Goal: Task Accomplishment & Management: Manage account settings

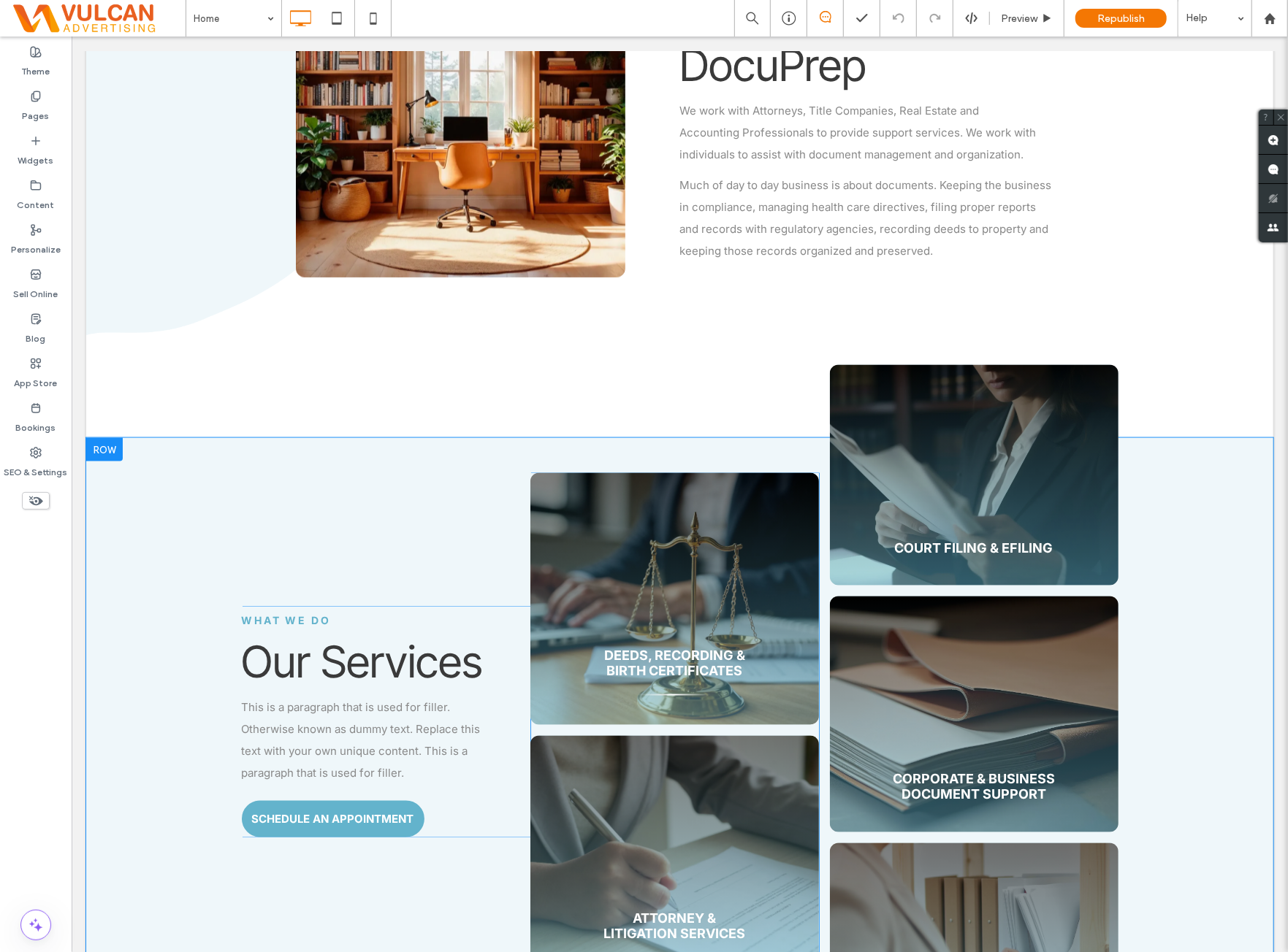
scroll to position [852, 0]
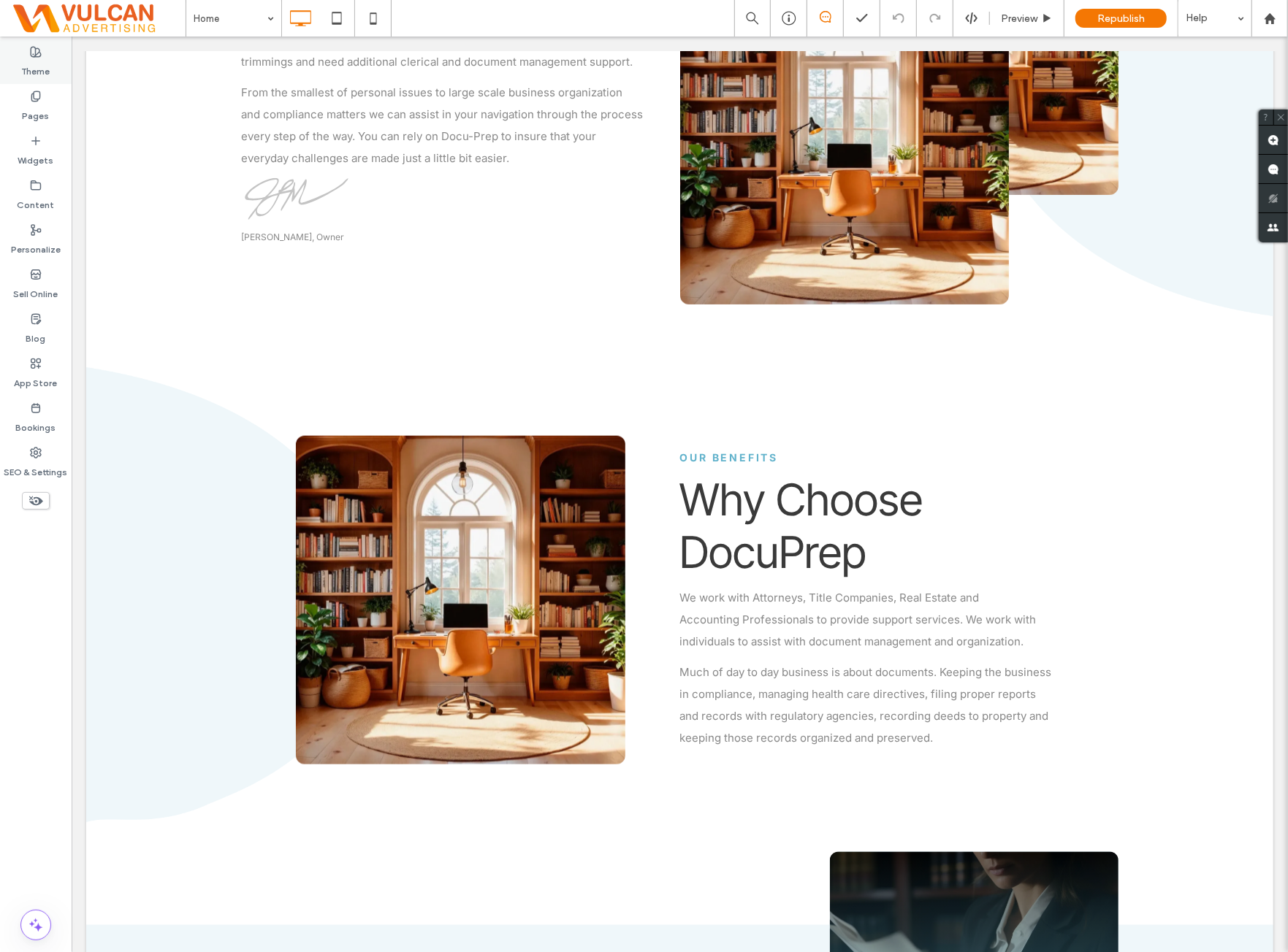
click at [12, 58] on div "Theme" at bounding box center [36, 62] width 72 height 45
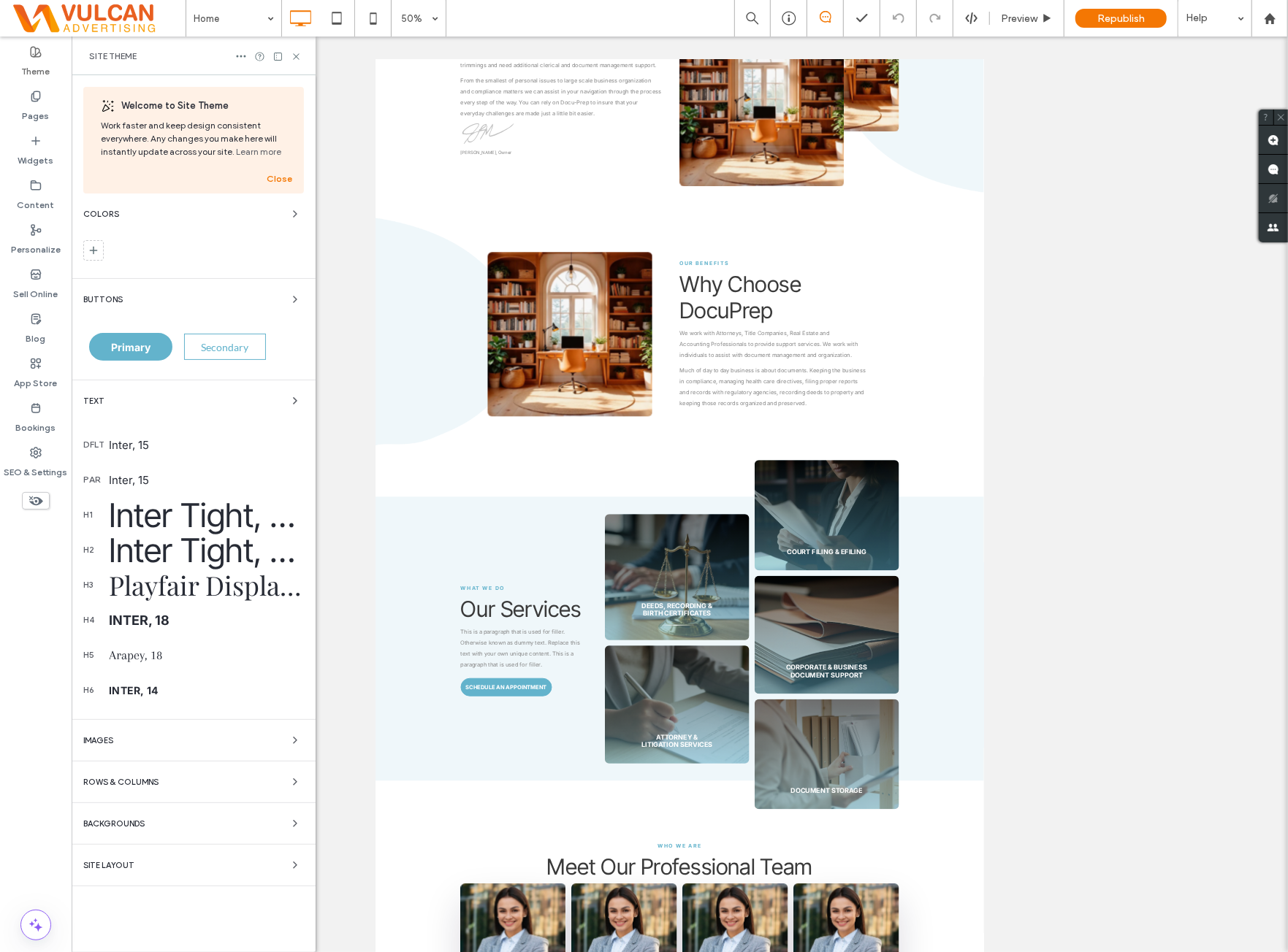
click at [199, 518] on div "Inter Tight, 72" at bounding box center [206, 515] width 195 height 40
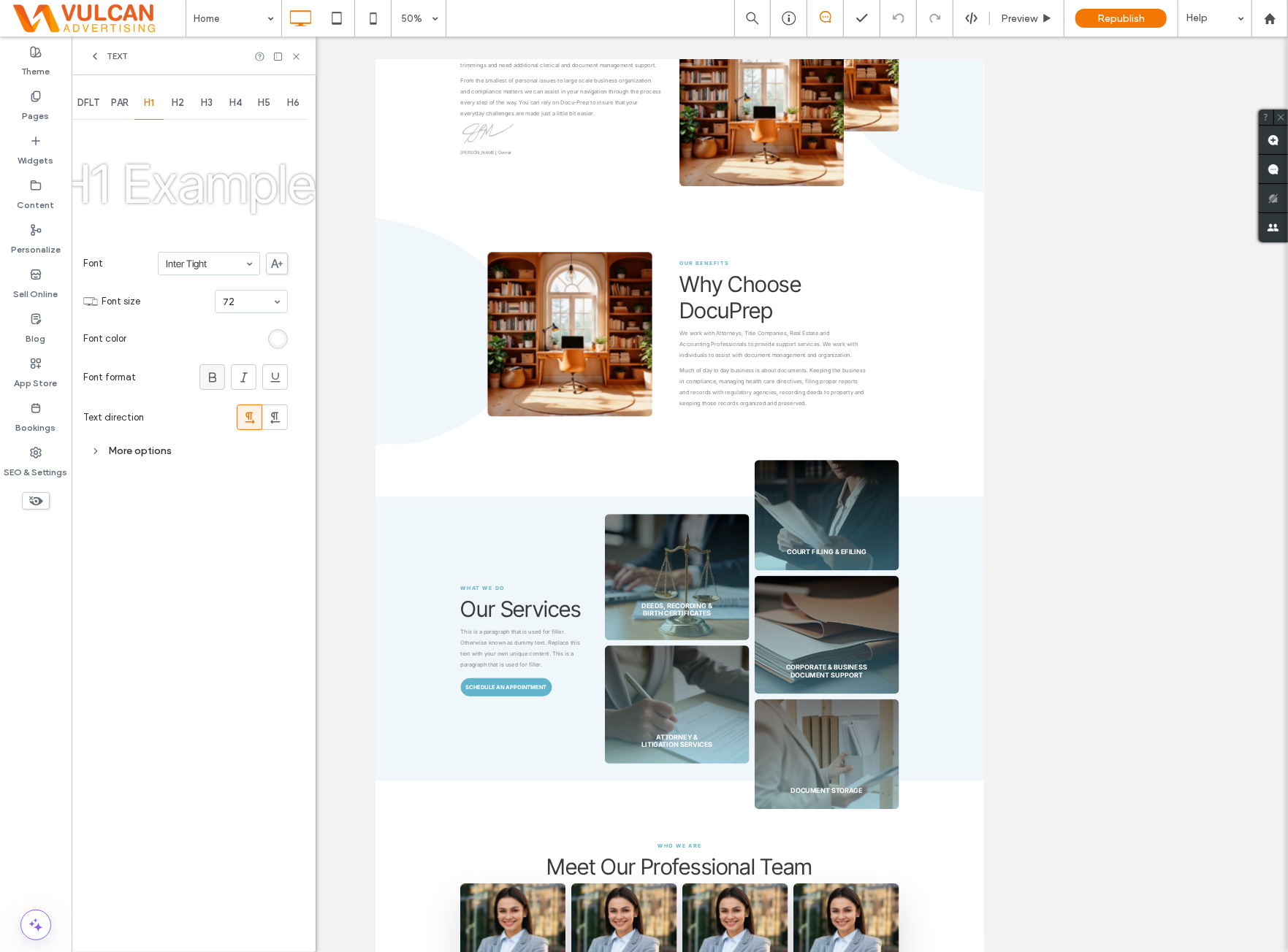
click at [211, 373] on use at bounding box center [213, 377] width 7 height 9
click at [179, 114] on div "H2" at bounding box center [178, 103] width 29 height 32
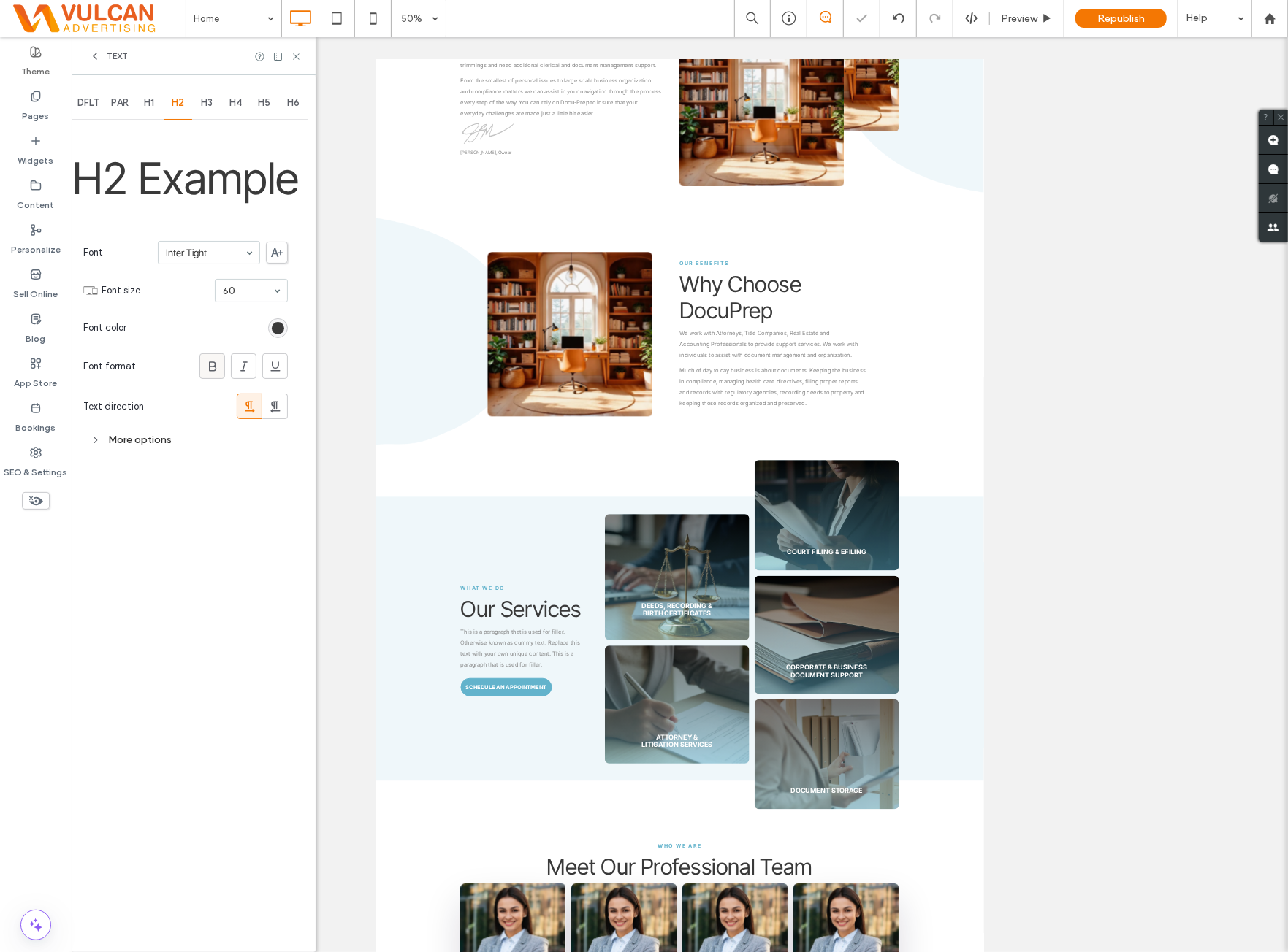
click at [206, 366] on icon at bounding box center [213, 367] width 15 height 15
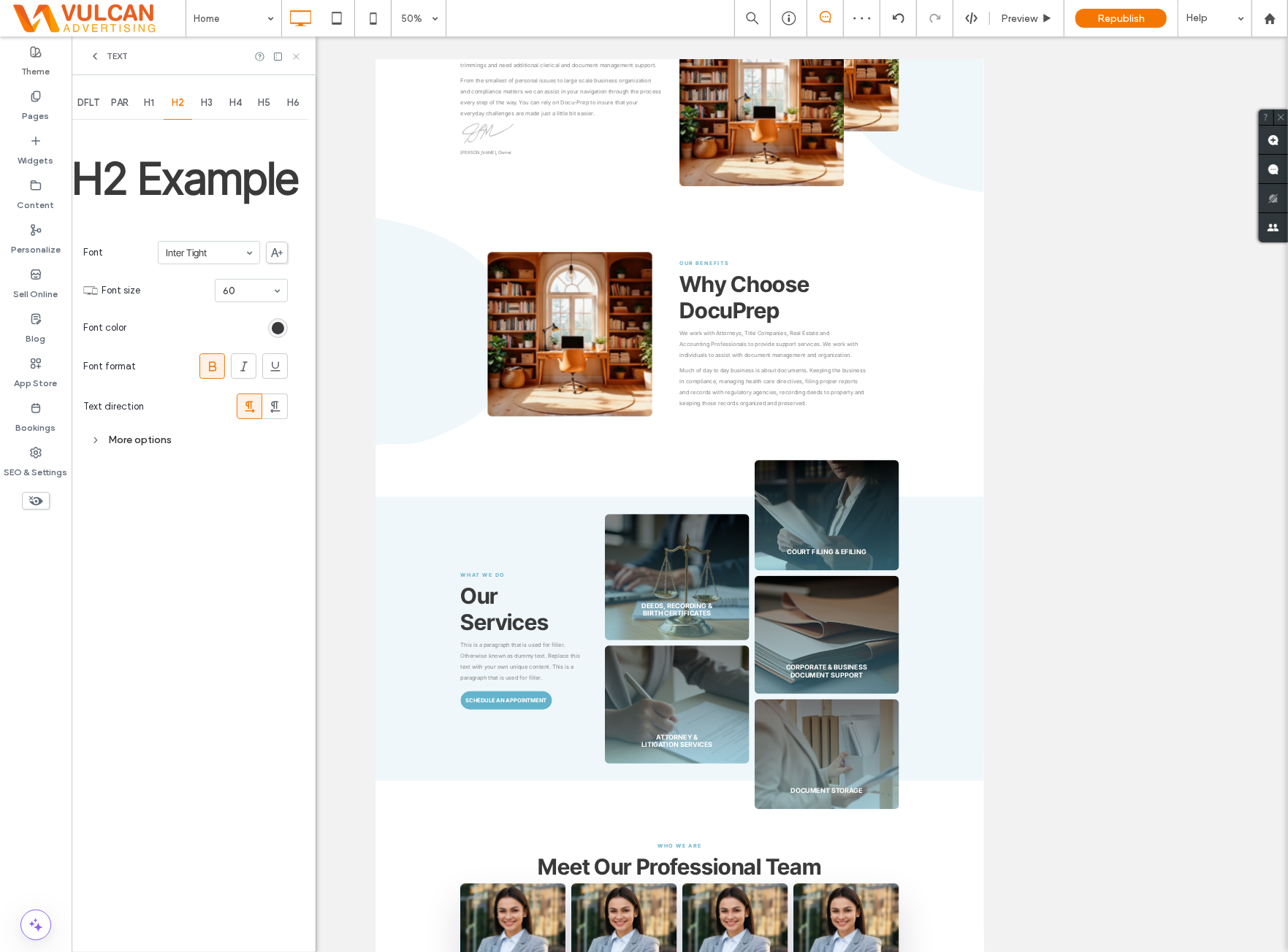
click at [298, 56] on icon at bounding box center [296, 57] width 11 height 11
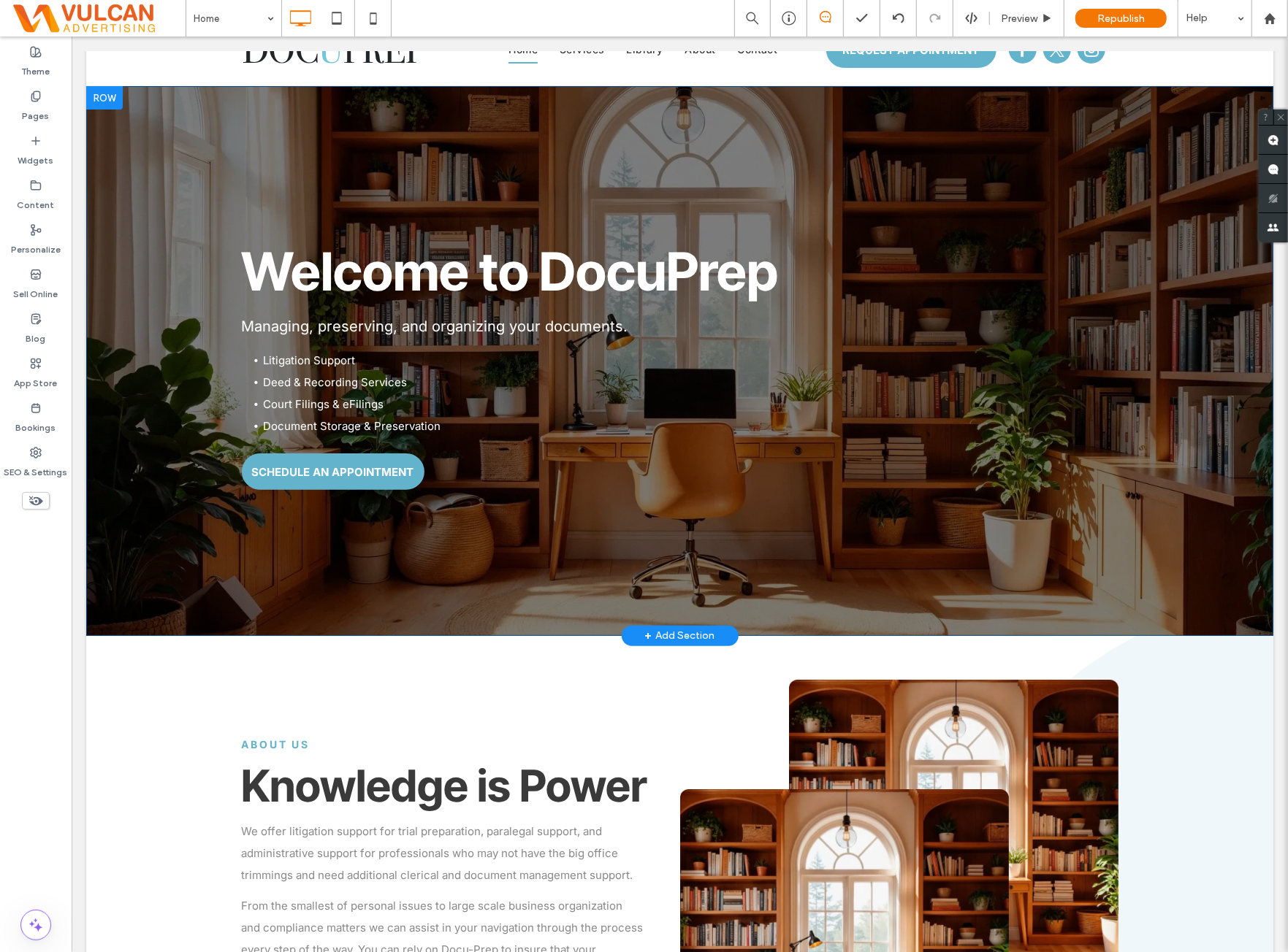
scroll to position [0, 0]
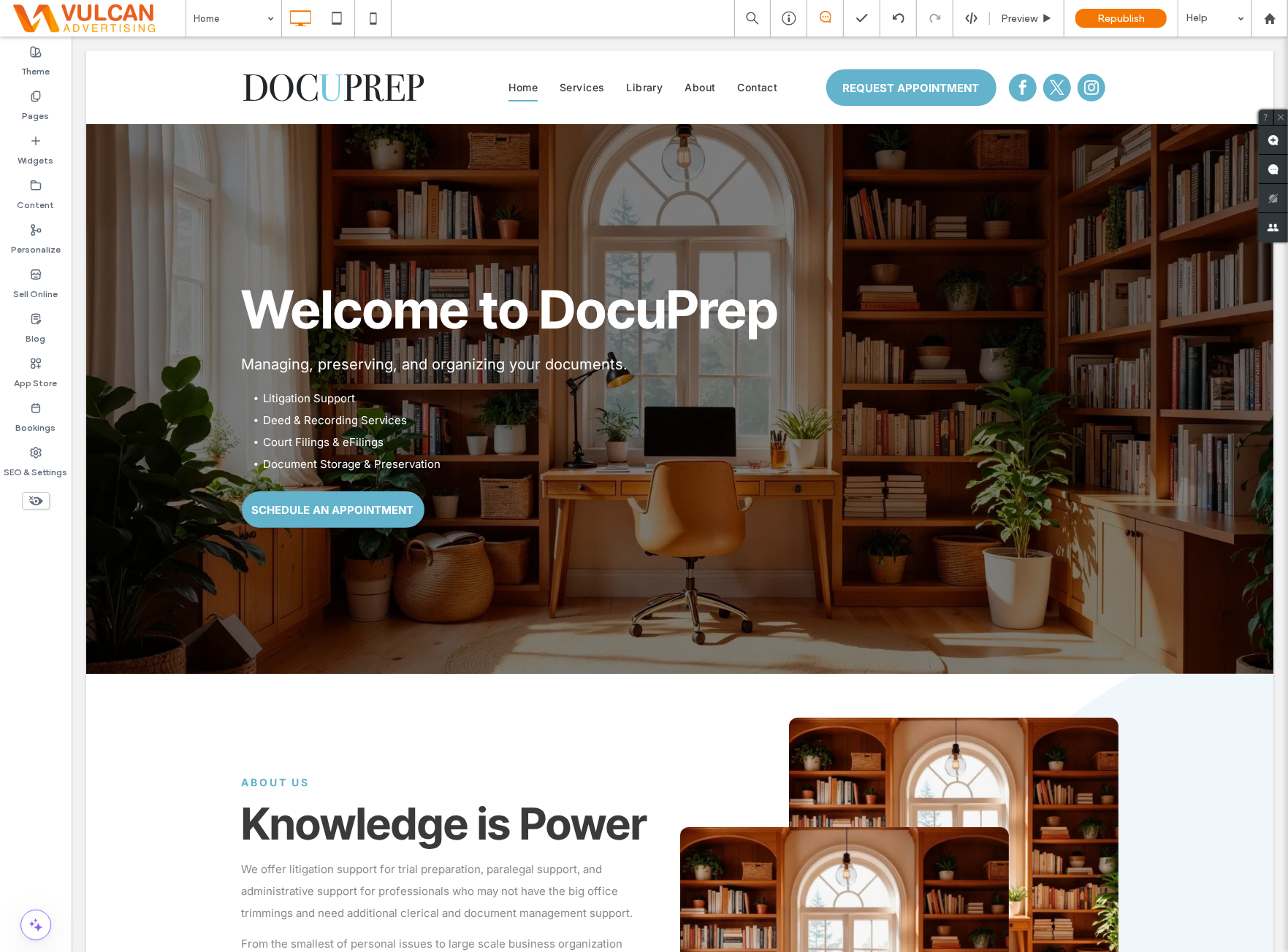
drag, startPoint x: 25, startPoint y: 618, endPoint x: 49, endPoint y: 618, distance: 24.0
click at [25, 618] on div "Theme Pages Widgets Content Personalize Sell Online Blog App Store Bookings SEO…" at bounding box center [36, 494] width 72 height 916
drag, startPoint x: 28, startPoint y: 601, endPoint x: 67, endPoint y: 587, distance: 41.4
click at [30, 601] on div "Theme Pages Widgets Content Personalize Sell Online Blog App Store Bookings SEO…" at bounding box center [36, 494] width 72 height 916
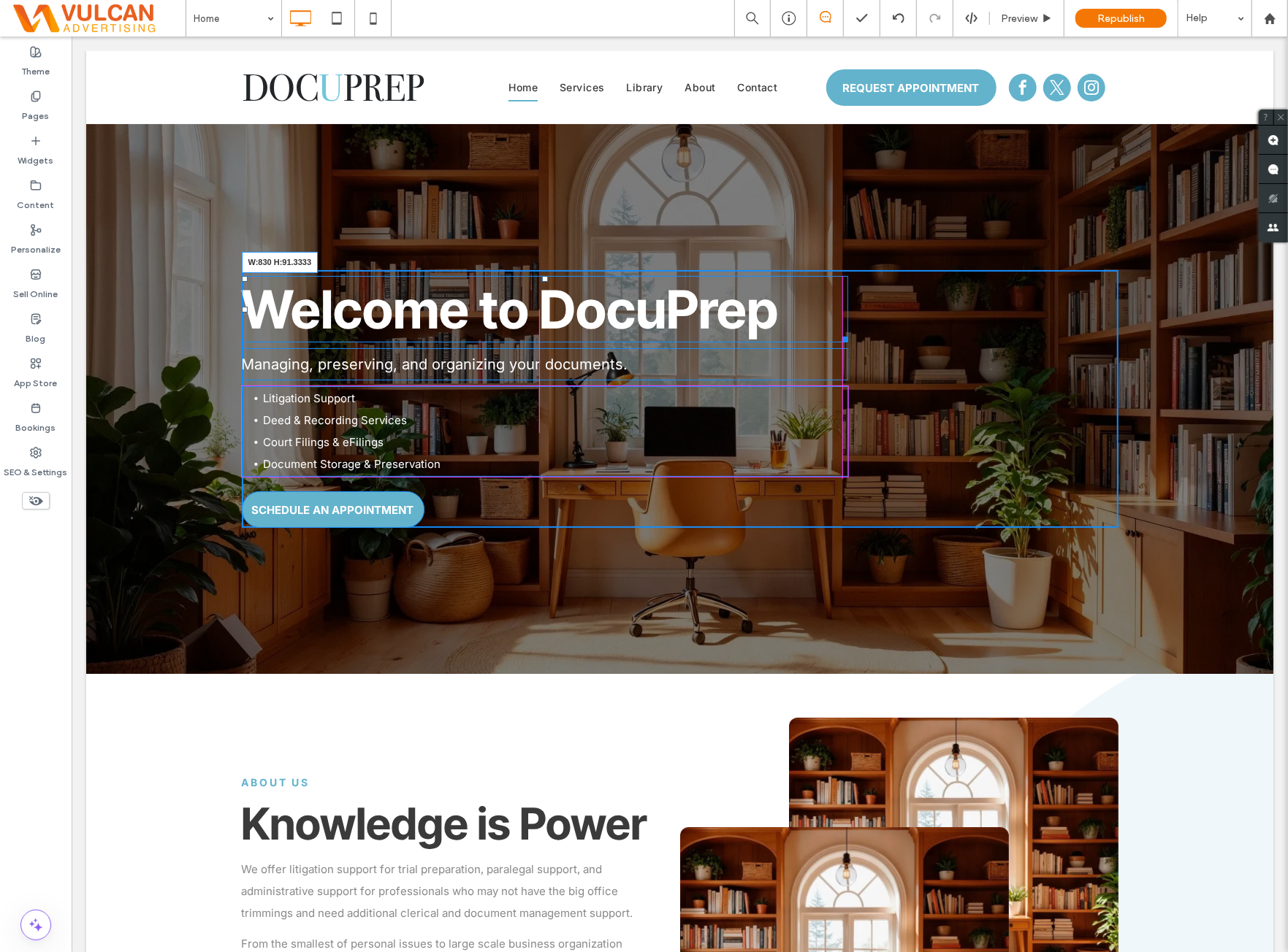
drag, startPoint x: 831, startPoint y: 334, endPoint x: 877, endPoint y: 394, distance: 75.6
click at [830, 334] on div "Welcome to DocuPrep W:830 H:91.3333" at bounding box center [544, 308] width 607 height 66
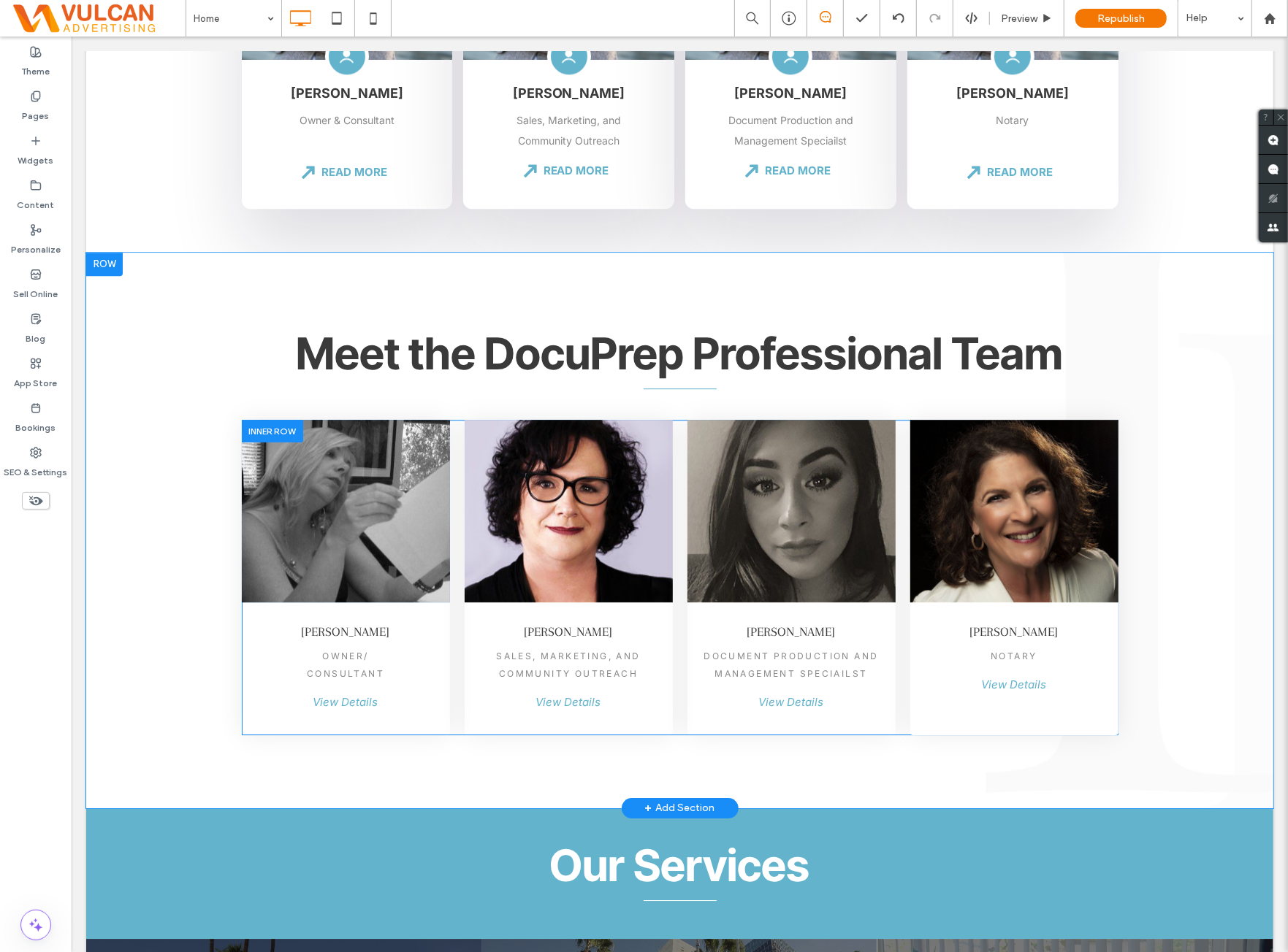
scroll to position [2800, 0]
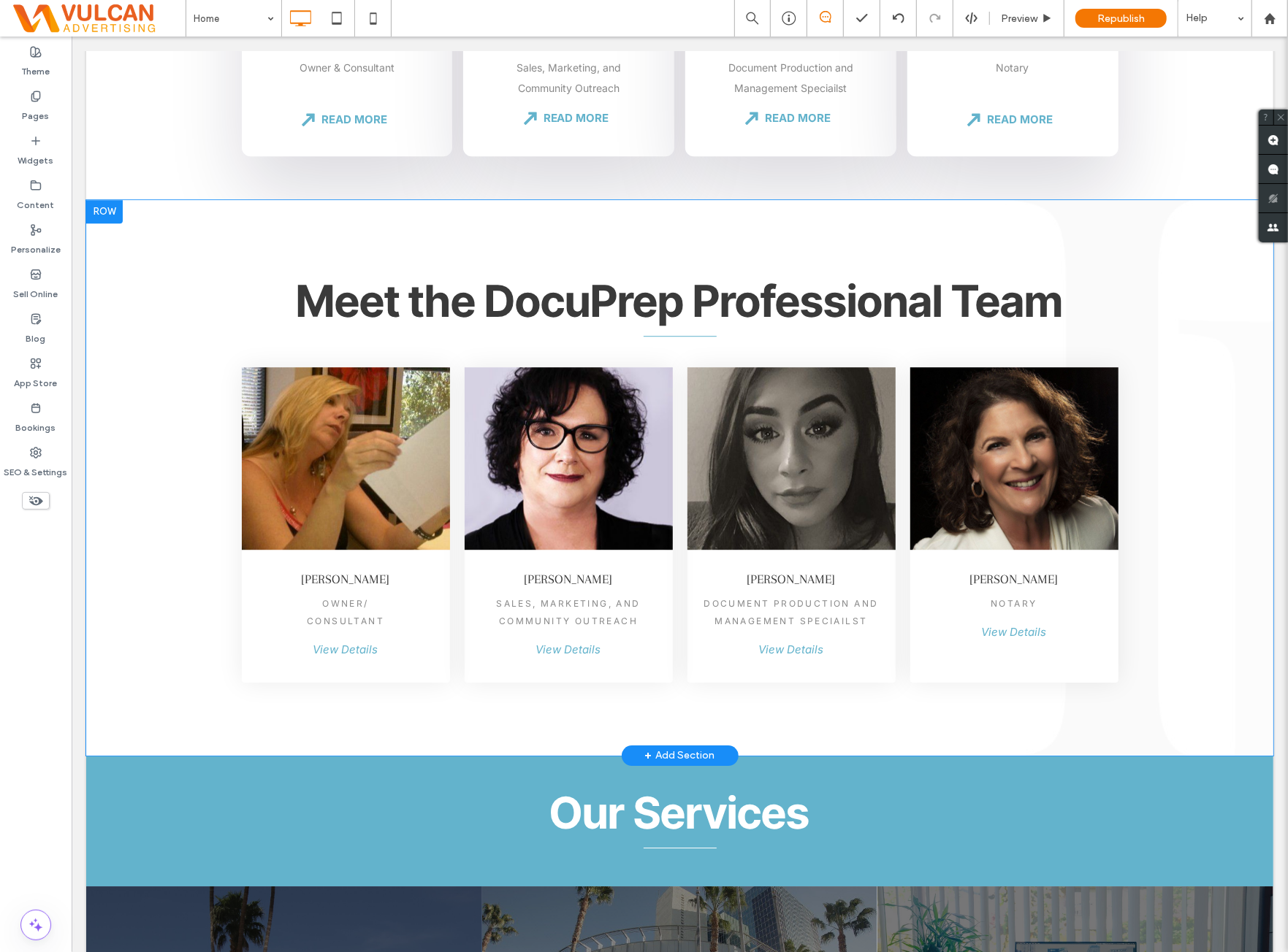
click at [102, 212] on div at bounding box center [103, 210] width 36 height 23
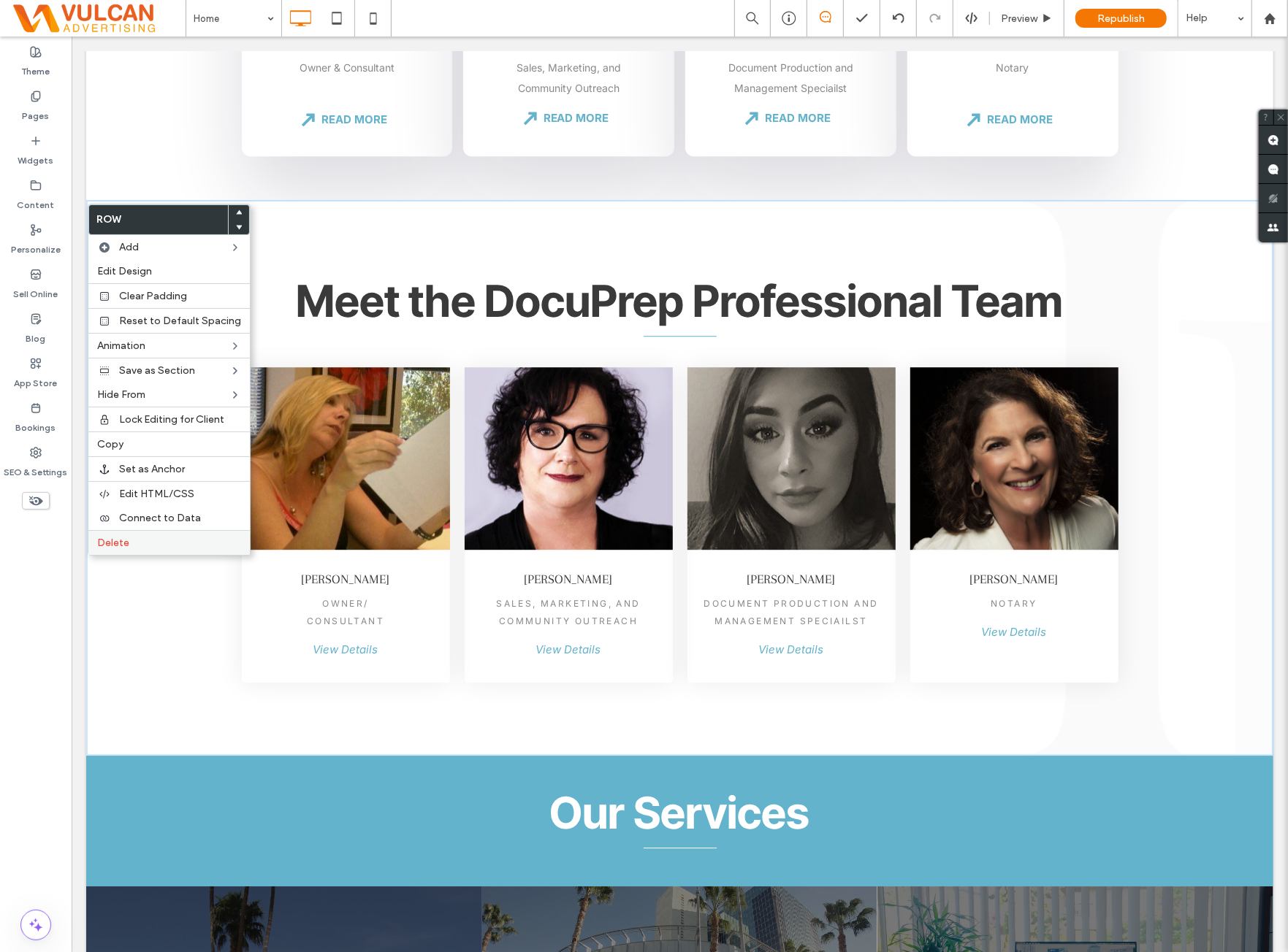
drag, startPoint x: 124, startPoint y: 537, endPoint x: 360, endPoint y: 480, distance: 242.8
click at [125, 537] on span "Delete" at bounding box center [113, 543] width 32 height 12
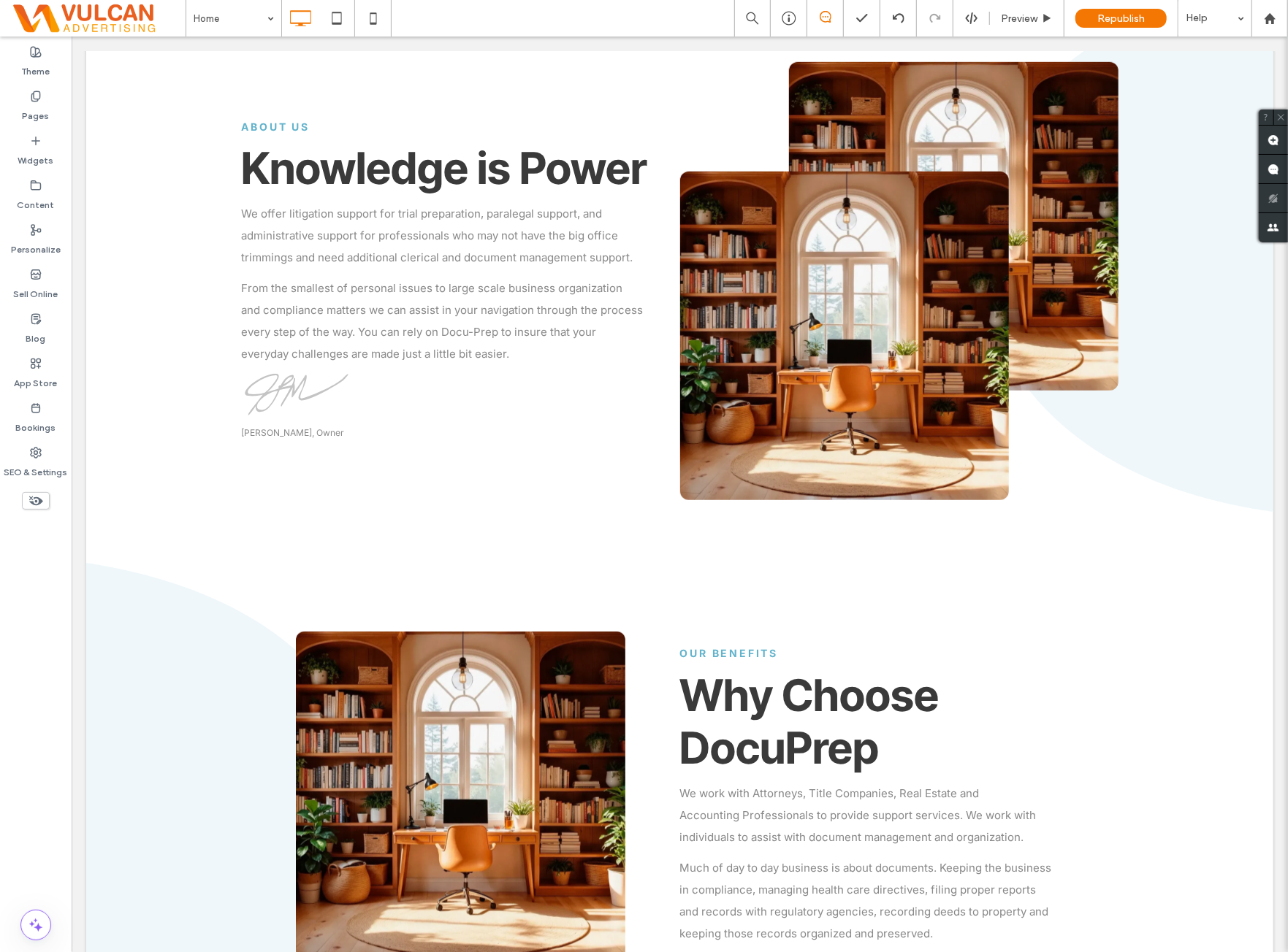
scroll to position [852, 0]
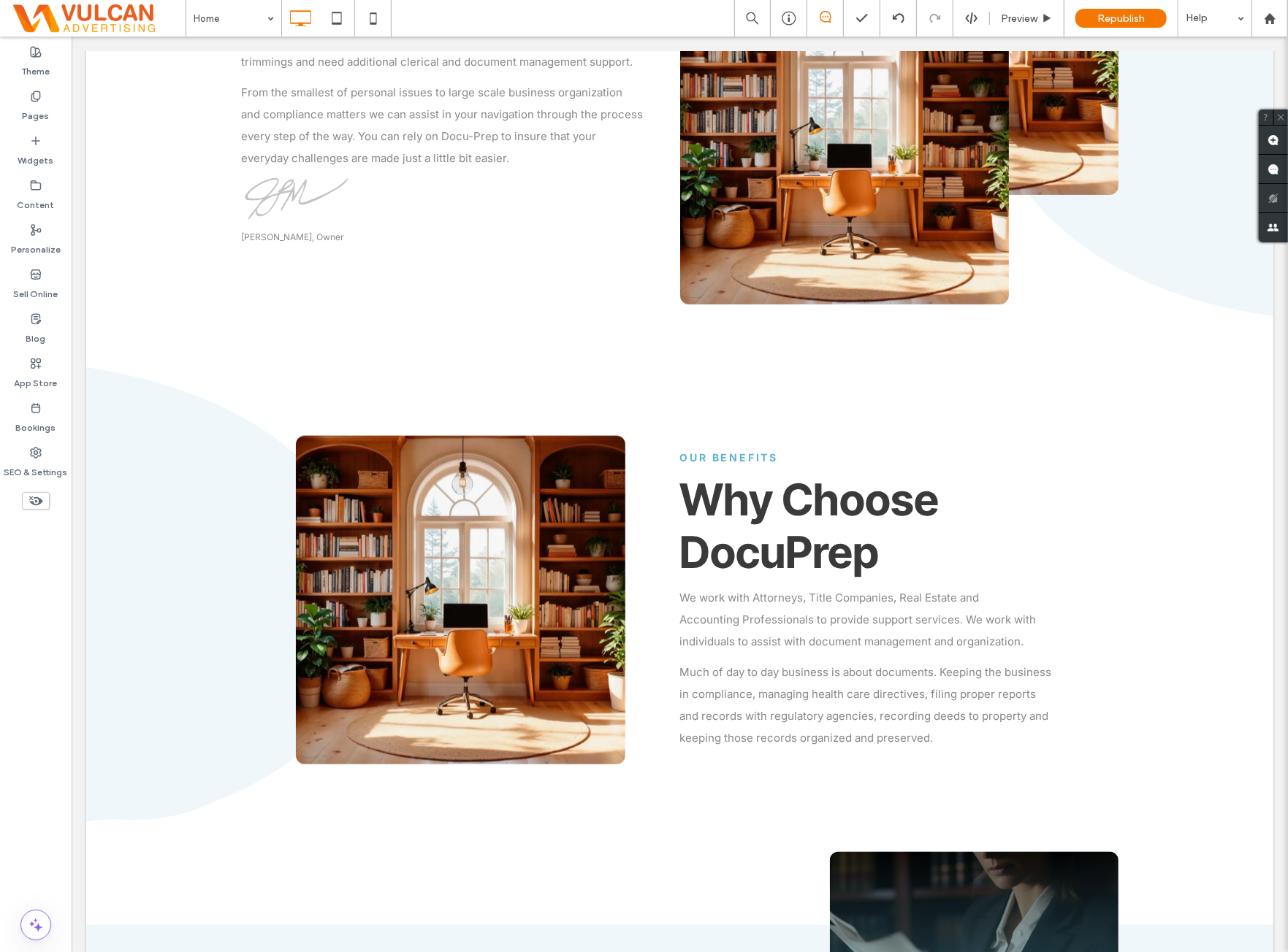
click at [44, 647] on div "Theme Pages Widgets Content Personalize Sell Online Blog App Store Bookings SEO…" at bounding box center [36, 494] width 72 height 916
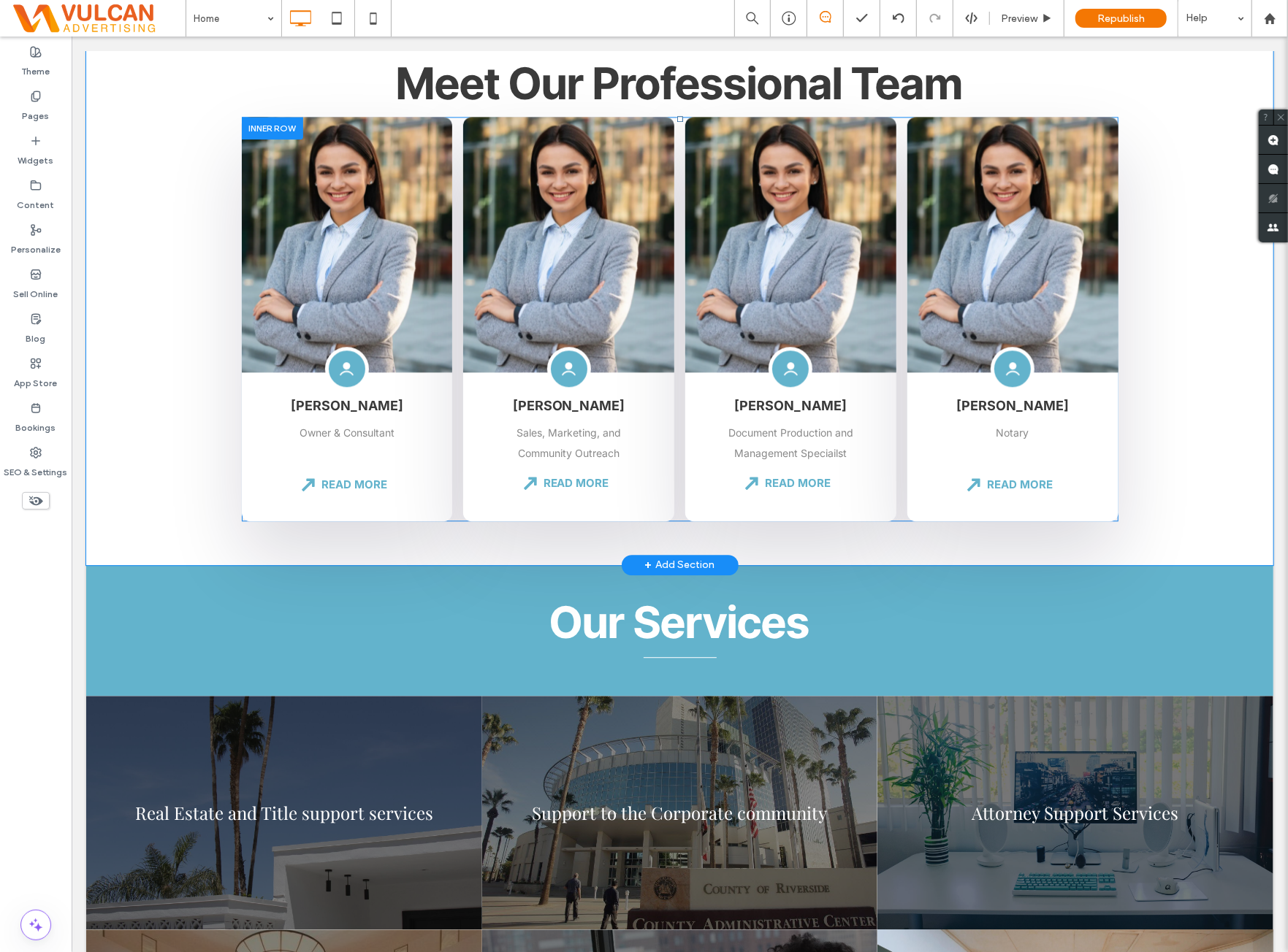
scroll to position [2191, 0]
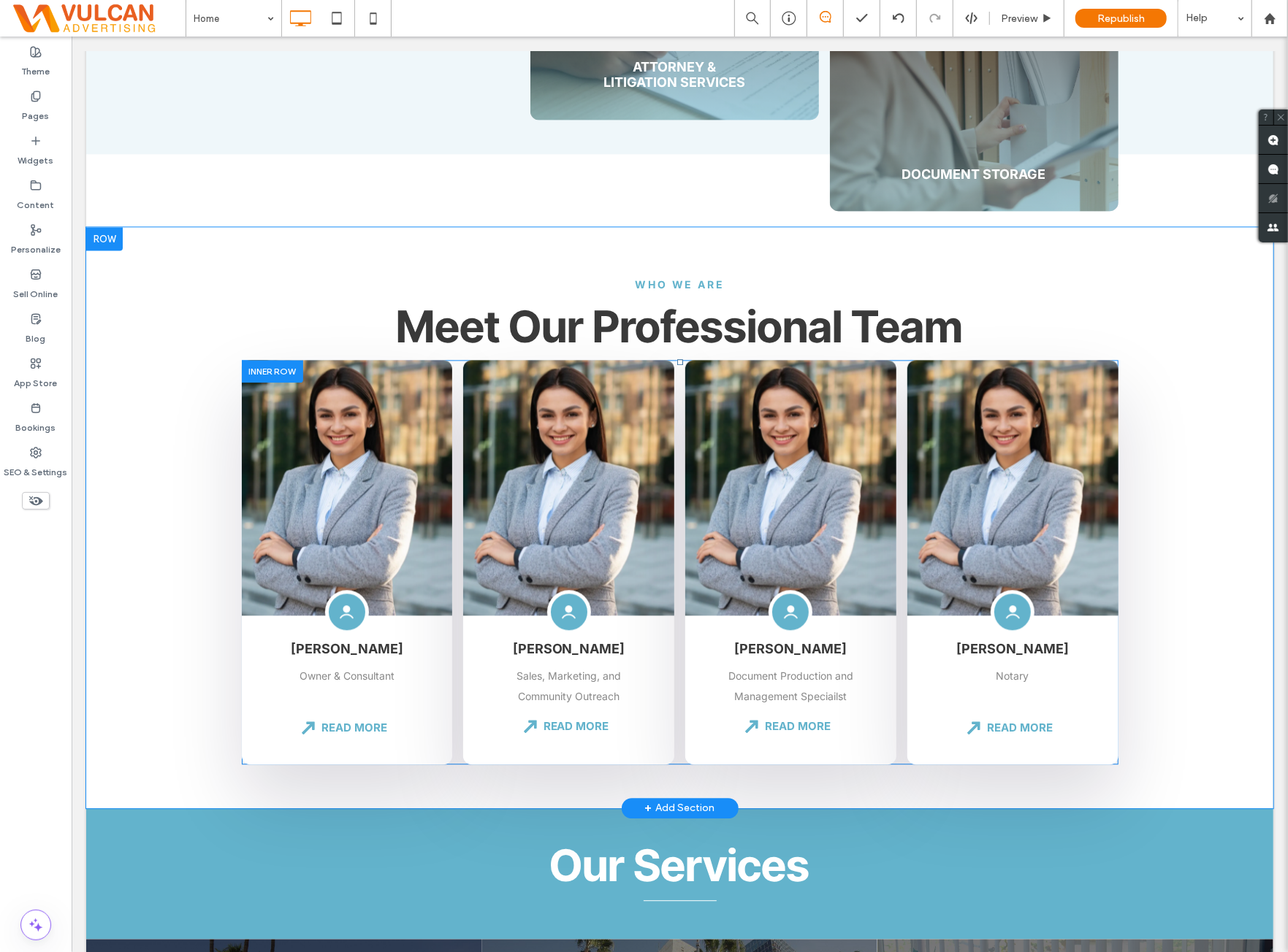
click at [285, 380] on div at bounding box center [272, 371] width 62 height 22
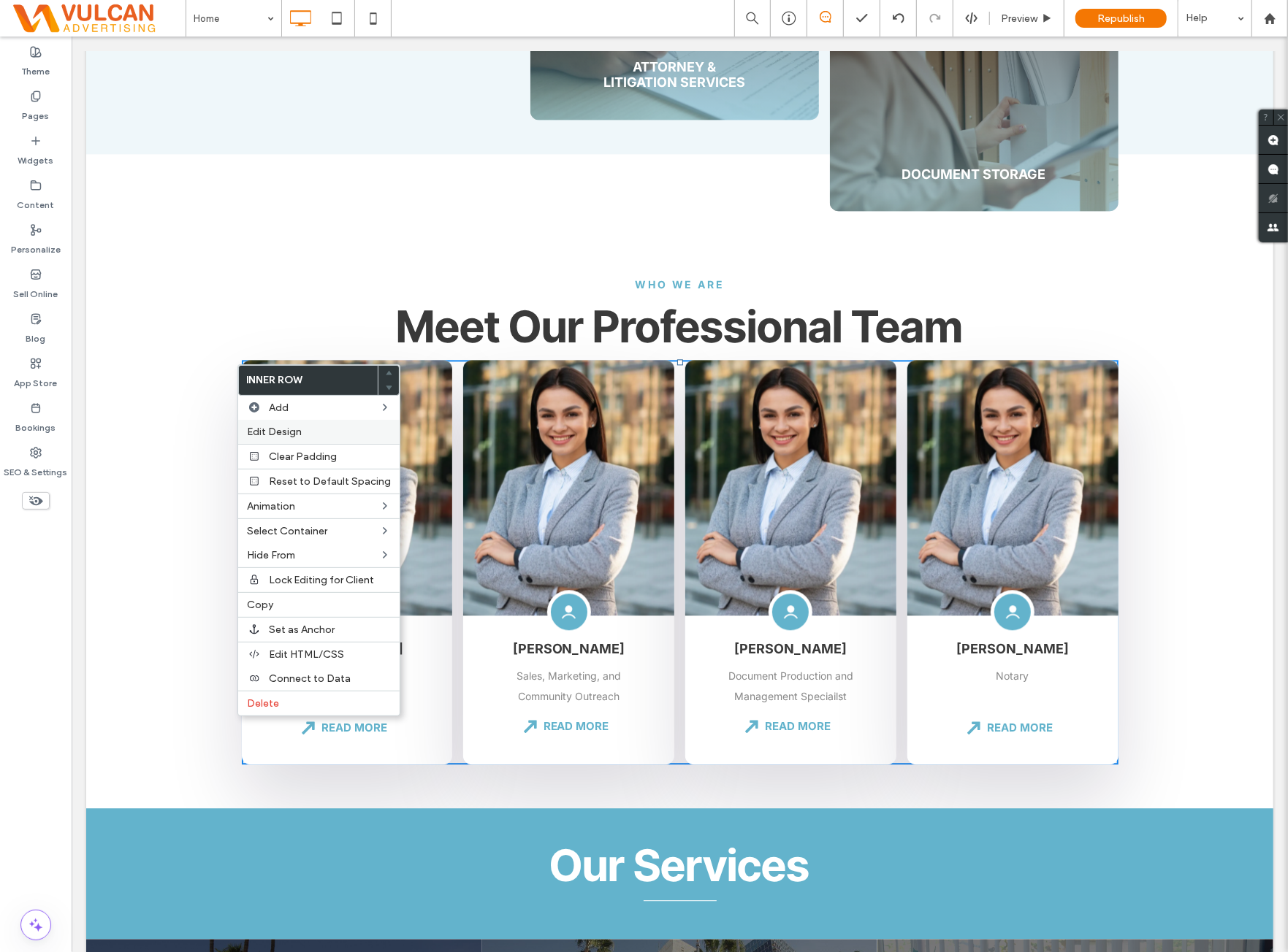
click at [330, 430] on label "Edit Design" at bounding box center [319, 432] width 144 height 12
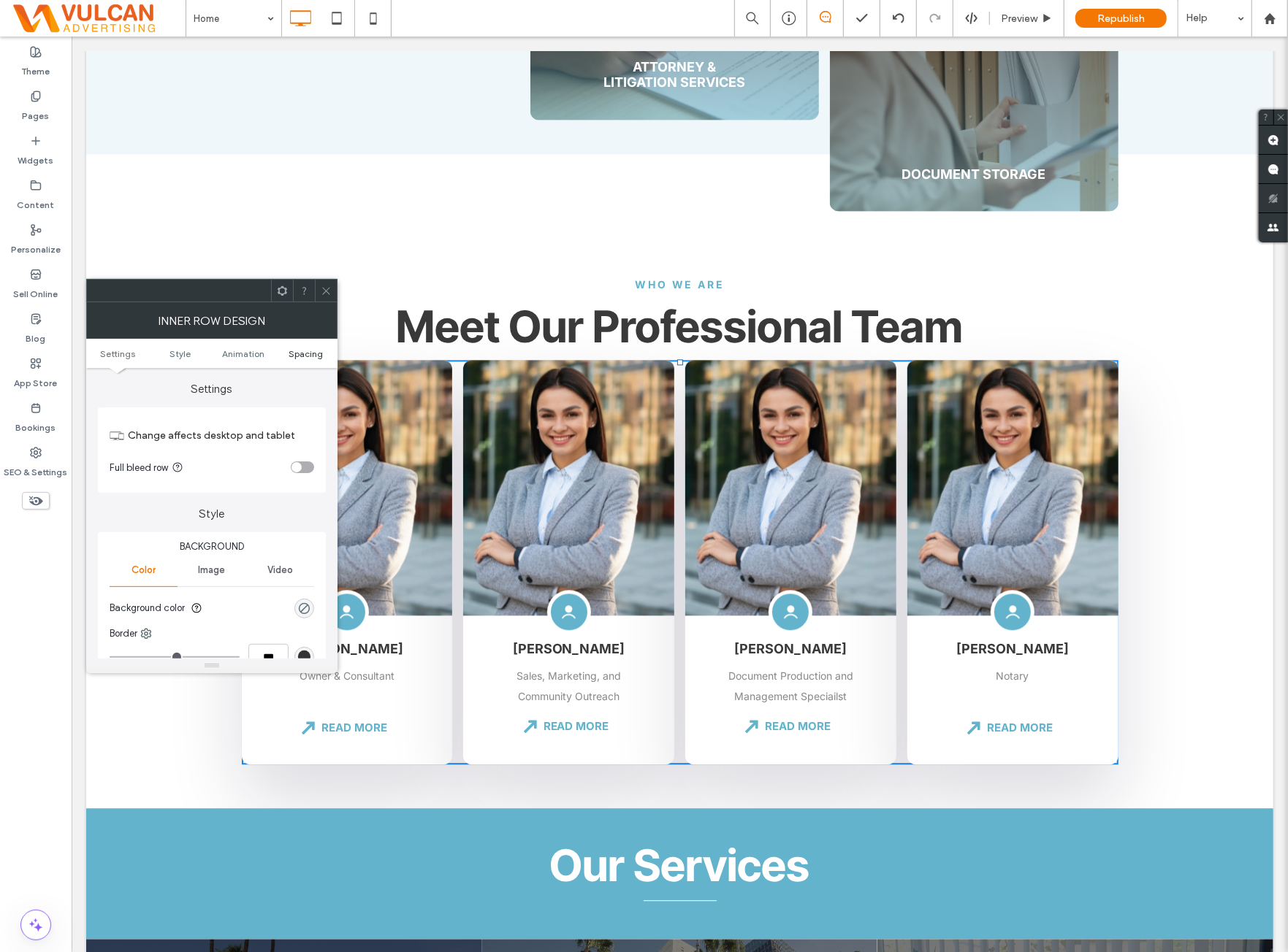
click at [300, 357] on span "Spacing" at bounding box center [307, 354] width 35 height 11
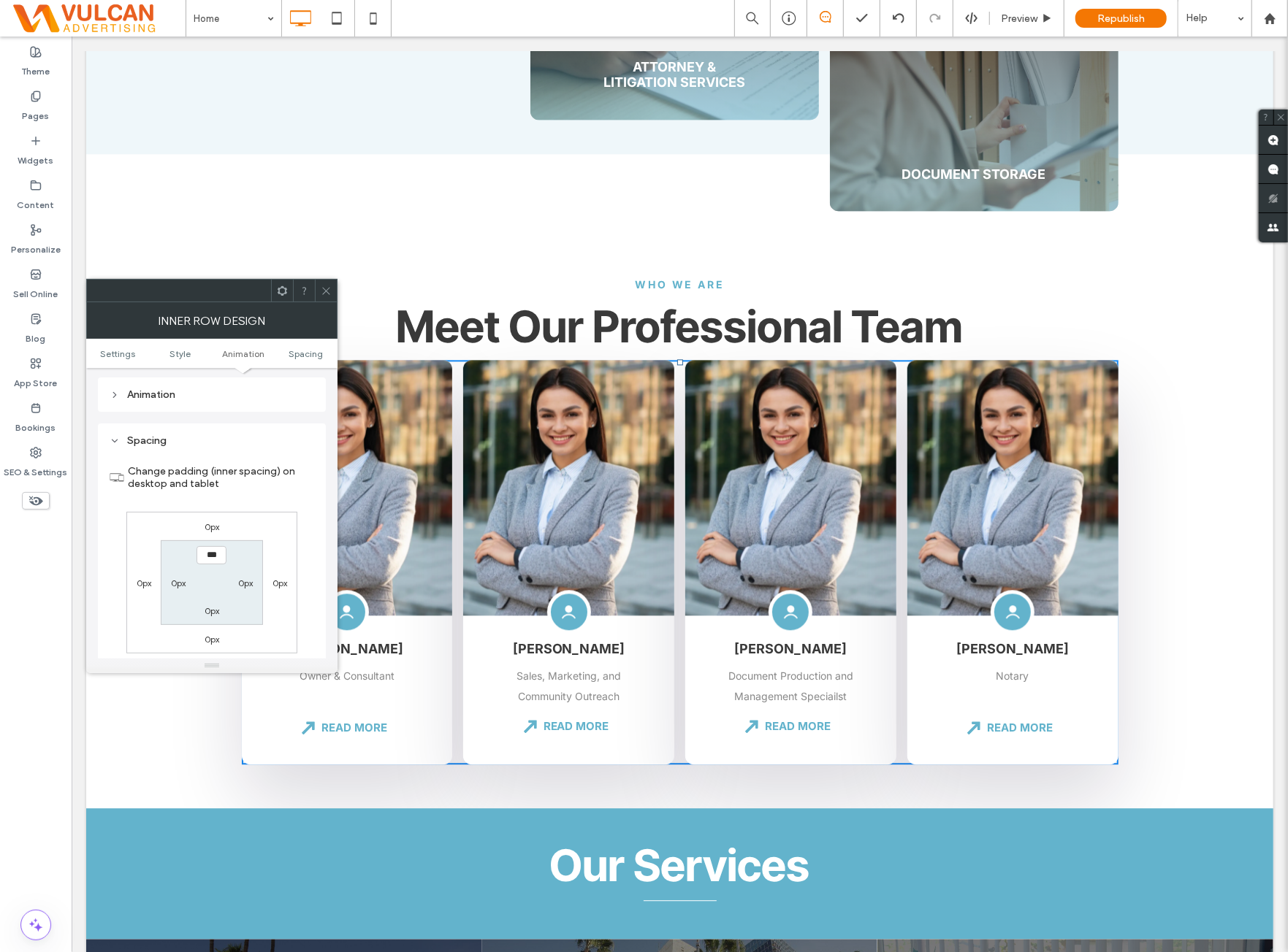
scroll to position [467, 0]
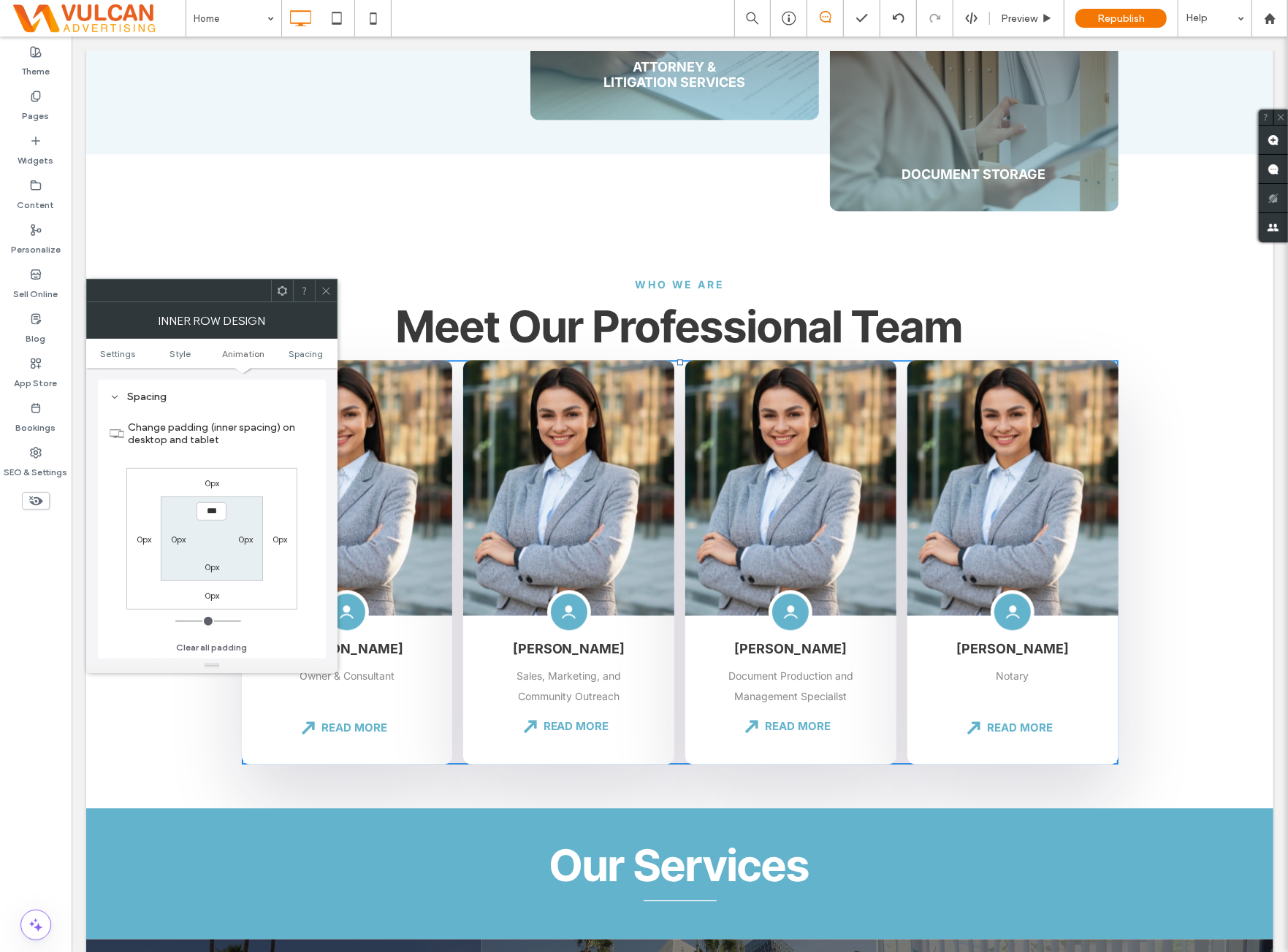
click at [213, 484] on label "0px" at bounding box center [212, 483] width 15 height 11
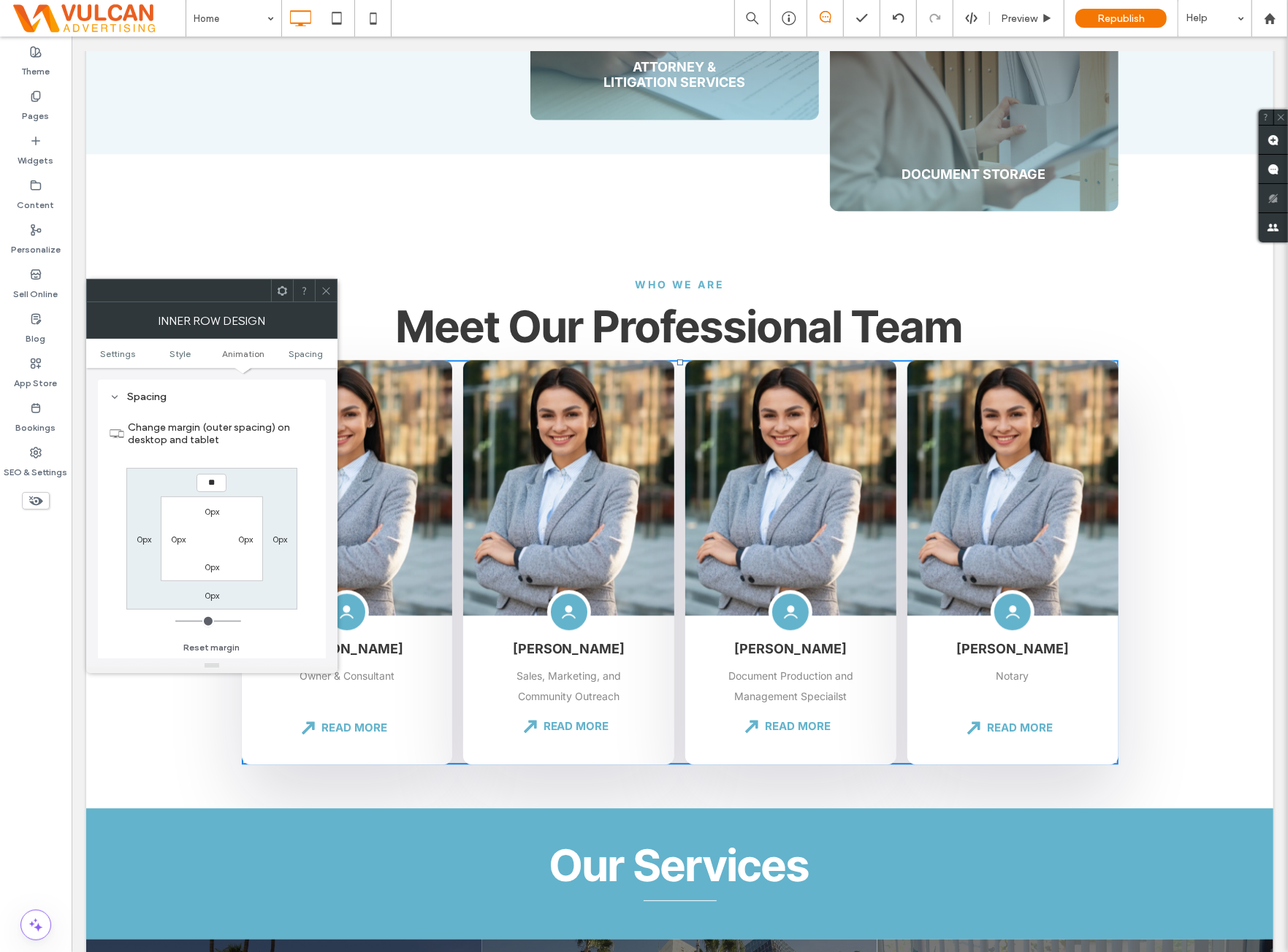
type input "**"
type input "****"
click at [259, 464] on div "Change margin (outer spacing) on desktop and tablet **** 0px 0px 0px 0px 0px 0p…" at bounding box center [211, 533] width 205 height 252
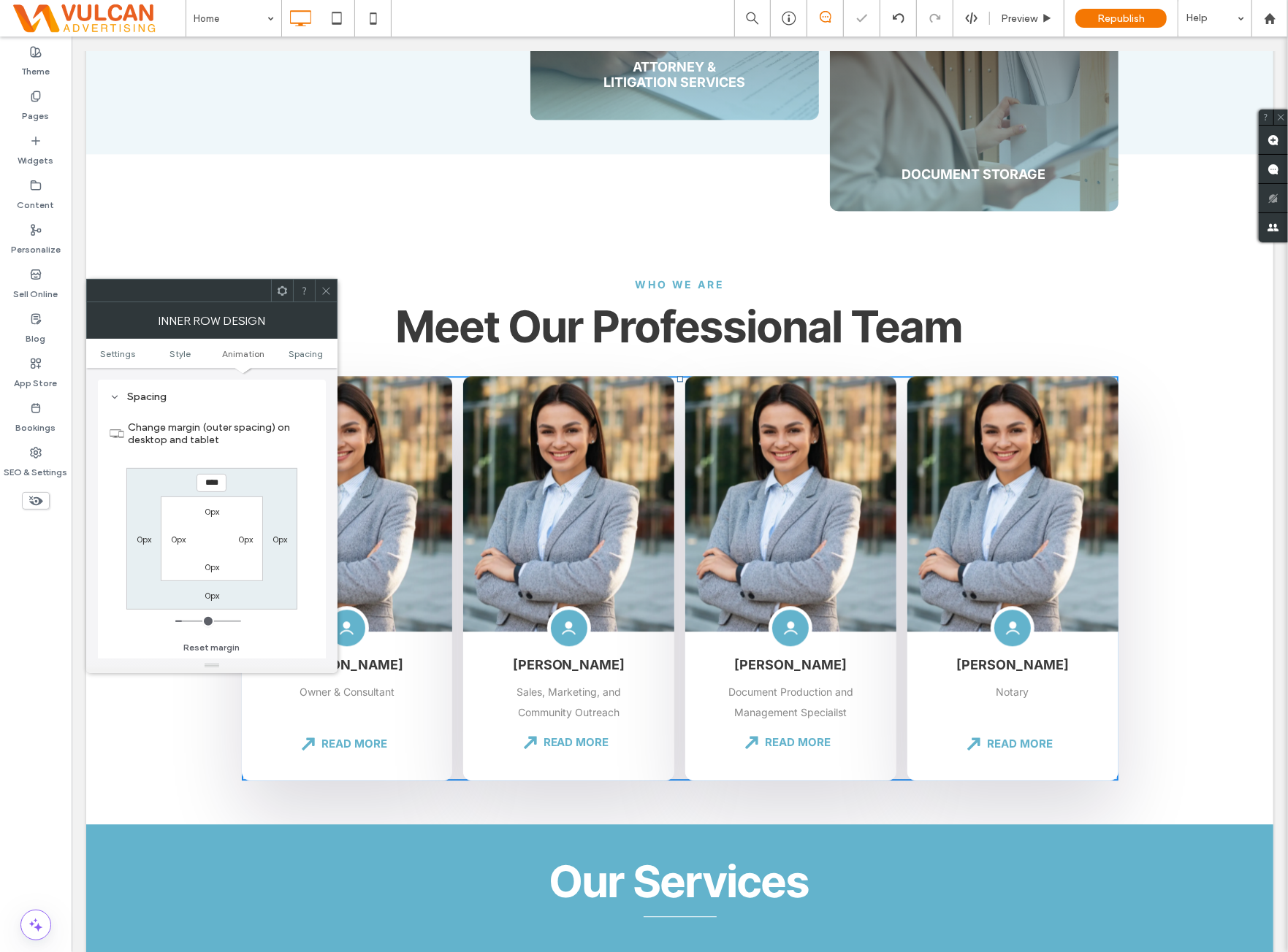
drag, startPoint x: 324, startPoint y: 302, endPoint x: 114, endPoint y: 452, distance: 258.1
click at [322, 310] on div "Inner Row Design" at bounding box center [211, 320] width 251 height 36
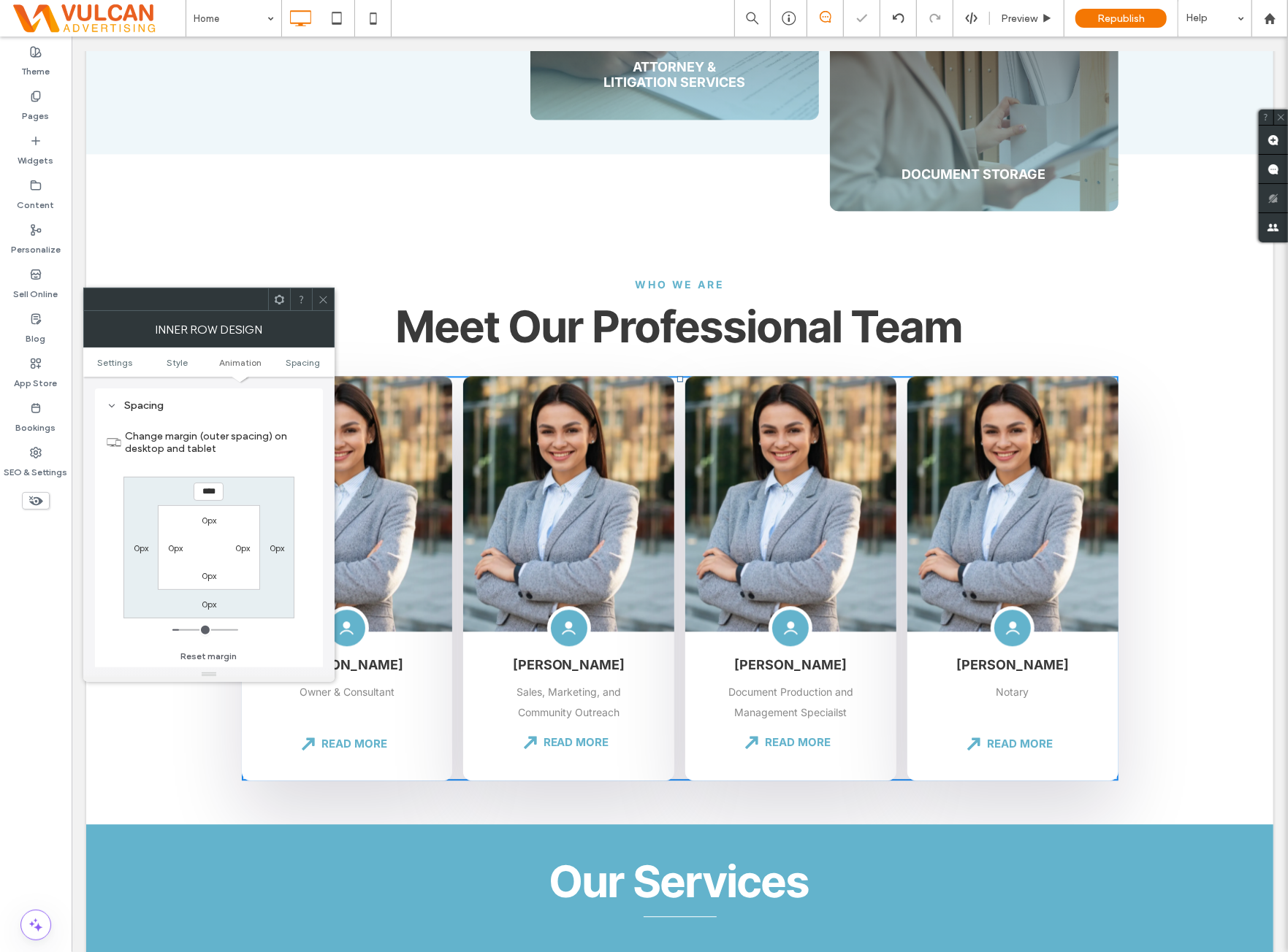
drag, startPoint x: 36, startPoint y: 538, endPoint x: 55, endPoint y: 522, distance: 24.8
click at [38, 535] on div "Theme Pages Widgets Content Personalize Sell Online Blog App Store Bookings SEO…" at bounding box center [36, 494] width 72 height 916
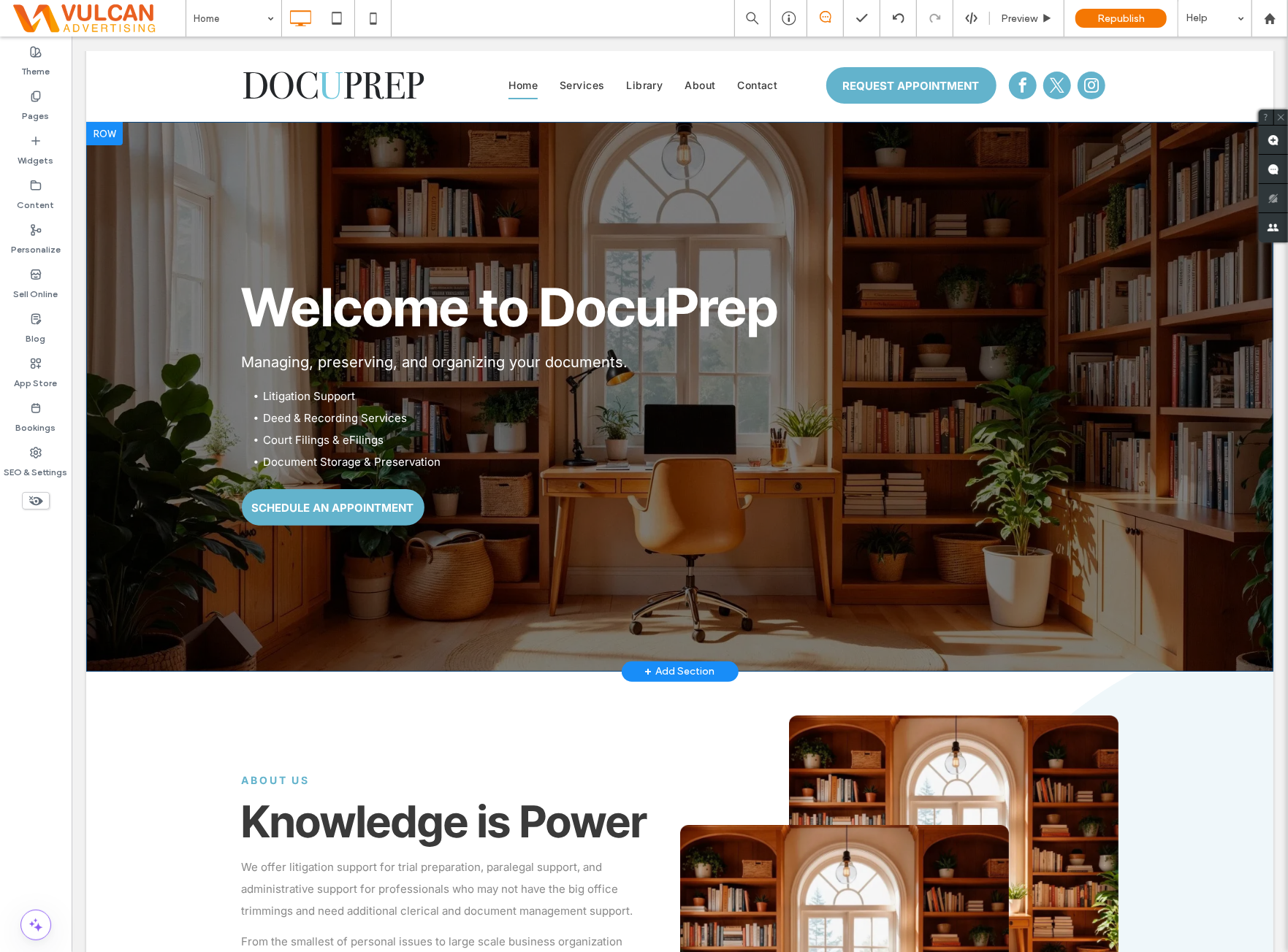
scroll to position [0, 0]
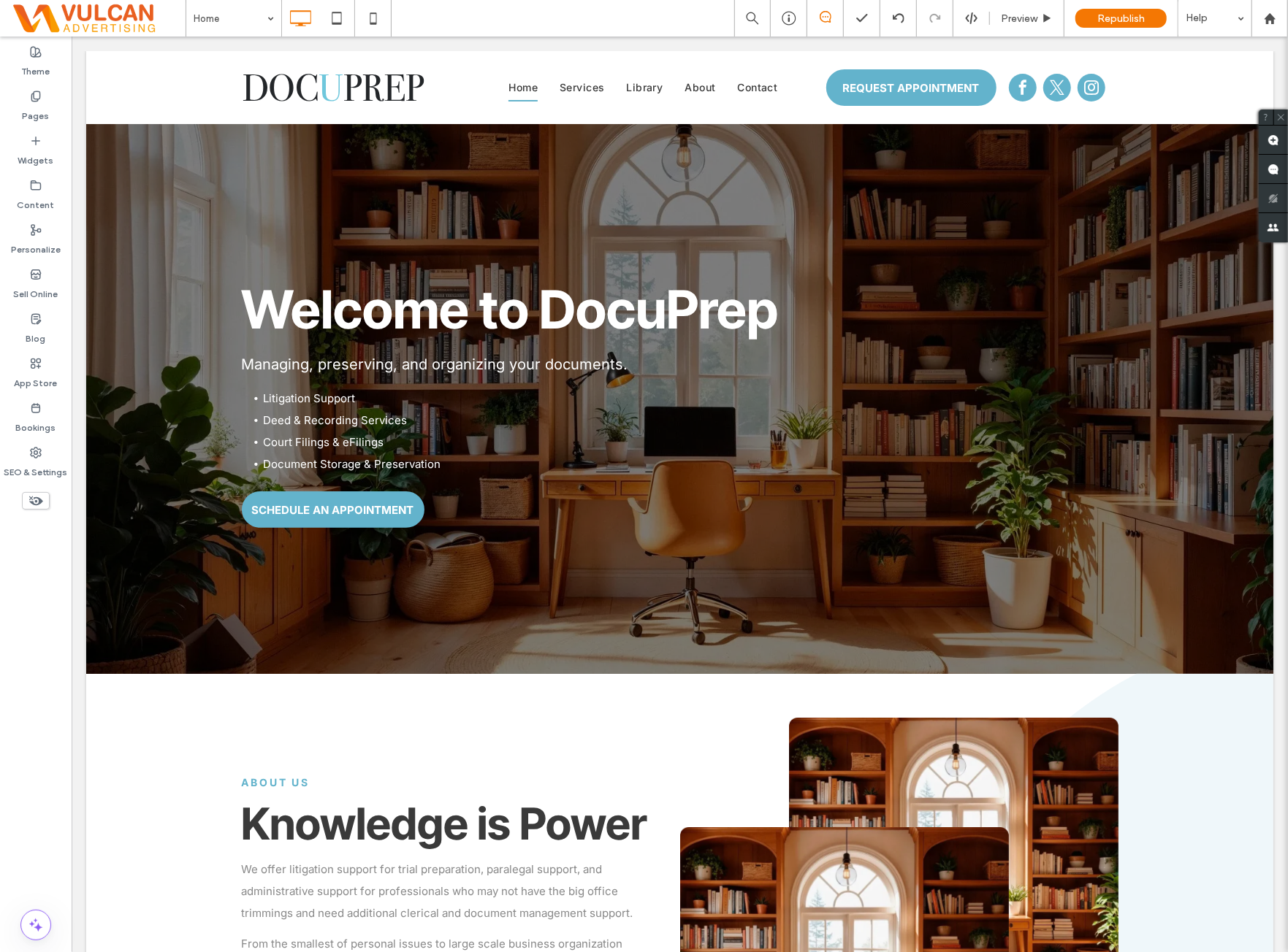
drag, startPoint x: 62, startPoint y: 626, endPoint x: 358, endPoint y: 547, distance: 306.4
click at [62, 626] on div "Theme Pages Widgets Content Personalize Sell Online Blog App Store Bookings SEO…" at bounding box center [36, 494] width 72 height 916
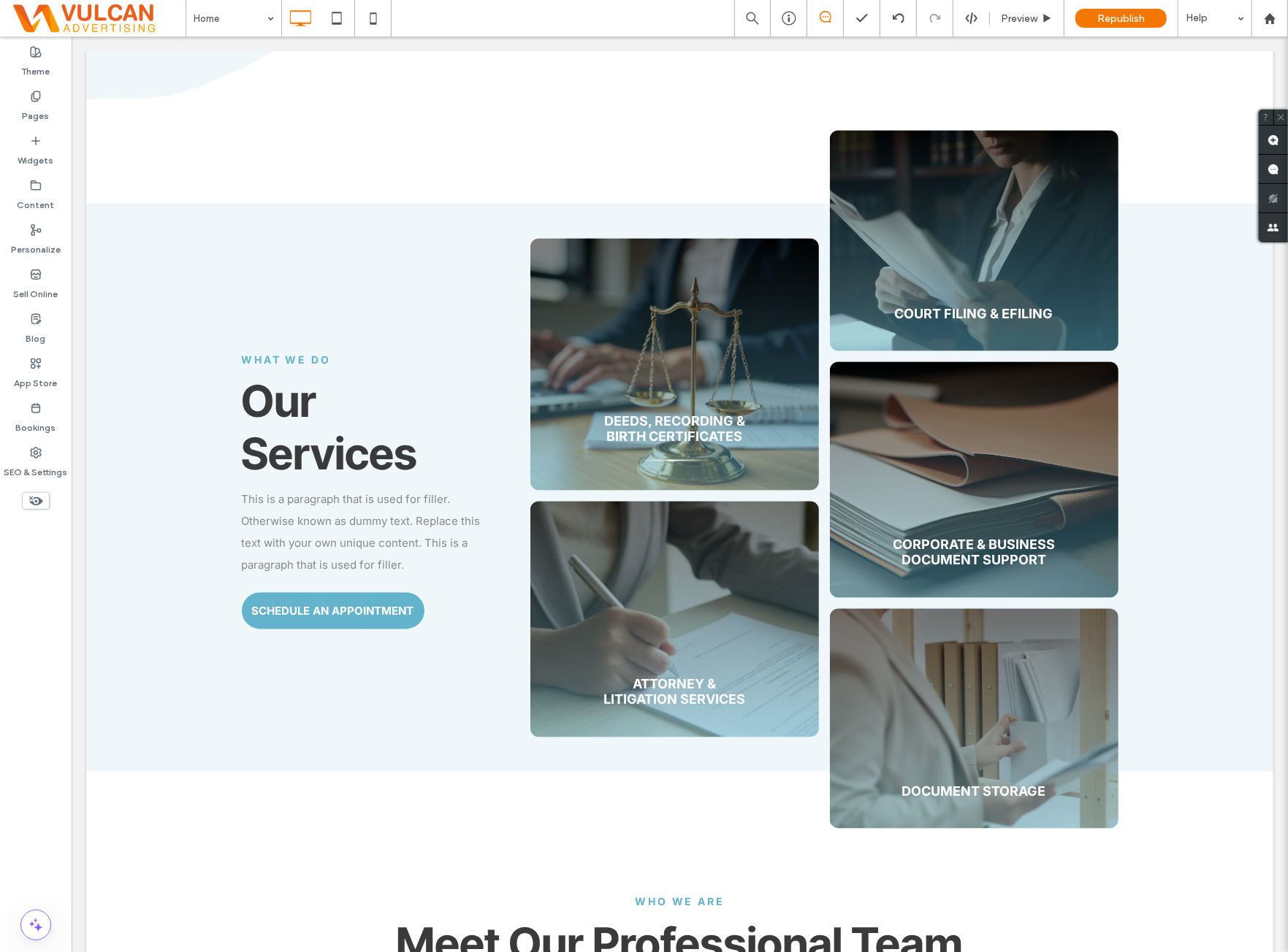
scroll to position [1582, 0]
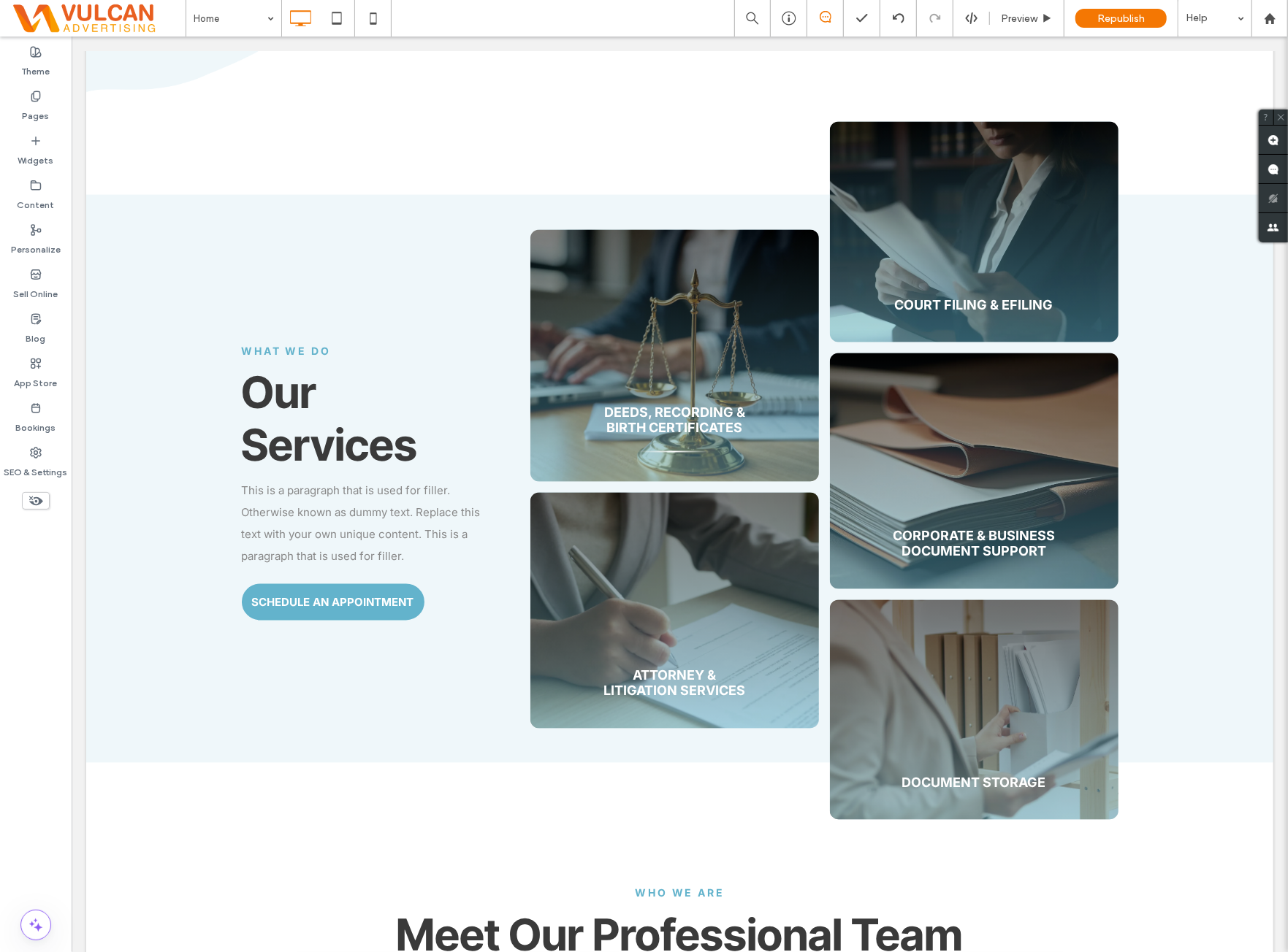
click at [52, 589] on div "Theme Pages Widgets Content Personalize Sell Online Blog App Store Bookings SEO…" at bounding box center [36, 494] width 72 height 916
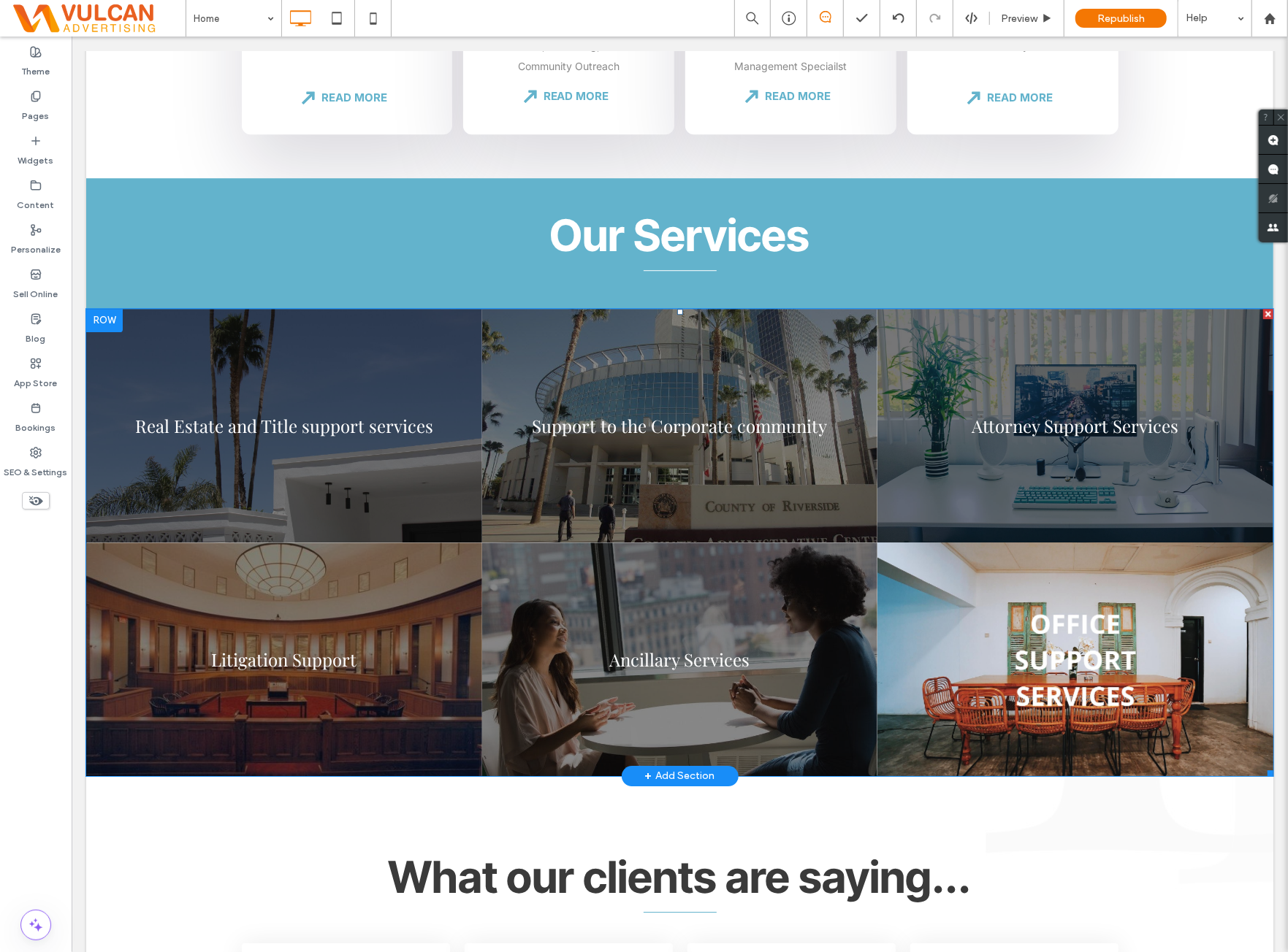
scroll to position [2800, 0]
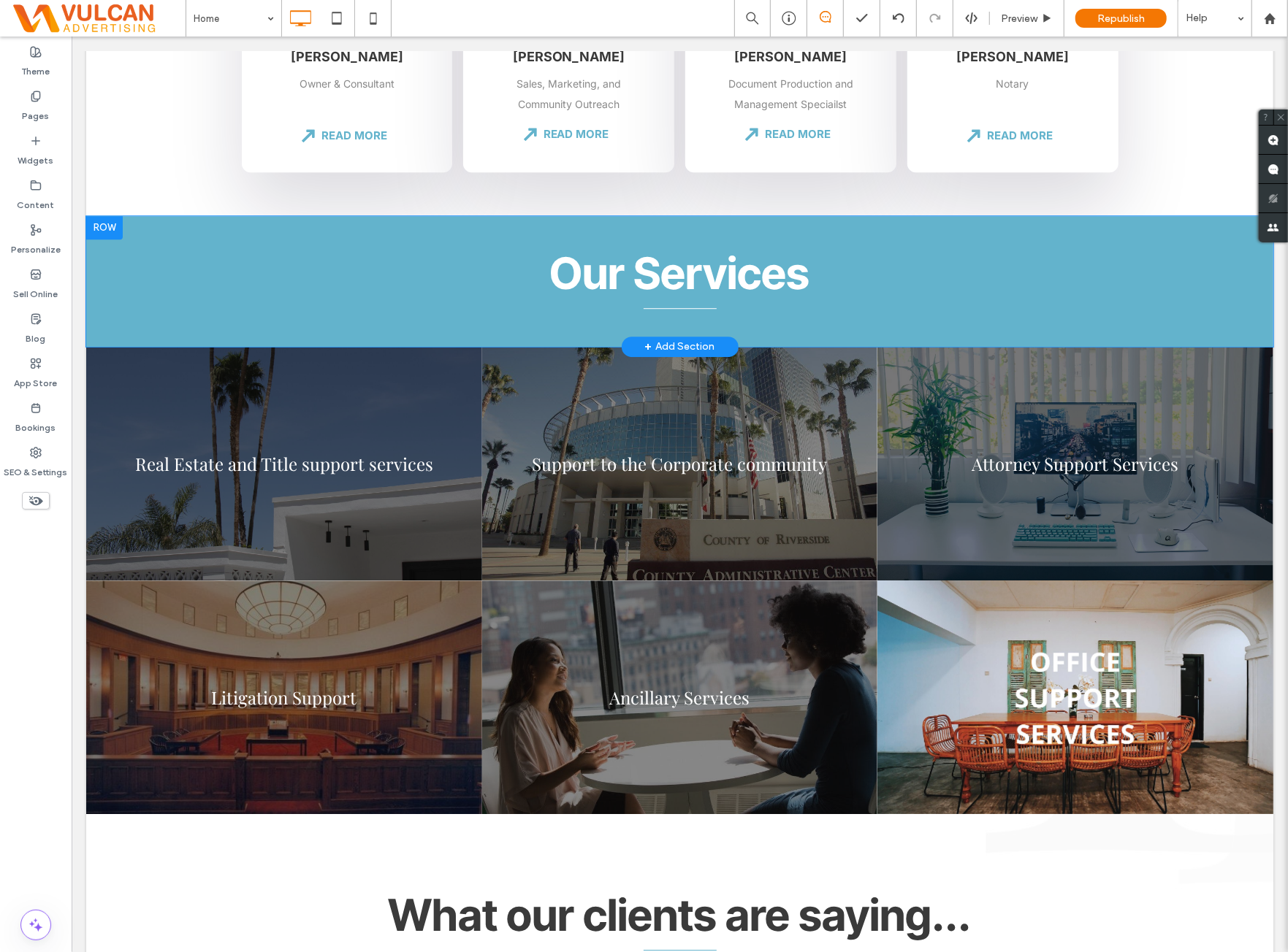
click at [112, 237] on div at bounding box center [103, 227] width 36 height 23
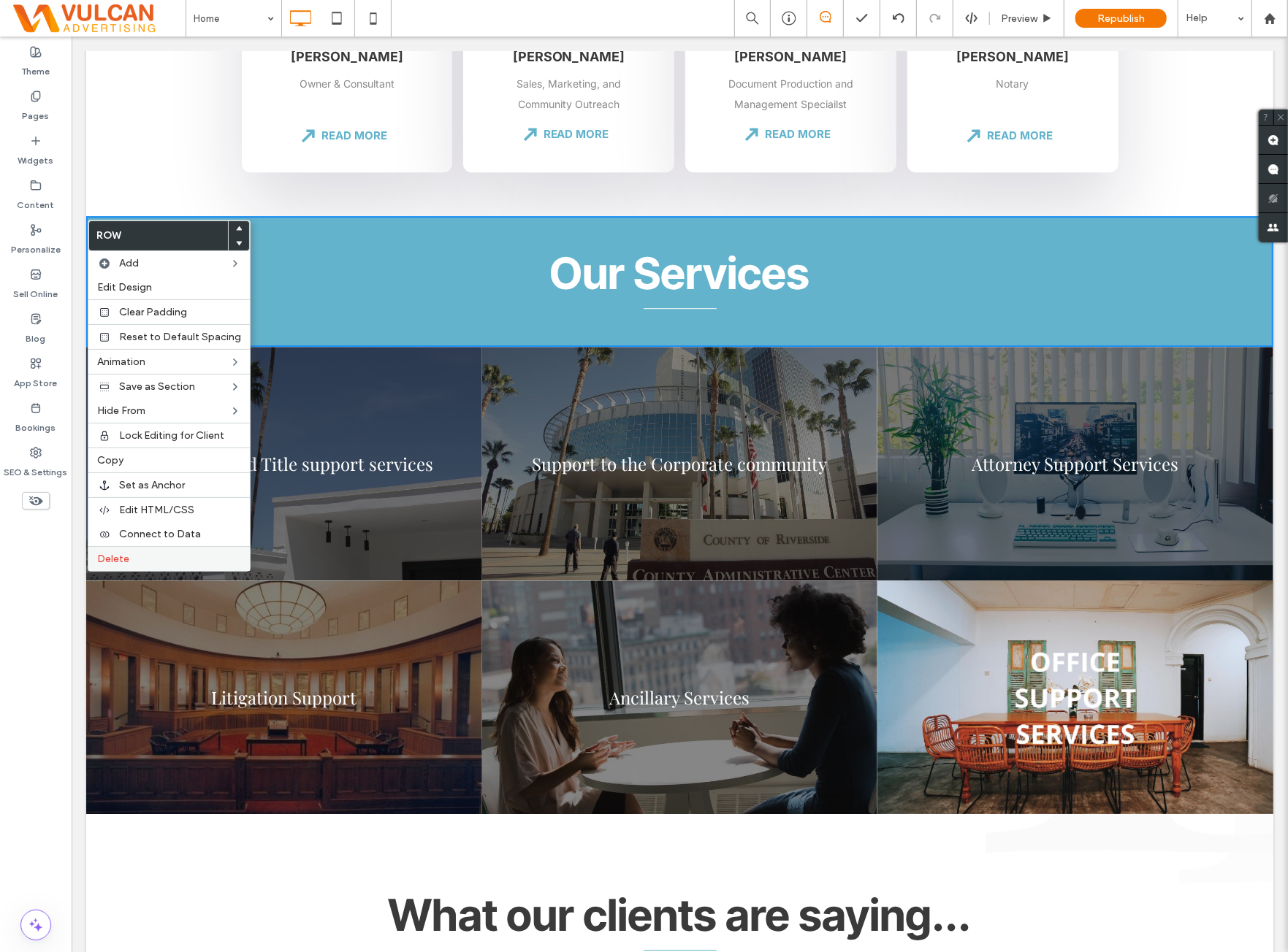
click at [158, 553] on label "Delete" at bounding box center [169, 559] width 144 height 12
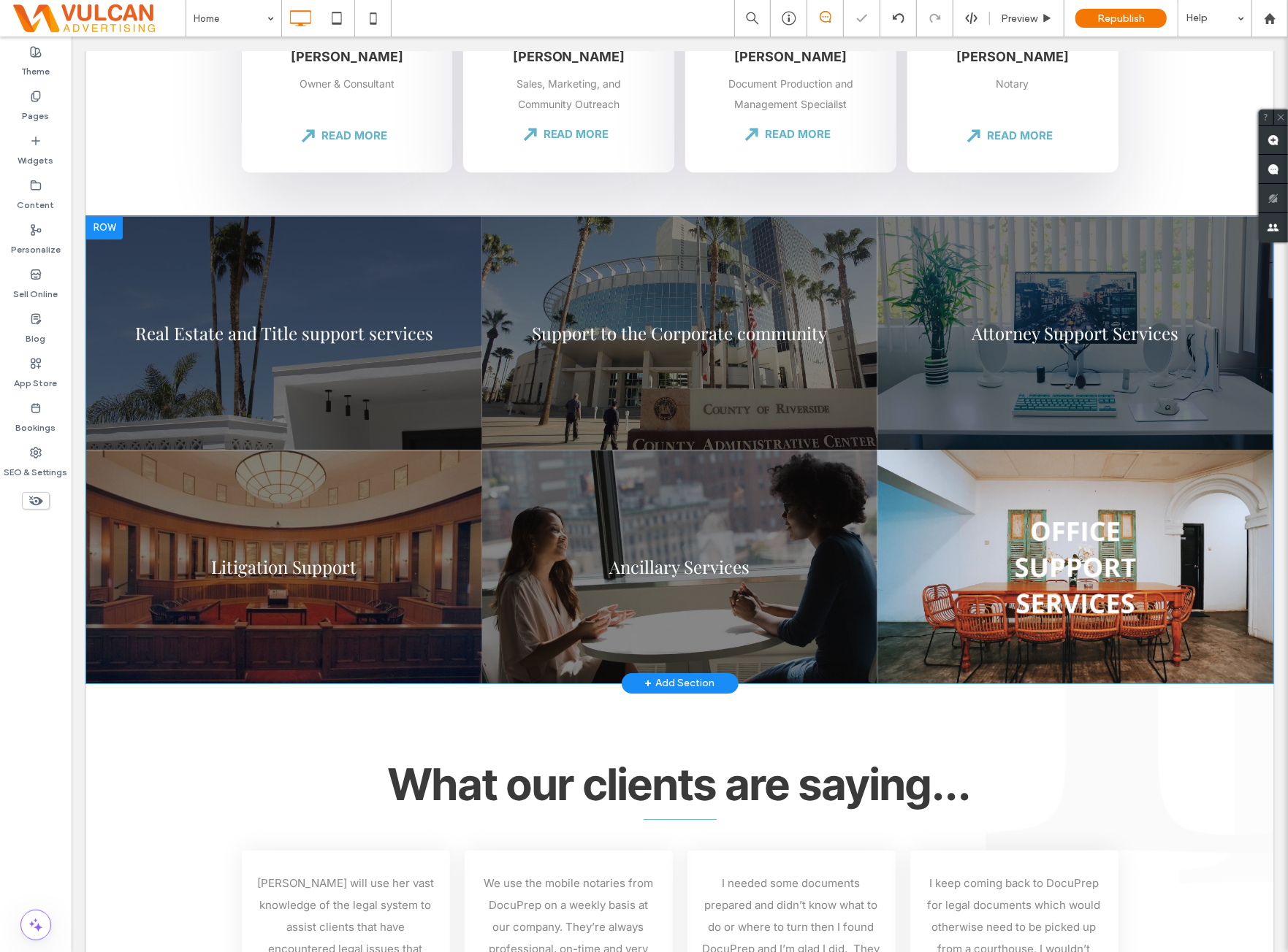
click at [108, 233] on div at bounding box center [103, 227] width 36 height 23
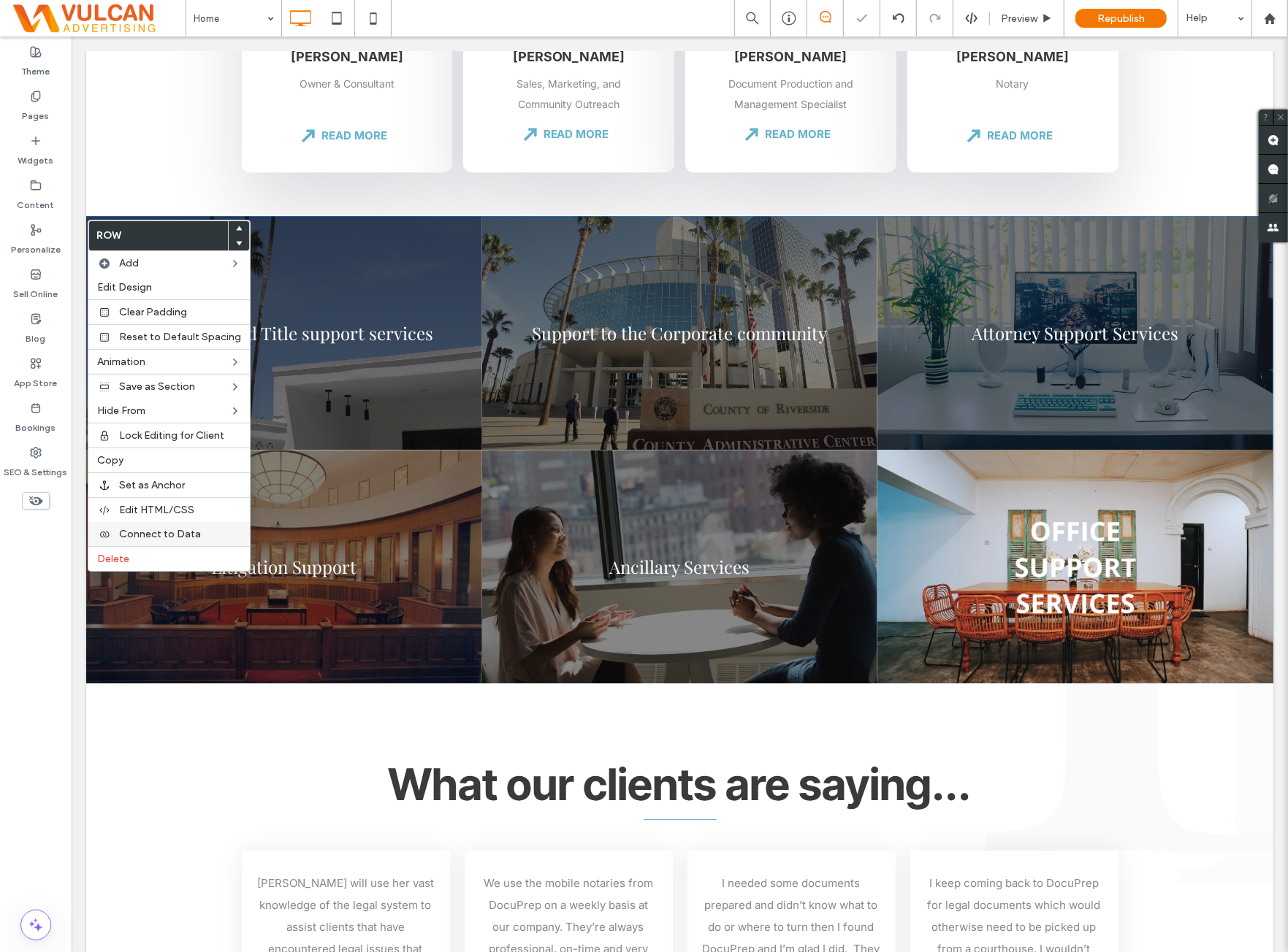
click at [136, 553] on label "Delete" at bounding box center [169, 559] width 144 height 12
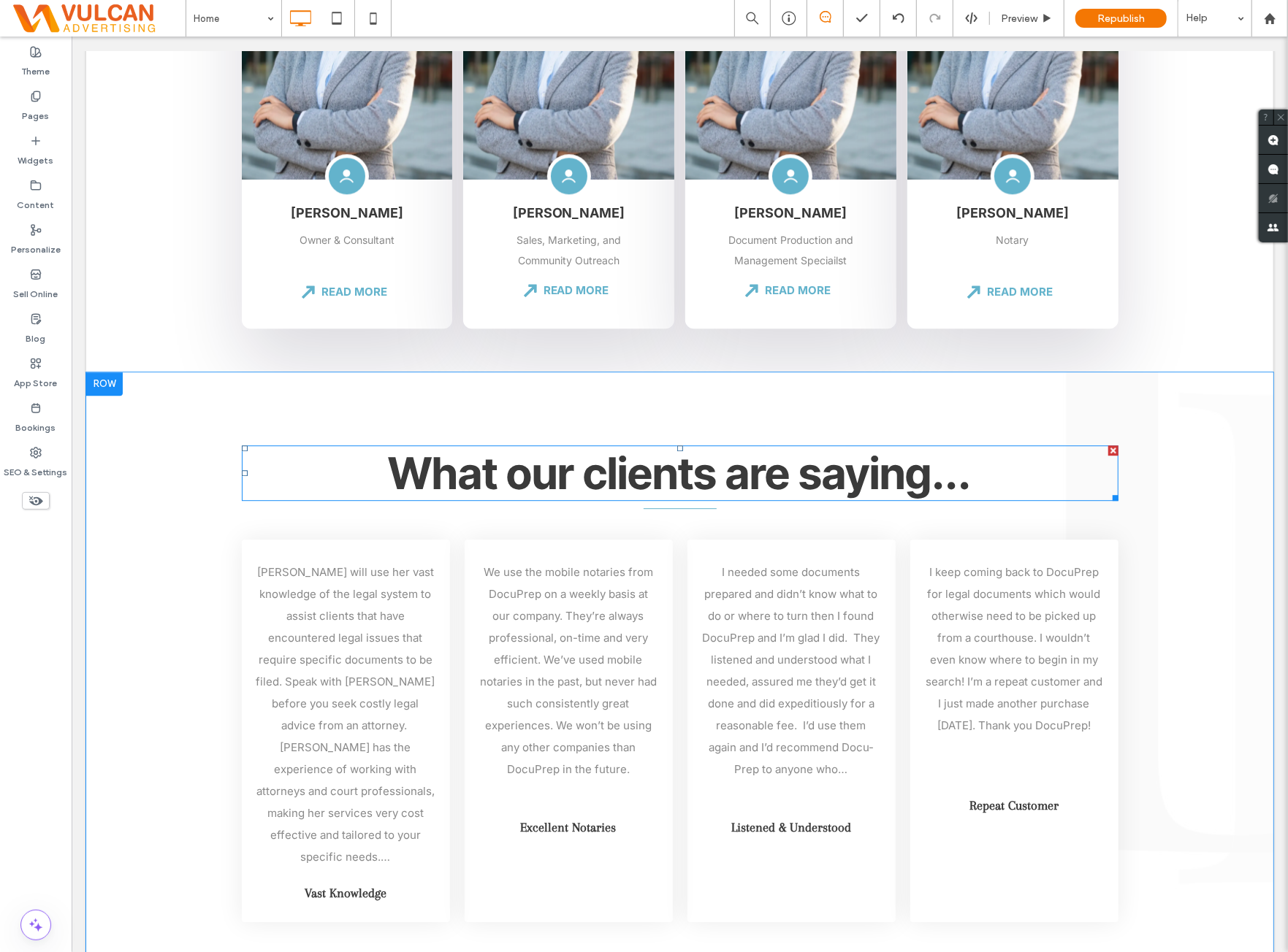
scroll to position [2678, 0]
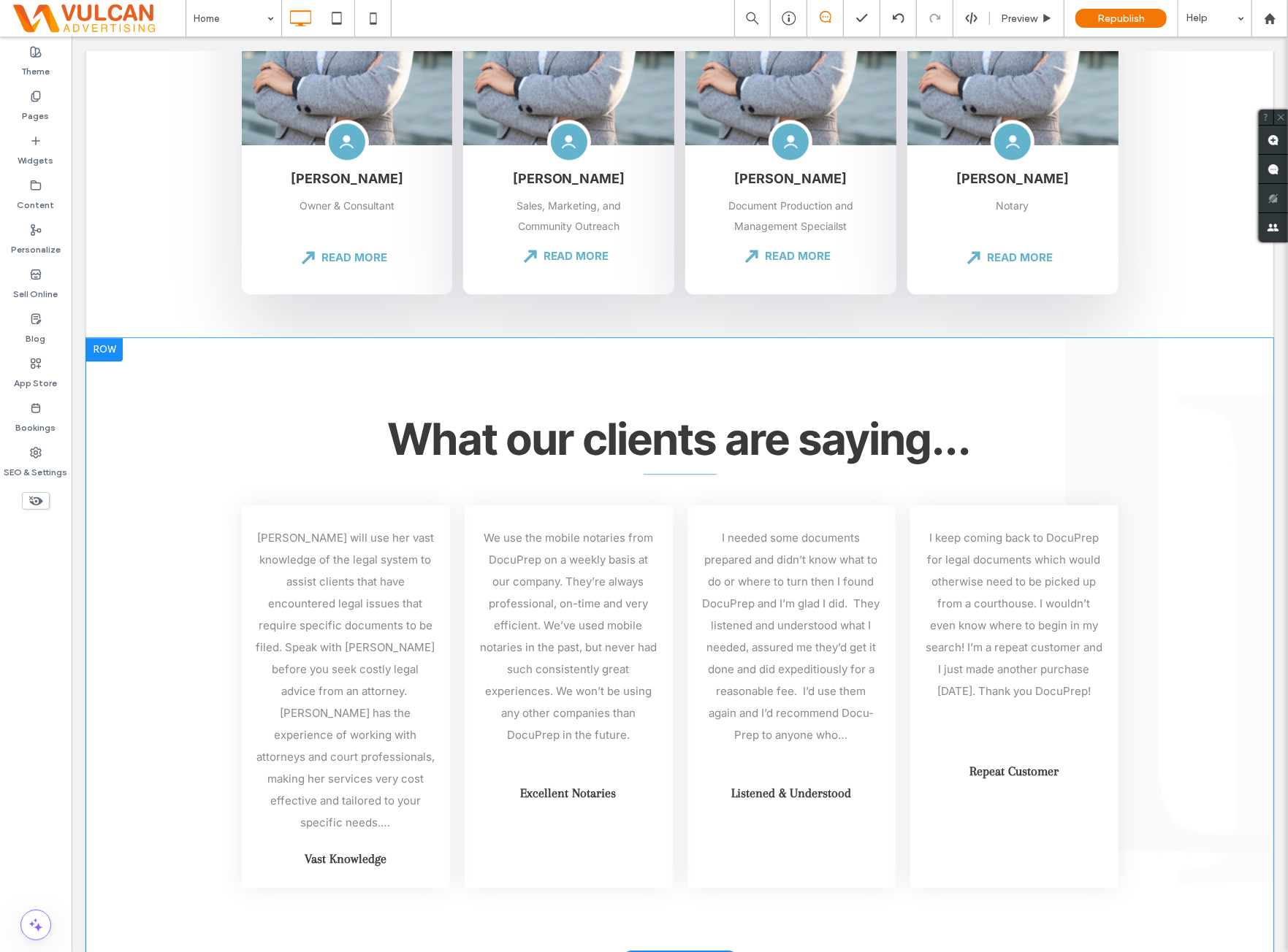
click at [105, 360] on div at bounding box center [103, 348] width 36 height 23
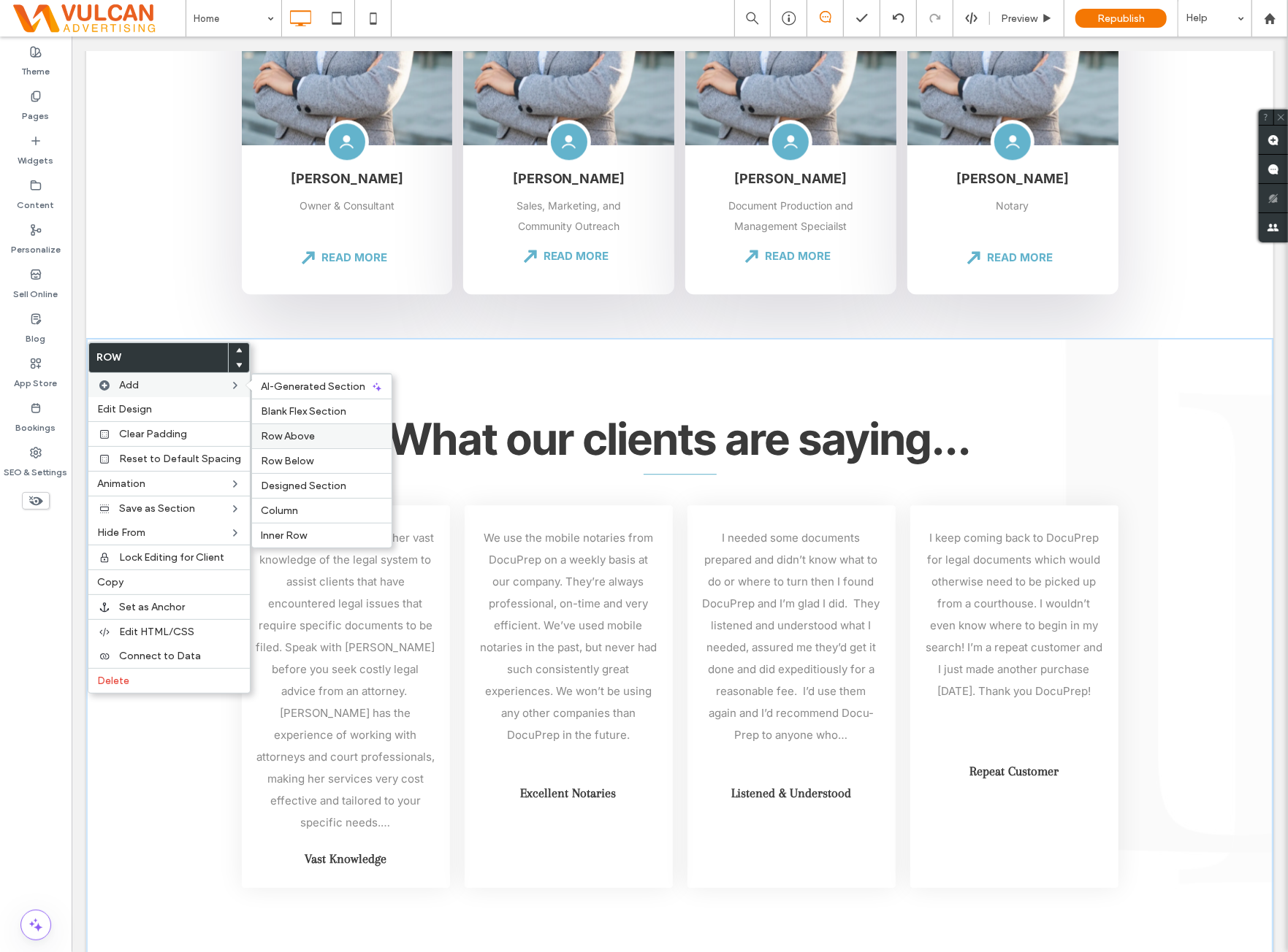
click at [309, 430] on label "Row Above" at bounding box center [322, 435] width 122 height 12
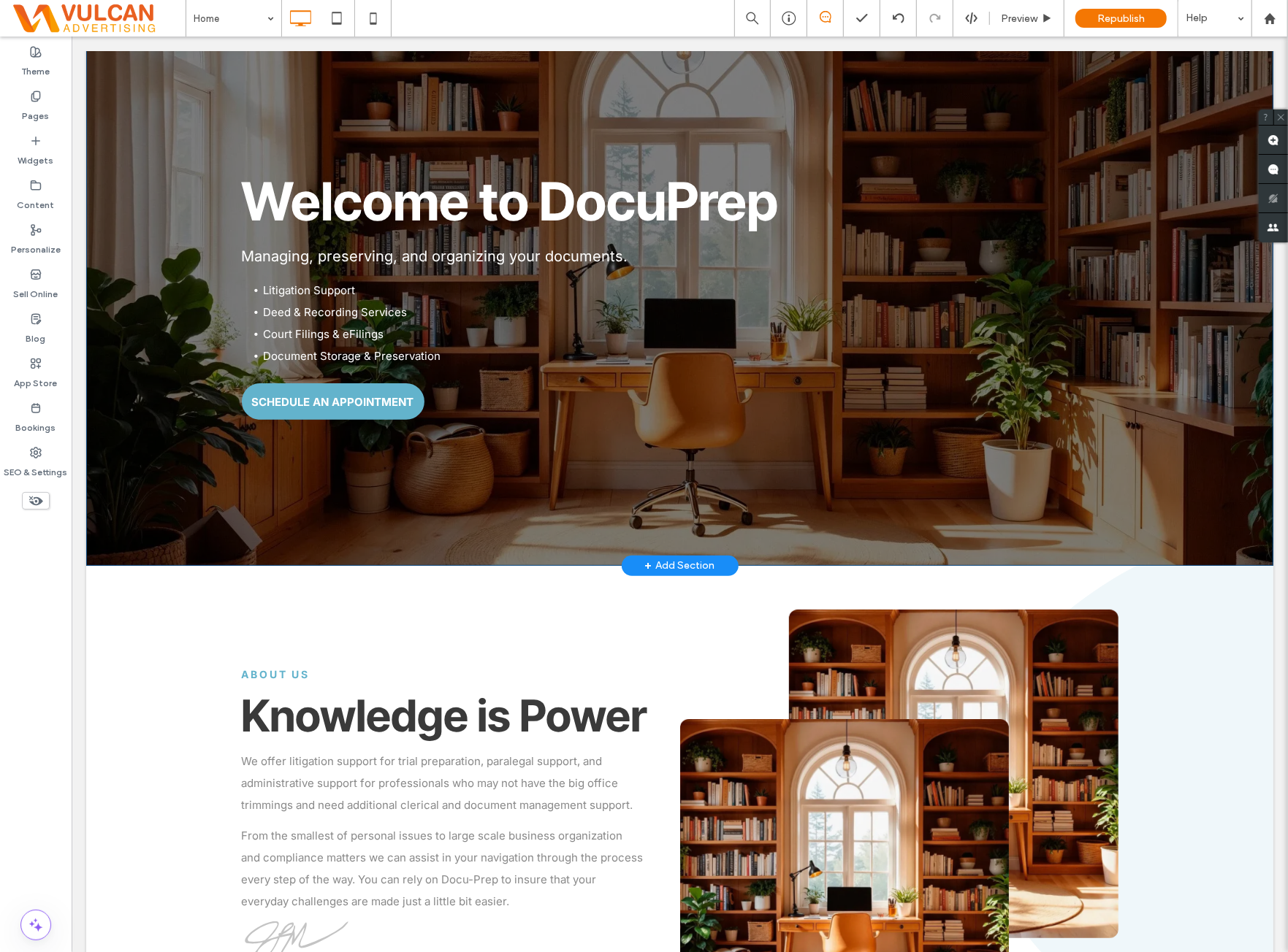
scroll to position [0, 0]
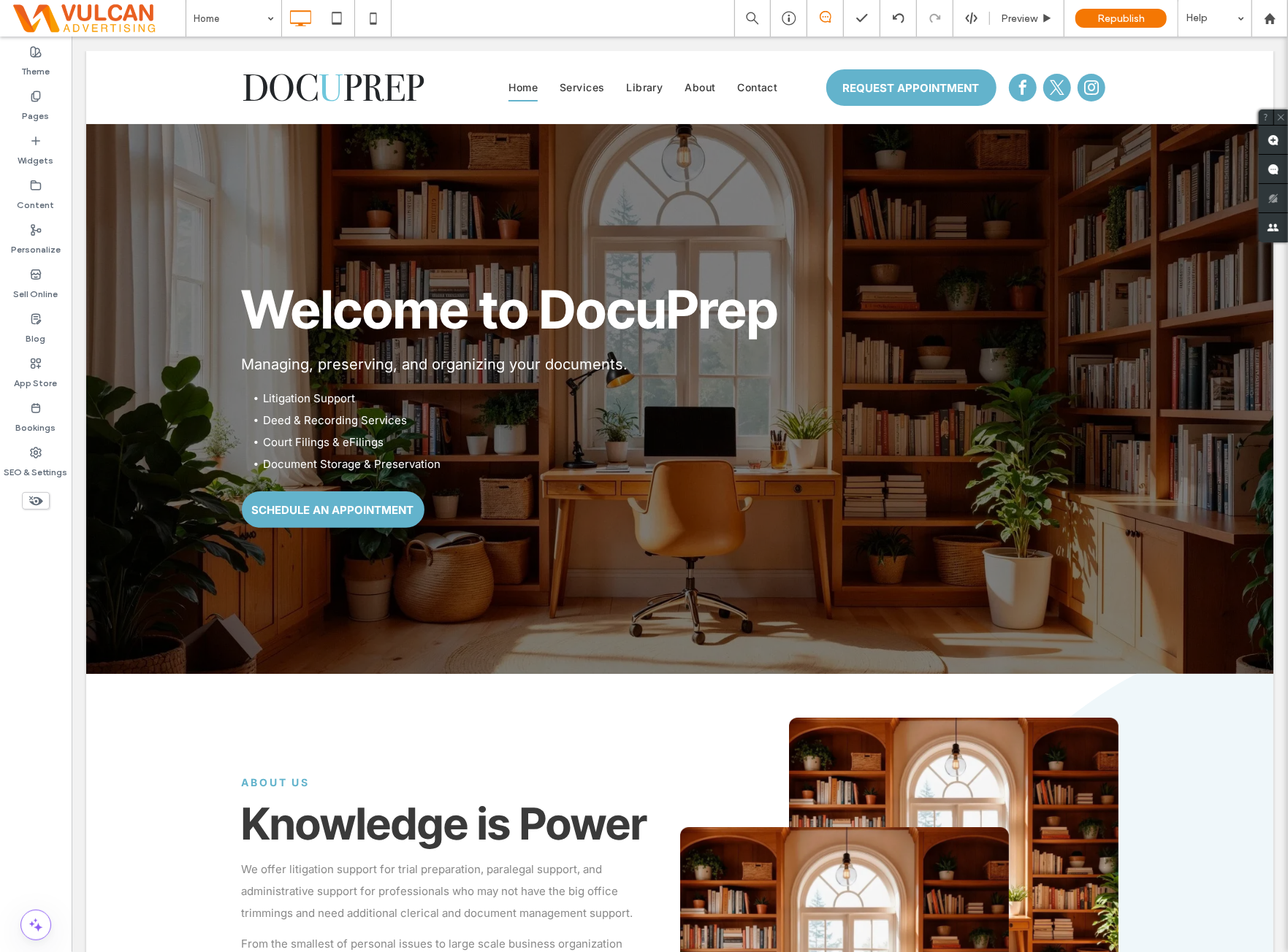
drag, startPoint x: 62, startPoint y: 610, endPoint x: 96, endPoint y: 540, distance: 77.8
click at [62, 610] on div "Theme Pages Widgets Content Personalize Sell Online Blog App Store Bookings SEO…" at bounding box center [36, 494] width 72 height 916
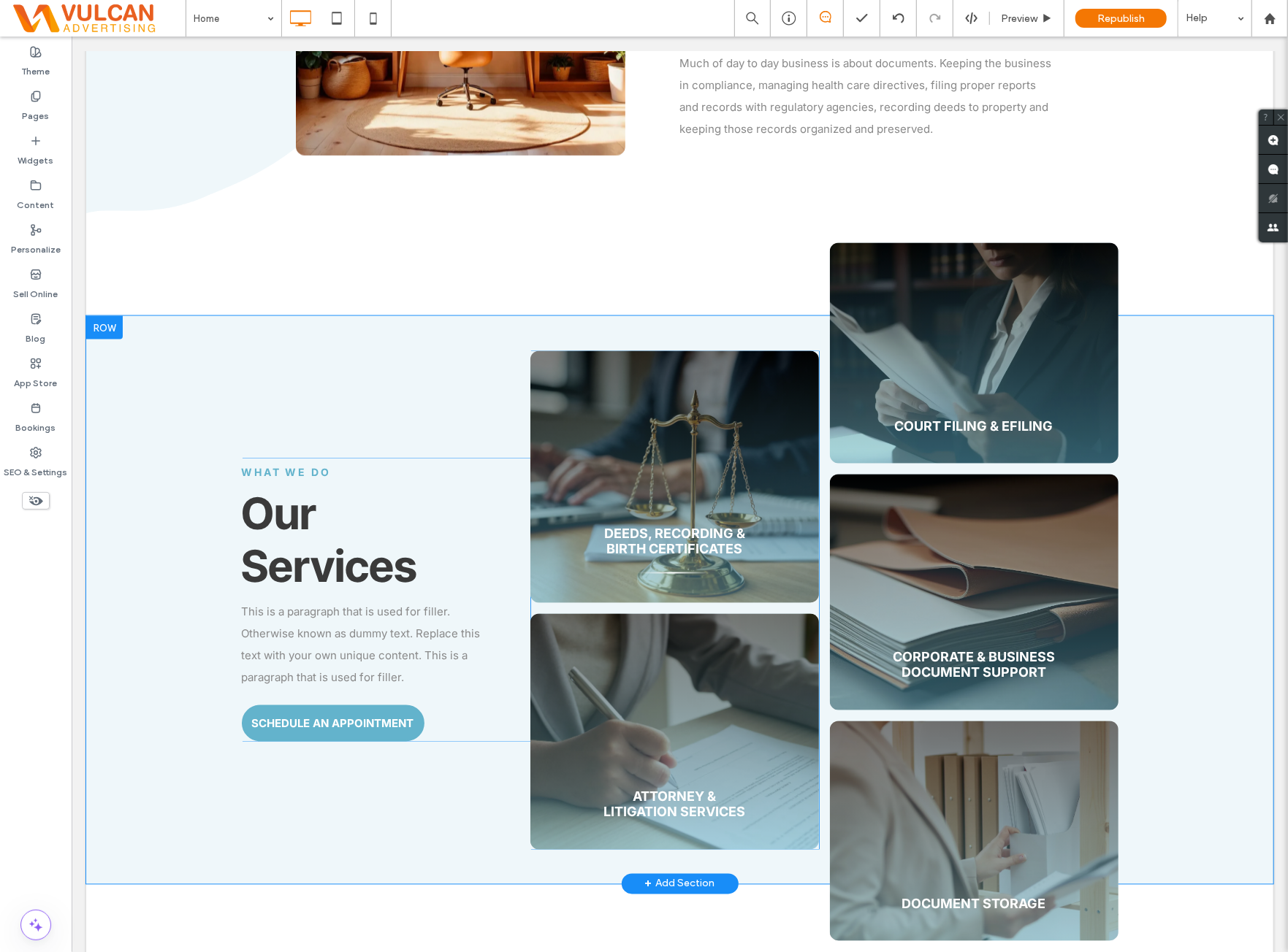
scroll to position [1582, 0]
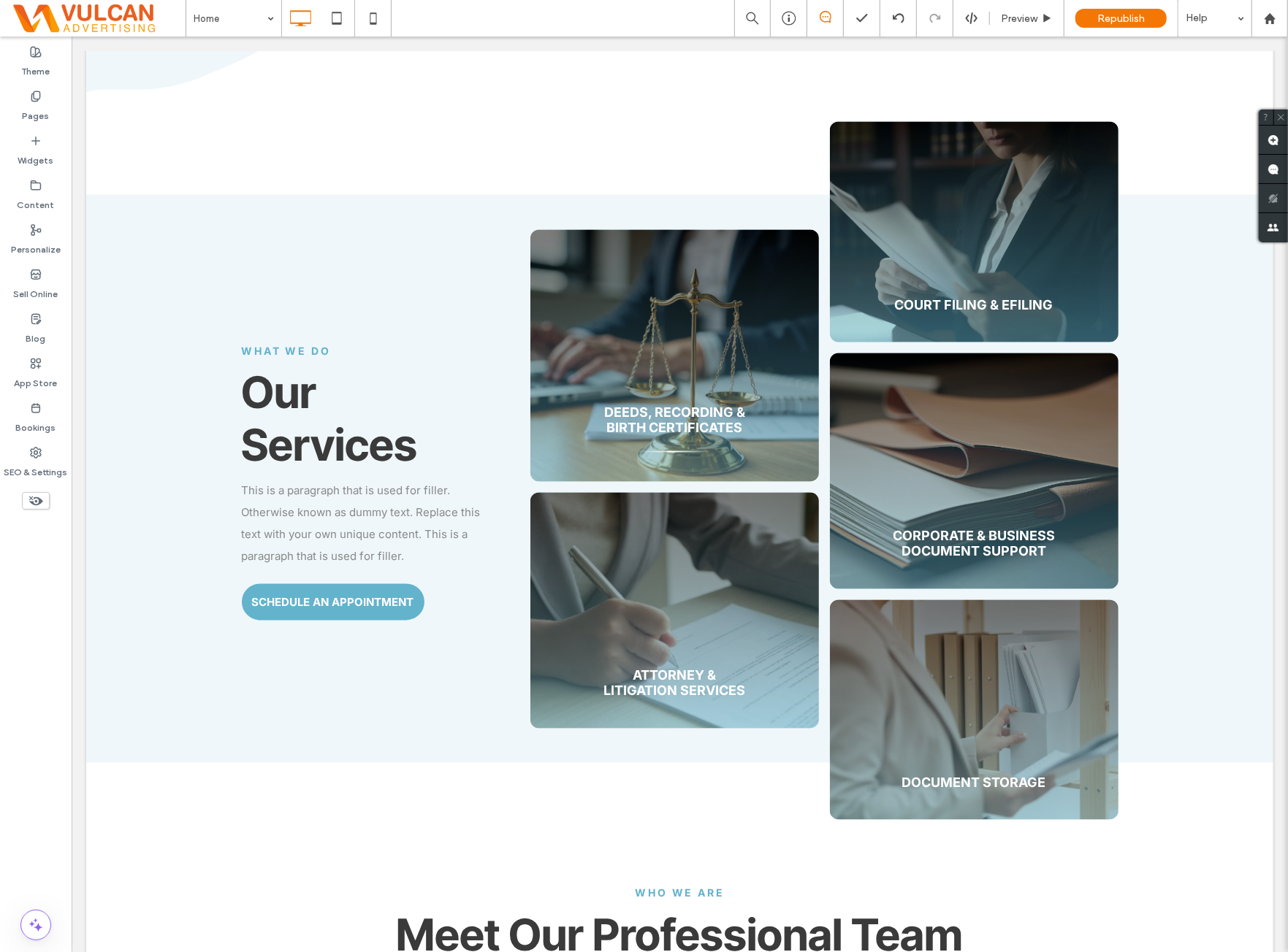
click at [35, 618] on div "Theme Pages Widgets Content Personalize Sell Online Blog App Store Bookings SEO…" at bounding box center [36, 494] width 72 height 916
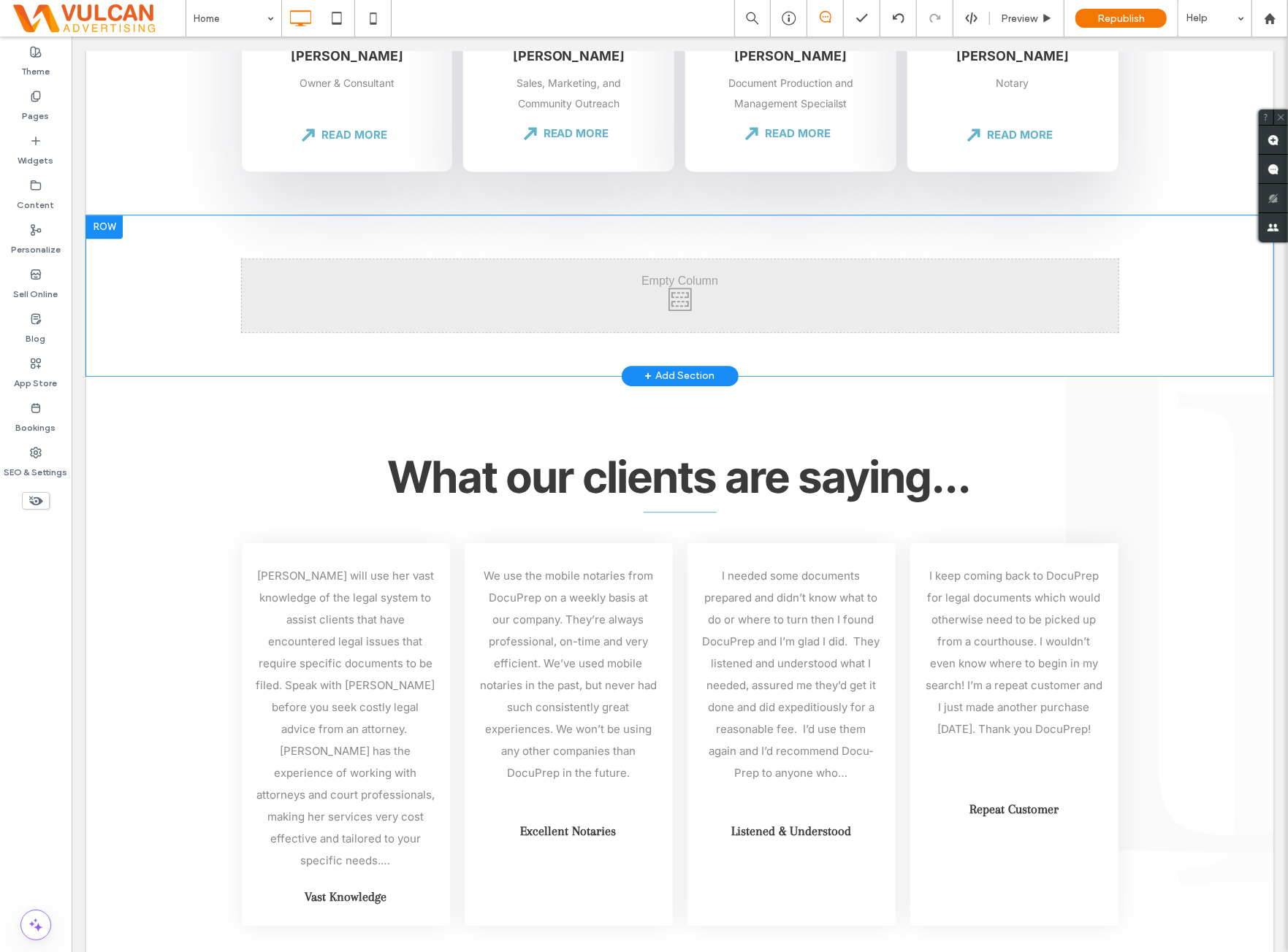
scroll to position [2800, 0]
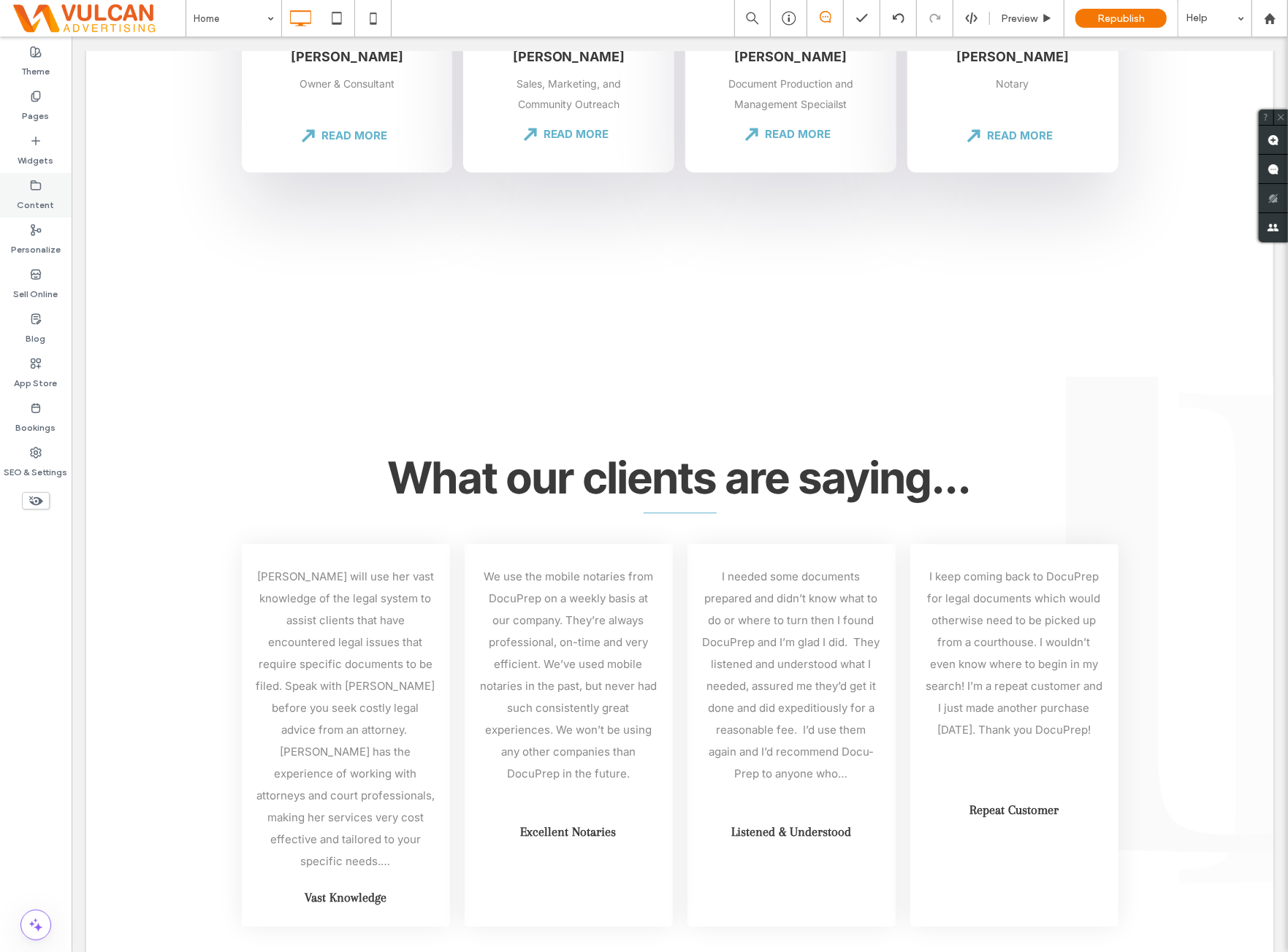
click at [52, 174] on div "Content" at bounding box center [36, 195] width 72 height 45
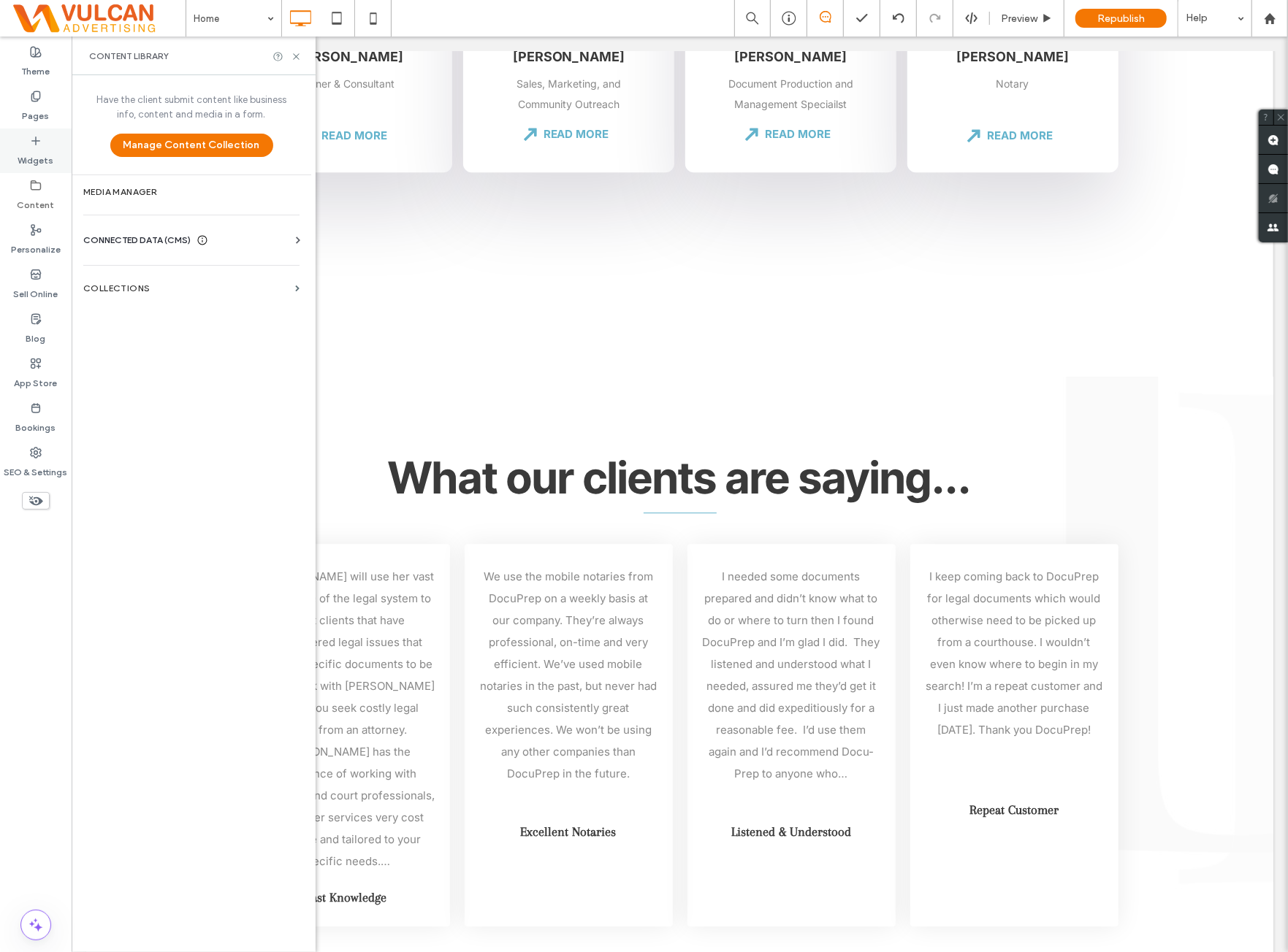
drag, startPoint x: 58, startPoint y: 165, endPoint x: 77, endPoint y: 182, distance: 25.5
click at [58, 165] on div "Widgets" at bounding box center [36, 151] width 72 height 45
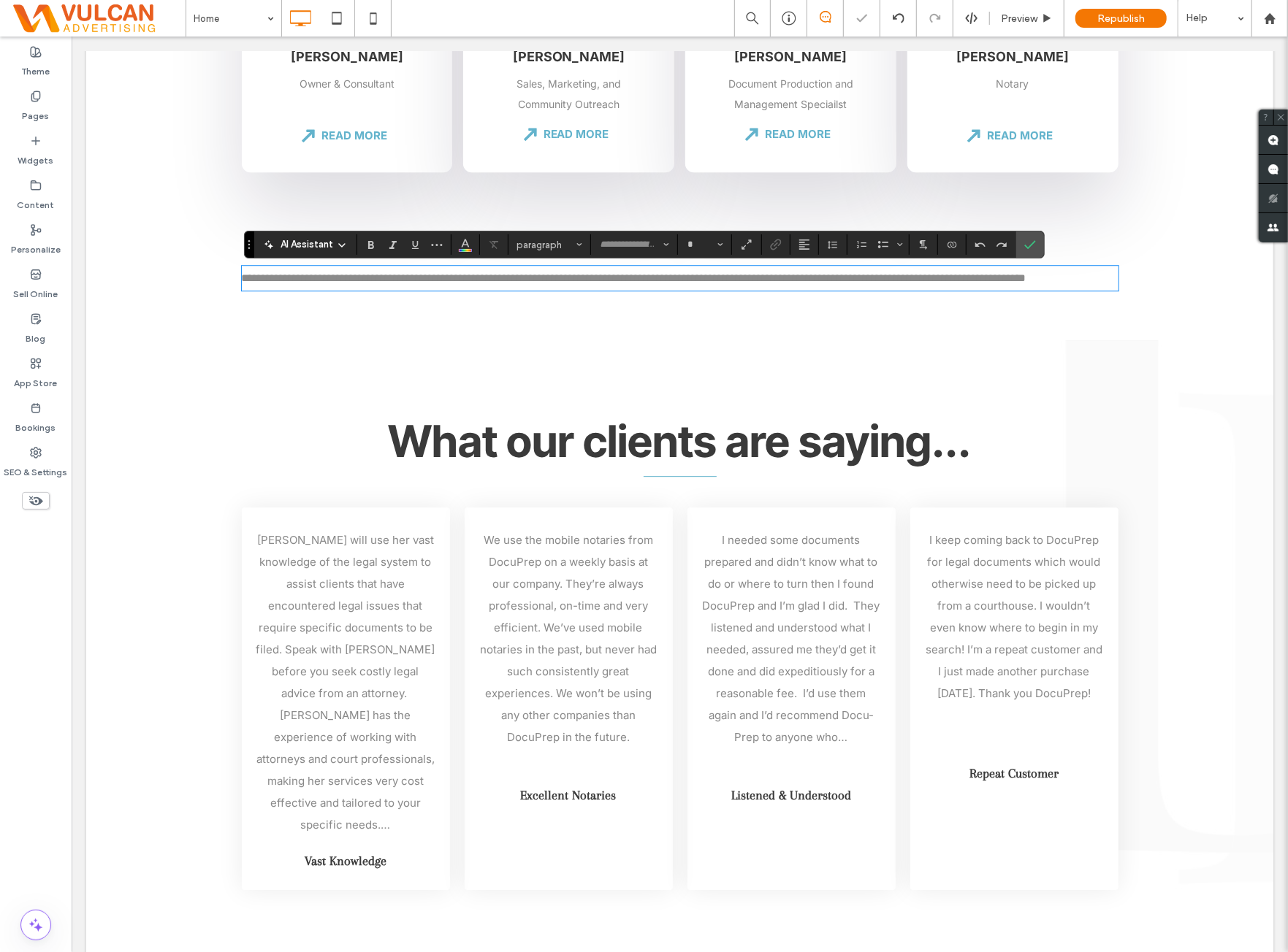
type input "*****"
type input "**"
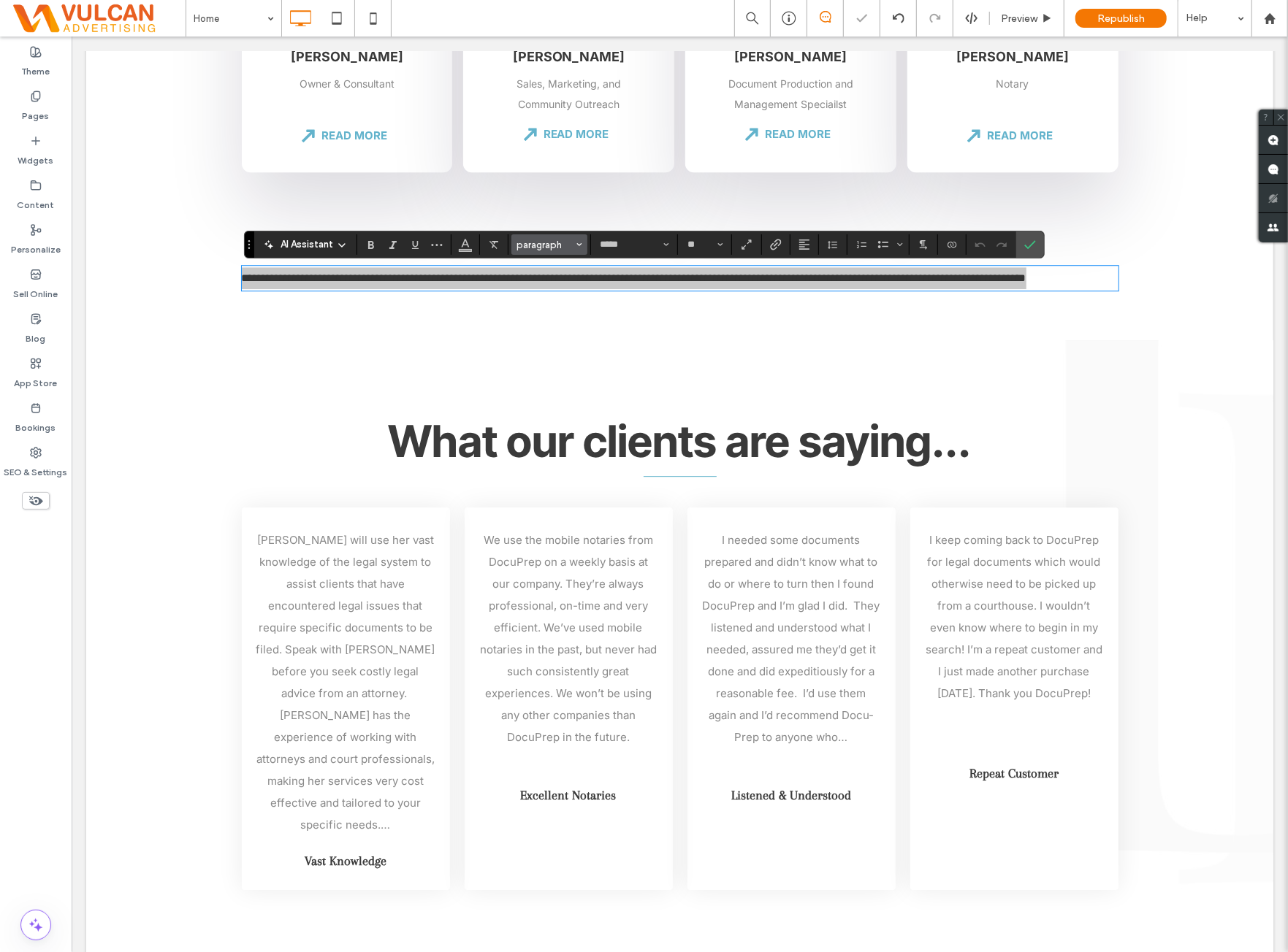
click at [541, 246] on span "paragraph" at bounding box center [545, 245] width 57 height 11
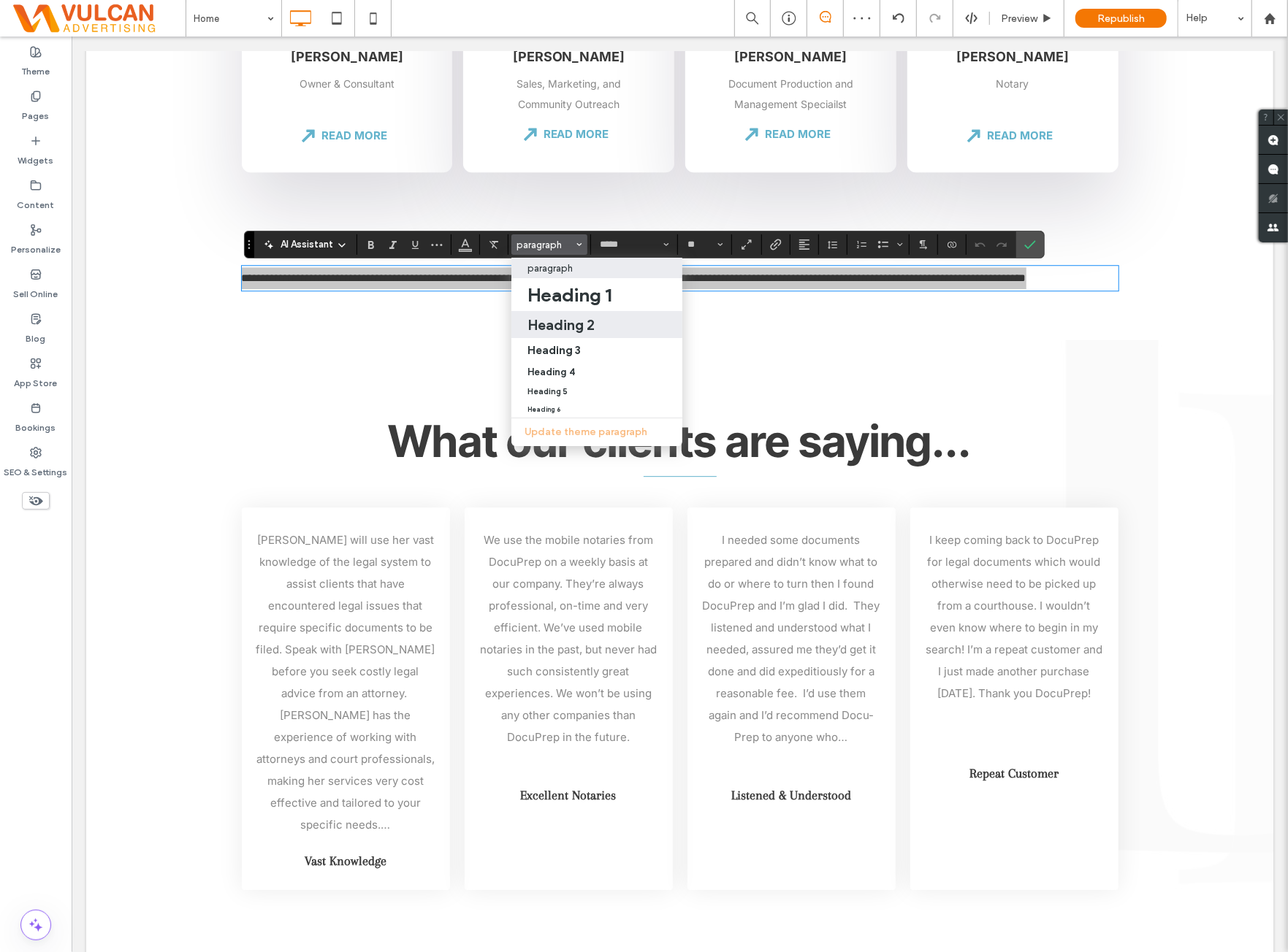
drag, startPoint x: 602, startPoint y: 333, endPoint x: 531, endPoint y: 296, distance: 80.1
click at [602, 333] on div "Heading 2" at bounding box center [596, 325] width 139 height 18
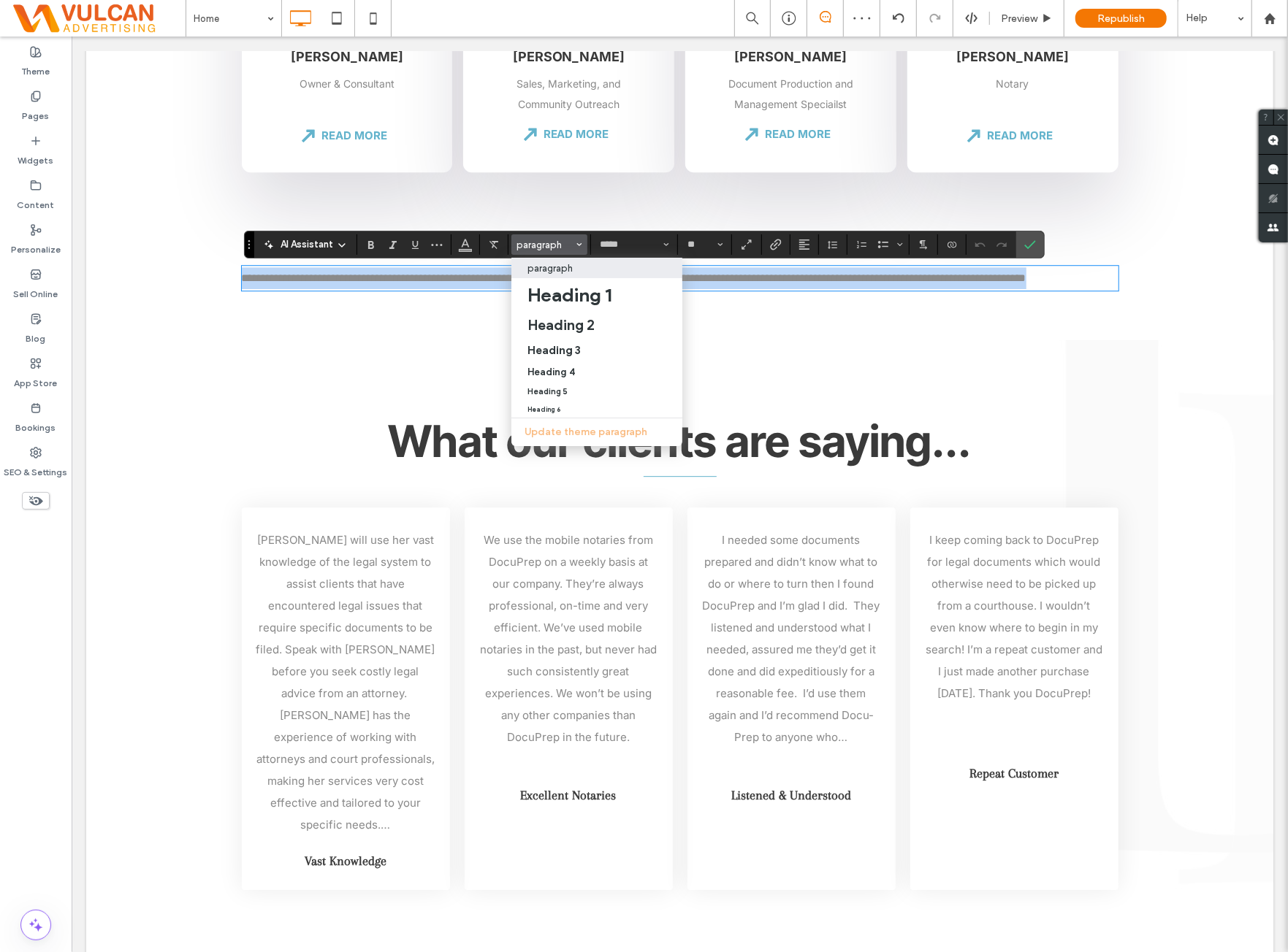
type input "**********"
type input "**"
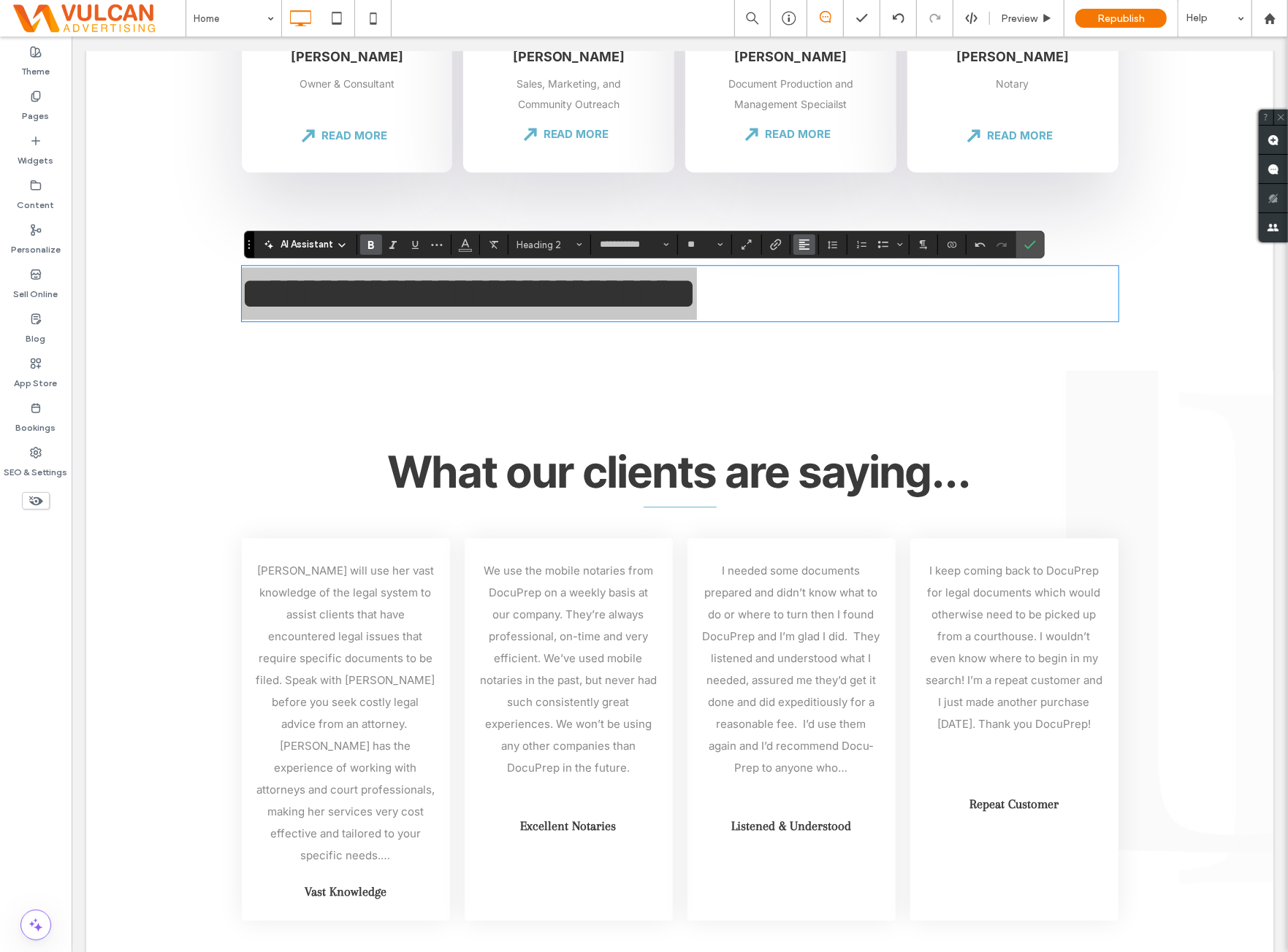
click at [799, 244] on icon "Alignment" at bounding box center [805, 245] width 12 height 12
click at [827, 282] on label "ui.textEditor.alignment.center" at bounding box center [819, 290] width 51 height 21
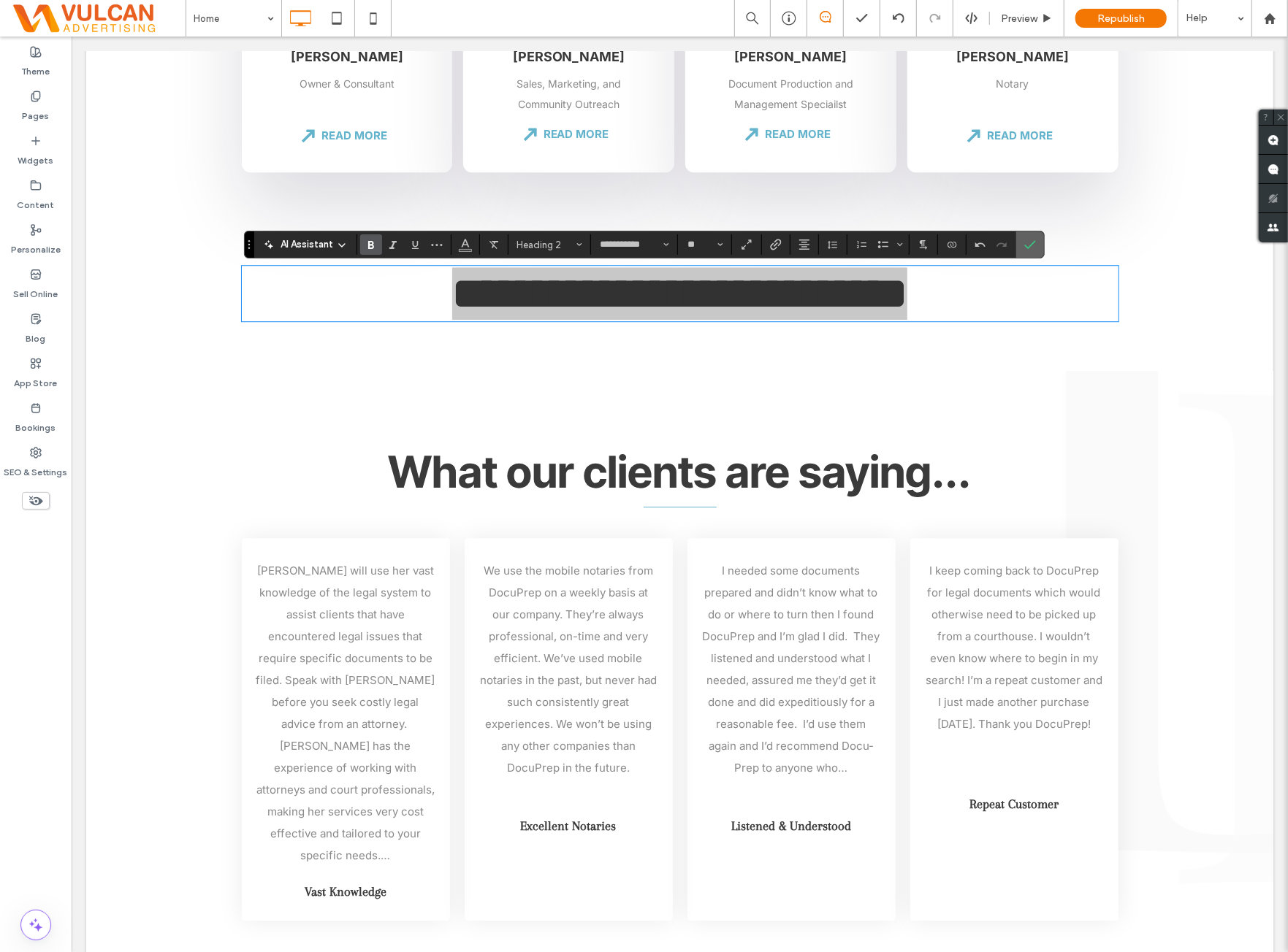
click at [1025, 252] on span "Confirm" at bounding box center [1027, 245] width 7 height 26
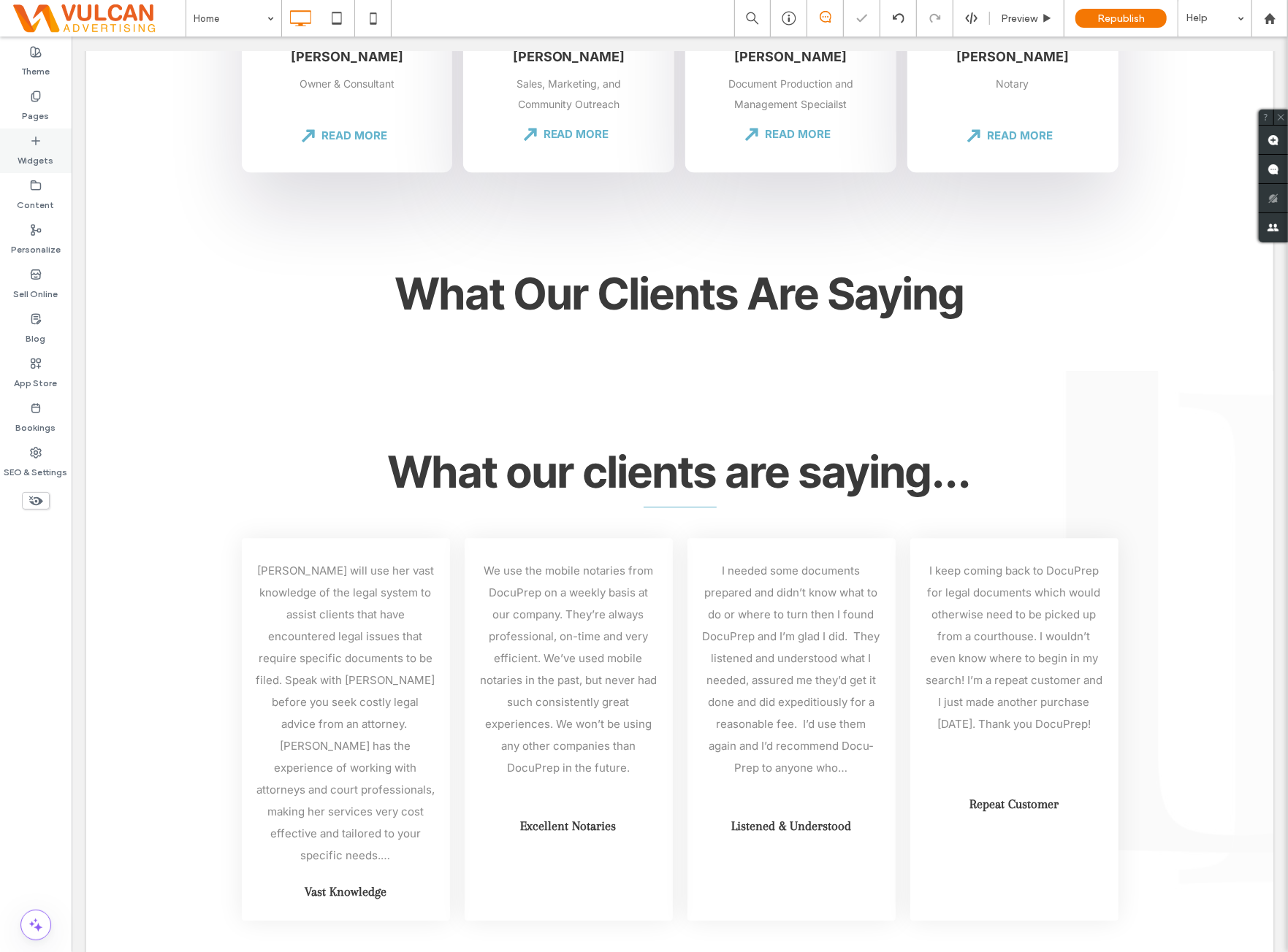
click at [45, 142] on div "Widgets" at bounding box center [36, 151] width 72 height 45
type input "*****"
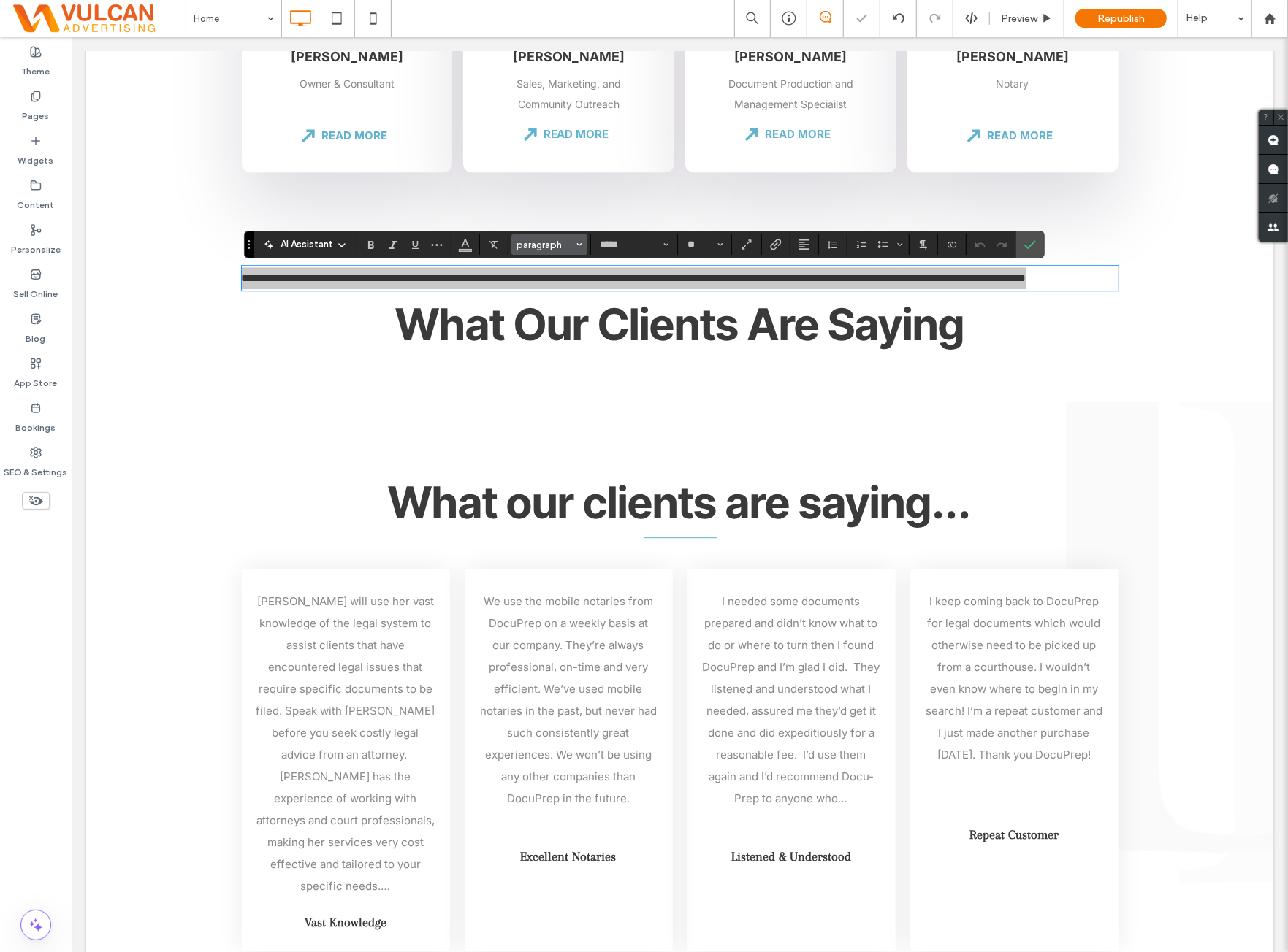
click at [563, 249] on span "paragraph" at bounding box center [545, 245] width 57 height 11
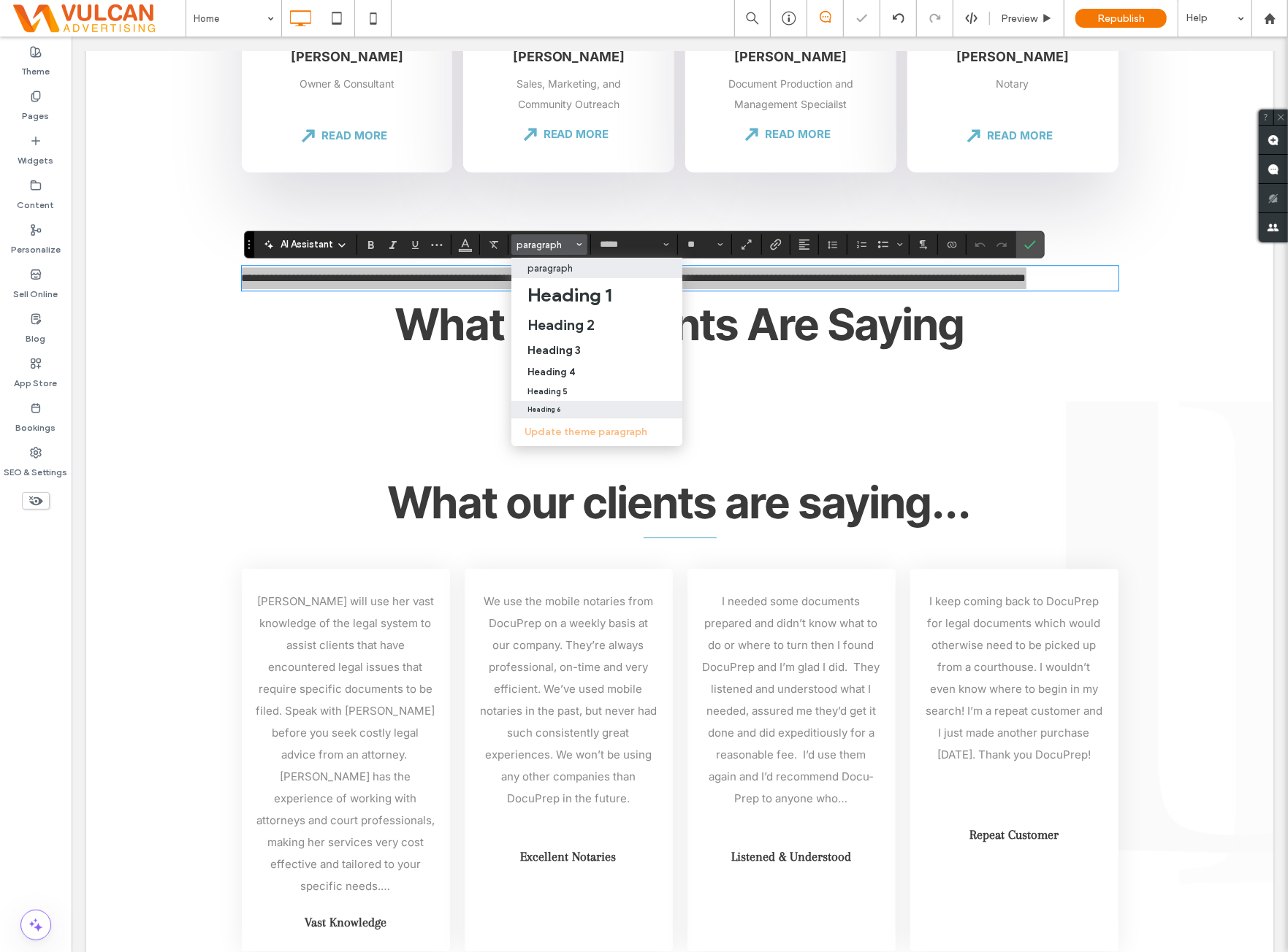
click at [576, 411] on div "Heading 6" at bounding box center [596, 410] width 139 height 7
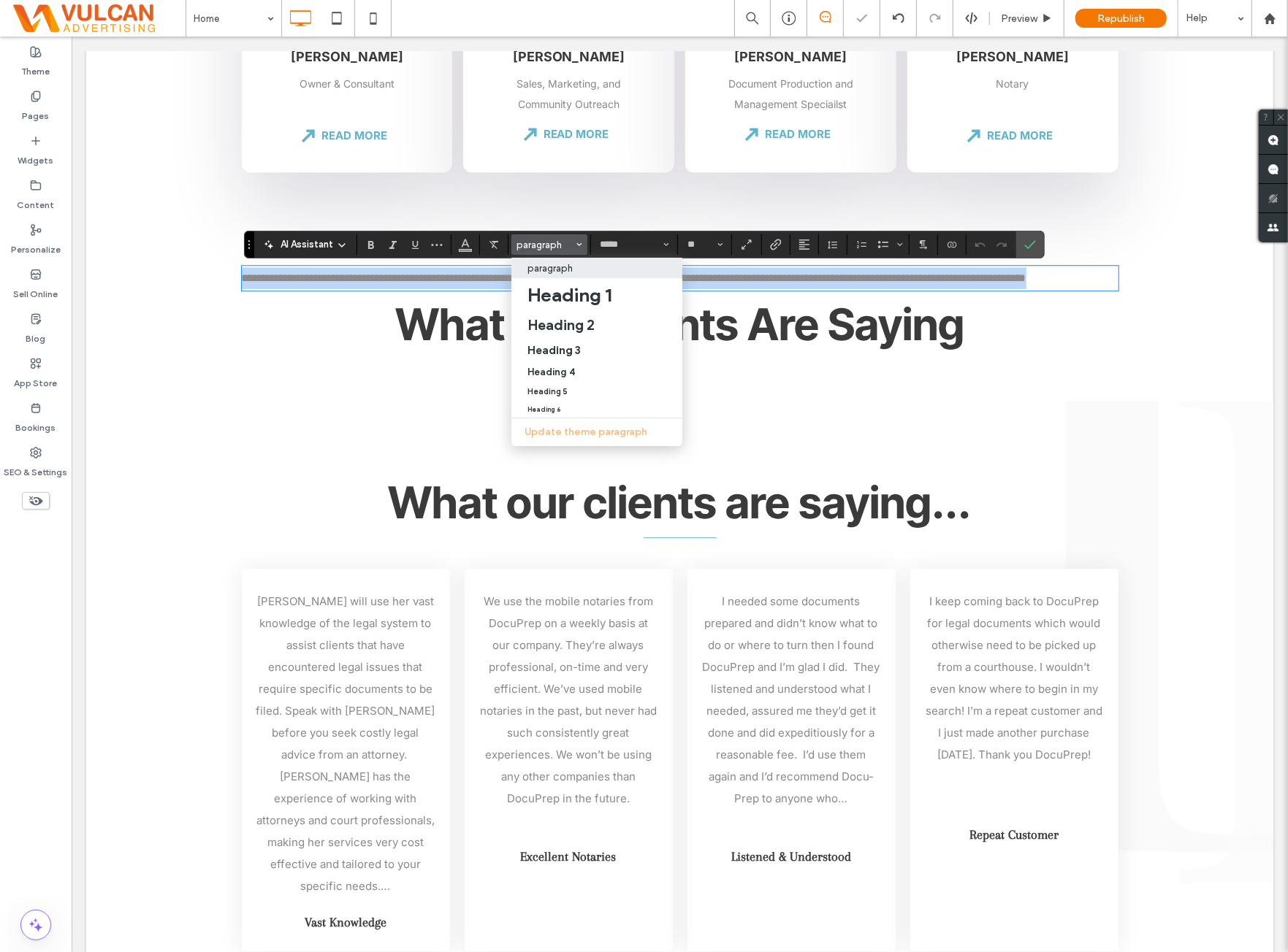
type input "**"
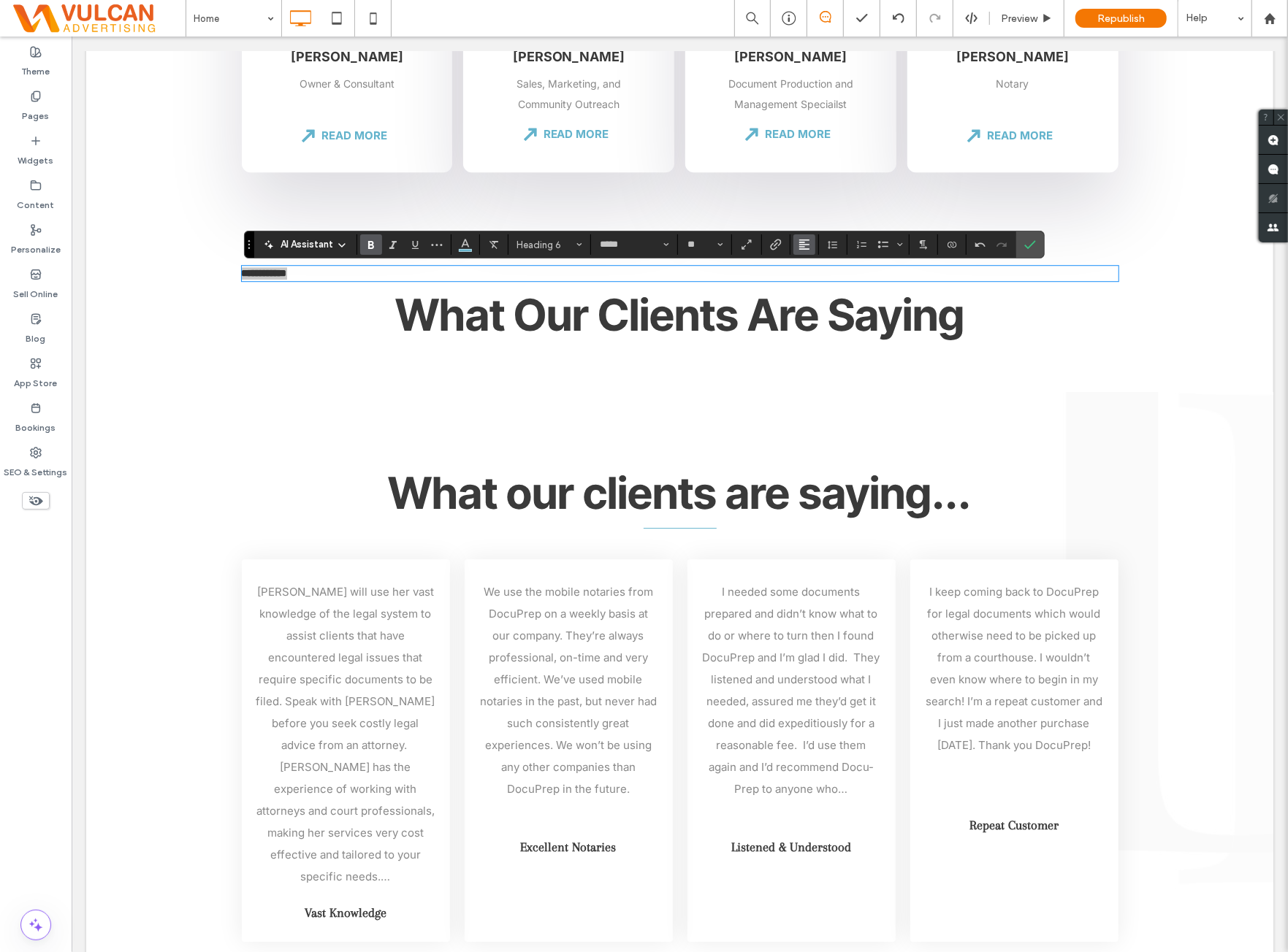
click at [811, 241] on button "Alignment" at bounding box center [804, 245] width 21 height 21
click at [817, 273] on icon "ui.textEditor.alignment.left" at bounding box center [815, 268] width 12 height 12
click at [806, 246] on icon "Alignment" at bounding box center [805, 245] width 12 height 12
drag, startPoint x: 832, startPoint y: 292, endPoint x: 782, endPoint y: 249, distance: 65.9
click at [832, 292] on label "ui.textEditor.alignment.center" at bounding box center [819, 290] width 51 height 21
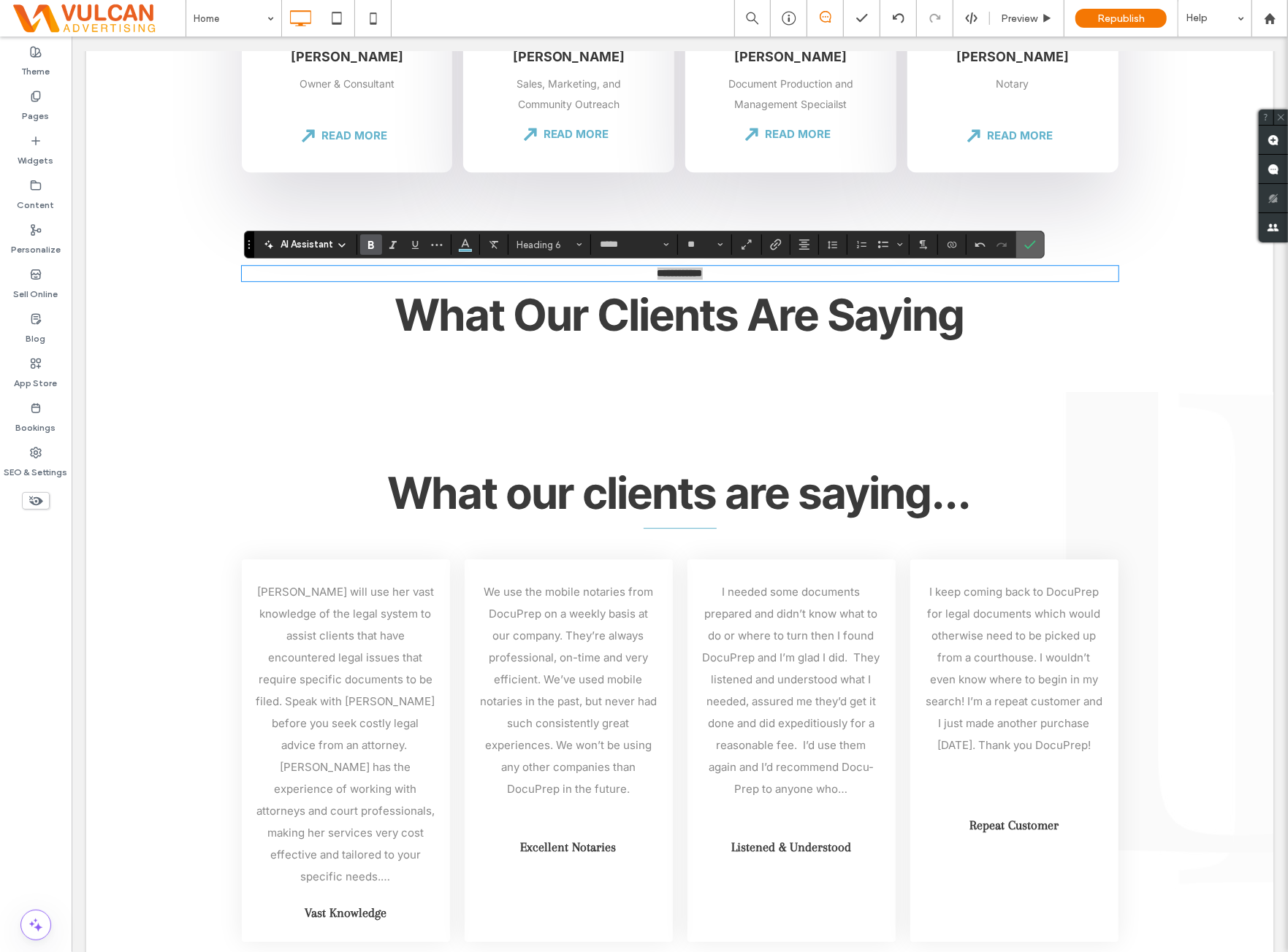
click at [1030, 246] on icon "Confirm" at bounding box center [1030, 245] width 12 height 12
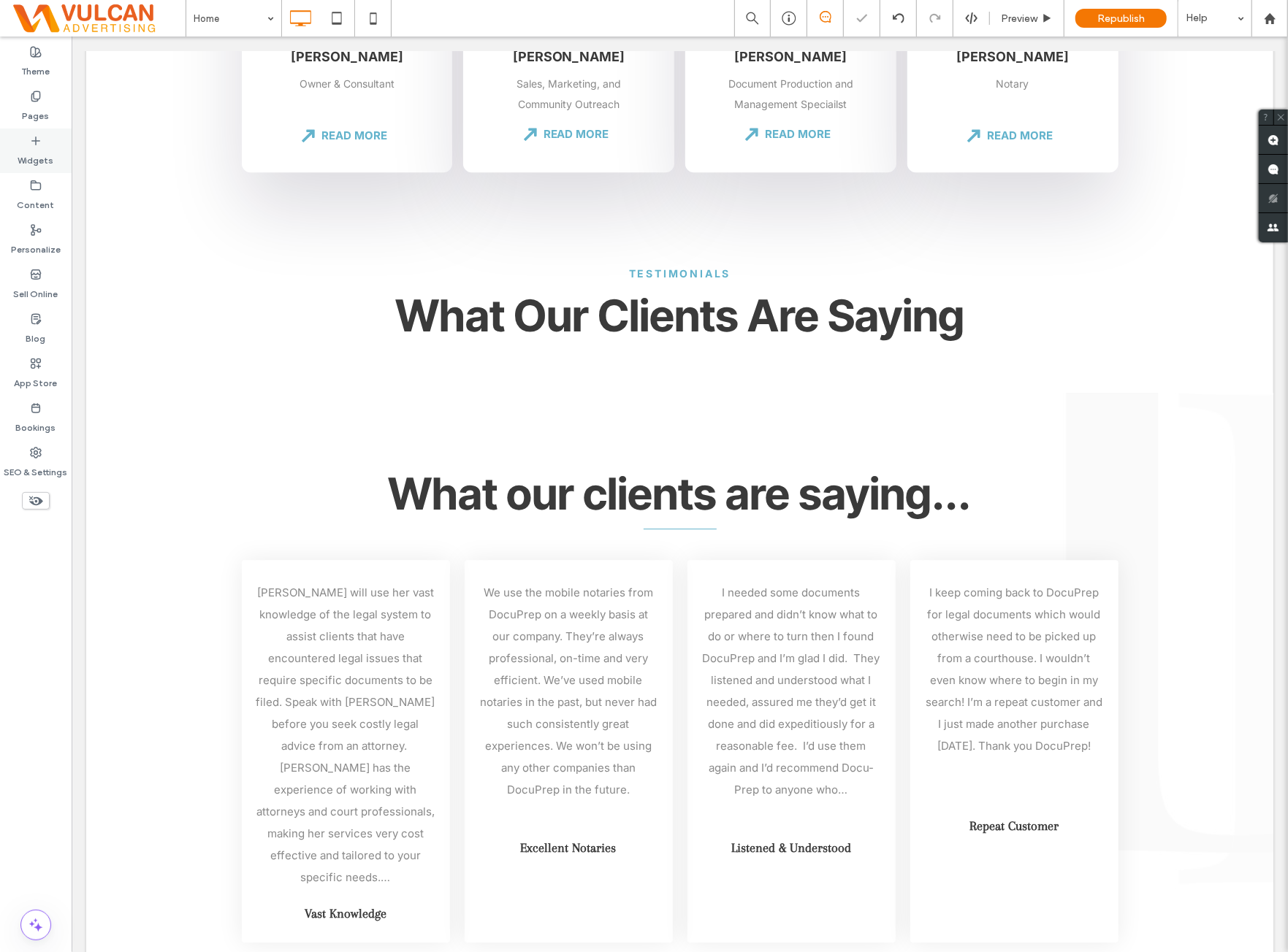
click at [32, 152] on label "Widgets" at bounding box center [36, 157] width 36 height 21
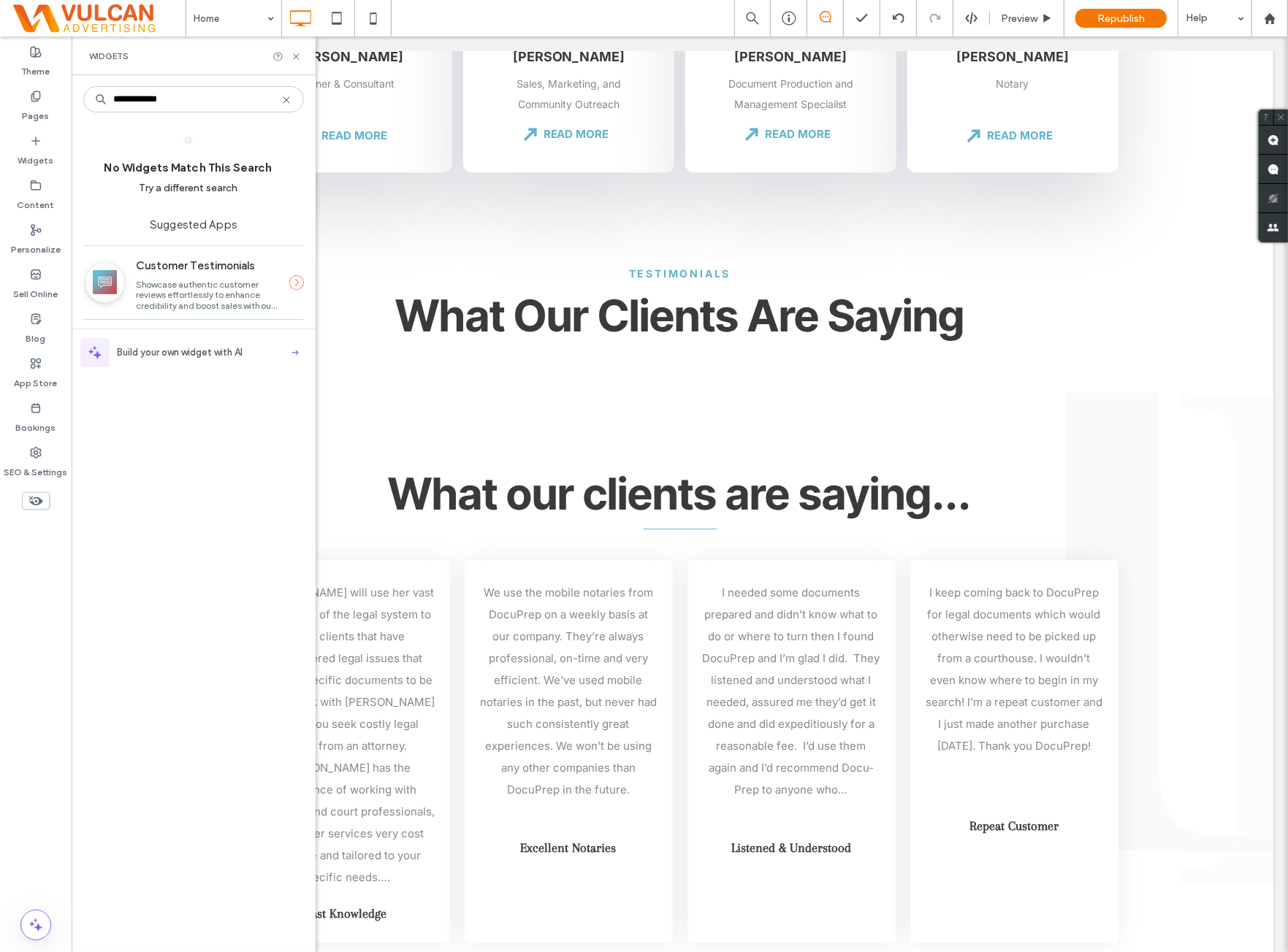
type input "**********"
click at [187, 292] on span "Showcase authentic customer reviews effortlessly to enhance credibility and boo…" at bounding box center [206, 300] width 140 height 42
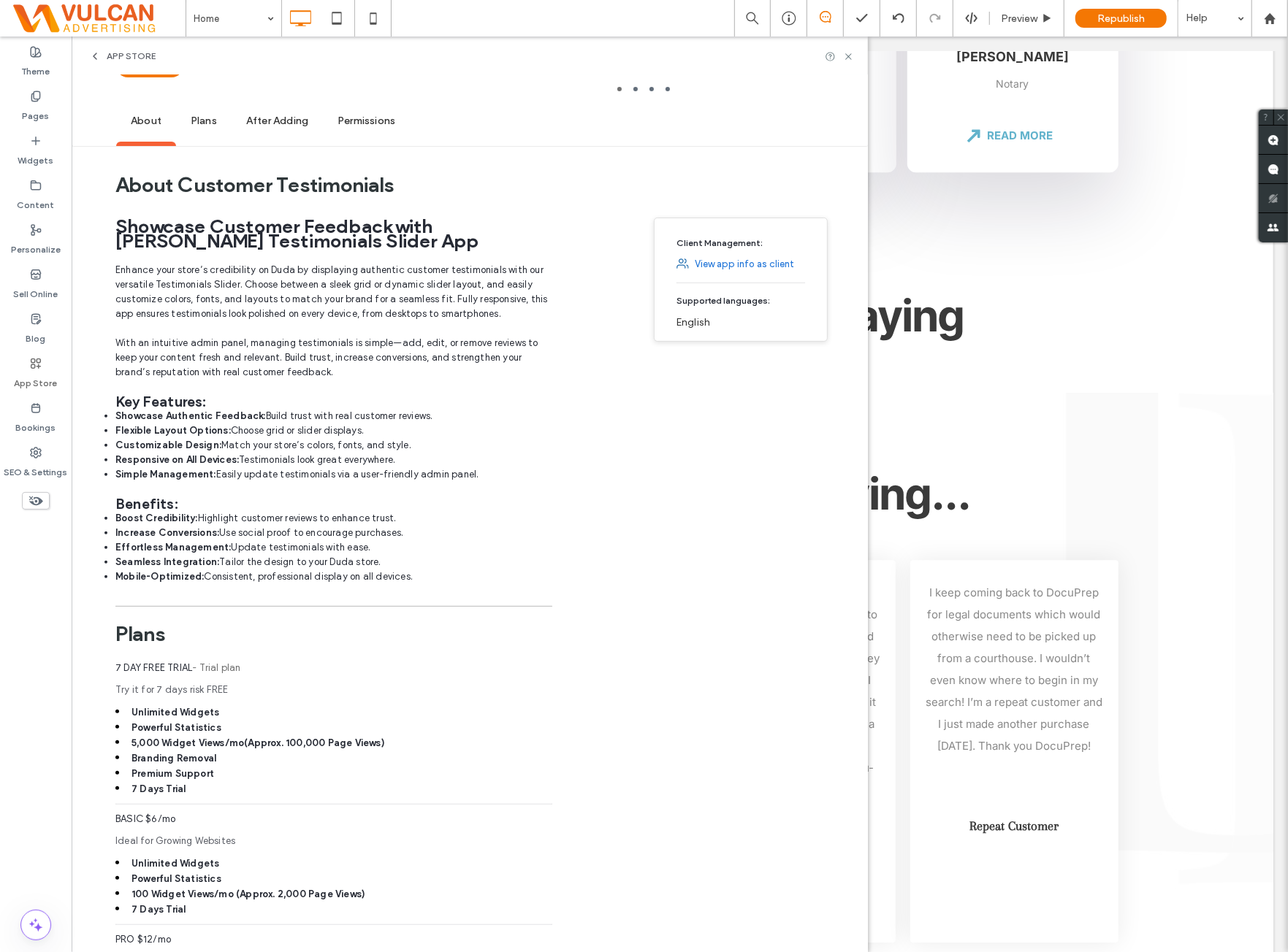
scroll to position [0, 0]
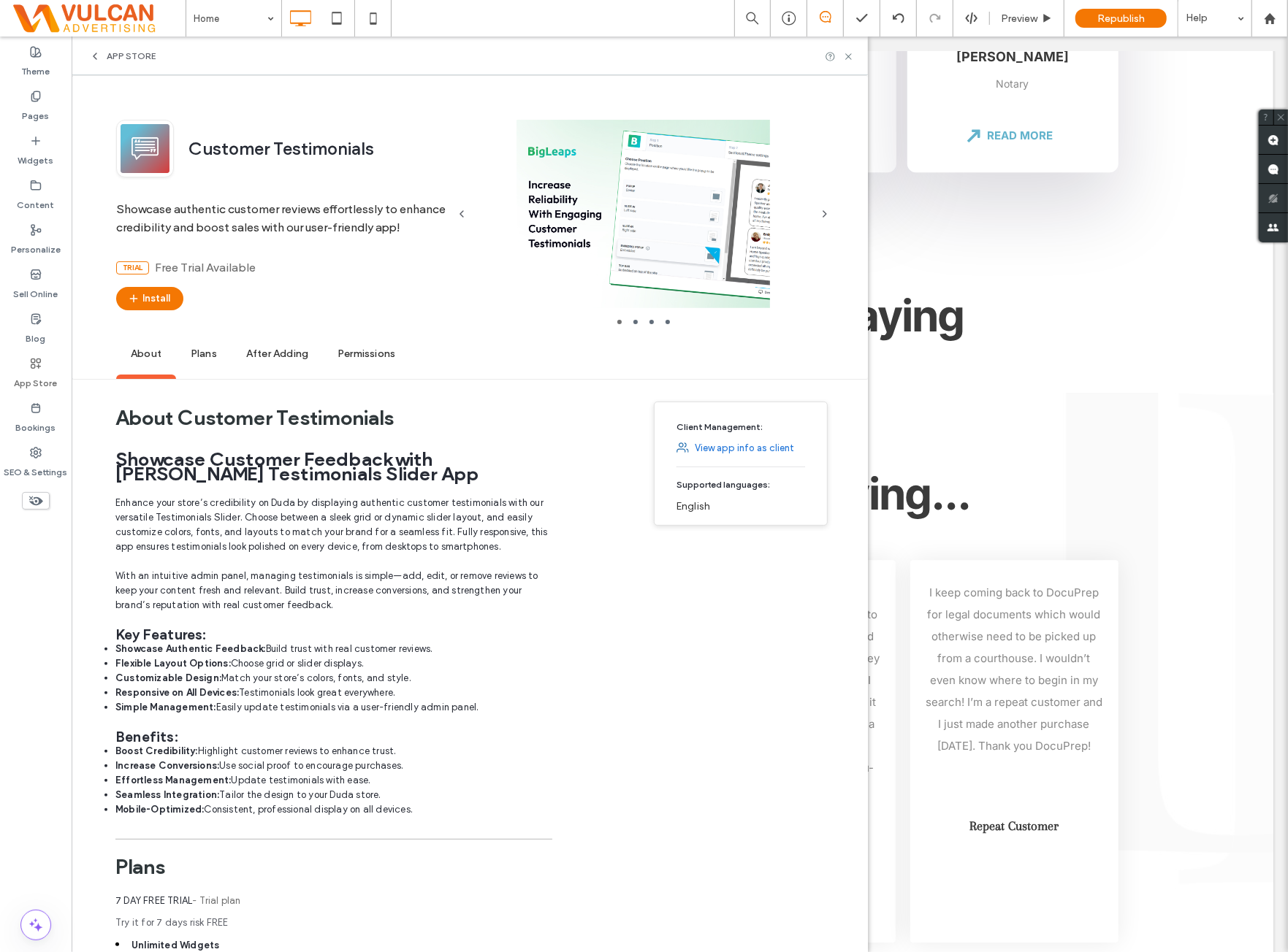
click at [373, 357] on span "Permissions" at bounding box center [366, 354] width 87 height 40
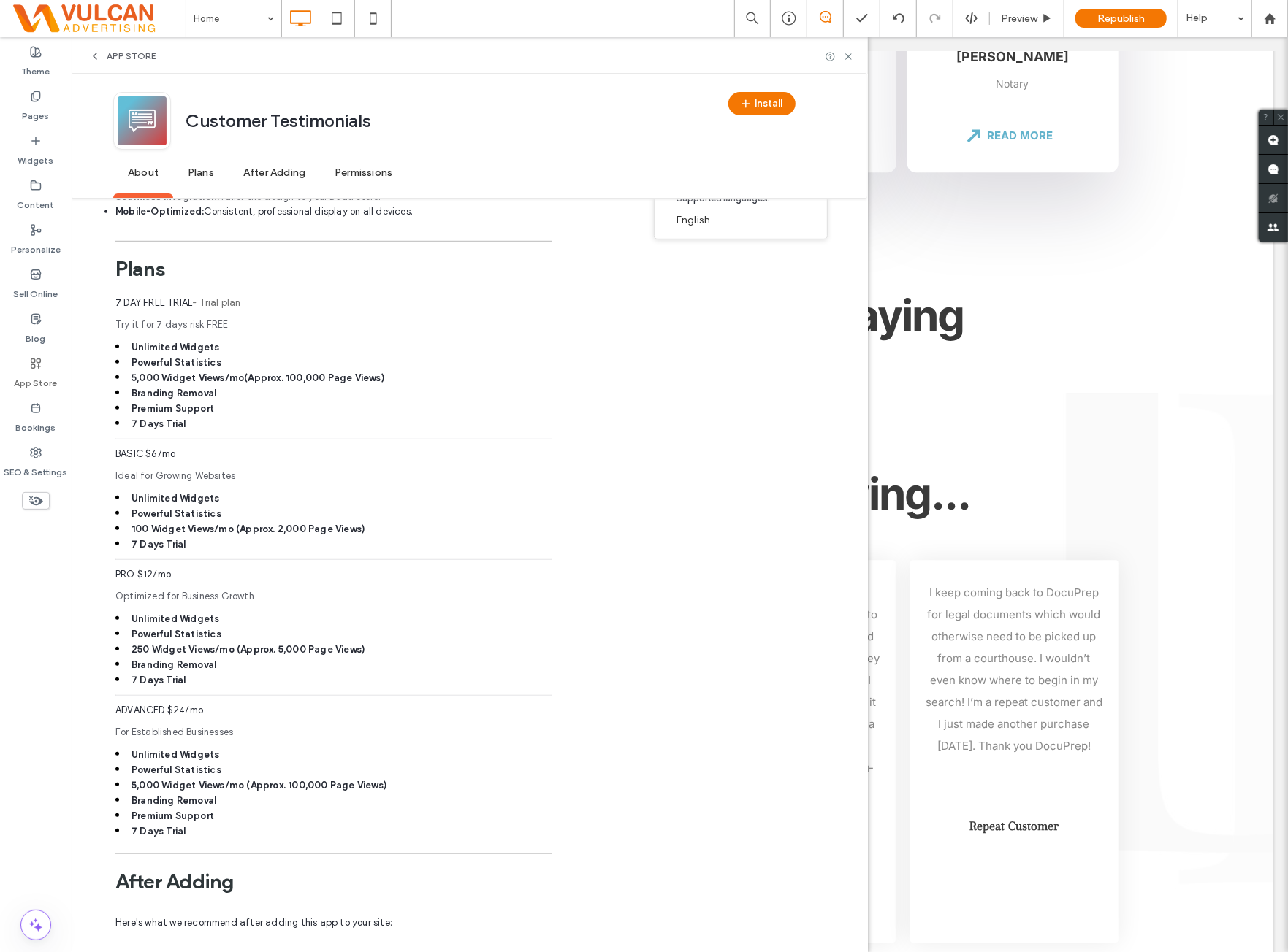
scroll to position [513, 0]
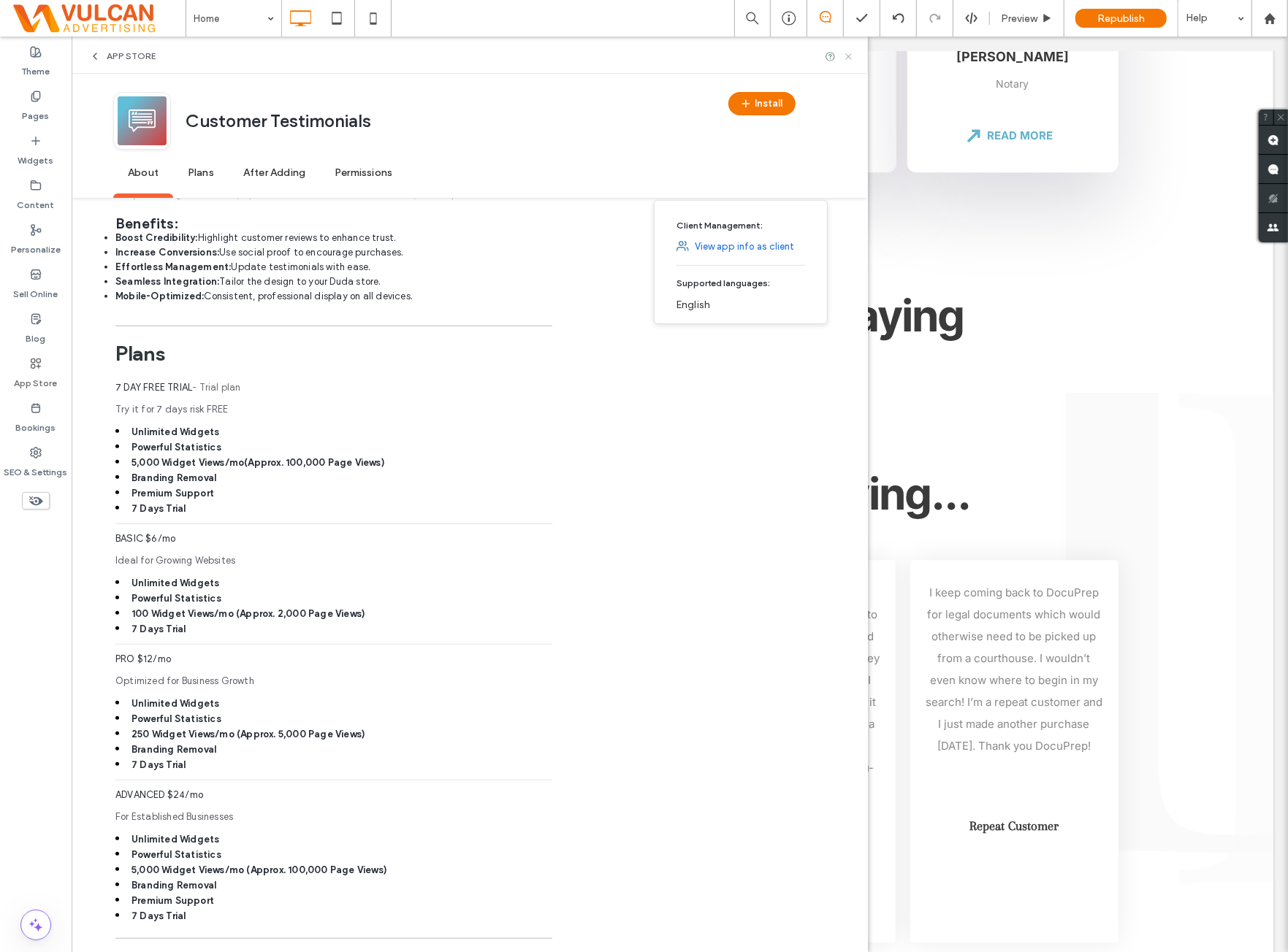
click at [854, 53] on icon at bounding box center [849, 57] width 11 height 11
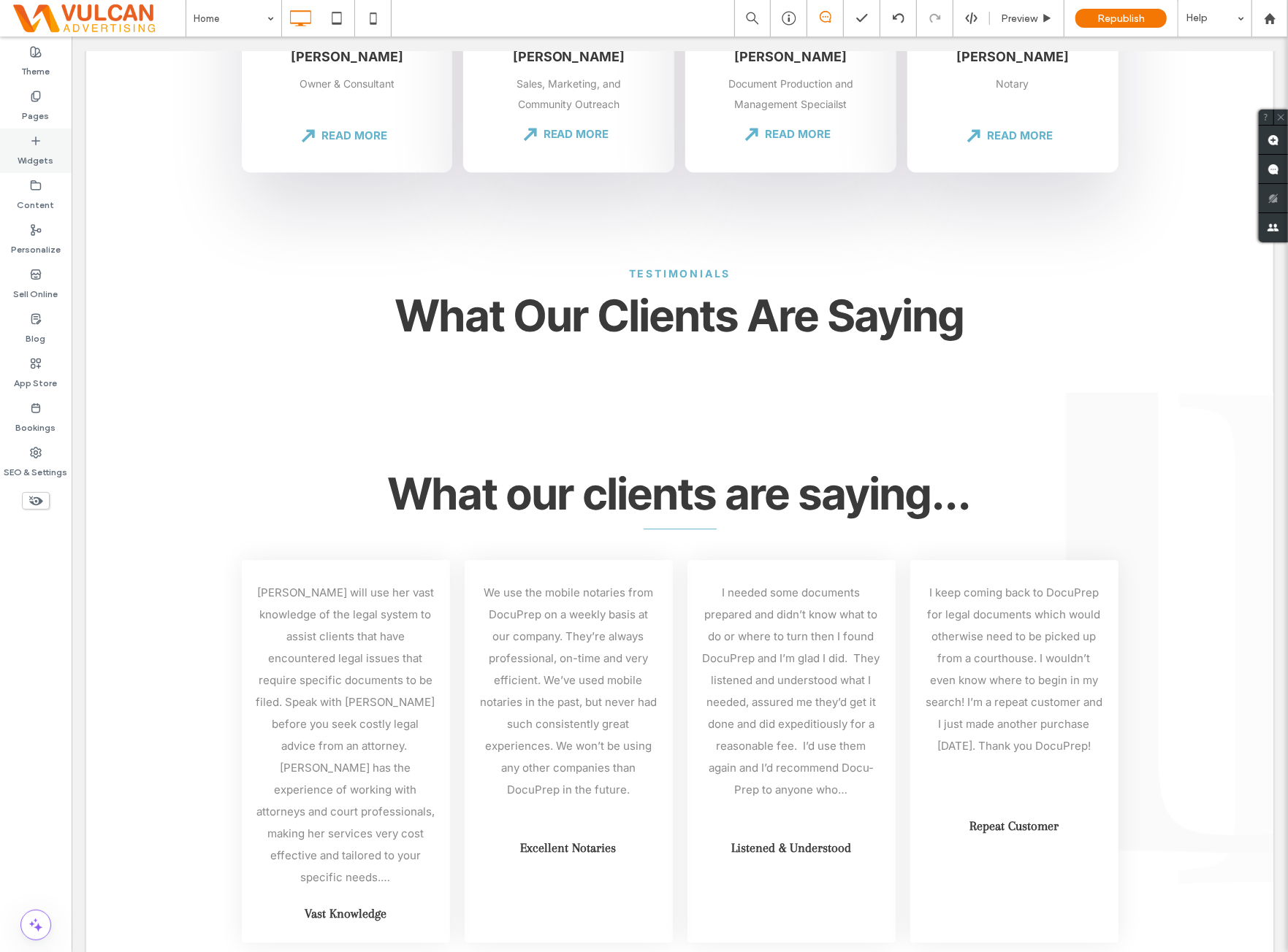
click at [39, 139] on icon at bounding box center [36, 141] width 12 height 12
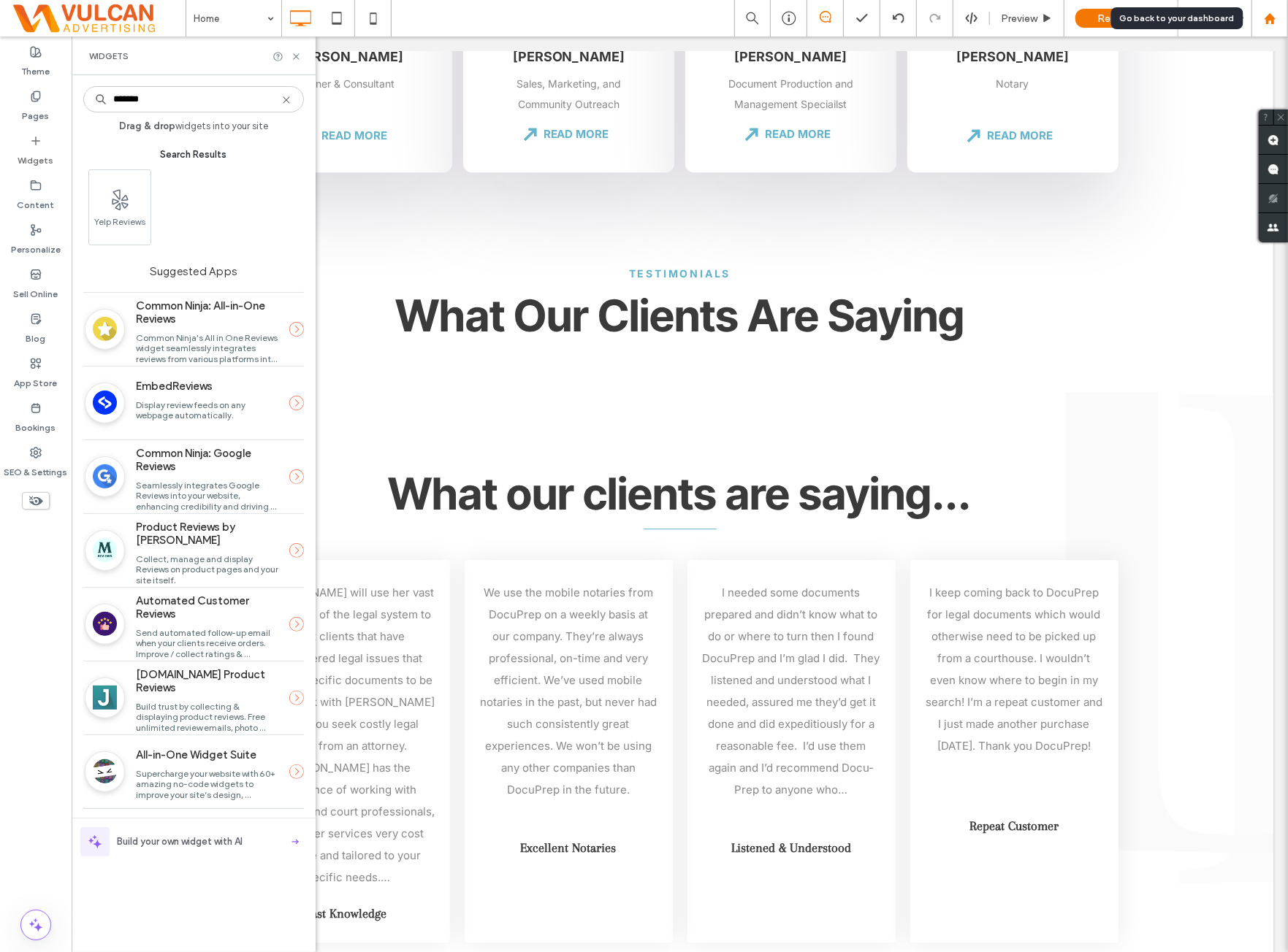
type input "*******"
click at [1280, 17] on div at bounding box center [1270, 18] width 36 height 12
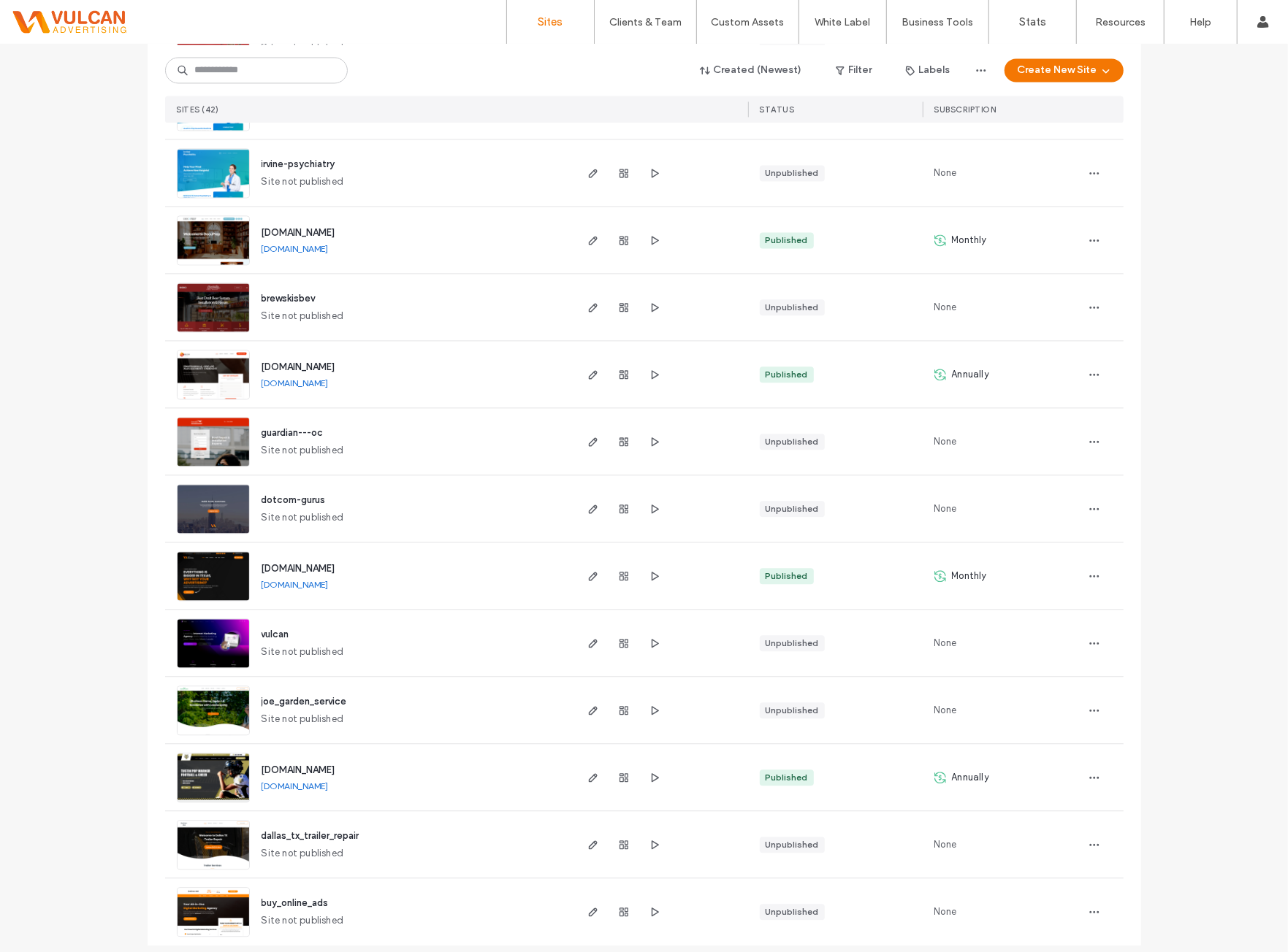
scroll to position [2174, 0]
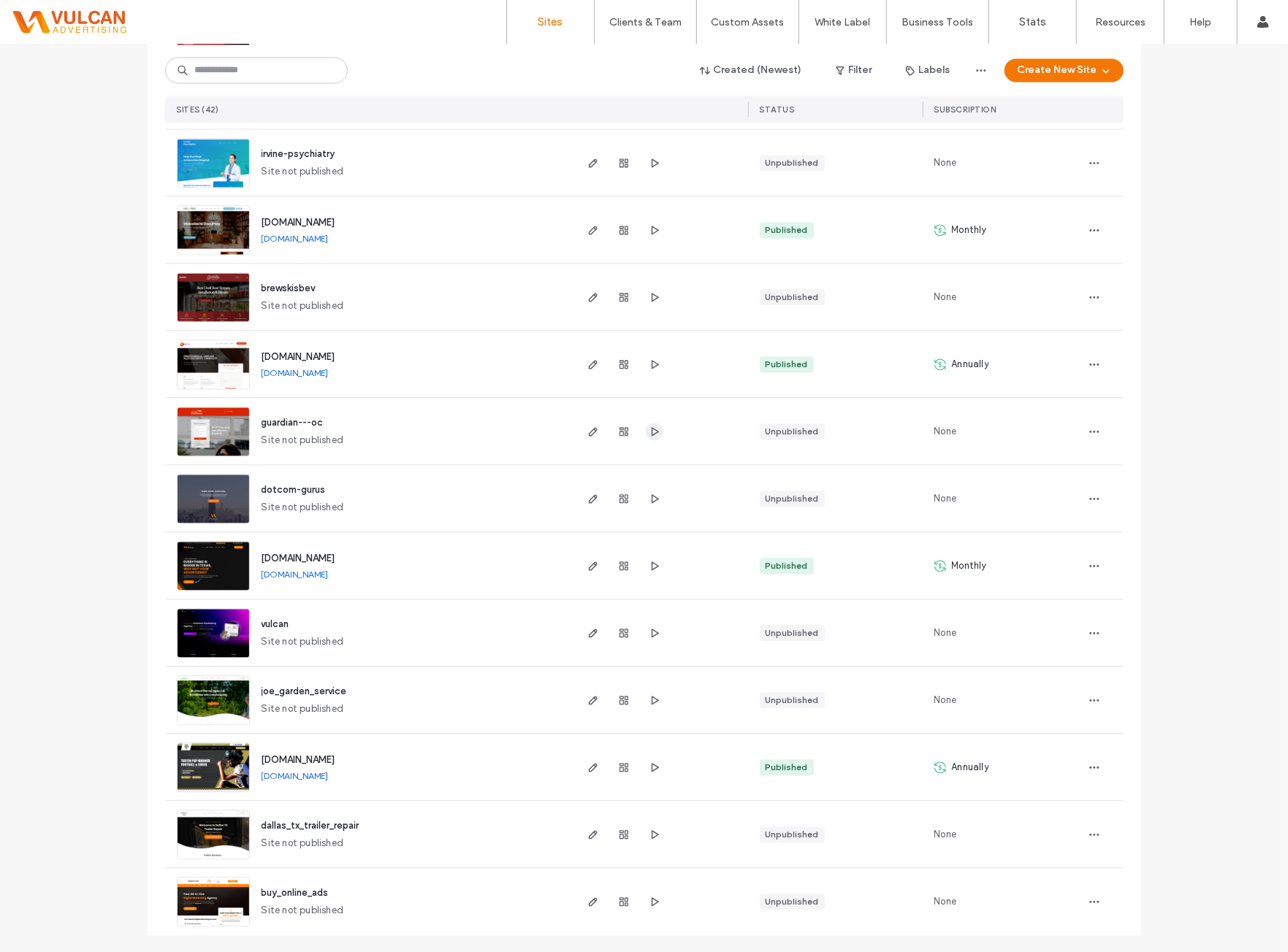
drag, startPoint x: 661, startPoint y: 430, endPoint x: 653, endPoint y: 433, distance: 8.5
click at [660, 430] on div at bounding box center [661, 431] width 176 height 66
click at [652, 433] on icon "button" at bounding box center [654, 432] width 12 height 12
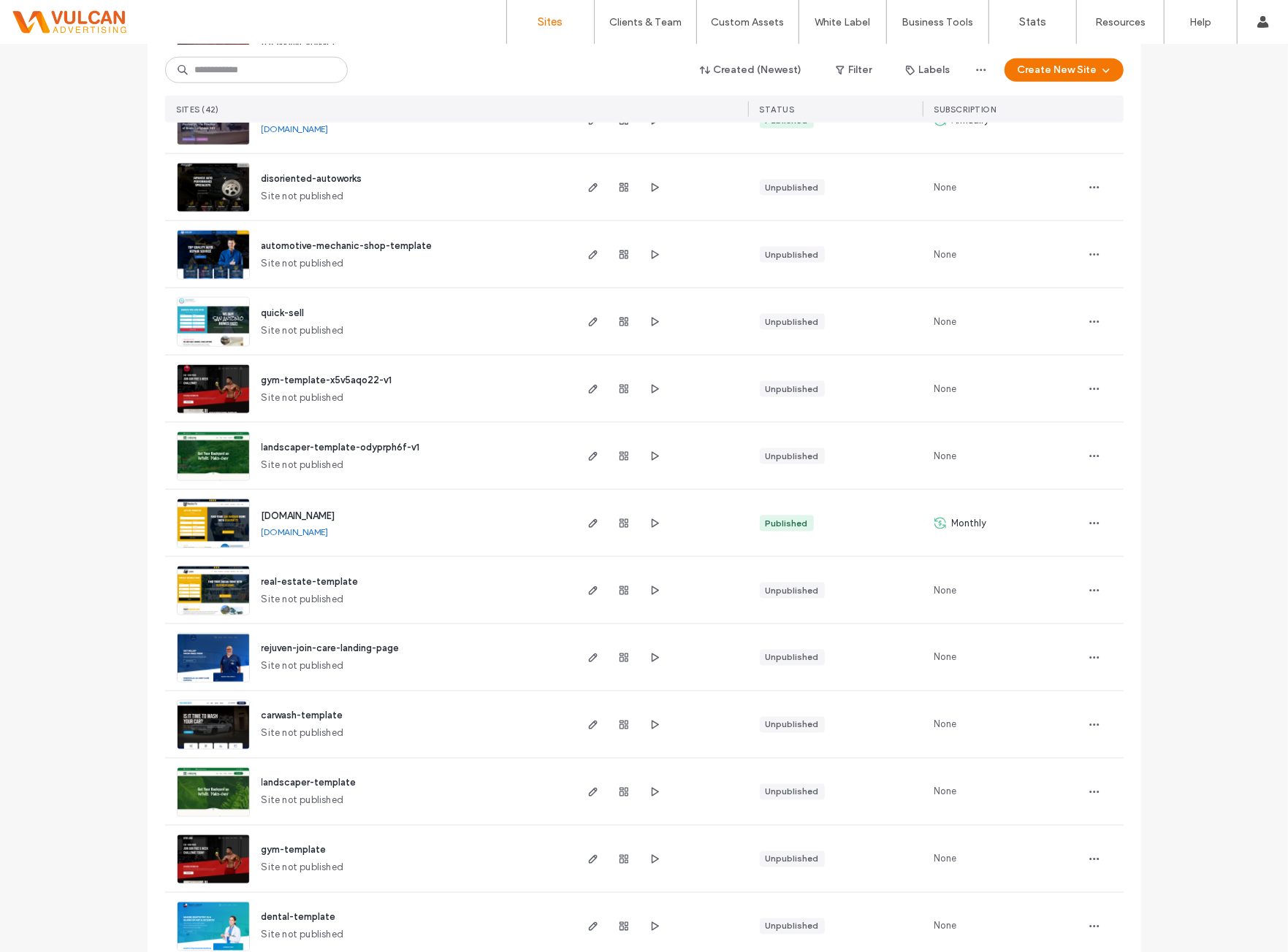
scroll to position [1322, 0]
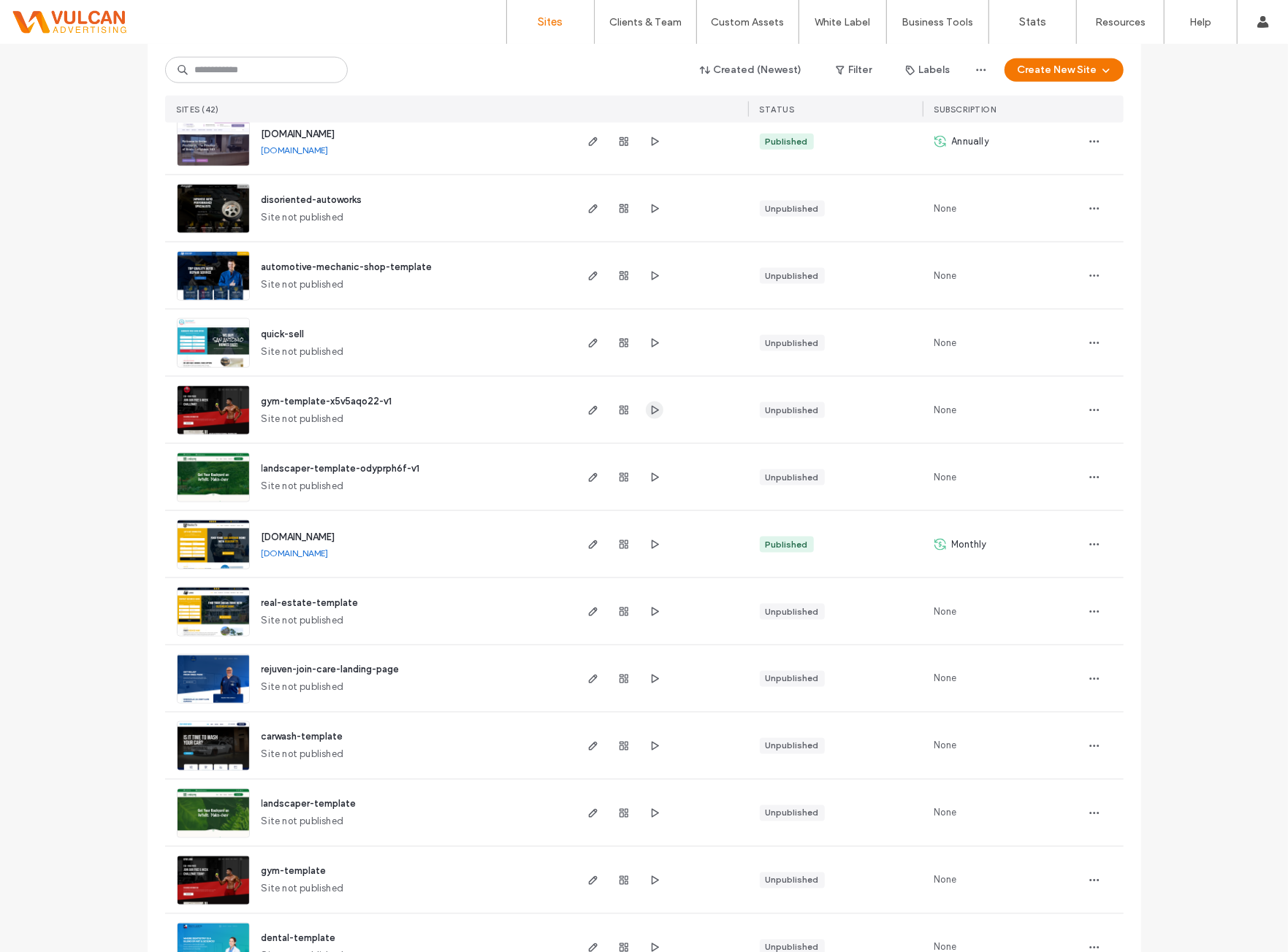
click at [649, 410] on icon "button" at bounding box center [654, 410] width 12 height 12
click at [309, 405] on span "gym-template-x5v5aqo22-v1" at bounding box center [327, 402] width 131 height 11
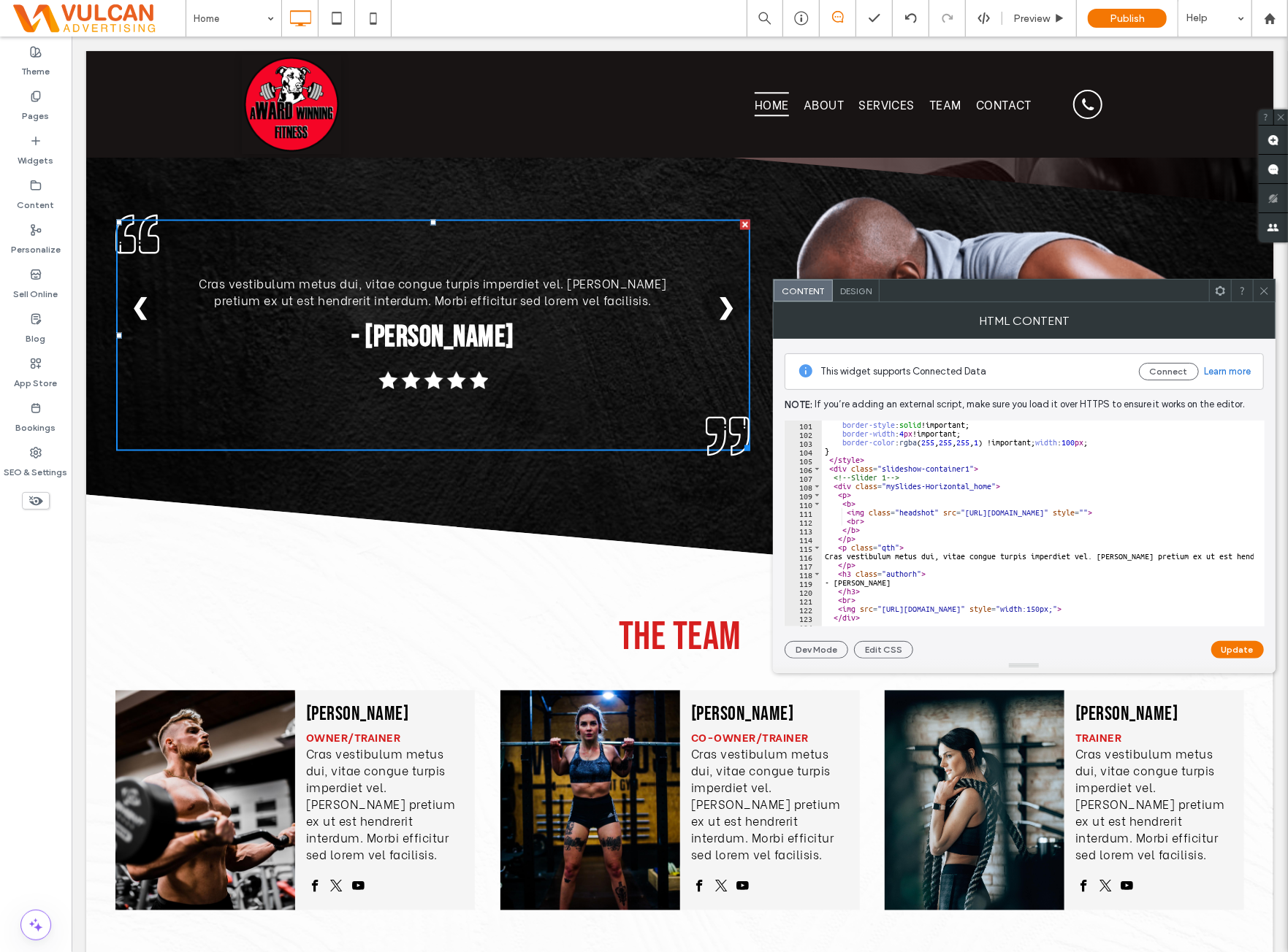
scroll to position [1242, 0]
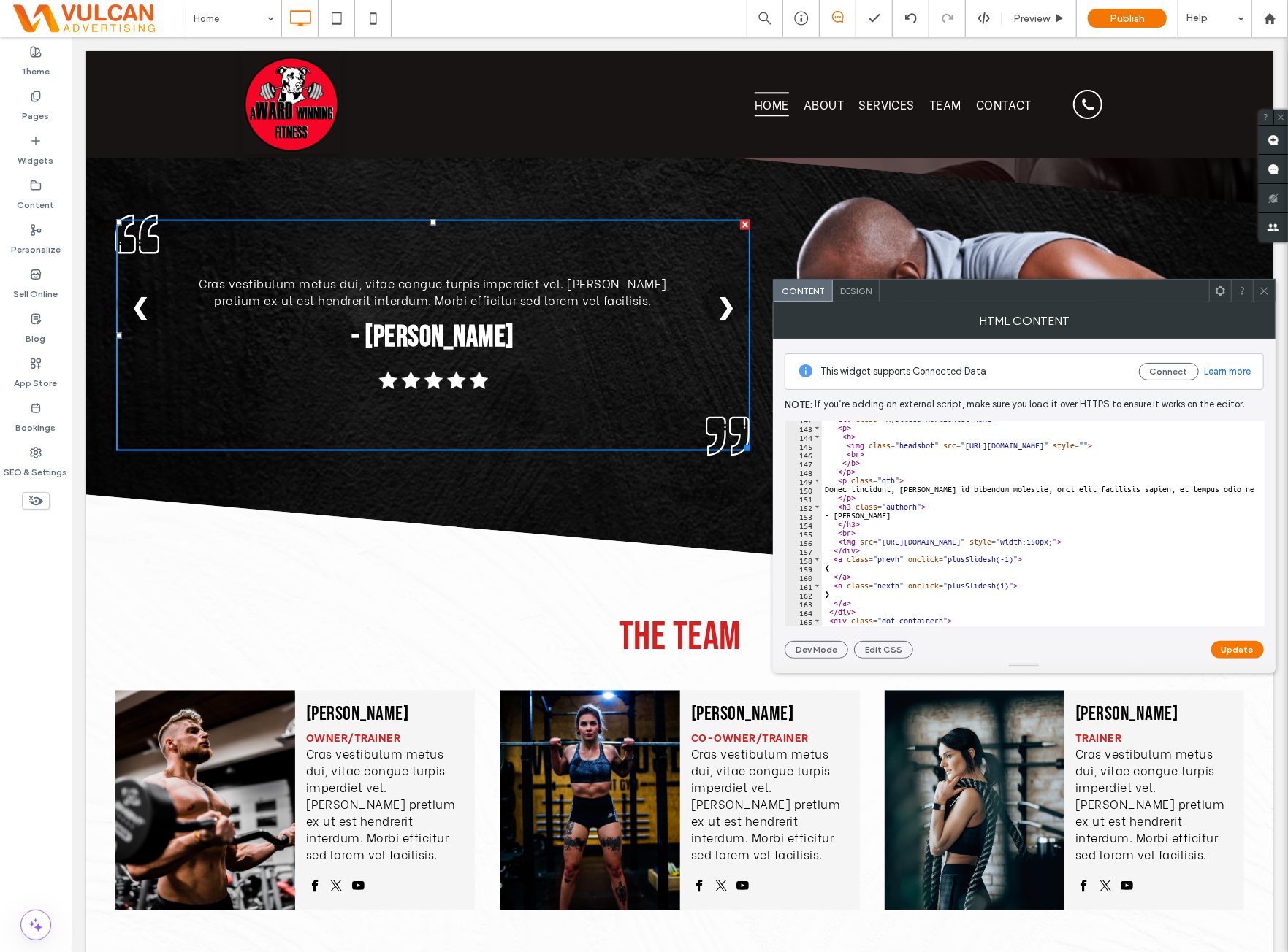
click at [860, 300] on div "Design" at bounding box center [856, 290] width 47 height 21
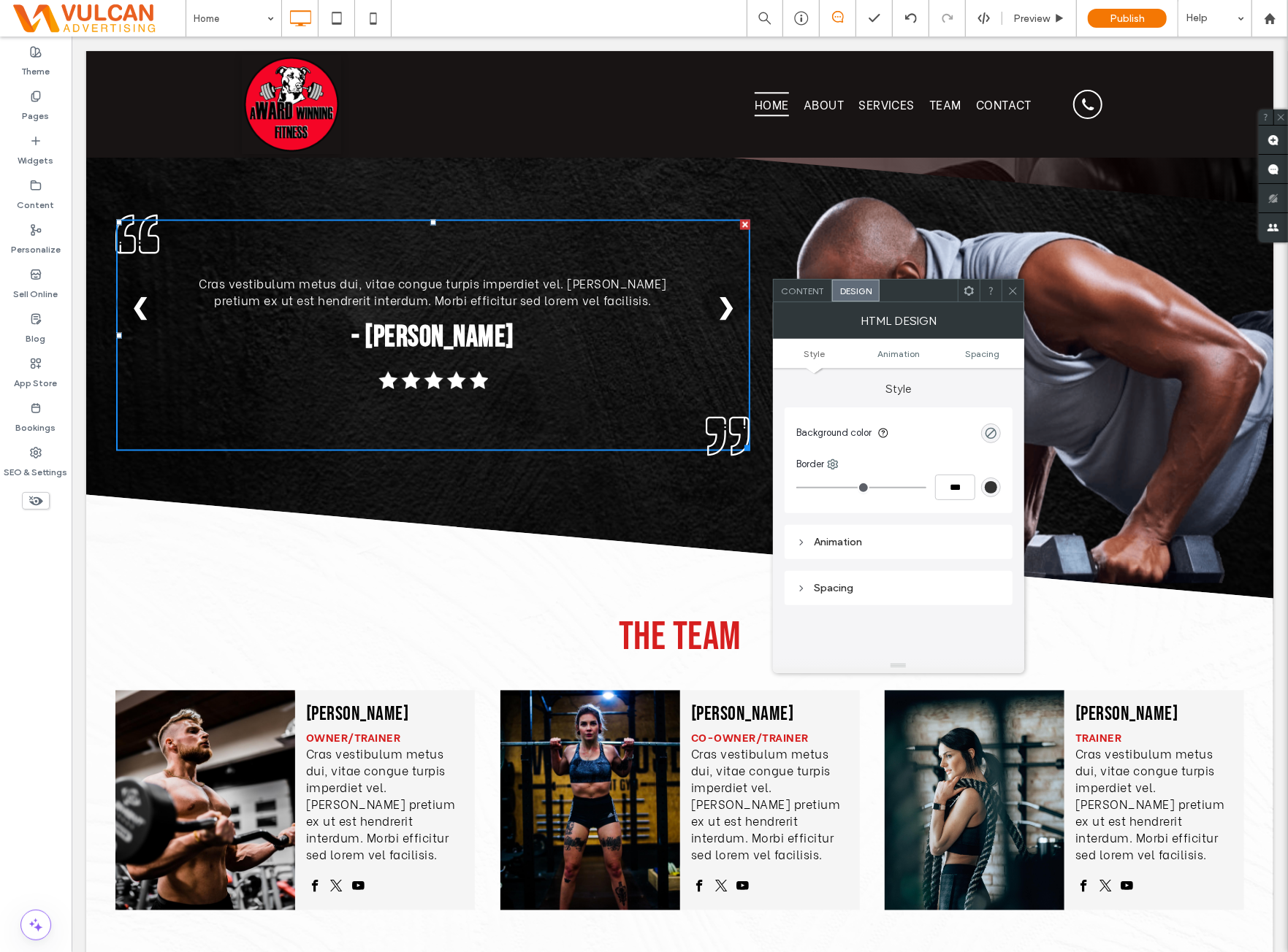
click at [804, 290] on span "Content" at bounding box center [803, 291] width 43 height 11
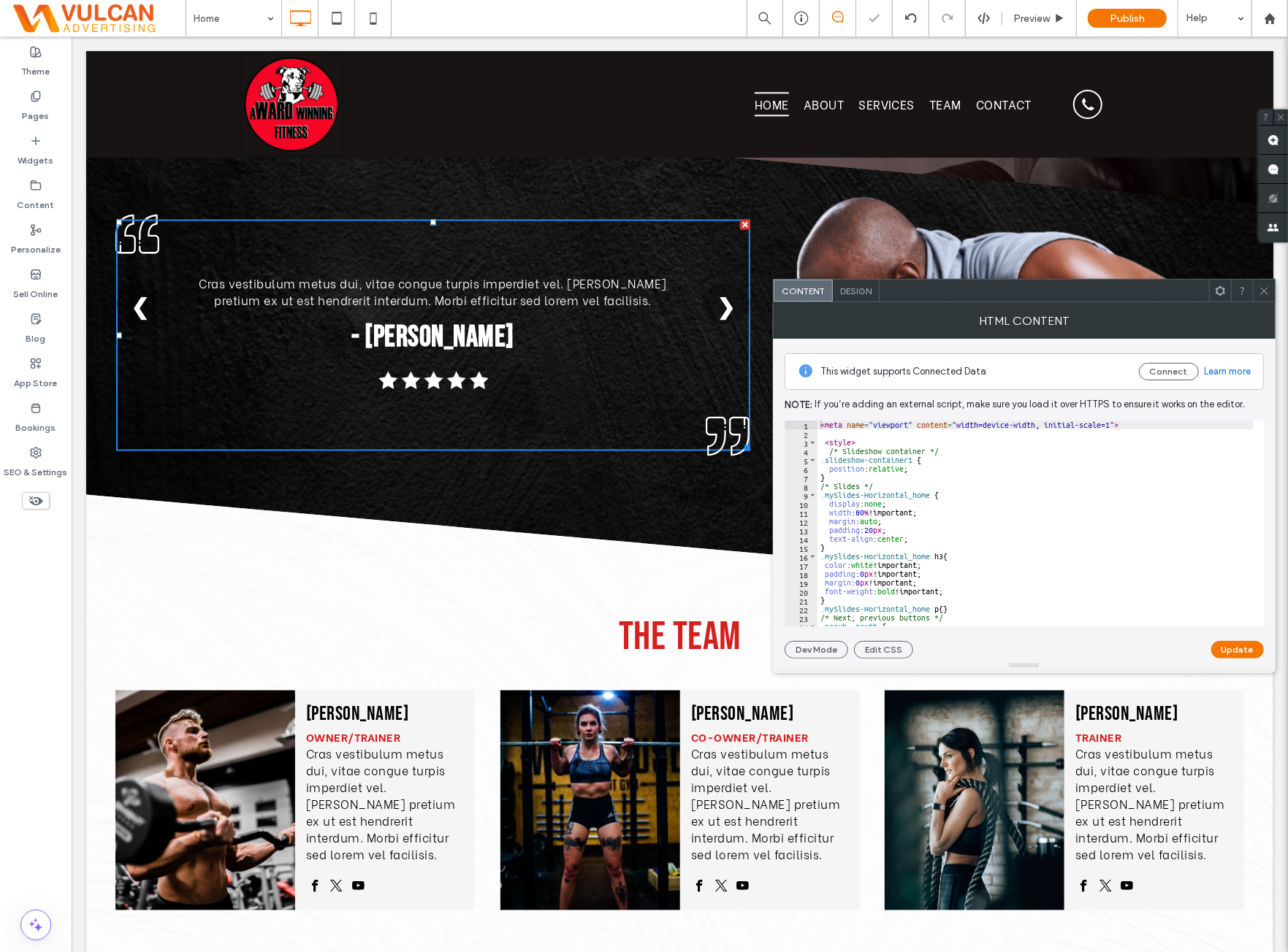
click at [868, 291] on span "Design" at bounding box center [856, 291] width 32 height 11
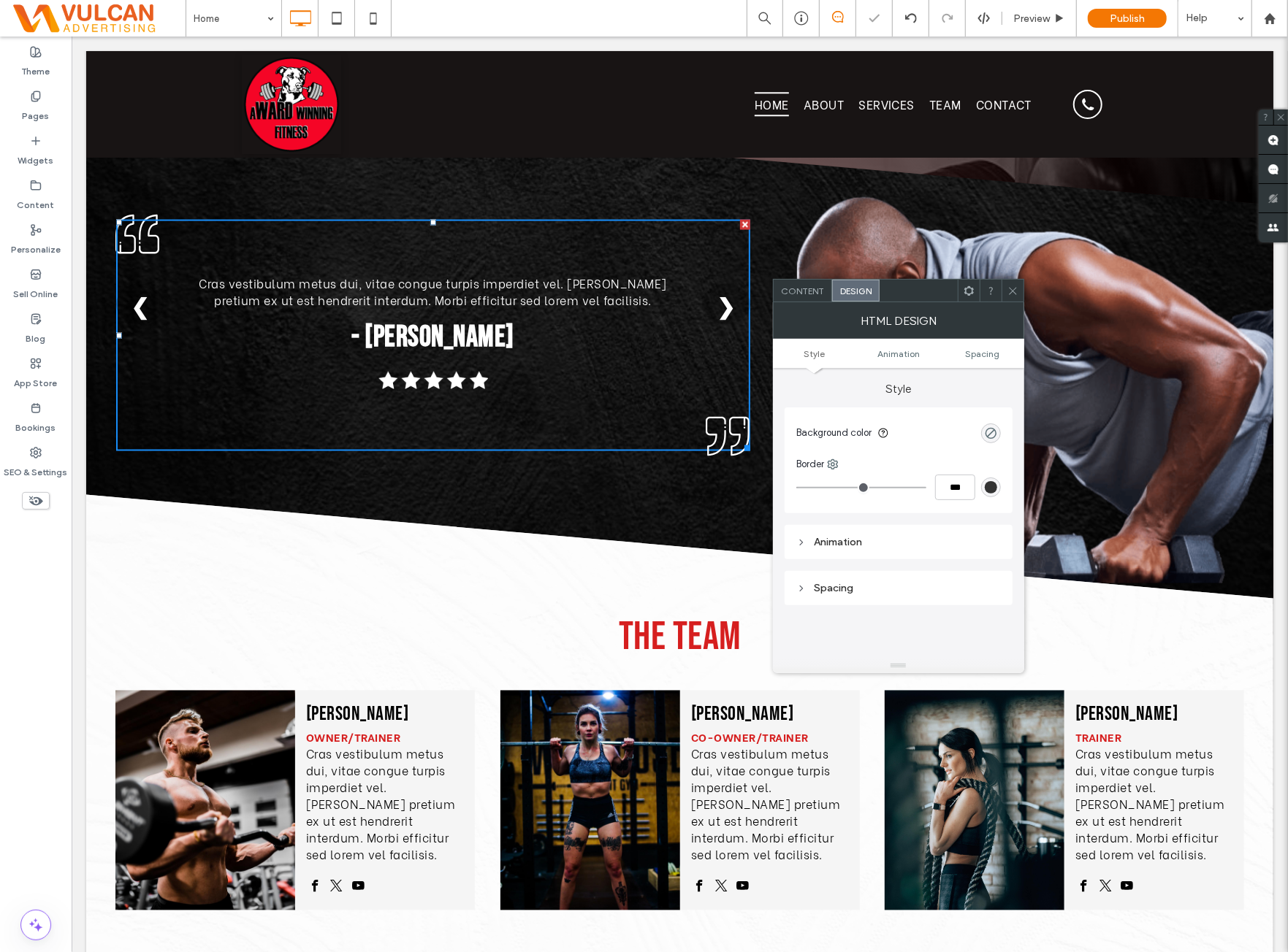
click at [798, 293] on span "Content" at bounding box center [803, 291] width 43 height 11
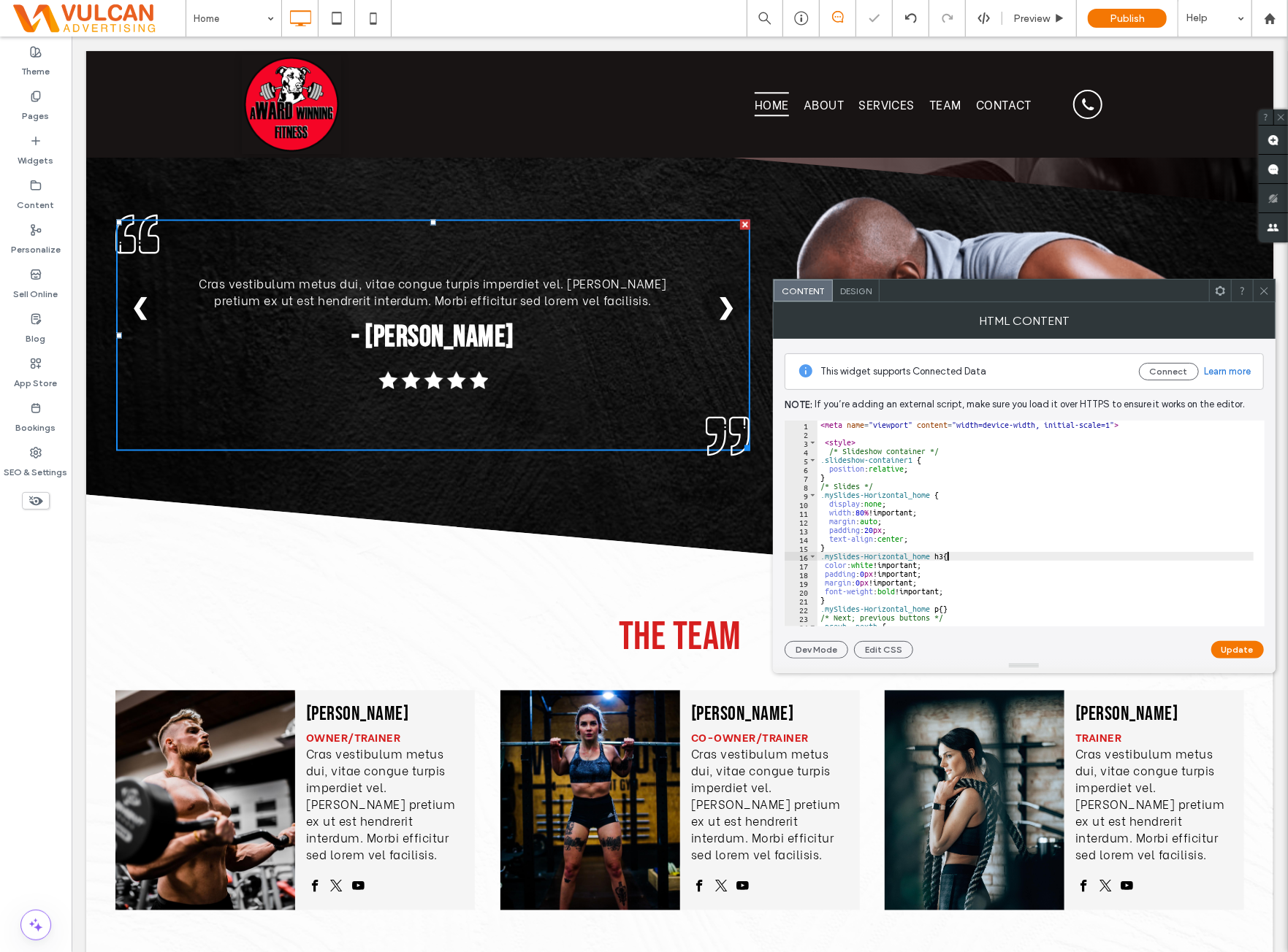
type textarea "**********"
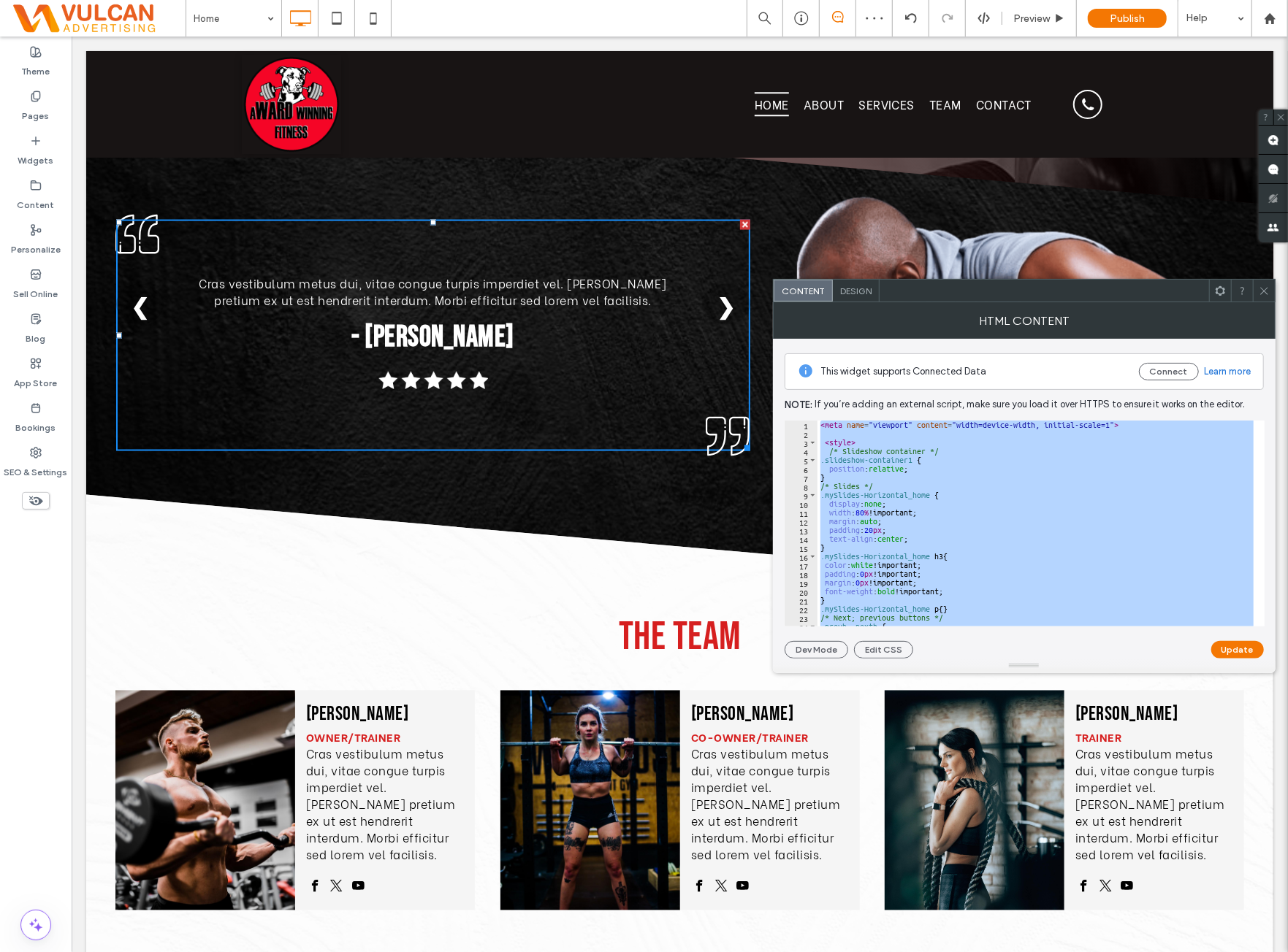
click at [1265, 291] on icon at bounding box center [1265, 291] width 11 height 11
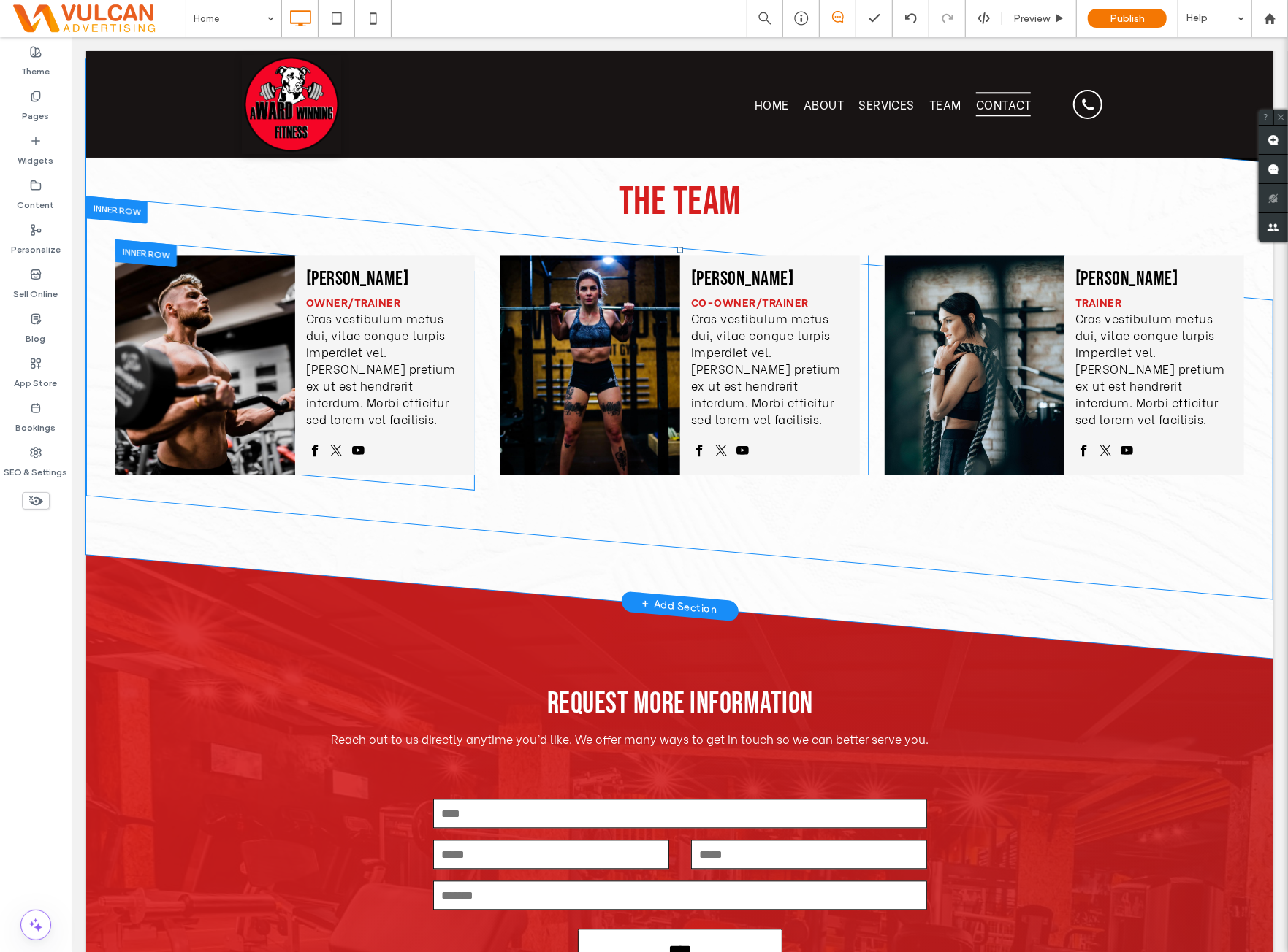
scroll to position [1763, 0]
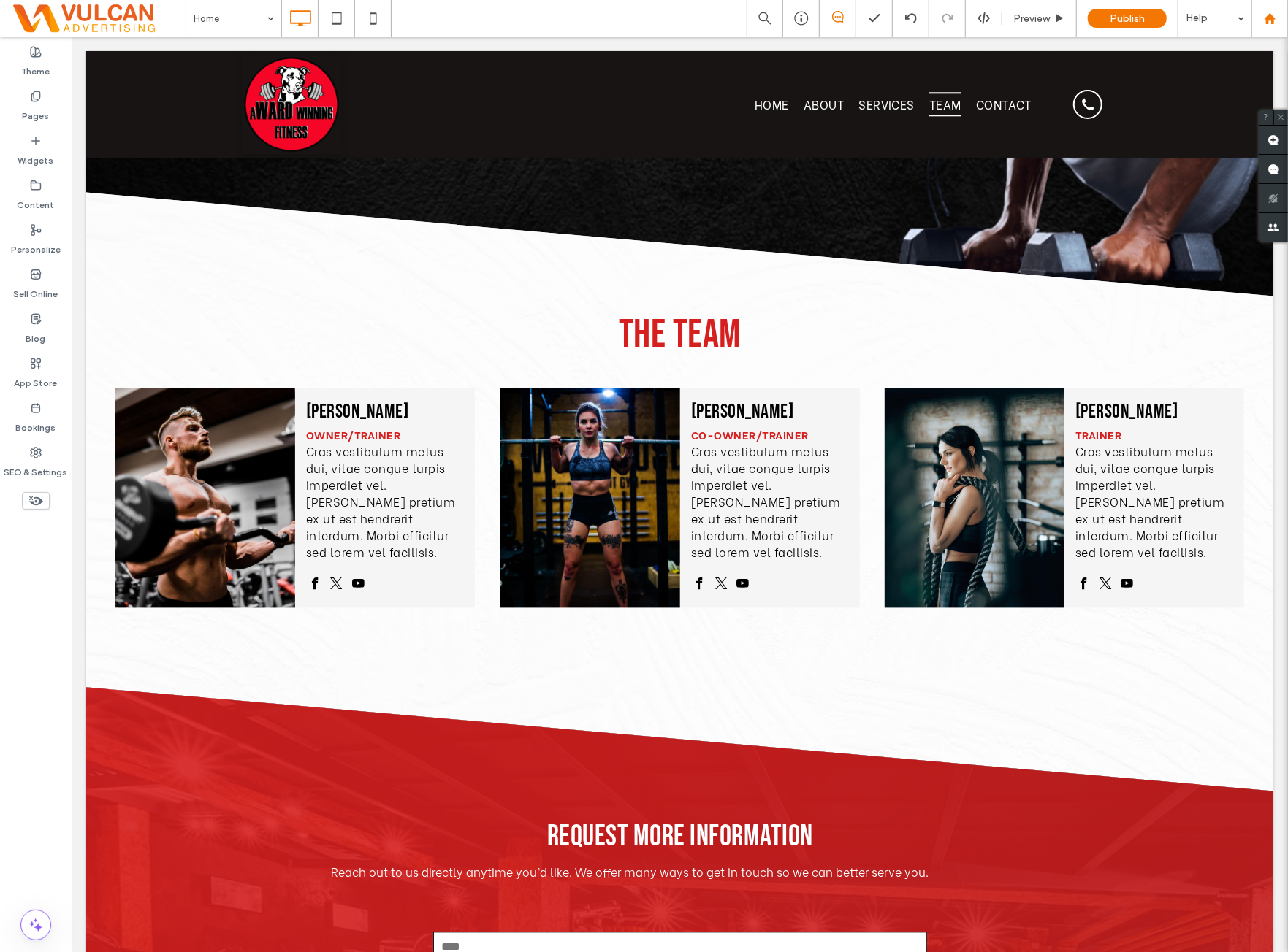
click at [1281, 23] on div at bounding box center [1270, 18] width 36 height 12
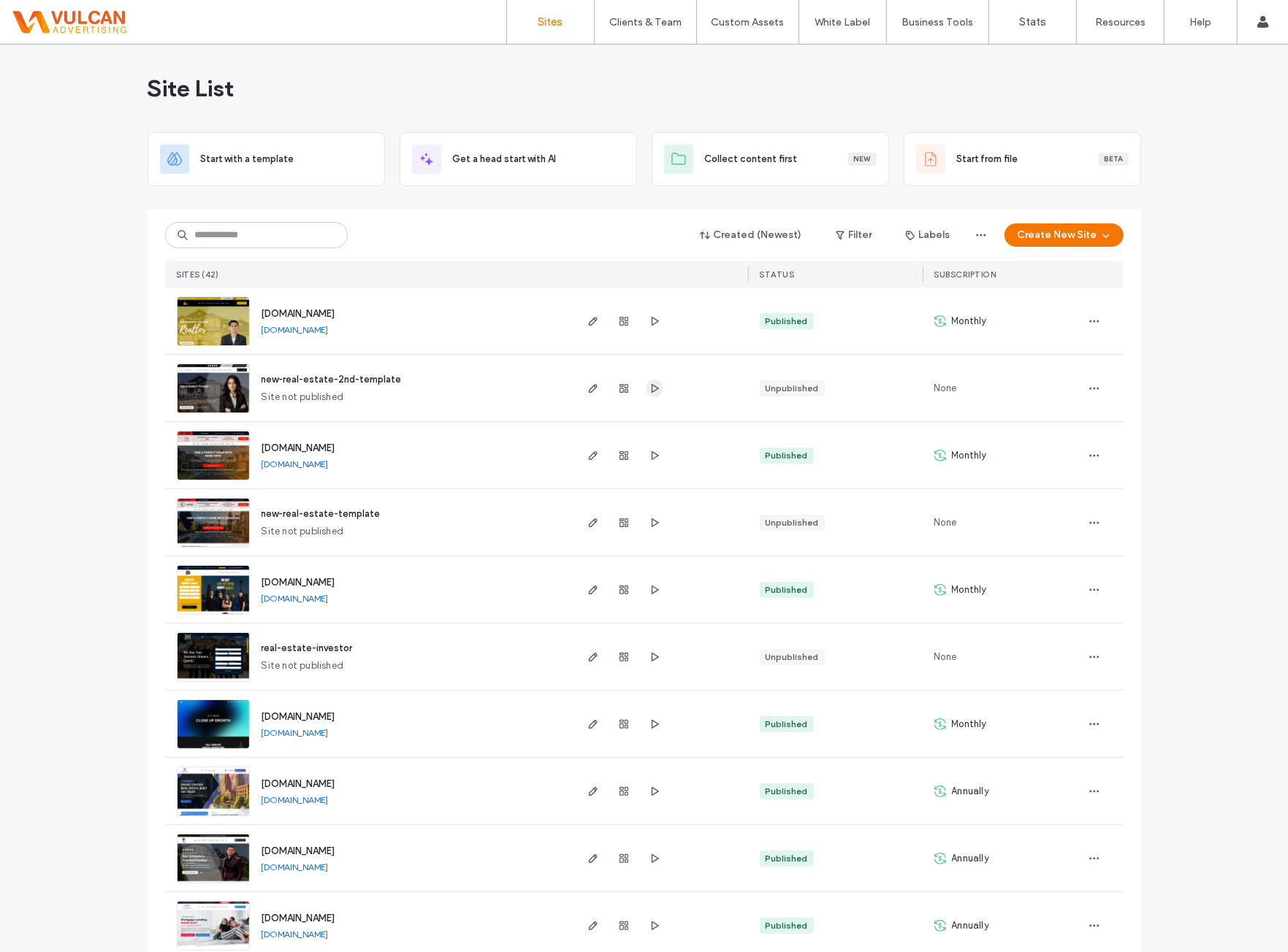
click at [651, 385] on use "button" at bounding box center [655, 387] width 7 height 8
click at [296, 377] on span "new-real-estate-2nd-template" at bounding box center [332, 379] width 140 height 11
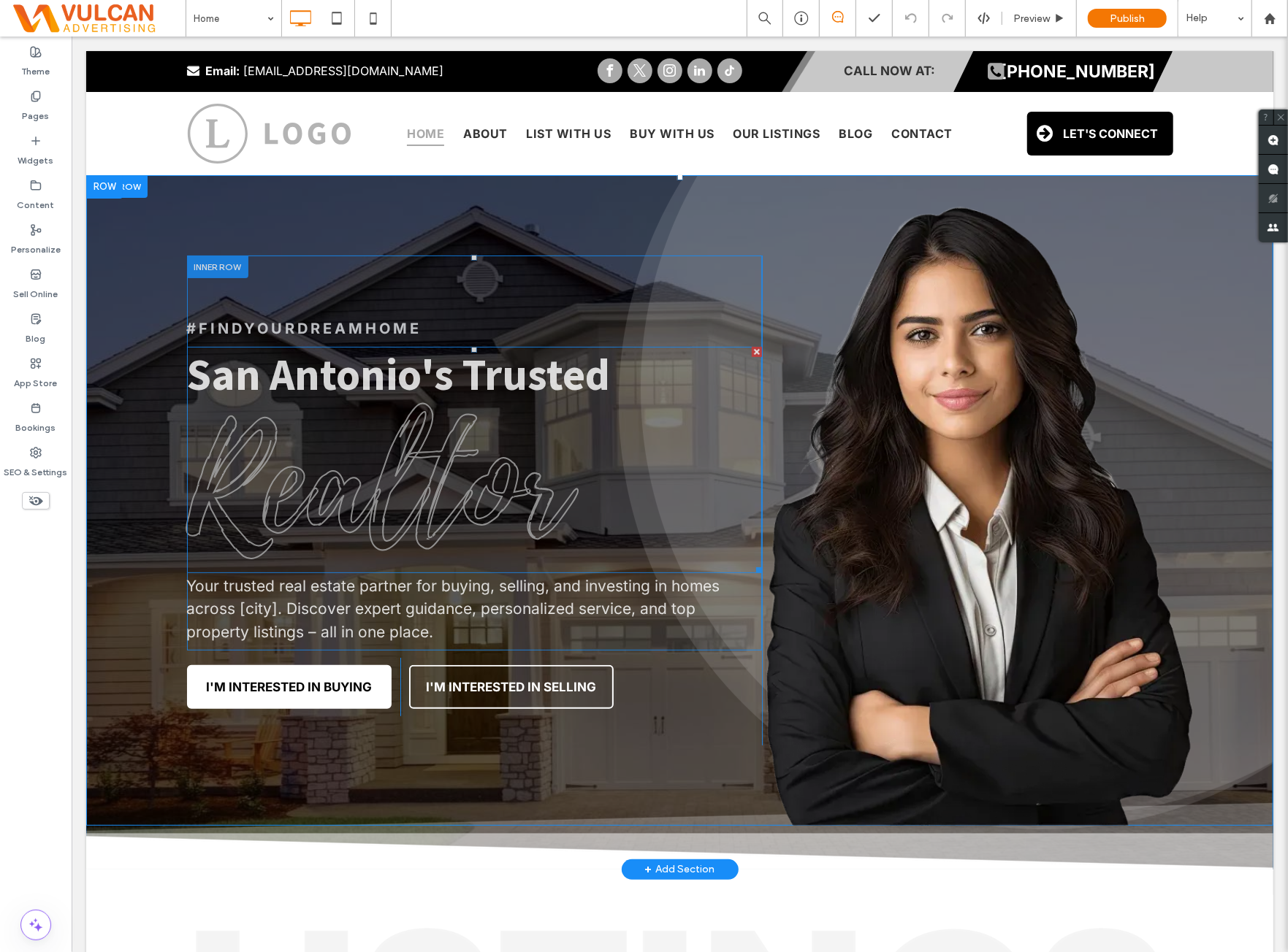
click at [510, 501] on span "Realtor" at bounding box center [377, 486] width 381 height 213
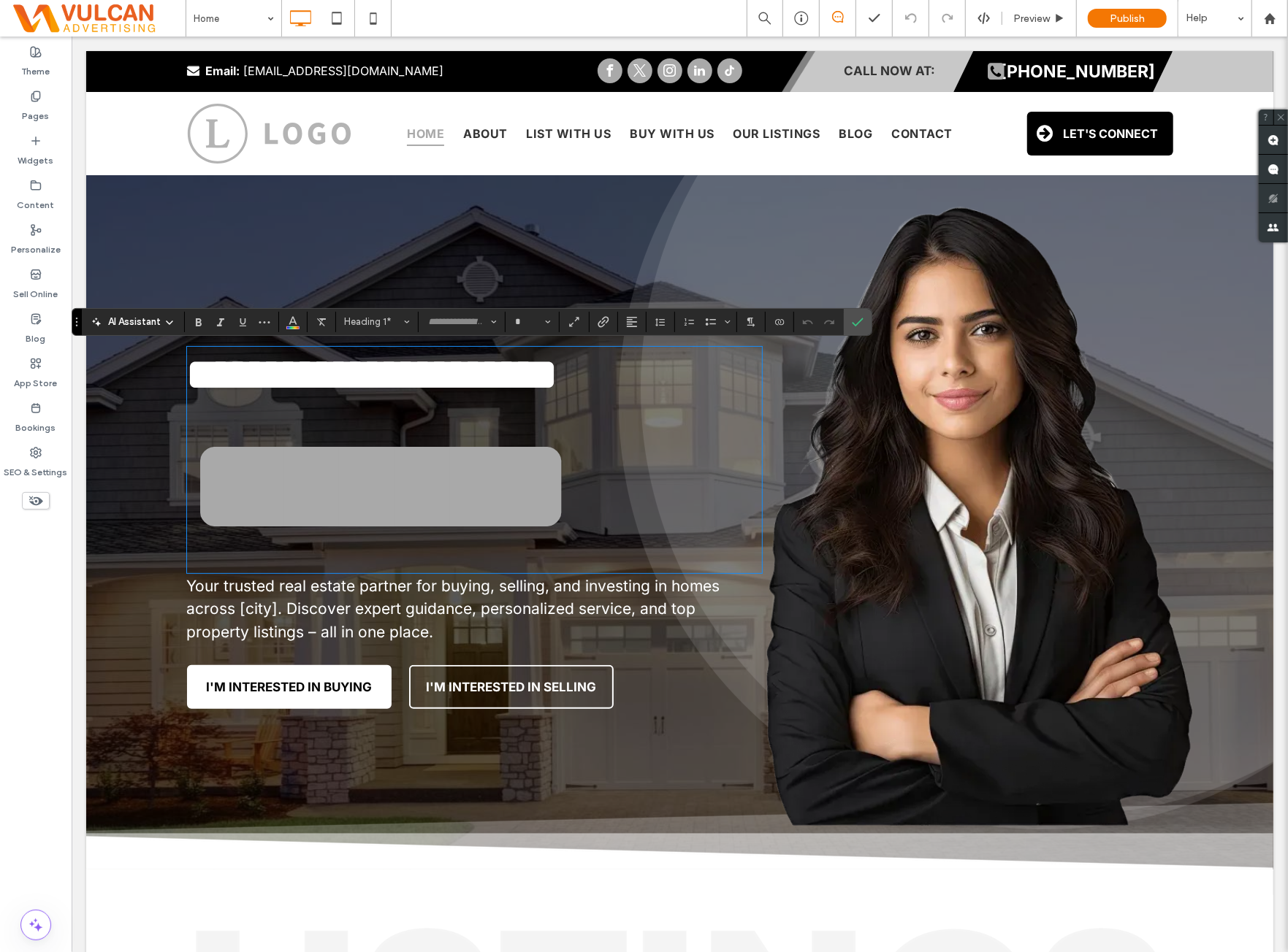
click at [551, 485] on span "*******" at bounding box center [380, 485] width 389 height 141
type input "**********"
type input "***"
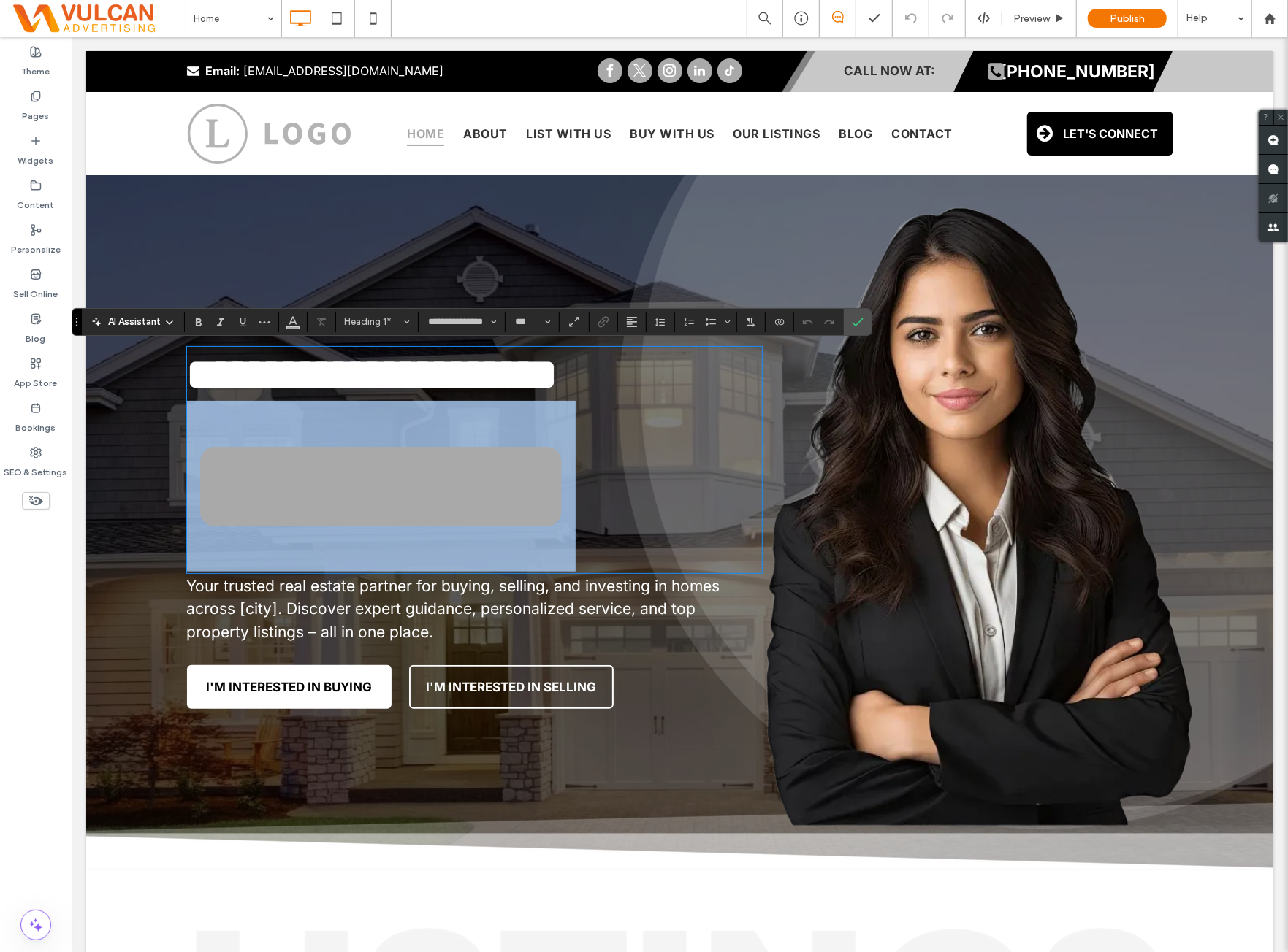
drag, startPoint x: 468, startPoint y: 491, endPoint x: 93, endPoint y: 520, distance: 376.1
click at [93, 521] on div "**********" at bounding box center [679, 500] width 1187 height 651
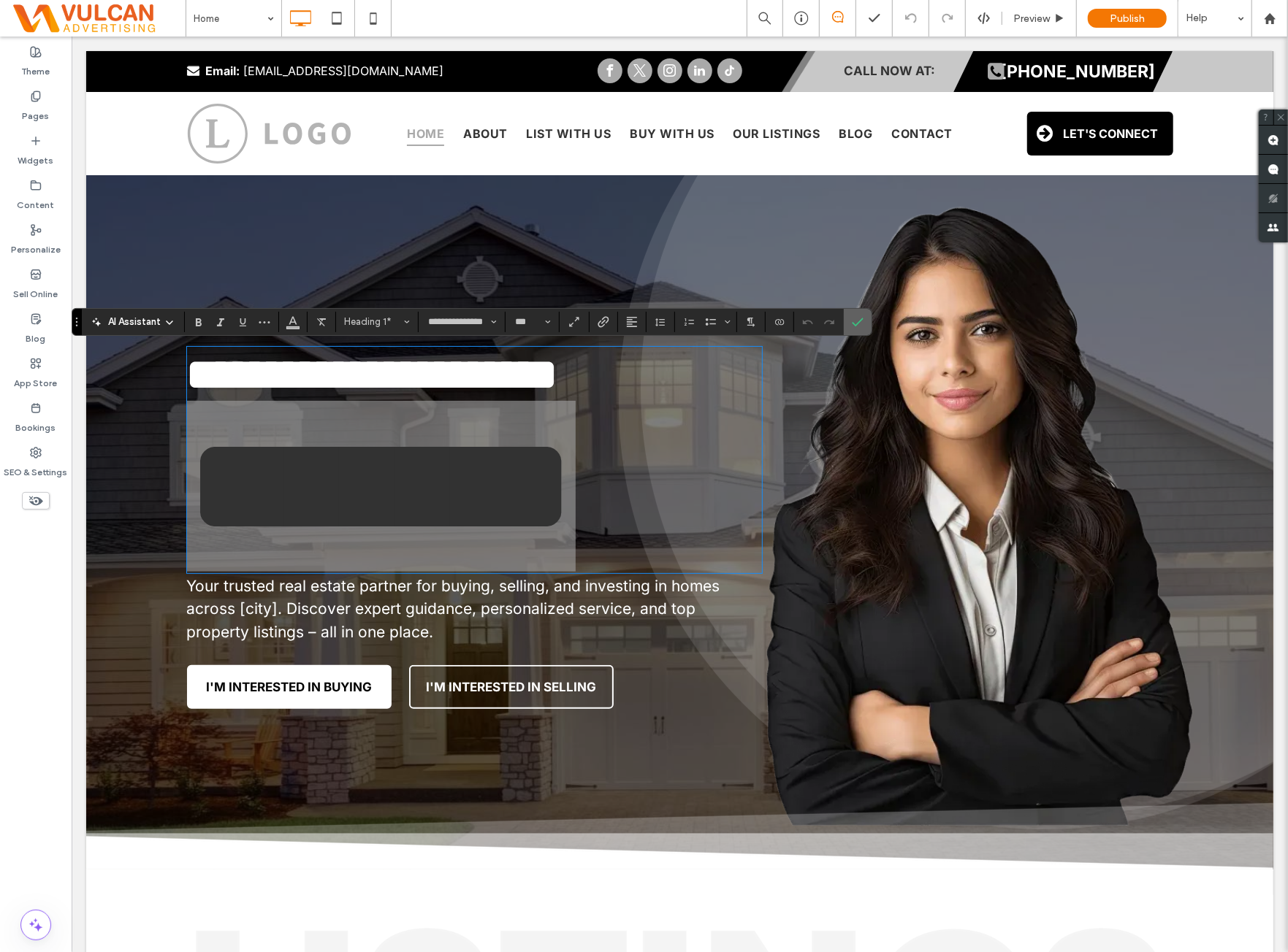
click at [852, 320] on icon "Confirm" at bounding box center [858, 322] width 12 height 12
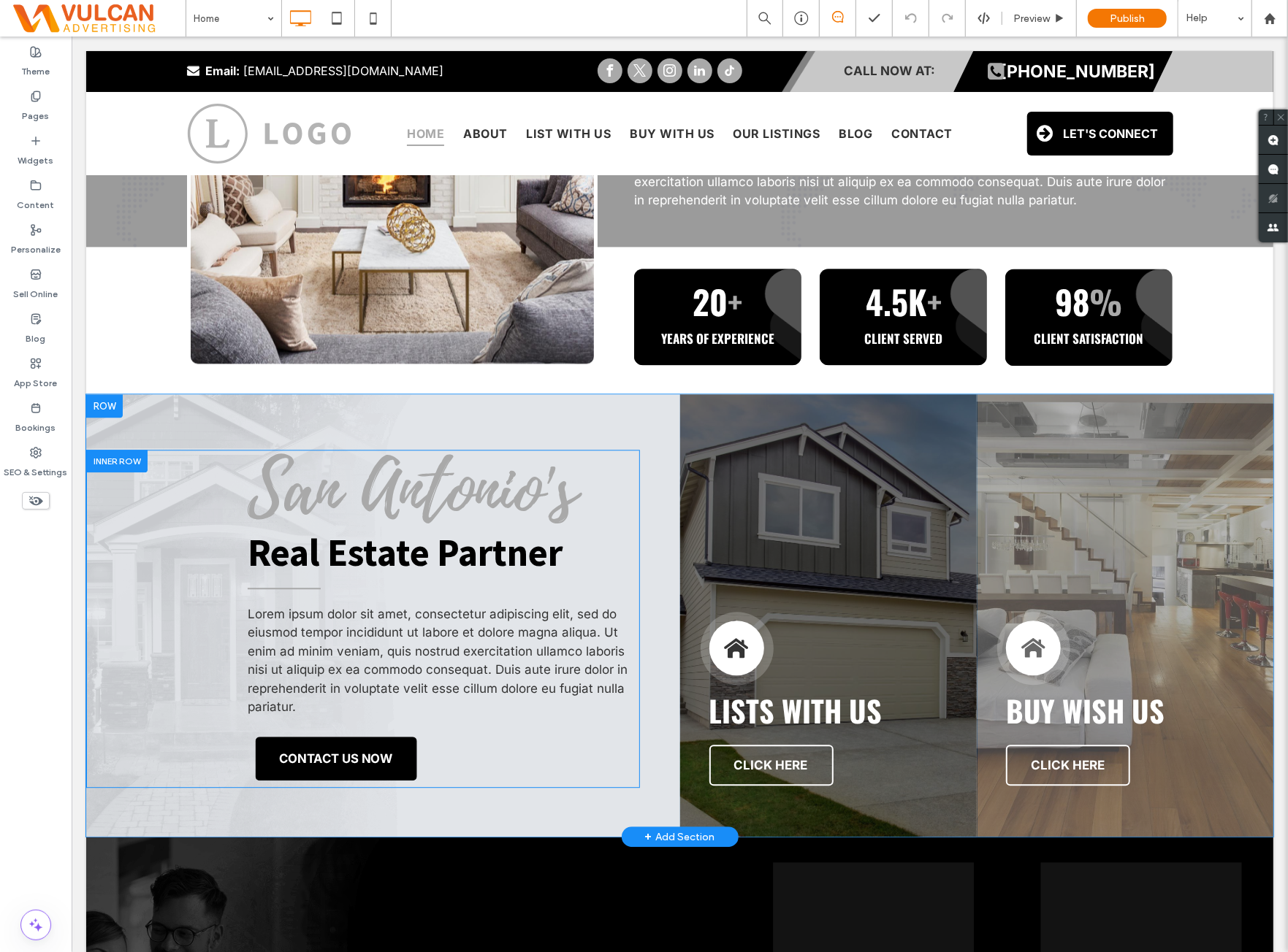
scroll to position [2435, 0]
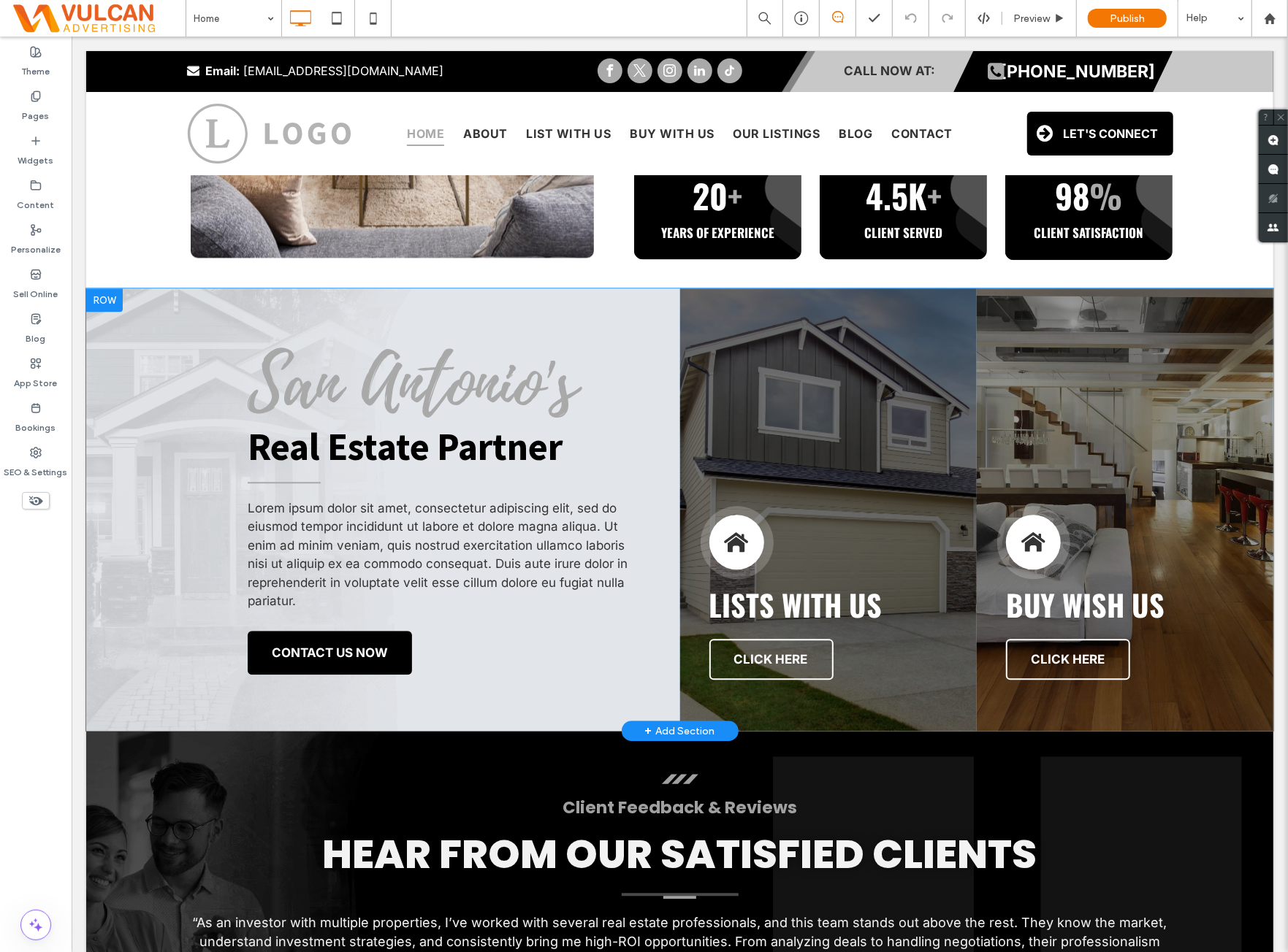
click at [220, 298] on div "San Antonio's Real Estate Partner Lorem ipsum dolor sit amet, consectetur adipi…" at bounding box center [382, 509] width 594 height 443
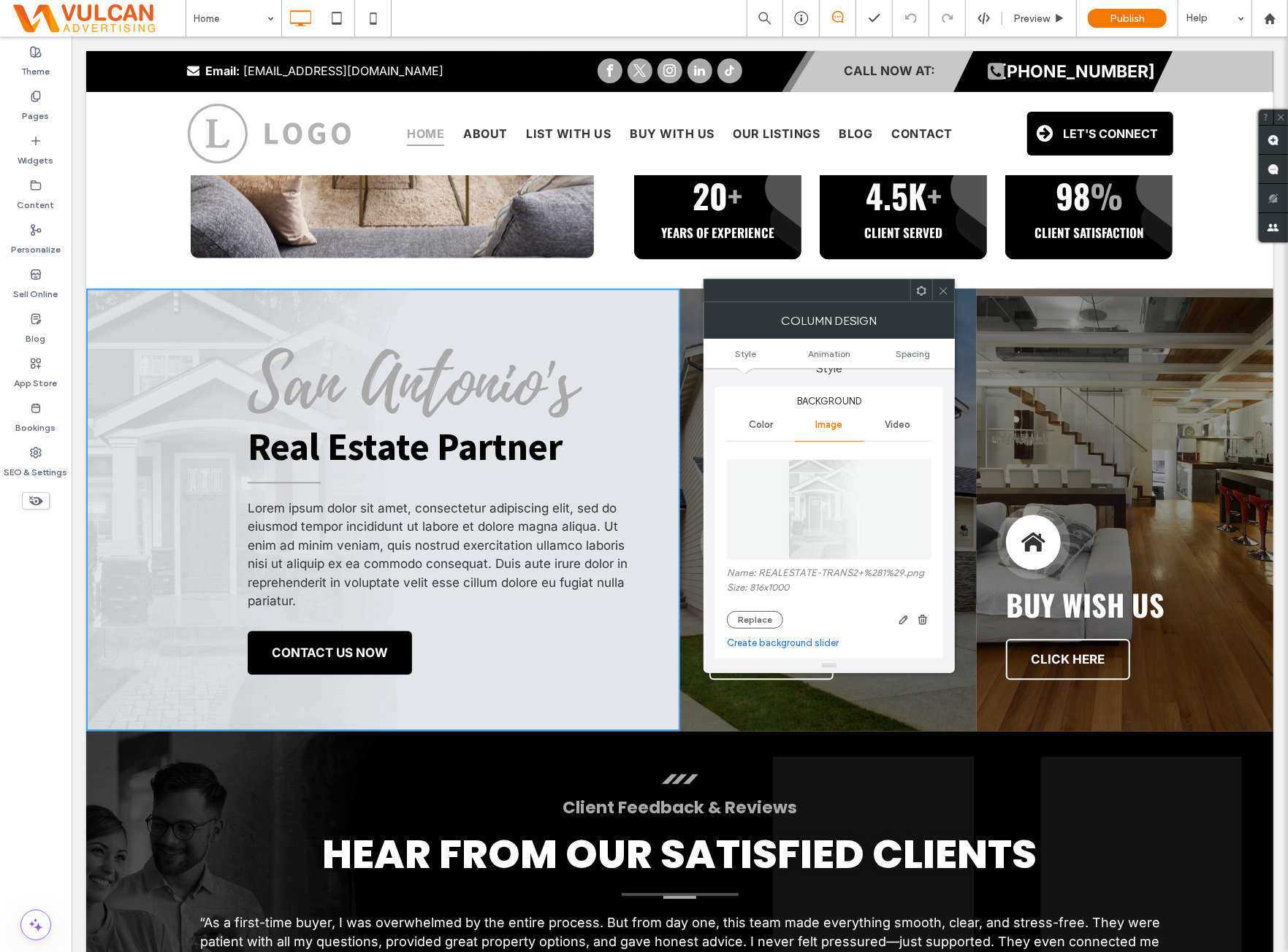
scroll to position [0, 0]
click at [941, 294] on icon at bounding box center [944, 291] width 11 height 11
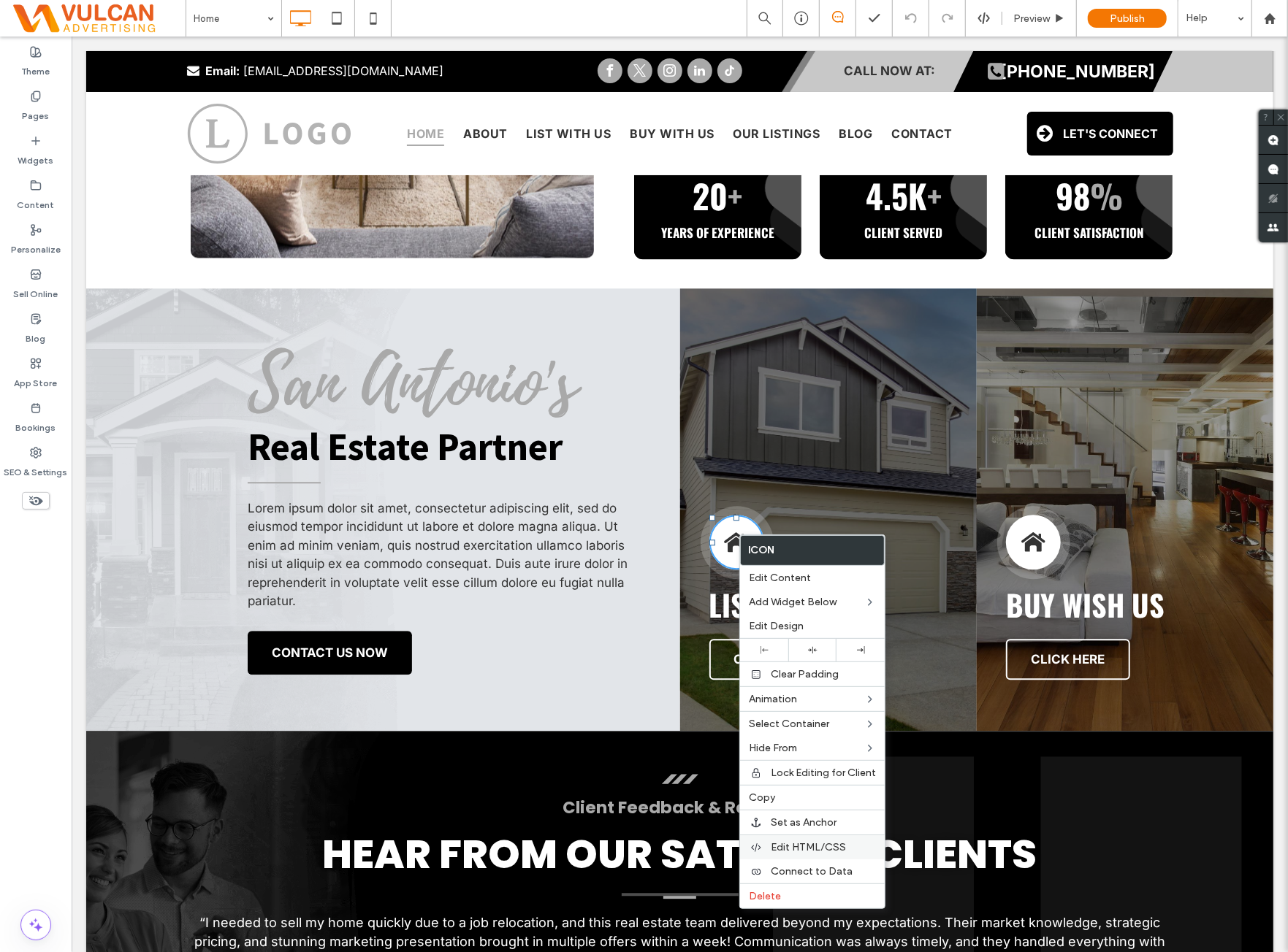
click at [794, 842] on span "Edit HTML/CSS" at bounding box center [809, 847] width 76 height 12
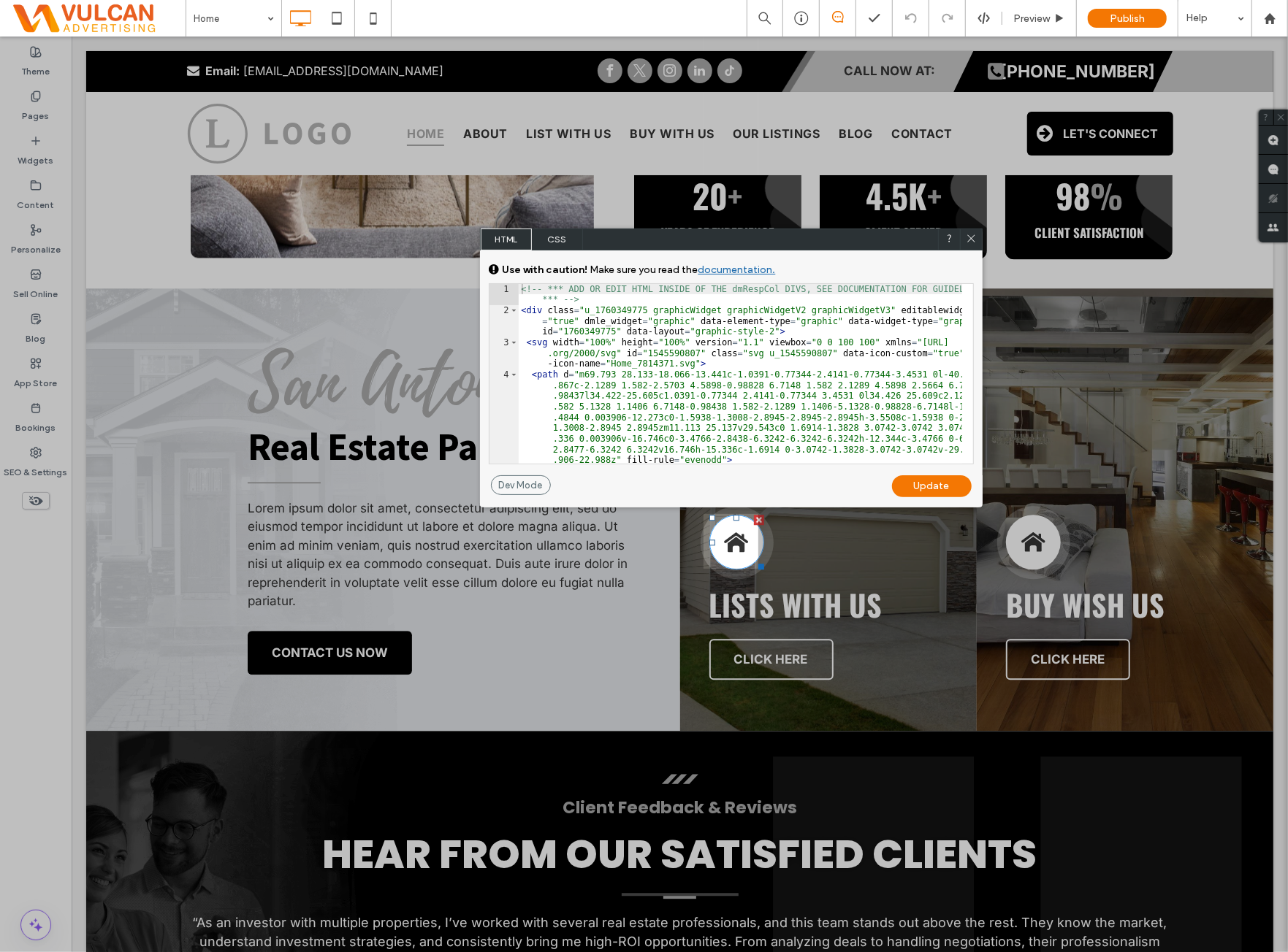
click at [571, 244] on span "CSS" at bounding box center [557, 239] width 51 height 21
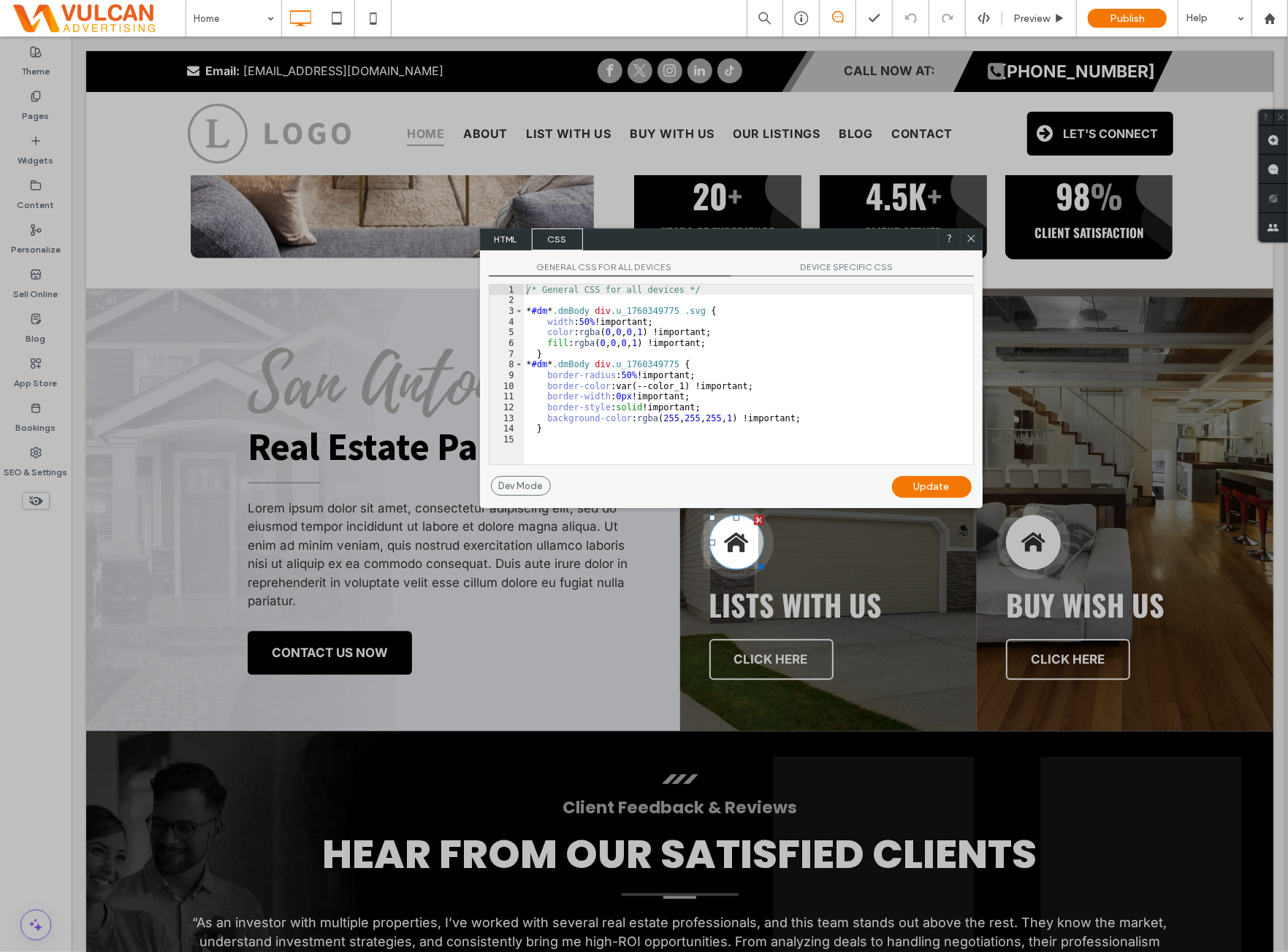
drag, startPoint x: 576, startPoint y: 355, endPoint x: 699, endPoint y: 399, distance: 130.6
click at [579, 357] on div "/* General CSS for all devices */ * #dm * .dmBody div .u_1760349775 .svg { widt…" at bounding box center [749, 385] width 450 height 201
click at [822, 384] on div "/* General CSS for all devices */ * #dm * .dmBody div .u_1760349775 .svg { widt…" at bounding box center [749, 385] width 450 height 201
click at [967, 239] on icon at bounding box center [972, 238] width 11 height 11
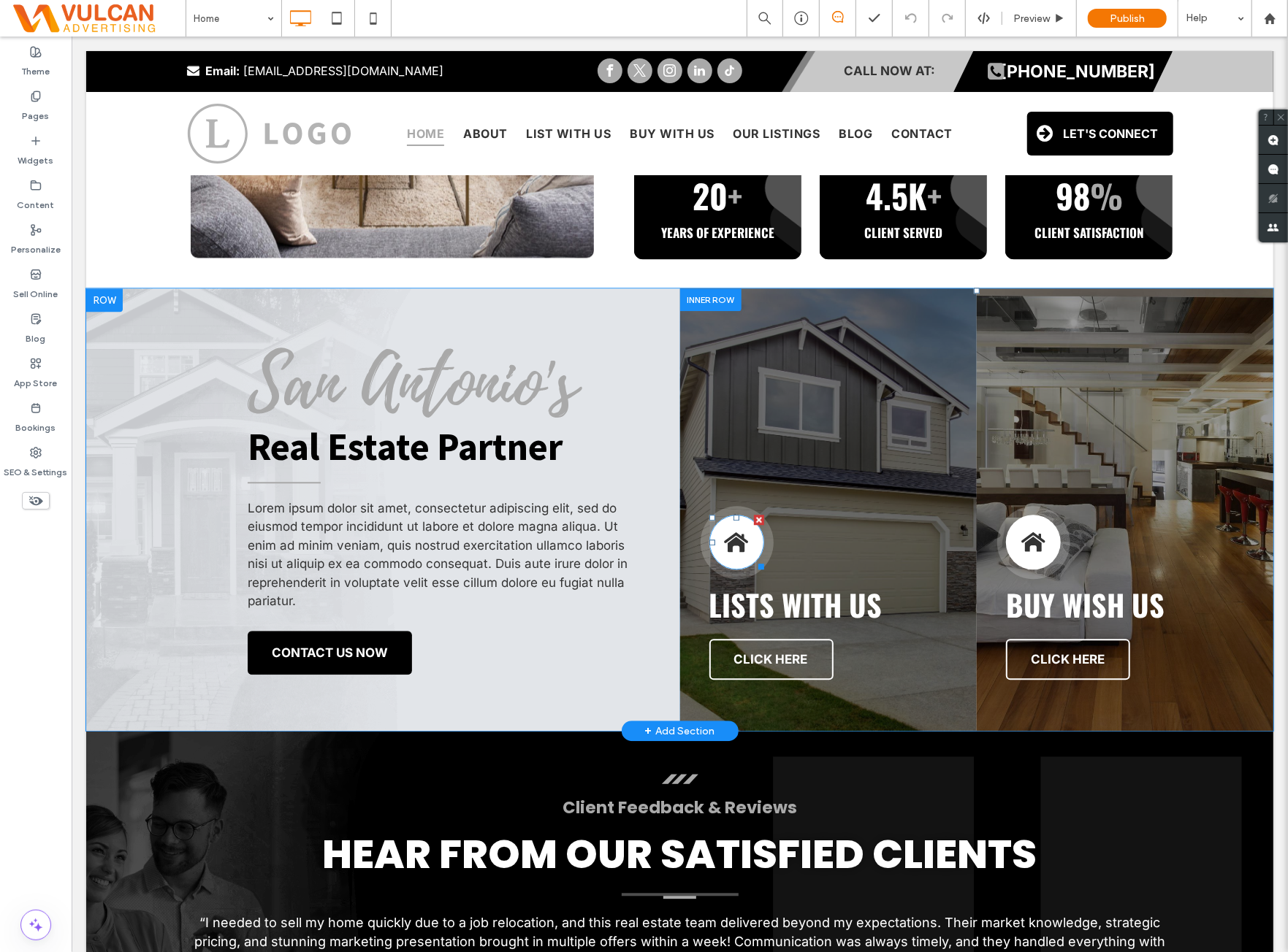
click at [736, 544] on div at bounding box center [736, 541] width 55 height 55
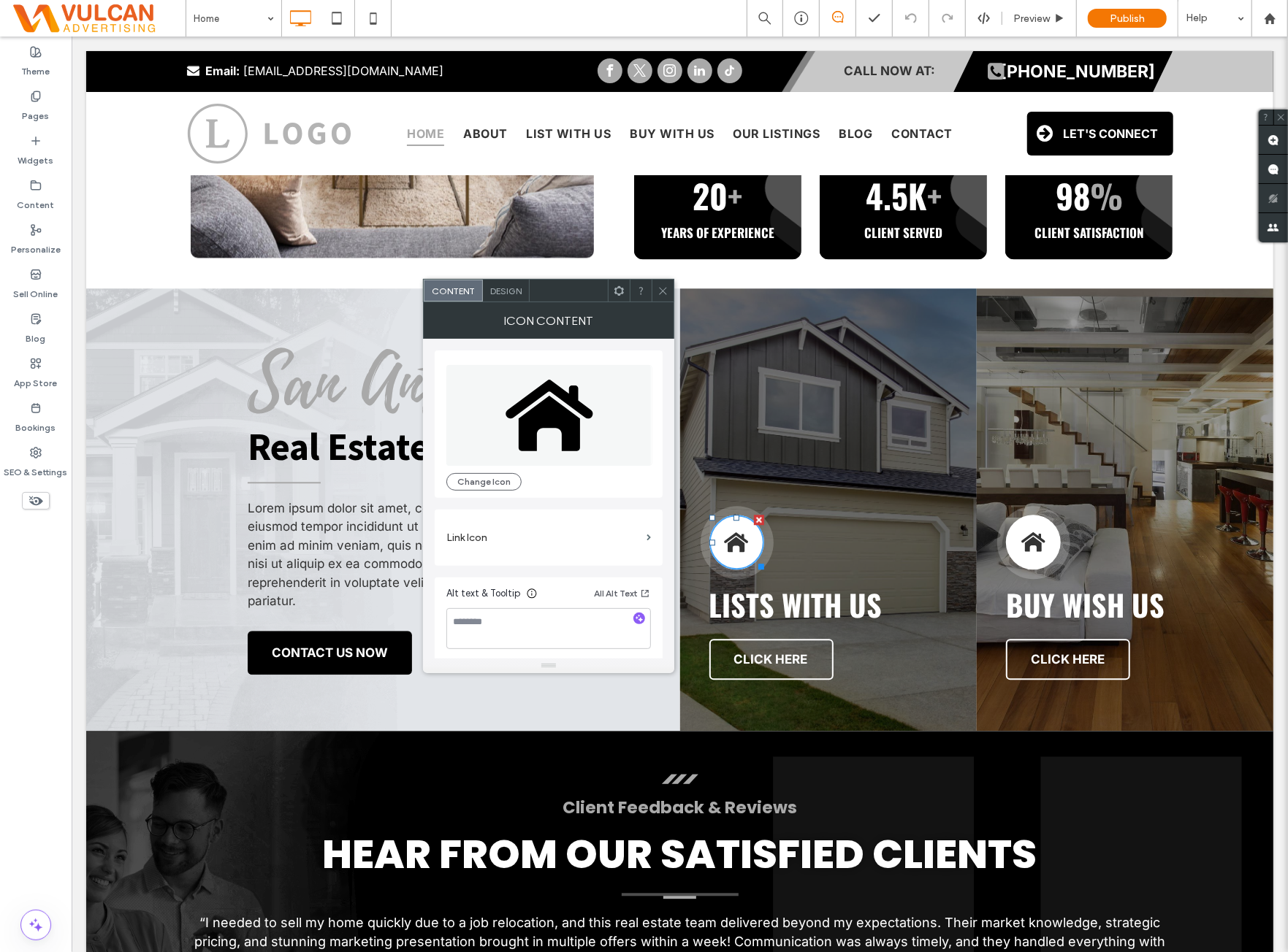
click at [504, 277] on div "Click To Paste 20 + YEARS OF EXPERIENCE Click To Paste 4.5K + CLIENT SERVED Cli…" at bounding box center [679, 214] width 1187 height 149
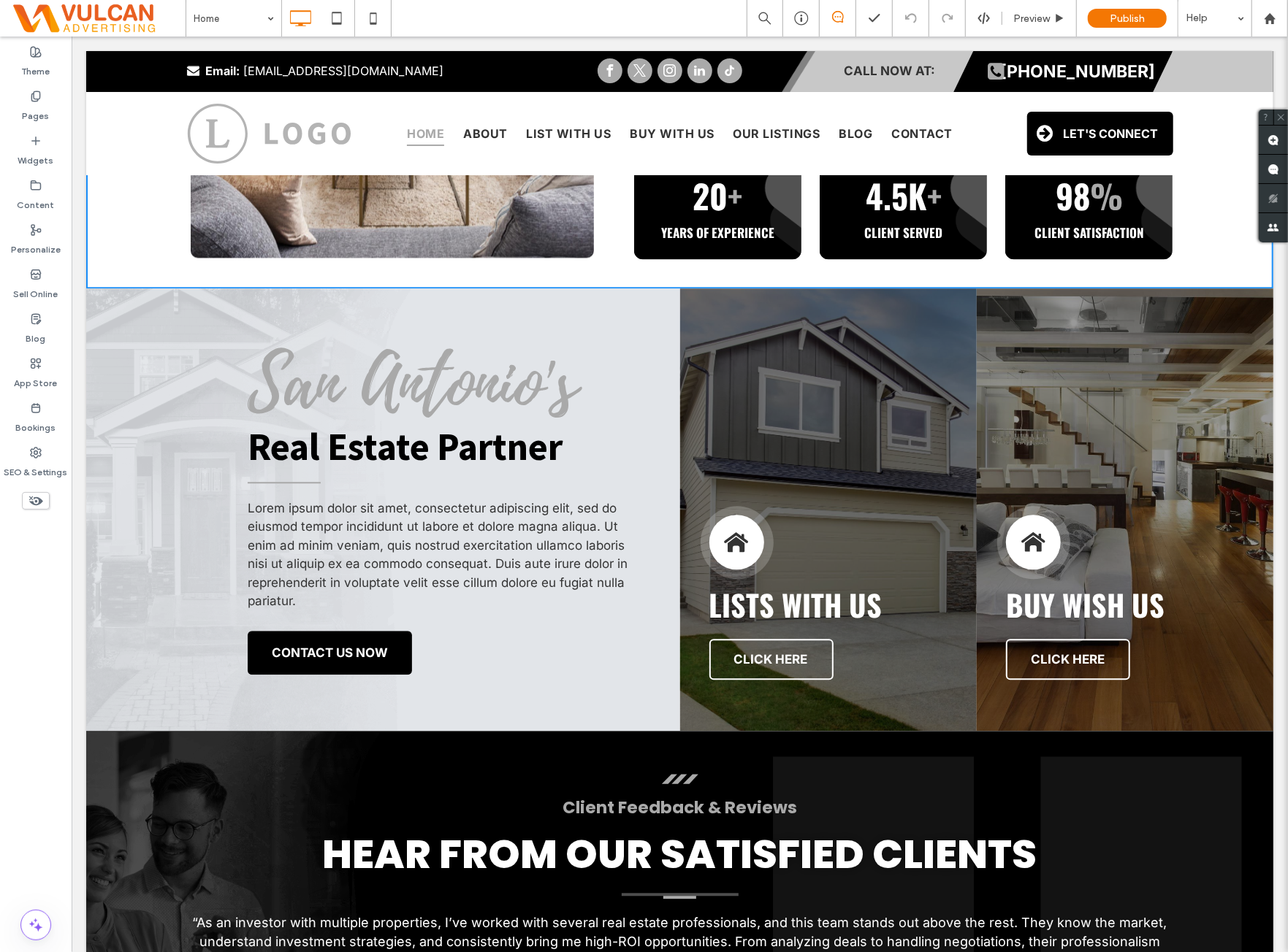
click at [67, 596] on div "Theme Pages Widgets Content Personalize Sell Online Blog App Store Bookings SEO…" at bounding box center [36, 494] width 72 height 916
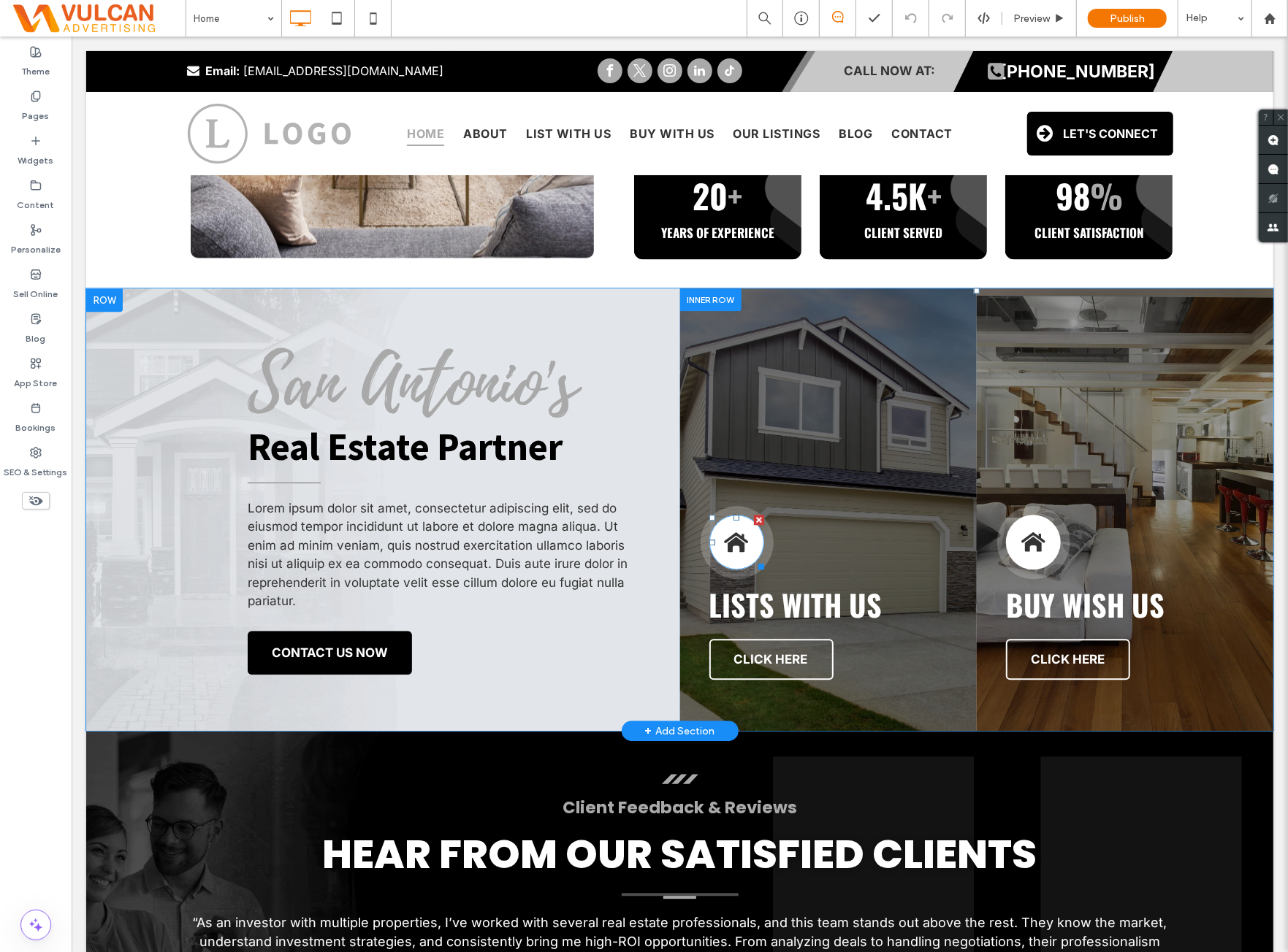
click at [745, 545] on div at bounding box center [736, 541] width 55 height 55
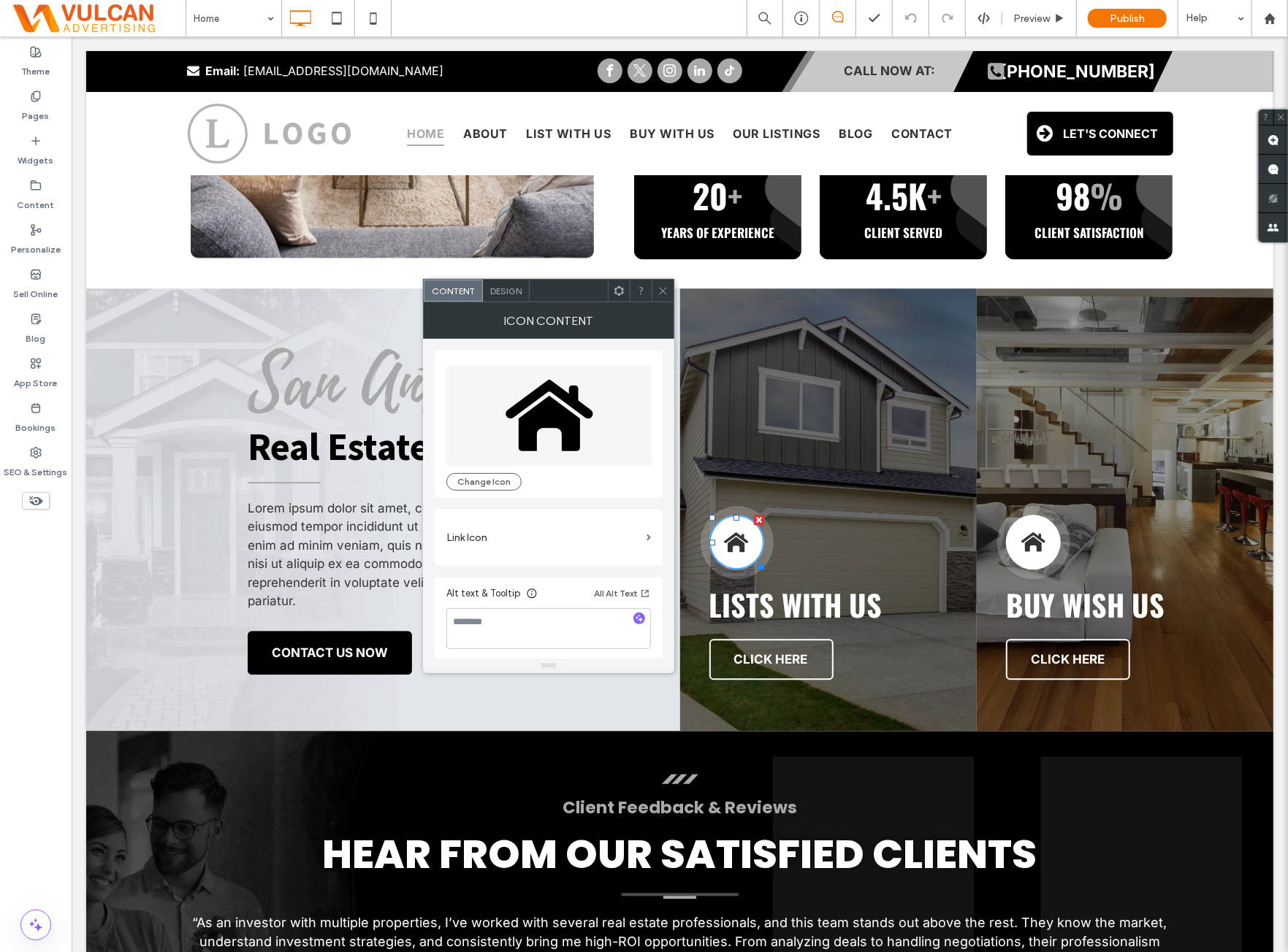
click at [511, 300] on div "Design" at bounding box center [507, 290] width 47 height 21
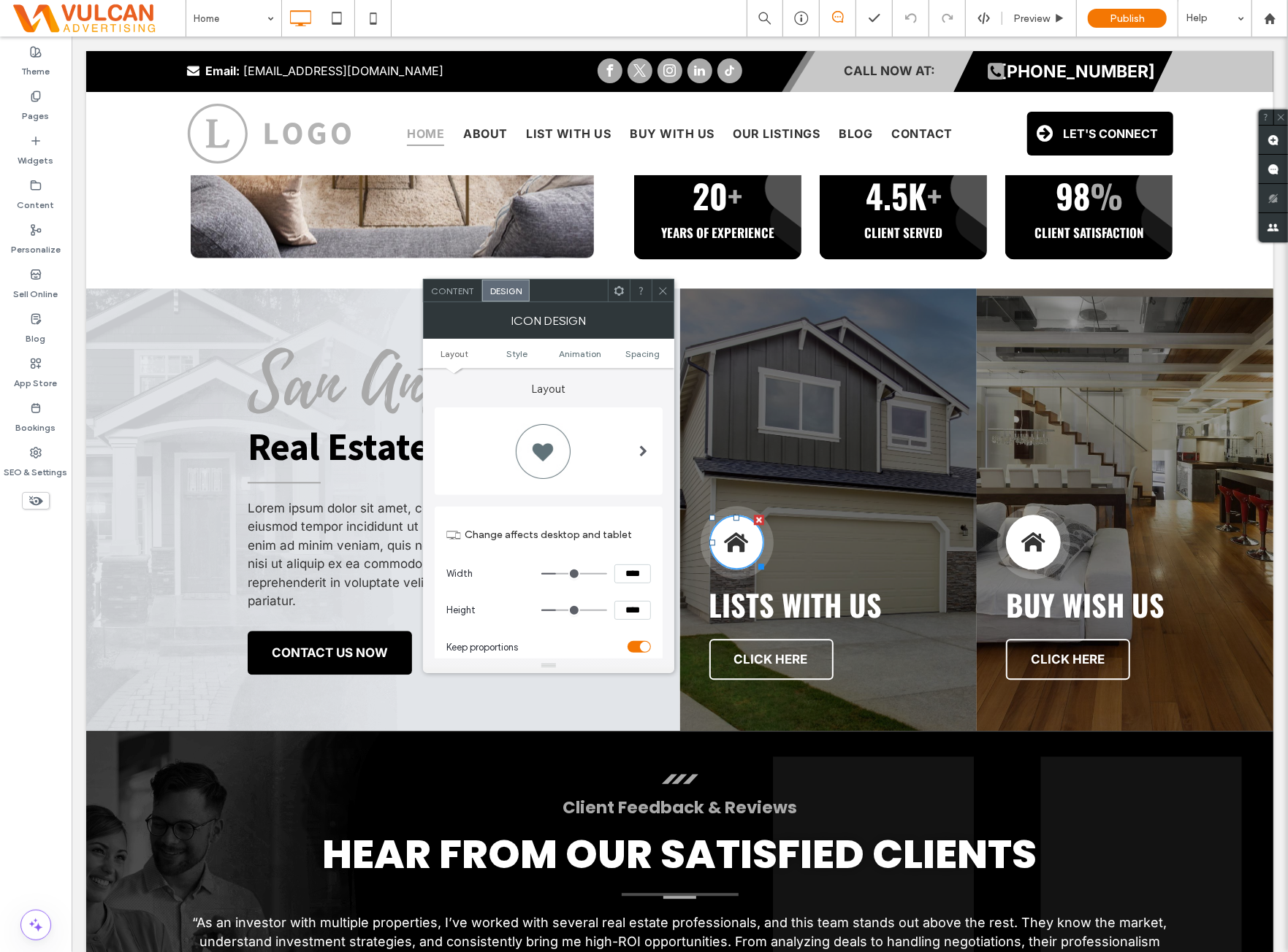
click at [477, 295] on div "Content" at bounding box center [452, 290] width 59 height 21
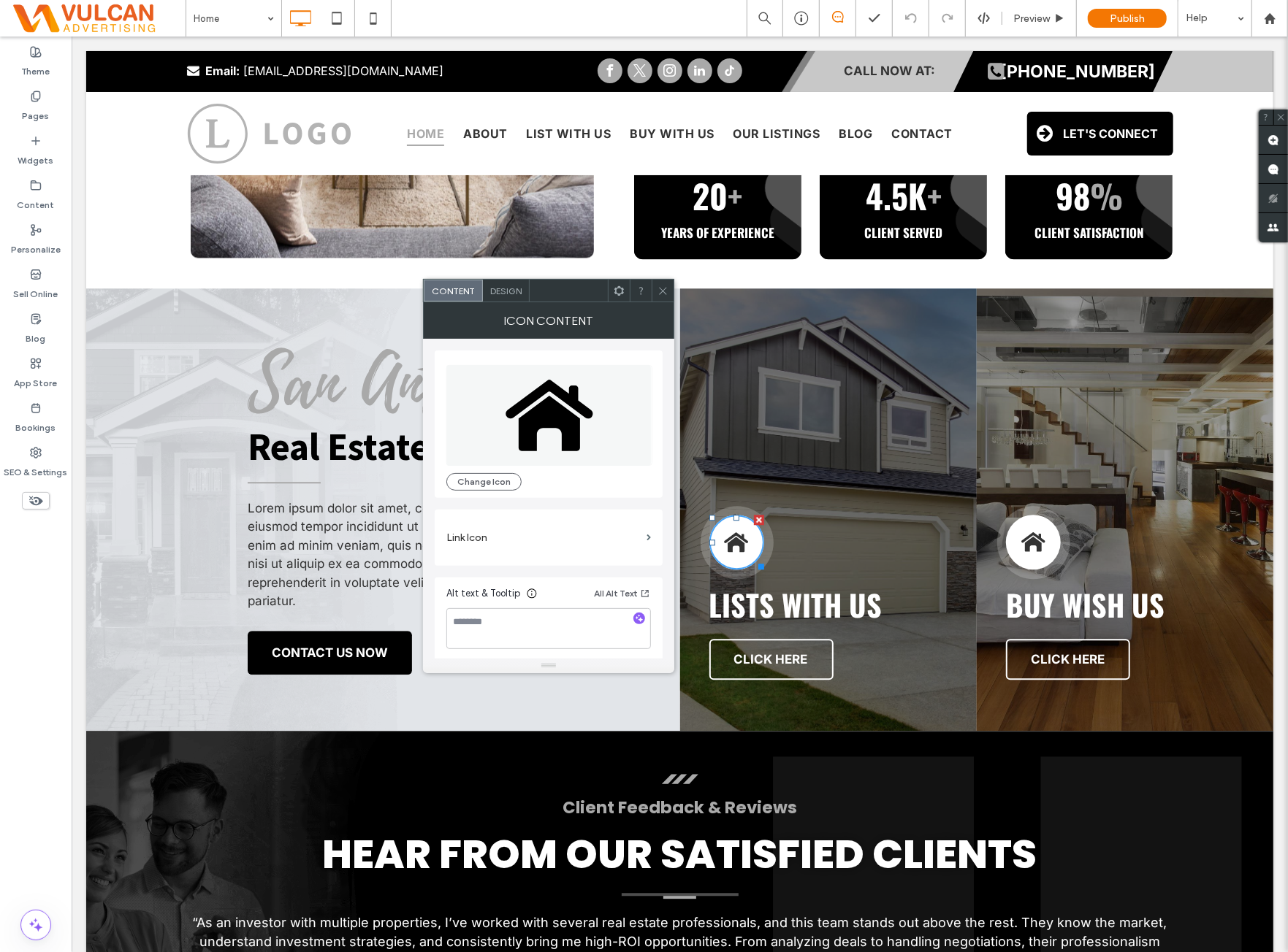
click at [532, 292] on div at bounding box center [569, 290] width 79 height 21
click at [510, 284] on div "Design" at bounding box center [507, 290] width 47 height 21
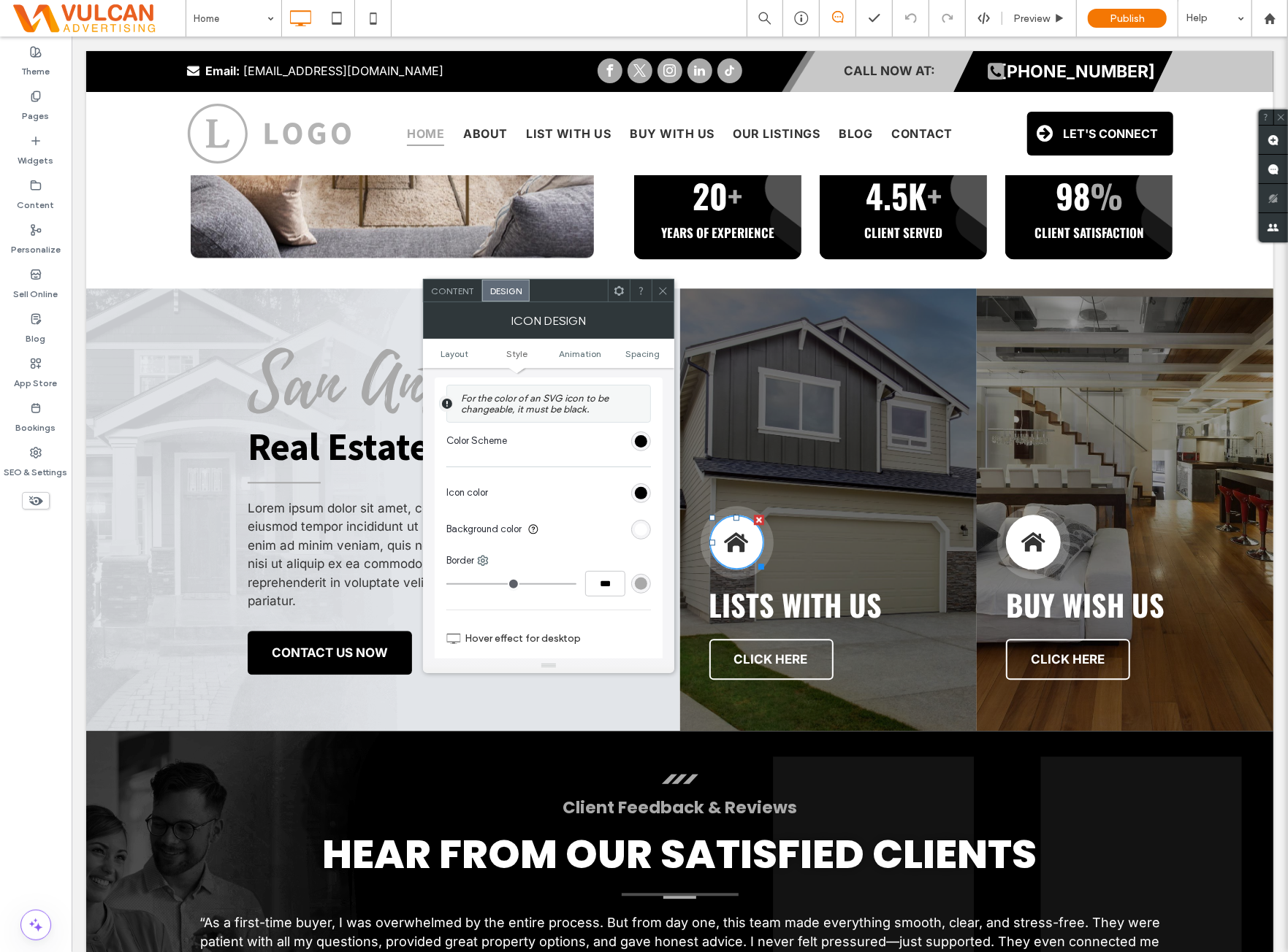
scroll to position [365, 0]
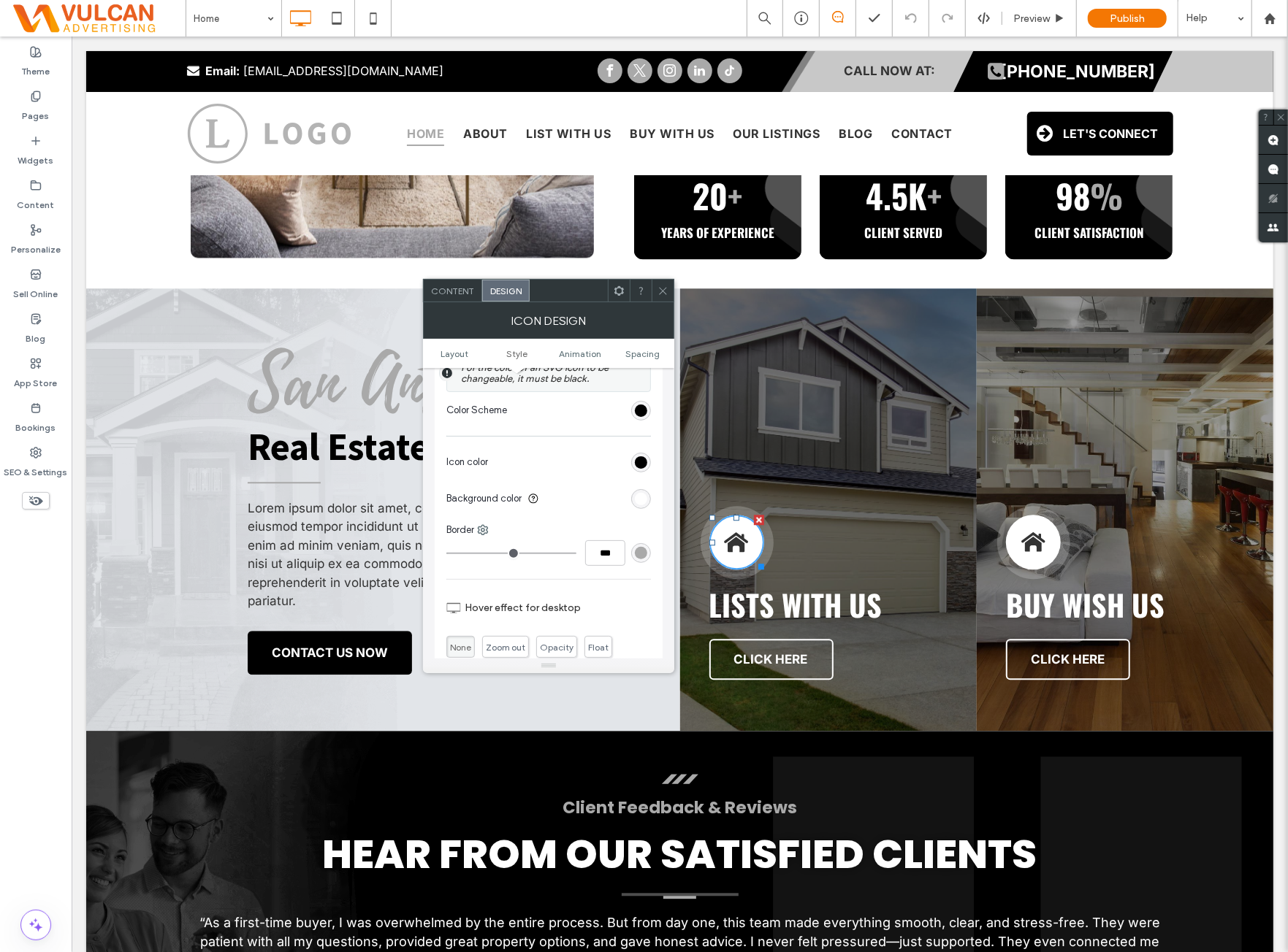
drag, startPoint x: 662, startPoint y: 281, endPoint x: 667, endPoint y: 295, distance: 14.9
click at [664, 283] on span at bounding box center [664, 290] width 11 height 21
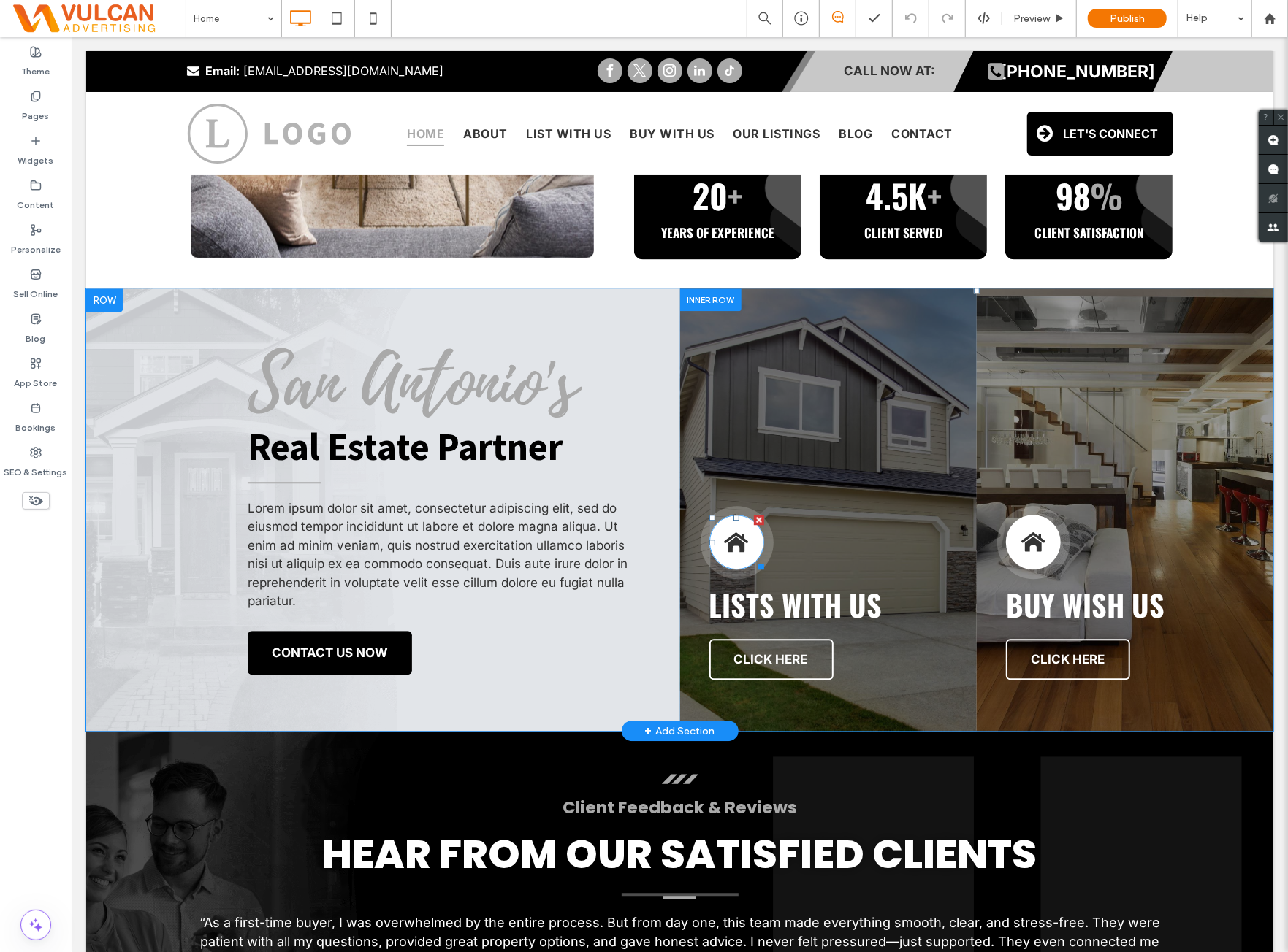
click at [737, 514] on div at bounding box center [736, 541] width 55 height 55
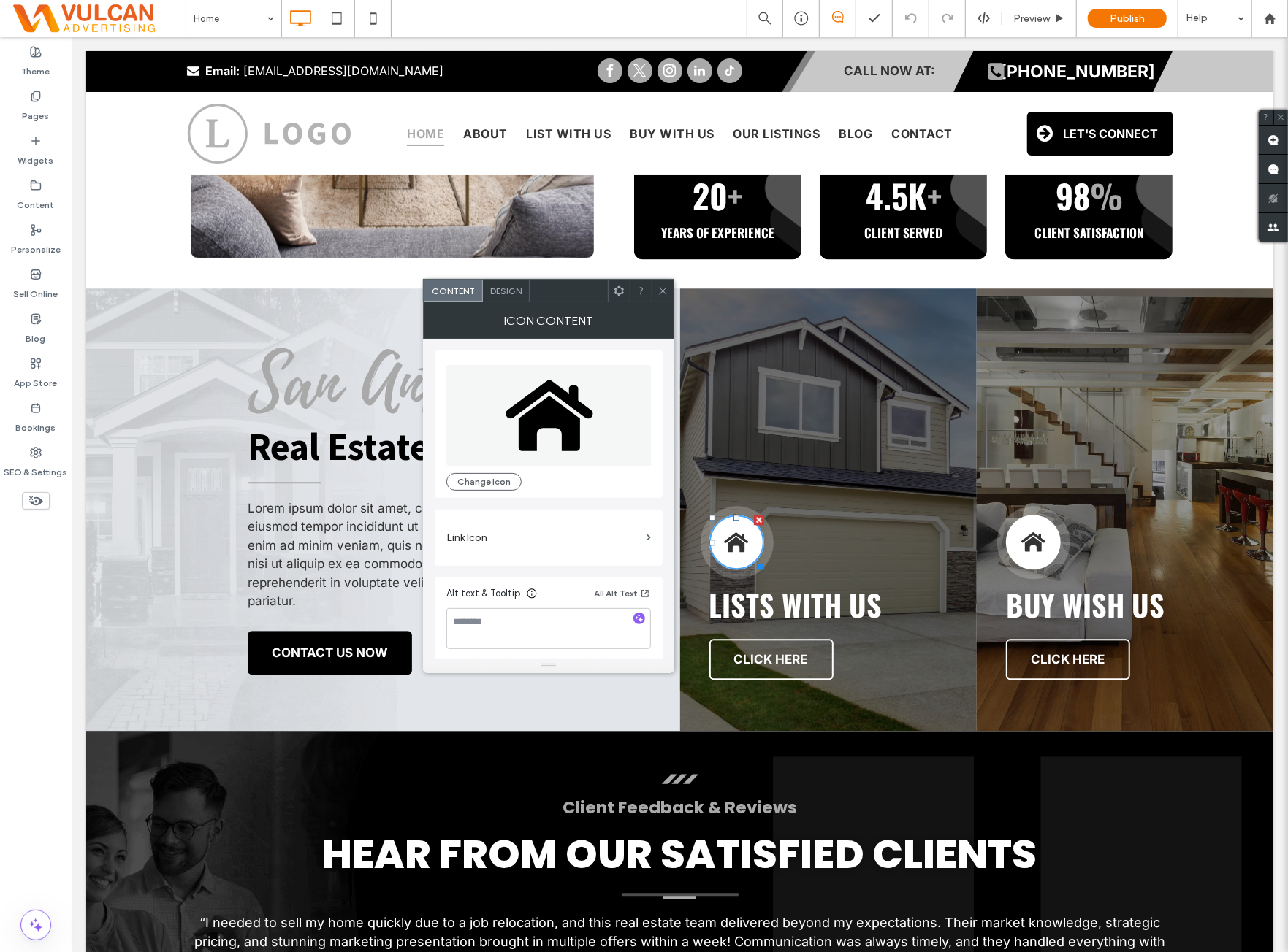
drag, startPoint x: 615, startPoint y: 289, endPoint x: 618, endPoint y: 297, distance: 8.5
click at [615, 289] on use at bounding box center [620, 291] width 9 height 9
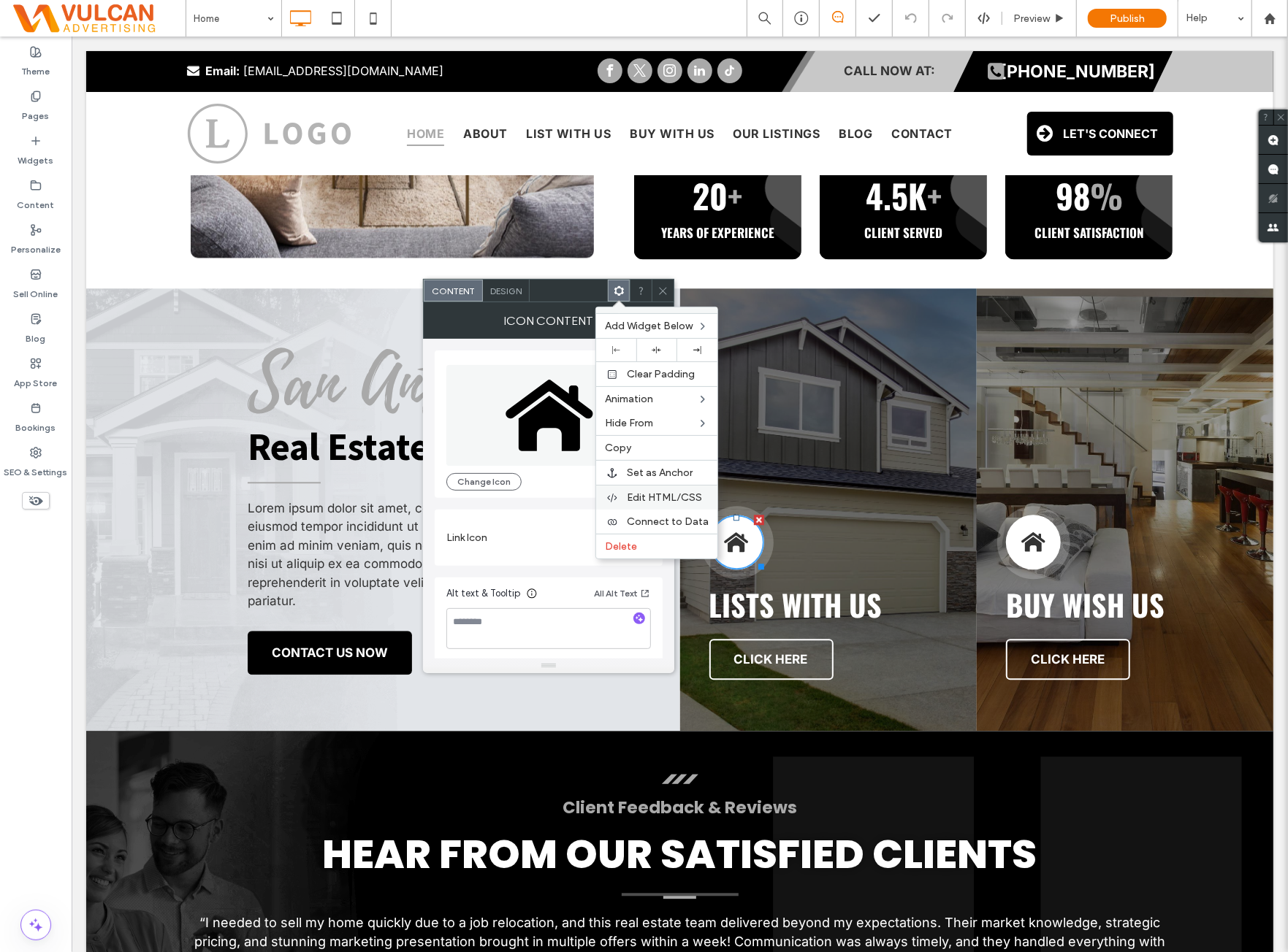
click at [669, 496] on span "Edit HTML/CSS" at bounding box center [665, 497] width 76 height 12
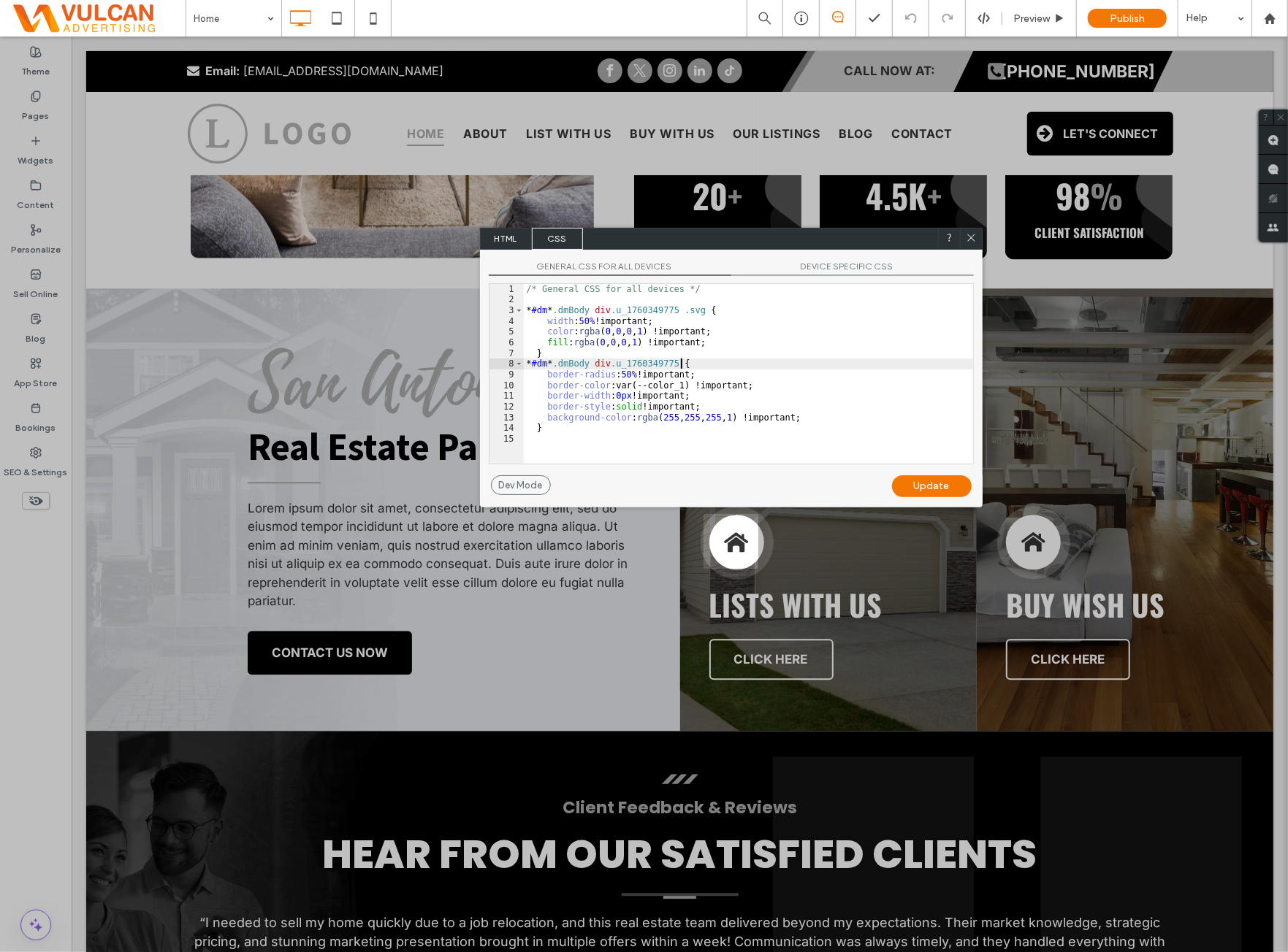
click at [768, 363] on div "/* General CSS for all devices */ * #dm * .dmBody div .u_1760349775 .svg { widt…" at bounding box center [749, 384] width 450 height 201
click at [964, 239] on div at bounding box center [970, 238] width 21 height 21
click at [977, 240] on icon at bounding box center [974, 237] width 11 height 11
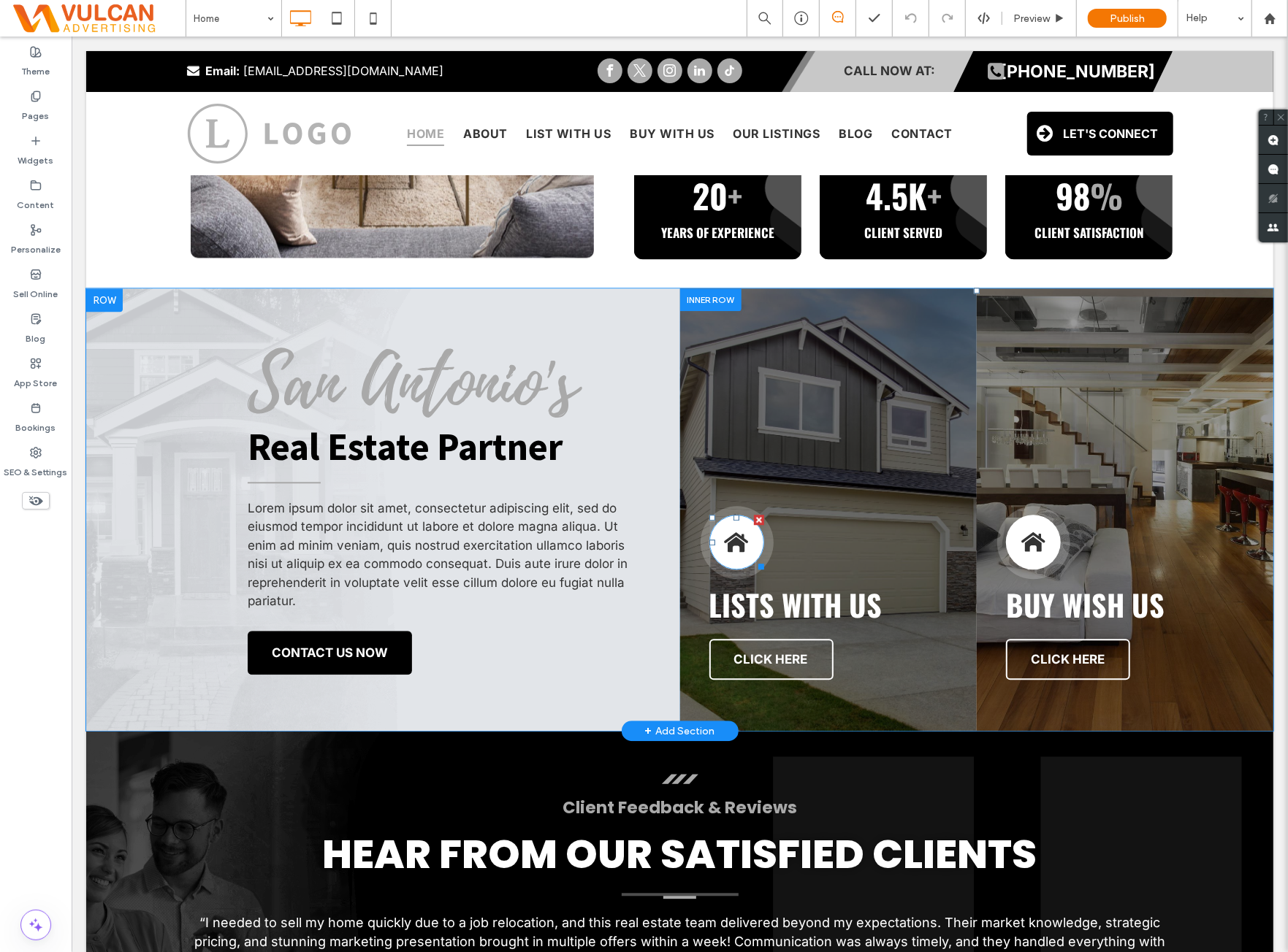
click at [732, 529] on div at bounding box center [736, 541] width 55 height 55
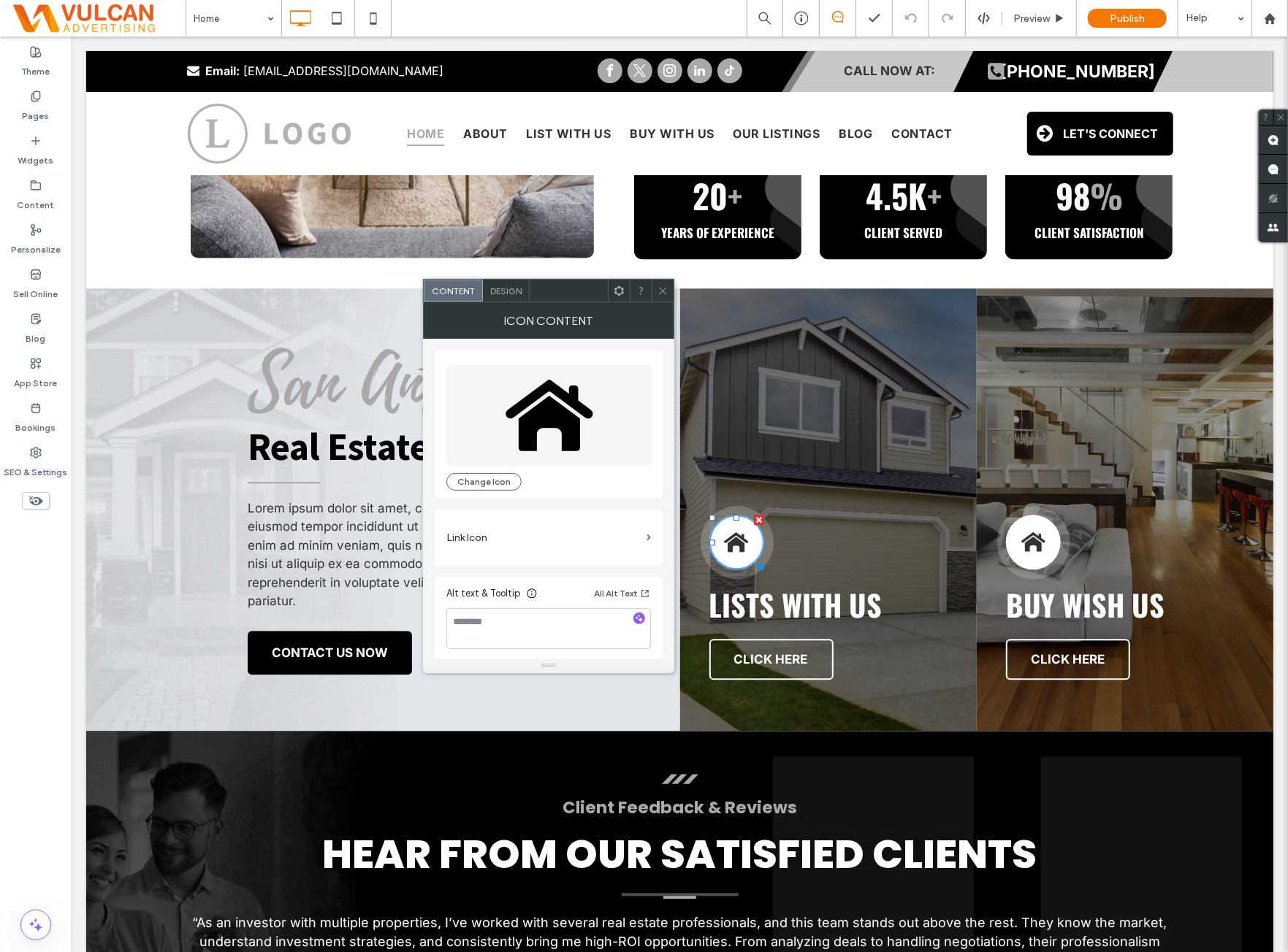
click at [516, 294] on span "Design" at bounding box center [507, 291] width 32 height 11
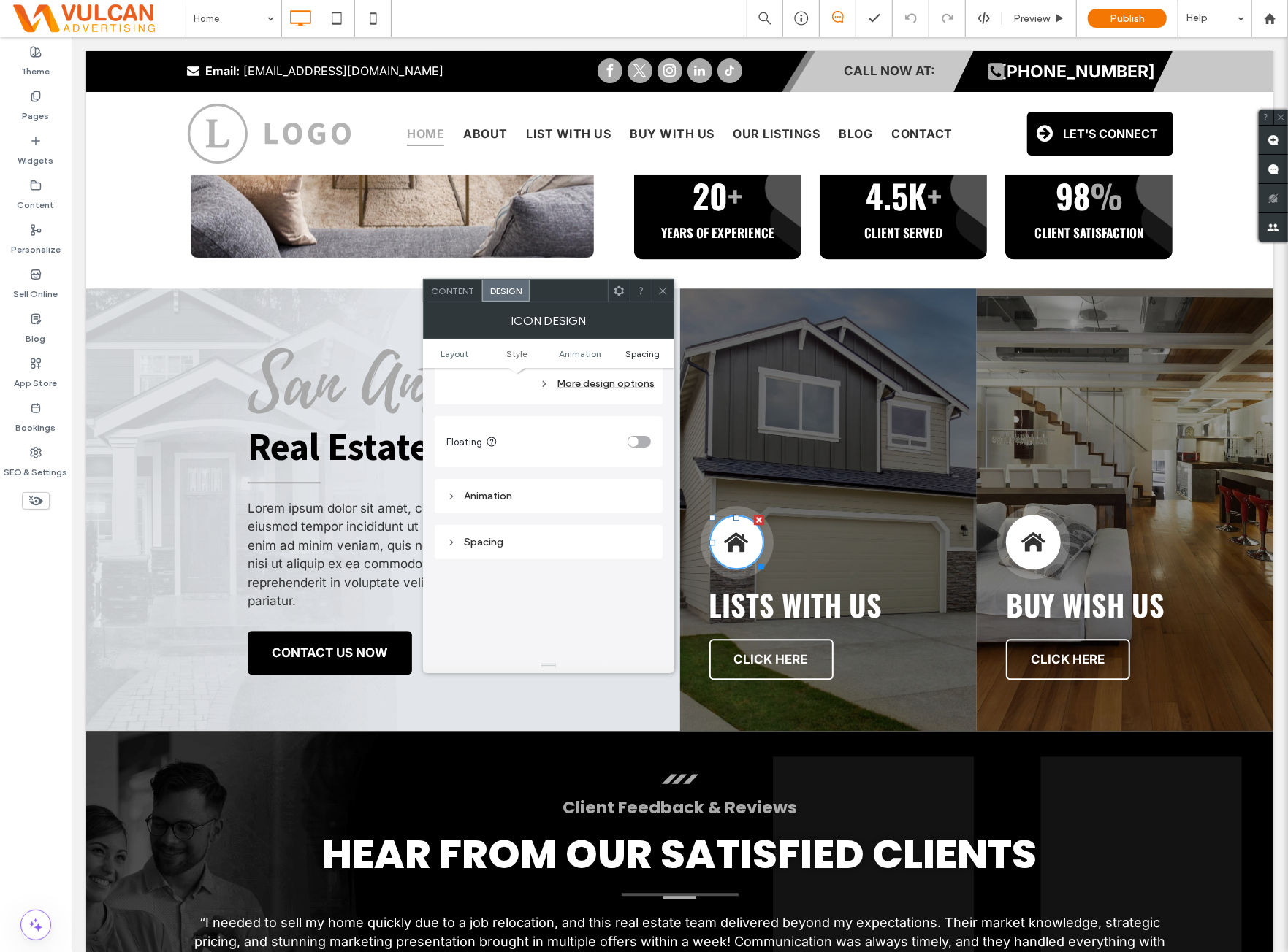
scroll to position [875, 0]
drag, startPoint x: 622, startPoint y: 294, endPoint x: 624, endPoint y: 302, distance: 8.2
click at [622, 294] on icon at bounding box center [620, 291] width 11 height 11
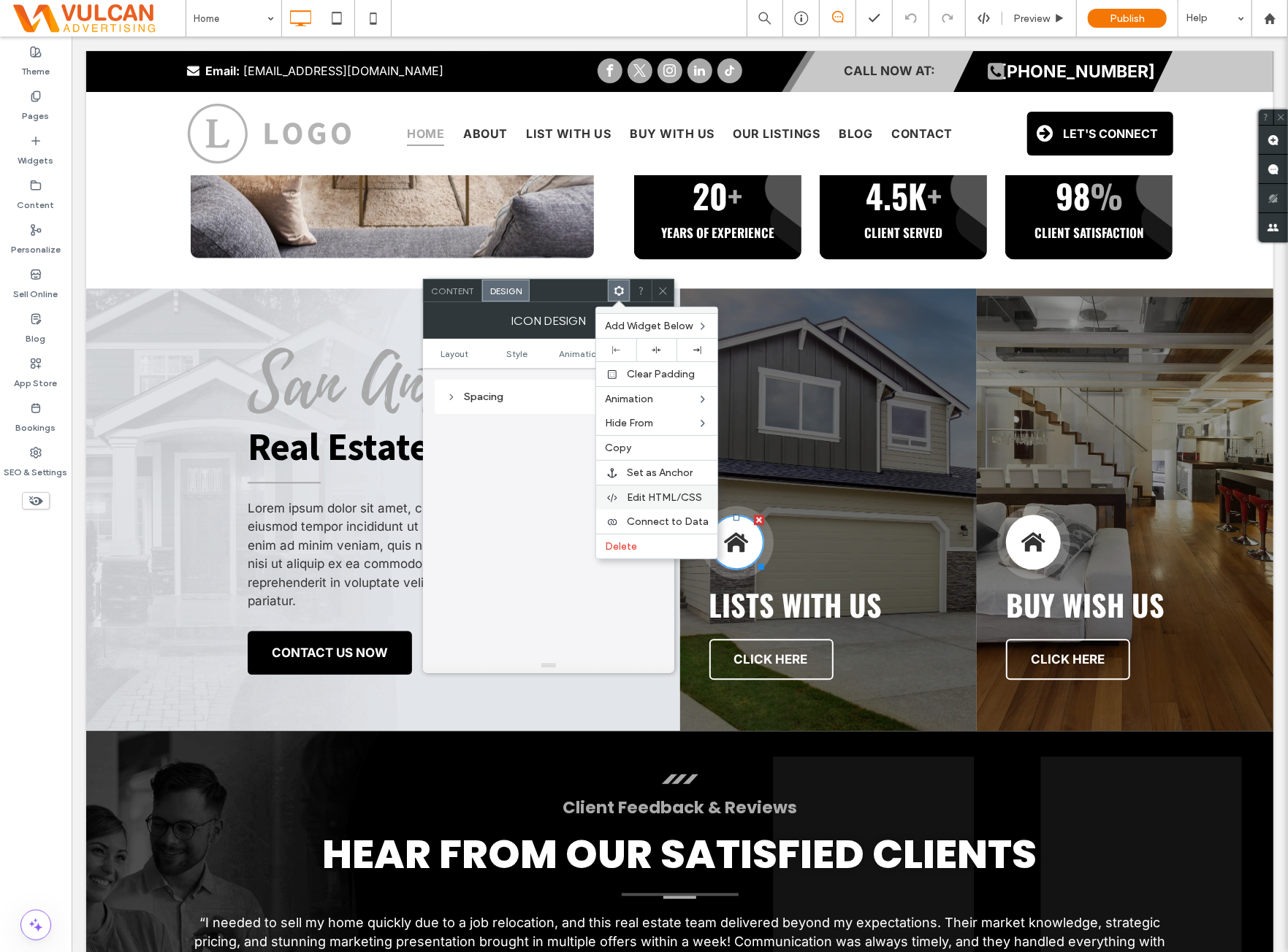
click at [665, 501] on div "Edit HTML/CSS" at bounding box center [657, 497] width 122 height 25
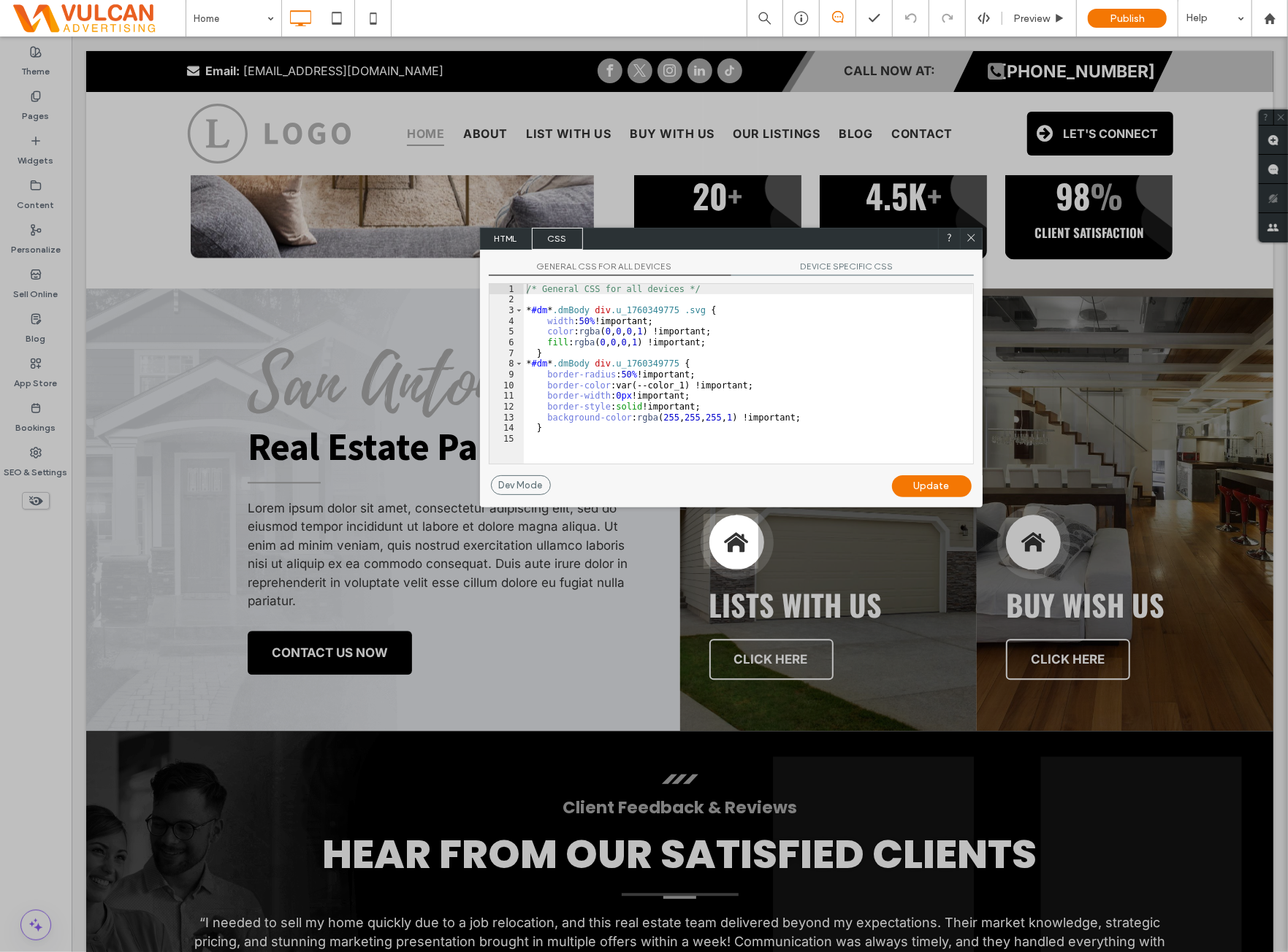
click at [814, 266] on span "DEVICE SPECIFIC CSS" at bounding box center [853, 268] width 243 height 15
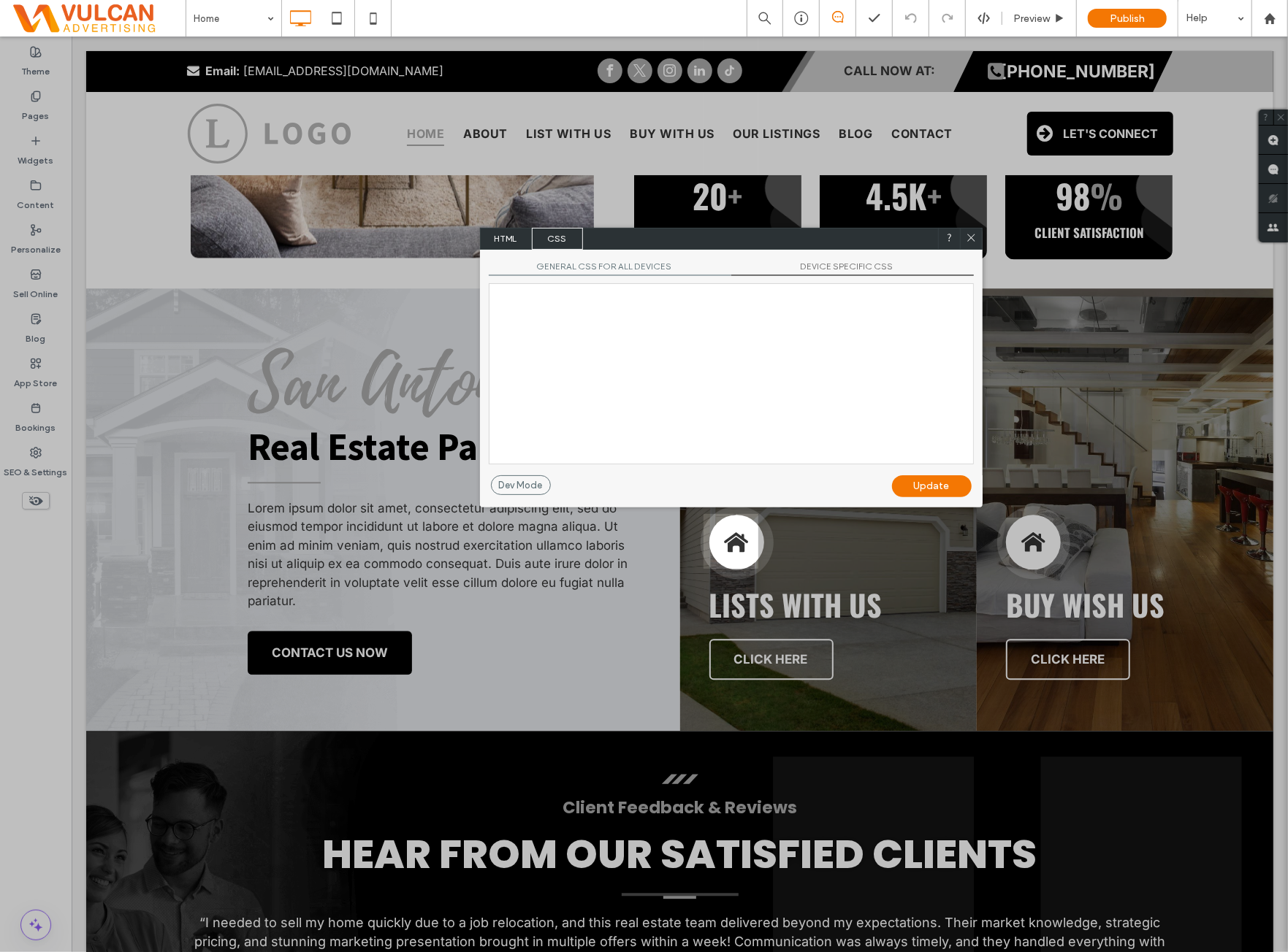
click at [768, 345] on div at bounding box center [732, 374] width 484 height 179
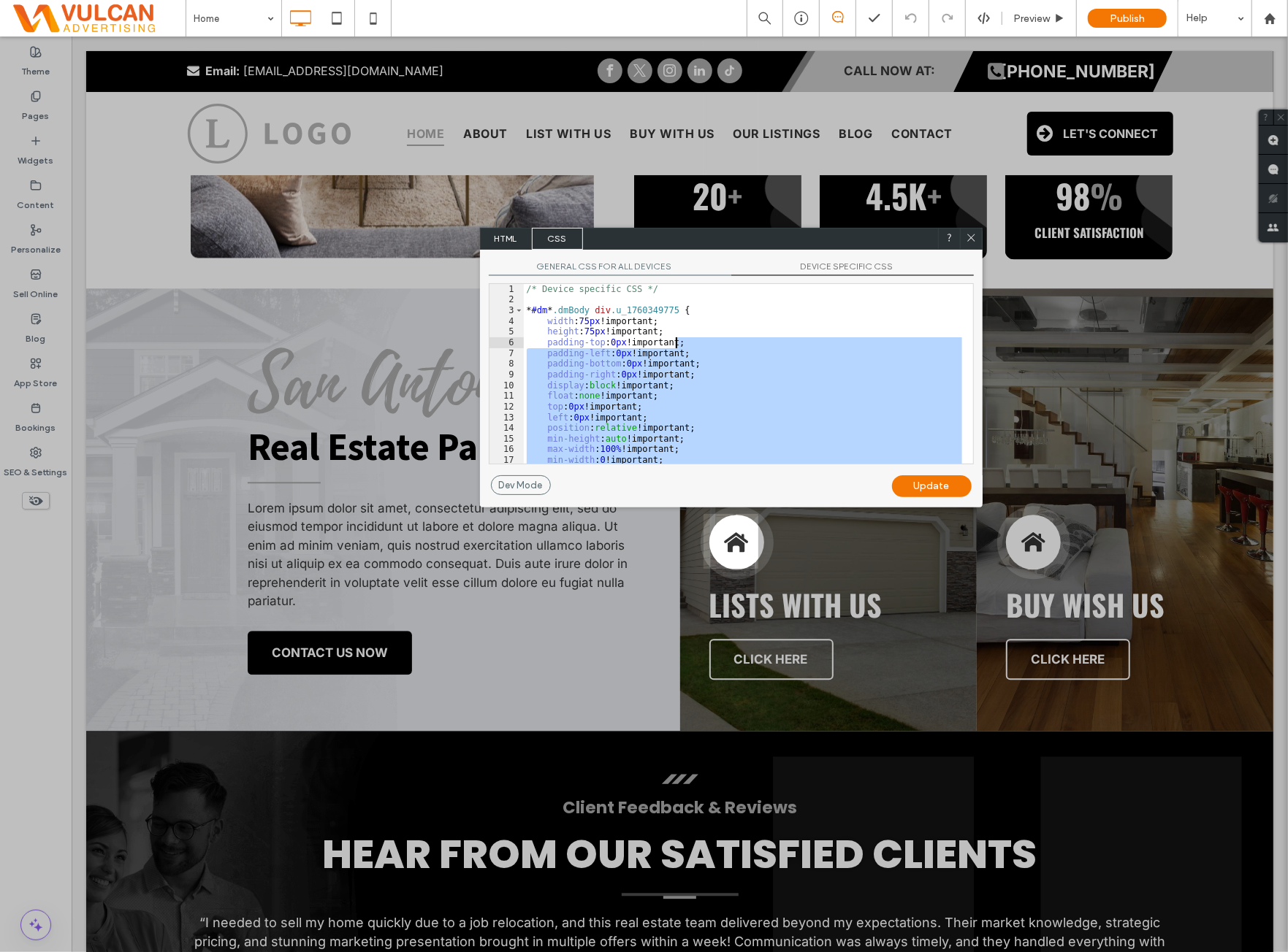
click at [729, 390] on div "/* Device specific CSS */ * #dm * .dmBody div .u_1760349775 { width : 75 px !im…" at bounding box center [743, 374] width 438 height 179
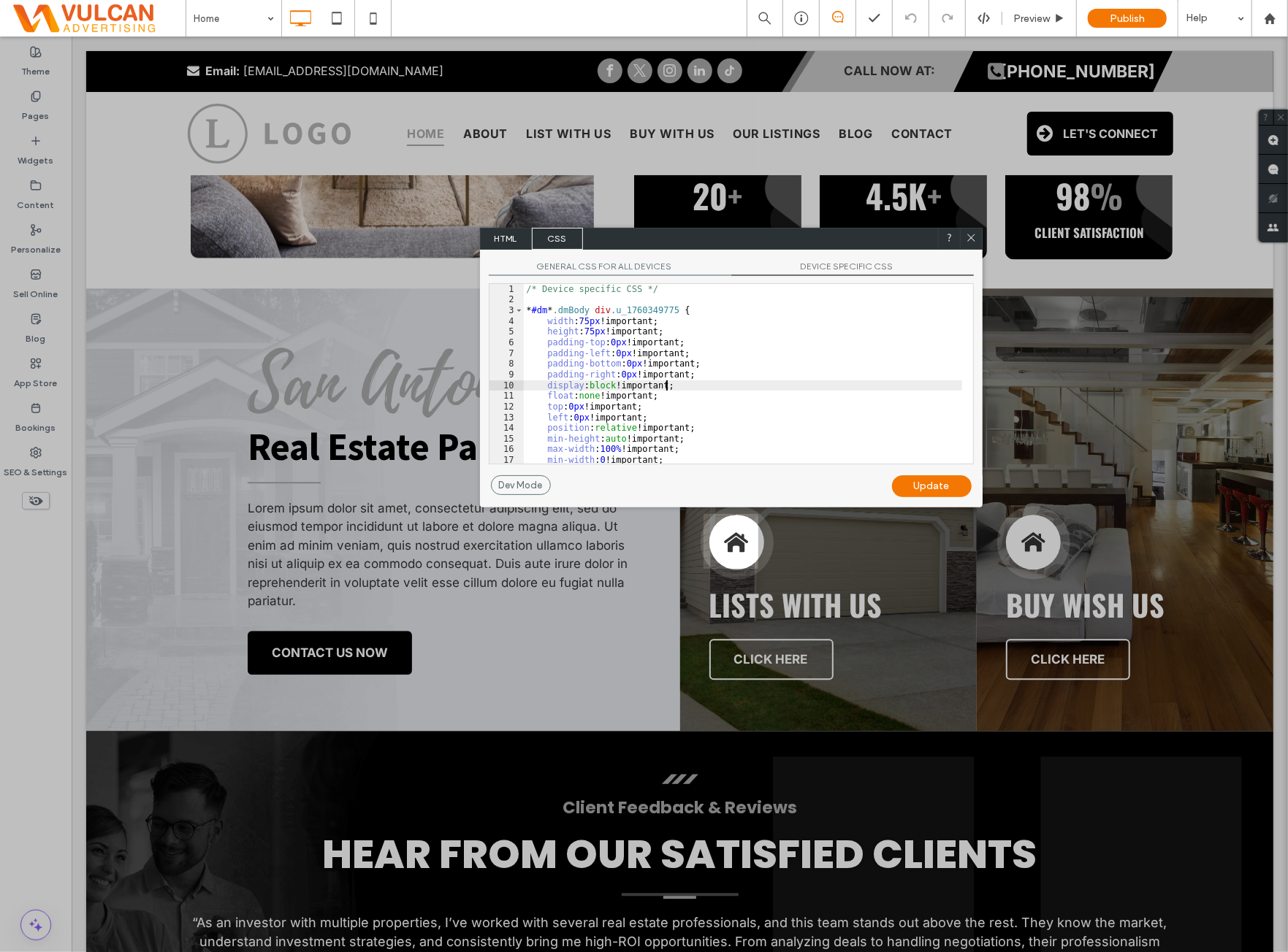
scroll to position [0, 0]
drag, startPoint x: 627, startPoint y: 263, endPoint x: 639, endPoint y: 276, distance: 17.7
click at [628, 263] on span "GENERAL CSS FOR ALL DEVICES" at bounding box center [610, 268] width 243 height 15
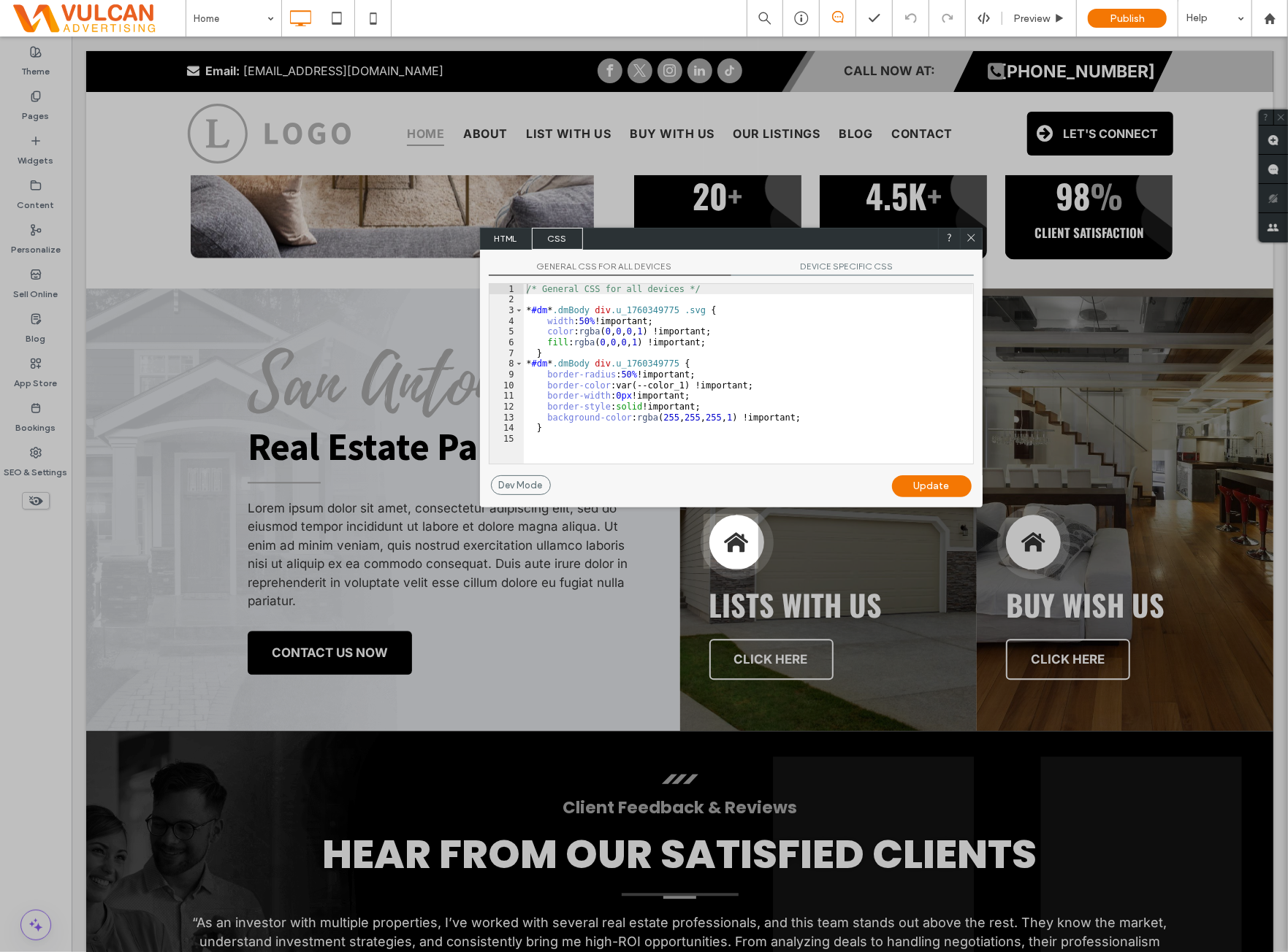
click at [713, 320] on div "/* General CSS for all devices */ * #dm * .dmBody div .u_1760349775 .svg { widt…" at bounding box center [749, 384] width 450 height 201
drag, startPoint x: 816, startPoint y: 274, endPoint x: 823, endPoint y: 269, distance: 8.6
click at [816, 274] on span "DEVICE SPECIFIC CSS" at bounding box center [853, 268] width 243 height 15
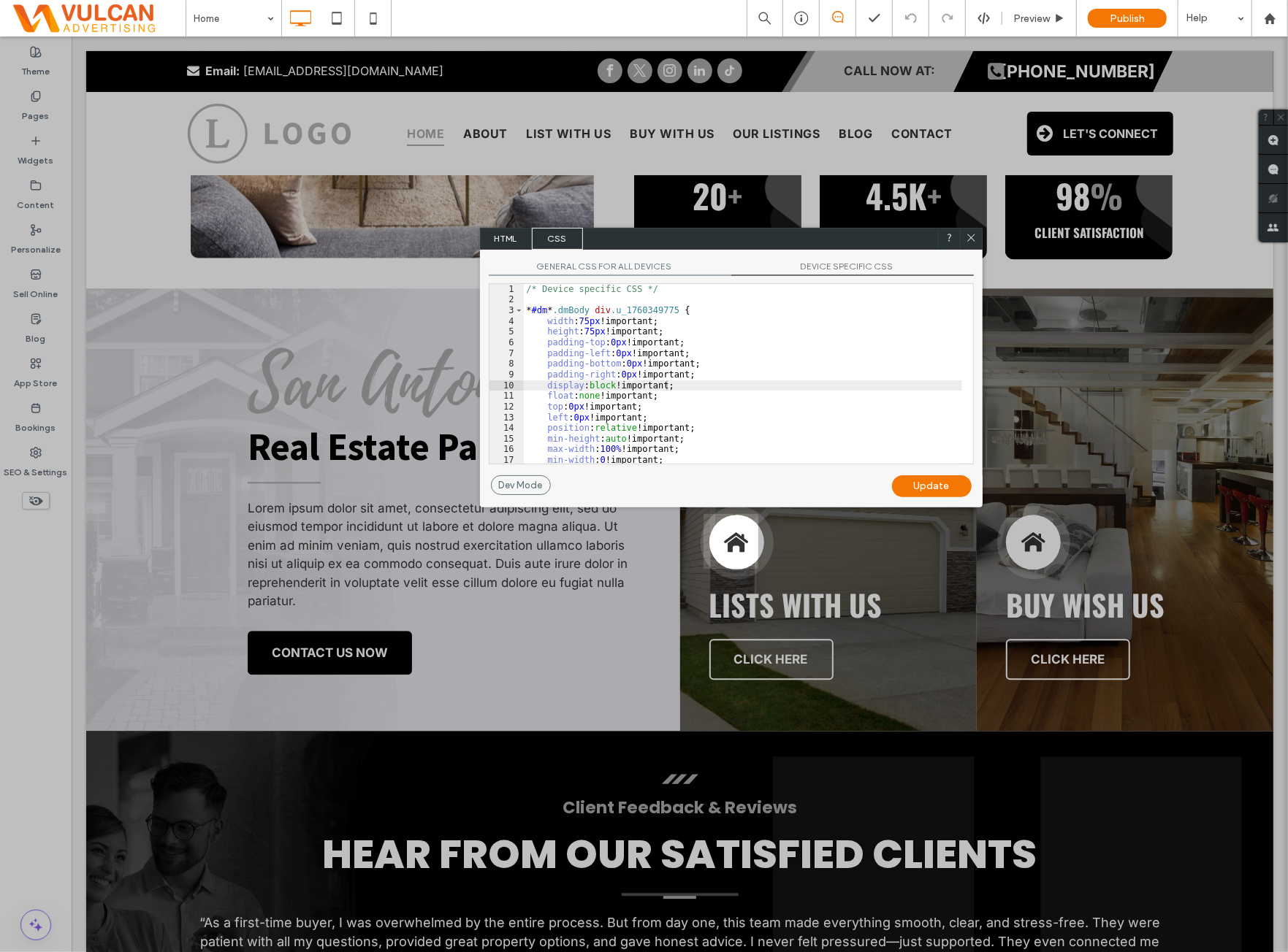
click at [824, 269] on span "DEVICE SPECIFIC CSS" at bounding box center [853, 268] width 243 height 15
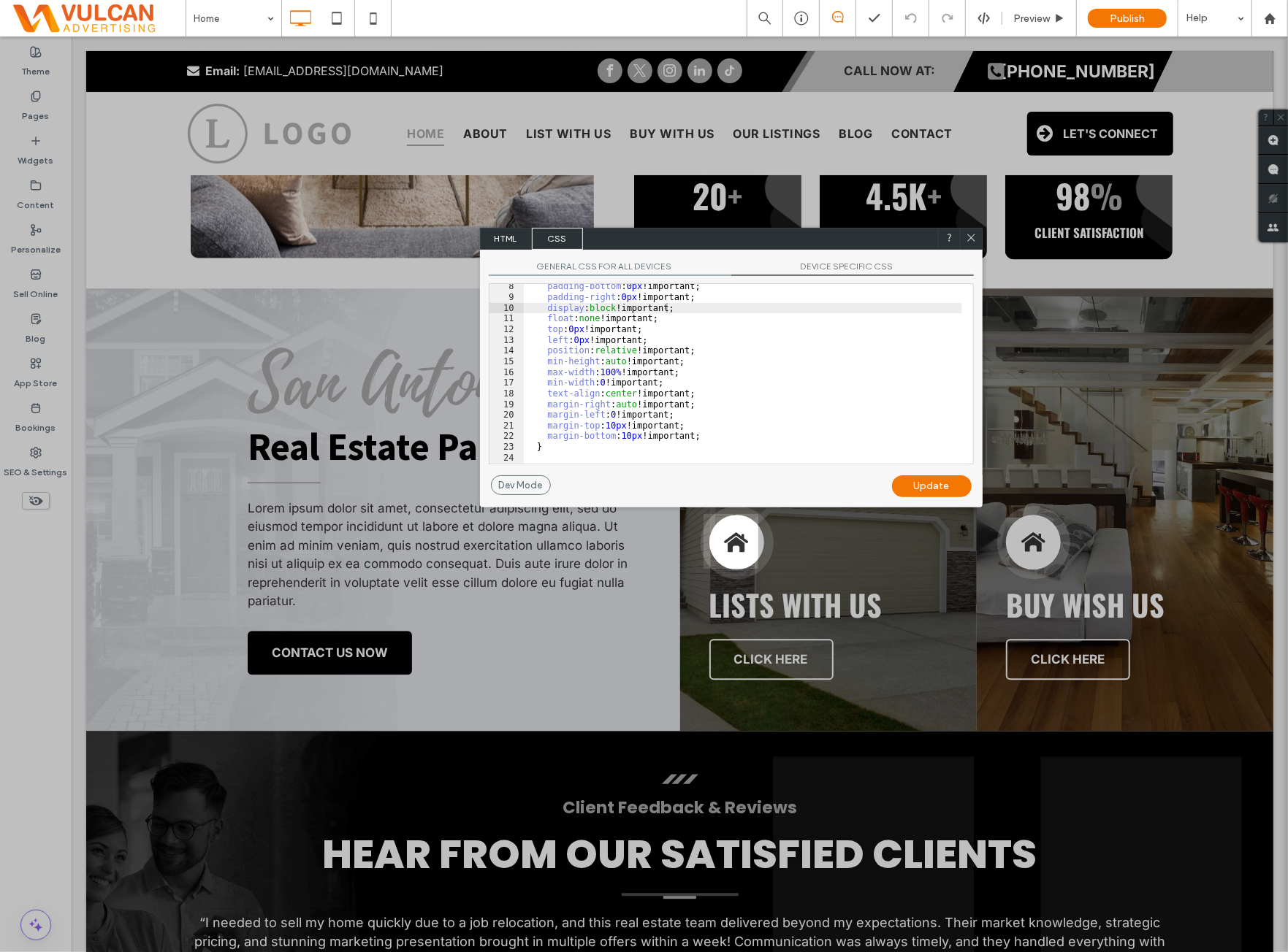
scroll to position [78, 0]
click at [705, 263] on span "GENERAL CSS FOR ALL DEVICES" at bounding box center [610, 268] width 243 height 15
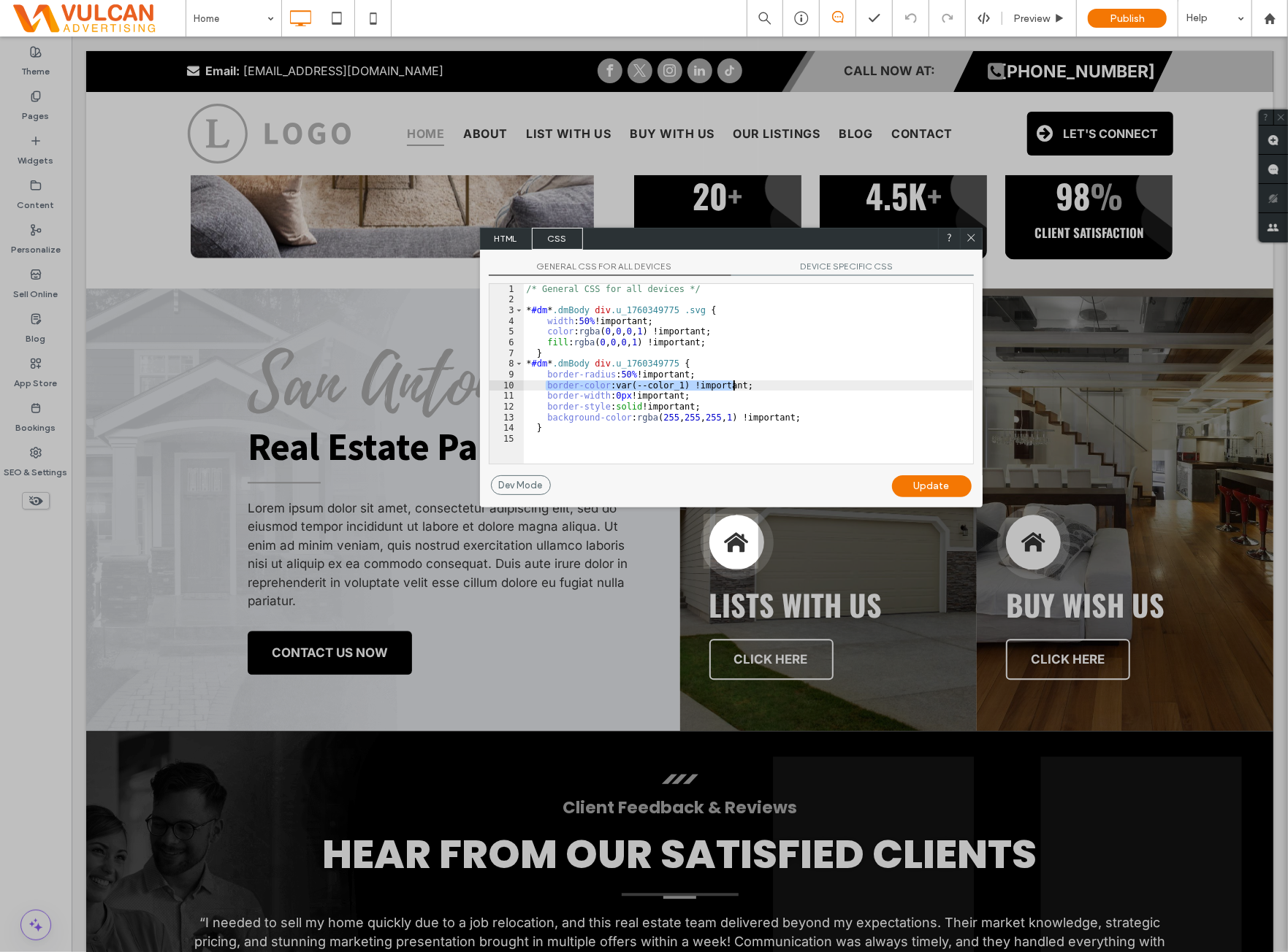
drag, startPoint x: 548, startPoint y: 388, endPoint x: 769, endPoint y: 385, distance: 221.0
click at [769, 385] on div "/* General CSS for all devices */ * #dm * .dmBody div .u_1760349775 .svg { widt…" at bounding box center [749, 384] width 450 height 201
click at [966, 239] on icon at bounding box center [972, 237] width 11 height 11
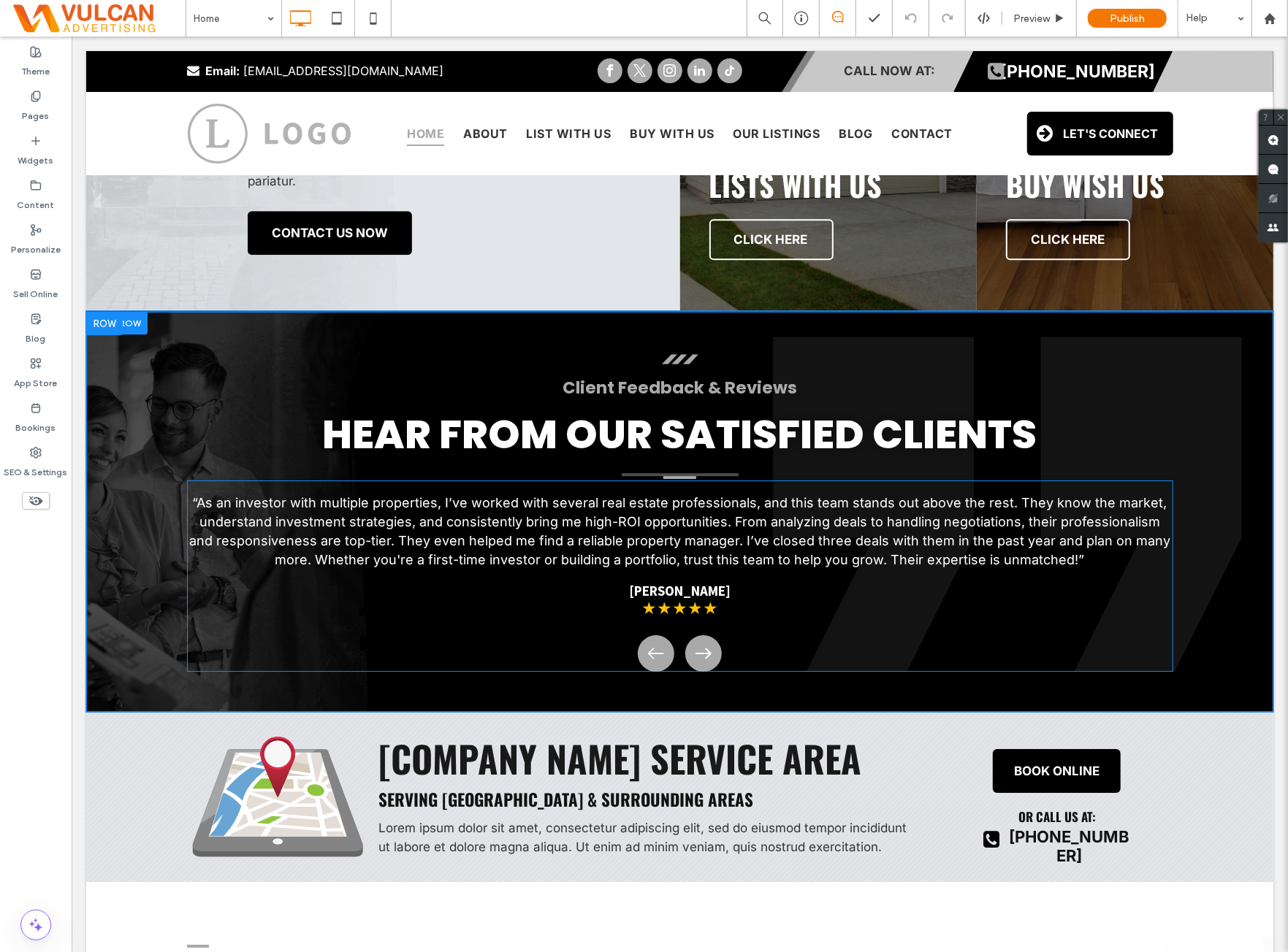
scroll to position [2921, 0]
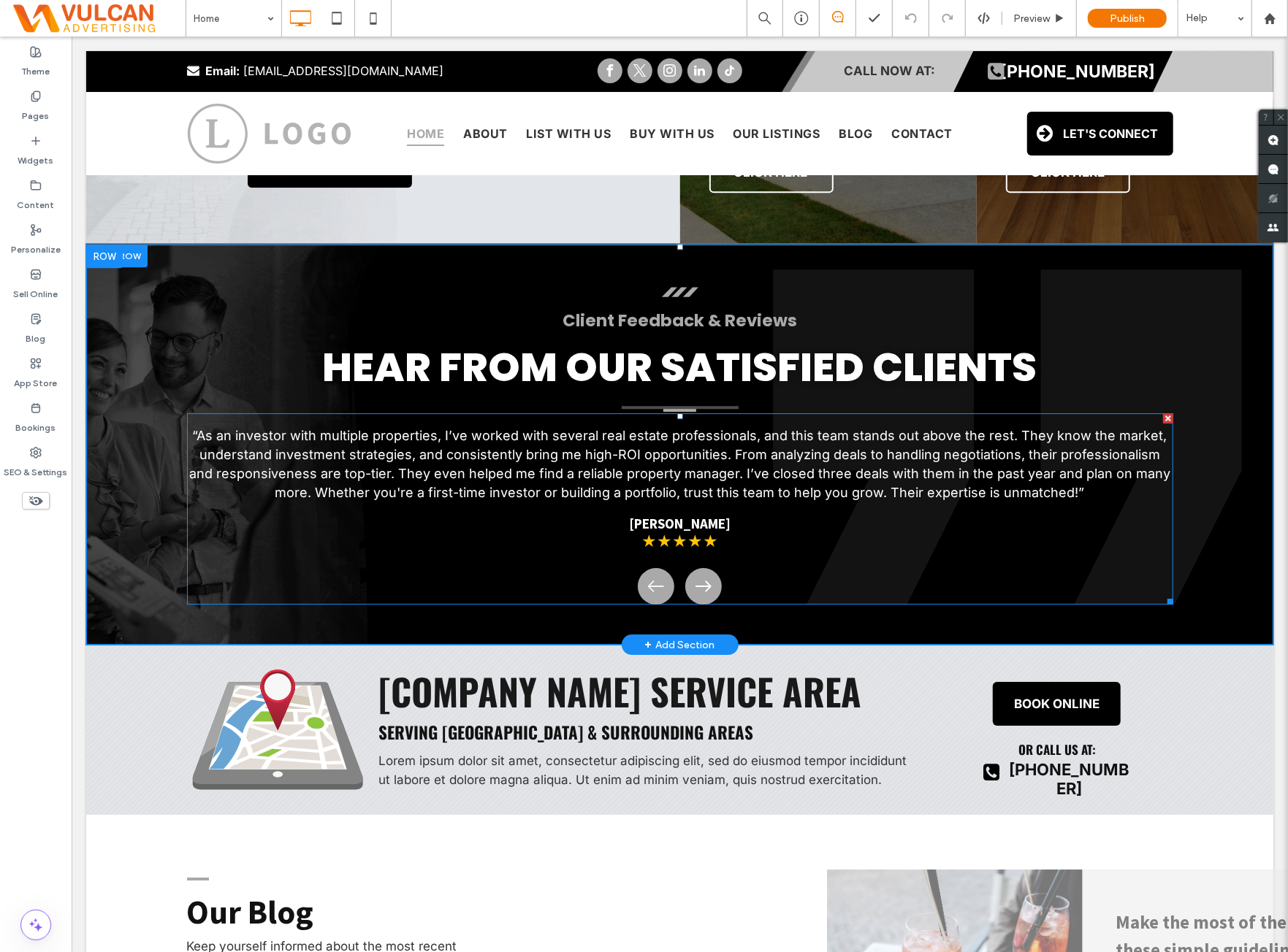
click at [608, 495] on span at bounding box center [679, 508] width 986 height 192
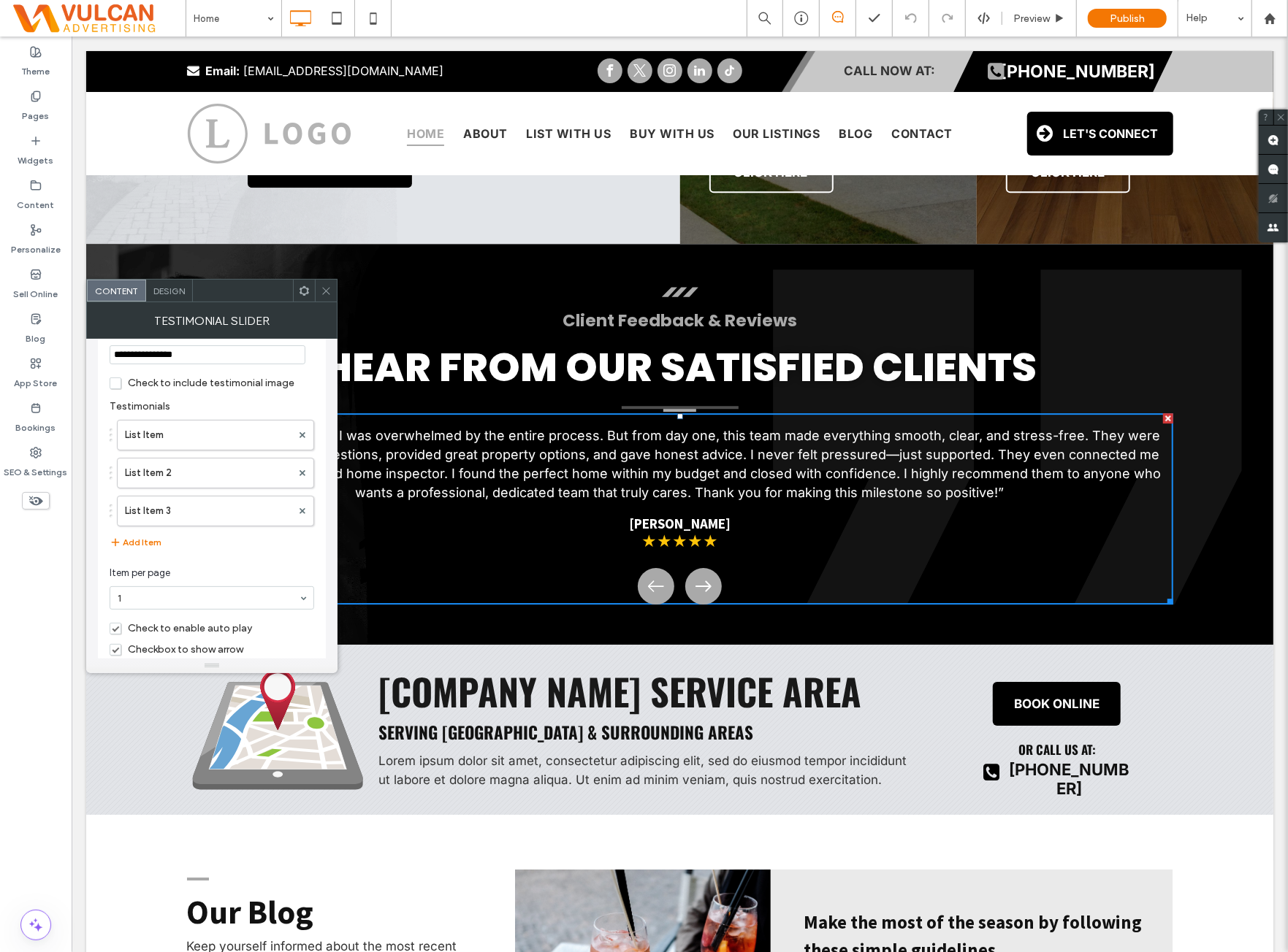
scroll to position [65, 0]
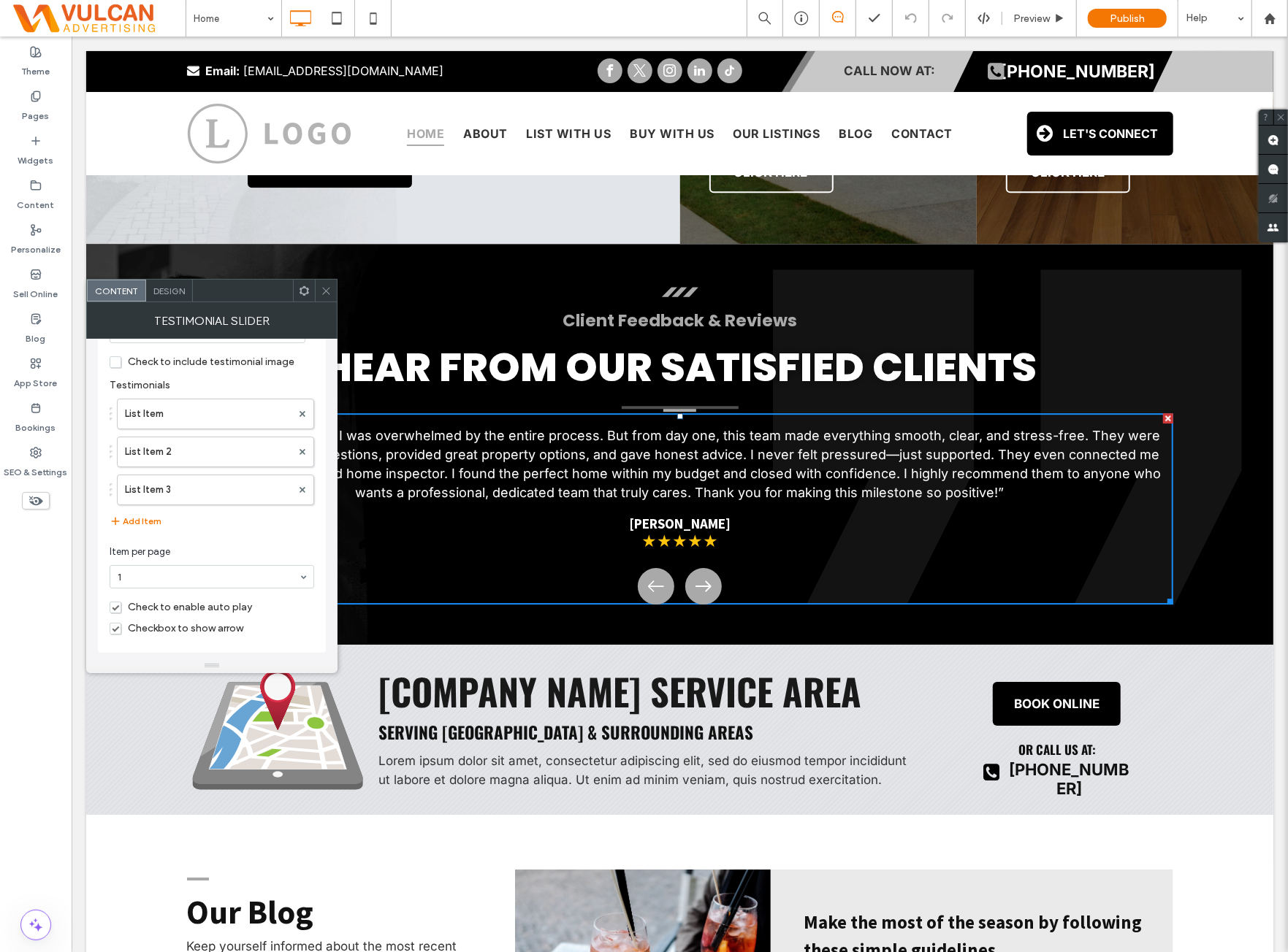
click at [317, 288] on div at bounding box center [325, 290] width 21 height 21
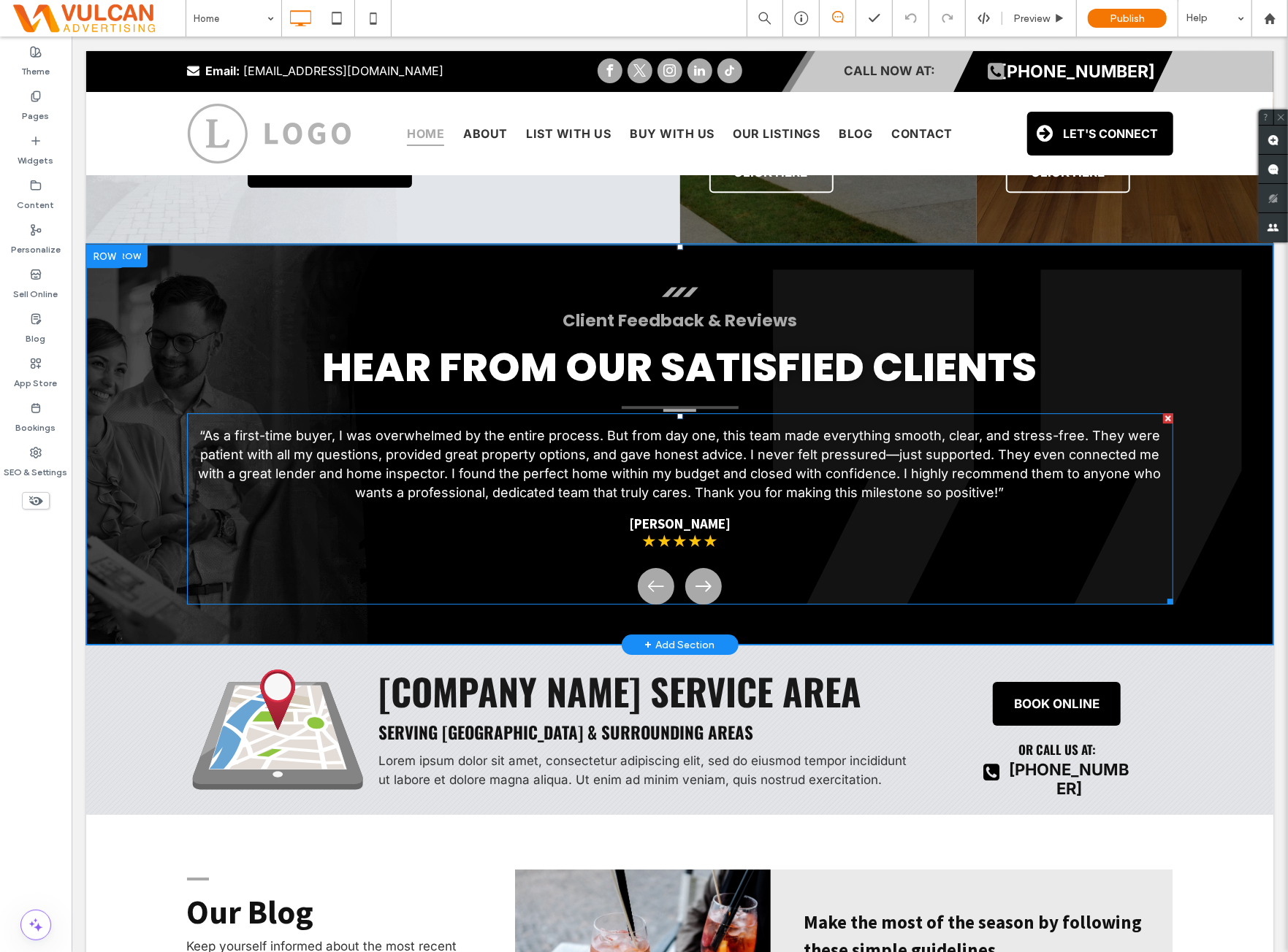
click at [407, 437] on span at bounding box center [679, 508] width 986 height 192
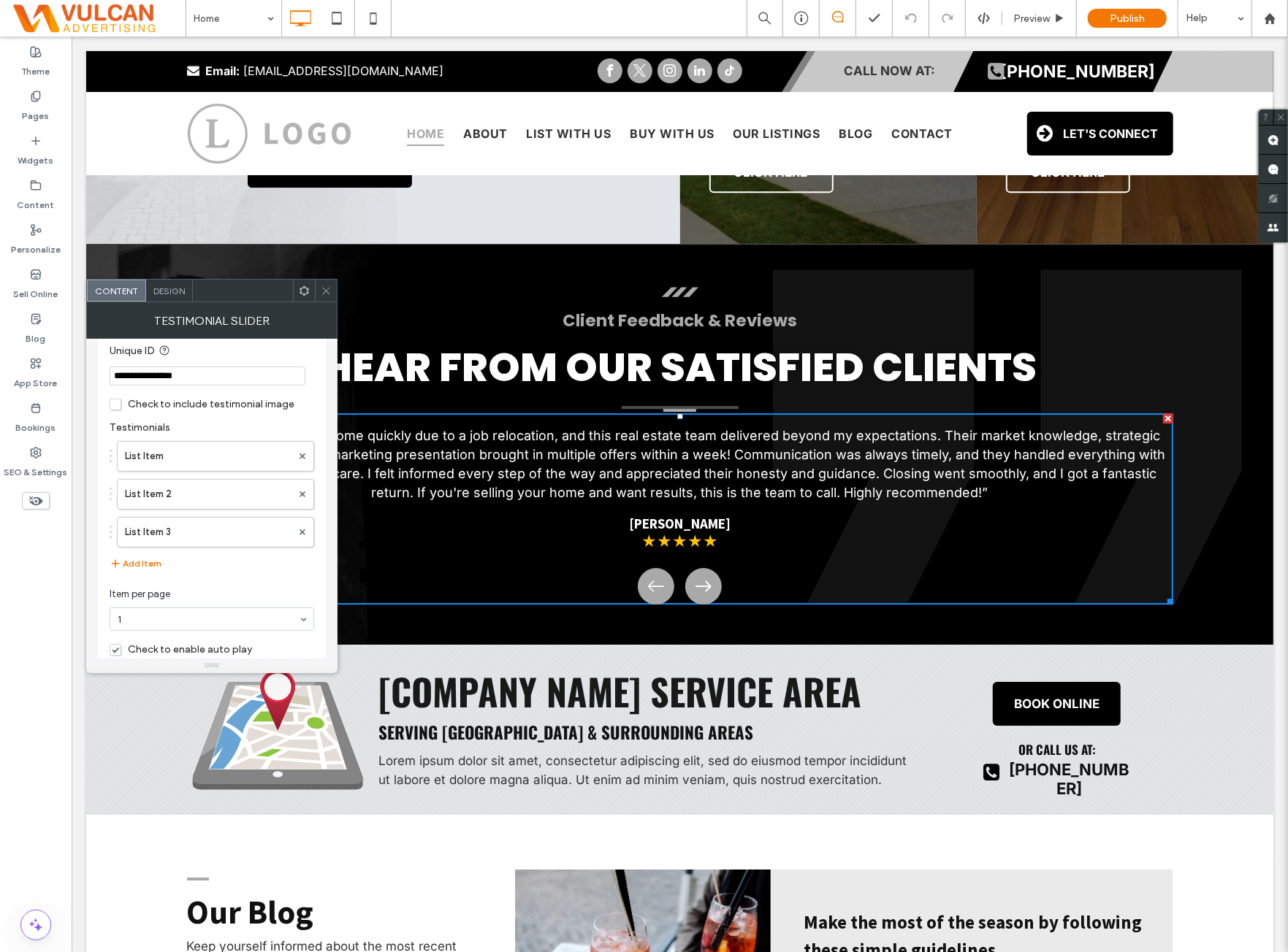
scroll to position [0, 0]
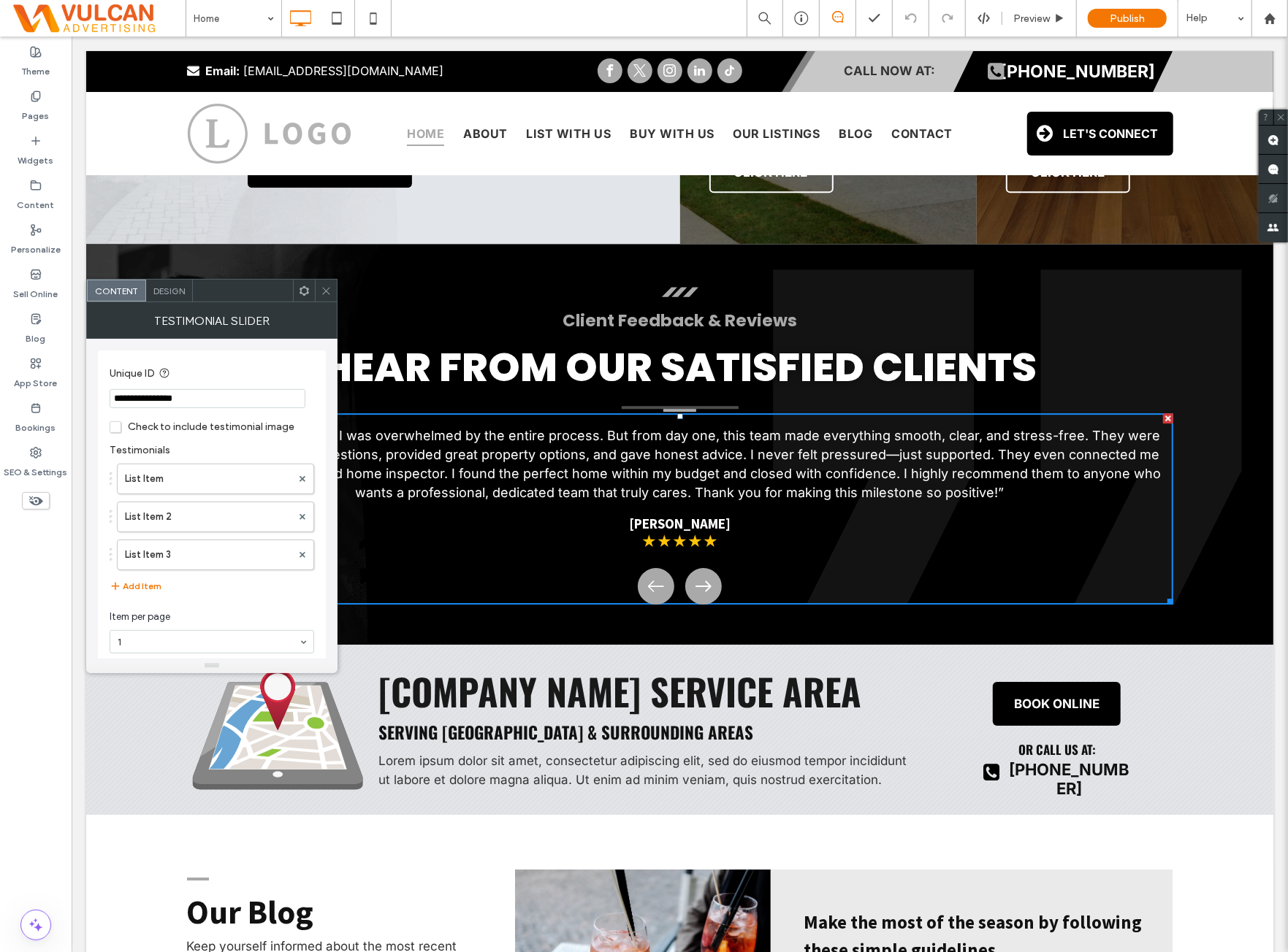
click at [327, 294] on icon at bounding box center [326, 291] width 11 height 11
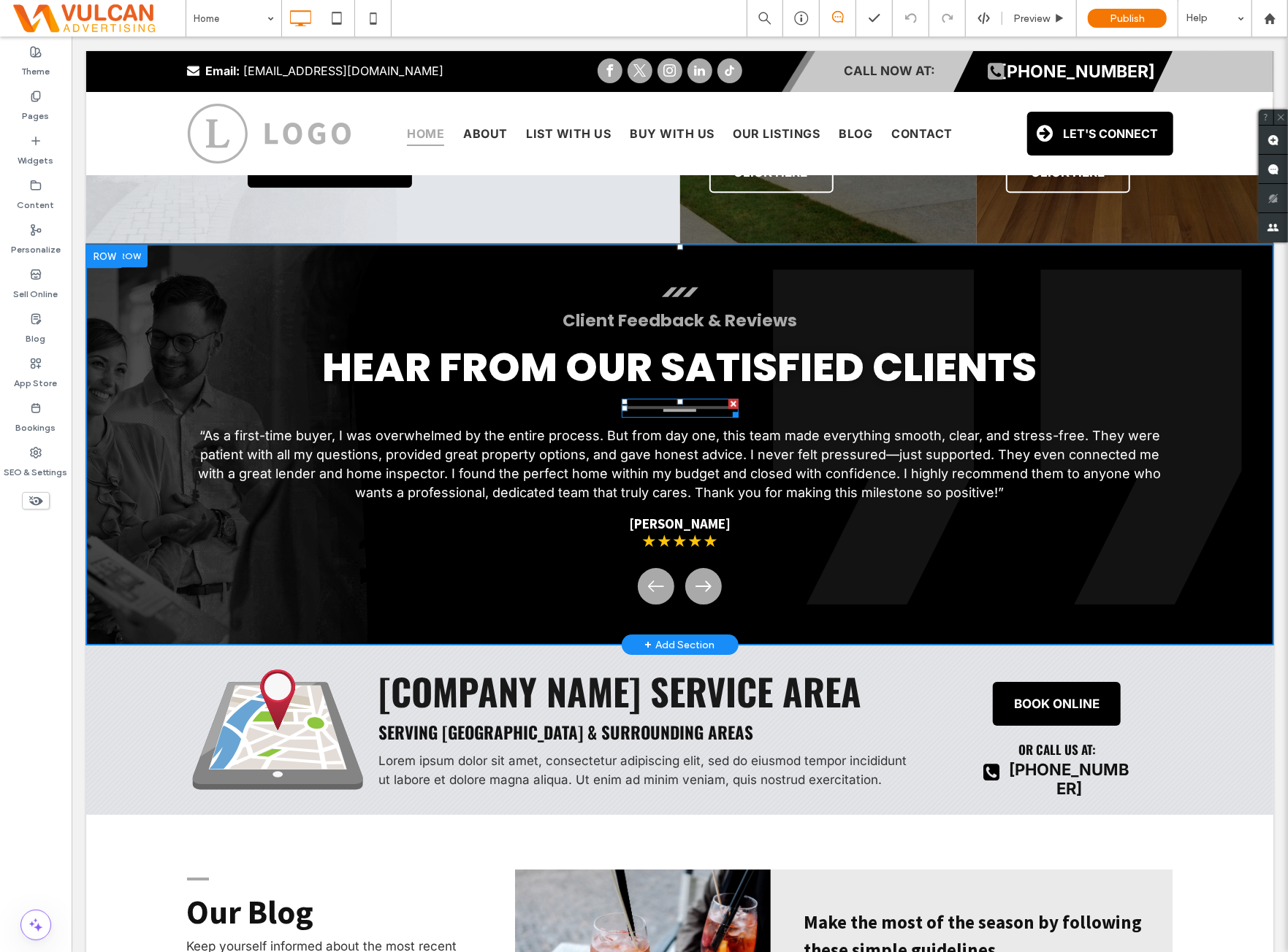
click at [645, 403] on div at bounding box center [680, 407] width 117 height 19
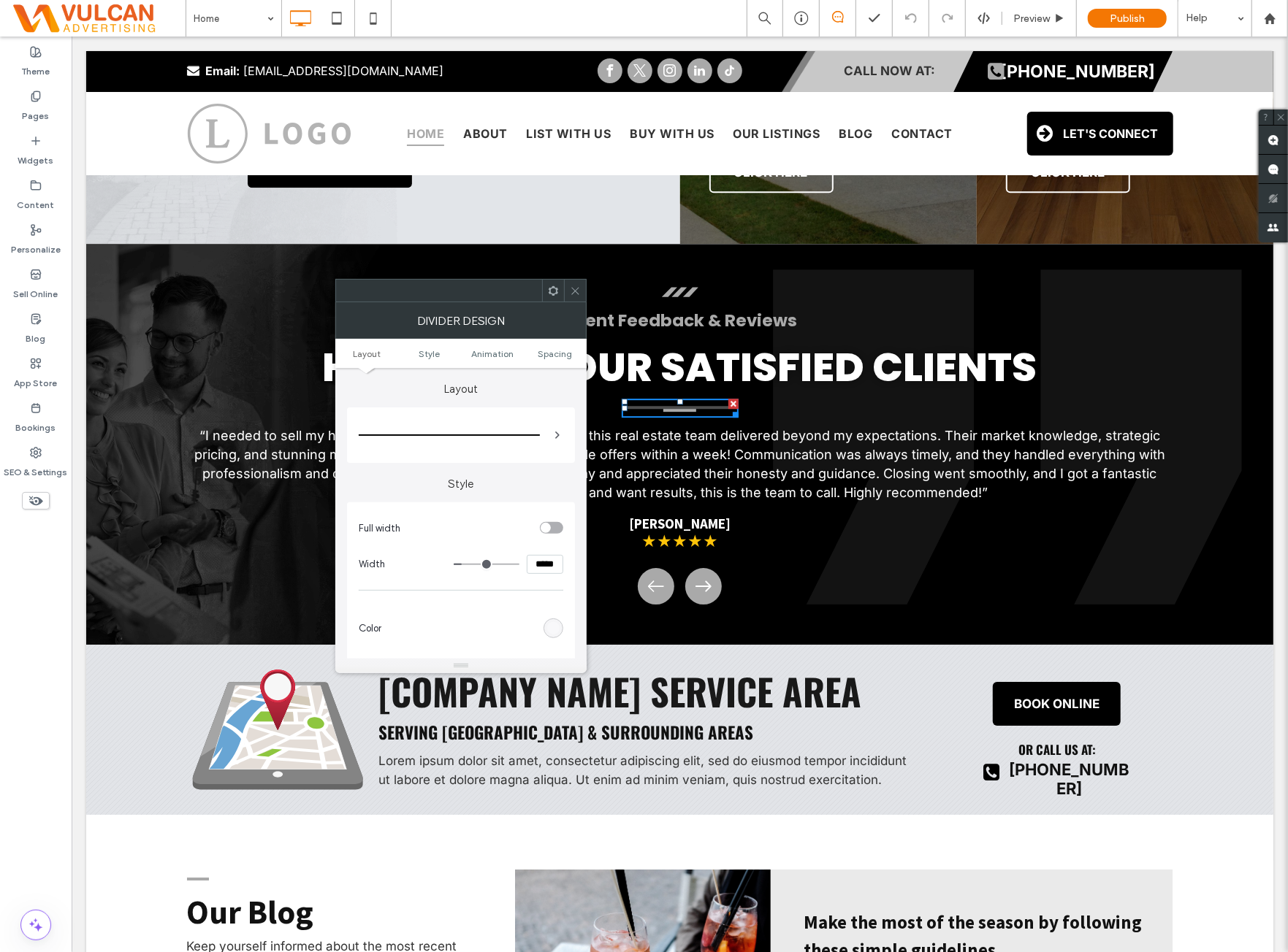
drag, startPoint x: 580, startPoint y: 289, endPoint x: 583, endPoint y: 296, distance: 7.6
click at [580, 290] on icon at bounding box center [576, 291] width 11 height 11
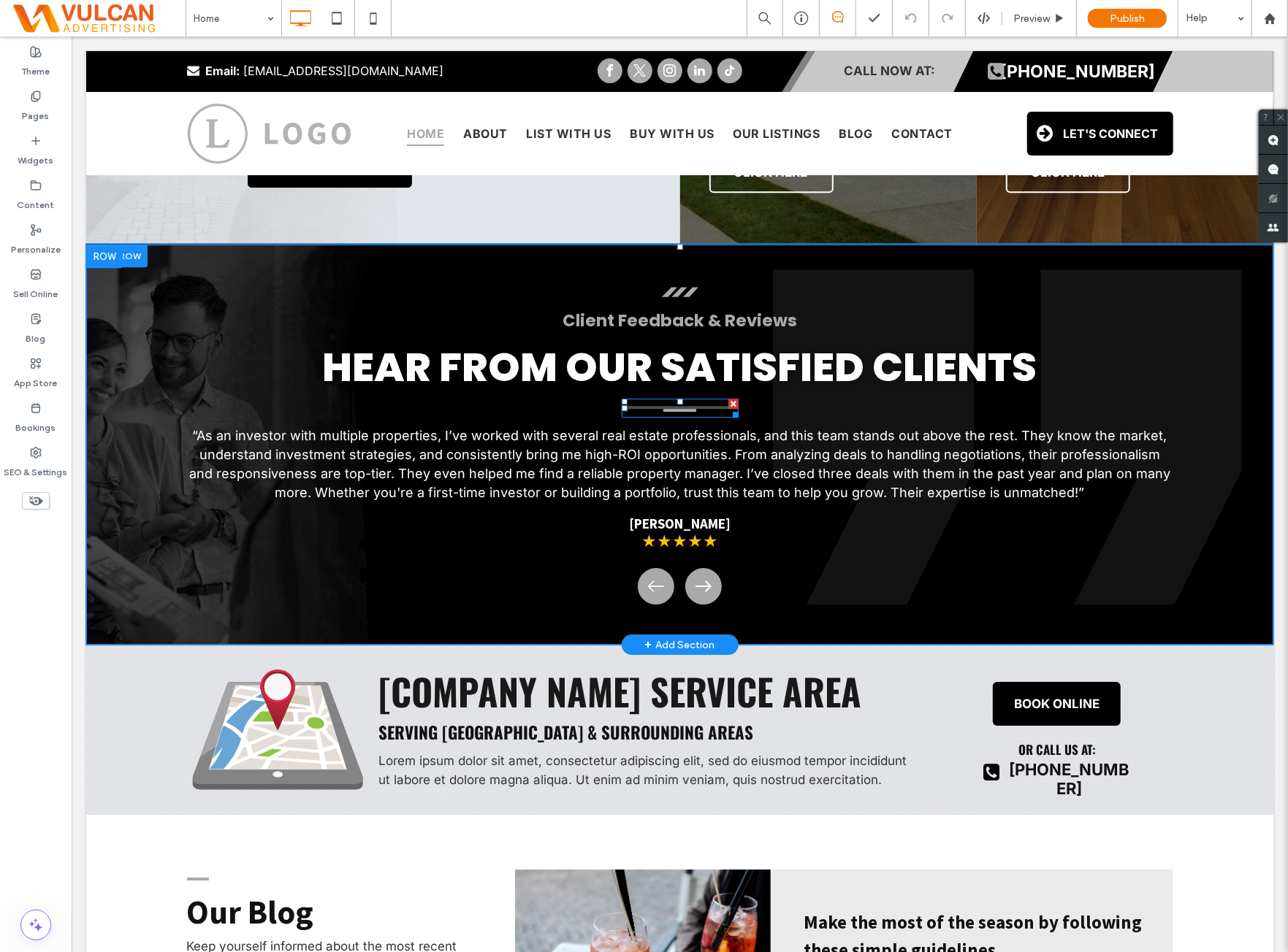
click at [635, 402] on div at bounding box center [680, 407] width 117 height 19
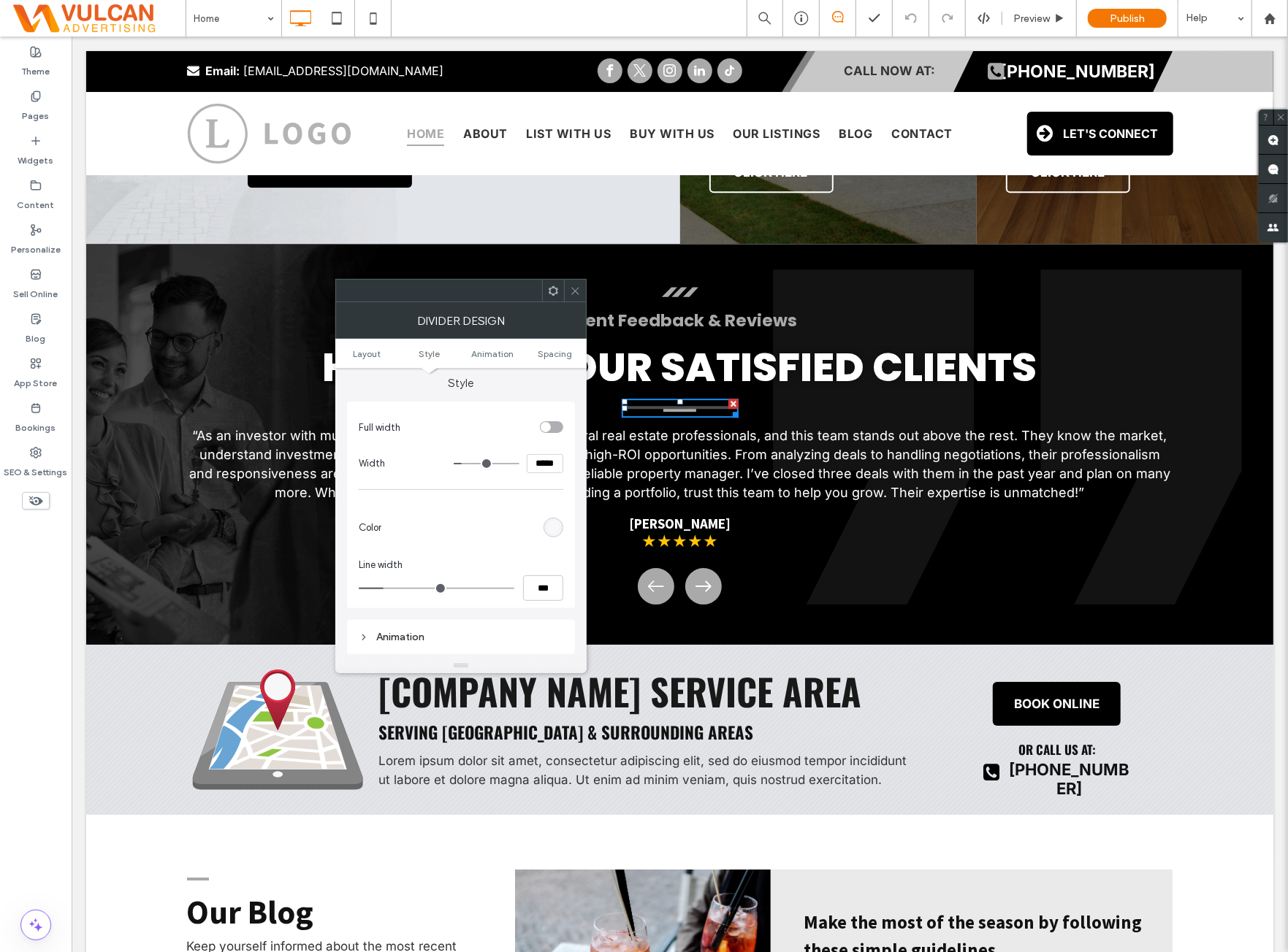
scroll to position [121, 0]
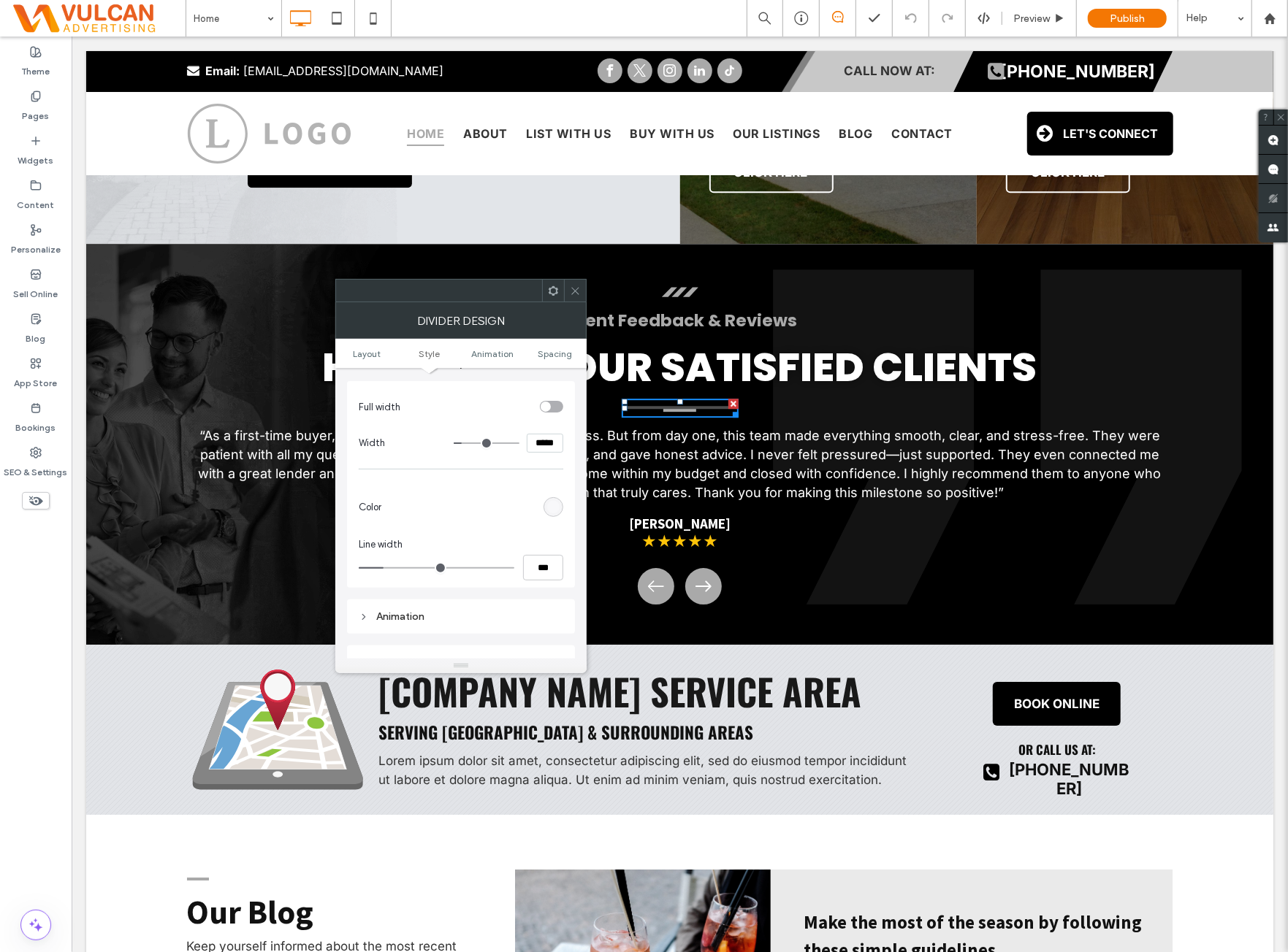
click at [578, 300] on span at bounding box center [576, 290] width 11 height 21
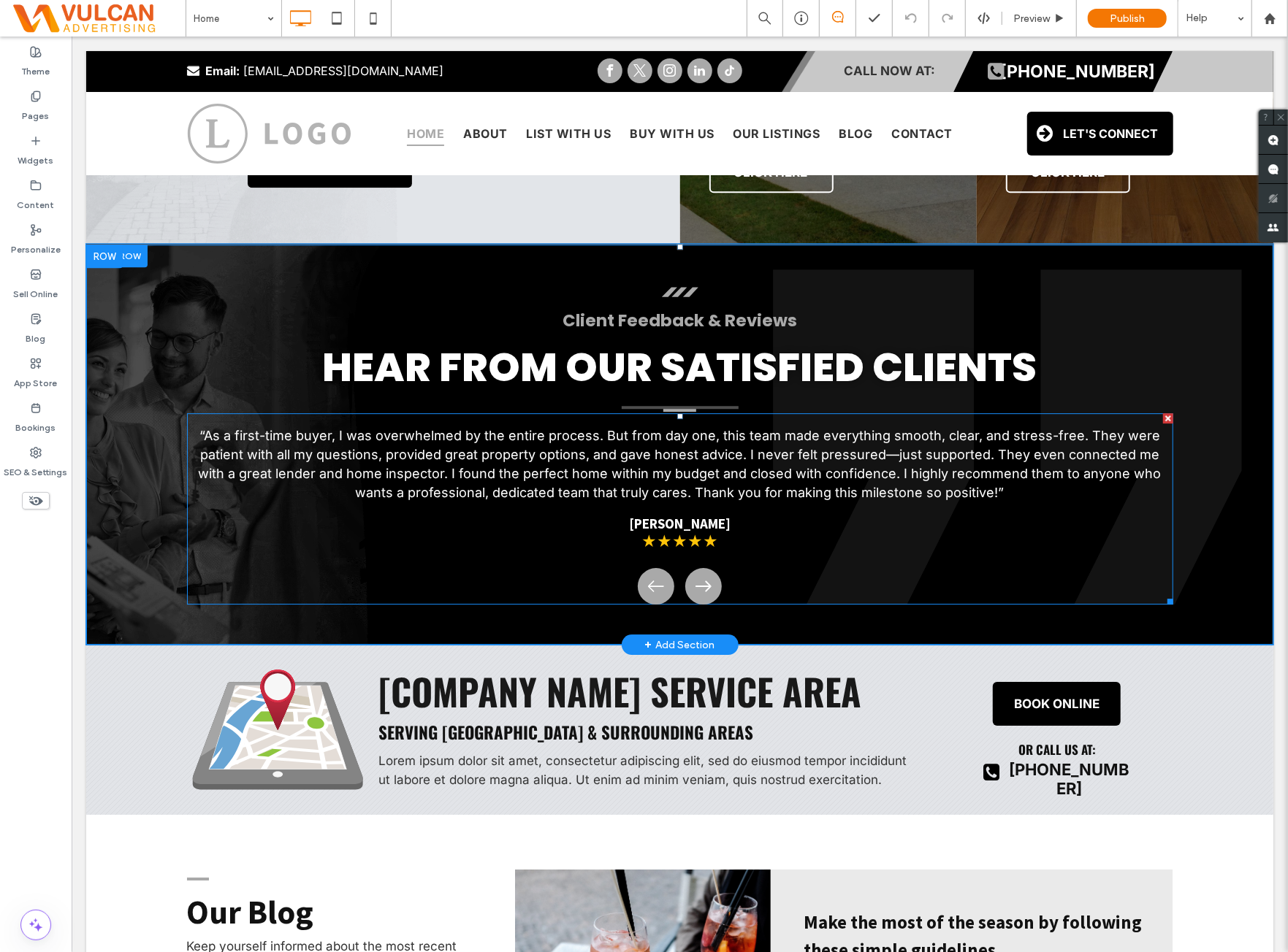
click at [665, 413] on span at bounding box center [679, 508] width 986 height 192
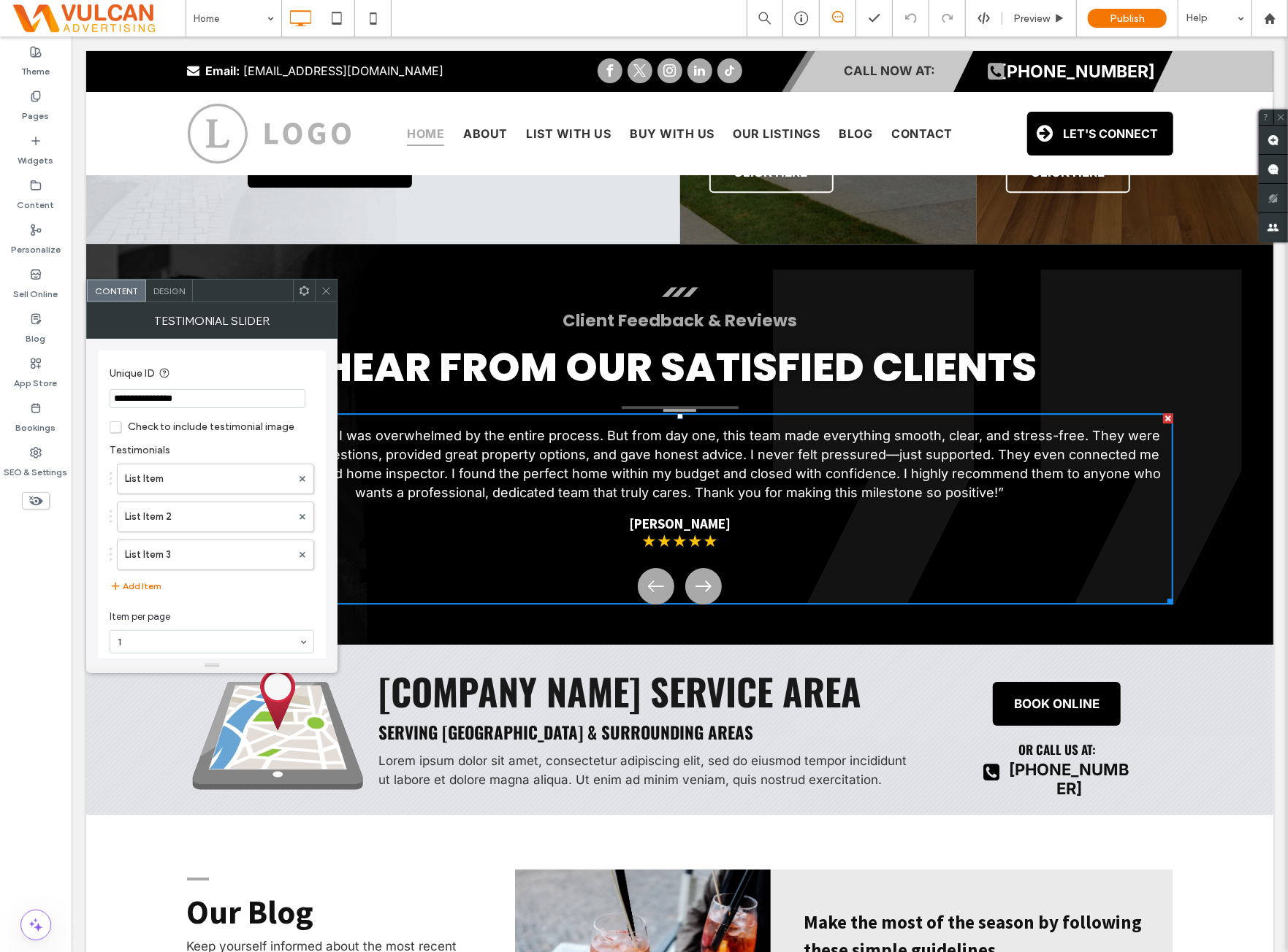
click at [333, 294] on div at bounding box center [325, 290] width 21 height 21
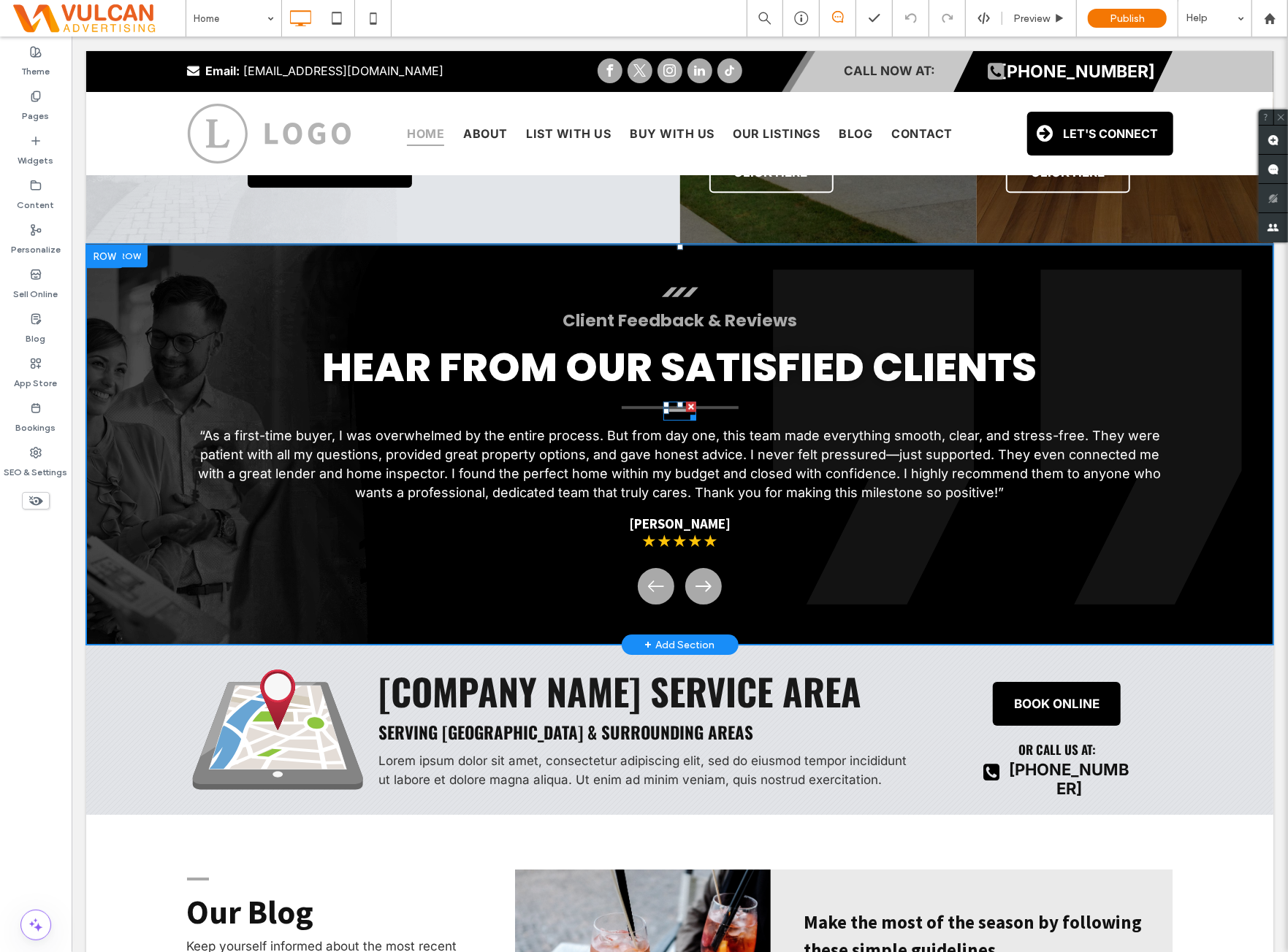
click at [673, 408] on hr at bounding box center [679, 410] width 33 height 5
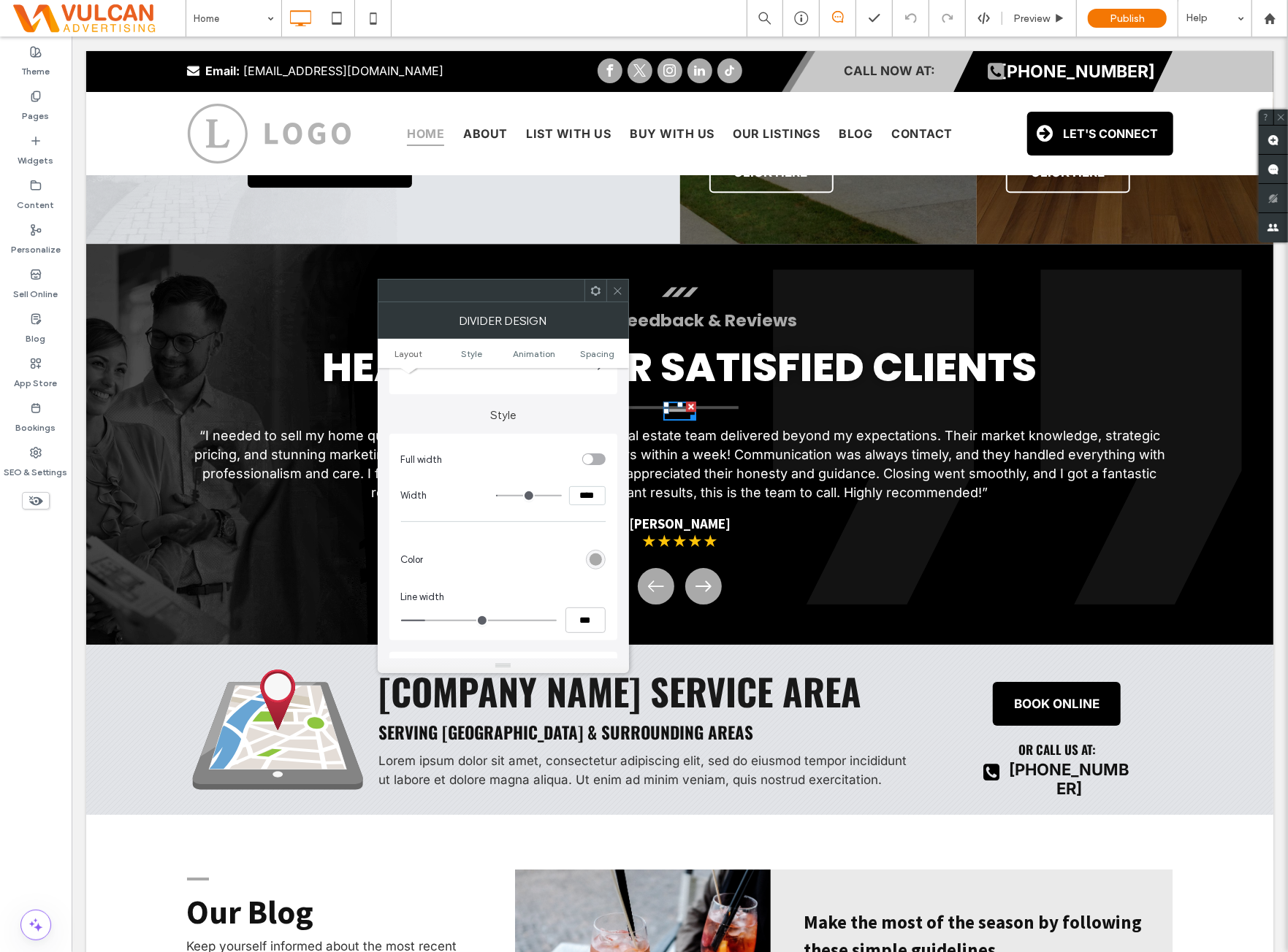
scroll to position [243, 0]
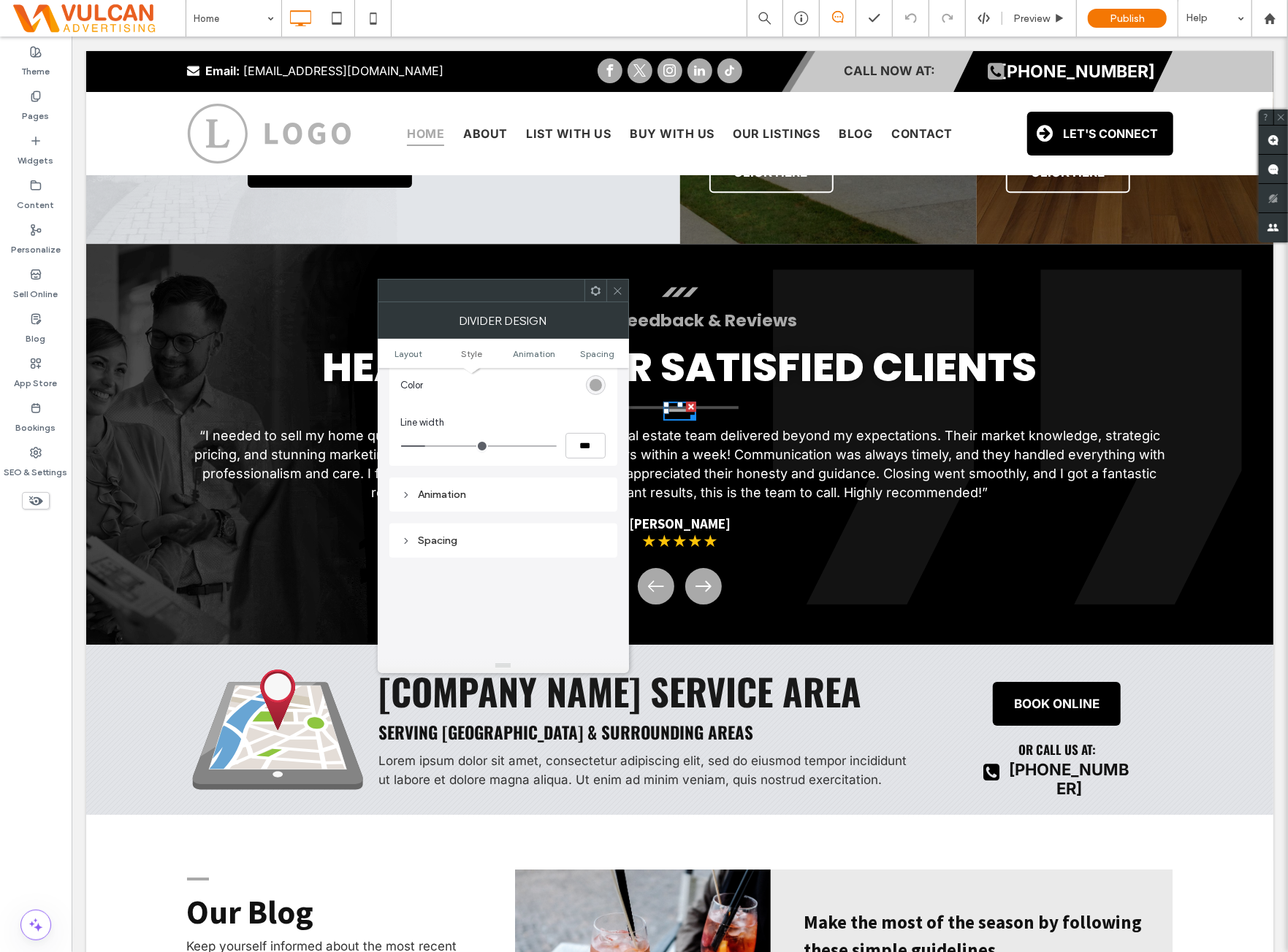
click at [614, 297] on span at bounding box center [618, 290] width 11 height 21
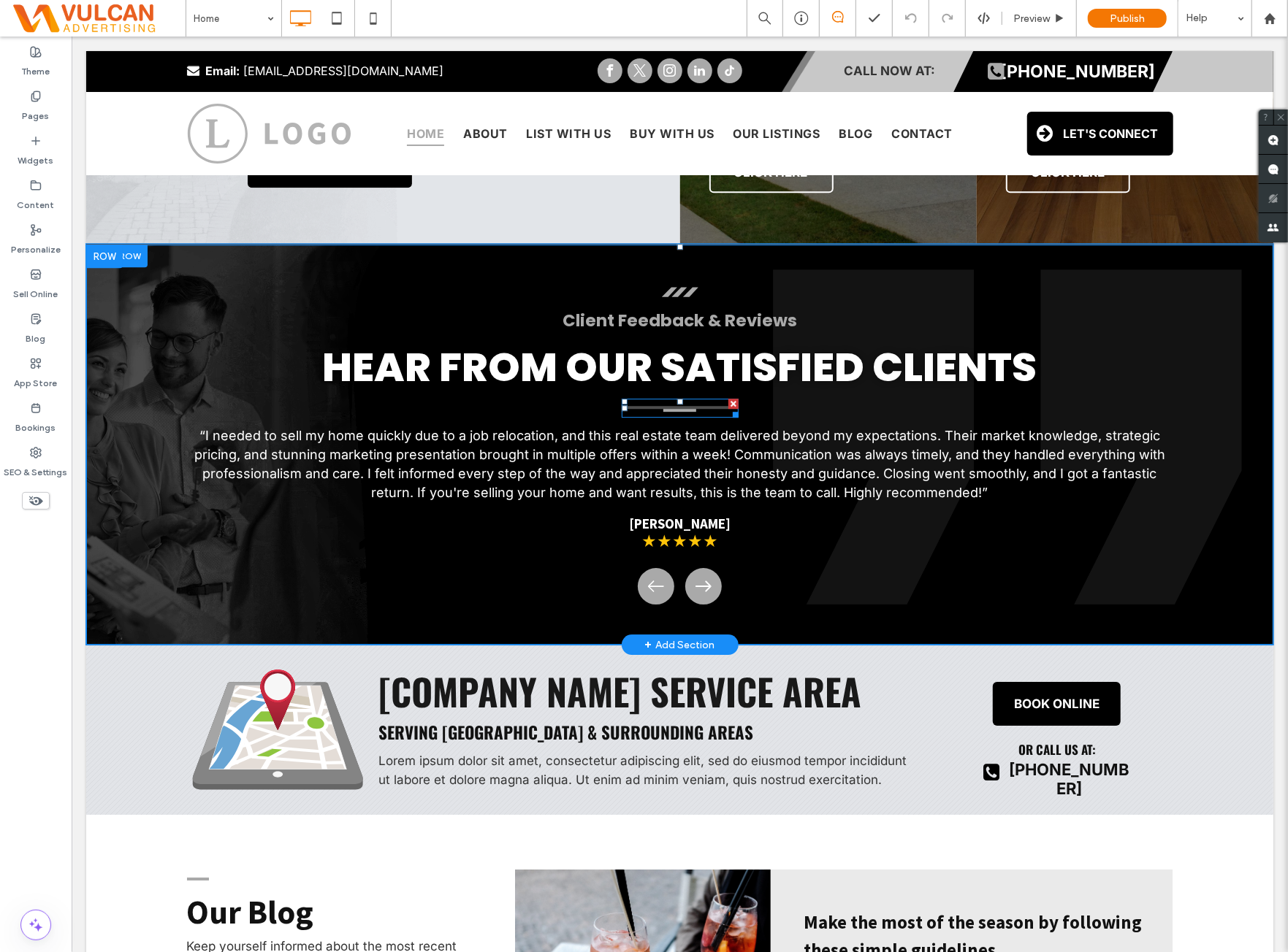
click at [641, 405] on hr at bounding box center [680, 407] width 117 height 5
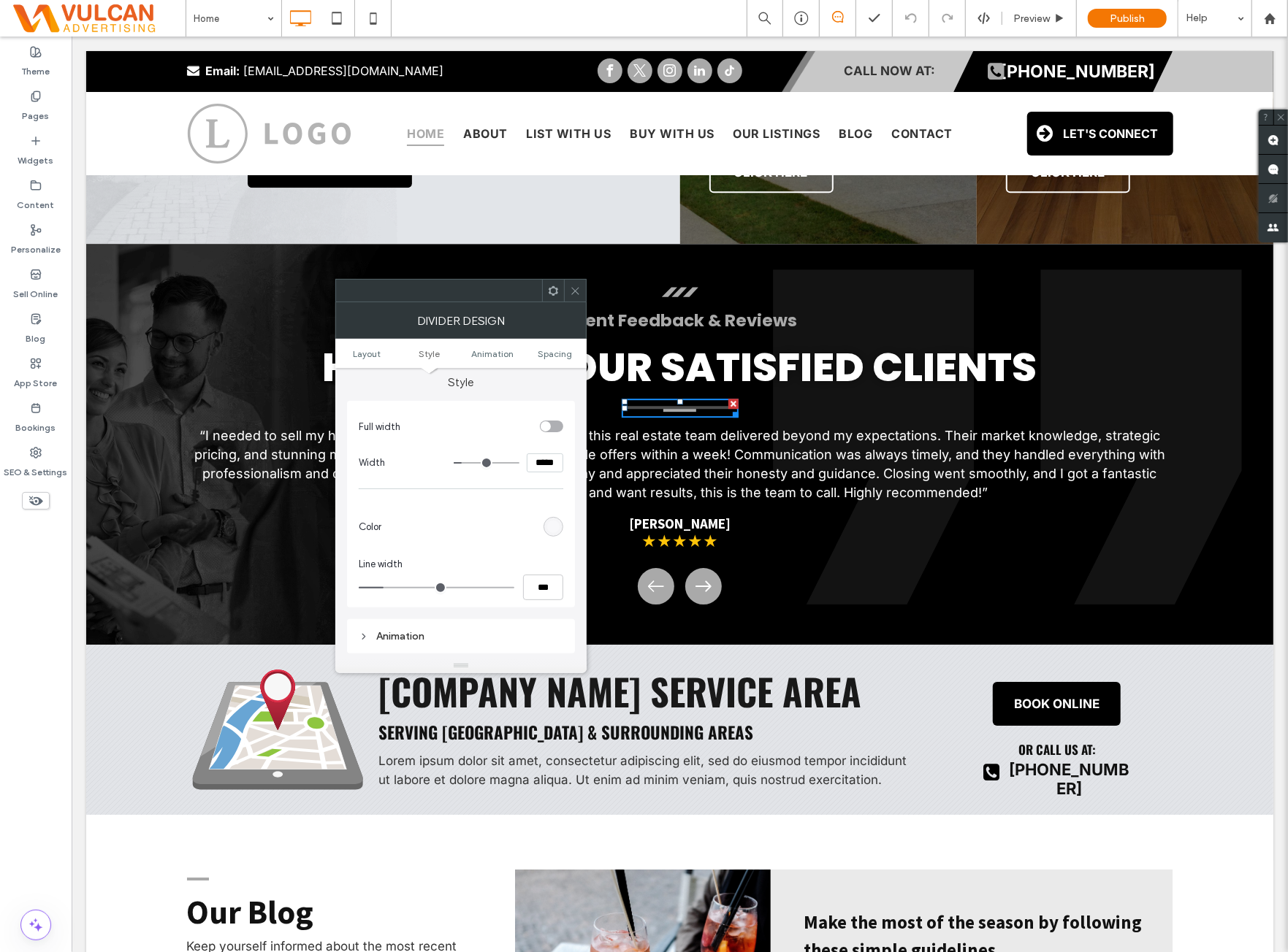
scroll to position [121, 0]
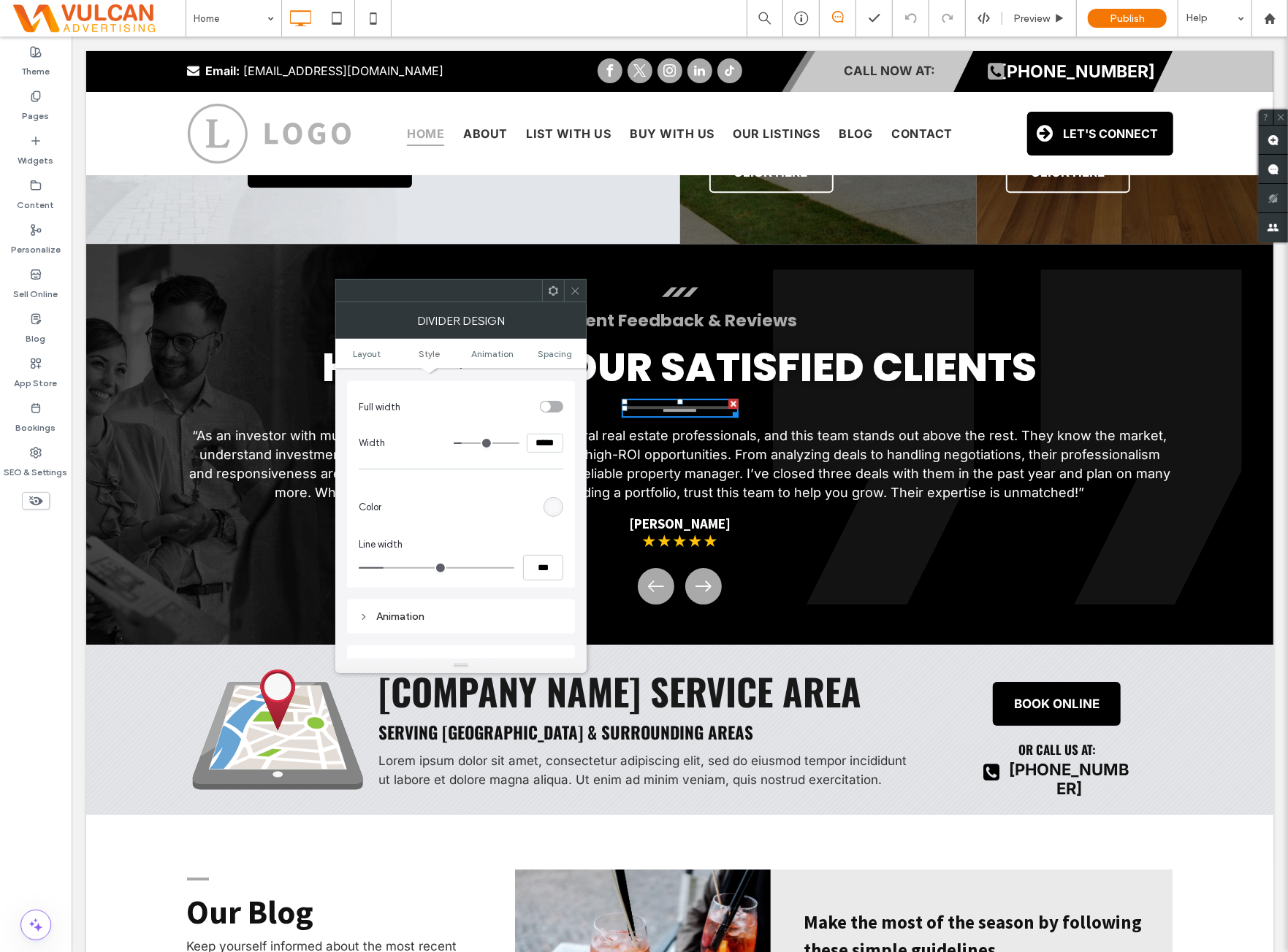
click at [573, 294] on icon at bounding box center [576, 291] width 11 height 11
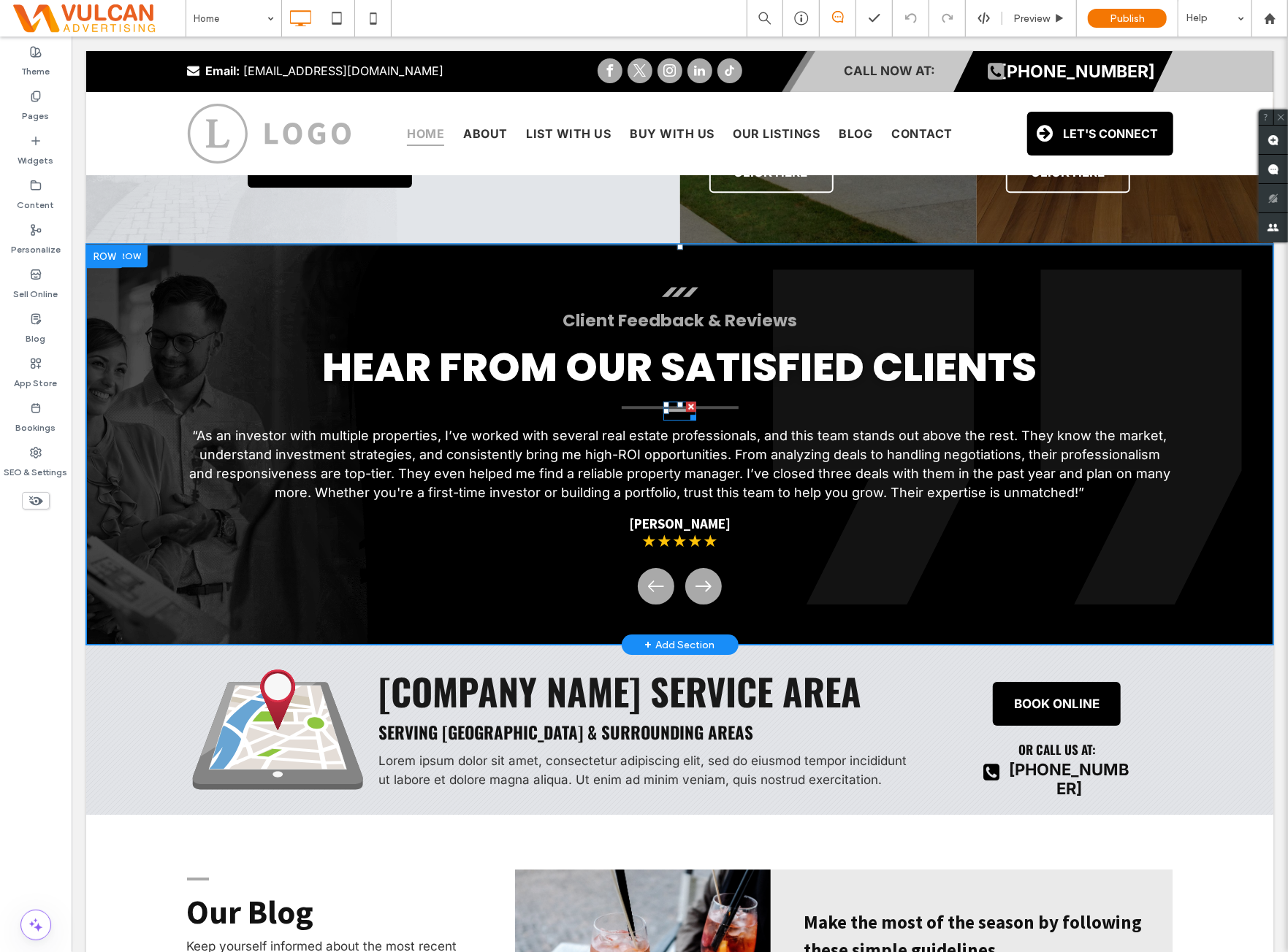
click at [665, 410] on hr at bounding box center [679, 410] width 33 height 5
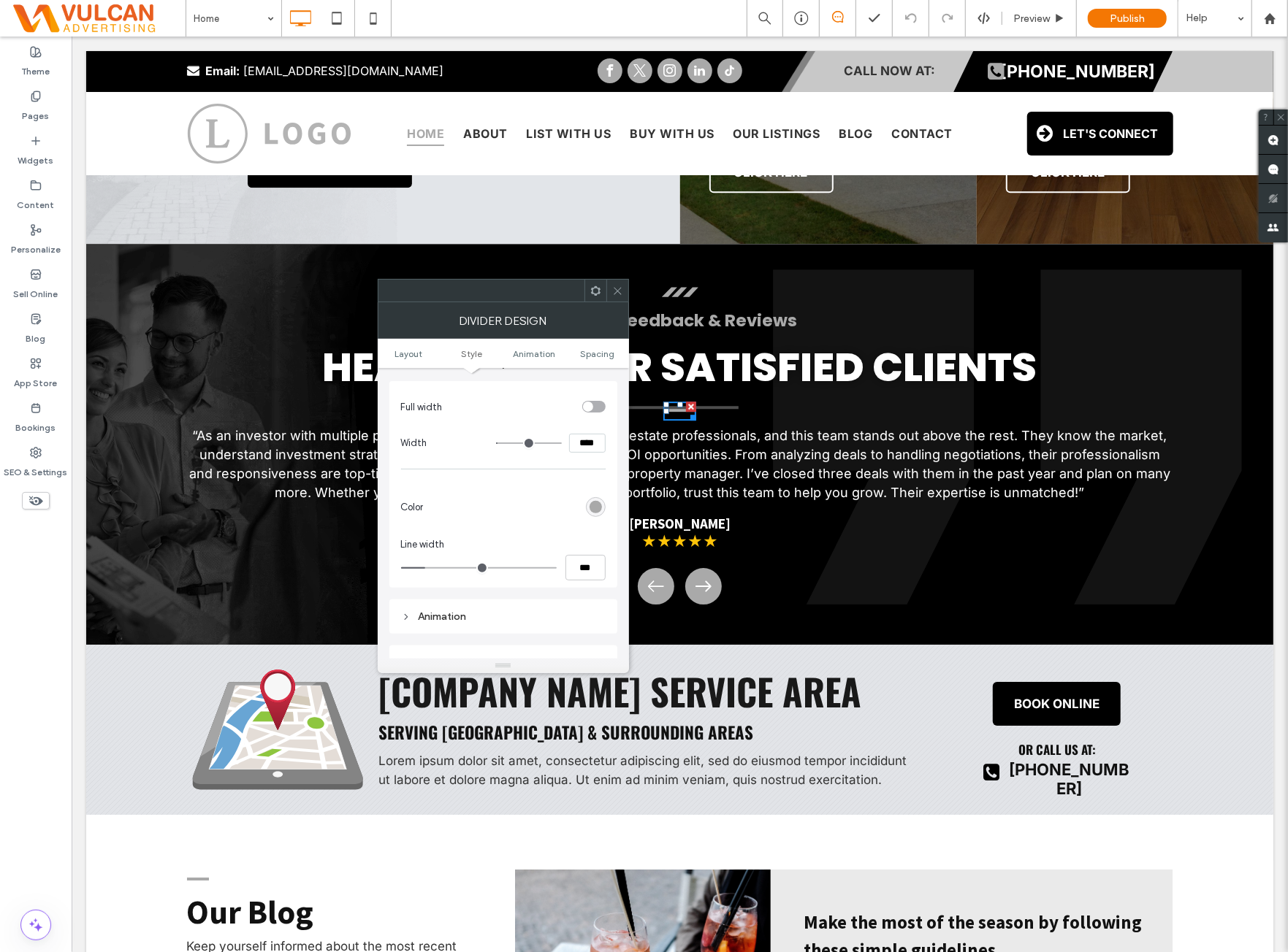
click at [618, 296] on icon at bounding box center [618, 291] width 11 height 11
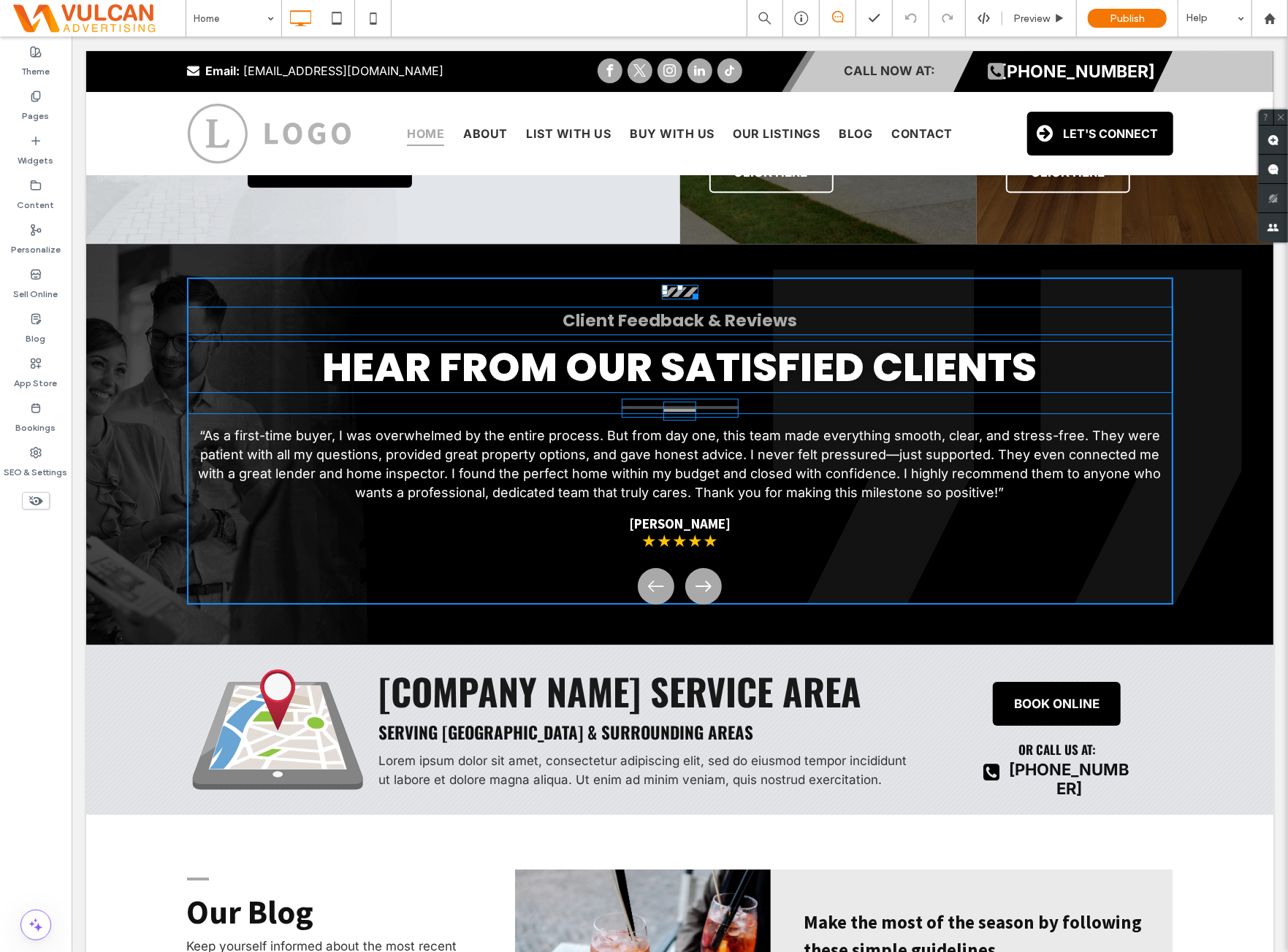
drag, startPoint x: 676, startPoint y: 286, endPoint x: 748, endPoint y: 323, distance: 81.0
click at [677, 286] on div at bounding box center [680, 287] width 6 height 6
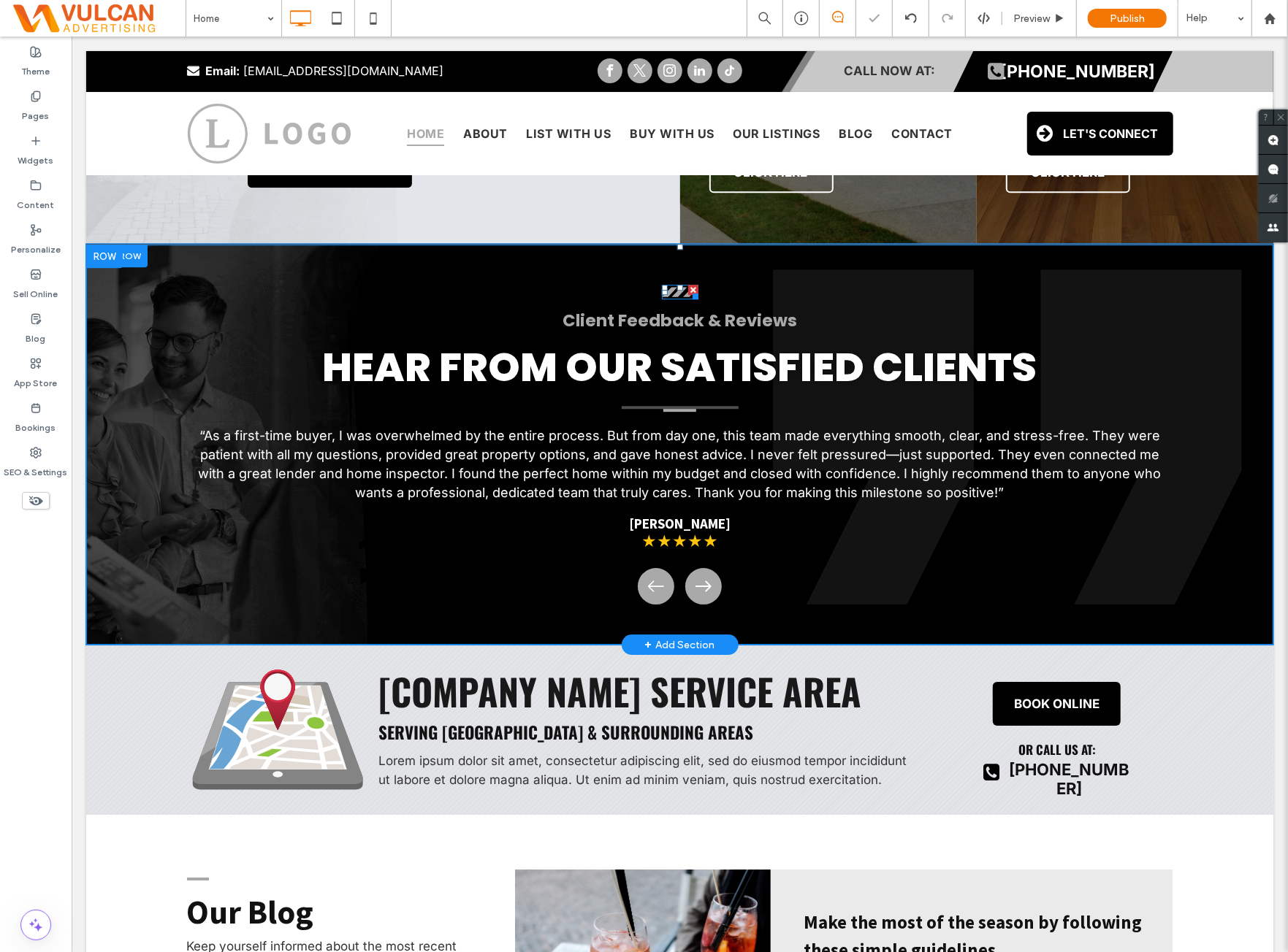
click at [674, 292] on icon at bounding box center [680, 291] width 36 height 15
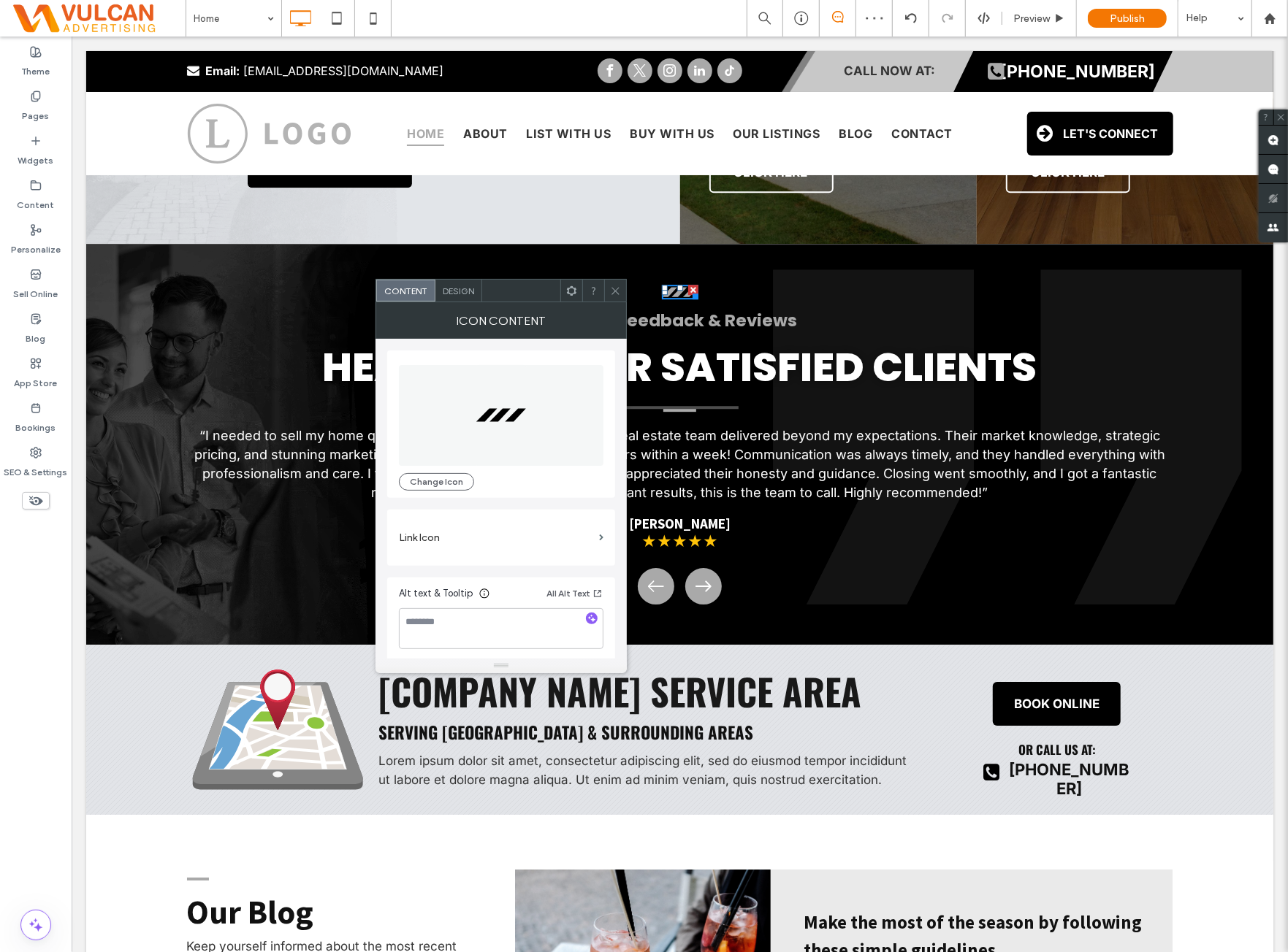
click at [612, 286] on icon at bounding box center [616, 291] width 11 height 11
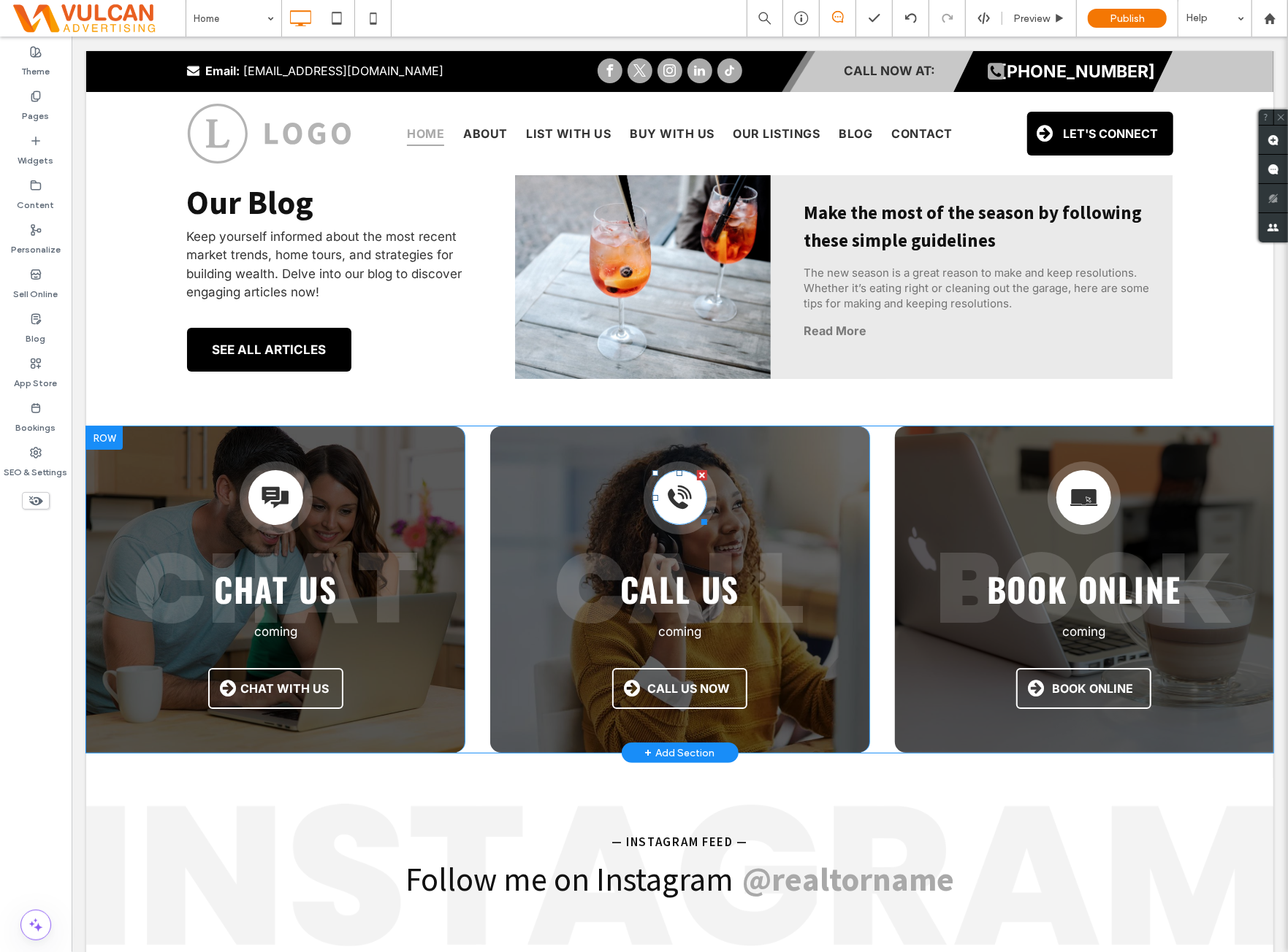
scroll to position [3652, 0]
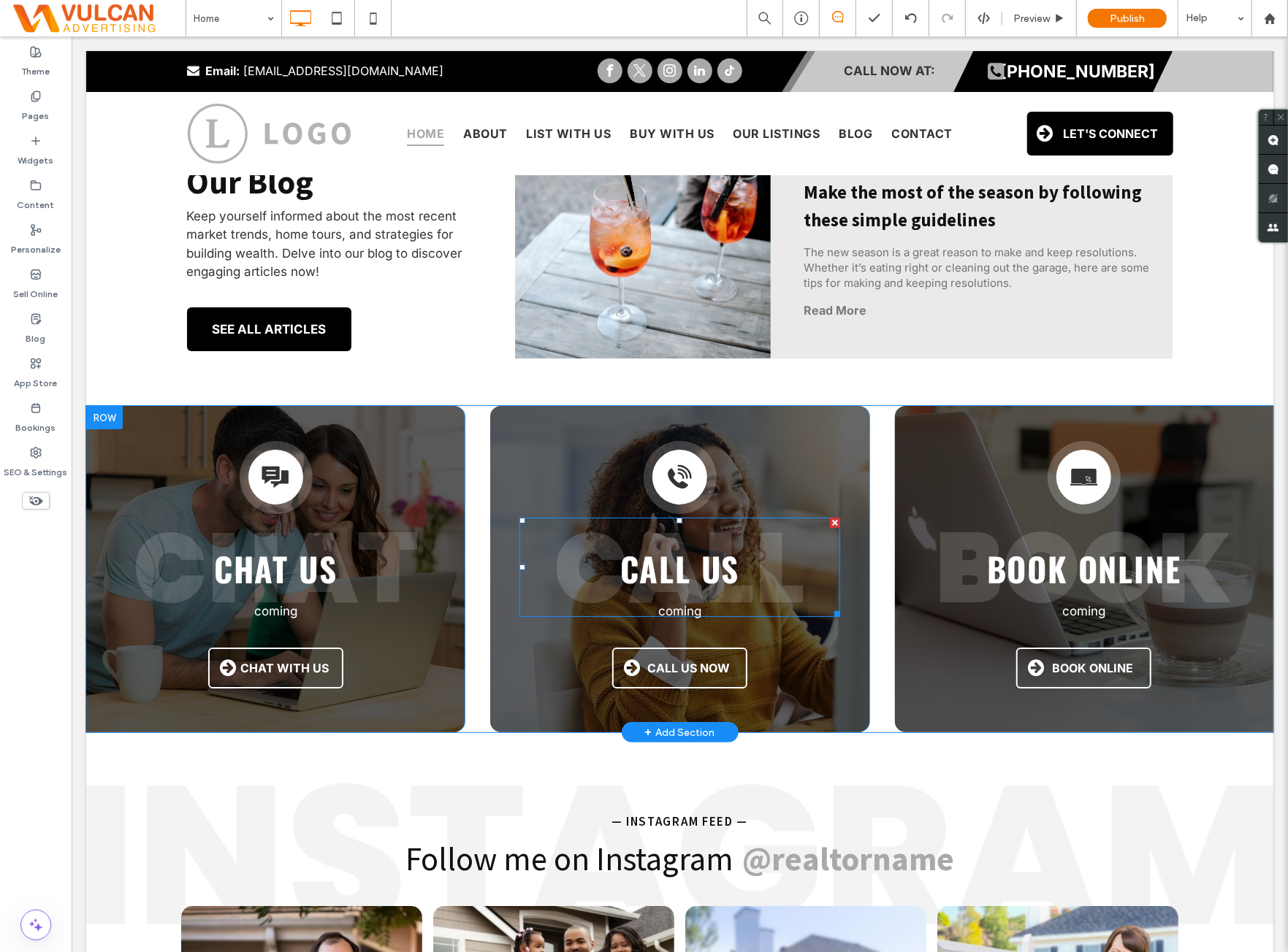
click at [588, 539] on strong "CALL" at bounding box center [679, 567] width 251 height 138
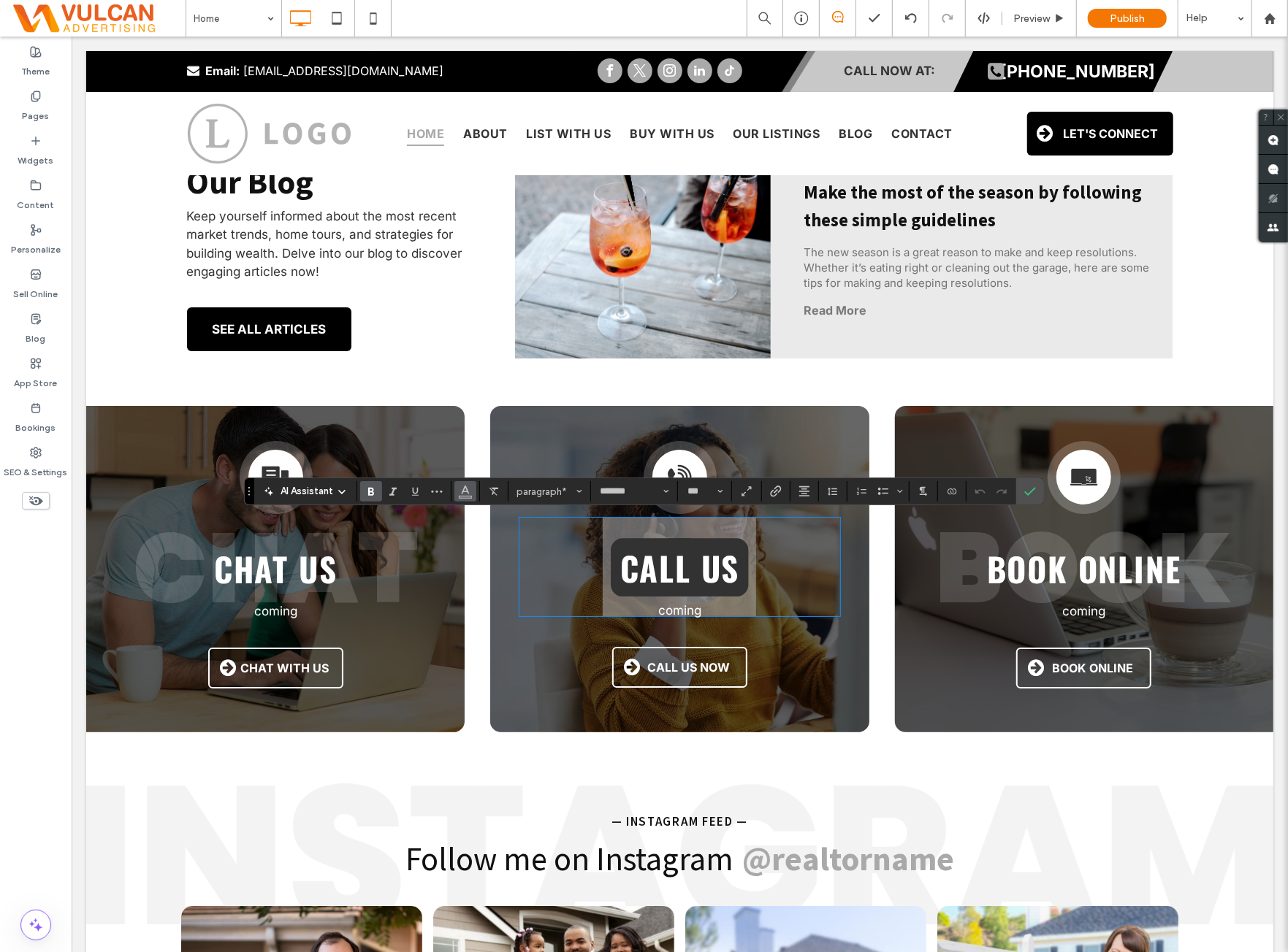
click at [465, 494] on icon "Color" at bounding box center [465, 490] width 12 height 12
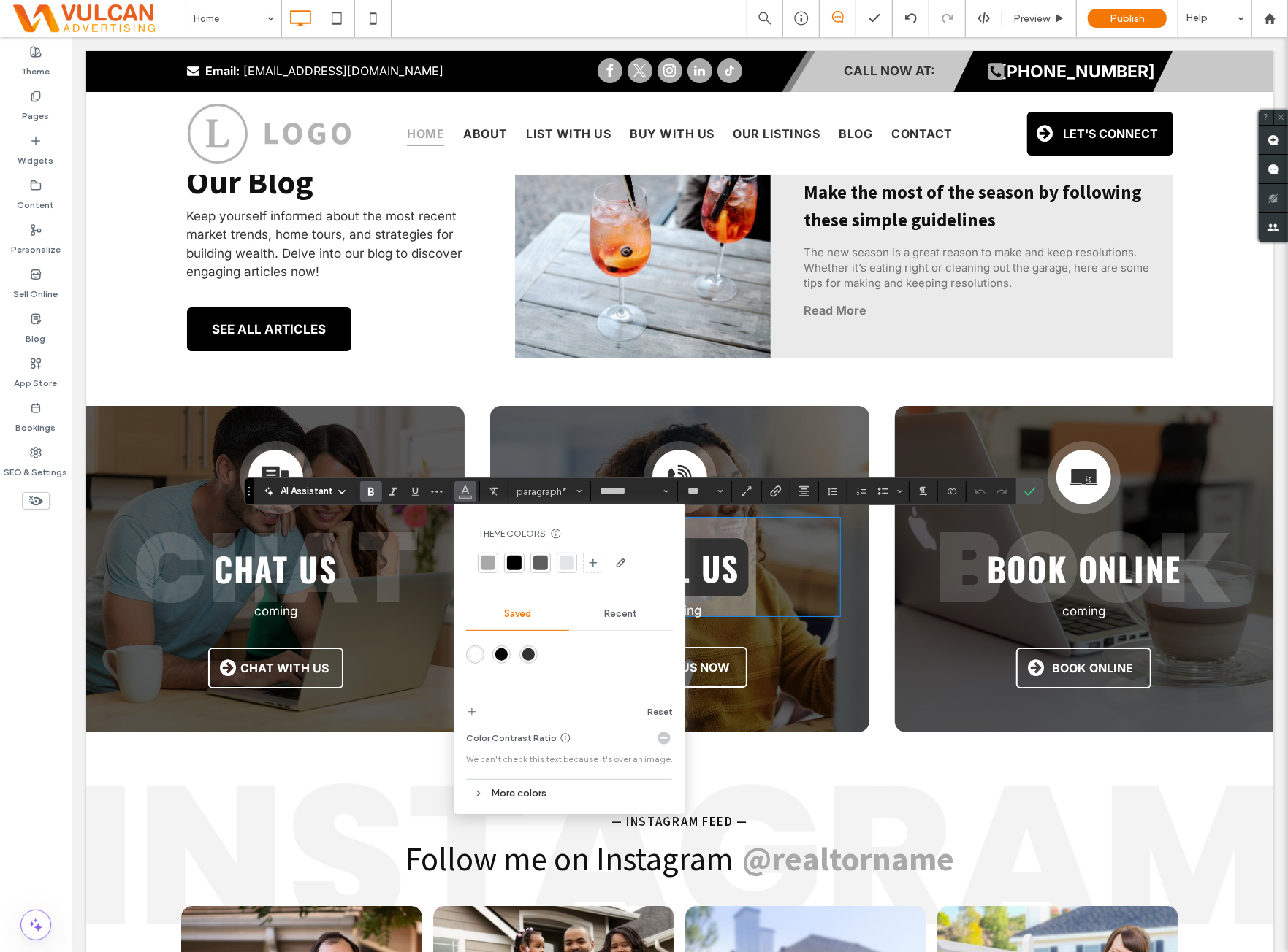
click at [551, 805] on div "More colors" at bounding box center [569, 793] width 207 height 27
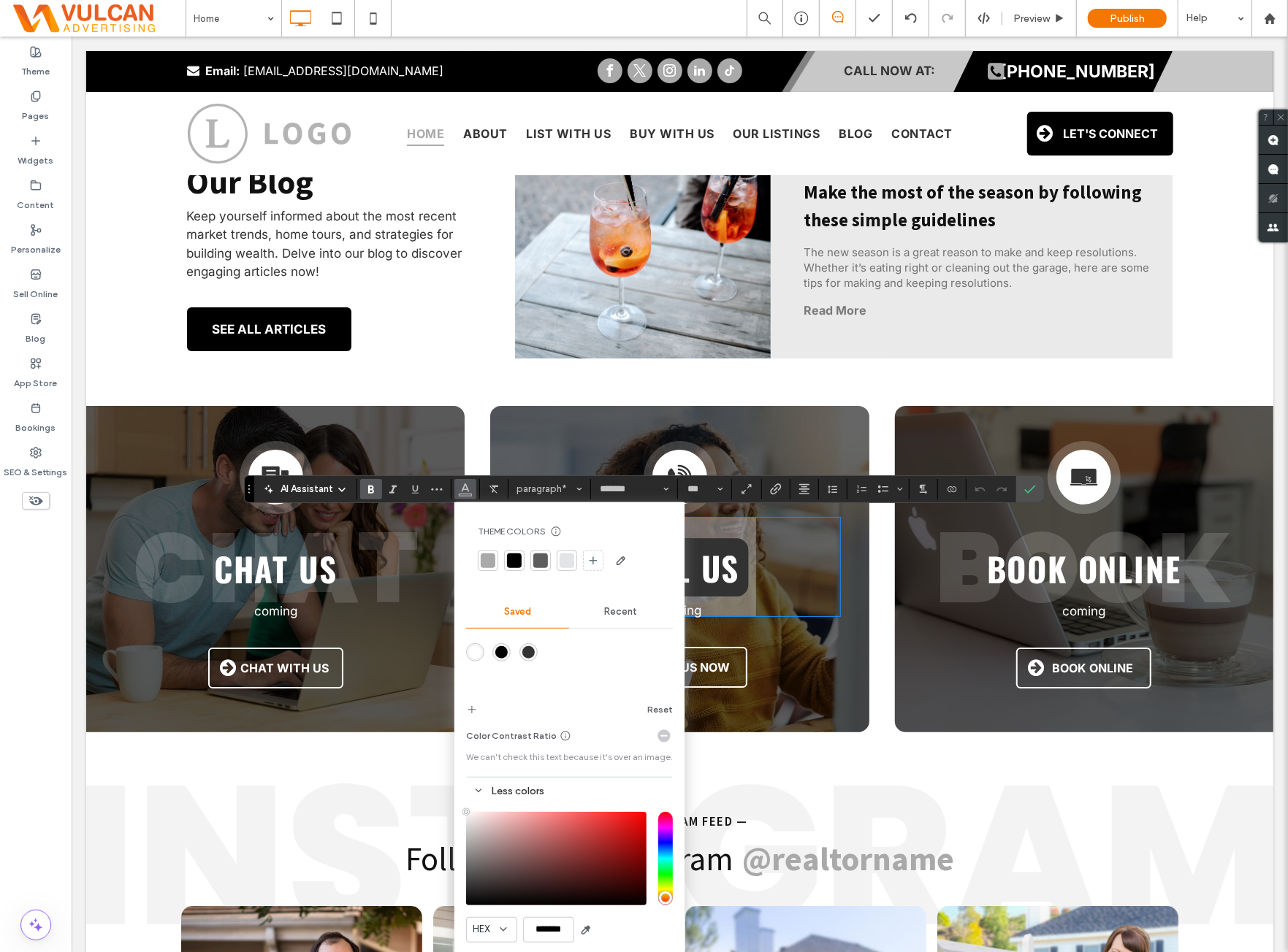
scroll to position [3895, 0]
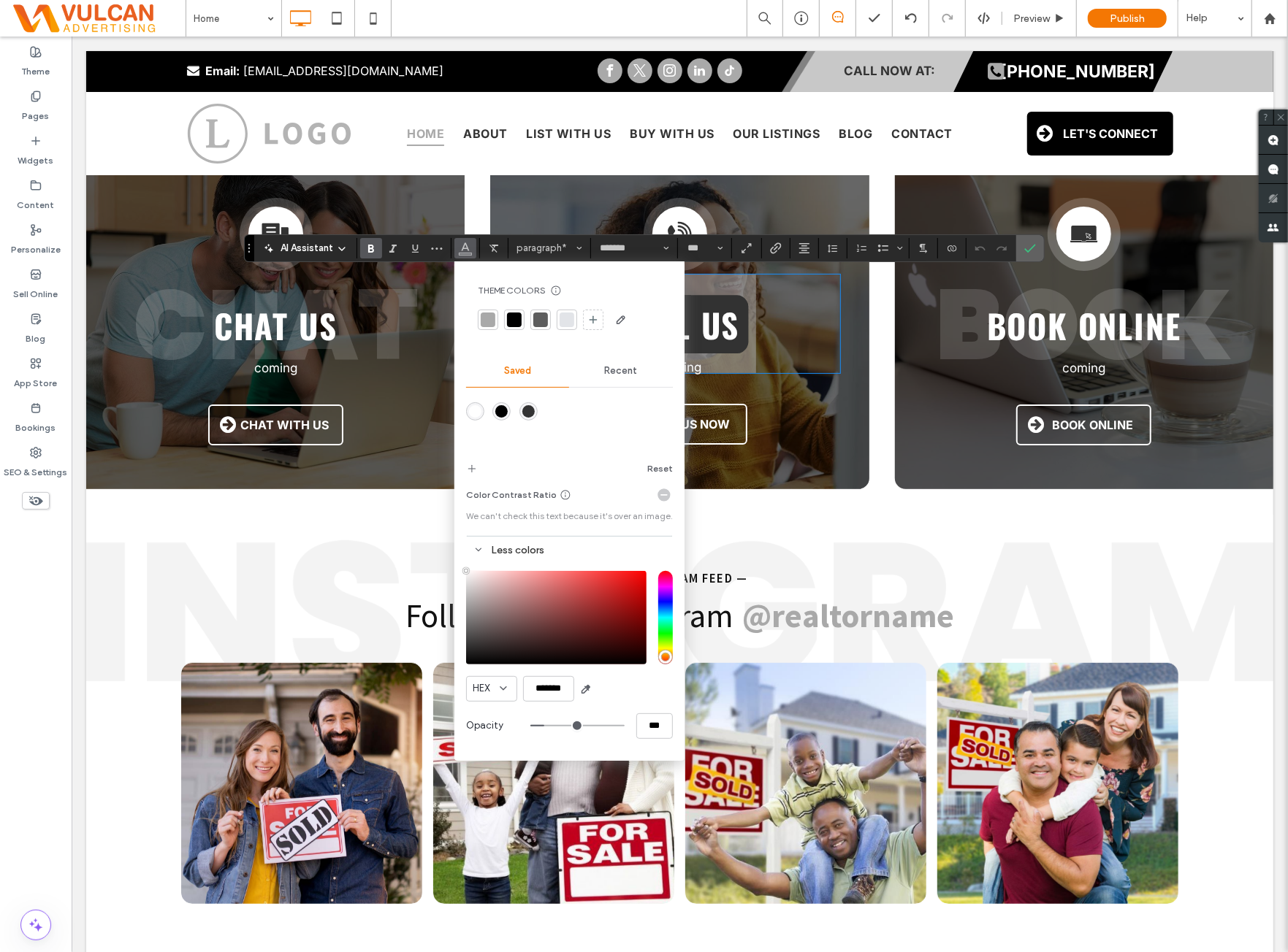
click at [1020, 249] on label "Confirm" at bounding box center [1030, 249] width 21 height 26
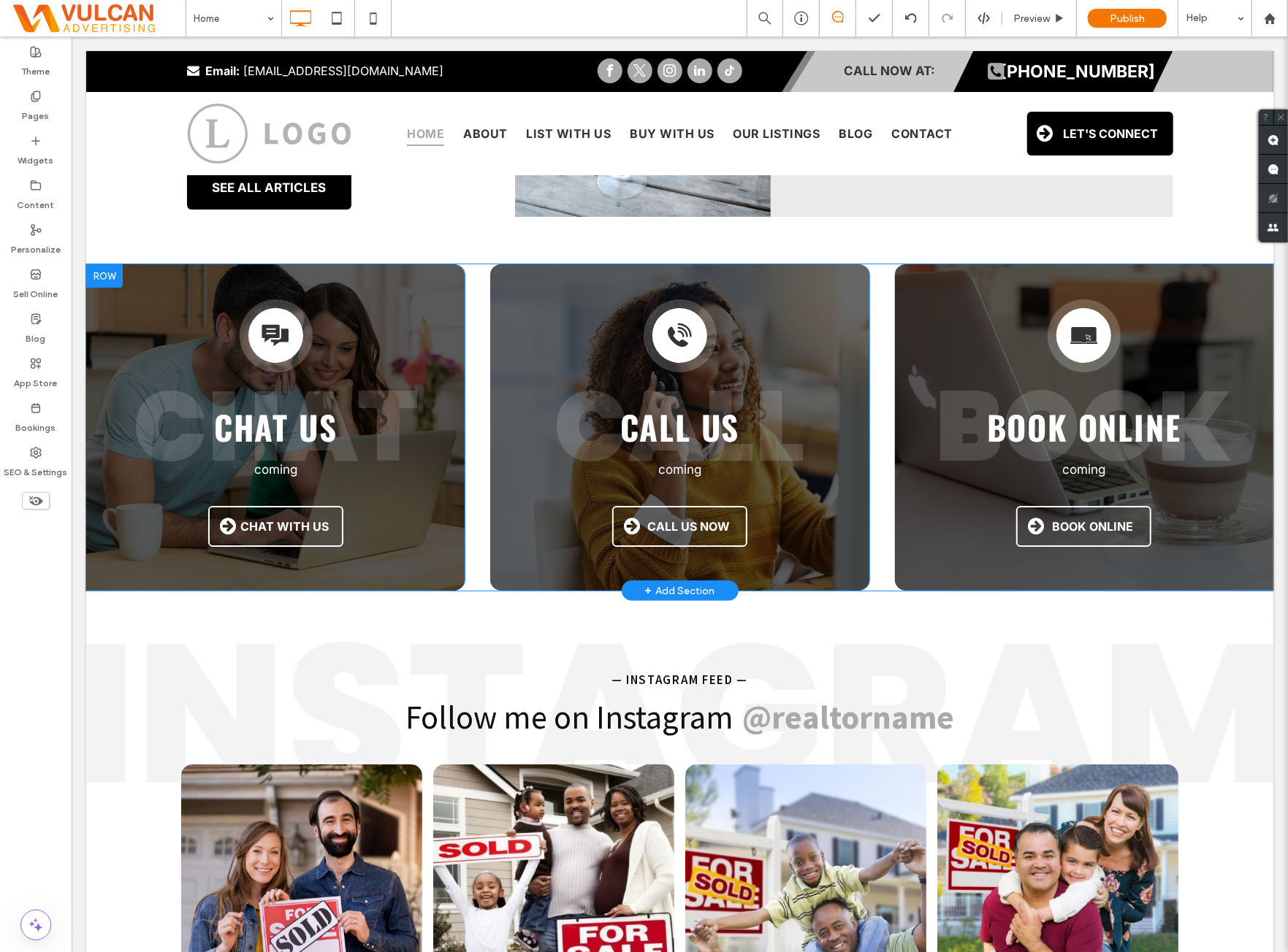
scroll to position [3773, 0]
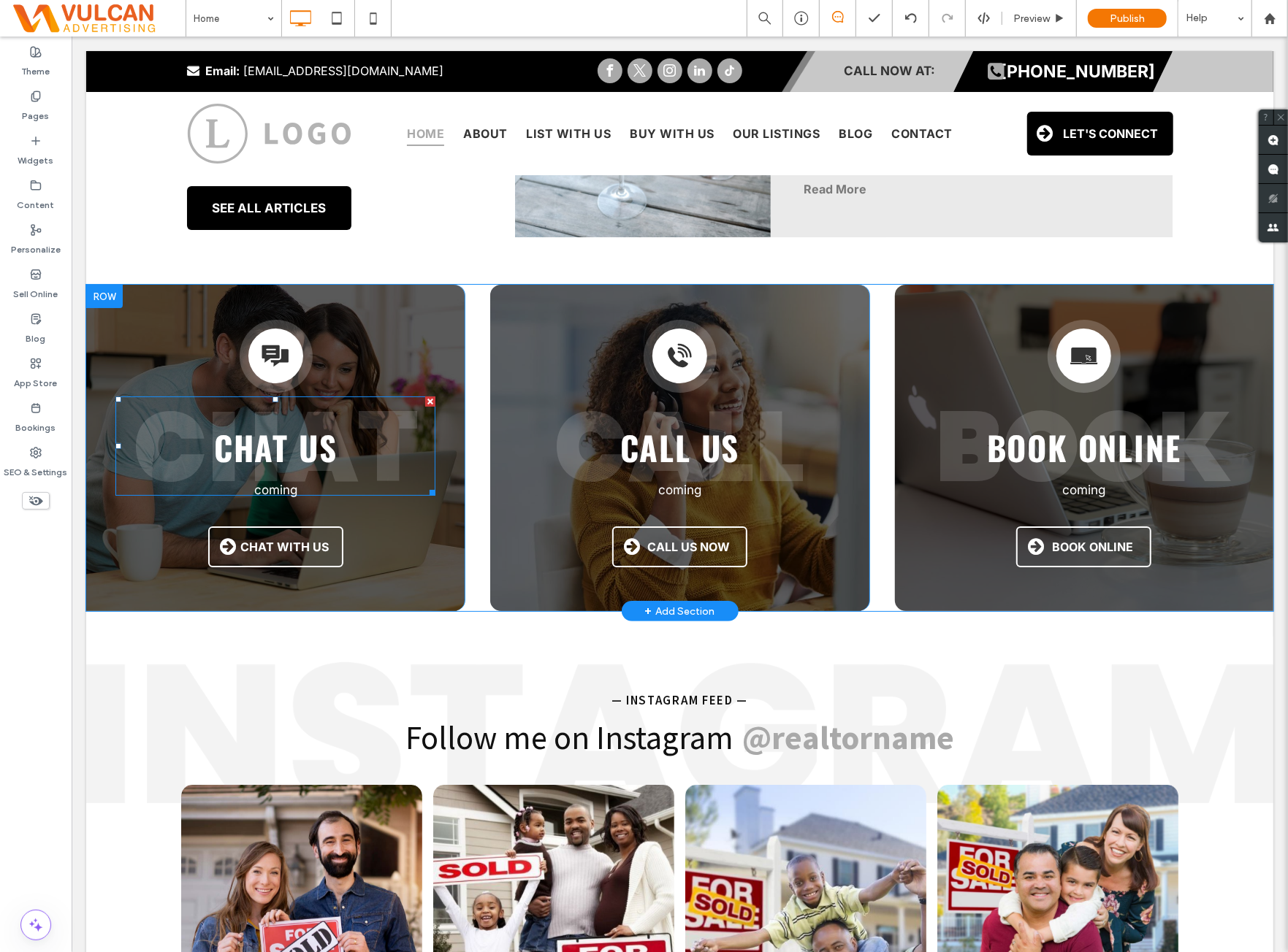
click at [379, 408] on strong "CHAT" at bounding box center [275, 446] width 285 height 138
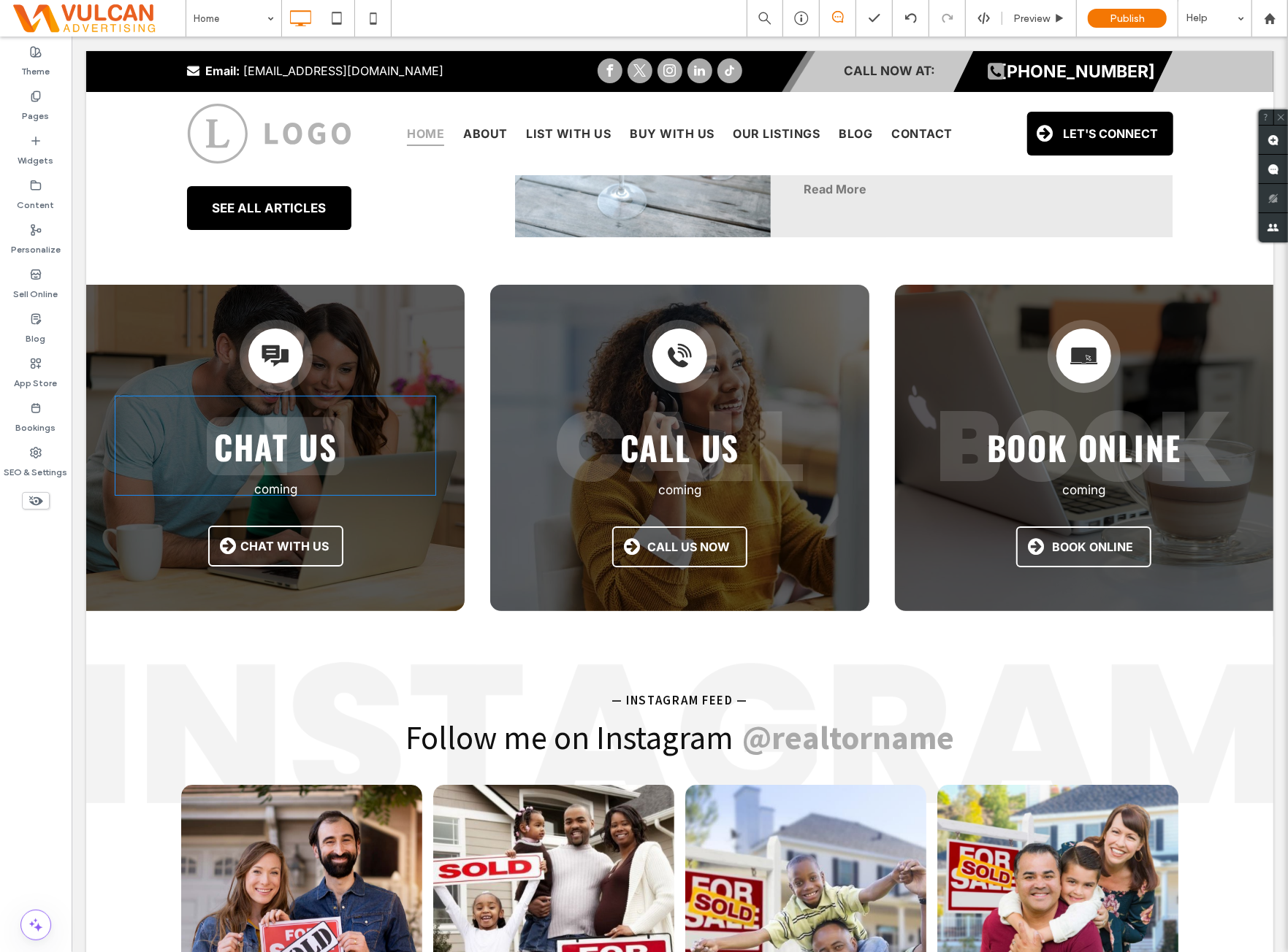
type input "*******"
type input "***"
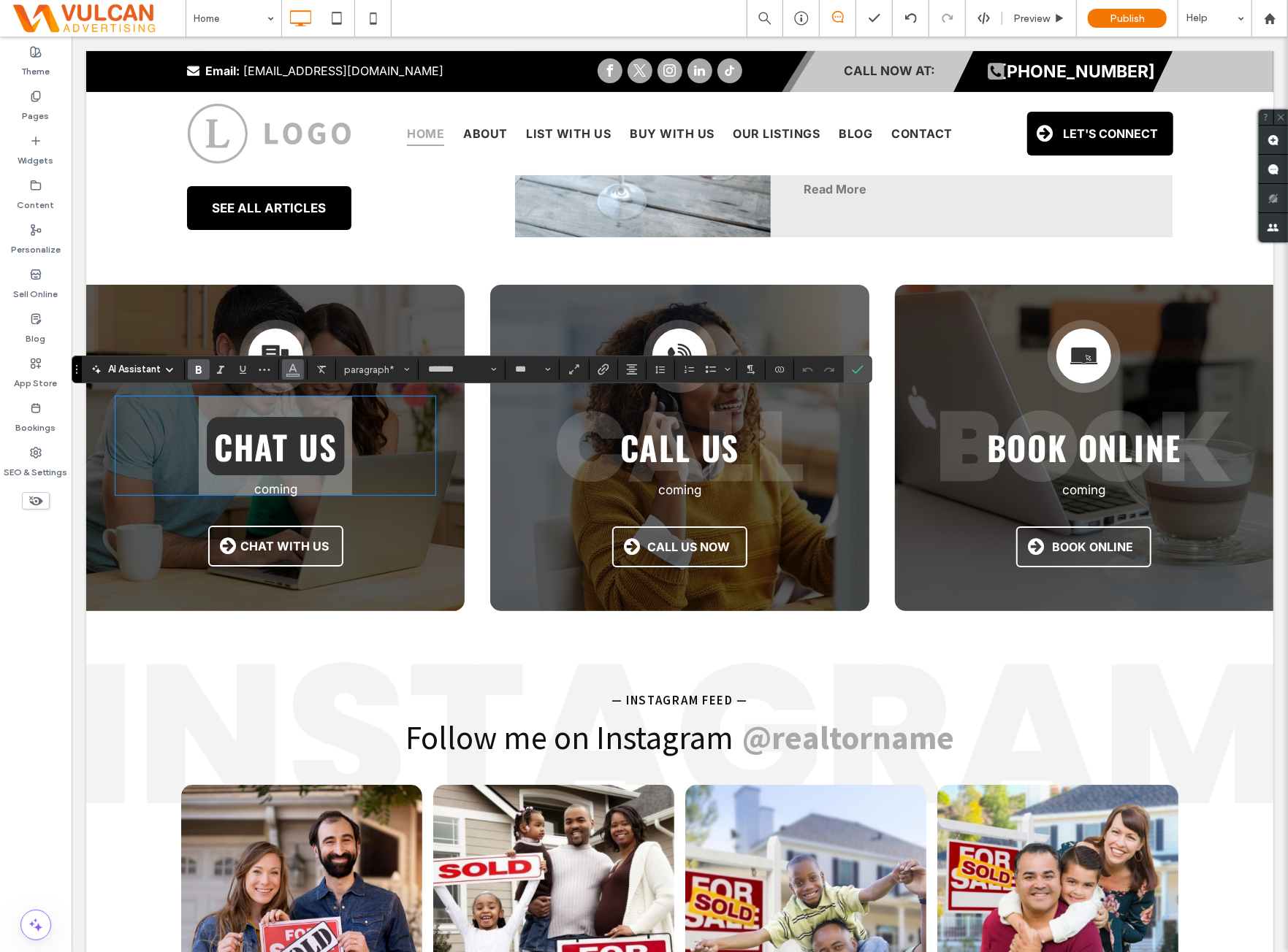
click at [295, 367] on icon "Color" at bounding box center [293, 368] width 12 height 12
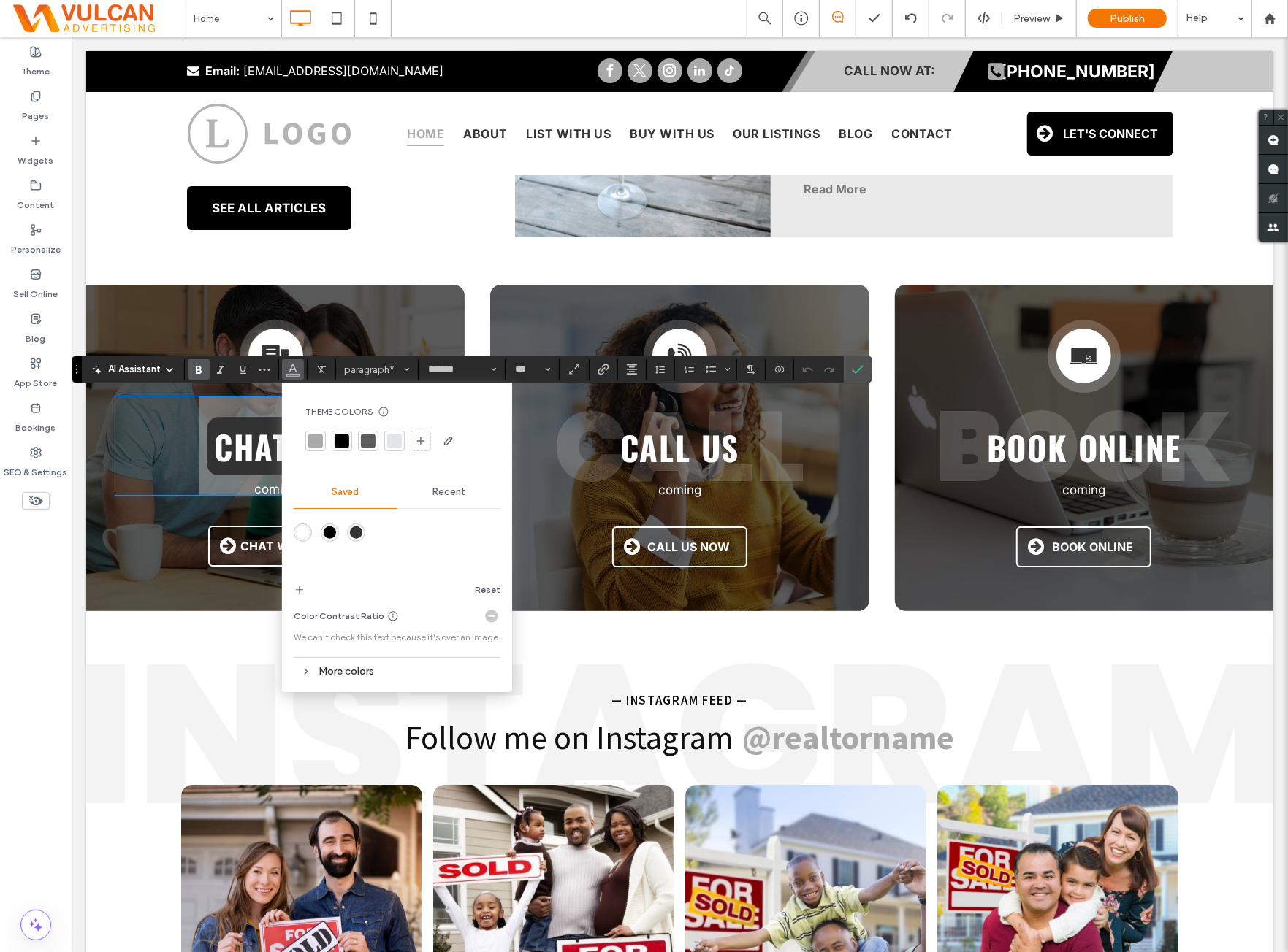
click at [444, 665] on div "More colors" at bounding box center [396, 671] width 207 height 20
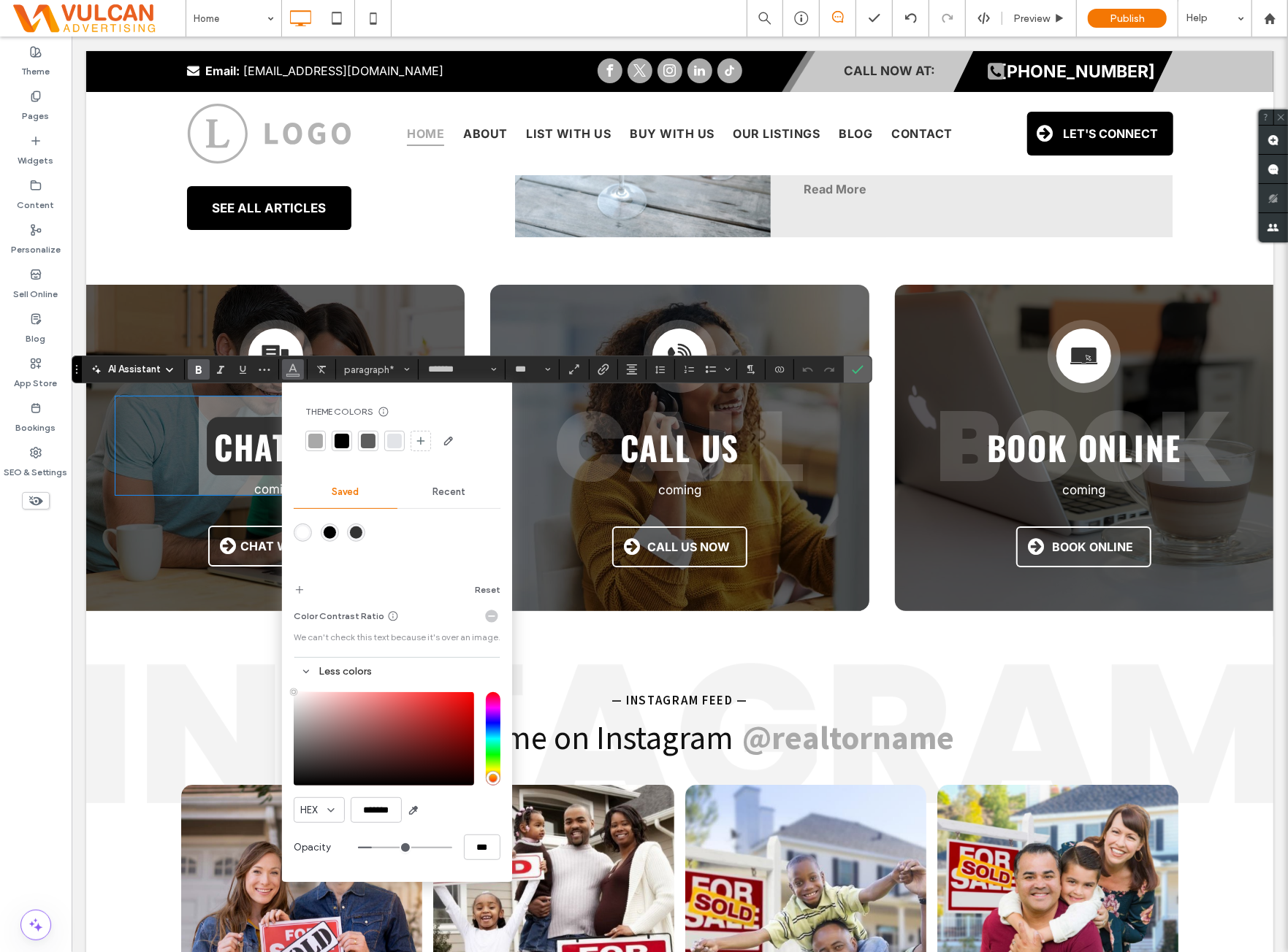
drag, startPoint x: 863, startPoint y: 372, endPoint x: 1039, endPoint y: 429, distance: 185.0
click at [863, 372] on label "Confirm" at bounding box center [857, 370] width 21 height 26
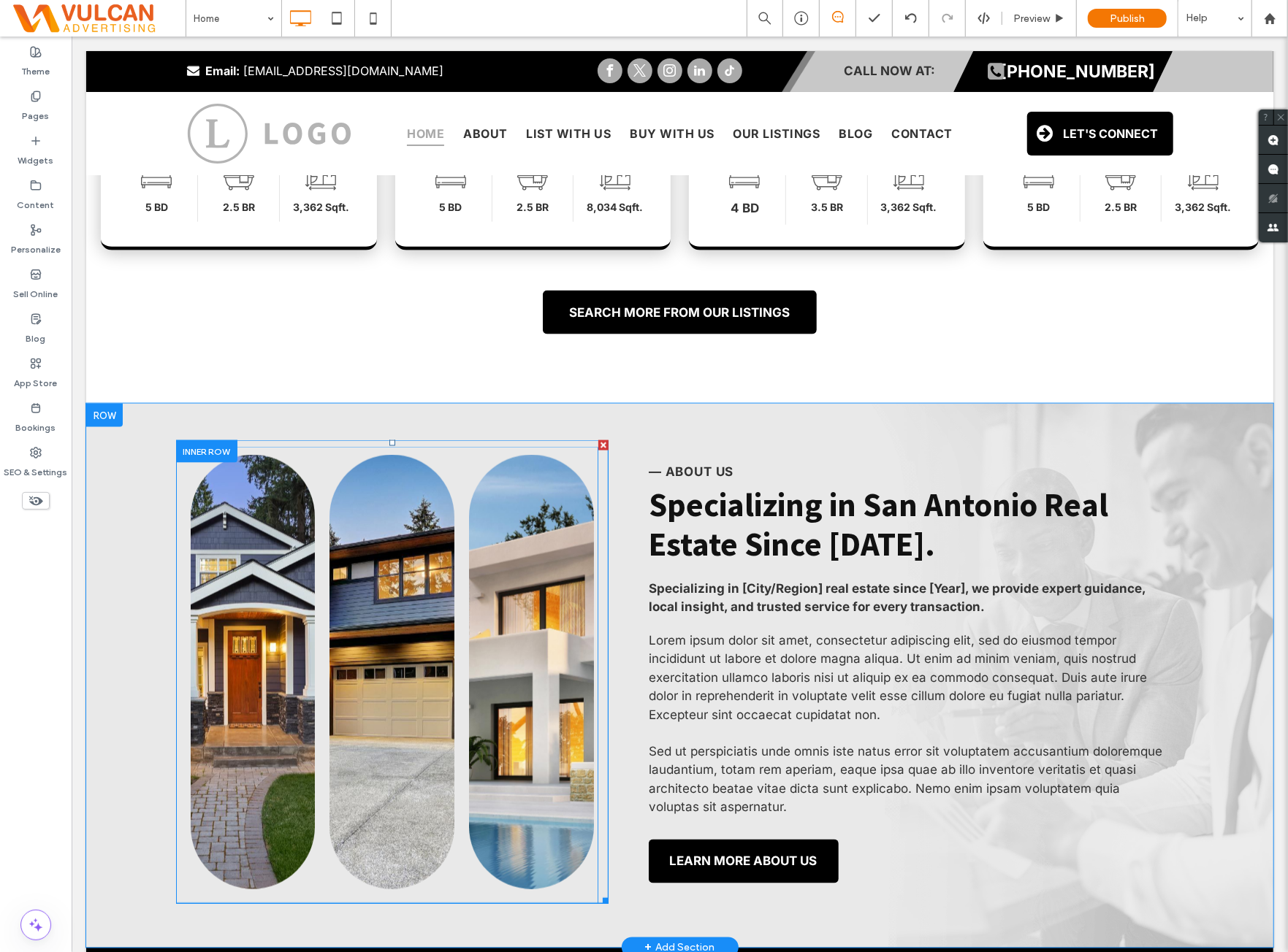
scroll to position [1339, 0]
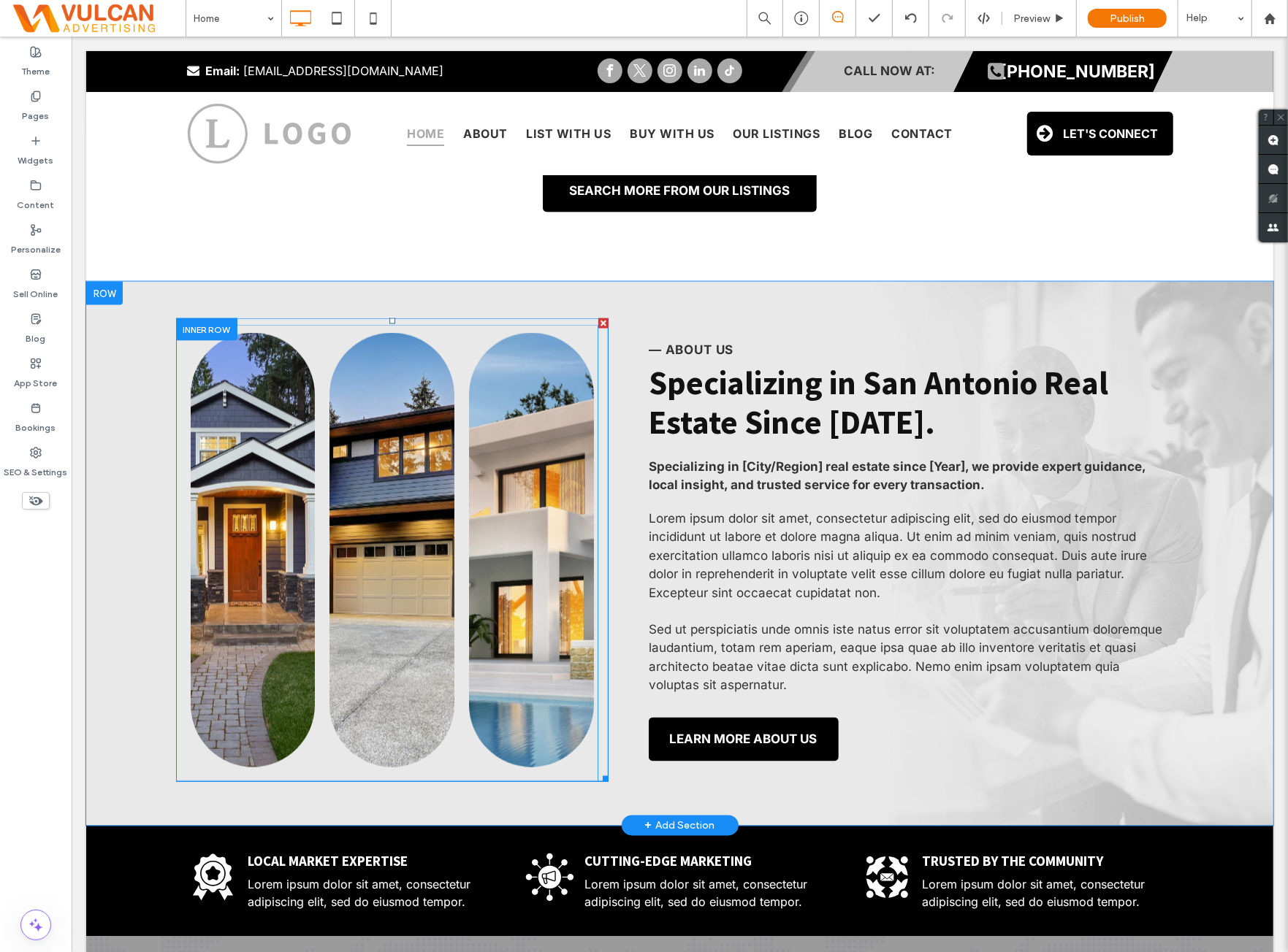
click at [259, 466] on link at bounding box center [252, 549] width 125 height 434
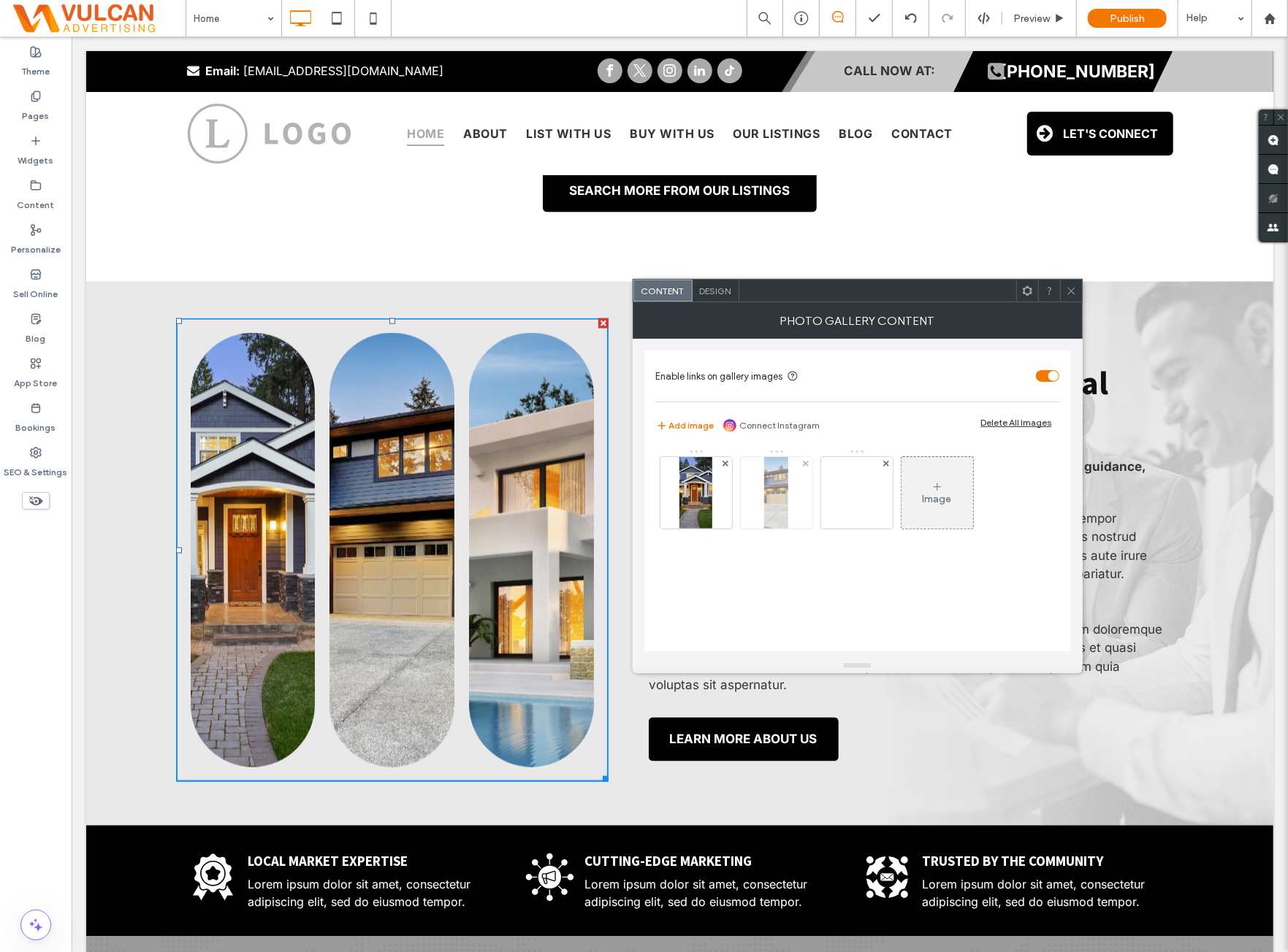
click at [785, 494] on img at bounding box center [777, 492] width 24 height 72
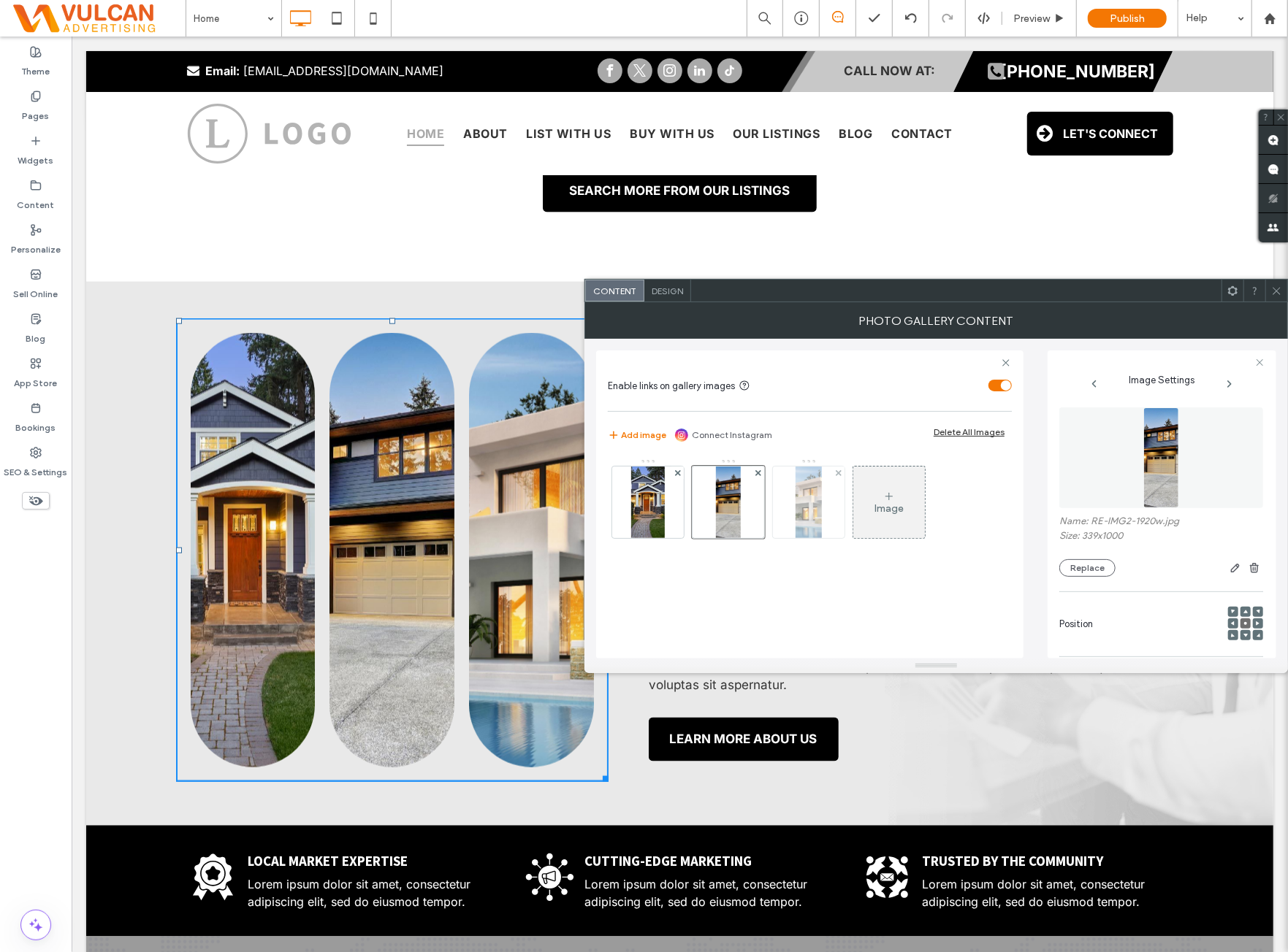
click at [845, 492] on div "Image" at bounding box center [809, 506] width 403 height 95
click at [816, 507] on img at bounding box center [809, 503] width 26 height 72
click at [1270, 296] on div at bounding box center [1276, 290] width 21 height 21
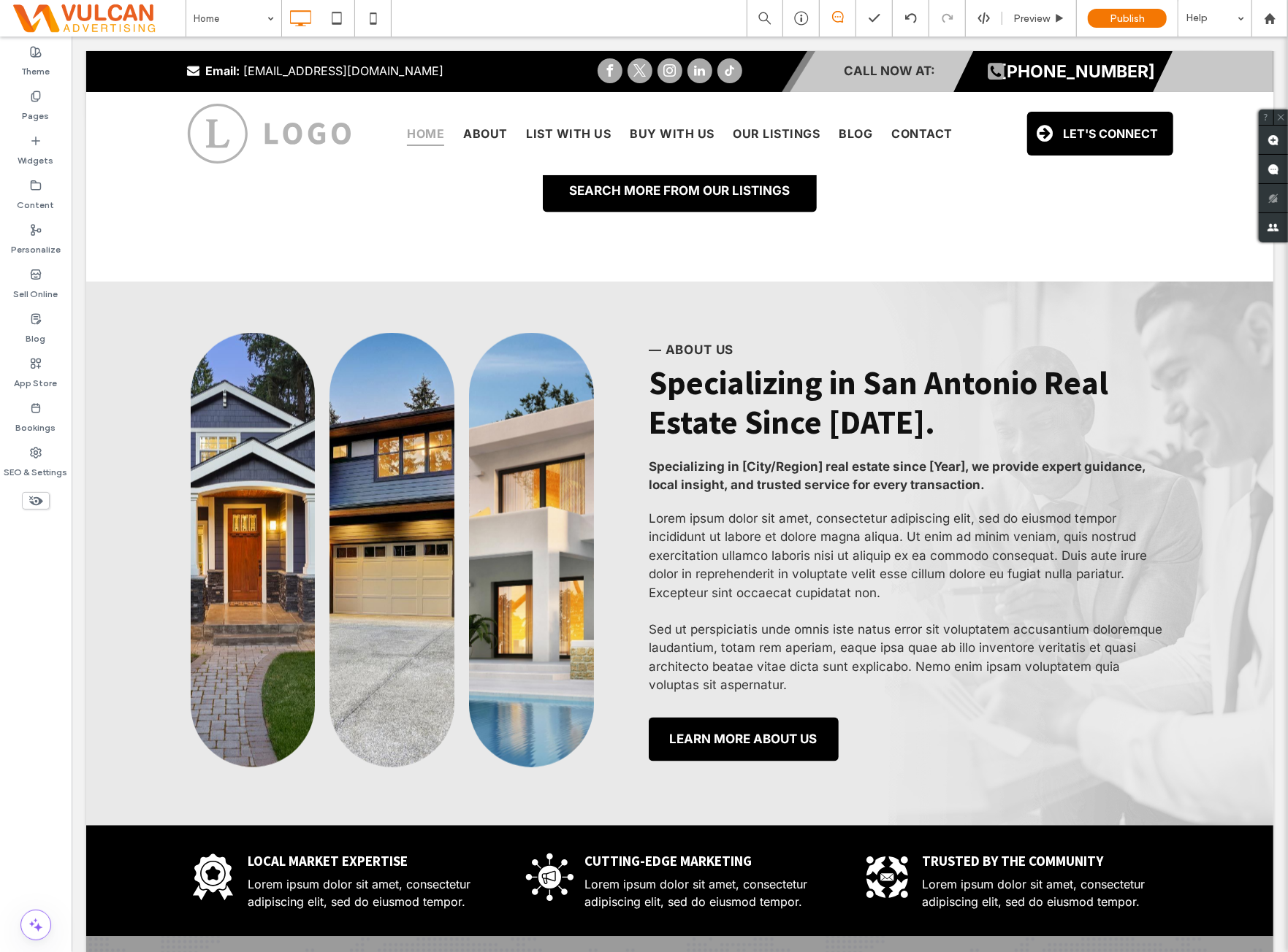
click at [40, 599] on div "Theme Pages Widgets Content Personalize Sell Online Blog App Store Bookings SEO…" at bounding box center [36, 494] width 72 height 916
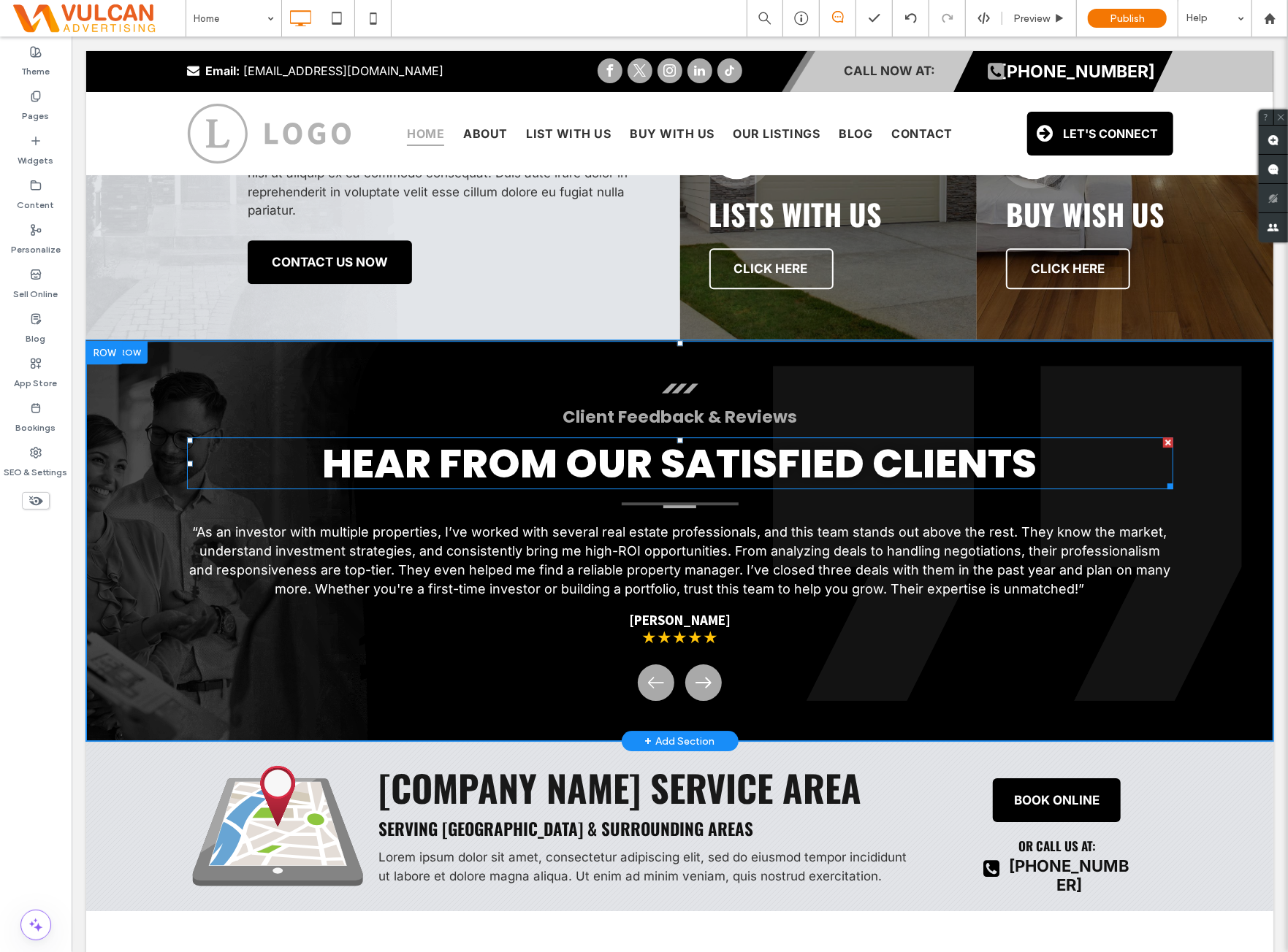
scroll to position [2836, 0]
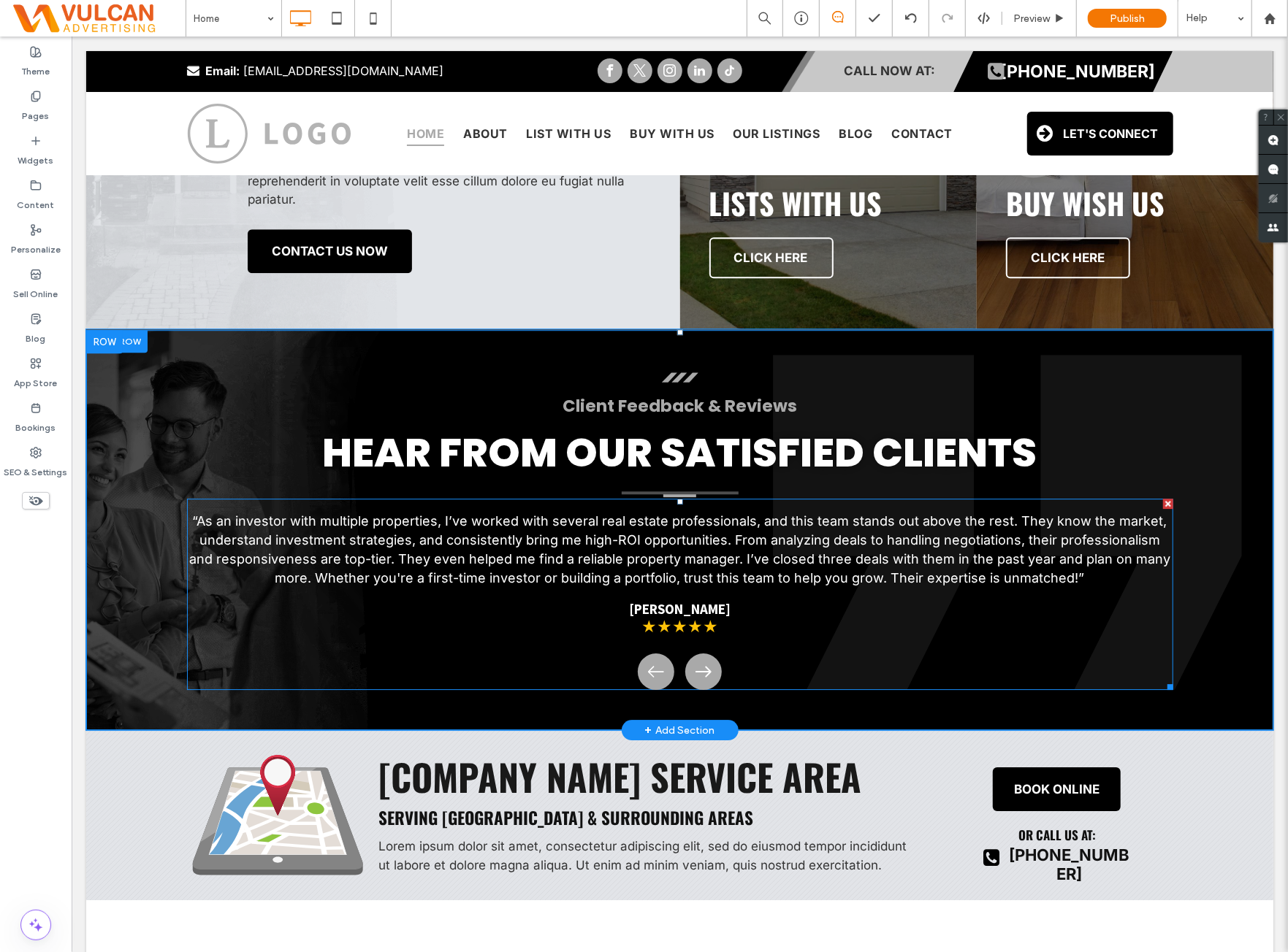
click at [564, 559] on span at bounding box center [679, 593] width 986 height 192
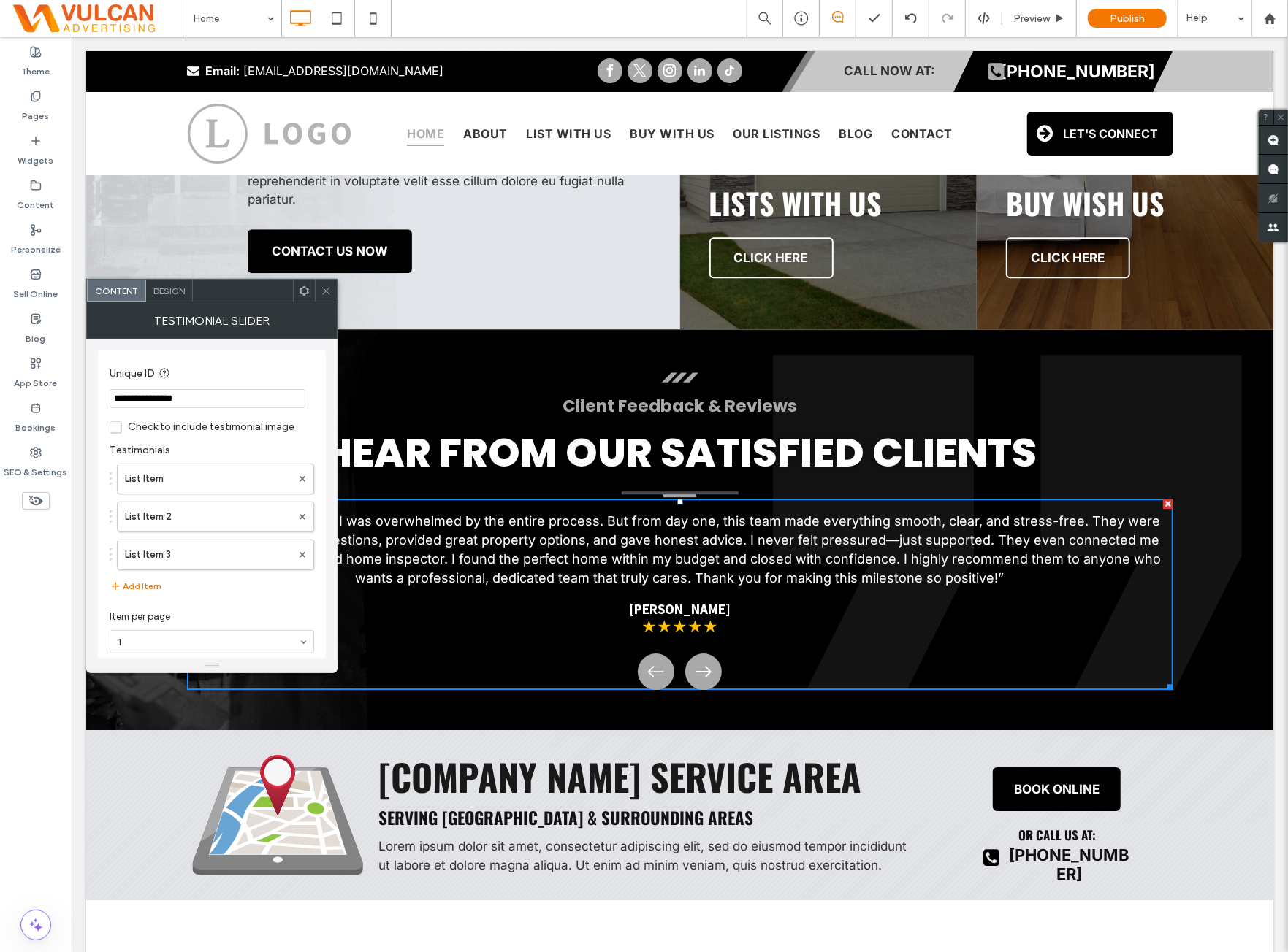
click at [178, 291] on span "Design" at bounding box center [169, 291] width 32 height 11
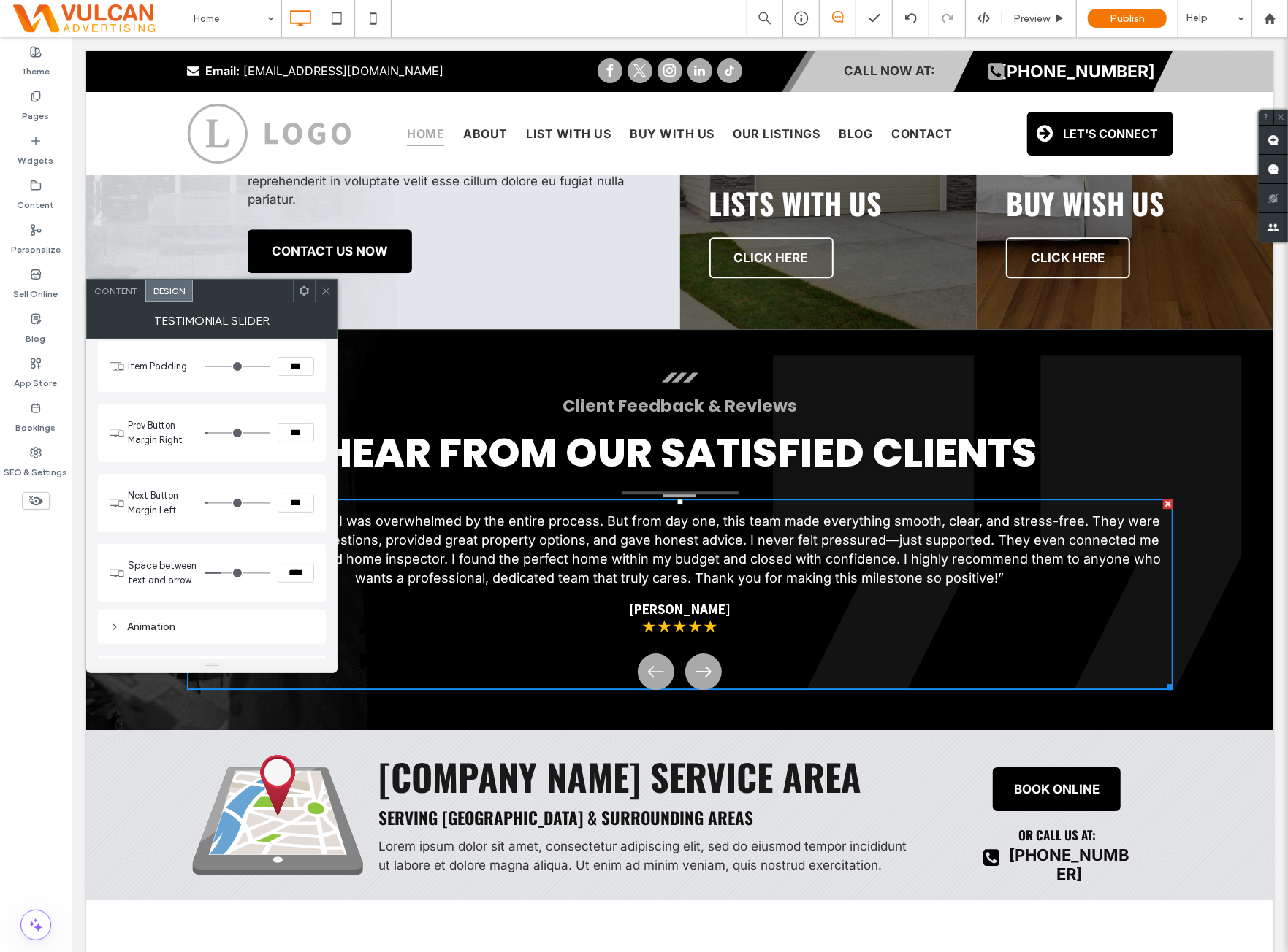
scroll to position [1270, 0]
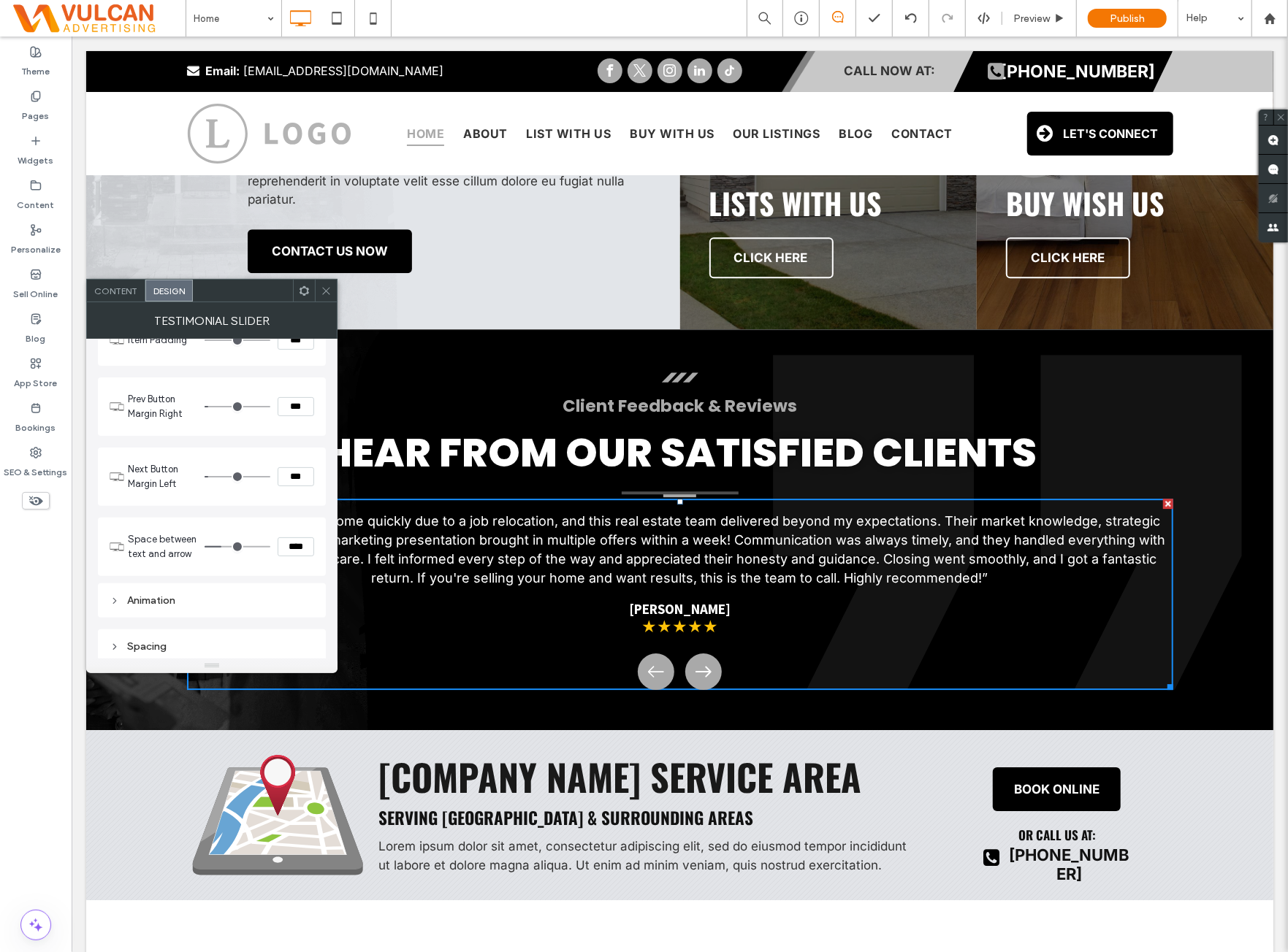
click at [132, 296] on div "Content" at bounding box center [116, 290] width 59 height 21
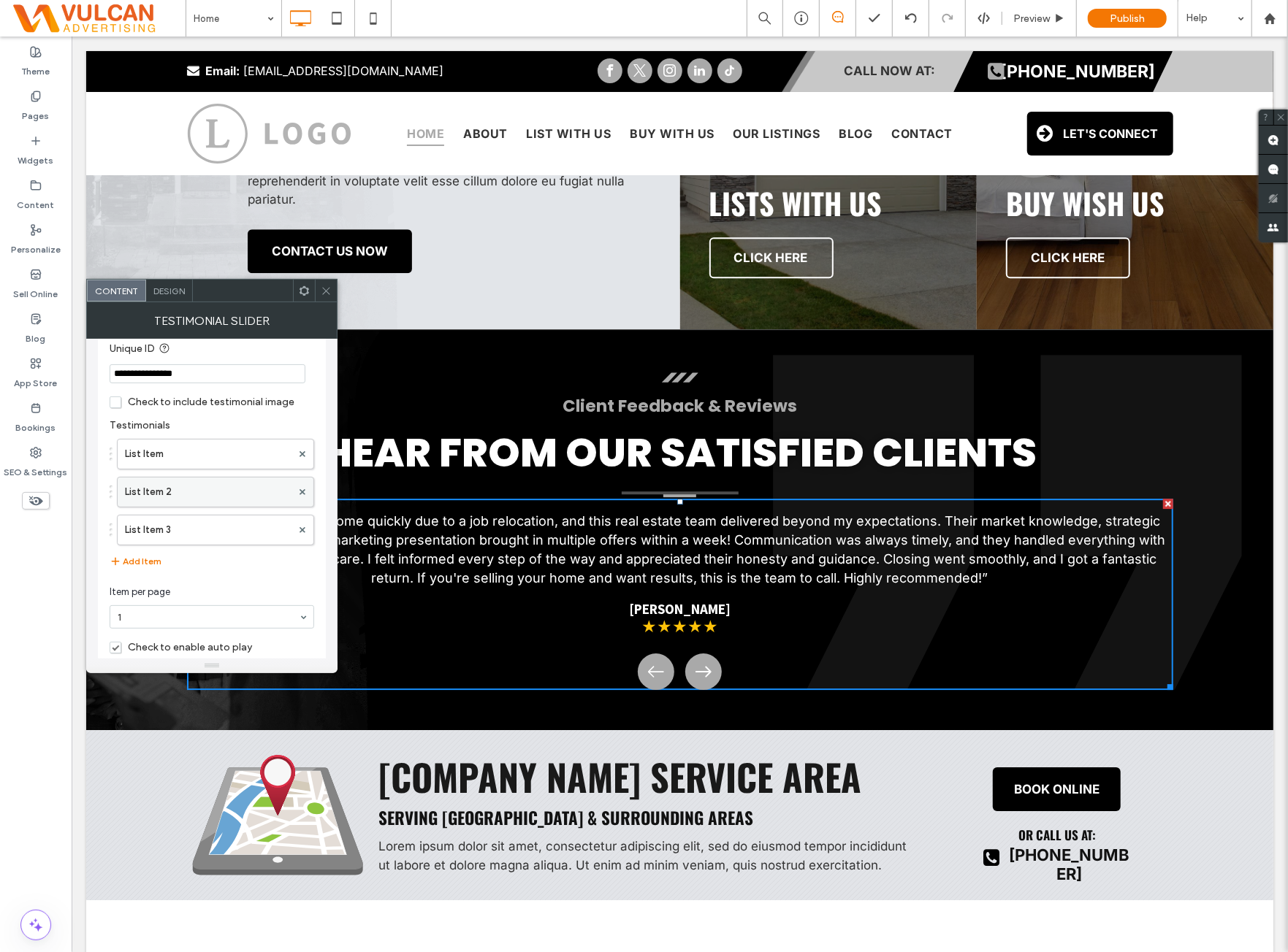
scroll to position [65, 0]
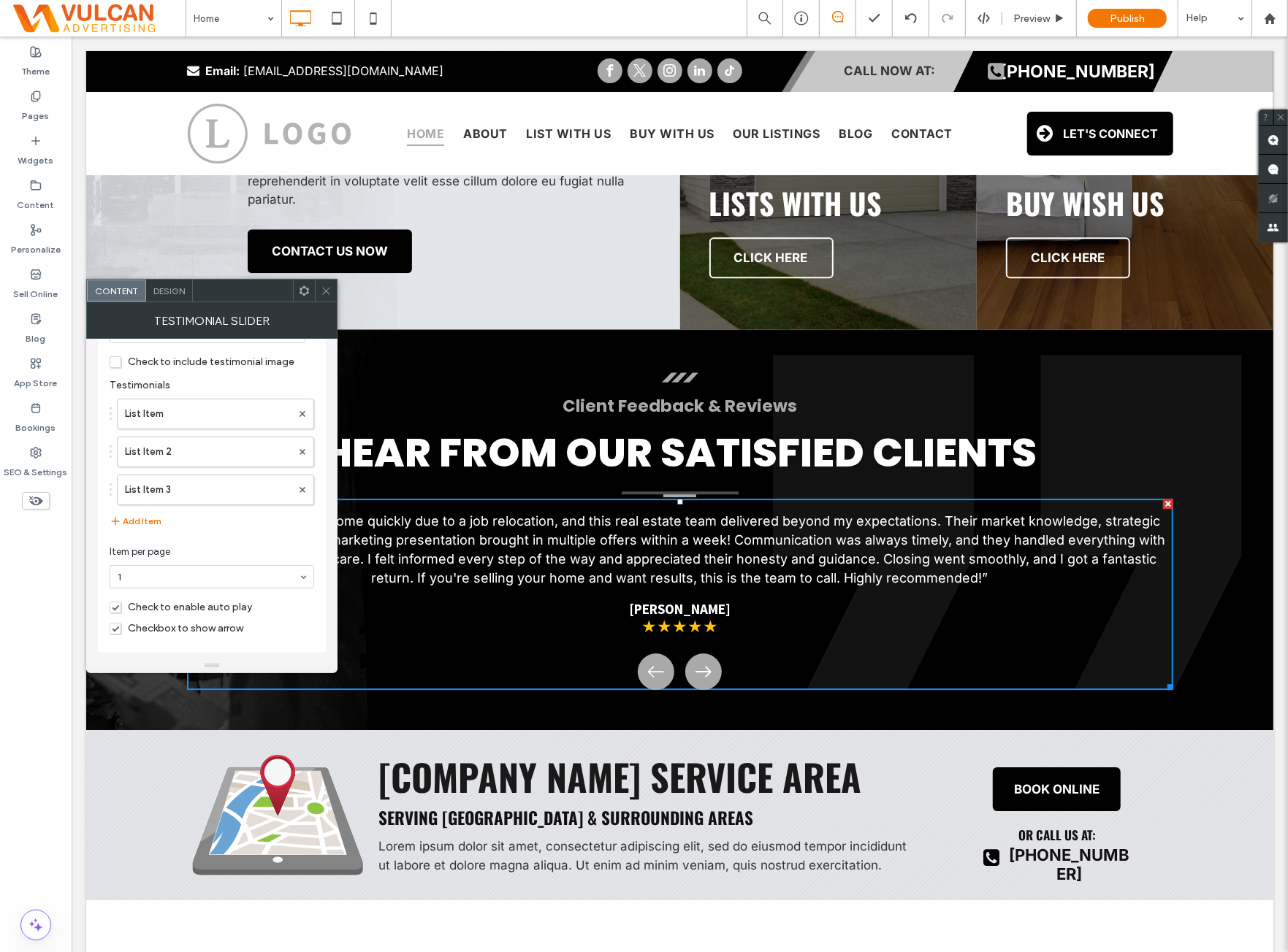
click at [326, 277] on div "San Antonio's Real Estate Partner Lorem ipsum dolor sit amet, consectetur adipi…" at bounding box center [443, 110] width 393 height 338
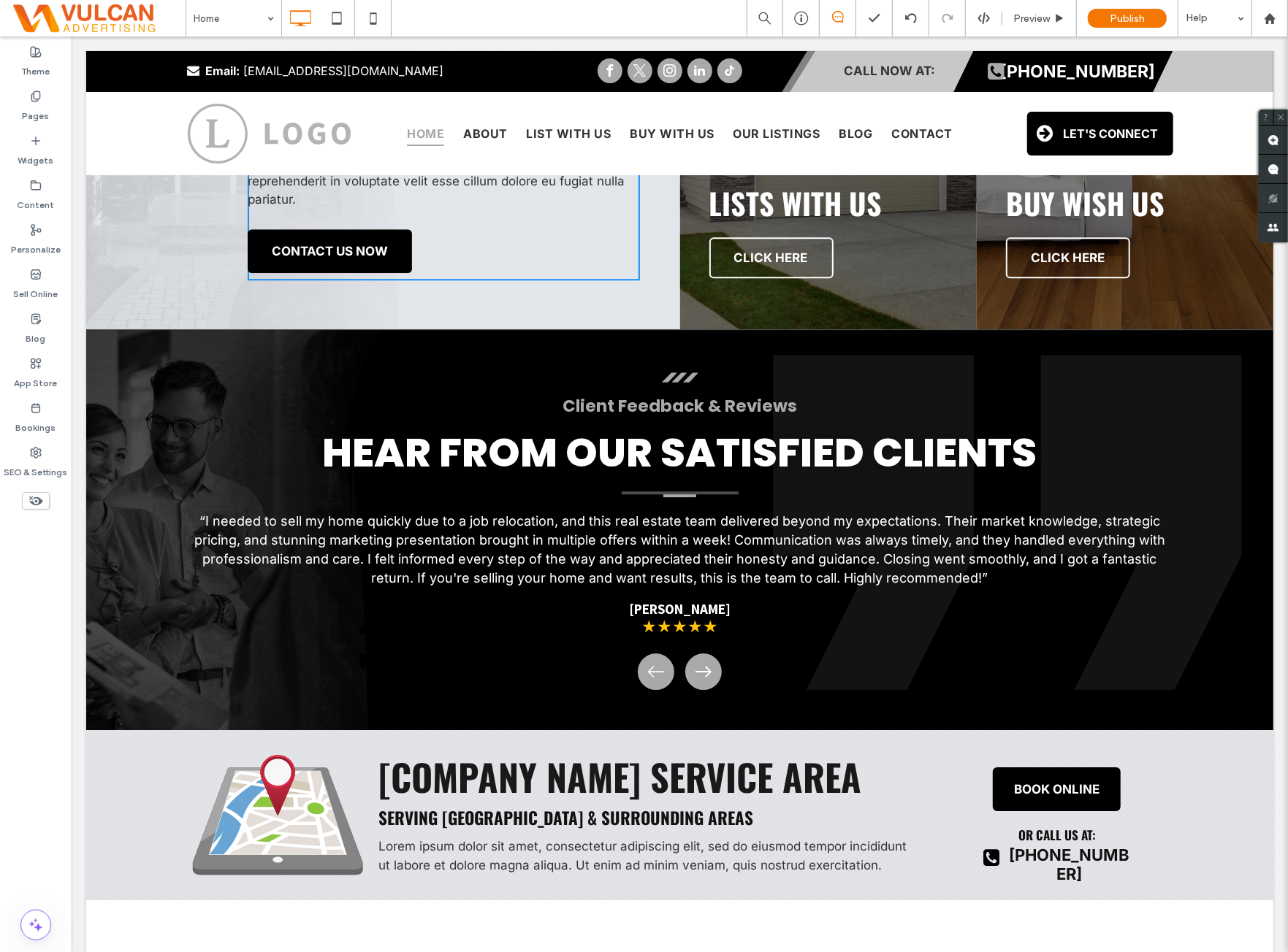
click at [68, 608] on div "Theme Pages Widgets Content Personalize Sell Online Blog App Store Bookings SEO…" at bounding box center [36, 494] width 72 height 916
click at [61, 615] on div "Theme Pages Widgets Content Personalize Sell Online Blog App Store Bookings SEO…" at bounding box center [36, 494] width 72 height 916
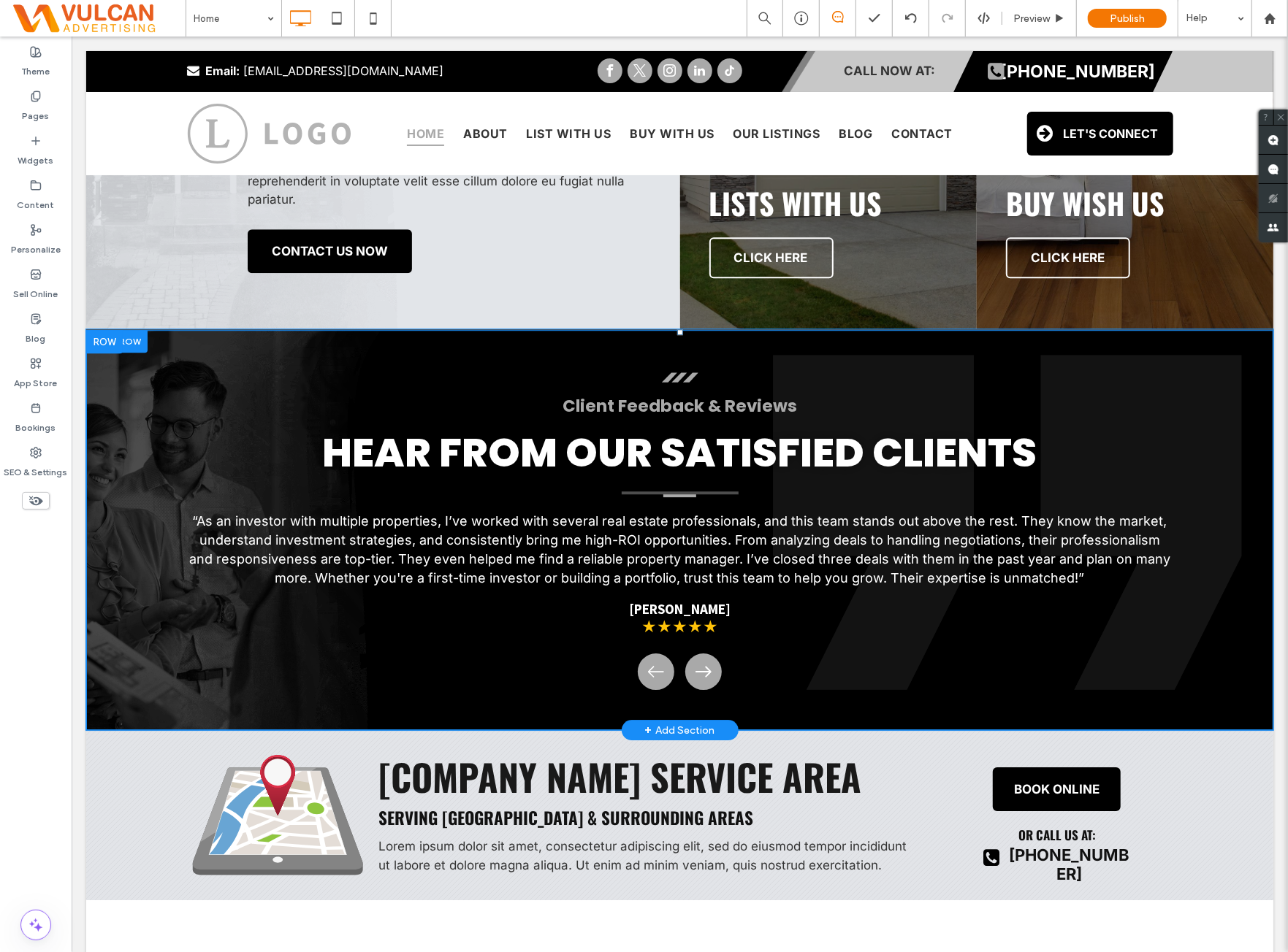
click at [140, 478] on div "Client Feedback & Reviews HEAR FROM OUR SATISFIED CLIENTS “As an investor with …" at bounding box center [679, 530] width 1187 height 400
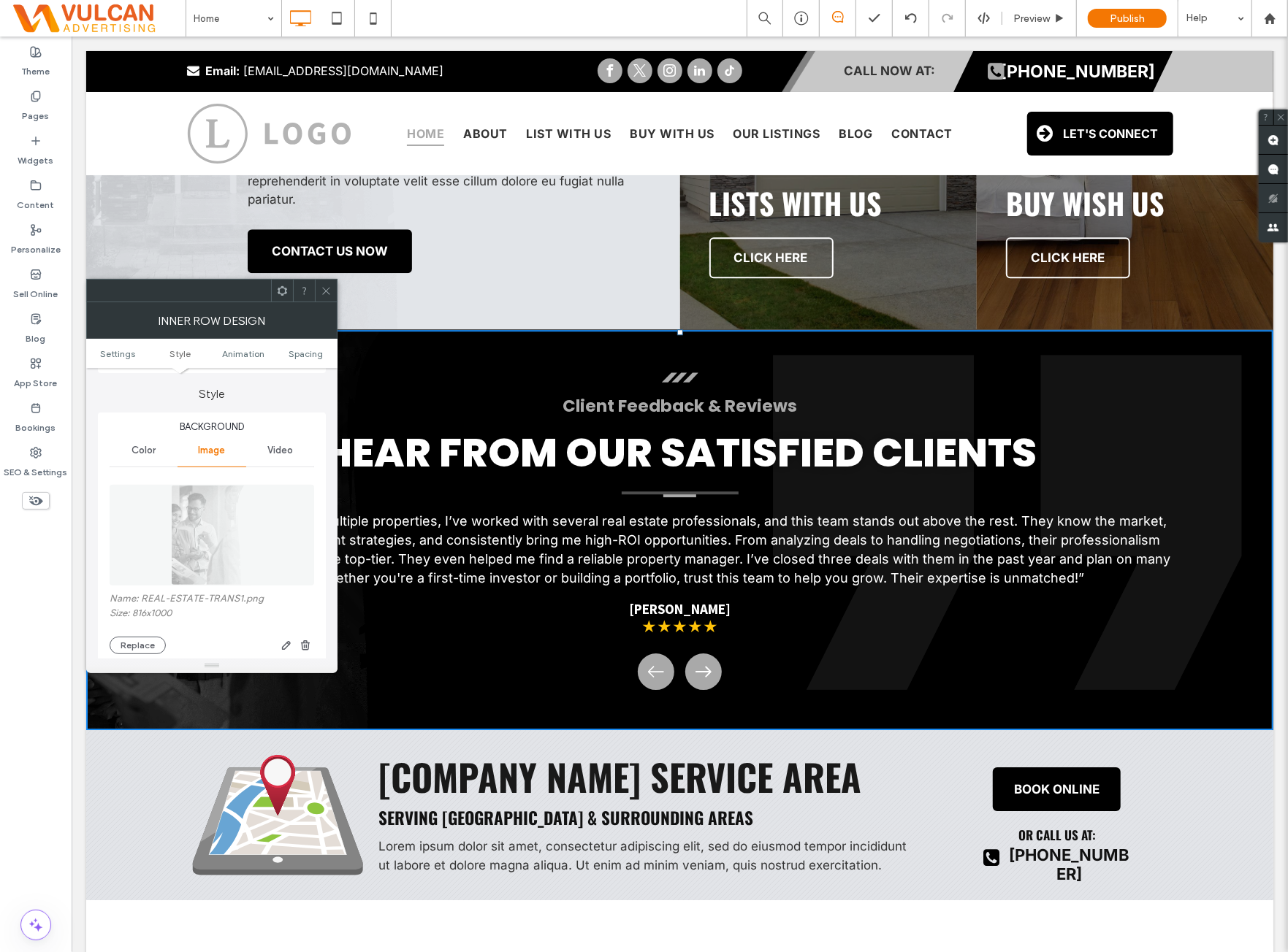
scroll to position [243, 0]
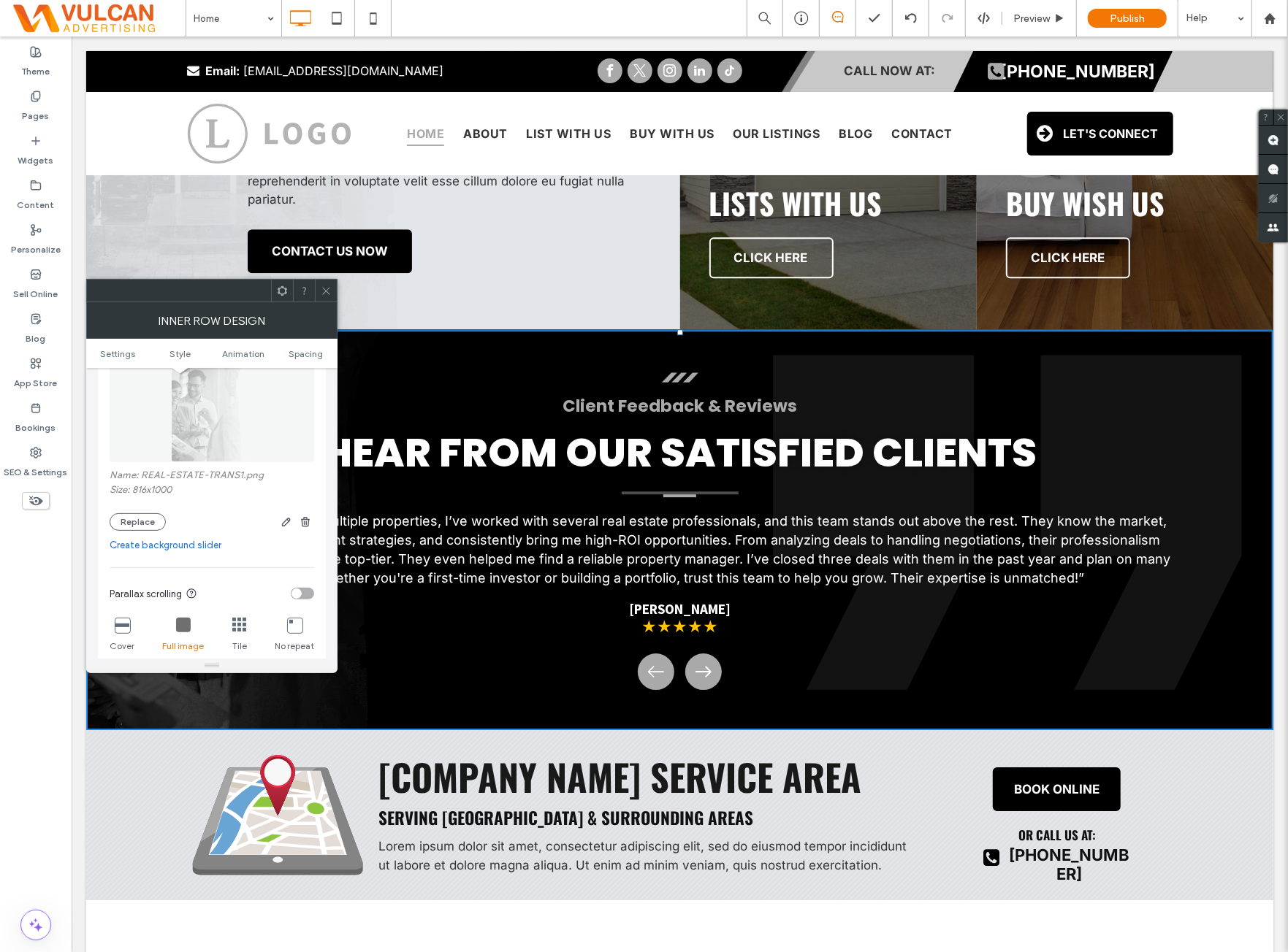
click at [324, 290] on icon at bounding box center [326, 291] width 11 height 11
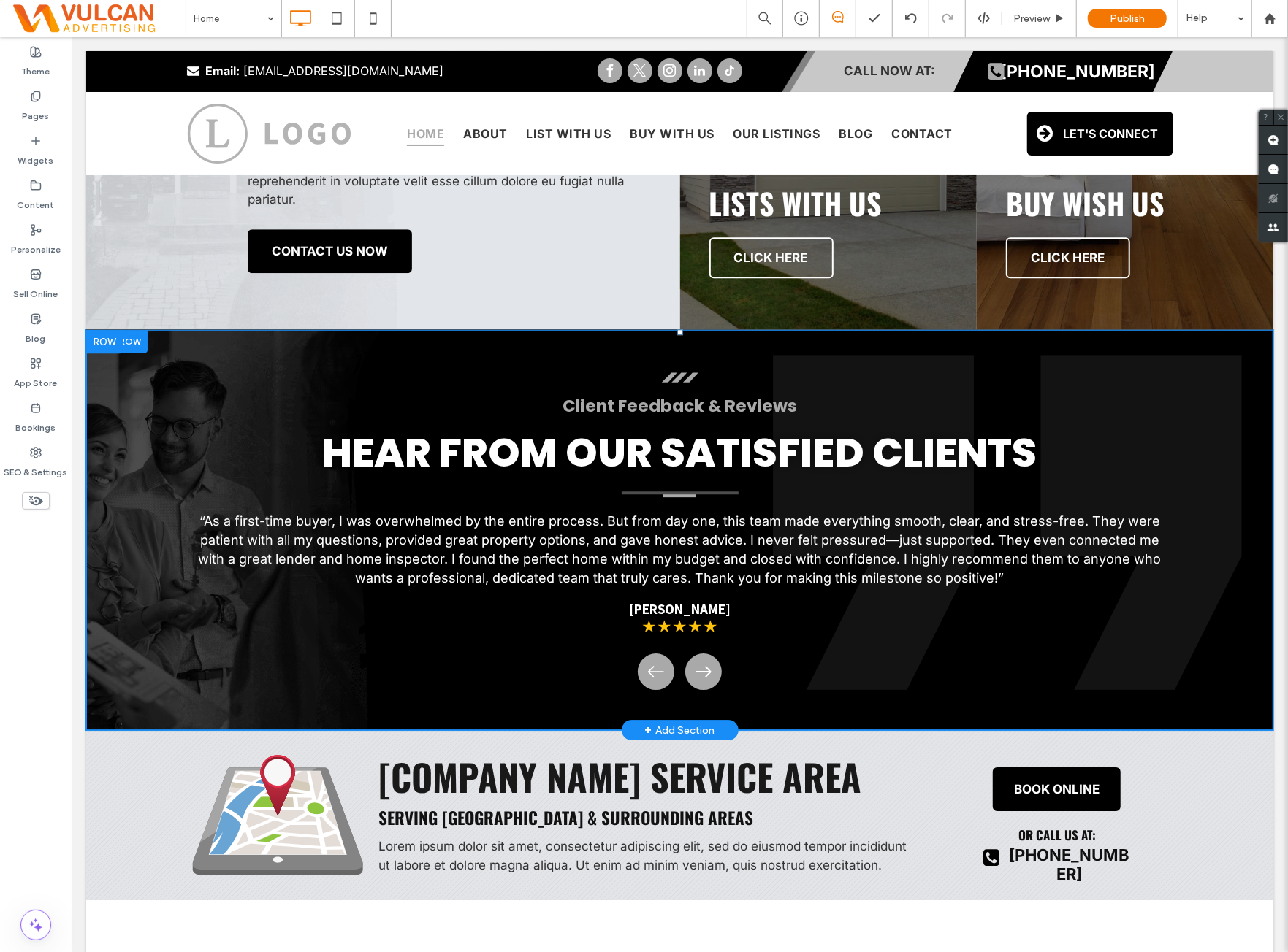
click at [818, 371] on div "Client Feedback & Reviews HEAR FROM OUR SATISFIED CLIENTS “As an investor with …" at bounding box center [679, 526] width 986 height 327
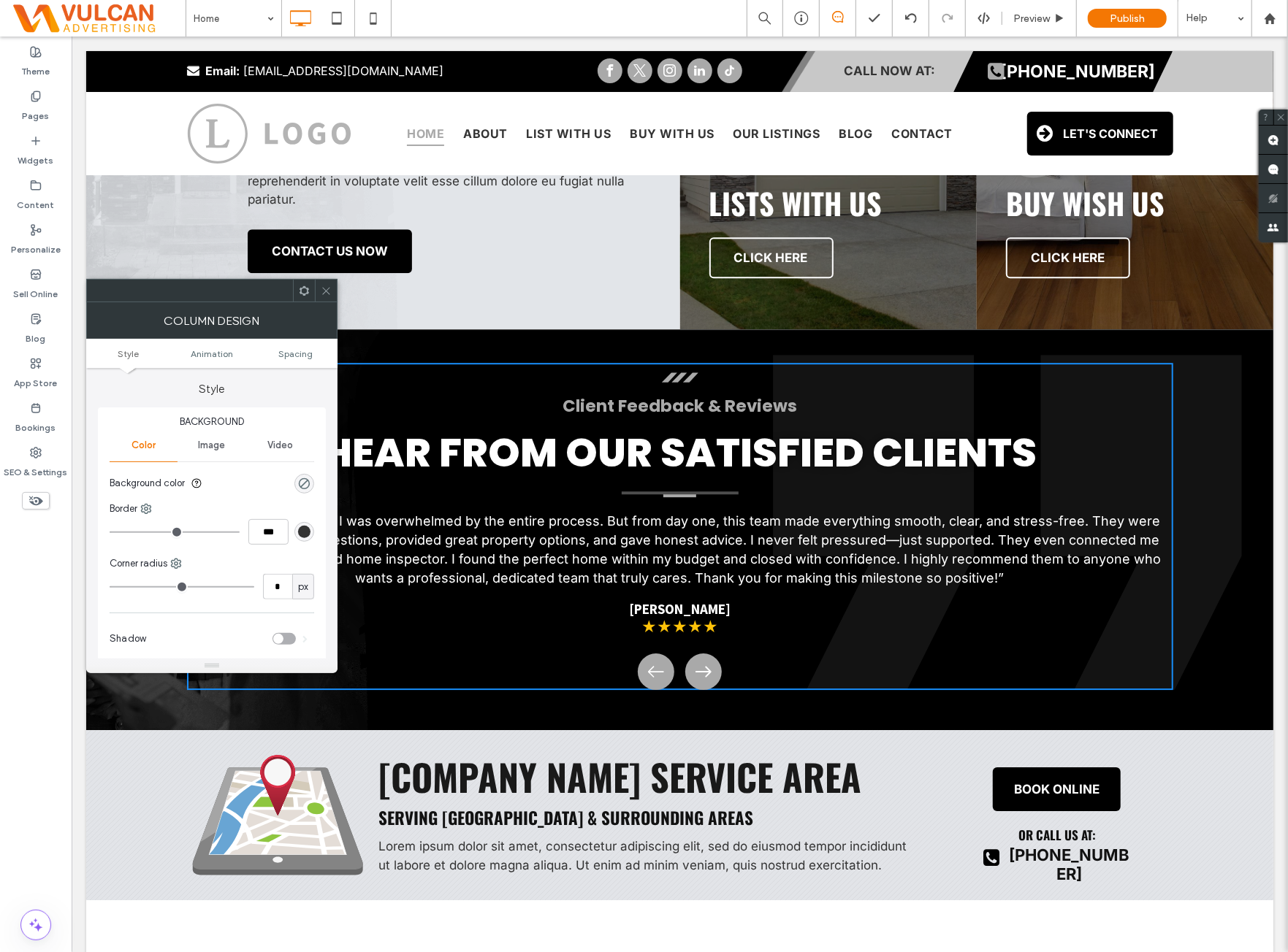
click at [330, 291] on icon at bounding box center [326, 291] width 11 height 11
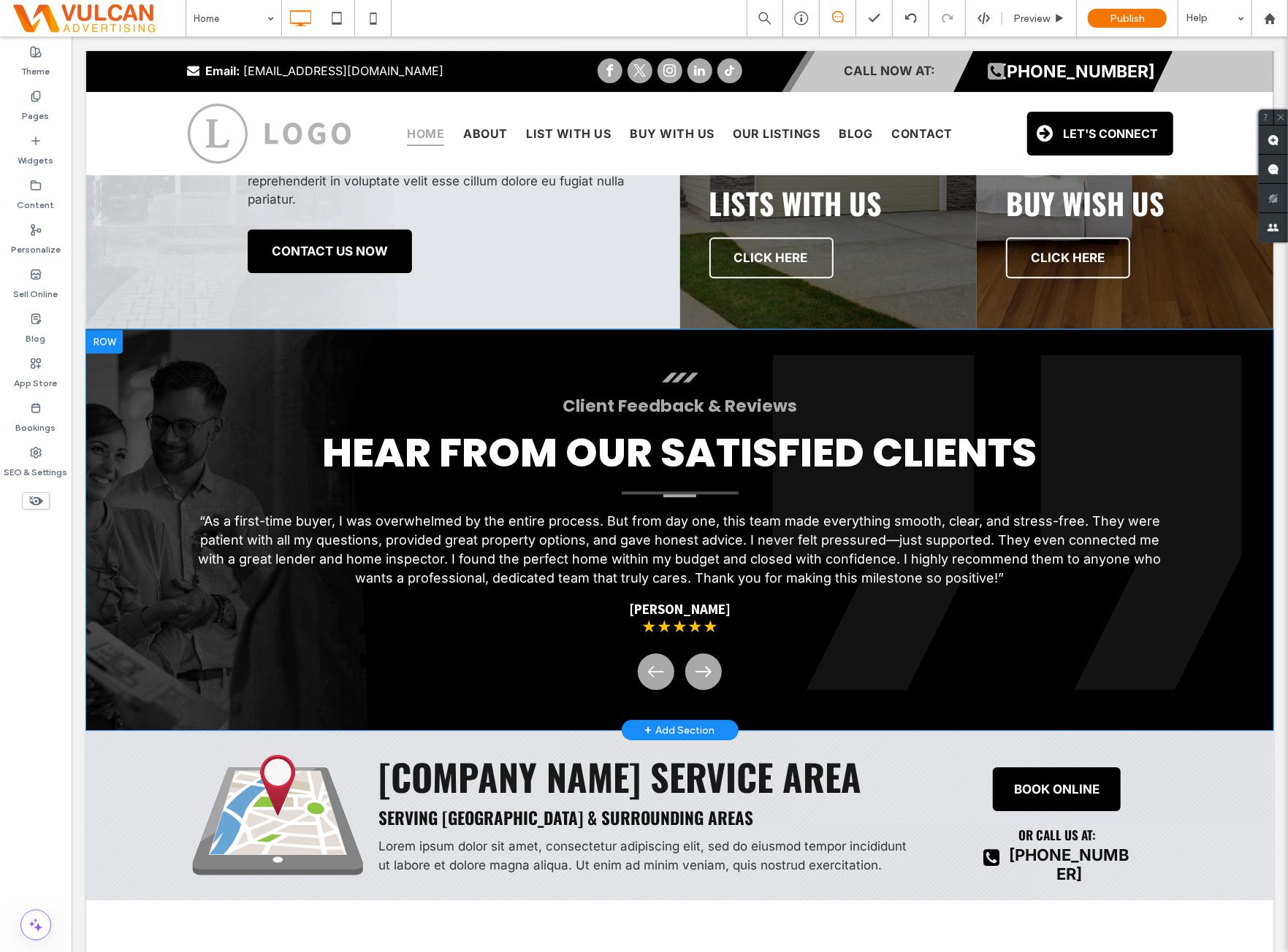
click at [116, 343] on div at bounding box center [103, 341] width 36 height 23
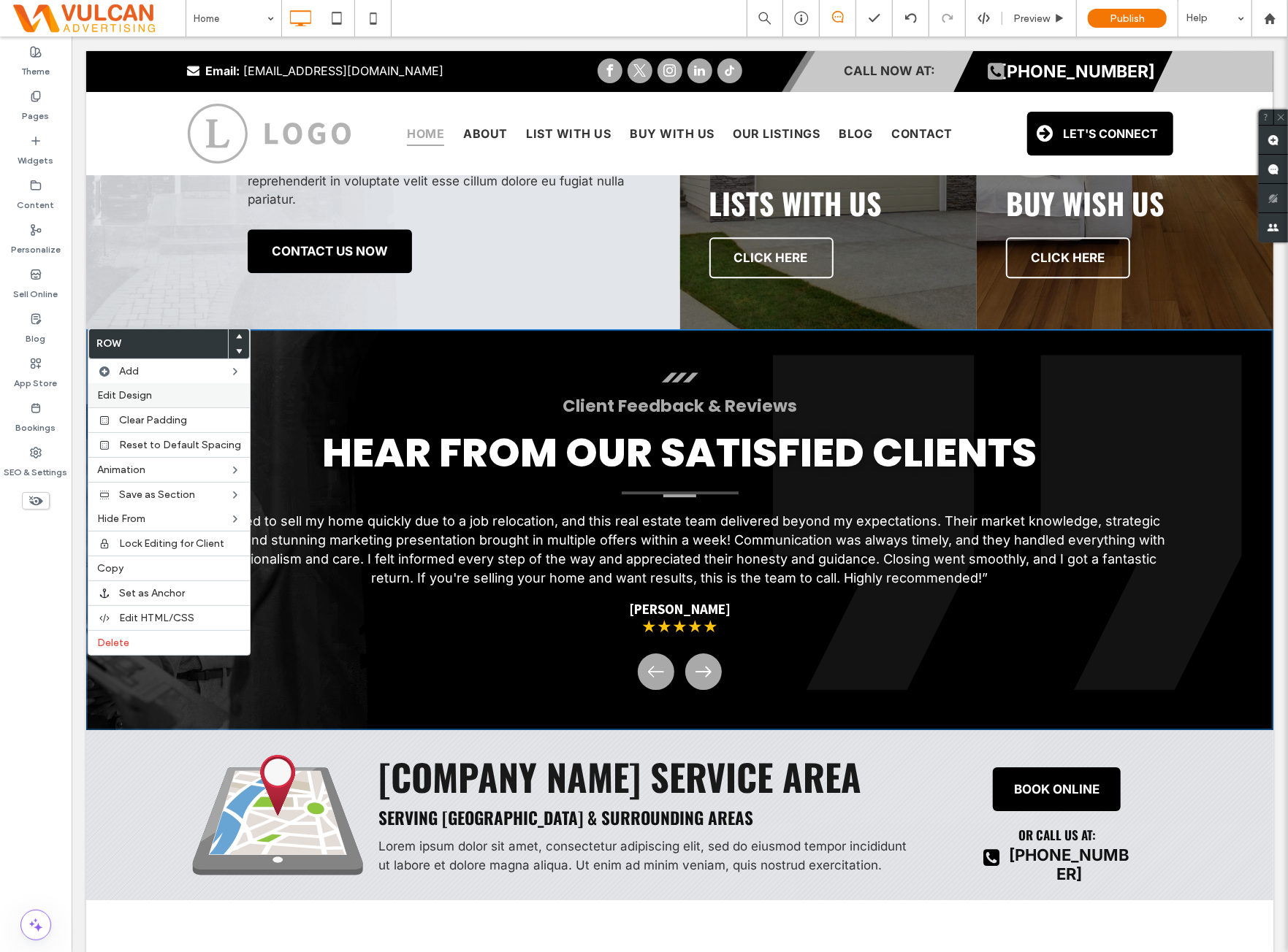
click at [156, 400] on label "Edit Design" at bounding box center [169, 395] width 144 height 12
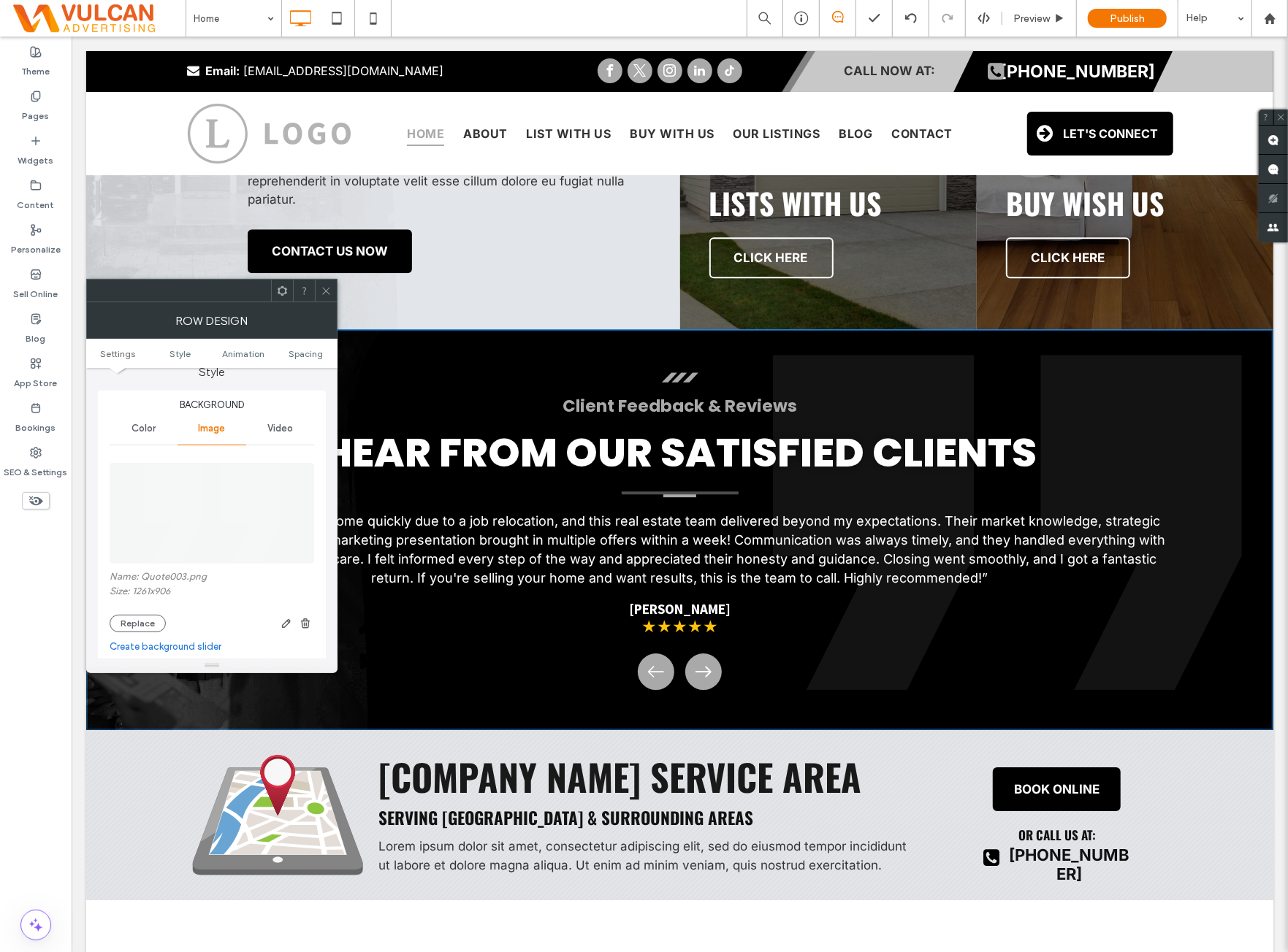
scroll to position [121, 0]
click at [317, 291] on div at bounding box center [325, 290] width 21 height 21
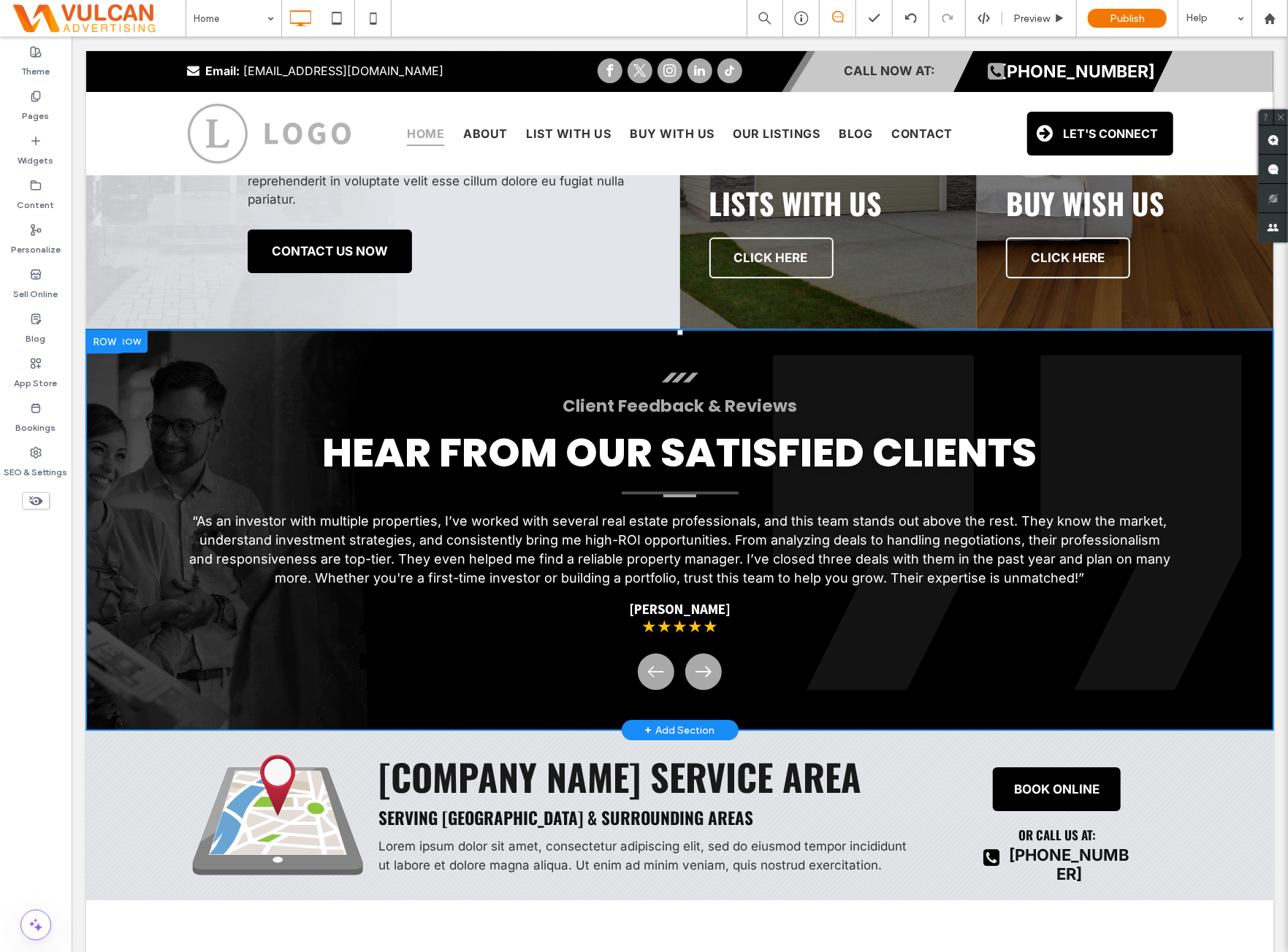
click at [136, 343] on div at bounding box center [116, 341] width 62 height 22
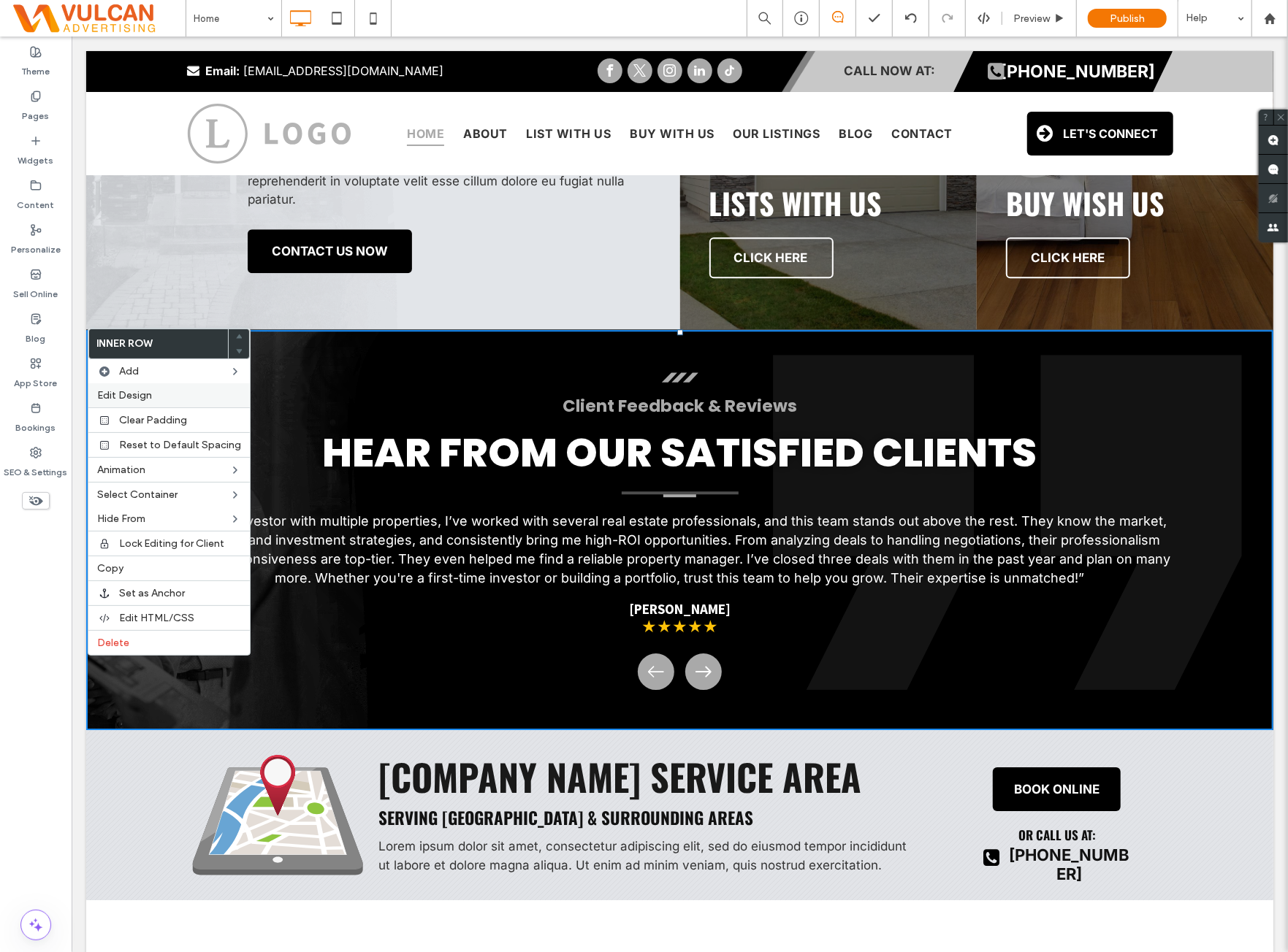
click at [174, 388] on div "Edit Design" at bounding box center [169, 395] width 162 height 24
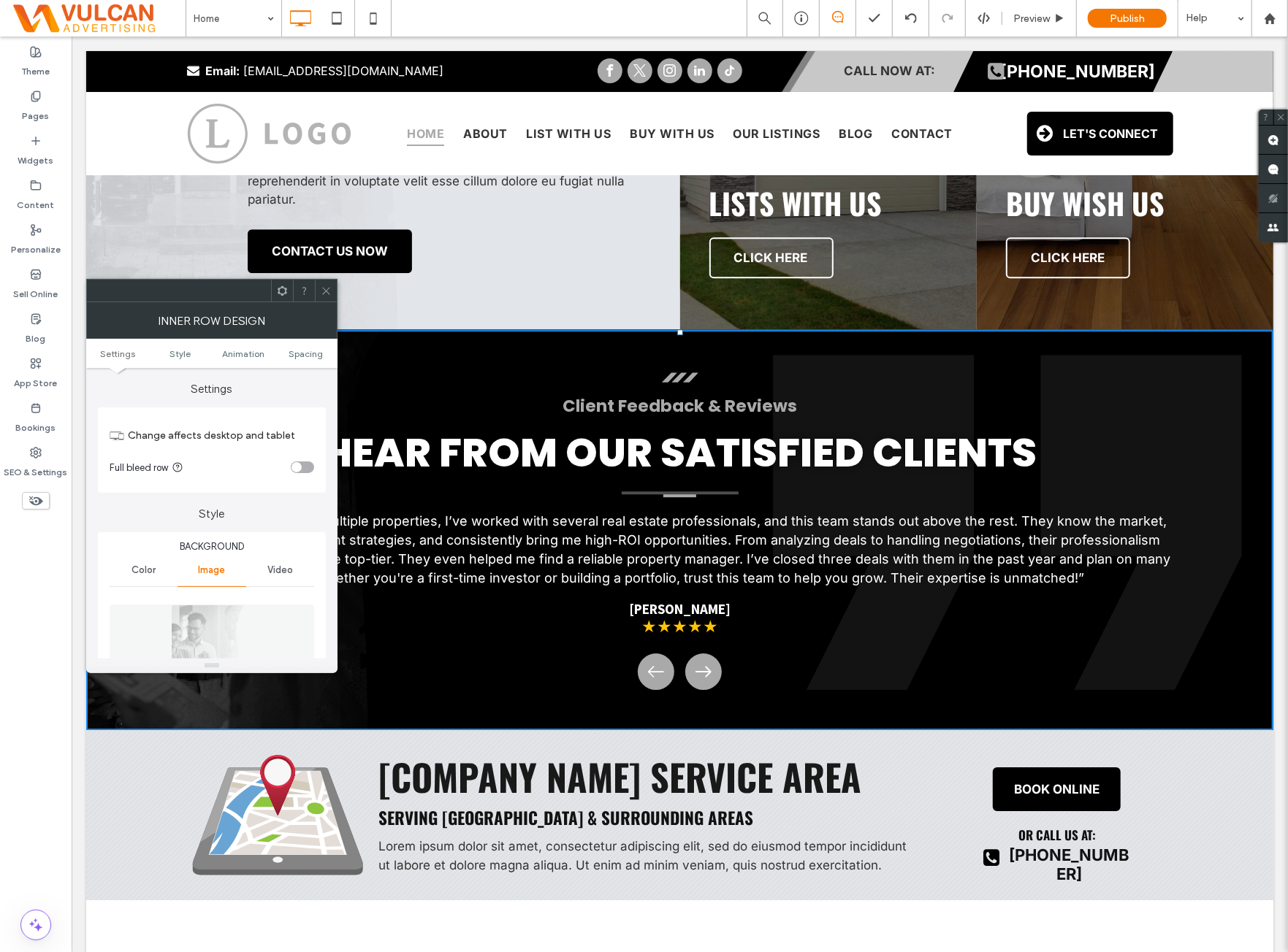
click at [323, 286] on icon at bounding box center [326, 291] width 11 height 11
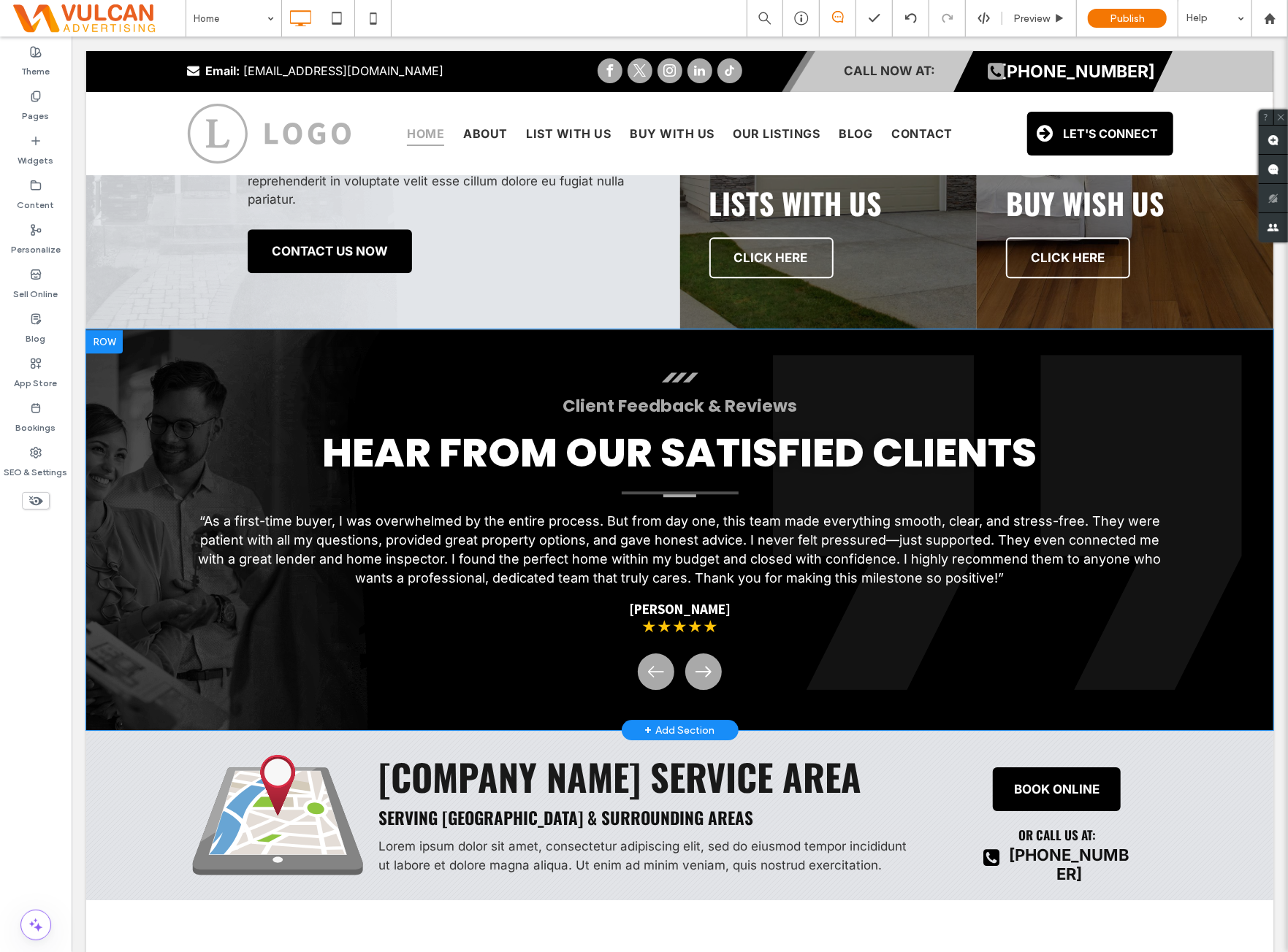
click at [108, 337] on div at bounding box center [103, 341] width 36 height 23
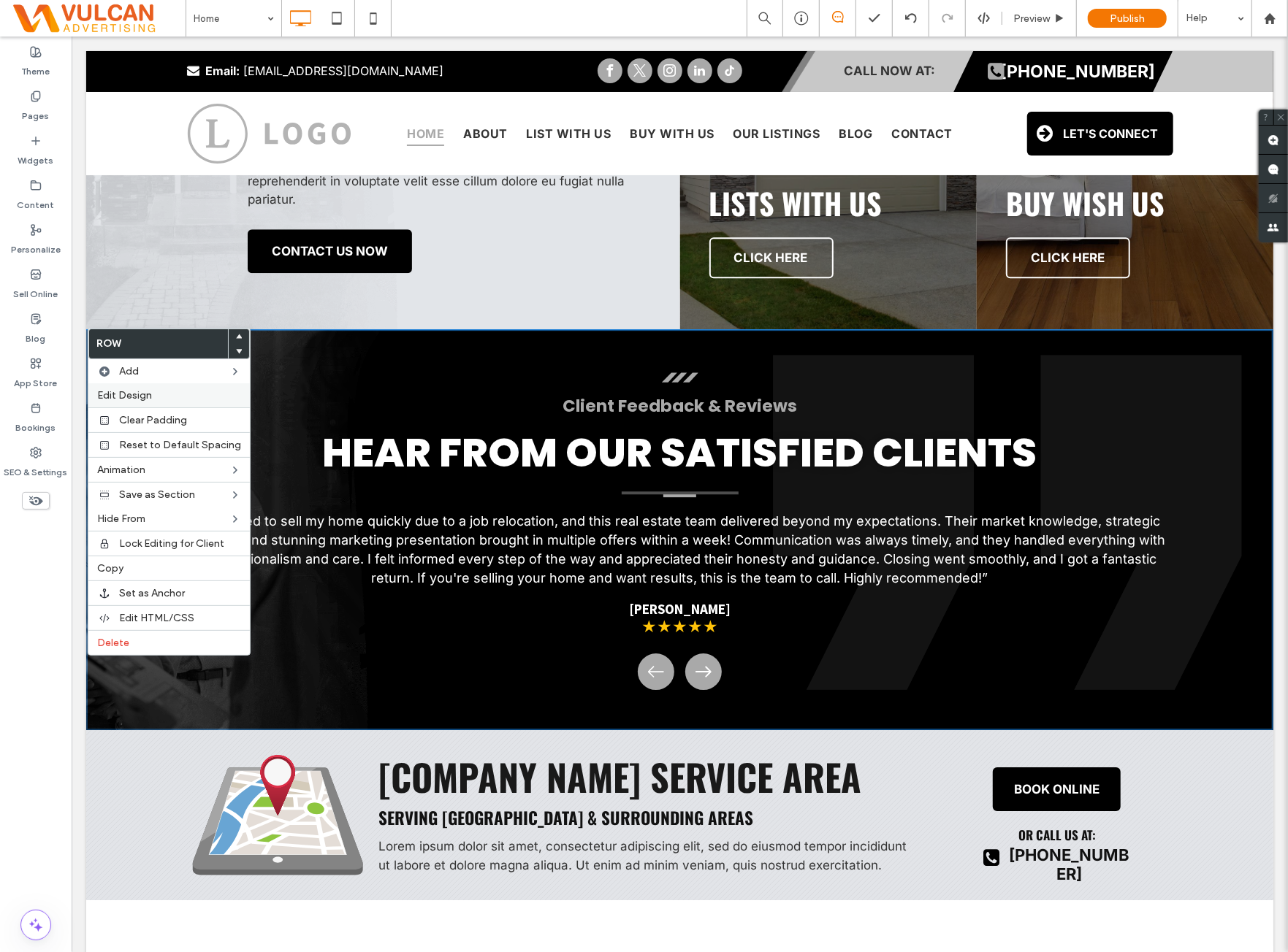
click at [119, 390] on span "Edit Design" at bounding box center [124, 395] width 55 height 12
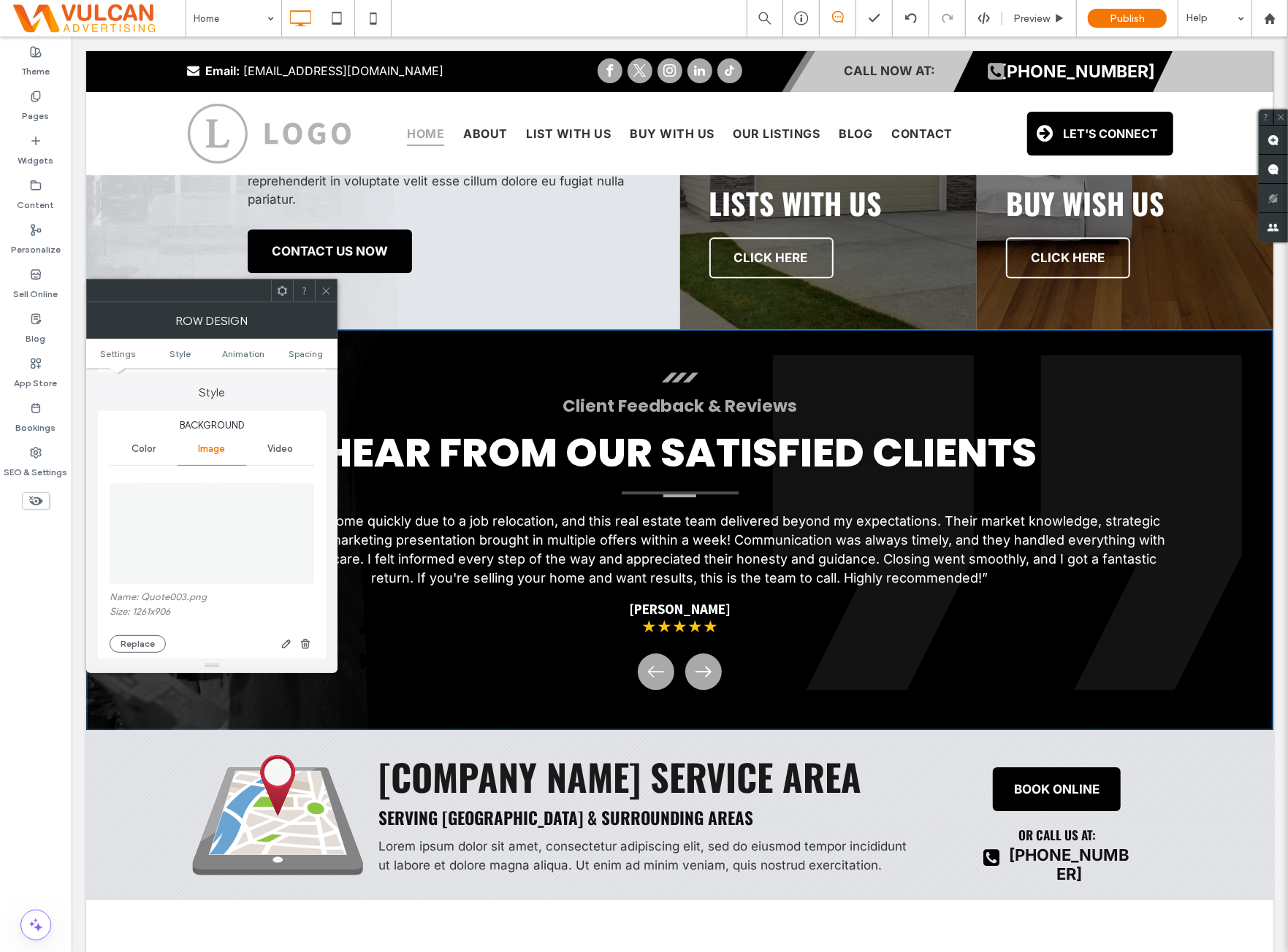
scroll to position [243, 0]
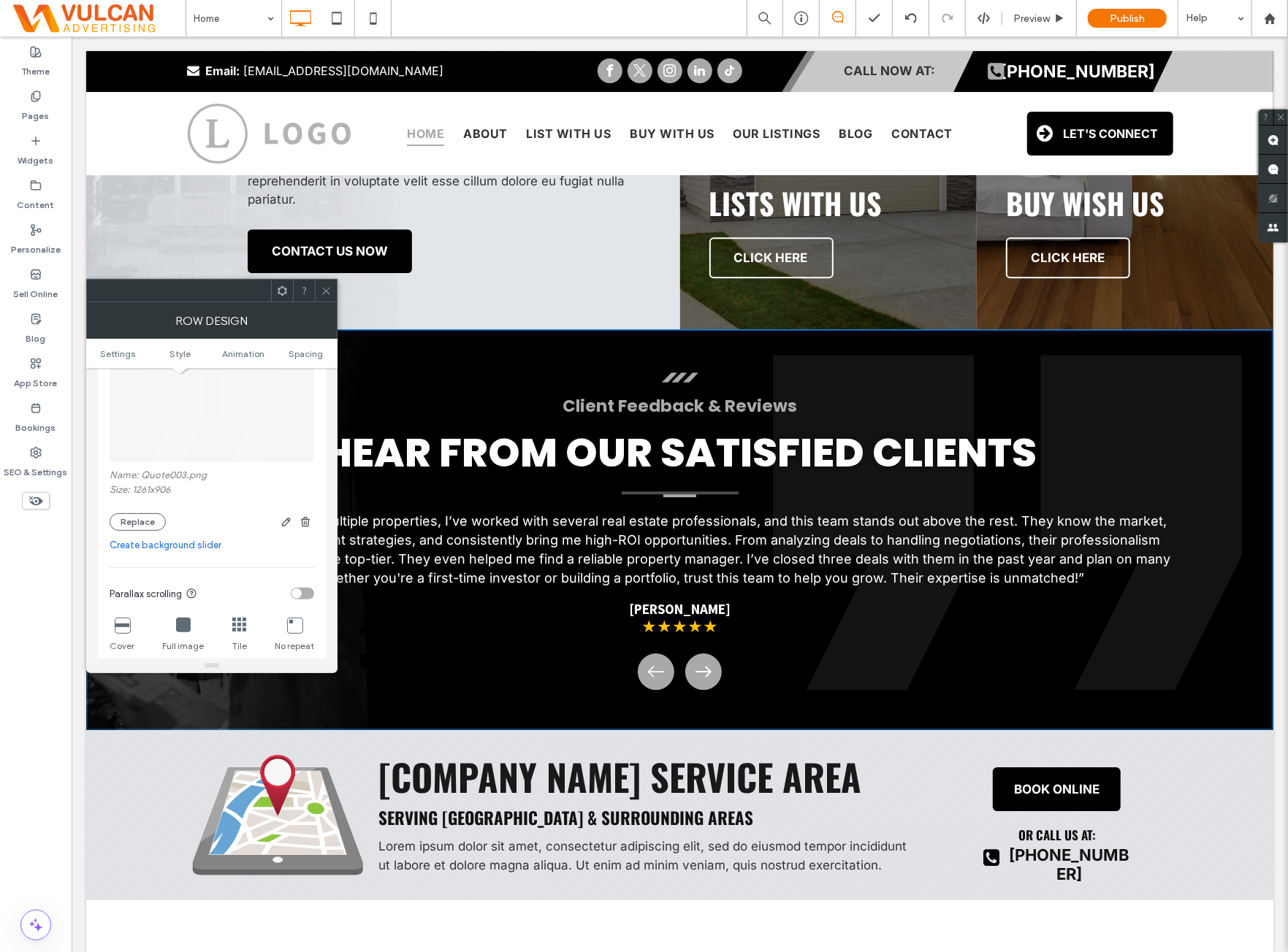
click at [331, 293] on icon at bounding box center [326, 291] width 11 height 11
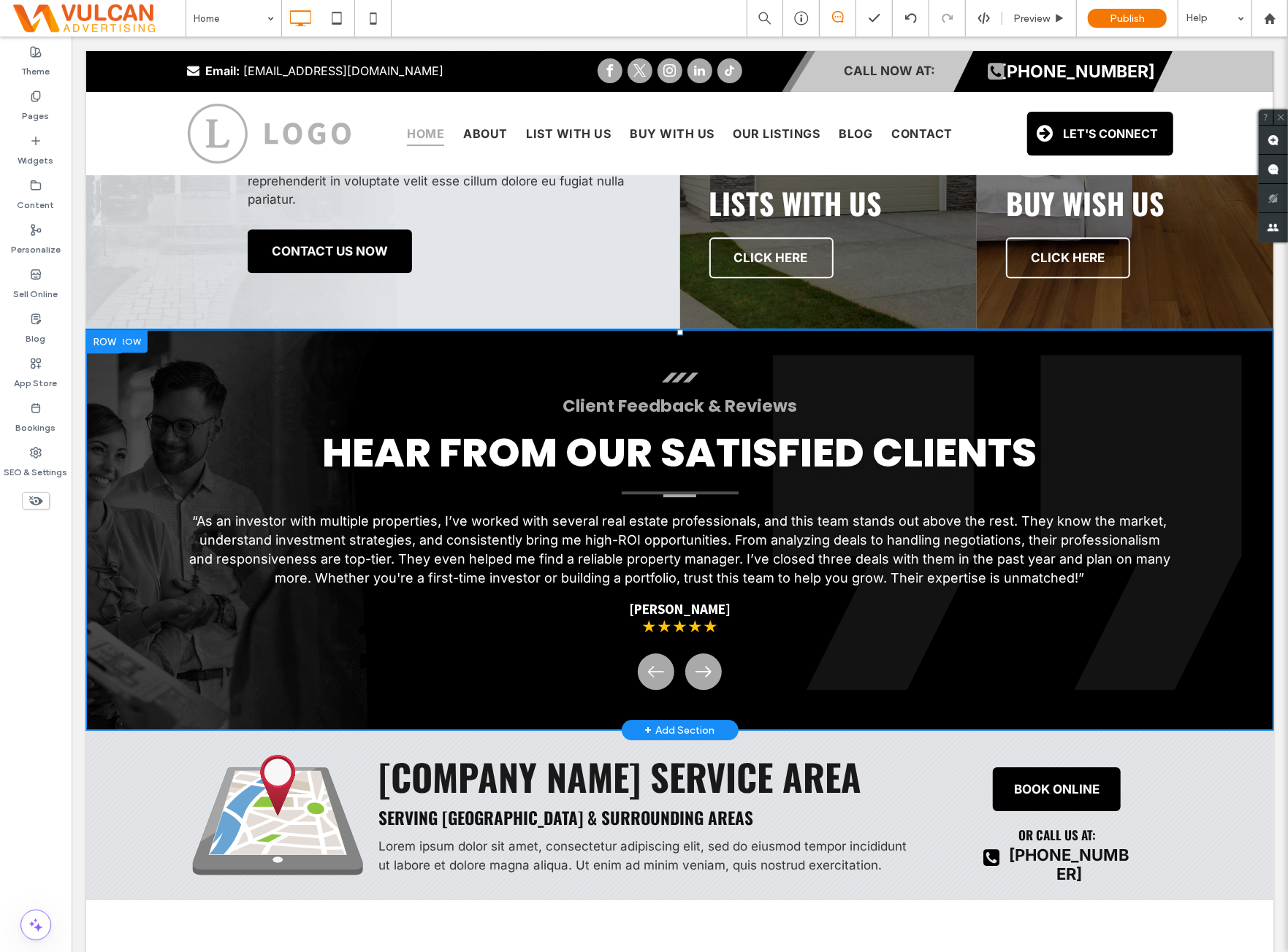
click at [142, 344] on div at bounding box center [116, 341] width 62 height 22
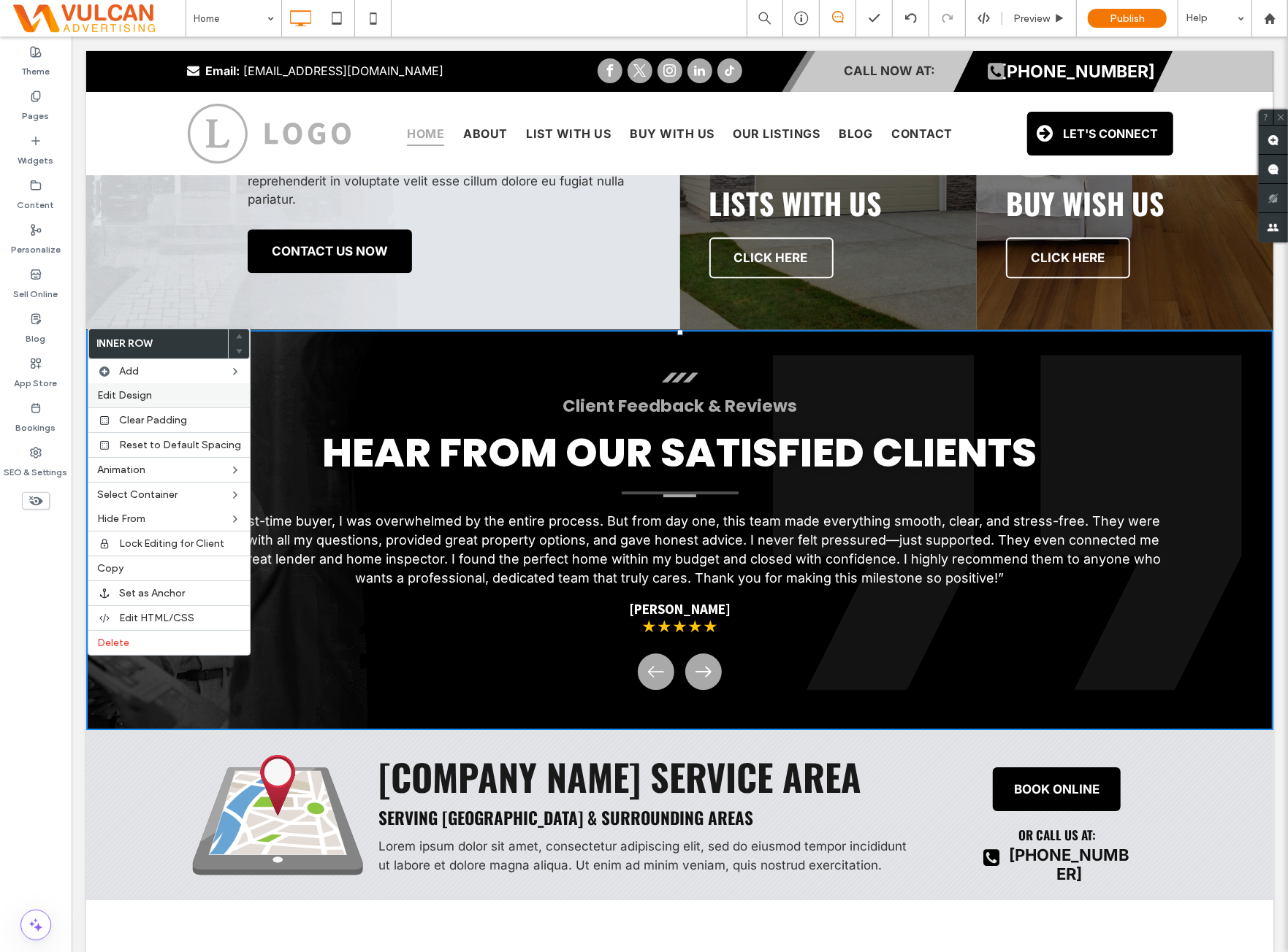
click at [178, 393] on label "Edit Design" at bounding box center [169, 395] width 144 height 12
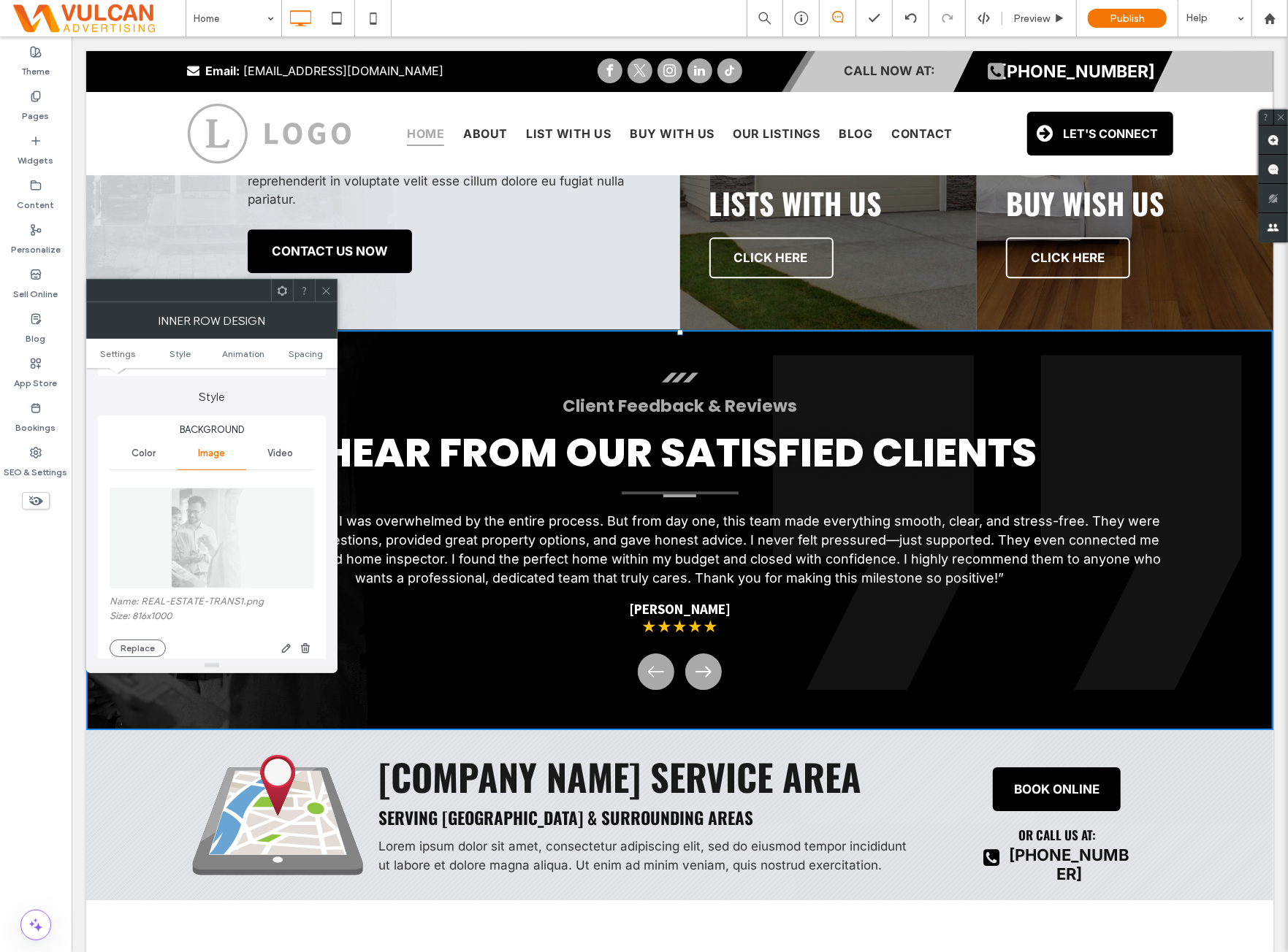
scroll to position [121, 0]
click at [149, 455] on div "Color" at bounding box center [143, 449] width 68 height 32
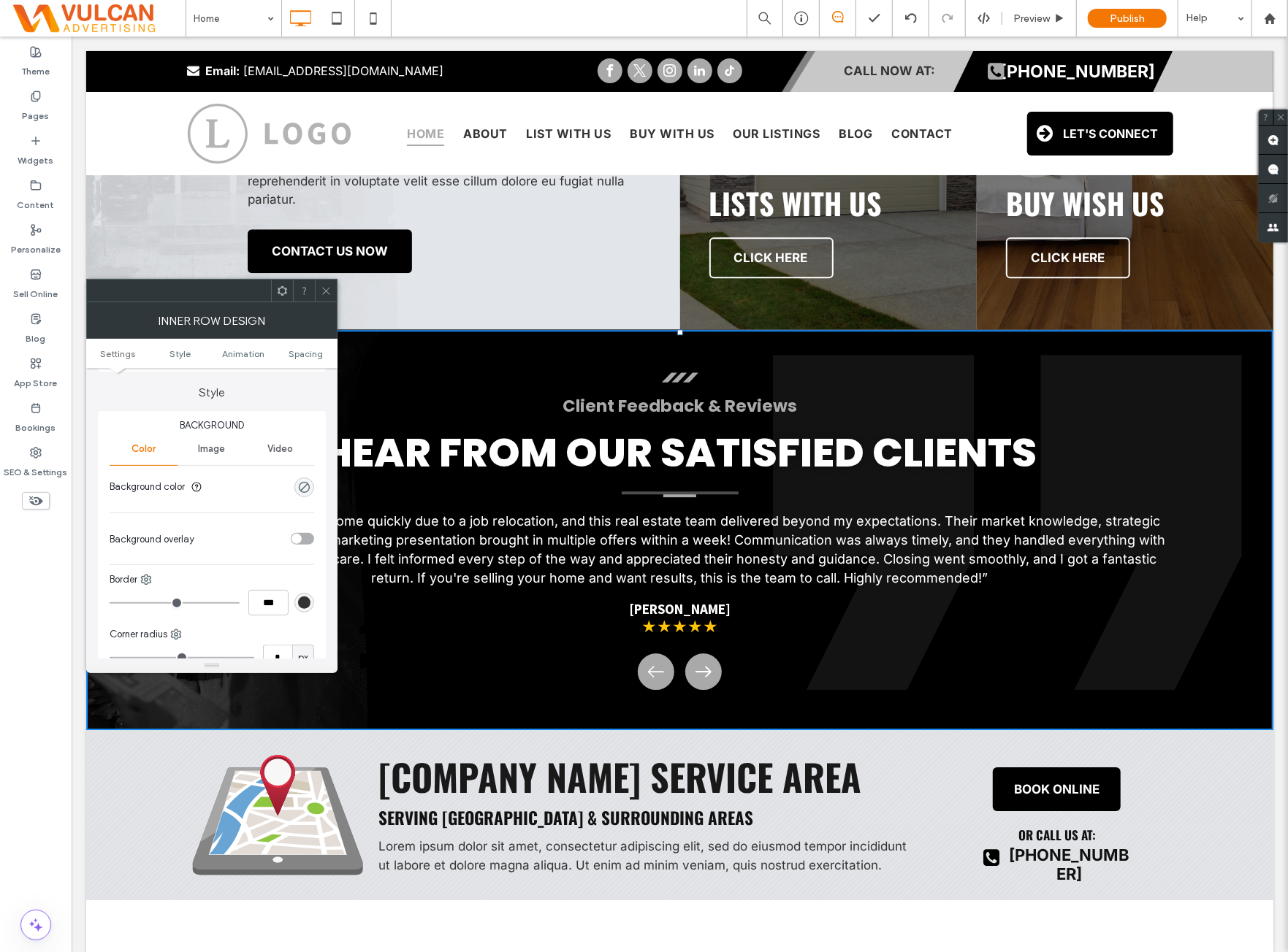
click at [313, 481] on section "Background color" at bounding box center [211, 487] width 205 height 36
click at [307, 486] on div "rgba(0, 0, 0, 0)" at bounding box center [304, 487] width 12 height 12
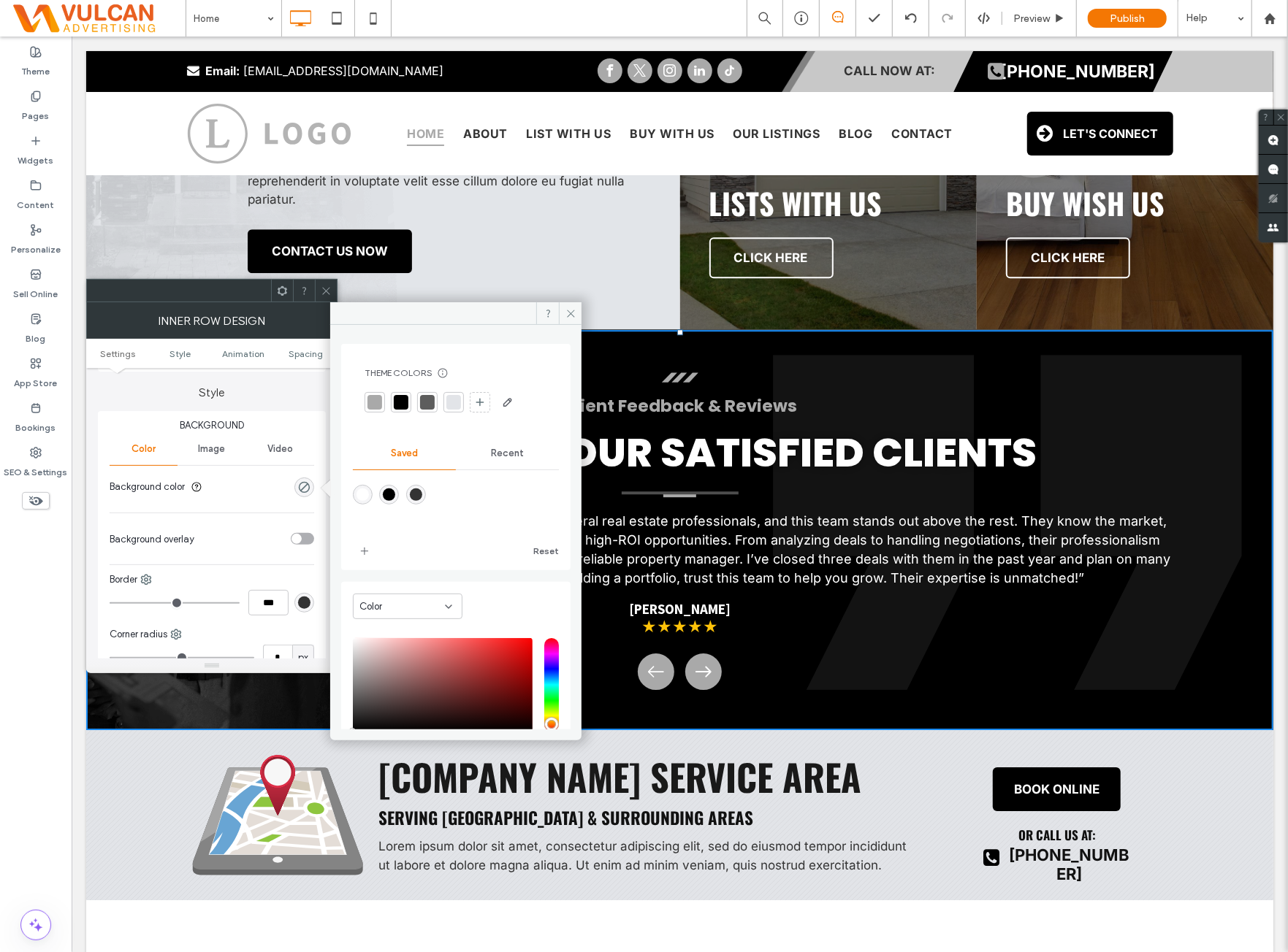
click at [222, 504] on section "Background color" at bounding box center [211, 487] width 205 height 36
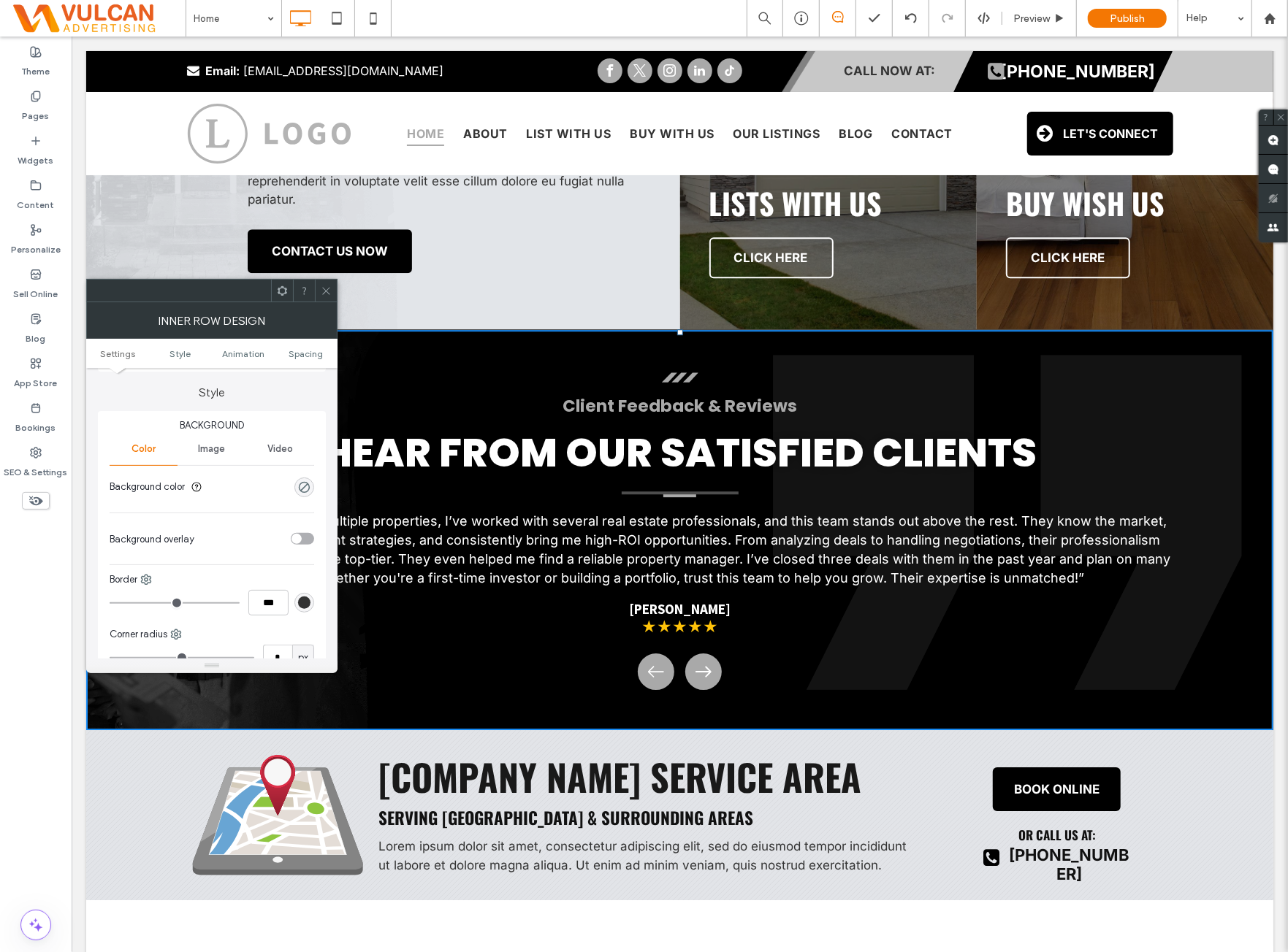
click at [212, 447] on span "Image" at bounding box center [211, 449] width 27 height 12
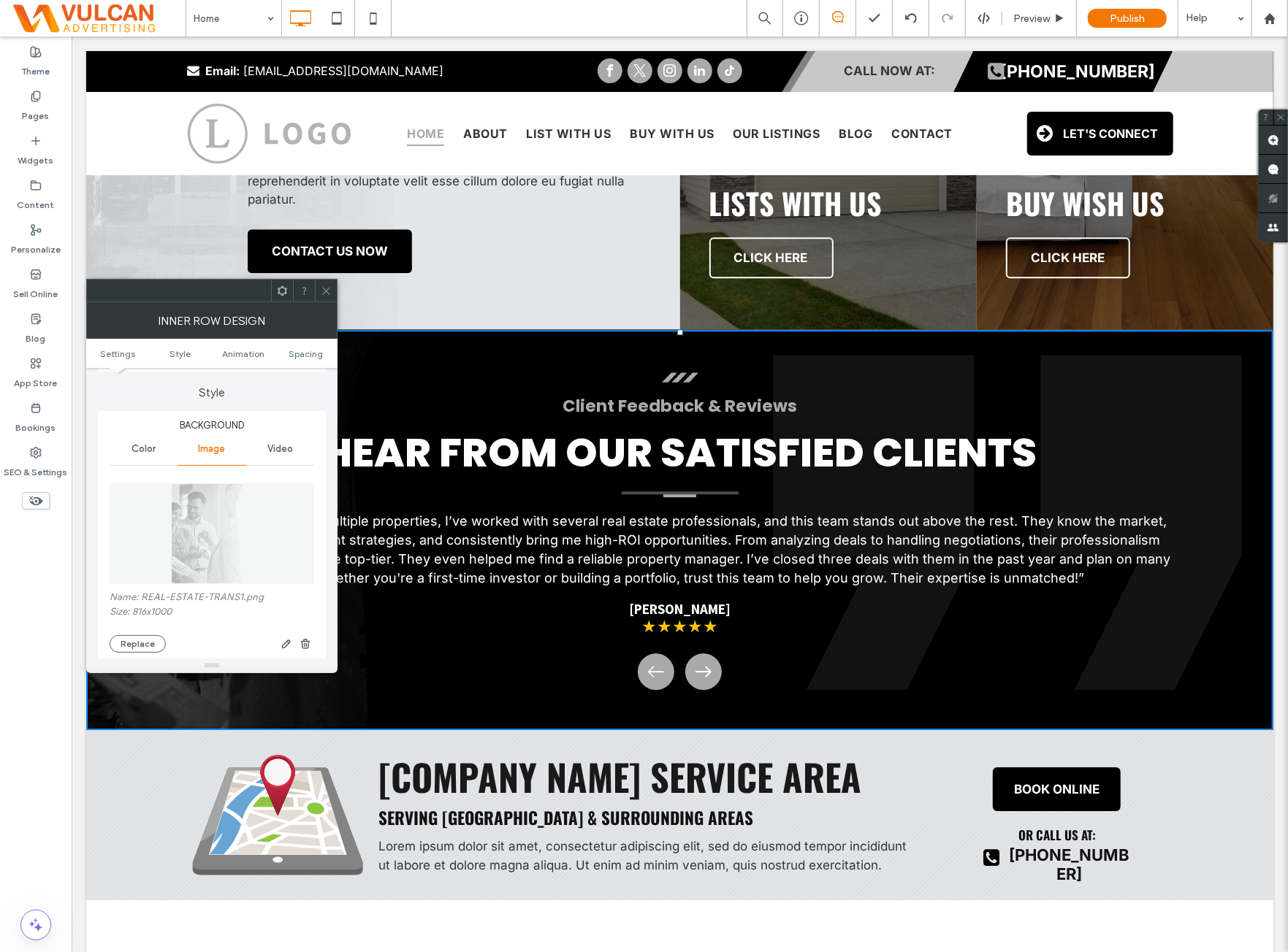
click at [329, 290] on icon at bounding box center [326, 291] width 11 height 11
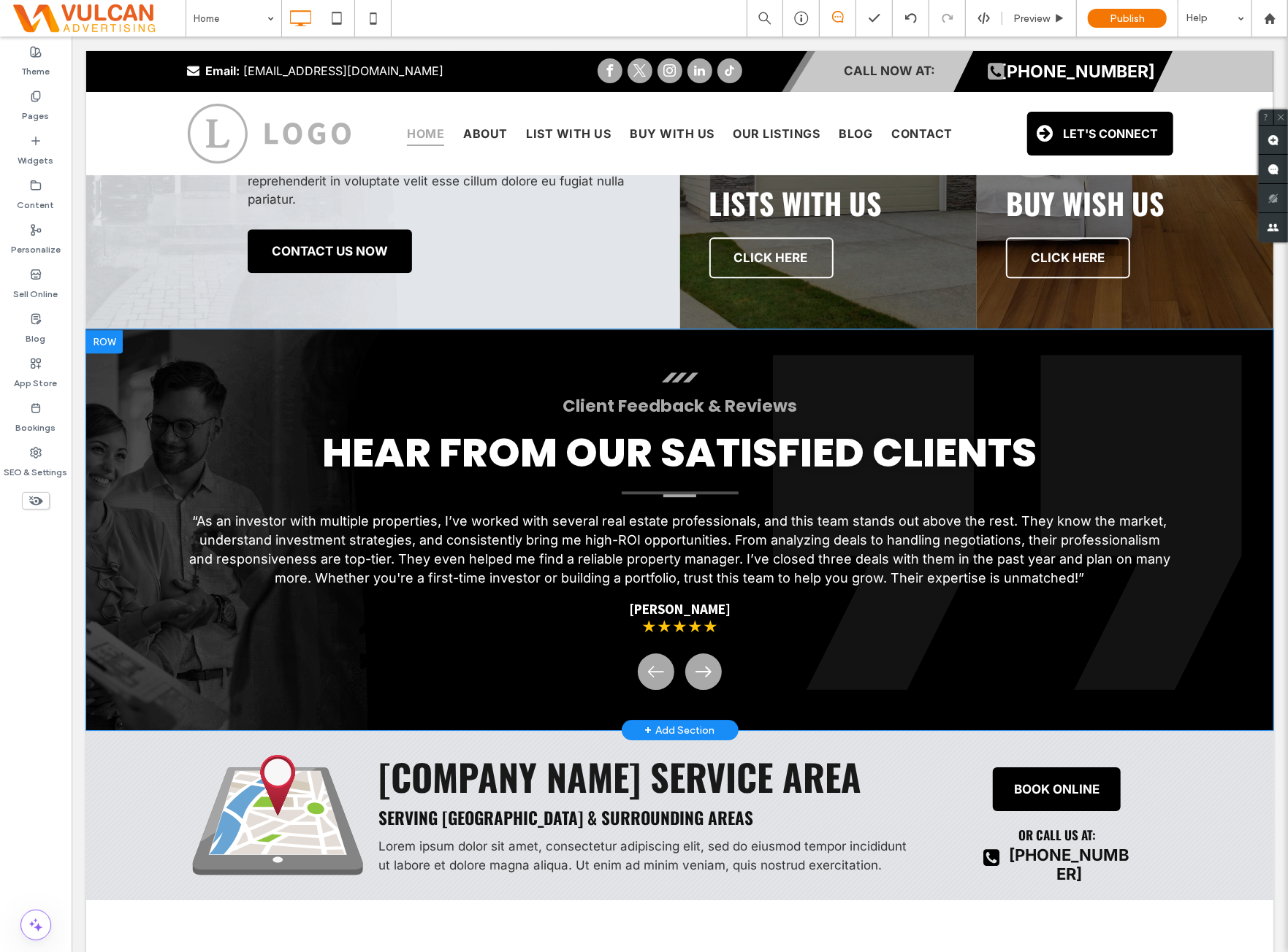
click at [118, 348] on div at bounding box center [103, 341] width 36 height 23
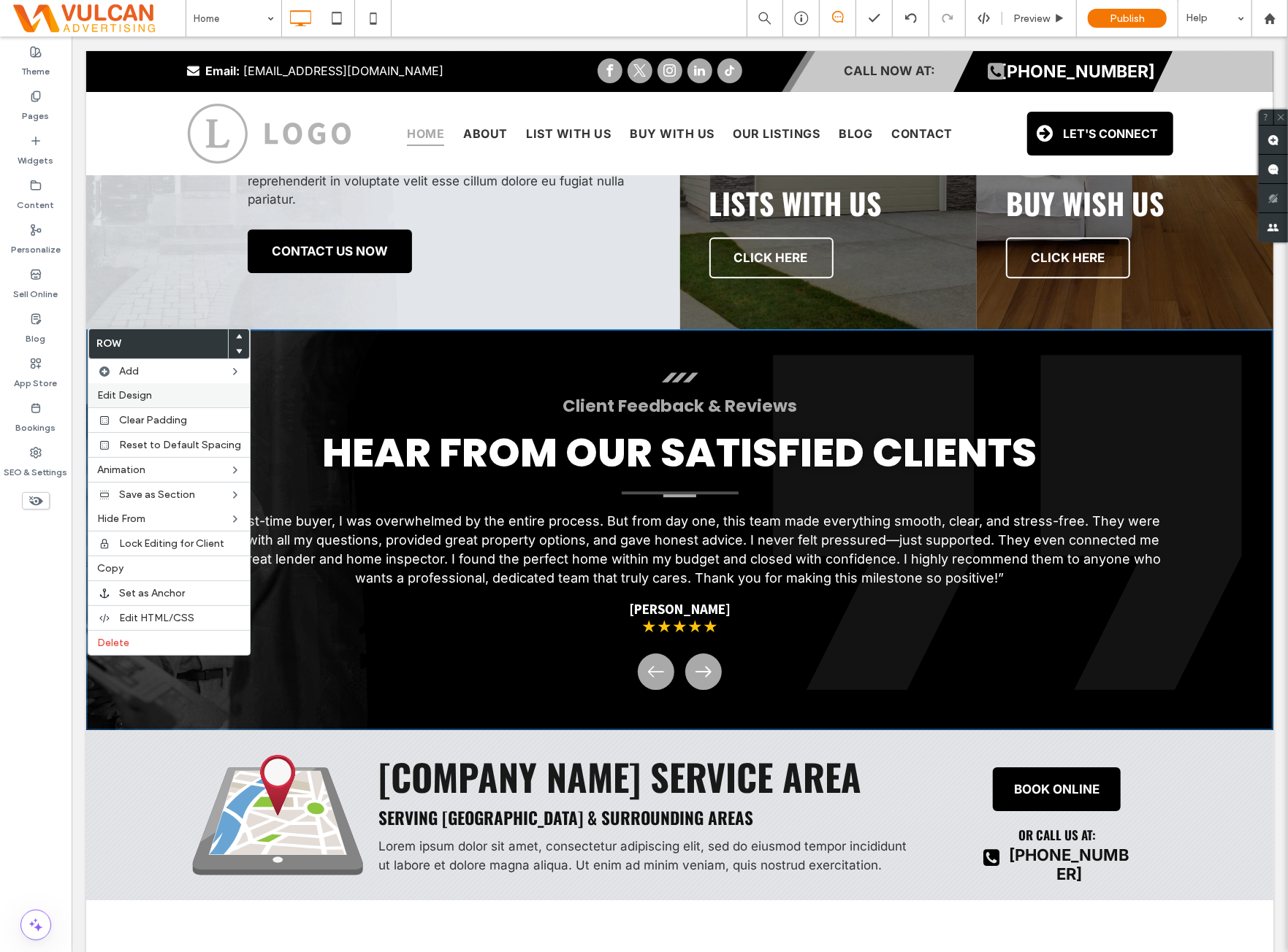
click at [145, 385] on div "Edit Design" at bounding box center [169, 395] width 162 height 24
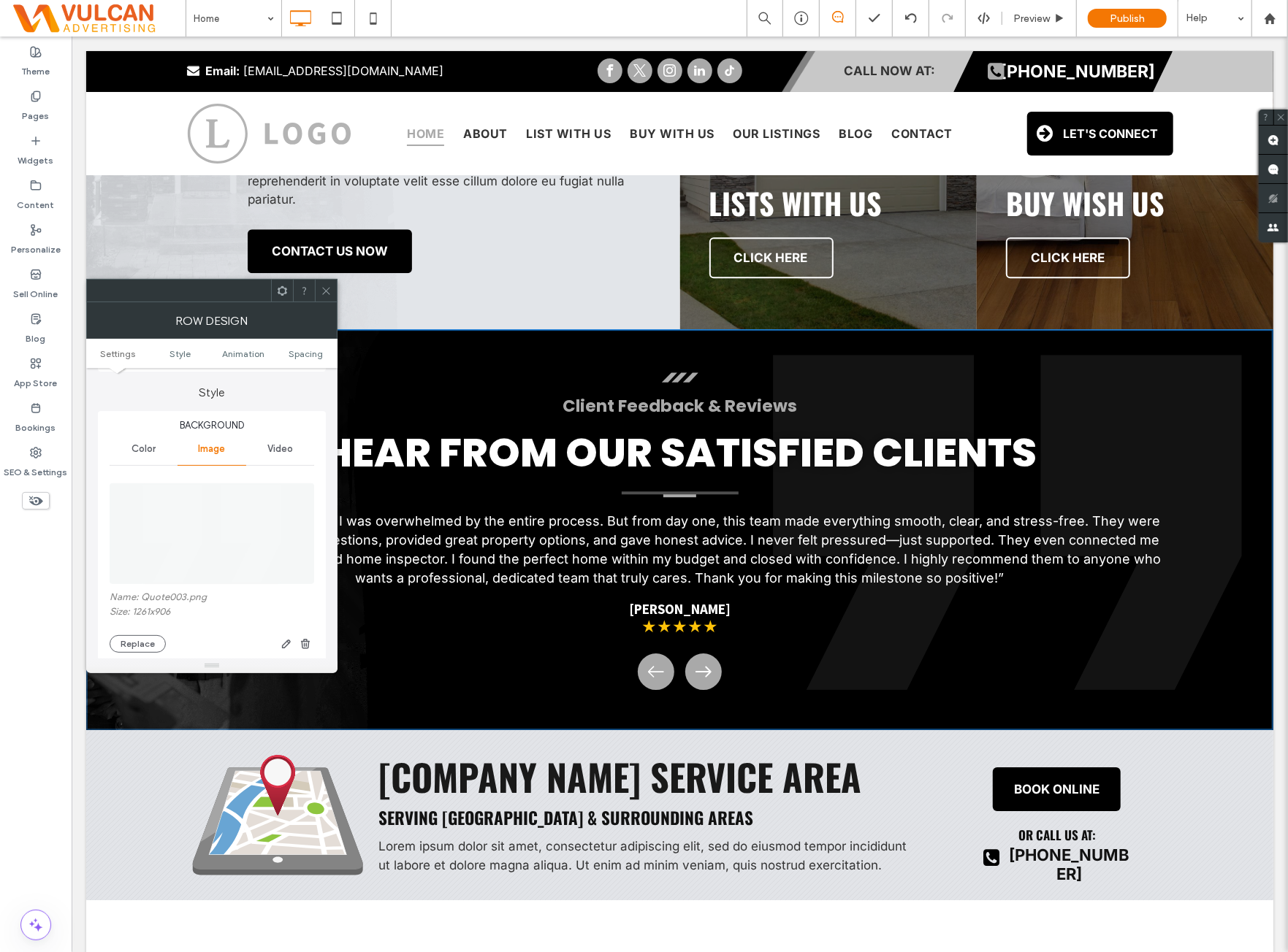
click at [143, 460] on div "Color" at bounding box center [143, 449] width 68 height 32
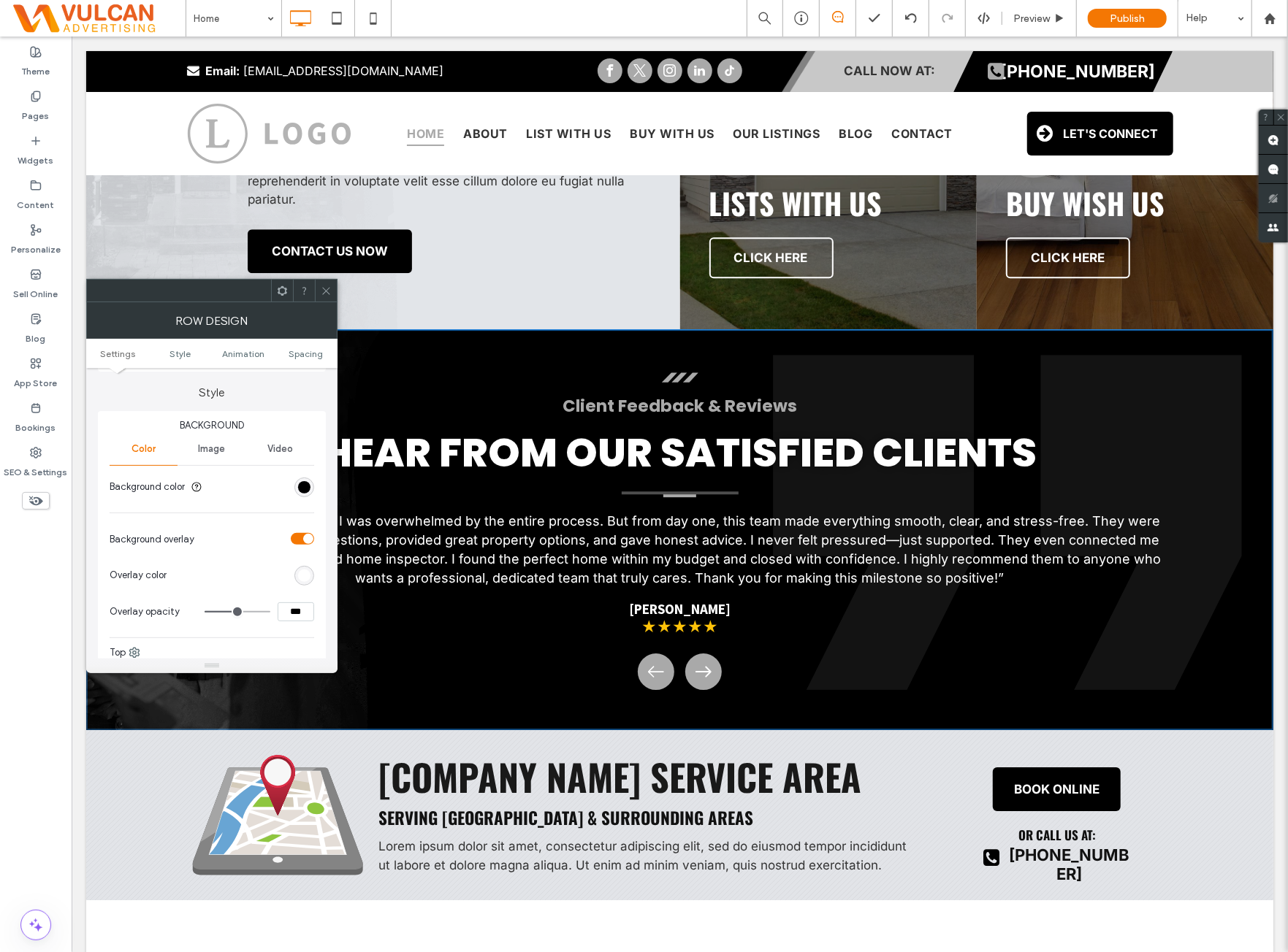
drag, startPoint x: 330, startPoint y: 293, endPoint x: 335, endPoint y: 309, distance: 16.8
click at [330, 296] on span at bounding box center [326, 290] width 11 height 21
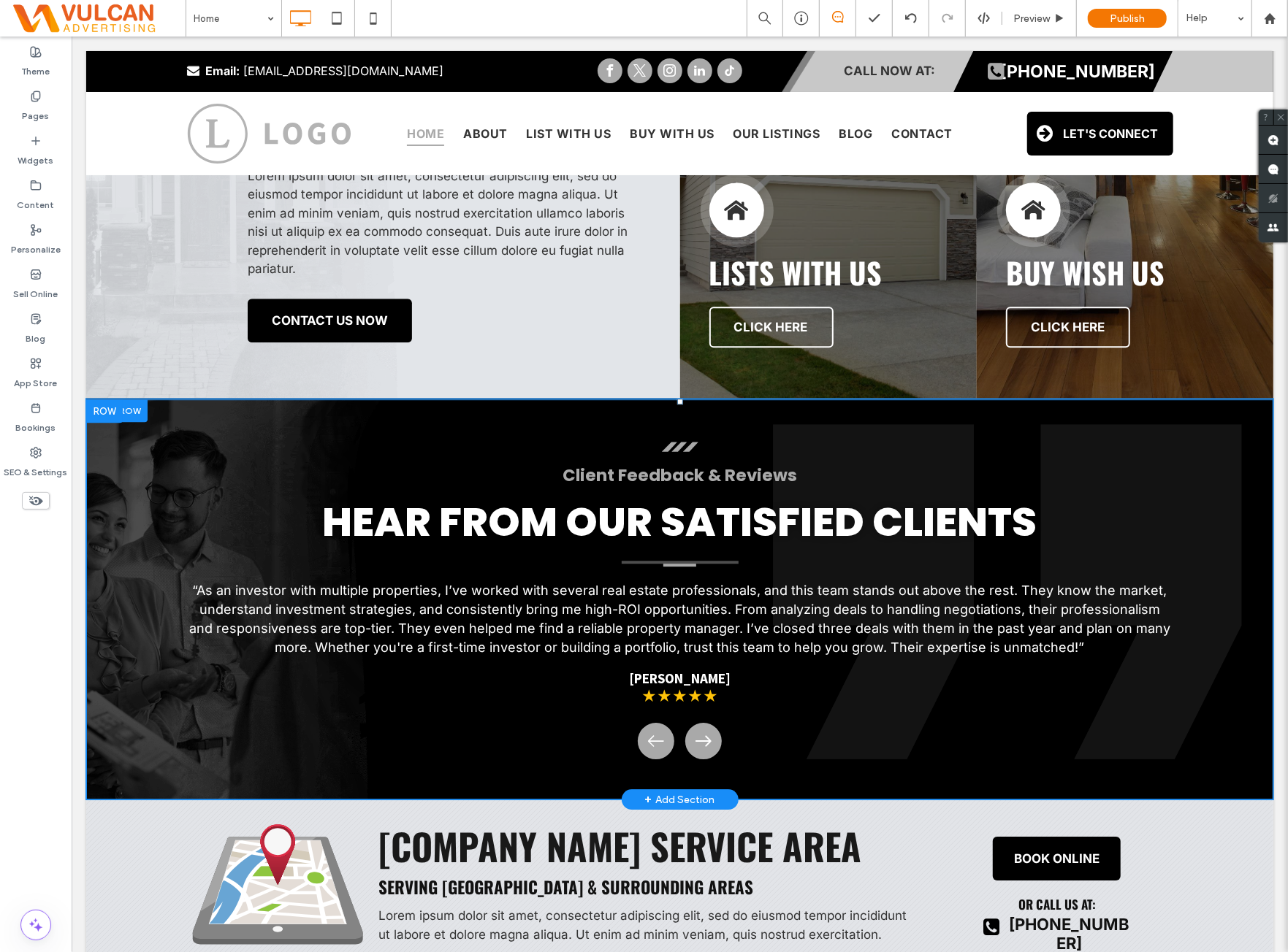
scroll to position [2921, 0]
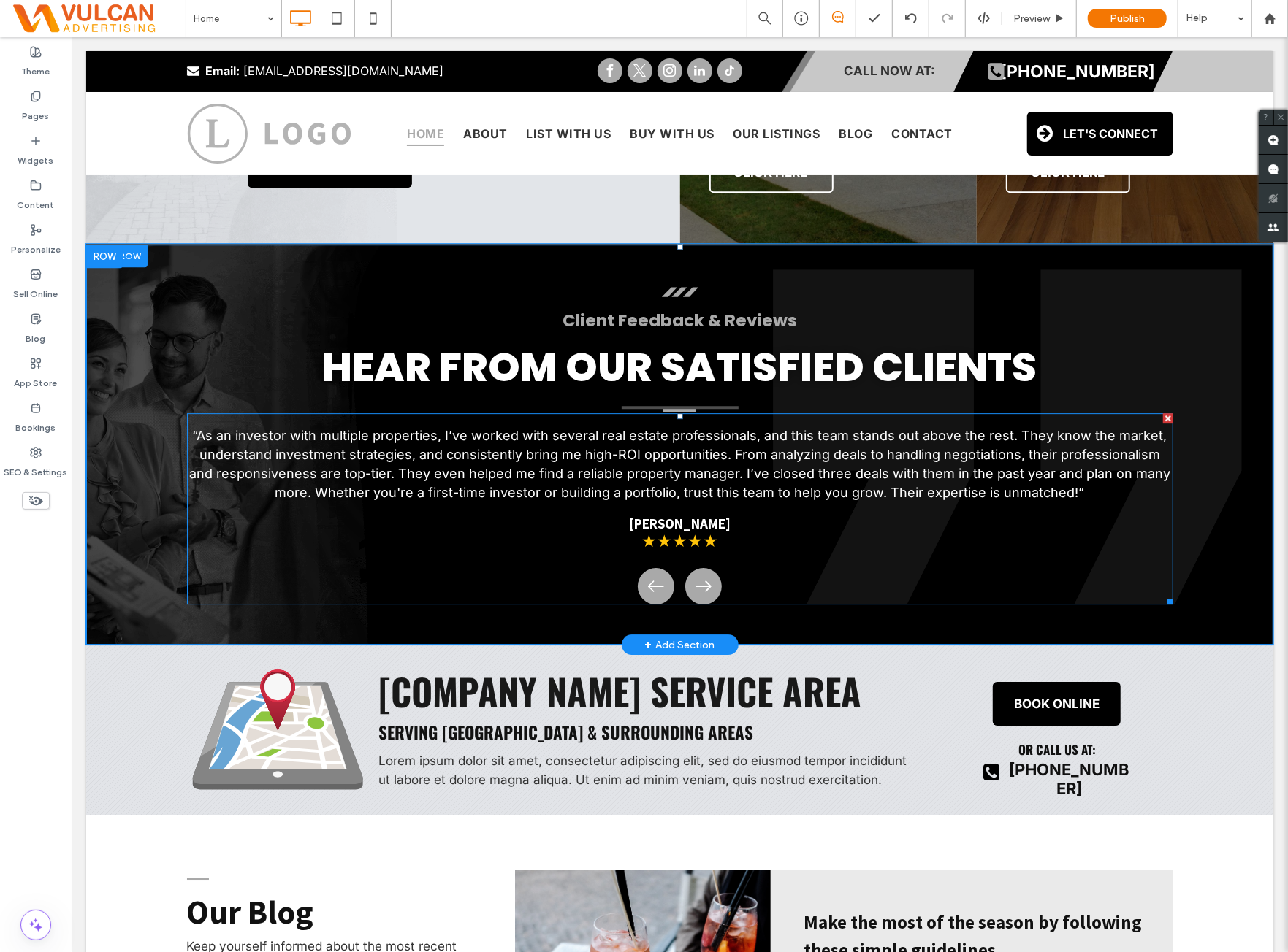
click at [430, 517] on span at bounding box center [679, 508] width 986 height 192
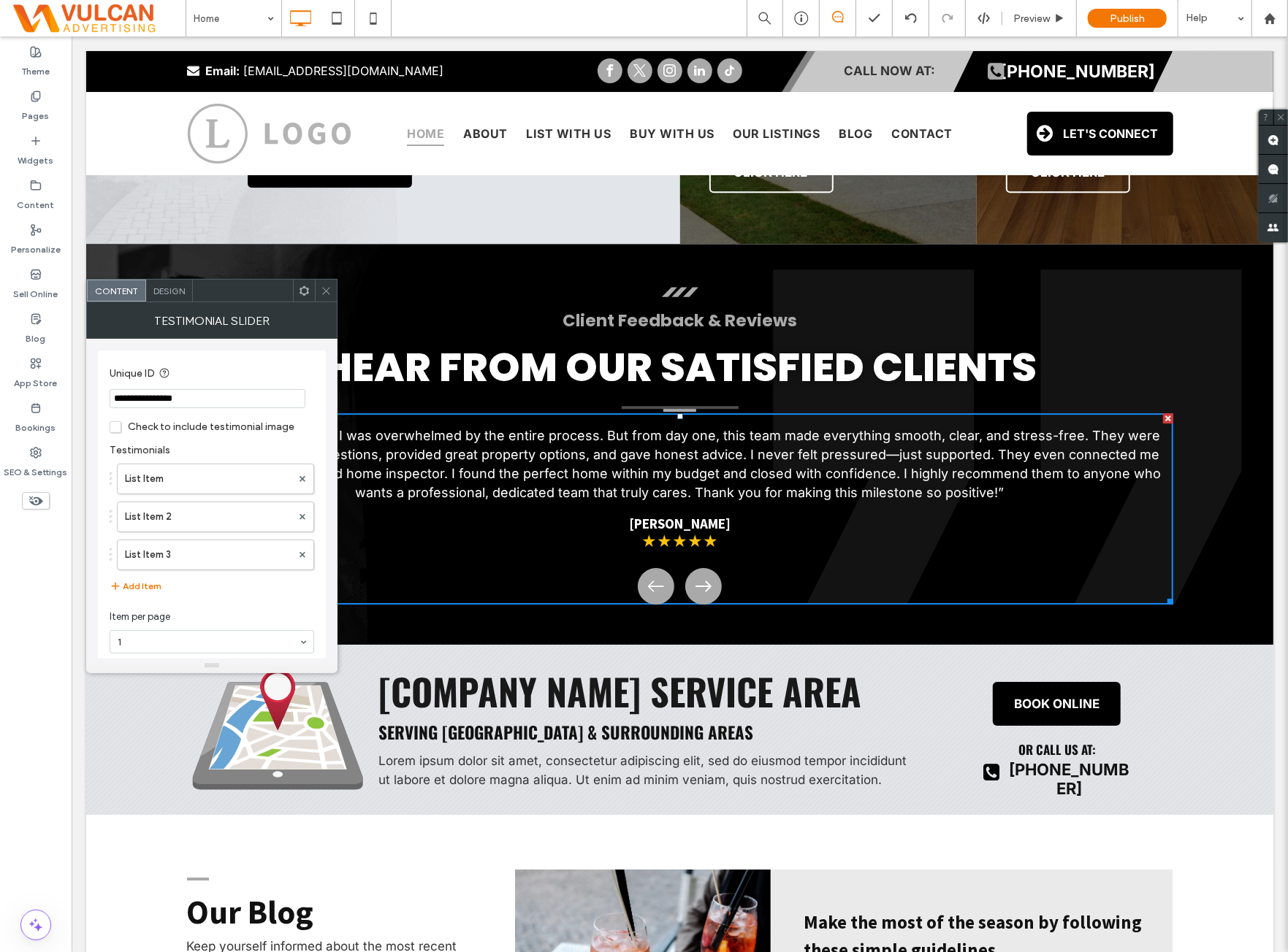
click at [305, 296] on span at bounding box center [305, 290] width 11 height 21
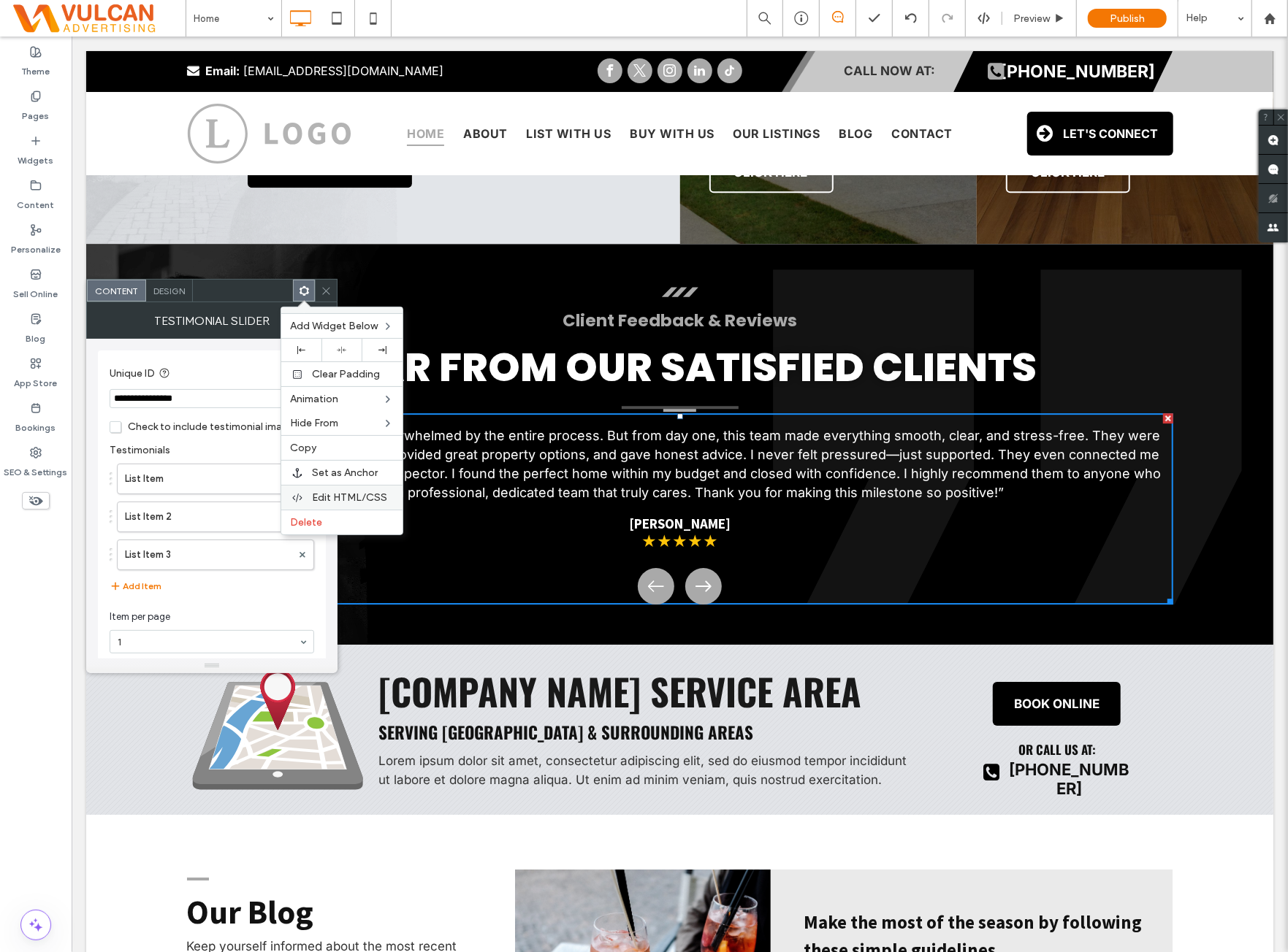
click at [355, 494] on span "Edit HTML/CSS" at bounding box center [350, 497] width 76 height 12
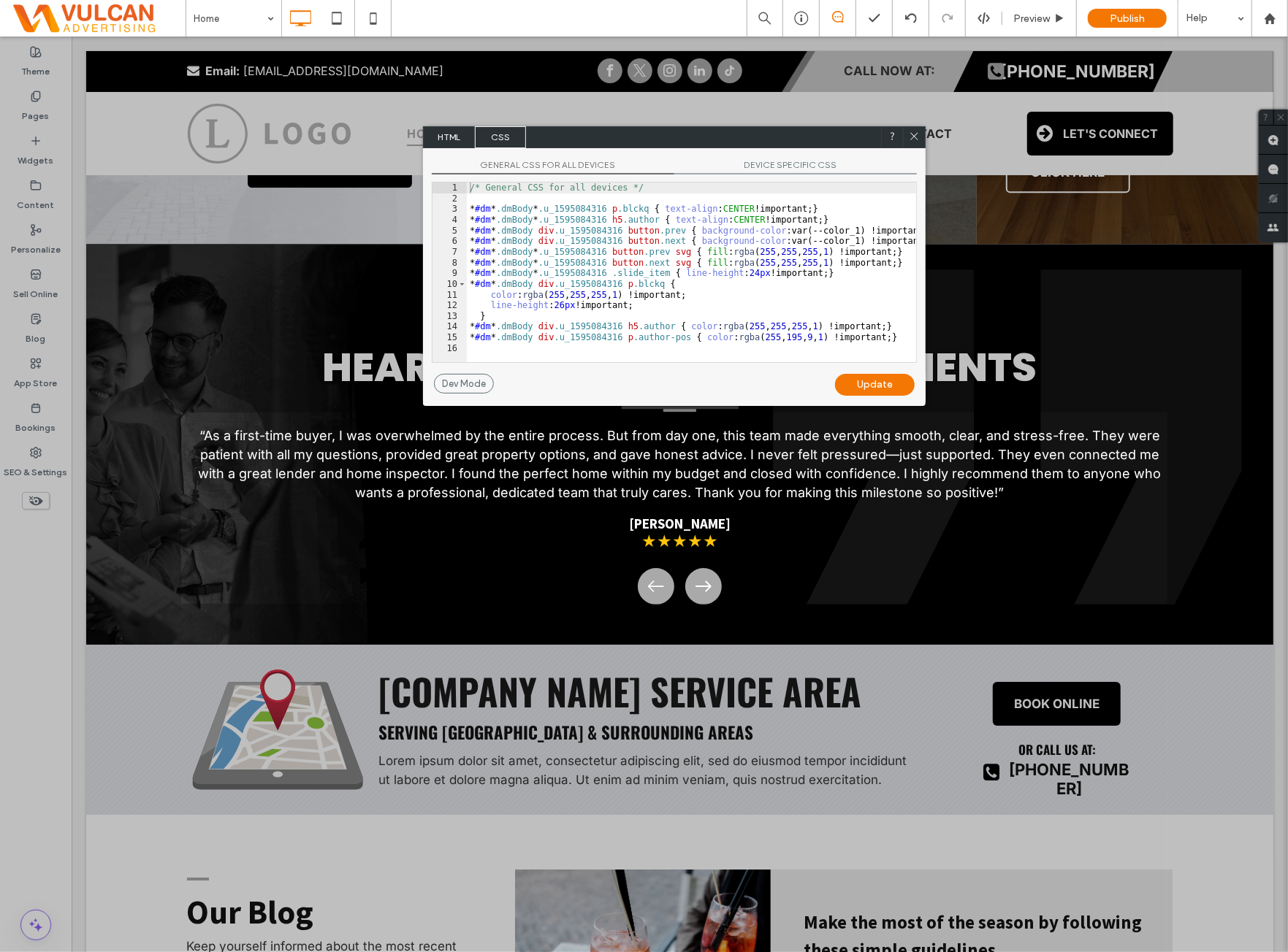
click at [692, 303] on div "/* General CSS for all devices */ * #dm * .dmBody * .u_1595084316 p .blckq { te…" at bounding box center [692, 282] width 450 height 201
click at [588, 154] on div "GENERAL CSS FOR ALL DEVICES DEVICE SPECIFIC CSS Use with caution! Make sure you…" at bounding box center [675, 262] width 503 height 226
click at [583, 167] on span "GENERAL CSS FOR ALL DEVICES" at bounding box center [553, 166] width 243 height 15
click at [761, 171] on span "DEVICE SPECIFIC CSS" at bounding box center [796, 166] width 243 height 15
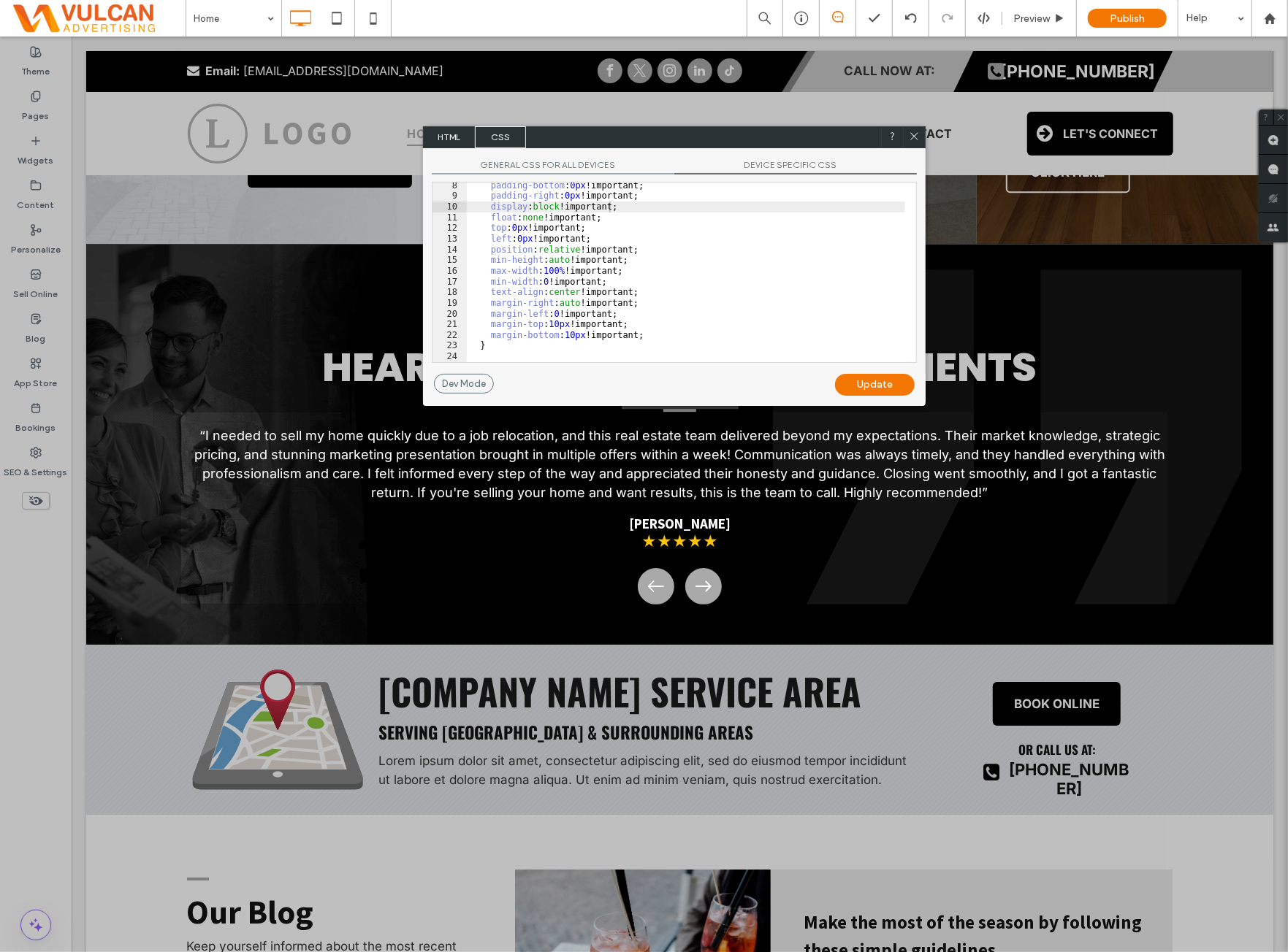
click at [659, 203] on div "padding-bottom : 0 px !important; padding-right : 0 px !important; display : bl…" at bounding box center [686, 280] width 438 height 201
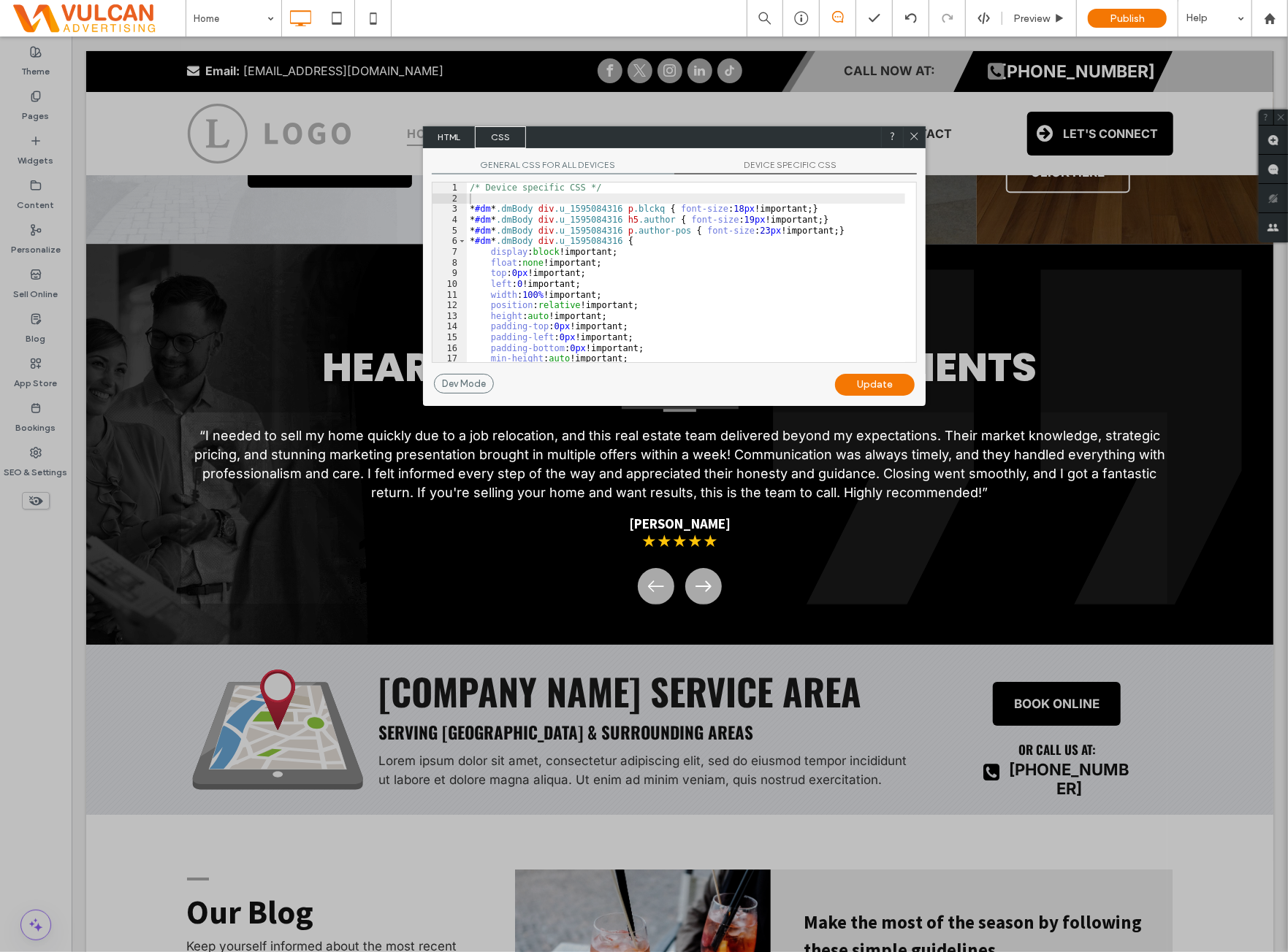
click at [578, 162] on span "GENERAL CSS FOR ALL DEVICES" at bounding box center [553, 166] width 243 height 15
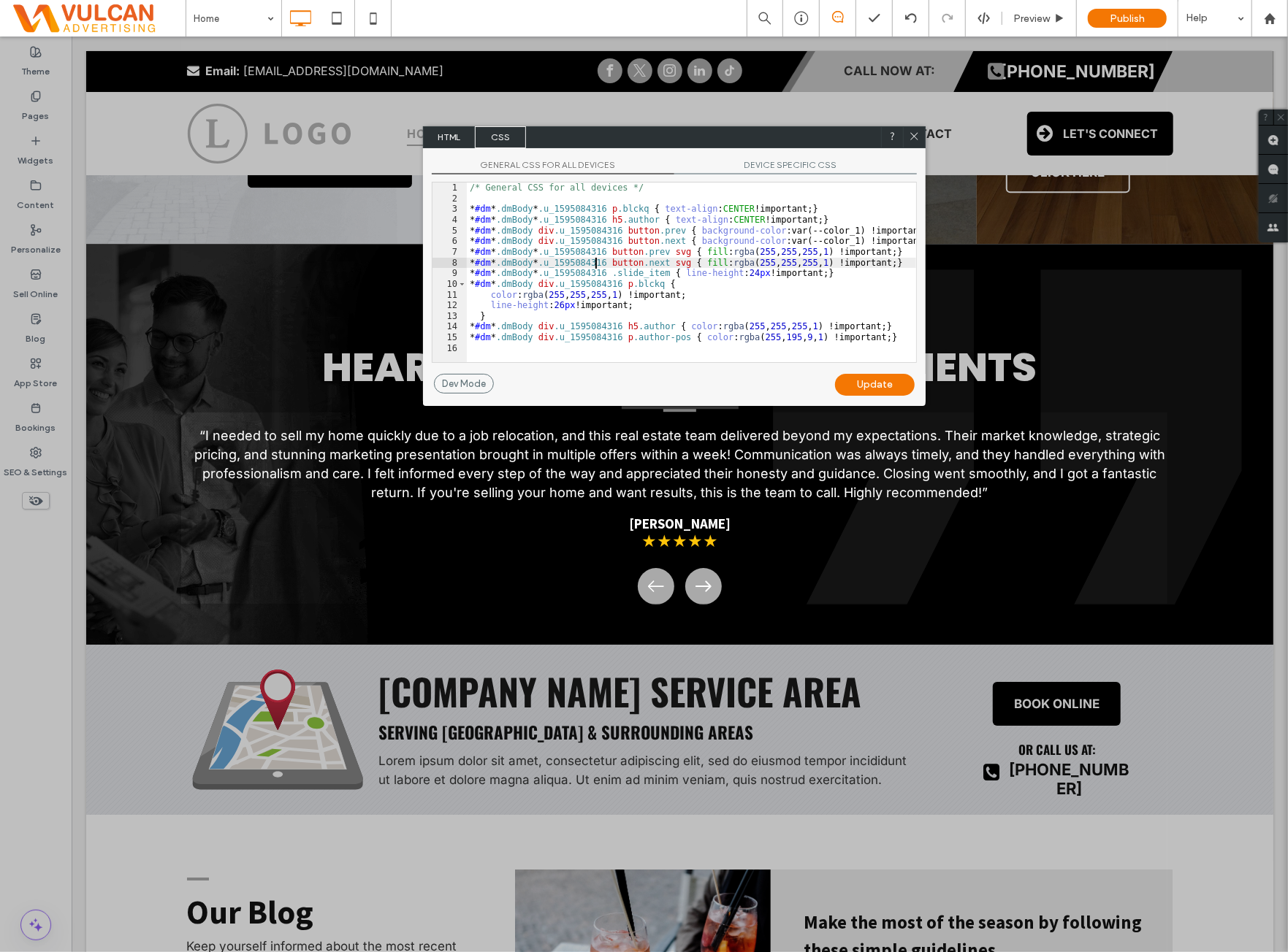
click at [594, 263] on div "/* General CSS for all devices */ * #dm * .dmBody * .u_1595084316 p .blckq { te…" at bounding box center [692, 282] width 450 height 201
click at [467, 139] on span "HTML" at bounding box center [449, 136] width 51 height 21
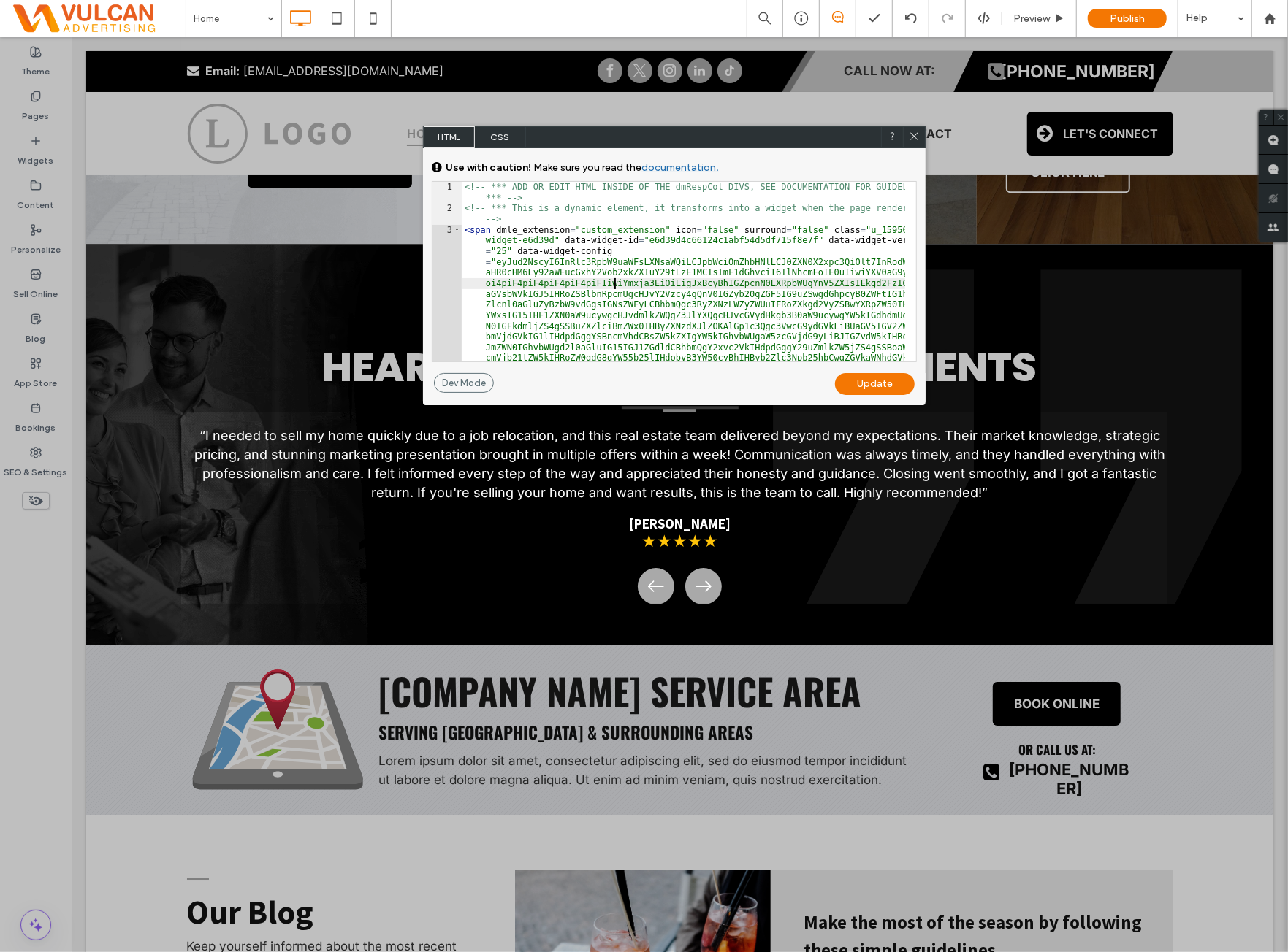
click at [614, 281] on div "<!-- *** ADD OR EDIT HTML INSIDE OF THE dmRespCol DIVS, SEE DOCUMENTATION FOR G…" at bounding box center [683, 481] width 444 height 598
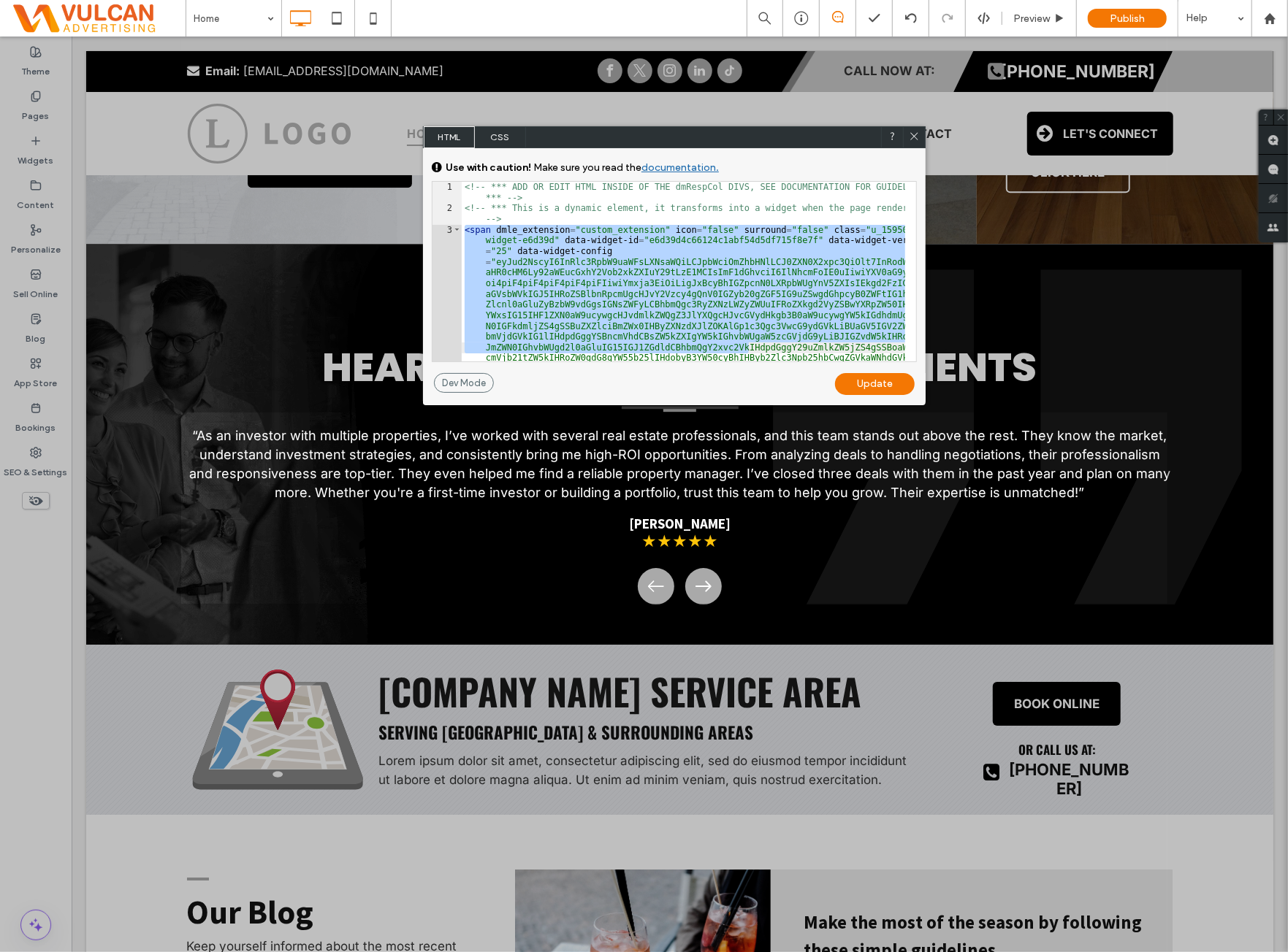
drag, startPoint x: 465, startPoint y: 232, endPoint x: 750, endPoint y: 343, distance: 305.9
click at [750, 343] on div "<!-- *** ADD OR EDIT HTML INSIDE OF THE dmRespCol DIVS, SEE DOCUMENTATION FOR G…" at bounding box center [683, 481] width 444 height 598
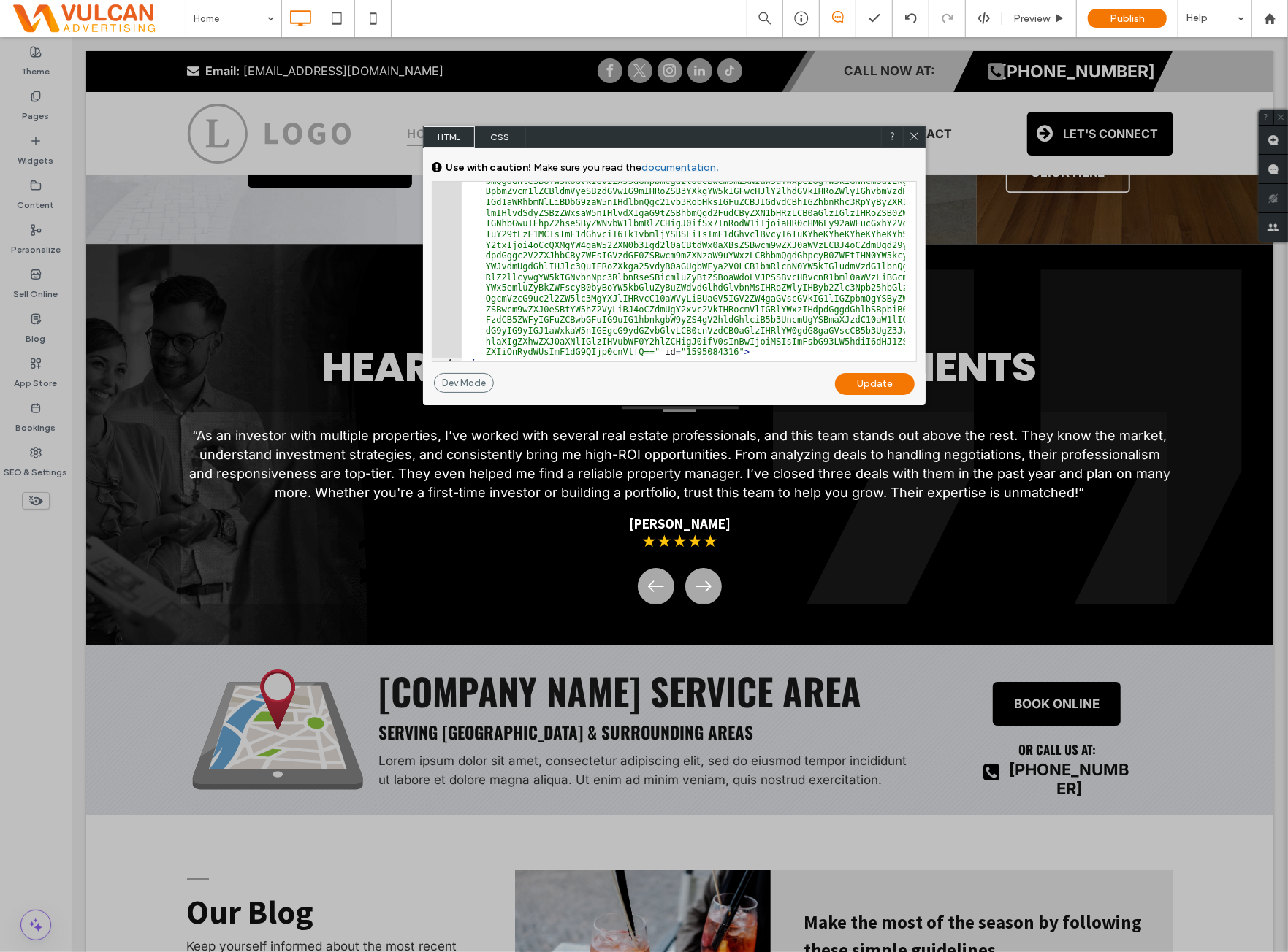
scroll to position [280, 0]
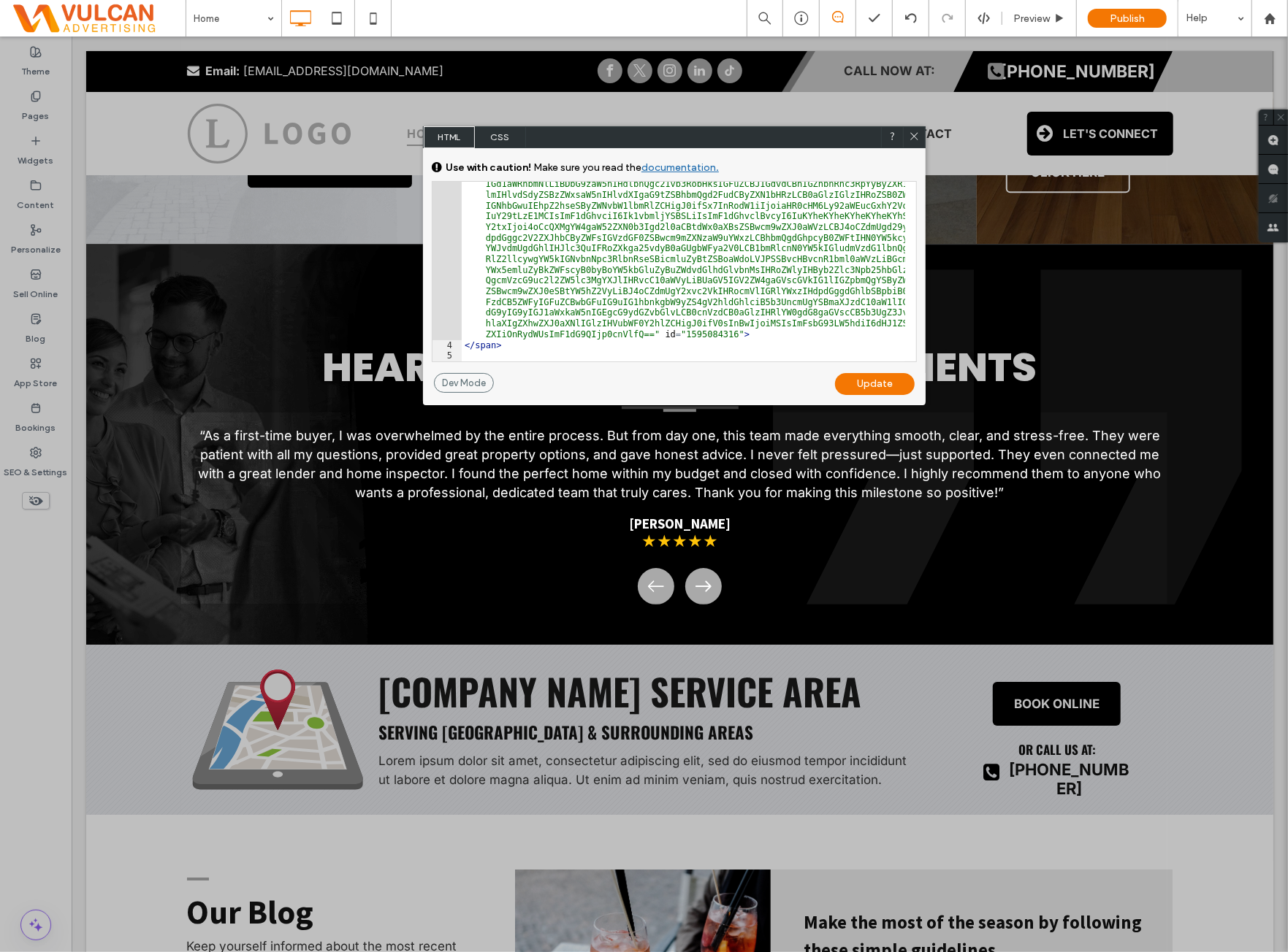
click at [624, 349] on div "< span dmle_extension = "custom_extension" icon = "false" surround = "false" cl…" at bounding box center [683, 237] width 444 height 587
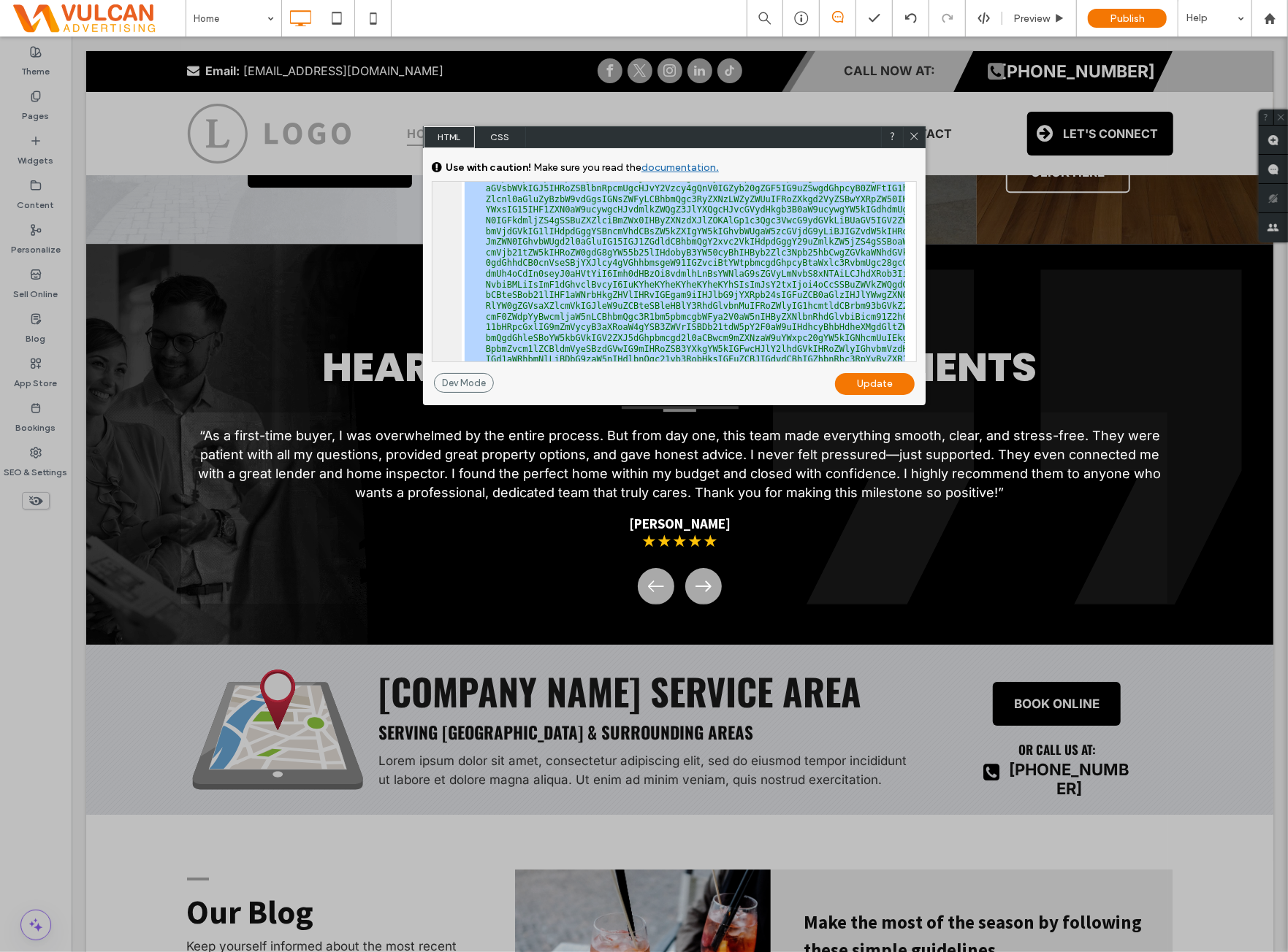
scroll to position [0, 0]
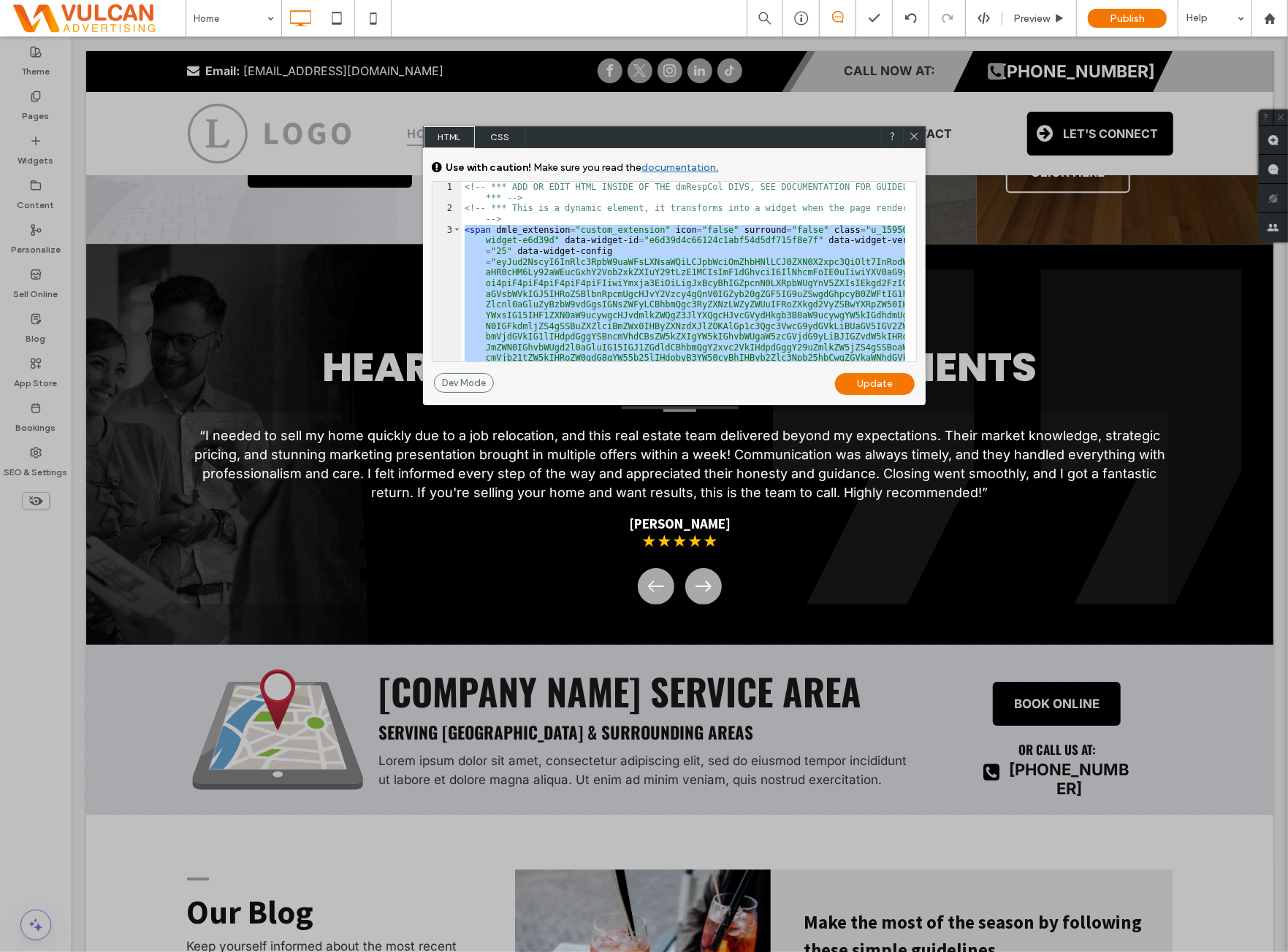
drag, startPoint x: 507, startPoint y: 135, endPoint x: 518, endPoint y: 146, distance: 15.6
click at [507, 135] on span "CSS" at bounding box center [500, 136] width 51 height 21
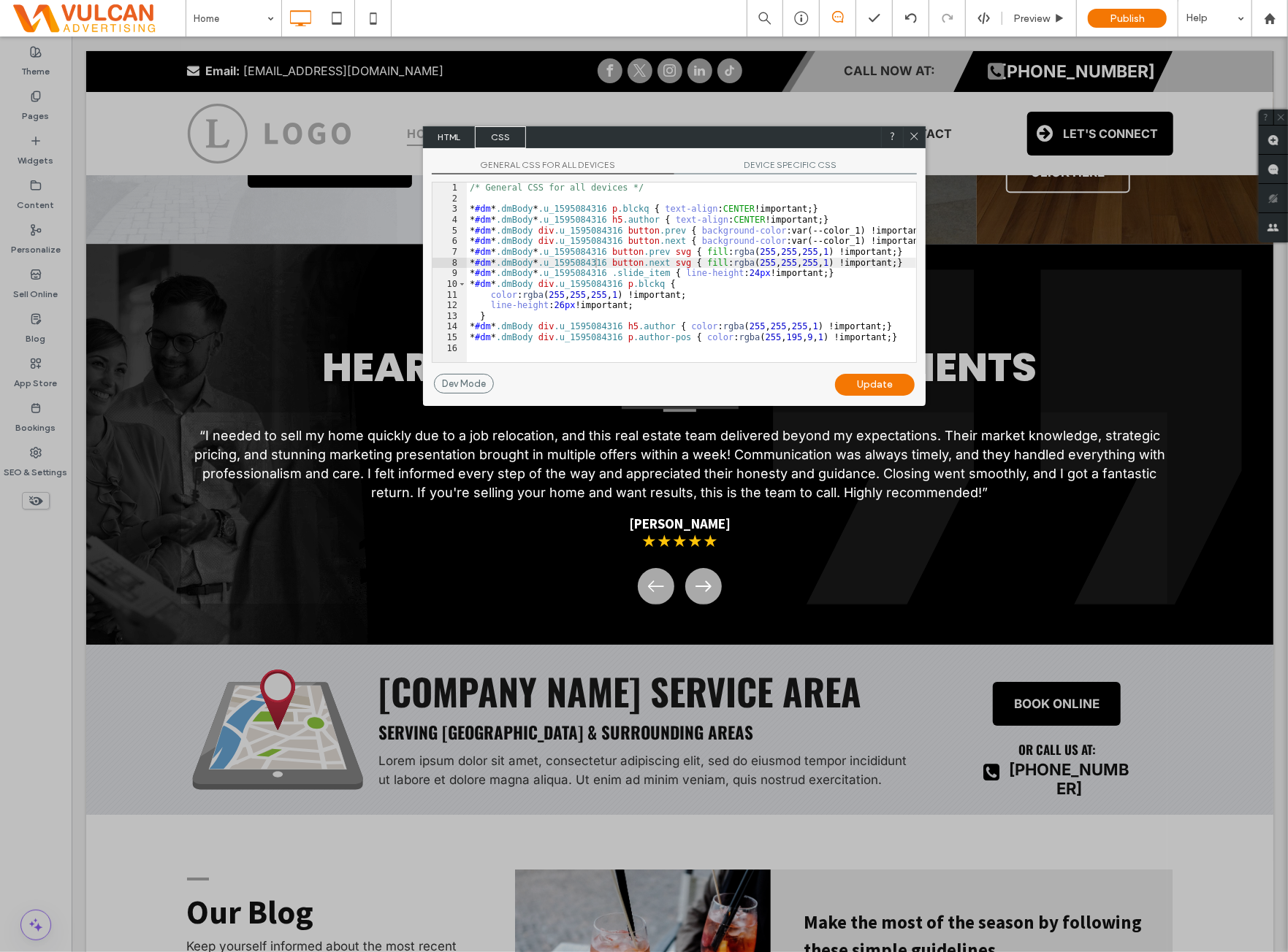
click at [799, 170] on span "DEVICE SPECIFIC CSS" at bounding box center [796, 166] width 243 height 15
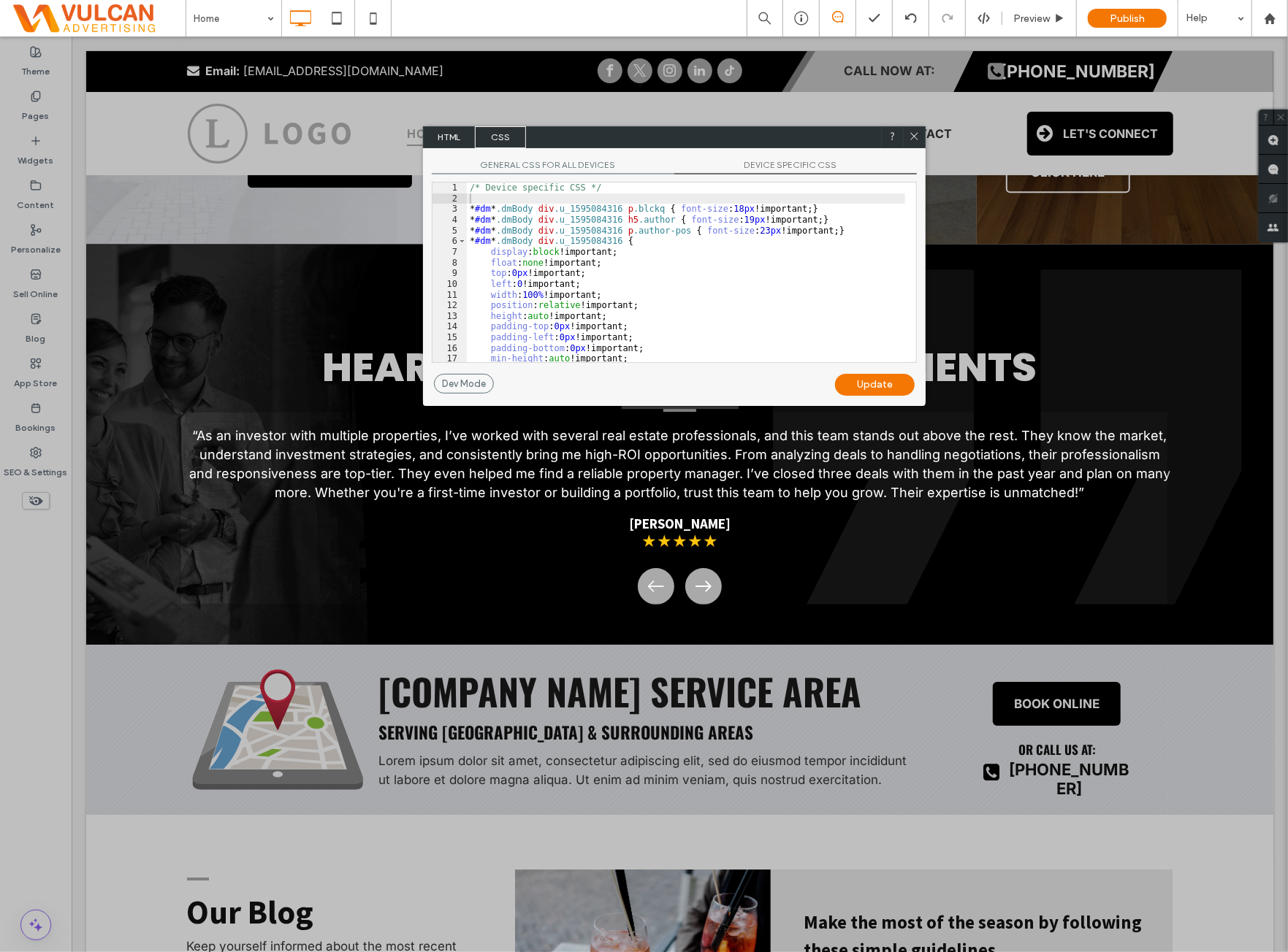
click at [912, 139] on icon at bounding box center [915, 136] width 11 height 11
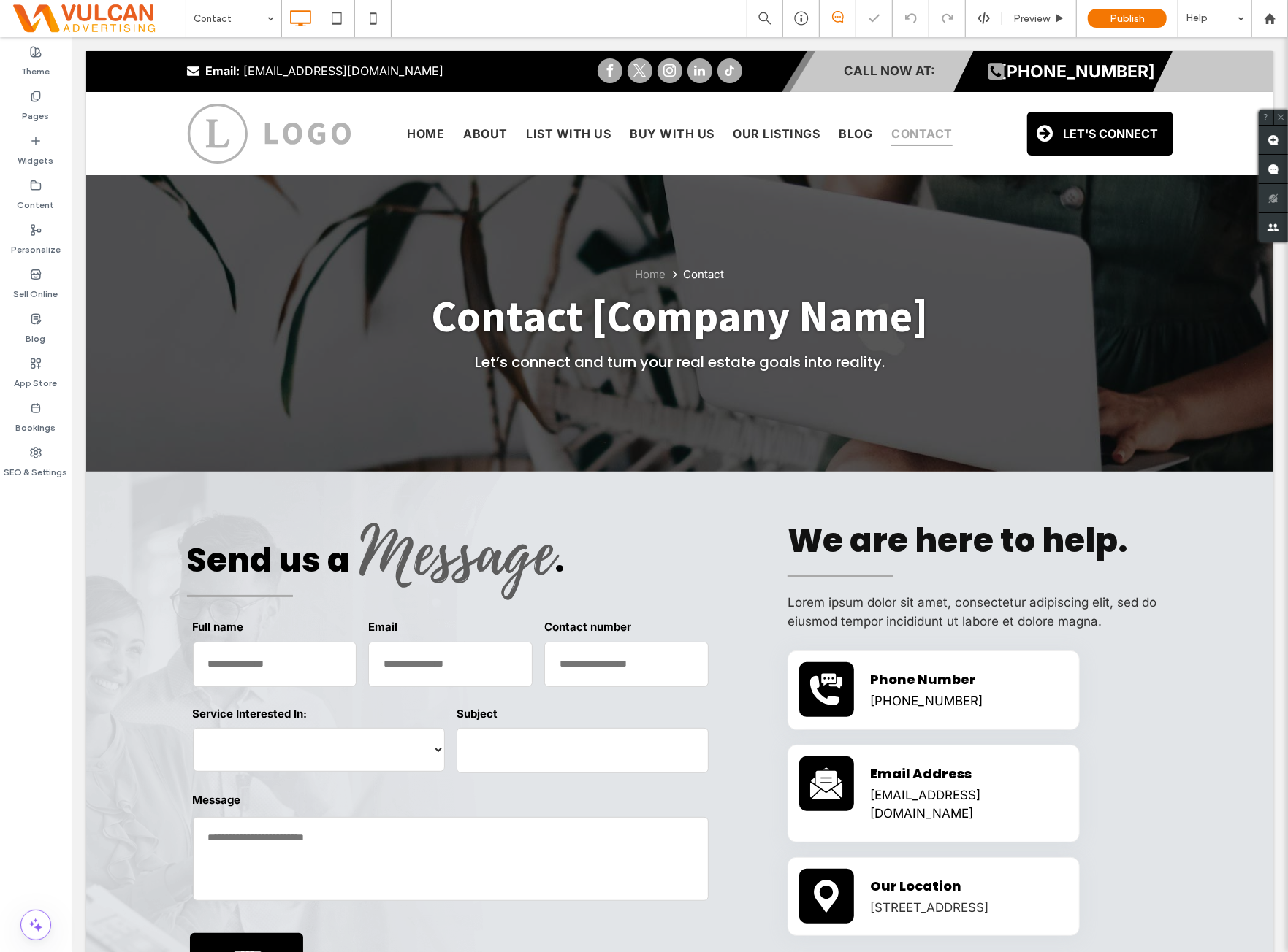
scroll to position [243, 0]
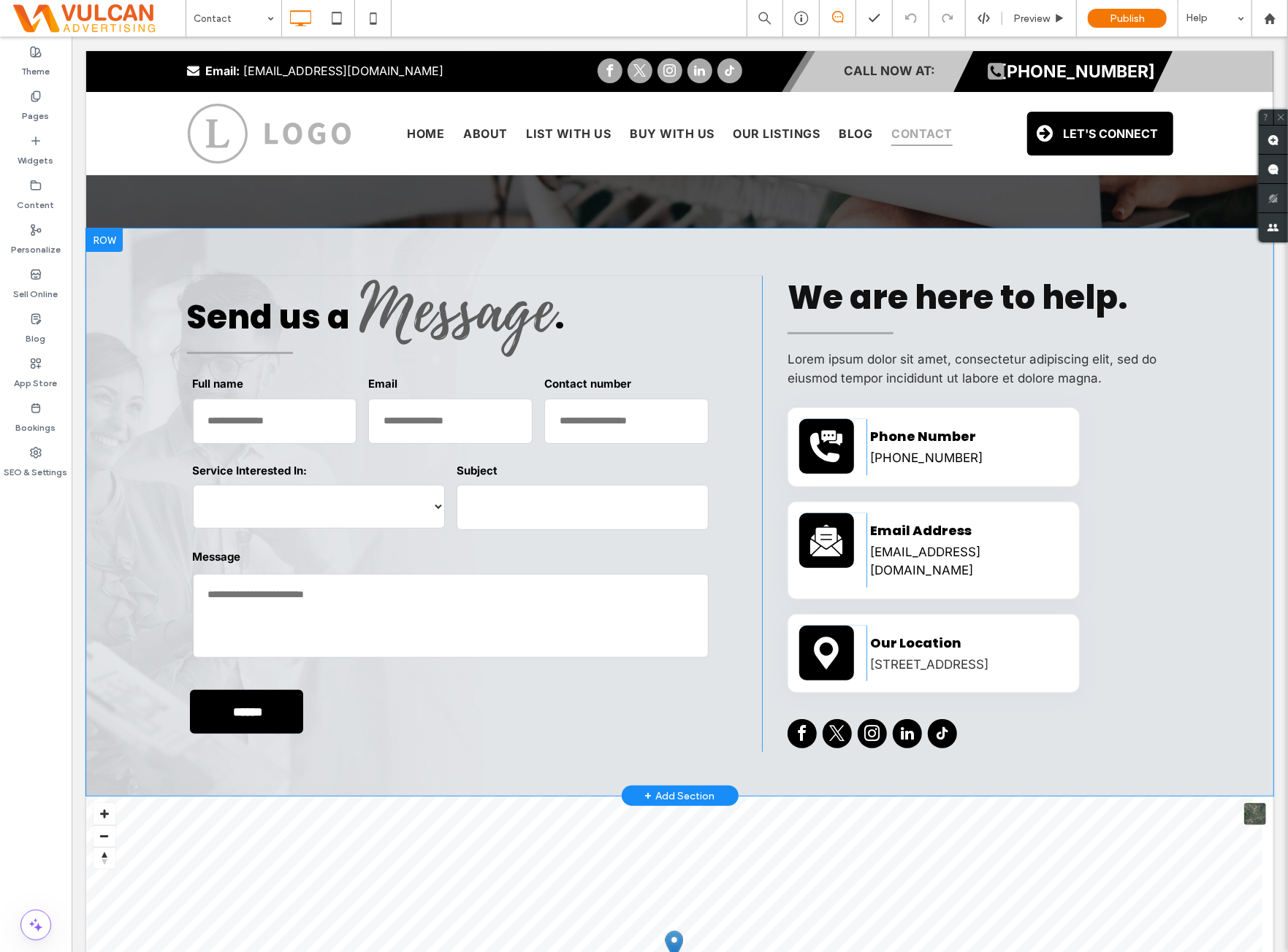
click at [165, 440] on div "Send us a Message . Contact - Website Form Full name Email Contact number Servi…" at bounding box center [679, 511] width 1187 height 567
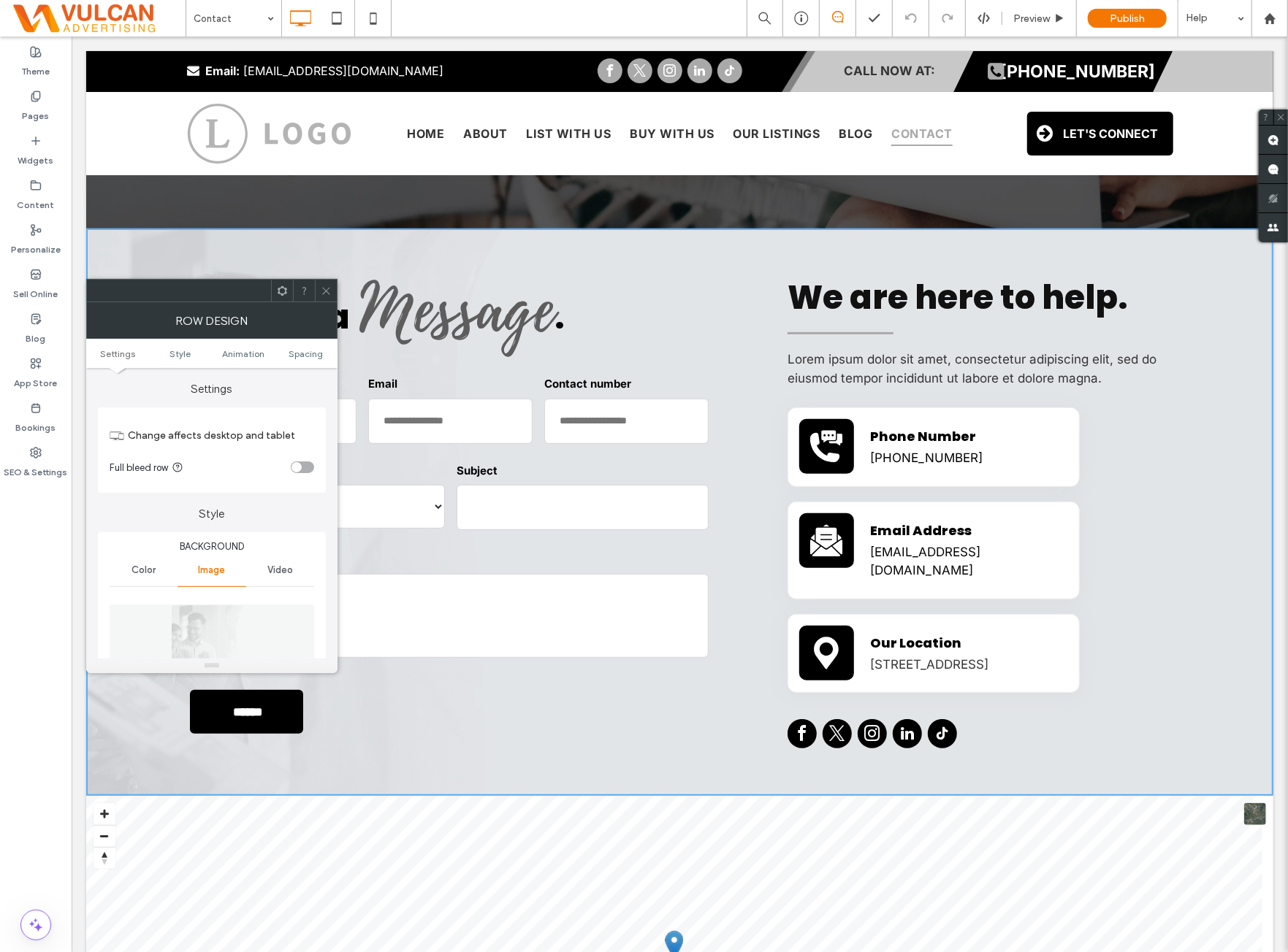
click at [329, 293] on span at bounding box center [326, 290] width 11 height 21
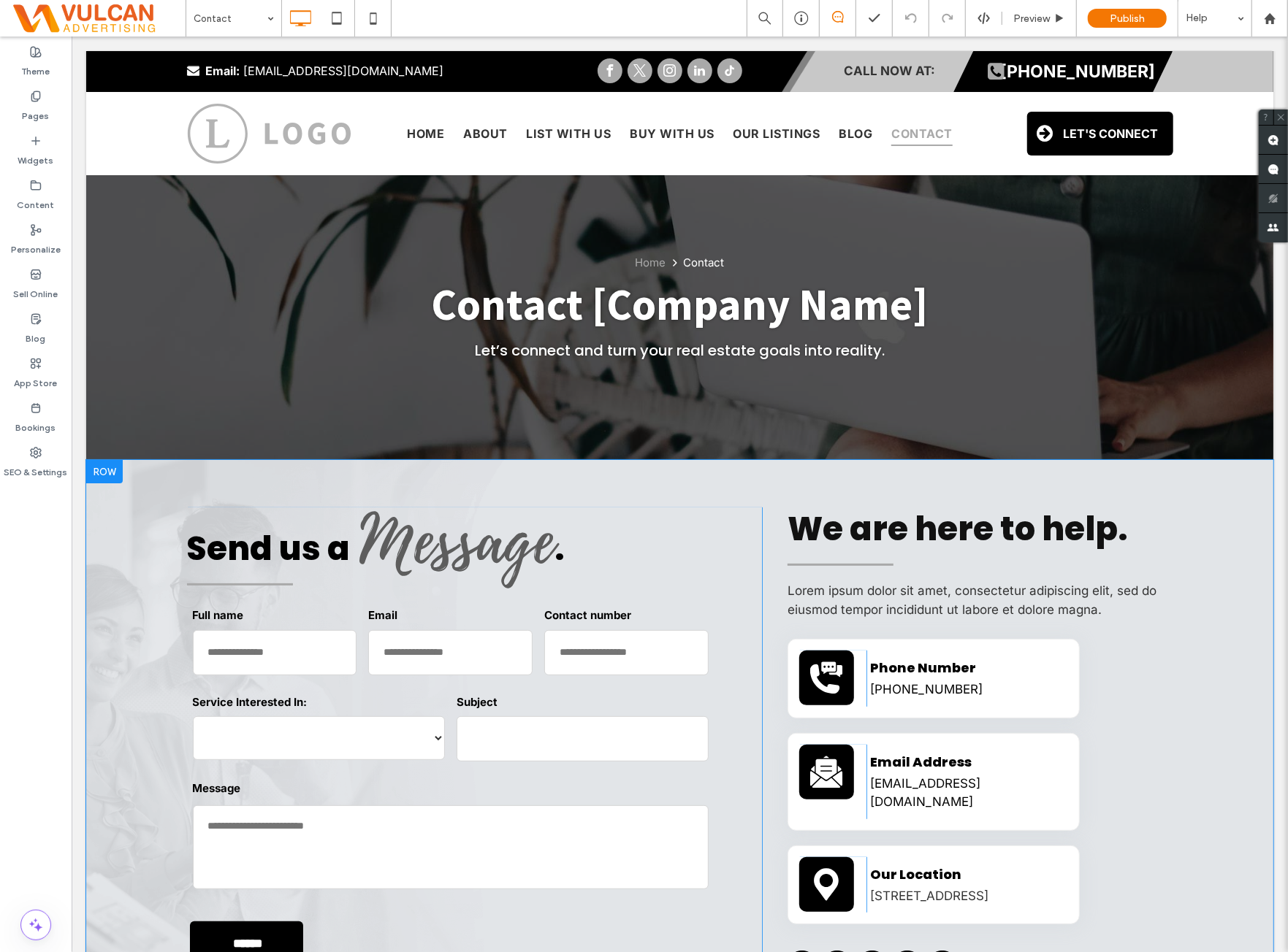
scroll to position [0, 0]
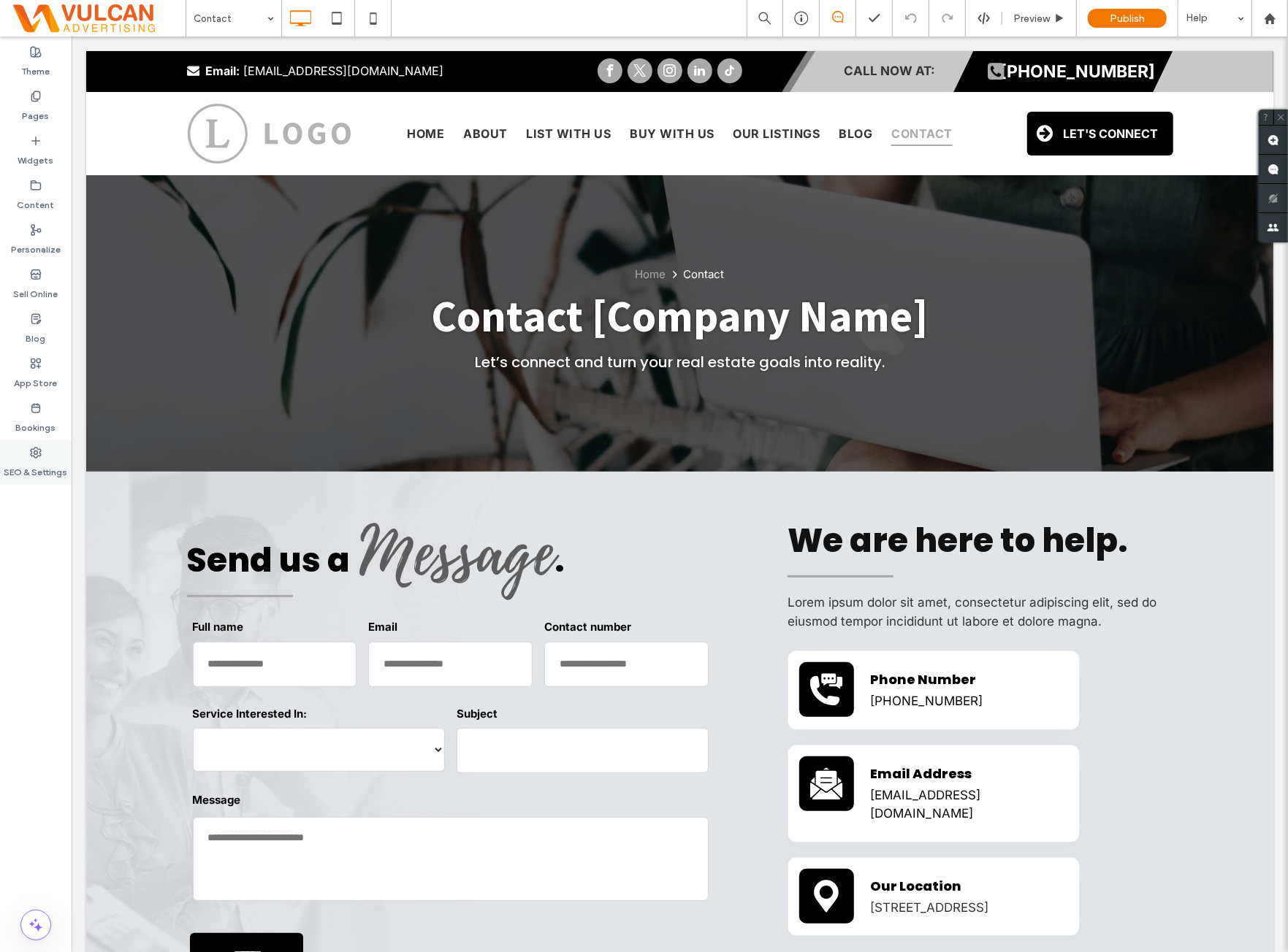
click at [36, 454] on use at bounding box center [36, 452] width 10 height 10
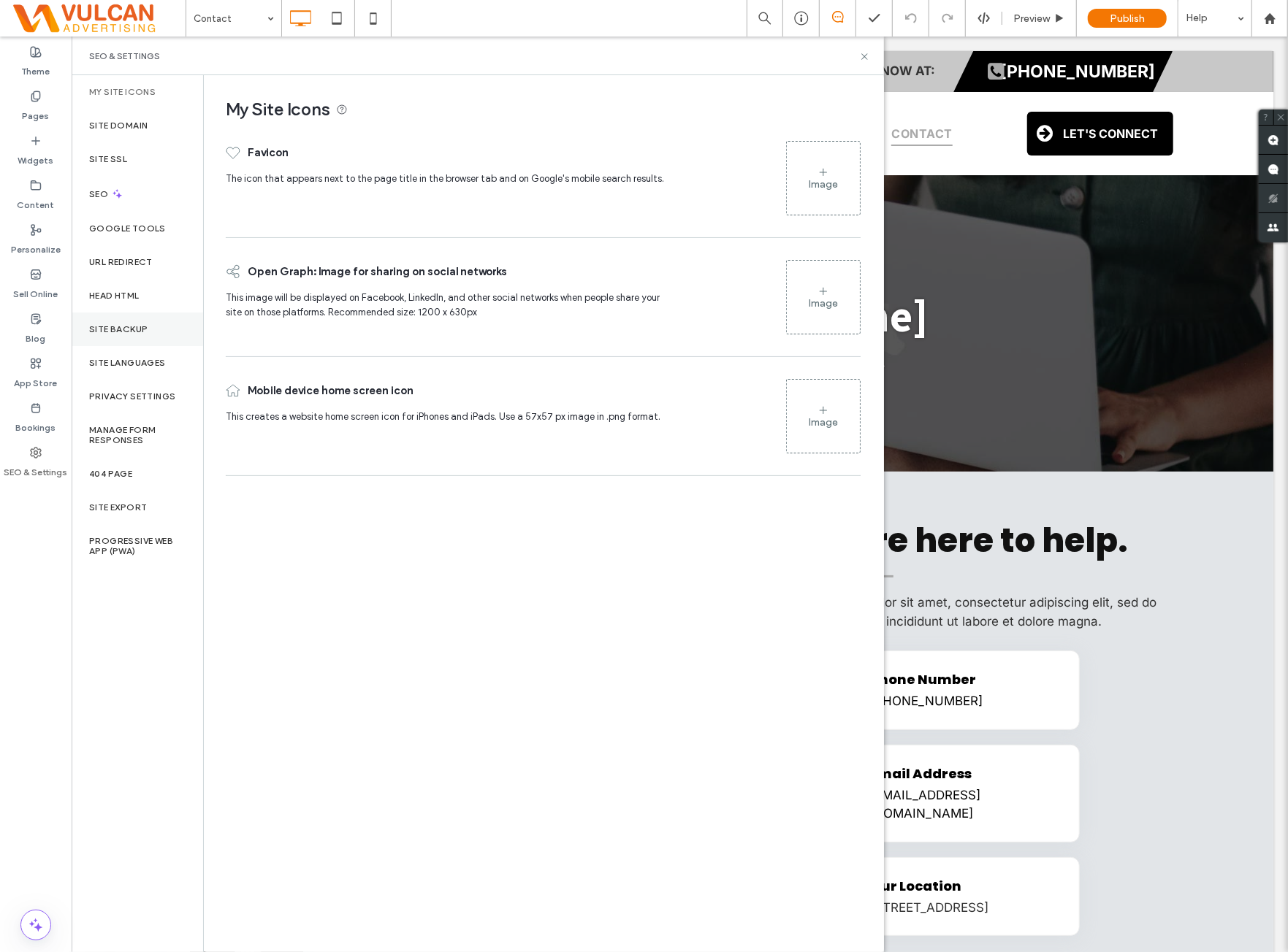
drag, startPoint x: 140, startPoint y: 302, endPoint x: 198, endPoint y: 336, distance: 67.2
click at [140, 302] on div "Head HTML" at bounding box center [137, 296] width 132 height 34
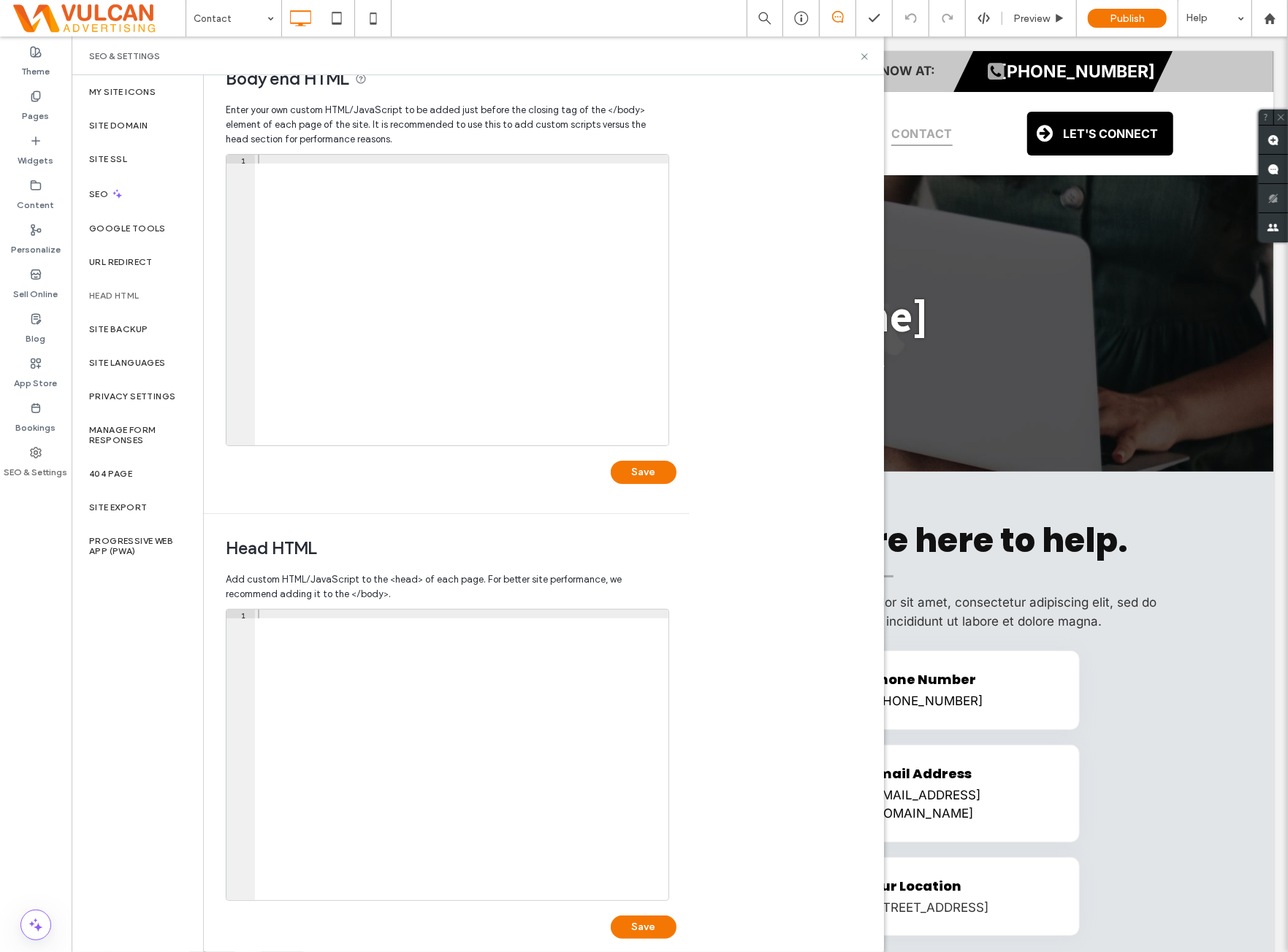
scroll to position [48, 0]
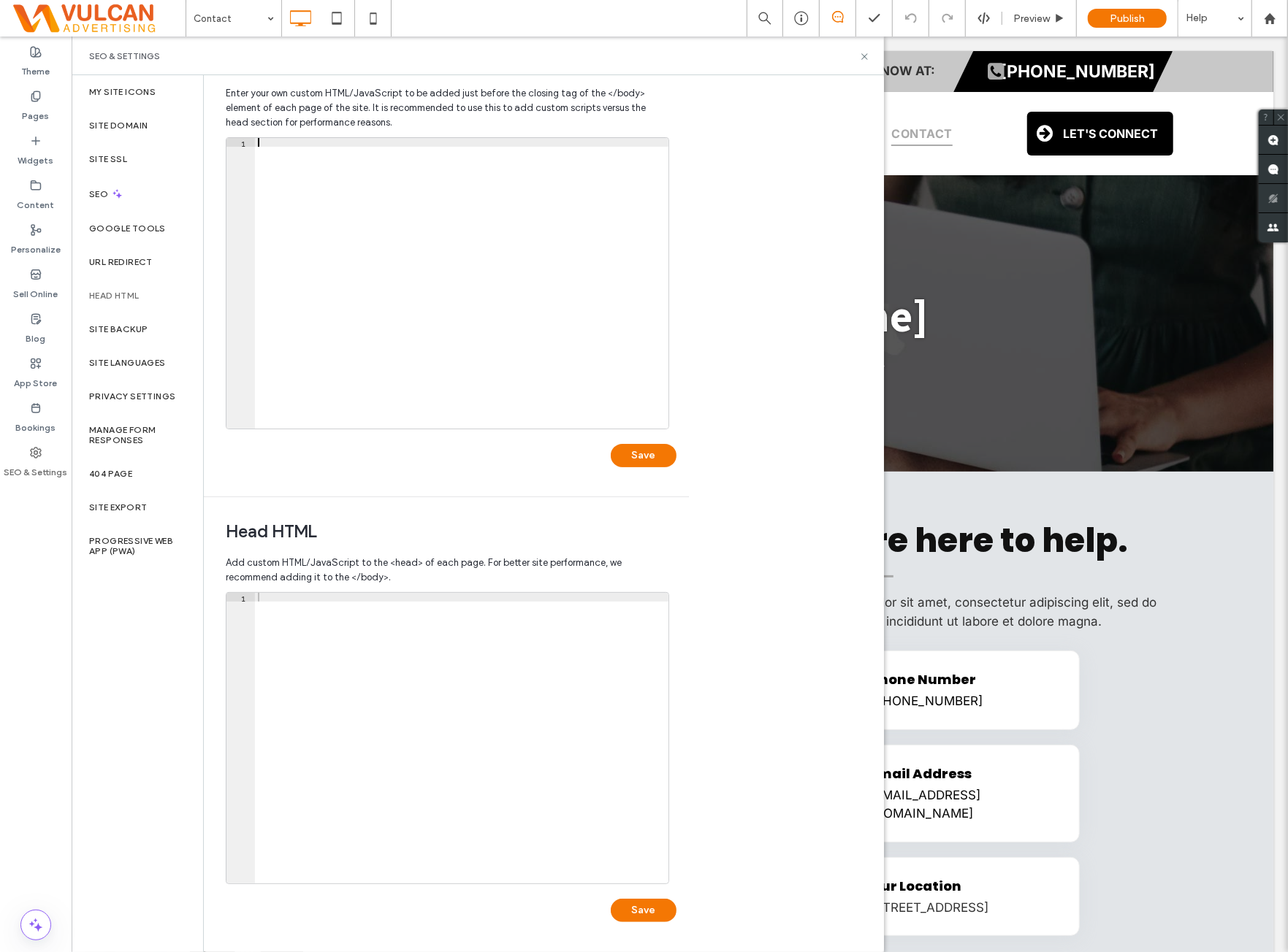
click at [417, 283] on div at bounding box center [462, 292] width 414 height 309
drag, startPoint x: 327, startPoint y: 662, endPoint x: 423, endPoint y: 417, distance: 263.1
click at [326, 662] on div at bounding box center [462, 747] width 414 height 309
click at [57, 65] on div "Theme" at bounding box center [36, 62] width 72 height 45
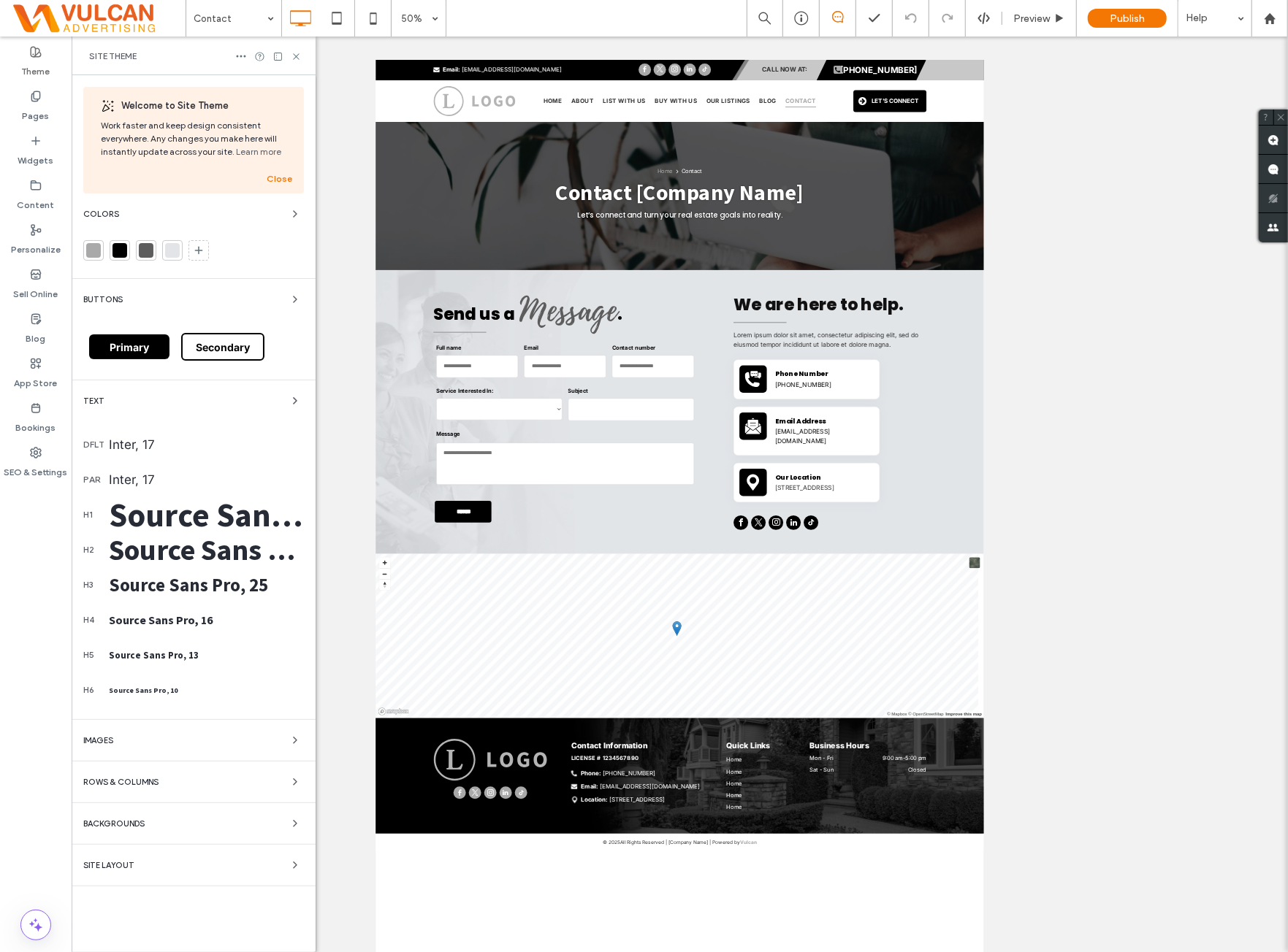
click at [172, 869] on div "Site Layout" at bounding box center [193, 865] width 221 height 18
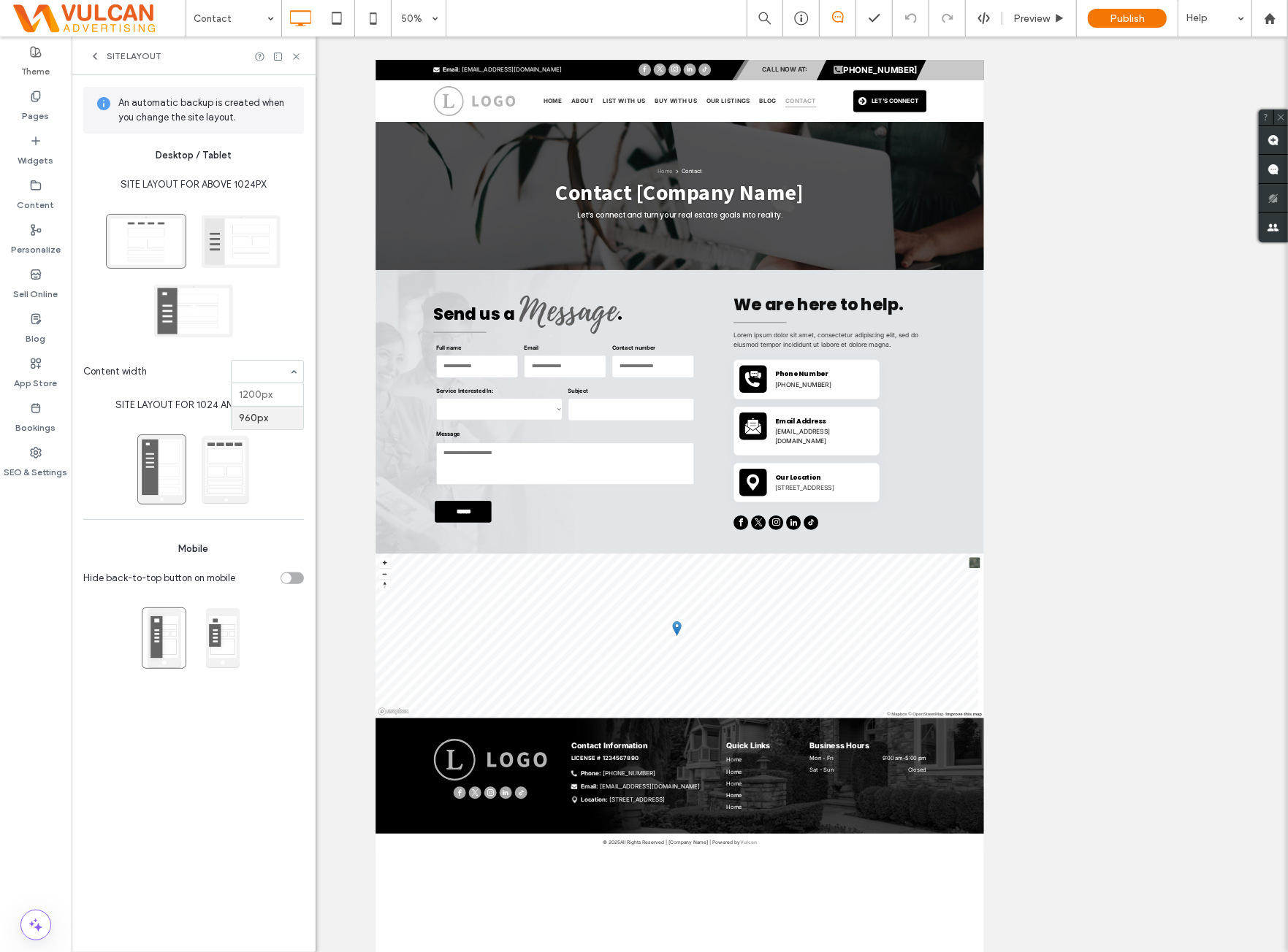
click at [153, 779] on div "An automatic backup is created when you change the site layout. Desktop / Table…" at bounding box center [193, 514] width 244 height 877
click at [298, 56] on icon at bounding box center [296, 57] width 11 height 11
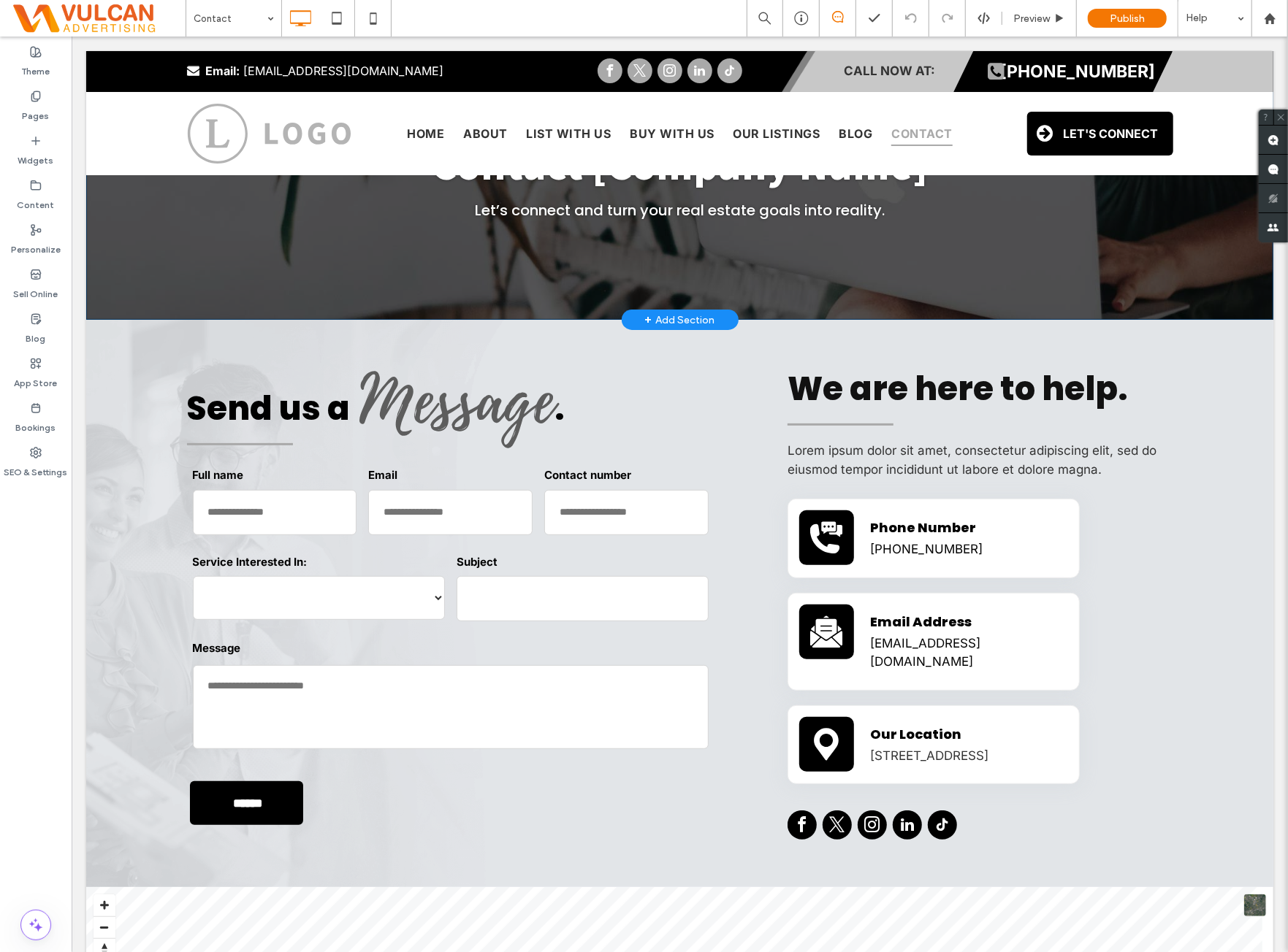
scroll to position [121, 0]
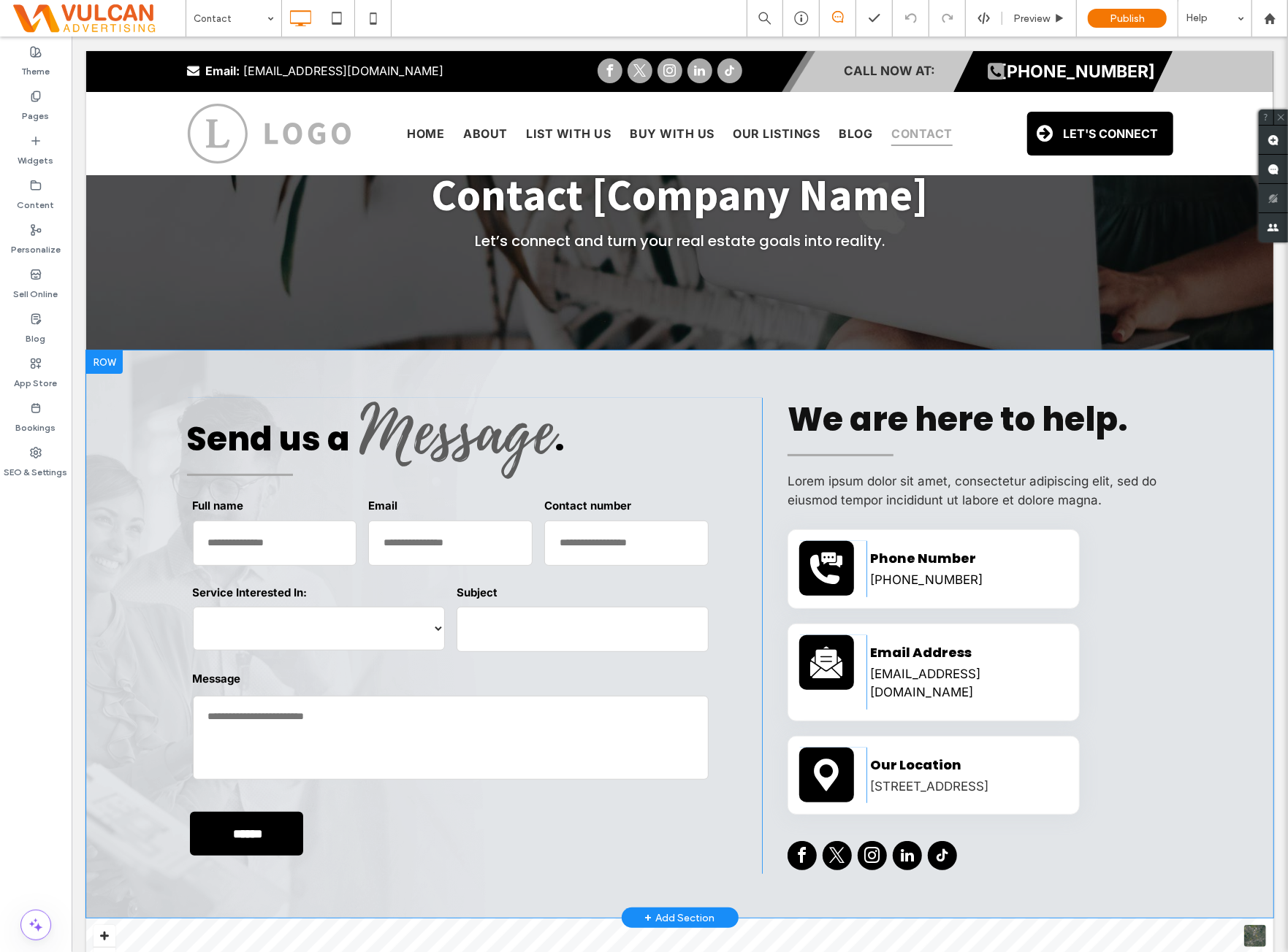
click at [110, 351] on div at bounding box center [103, 361] width 36 height 23
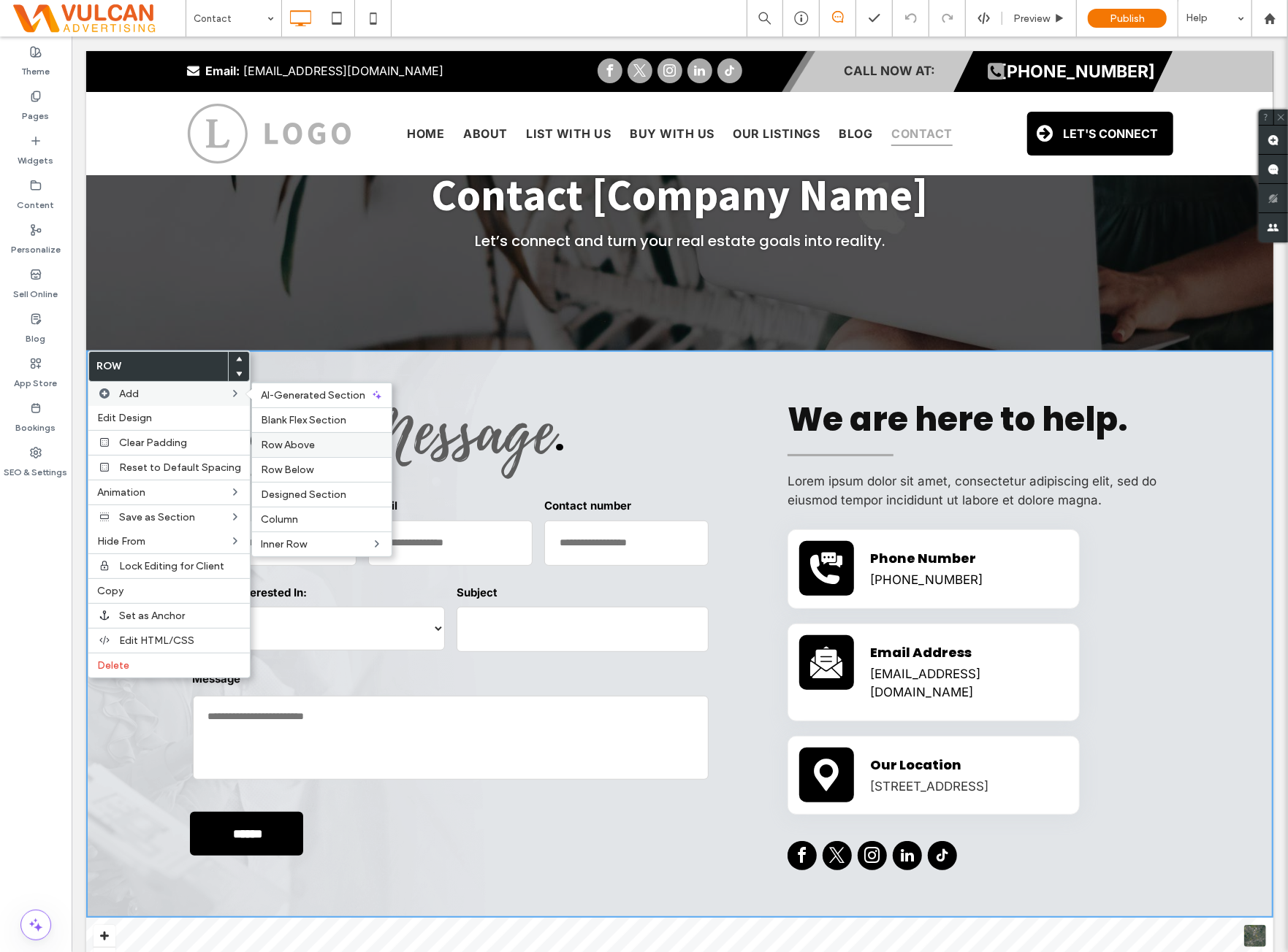
click at [293, 447] on span "Row Above" at bounding box center [288, 445] width 54 height 12
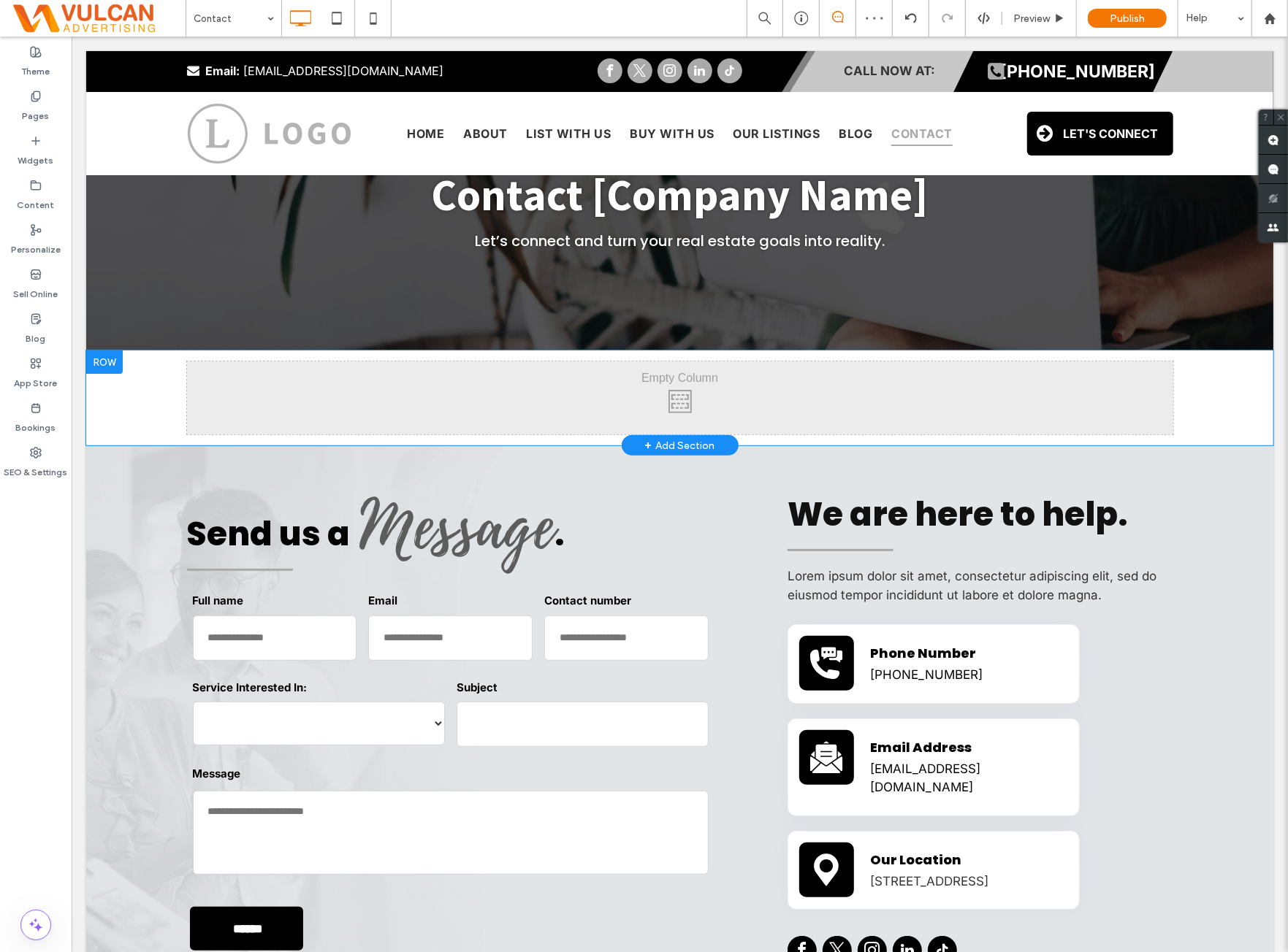
click at [111, 369] on div at bounding box center [103, 361] width 36 height 23
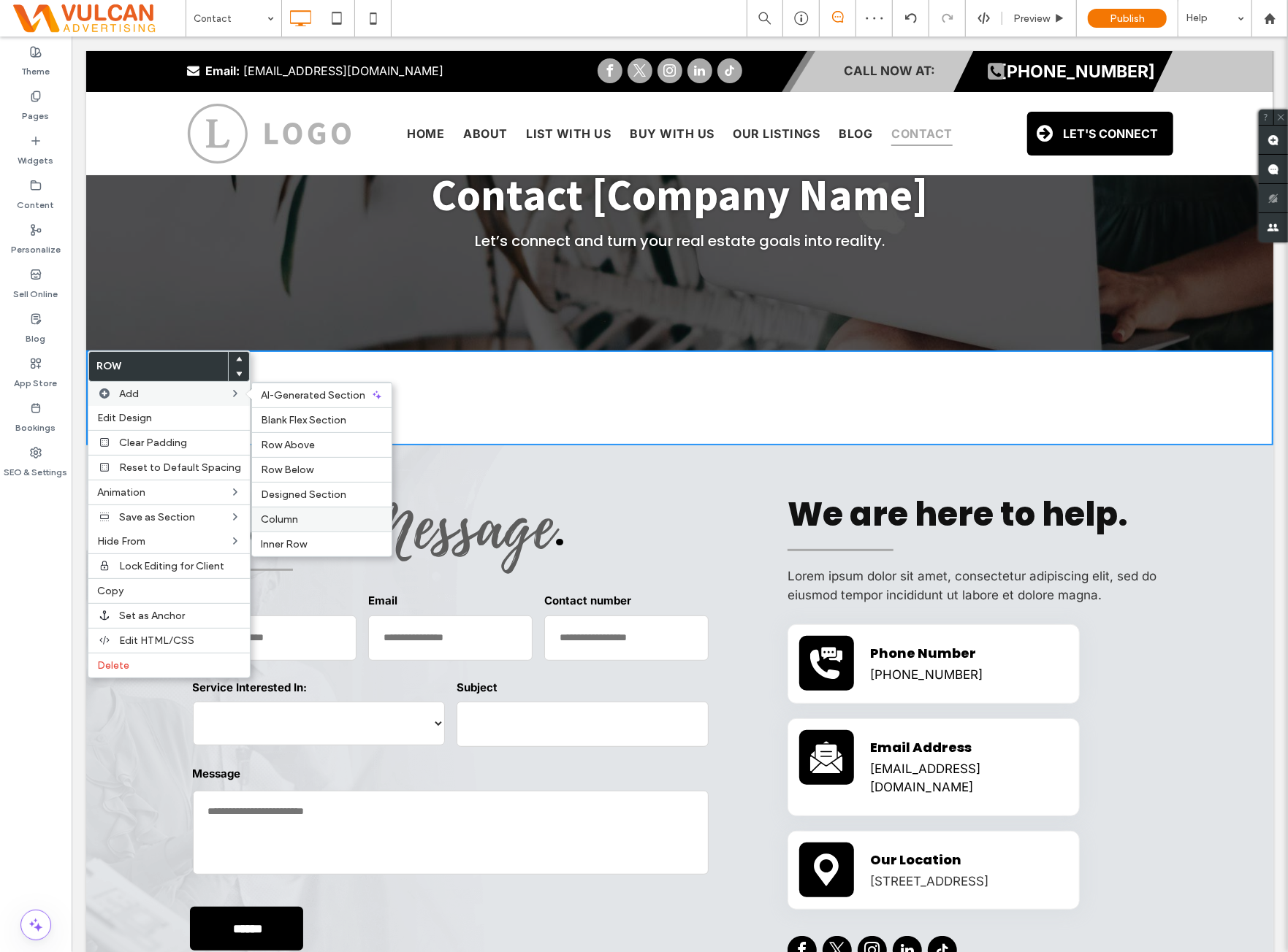
drag, startPoint x: 238, startPoint y: 477, endPoint x: 273, endPoint y: 520, distance: 55.4
click at [273, 520] on span "Column" at bounding box center [279, 519] width 37 height 12
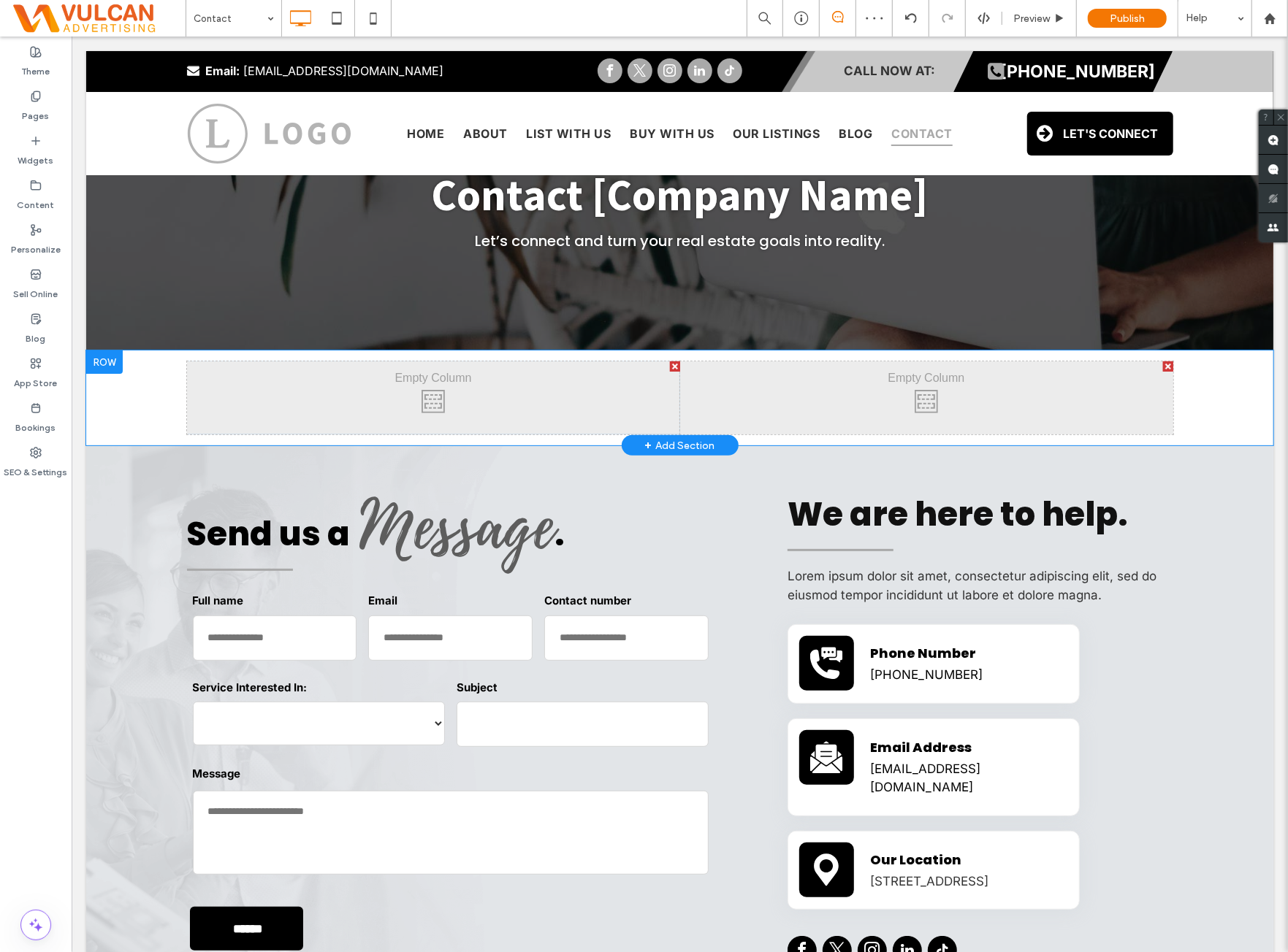
click at [565, 403] on div "Click To Paste Click To Paste" at bounding box center [433, 397] width 494 height 73
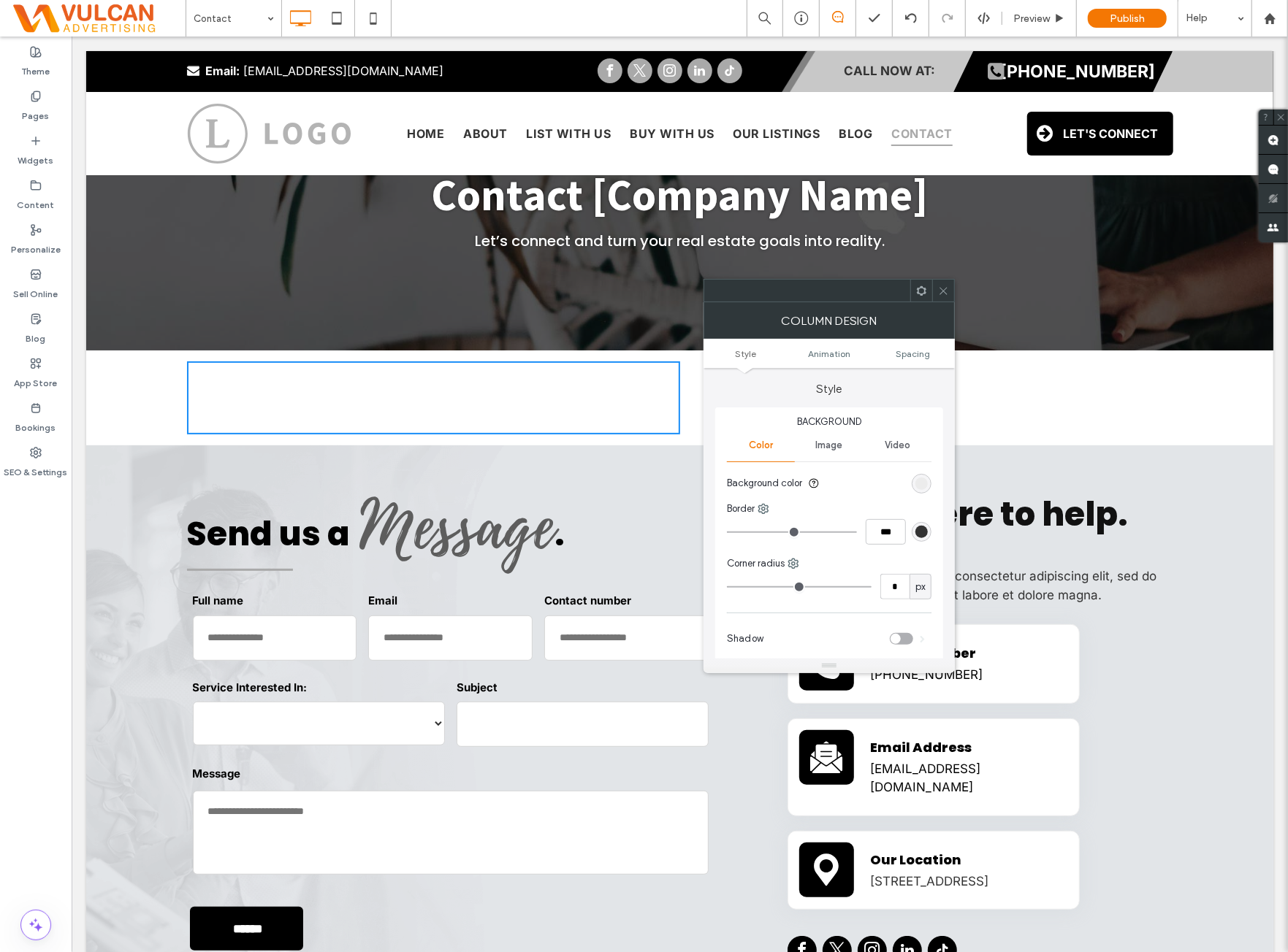
click at [940, 286] on icon at bounding box center [944, 291] width 11 height 11
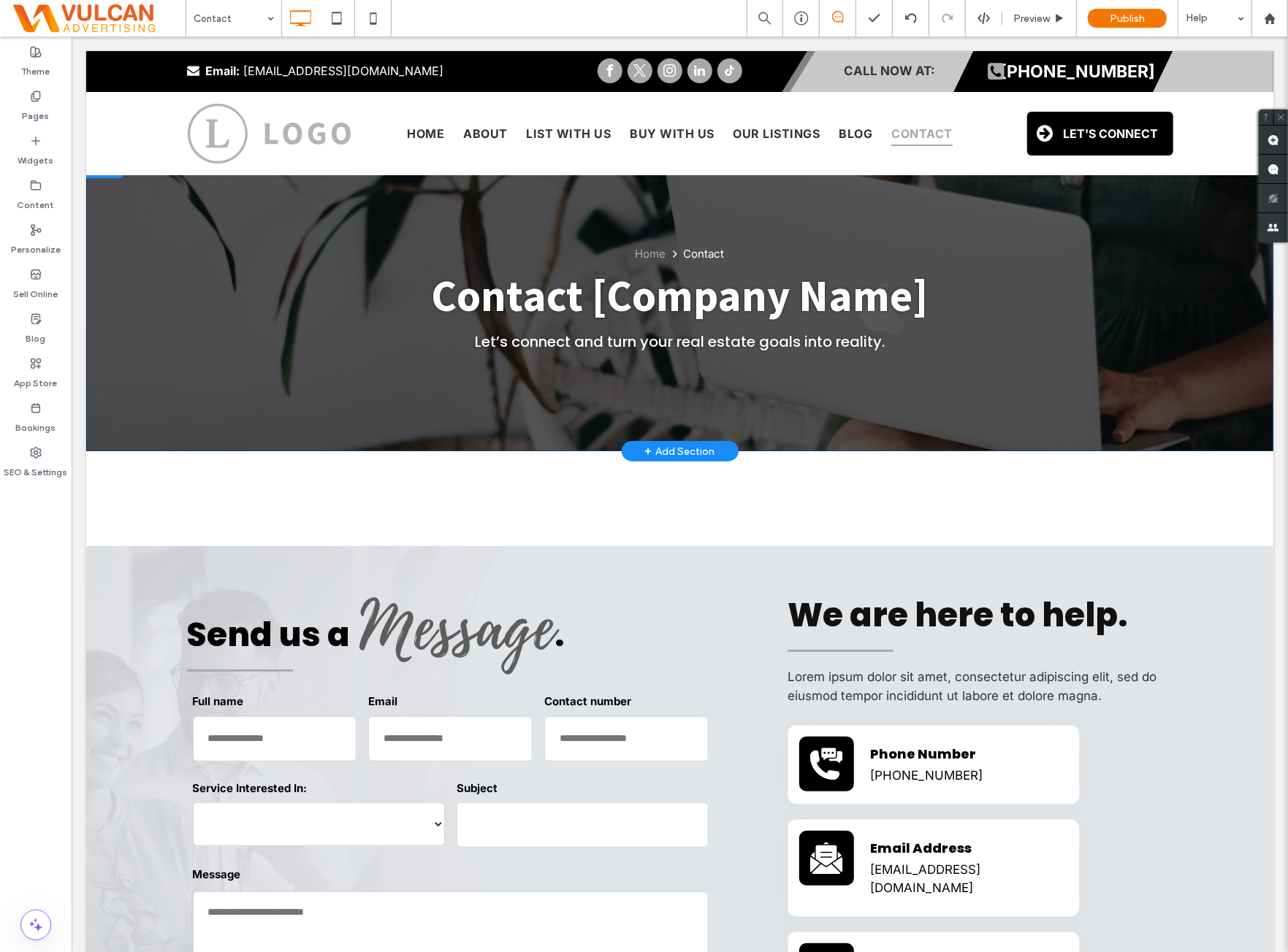
scroll to position [0, 0]
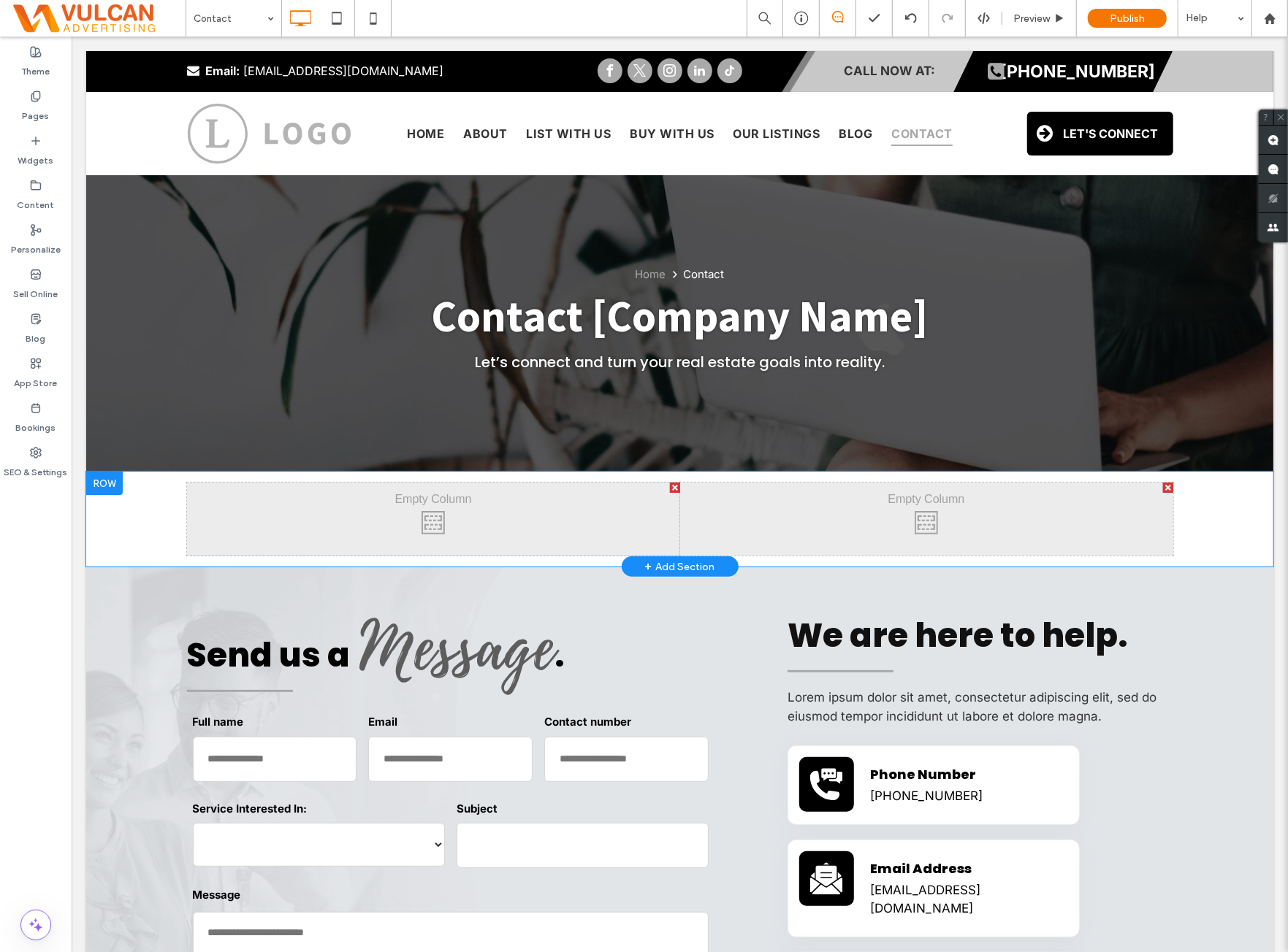
click at [1187, 500] on div "Click To Paste Click To Paste Click To Paste Click To Paste Row + Add Section" at bounding box center [679, 519] width 1187 height 95
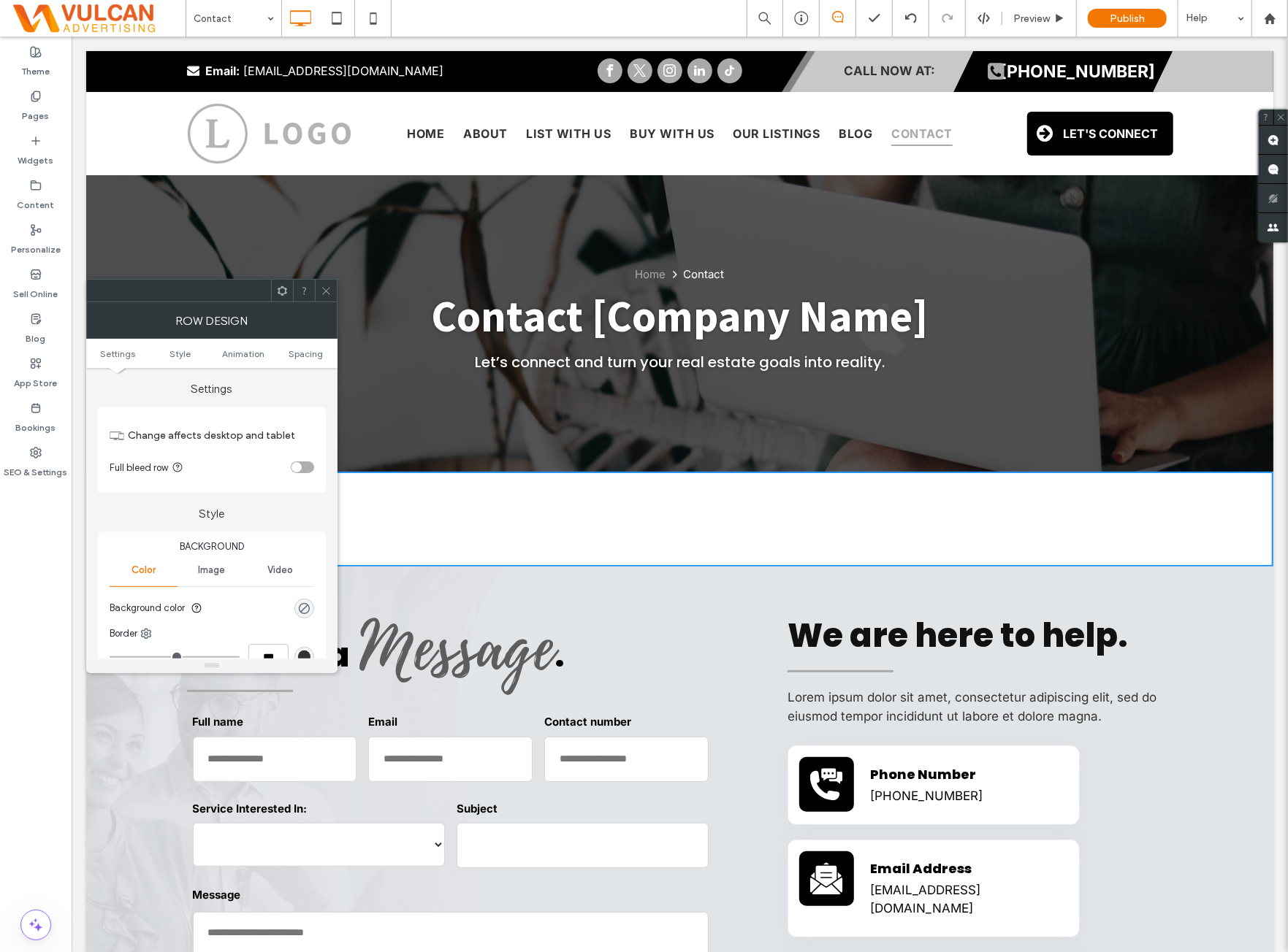
click at [323, 295] on icon at bounding box center [326, 291] width 11 height 11
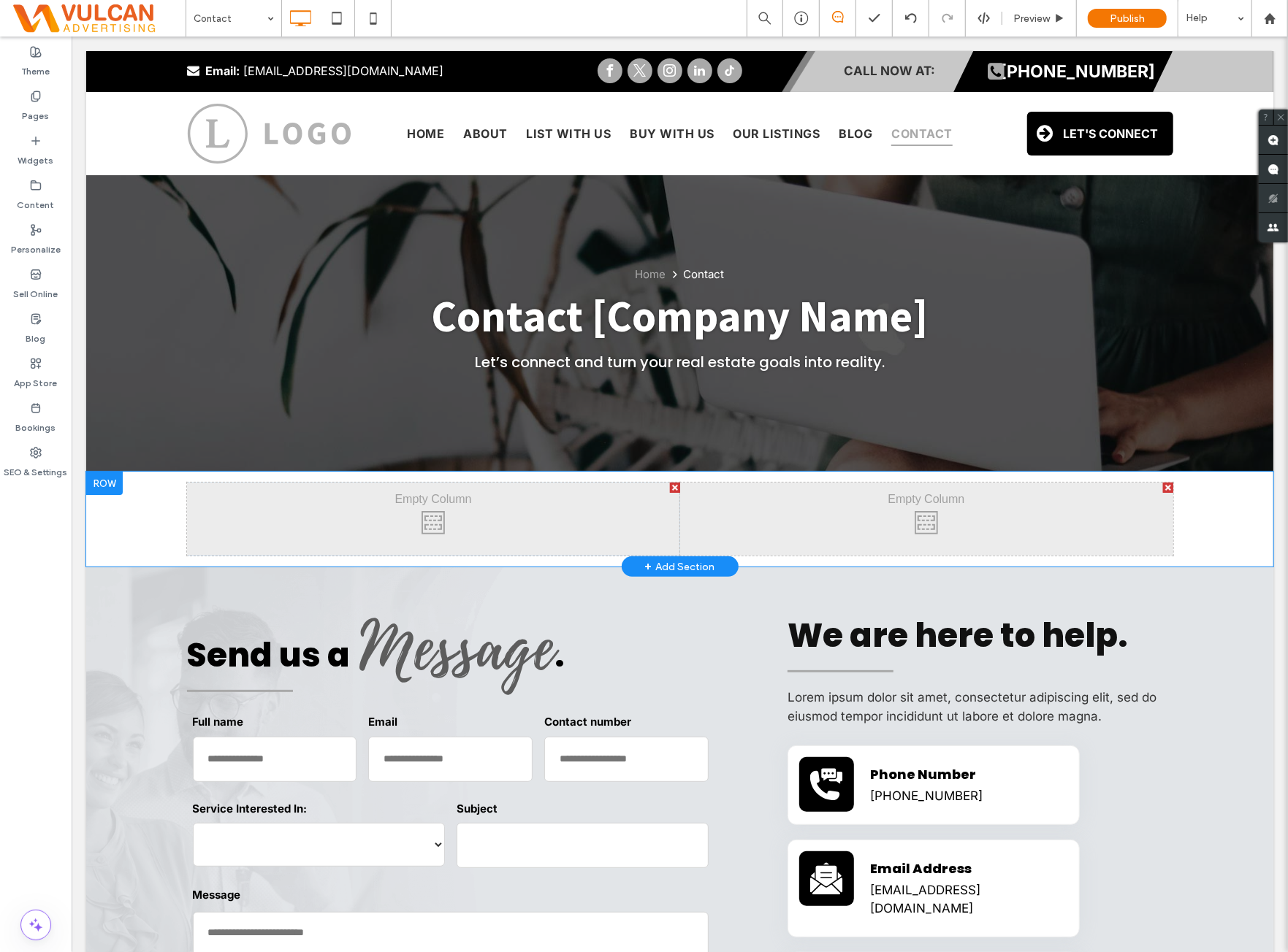
click at [92, 476] on div at bounding box center [103, 482] width 36 height 23
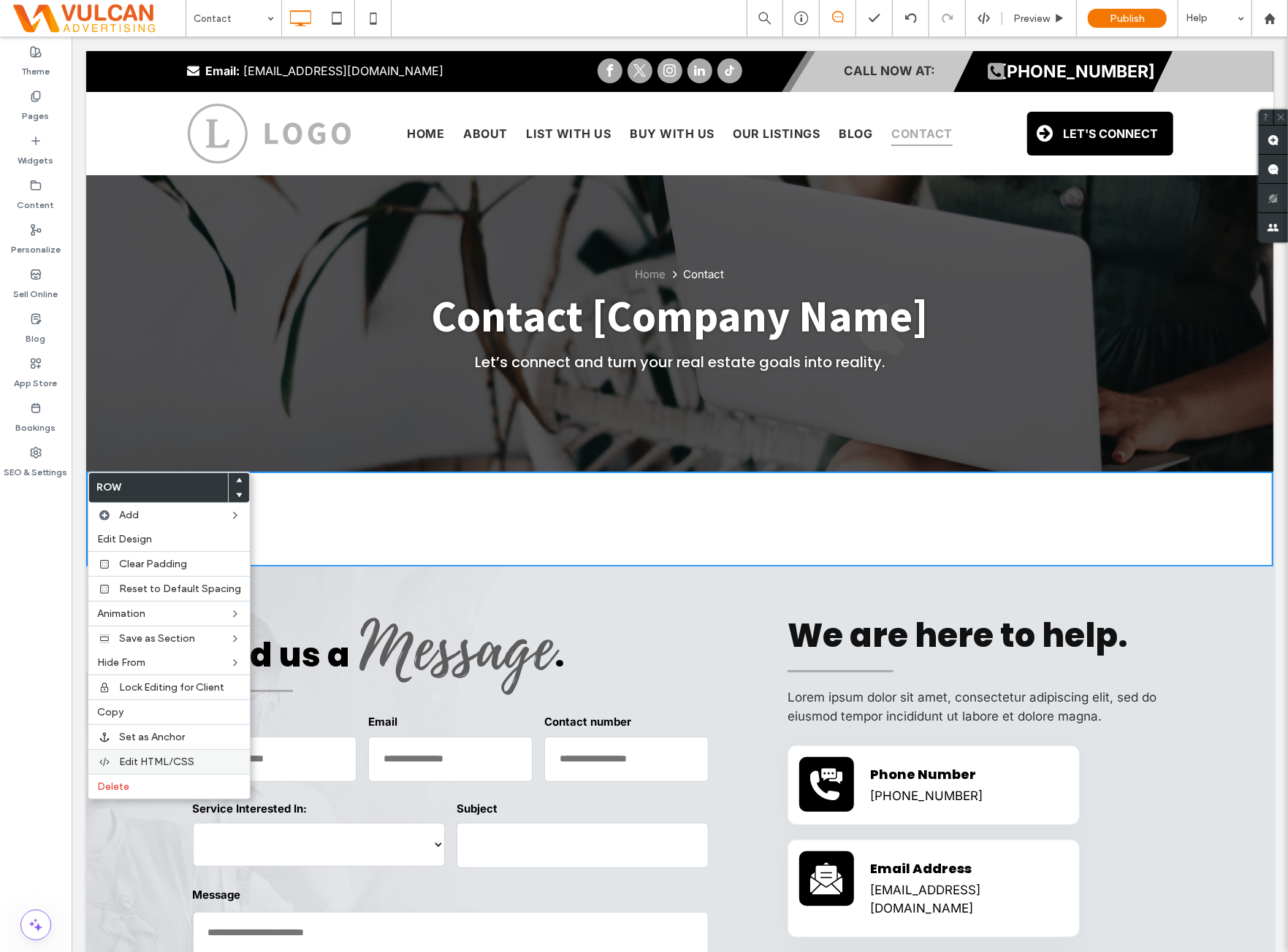
click at [174, 756] on span "Edit HTML/CSS" at bounding box center [156, 761] width 76 height 12
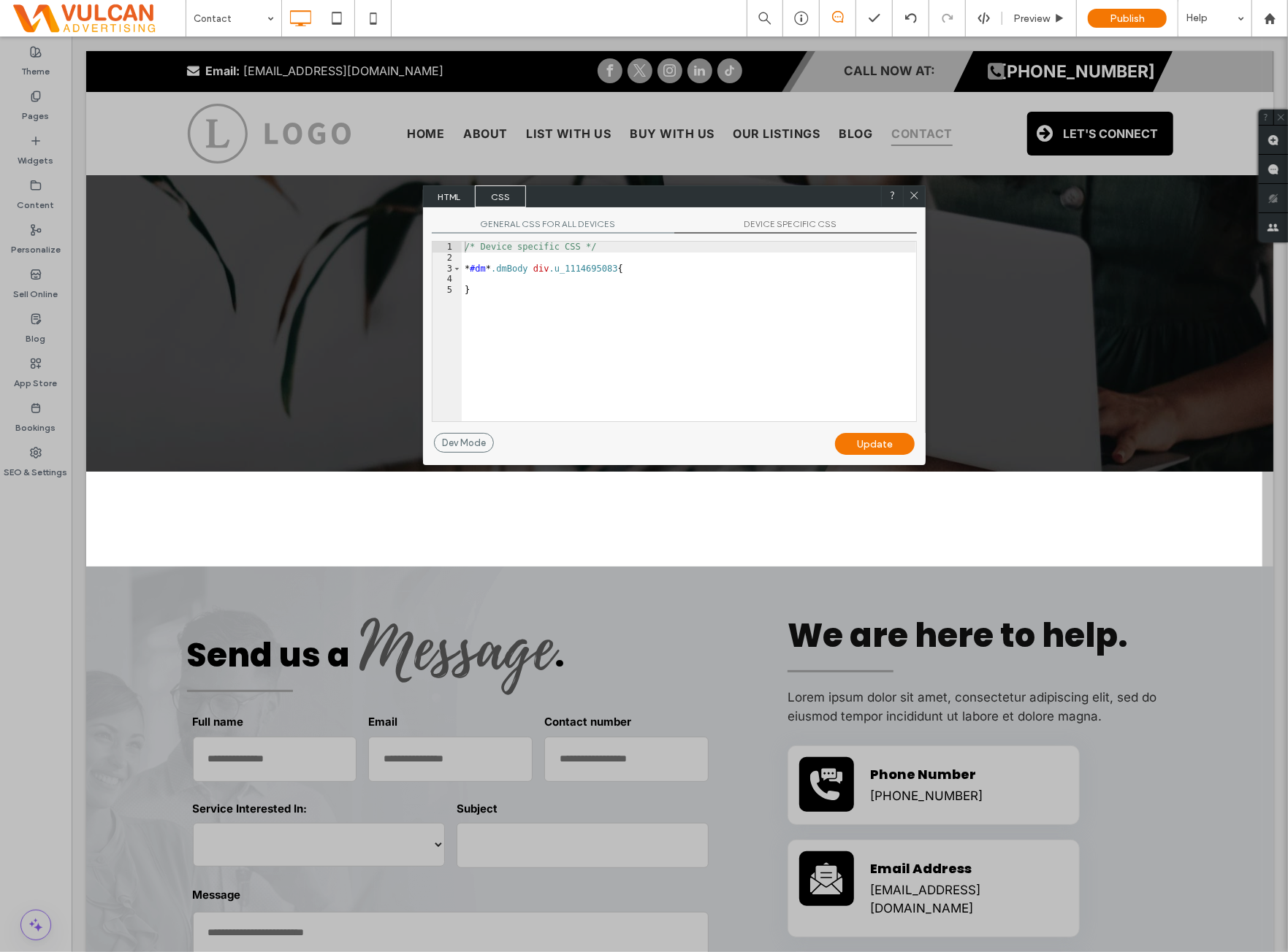
click at [454, 195] on span "HTML" at bounding box center [449, 196] width 51 height 21
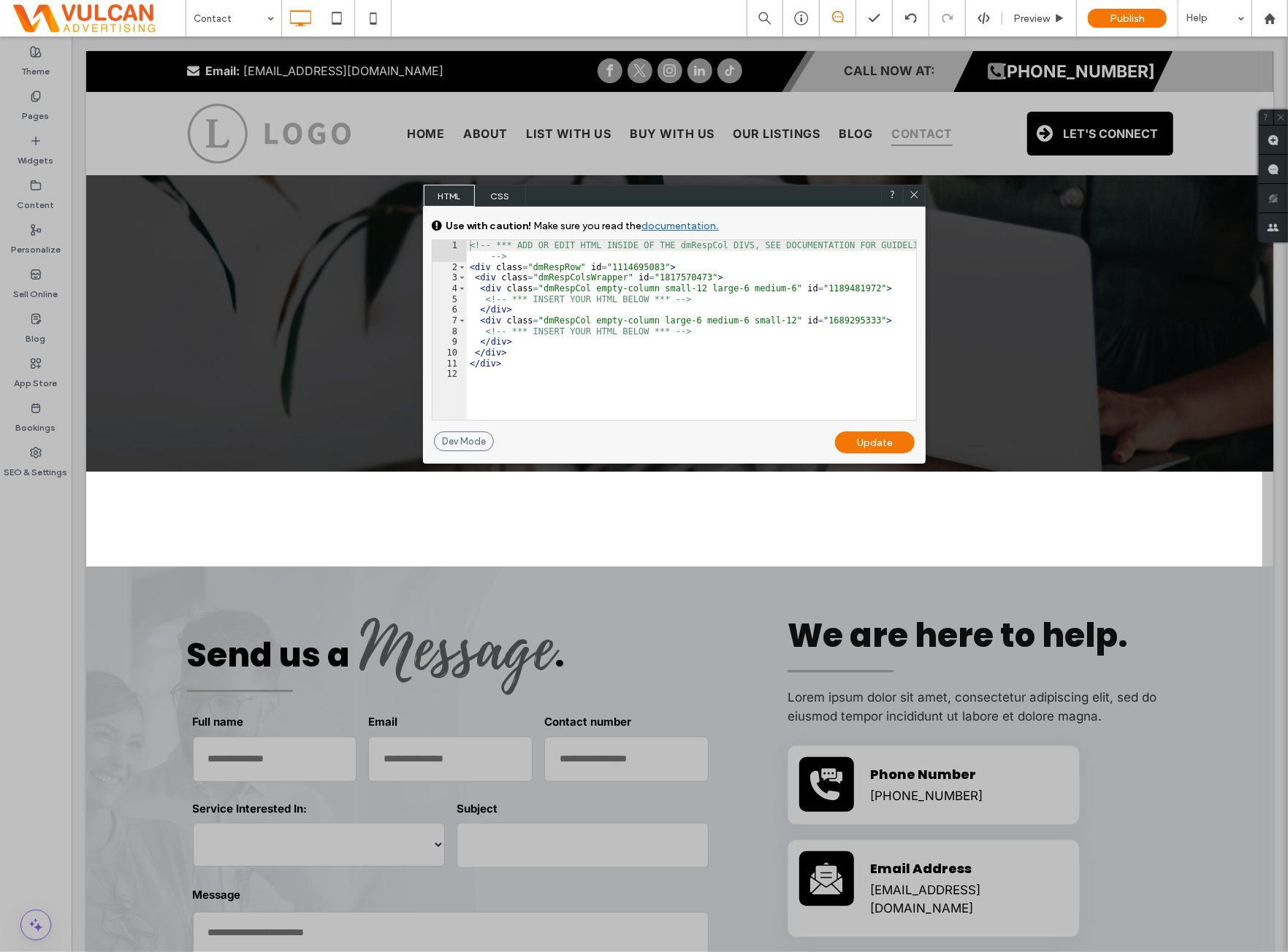
click at [637, 308] on div "<!-- *** ADD OR EDIT HTML INSIDE OF THE dmRespCol DIVS, SEE DOCUMENTATION FOR G…" at bounding box center [693, 346] width 451 height 212
drag, startPoint x: 913, startPoint y: 196, endPoint x: 736, endPoint y: 397, distance: 267.8
click at [913, 196] on icon at bounding box center [915, 194] width 11 height 11
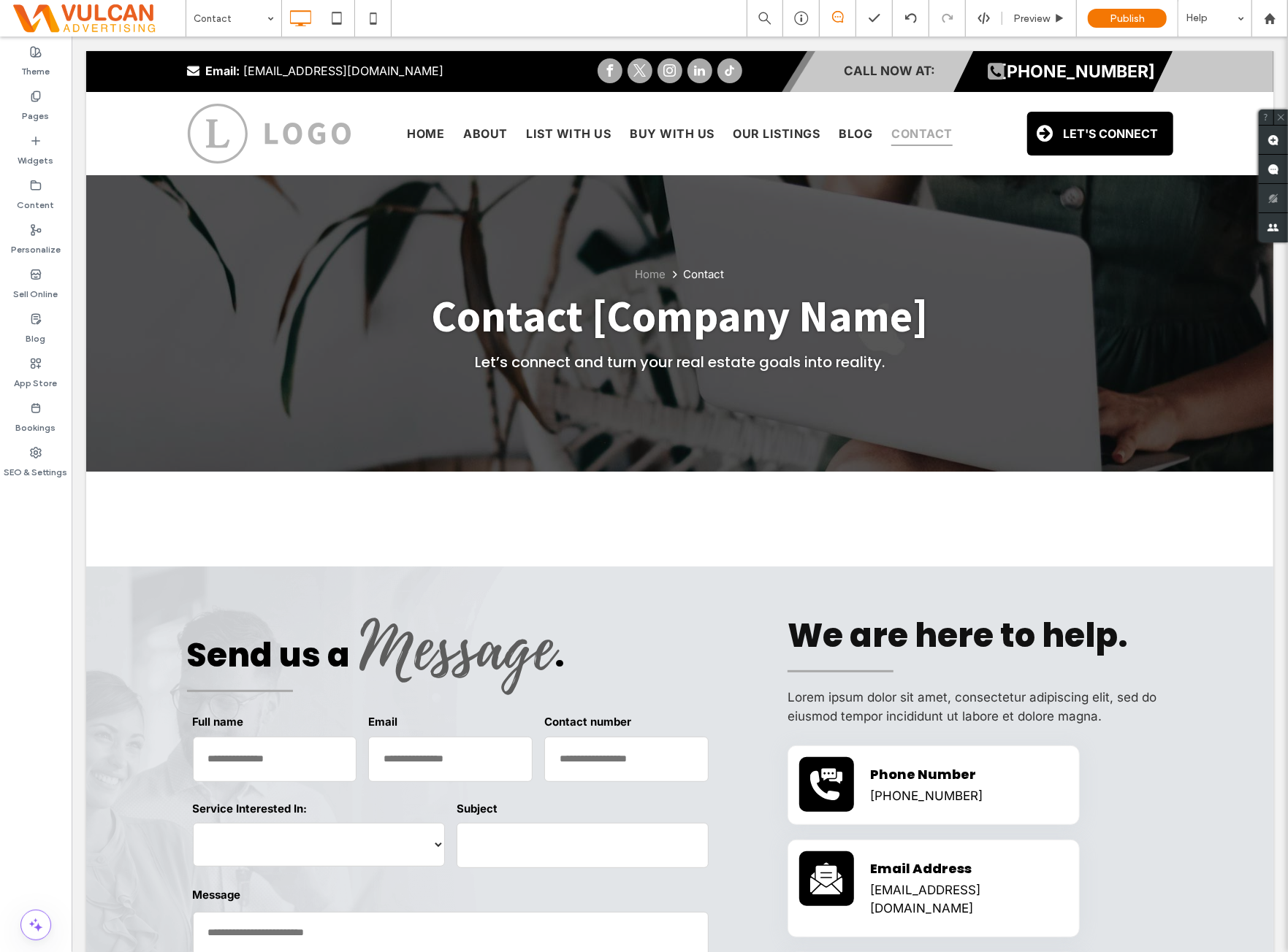
click at [36, 644] on div "Theme Pages Widgets Content Personalize Sell Online Blog App Store Bookings SEO…" at bounding box center [36, 494] width 72 height 916
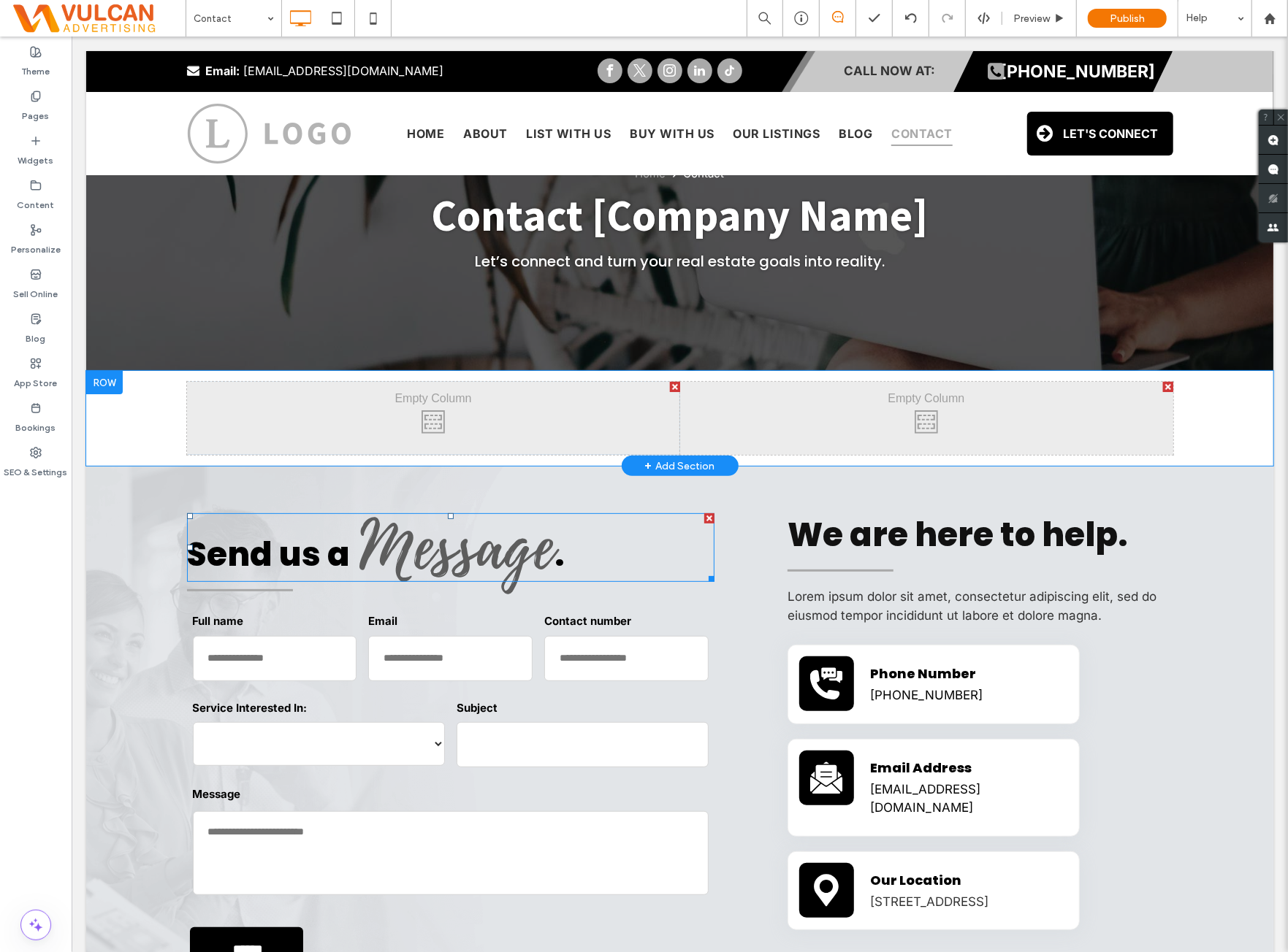
scroll to position [121, 0]
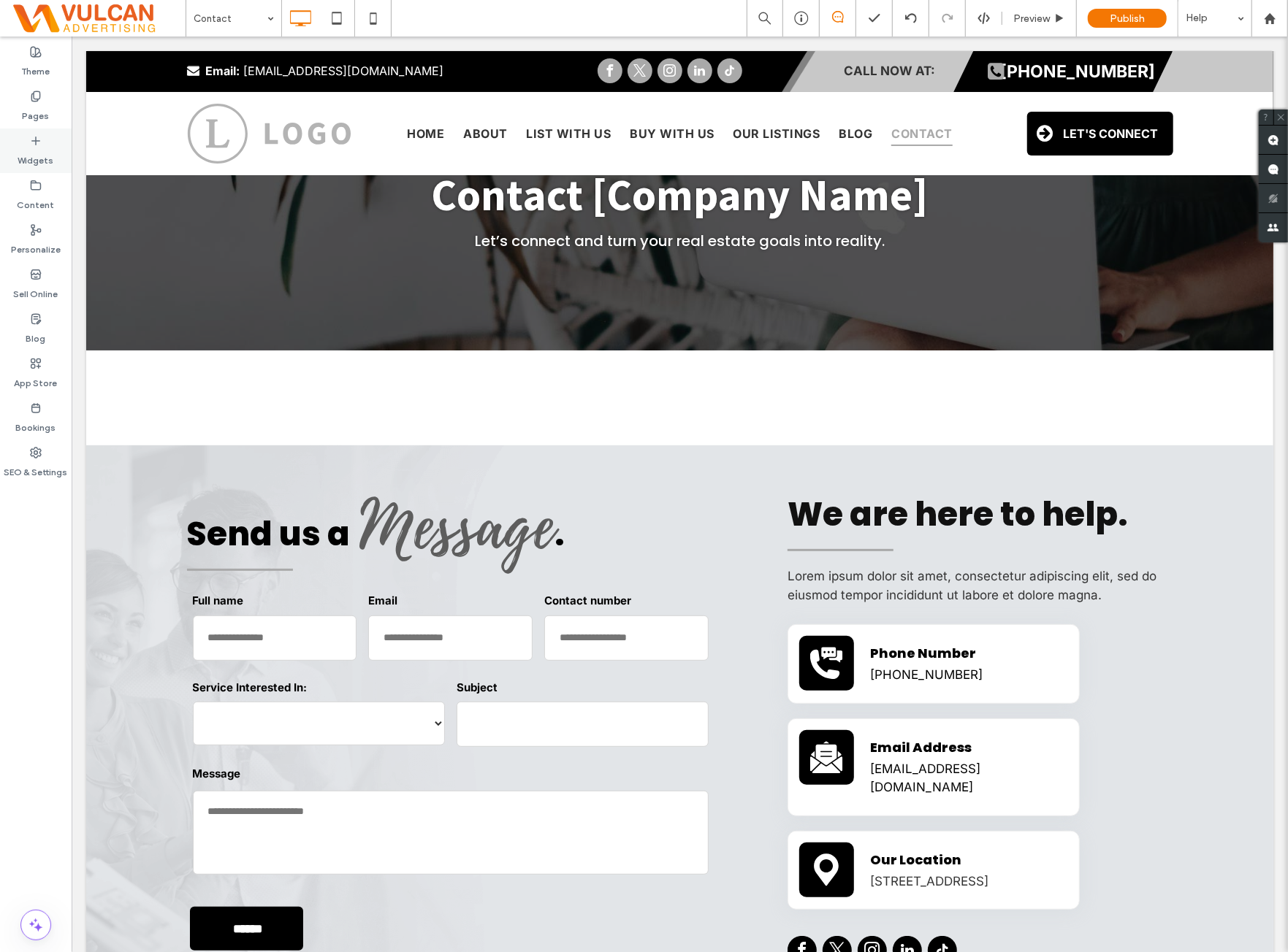
click at [52, 151] on label "Widgets" at bounding box center [36, 157] width 36 height 21
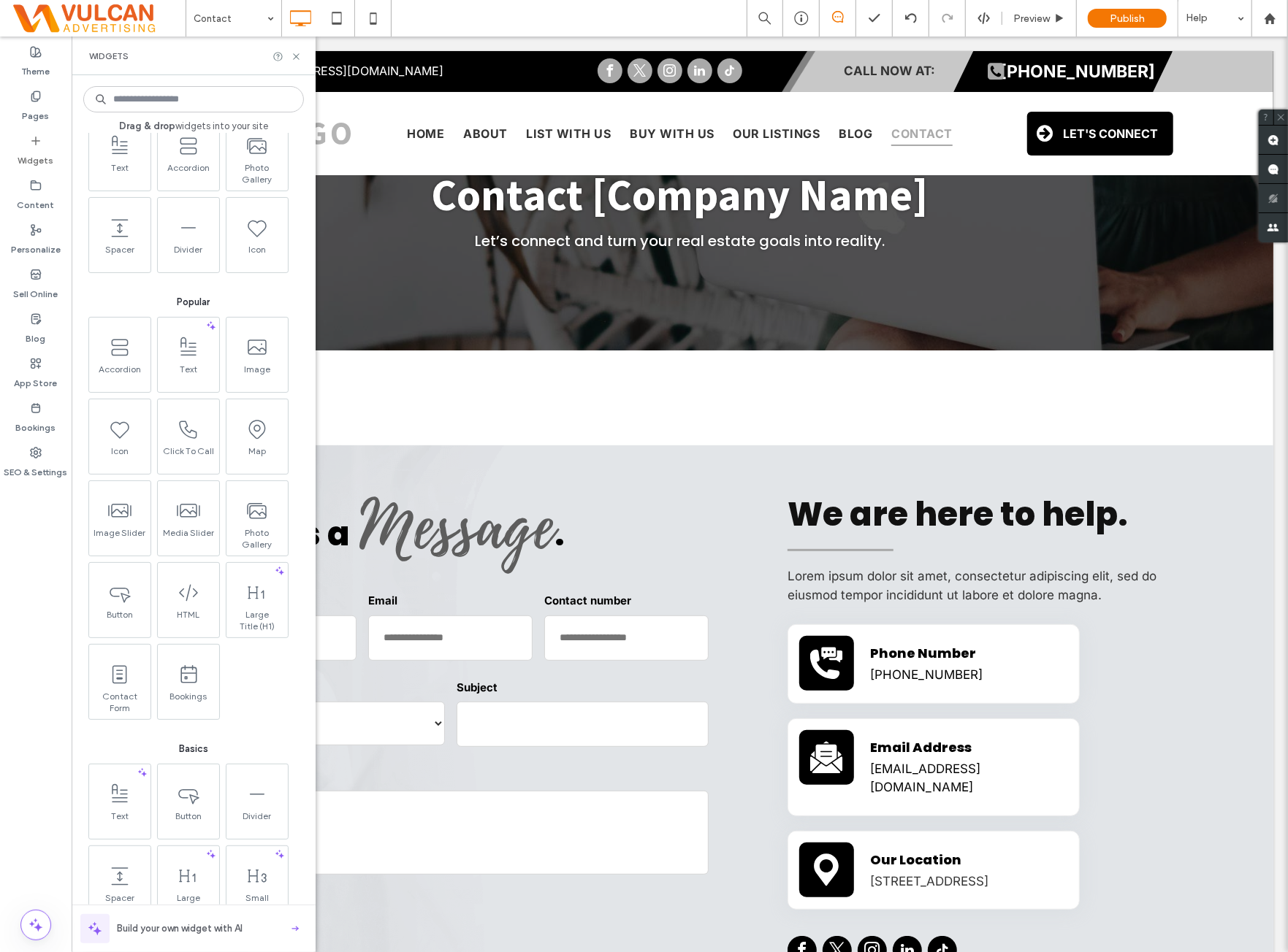
scroll to position [0, 0]
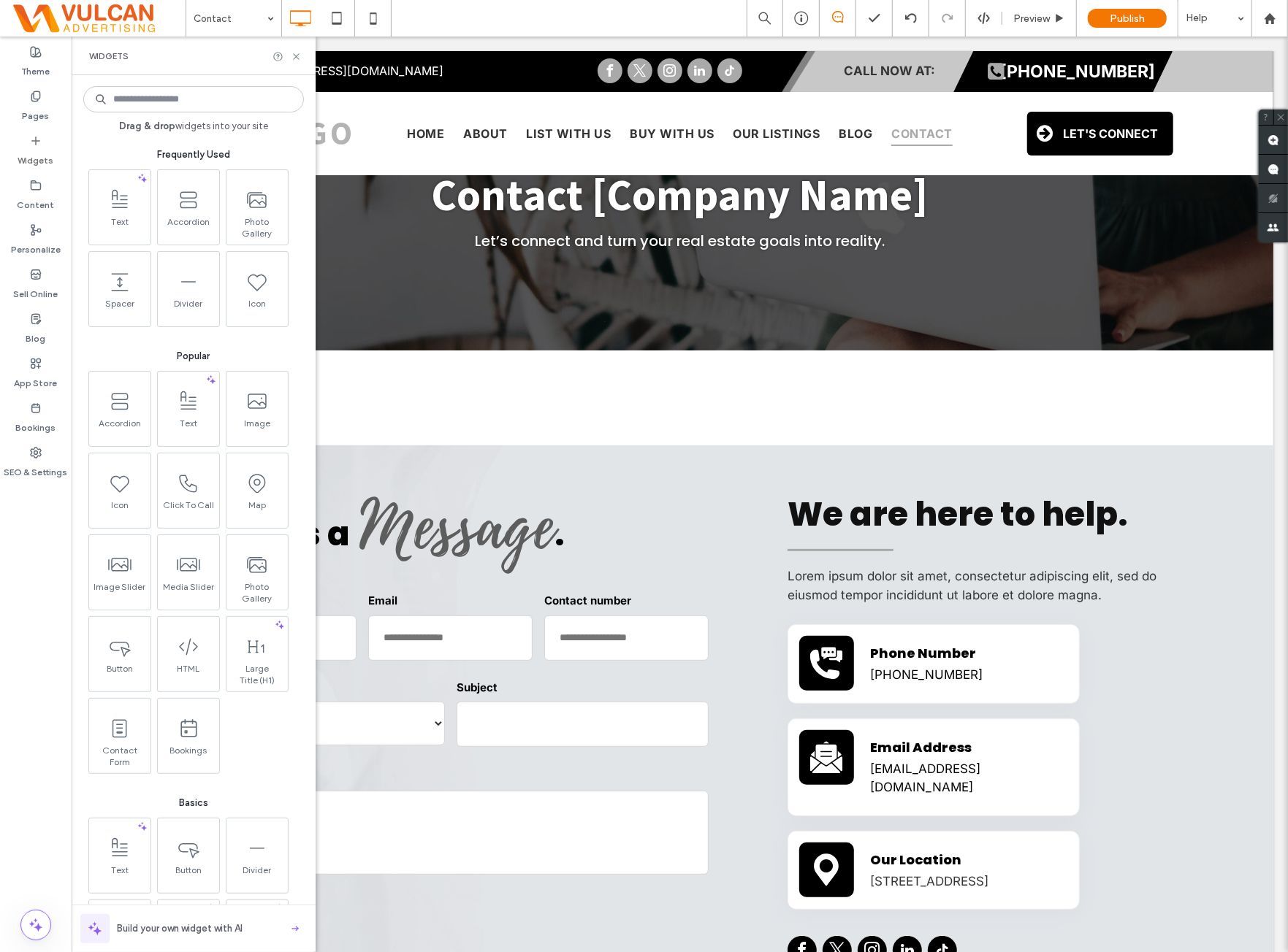
click at [179, 105] on input at bounding box center [193, 99] width 221 height 26
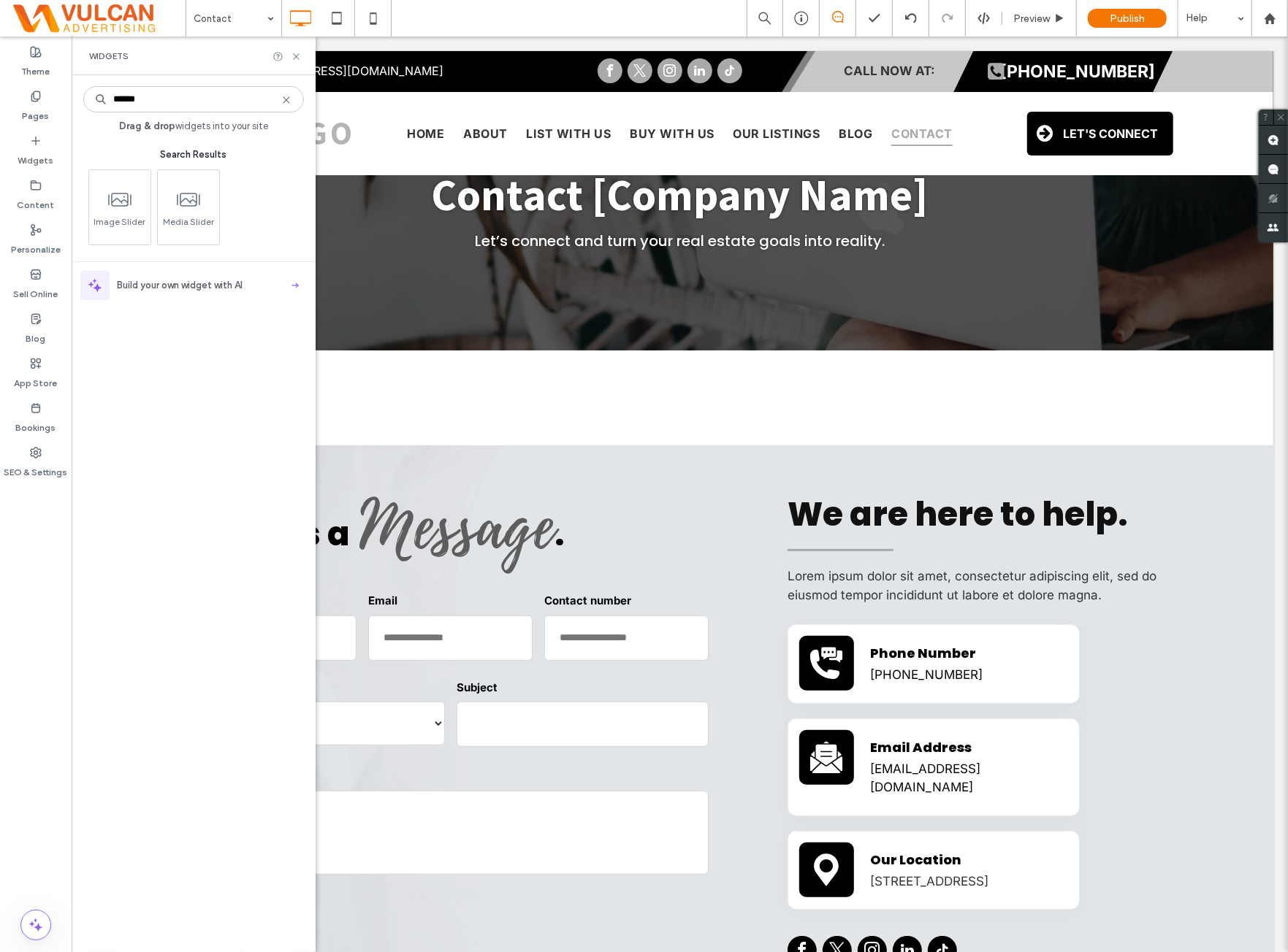
type input "******"
click at [39, 157] on label "Widgets" at bounding box center [36, 157] width 36 height 21
click at [41, 157] on label "Widgets" at bounding box center [36, 157] width 36 height 21
drag, startPoint x: 51, startPoint y: 147, endPoint x: 37, endPoint y: 251, distance: 104.9
click at [51, 147] on label "Widgets" at bounding box center [36, 157] width 36 height 21
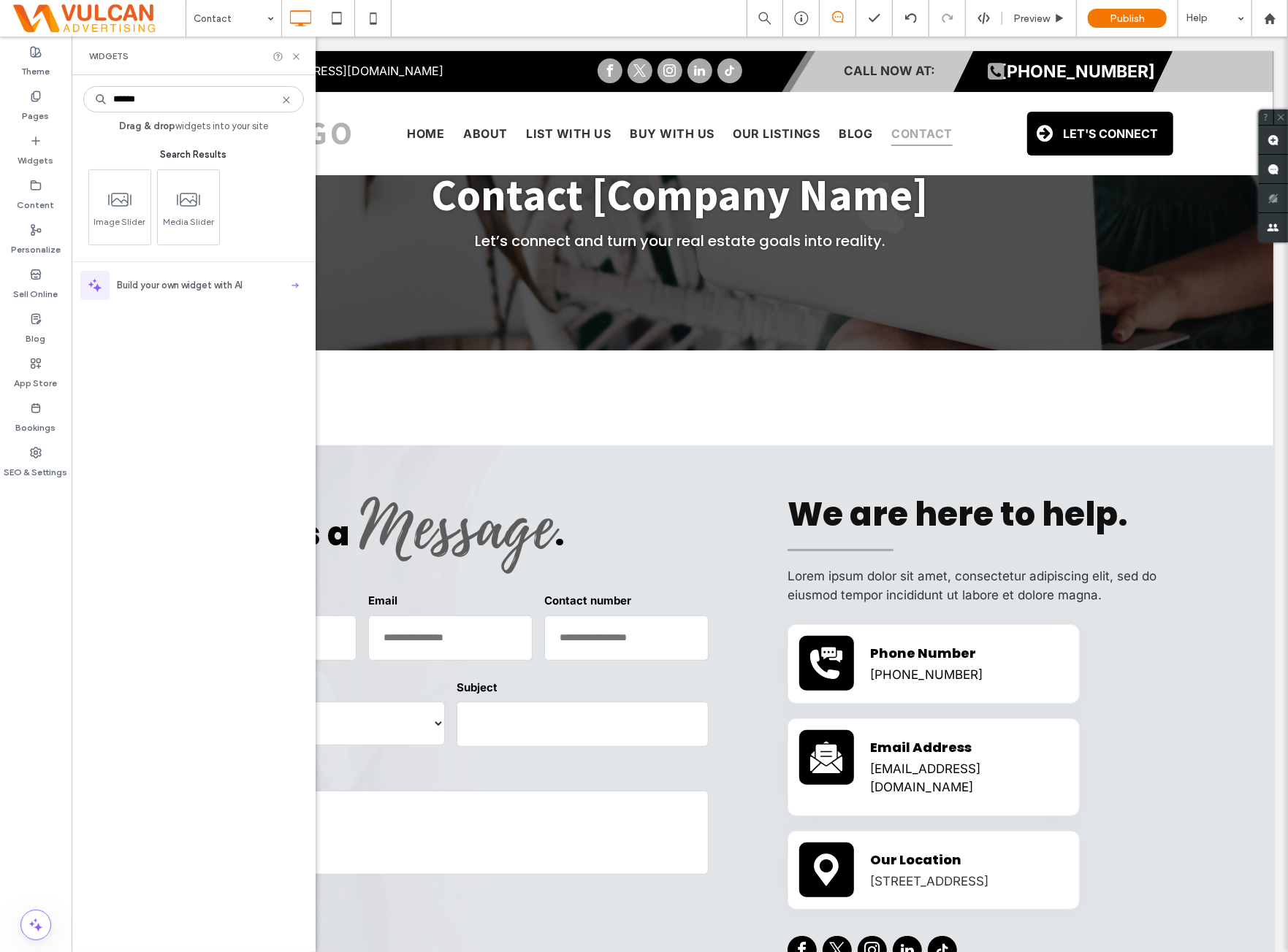
click at [53, 156] on div "Widgets" at bounding box center [36, 151] width 72 height 45
drag, startPoint x: 51, startPoint y: 215, endPoint x: 53, endPoint y: 189, distance: 26.1
click at [51, 214] on div "Content" at bounding box center [36, 195] width 72 height 45
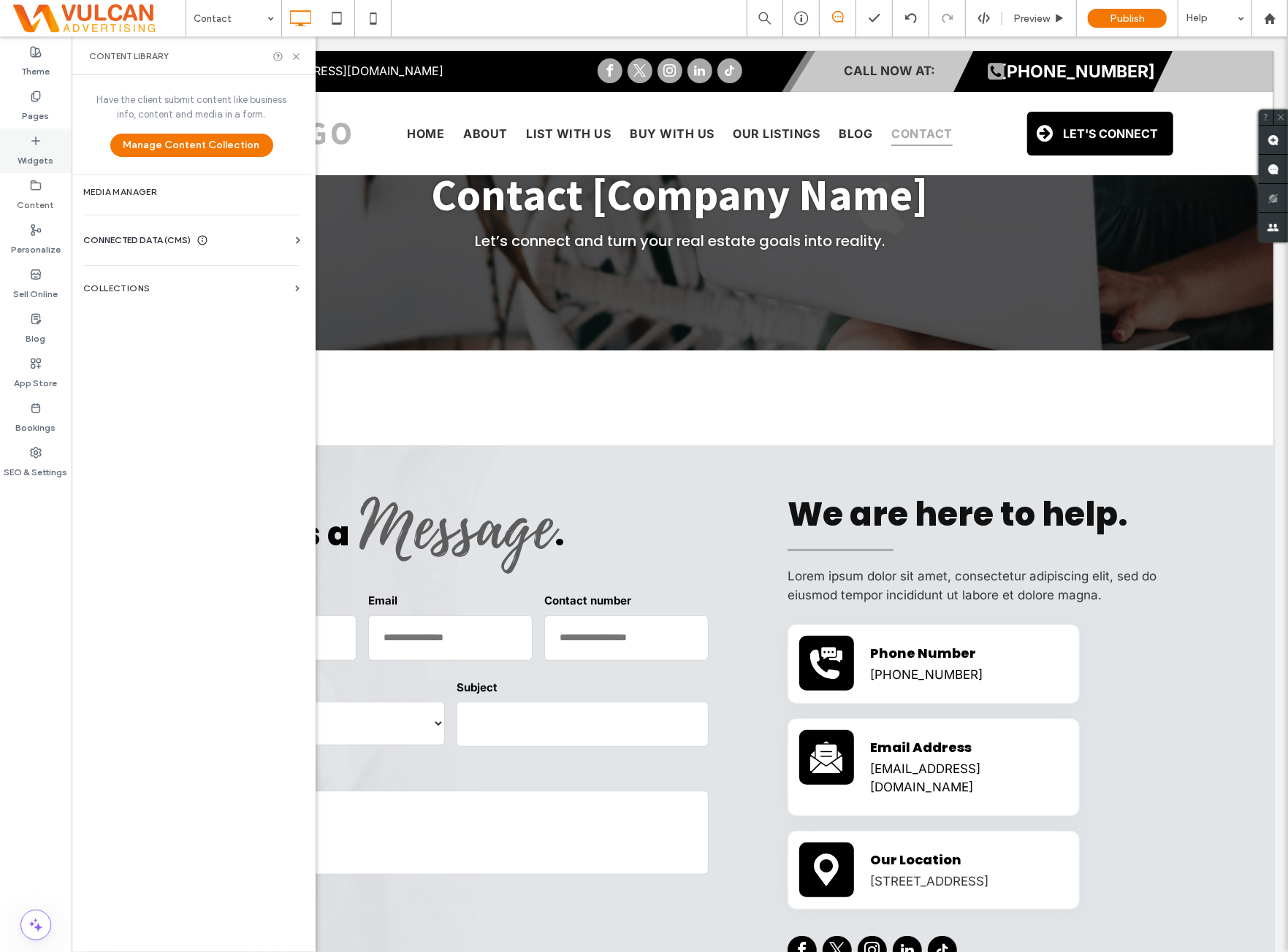
click at [58, 134] on div "Widgets" at bounding box center [36, 151] width 72 height 45
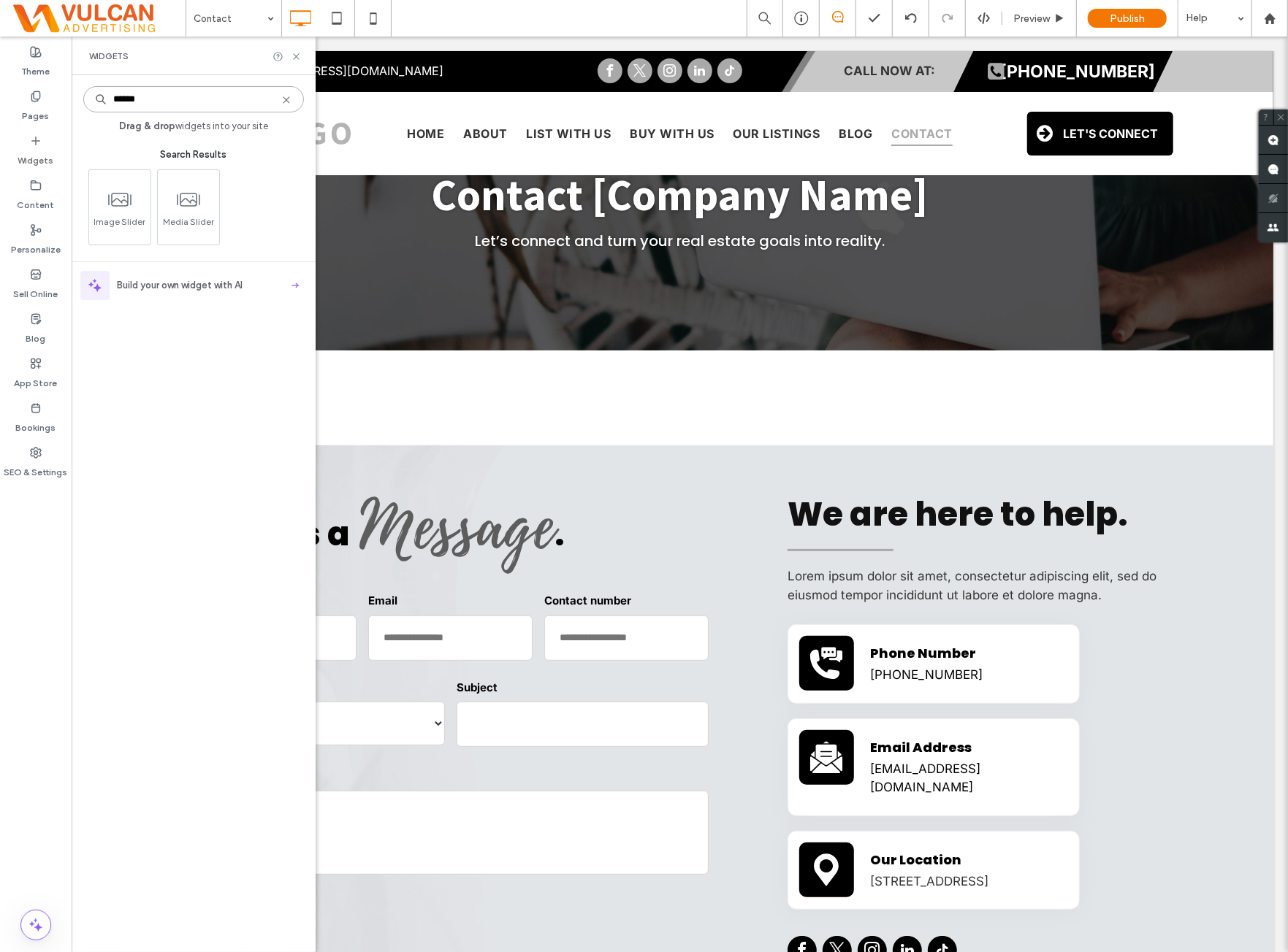
click at [182, 95] on input "******" at bounding box center [193, 99] width 221 height 26
click at [283, 99] on icon at bounding box center [286, 100] width 12 height 12
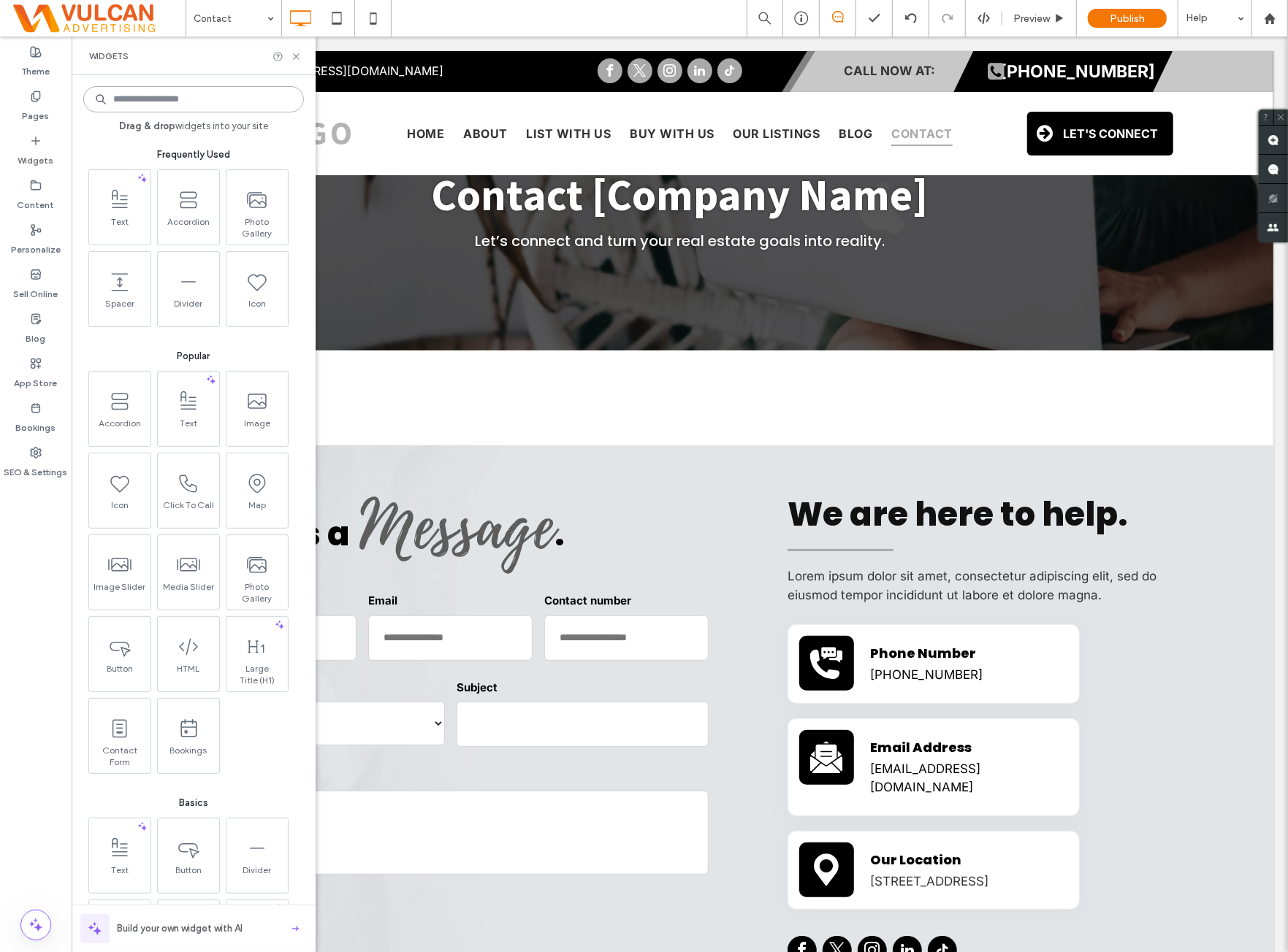
click at [186, 98] on input at bounding box center [193, 99] width 221 height 26
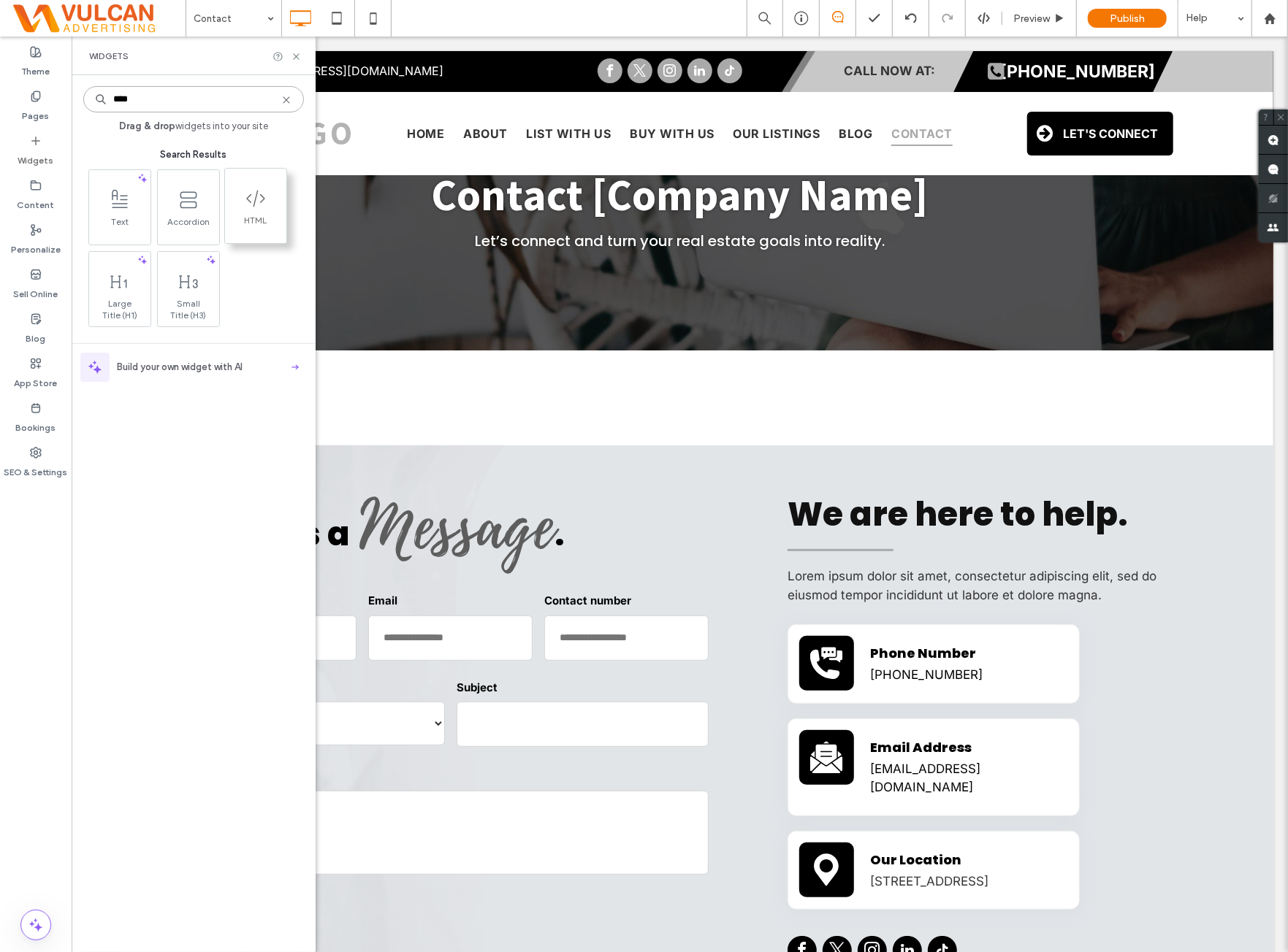
type input "****"
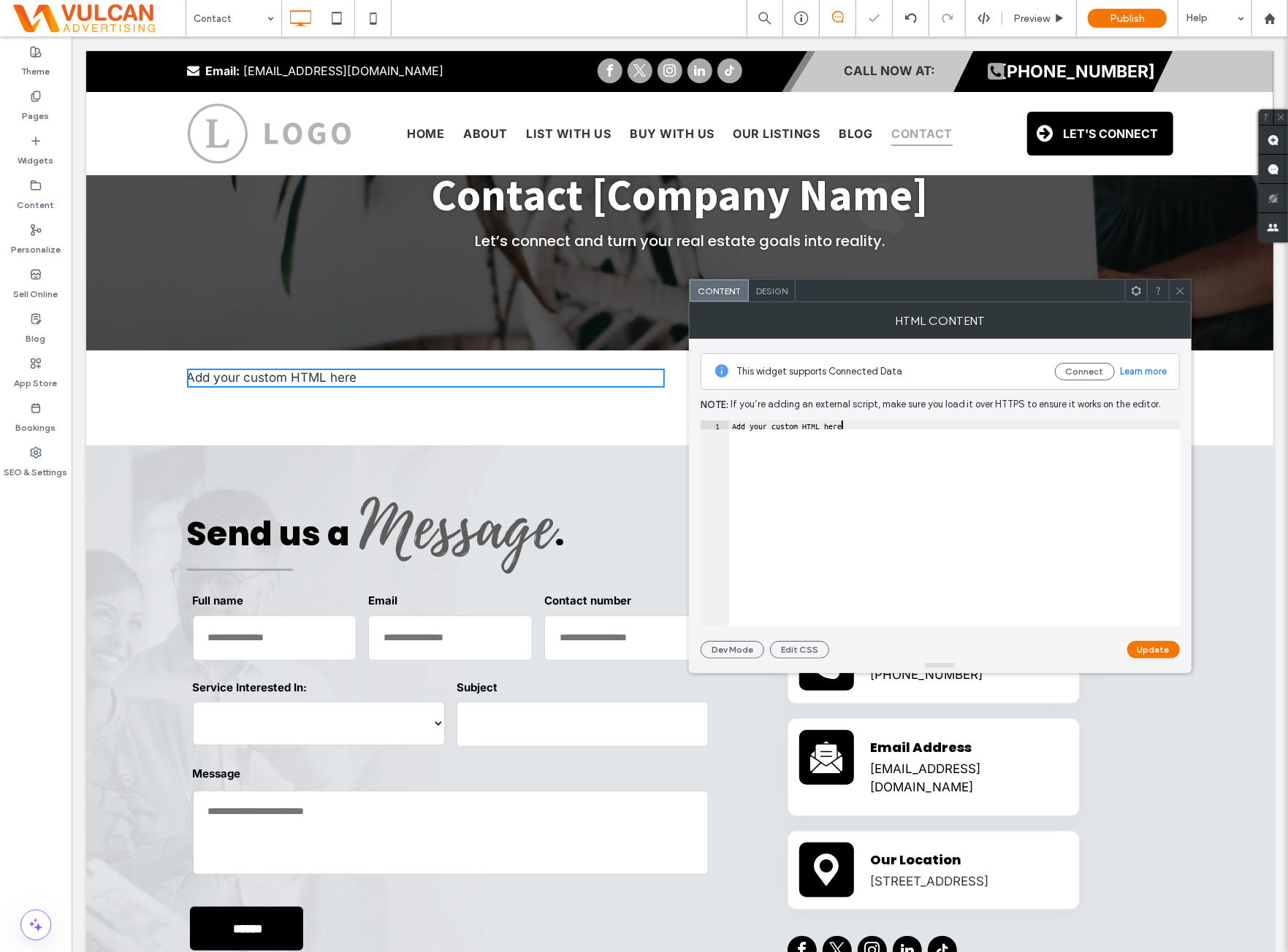
click at [902, 481] on div "Add your custom HTML here" at bounding box center [954, 533] width 451 height 224
click at [1163, 641] on button "Update" at bounding box center [1153, 649] width 52 height 18
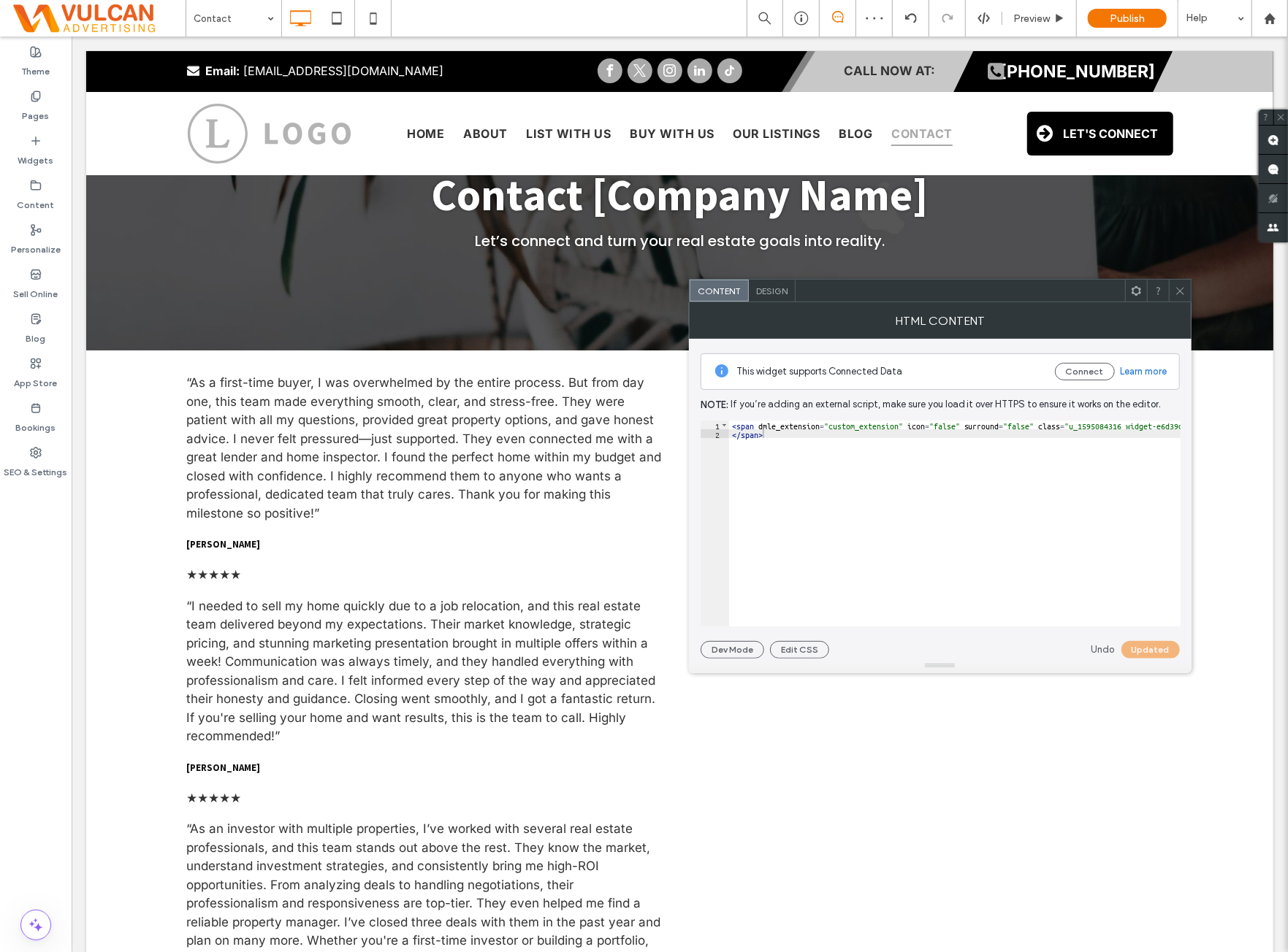
click at [1177, 282] on span at bounding box center [1181, 290] width 11 height 21
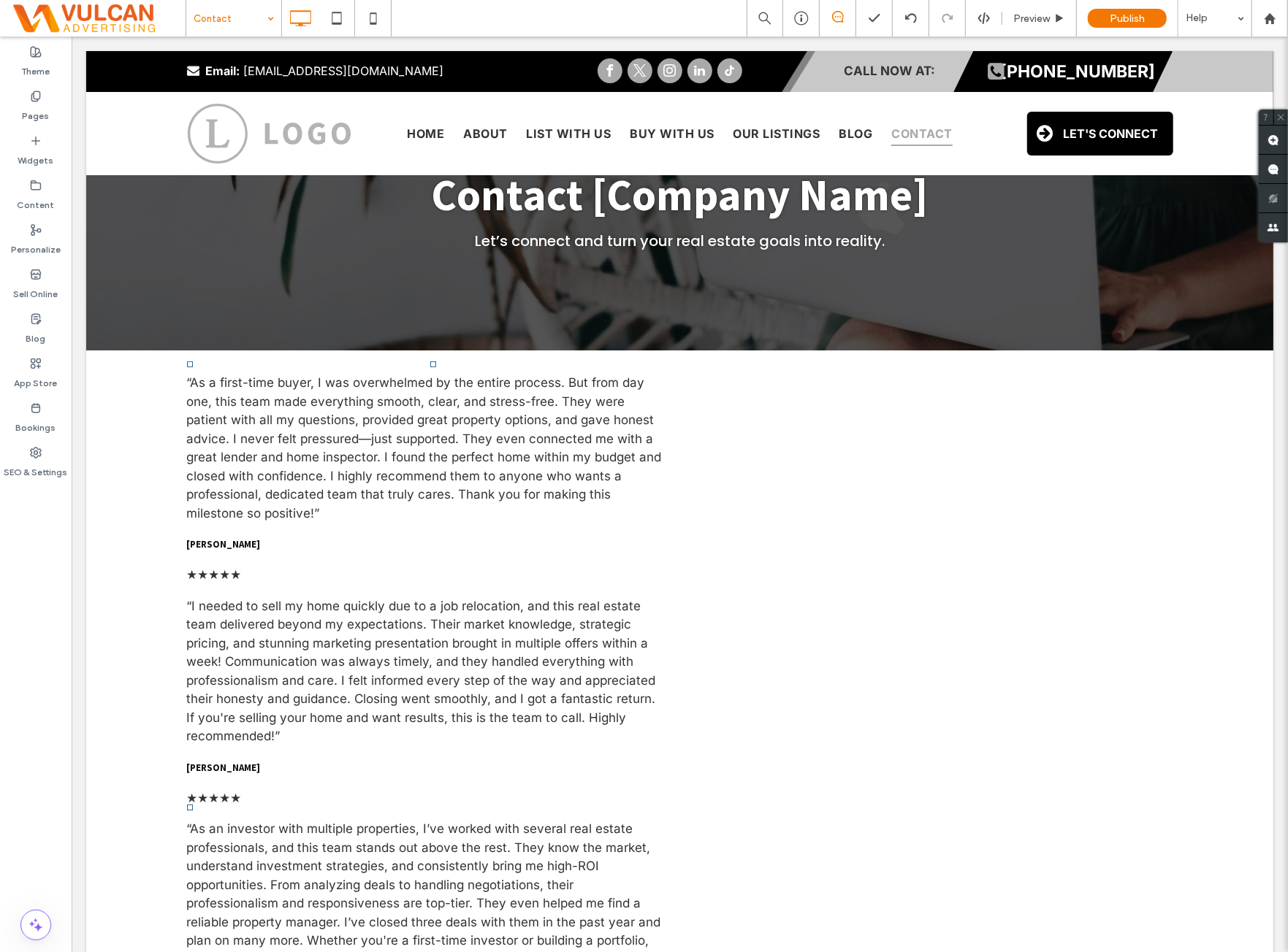
click at [45, 557] on div at bounding box center [644, 476] width 1288 height 952
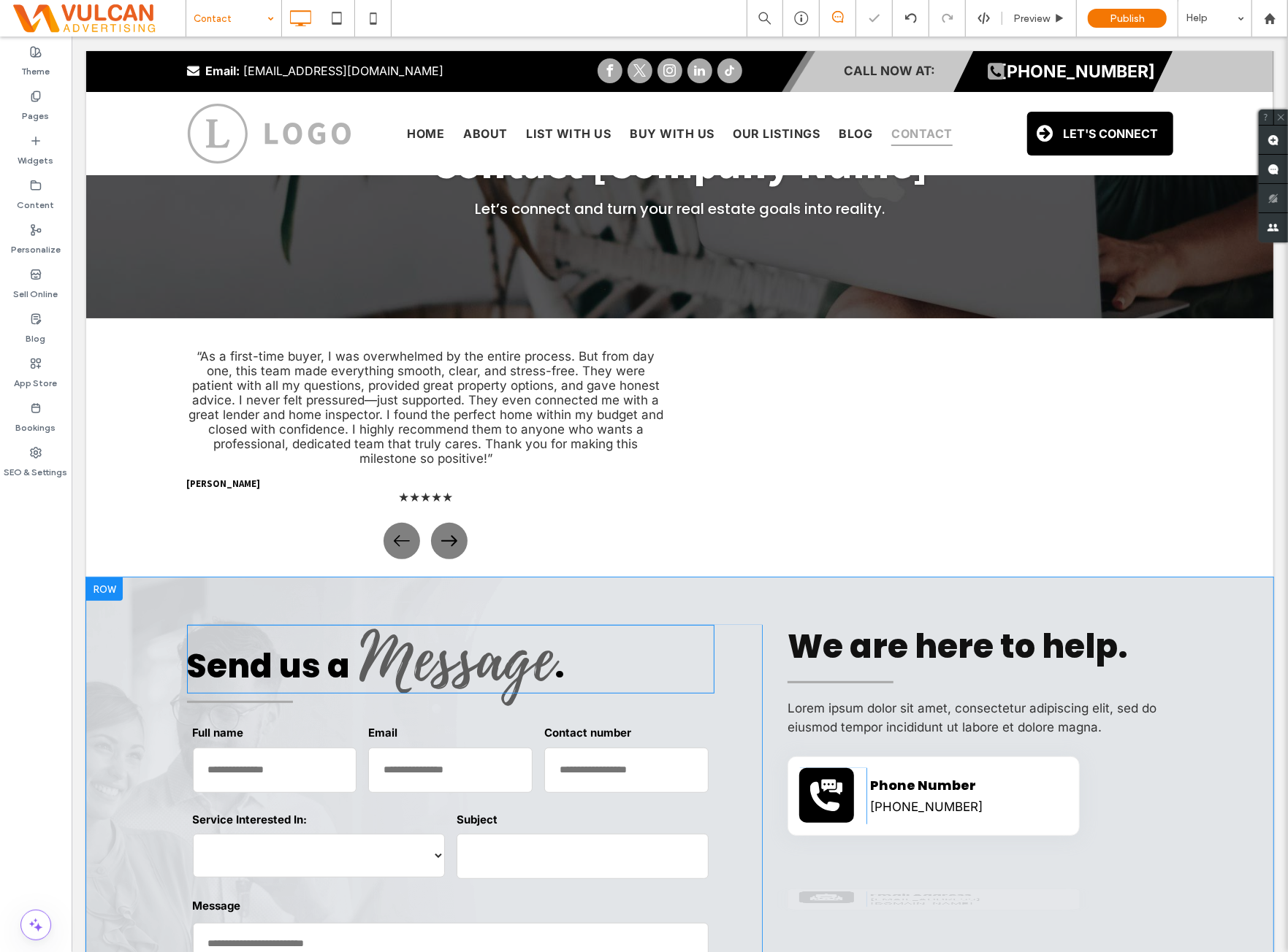
scroll to position [243, 0]
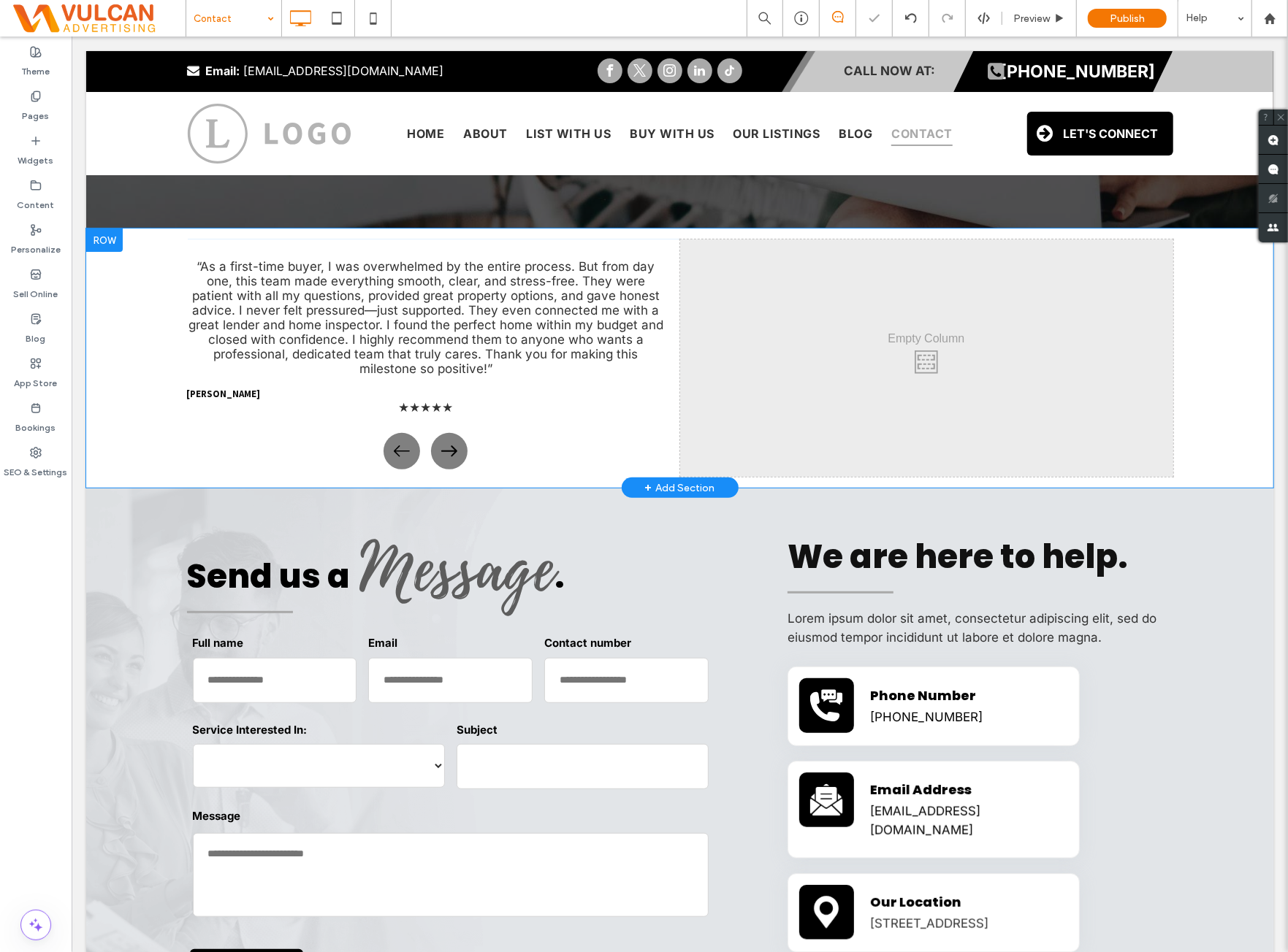
click at [434, 340] on p "“As a first-time buyer, I was overwhelmed by the entire process. But from day o…" at bounding box center [425, 317] width 479 height 117
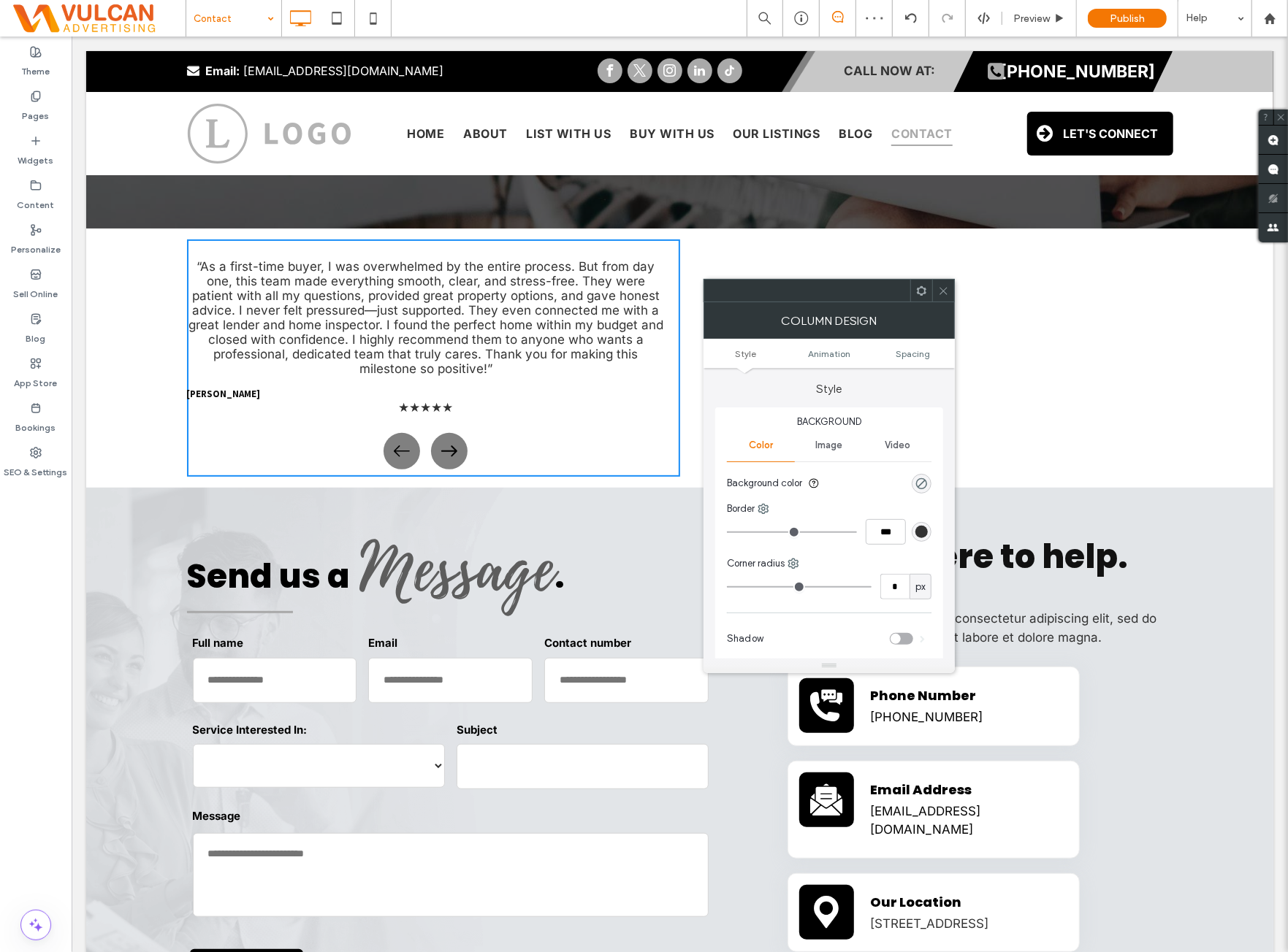
click at [937, 289] on div at bounding box center [943, 290] width 21 height 21
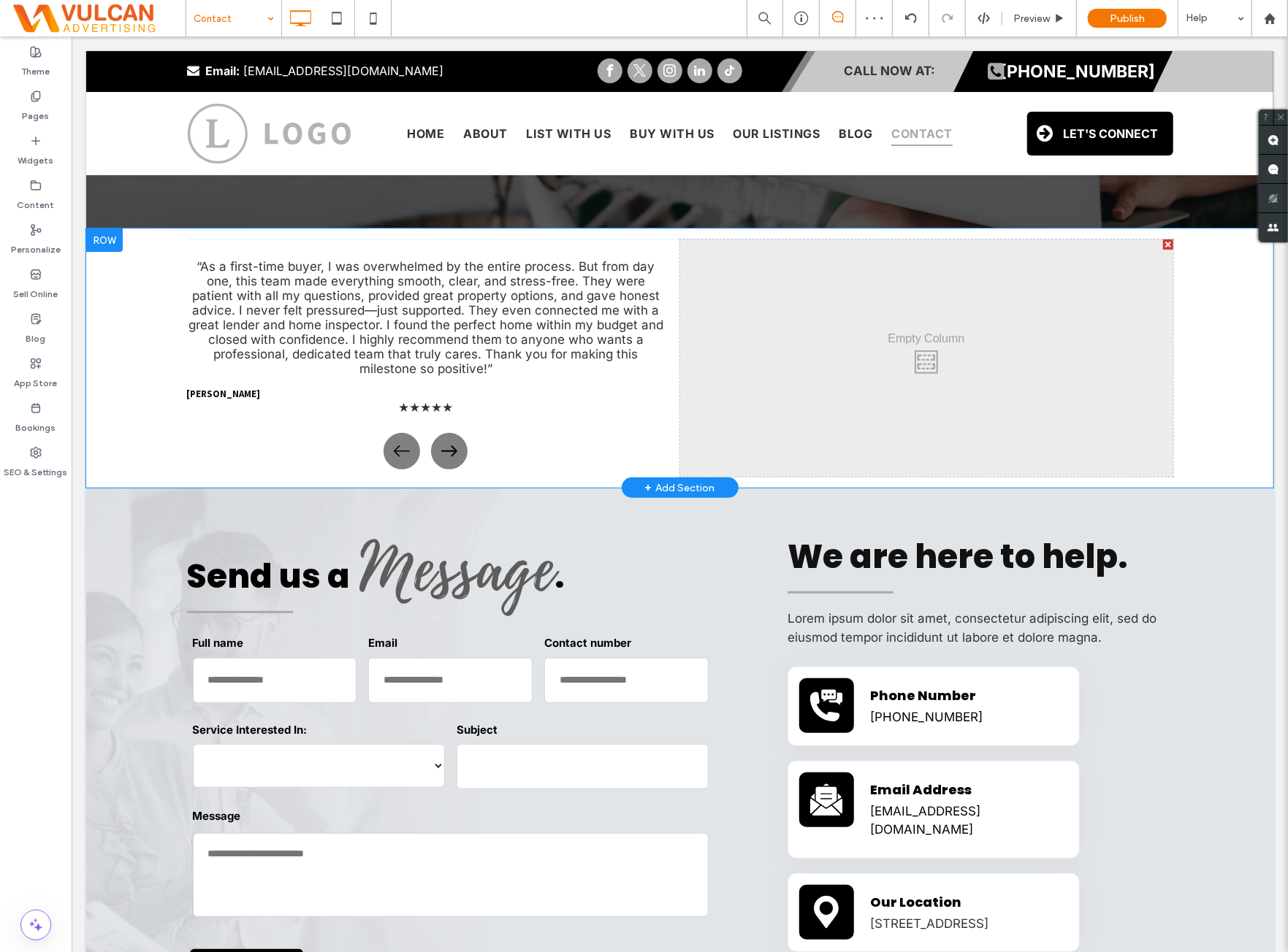
click at [588, 316] on p "“As a first-time buyer, I was overwhelmed by the entire process. But from day o…" at bounding box center [425, 317] width 479 height 117
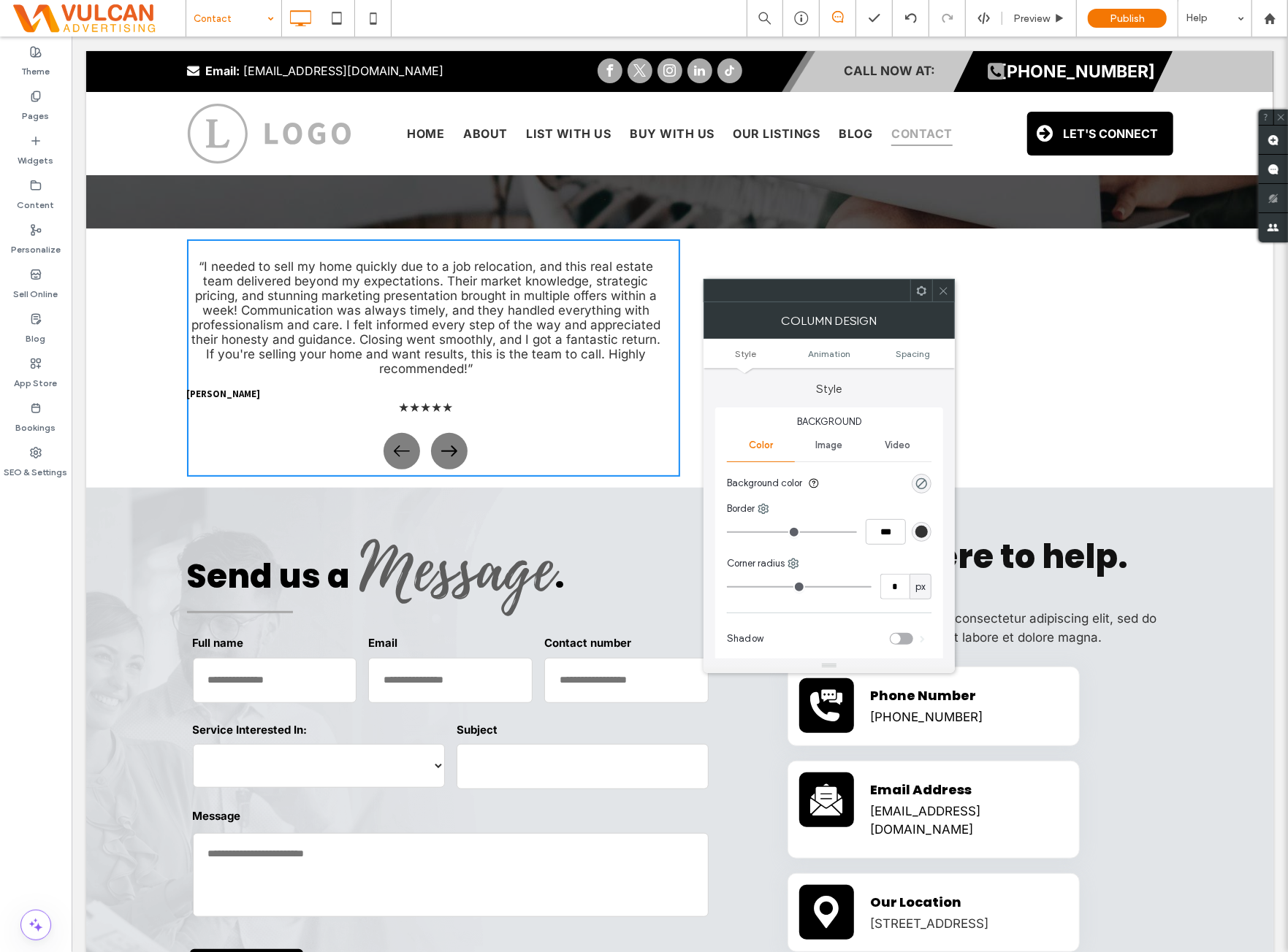
drag, startPoint x: 946, startPoint y: 286, endPoint x: 911, endPoint y: 309, distance: 41.9
click at [946, 286] on icon at bounding box center [944, 291] width 11 height 11
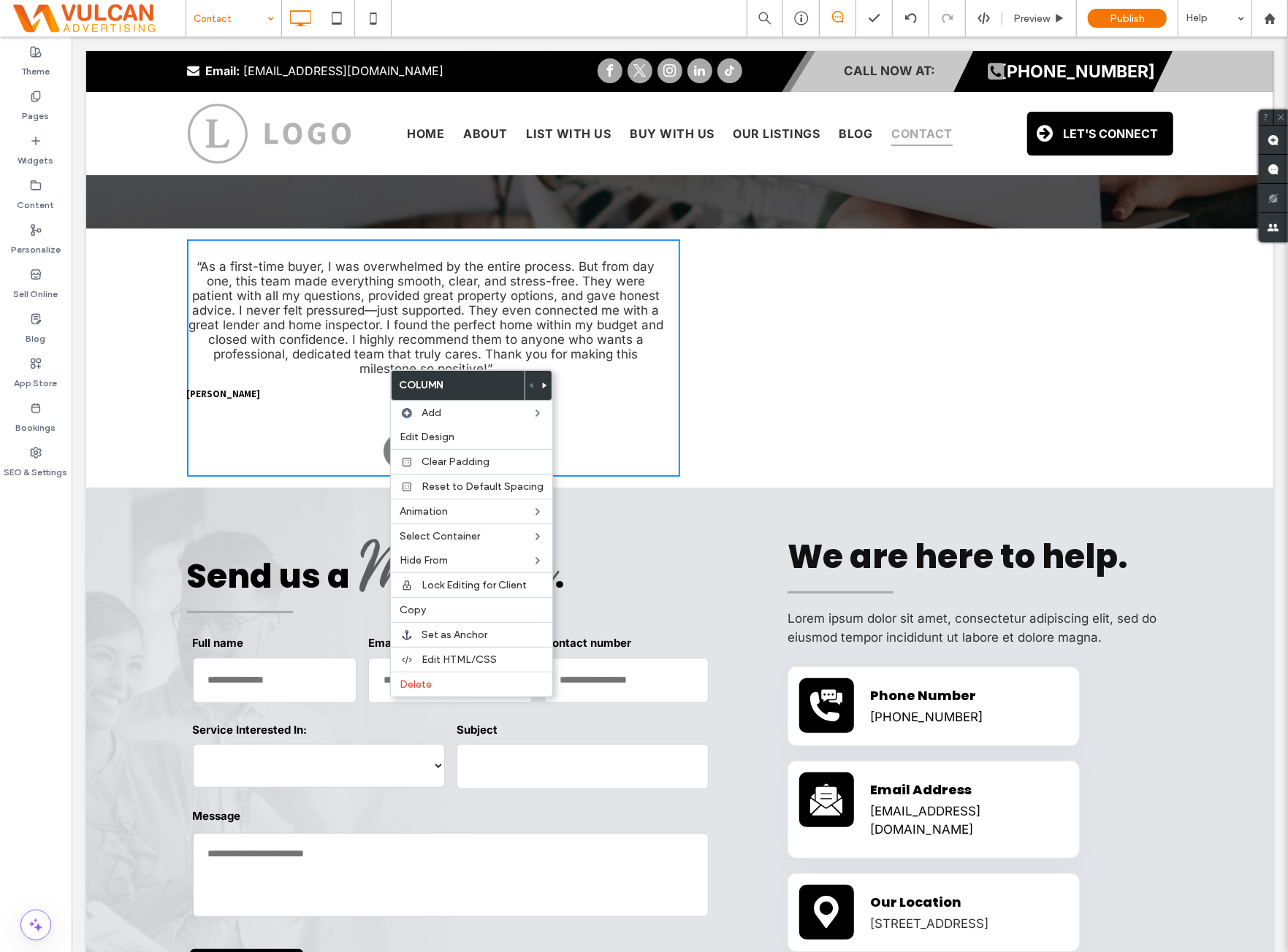
click at [351, 334] on p "“As a first-time buyer, I was overwhelmed by the entire process. But from day o…" at bounding box center [425, 317] width 479 height 117
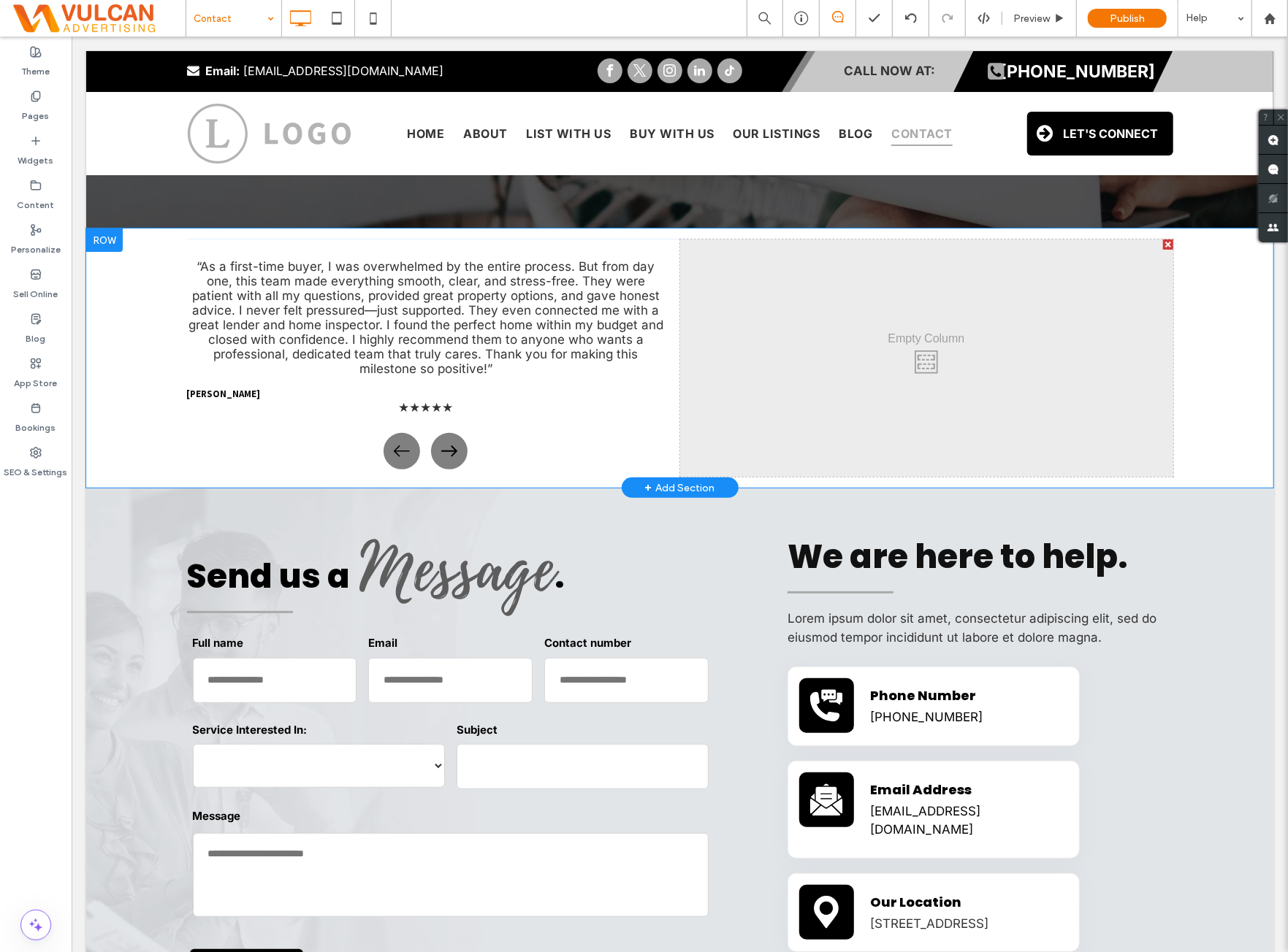
click at [351, 334] on p "“As a first-time buyer, I was overwhelmed by the entire process. But from day o…" at bounding box center [425, 317] width 479 height 117
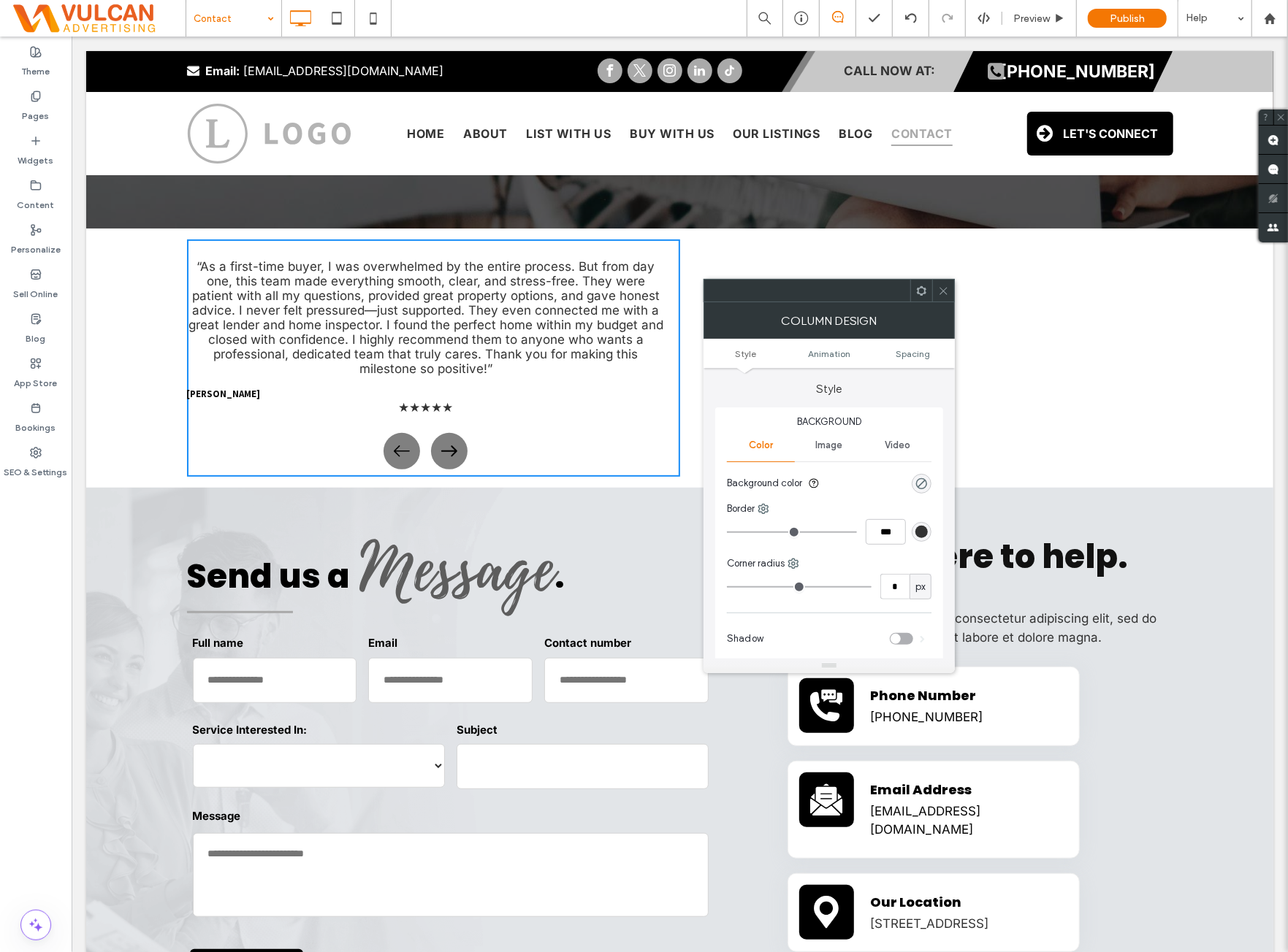
click at [952, 291] on div at bounding box center [943, 290] width 21 height 21
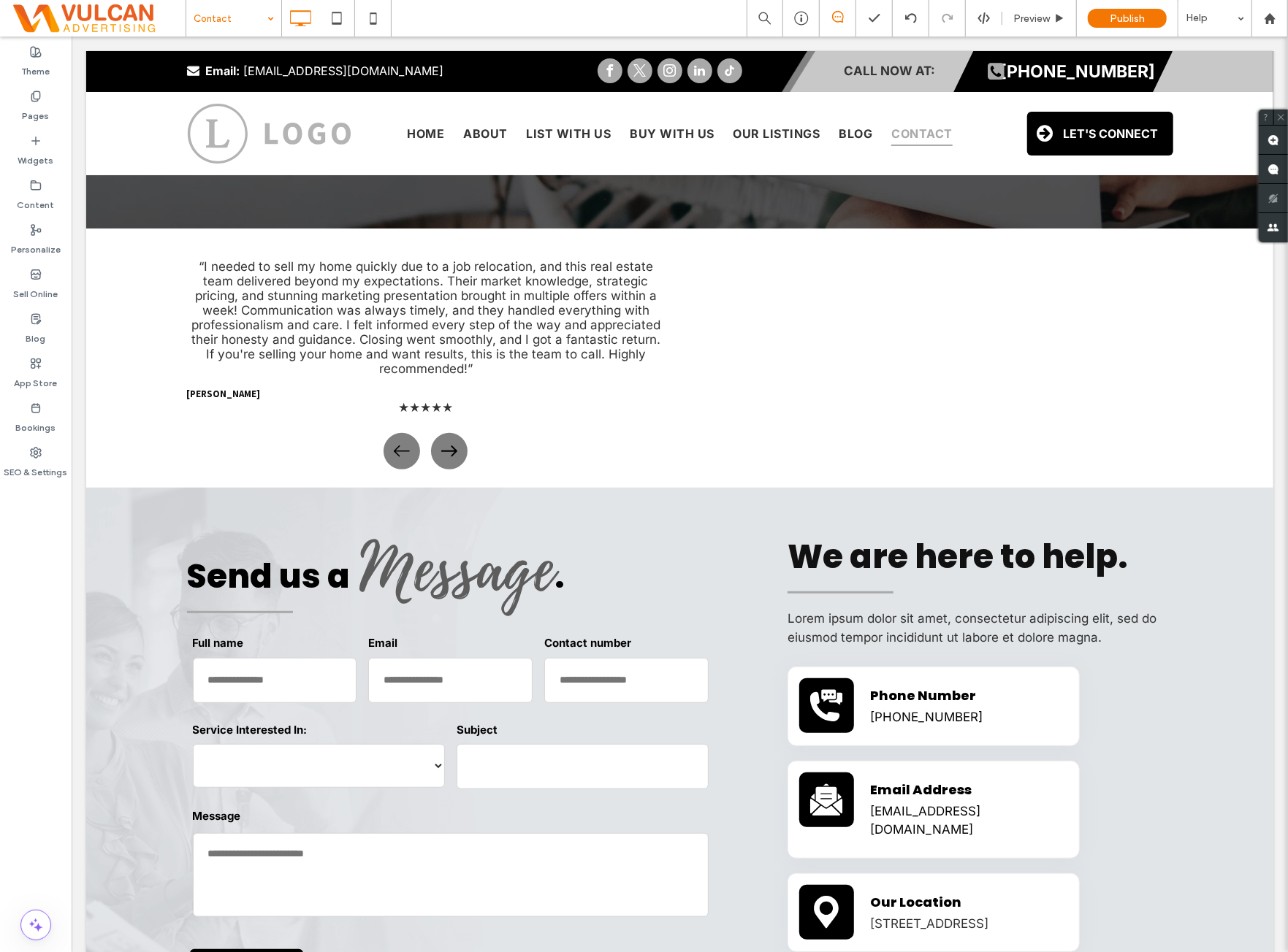
drag, startPoint x: 163, startPoint y: 0, endPoint x: 236, endPoint y: 35, distance: 81.0
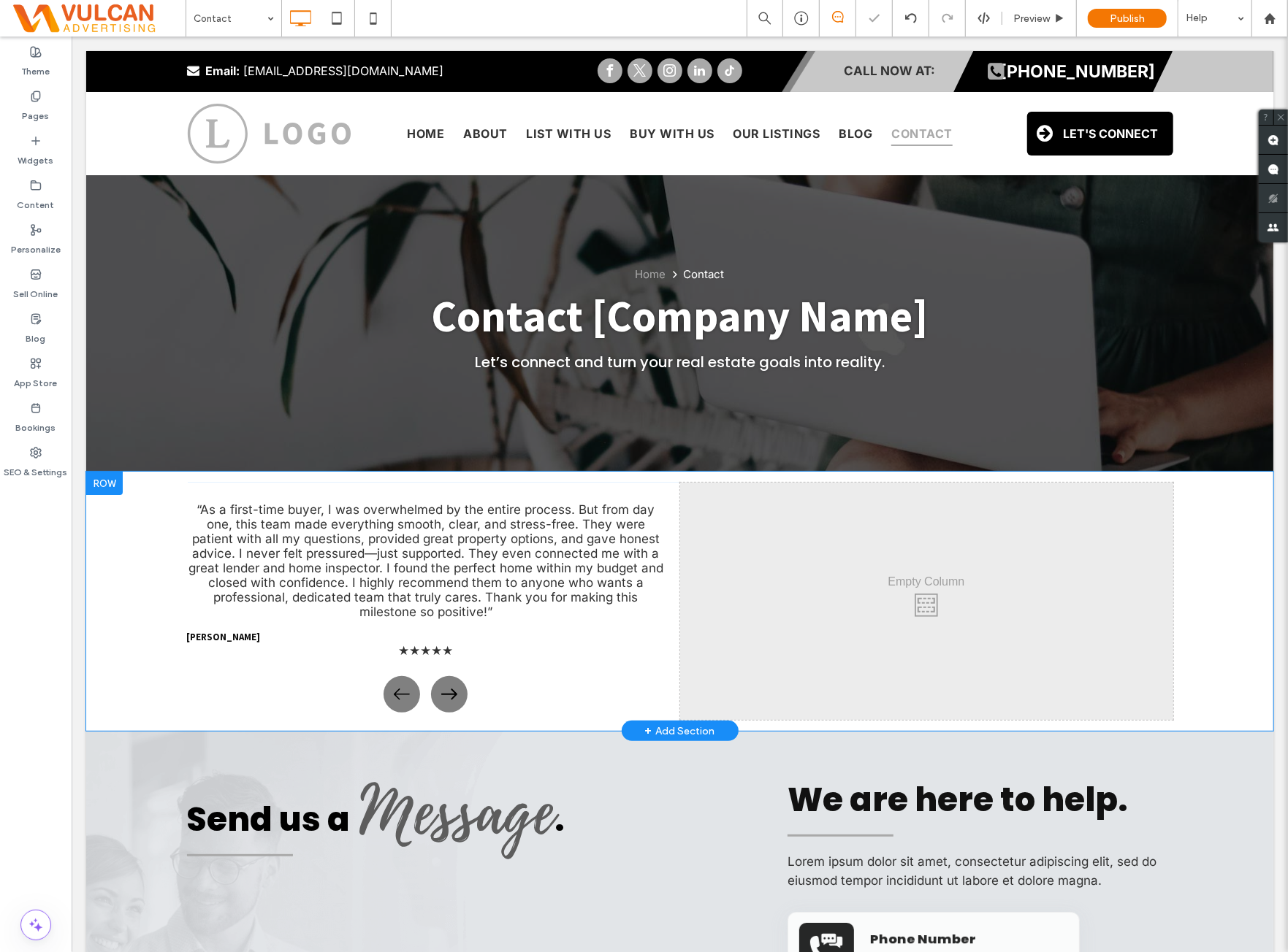
scroll to position [121, 0]
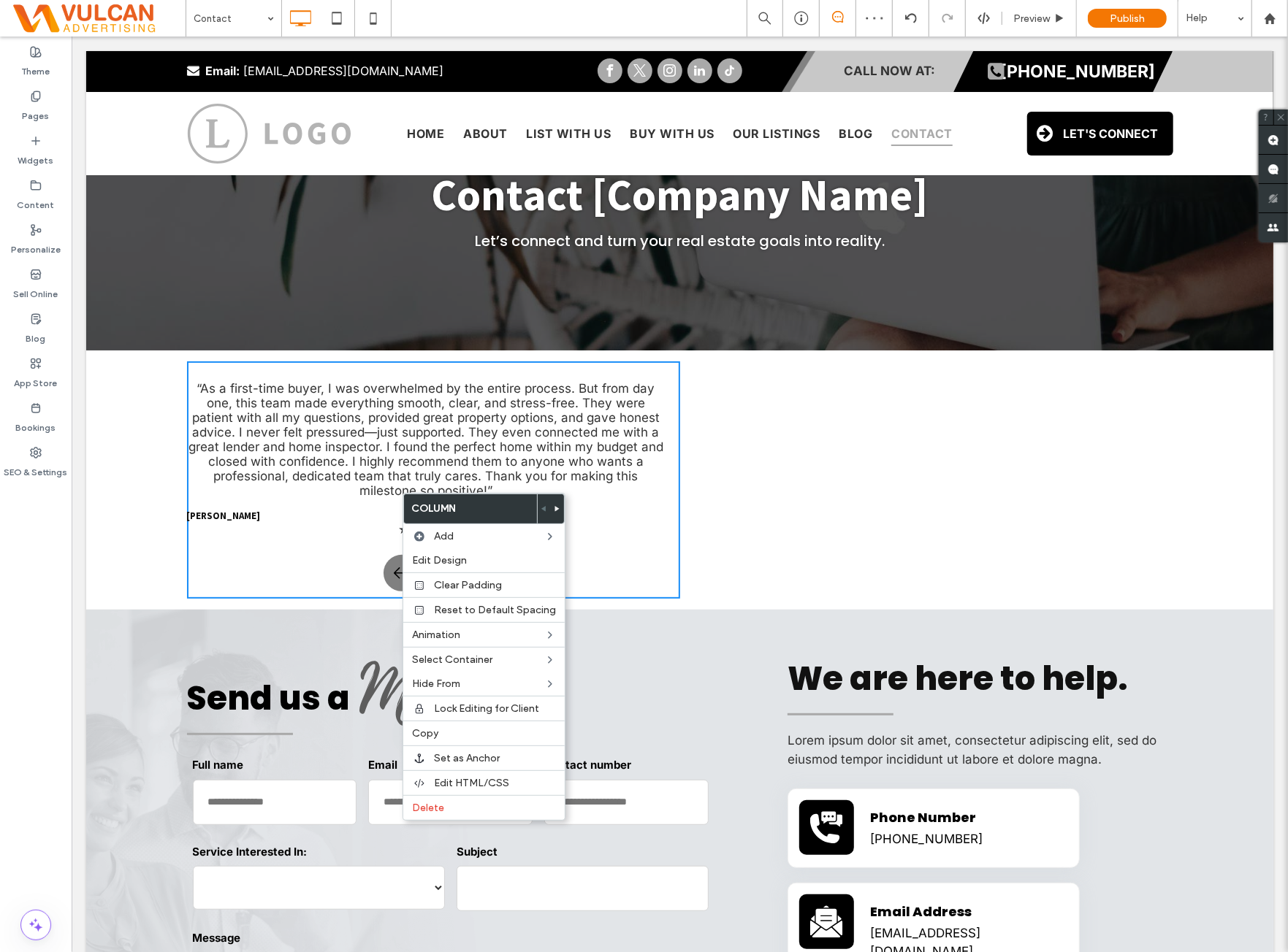
click at [320, 467] on p "“As a first-time buyer, I was overwhelmed by the entire process. But from day o…" at bounding box center [425, 438] width 479 height 117
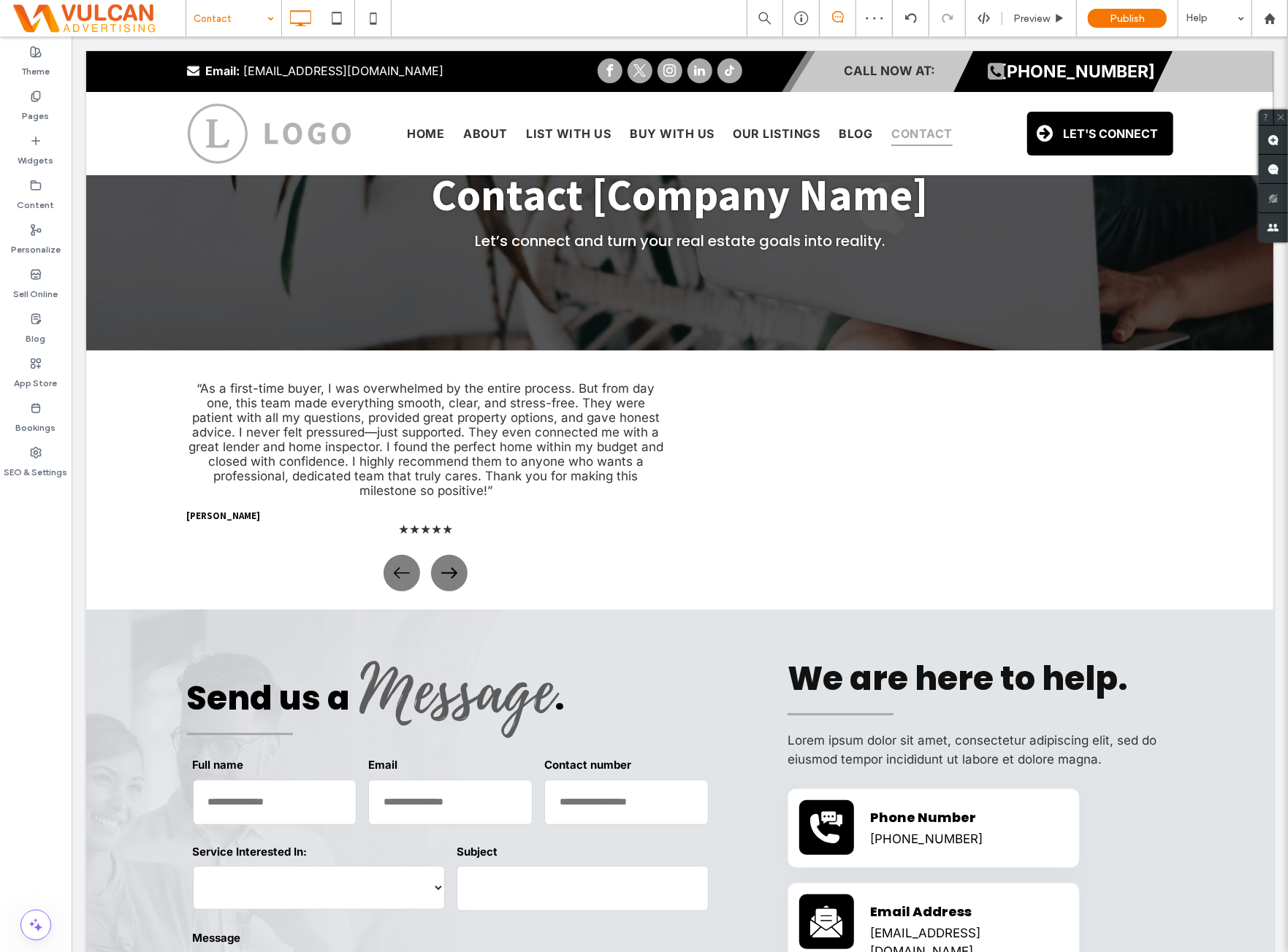
drag, startPoint x: 265, startPoint y: 21, endPoint x: 250, endPoint y: 33, distance: 19.2
click at [265, 21] on div "Contact" at bounding box center [234, 18] width 95 height 36
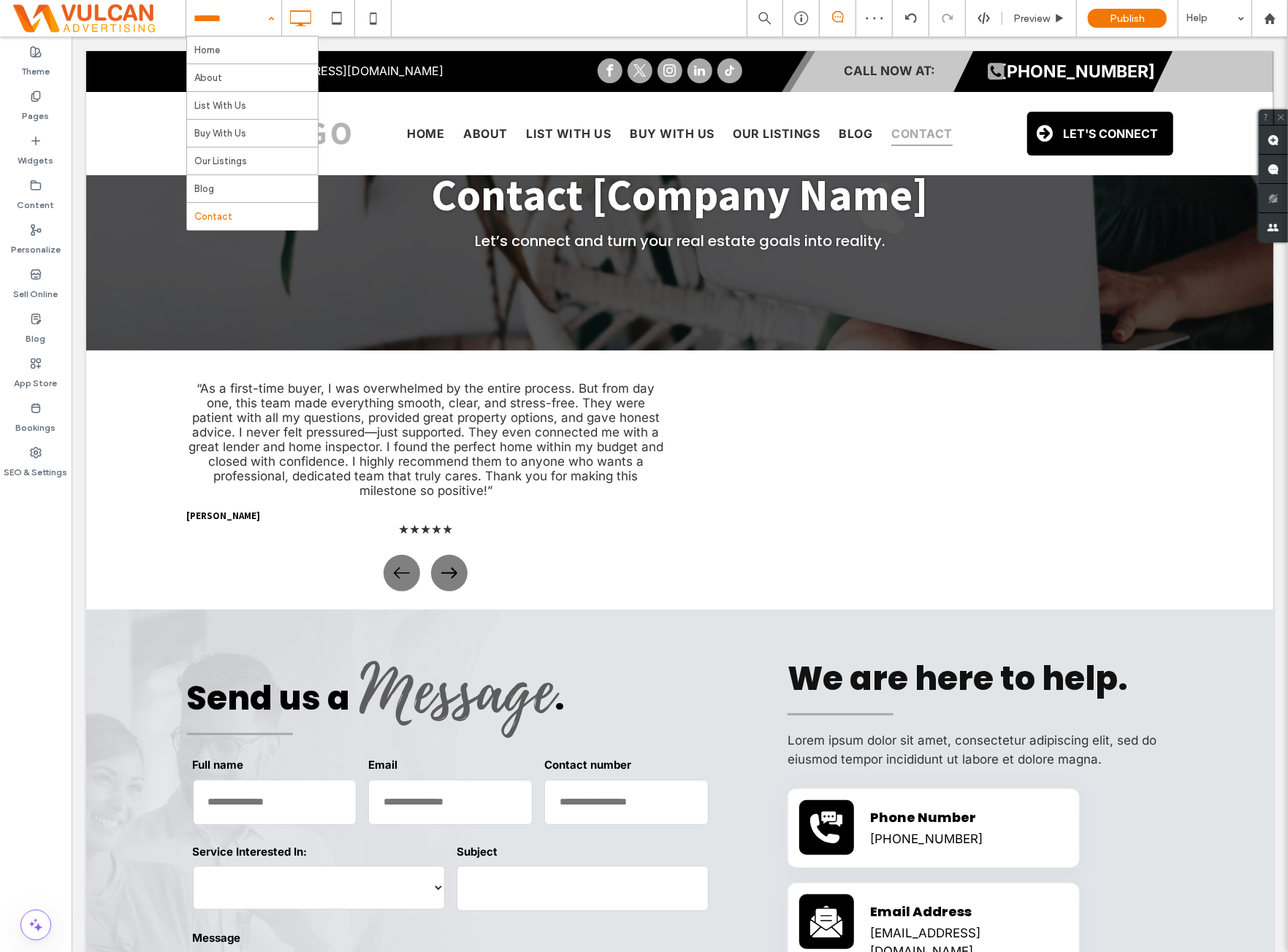
drag, startPoint x: 250, startPoint y: 33, endPoint x: 234, endPoint y: 73, distance: 43.1
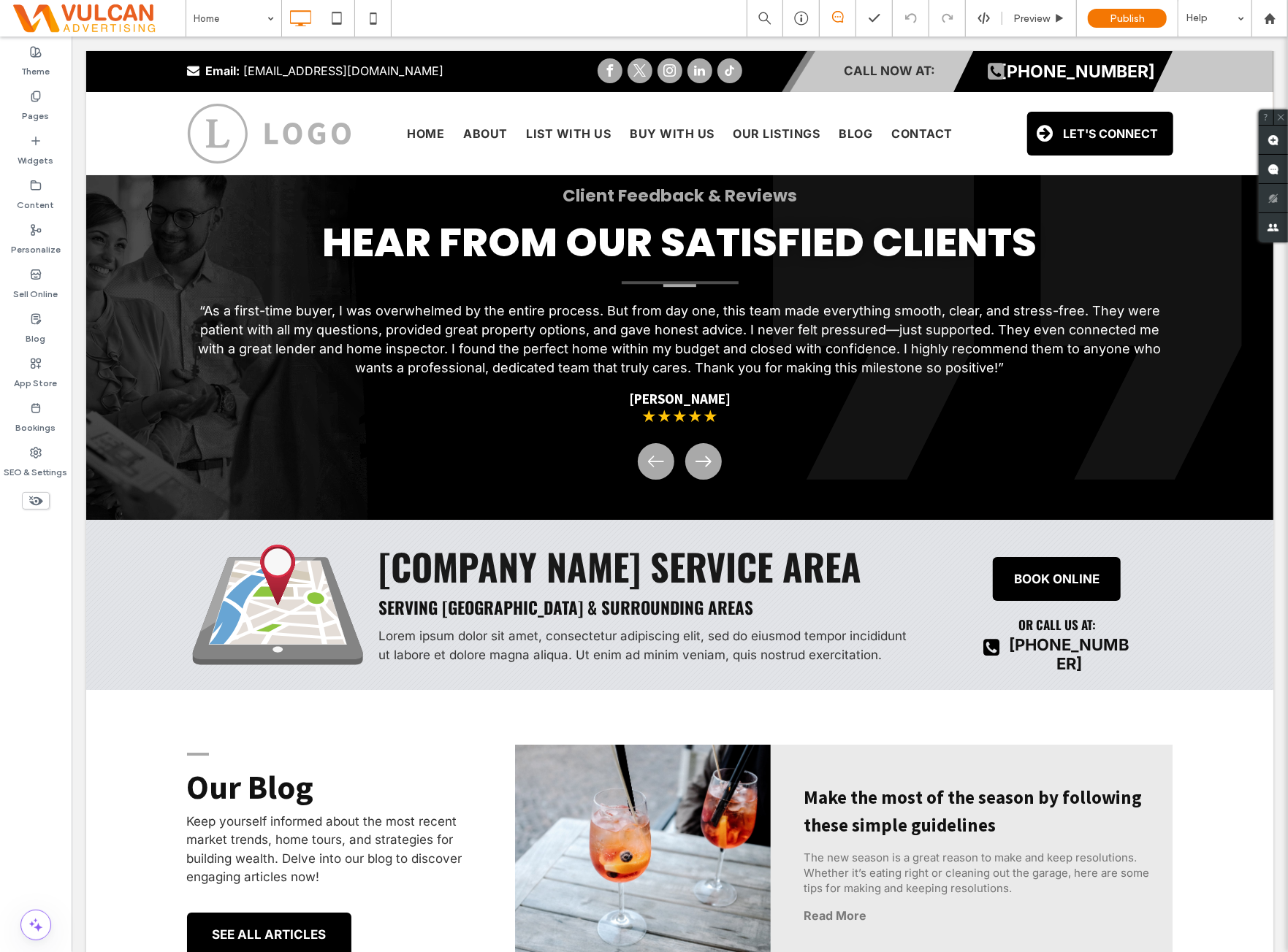
scroll to position [3043, 0]
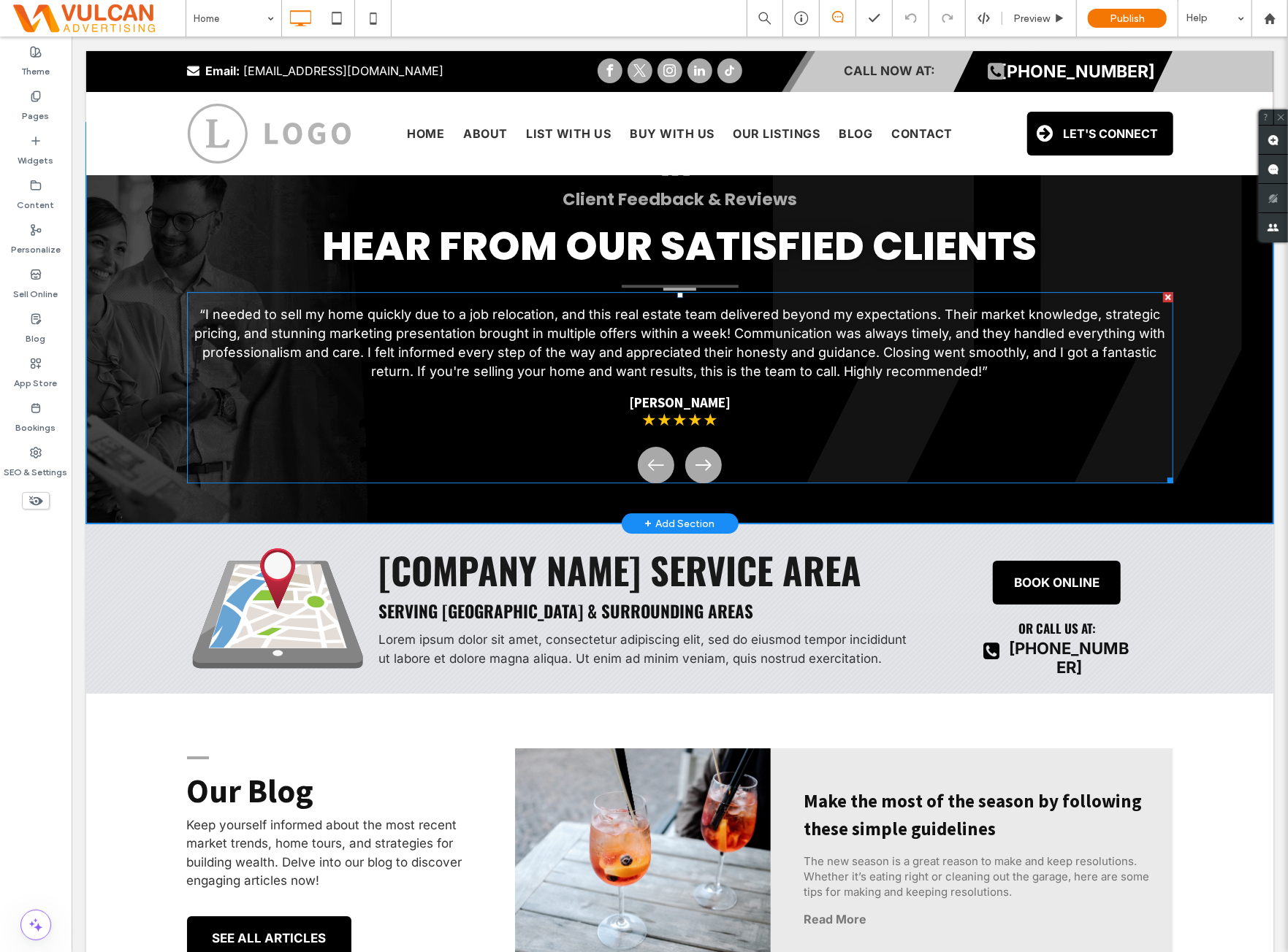
click at [685, 377] on span at bounding box center [679, 387] width 986 height 192
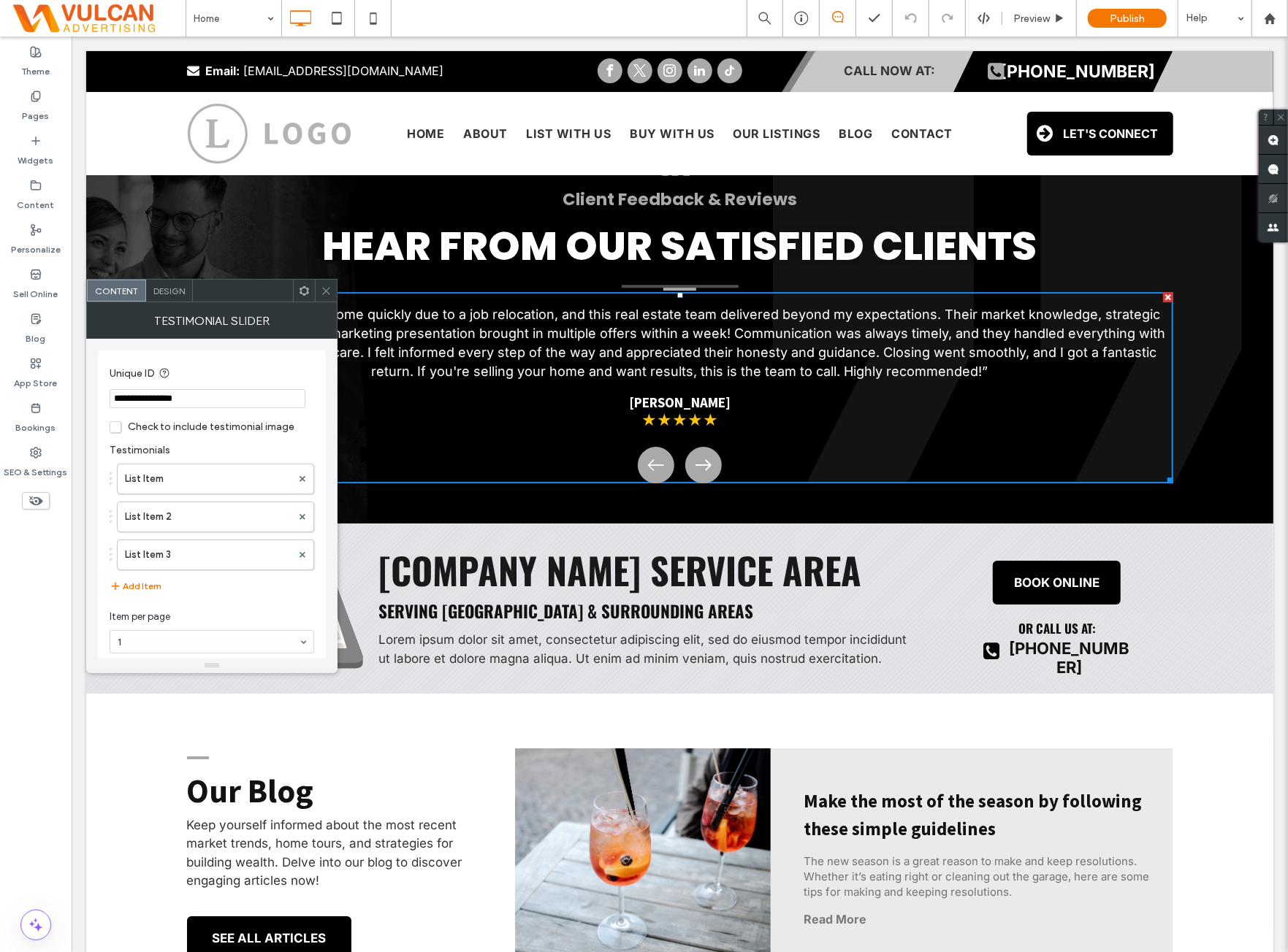
click at [177, 286] on span "Design" at bounding box center [169, 291] width 32 height 11
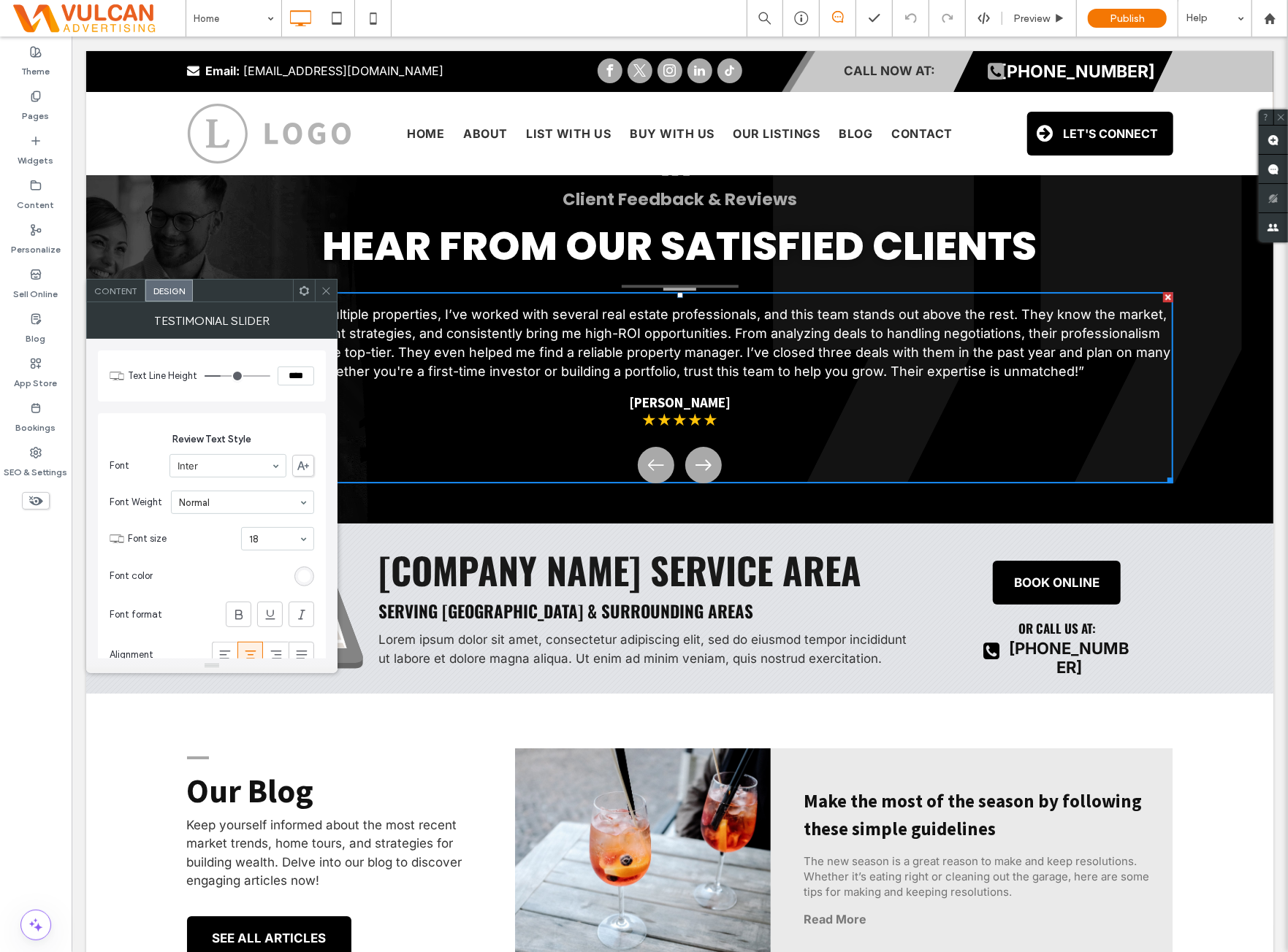
click at [330, 298] on span at bounding box center [326, 290] width 11 height 21
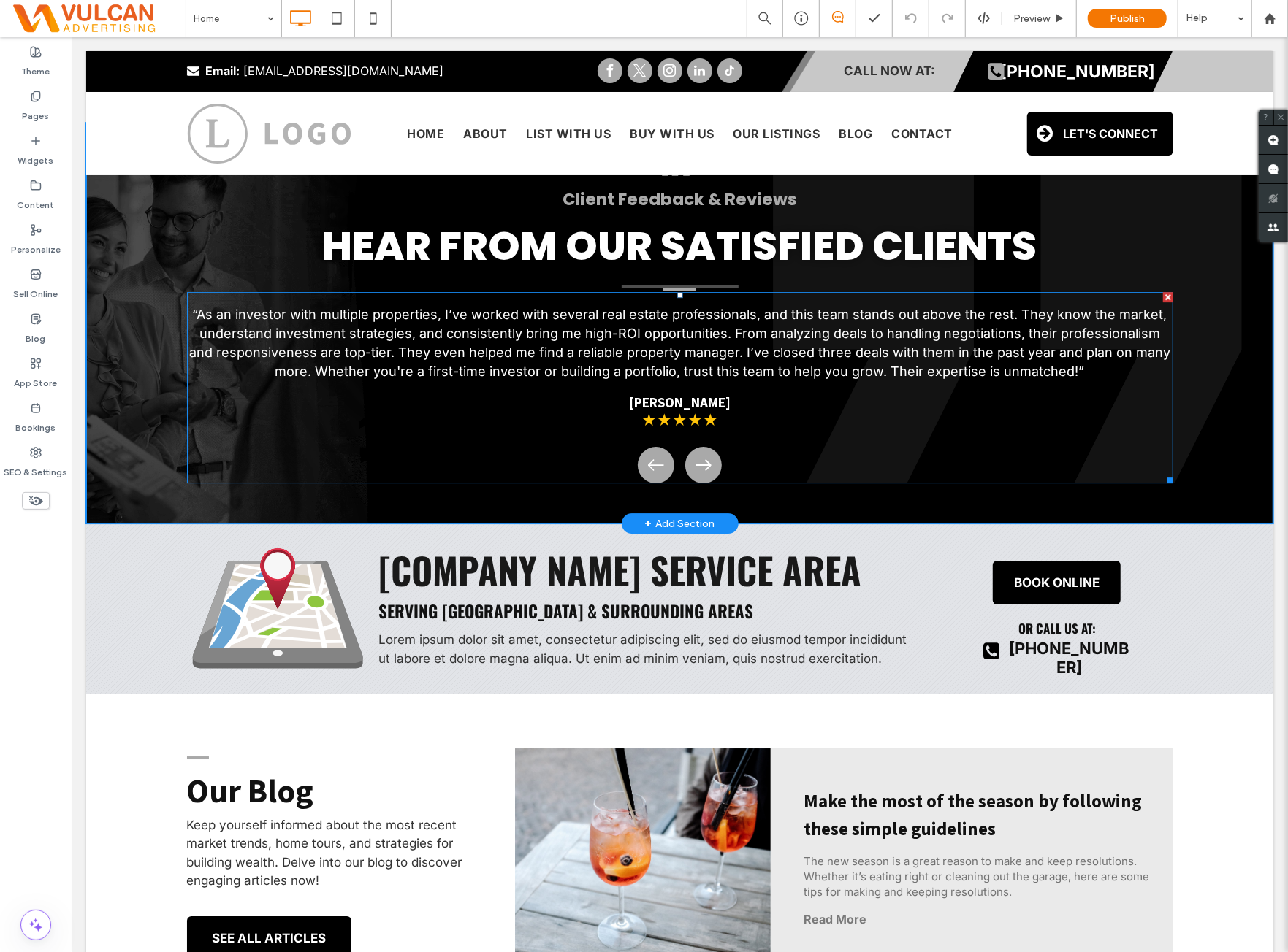
click at [804, 450] on span at bounding box center [679, 387] width 986 height 192
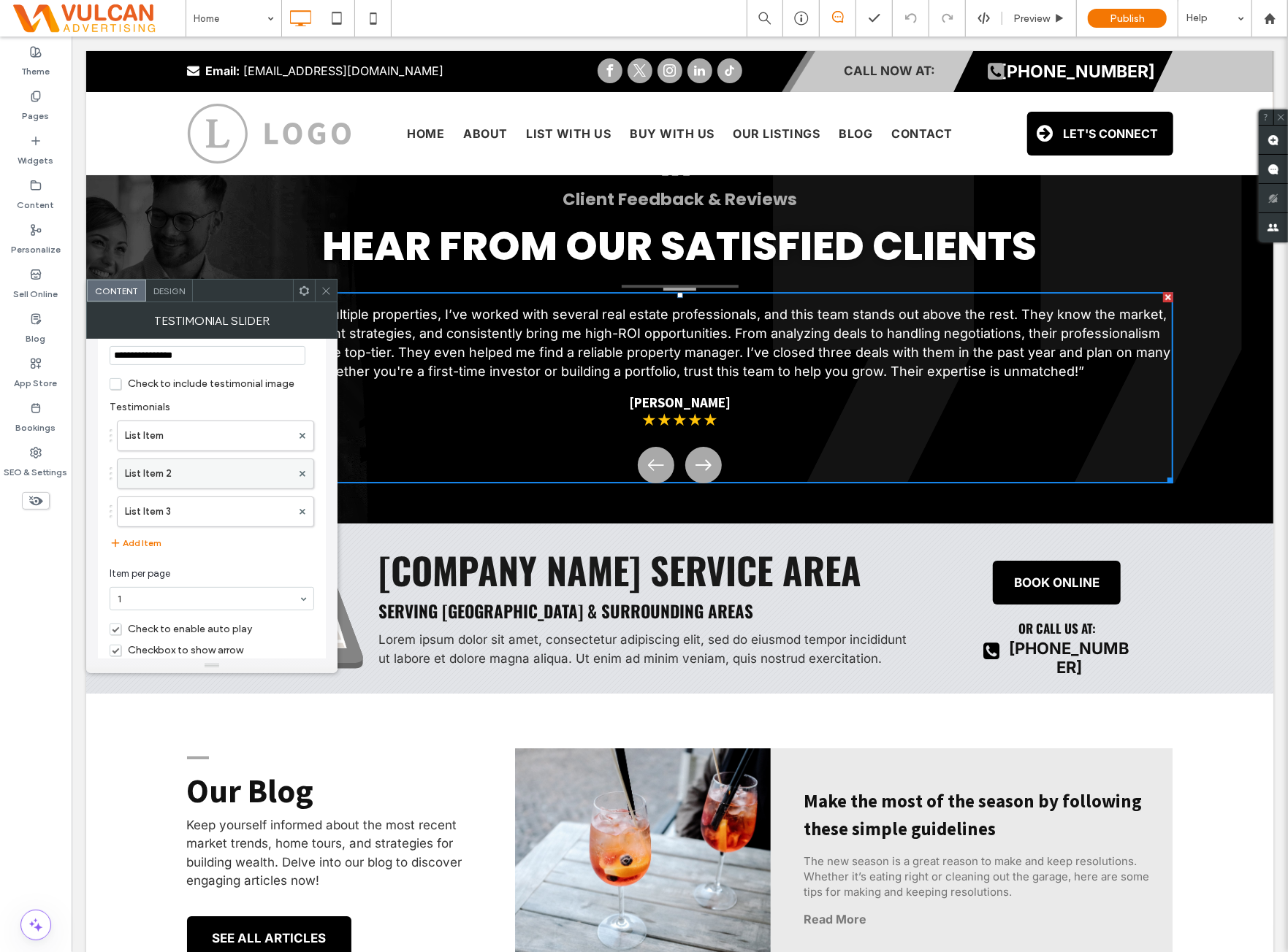
scroll to position [65, 0]
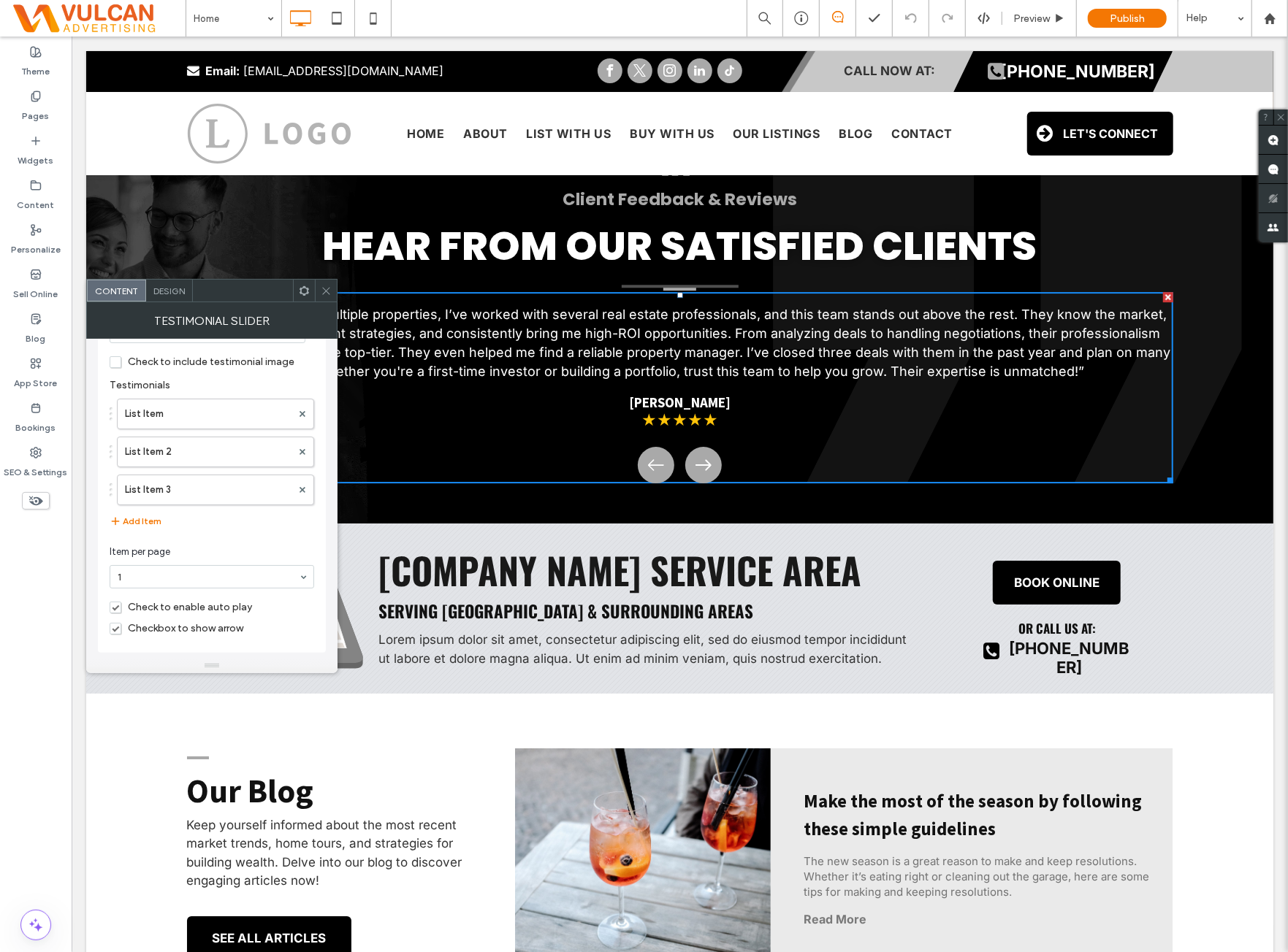
click at [302, 291] on icon at bounding box center [305, 291] width 11 height 11
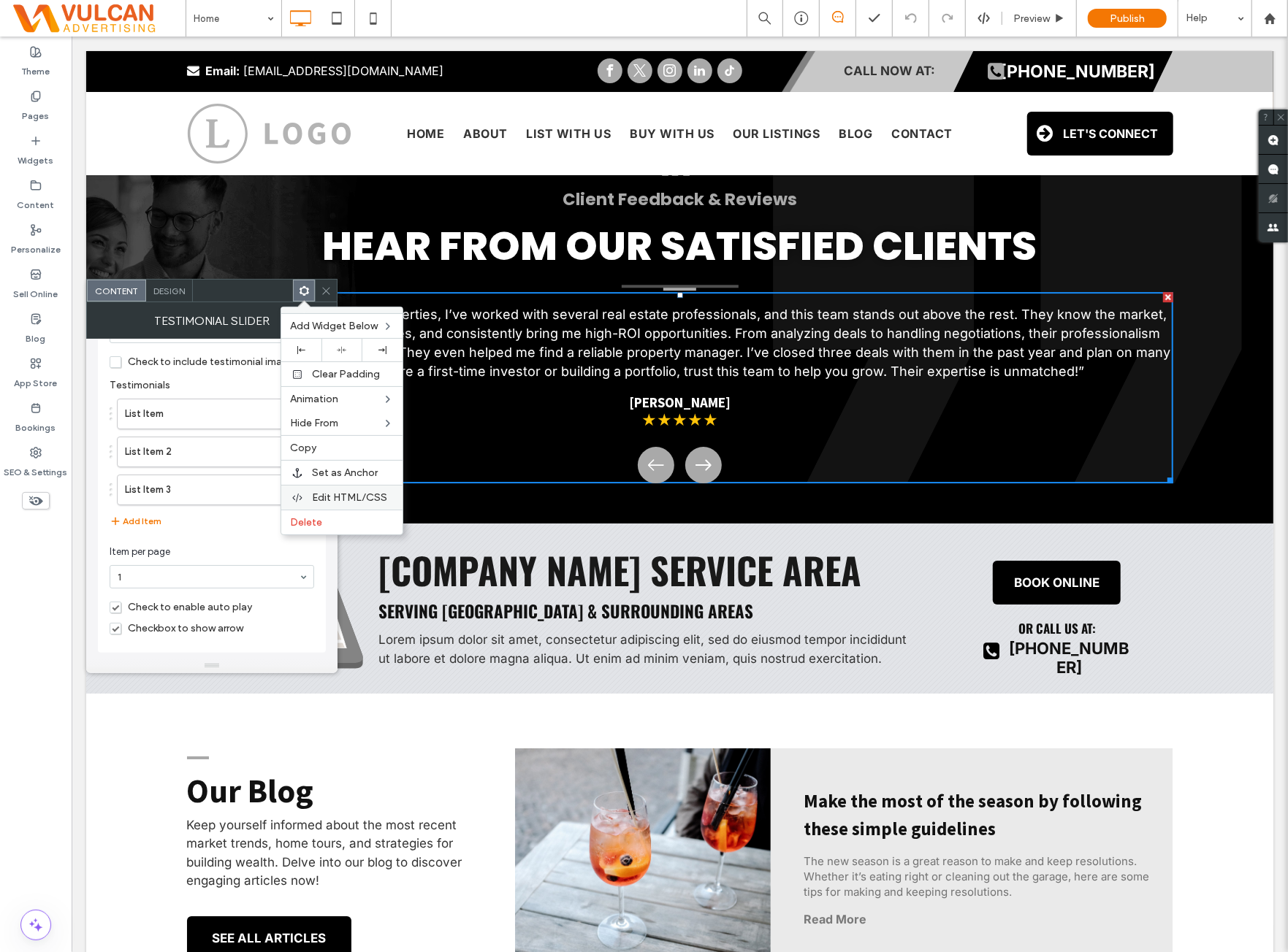
click at [320, 487] on div "Edit HTML/CSS" at bounding box center [342, 497] width 122 height 25
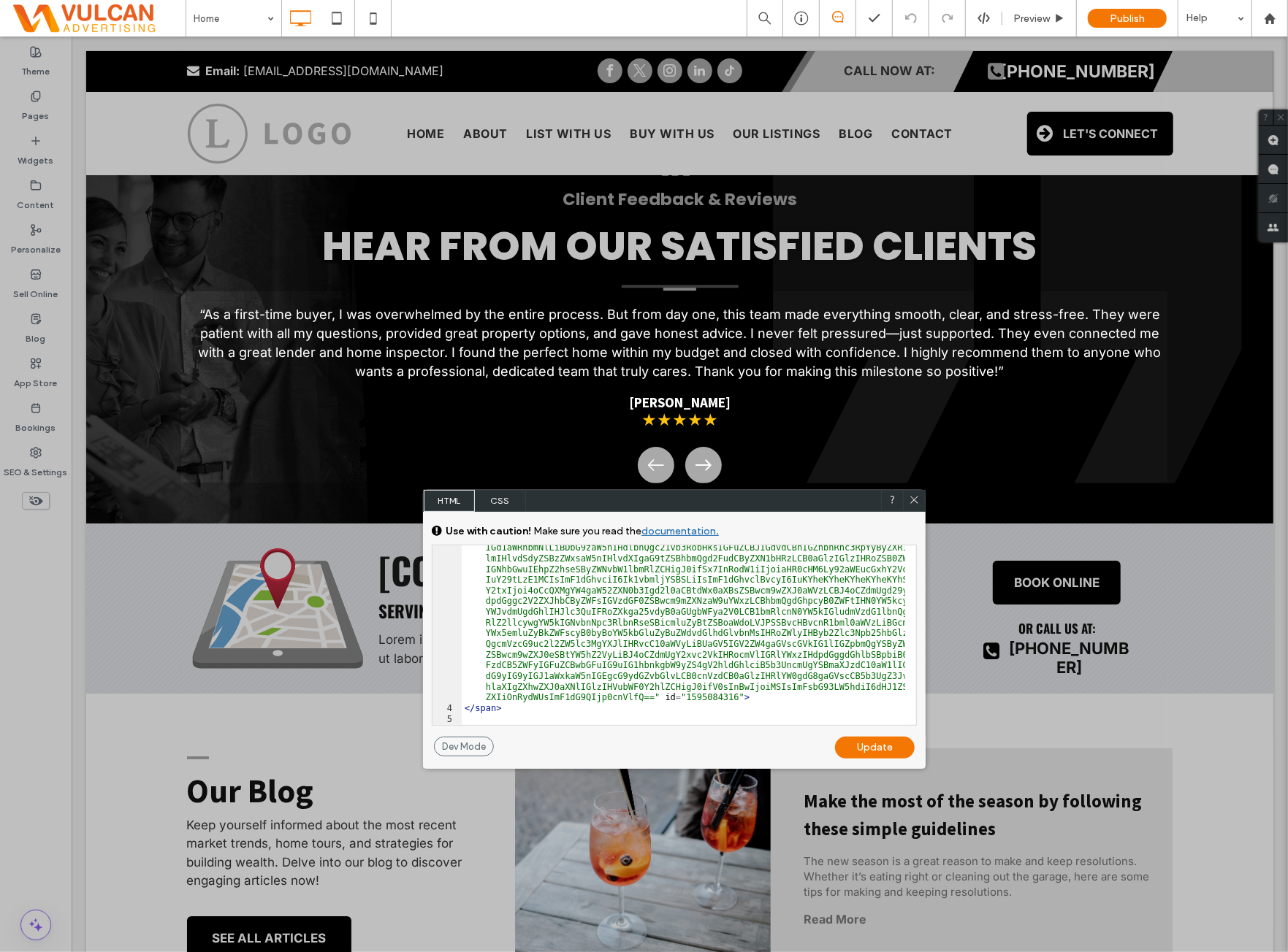
scroll to position [280, 0]
click at [516, 502] on span "CSS" at bounding box center [500, 501] width 51 height 21
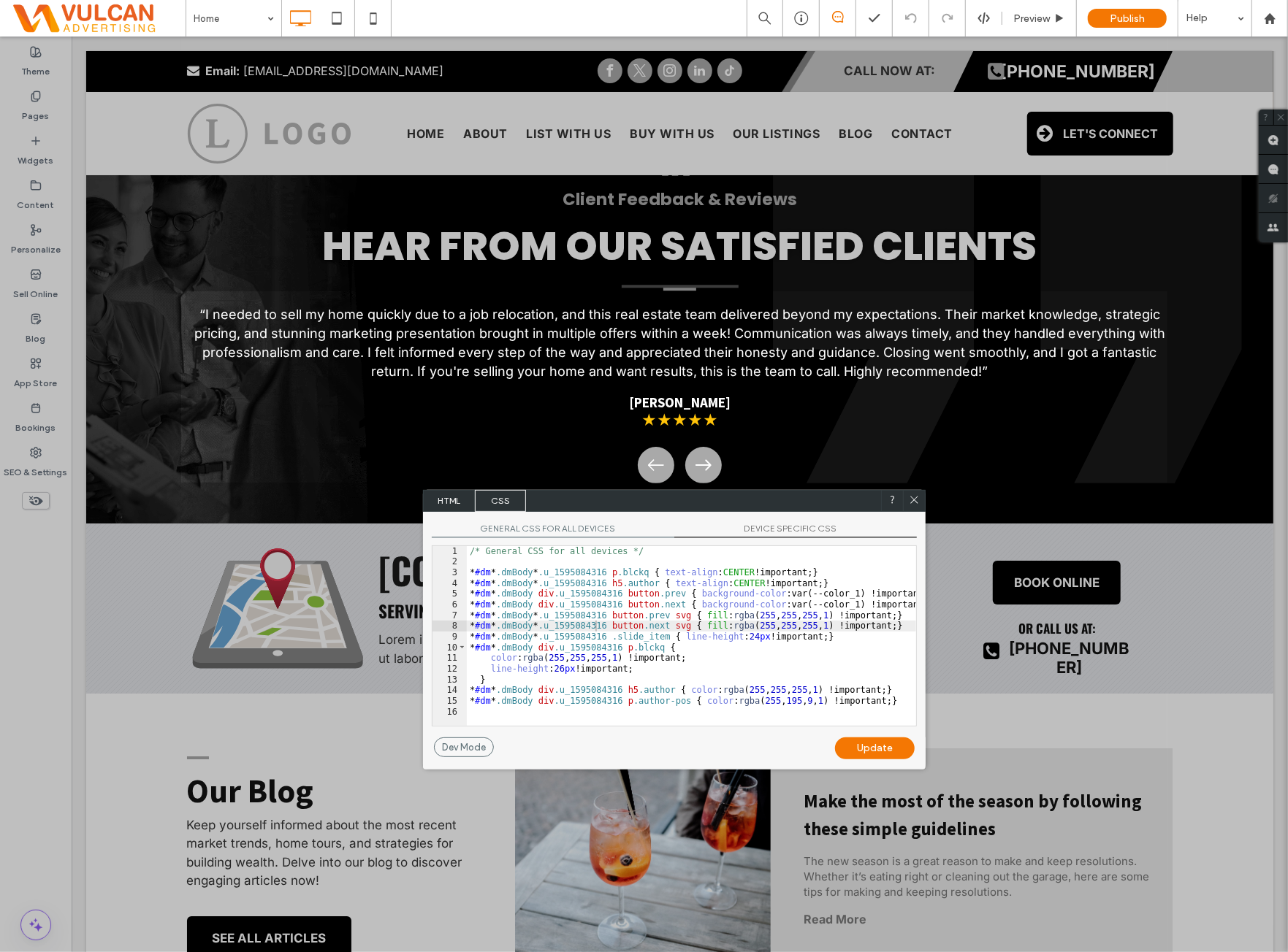
click at [753, 531] on span "DEVICE SPECIFIC CSS" at bounding box center [796, 531] width 243 height 15
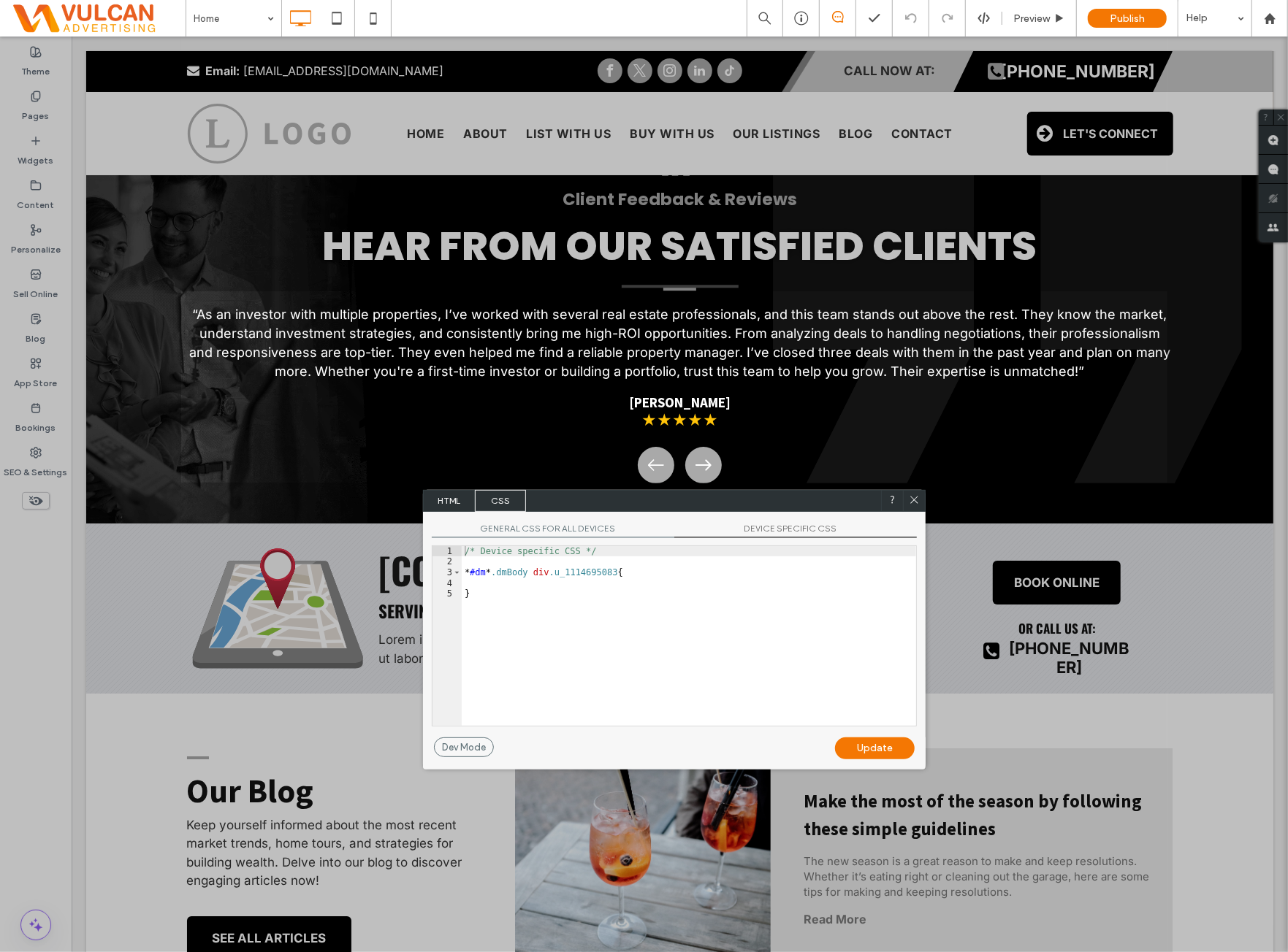
click at [570, 526] on span "GENERAL CSS FOR ALL DEVICES" at bounding box center [553, 531] width 243 height 15
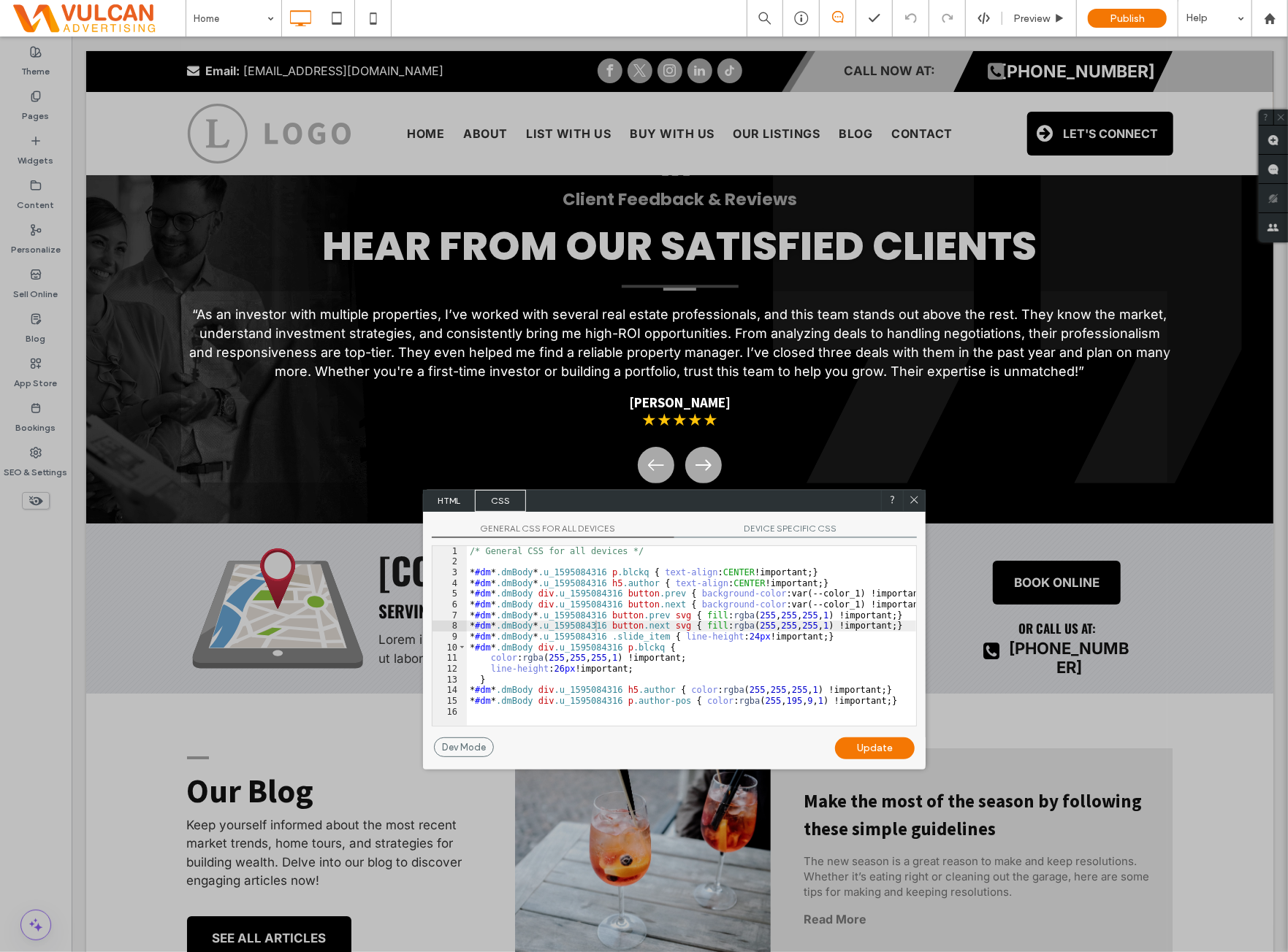
click at [814, 529] on span "DEVICE SPECIFIC CSS" at bounding box center [796, 531] width 243 height 15
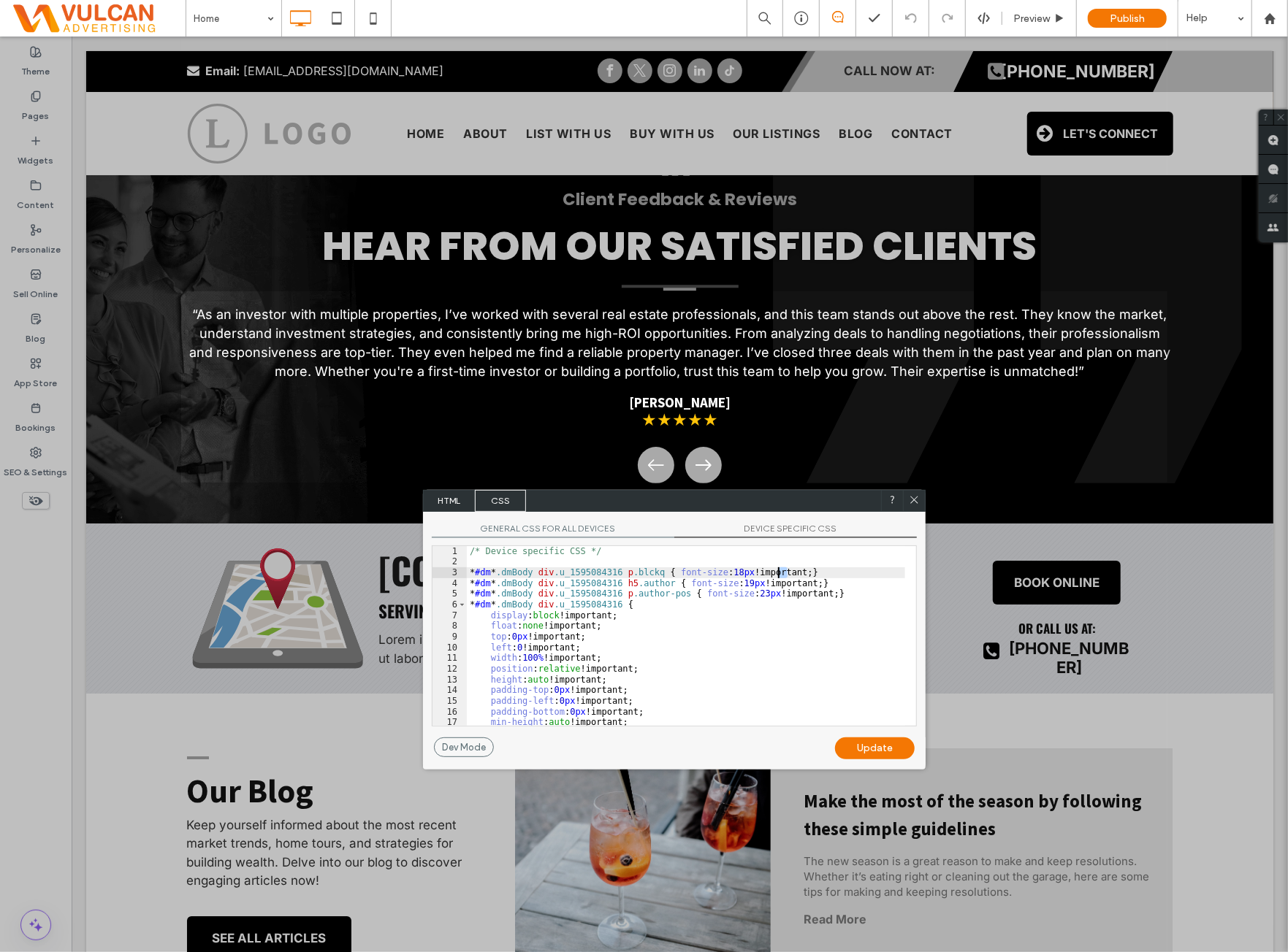
click at [780, 571] on div "/* Device specific CSS */ * #dm * .dmBody div .u_1595084316 p .blckq { font-siz…" at bounding box center [686, 647] width 438 height 201
click at [910, 501] on icon at bounding box center [915, 500] width 11 height 11
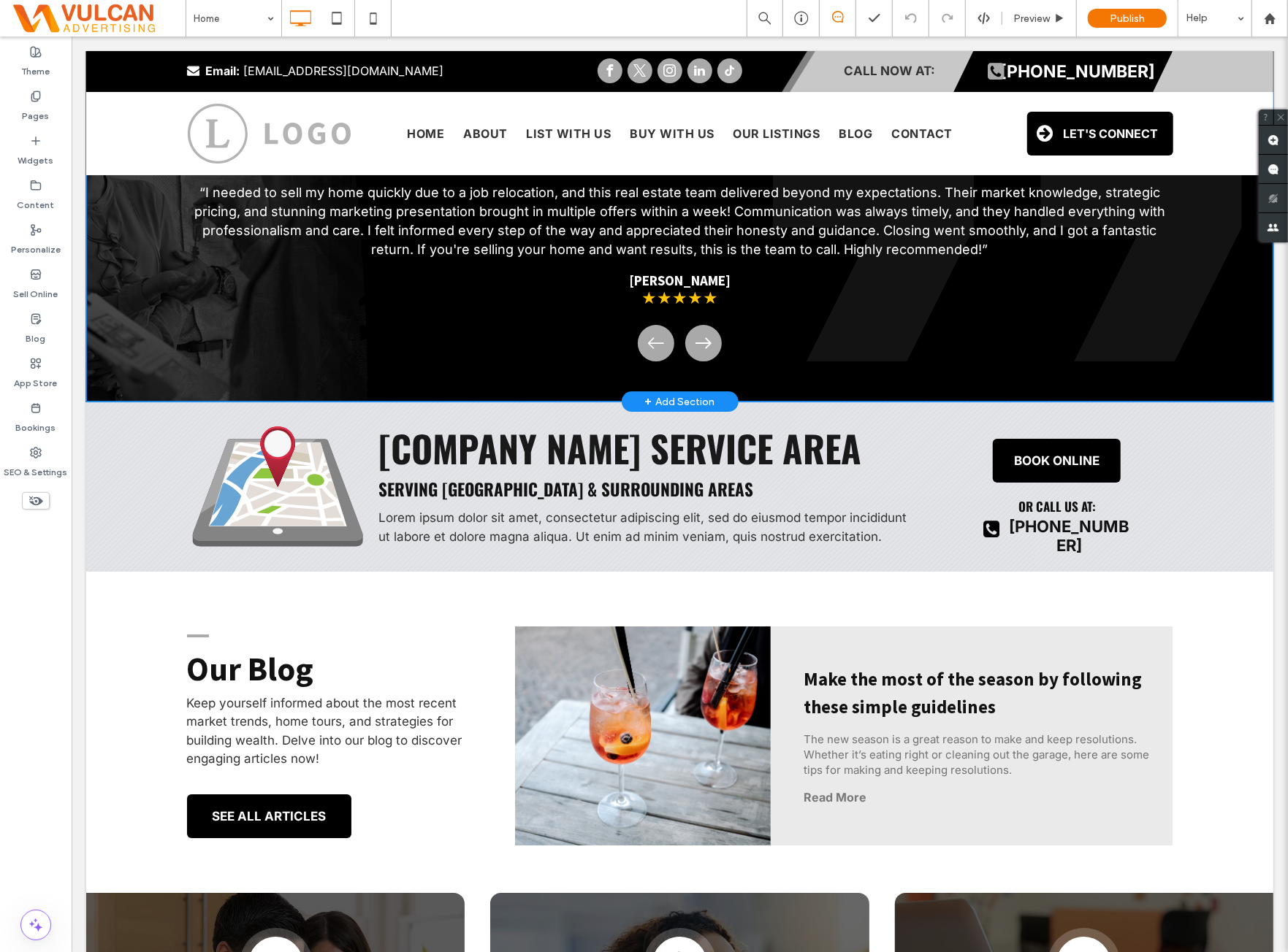
scroll to position [3043, 0]
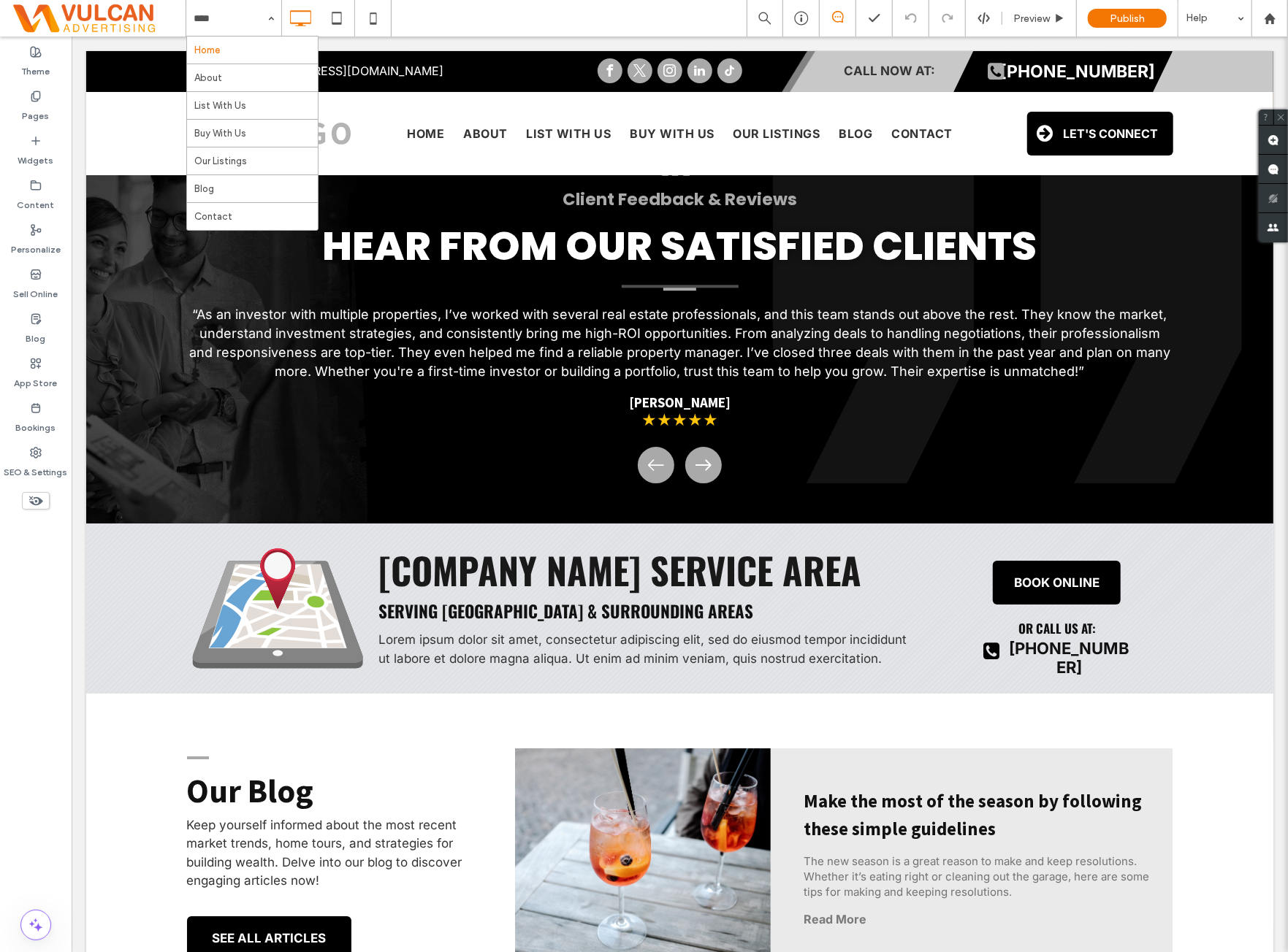
click at [649, 0] on div "Home About List With Us Buy With Us Our Listings Blog Contact Preview Publish H…" at bounding box center [737, 18] width 1103 height 36
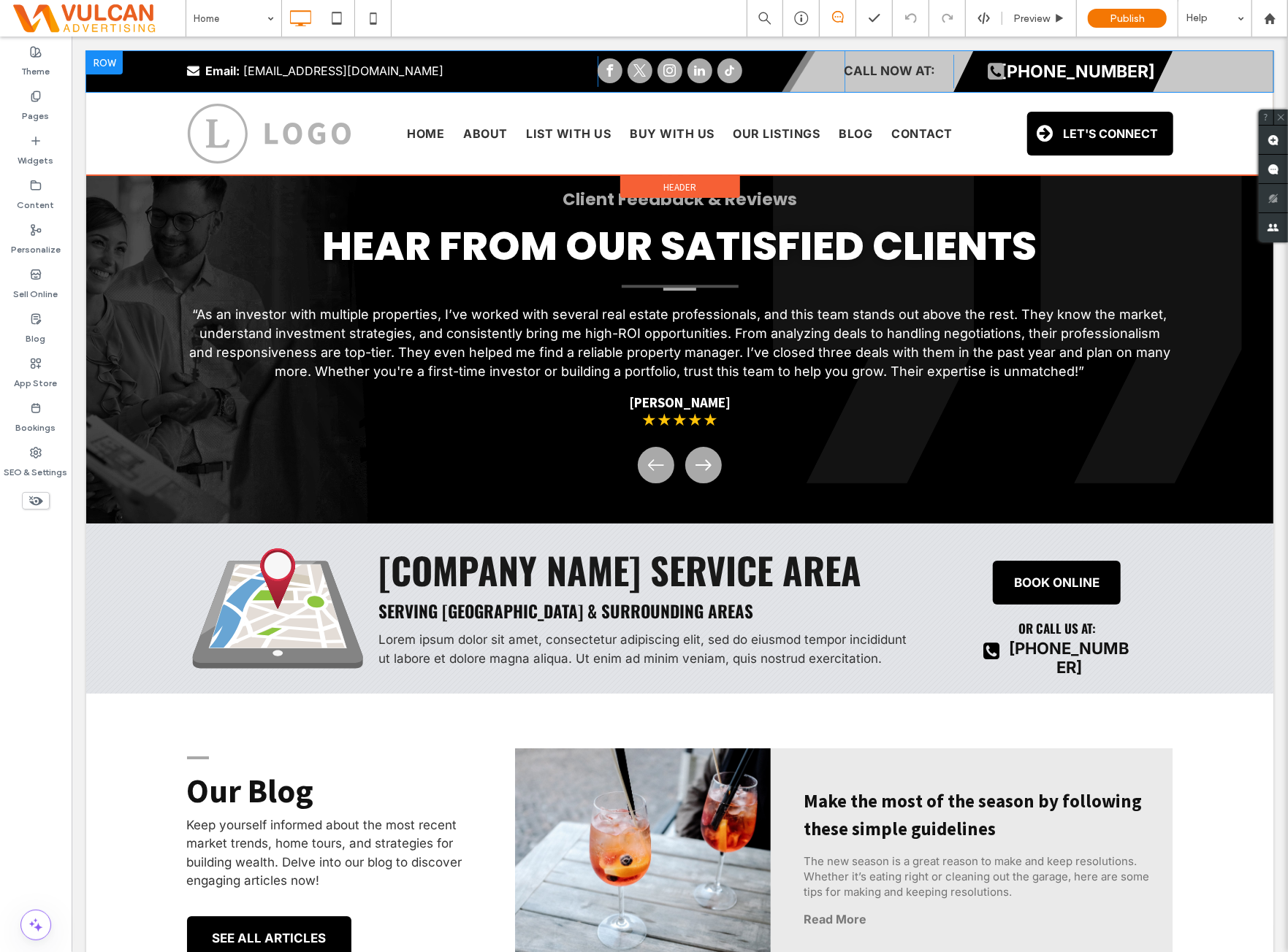
click at [135, 78] on div "Email: realestateemailsupport@gmail.com Click To Paste Click To Paste CALL NOW …" at bounding box center [679, 71] width 1187 height 41
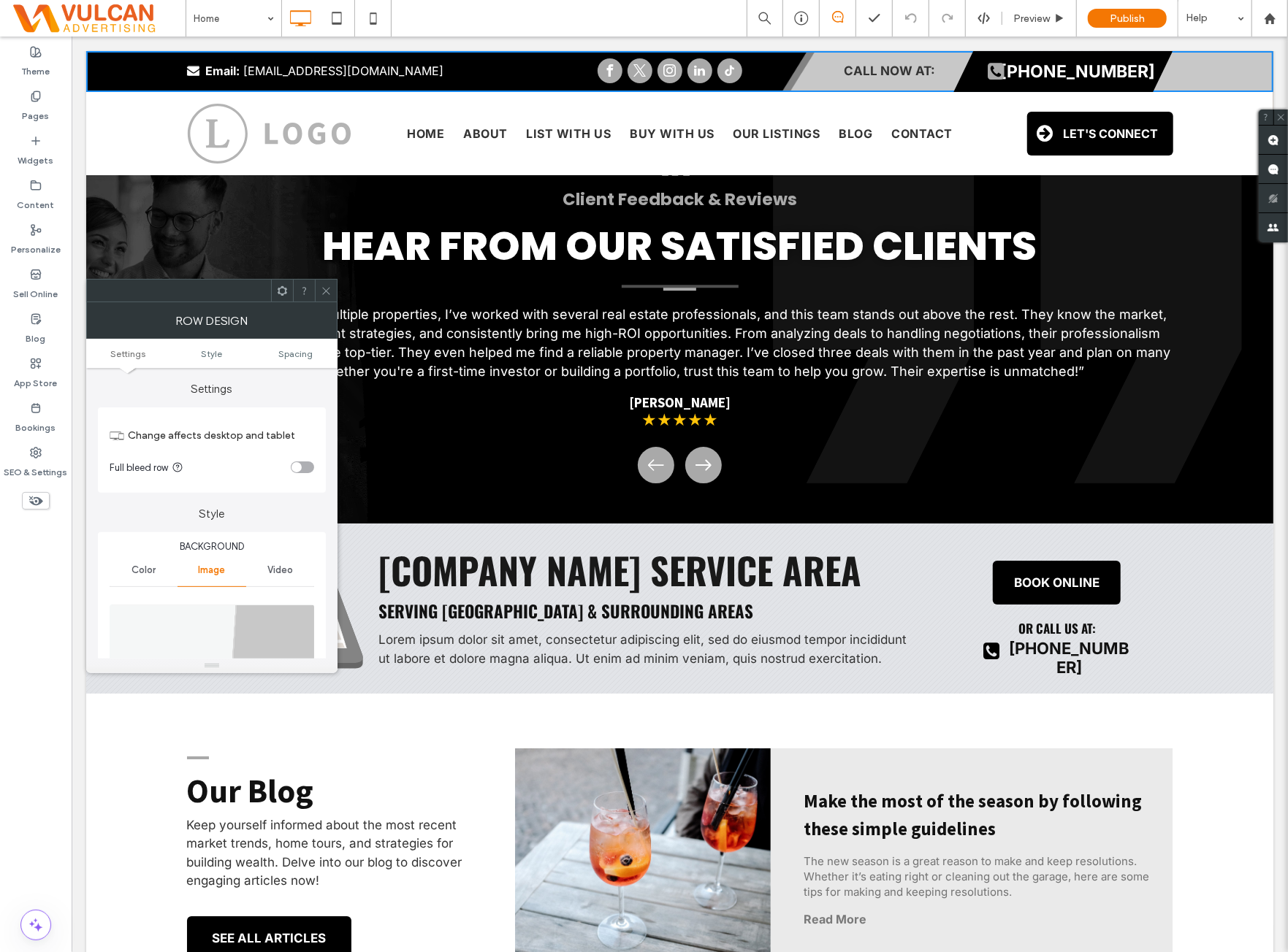
scroll to position [243, 0]
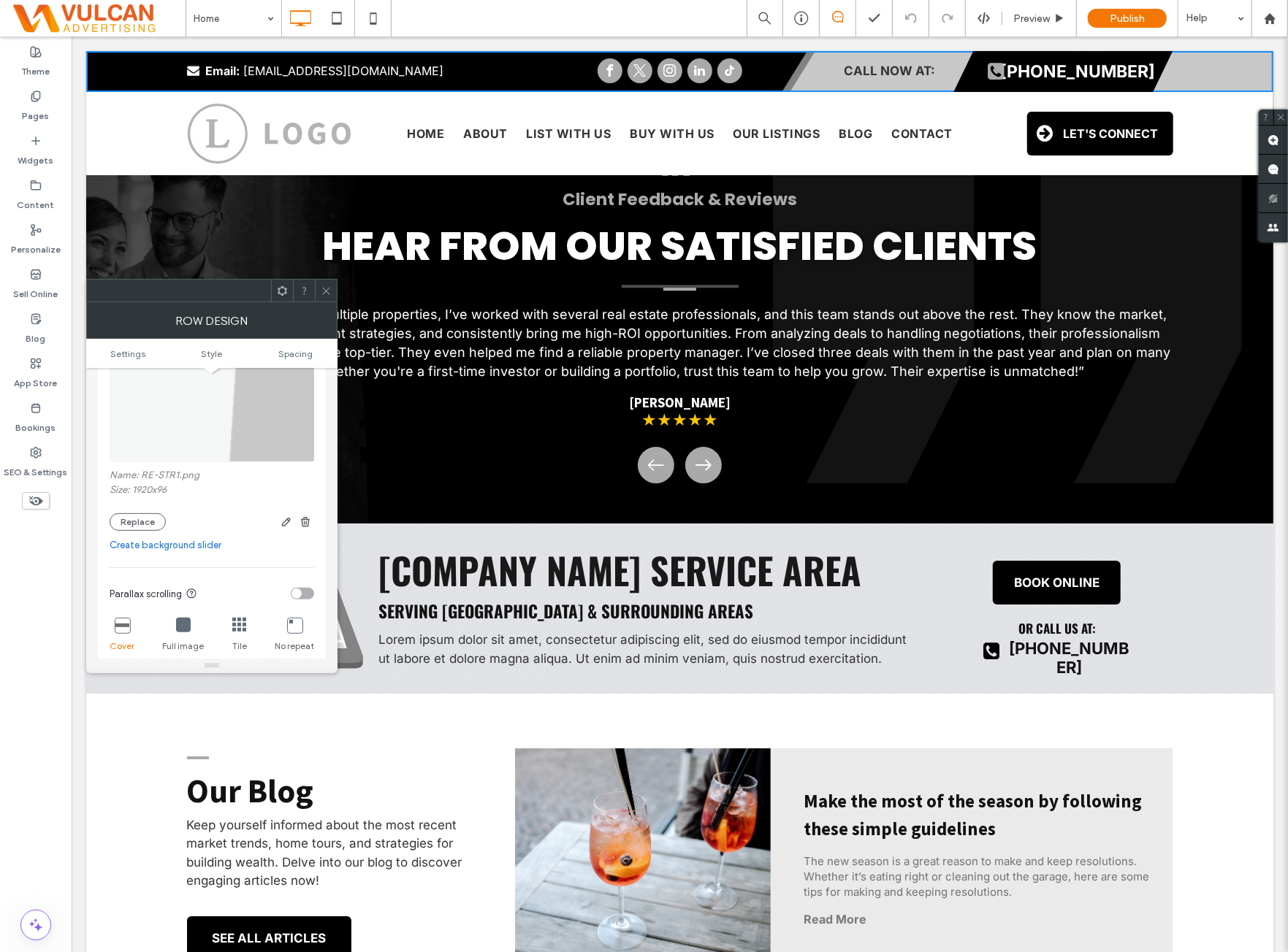
click at [323, 286] on icon at bounding box center [326, 291] width 11 height 11
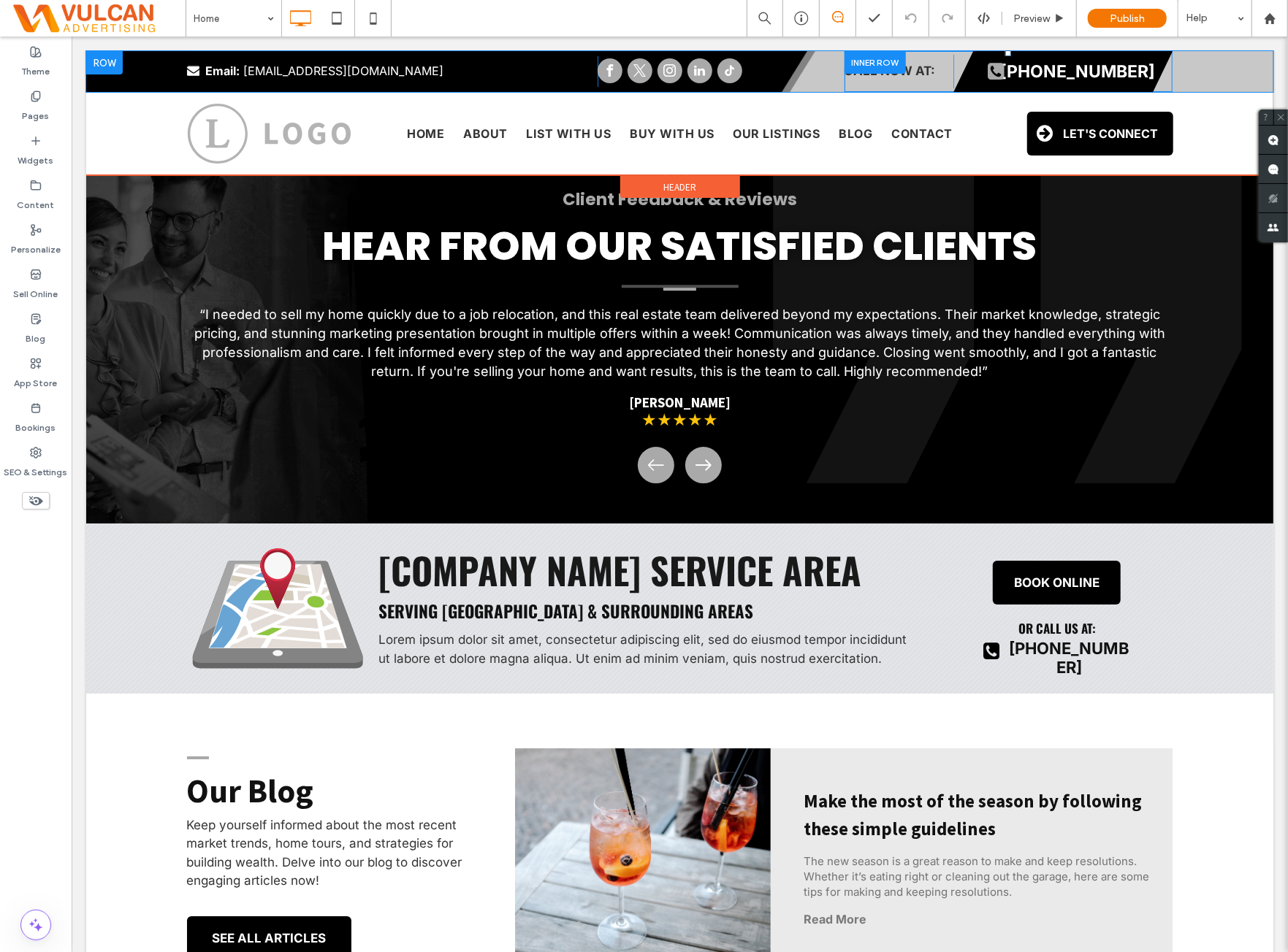
click at [1008, 53] on div "(888) 888-8888 Click To Paste" at bounding box center [1062, 71] width 220 height 41
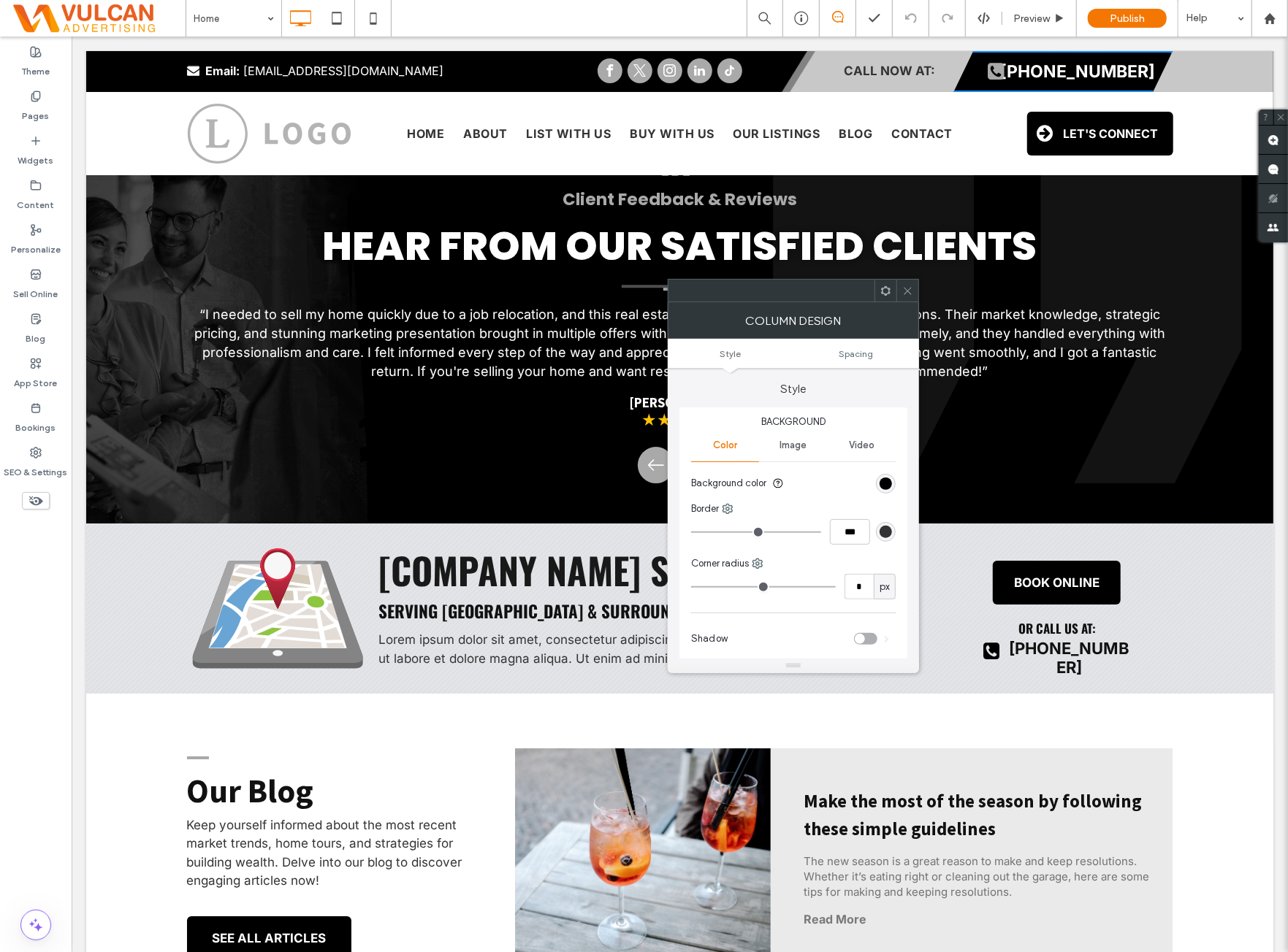
click at [909, 286] on icon at bounding box center [909, 291] width 11 height 11
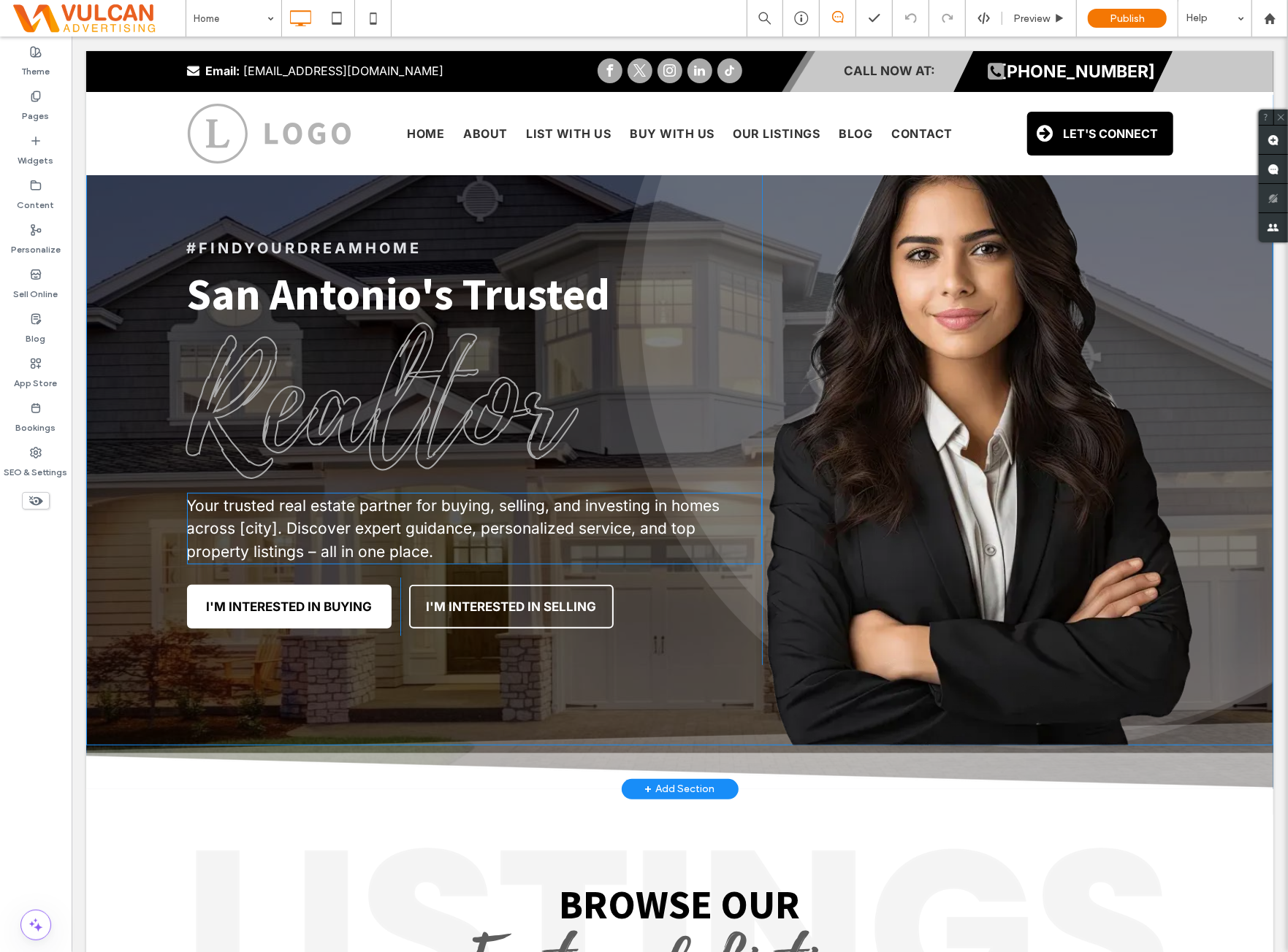
scroll to position [0, 0]
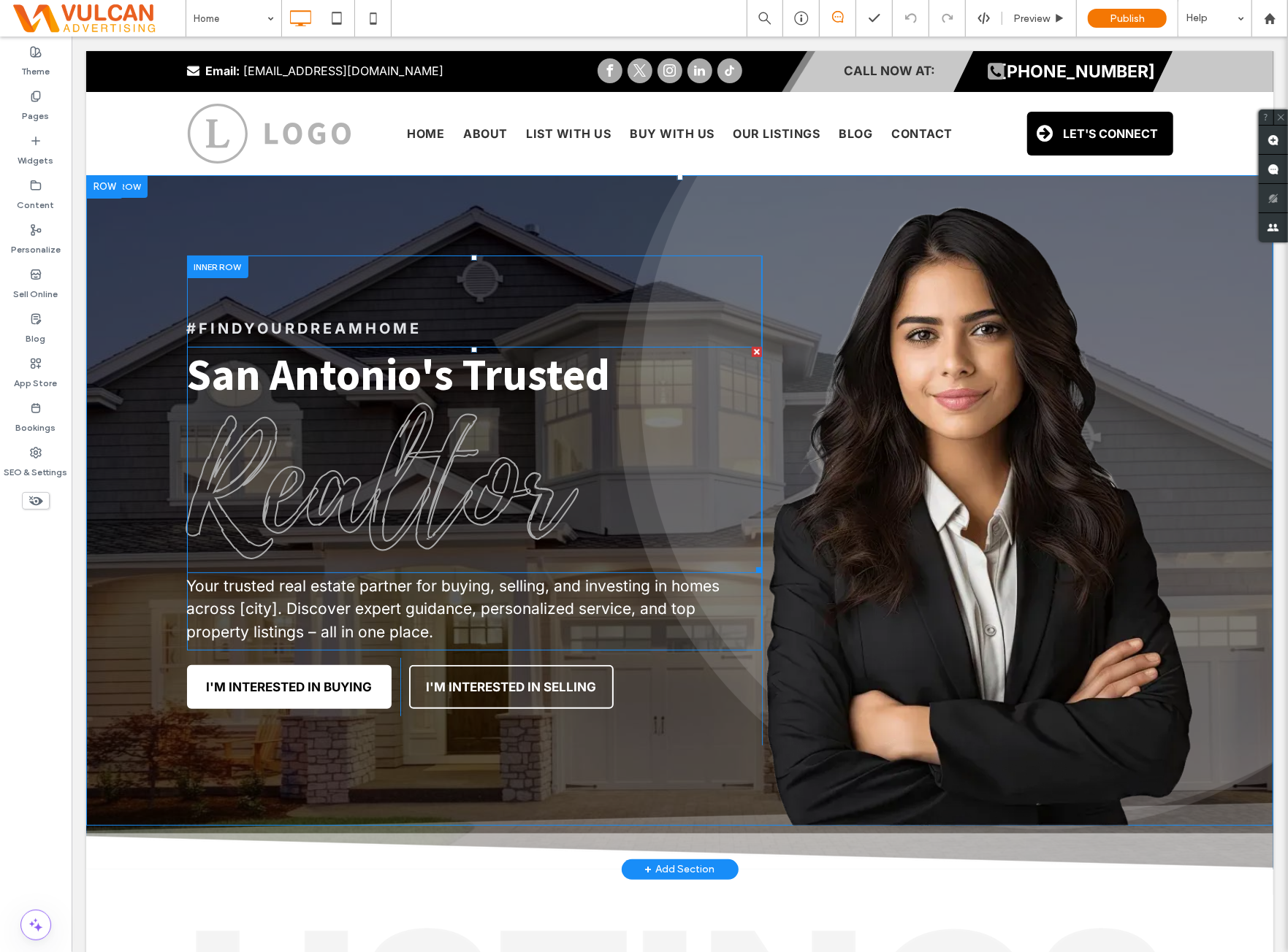
click at [445, 504] on span "Realtor" at bounding box center [377, 486] width 381 height 213
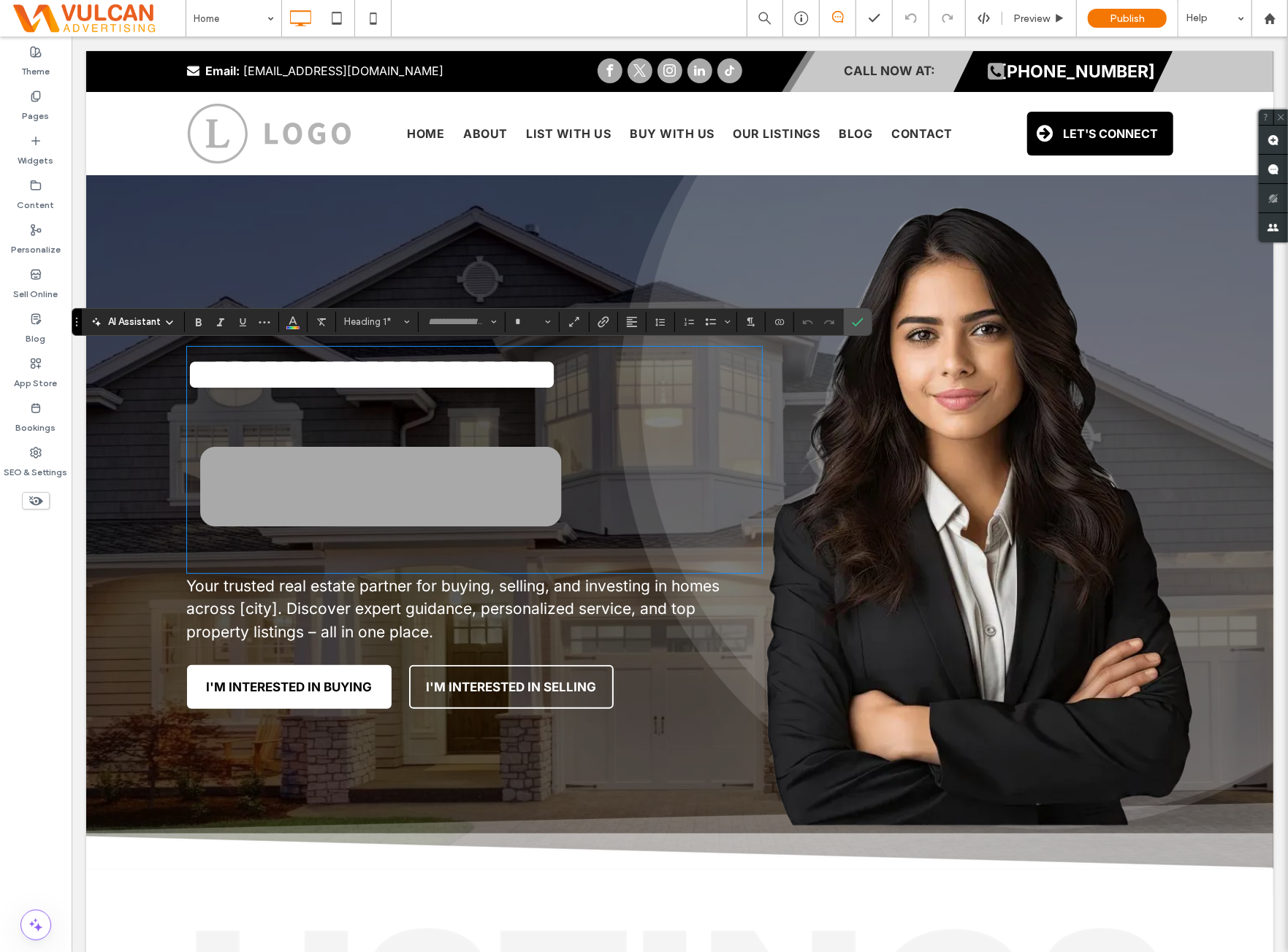
click at [553, 492] on span "*******" at bounding box center [380, 485] width 389 height 141
type input "**********"
type input "***"
drag, startPoint x: 850, startPoint y: 320, endPoint x: 743, endPoint y: 306, distance: 107.9
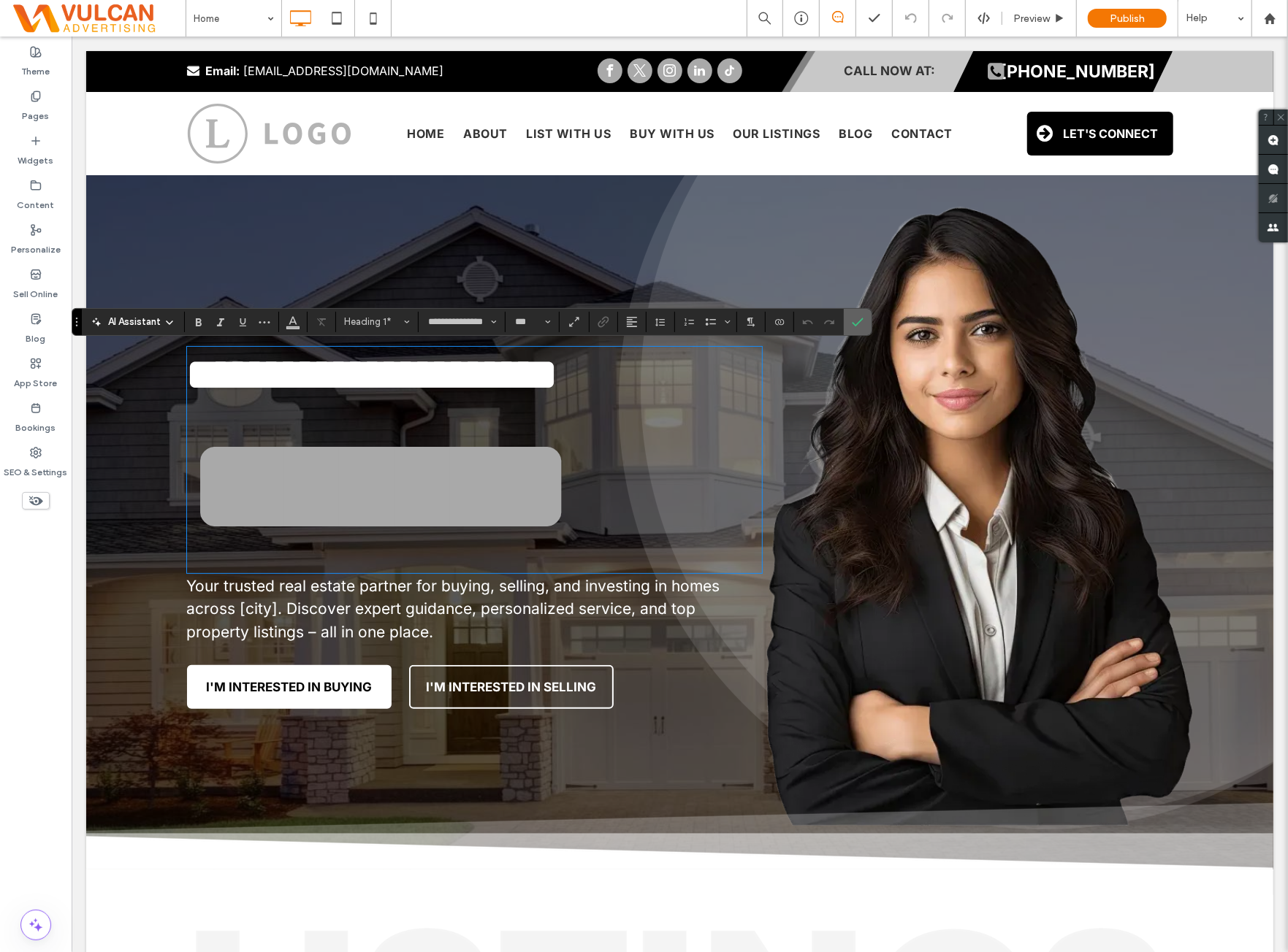
click at [852, 320] on icon "Confirm" at bounding box center [858, 322] width 12 height 12
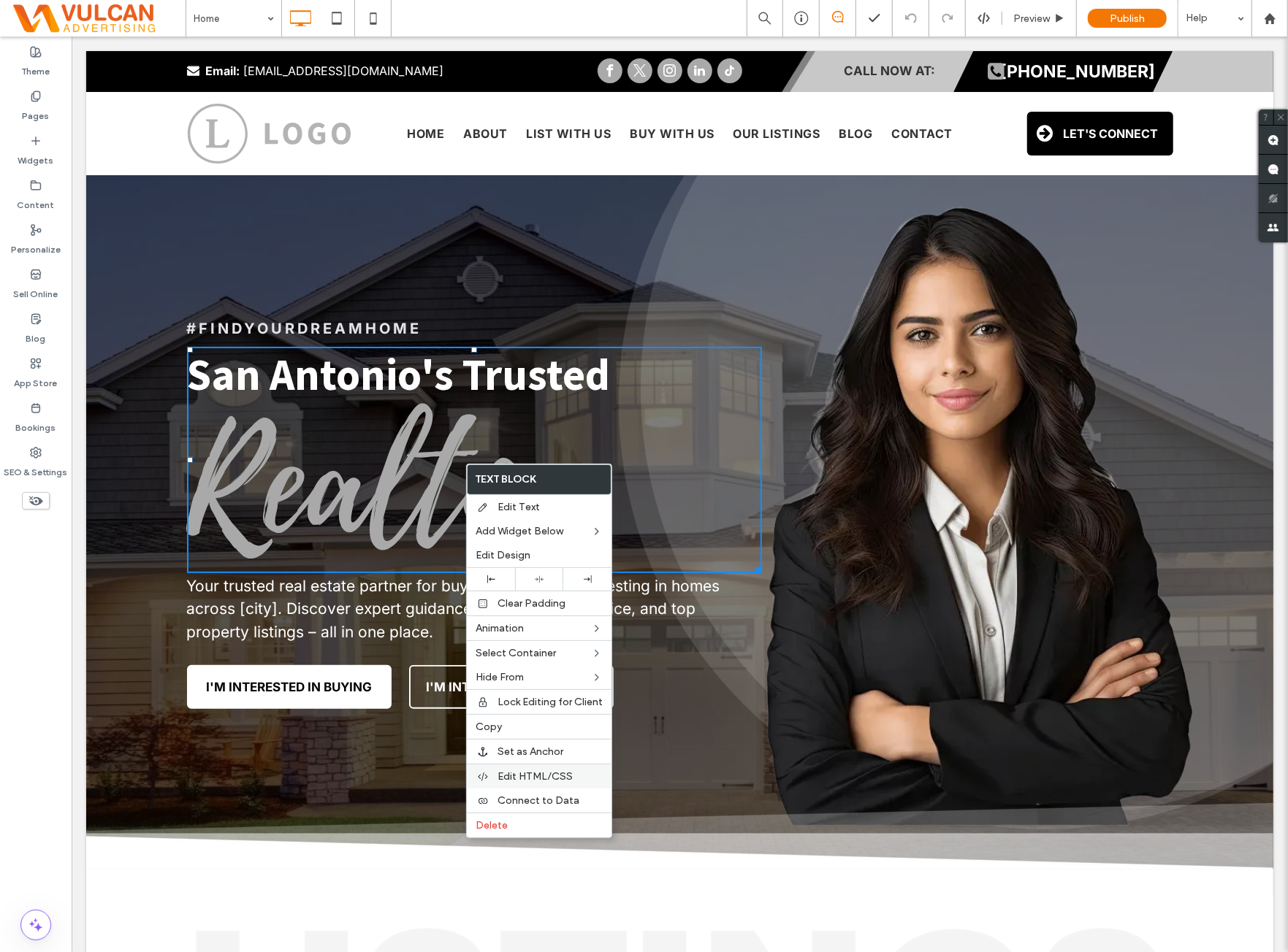
click at [523, 765] on div "Edit HTML/CSS" at bounding box center [539, 776] width 145 height 25
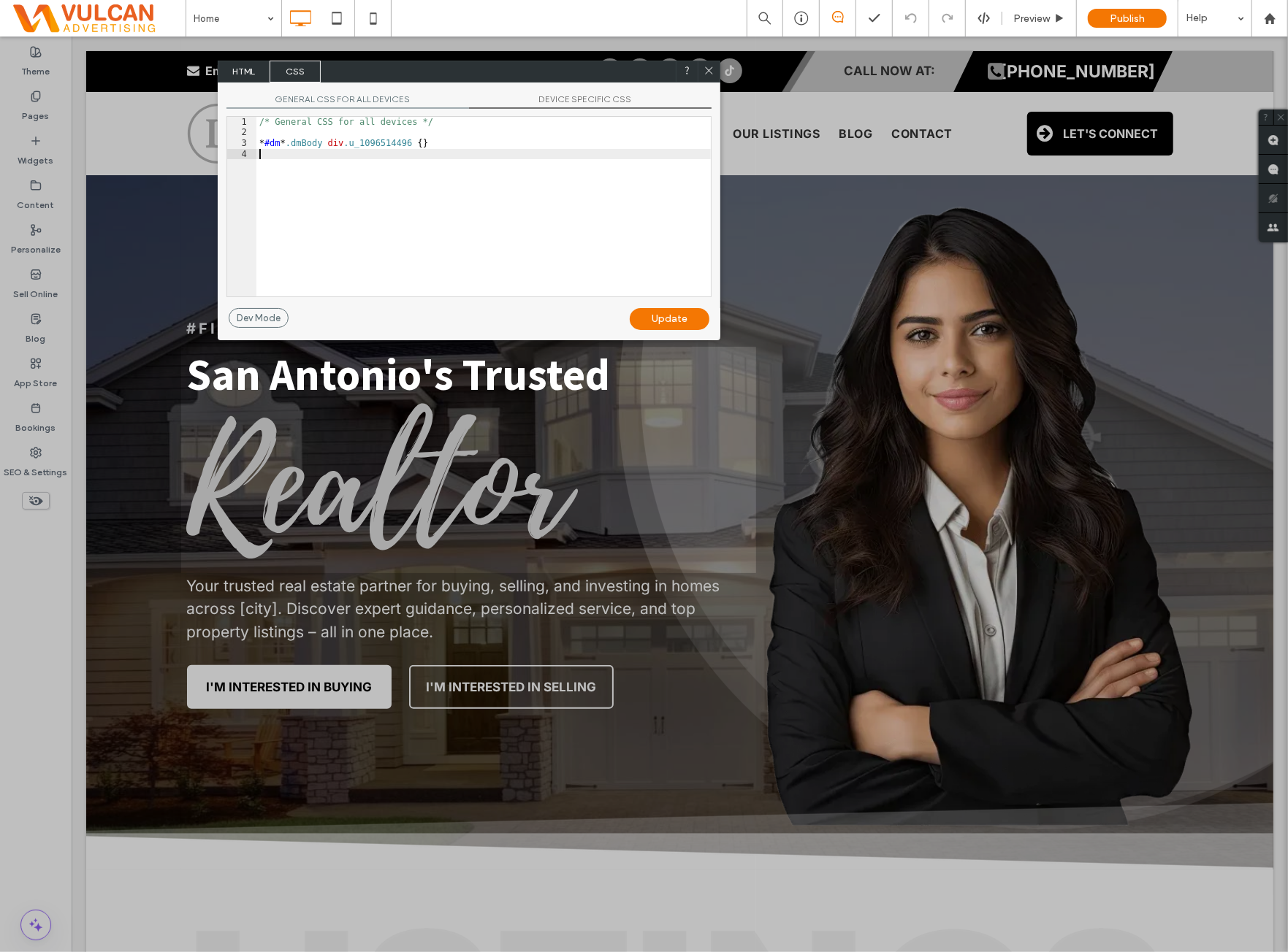
click at [400, 186] on div "/* General CSS for all devices */ * #dm * .dmBody div .u_1096514496 { }" at bounding box center [483, 217] width 454 height 201
click at [423, 102] on span "GENERAL CSS FOR ALL DEVICES" at bounding box center [348, 101] width 243 height 15
click at [413, 150] on div "/* General CSS for all devices */ * #dm * .dmBody div .u_1096514496 { }" at bounding box center [483, 217] width 454 height 201
click at [570, 103] on span "DEVICE SPECIFIC CSS" at bounding box center [591, 101] width 243 height 15
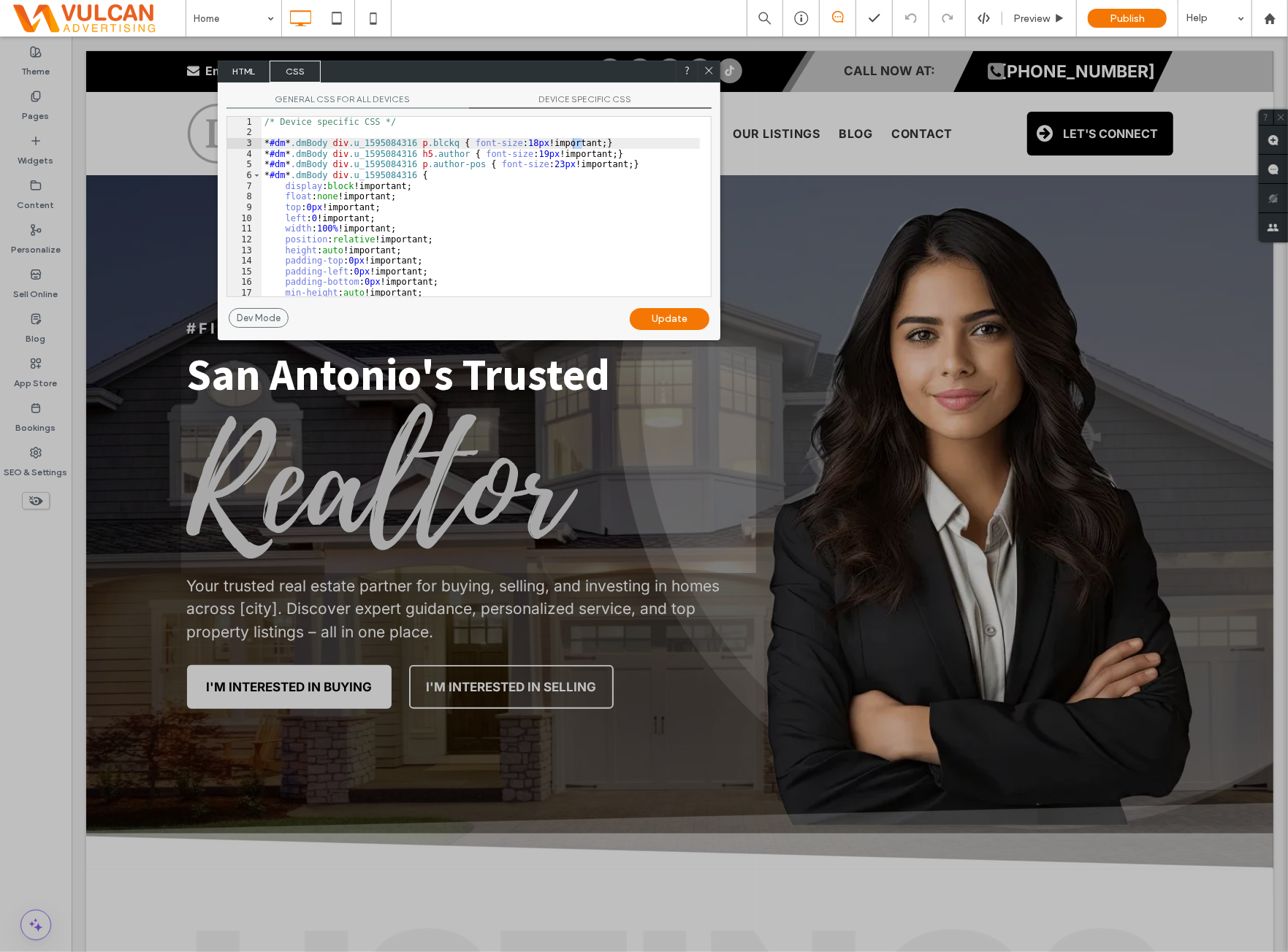
click at [513, 149] on div "/* Device specific CSS */ * #dm * .dmBody div .u_1595084316 p .blckq { font-siz…" at bounding box center [480, 217] width 438 height 201
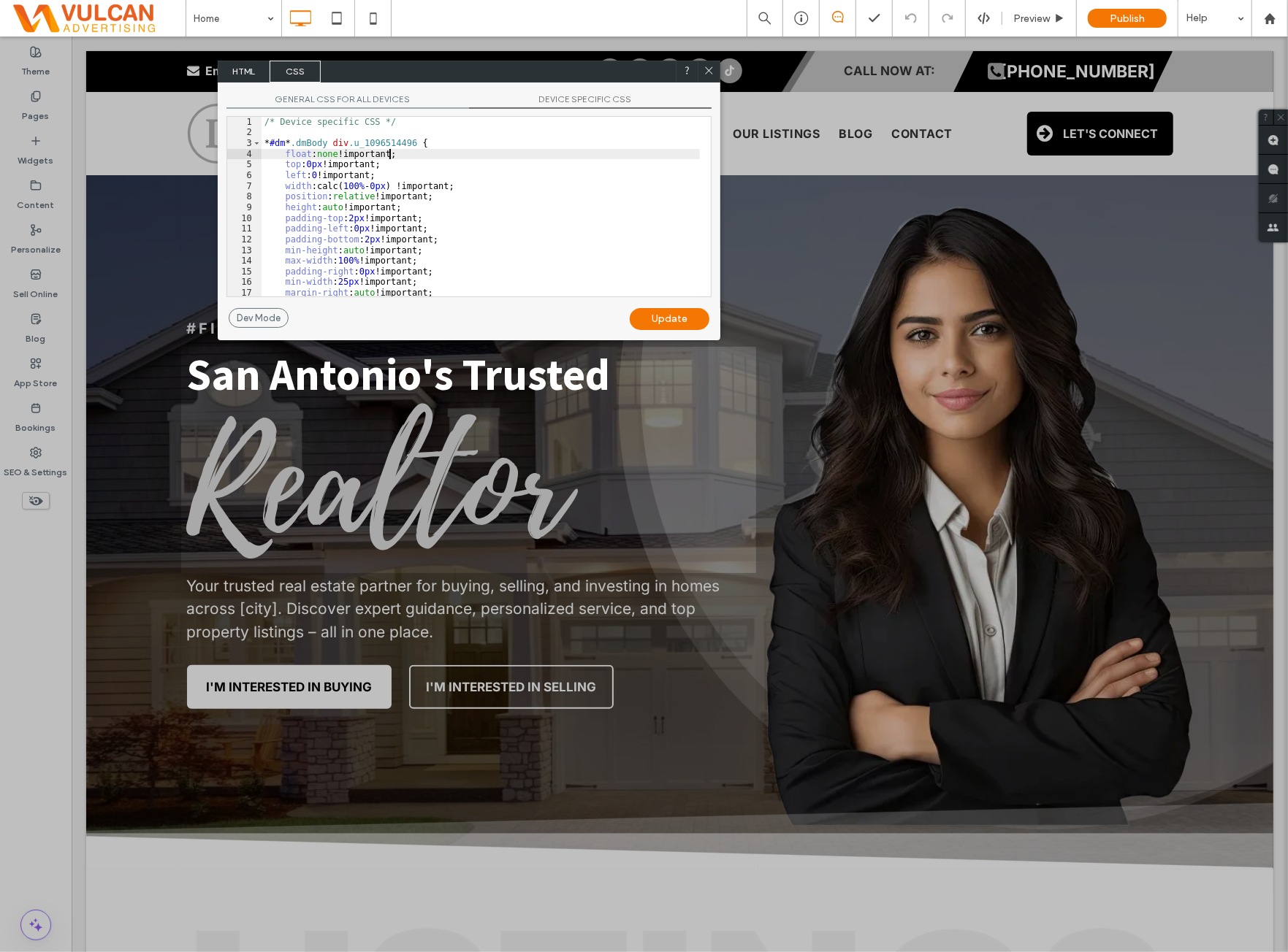
scroll to position [55, 0]
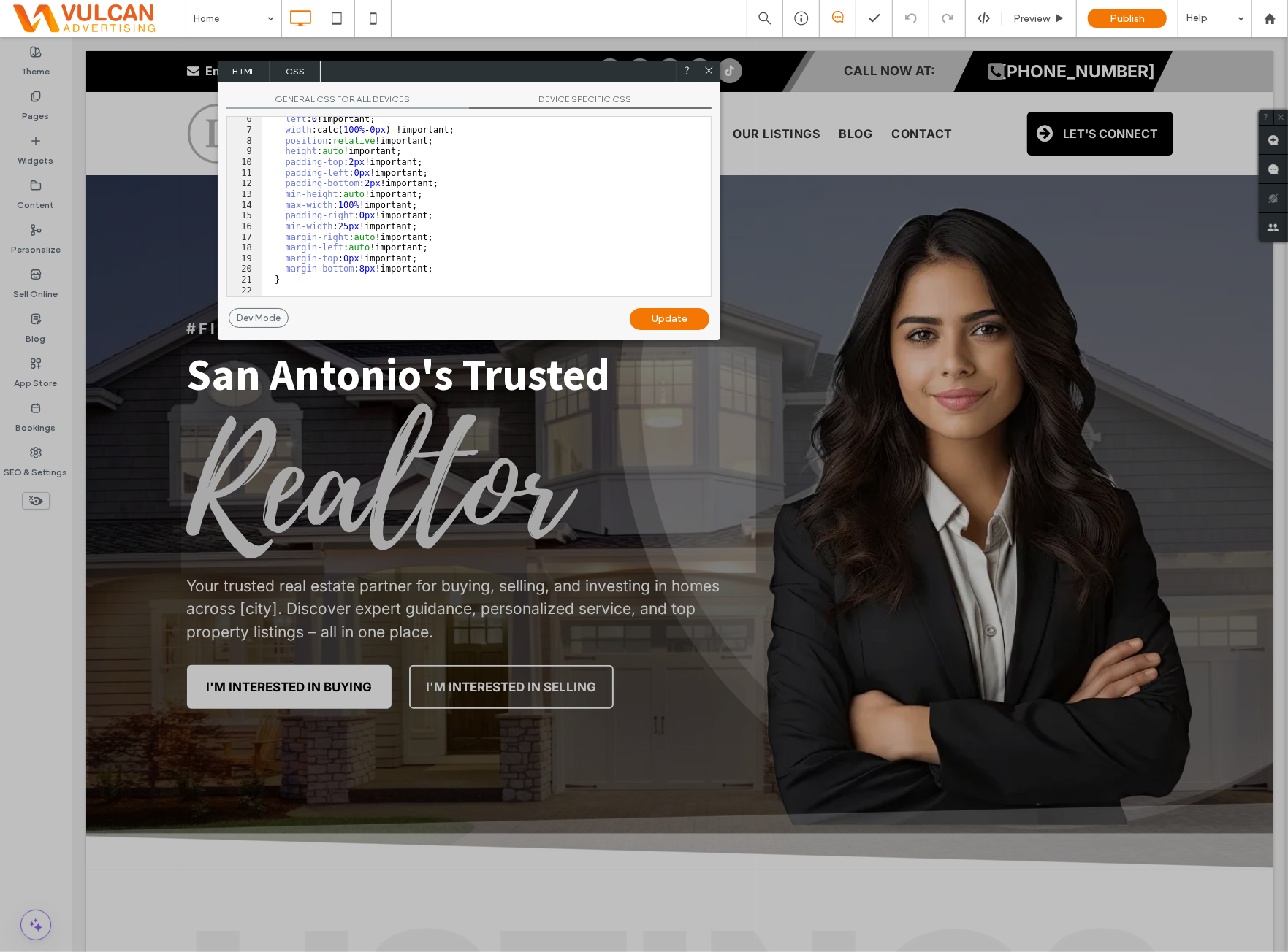
click at [244, 69] on span "HTML" at bounding box center [244, 71] width 51 height 21
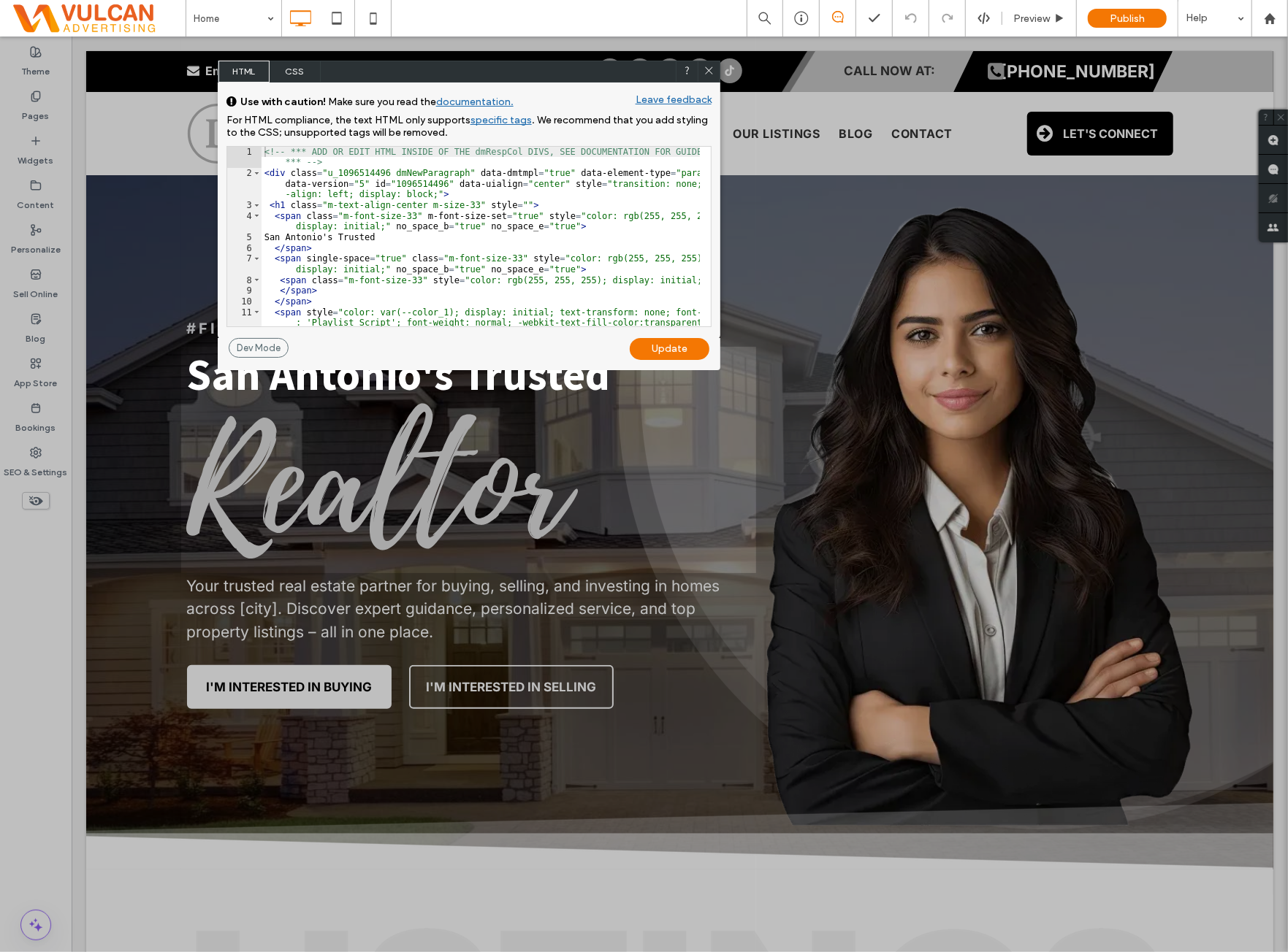
scroll to position [0, 0]
click at [435, 238] on div "<!-- *** ADD OR EDIT HTML INSIDE OF THE dmRespCol DIVS, SEE DOCUMENTATION FOR G…" at bounding box center [481, 279] width 439 height 265
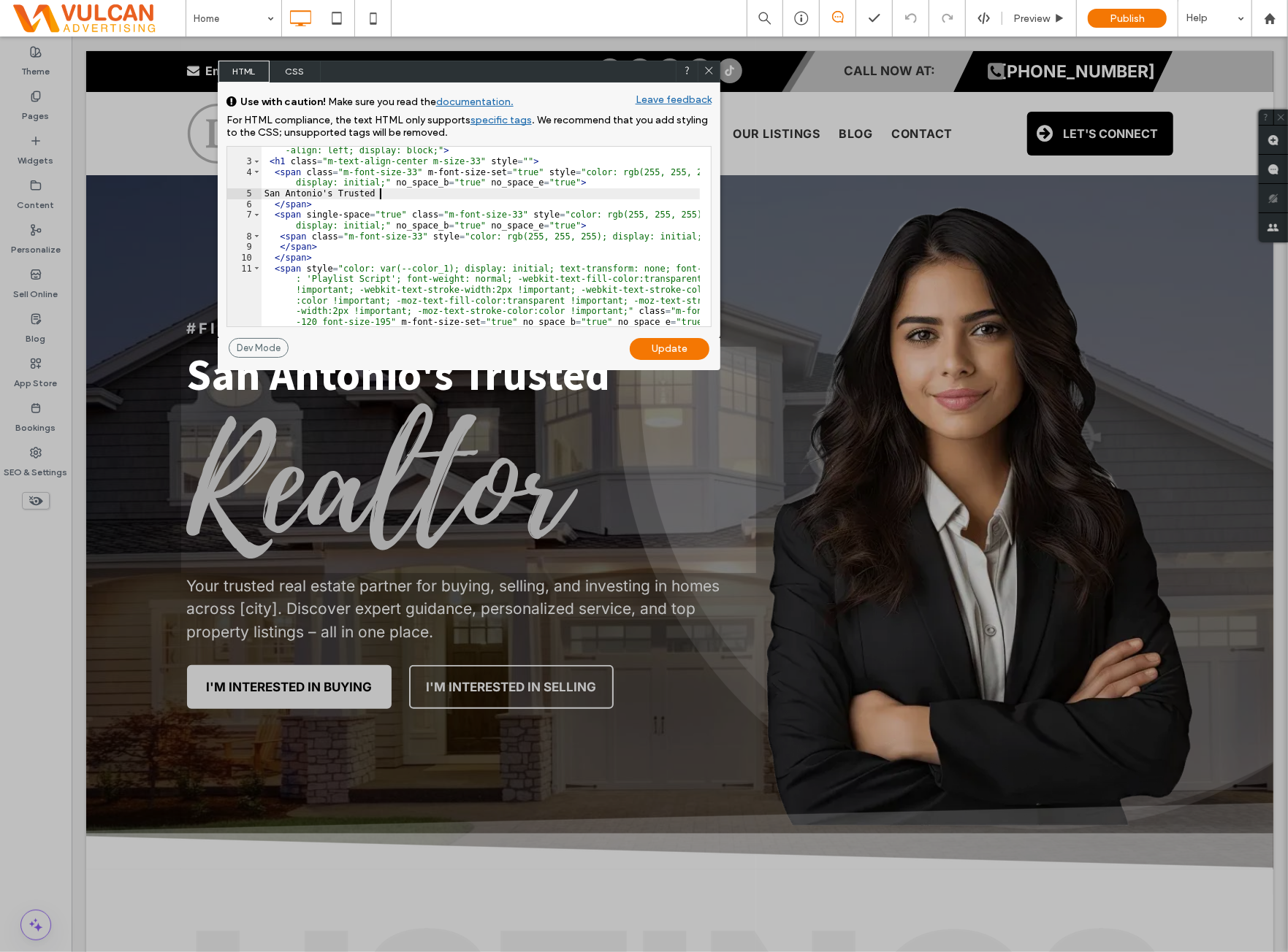
scroll to position [99, 0]
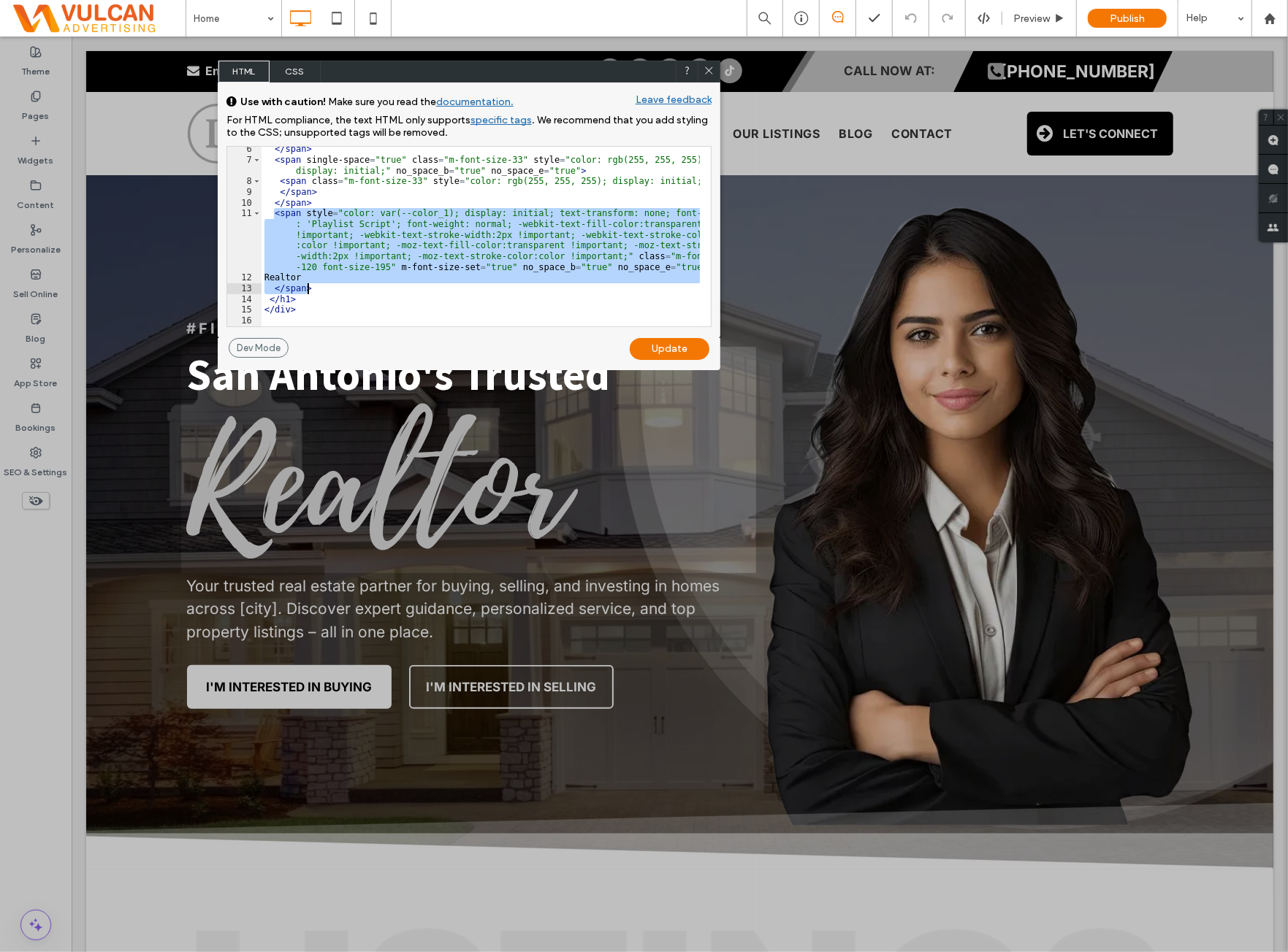
drag, startPoint x: 272, startPoint y: 214, endPoint x: 322, endPoint y: 287, distance: 88.5
click at [322, 287] on div "</ span > < span single-space = "true" class = "m-font-size-33" style = "color:…" at bounding box center [481, 244] width 439 height 201
click at [301, 79] on div "HTML CSS GENERAL CSS FOR ALL DEVICES DEVICE SPECIFIC CSS Use with caution! Make…" at bounding box center [469, 200] width 503 height 279
click at [302, 76] on span "CSS" at bounding box center [294, 71] width 51 height 21
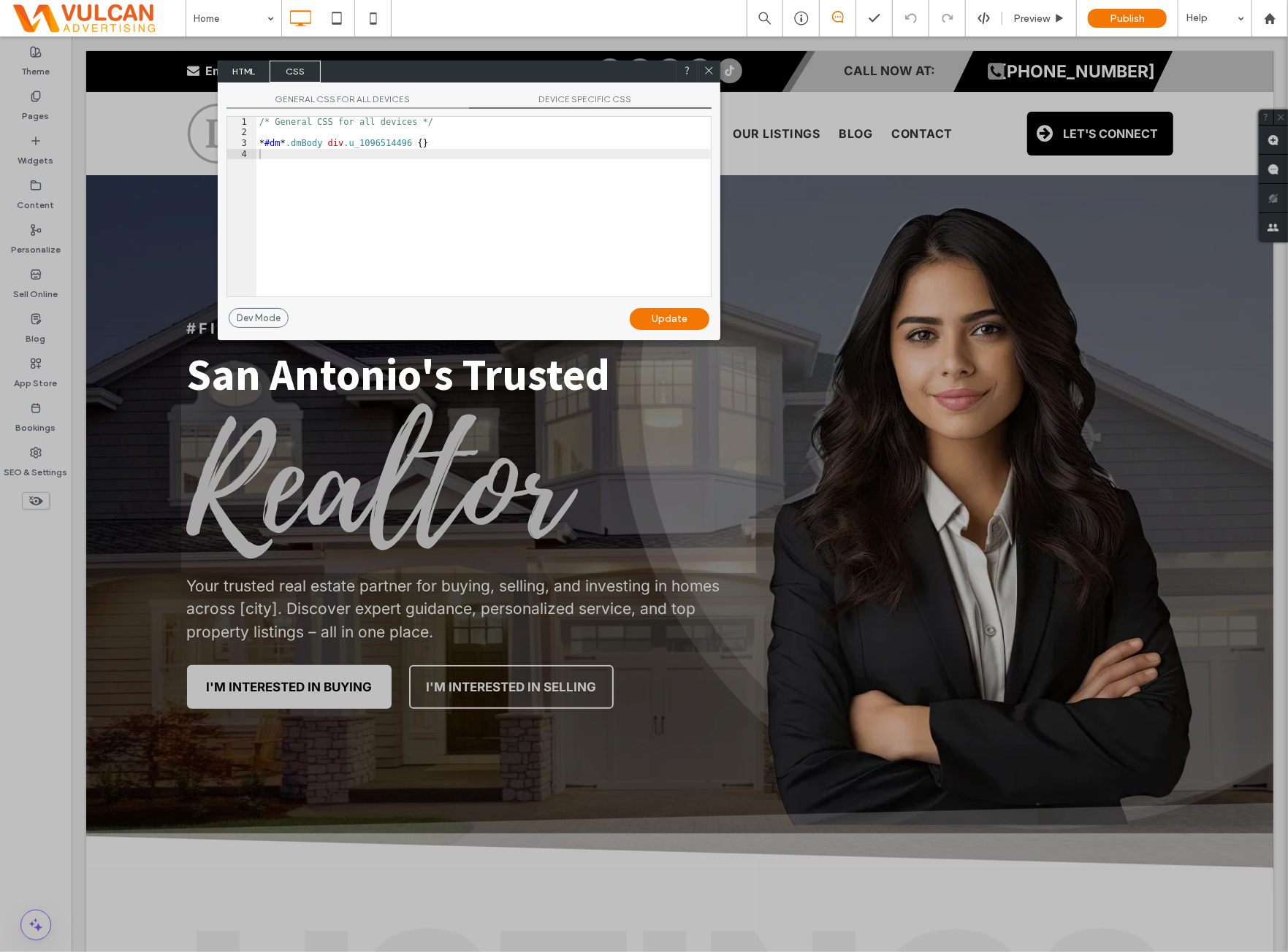
drag, startPoint x: 471, startPoint y: 181, endPoint x: 490, endPoint y: 163, distance: 26.2
click at [472, 182] on div "/* General CSS for all devices */ * #dm * .dmBody div .u_1096514496 { }" at bounding box center [483, 217] width 454 height 201
click at [514, 144] on div "/* General CSS for all devices */ * #dm * .dmBody div .u_1096514496 { }" at bounding box center [483, 217] width 454 height 201
click at [608, 99] on span "DEVICE SPECIFIC CSS" at bounding box center [591, 101] width 243 height 15
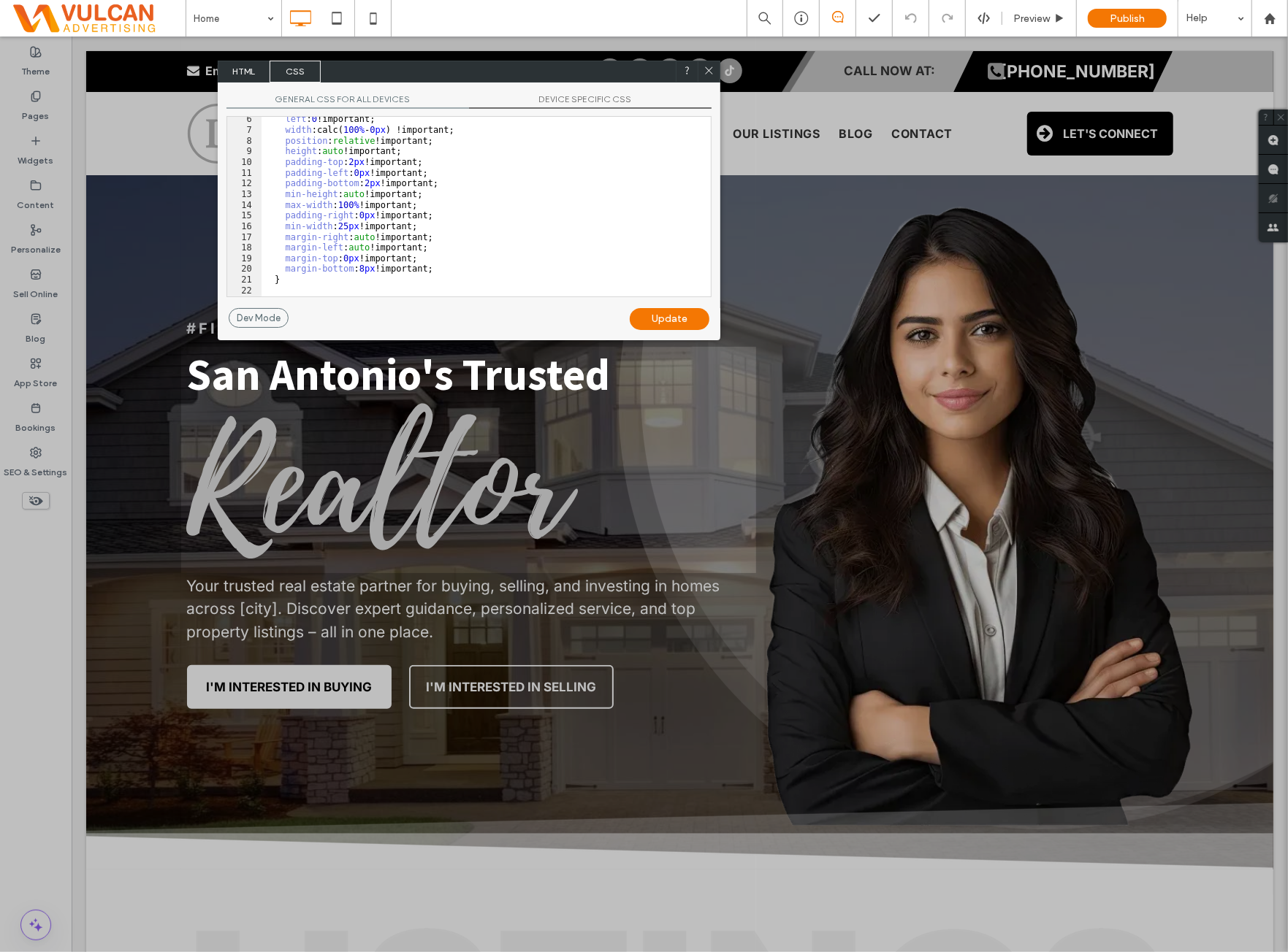
click at [383, 97] on span "GENERAL CSS FOR ALL DEVICES" at bounding box center [348, 101] width 243 height 15
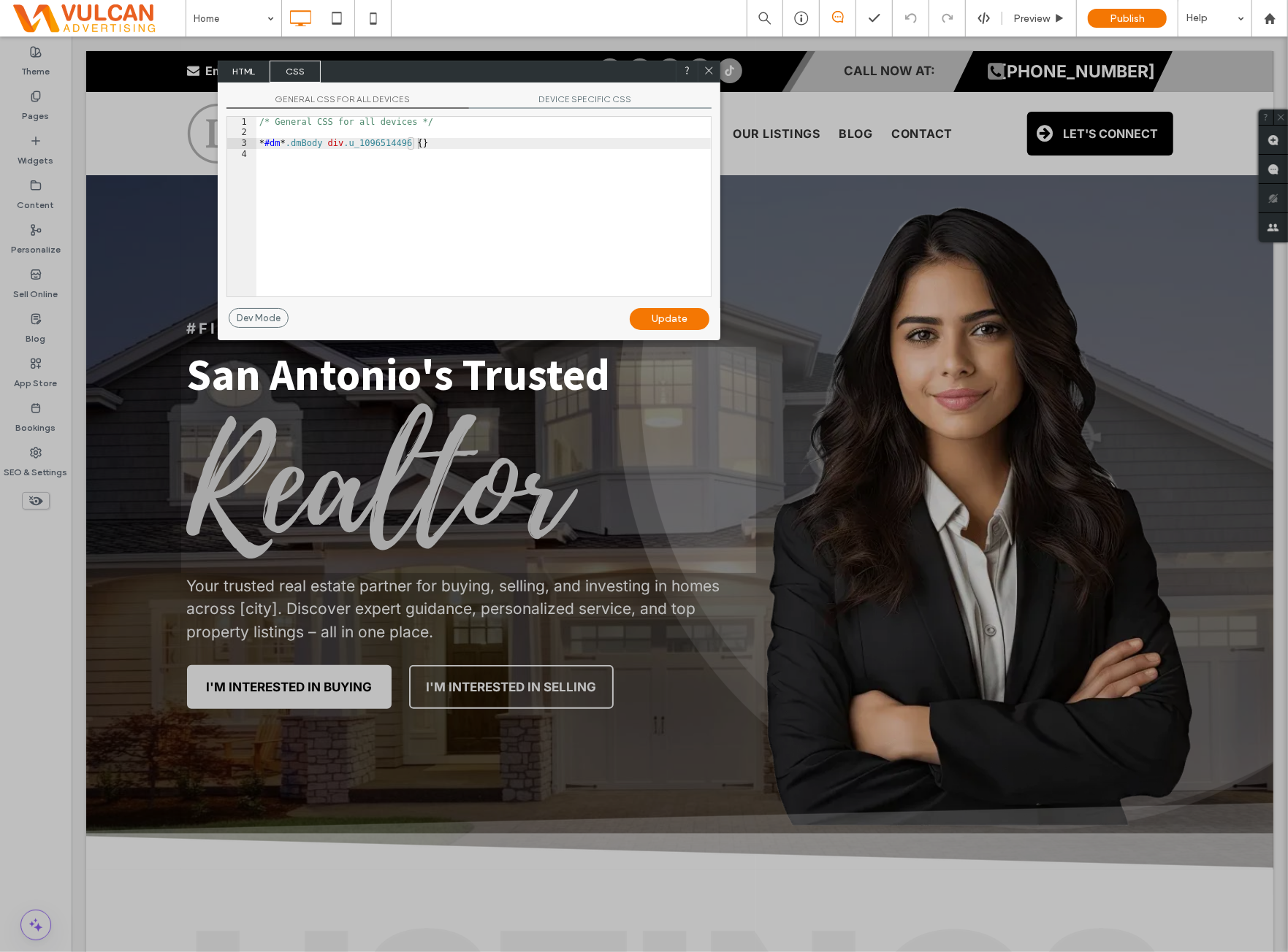
click at [473, 157] on div "/* General CSS for all devices */ * #dm * .dmBody div .u_1096514496 { }" at bounding box center [483, 217] width 454 height 201
click at [563, 102] on span "DEVICE SPECIFIC CSS" at bounding box center [591, 101] width 243 height 15
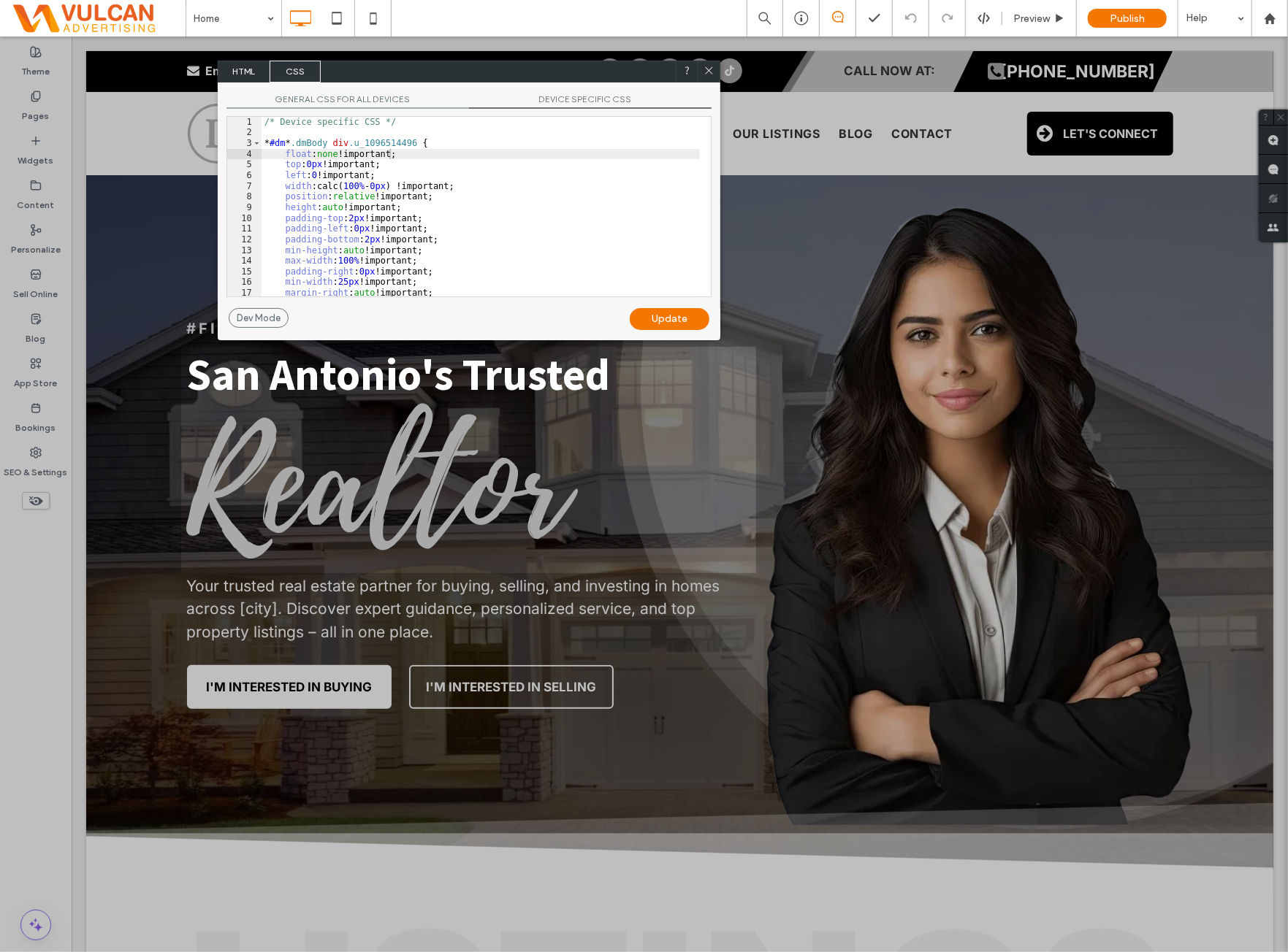
scroll to position [0, 0]
click at [295, 105] on span "GENERAL CSS FOR ALL DEVICES" at bounding box center [348, 101] width 243 height 15
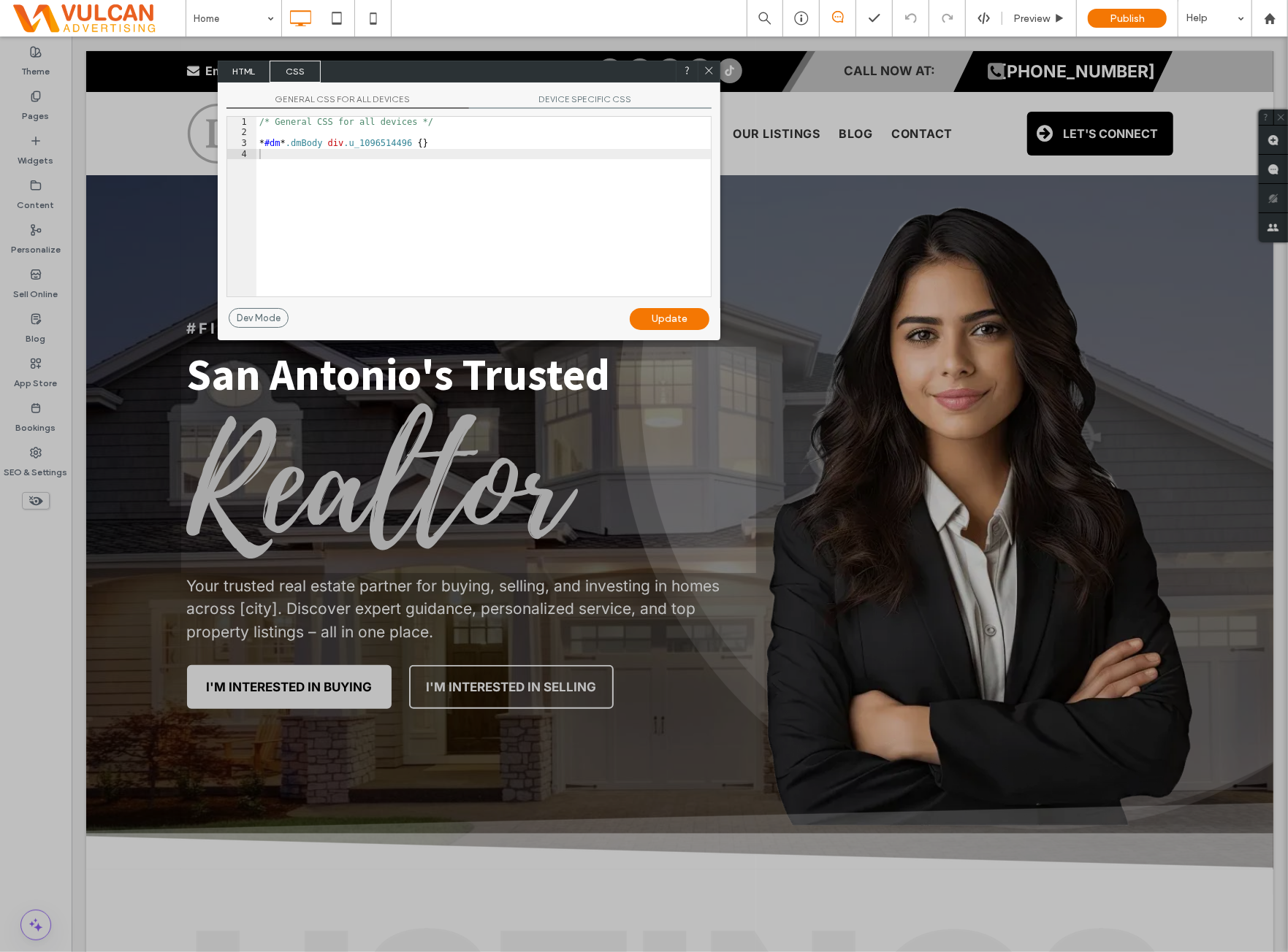
click at [265, 80] on span "HTML" at bounding box center [244, 71] width 51 height 21
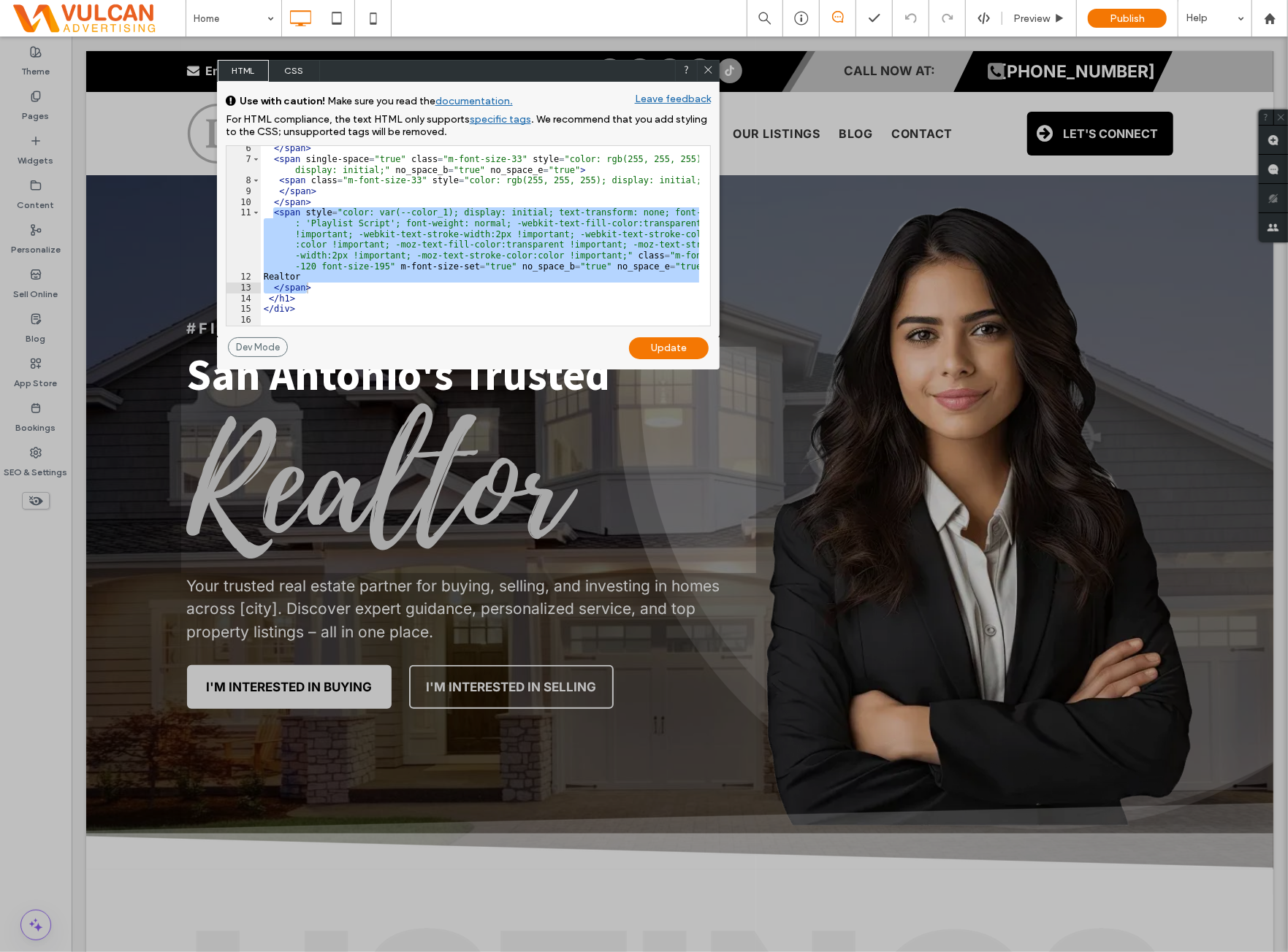
click at [359, 219] on div "</ span > < span single-space = "true" class = "m-font-size-33" style = "color:…" at bounding box center [479, 235] width 438 height 179
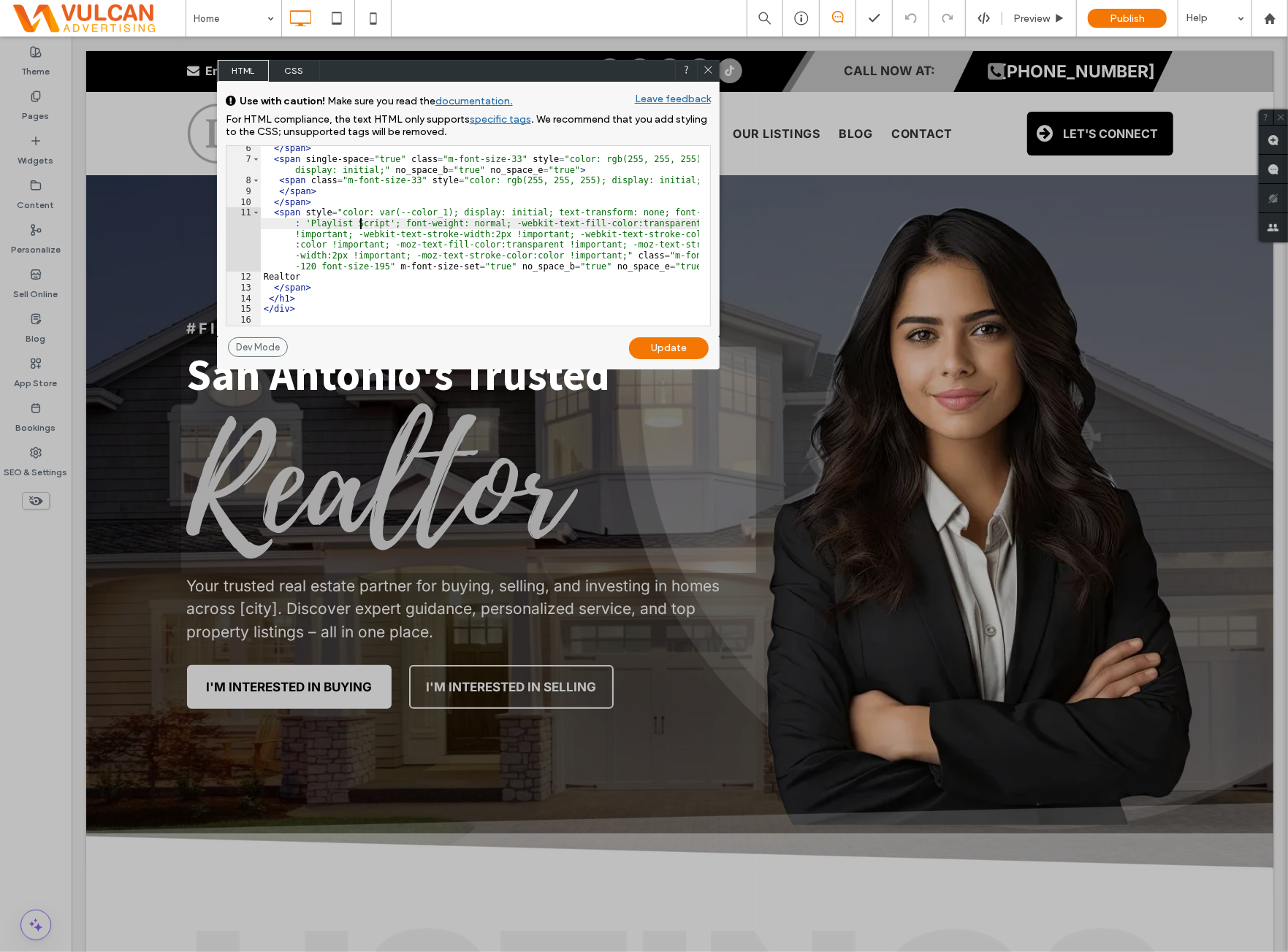
click at [710, 67] on use at bounding box center [708, 69] width 7 height 7
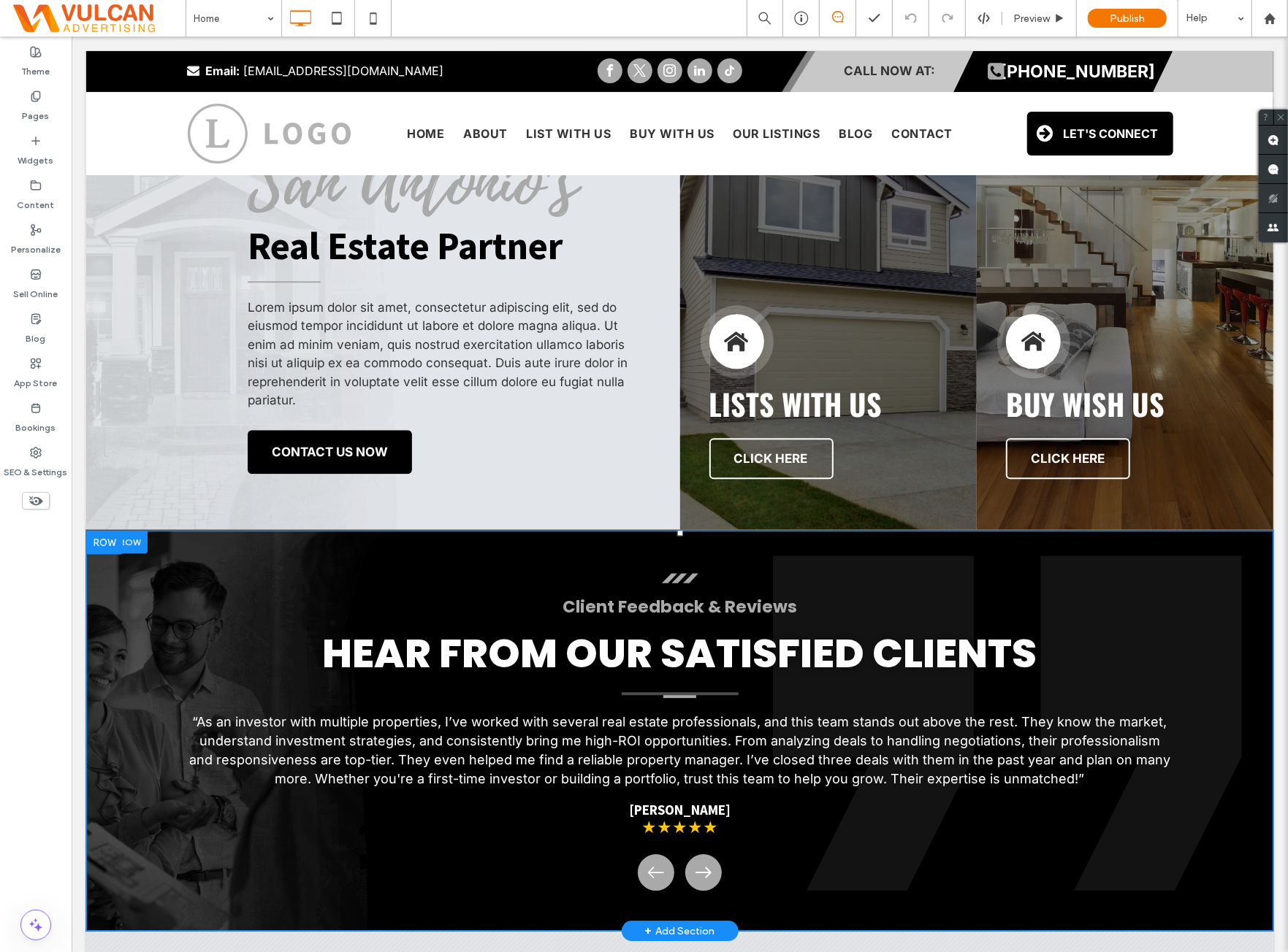
scroll to position [2800, 0]
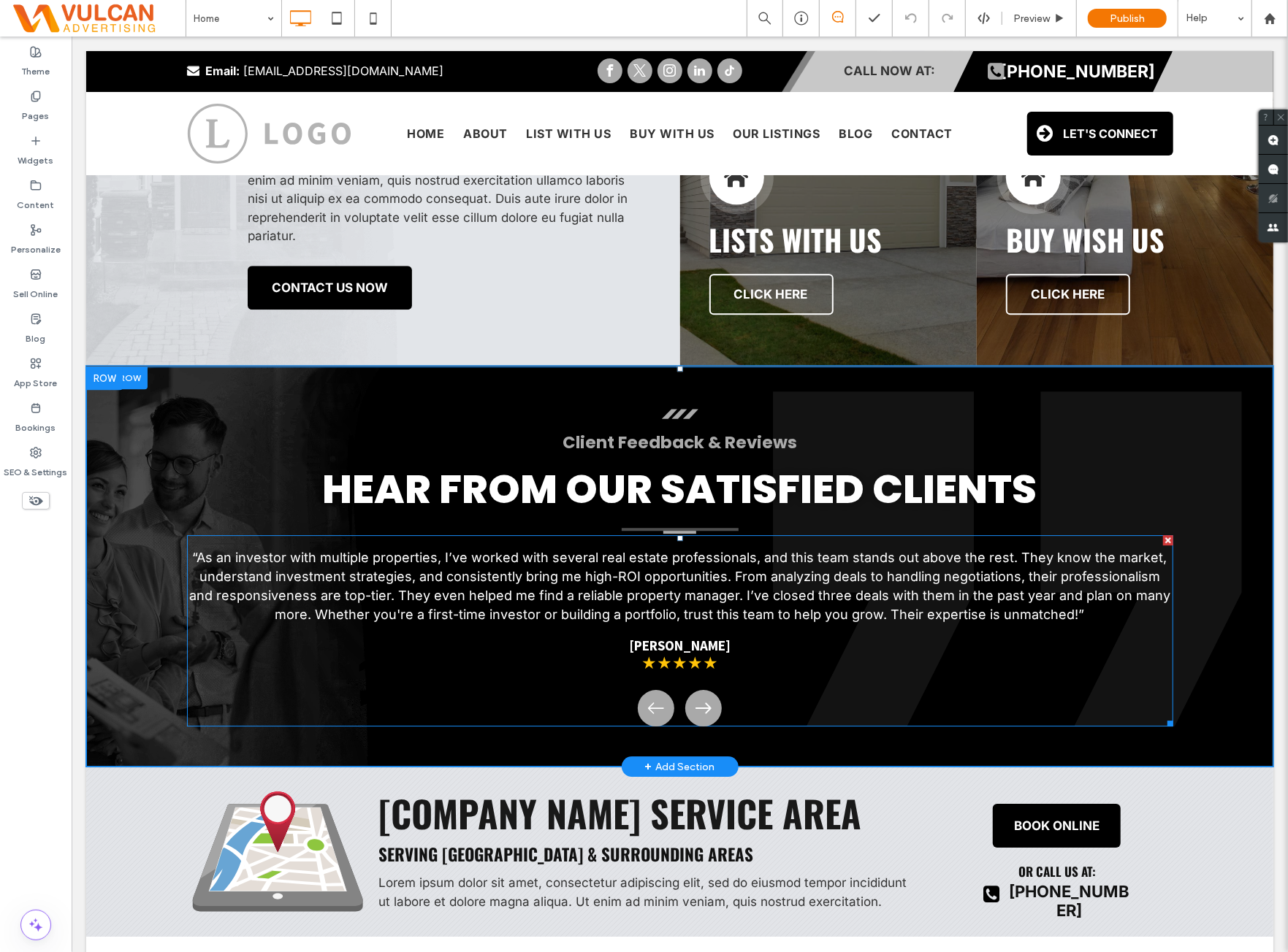
click at [416, 622] on span at bounding box center [679, 630] width 986 height 192
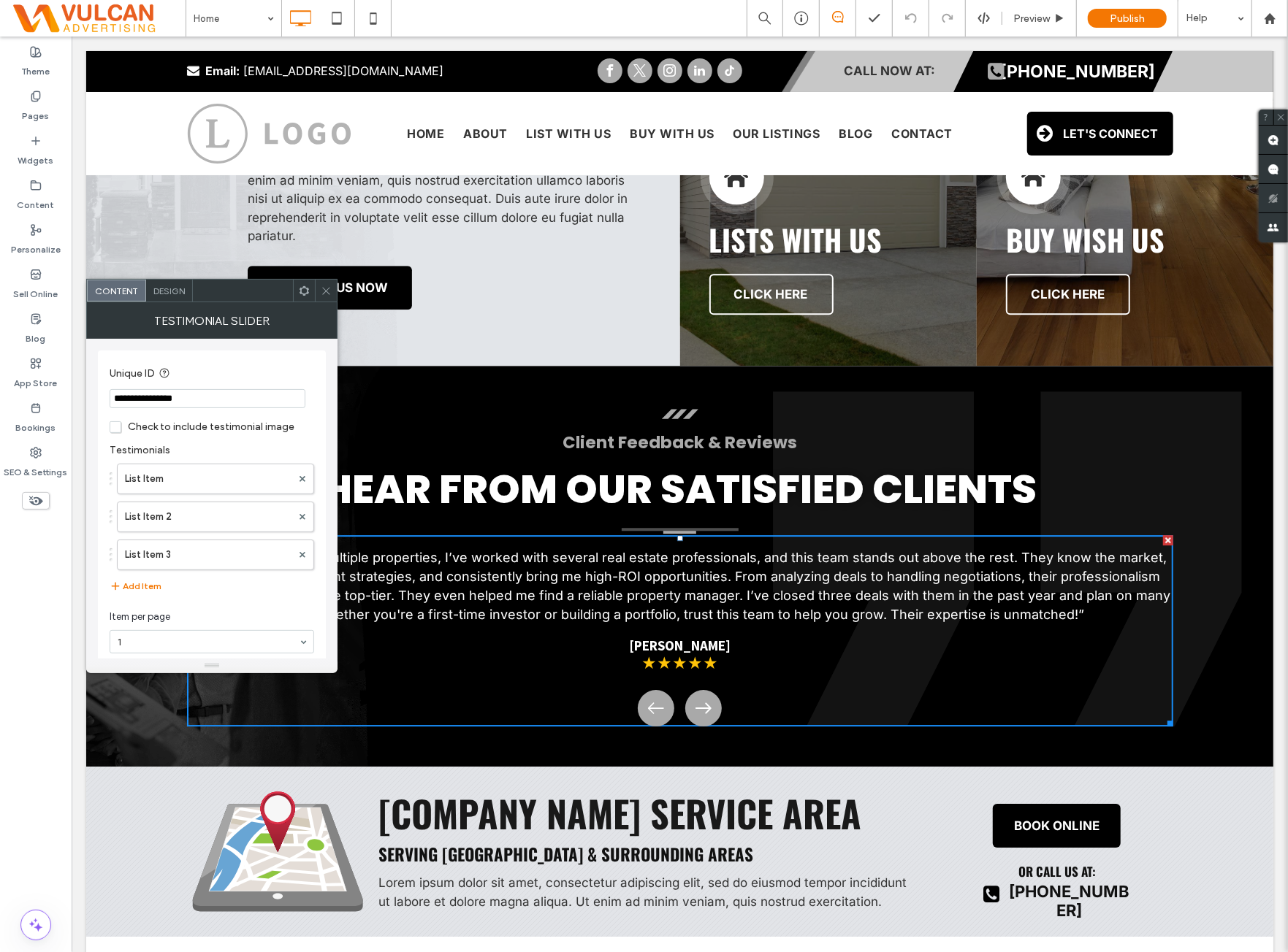
click at [301, 291] on use at bounding box center [305, 291] width 9 height 9
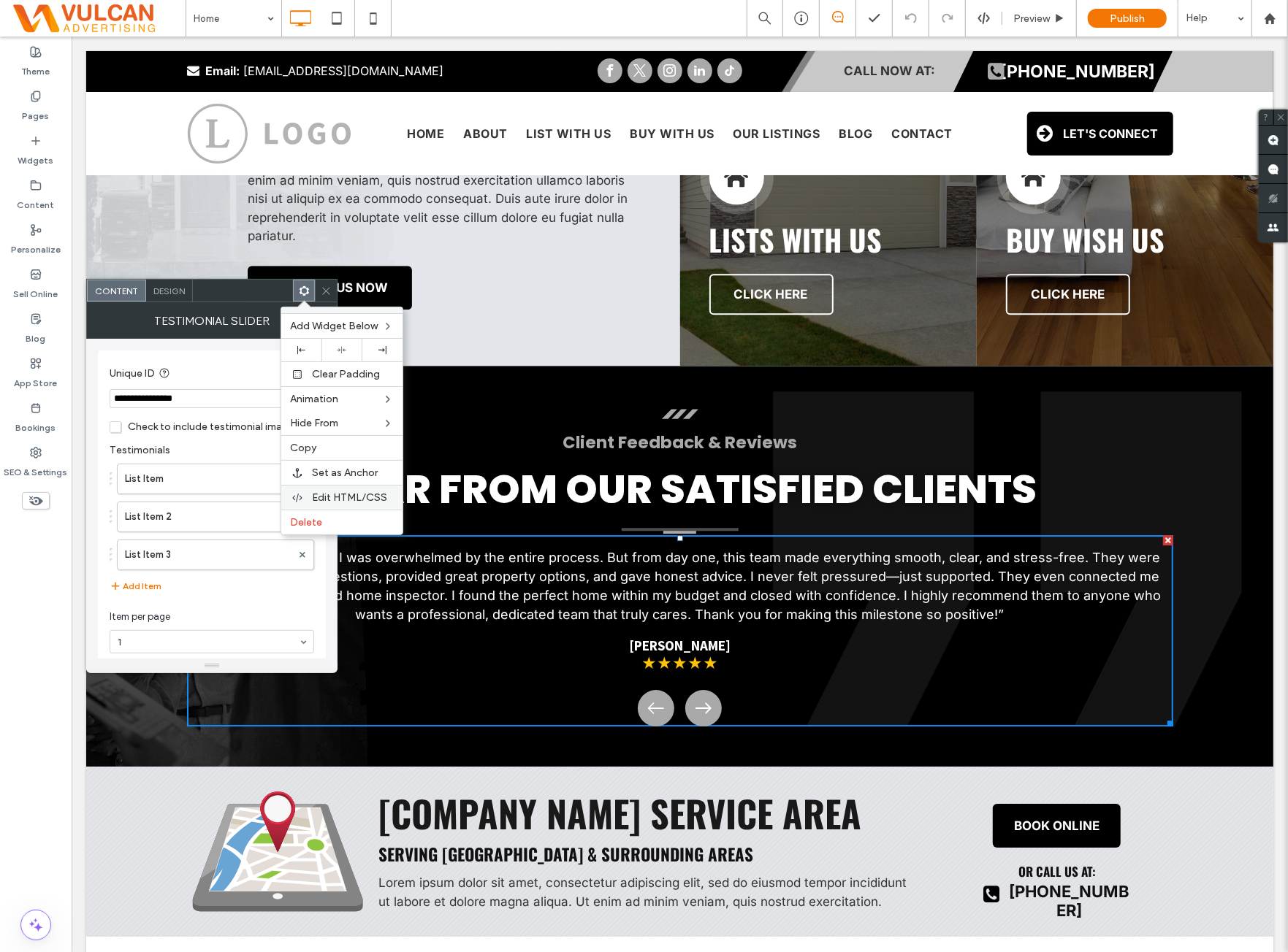
click at [343, 499] on span "Edit HTML/CSS" at bounding box center [350, 497] width 76 height 12
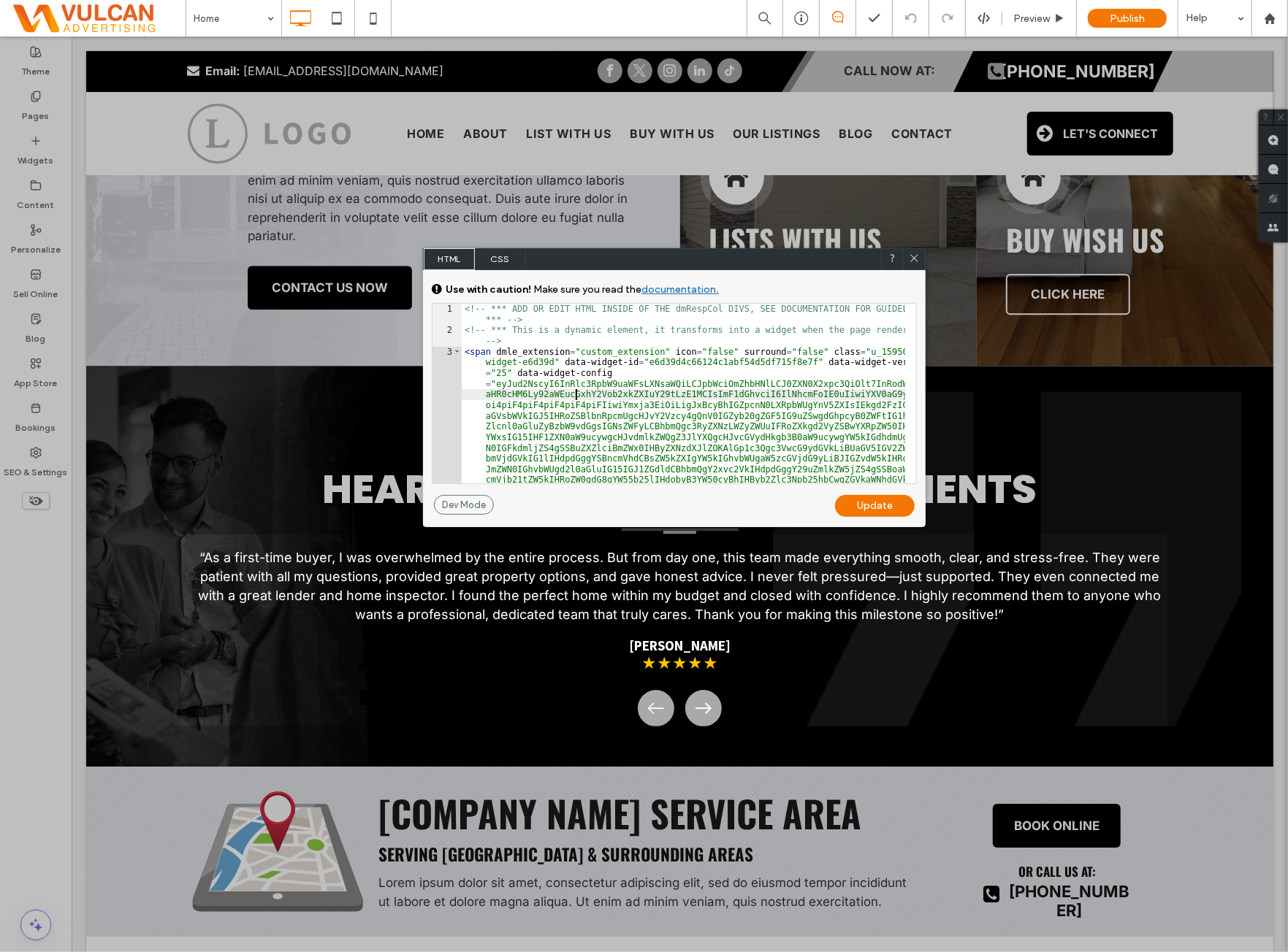
click at [574, 398] on div "<!-- *** ADD OR EDIT HTML INSIDE OF THE dmRespCol DIVS, SEE DOCUMENTATION FOR G…" at bounding box center [683, 603] width 444 height 598
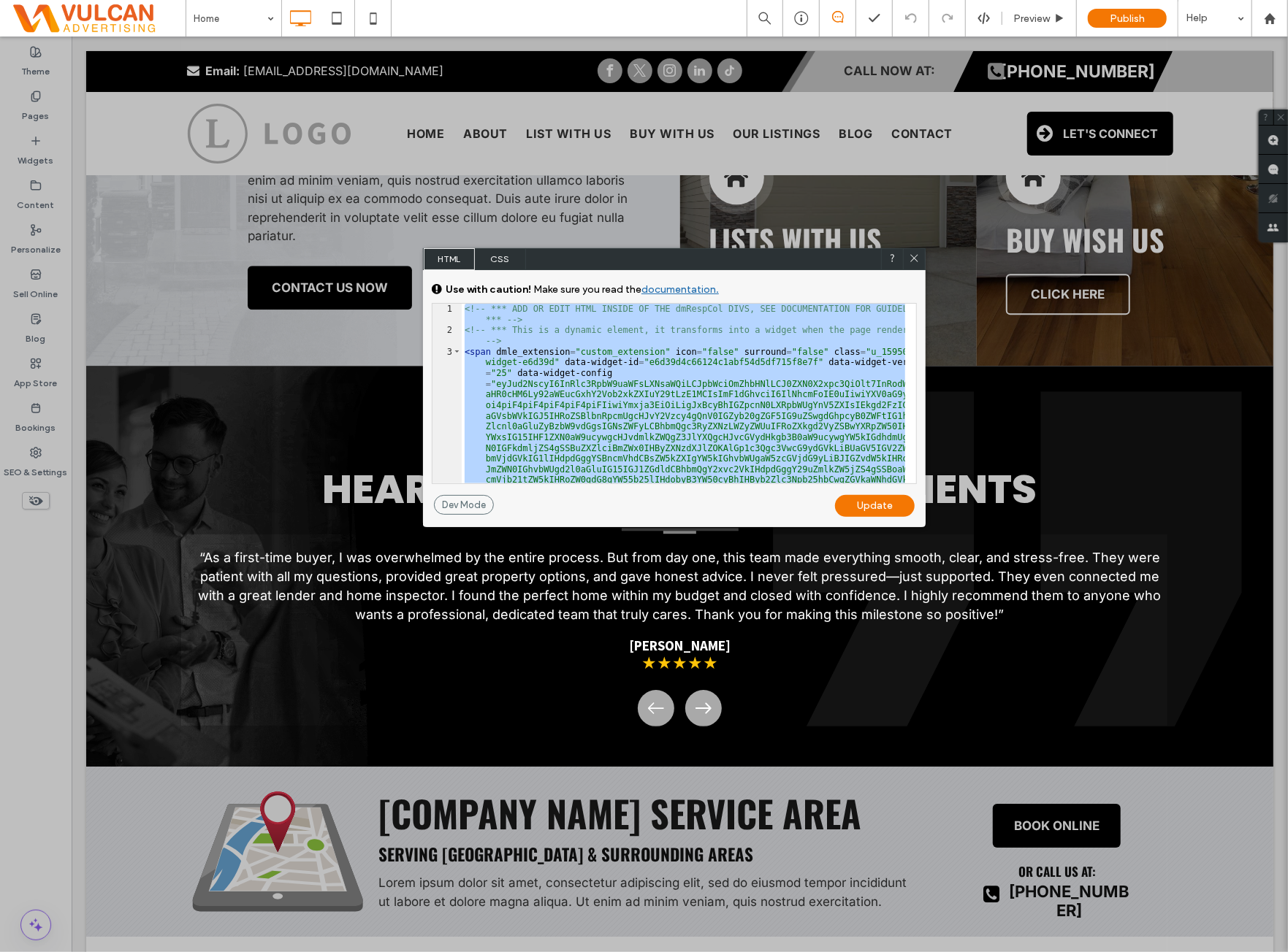
click at [514, 360] on div "<!-- *** ADD OR EDIT HTML INSIDE OF THE dmRespCol DIVS, SEE DOCUMENTATION FOR G…" at bounding box center [683, 393] width 444 height 179
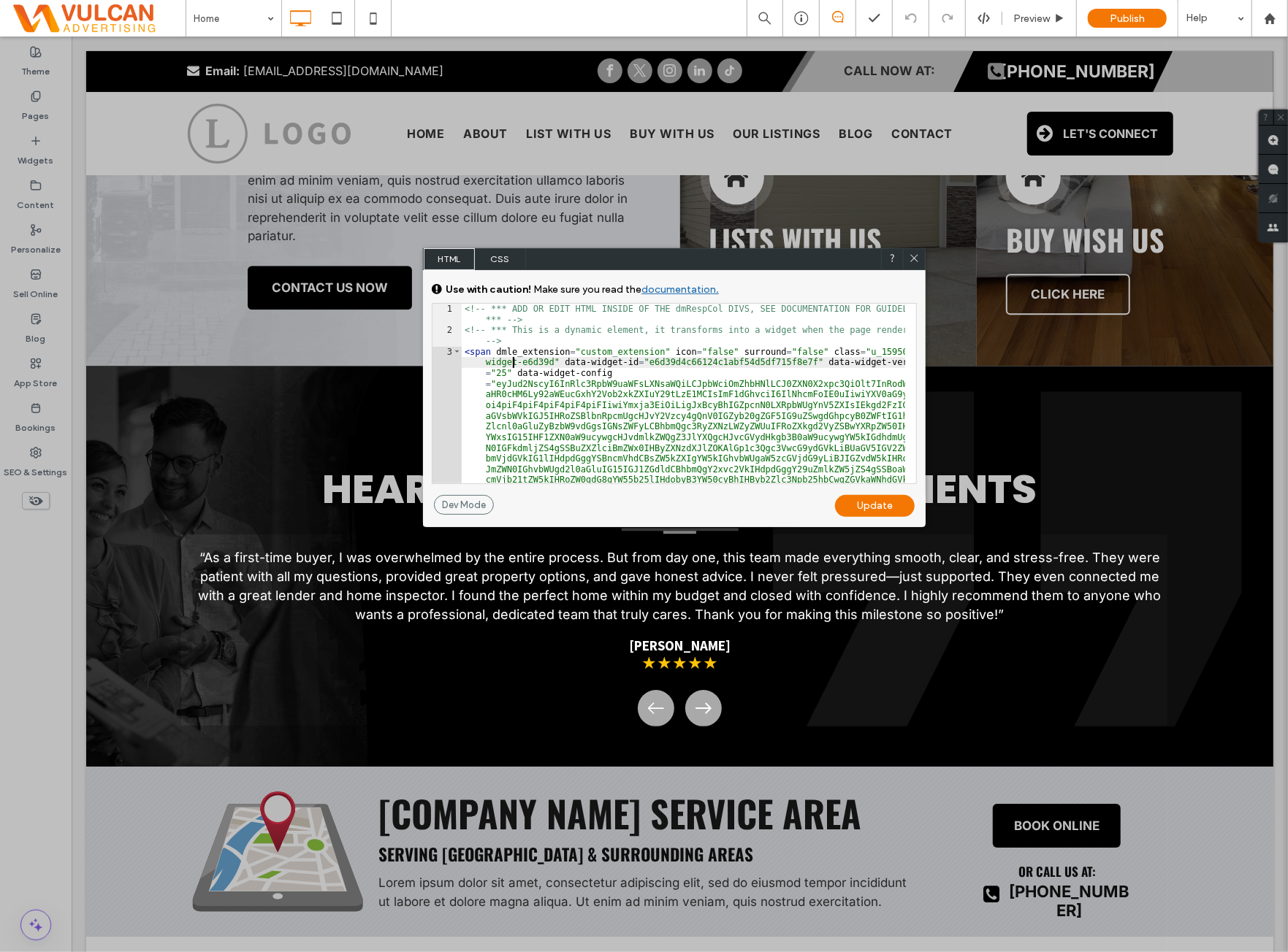
drag, startPoint x: 478, startPoint y: 354, endPoint x: 468, endPoint y: 349, distance: 11.2
click at [477, 354] on div "<!-- *** ADD OR EDIT HTML INSIDE OF THE dmRespCol DIVS, SEE DOCUMENTATION FOR G…" at bounding box center [683, 603] width 444 height 598
drag, startPoint x: 486, startPoint y: 351, endPoint x: 722, endPoint y: 449, distance: 255.5
click at [722, 449] on div "<!-- *** ADD OR EDIT HTML INSIDE OF THE dmRespCol DIVS, SEE DOCUMENTATION FOR G…" at bounding box center [683, 603] width 444 height 598
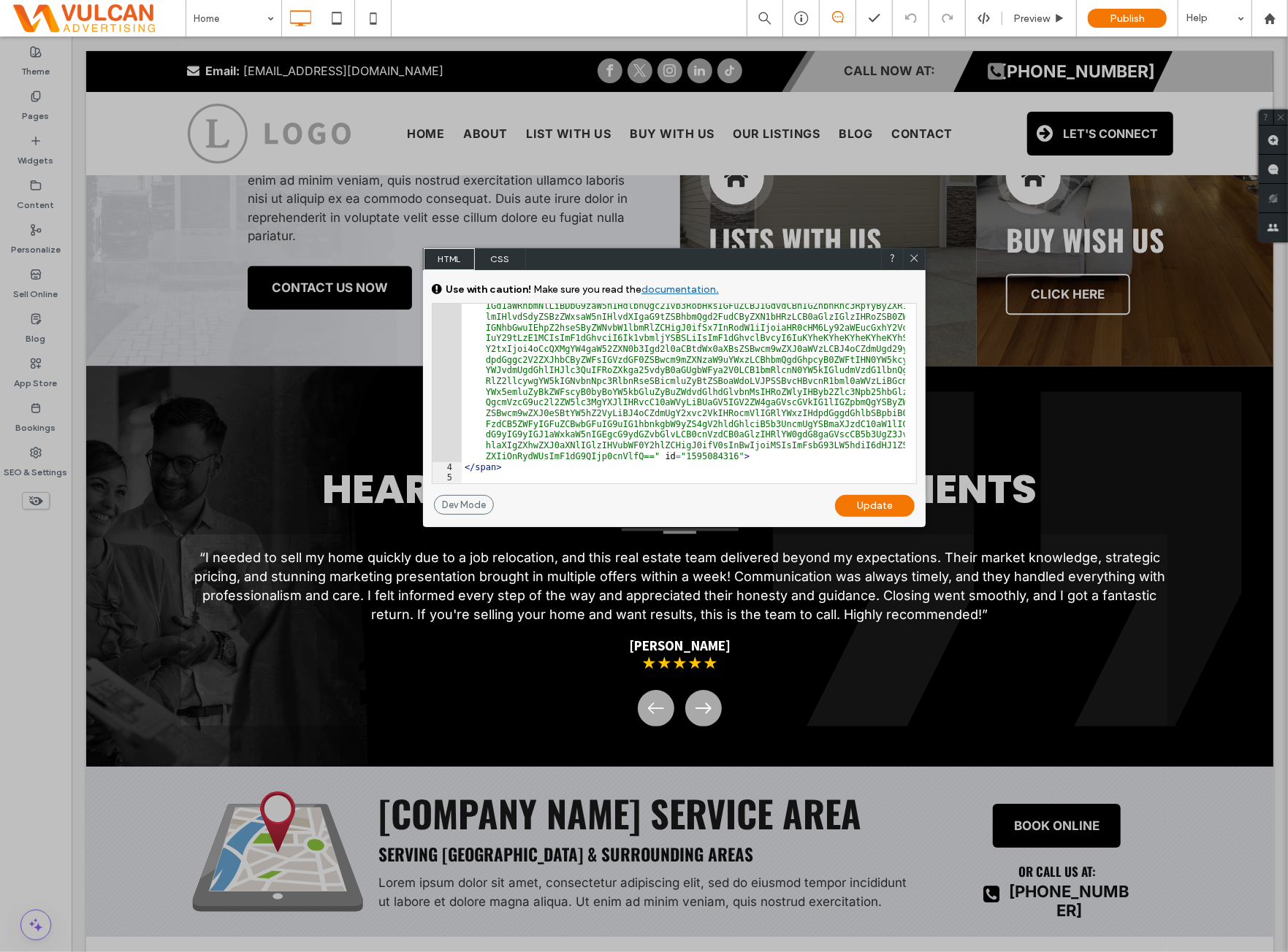
scroll to position [280, 0]
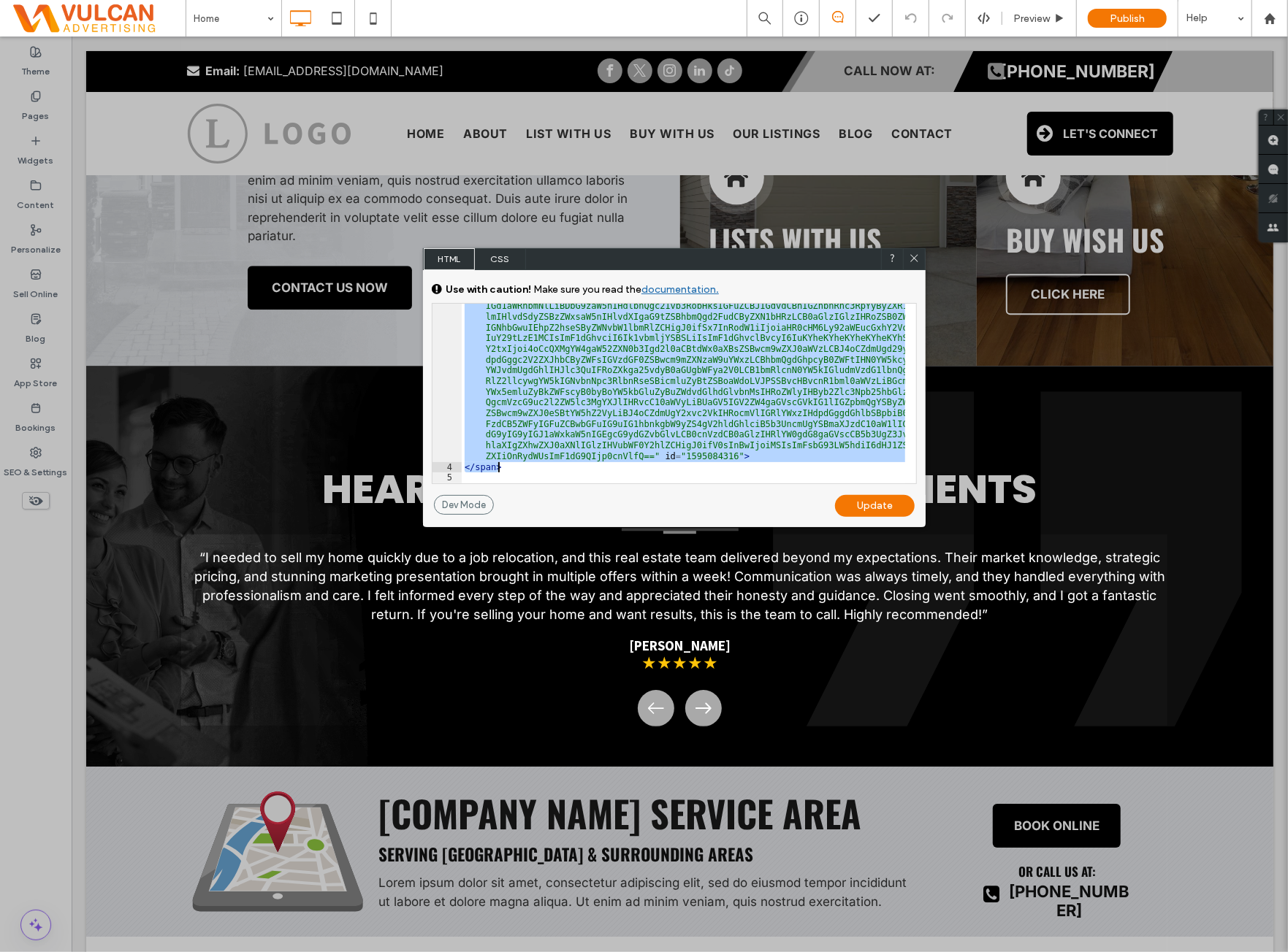
click at [542, 470] on div "< span dmle_extension = "custom_extension" icon = "false" surround = "false" cl…" at bounding box center [683, 359] width 444 height 587
click at [916, 260] on use at bounding box center [914, 258] width 7 height 7
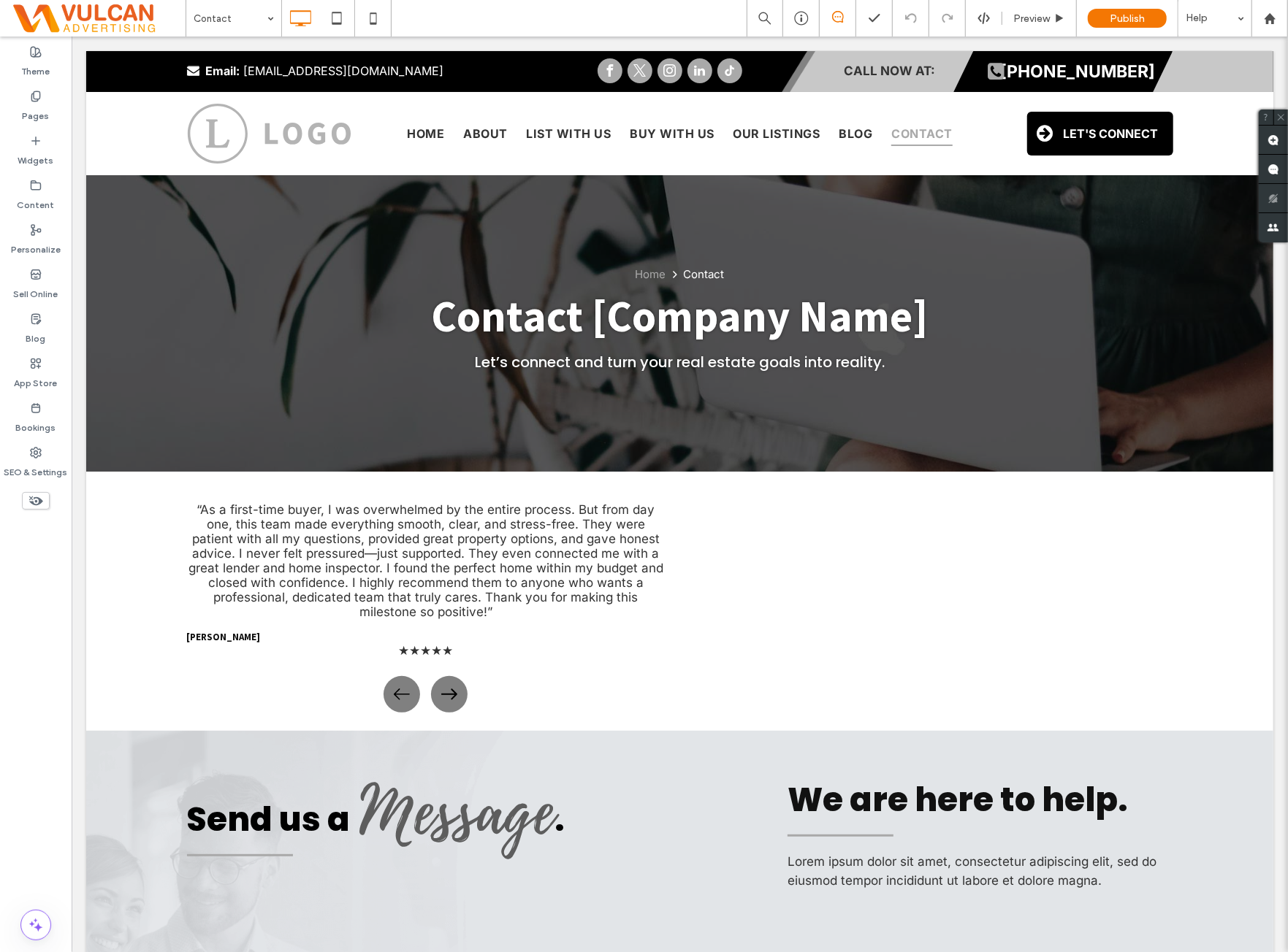
scroll to position [0, 0]
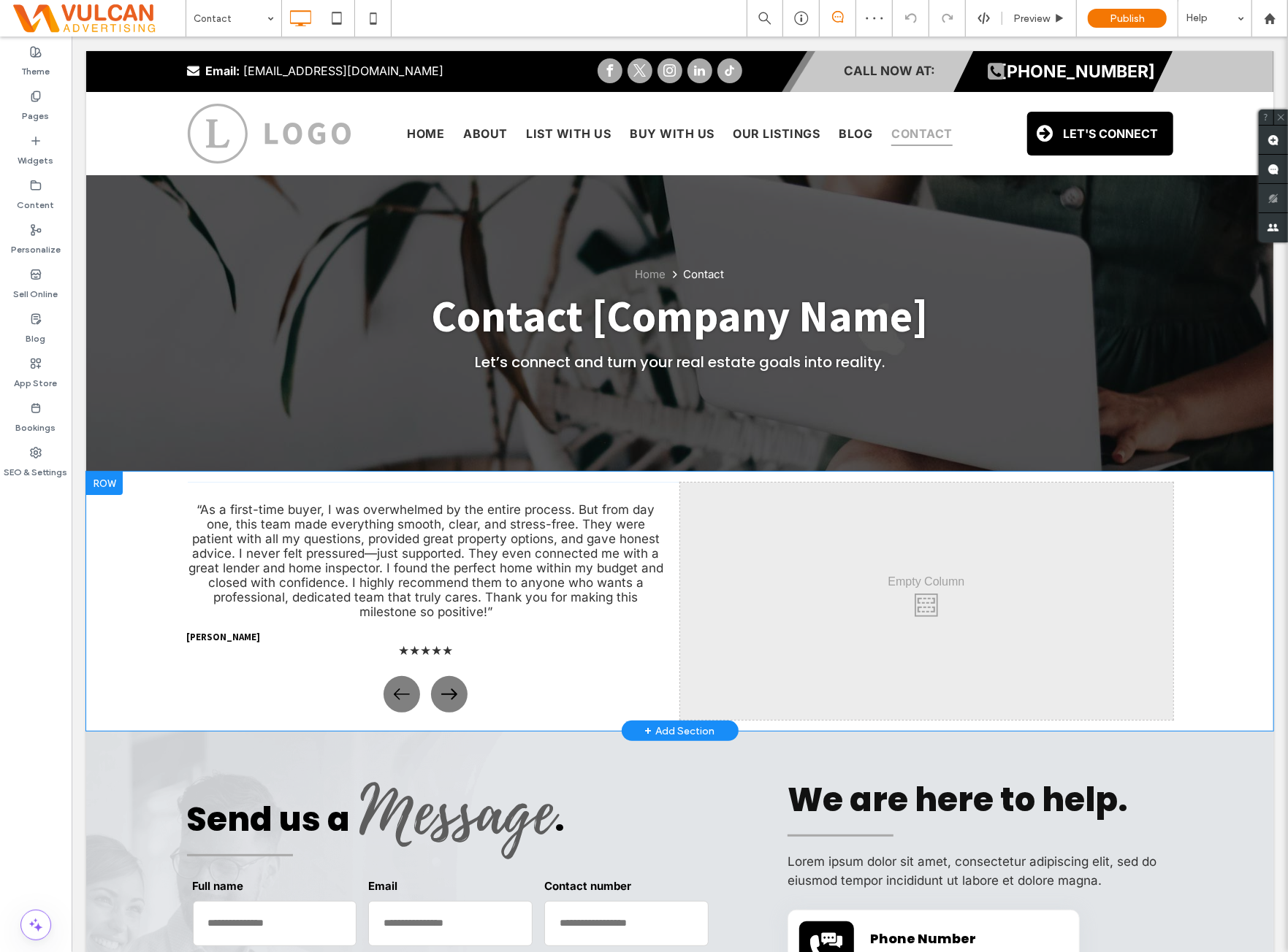
click at [436, 594] on p "“As a first-time buyer, I was overwhelmed by the entire process. But from day o…" at bounding box center [425, 560] width 479 height 117
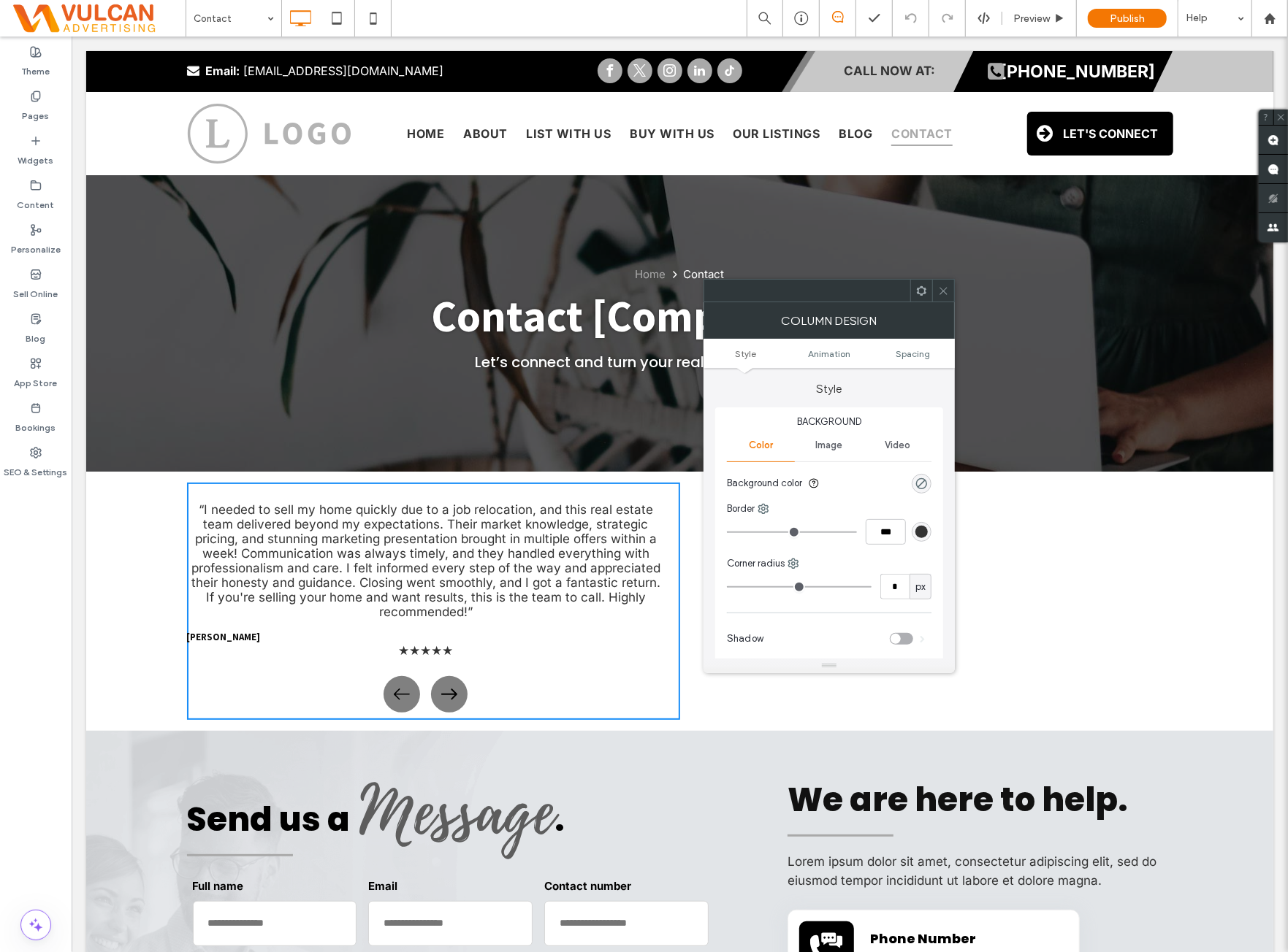
click at [940, 290] on icon at bounding box center [944, 291] width 11 height 11
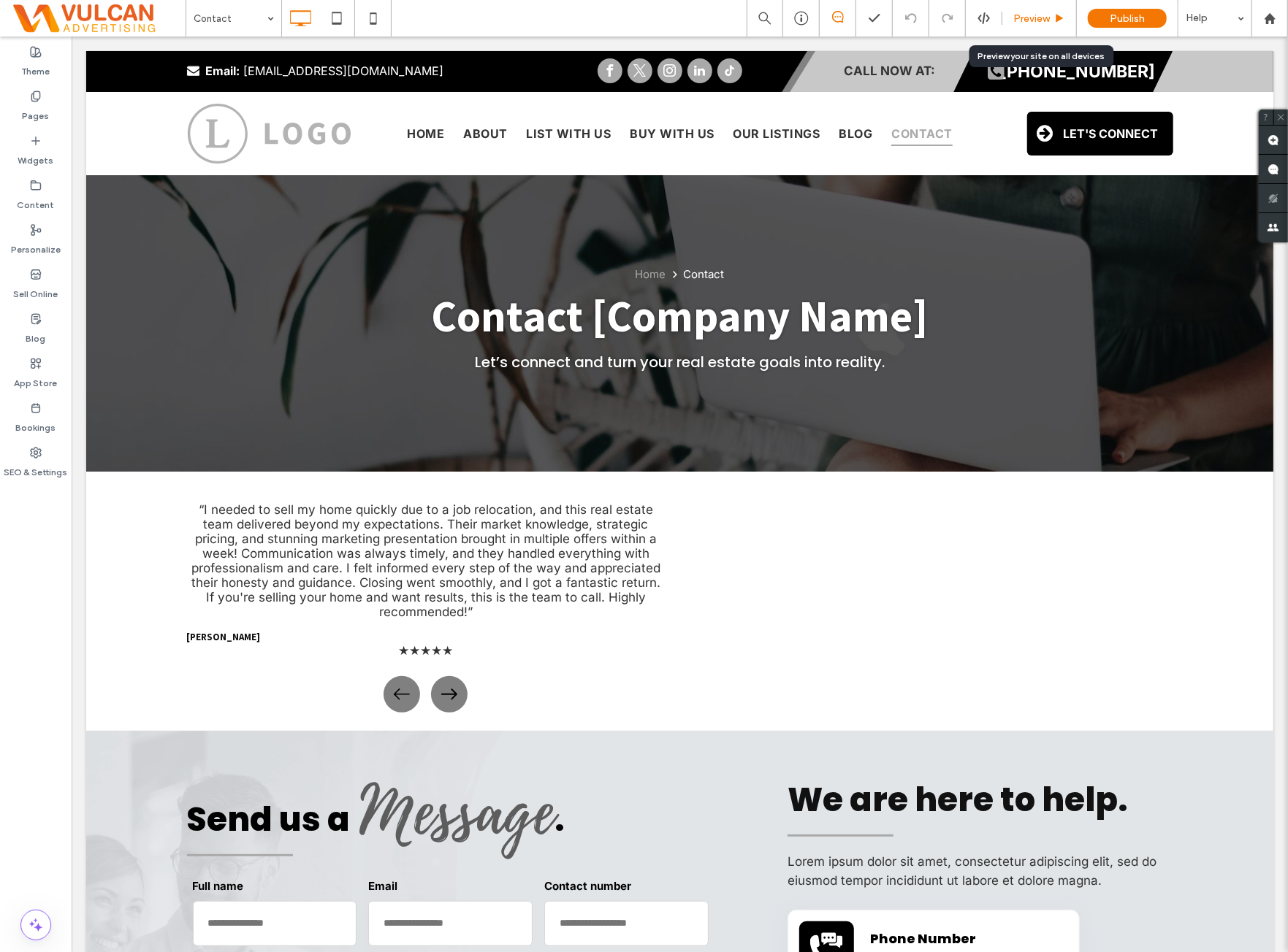
click at [1043, 23] on span "Preview" at bounding box center [1031, 18] width 36 height 12
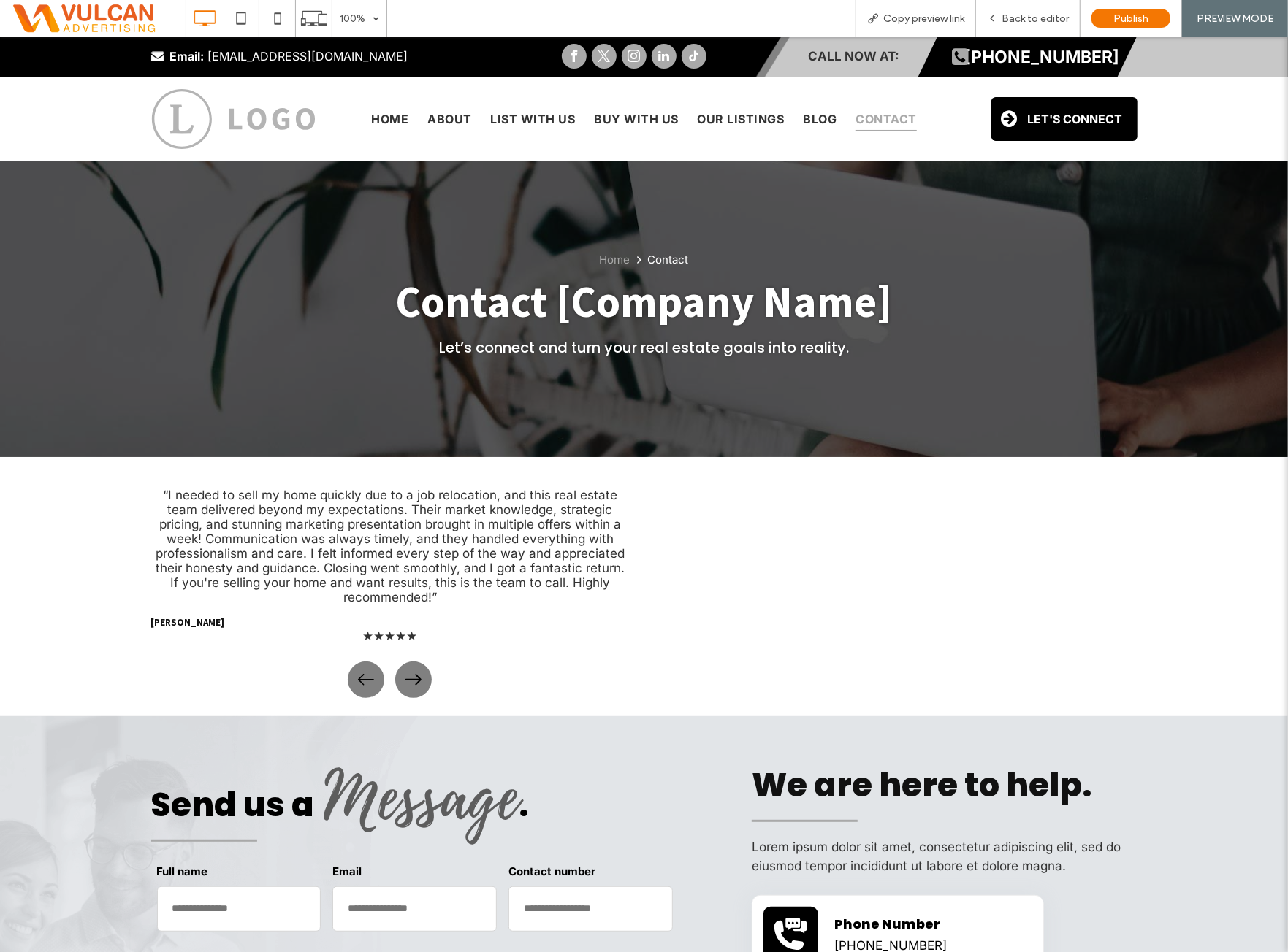
click at [415, 685] on button at bounding box center [413, 679] width 36 height 36
click at [363, 684] on icon at bounding box center [365, 678] width 16 height 16
click at [366, 682] on icon at bounding box center [365, 678] width 16 height 16
click at [1049, 14] on span "Back to editor" at bounding box center [1036, 18] width 67 height 12
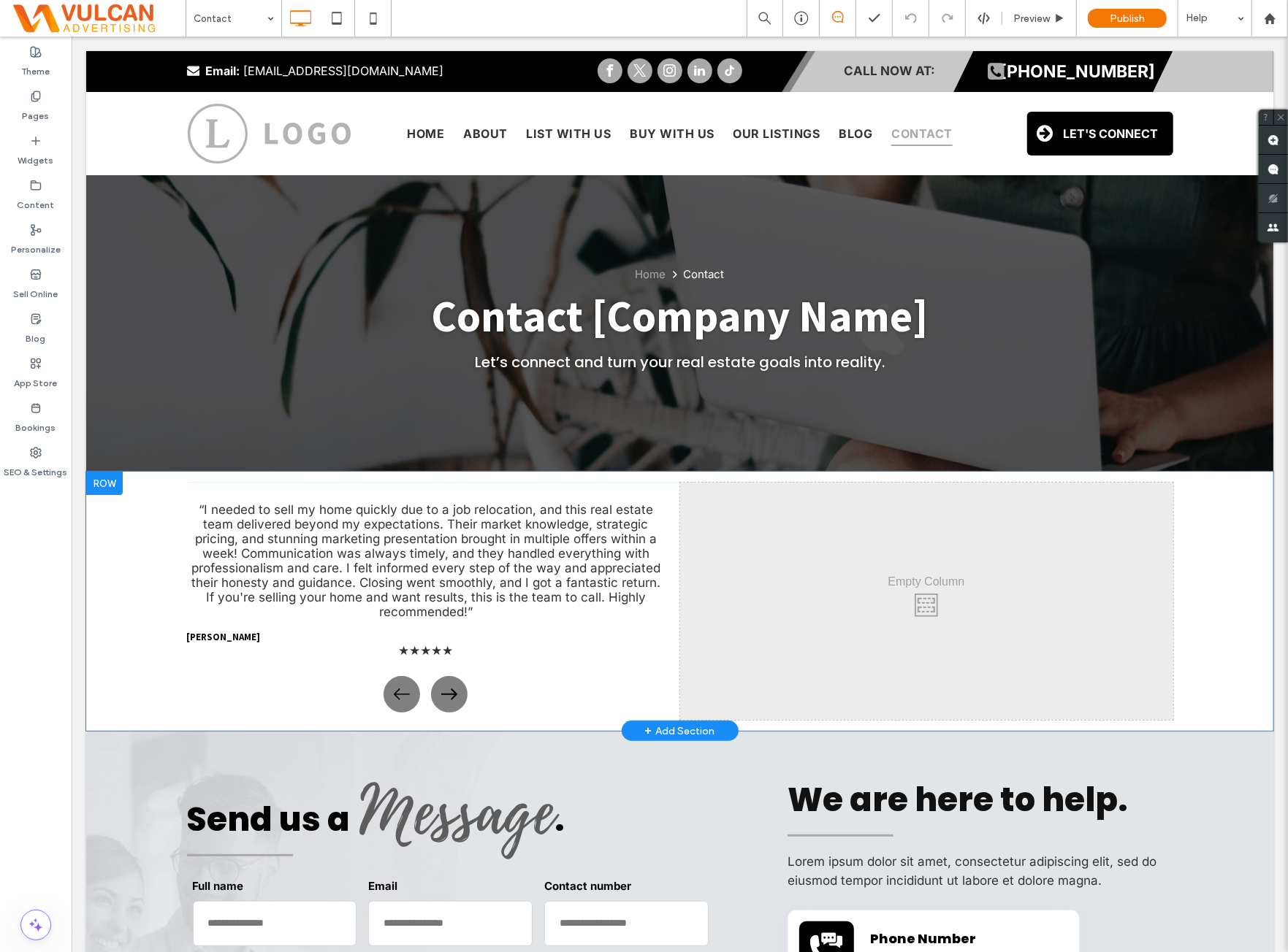
click at [99, 488] on div at bounding box center [103, 482] width 36 height 23
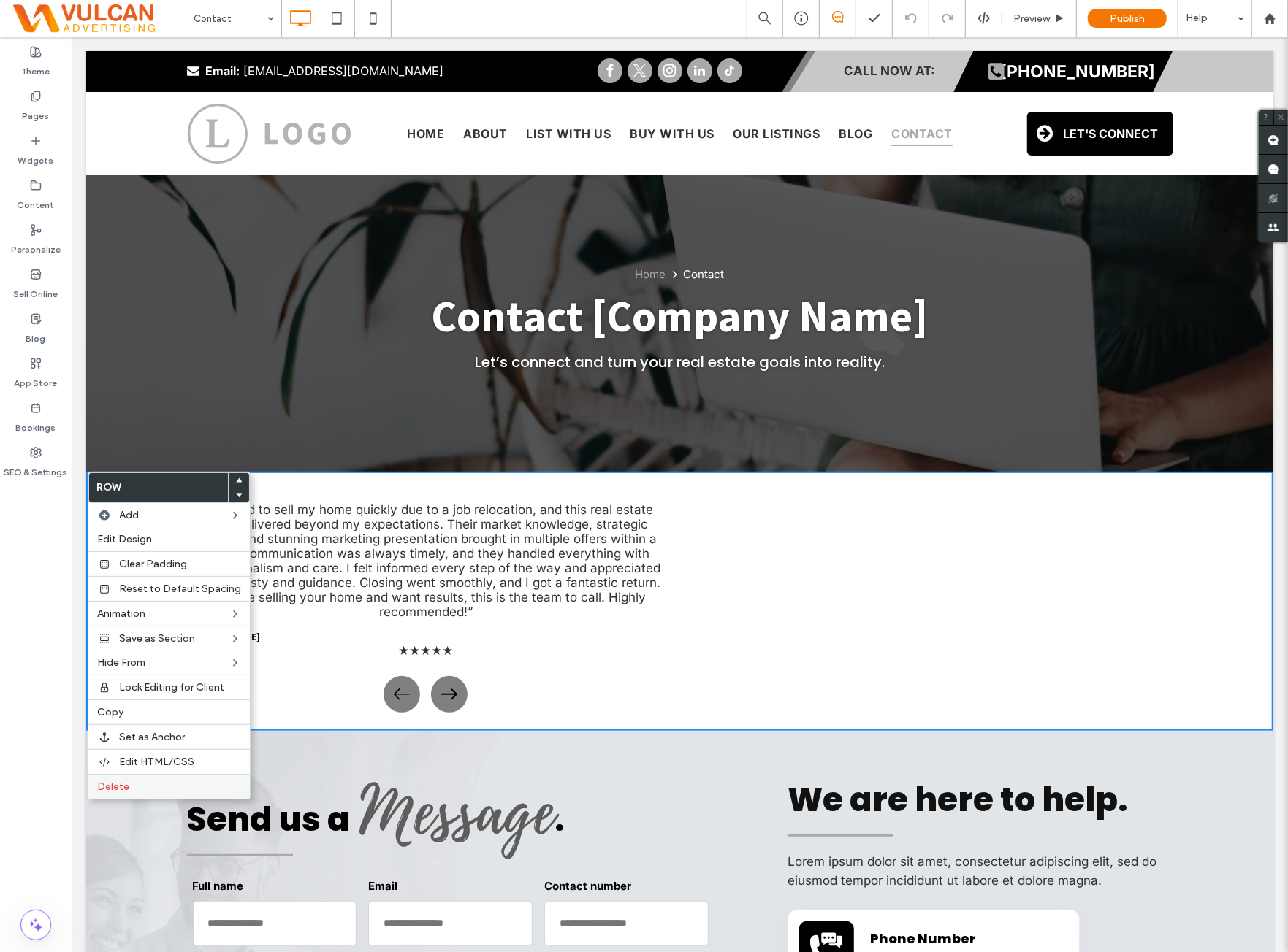
drag, startPoint x: 114, startPoint y: 782, endPoint x: 290, endPoint y: 740, distance: 180.9
click at [116, 782] on span "Delete" at bounding box center [113, 787] width 32 height 12
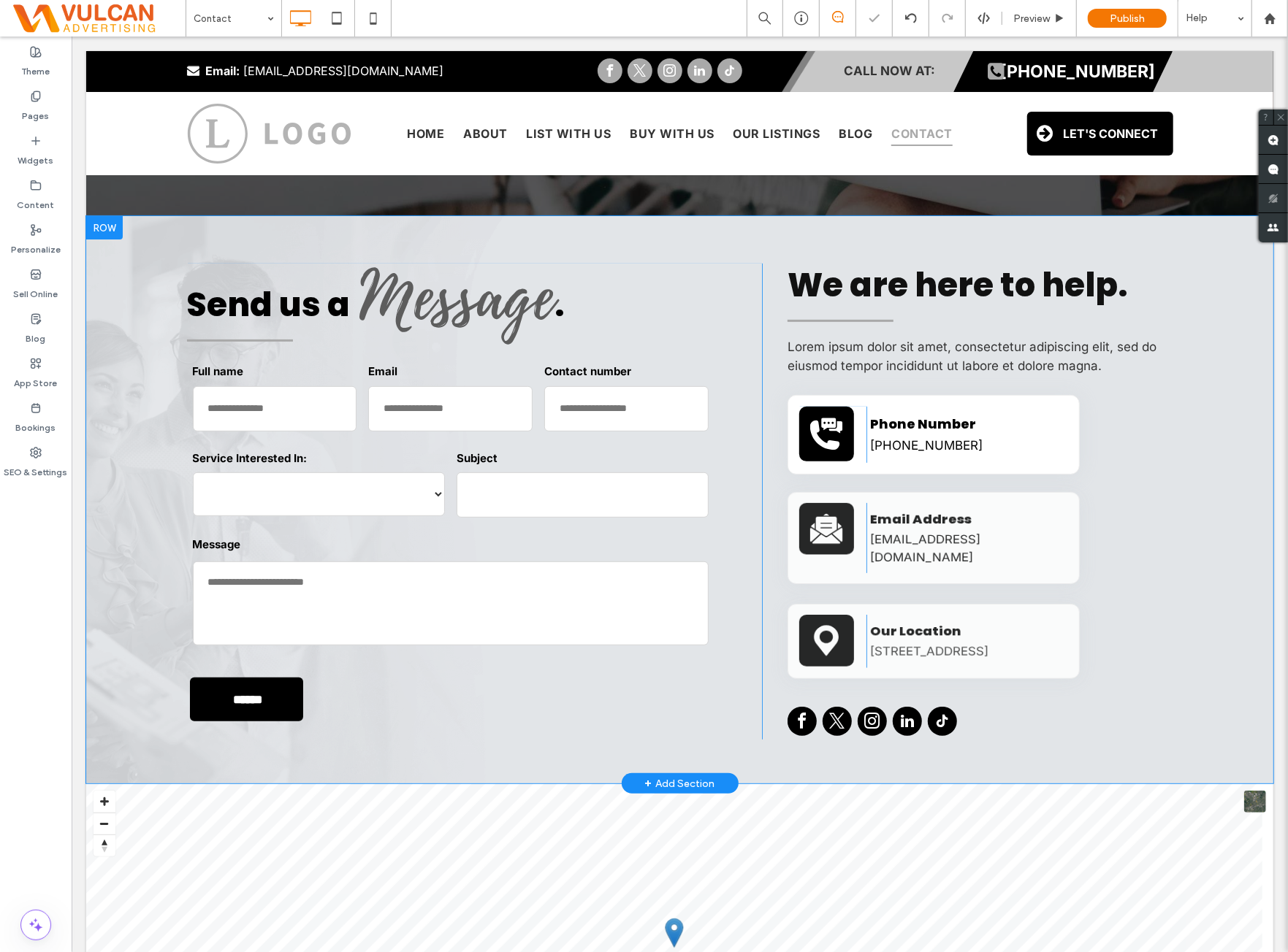
scroll to position [243, 0]
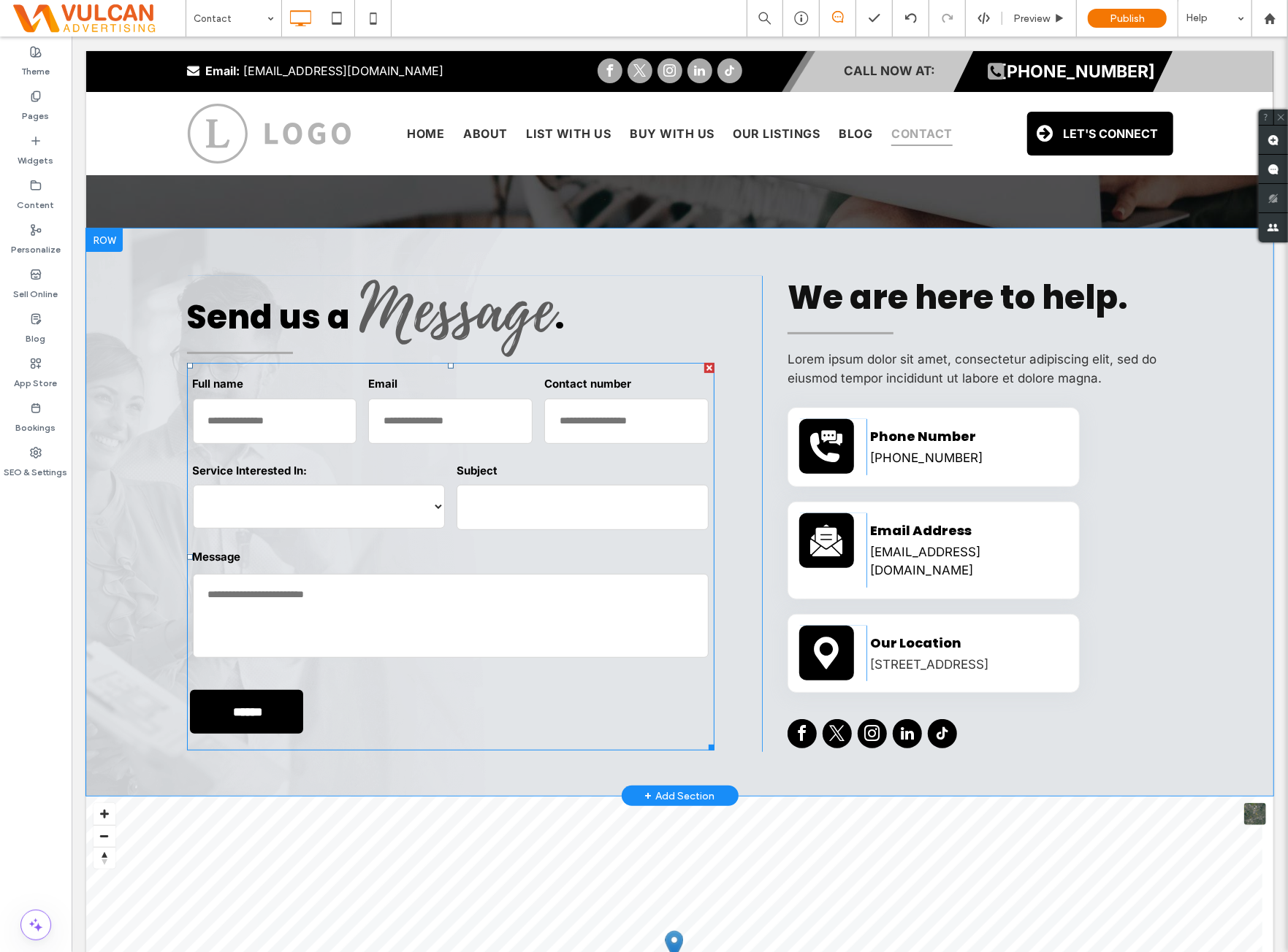
click at [347, 490] on select "****** ******* *****" at bounding box center [319, 505] width 252 height 44
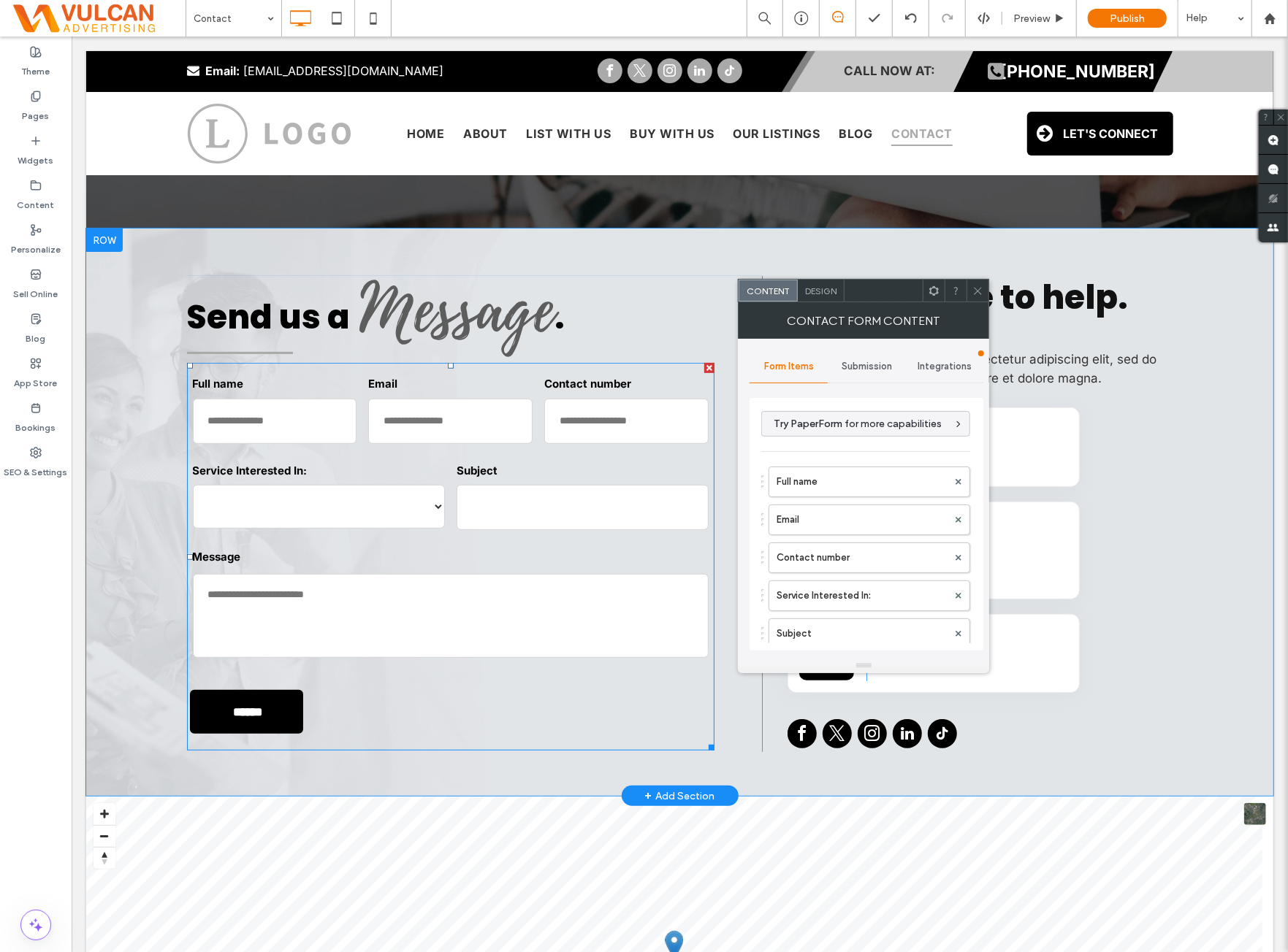
type input "******"
type input "**********"
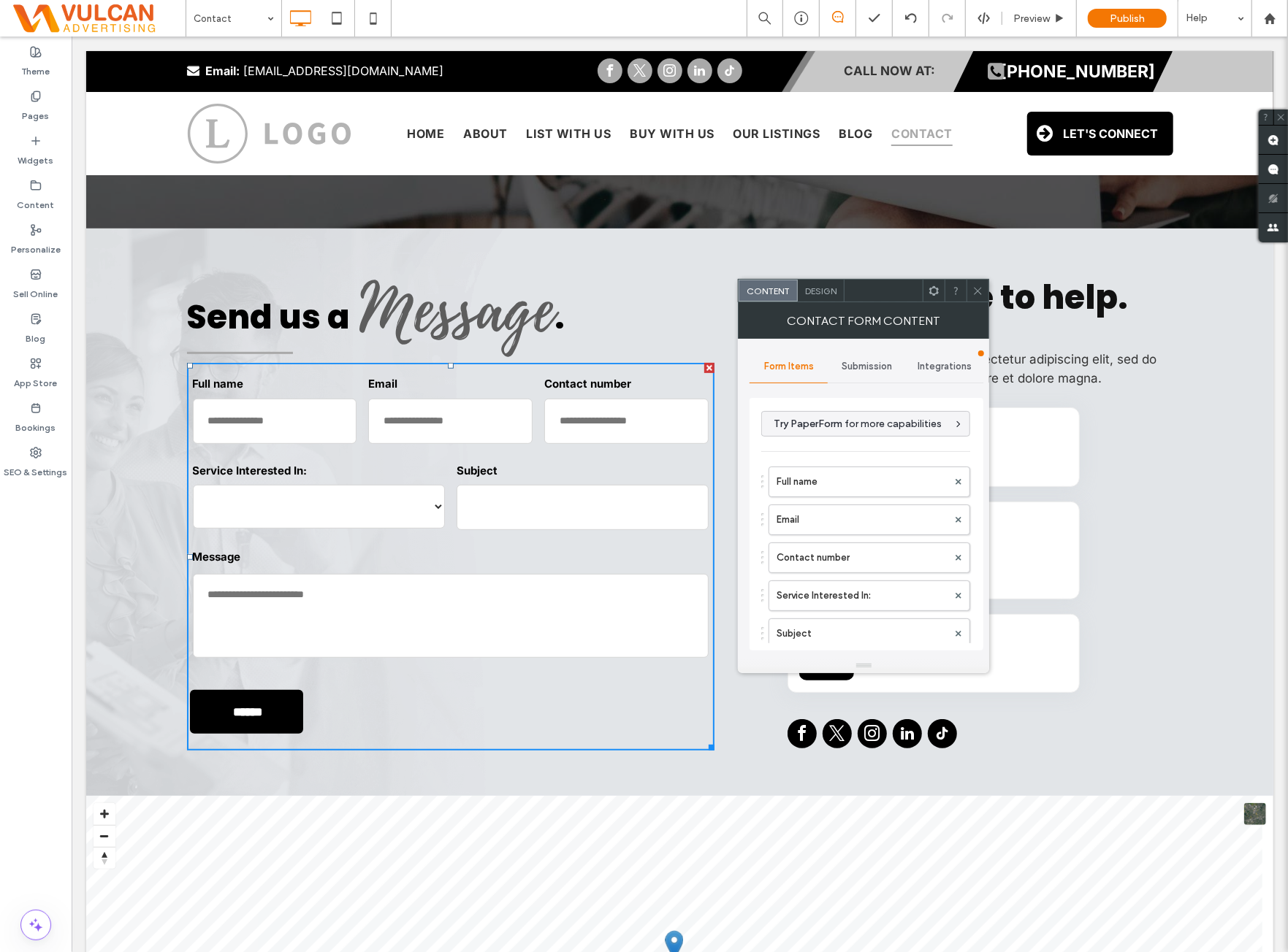
click at [372, 490] on select "****** ******* *****" at bounding box center [319, 505] width 252 height 44
click at [974, 285] on div at bounding box center [977, 290] width 21 height 21
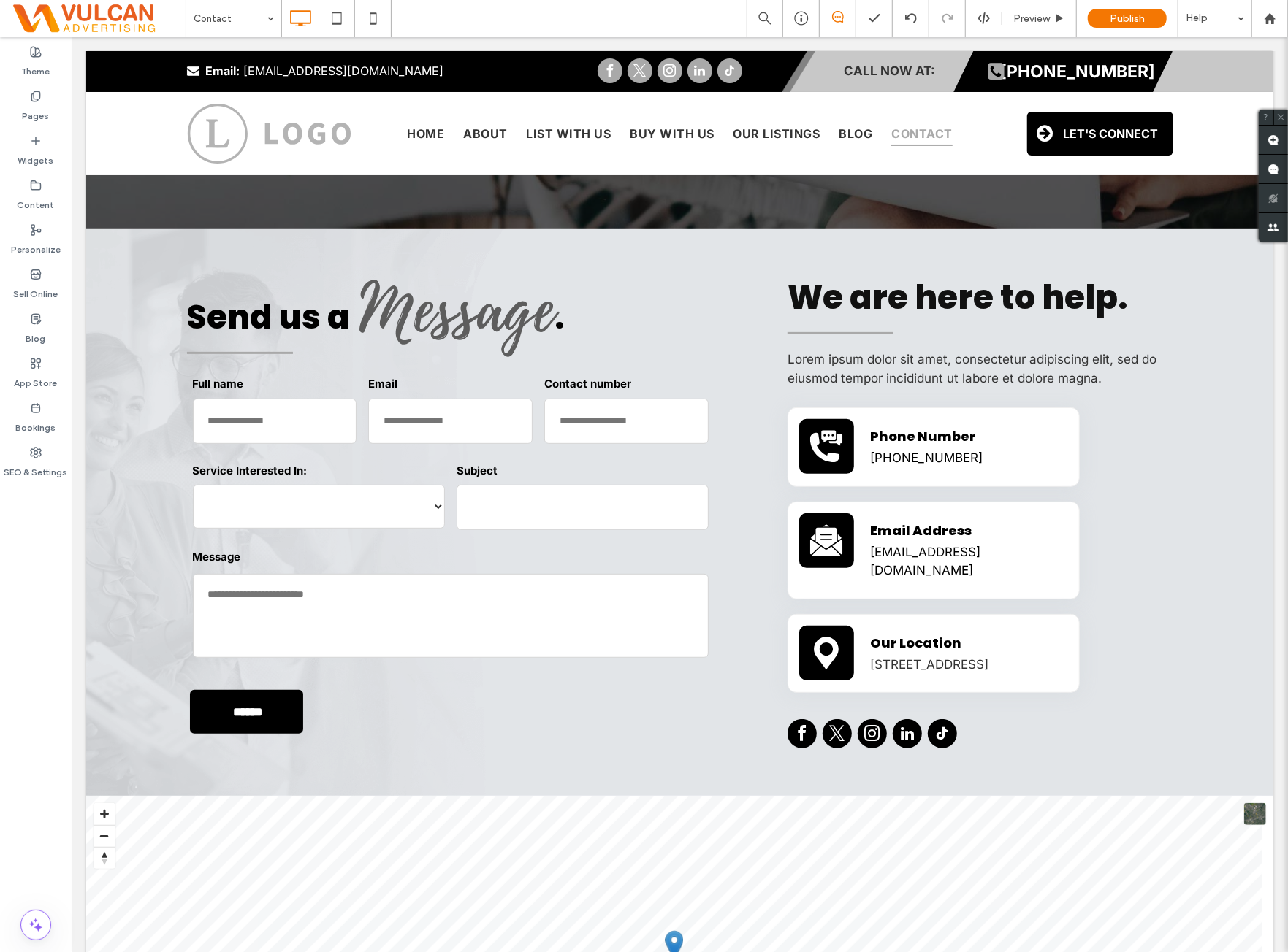
drag, startPoint x: 16, startPoint y: 641, endPoint x: 50, endPoint y: 651, distance: 35.4
click at [18, 640] on div "Theme Pages Widgets Content Personalize Sell Online Blog App Store Bookings SEO…" at bounding box center [36, 494] width 72 height 916
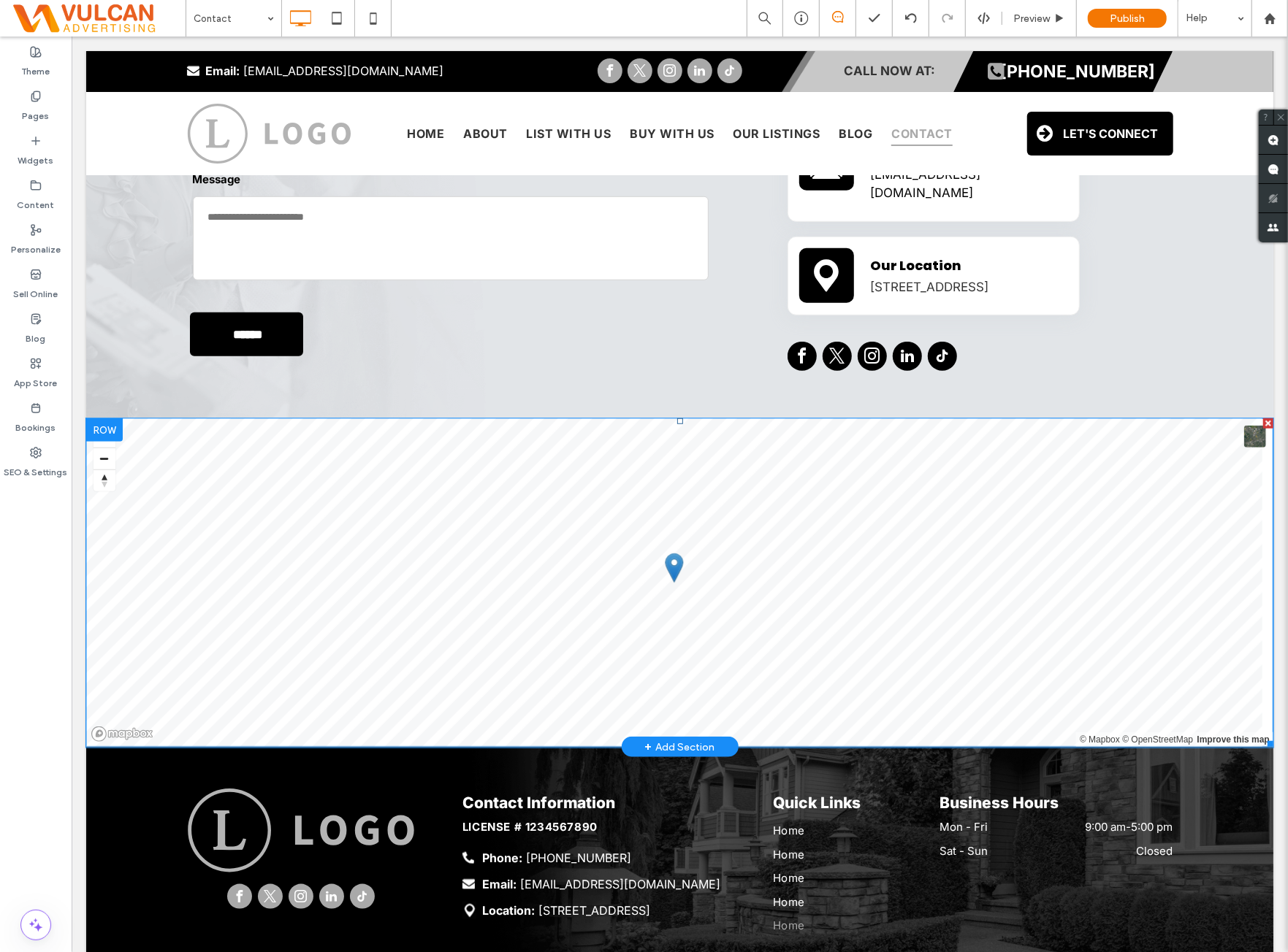
scroll to position [695, 0]
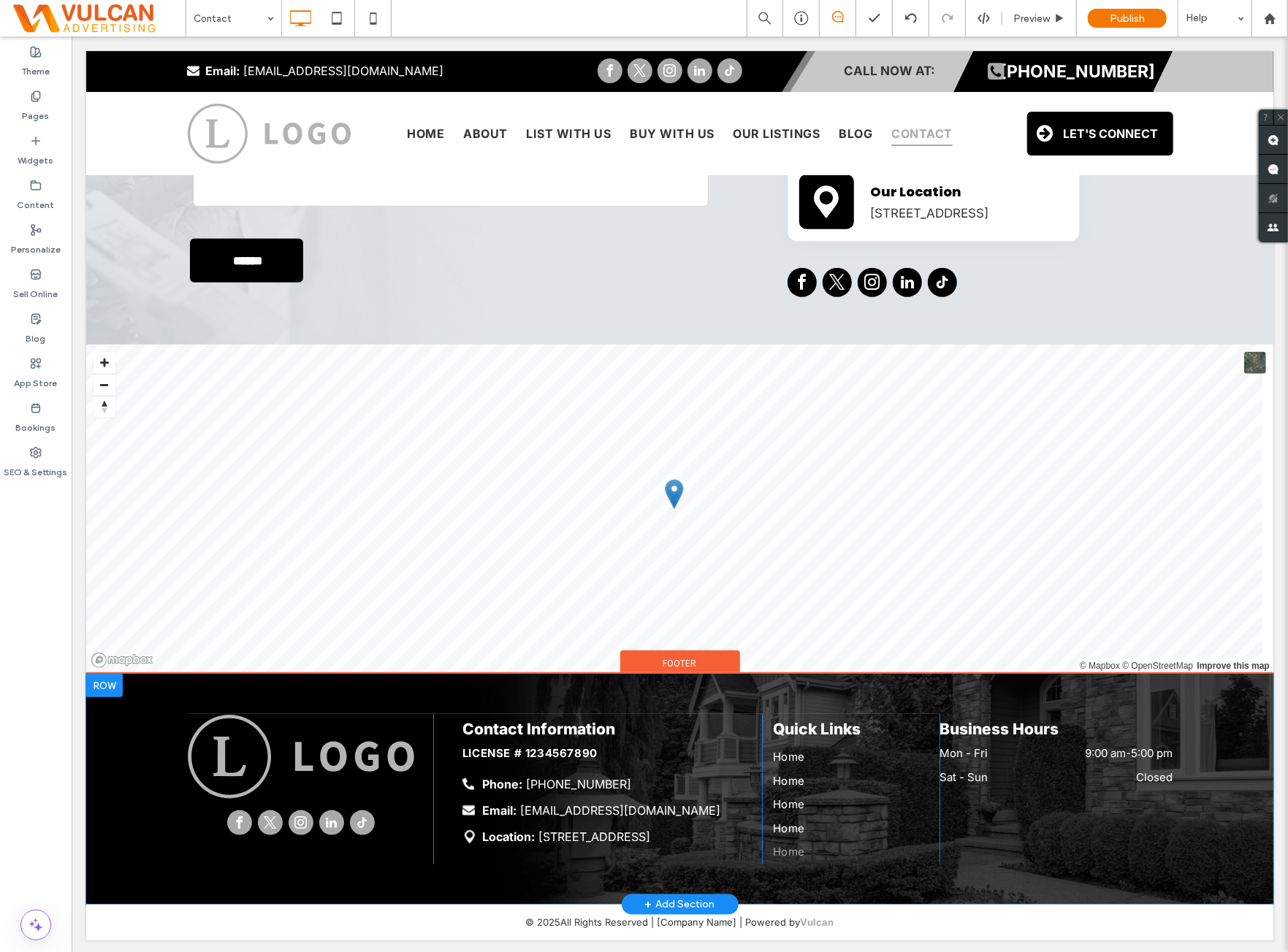
click at [543, 685] on div "Click To Paste Contact Information License # 1234567890 Phone: (888) 888-8888 E…" at bounding box center [679, 789] width 1187 height 231
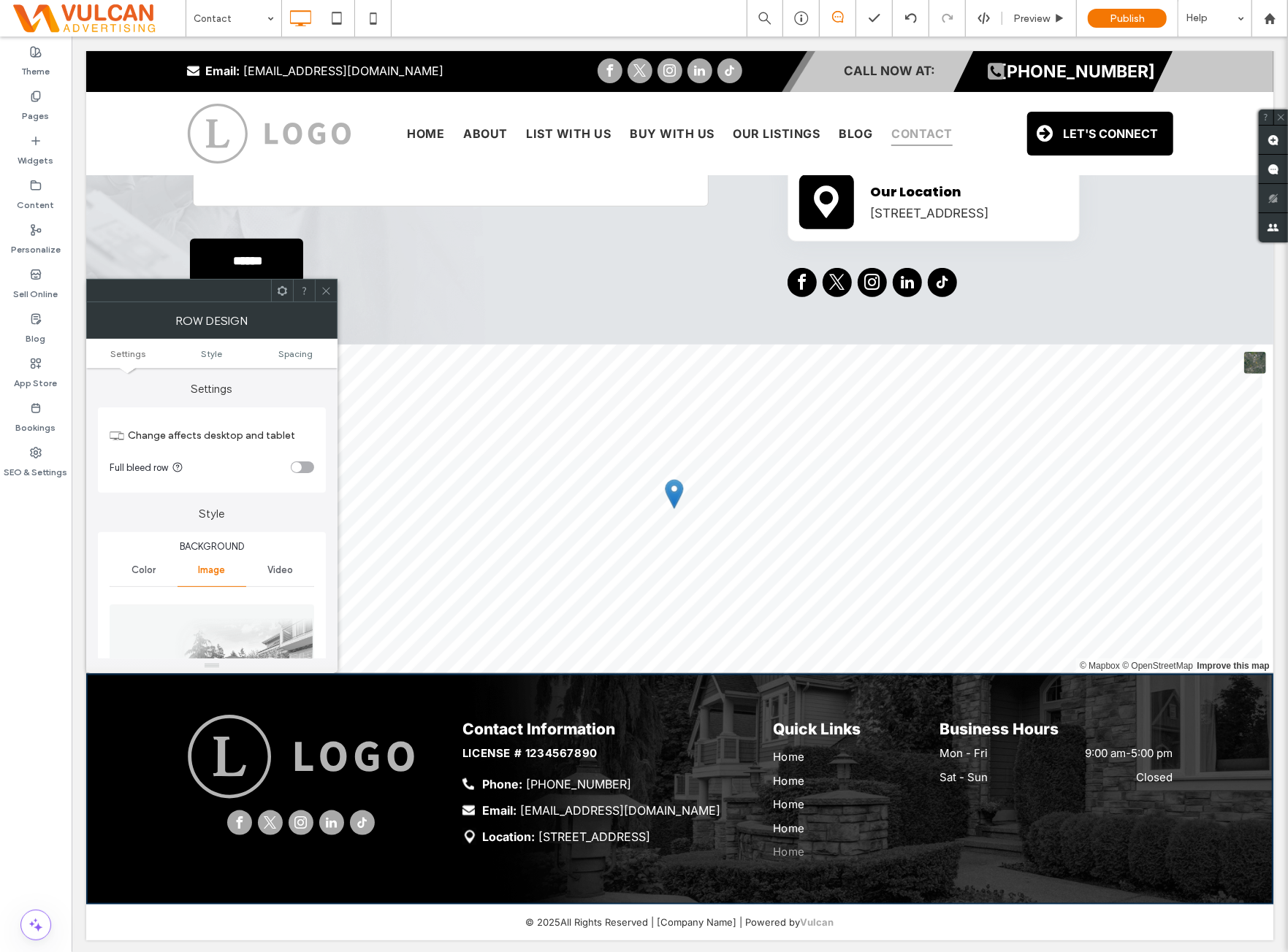
scroll to position [243, 0]
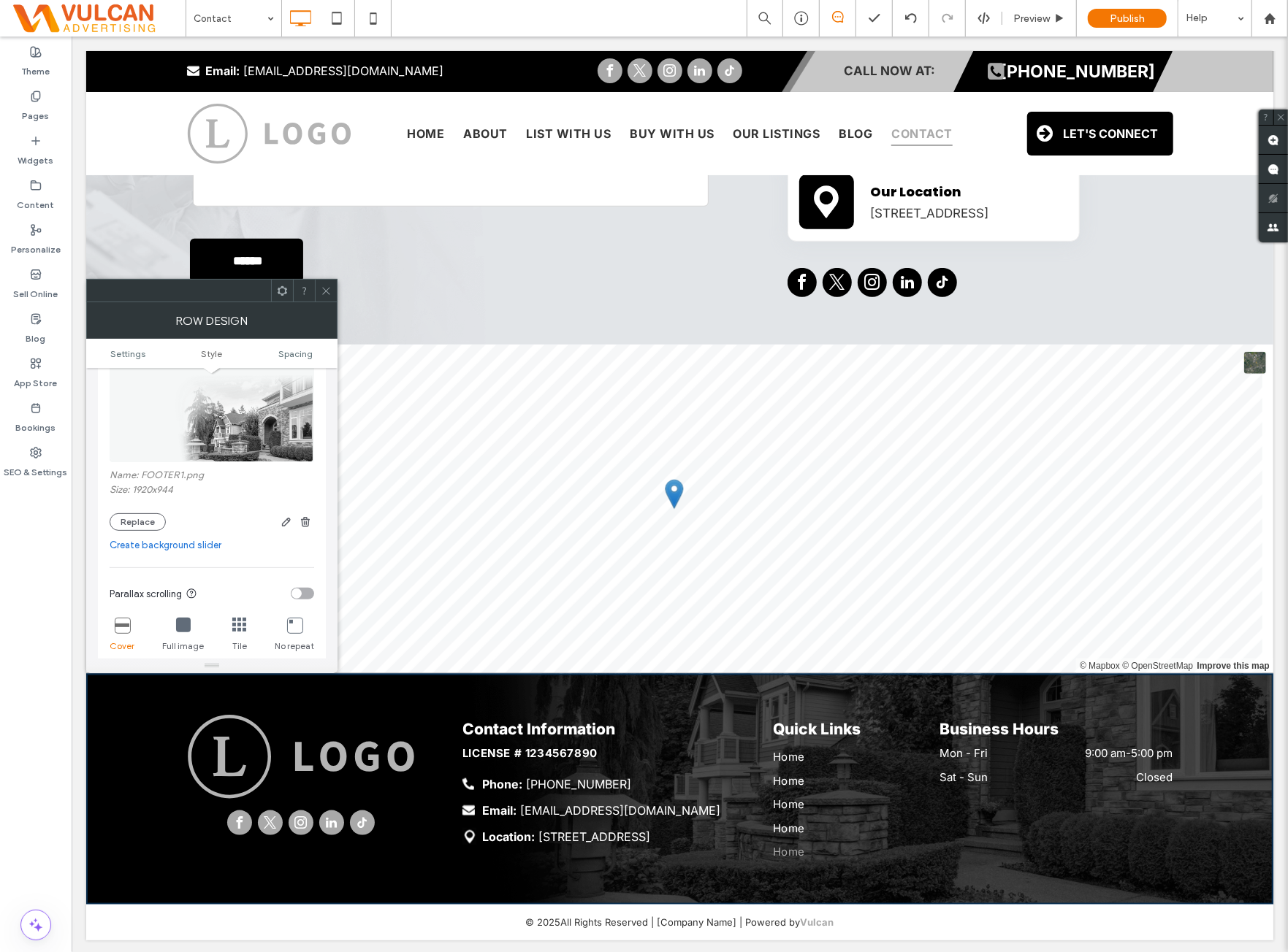
click at [328, 286] on icon at bounding box center [326, 291] width 11 height 11
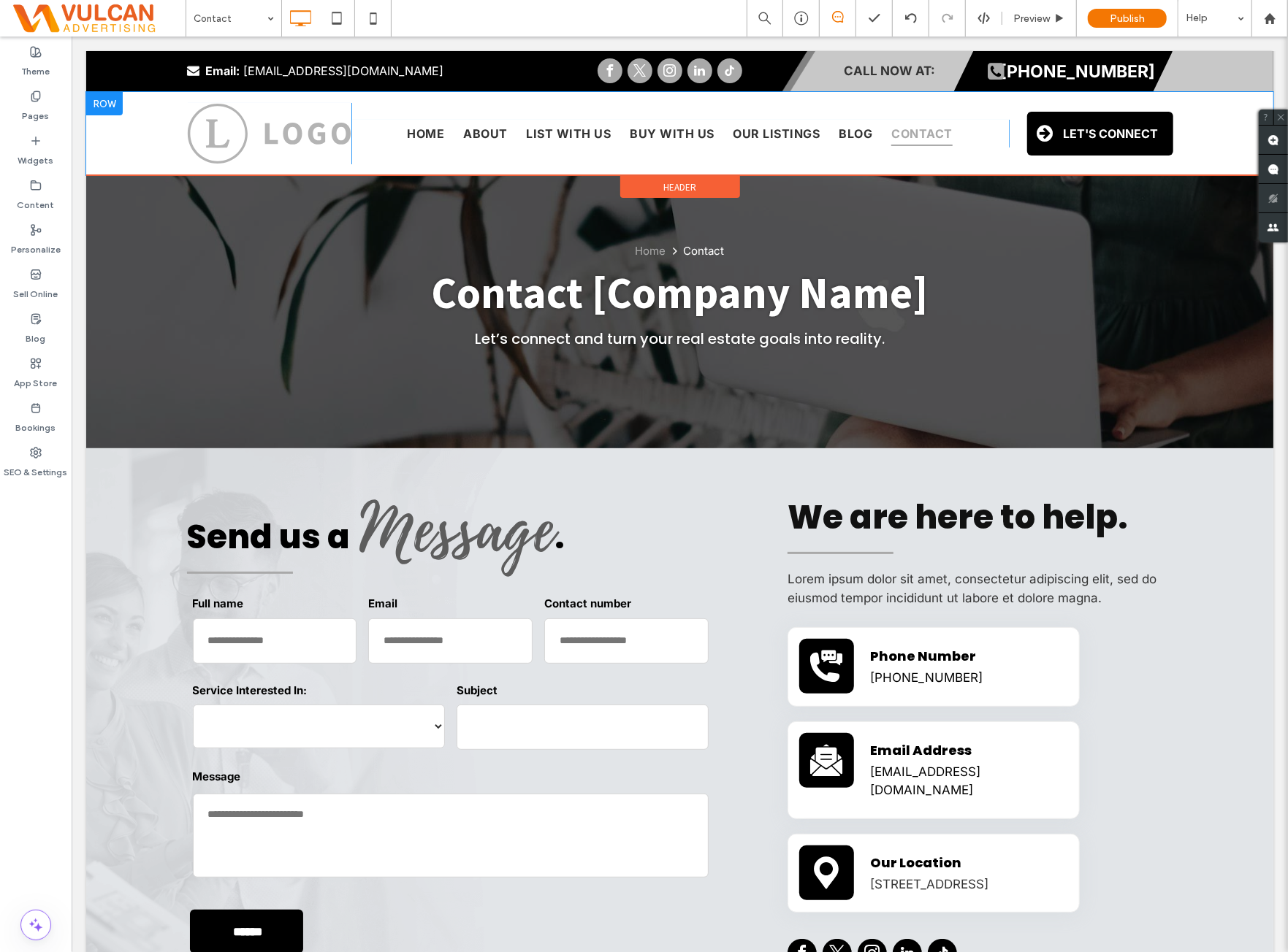
scroll to position [0, 0]
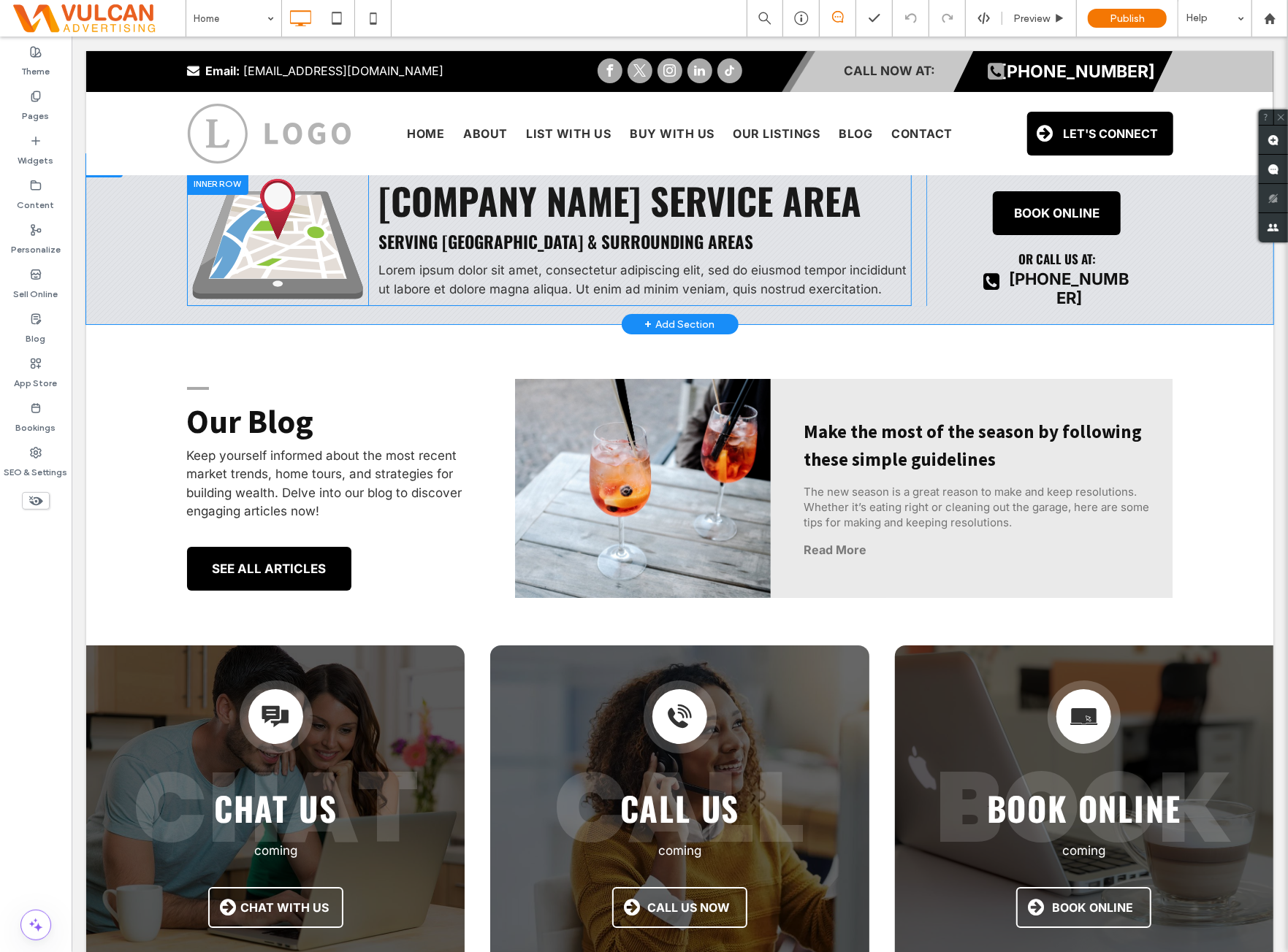
scroll to position [3408, 0]
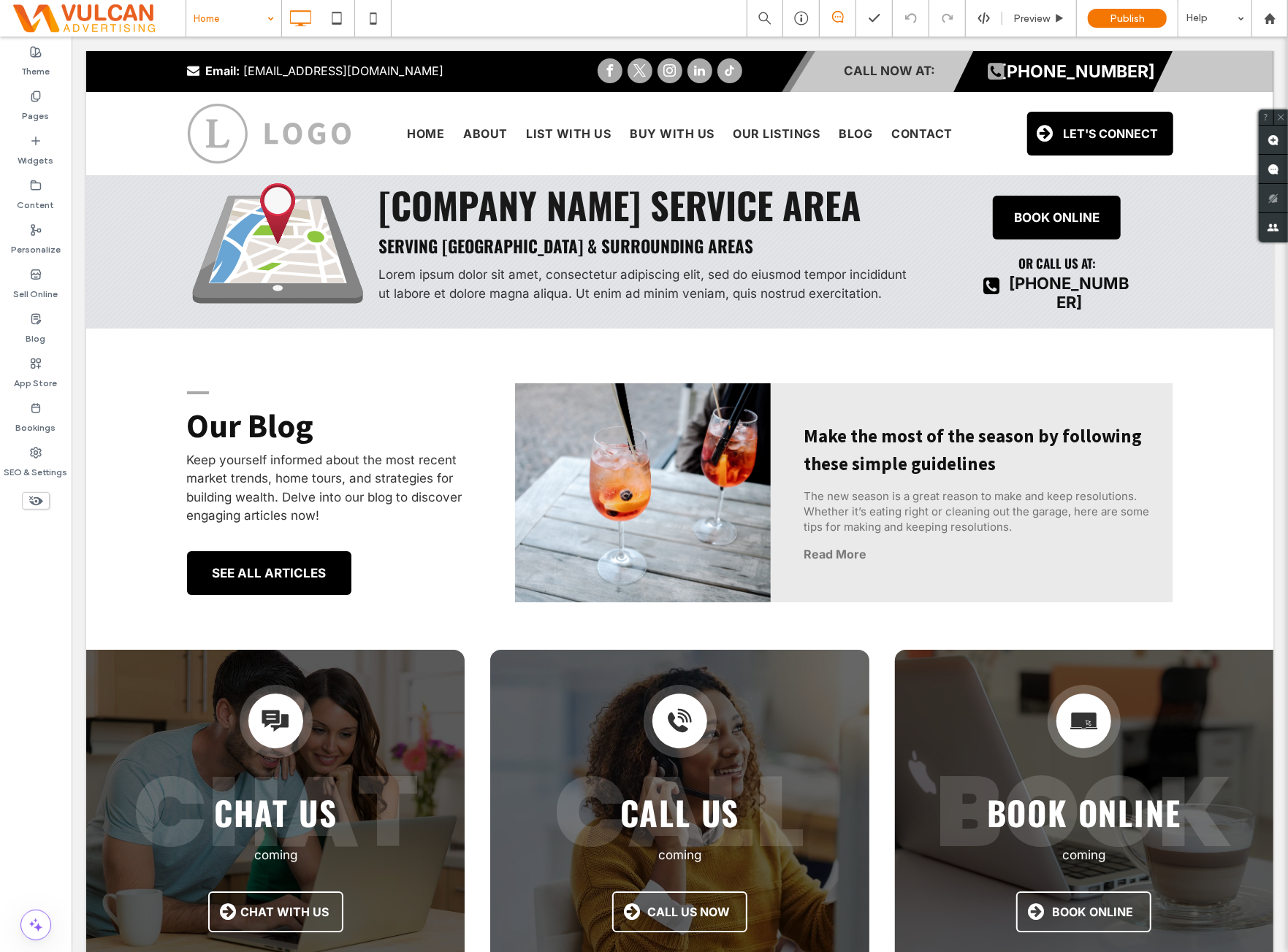
click at [263, 33] on div "Home" at bounding box center [234, 18] width 95 height 36
click at [16, 618] on div at bounding box center [644, 476] width 1288 height 952
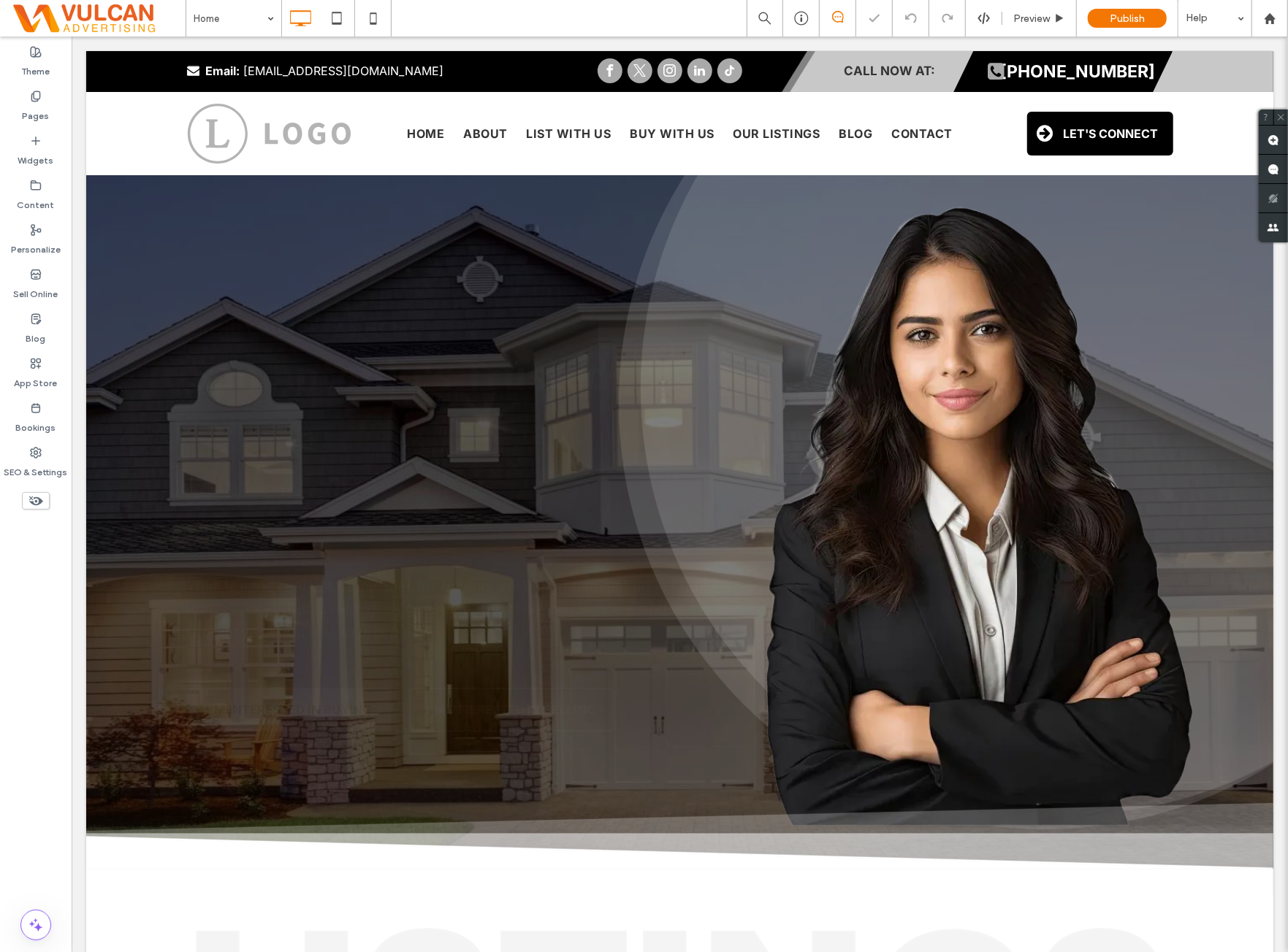
scroll to position [0, 0]
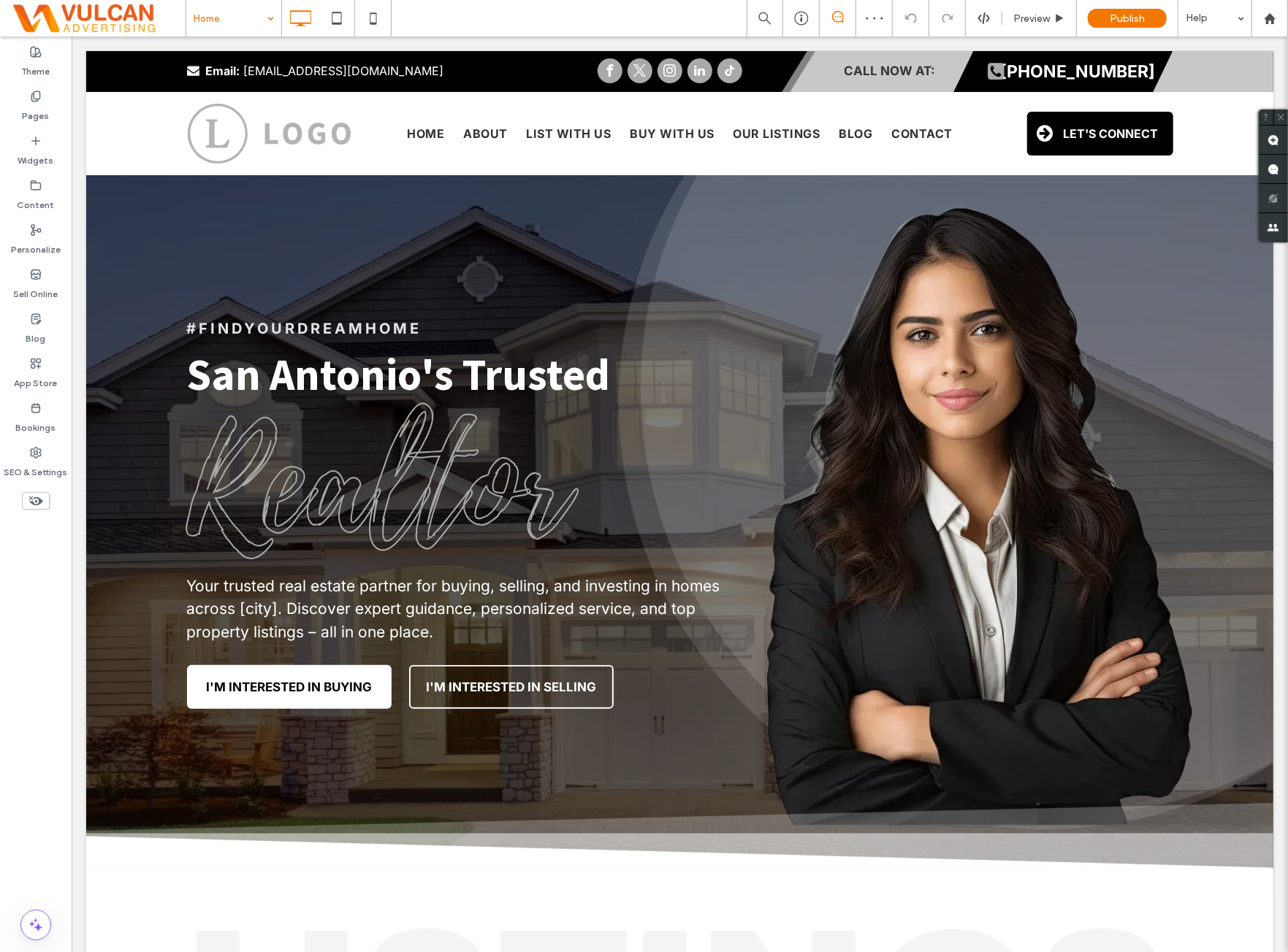
click at [494, 15] on div at bounding box center [644, 476] width 1288 height 952
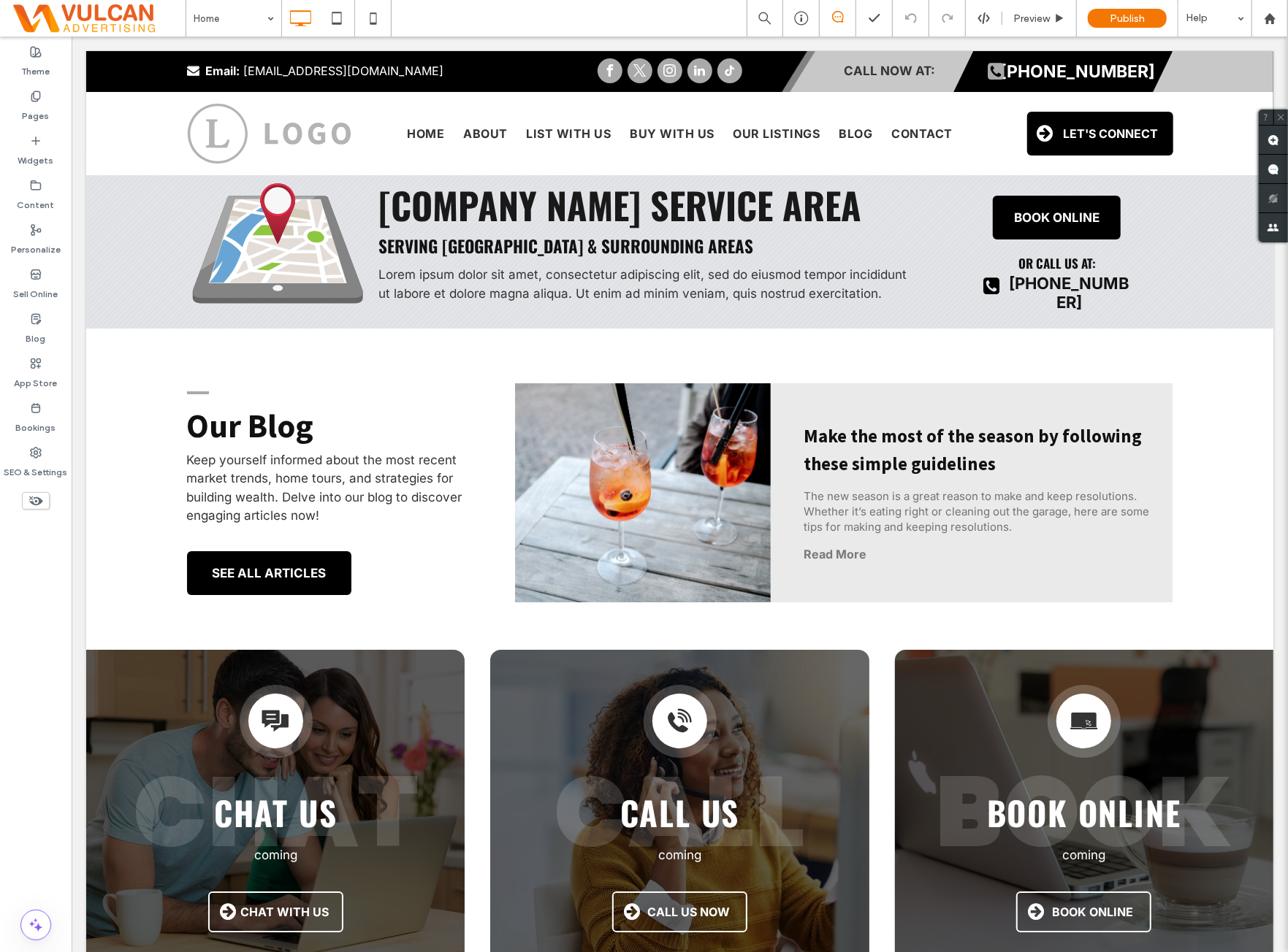
scroll to position [3531, 0]
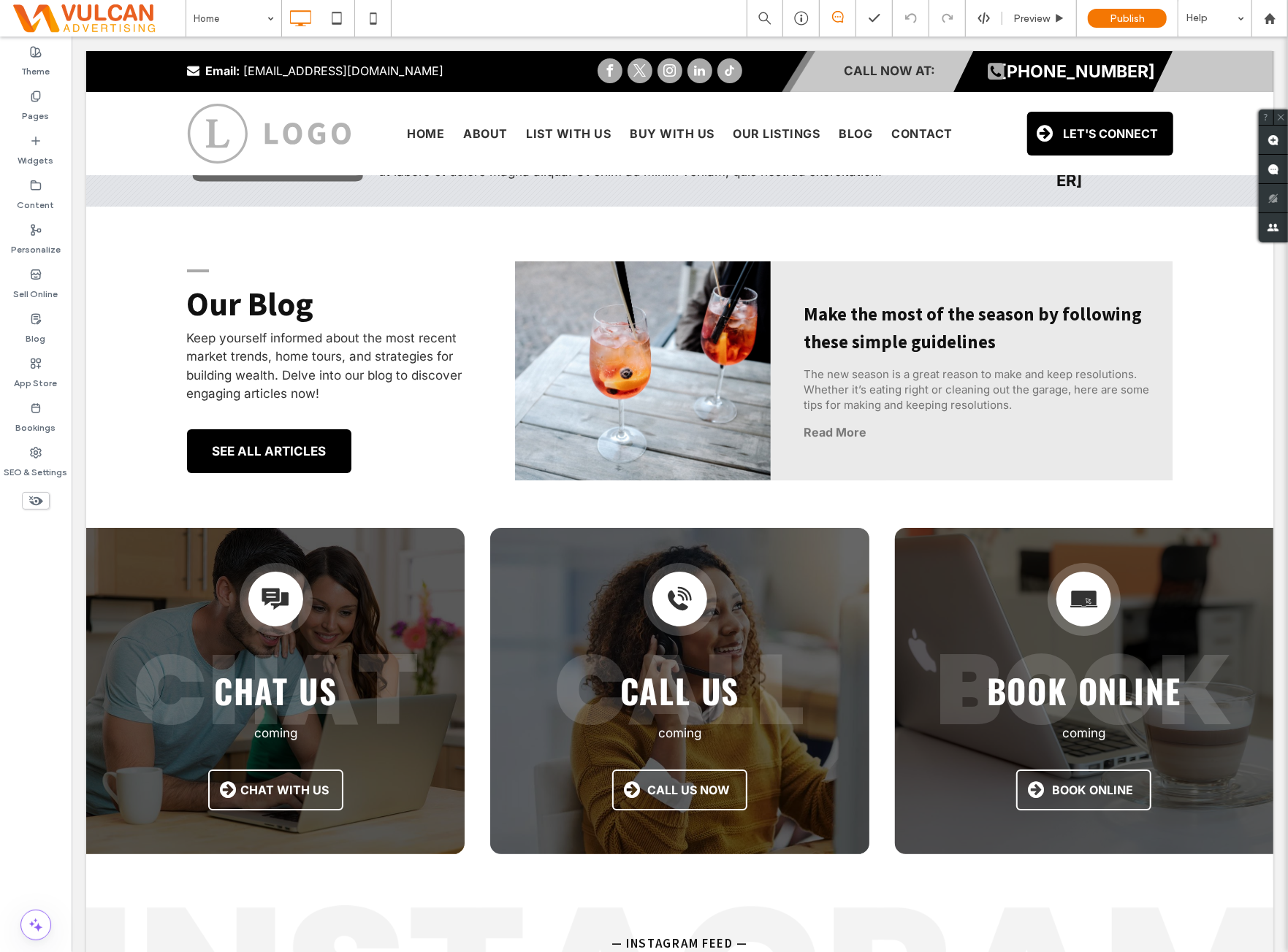
click at [59, 706] on div "Theme Pages Widgets Content Personalize Sell Online Blog App Store Bookings SEO…" at bounding box center [36, 494] width 72 height 916
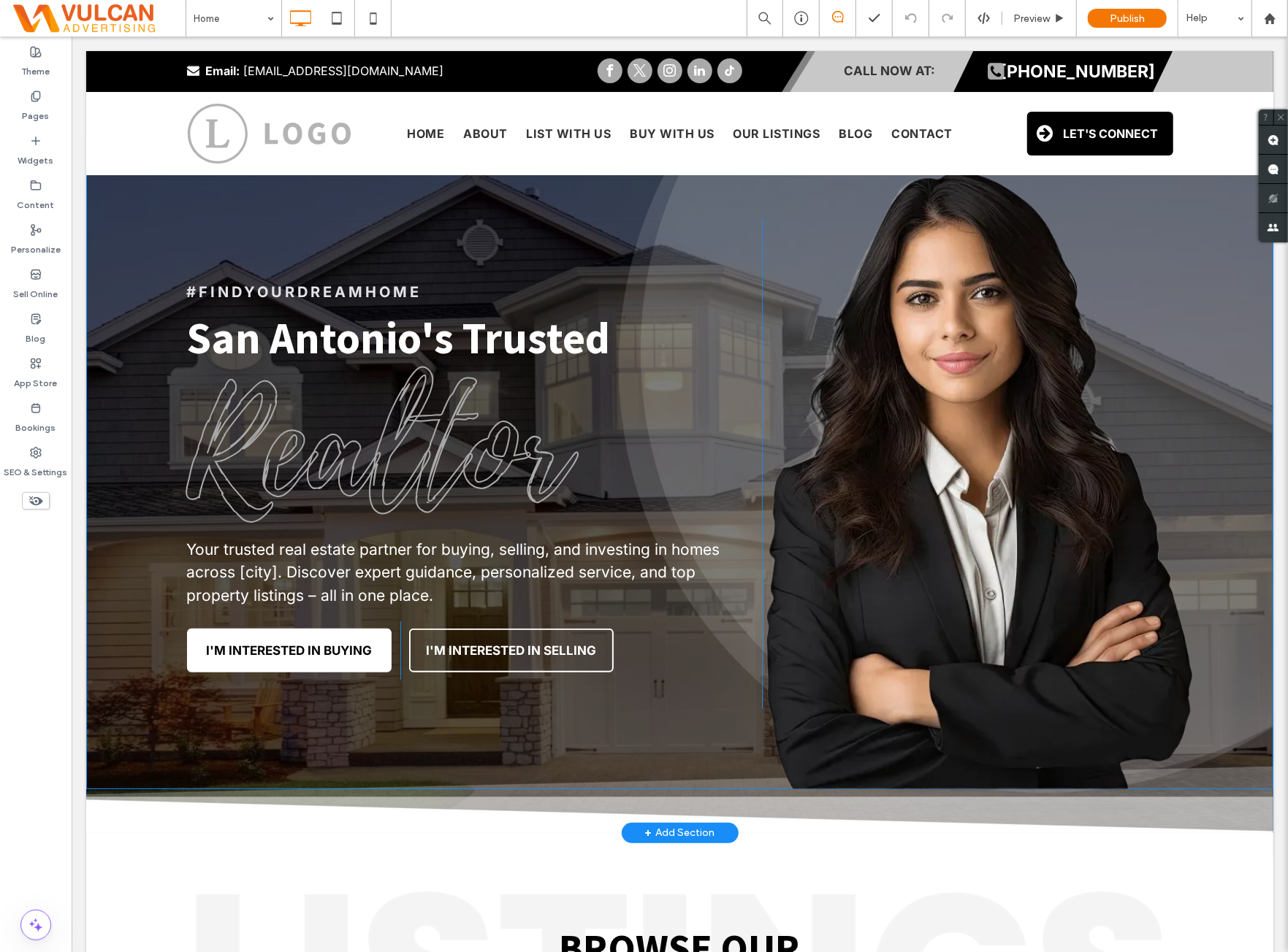
scroll to position [0, 0]
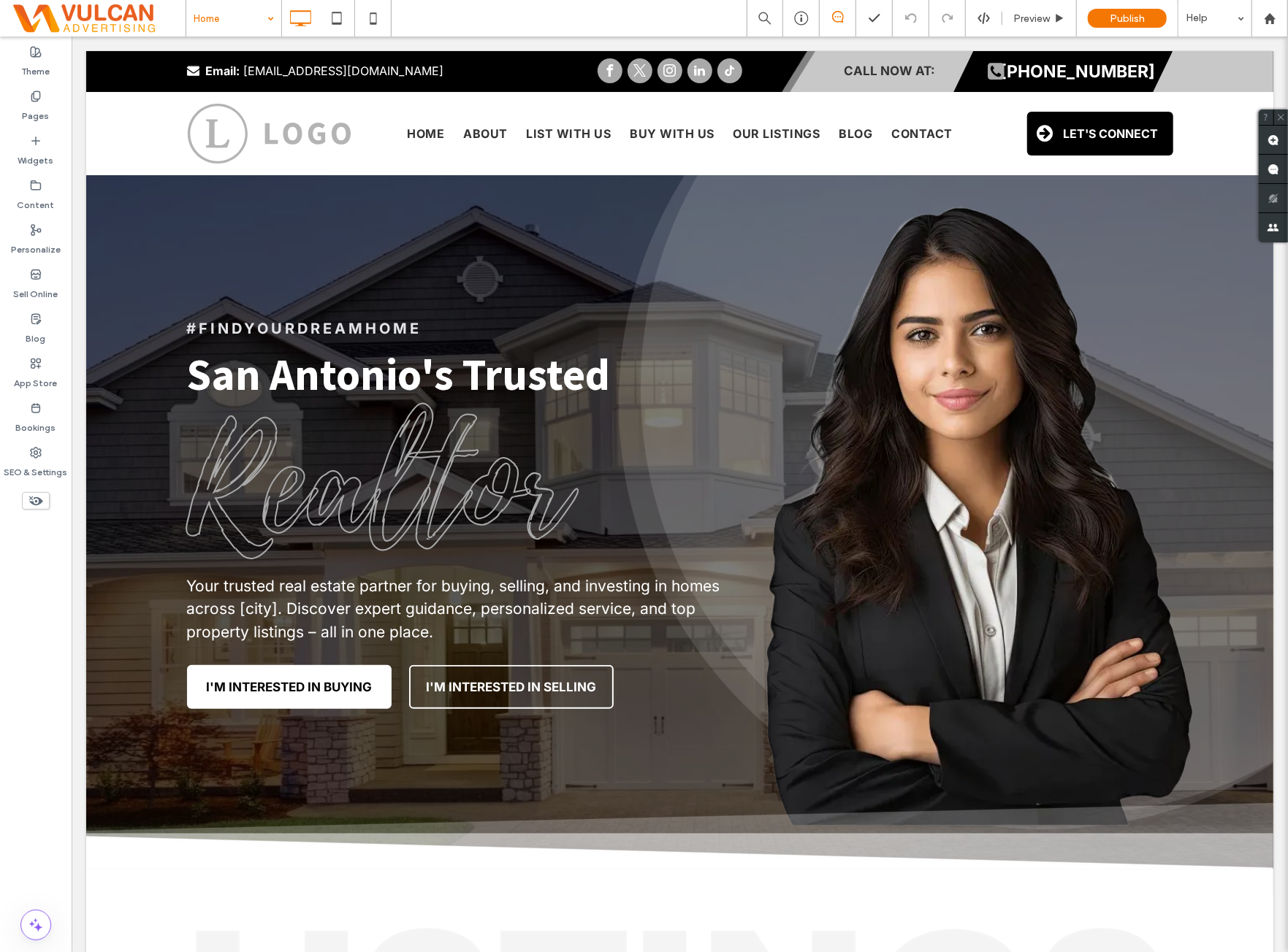
click at [249, 19] on div at bounding box center [644, 476] width 1288 height 952
click at [263, 20] on div at bounding box center [644, 476] width 1288 height 952
click at [256, 32] on input at bounding box center [230, 18] width 73 height 36
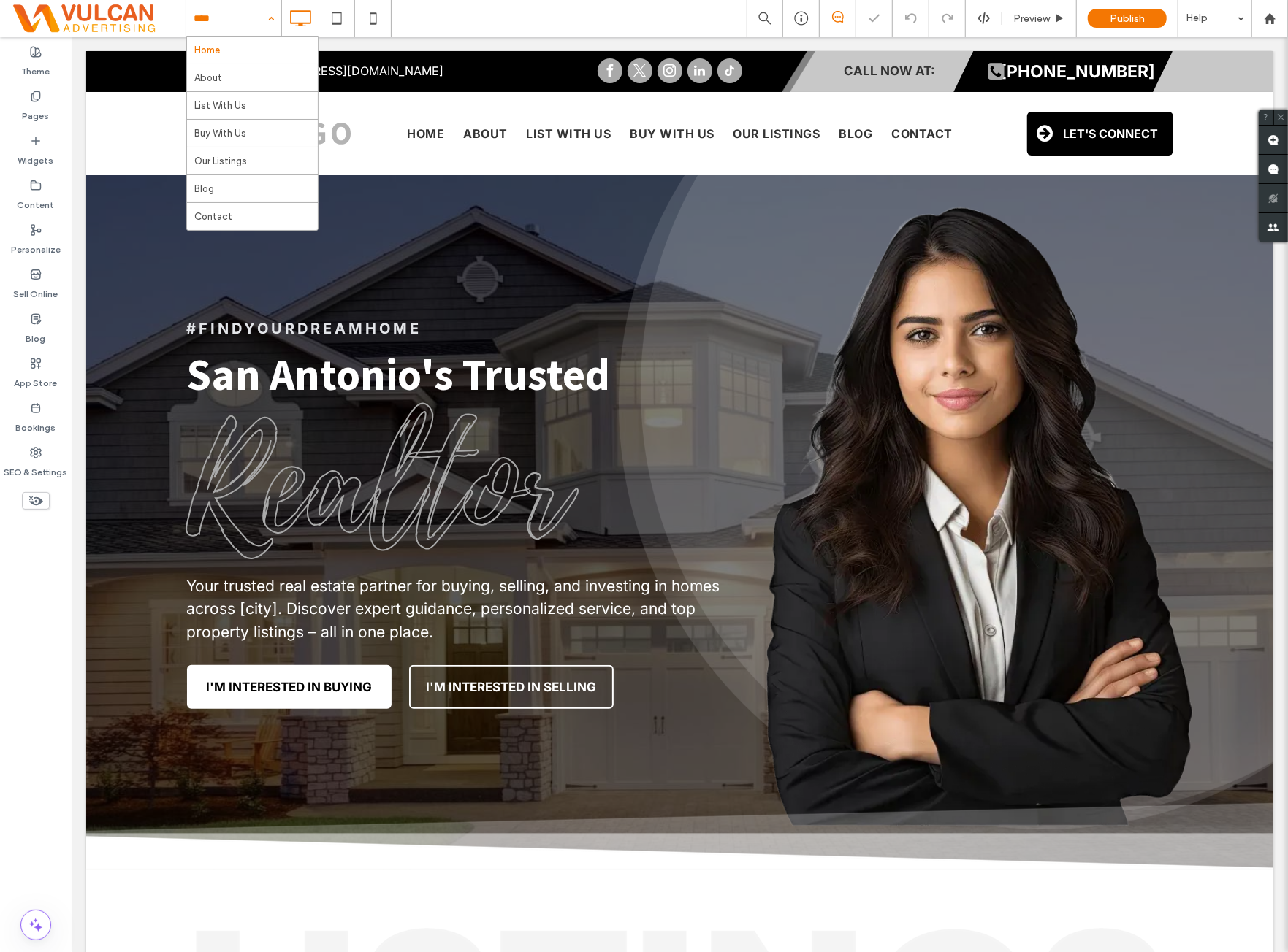
click at [259, 32] on input at bounding box center [230, 18] width 73 height 36
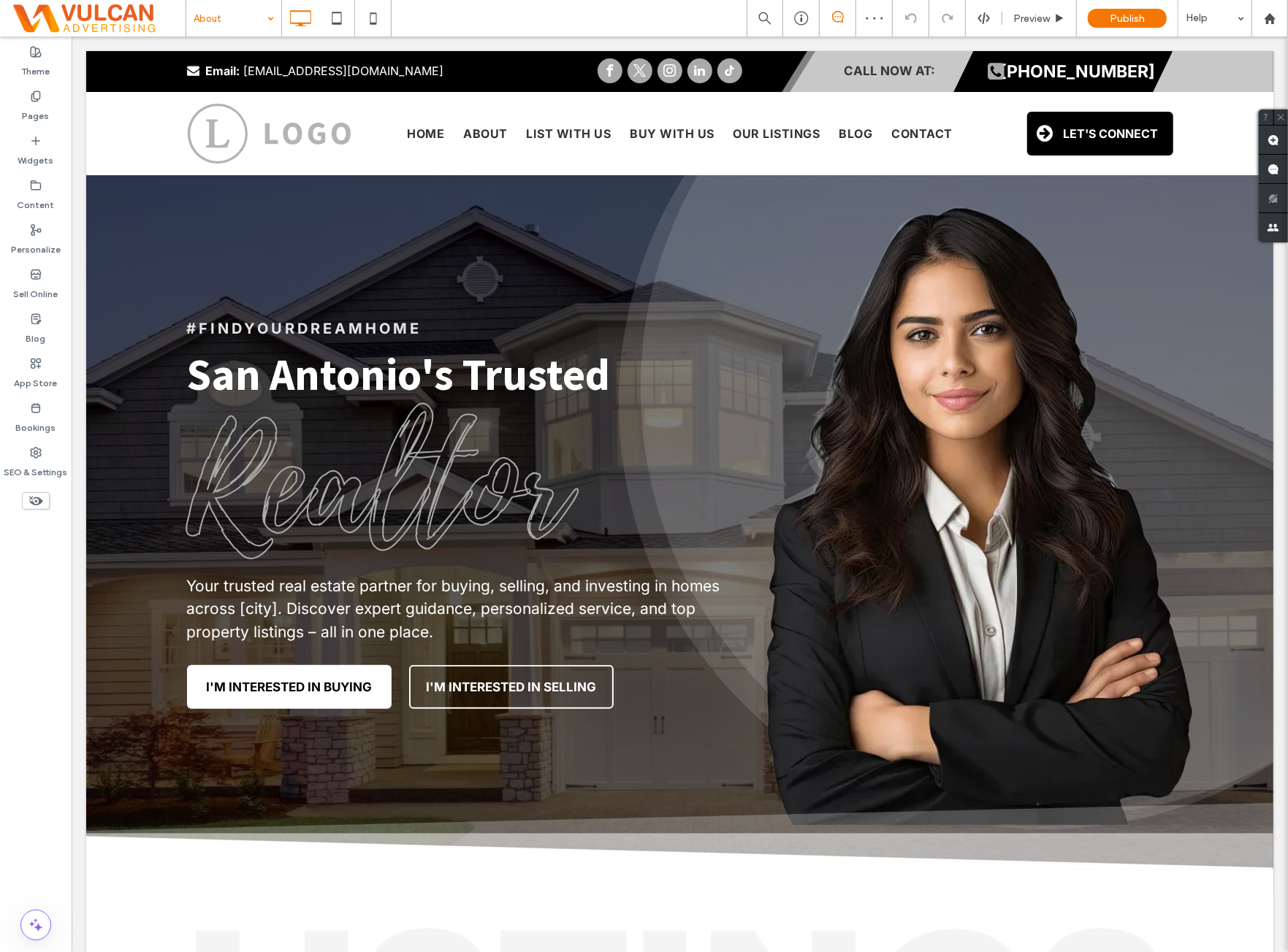
click at [578, 18] on div at bounding box center [644, 476] width 1288 height 952
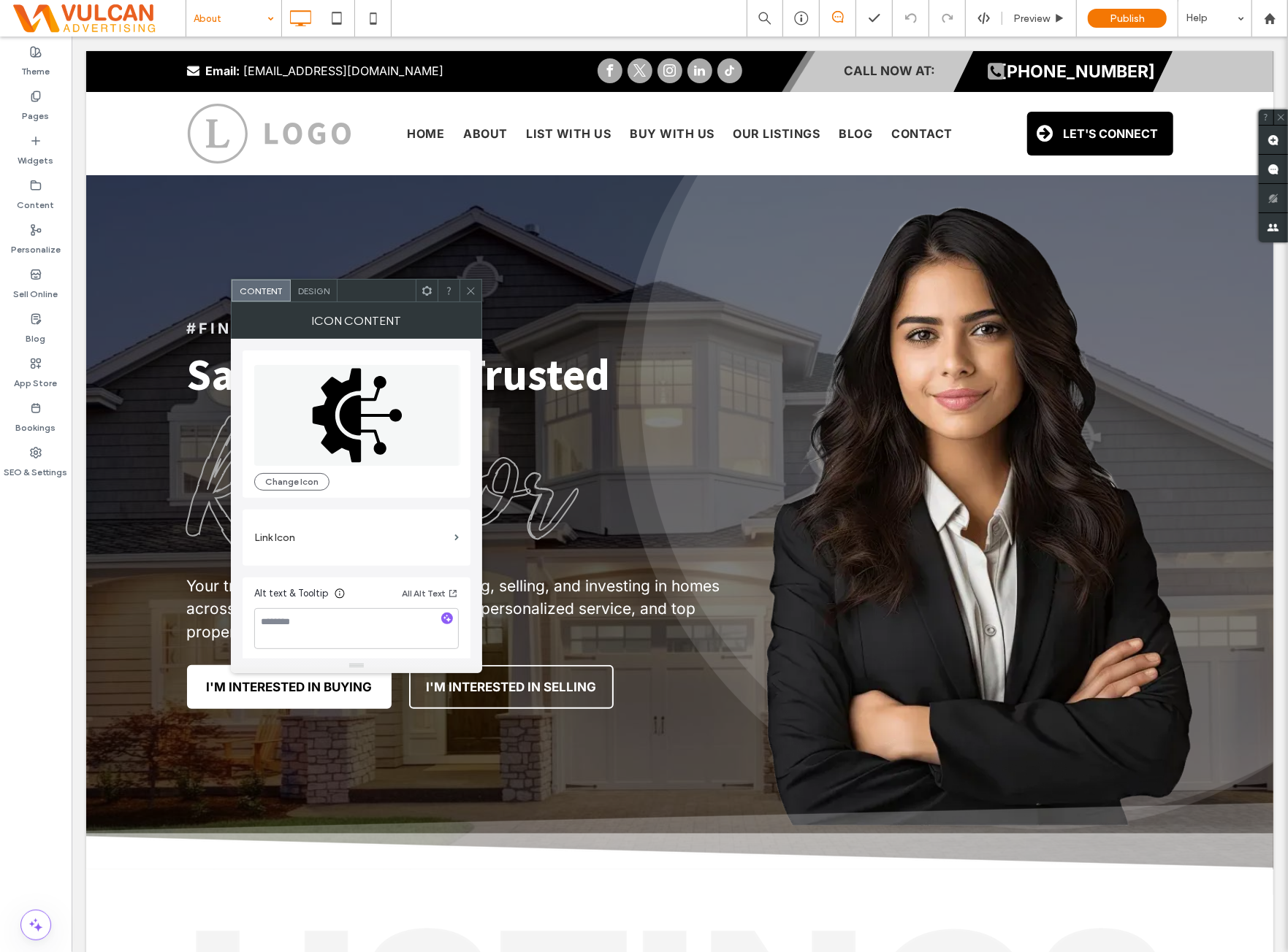
click at [320, 298] on div "Design" at bounding box center [314, 290] width 47 height 21
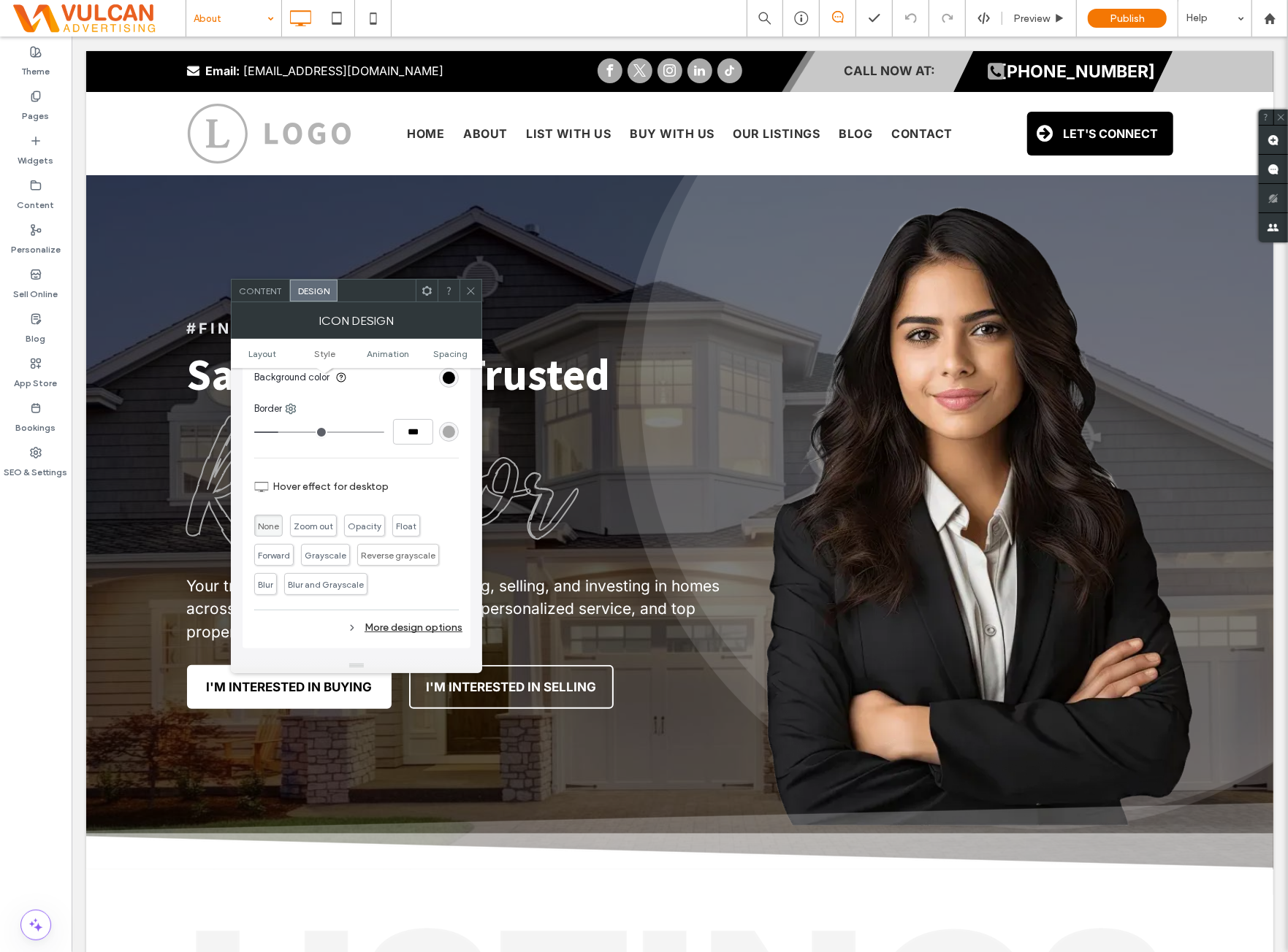
scroll to position [365, 0]
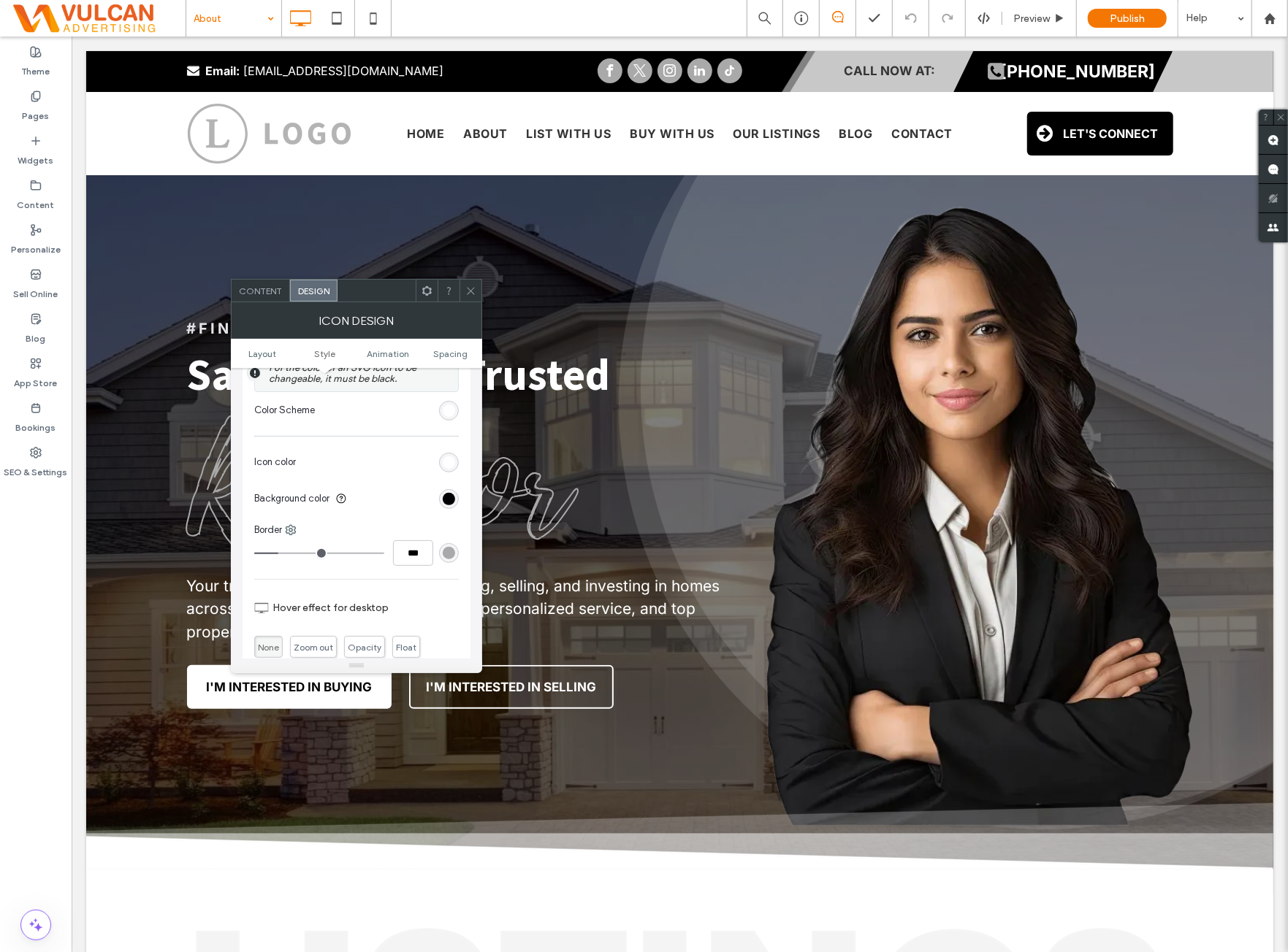
click at [423, 291] on use at bounding box center [427, 291] width 9 height 9
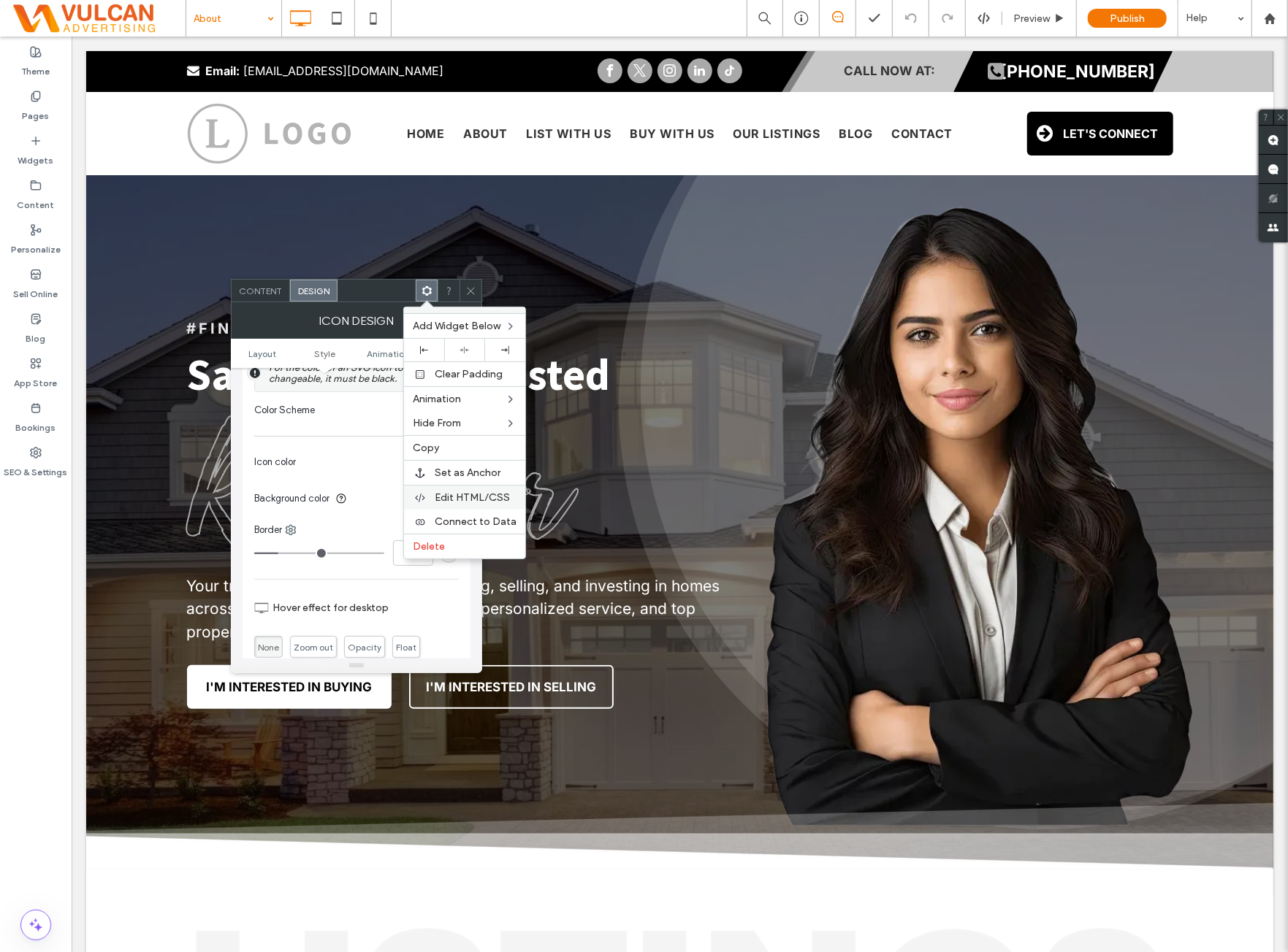
click at [477, 492] on span "Edit HTML/CSS" at bounding box center [472, 497] width 76 height 12
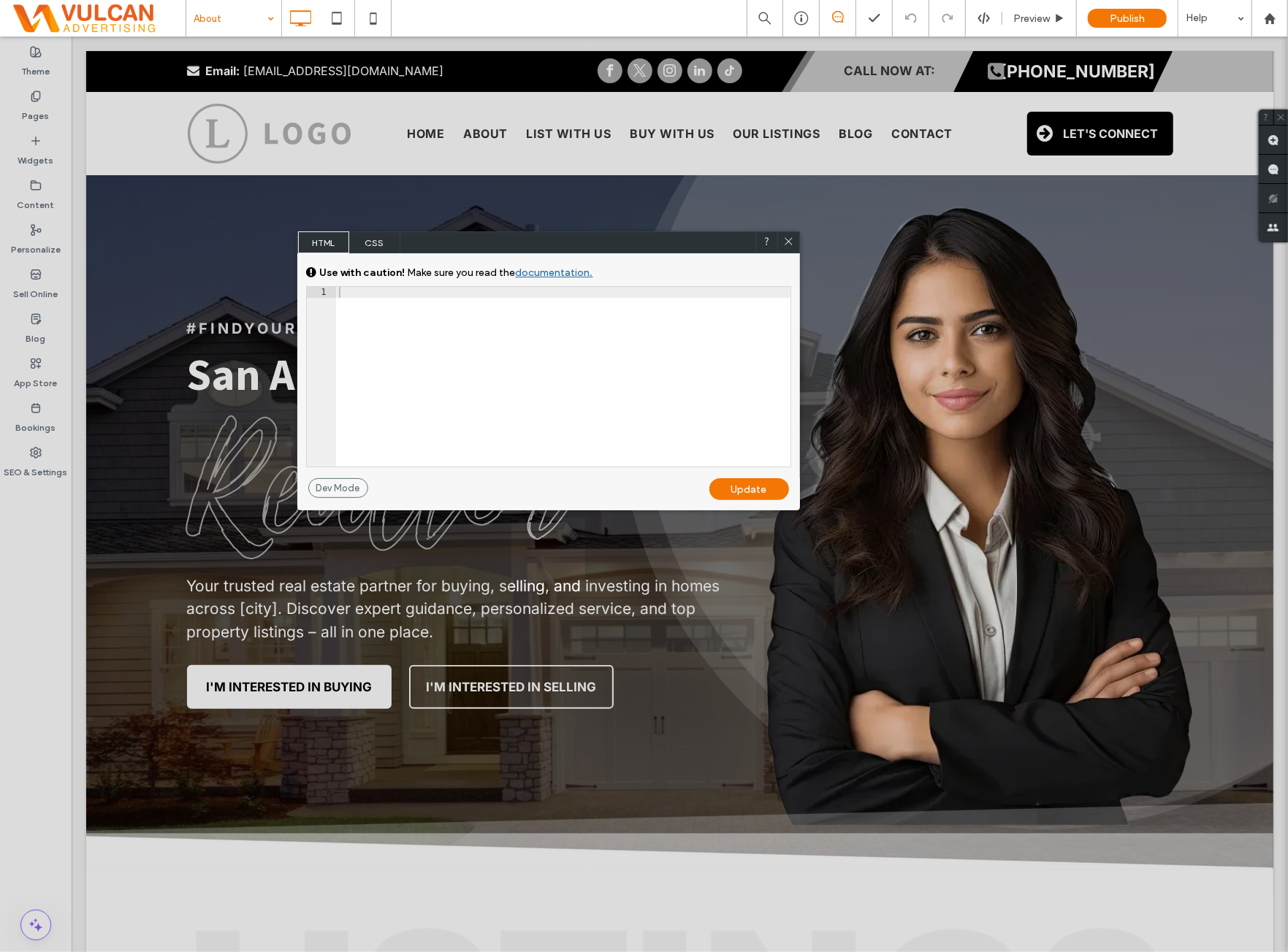
scroll to position [206, 0]
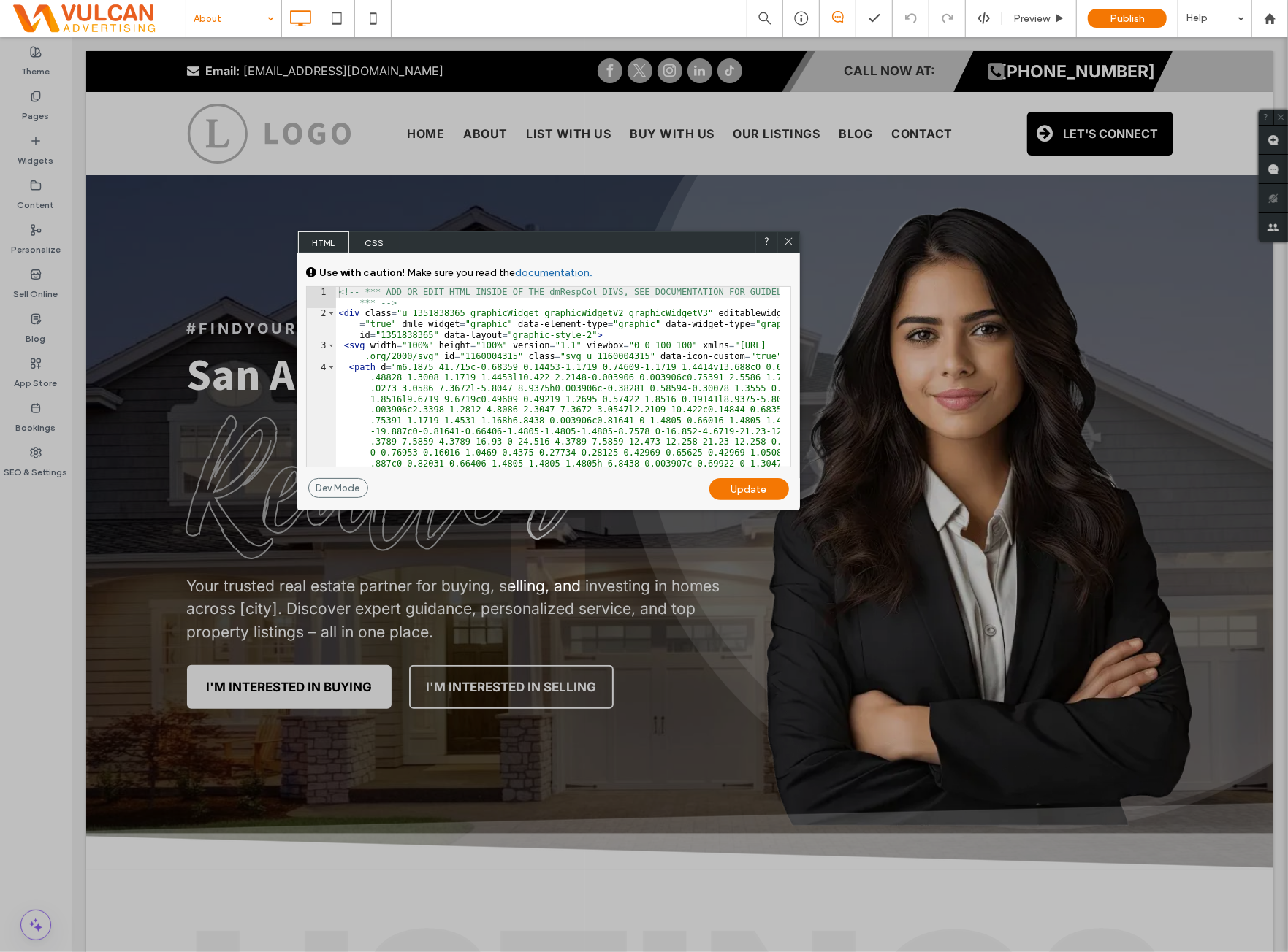
click at [387, 249] on span "CSS" at bounding box center [375, 242] width 51 height 21
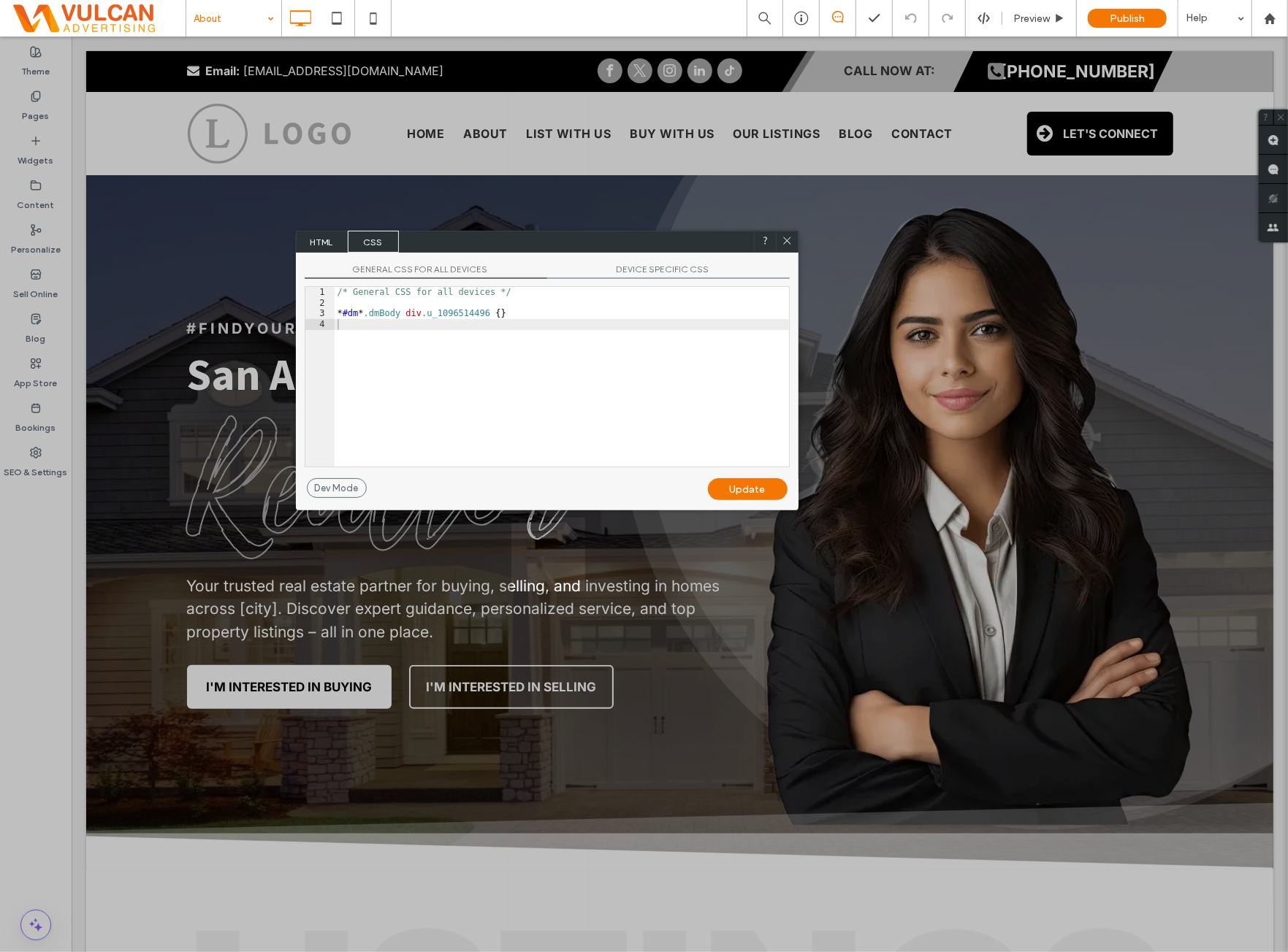
click at [538, 309] on div "/* General CSS for all devices */ * #dm * .dmBody div .u_1096514496 { }" at bounding box center [562, 387] width 454 height 201
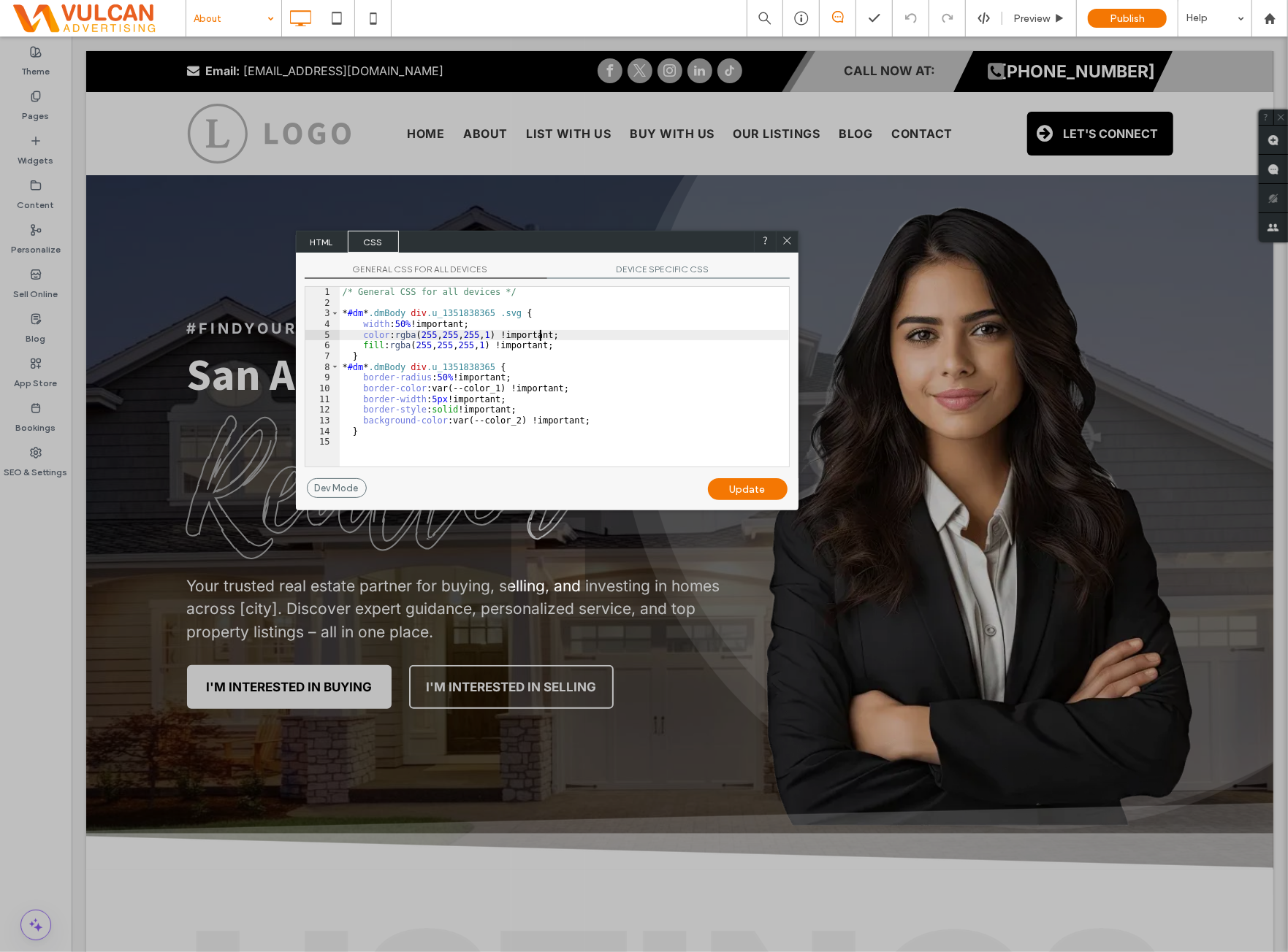
click at [554, 331] on div "/* General CSS for all devices */ * #dm * .dmBody div .u_1351838365 .svg { widt…" at bounding box center [565, 387] width 450 height 201
click at [654, 331] on div "/* General CSS for all devices */ * #dm * .dmBody div .u_1351838365 .svg { widt…" at bounding box center [565, 387] width 450 height 201
click at [656, 325] on div "/* General CSS for all devices */ * #dm * .dmBody div .u_1351838365 .svg { widt…" at bounding box center [565, 387] width 450 height 201
click at [655, 325] on div "/* General CSS for all devices */ * #dm * .dmBody div .u_1351838365 .svg { widt…" at bounding box center [565, 387] width 450 height 201
click at [672, 271] on span "DEVICE SPECIFIC CSS" at bounding box center [669, 271] width 243 height 15
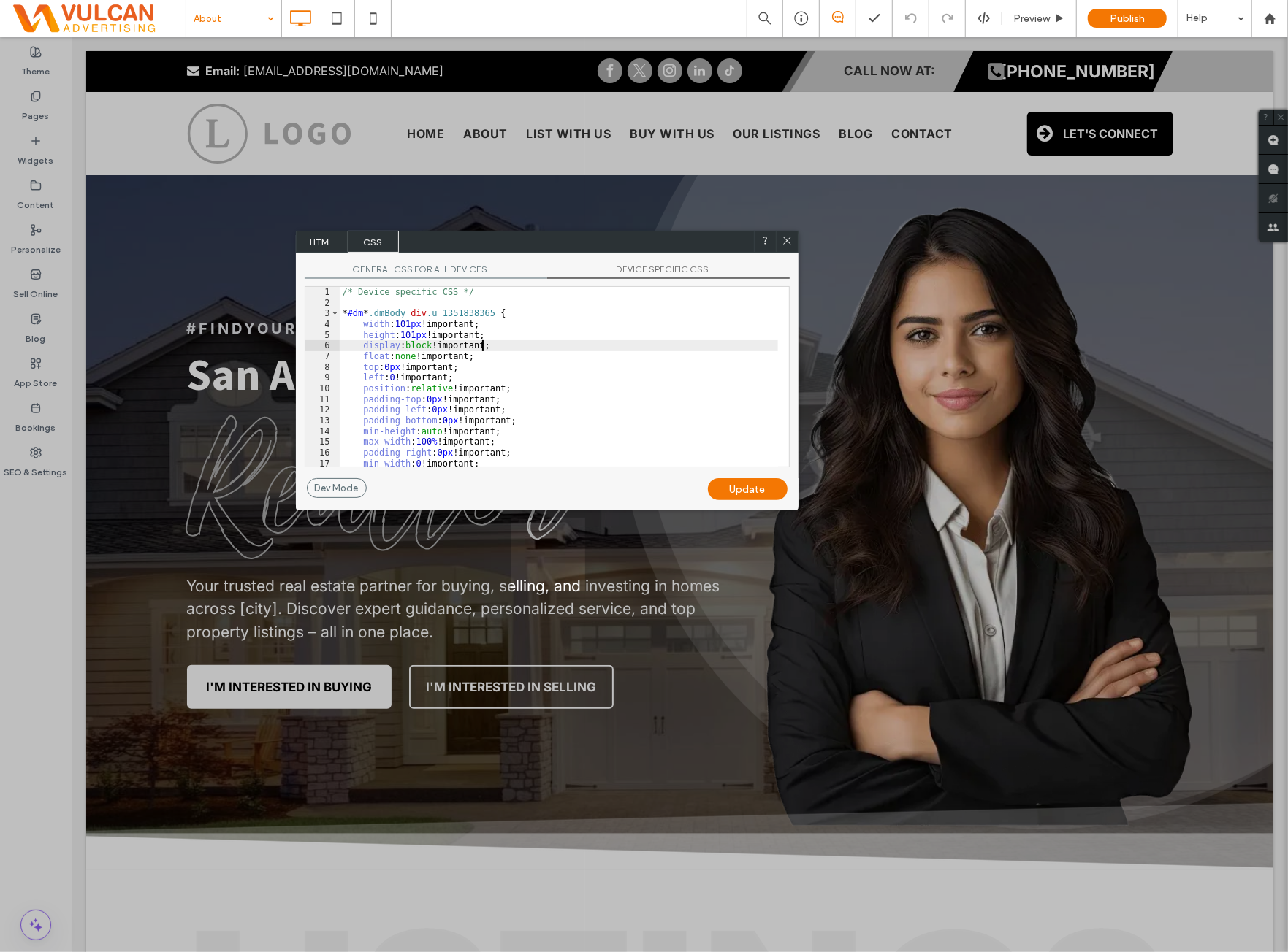
click at [601, 346] on div "/* Device specific CSS */ * #dm * .dmBody div .u_1351838365 { width : 101 px !i…" at bounding box center [559, 387] width 438 height 201
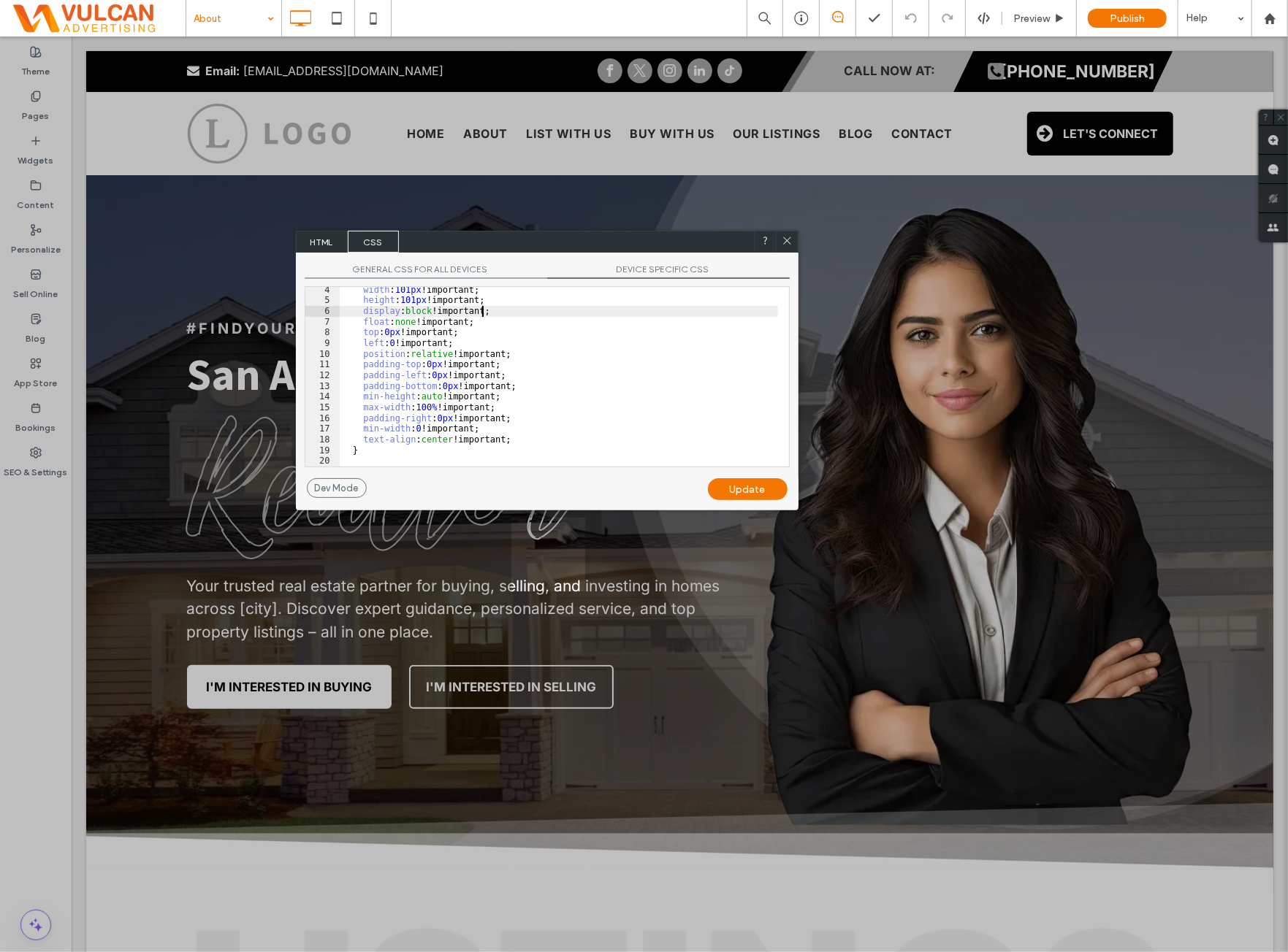
click at [789, 239] on use at bounding box center [787, 241] width 7 height 7
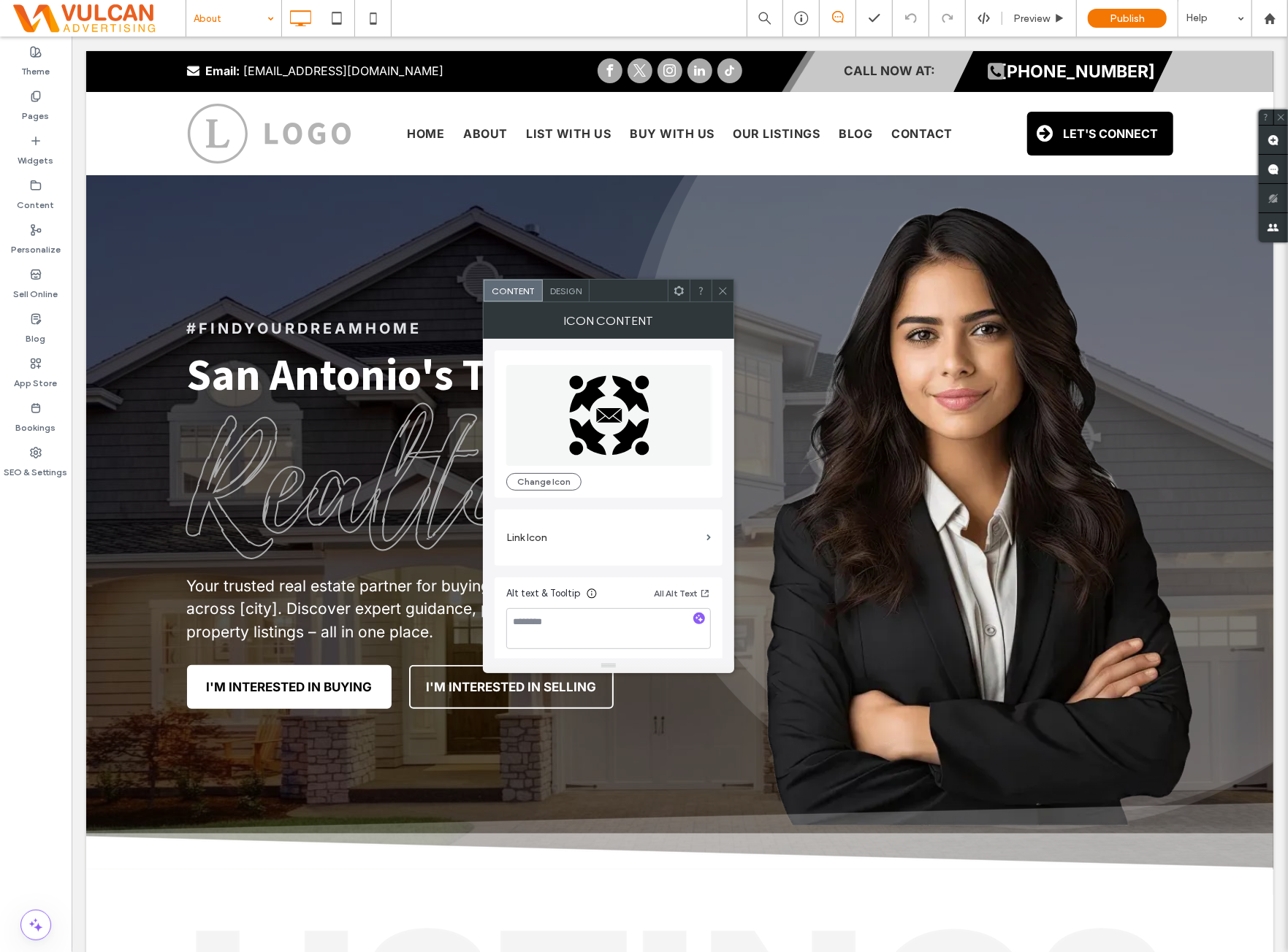
click at [731, 291] on div at bounding box center [722, 290] width 21 height 21
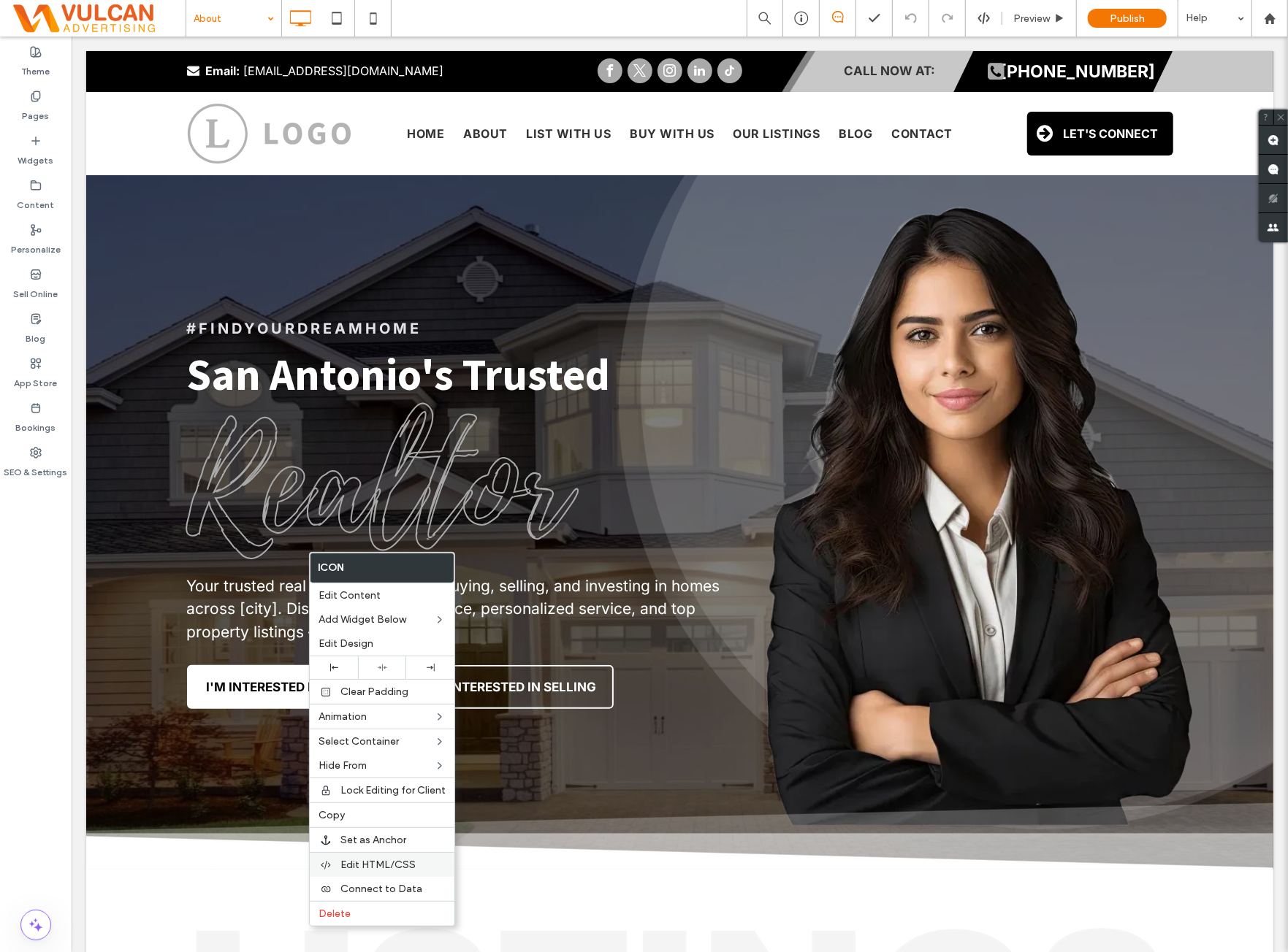
click at [386, 865] on span "Edit HTML/CSS" at bounding box center [378, 864] width 76 height 12
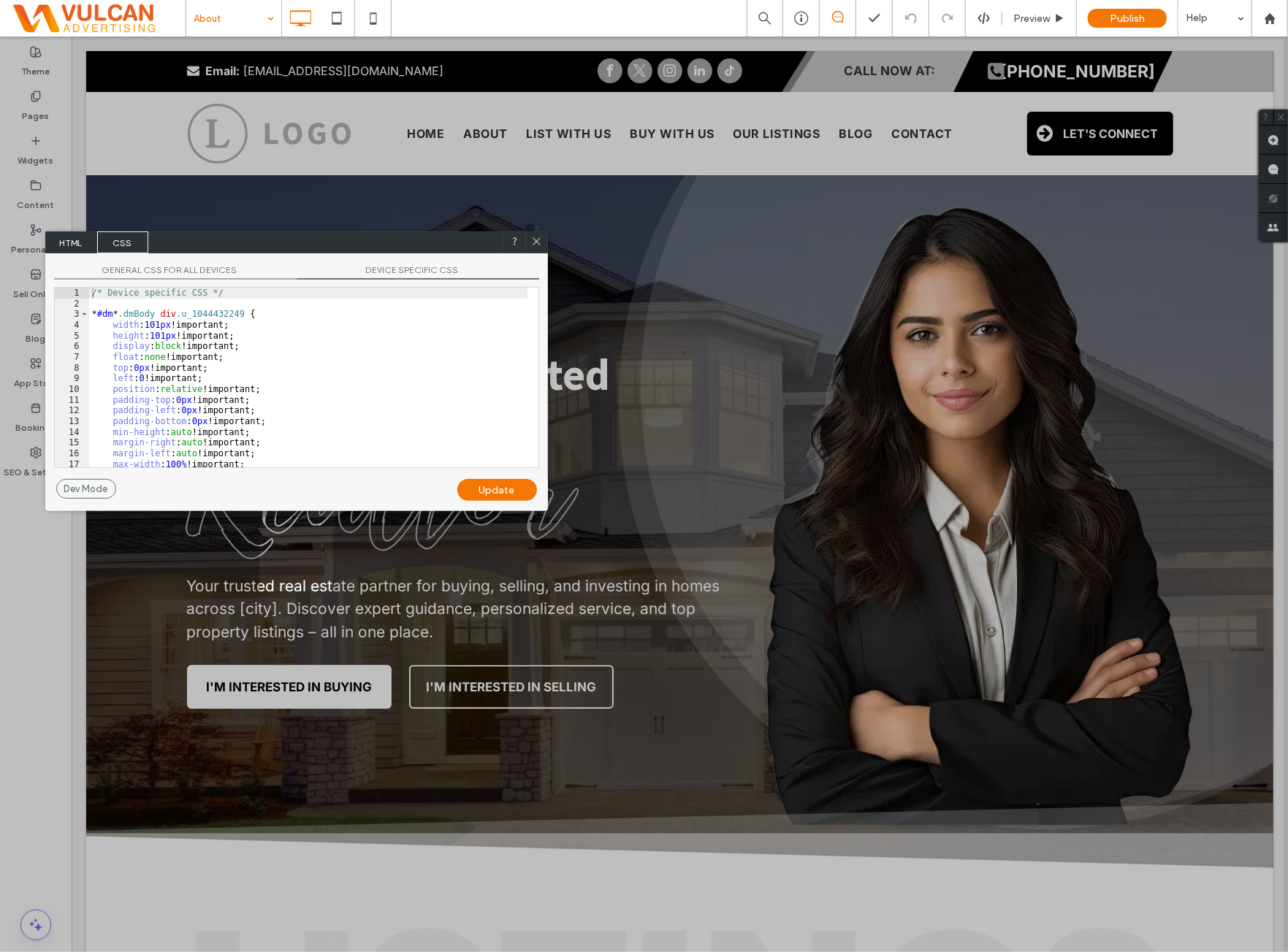
click at [210, 269] on span "GENERAL CSS FOR ALL DEVICES" at bounding box center [176, 272] width 243 height 15
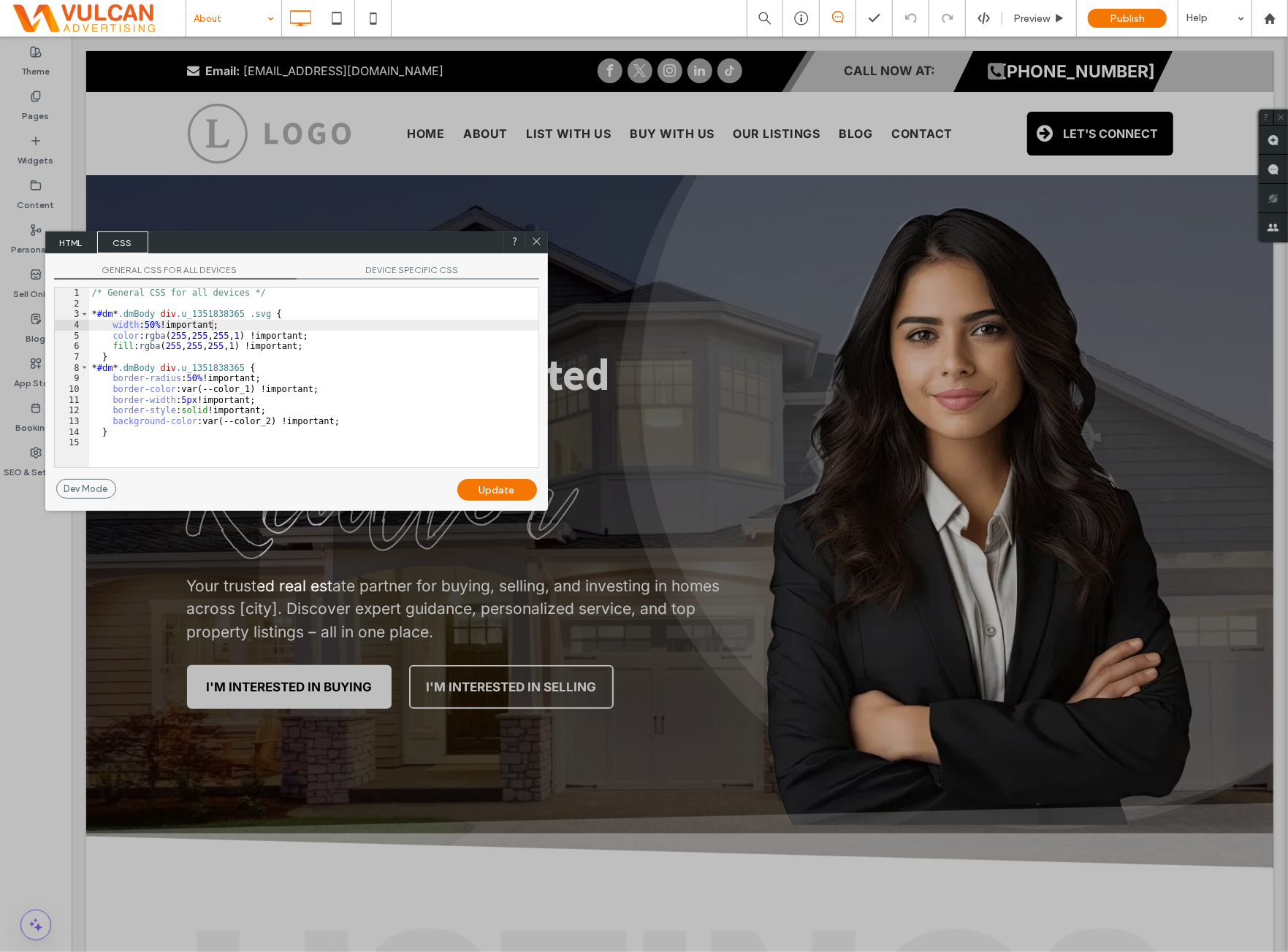
click at [280, 331] on div "/* General CSS for all devices */ * #dm * .dmBody div .u_1351838365 .svg { widt…" at bounding box center [313, 388] width 450 height 201
click at [478, 348] on div "/* General CSS for all devices */ * #dm * .dmBody div .u_1044432249 .svg { widt…" at bounding box center [313, 388] width 450 height 201
click at [373, 344] on div "/* General CSS for all devices */ * #dm * .dmBody div .u_1044432249 .svg { widt…" at bounding box center [313, 388] width 450 height 201
click at [447, 276] on span "DEVICE SPECIFIC CSS" at bounding box center [418, 272] width 243 height 15
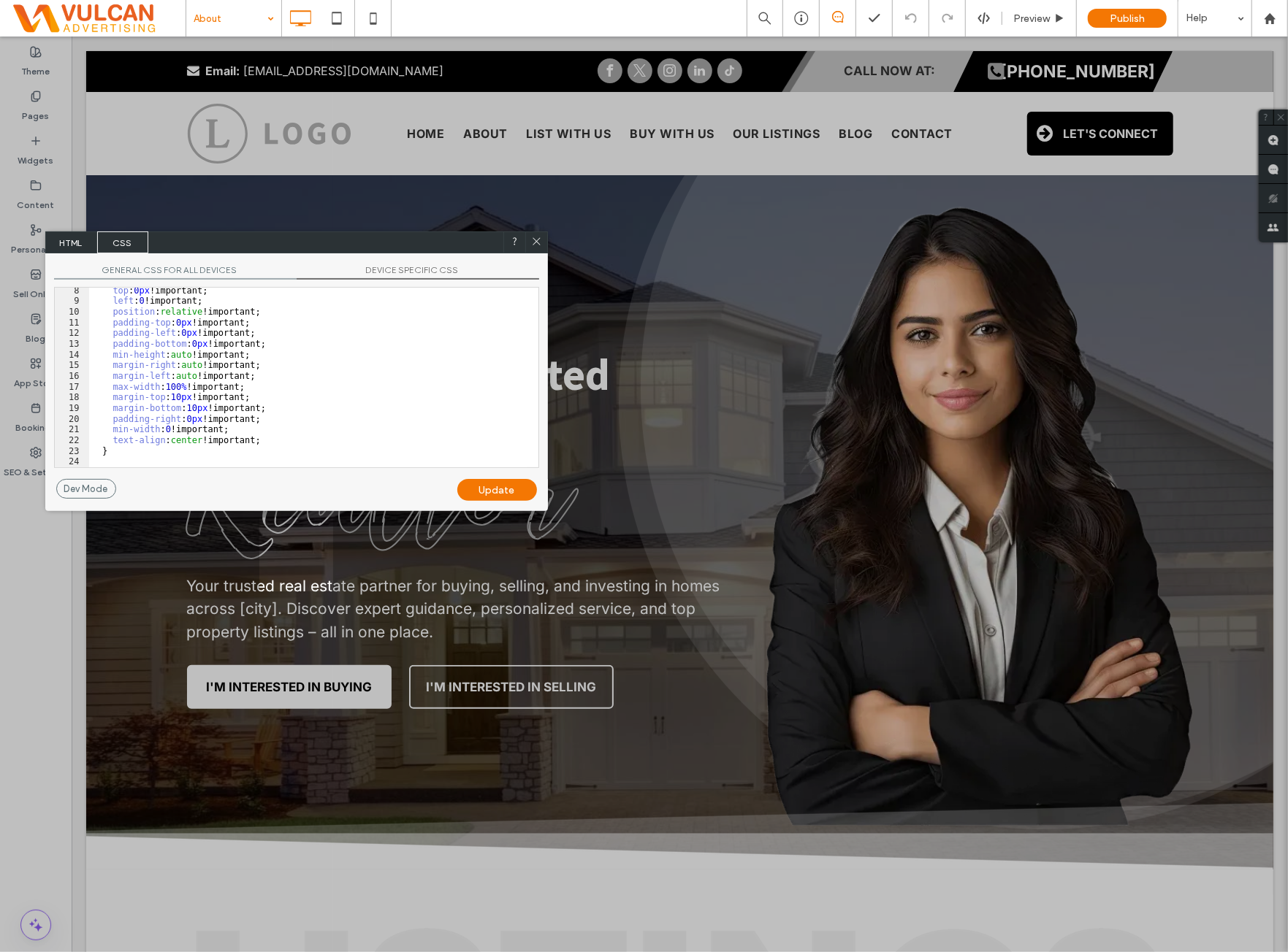
scroll to position [0, 0]
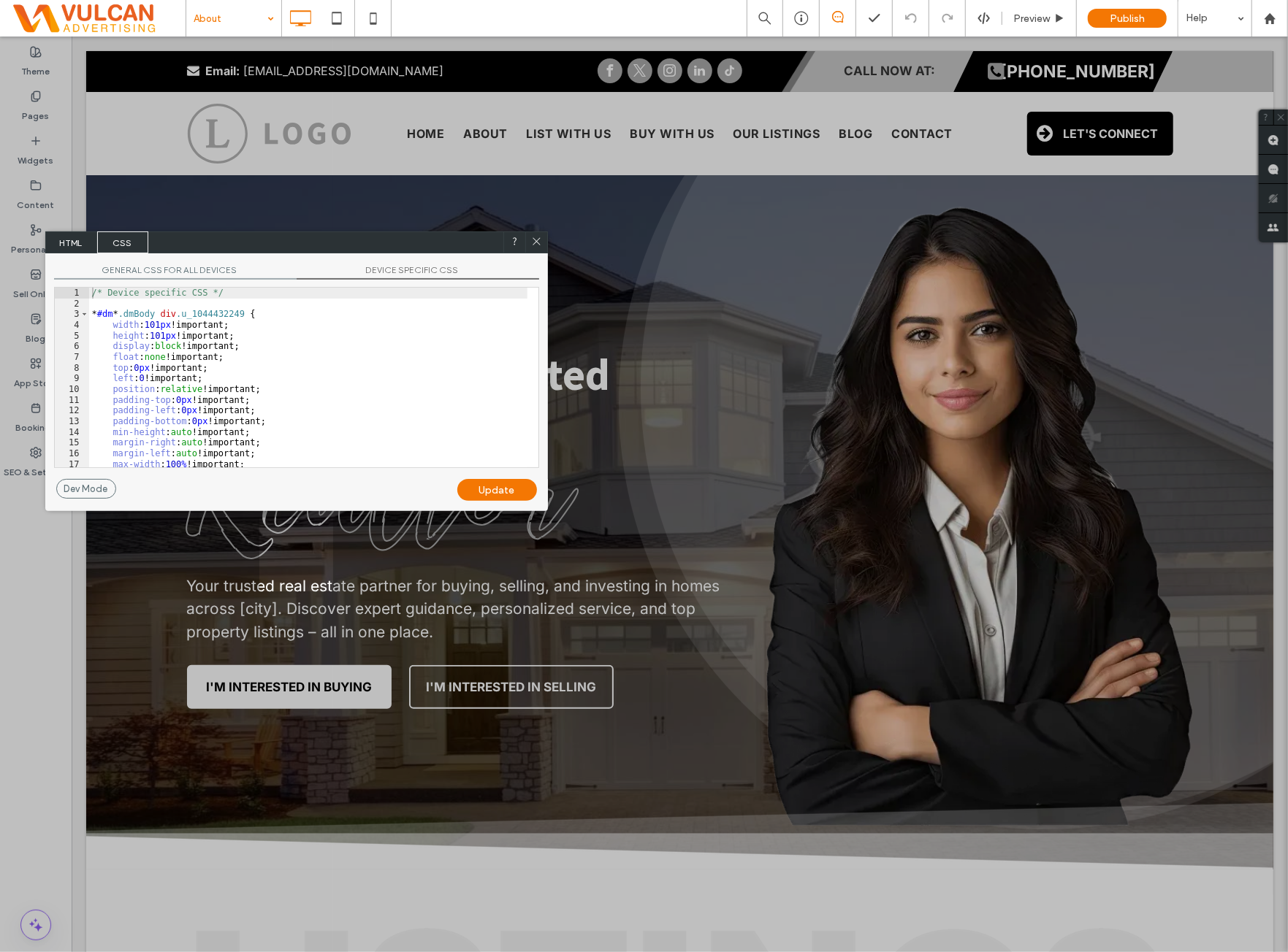
click at [164, 274] on span "GENERAL CSS FOR ALL DEVICES" at bounding box center [176, 272] width 243 height 15
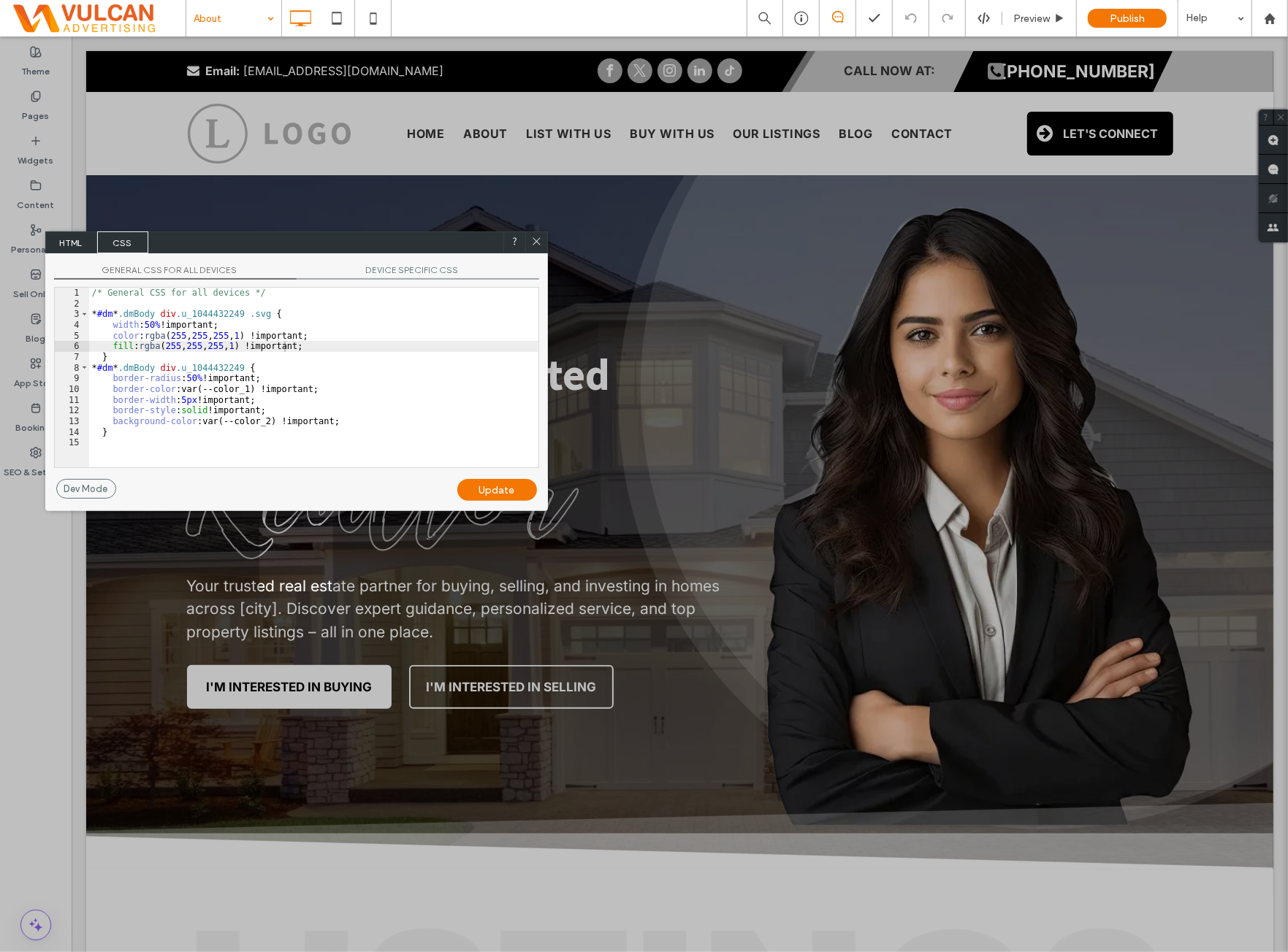
drag, startPoint x: 85, startPoint y: 245, endPoint x: 86, endPoint y: 253, distance: 8.1
click at [85, 245] on span "HTML" at bounding box center [71, 242] width 51 height 21
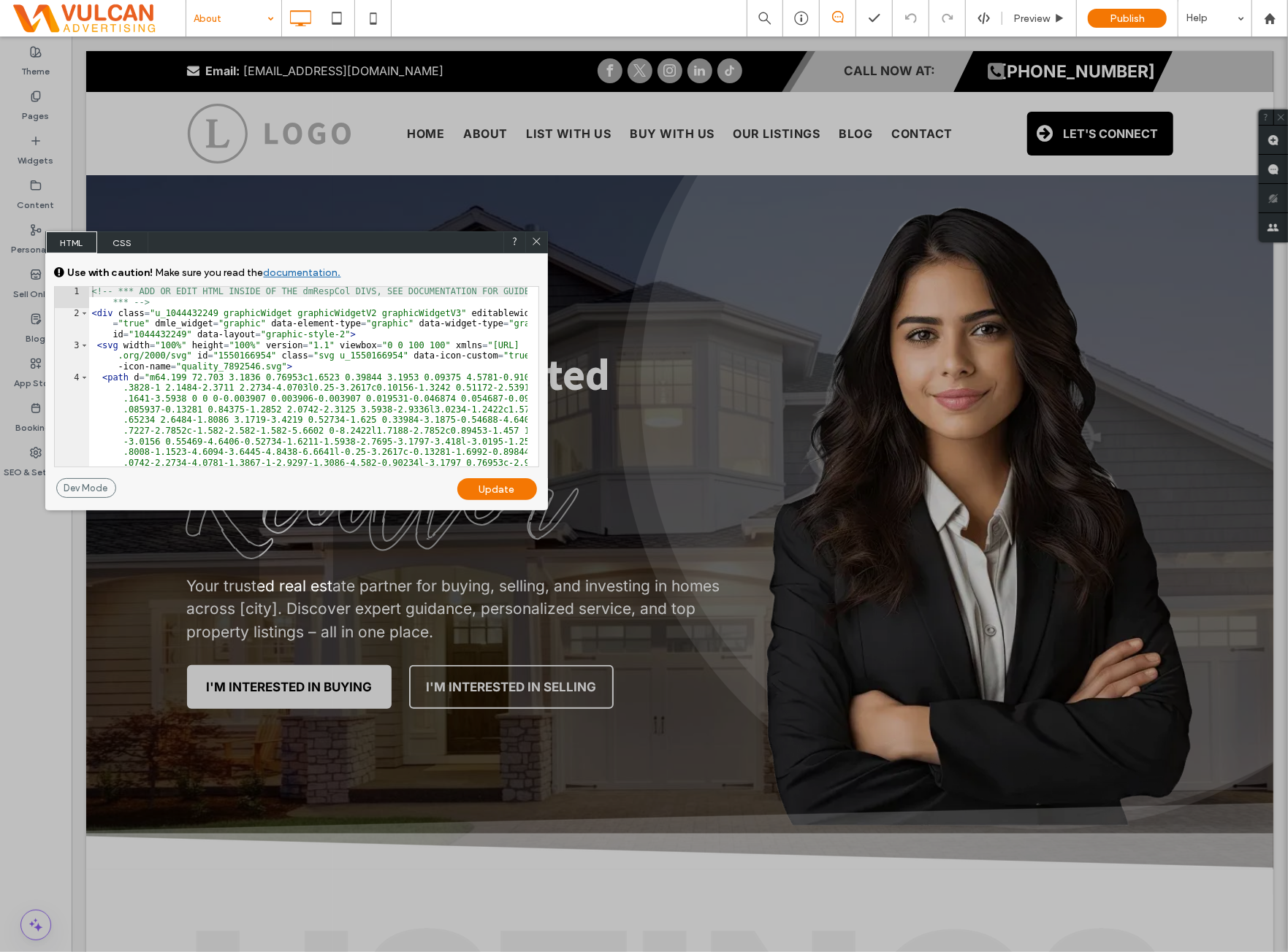
click at [537, 236] on icon at bounding box center [537, 242] width 11 height 11
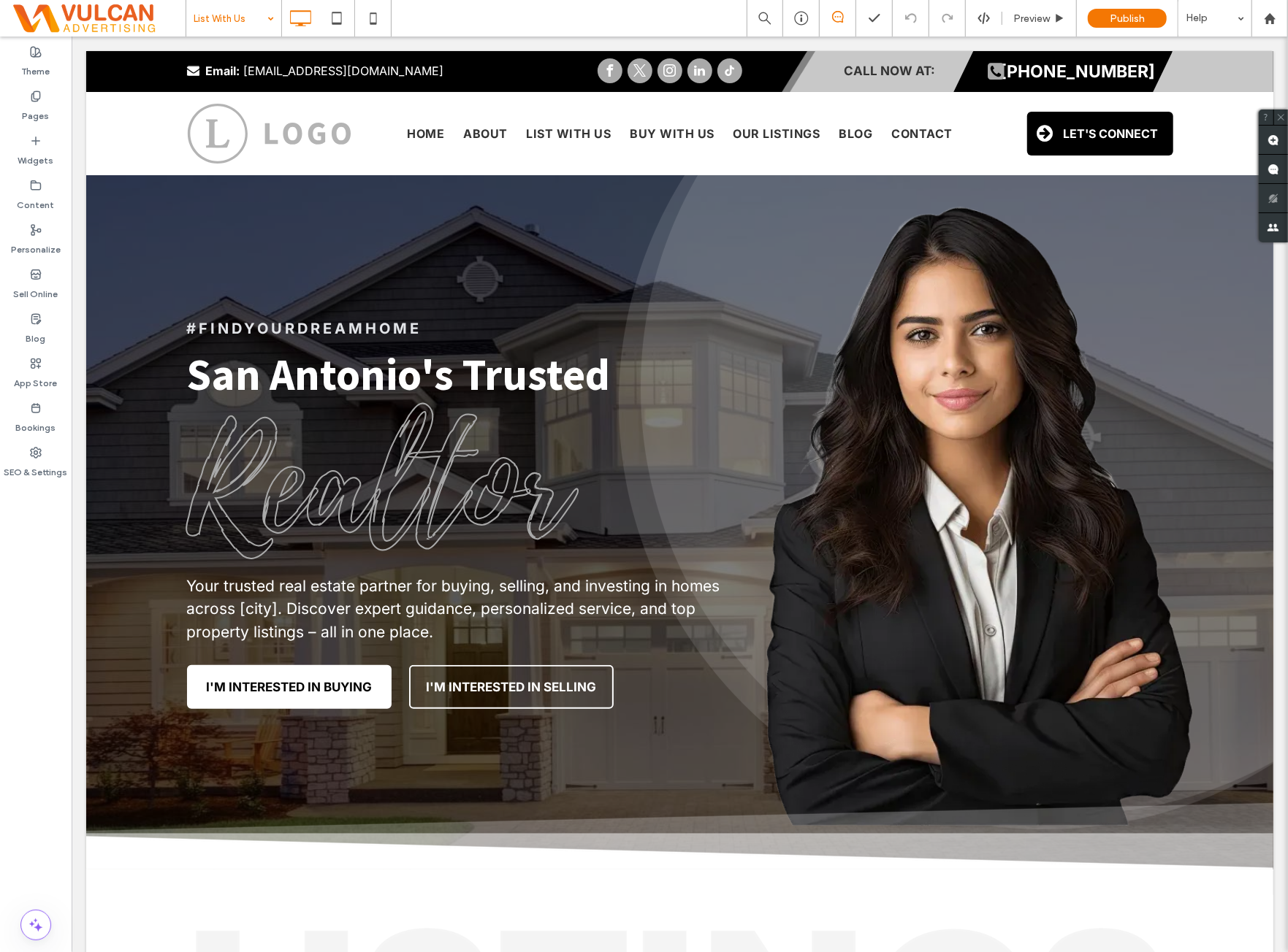
click at [229, 14] on input at bounding box center [230, 18] width 73 height 36
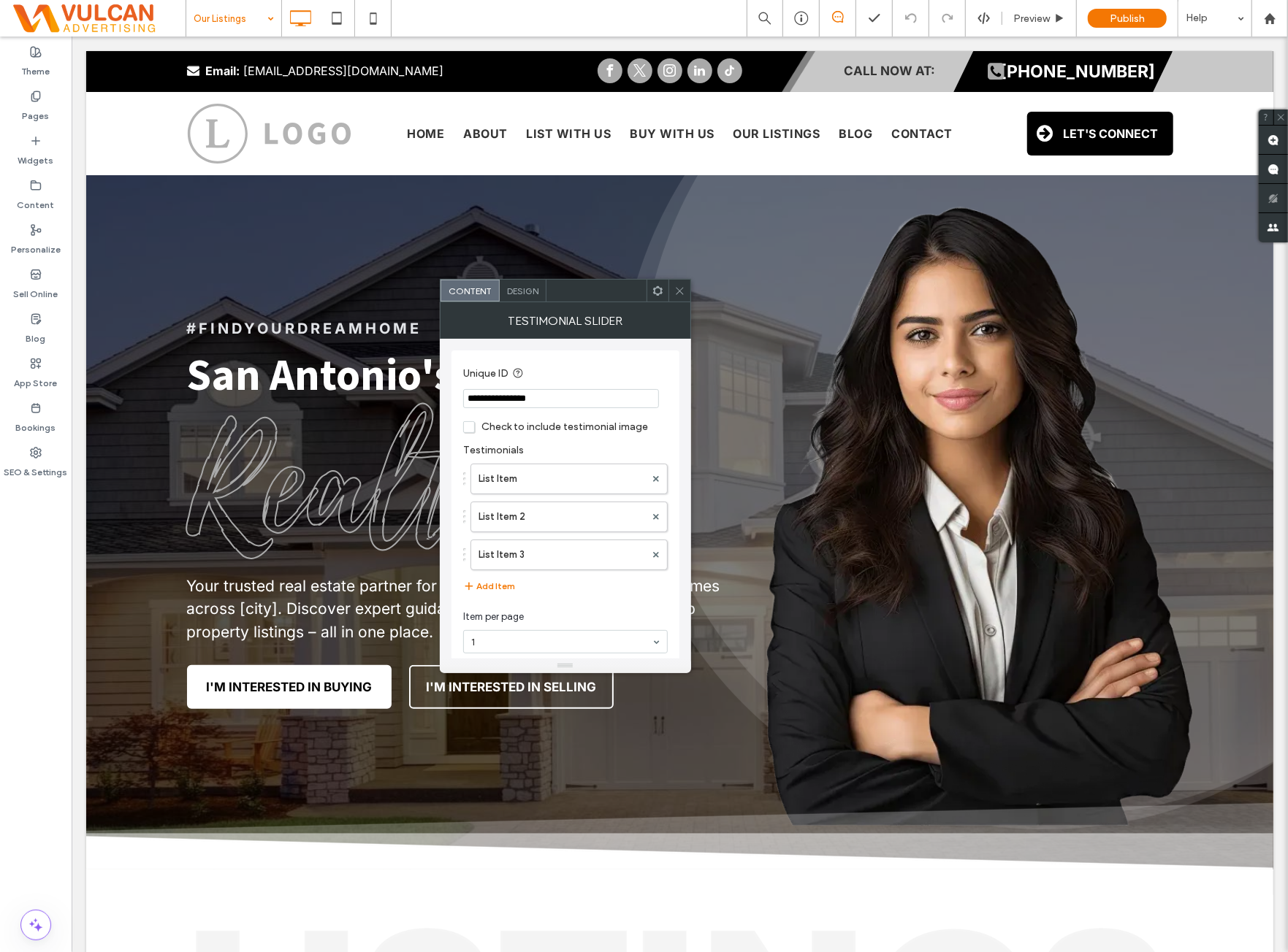
click at [688, 282] on div at bounding box center [679, 290] width 21 height 21
click at [653, 296] on icon at bounding box center [658, 291] width 11 height 11
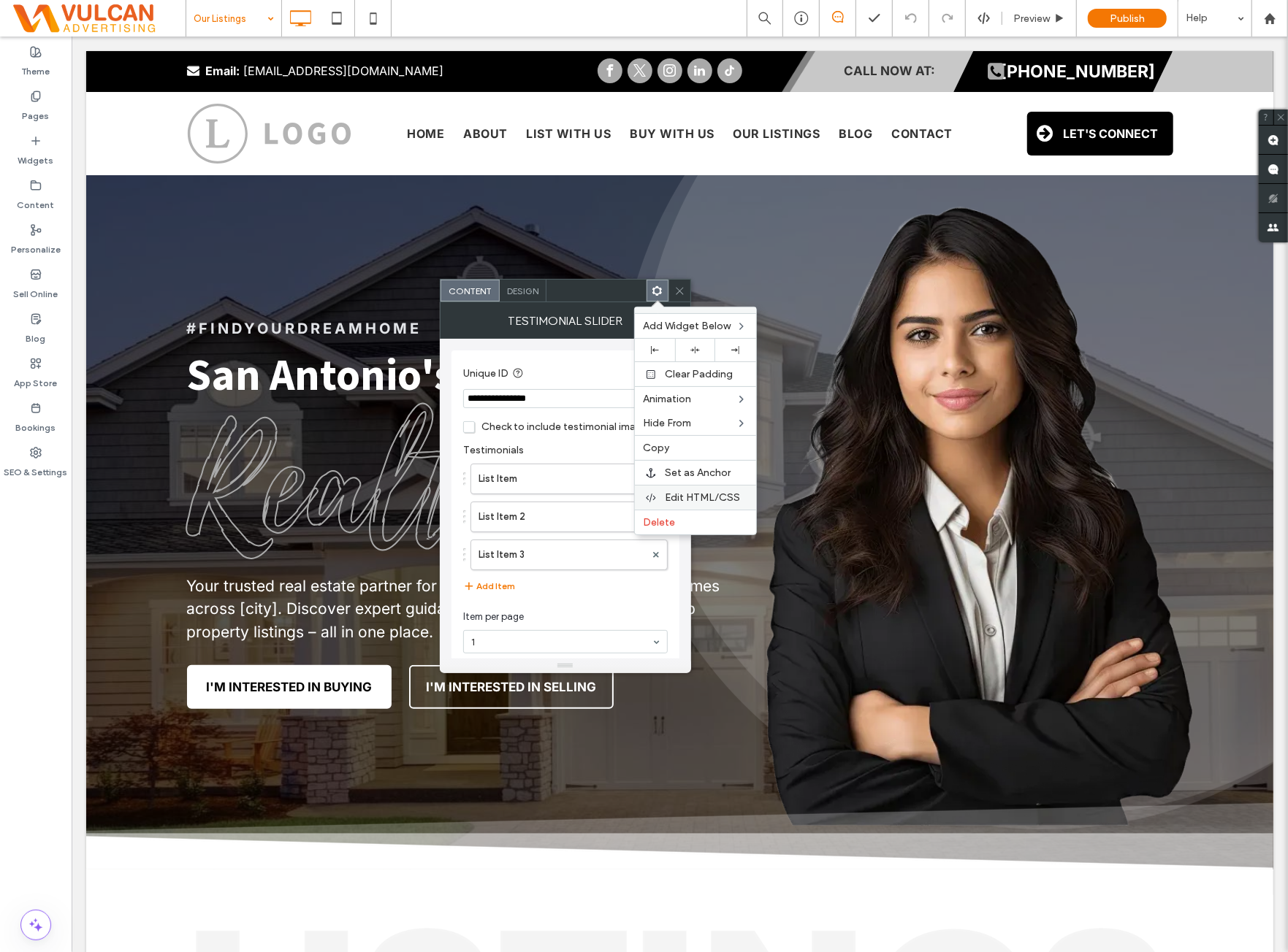
click at [678, 499] on span "Edit HTML/CSS" at bounding box center [703, 497] width 76 height 12
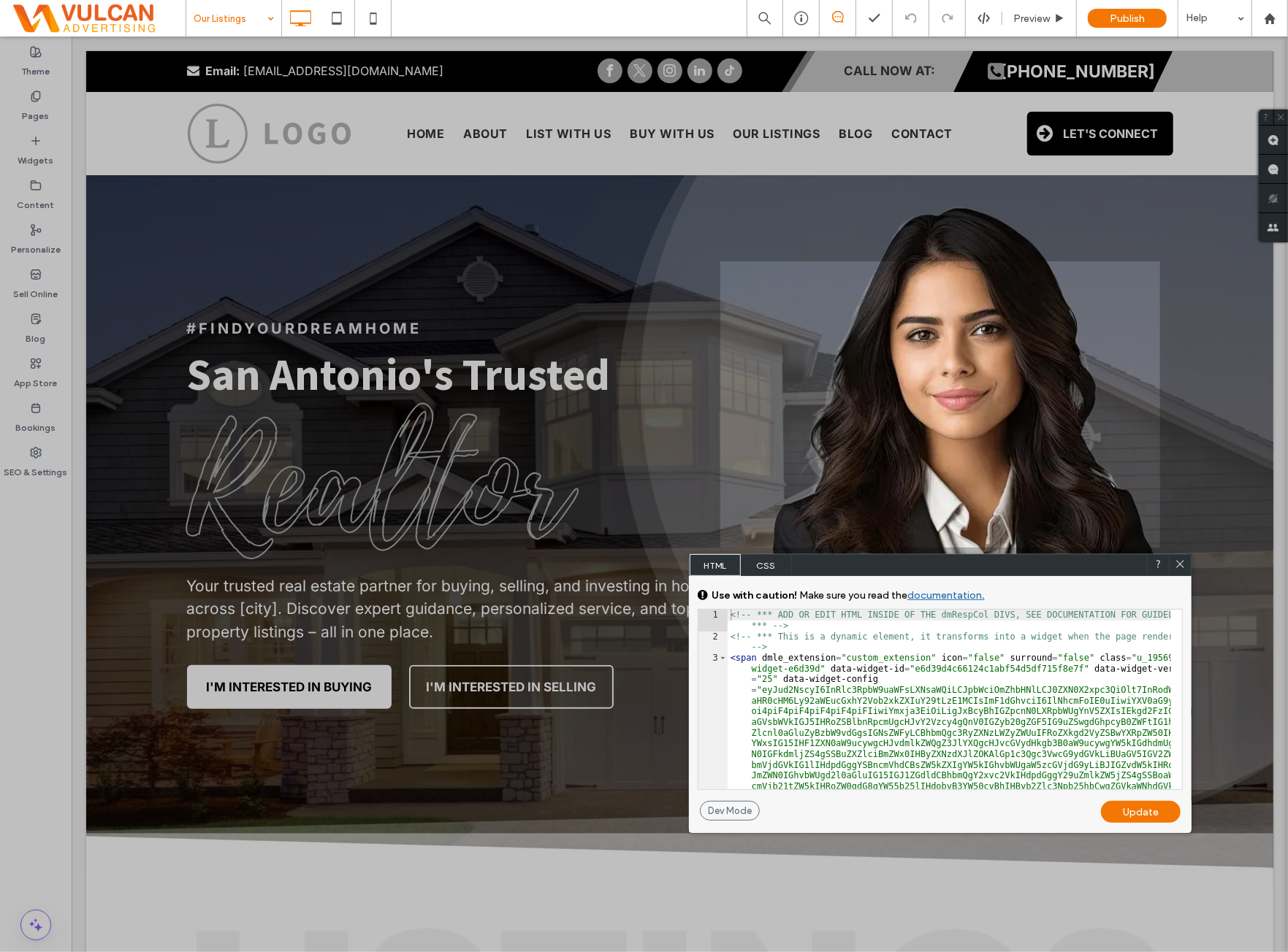
drag, startPoint x: 773, startPoint y: 567, endPoint x: 776, endPoint y: 583, distance: 16.3
click at [773, 571] on span "CSS" at bounding box center [766, 564] width 51 height 21
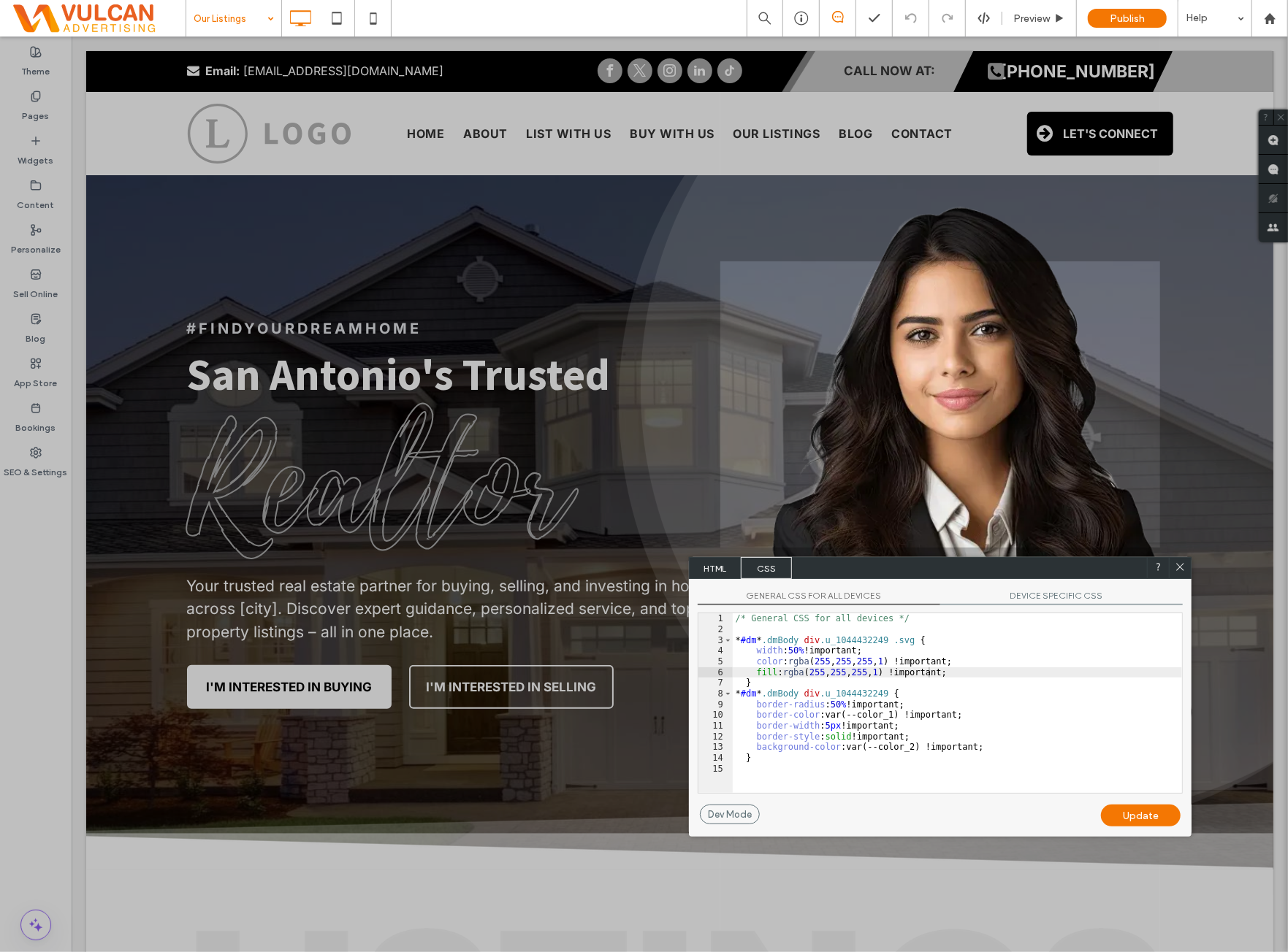
click at [923, 721] on div "/* General CSS for all devices */ * #dm * .dmBody div .u_1044432249 .svg { widt…" at bounding box center [957, 714] width 450 height 201
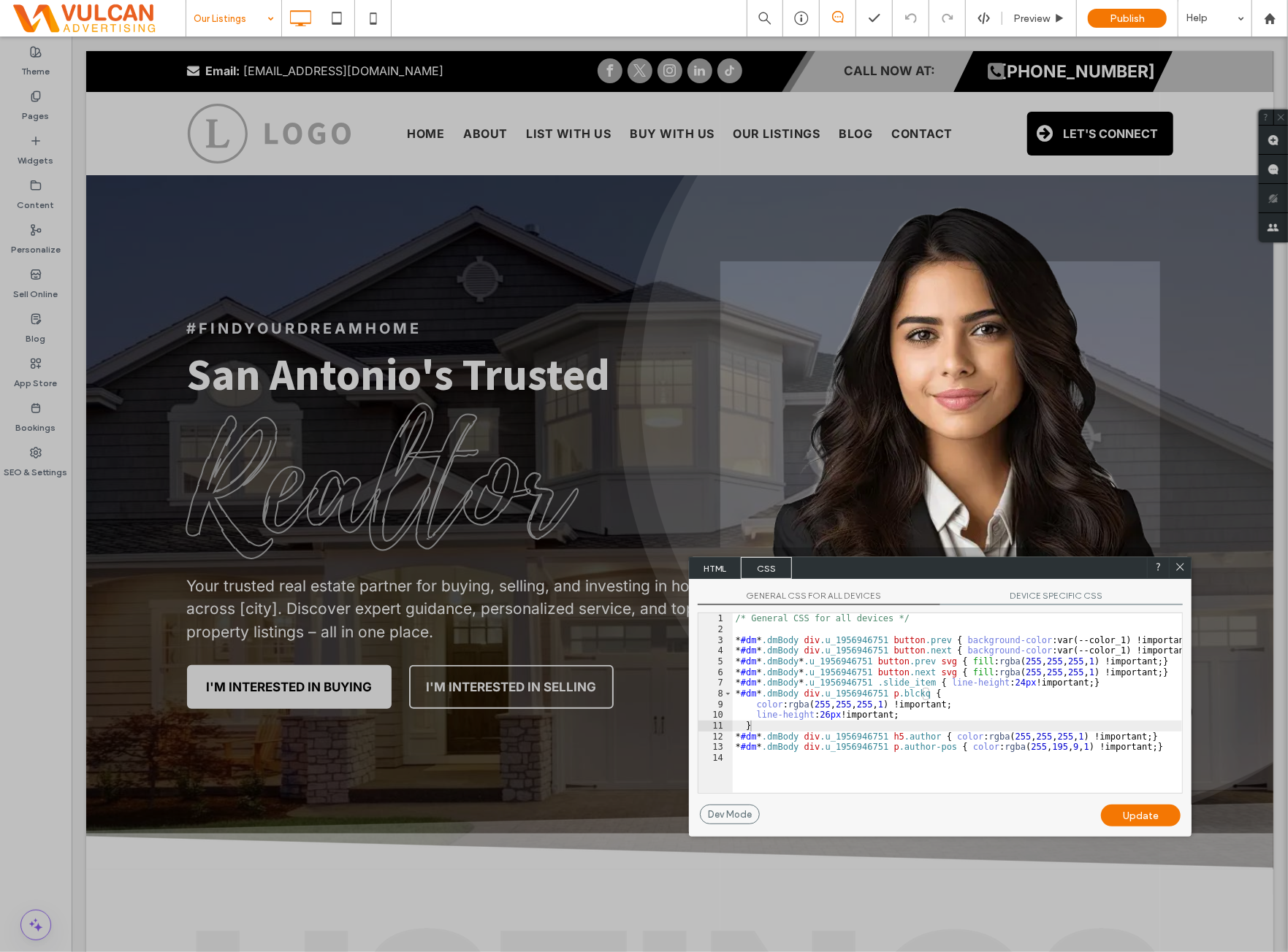
click at [1068, 592] on span "DEVICE SPECIFIC CSS" at bounding box center [1062, 598] width 243 height 15
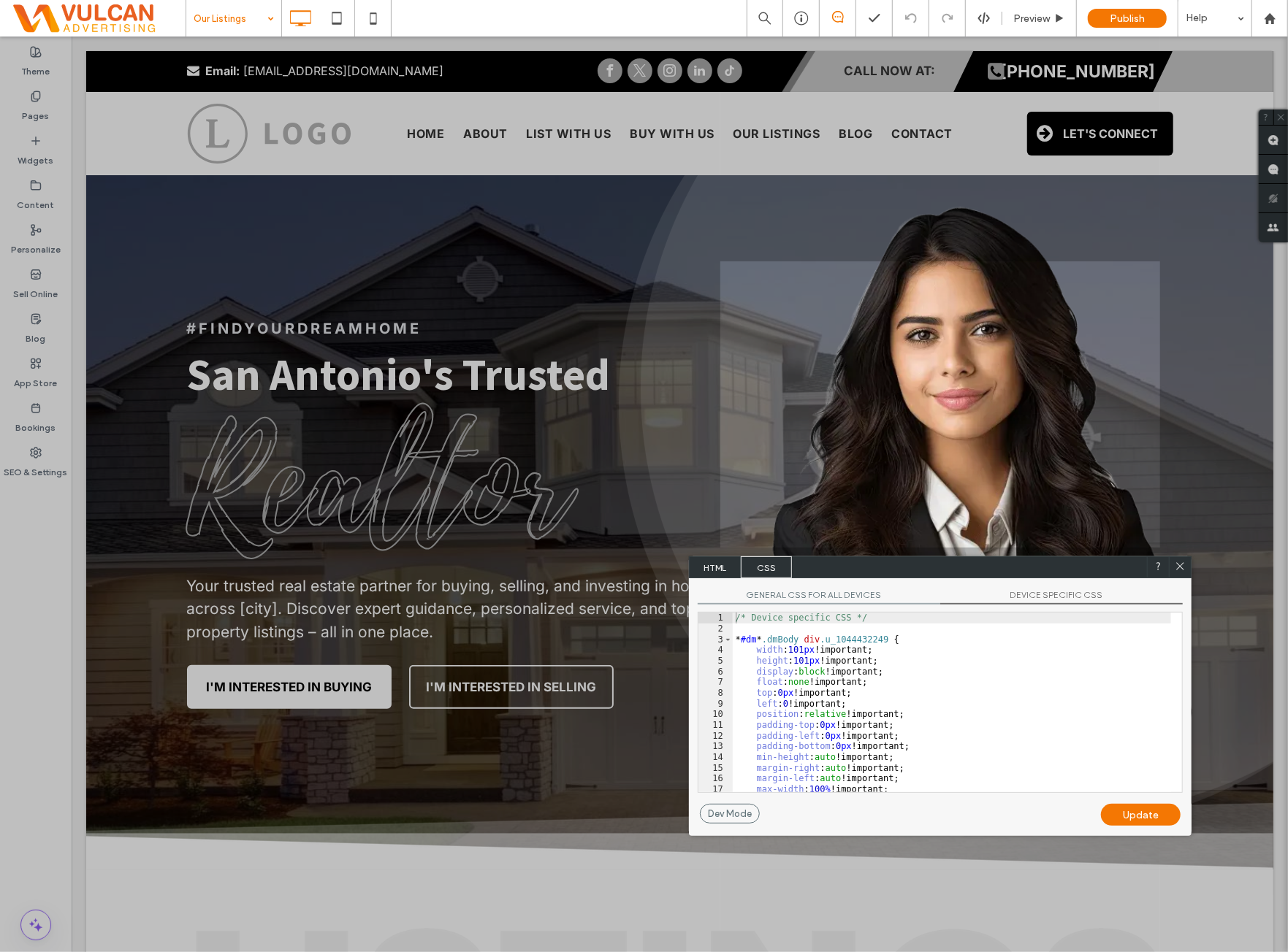
drag, startPoint x: 715, startPoint y: 570, endPoint x: 738, endPoint y: 598, distance: 36.2
click at [716, 569] on span "HTML" at bounding box center [715, 567] width 51 height 21
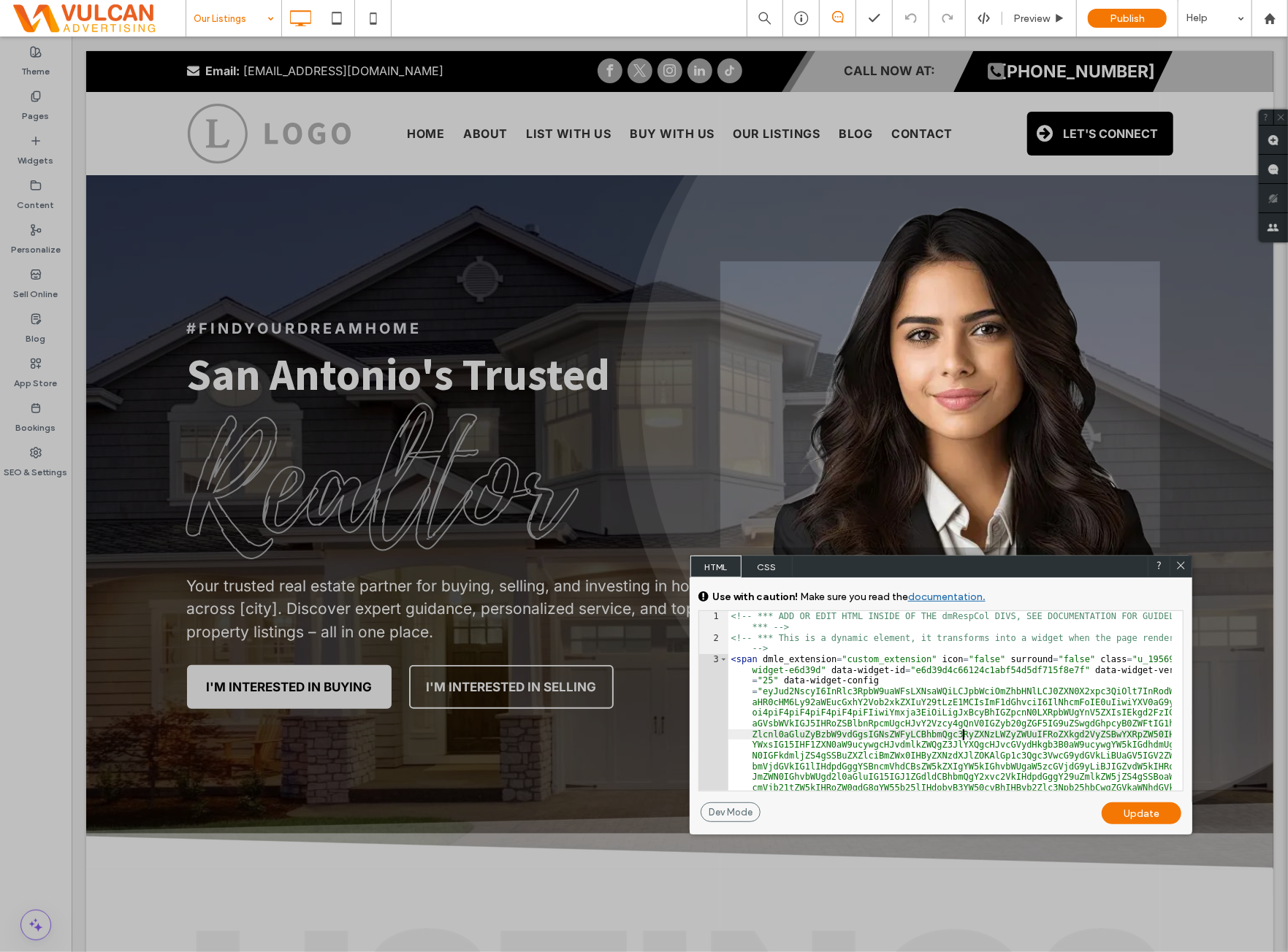
click at [962, 737] on div "<!-- *** ADD OR EDIT HTML INSIDE OF THE dmRespCol DIVS, SEE DOCUMENTATION FOR G…" at bounding box center [950, 910] width 444 height 598
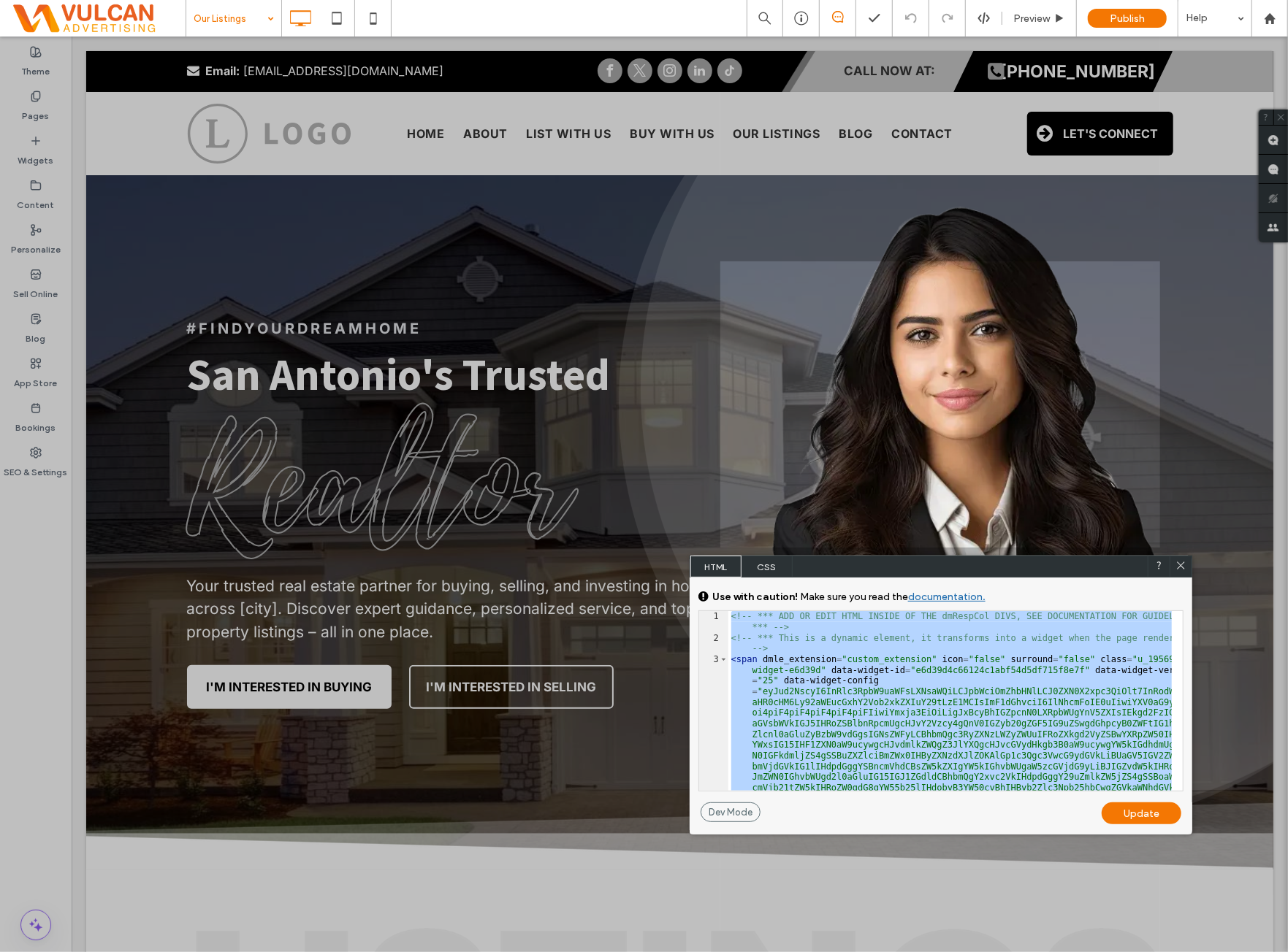
drag, startPoint x: 1186, startPoint y: 559, endPoint x: 1150, endPoint y: 572, distance: 38.3
click at [1184, 561] on div at bounding box center [1181, 566] width 21 height 21
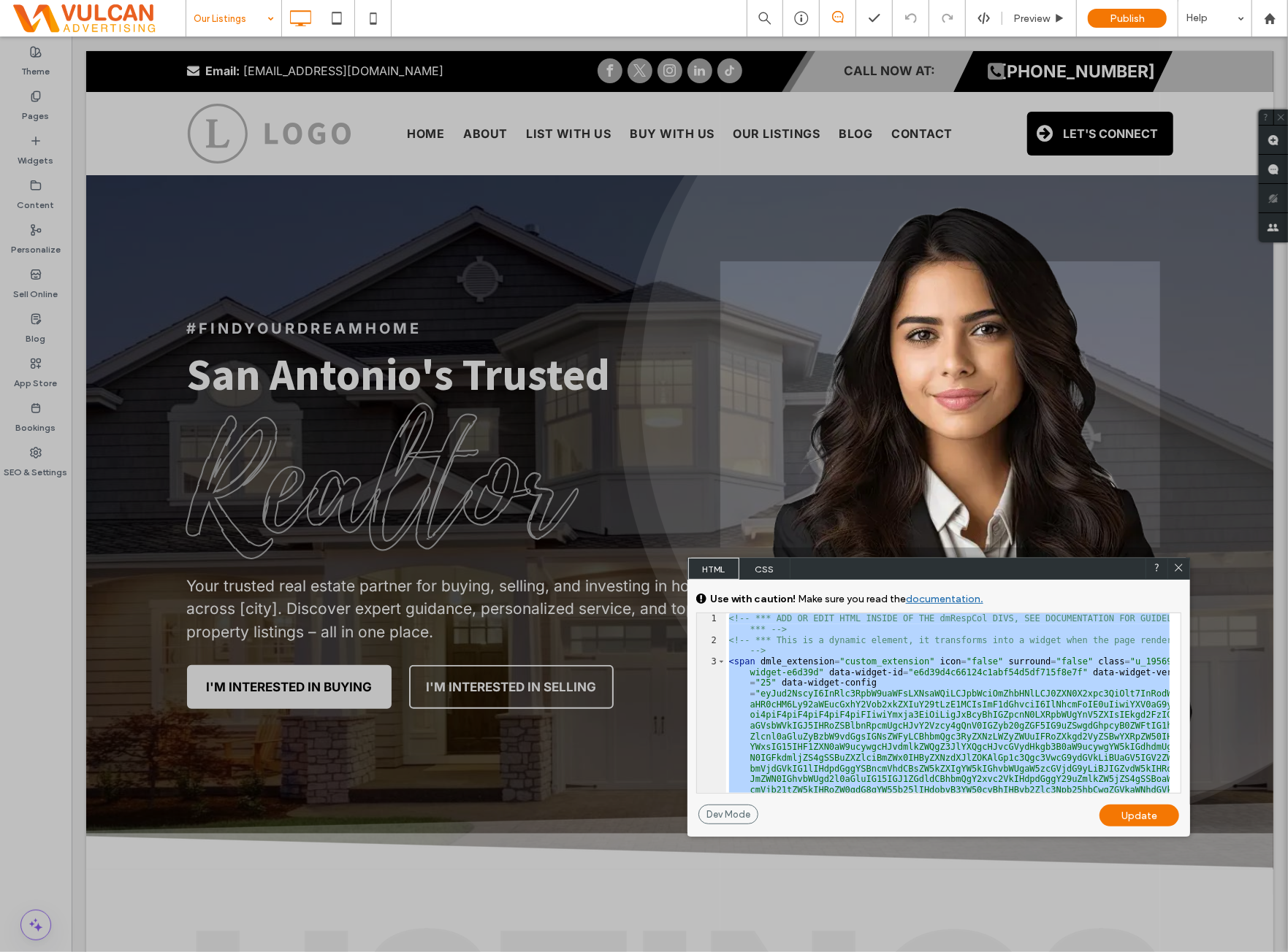
click at [1177, 566] on use at bounding box center [1179, 568] width 7 height 7
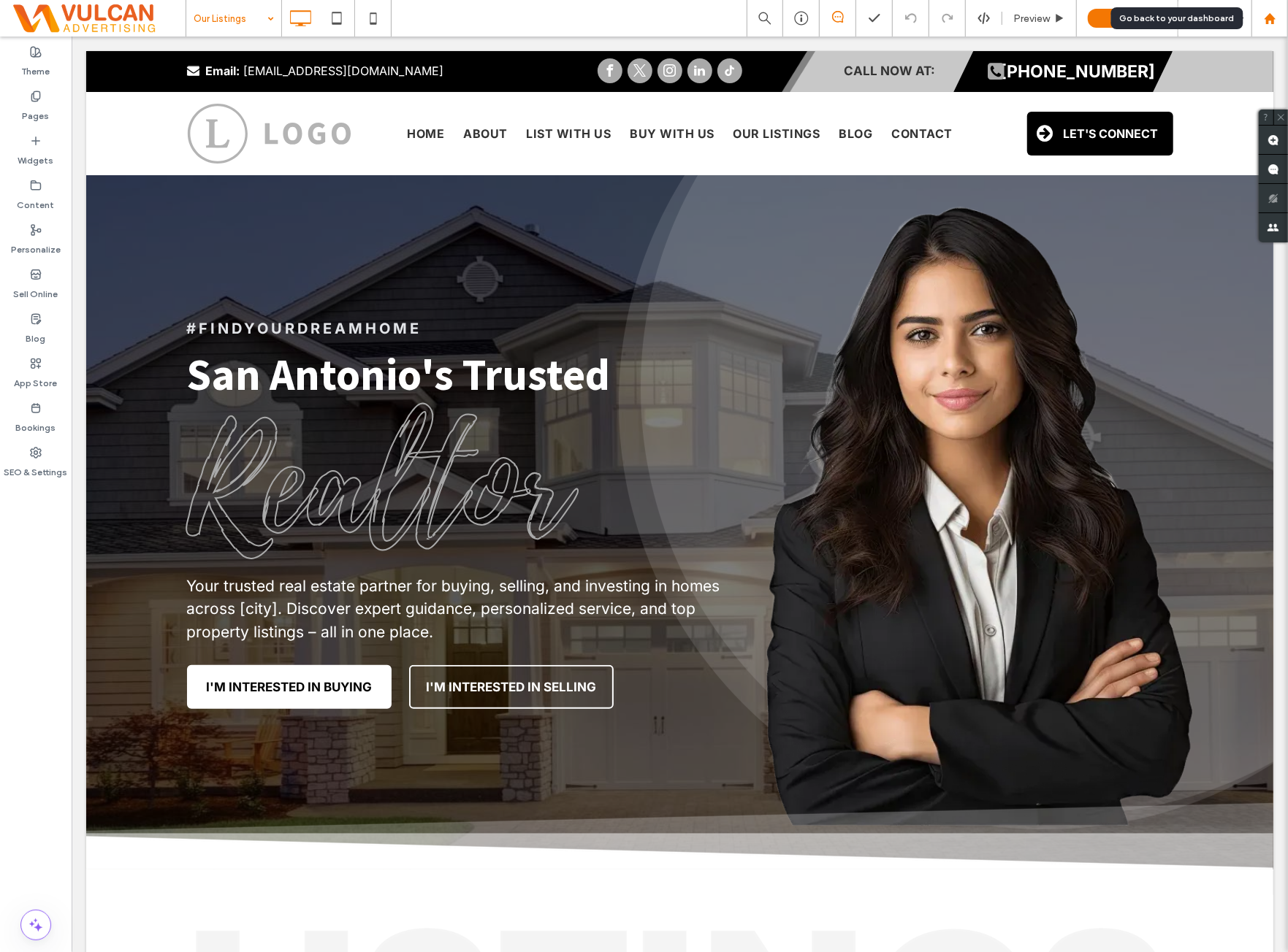
click at [1256, 21] on div at bounding box center [1270, 18] width 36 height 12
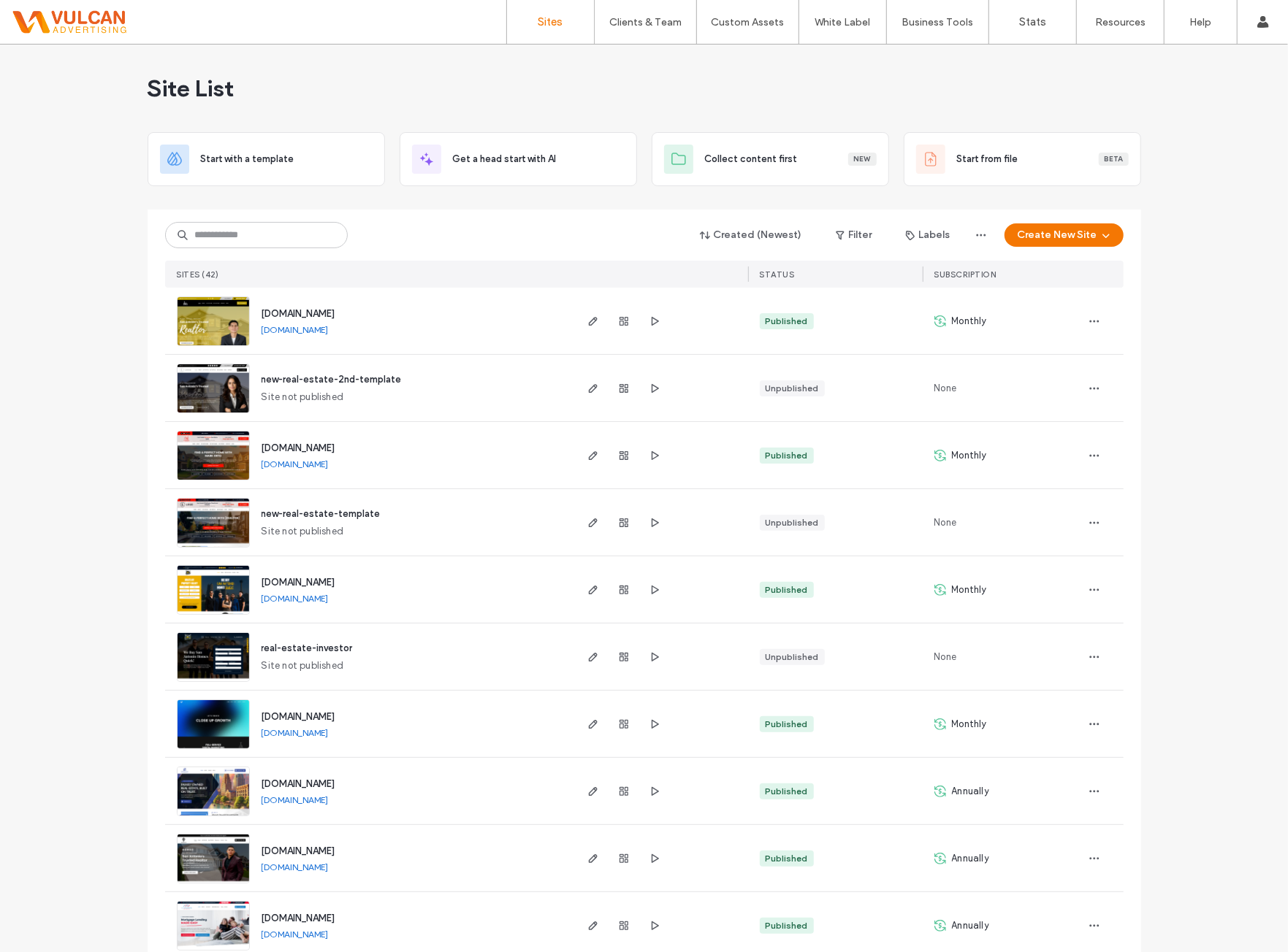
drag, startPoint x: 47, startPoint y: 437, endPoint x: 51, endPoint y: 430, distance: 8.1
click at [223, 243] on input at bounding box center [256, 235] width 182 height 26
drag, startPoint x: 259, startPoint y: 229, endPoint x: 396, endPoint y: 277, distance: 145.2
click at [281, 237] on input at bounding box center [256, 235] width 182 height 26
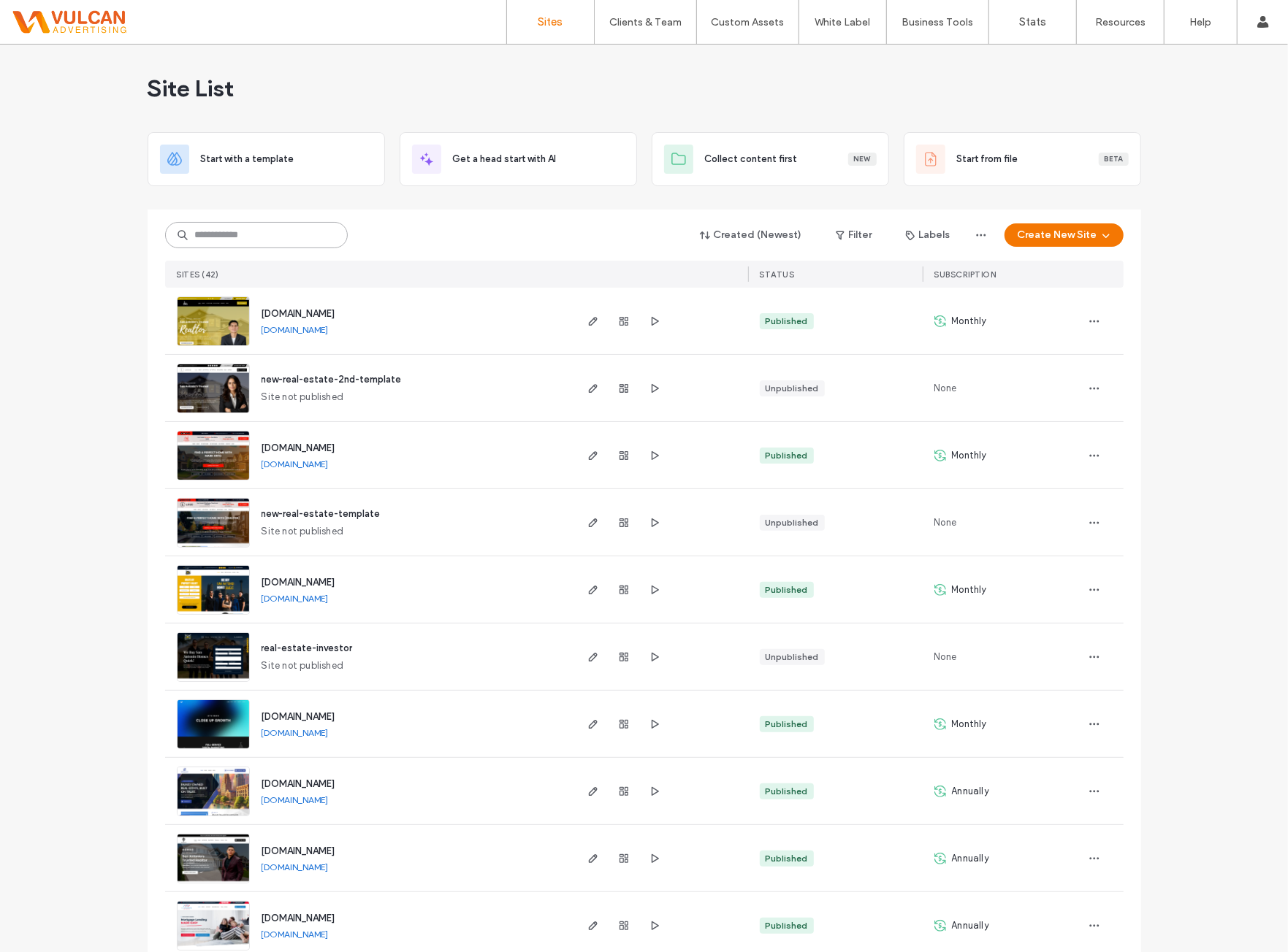
click at [239, 245] on input at bounding box center [256, 235] width 182 height 26
click at [238, 239] on input at bounding box center [256, 235] width 182 height 26
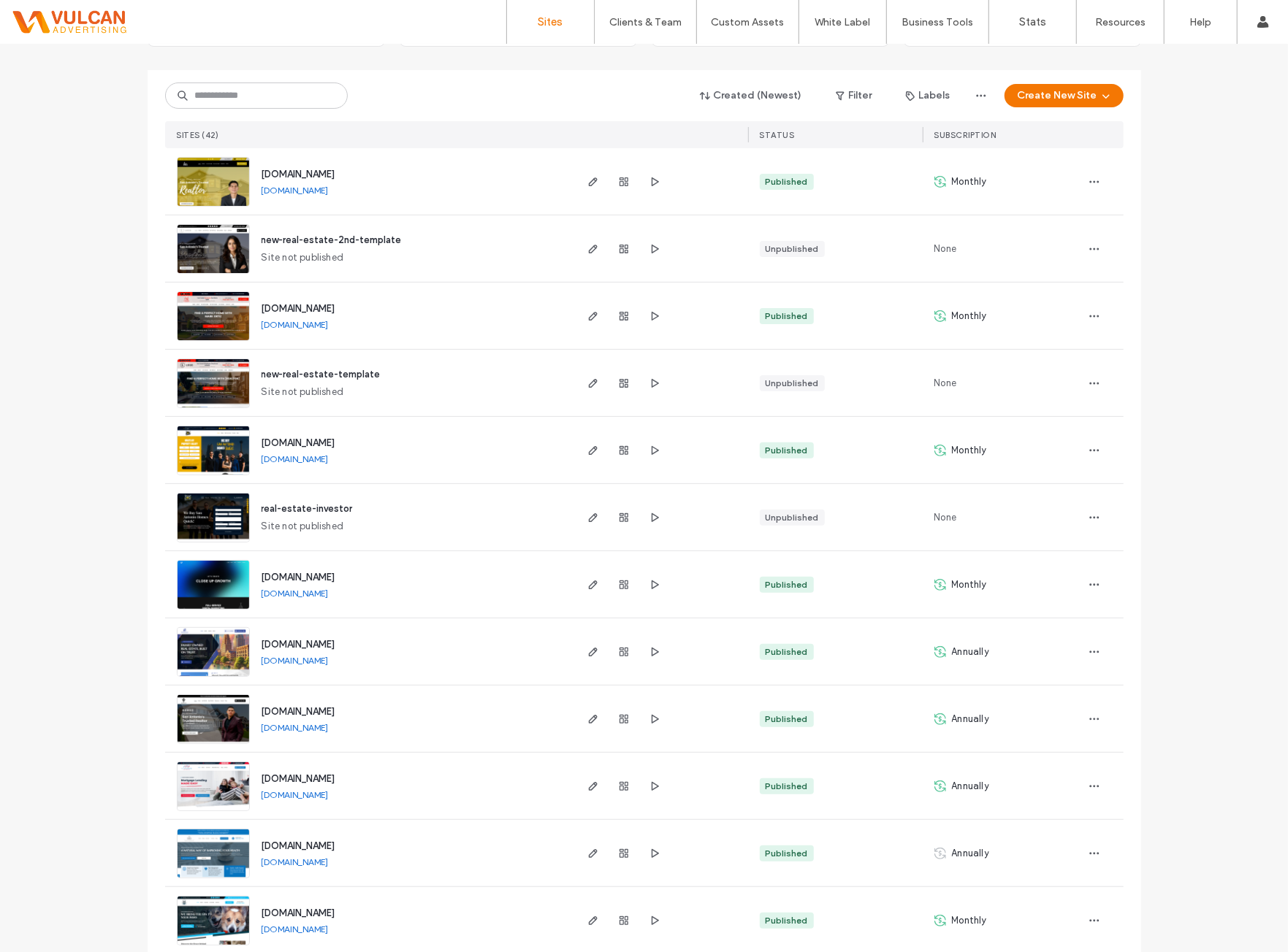
scroll to position [243, 0]
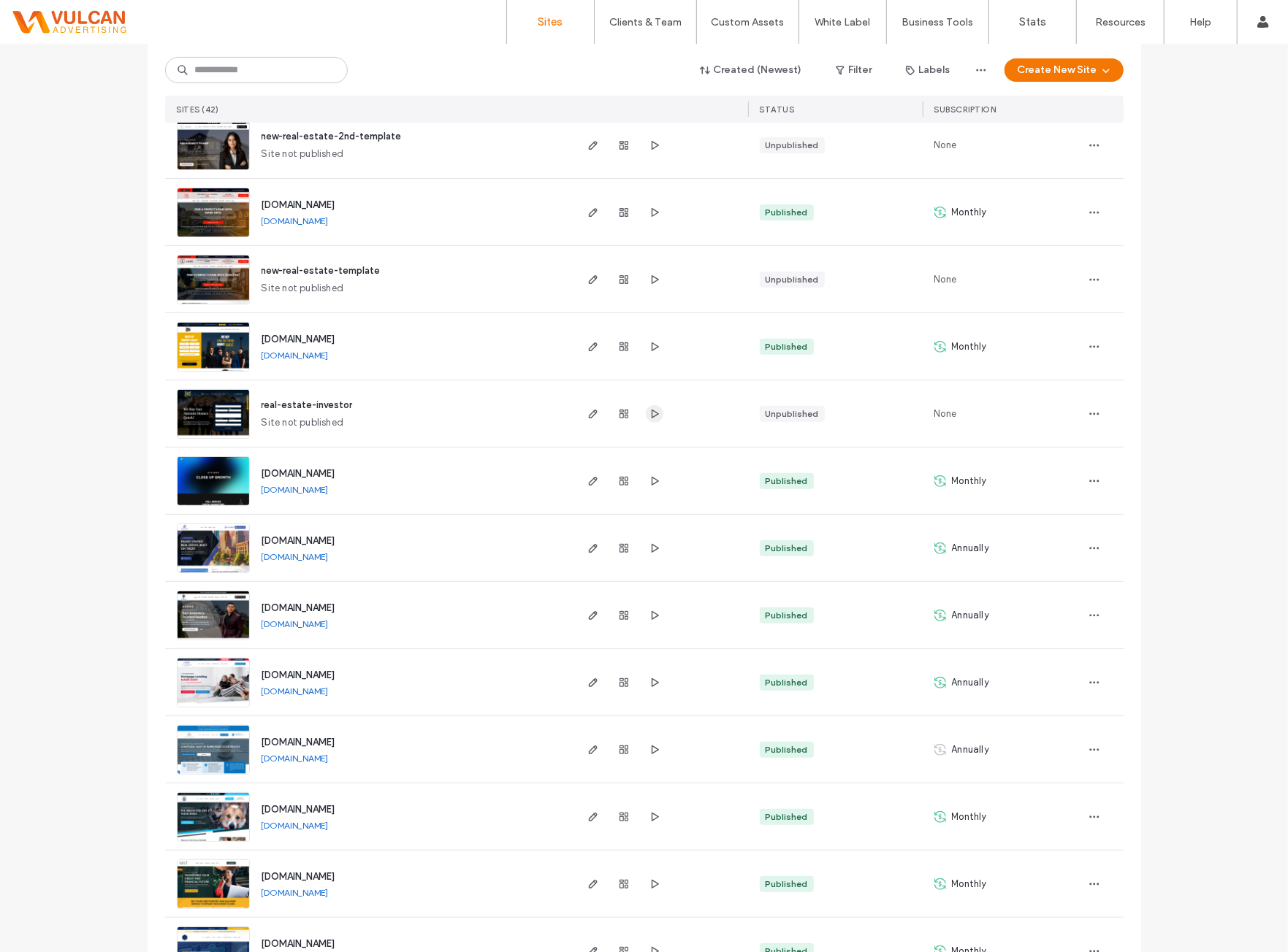
click at [652, 417] on icon "button" at bounding box center [654, 414] width 12 height 12
click at [655, 686] on icon "button" at bounding box center [654, 683] width 12 height 12
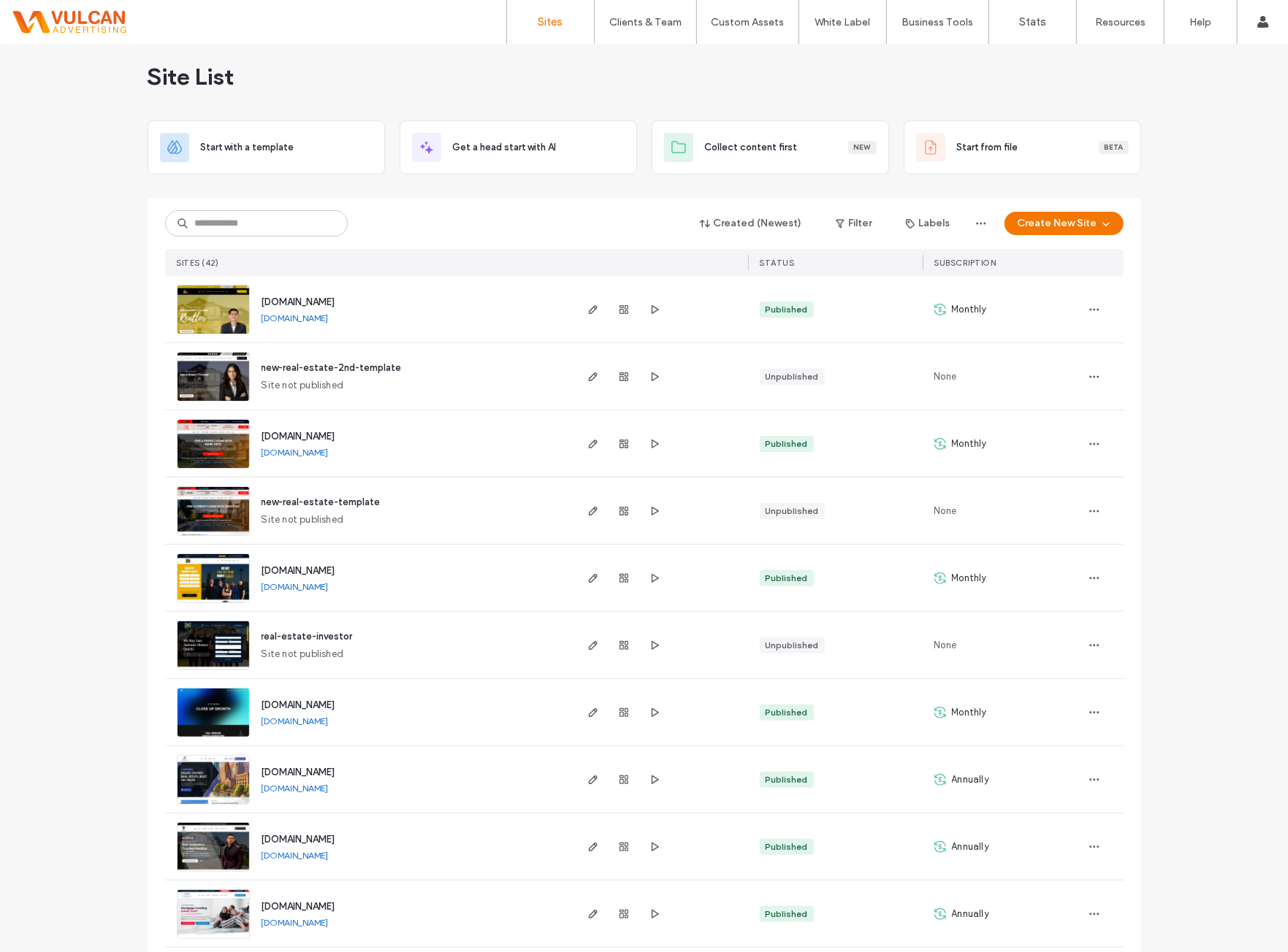
scroll to position [0, 0]
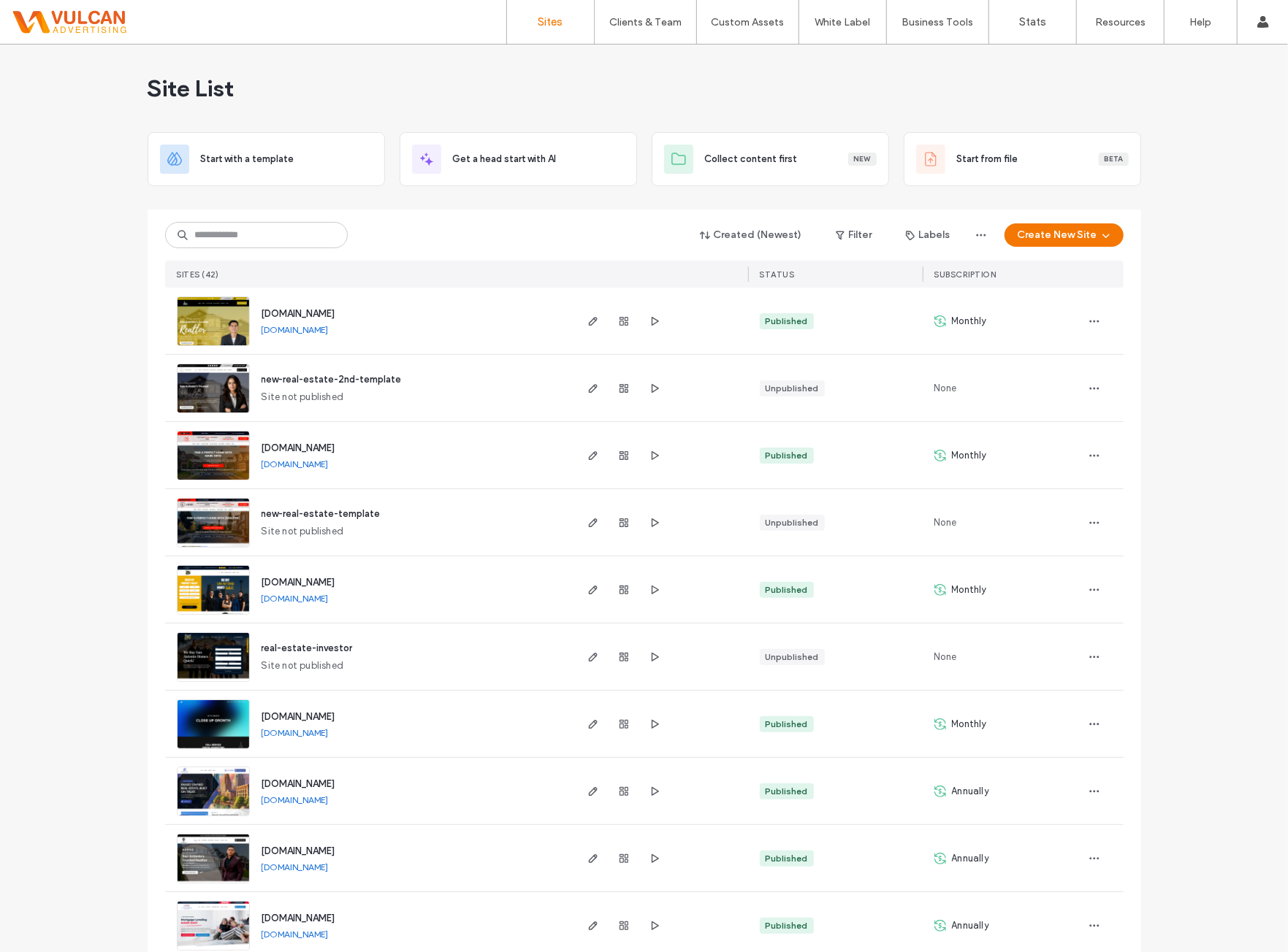
click at [244, 250] on div "Created (Newest) Filter Labels Create New Site SITES (42) STATUS SUBSCRIPTION" at bounding box center [645, 249] width 959 height 78
click at [233, 240] on input at bounding box center [256, 235] width 182 height 26
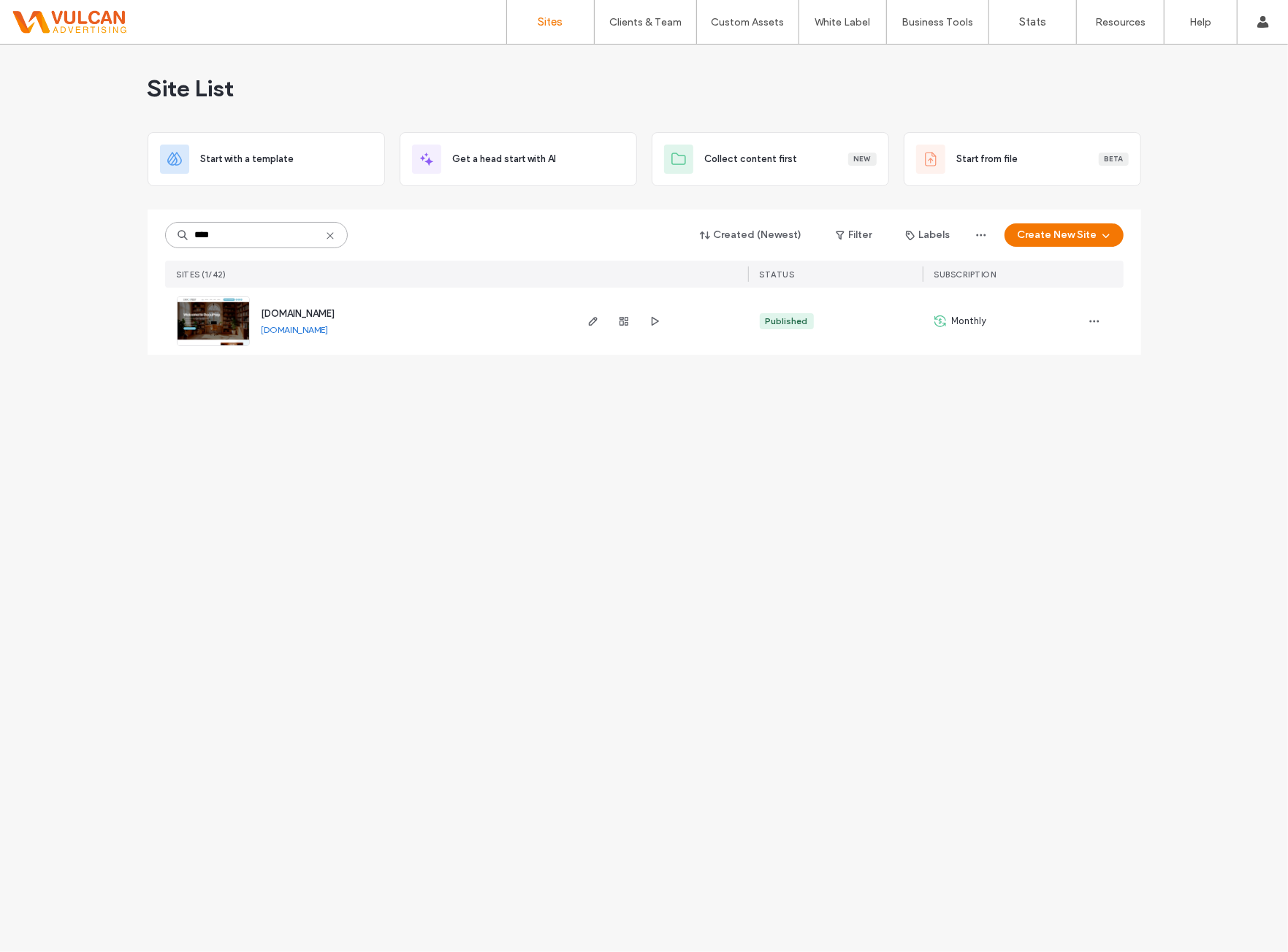
type input "****"
click at [336, 309] on span "www.docu-prep.com" at bounding box center [298, 314] width 74 height 11
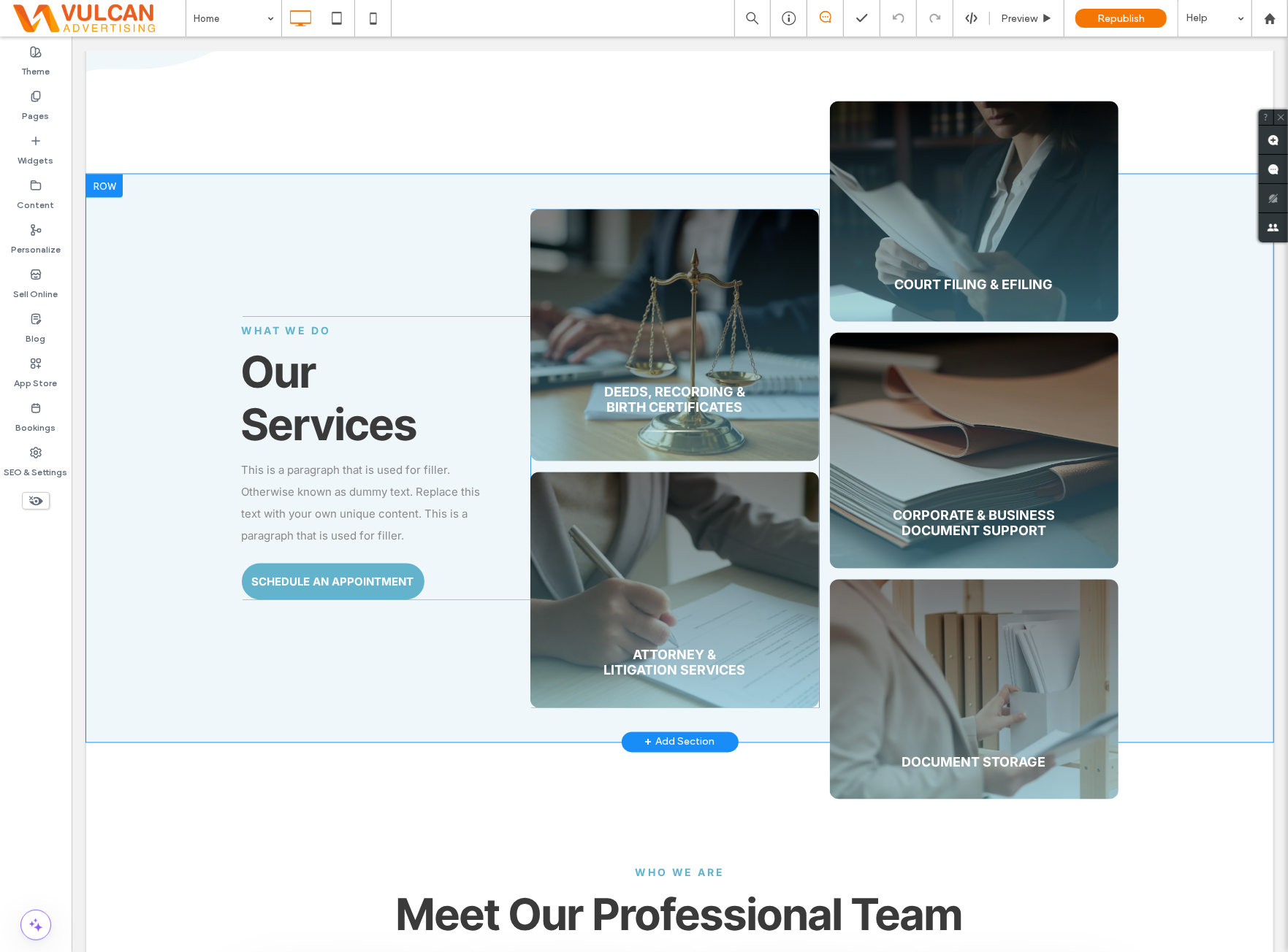
scroll to position [1582, 0]
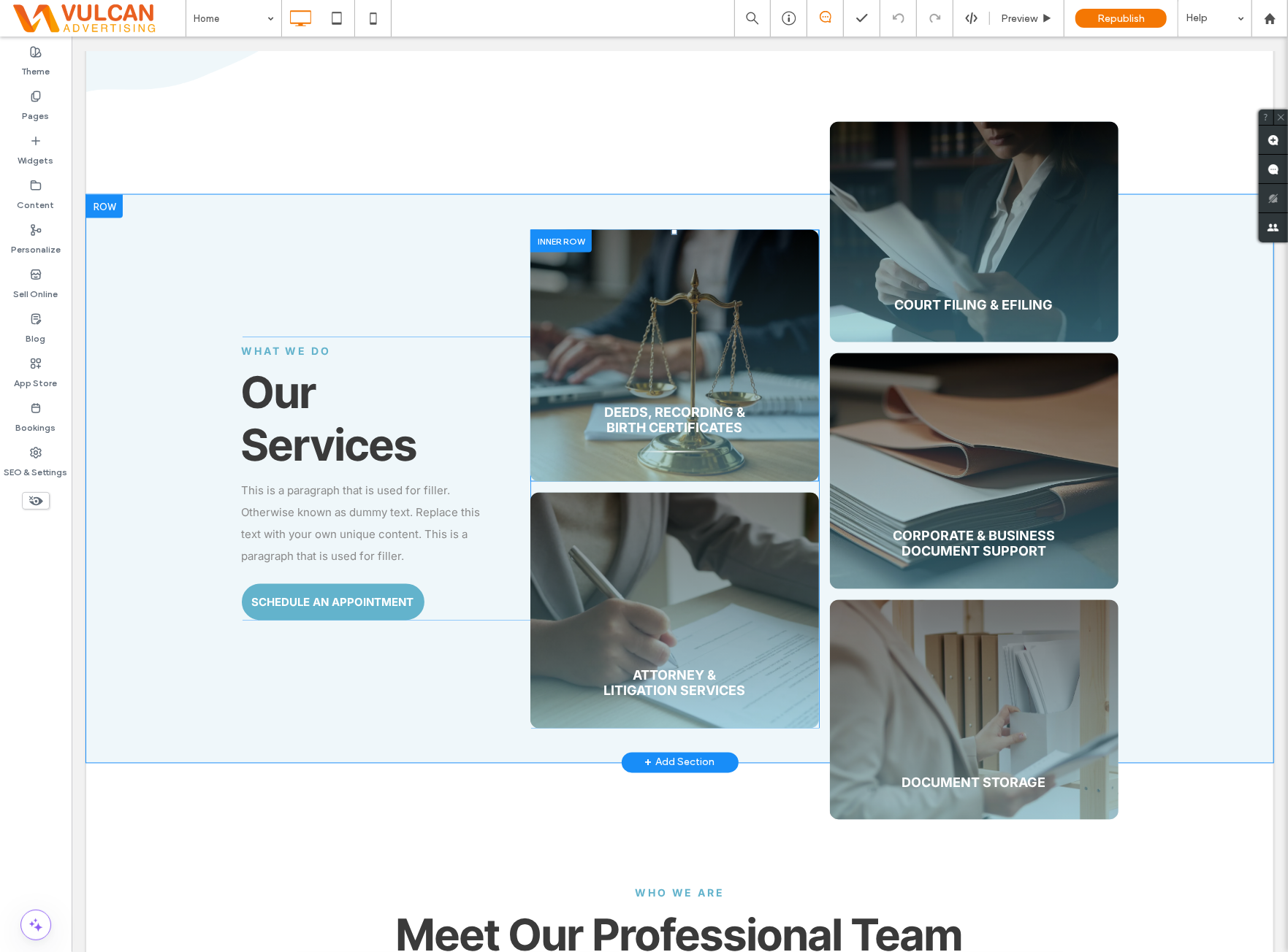
click at [650, 241] on div "Deeds, Recording & Birth Certificates Click To Paste" at bounding box center [674, 355] width 289 height 252
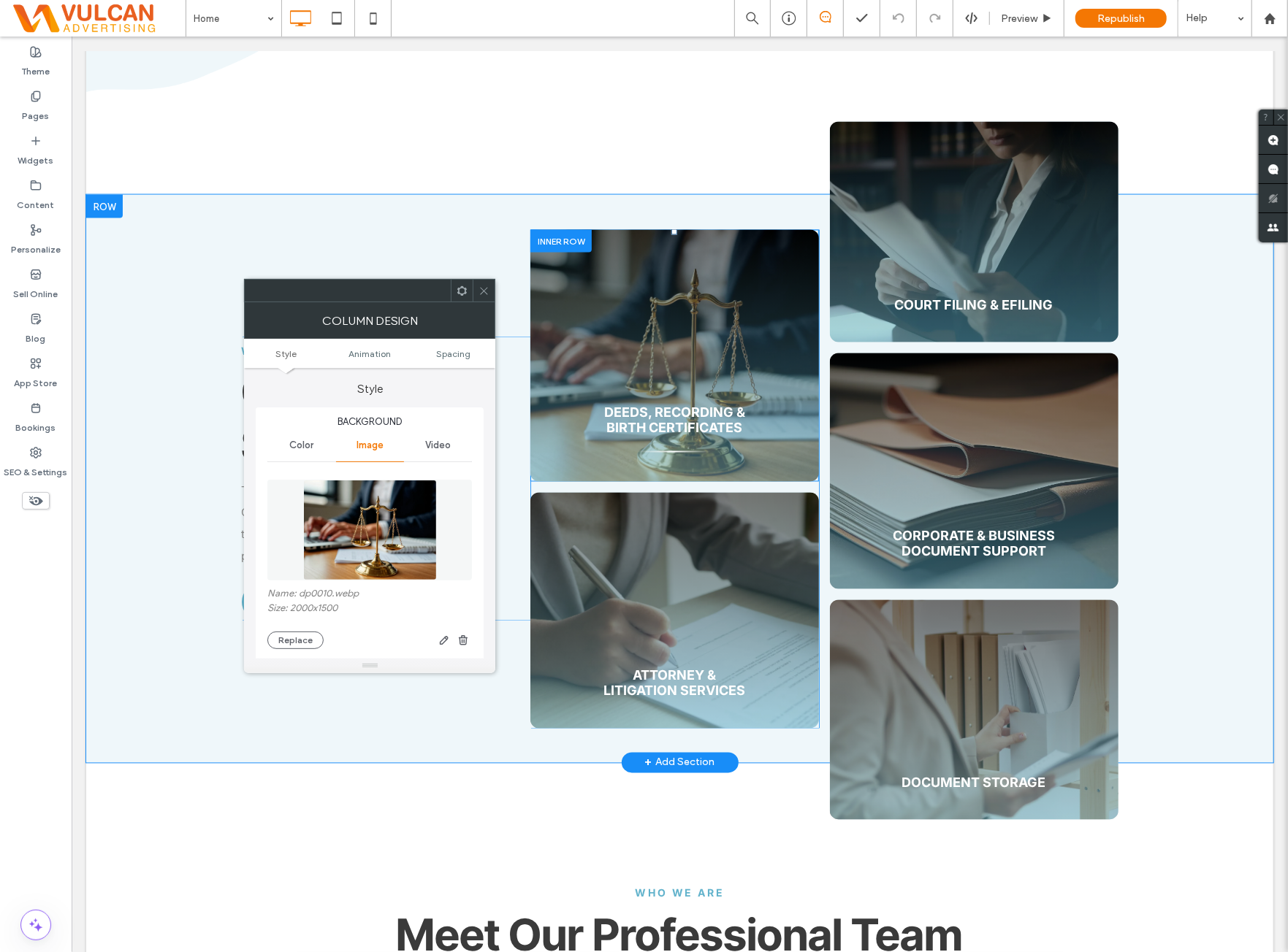
type input "**"
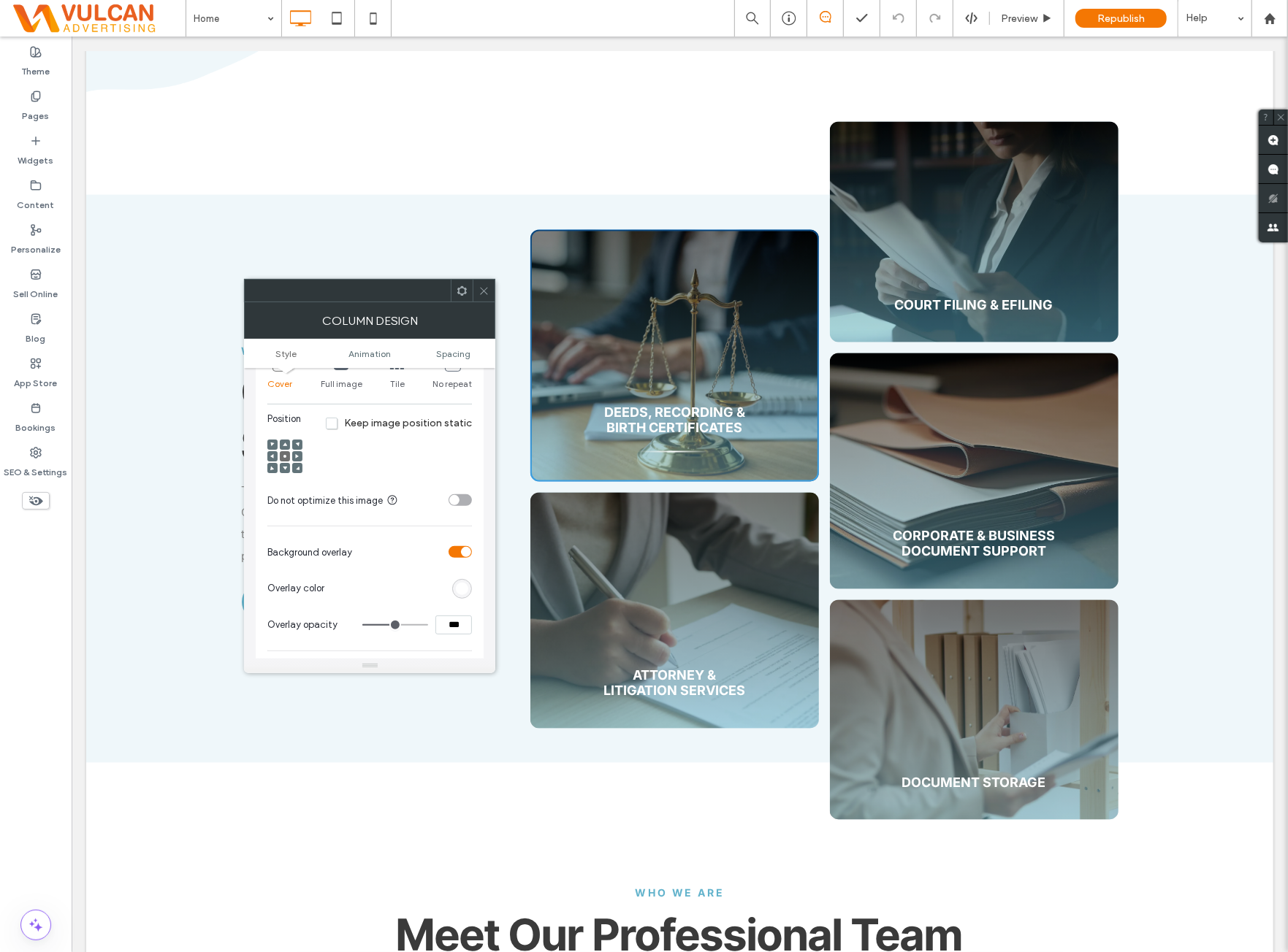
scroll to position [365, 0]
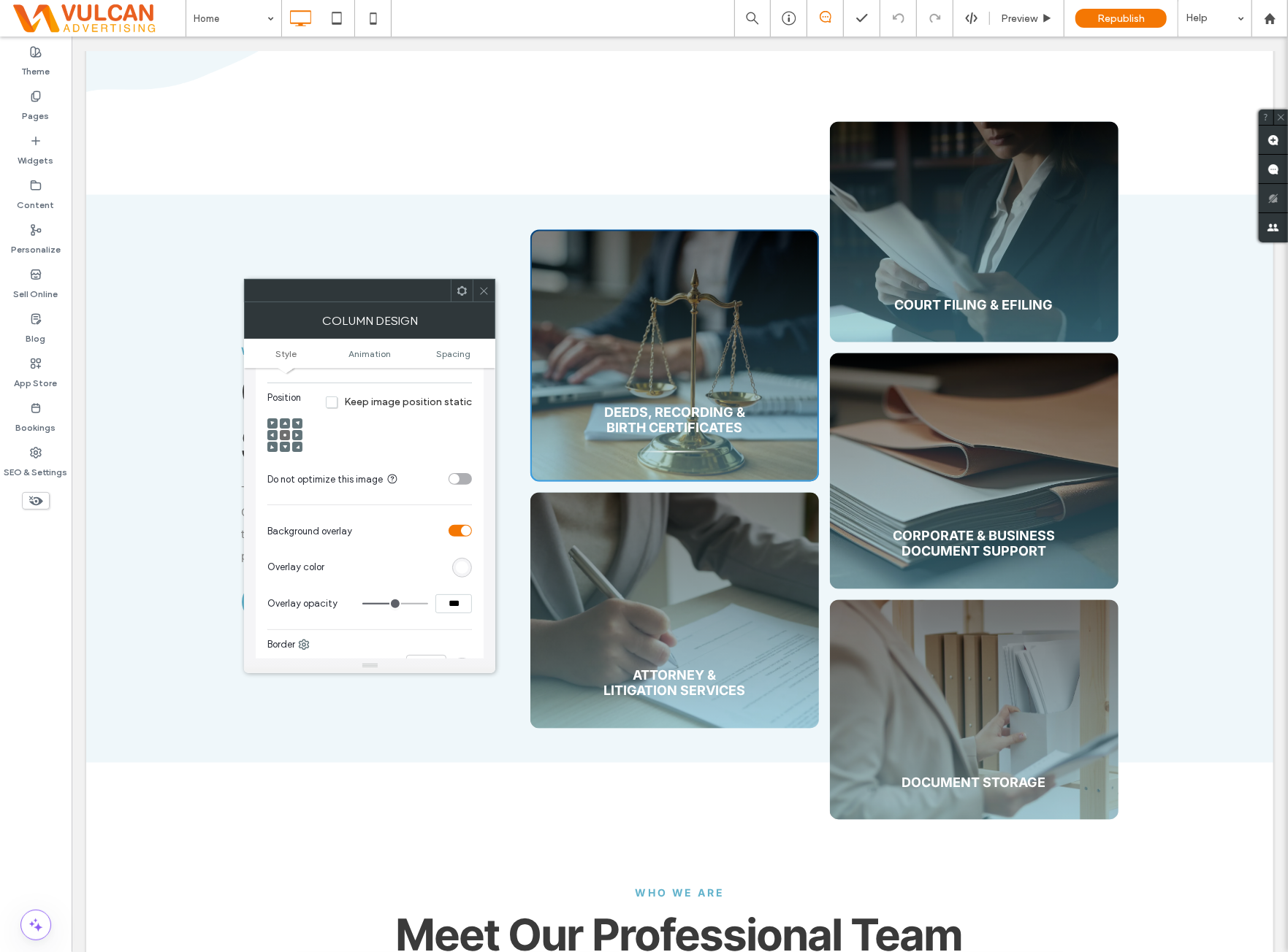
click at [457, 569] on div "rgb(255, 255, 255)" at bounding box center [462, 567] width 12 height 12
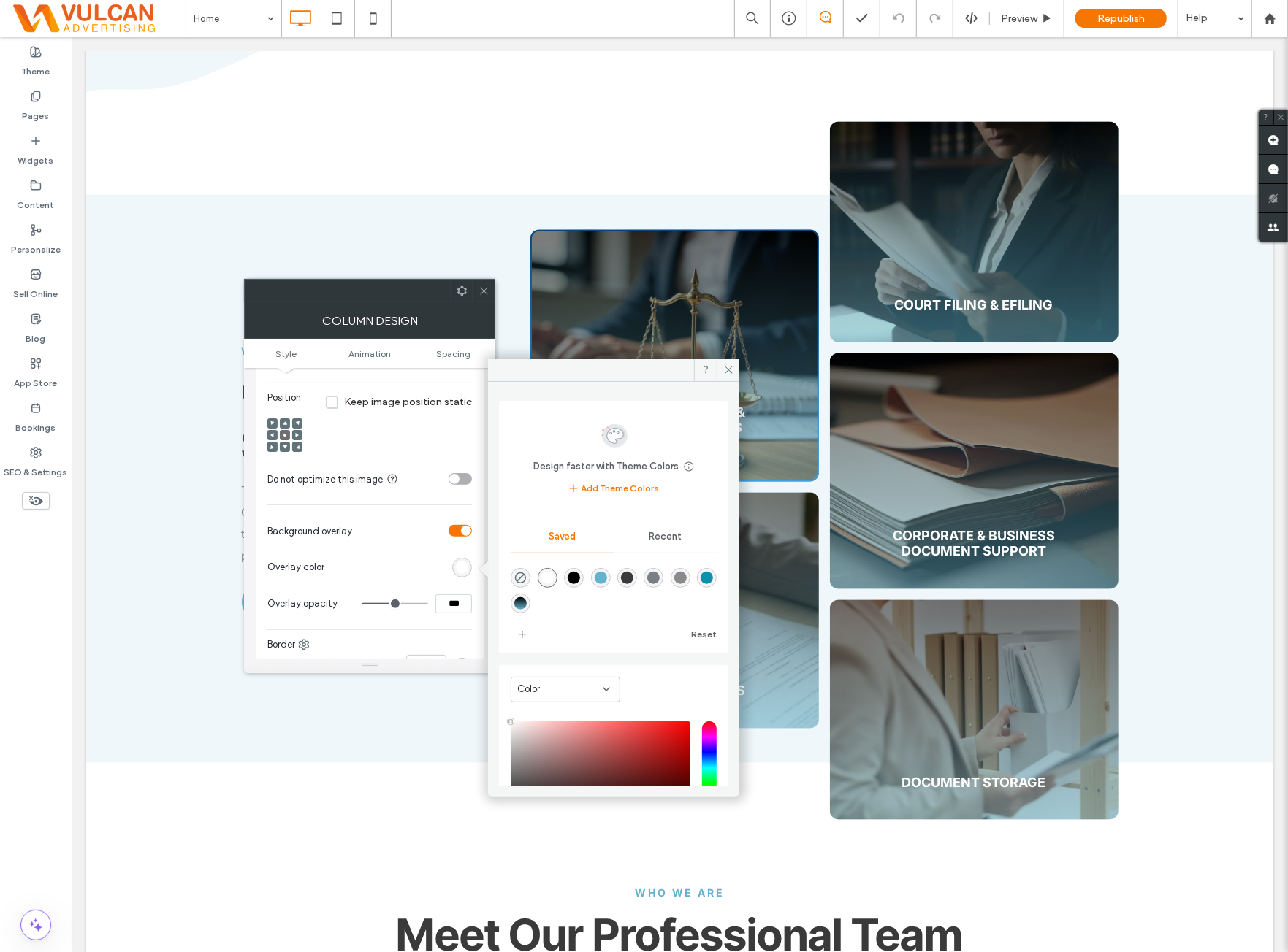
click at [527, 601] on div "linear-gradient(0deg,rgba(99,179,204,1) 0%,rgba(0,0,0,1) 100%)" at bounding box center [520, 604] width 12 height 12
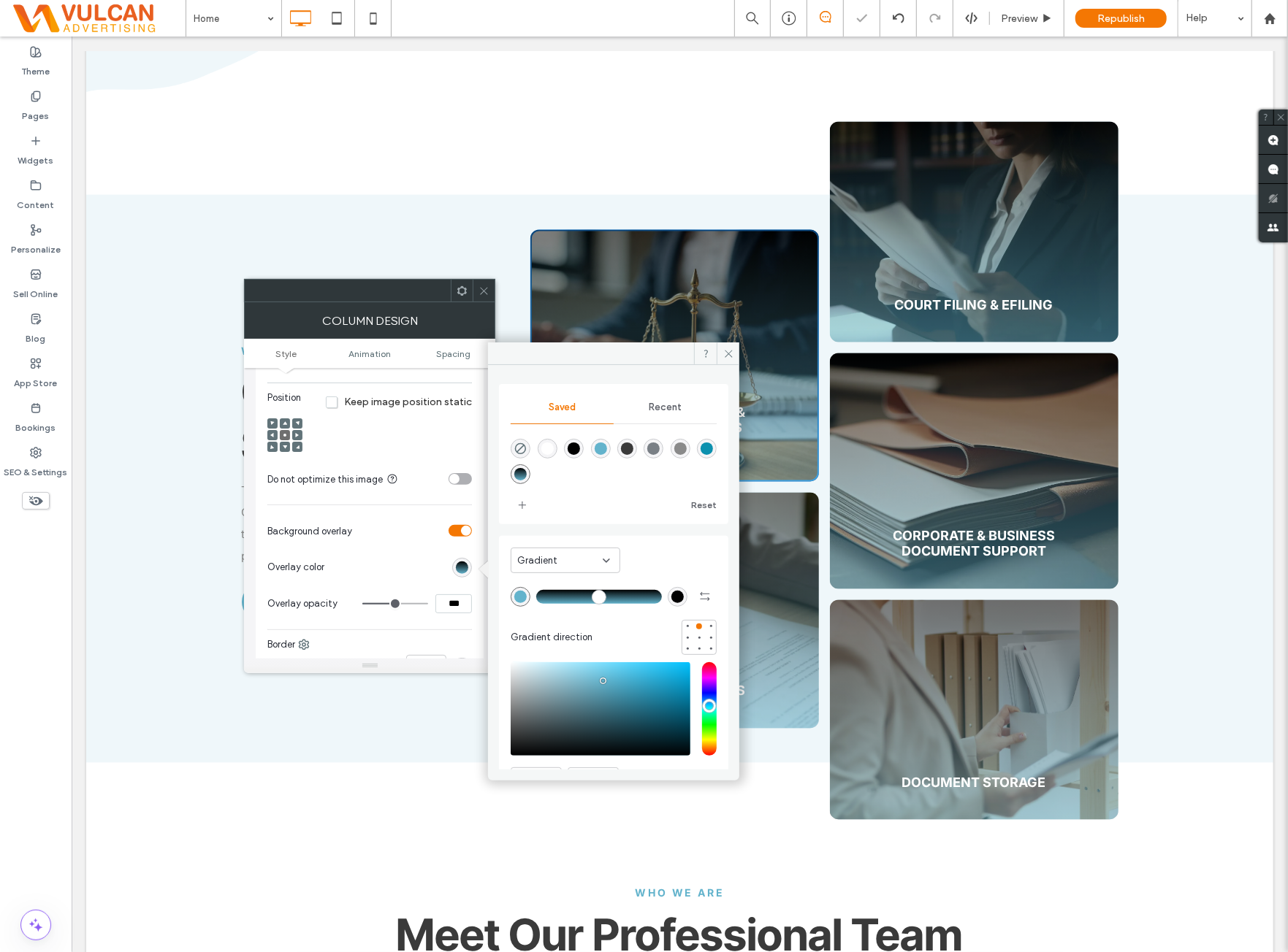
click at [672, 598] on div "rgba(0,0,0,1)" at bounding box center [677, 596] width 12 height 12
click at [552, 448] on div "rgba(255,255,255,1)" at bounding box center [547, 448] width 12 height 12
type input "*******"
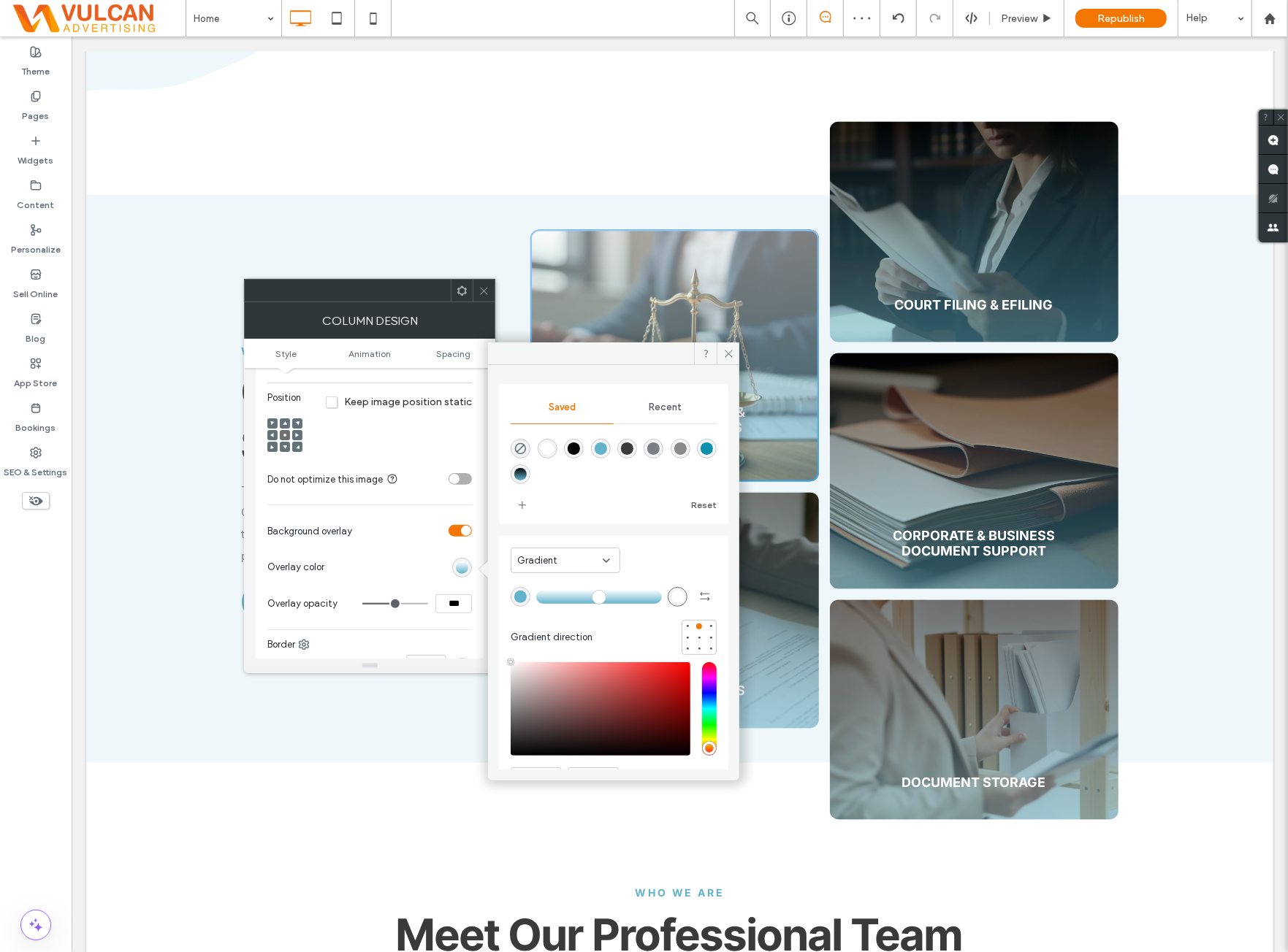
drag, startPoint x: 475, startPoint y: 283, endPoint x: 269, endPoint y: 388, distance: 231.2
click at [475, 283] on div at bounding box center [483, 290] width 21 height 21
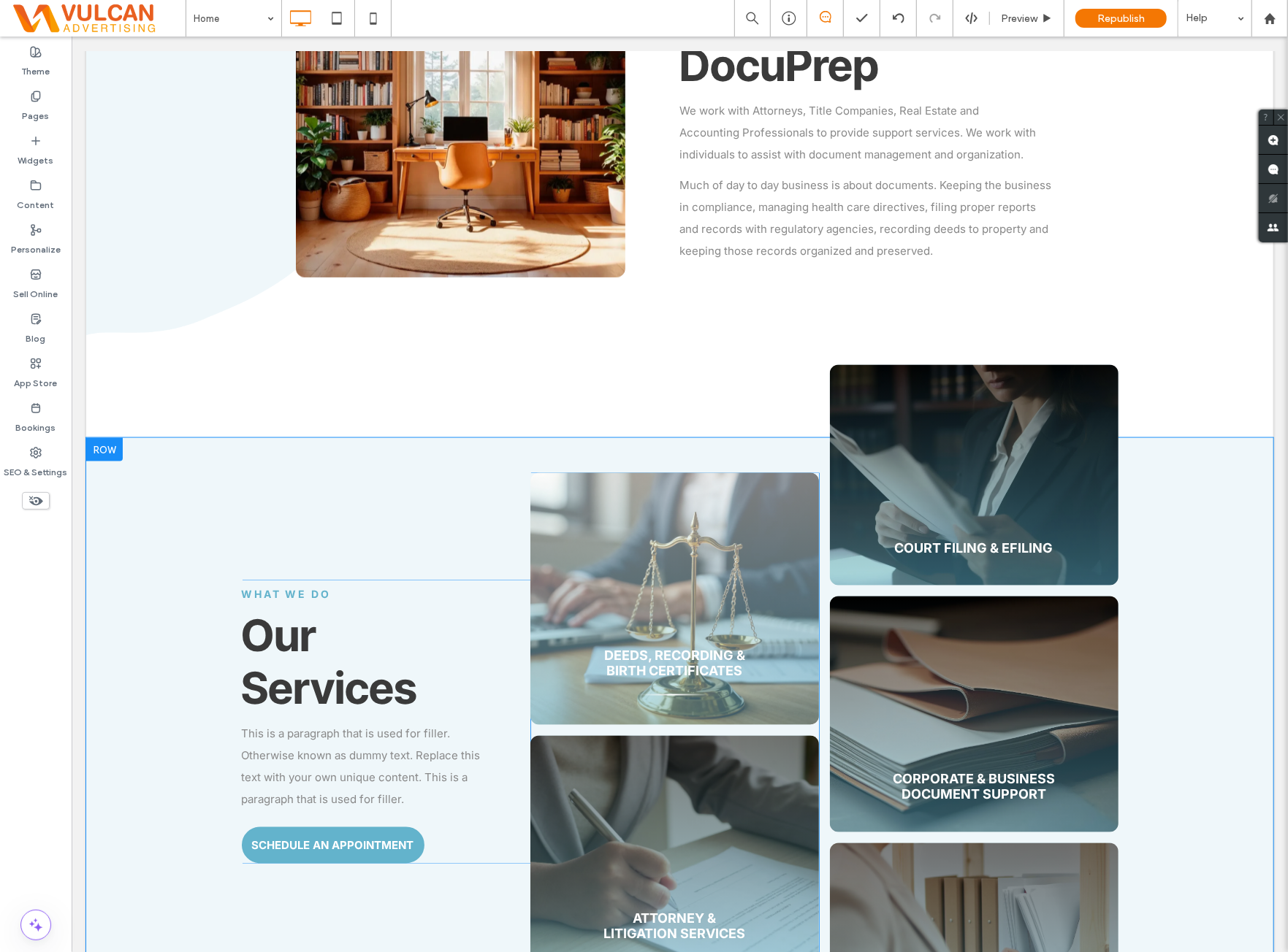
scroll to position [1461, 0]
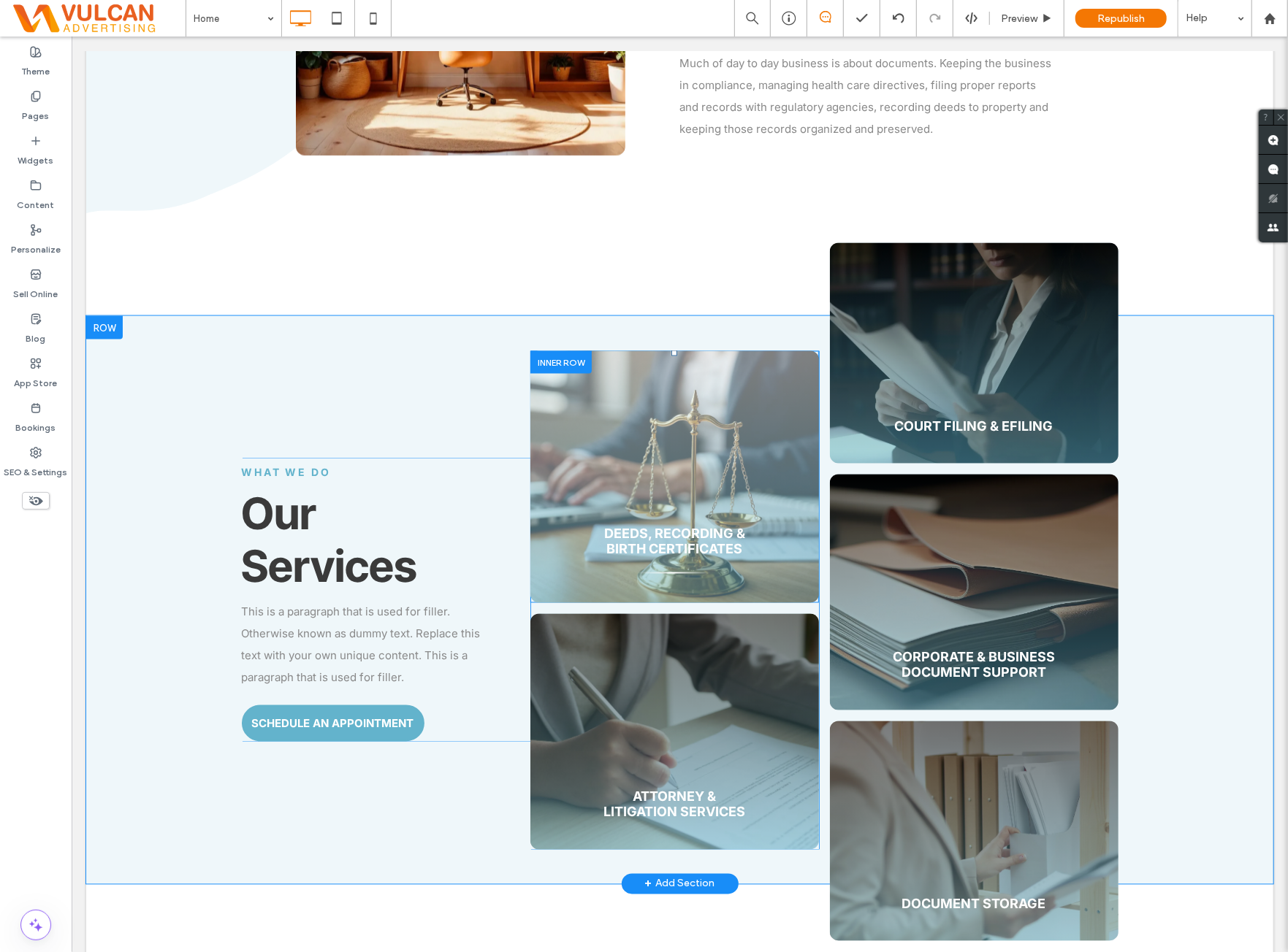
click at [719, 362] on div "Deeds, Recording & Birth Certificates Click To Paste" at bounding box center [674, 476] width 289 height 252
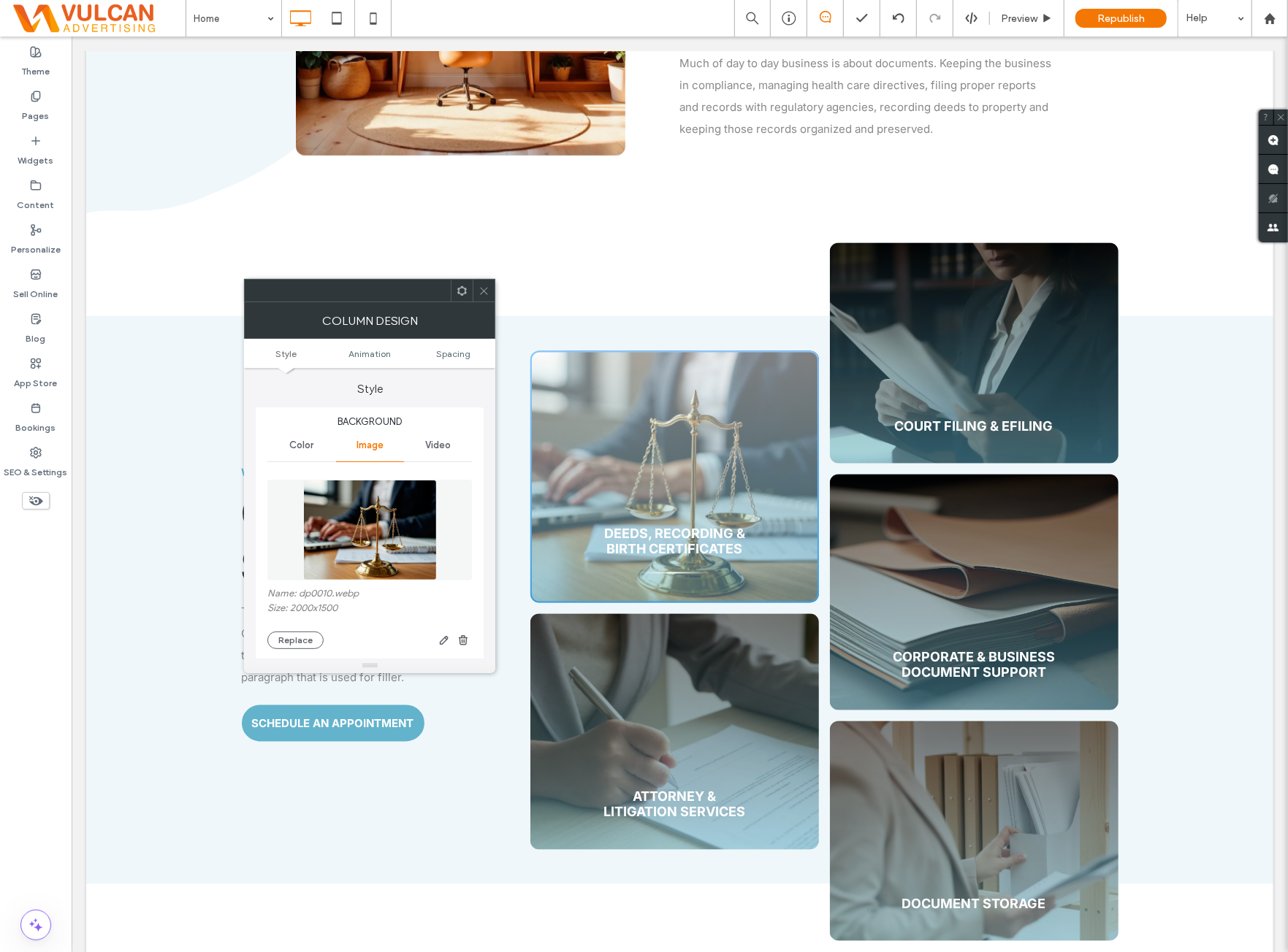
click at [464, 290] on icon at bounding box center [463, 291] width 11 height 11
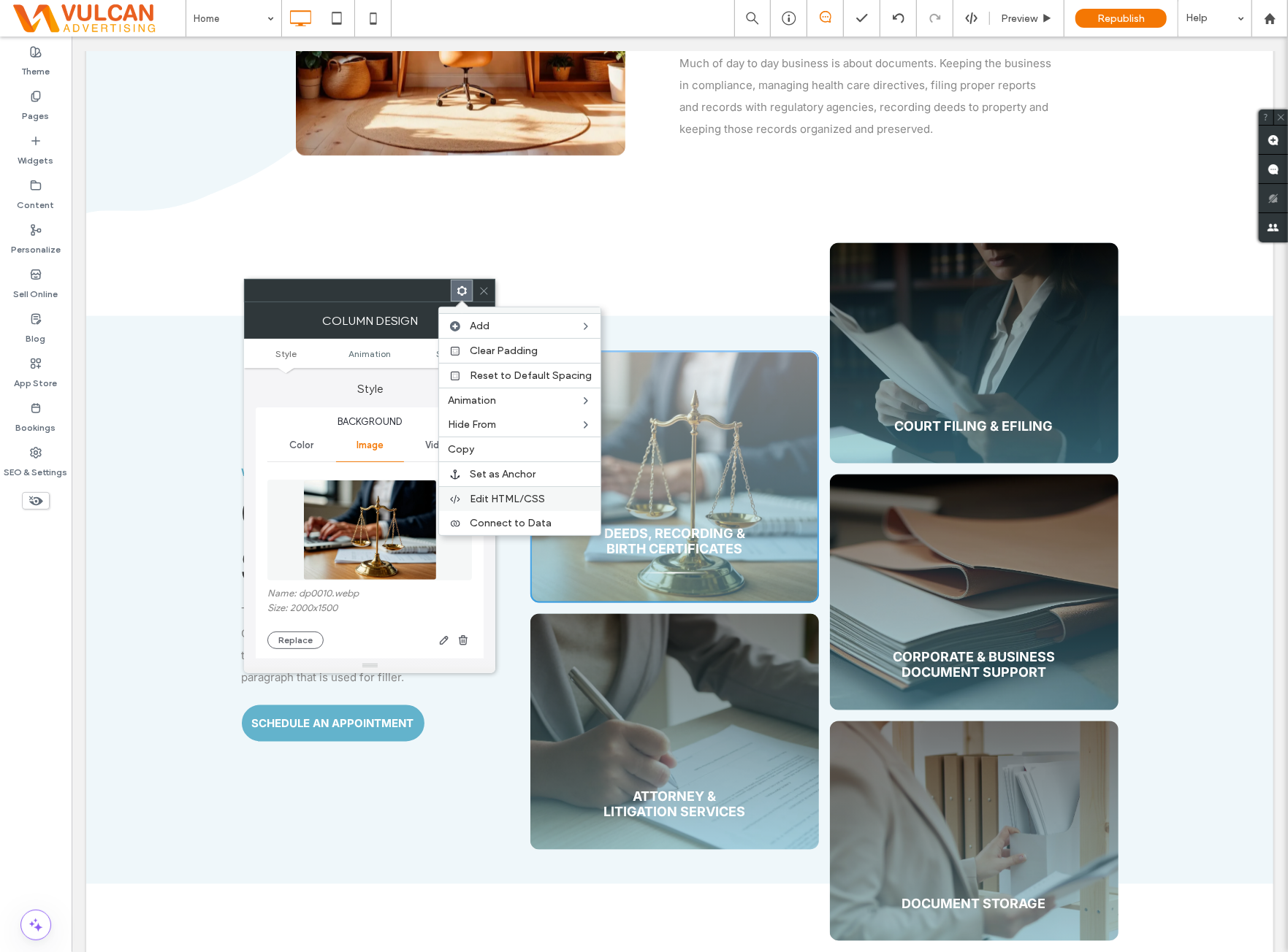
click at [534, 495] on span "Edit HTML/CSS" at bounding box center [508, 499] width 76 height 12
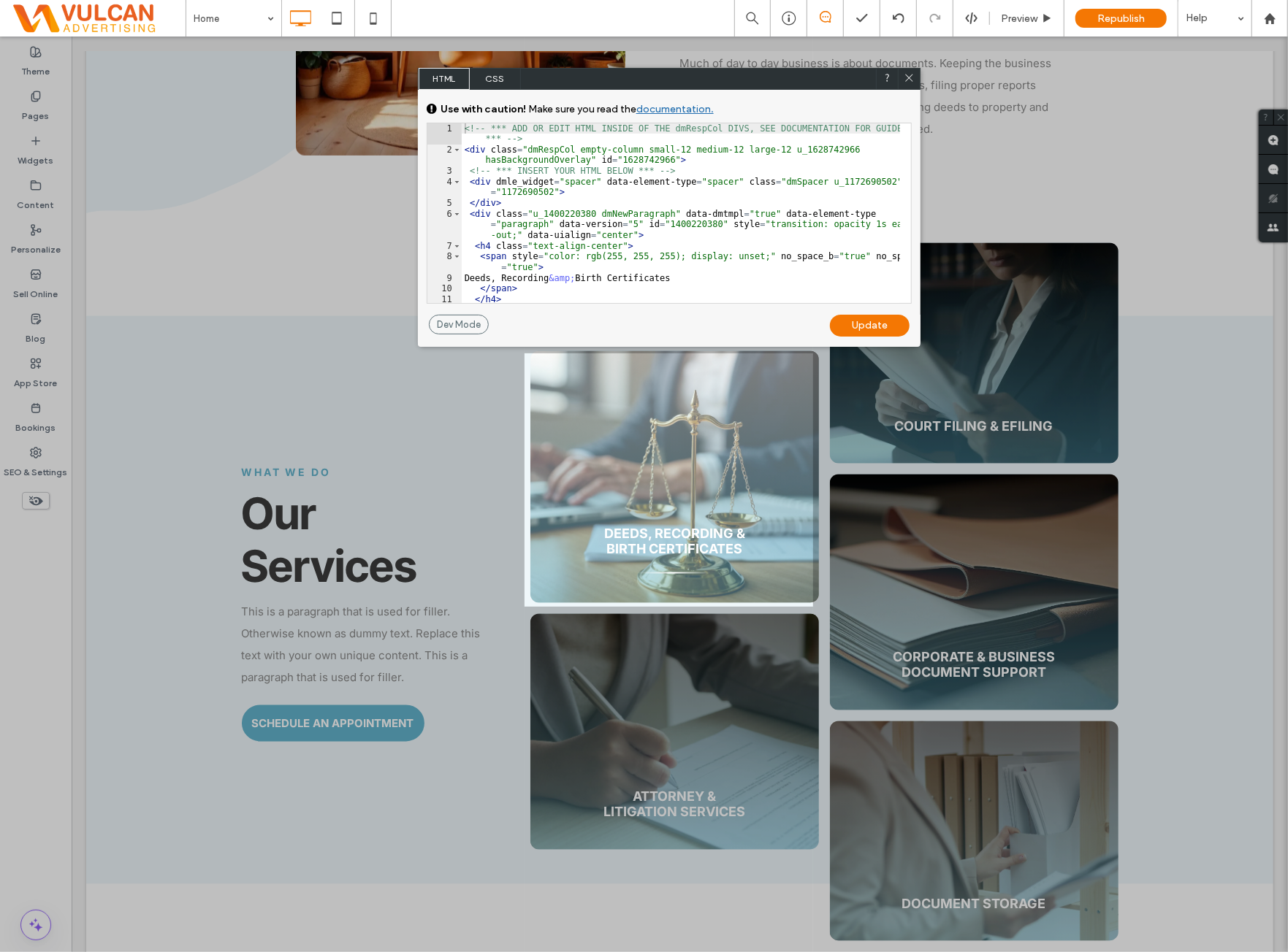
click at [496, 76] on span "CSS" at bounding box center [495, 78] width 51 height 21
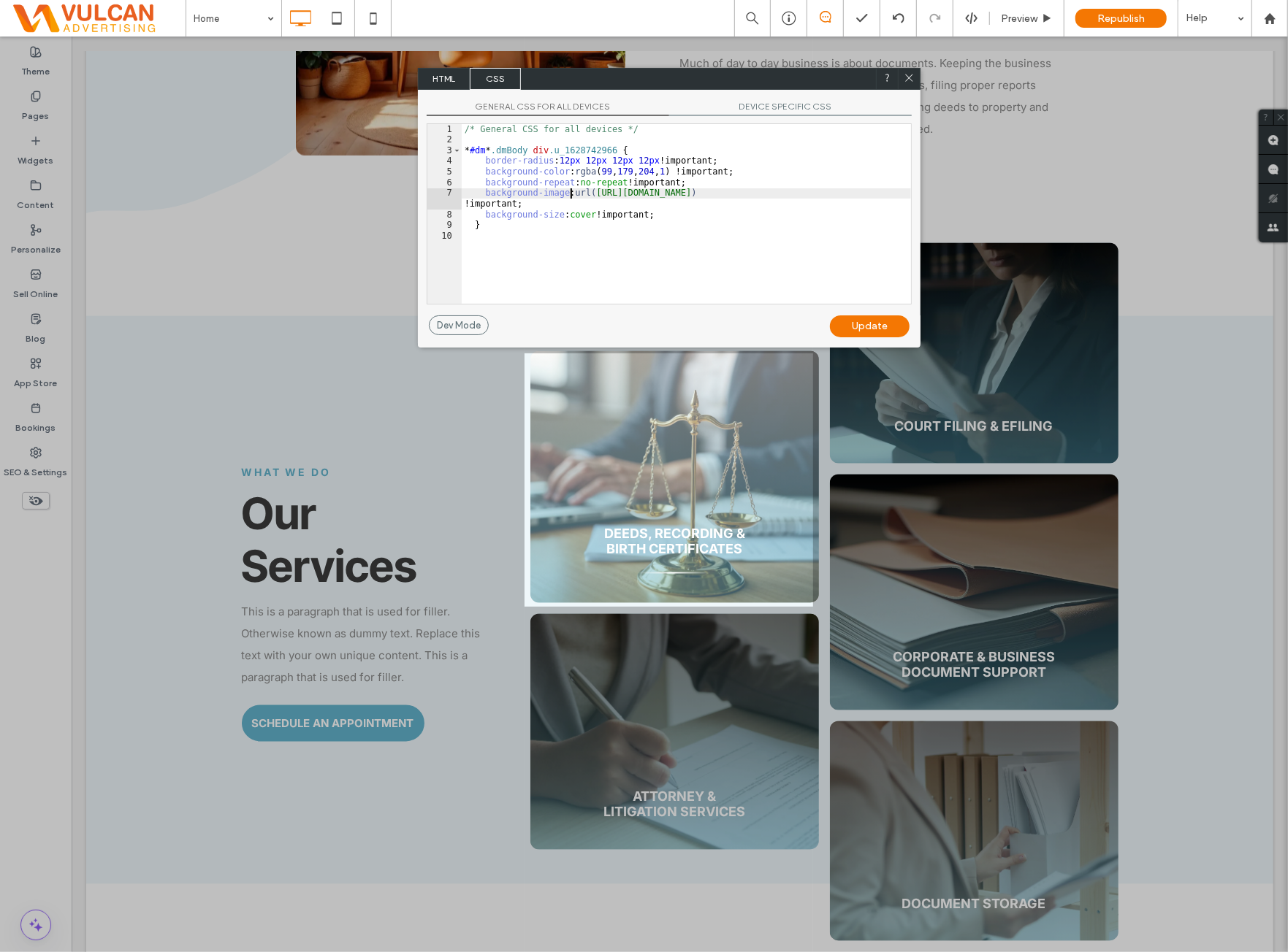
drag, startPoint x: 571, startPoint y: 190, endPoint x: 651, endPoint y: 222, distance: 86.2
click at [571, 191] on div "/* General CSS for all devices */ * #dm * .dmBody div .u_1628742966 { border-ra…" at bounding box center [686, 224] width 450 height 201
click at [702, 219] on div "/* General CSS for all devices */ * #dm * .dmBody div .u_1628742966 { border-ra…" at bounding box center [686, 224] width 450 height 201
type textarea "**"
drag, startPoint x: 876, startPoint y: 333, endPoint x: 879, endPoint y: 308, distance: 25.2
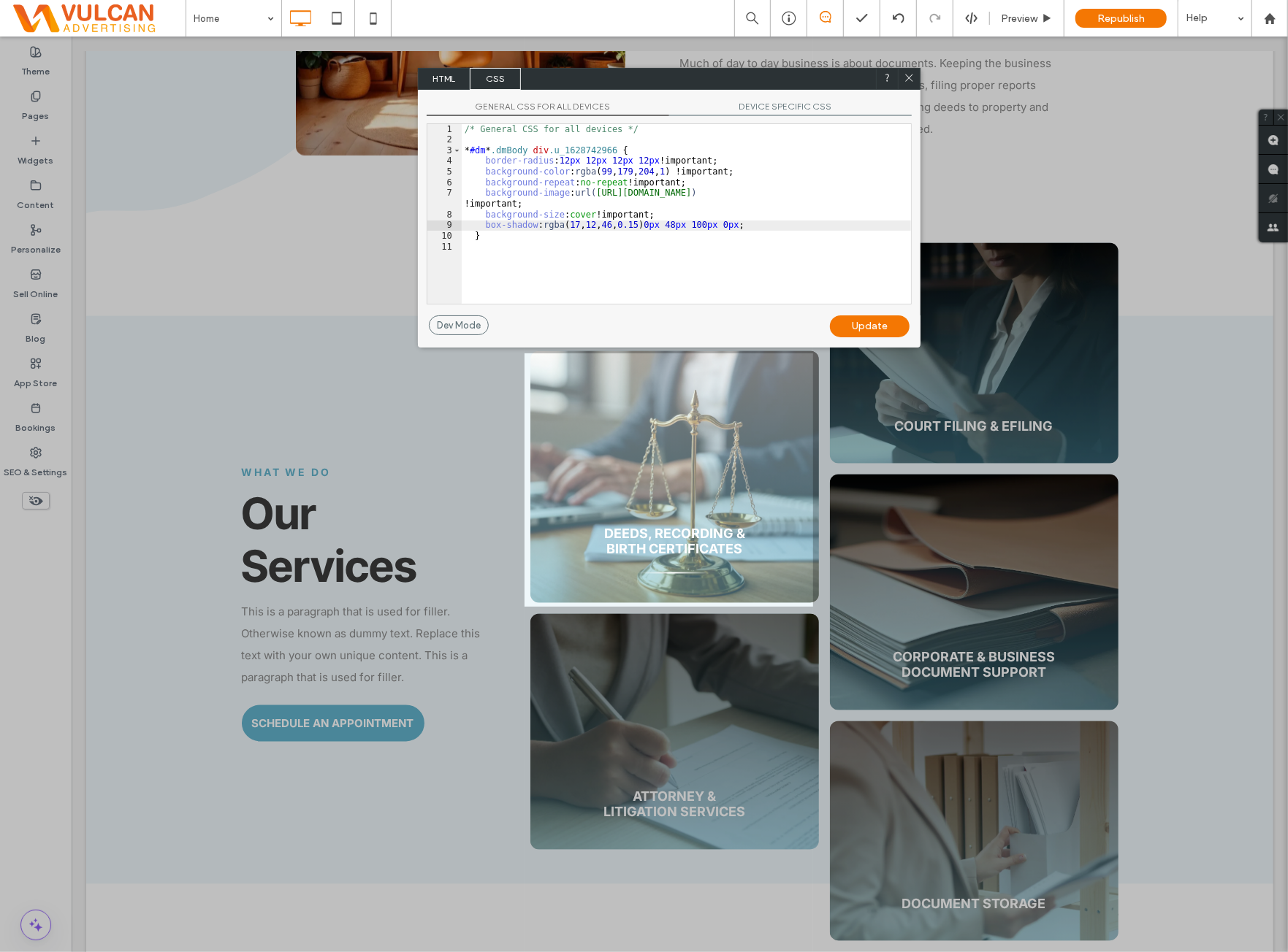
click at [876, 333] on div "Update" at bounding box center [869, 326] width 79 height 21
click at [910, 80] on icon at bounding box center [909, 78] width 11 height 11
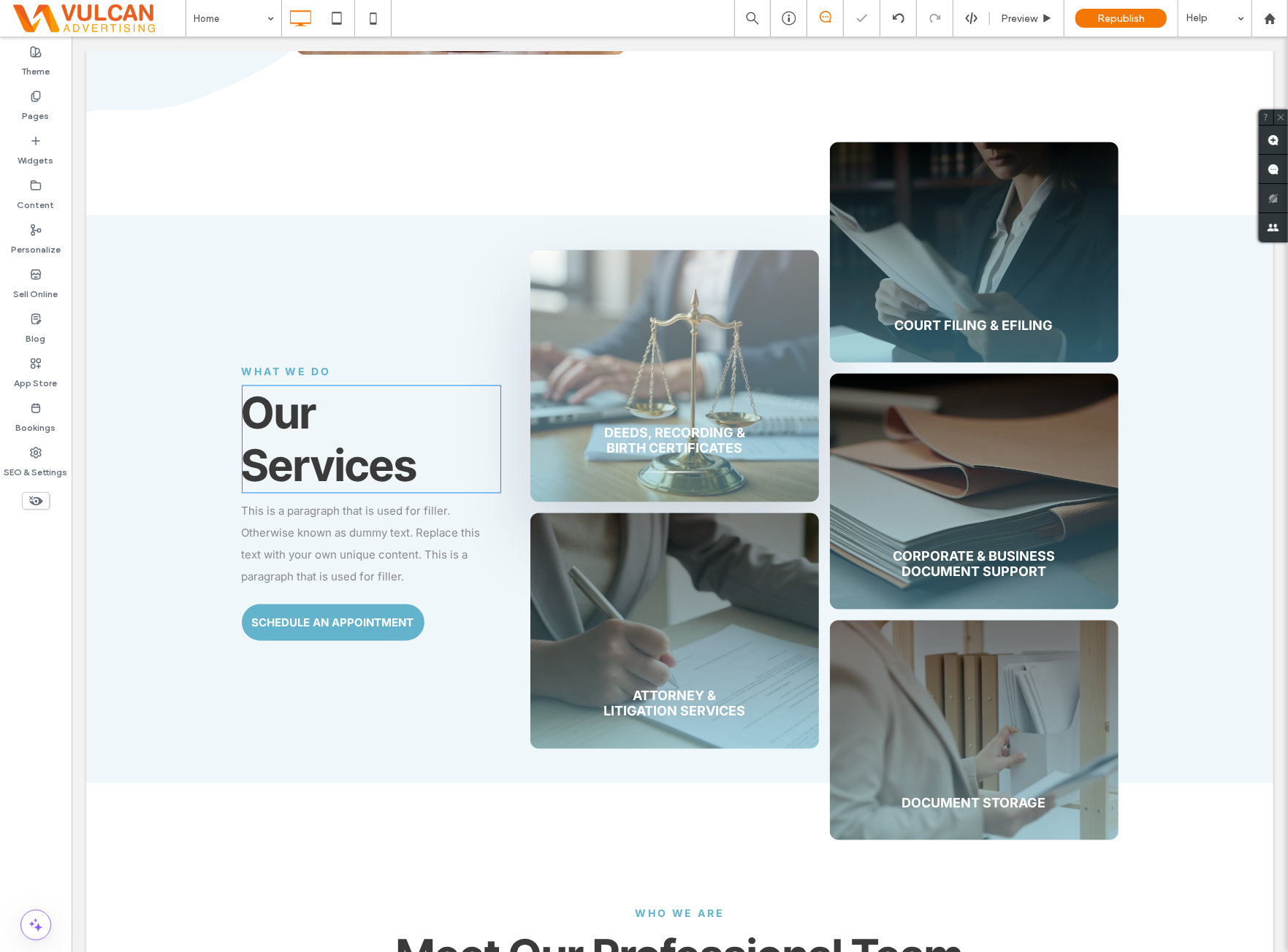
scroll to position [1582, 0]
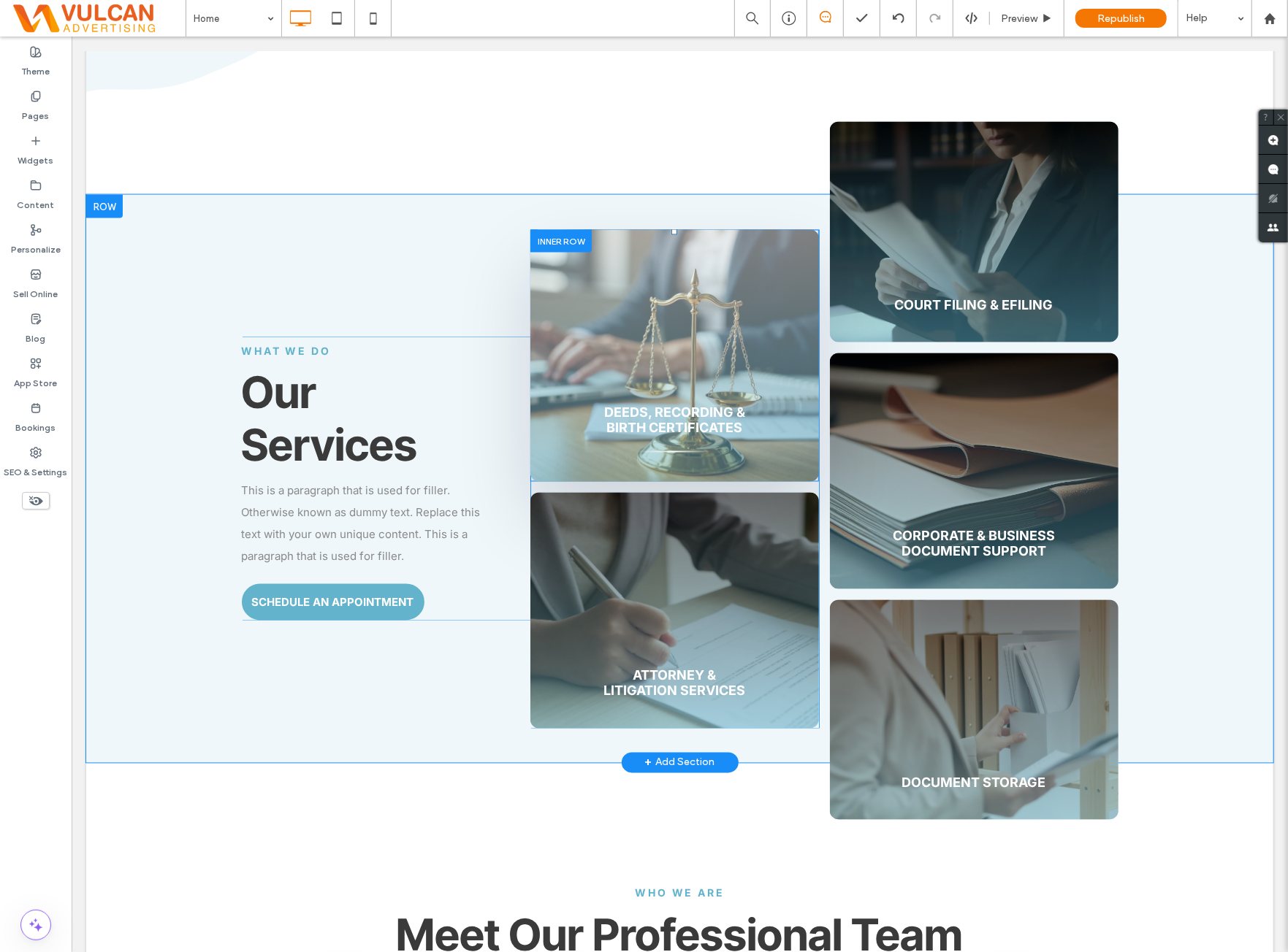
click at [708, 245] on div "Deeds, Recording & Birth Certificates Click To Paste" at bounding box center [674, 355] width 289 height 252
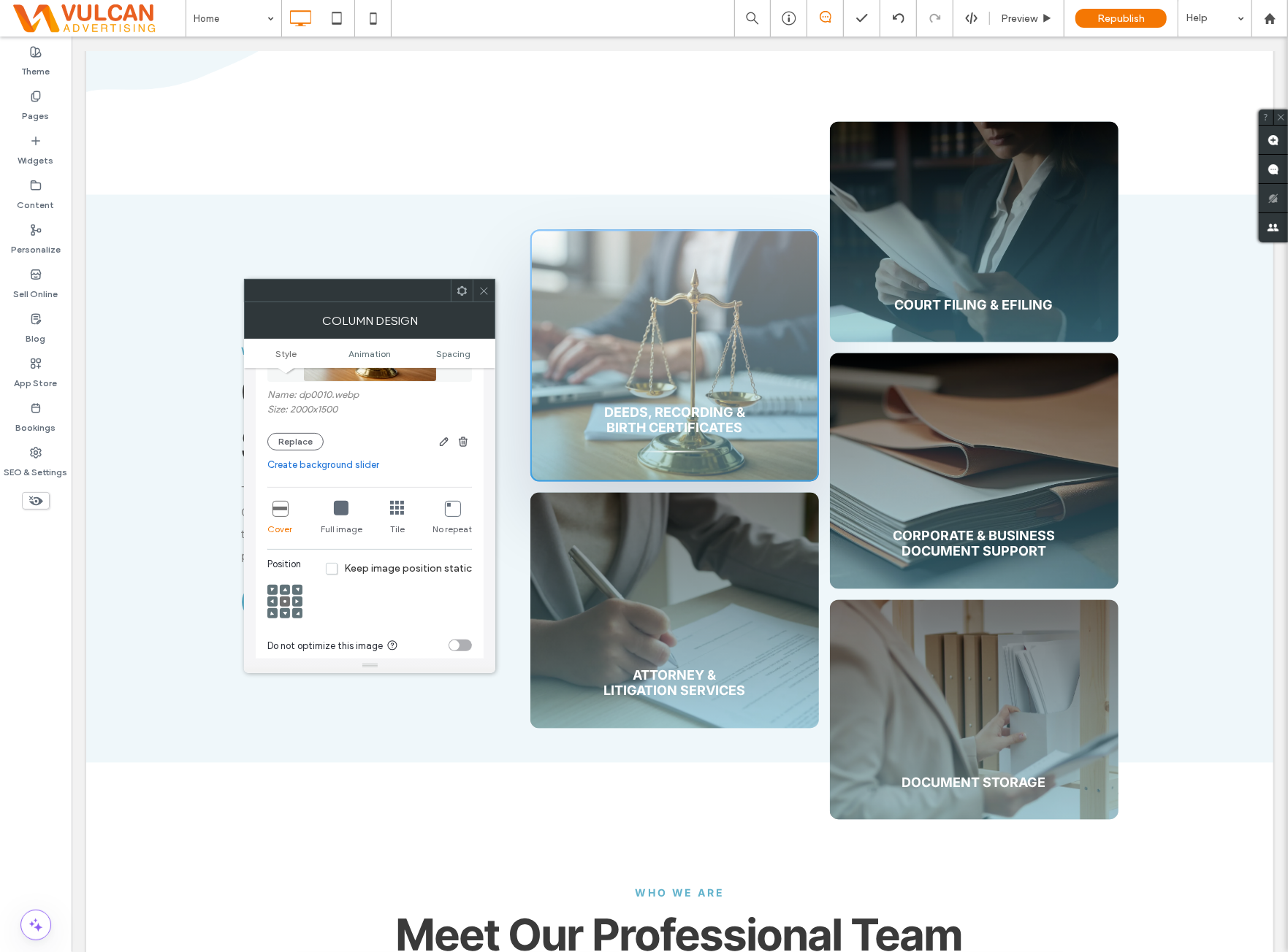
scroll to position [365, 0]
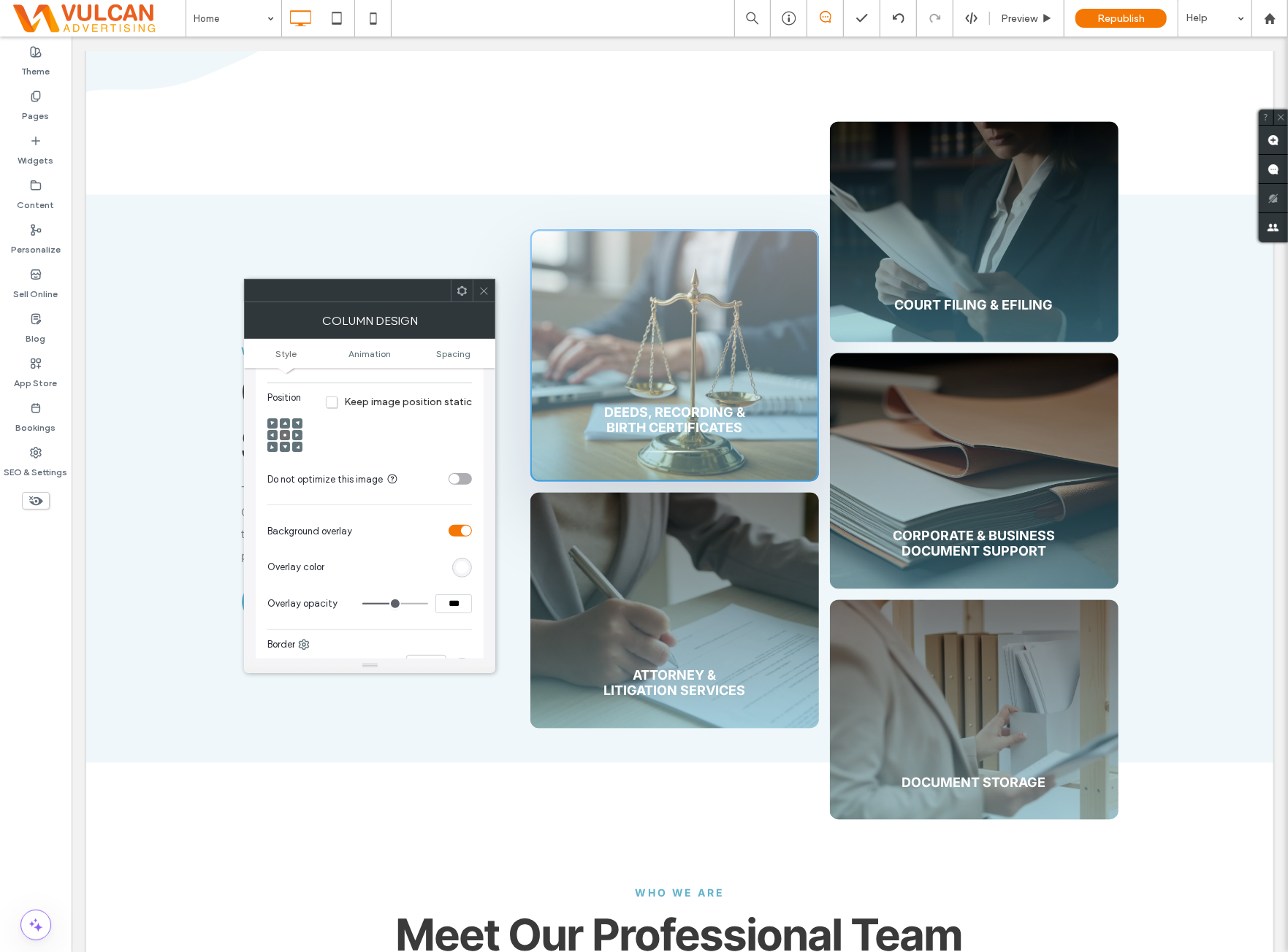
click at [464, 571] on div "rgb(255, 255, 255)" at bounding box center [462, 567] width 12 height 12
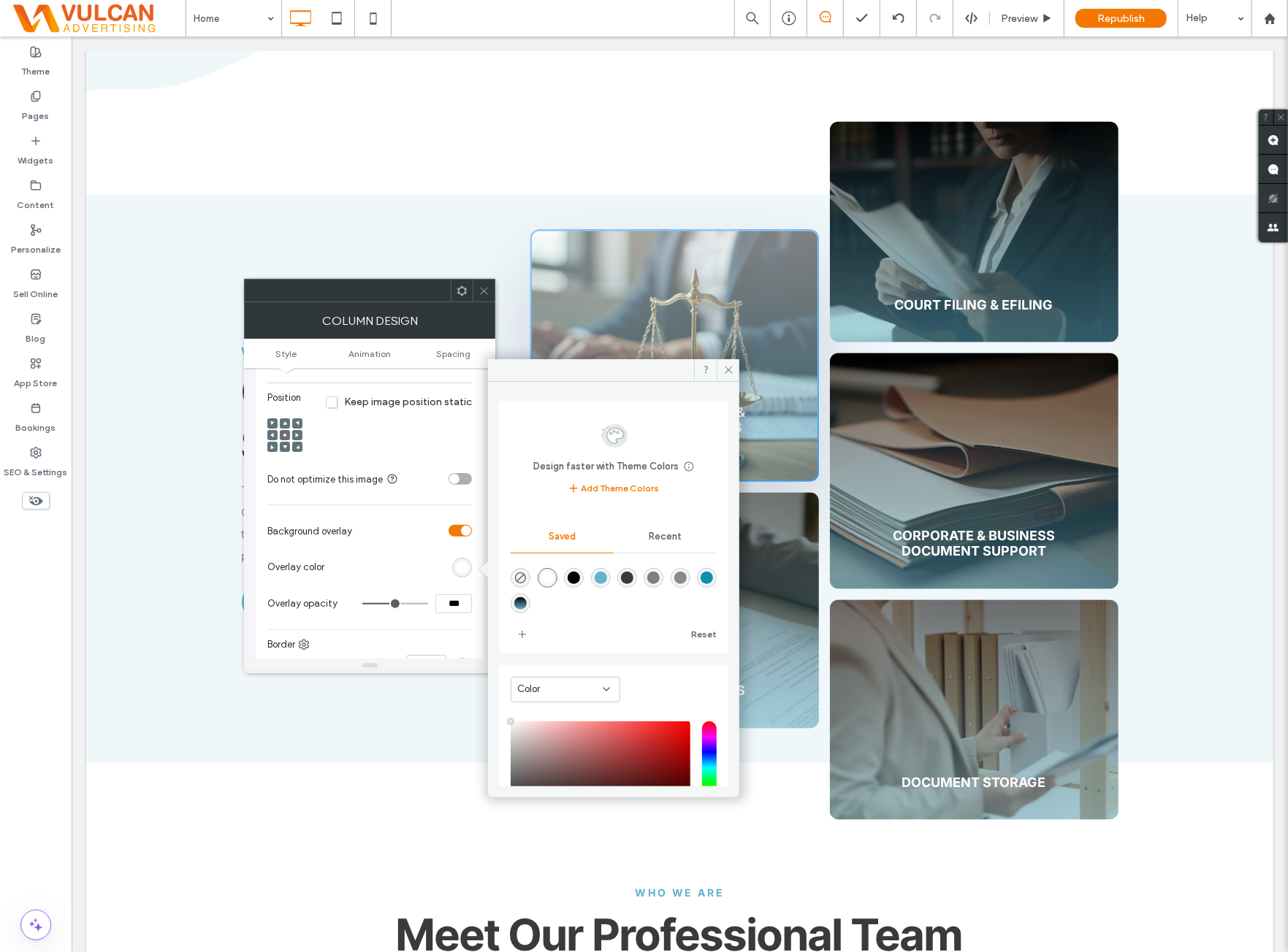
click at [527, 605] on div "linear-gradient(0deg,rgba(99,179,204,1) 0%,rgba(0,0,0,1) 100%)" at bounding box center [520, 604] width 12 height 12
type input "*******"
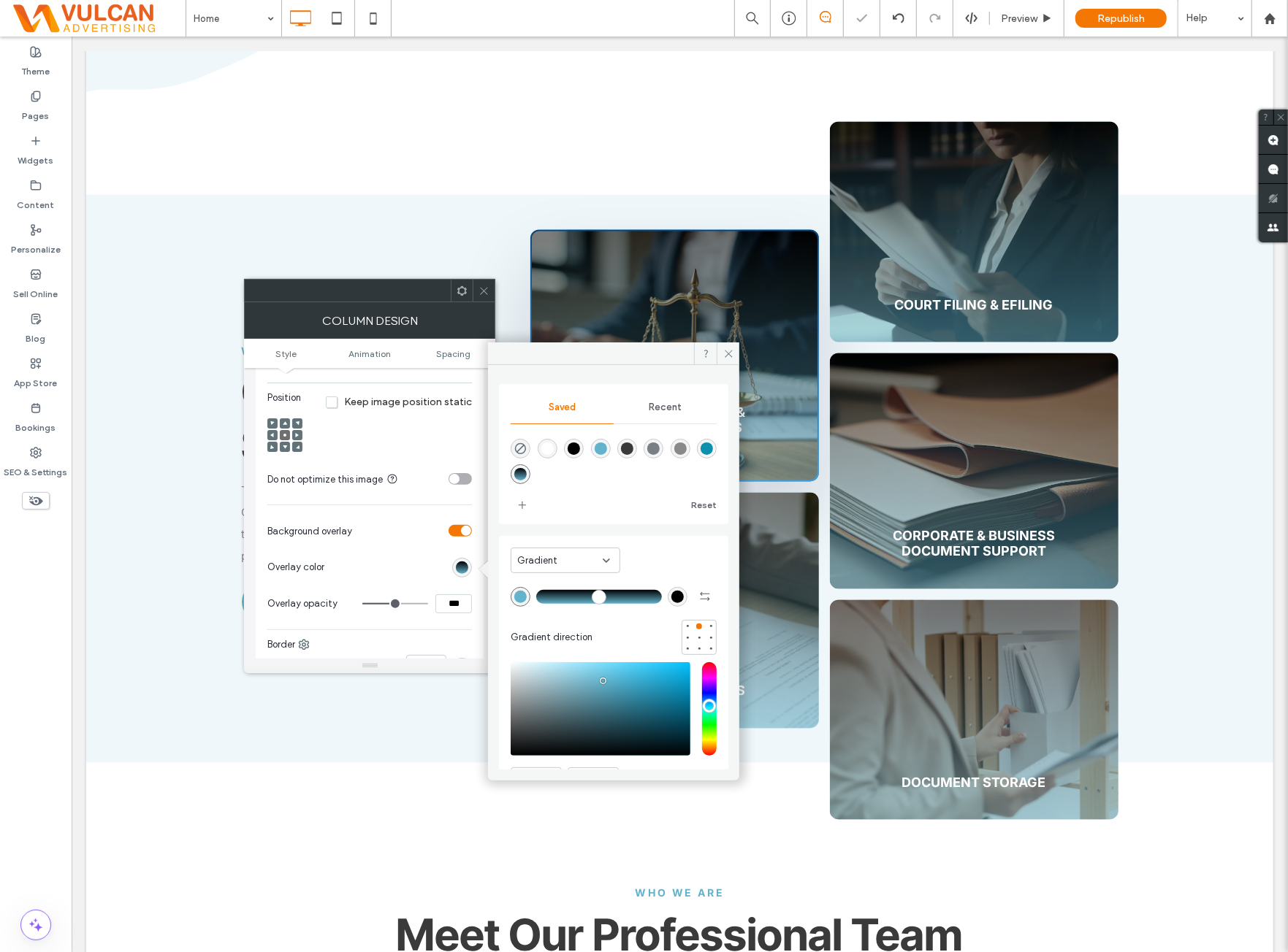
click at [482, 283] on span at bounding box center [484, 290] width 11 height 21
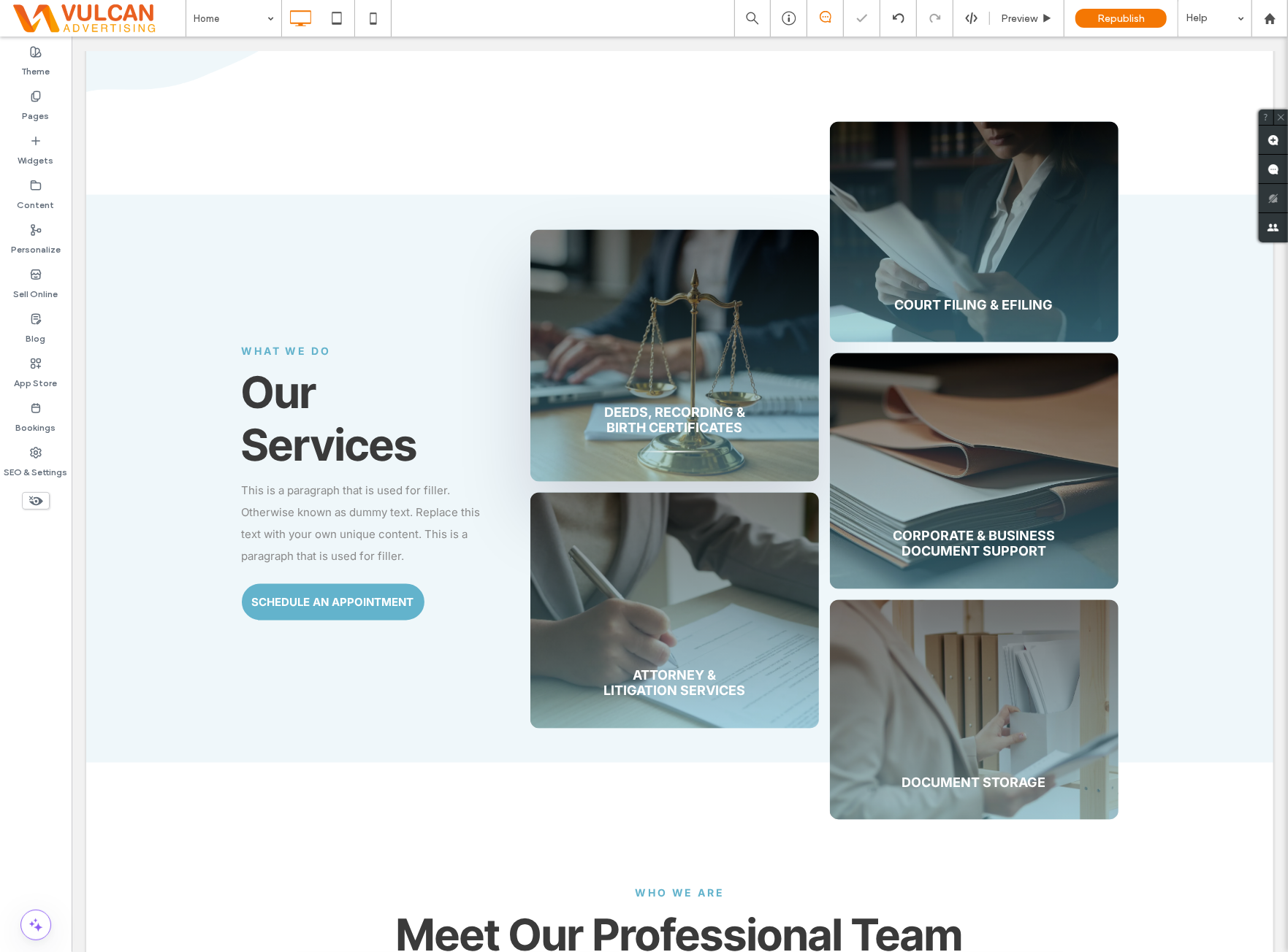
click at [36, 626] on div "Theme Pages Widgets Content Personalize Sell Online Blog App Store Bookings SEO…" at bounding box center [36, 494] width 72 height 916
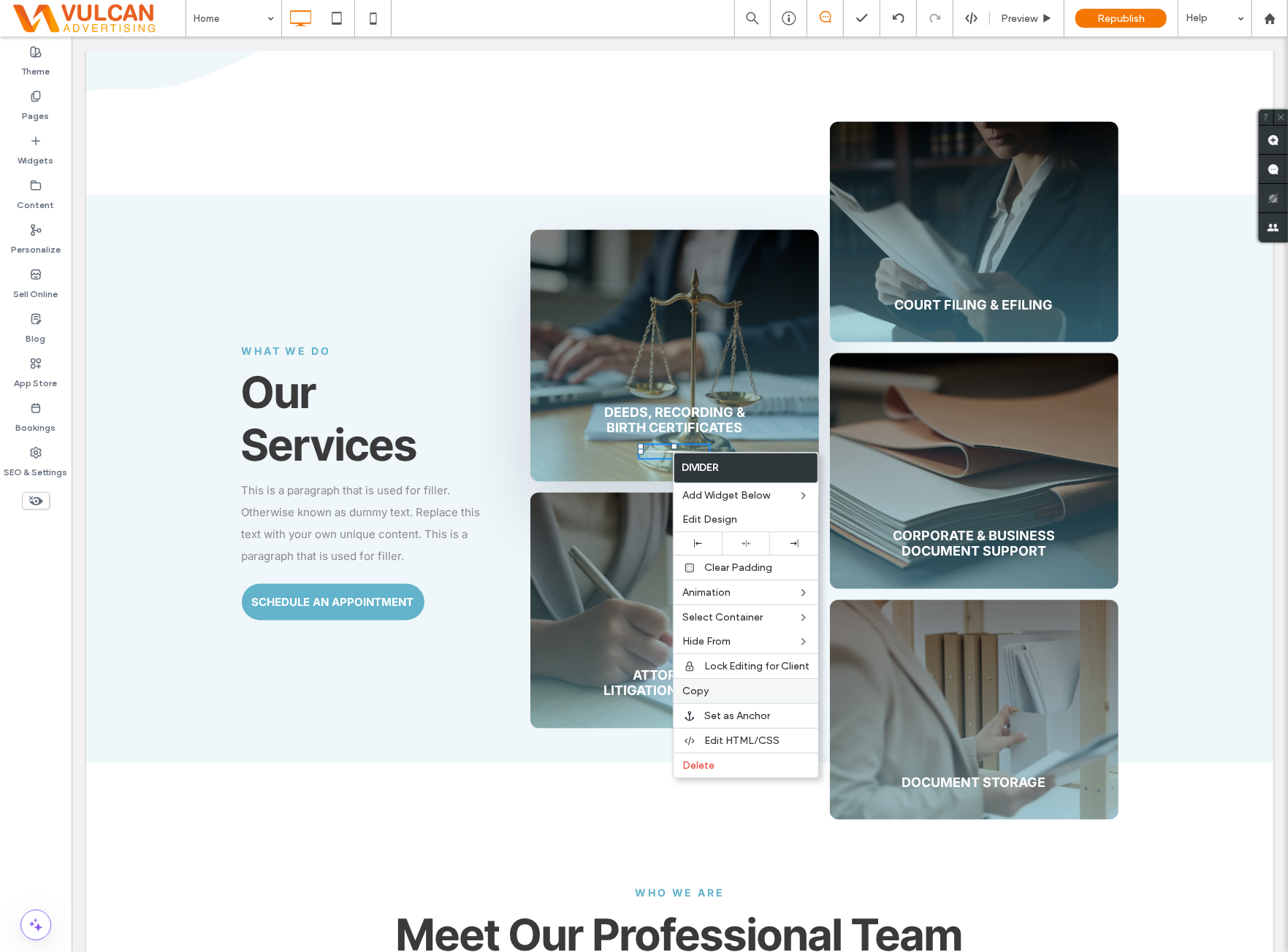
click at [742, 688] on label "Copy" at bounding box center [746, 690] width 127 height 12
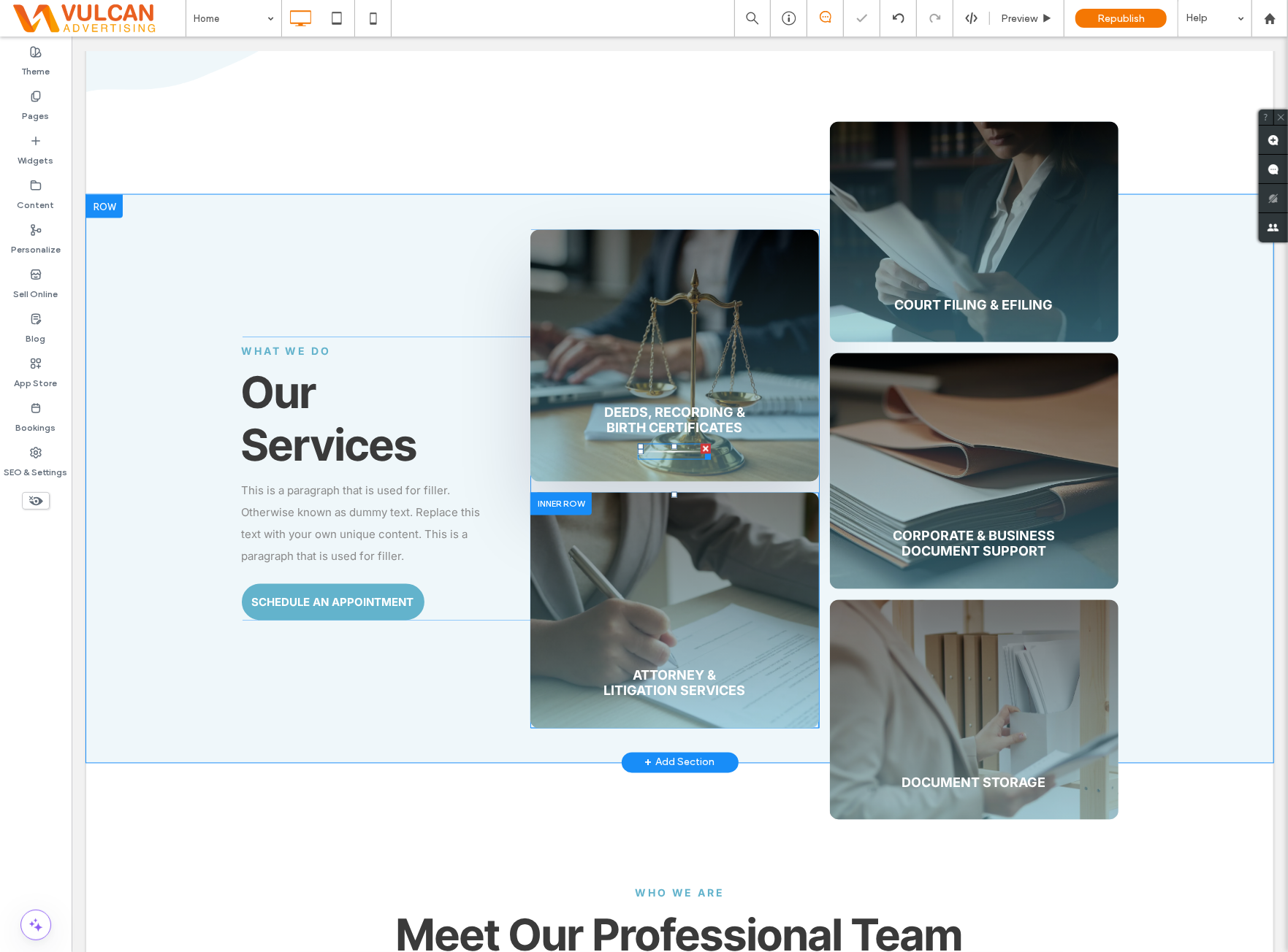
drag, startPoint x: 688, startPoint y: 718, endPoint x: 695, endPoint y: 718, distance: 7.0
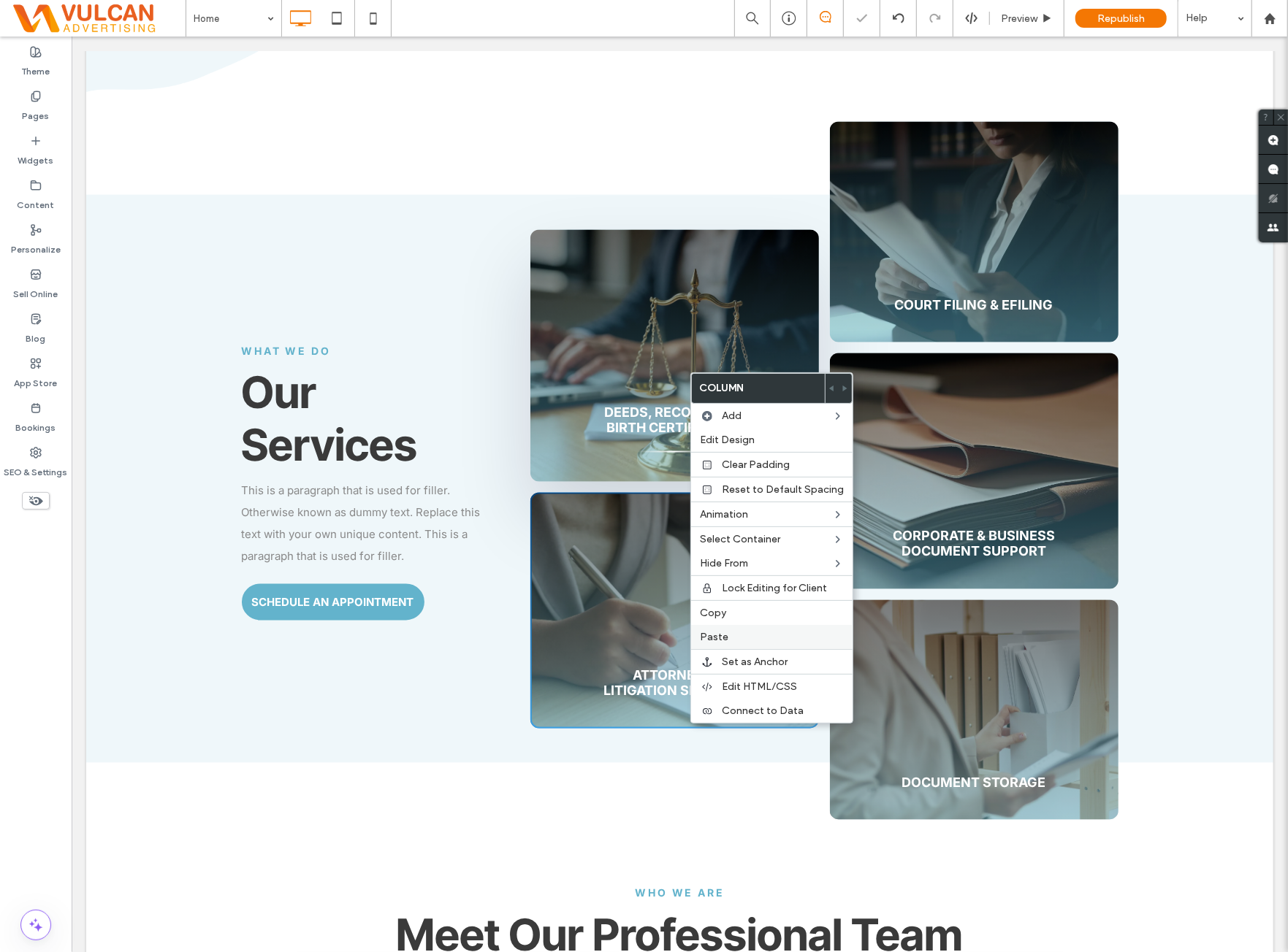
click at [755, 633] on label "Paste" at bounding box center [772, 636] width 144 height 12
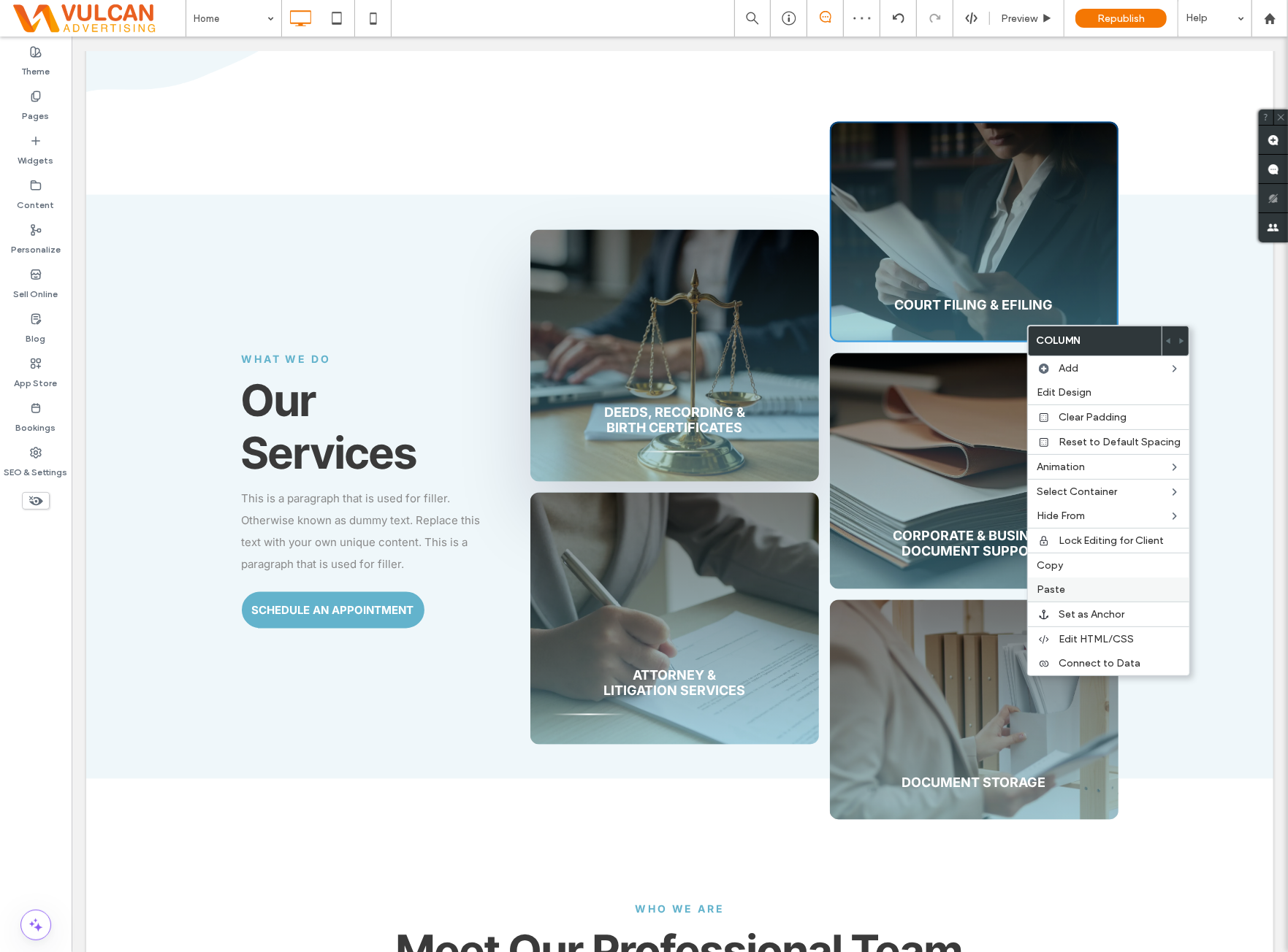
click at [1057, 585] on span "Paste" at bounding box center [1051, 590] width 28 height 12
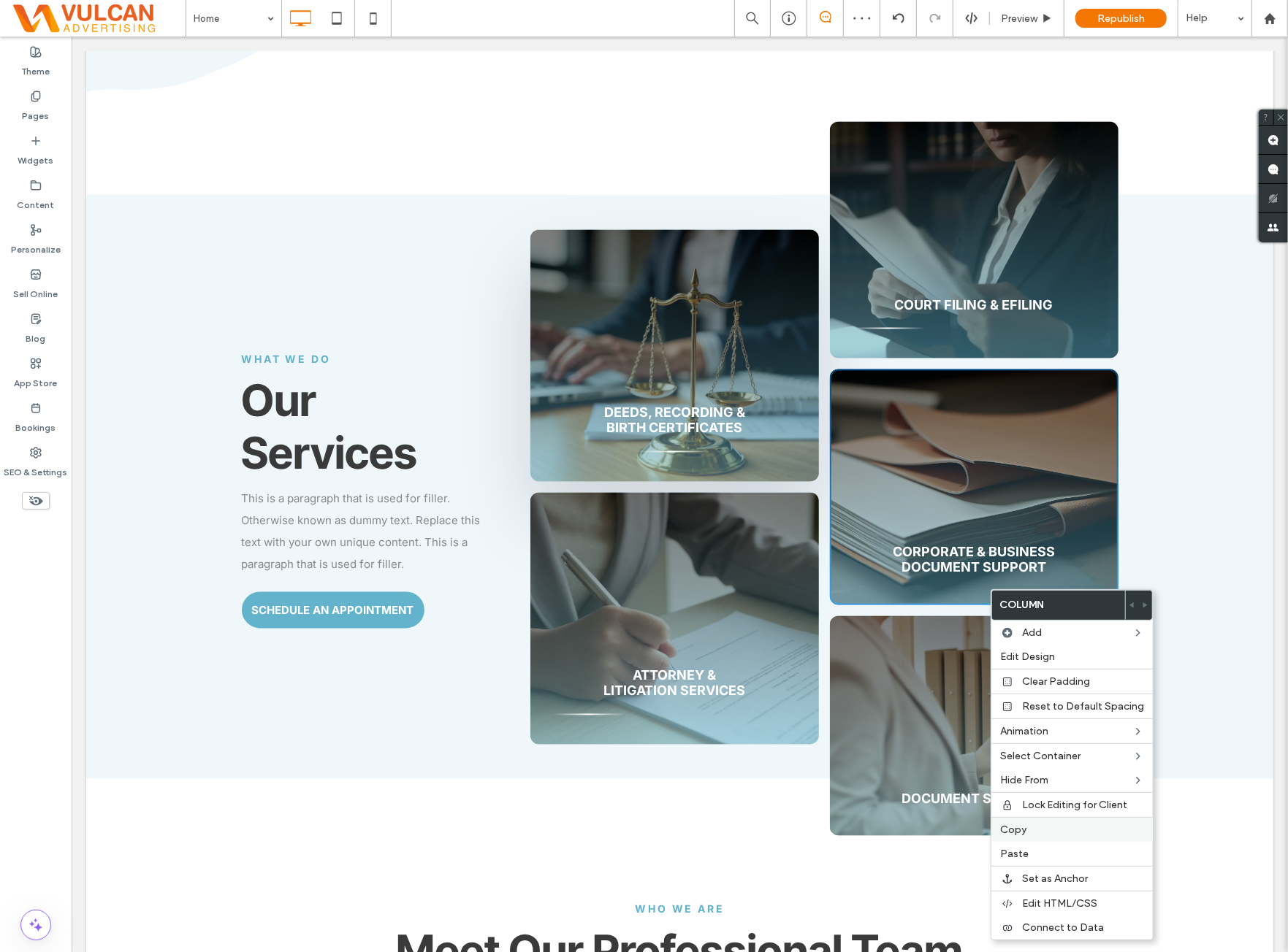
drag, startPoint x: 1037, startPoint y: 854, endPoint x: 1038, endPoint y: 827, distance: 27.0
click at [1037, 854] on label "Paste" at bounding box center [1072, 854] width 144 height 12
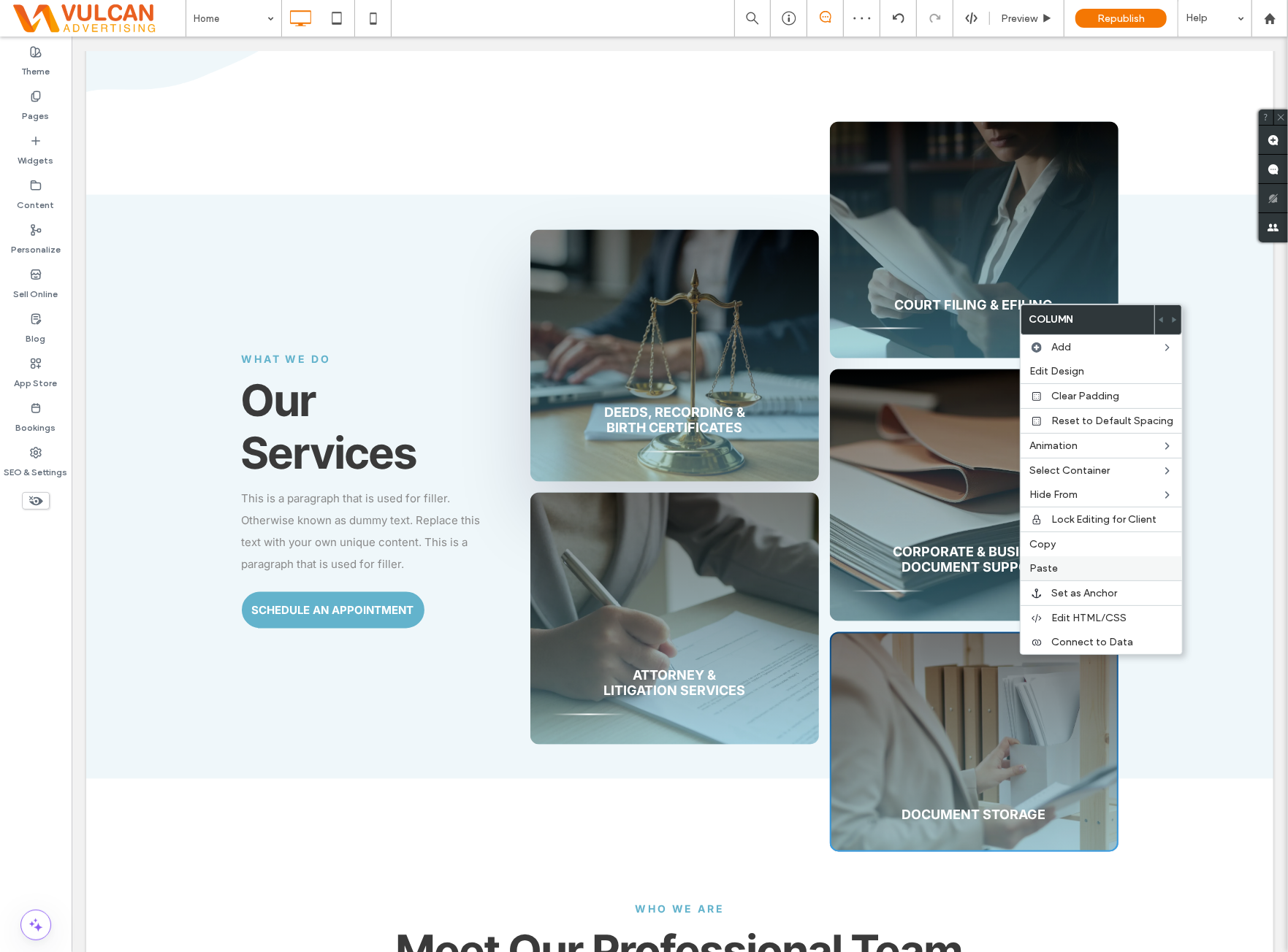
click at [1079, 566] on label "Paste" at bounding box center [1102, 568] width 144 height 12
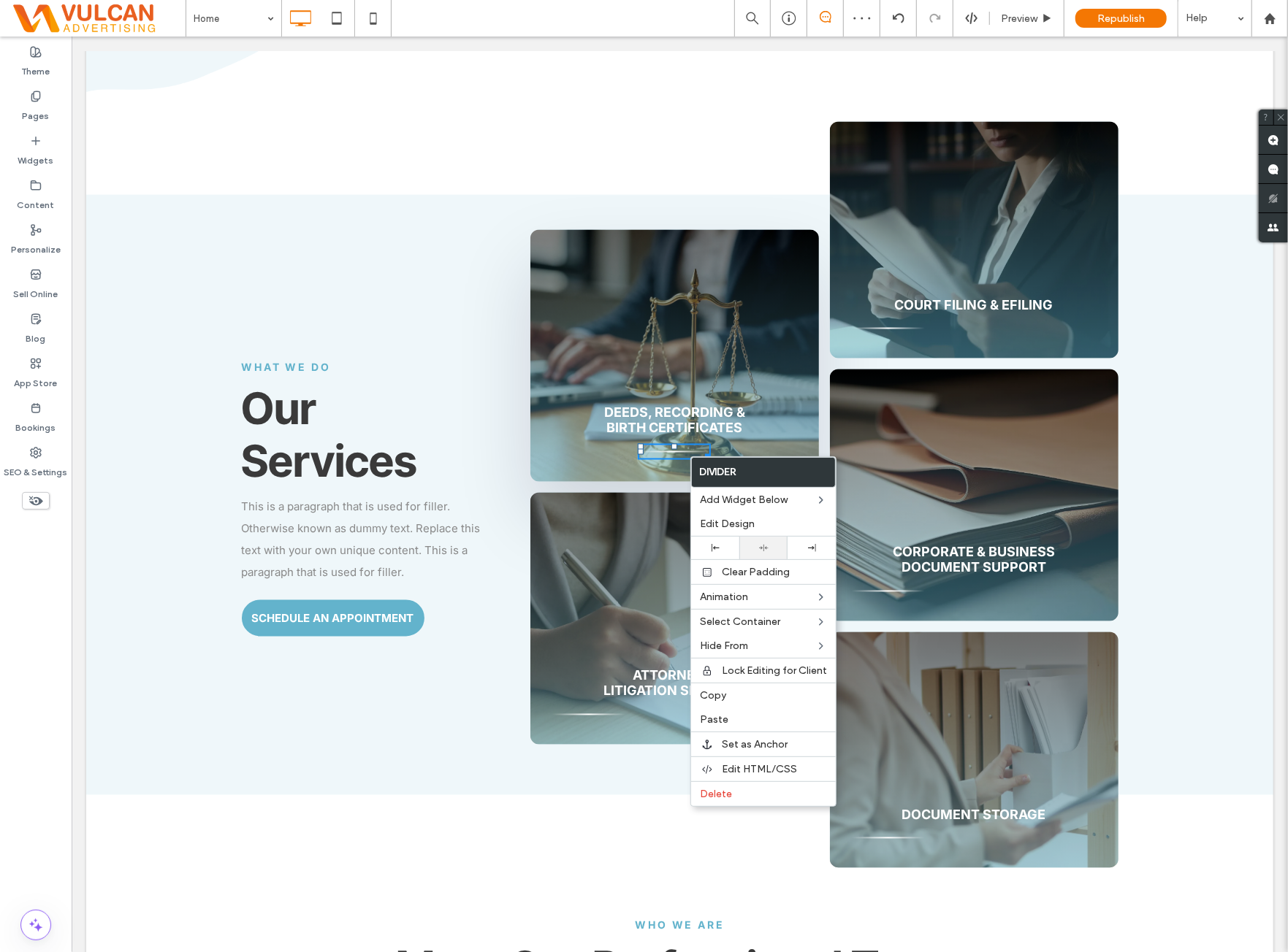
click at [772, 553] on div at bounding box center [764, 548] width 49 height 22
click at [575, 716] on div at bounding box center [588, 714] width 73 height 16
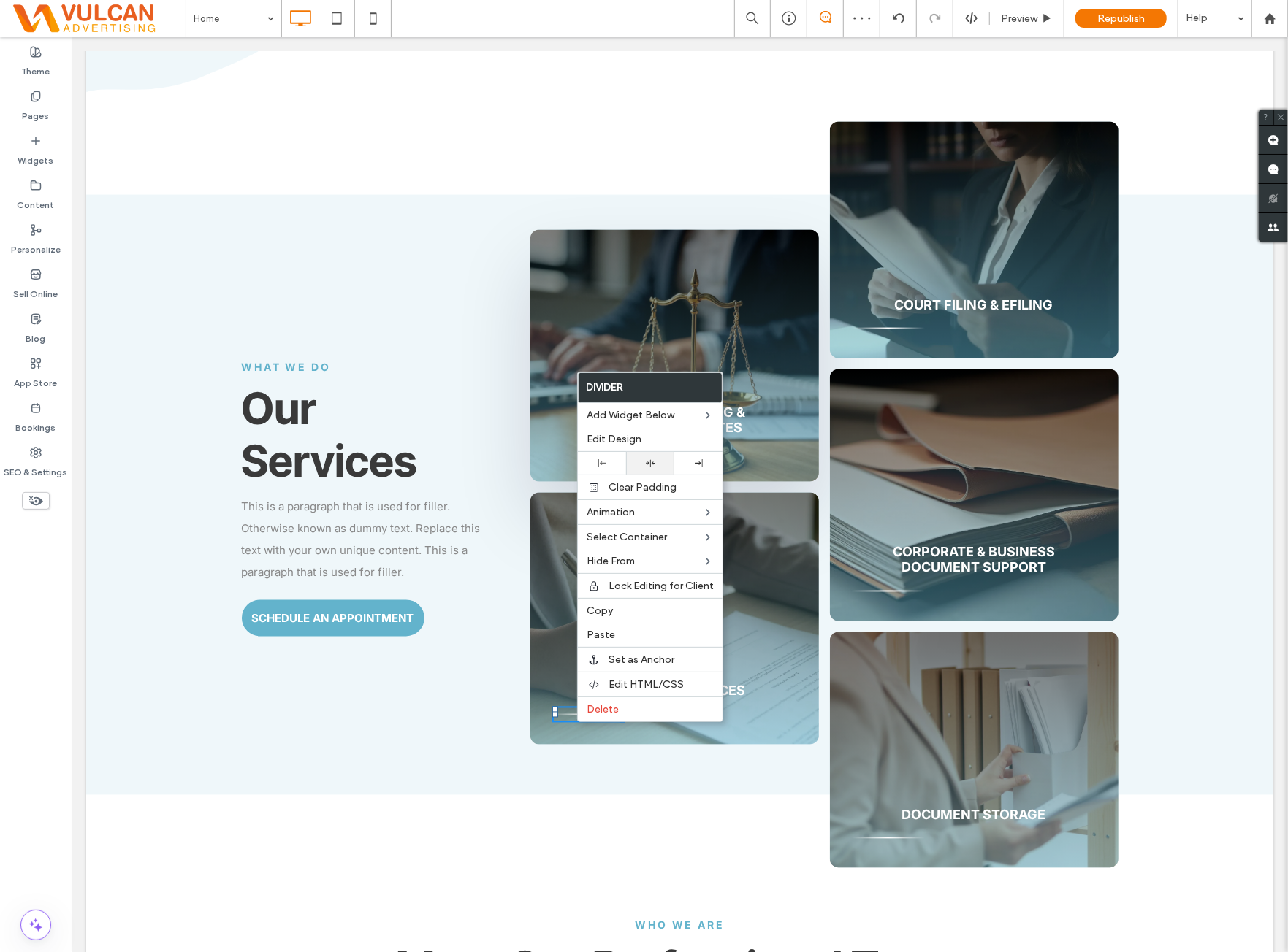
click at [668, 461] on div at bounding box center [651, 463] width 49 height 22
click at [886, 329] on hr at bounding box center [888, 328] width 73 height 2
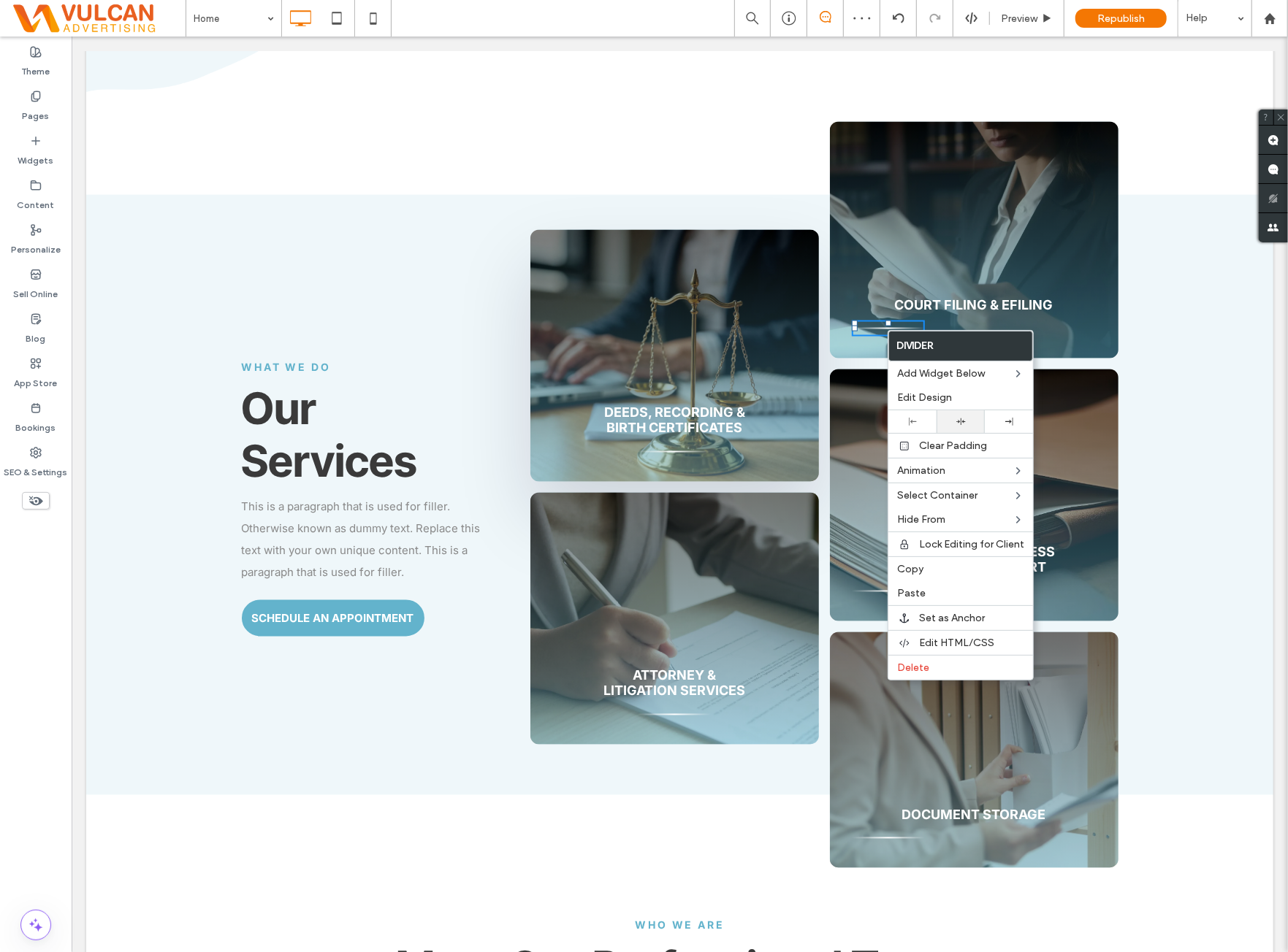
click at [958, 424] on icon at bounding box center [961, 421] width 9 height 9
click at [860, 419] on div at bounding box center [974, 463] width 245 height 146
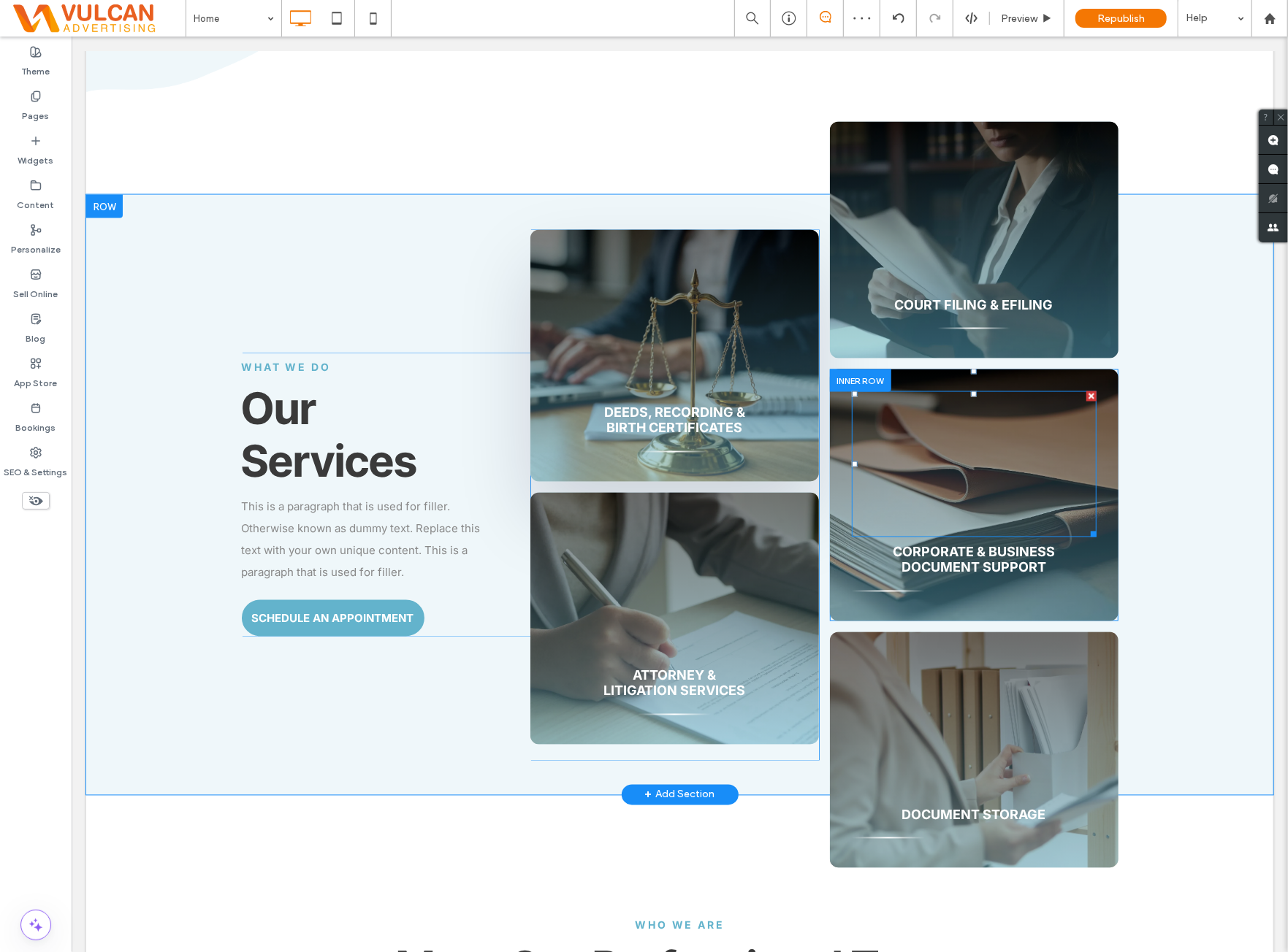
scroll to position [1704, 0]
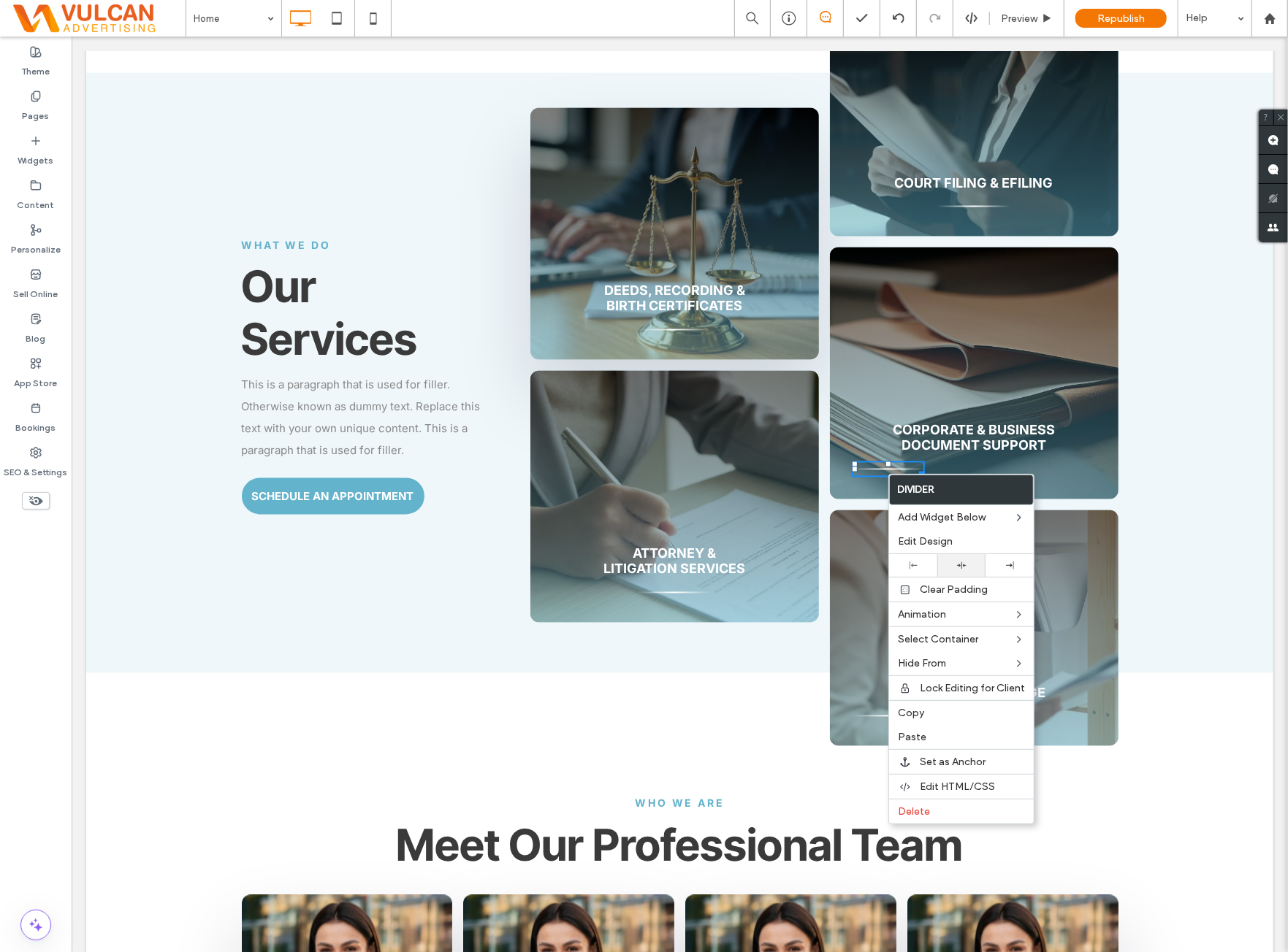
click at [977, 563] on div at bounding box center [962, 565] width 34 height 9
click at [1003, 436] on span "Corporate & Business Document Support" at bounding box center [974, 438] width 163 height 32
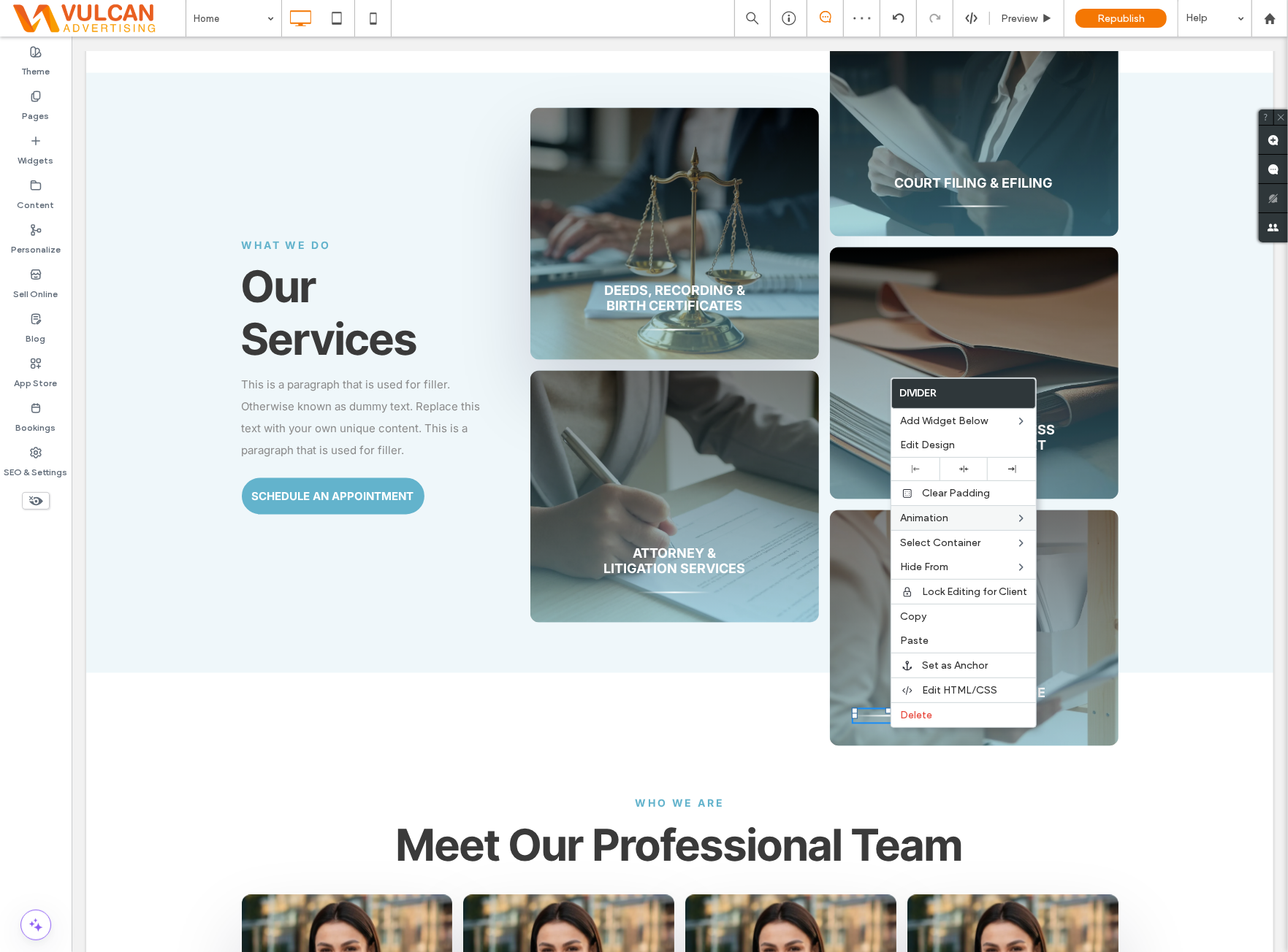
drag, startPoint x: 971, startPoint y: 465, endPoint x: 913, endPoint y: 504, distance: 69.9
click at [972, 465] on div at bounding box center [964, 469] width 34 height 9
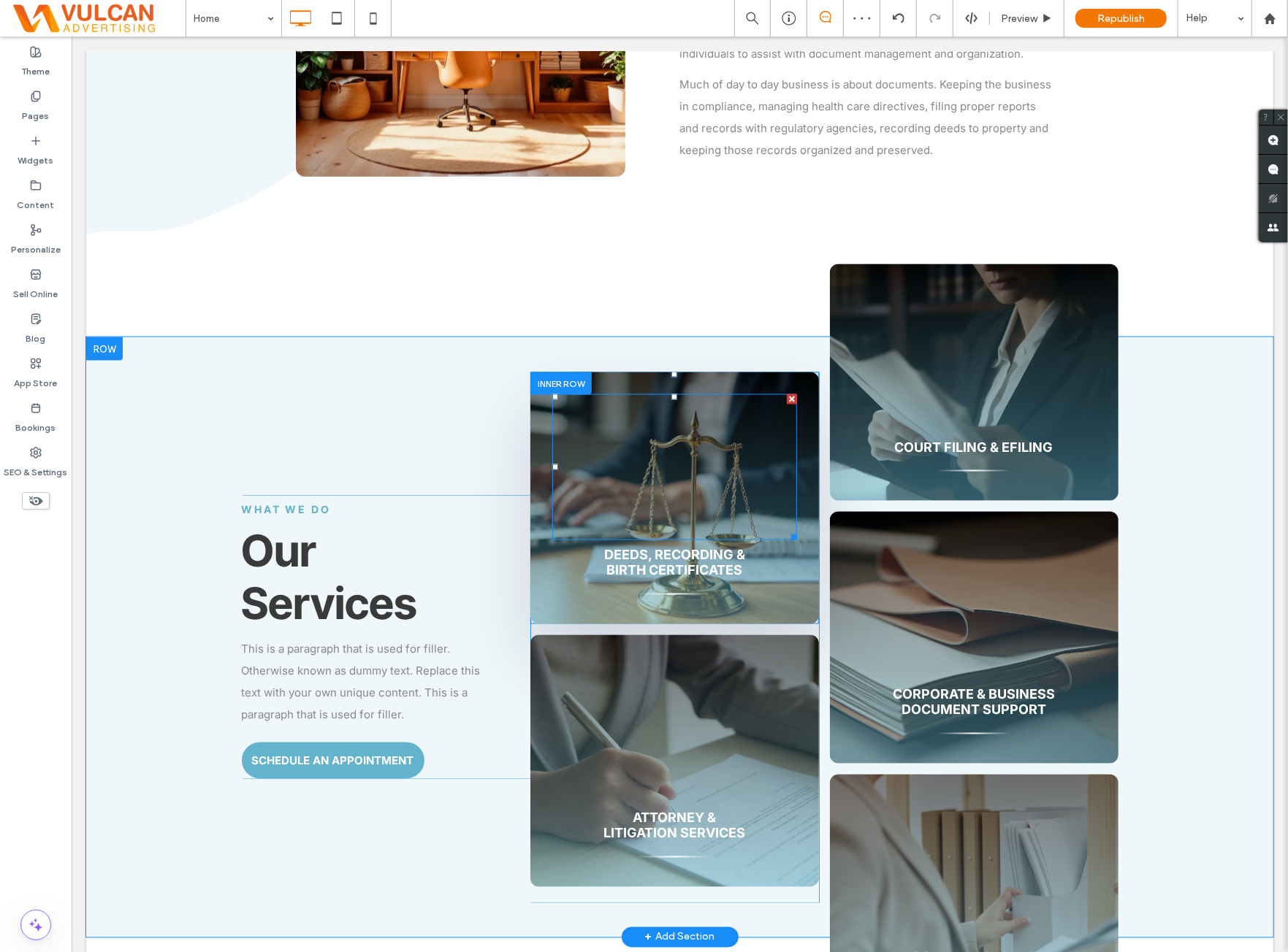
scroll to position [1461, 0]
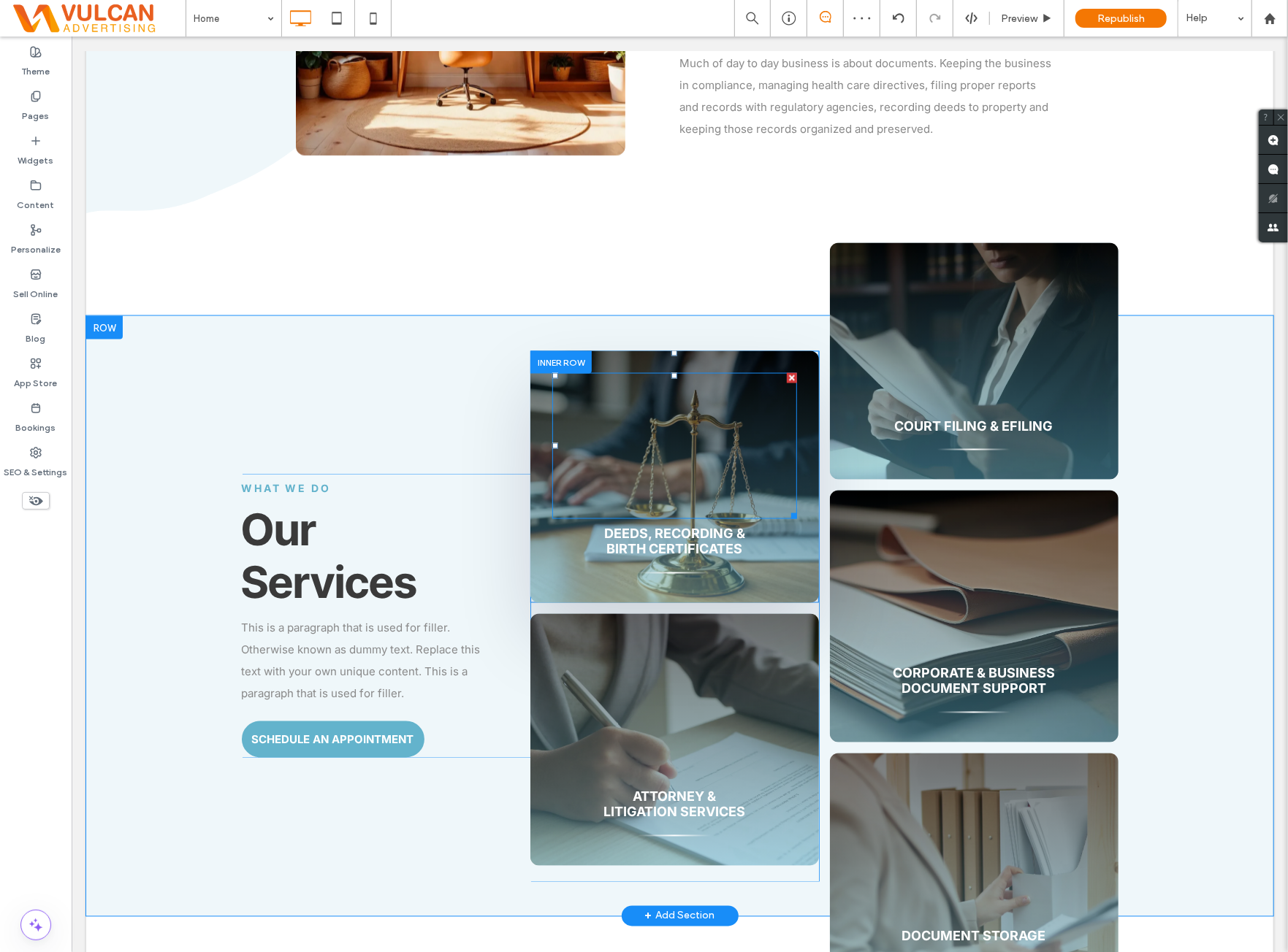
click at [728, 428] on div at bounding box center [674, 446] width 245 height 146
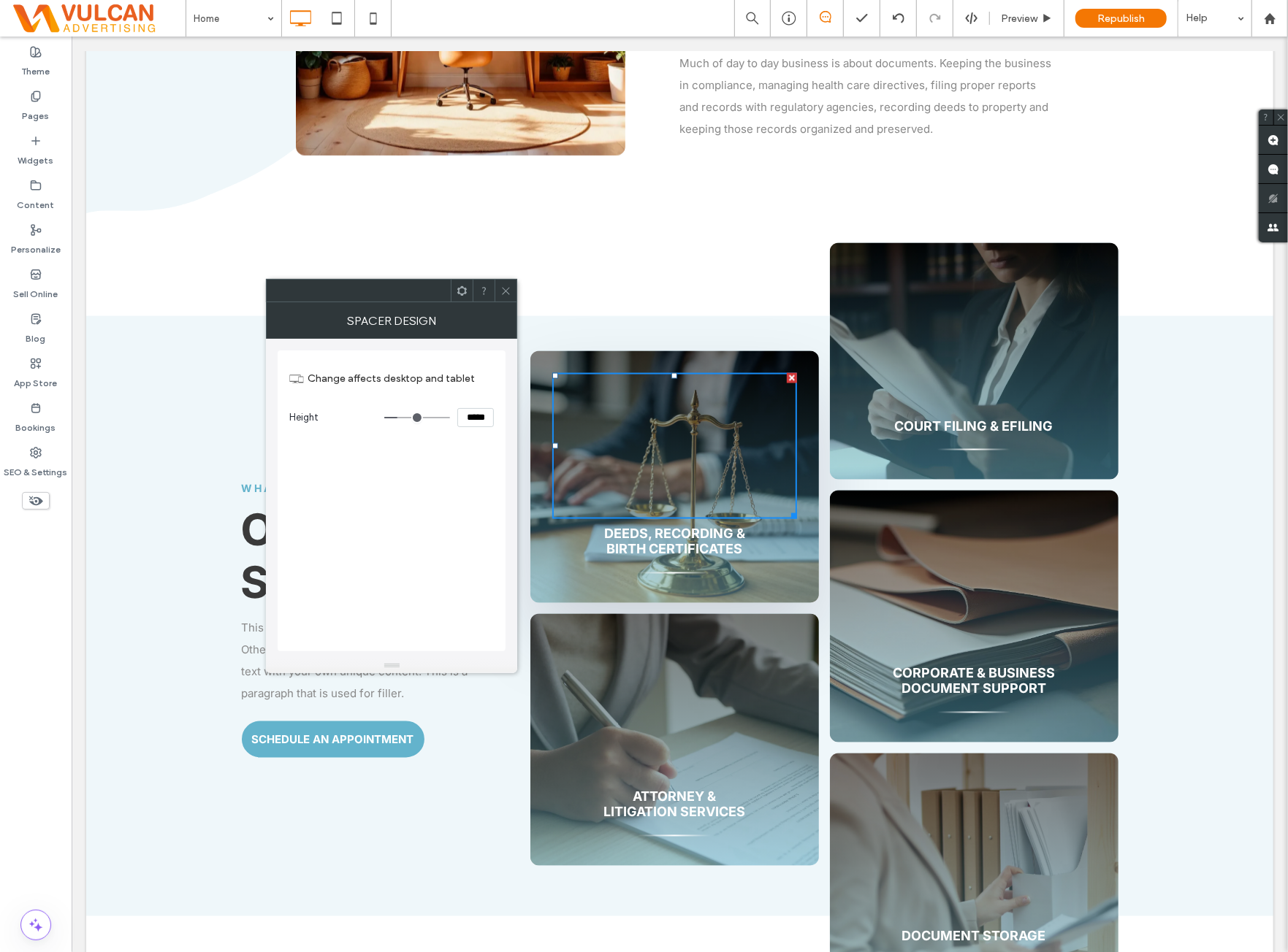
drag, startPoint x: 465, startPoint y: 423, endPoint x: 463, endPoint y: 447, distance: 24.1
click at [465, 423] on input "*****" at bounding box center [475, 418] width 36 height 19
type input "***"
type input "*****"
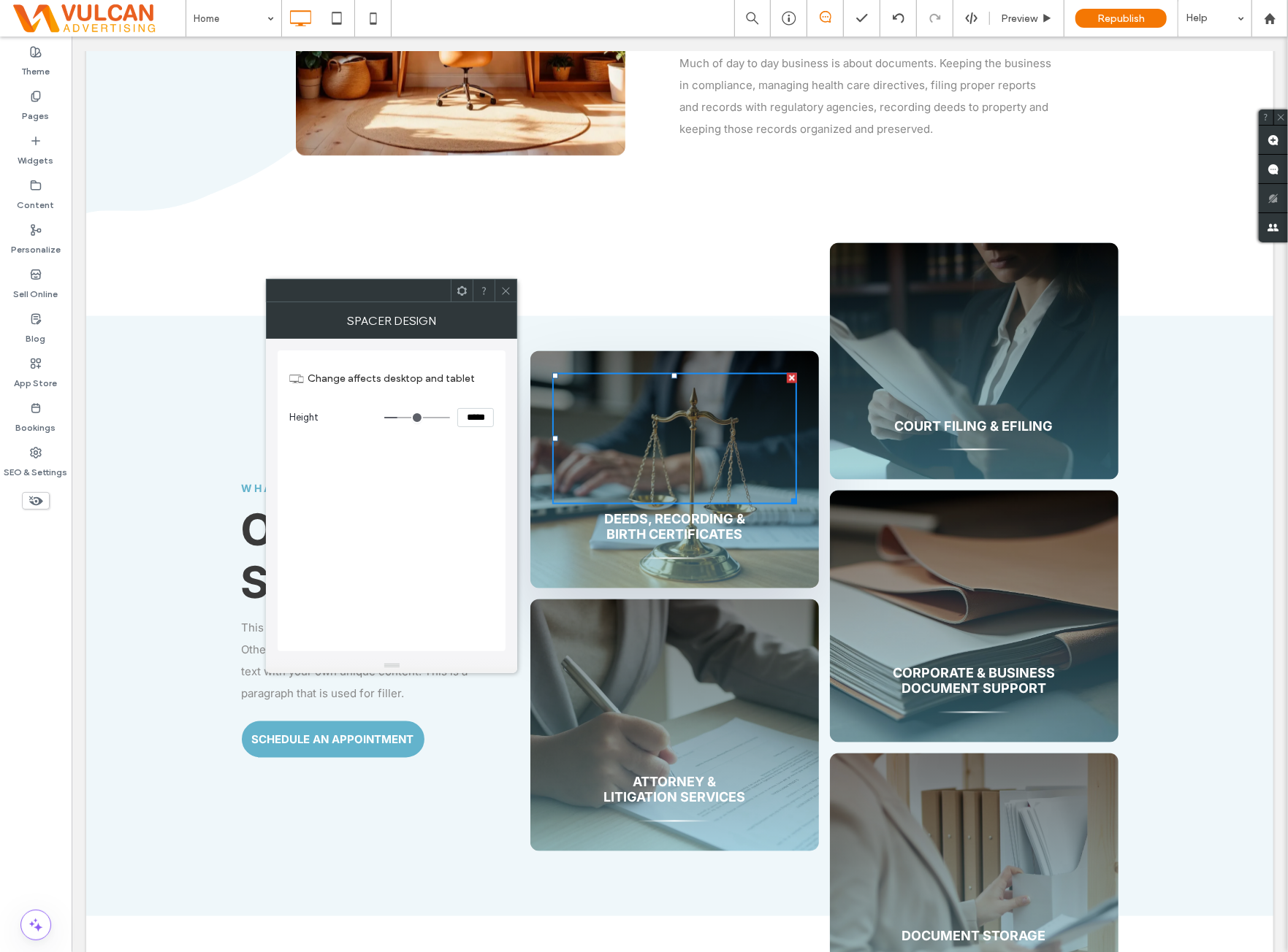
click at [441, 479] on div "Change affects desktop and tablet Height *****" at bounding box center [392, 501] width 228 height 301
click at [508, 298] on span at bounding box center [507, 290] width 11 height 21
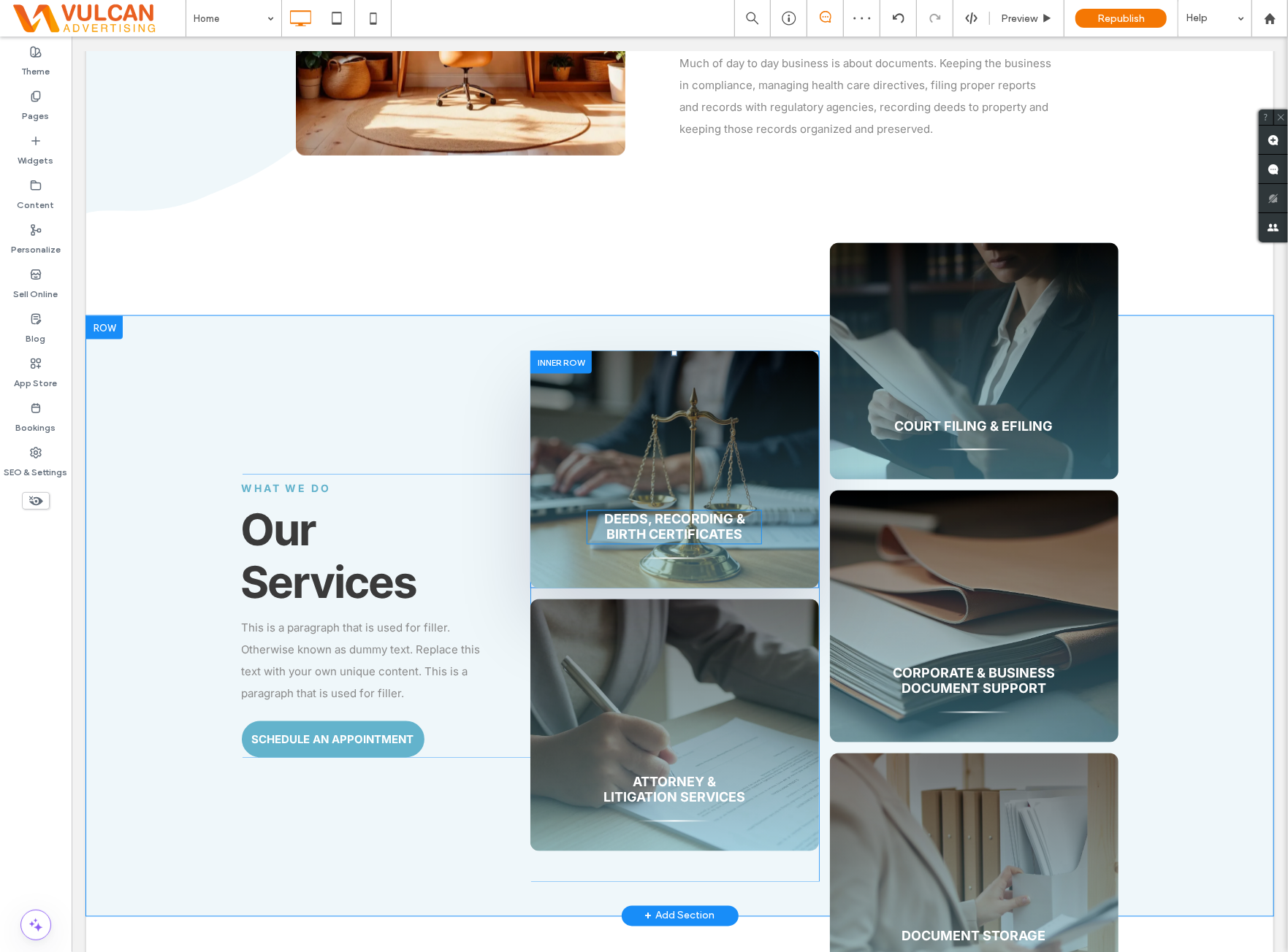
scroll to position [1582, 0]
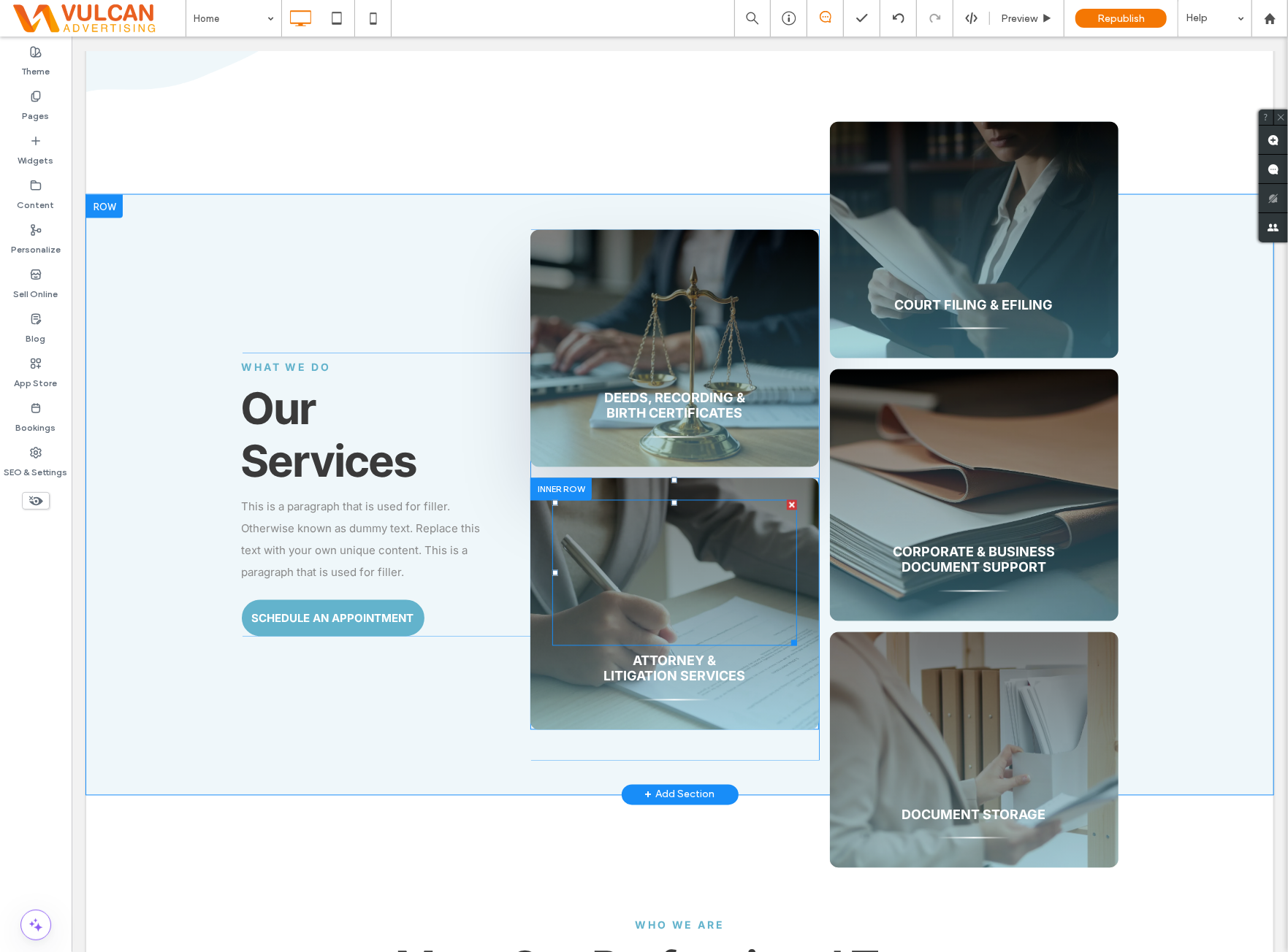
click at [647, 571] on div at bounding box center [674, 573] width 245 height 146
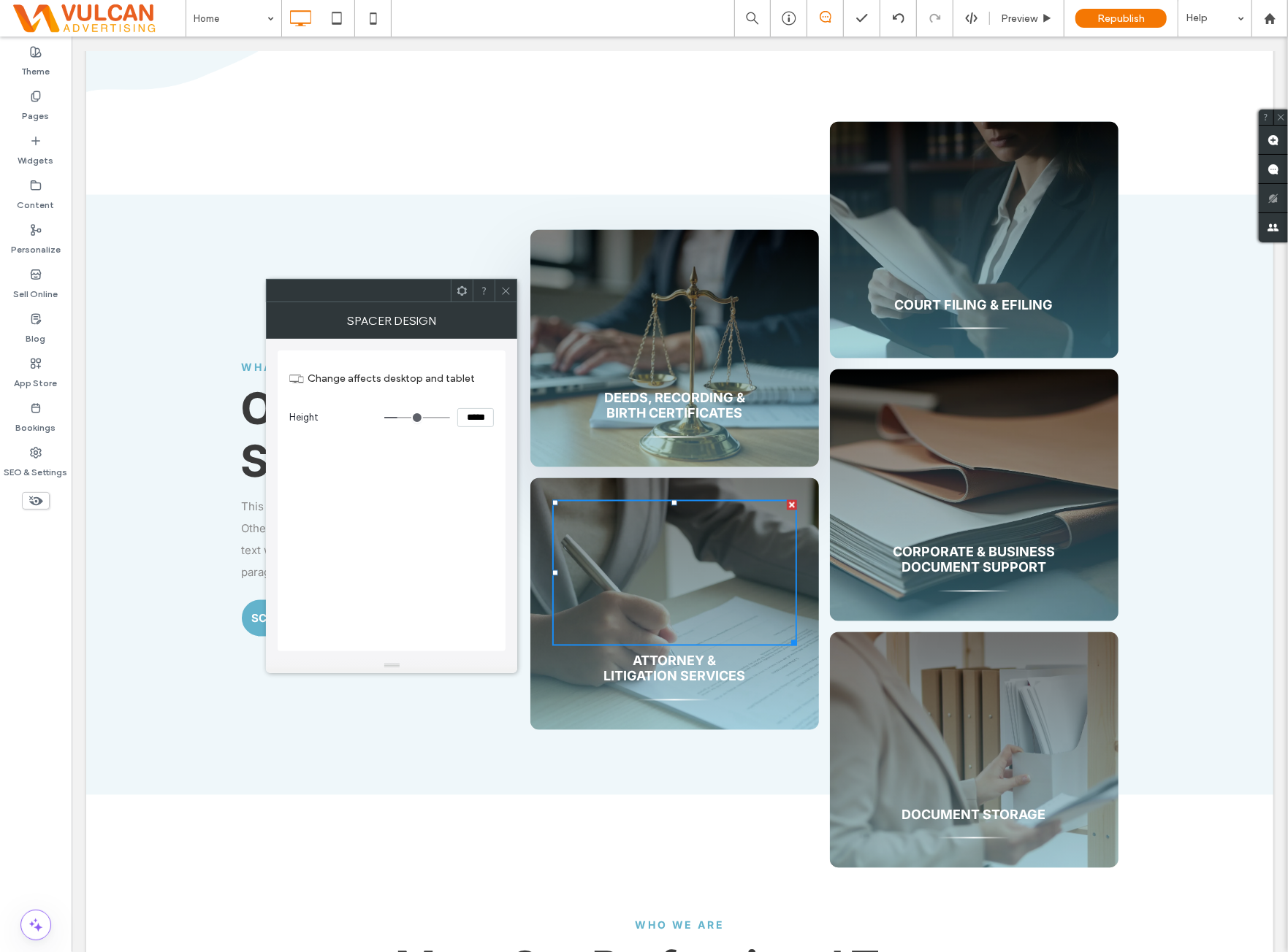
click at [468, 418] on input "*****" at bounding box center [475, 418] width 36 height 19
click at [511, 291] on div at bounding box center [505, 290] width 21 height 21
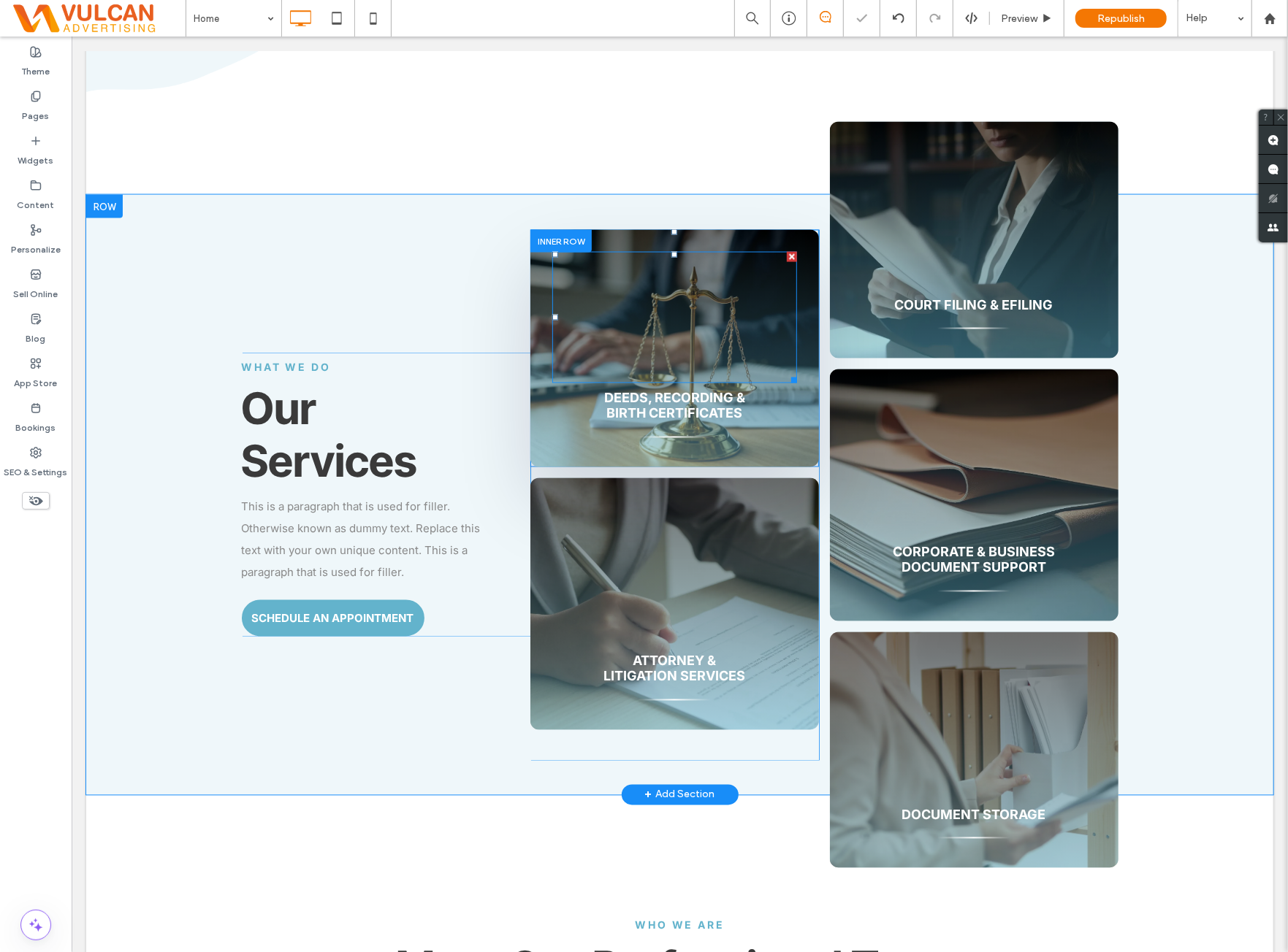
click at [572, 290] on div at bounding box center [674, 317] width 245 height 132
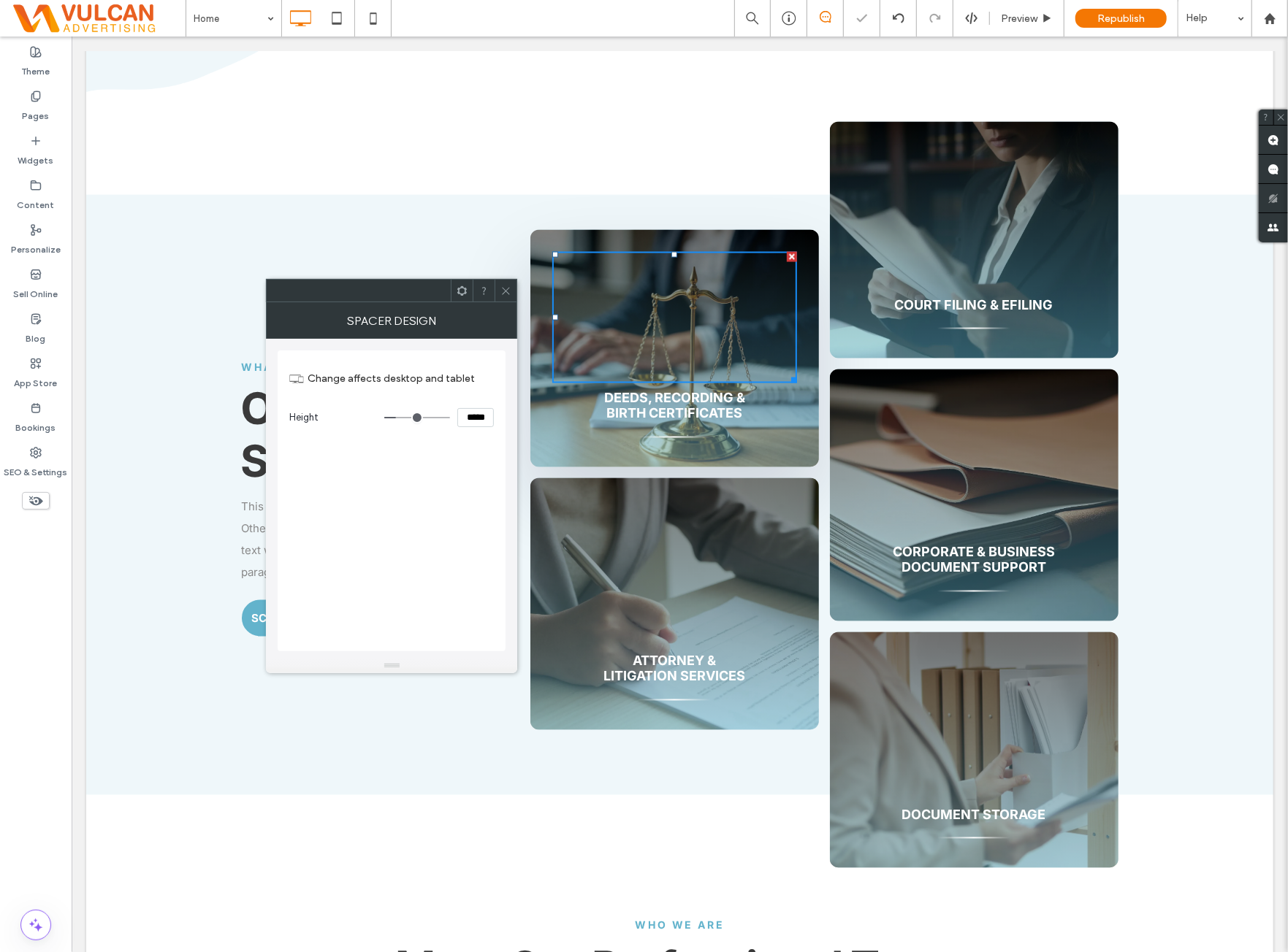
drag, startPoint x: 484, startPoint y: 416, endPoint x: 462, endPoint y: 450, distance: 40.5
click at [484, 415] on input "*****" at bounding box center [475, 418] width 36 height 19
paste input
type input "*****"
type input "***"
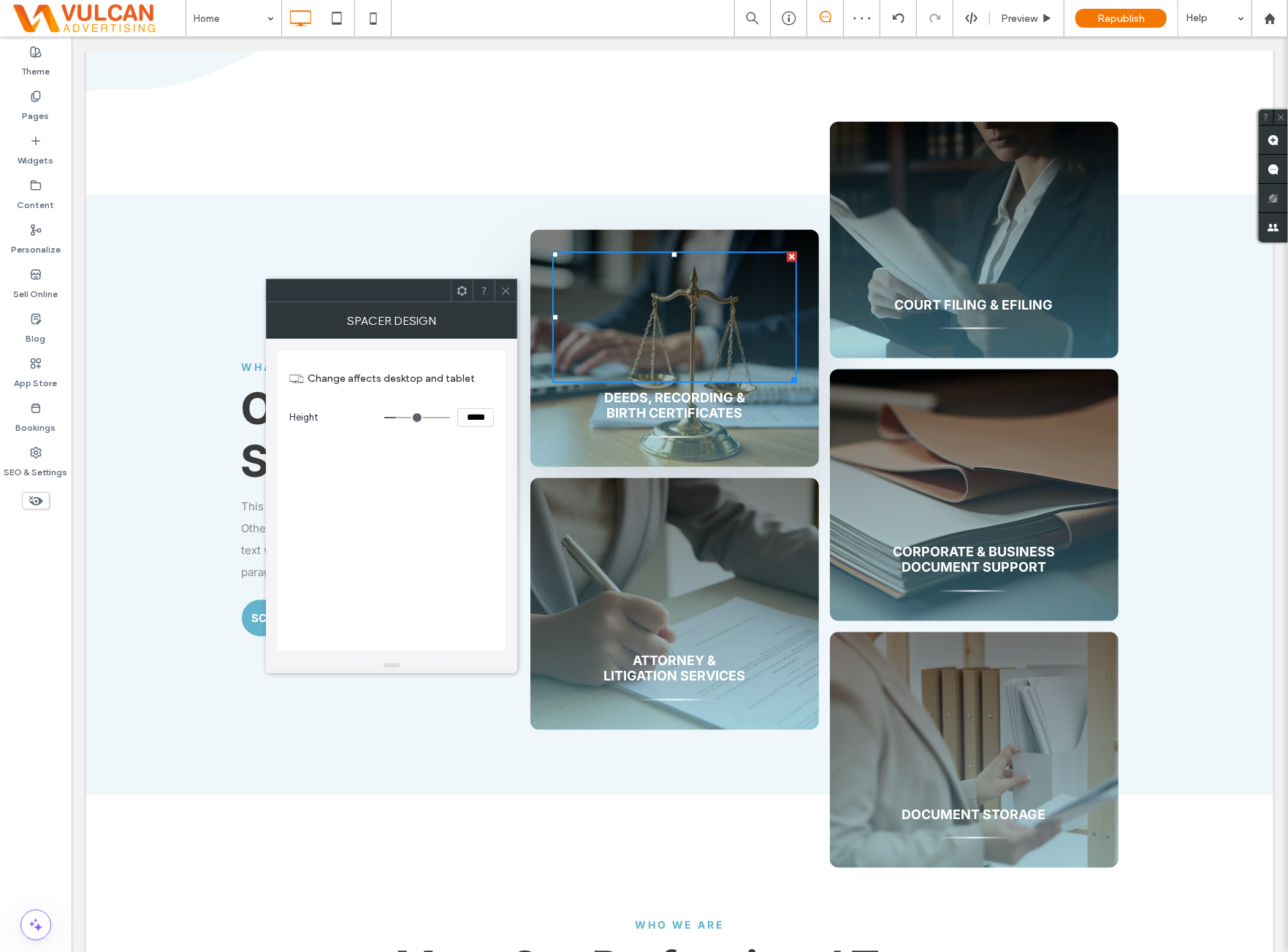
click at [451, 464] on div "Change affects desktop and tablet Height *****" at bounding box center [392, 501] width 228 height 301
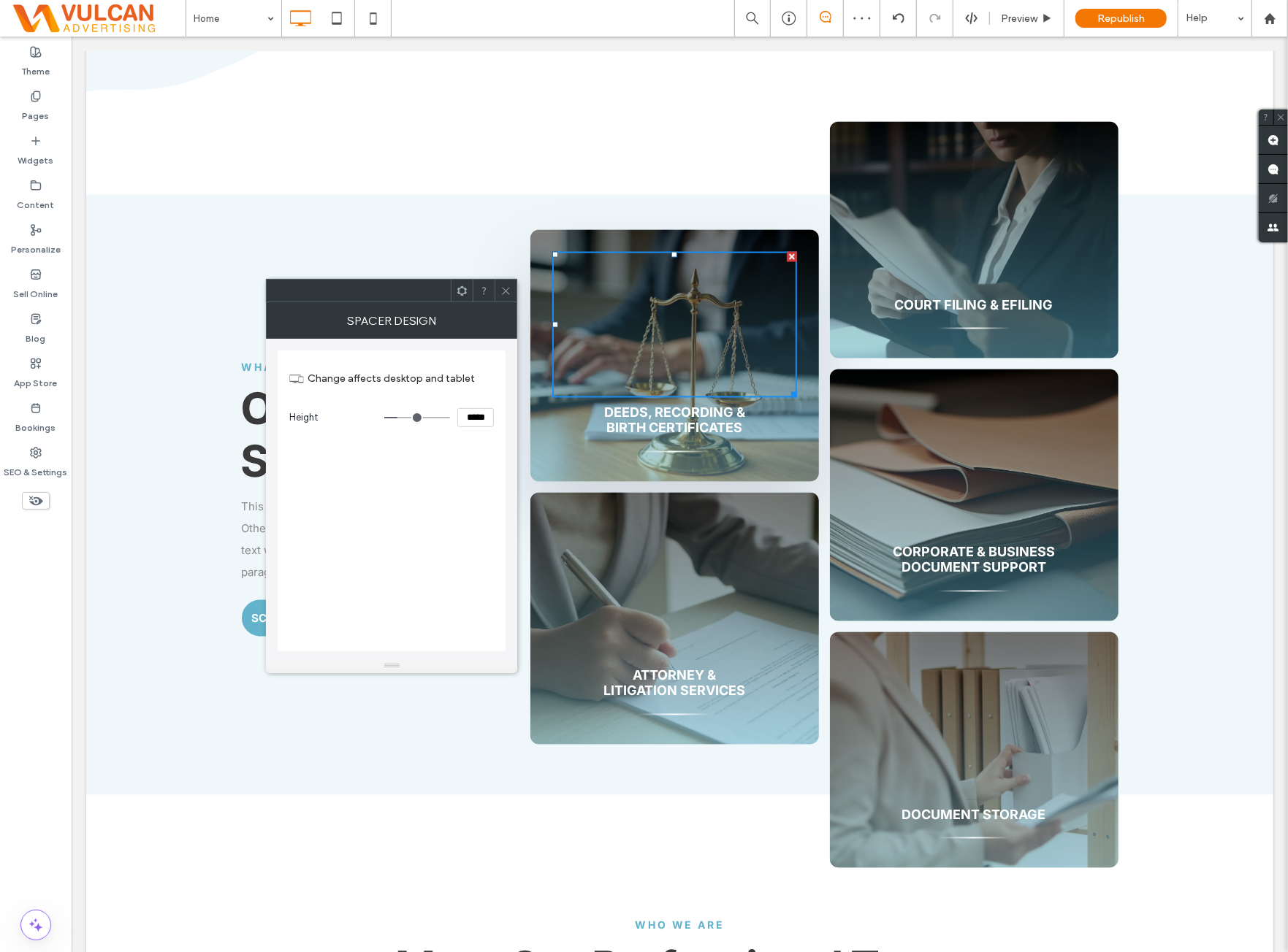
drag, startPoint x: 503, startPoint y: 285, endPoint x: 305, endPoint y: 468, distance: 269.6
click at [501, 288] on icon at bounding box center [507, 291] width 11 height 11
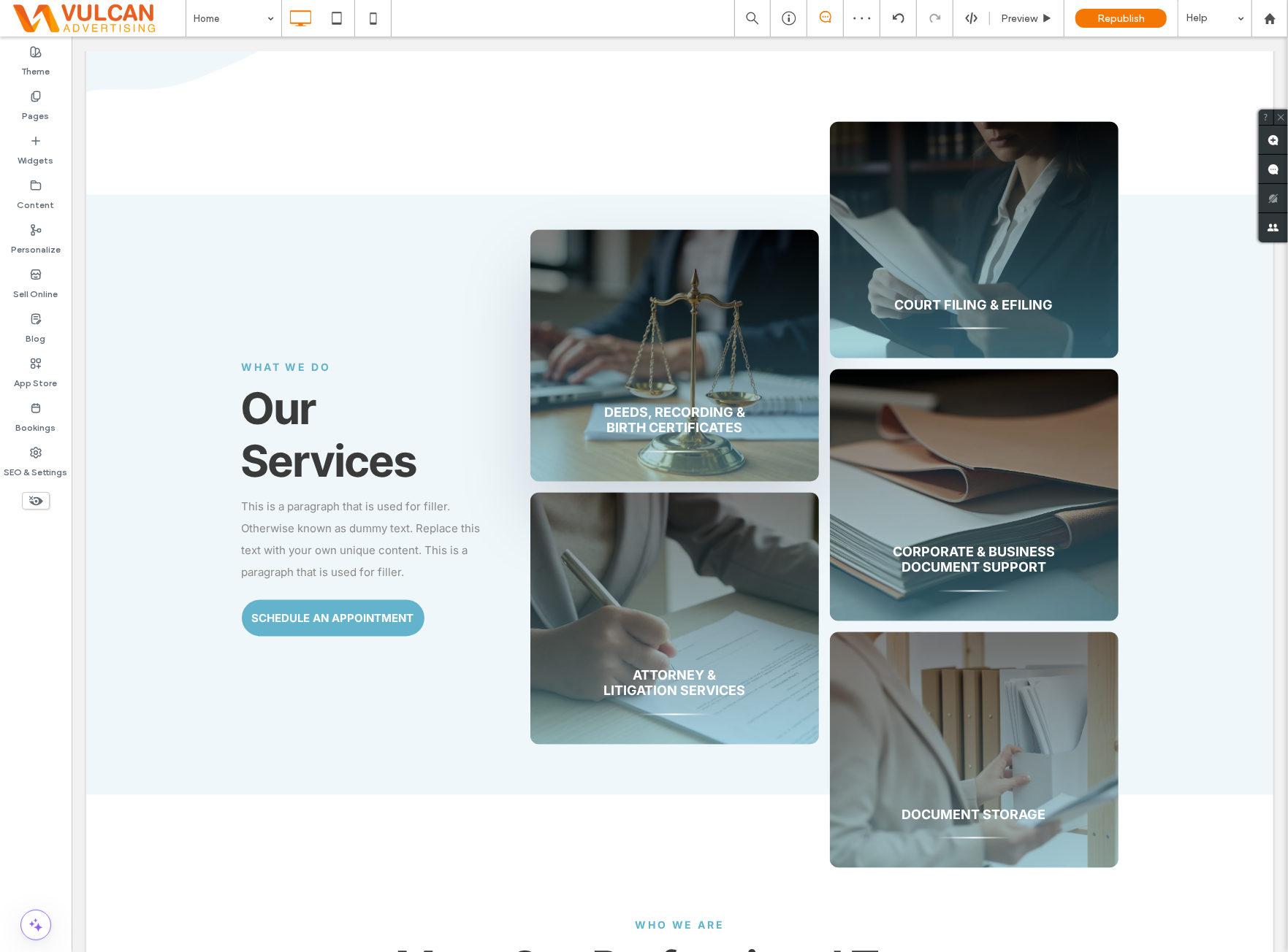
click at [49, 686] on div "Theme Pages Widgets Content Personalize Sell Online Blog App Store Bookings SEO…" at bounding box center [36, 494] width 72 height 916
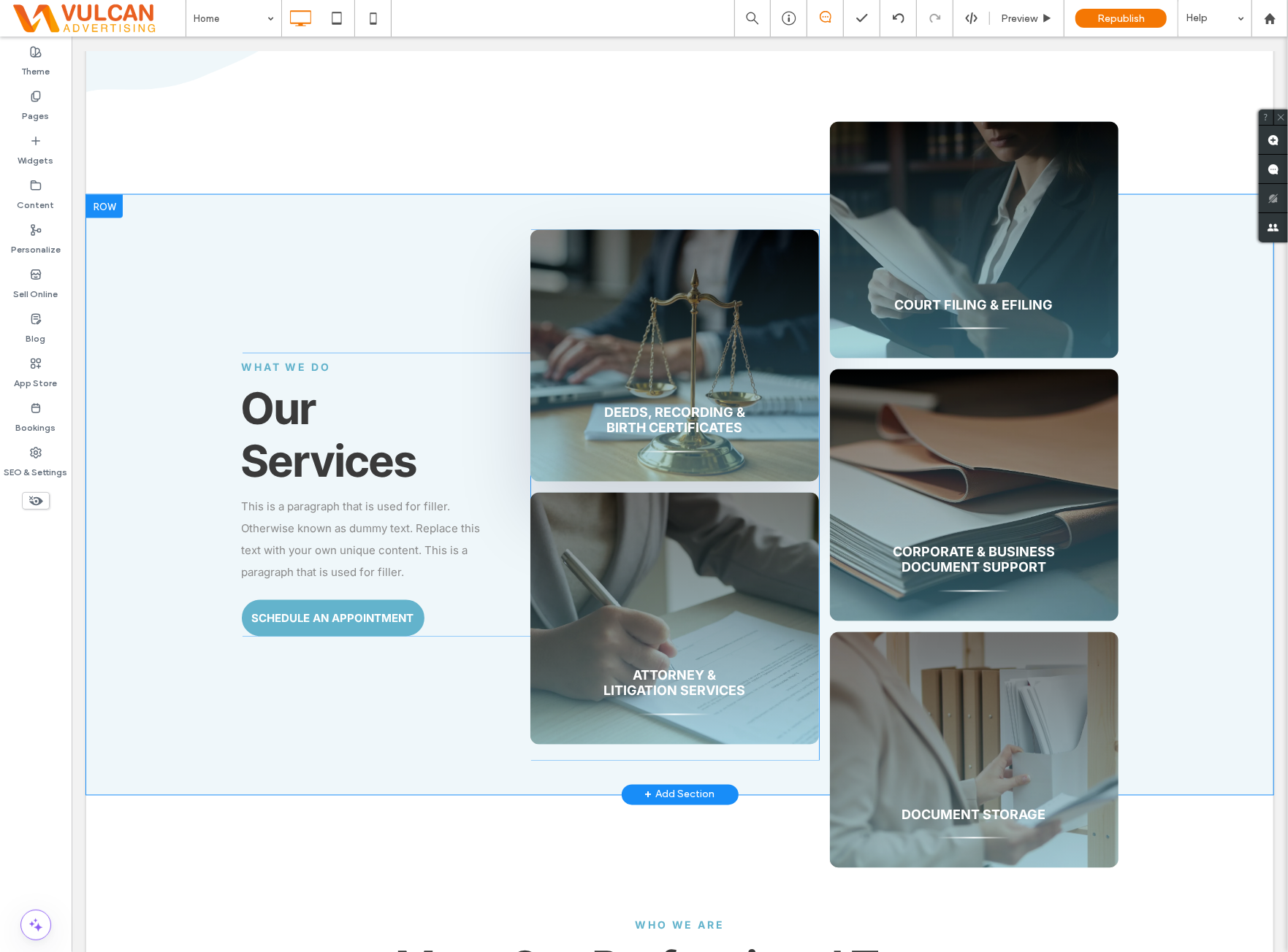
click at [652, 760] on div "Deeds, Recording & Birth Certificates Click To Paste Attorney & Litigation Serv…" at bounding box center [674, 494] width 289 height 531
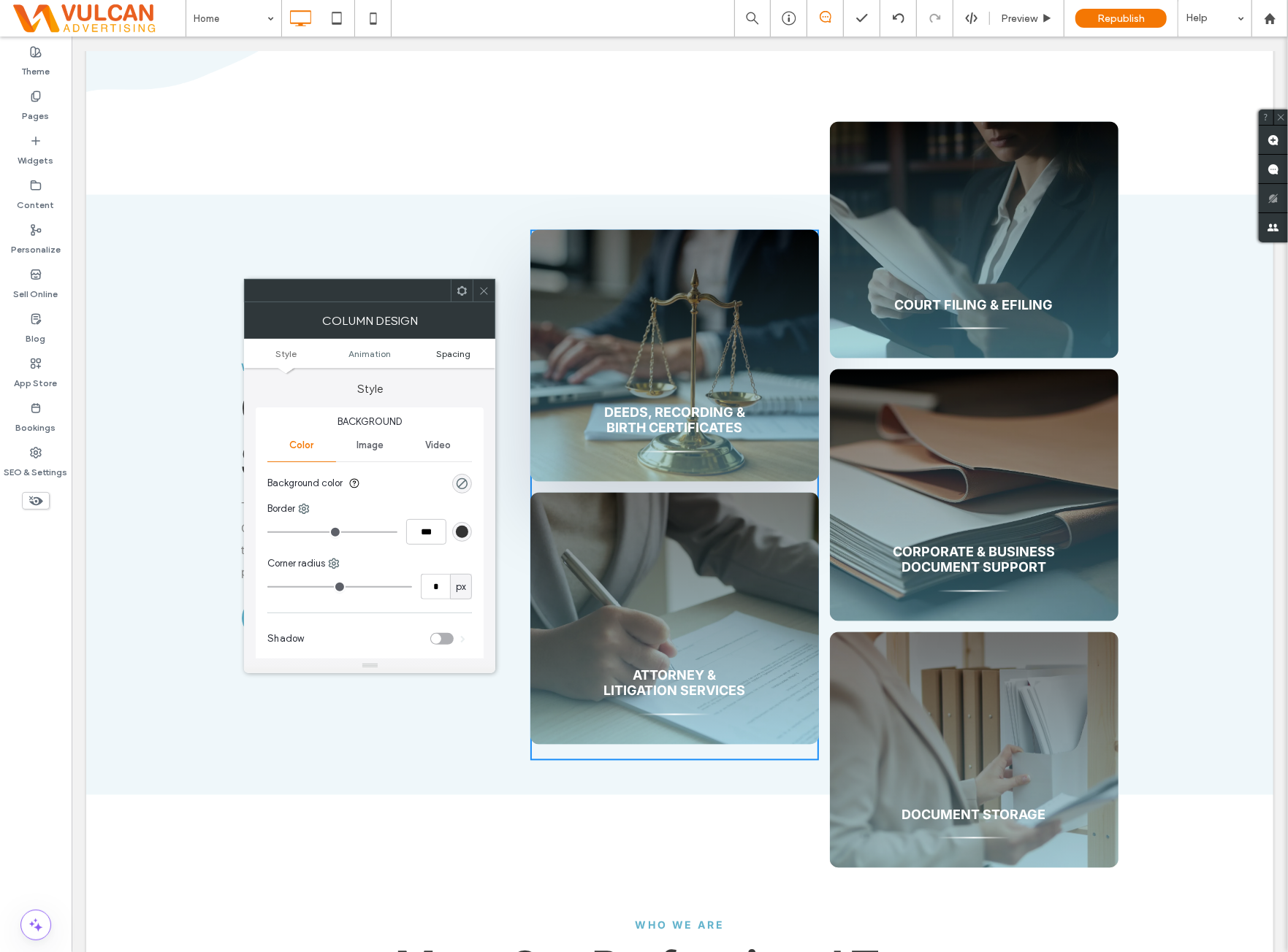
click at [466, 349] on span "Spacing" at bounding box center [454, 354] width 35 height 11
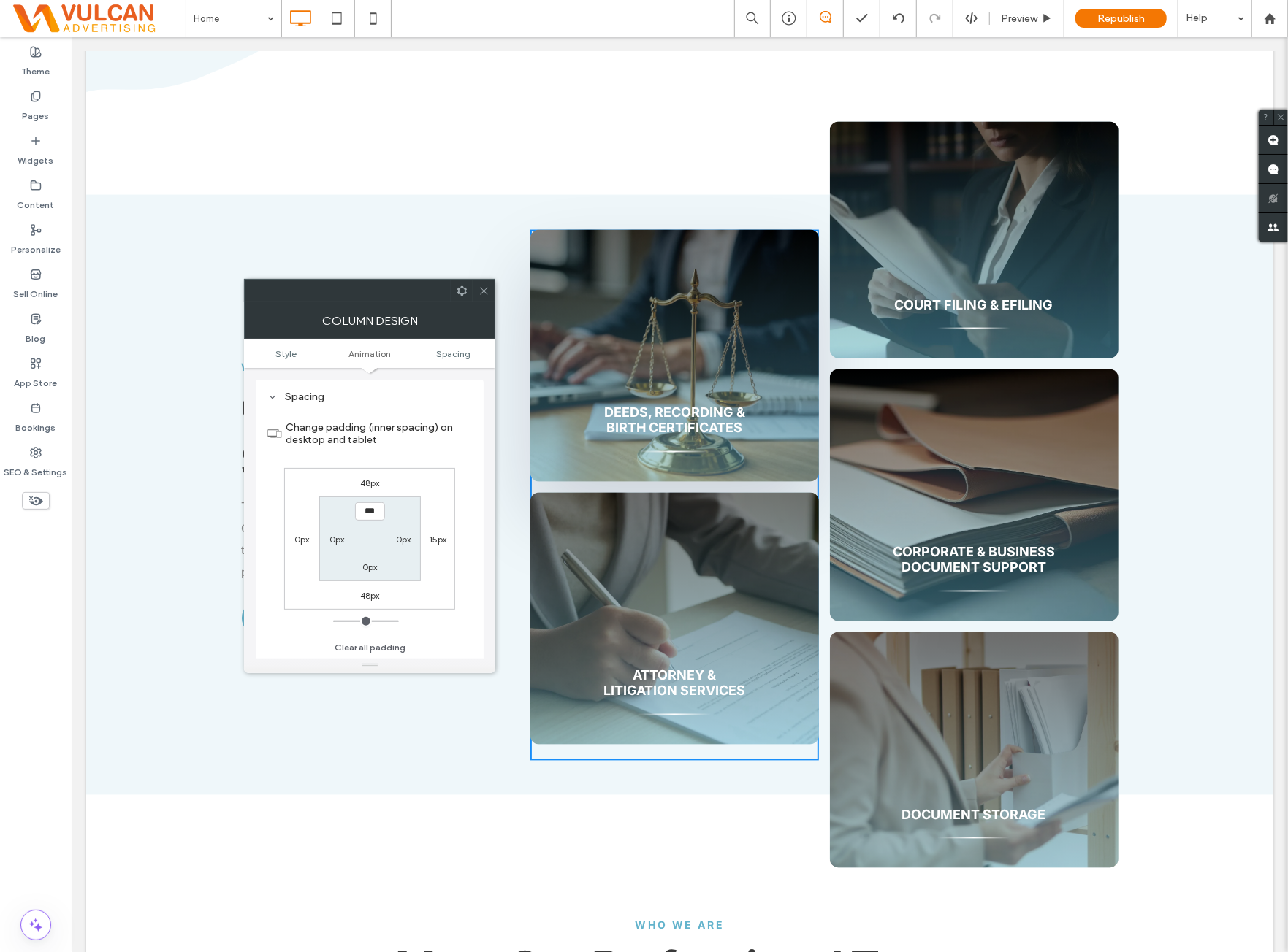
scroll to position [343, 0]
click at [486, 287] on icon at bounding box center [484, 291] width 11 height 11
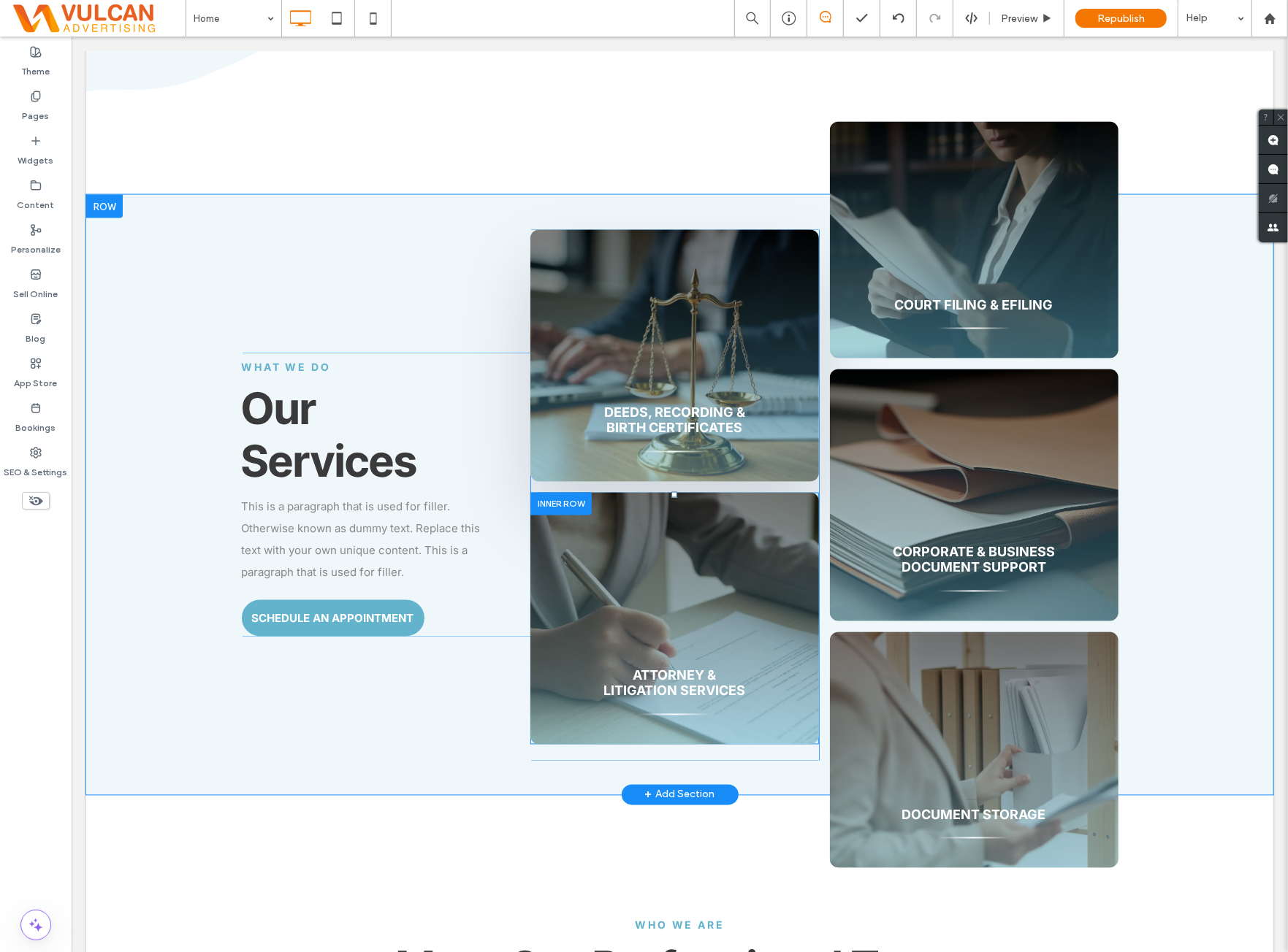
click at [665, 505] on div "Attorney & Litigation Services Click To Paste" at bounding box center [674, 618] width 289 height 252
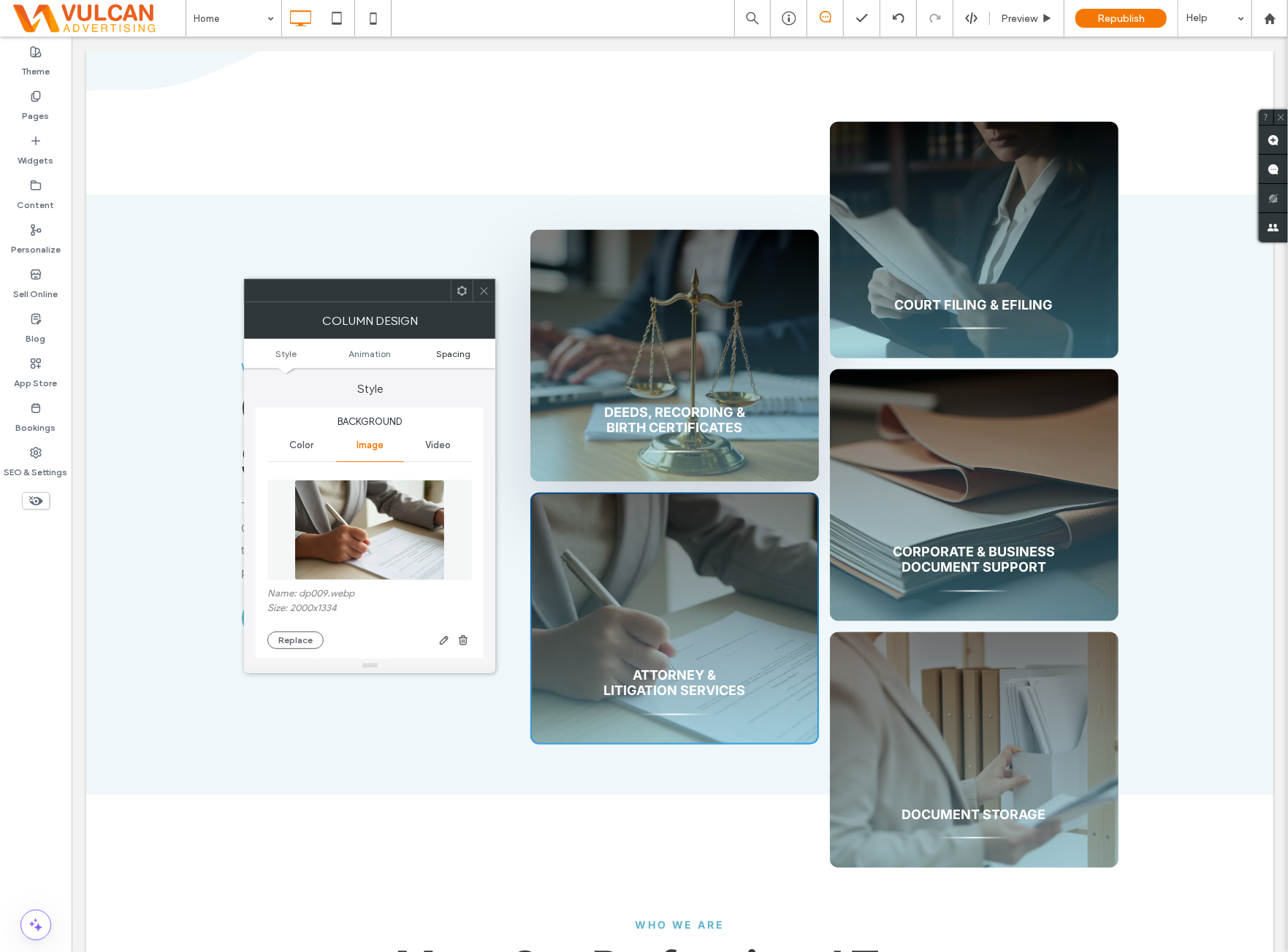
click at [459, 353] on span "Spacing" at bounding box center [454, 354] width 35 height 11
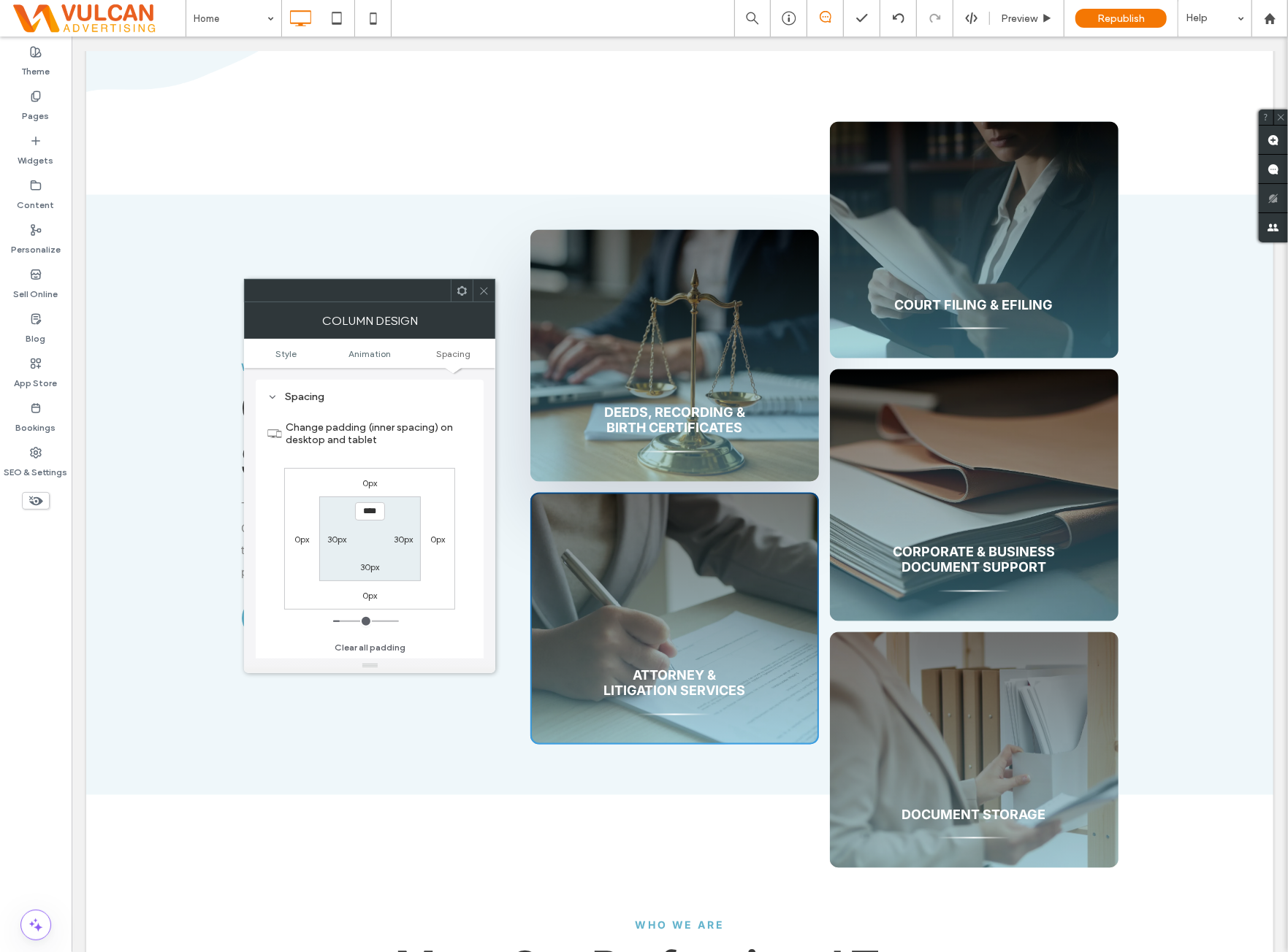
scroll to position [844, 0]
click at [482, 290] on icon at bounding box center [484, 291] width 11 height 11
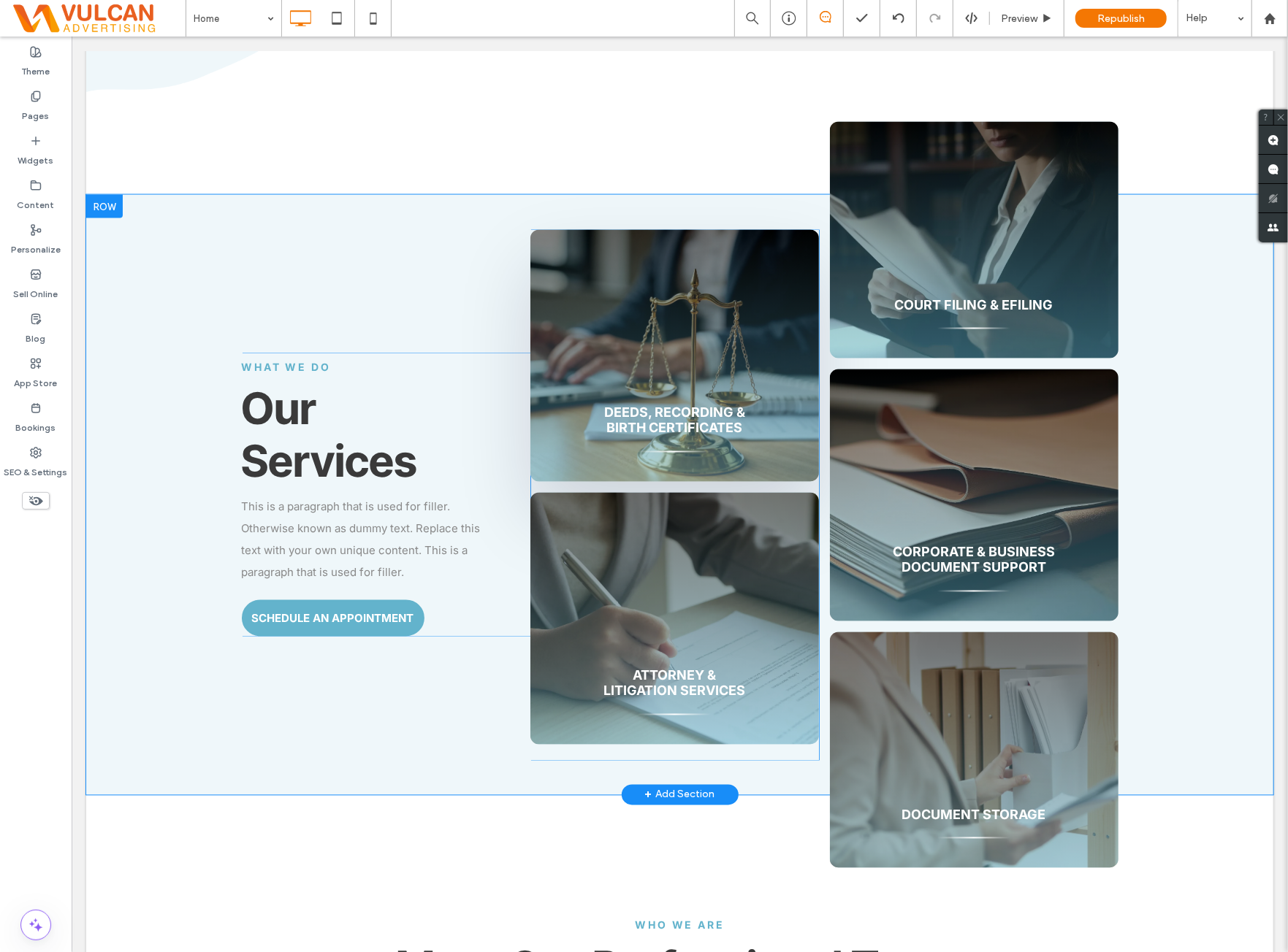
click at [634, 756] on div "Deeds, Recording & Birth Certificates Click To Paste Attorney & Litigation Serv…" at bounding box center [674, 494] width 289 height 531
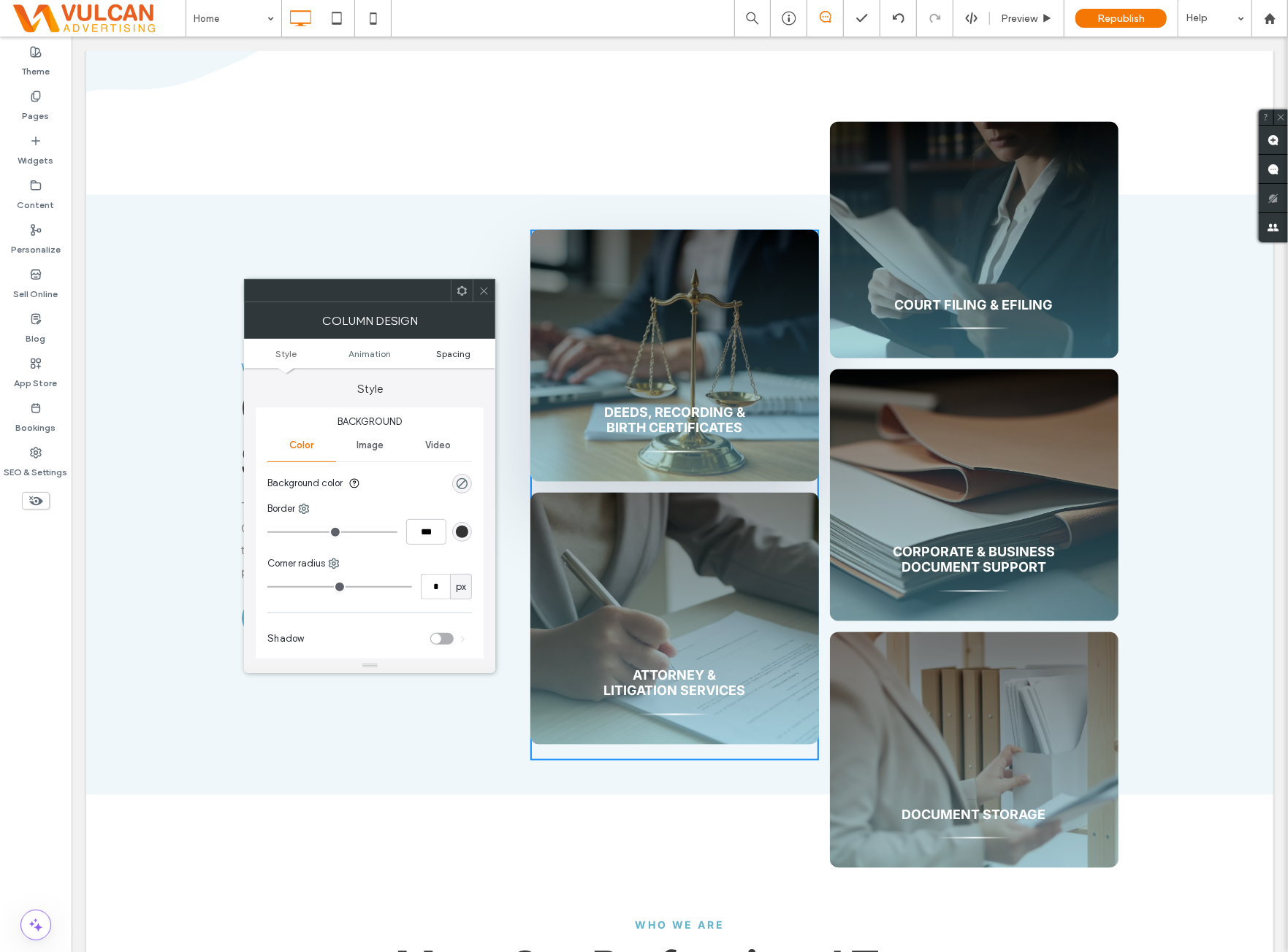
click at [456, 353] on span "Spacing" at bounding box center [454, 354] width 35 height 11
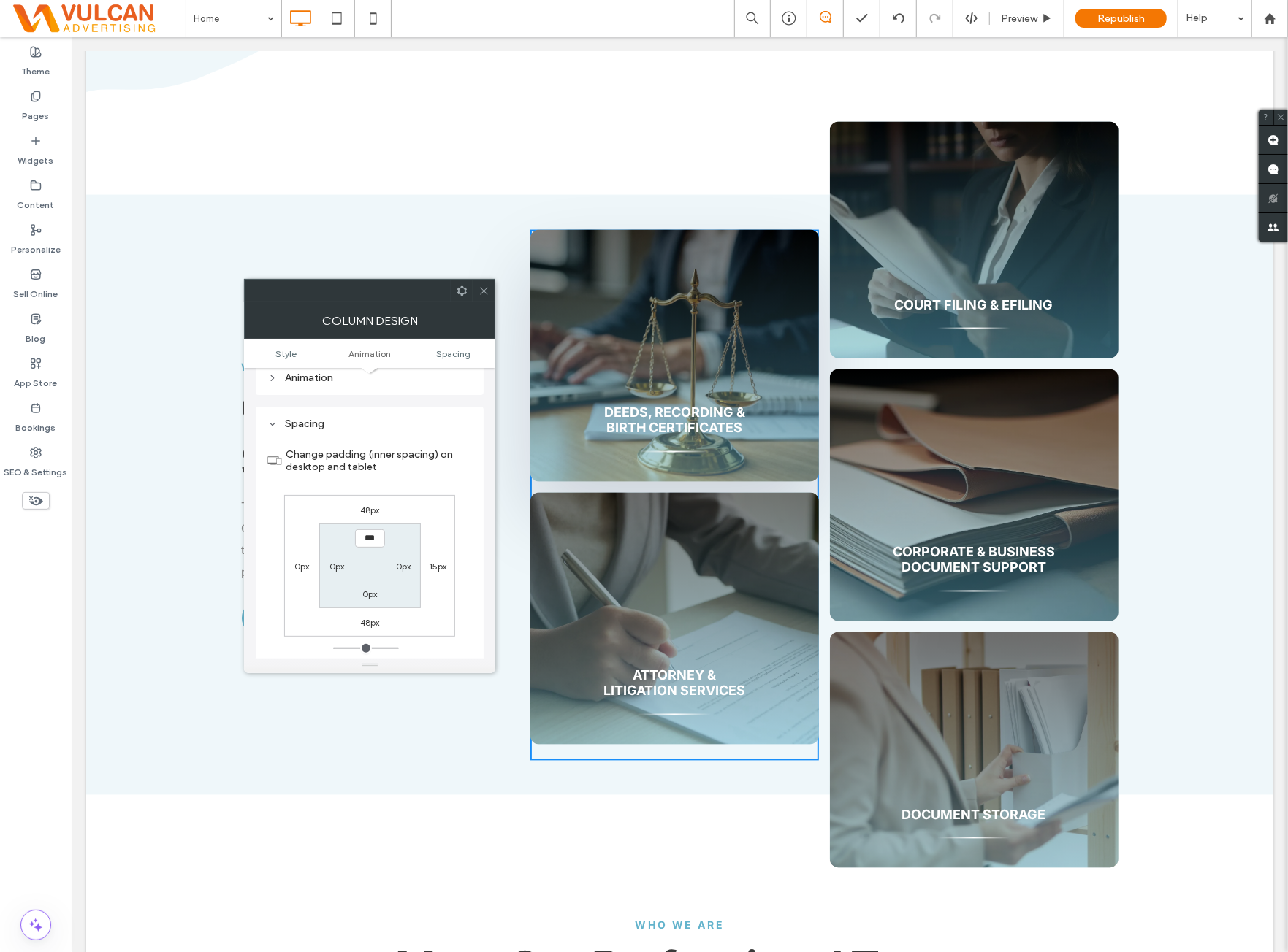
scroll to position [343, 0]
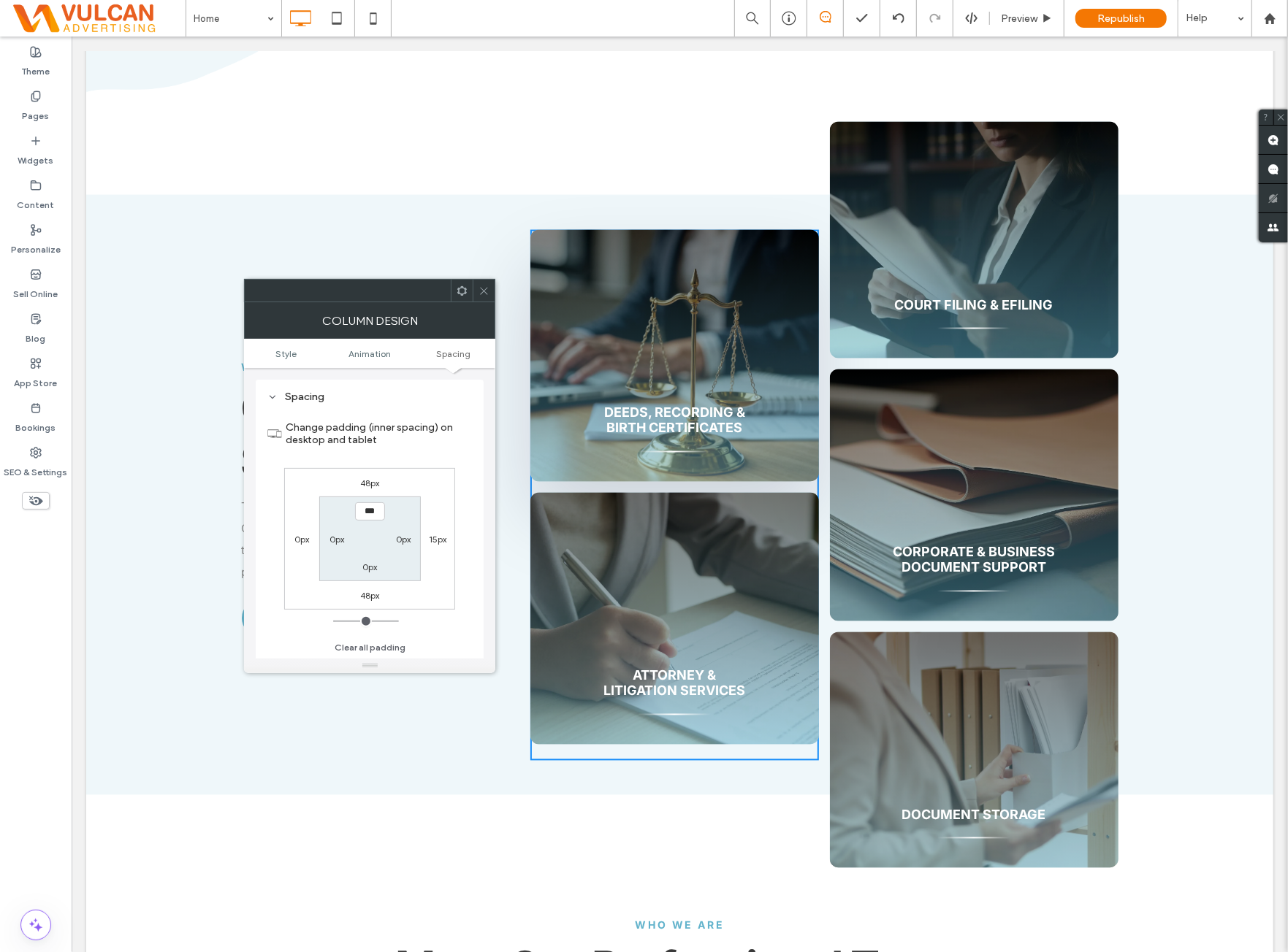
click at [380, 480] on div "48px" at bounding box center [370, 483] width 34 height 15
click at [370, 485] on label "48px" at bounding box center [369, 483] width 19 height 11
type input "**"
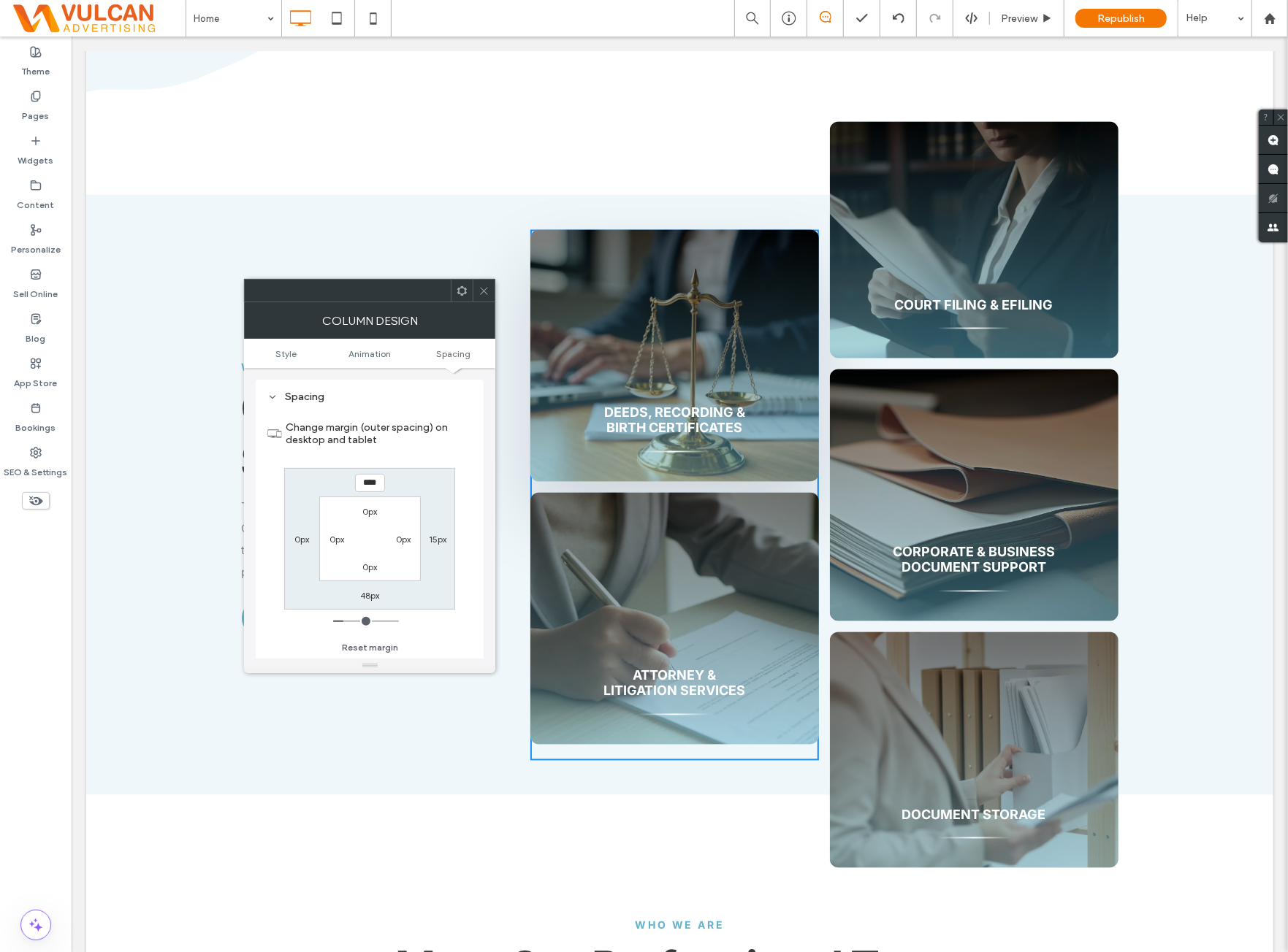
type input "*"
type input "**"
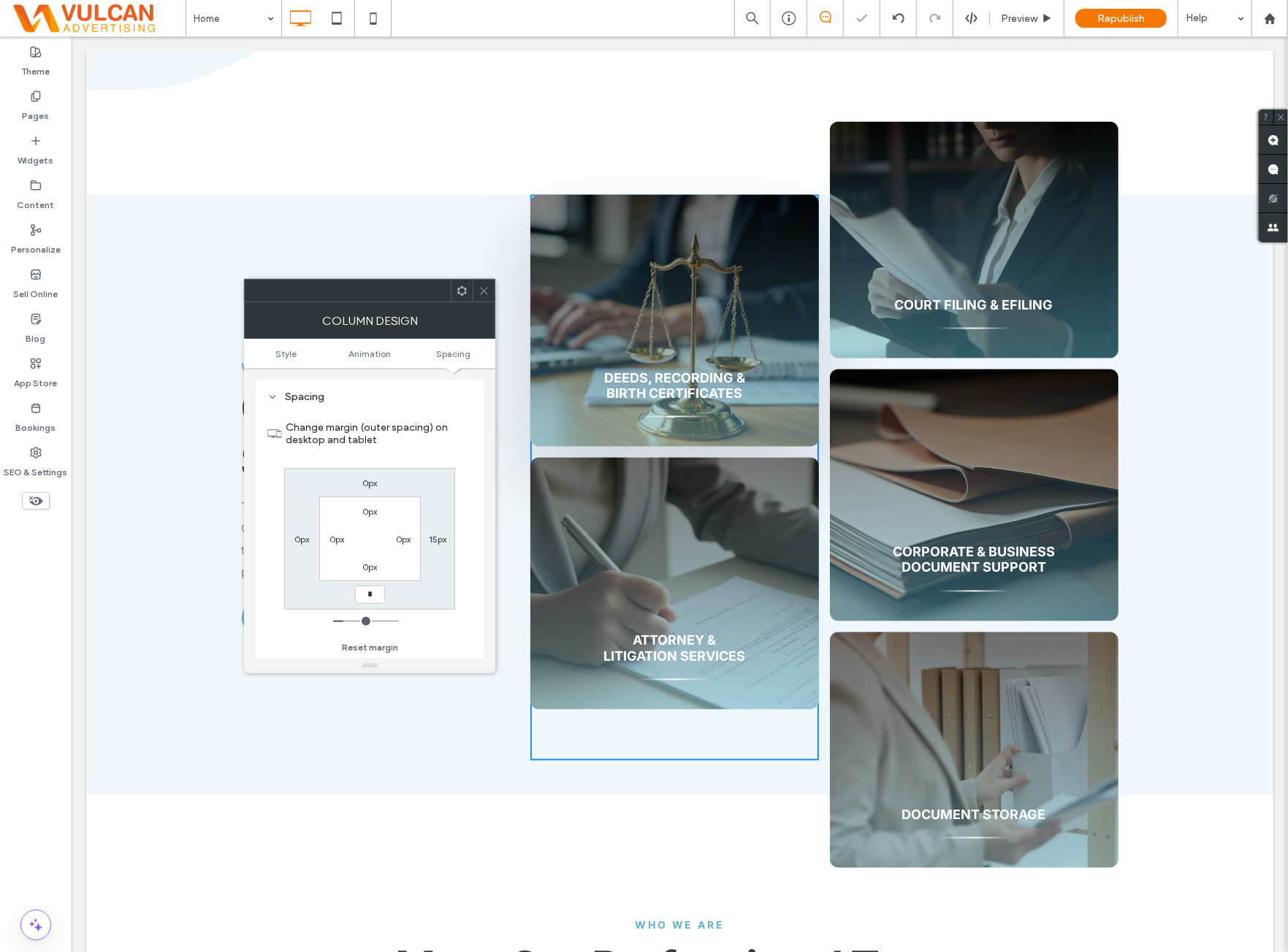
type input "*"
type input "***"
click at [428, 474] on div "0px 15px *** 0px 0px 0px 0px 0px" at bounding box center [369, 539] width 171 height 142
click at [464, 293] on use at bounding box center [462, 291] width 9 height 9
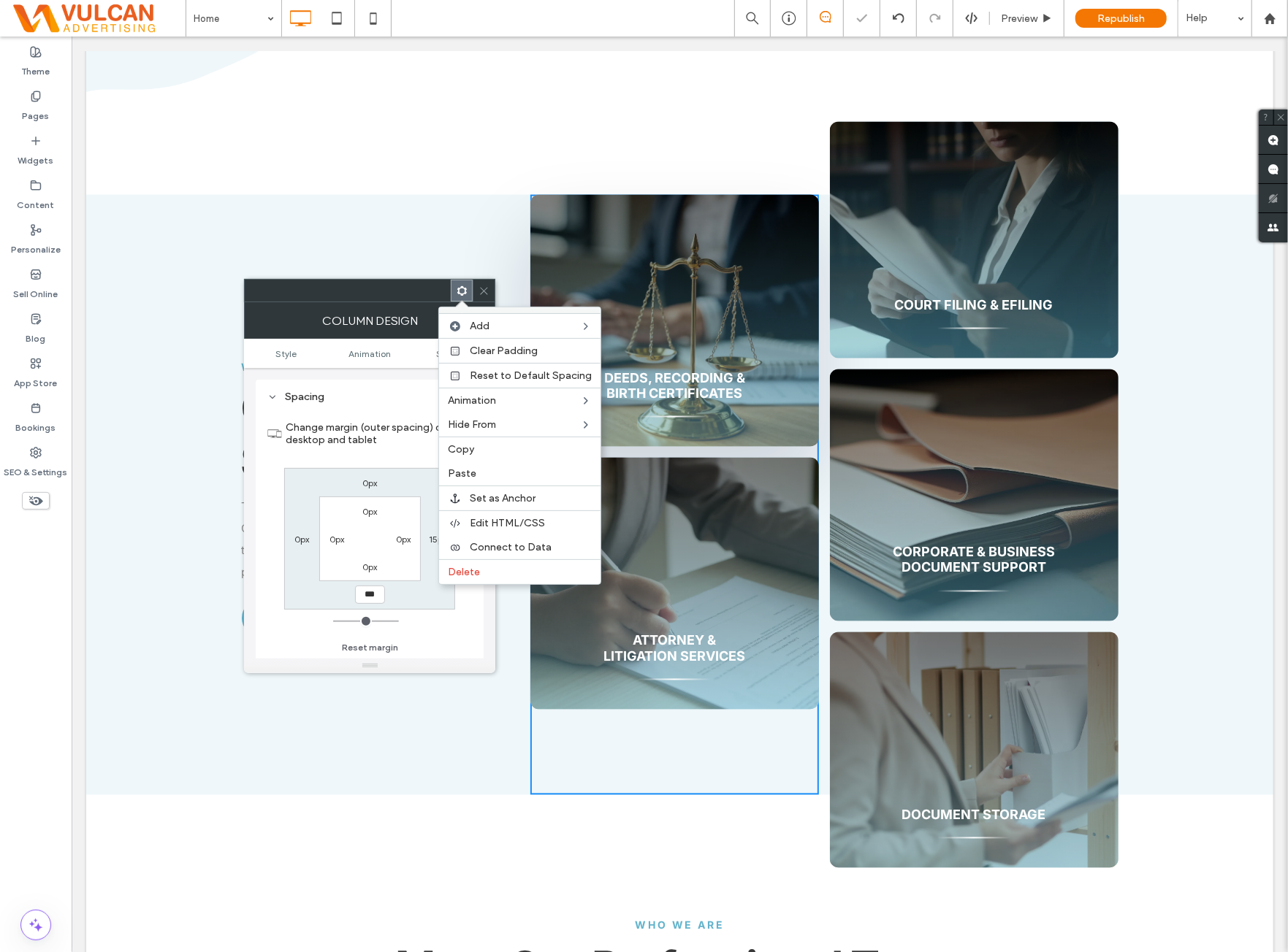
click at [508, 522] on span "Edit HTML/CSS" at bounding box center [508, 523] width 76 height 12
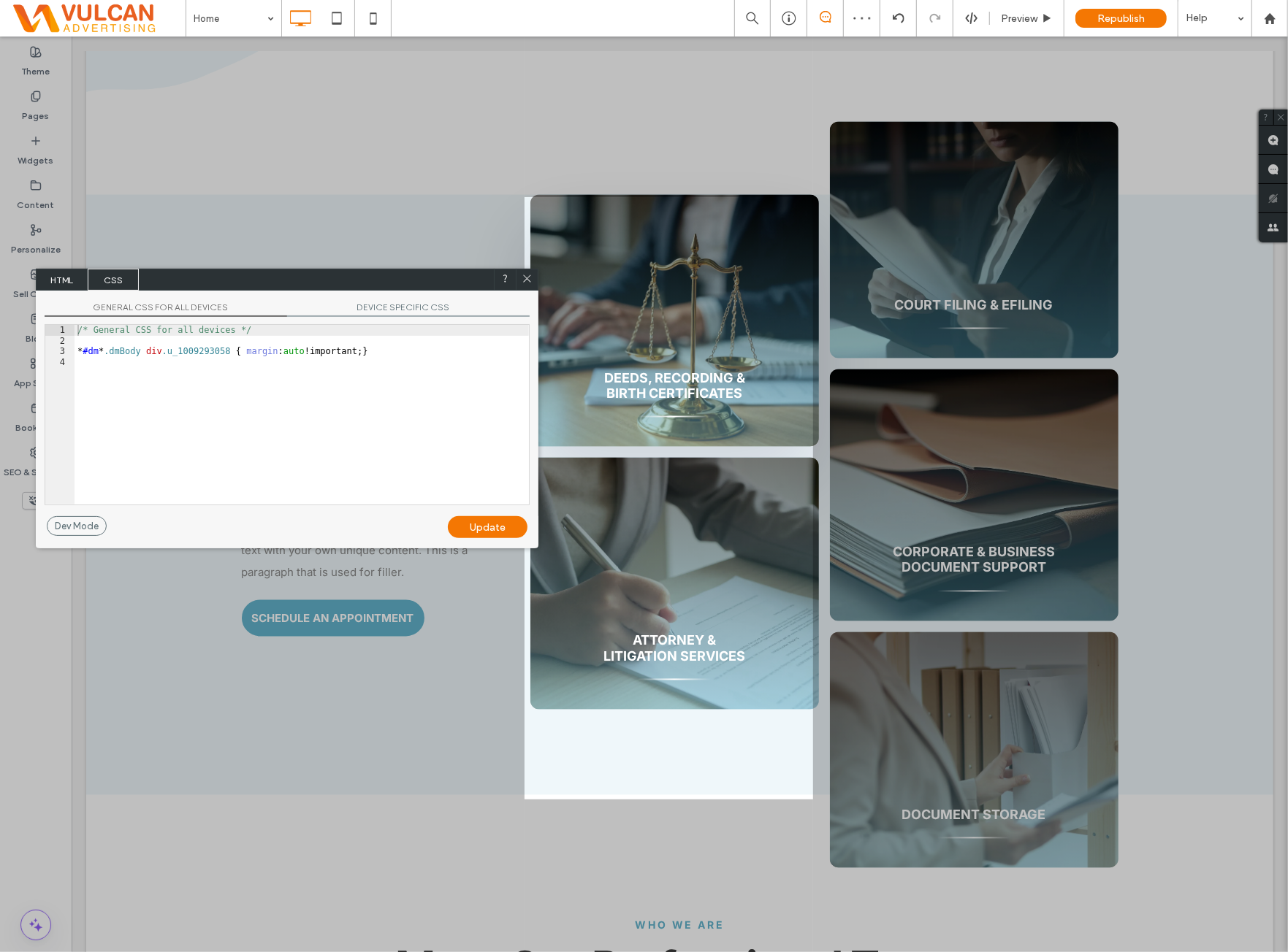
click at [165, 305] on span "GENERAL CSS FOR ALL DEVICES" at bounding box center [166, 309] width 243 height 15
click at [392, 352] on div "/* General CSS for all devices */ * #dm * .dmBody div .u_1009293058 { margin : …" at bounding box center [302, 425] width 454 height 201
click at [404, 303] on span "DEVICE SPECIFIC CSS" at bounding box center [408, 309] width 243 height 15
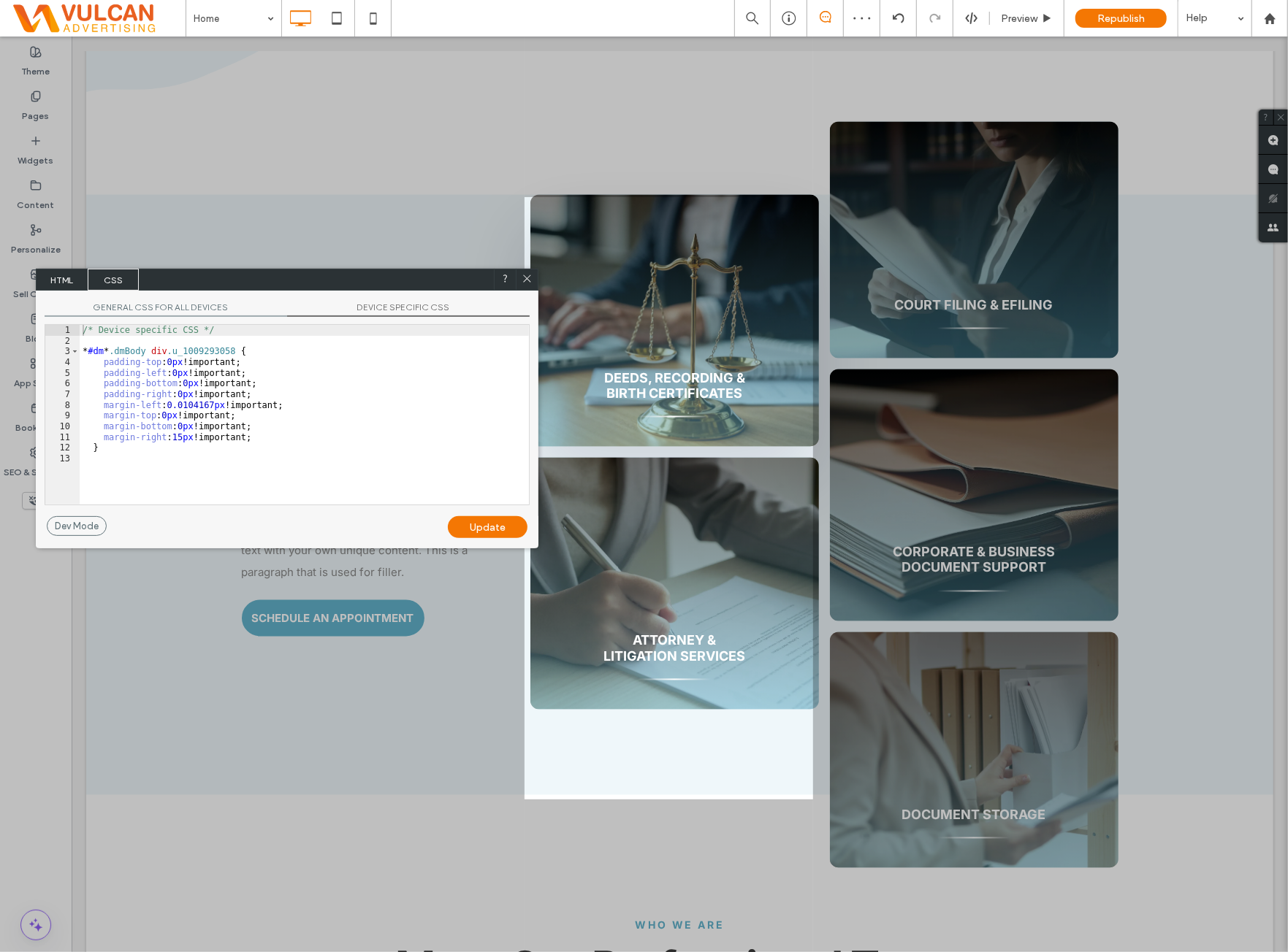
click at [218, 423] on div "/* Device specific CSS */ * #dm * .dmBody div .u_1009293058 { padding-top : 0 p…" at bounding box center [304, 425] width 450 height 201
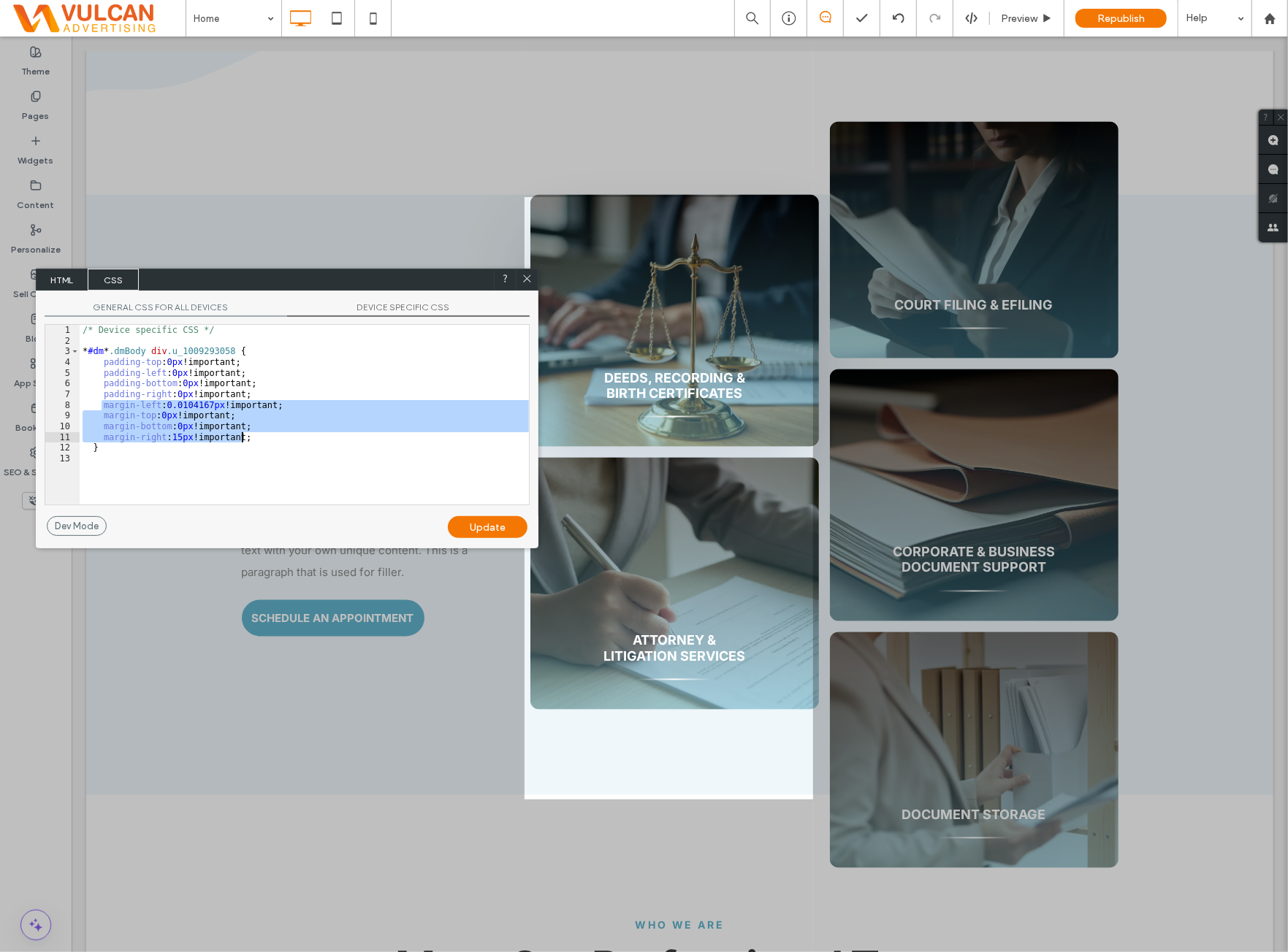
drag, startPoint x: 107, startPoint y: 405, endPoint x: 290, endPoint y: 433, distance: 185.1
click at [290, 433] on div "/* Device specific CSS */ * #dm * .dmBody div .u_1009293058 { padding-top : 0 p…" at bounding box center [304, 425] width 450 height 201
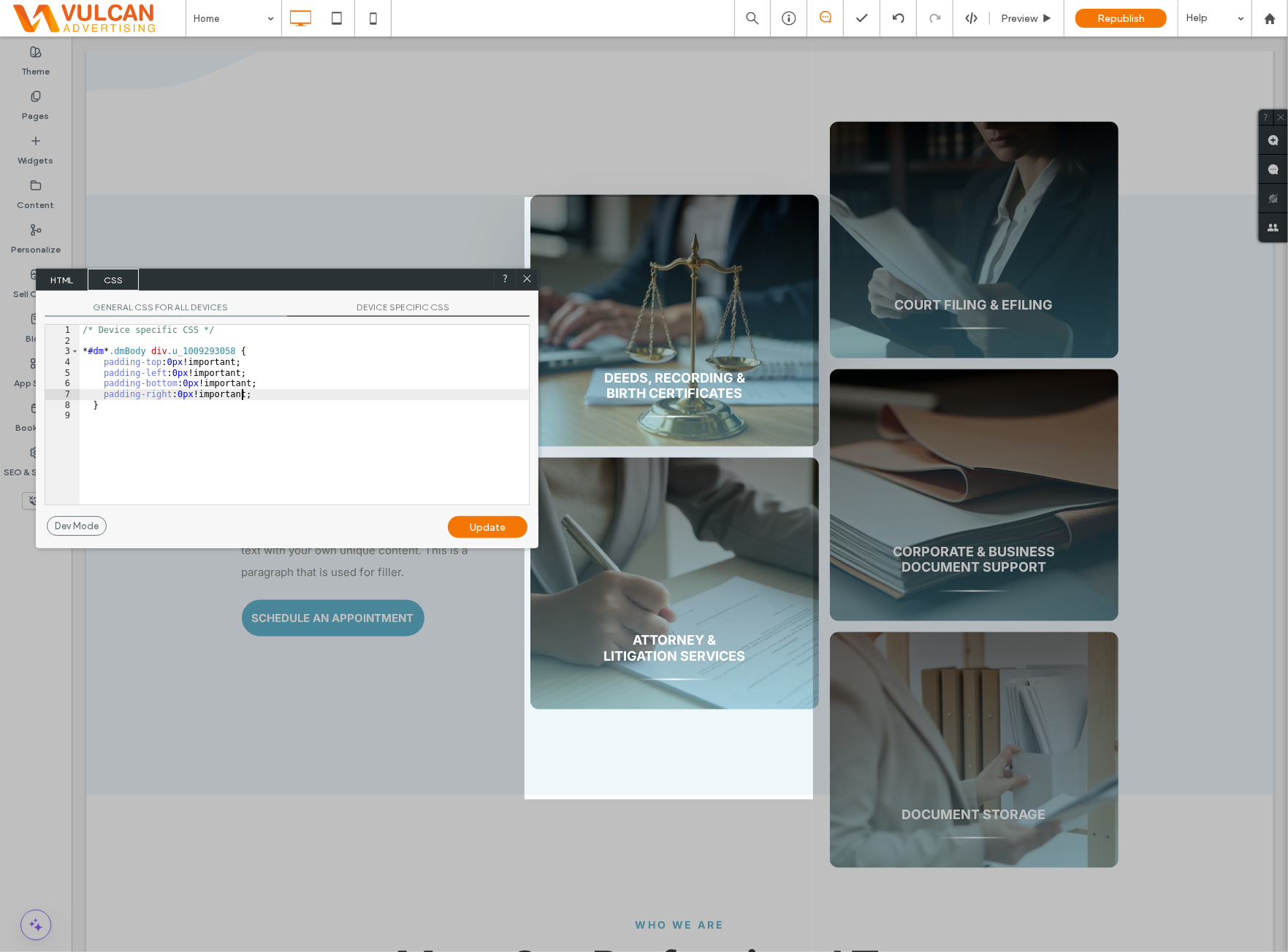
click at [500, 527] on div "Update" at bounding box center [487, 527] width 79 height 21
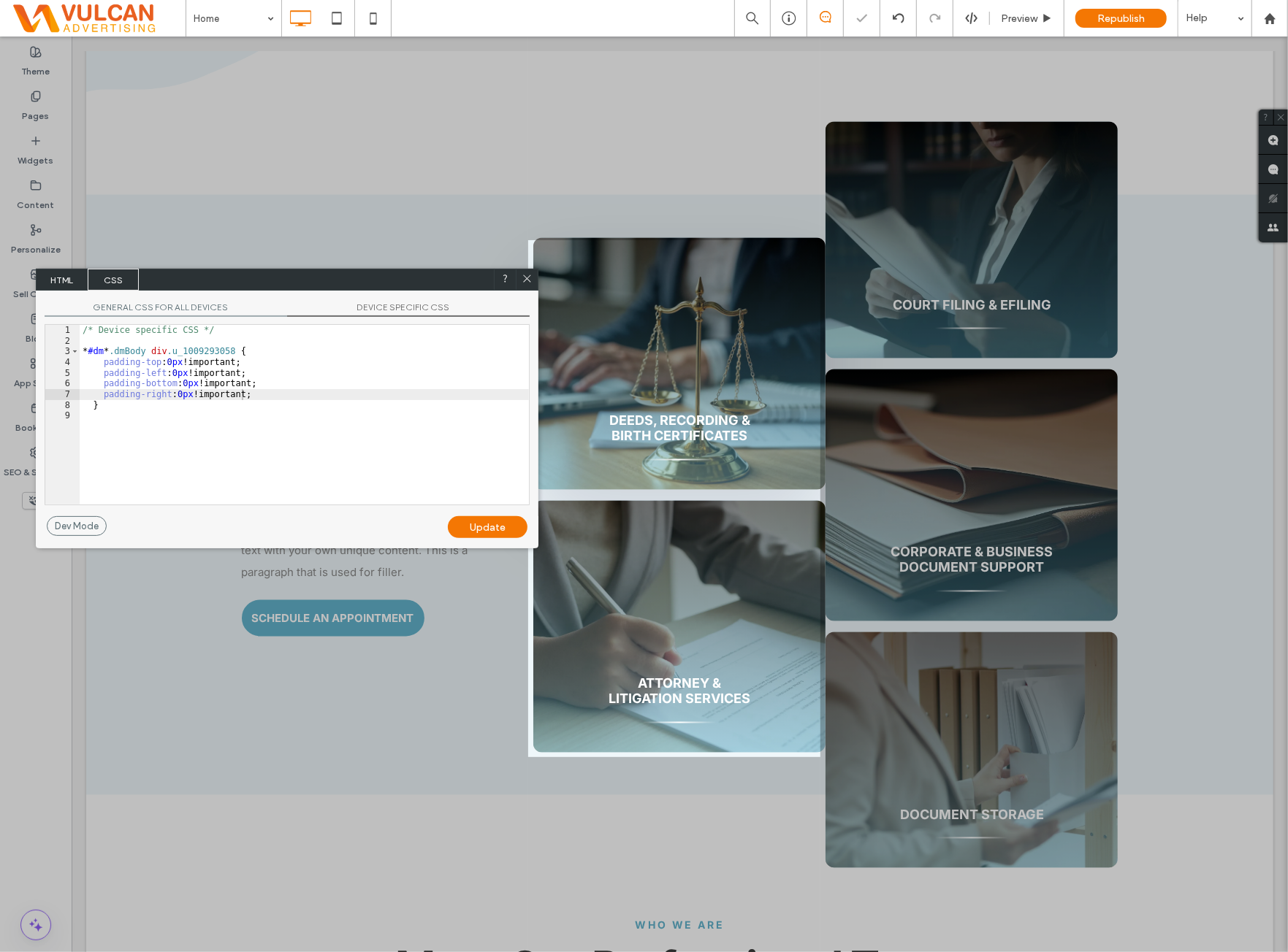
click at [528, 278] on icon at bounding box center [527, 278] width 11 height 11
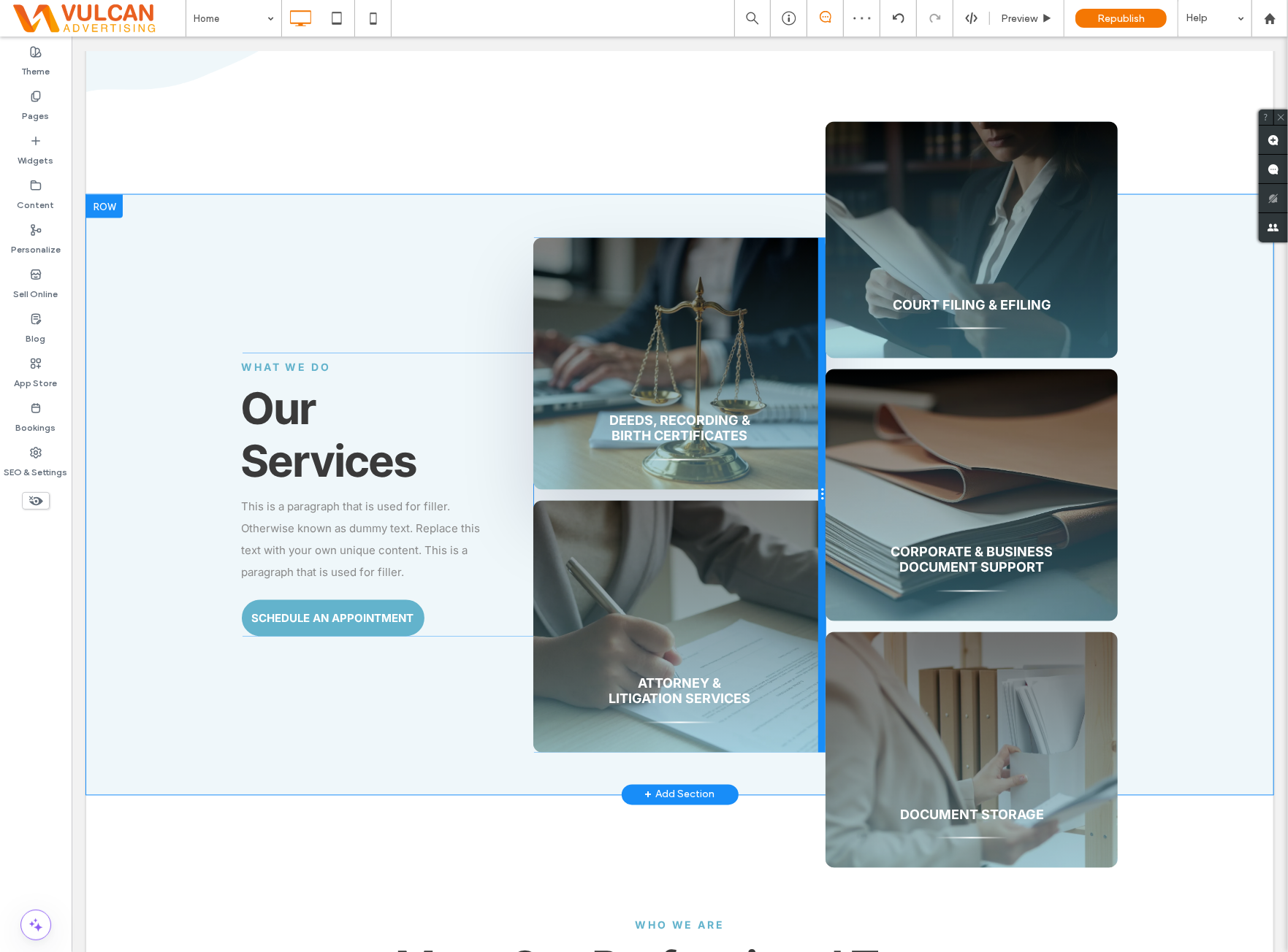
click at [819, 505] on div at bounding box center [822, 494] width 7 height 515
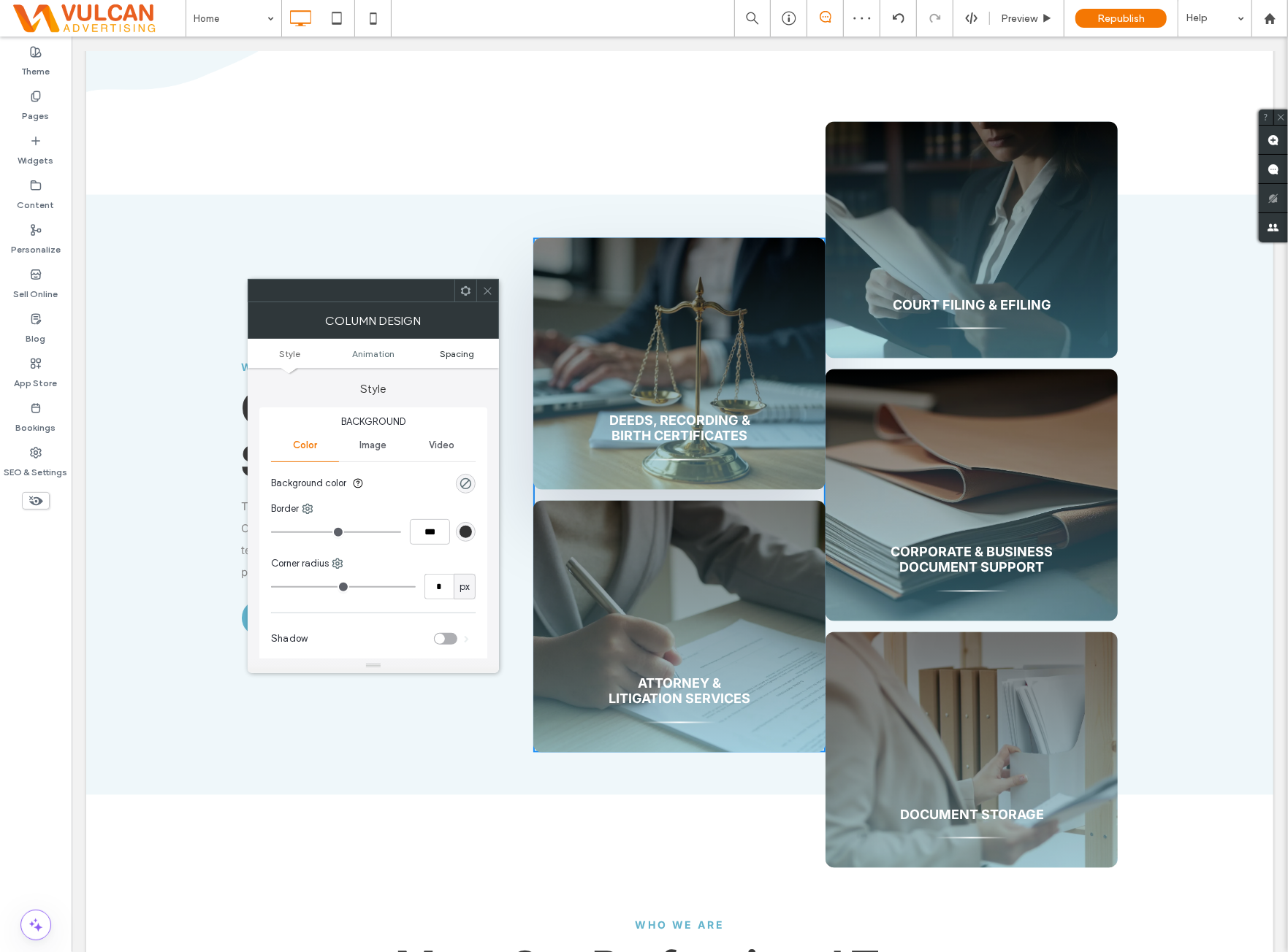
click at [448, 348] on span "Spacing" at bounding box center [457, 354] width 35 height 11
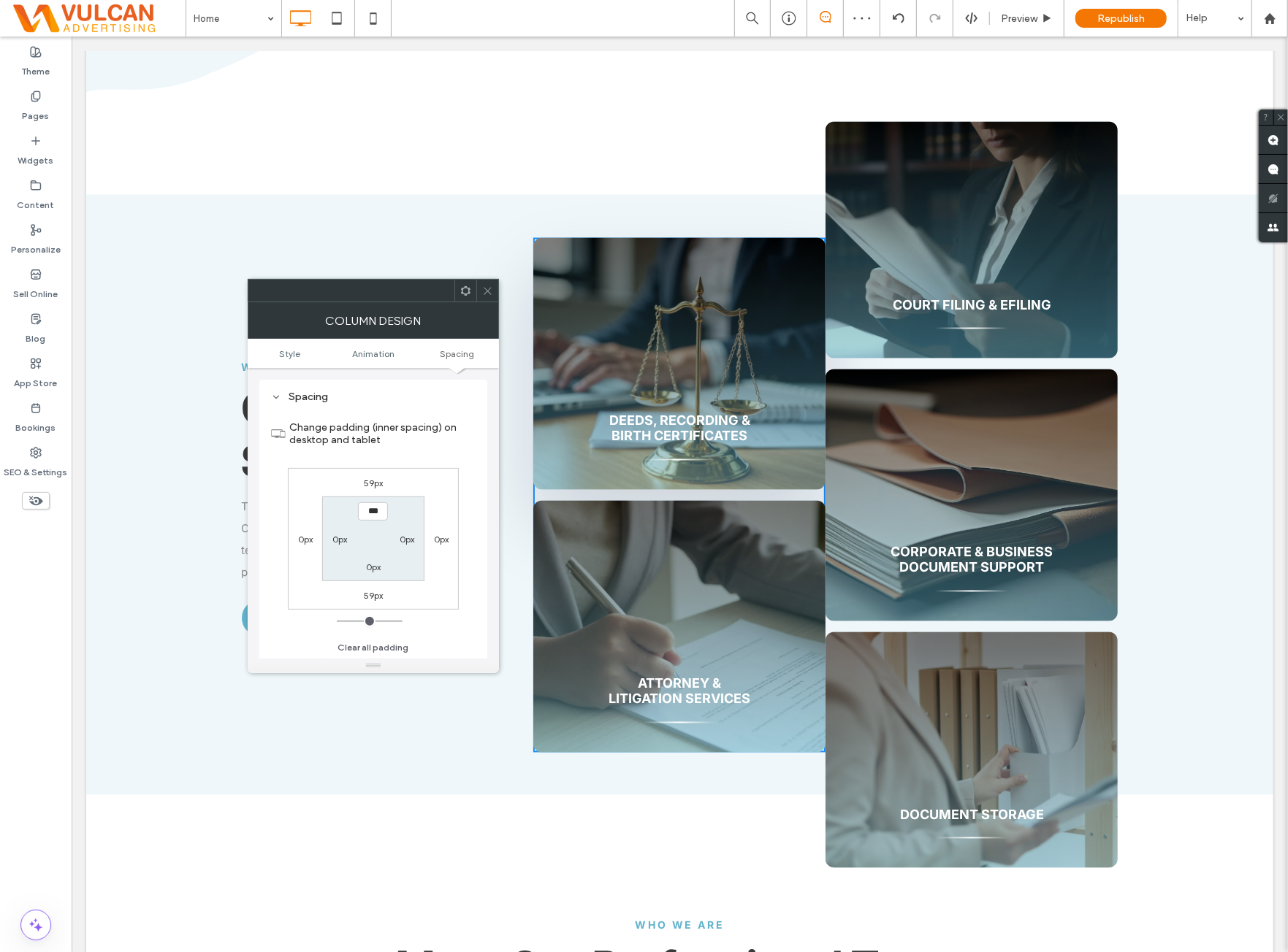
click at [438, 537] on label "0px" at bounding box center [441, 540] width 15 height 11
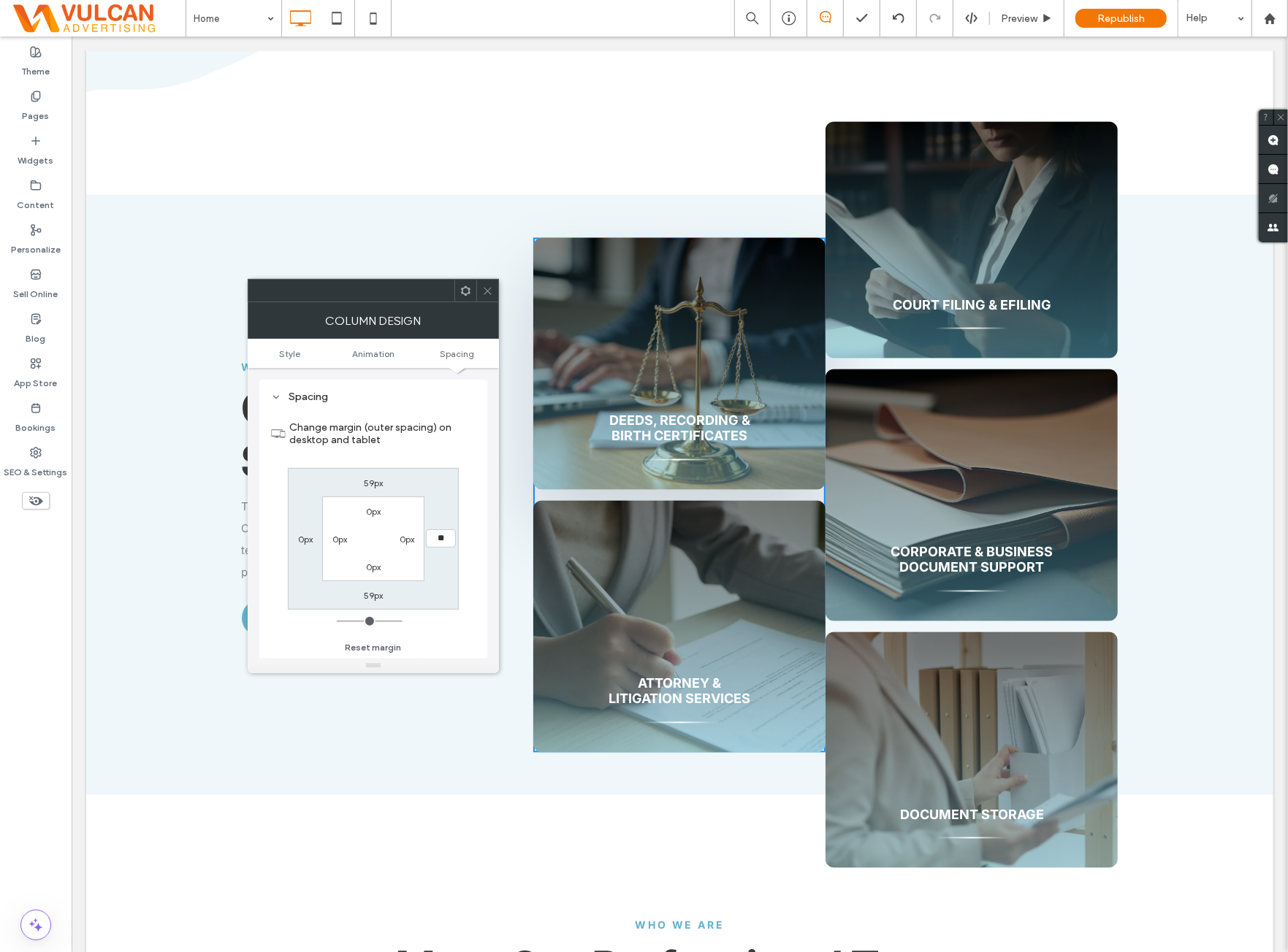
type input "**"
type input "****"
click at [444, 474] on div "59px **** 59px 0px 0px 0px 0px 0px" at bounding box center [373, 539] width 171 height 142
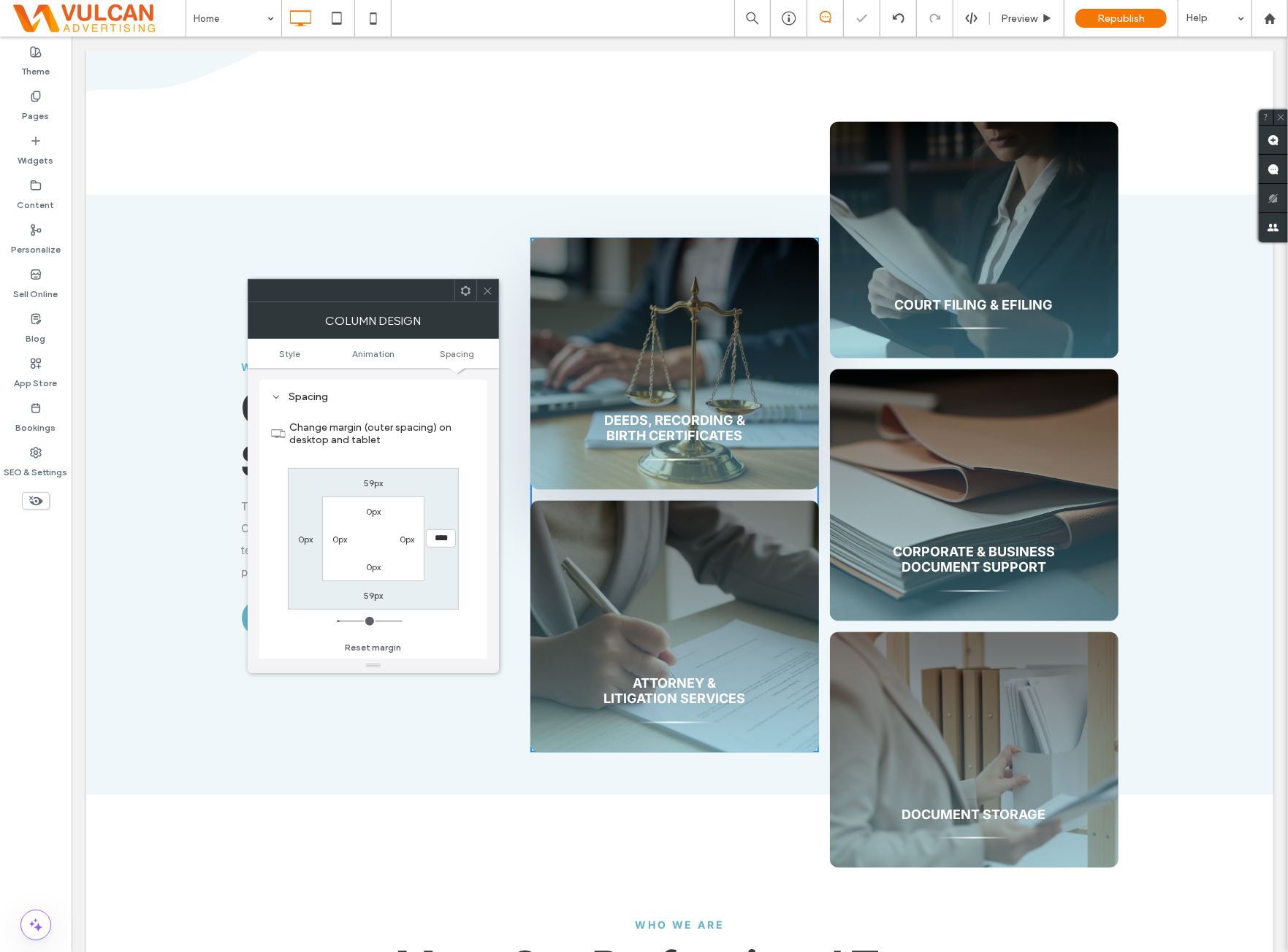
drag, startPoint x: 492, startPoint y: 297, endPoint x: 443, endPoint y: 263, distance: 59.6
click at [492, 297] on span at bounding box center [488, 290] width 11 height 21
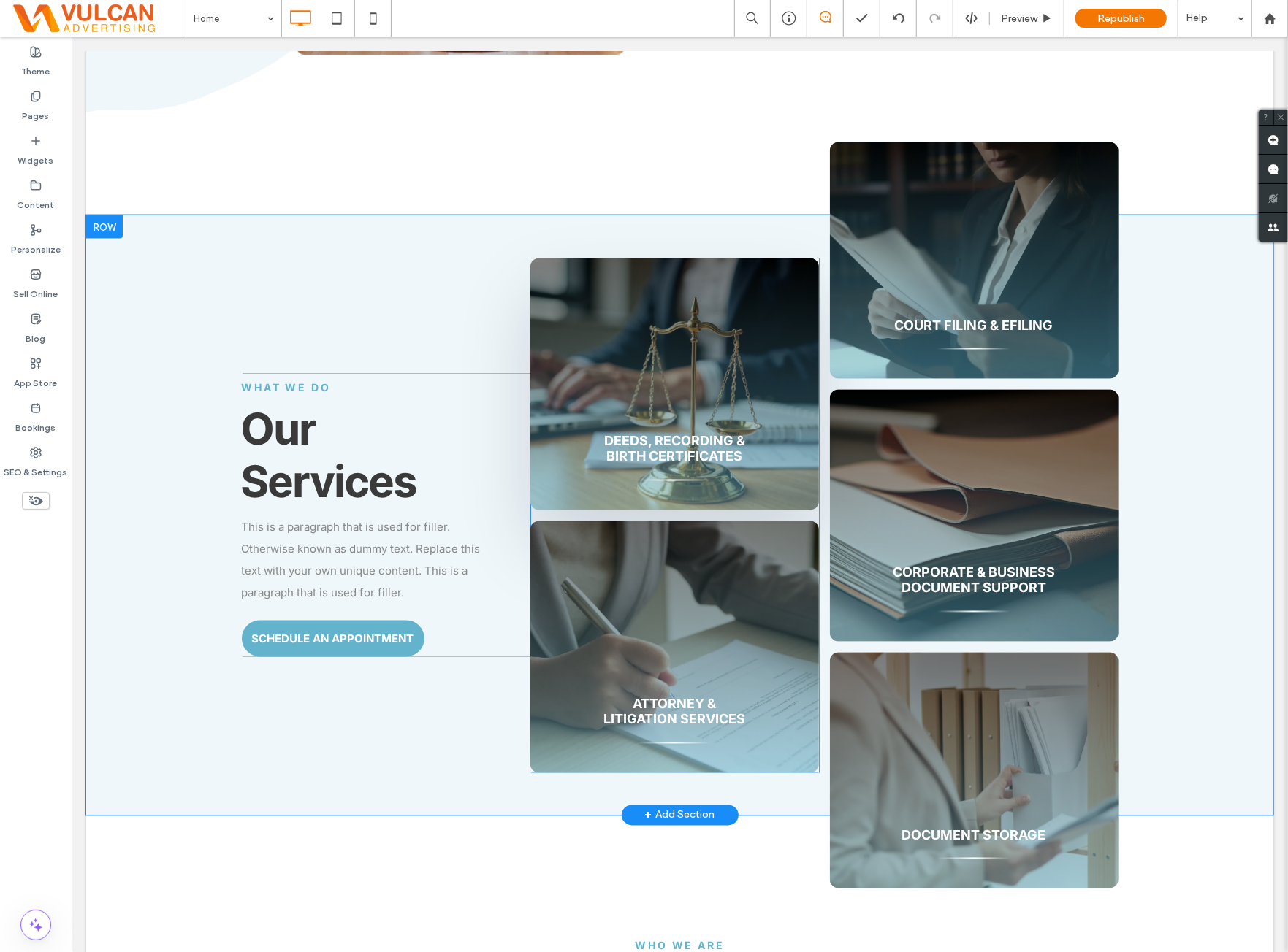
scroll to position [1582, 0]
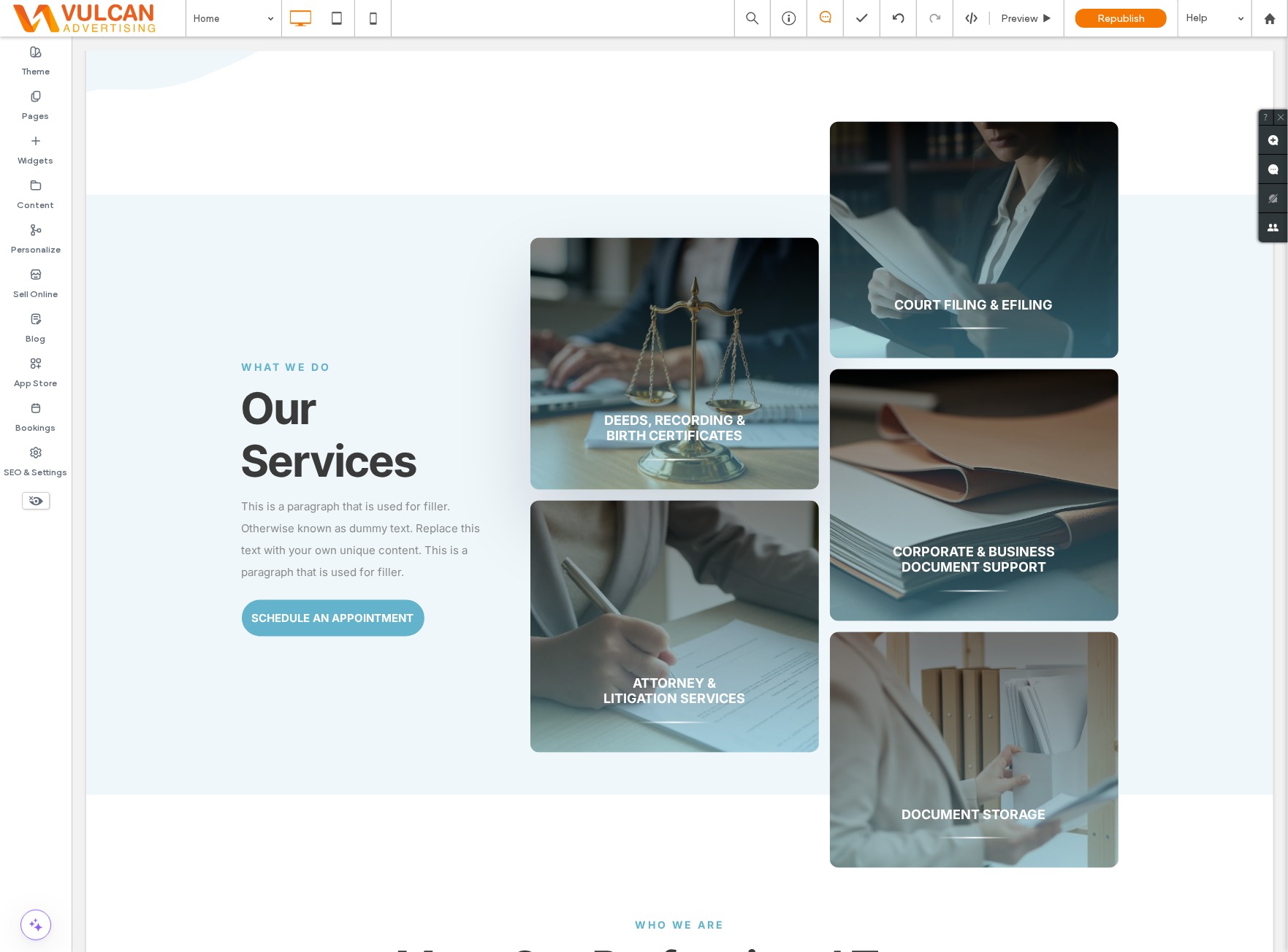
click at [38, 628] on div "Theme Pages Widgets Content Personalize Sell Online Blog App Store Bookings SEO…" at bounding box center [36, 494] width 72 height 916
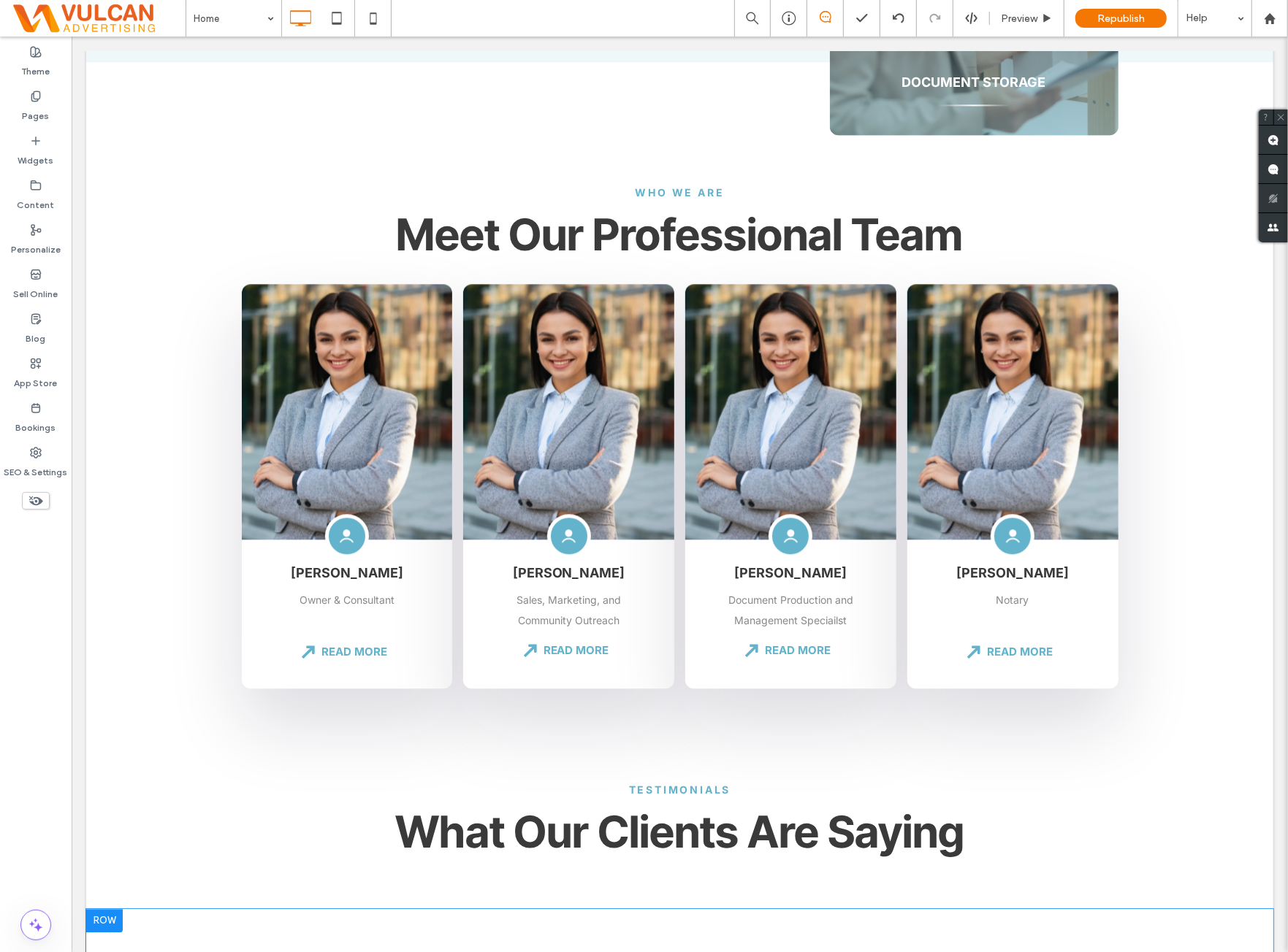
scroll to position [2800, 0]
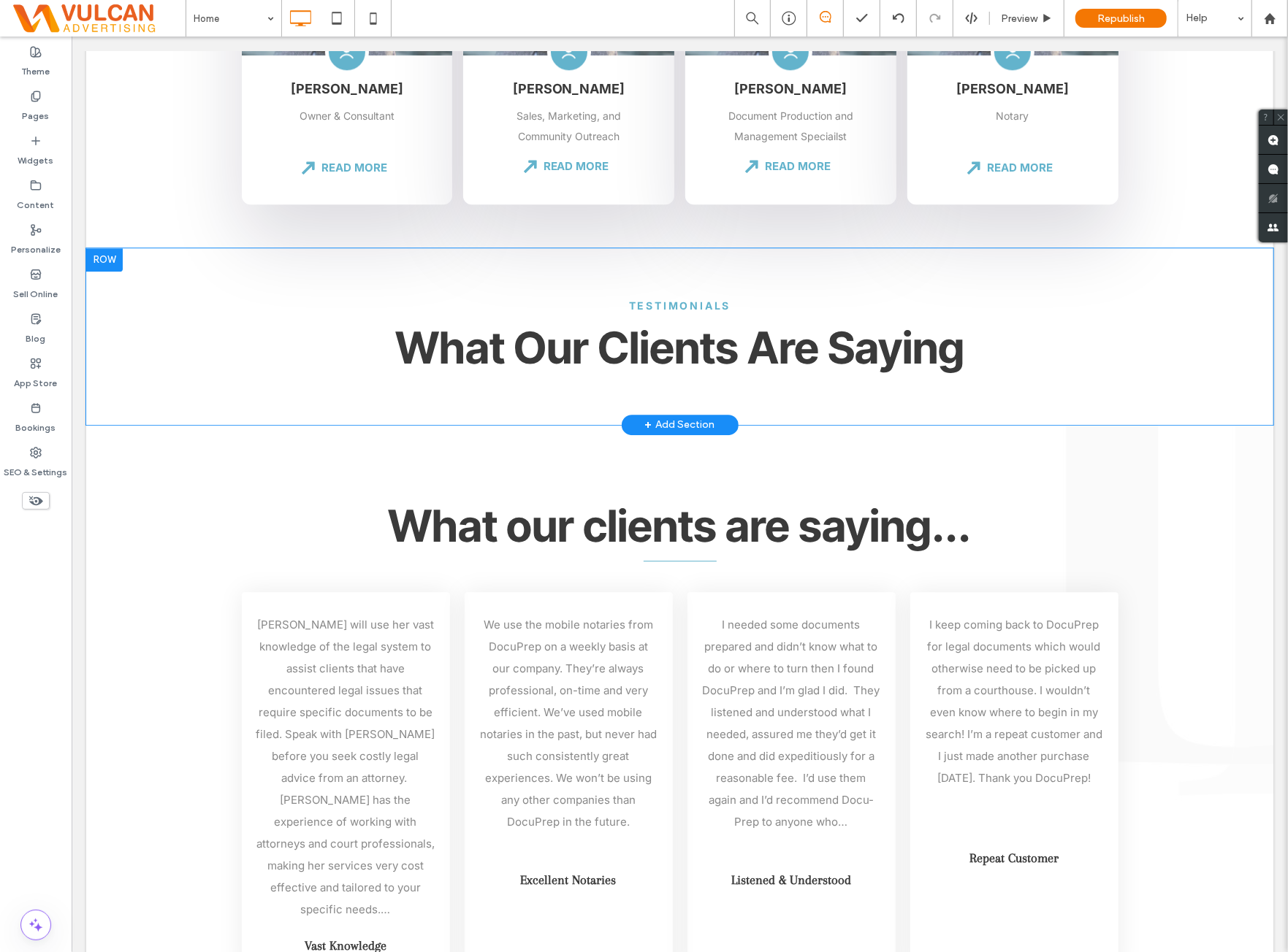
click at [183, 263] on div "Testimonials What Our Clients Are Saying Click To Paste Row + Add Section" at bounding box center [679, 335] width 1187 height 177
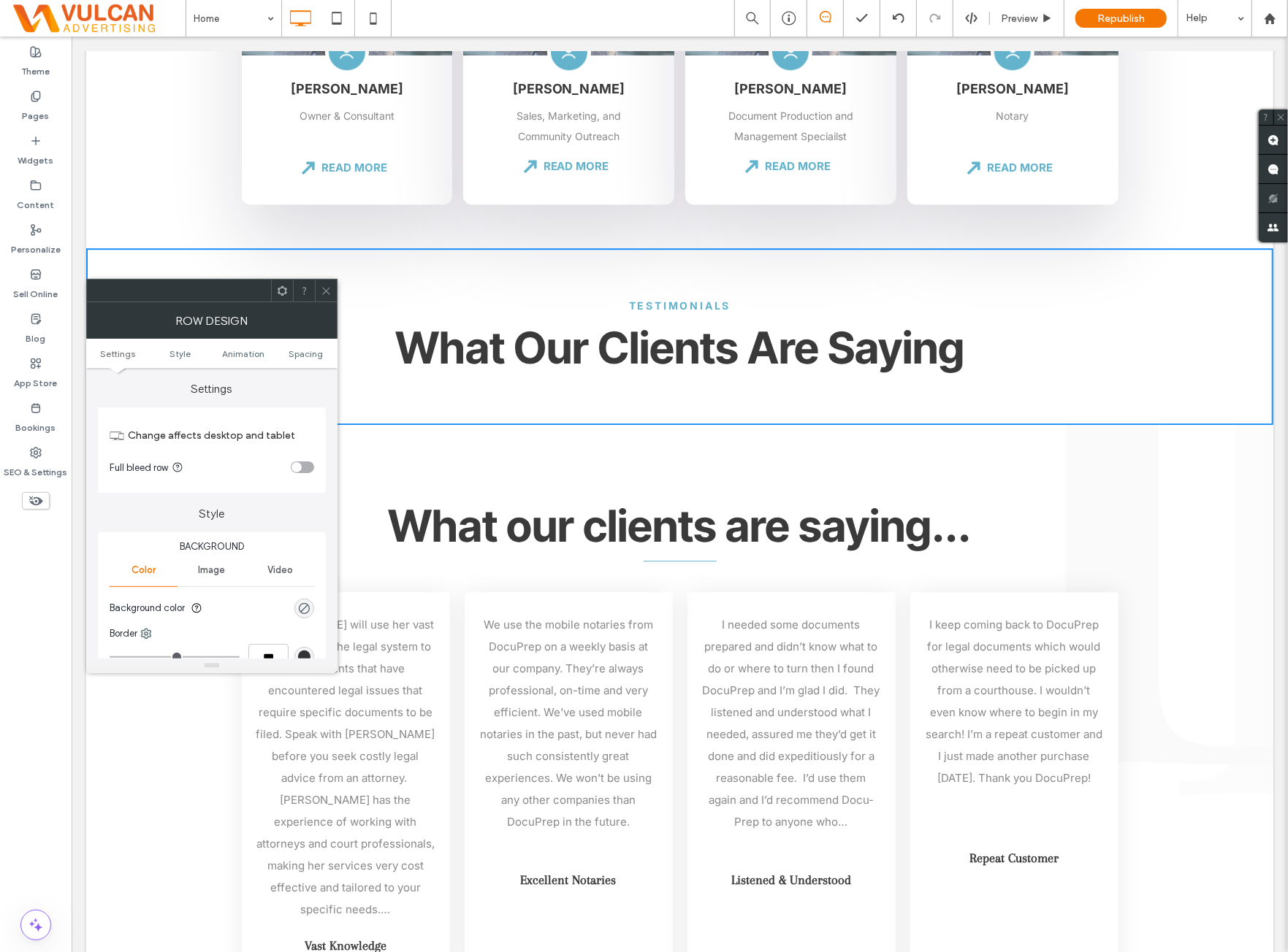
click at [327, 292] on icon at bounding box center [326, 291] width 11 height 11
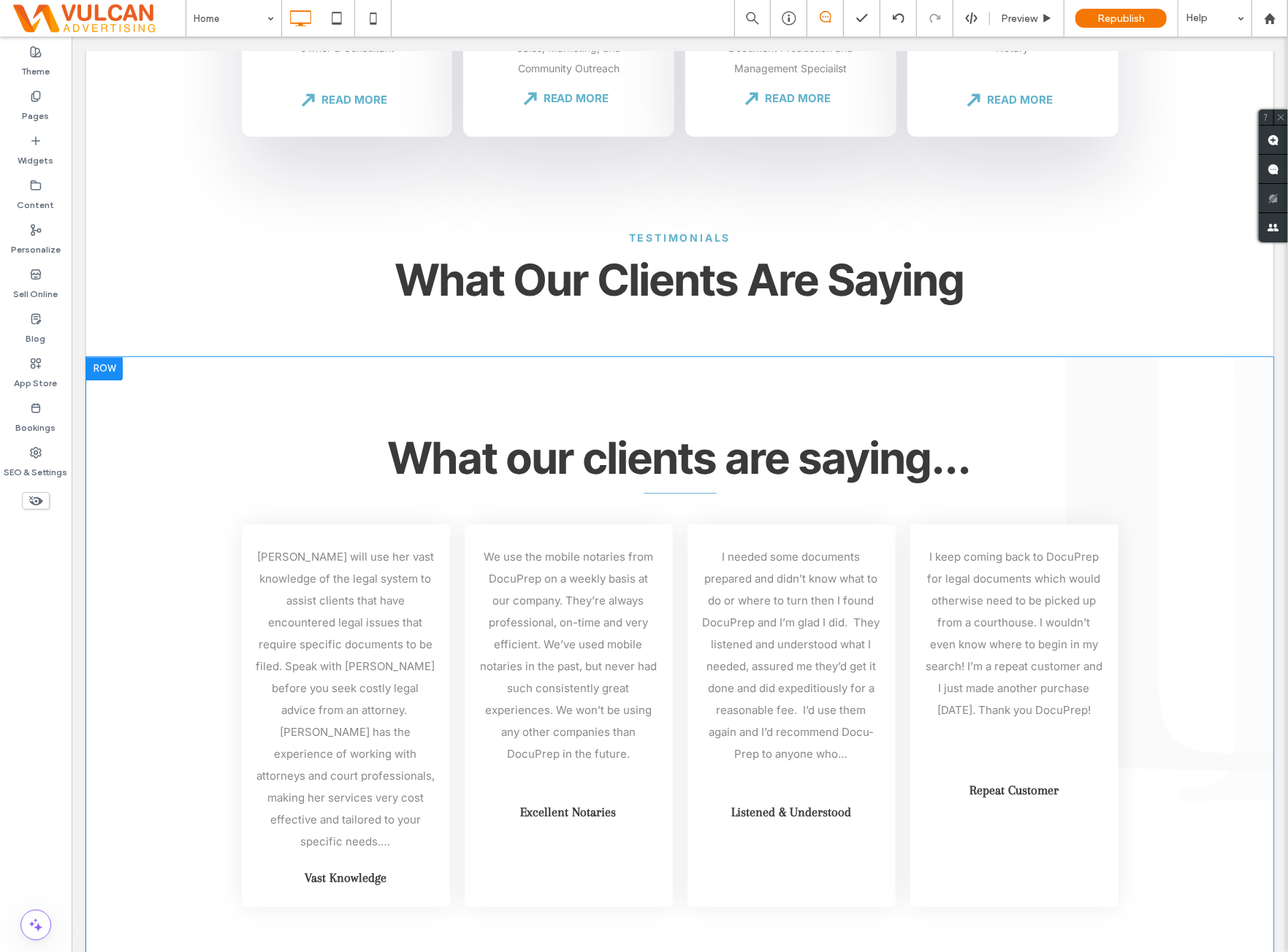
scroll to position [2921, 0]
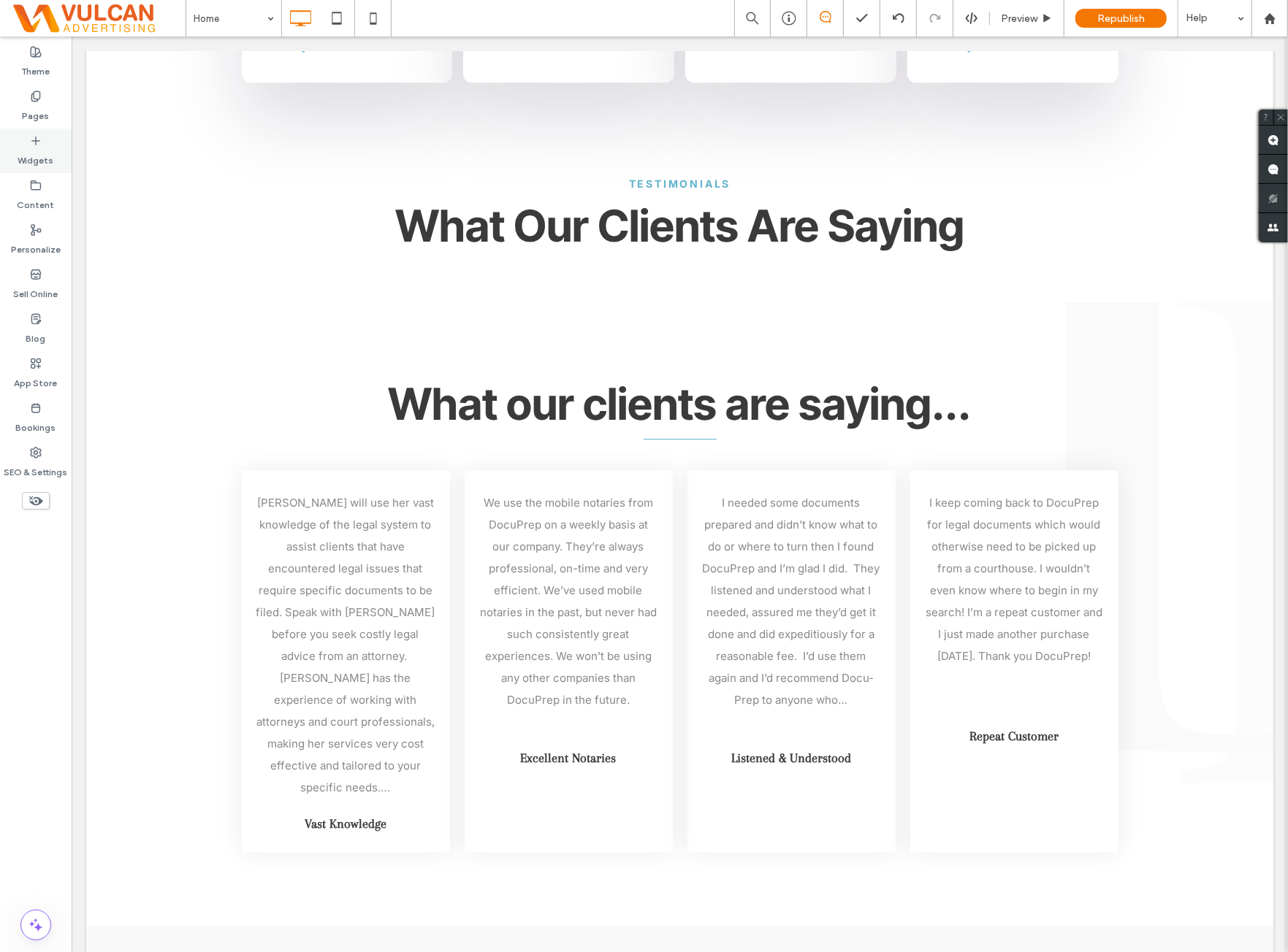
drag, startPoint x: 62, startPoint y: 182, endPoint x: 54, endPoint y: 169, distance: 15.3
click at [59, 179] on div "Content" at bounding box center [36, 195] width 72 height 45
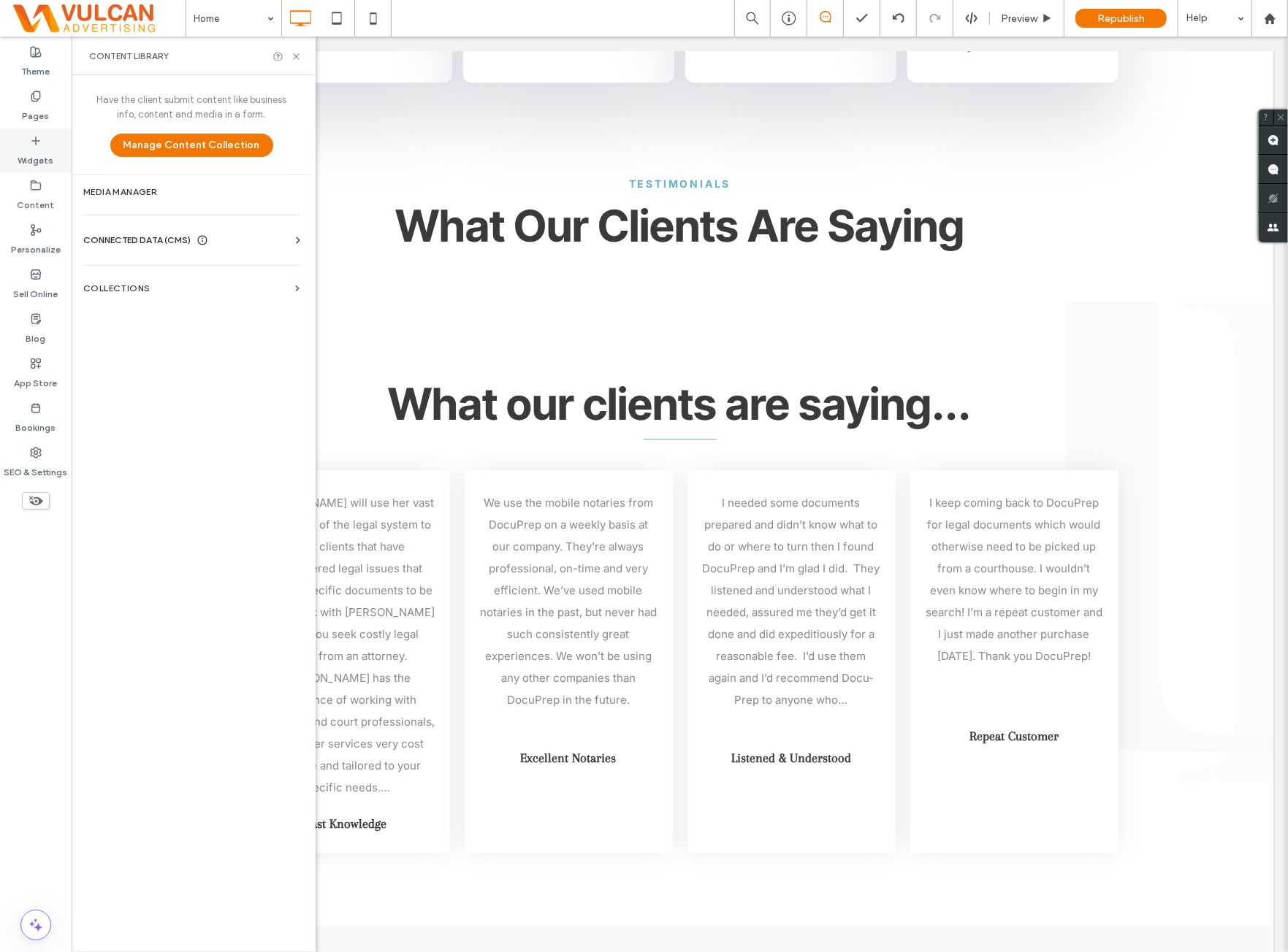
click at [54, 165] on div "Widgets" at bounding box center [36, 151] width 72 height 45
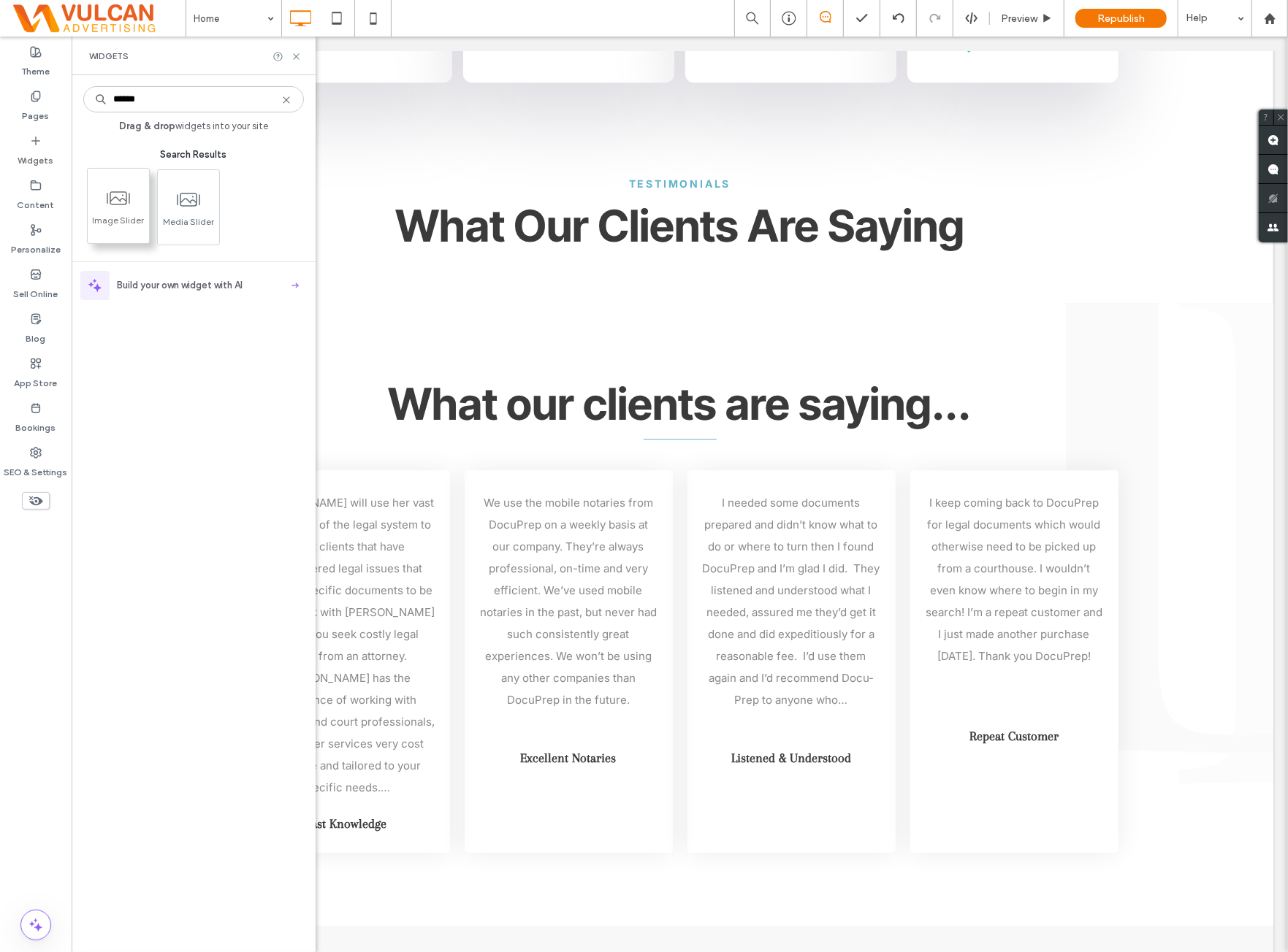
type input "******"
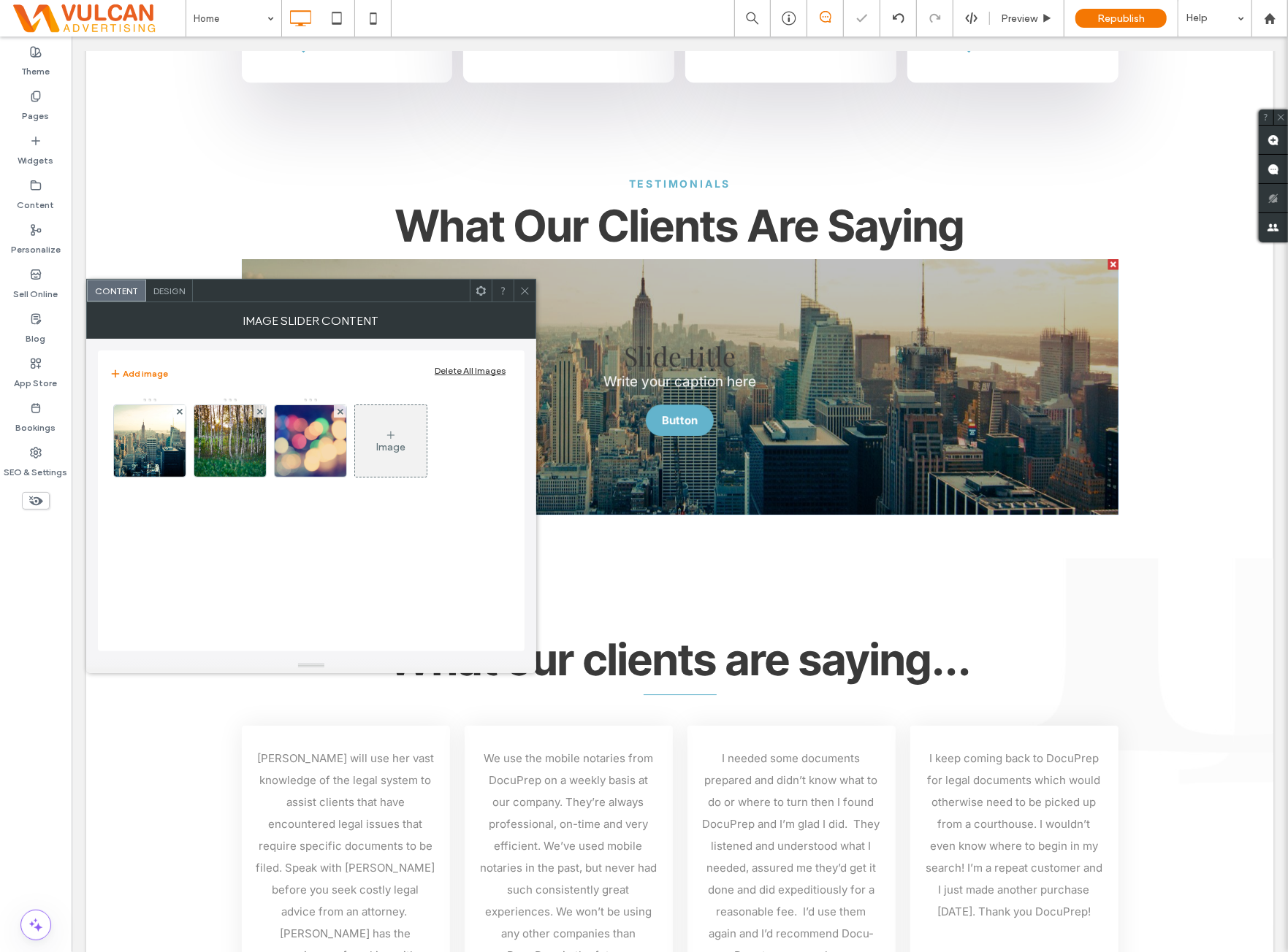
click at [470, 369] on div "Delete All Images" at bounding box center [470, 371] width 71 height 11
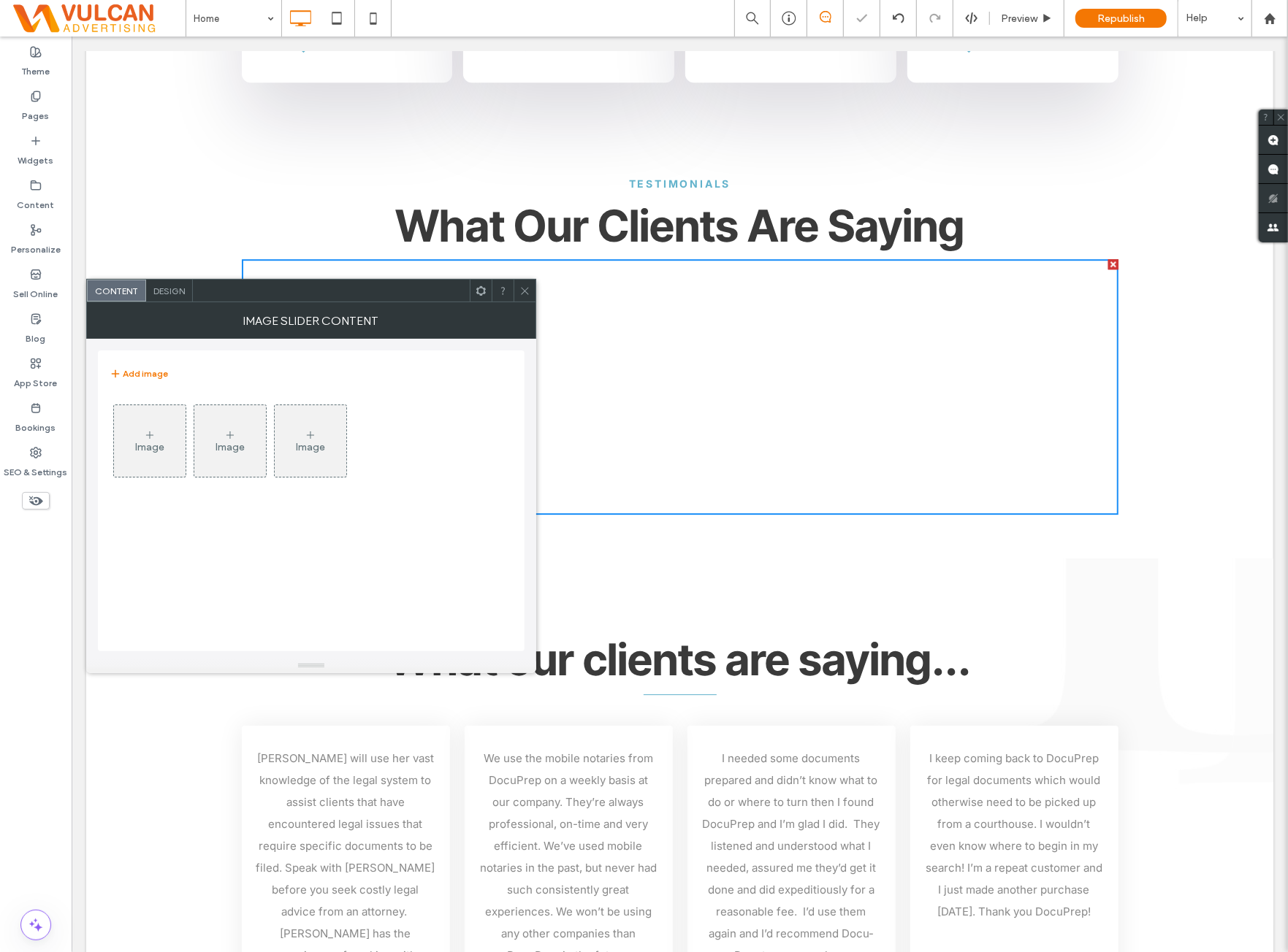
click at [168, 444] on div "Image" at bounding box center [150, 440] width 72 height 68
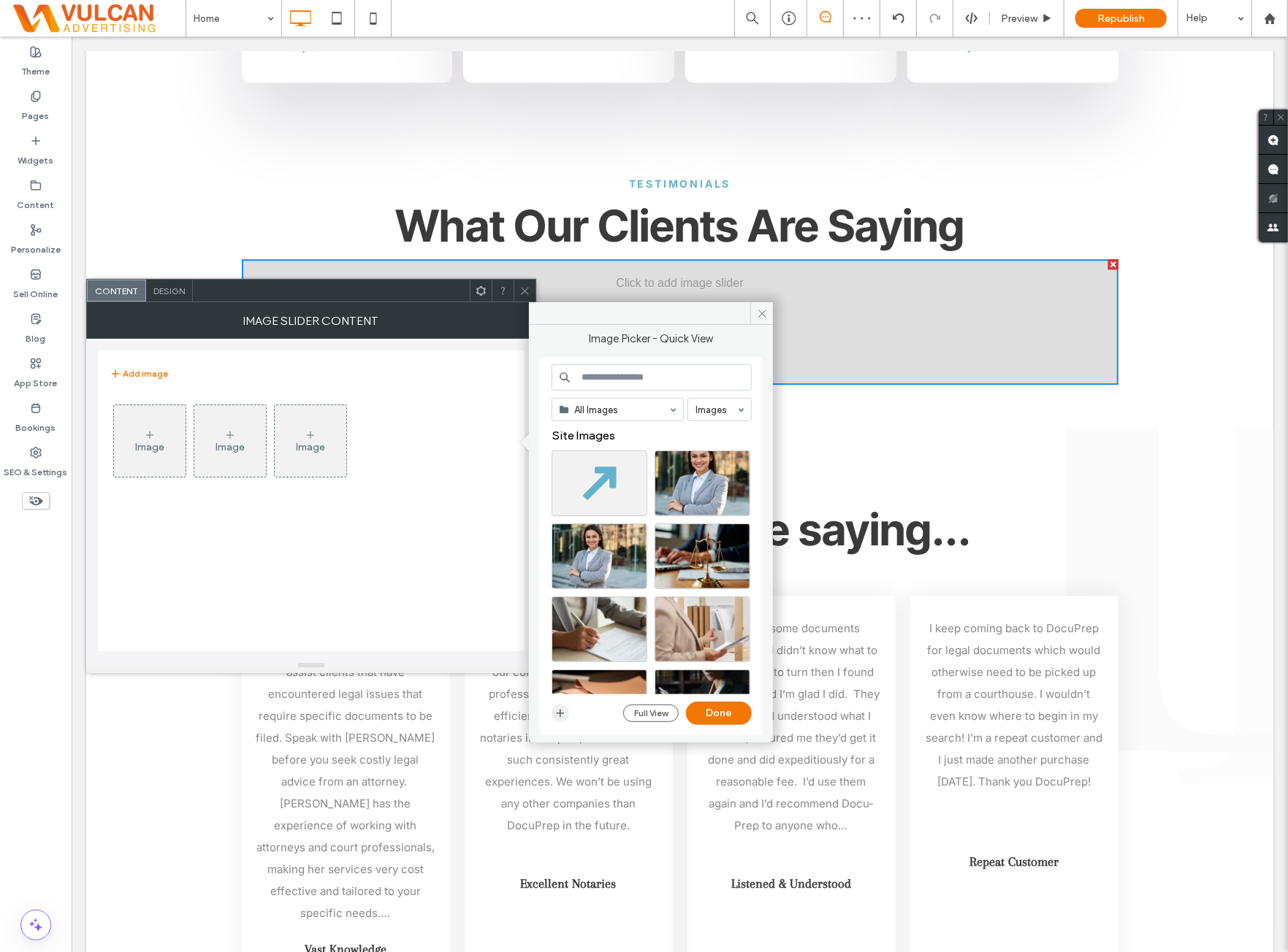
click at [567, 715] on span "button" at bounding box center [560, 713] width 18 height 18
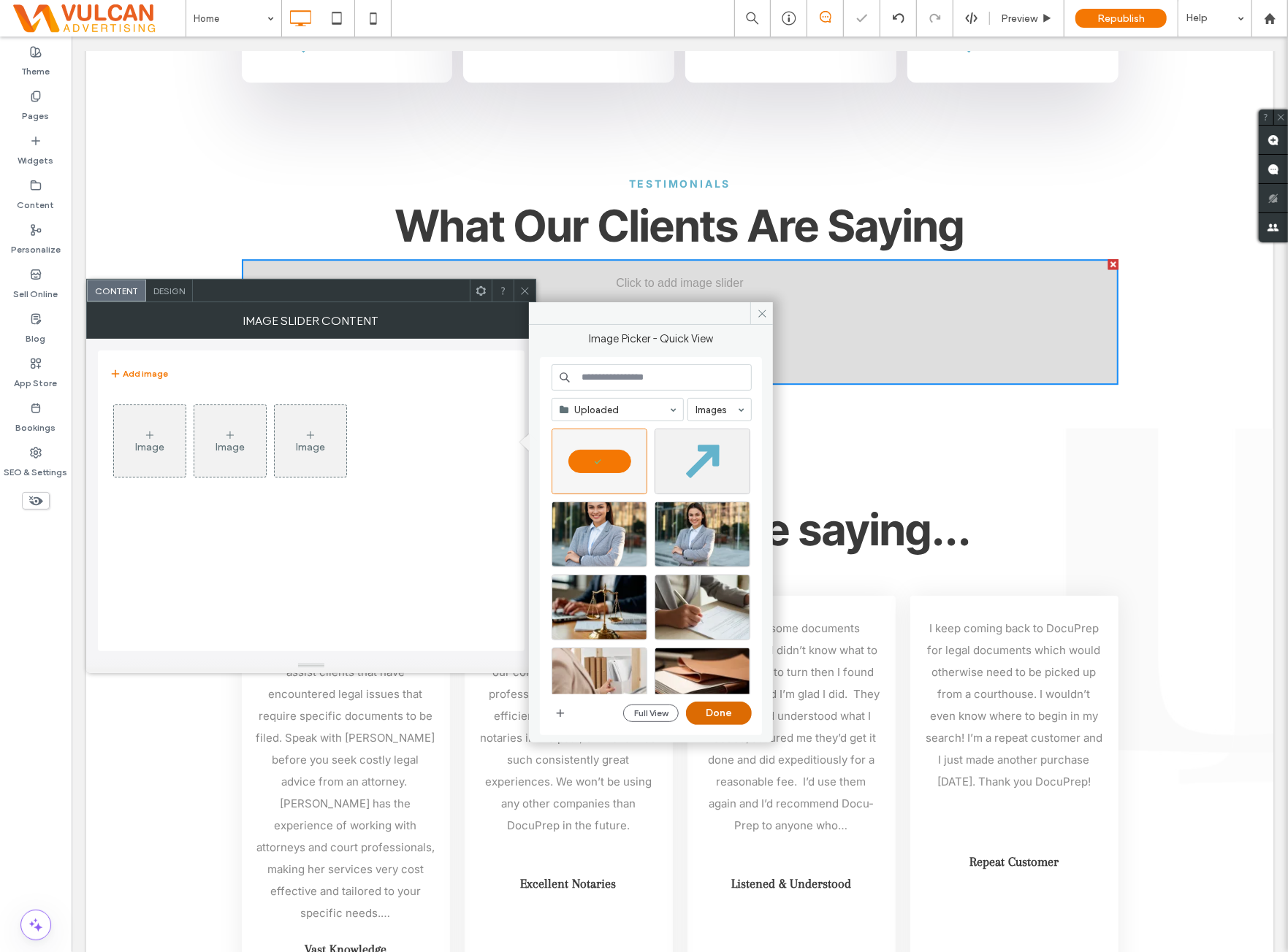
click at [722, 715] on button "Done" at bounding box center [719, 713] width 65 height 23
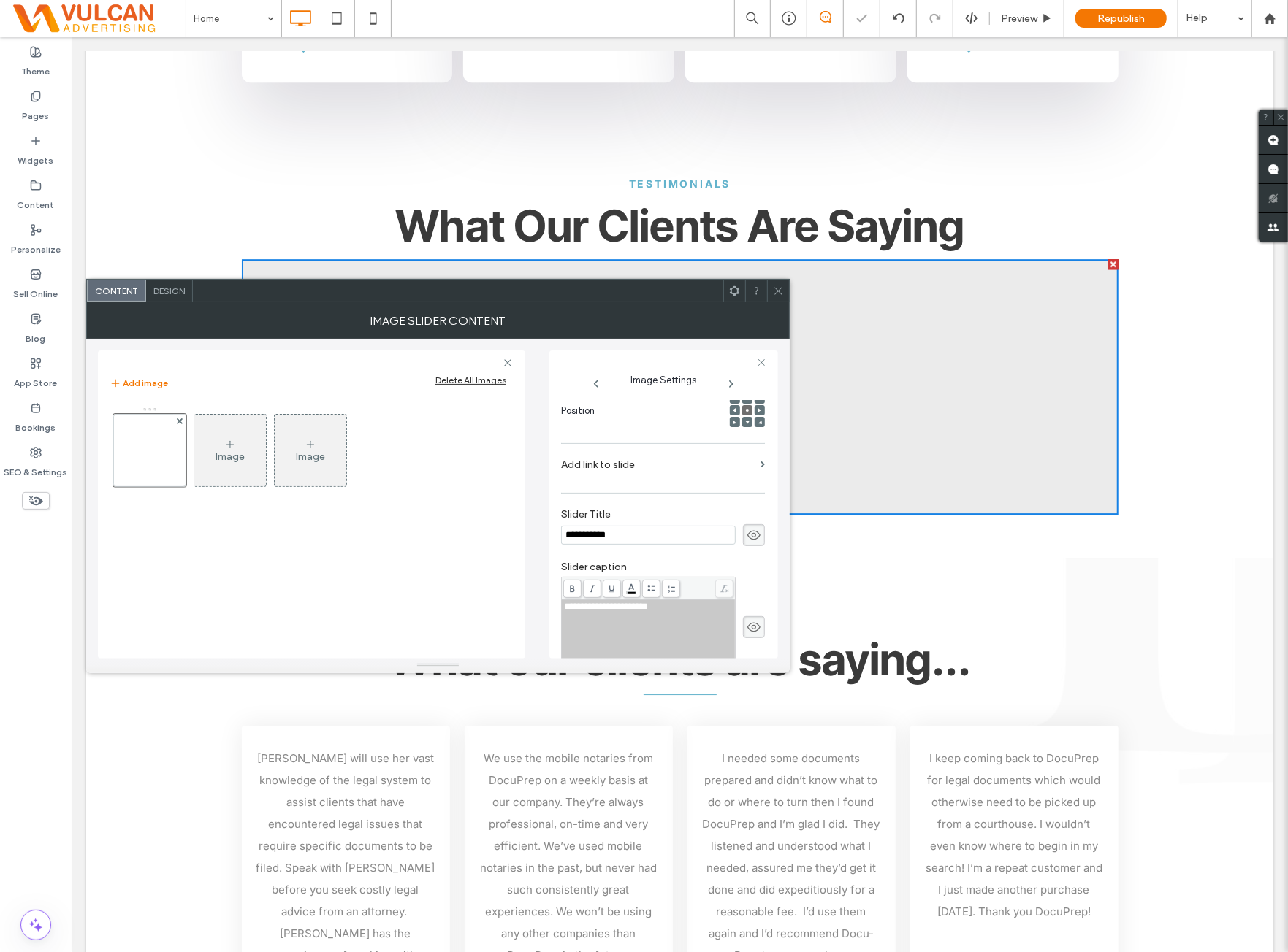
scroll to position [0, 0]
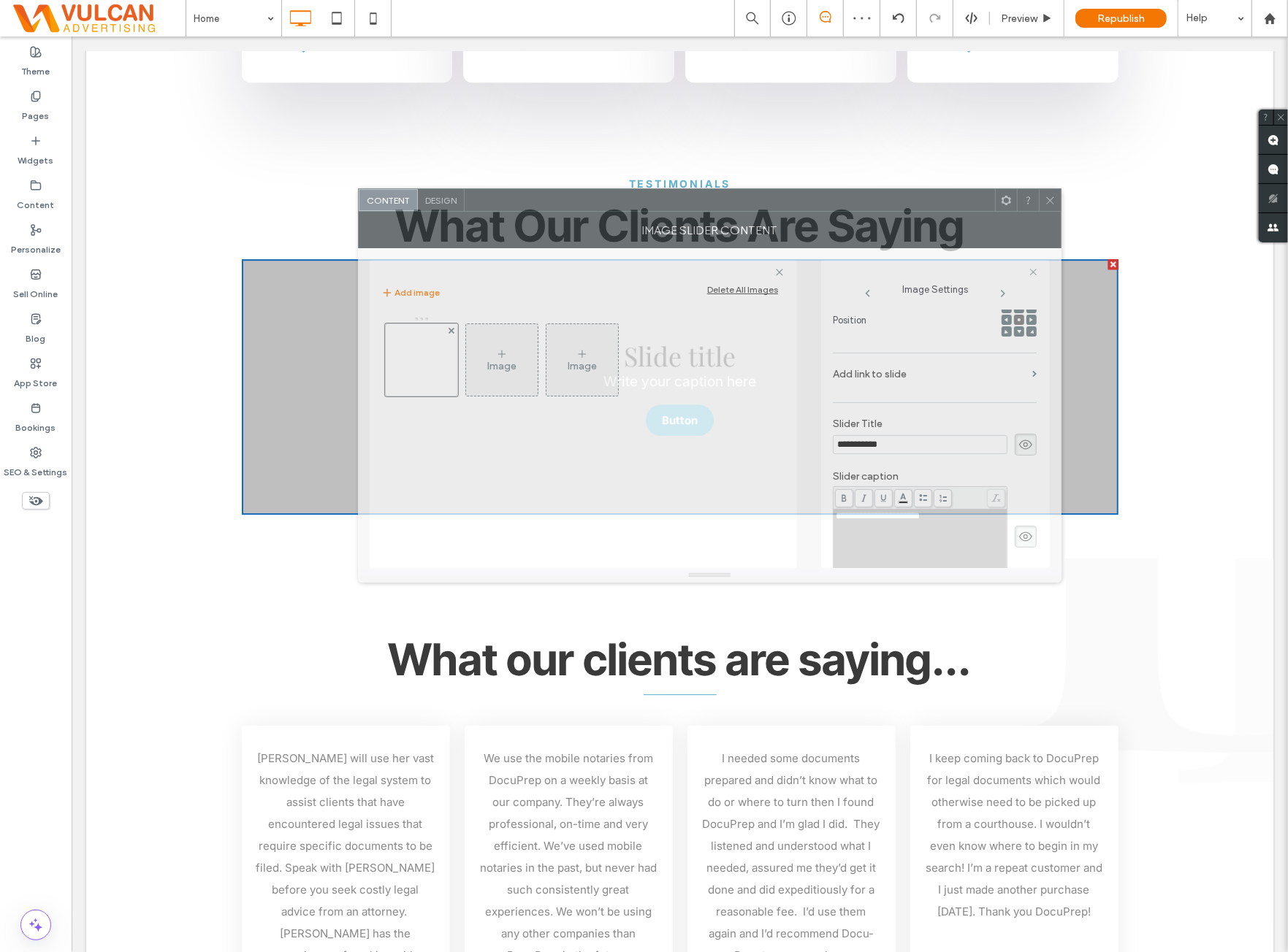
drag, startPoint x: 484, startPoint y: 306, endPoint x: 788, endPoint y: 330, distance: 304.9
click at [756, 216] on div "Image Slider Content" at bounding box center [709, 230] width 704 height 36
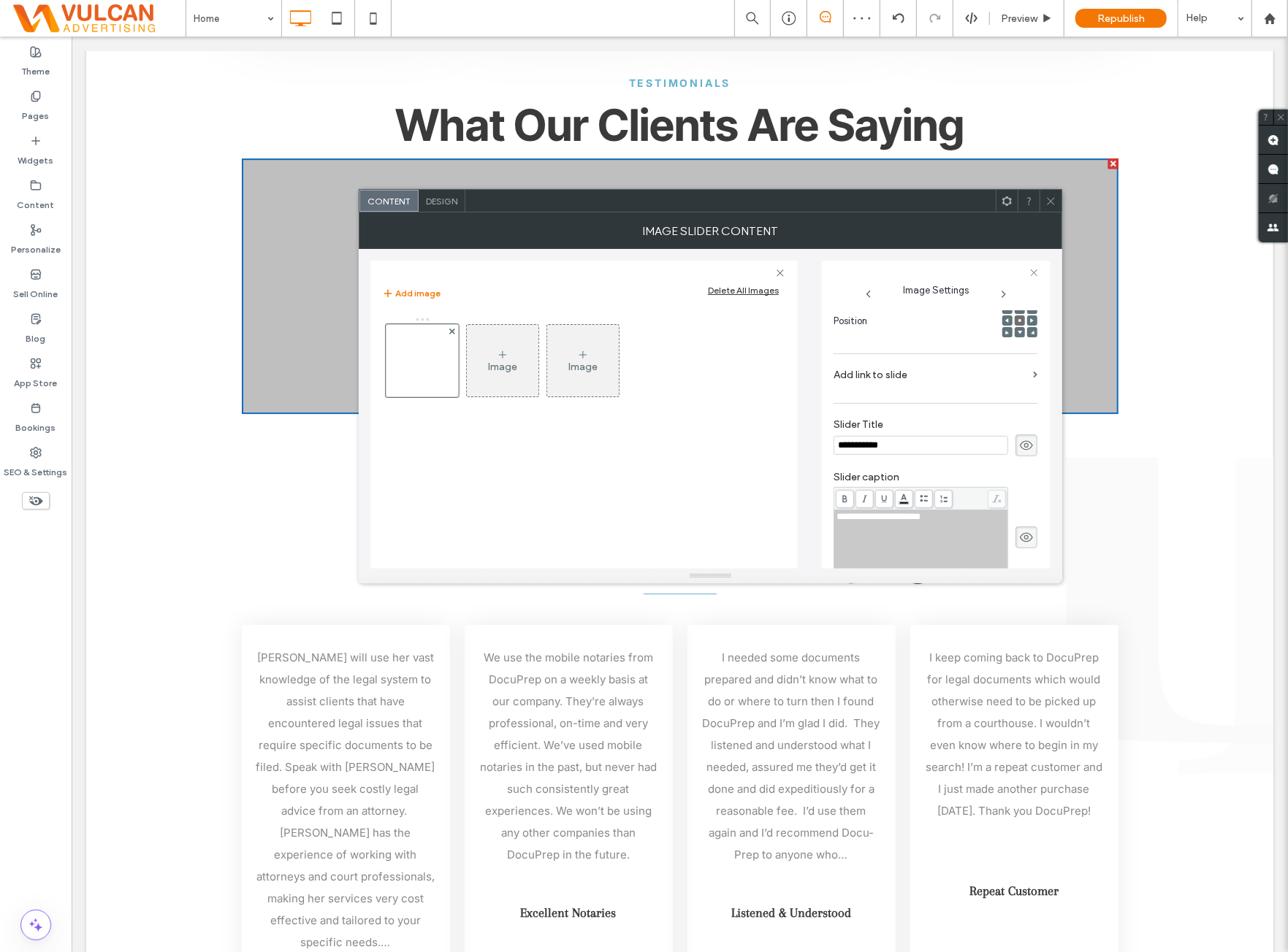
scroll to position [3043, 0]
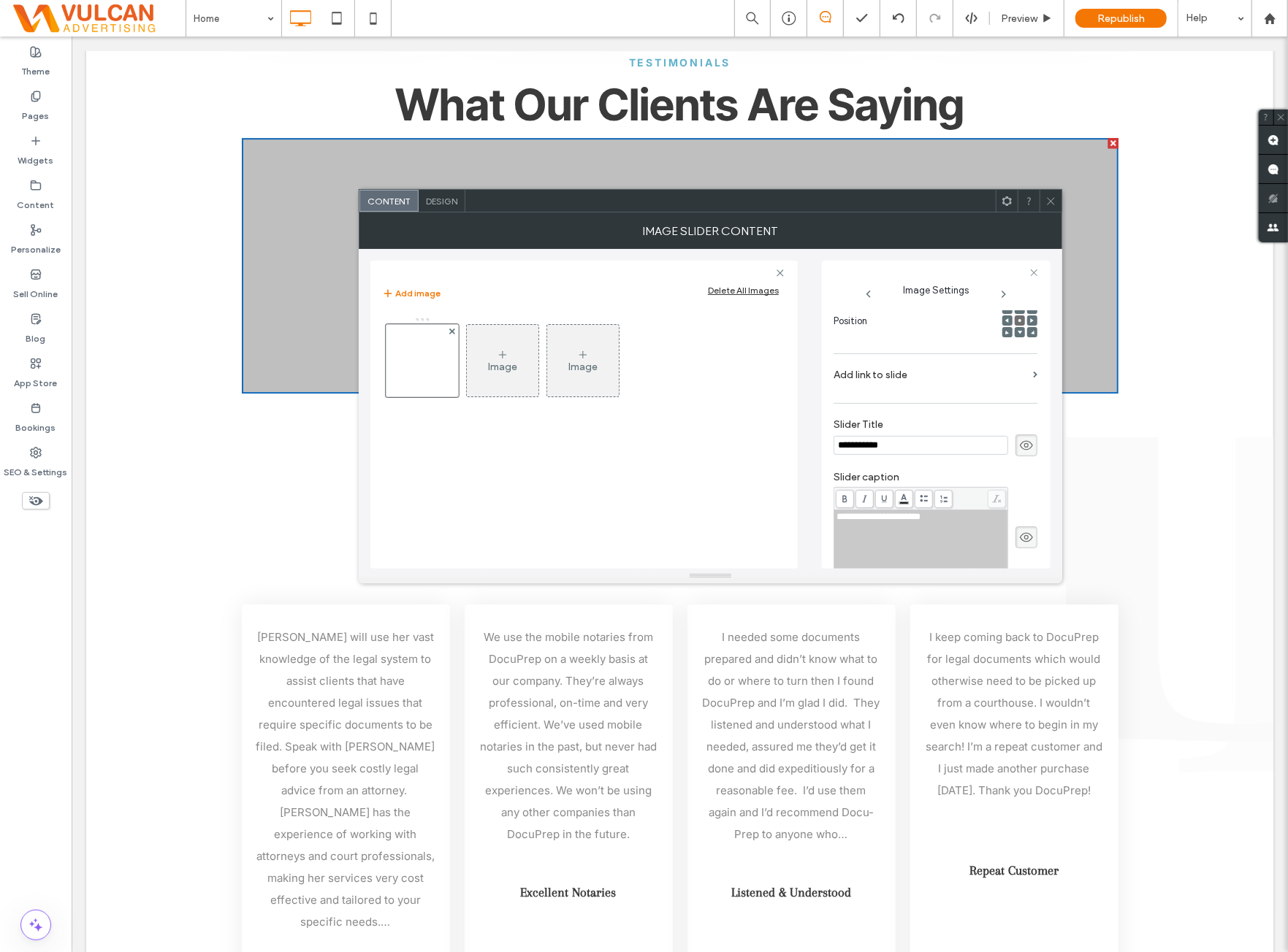
click at [1054, 196] on icon at bounding box center [1052, 202] width 11 height 11
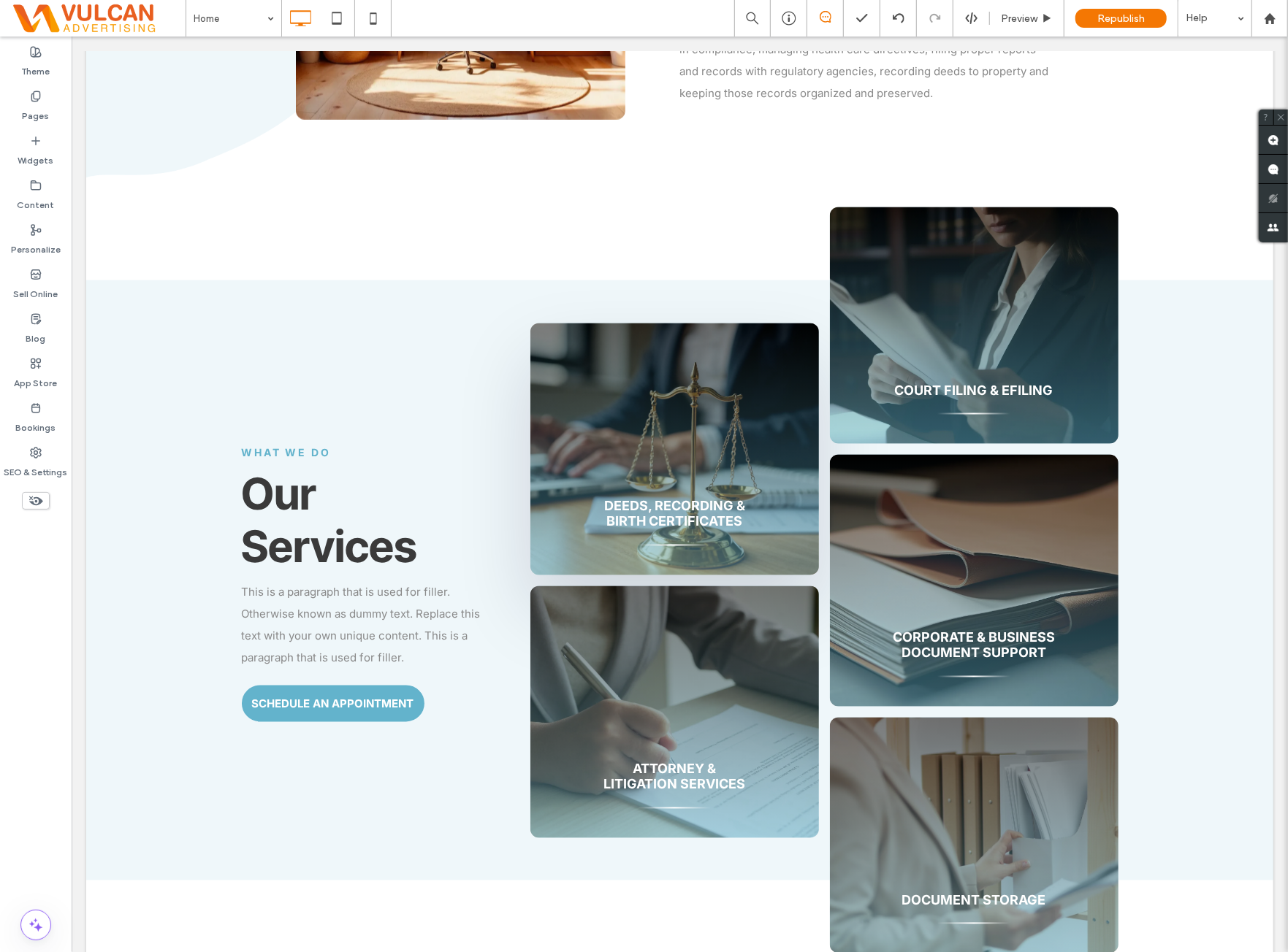
scroll to position [1582, 0]
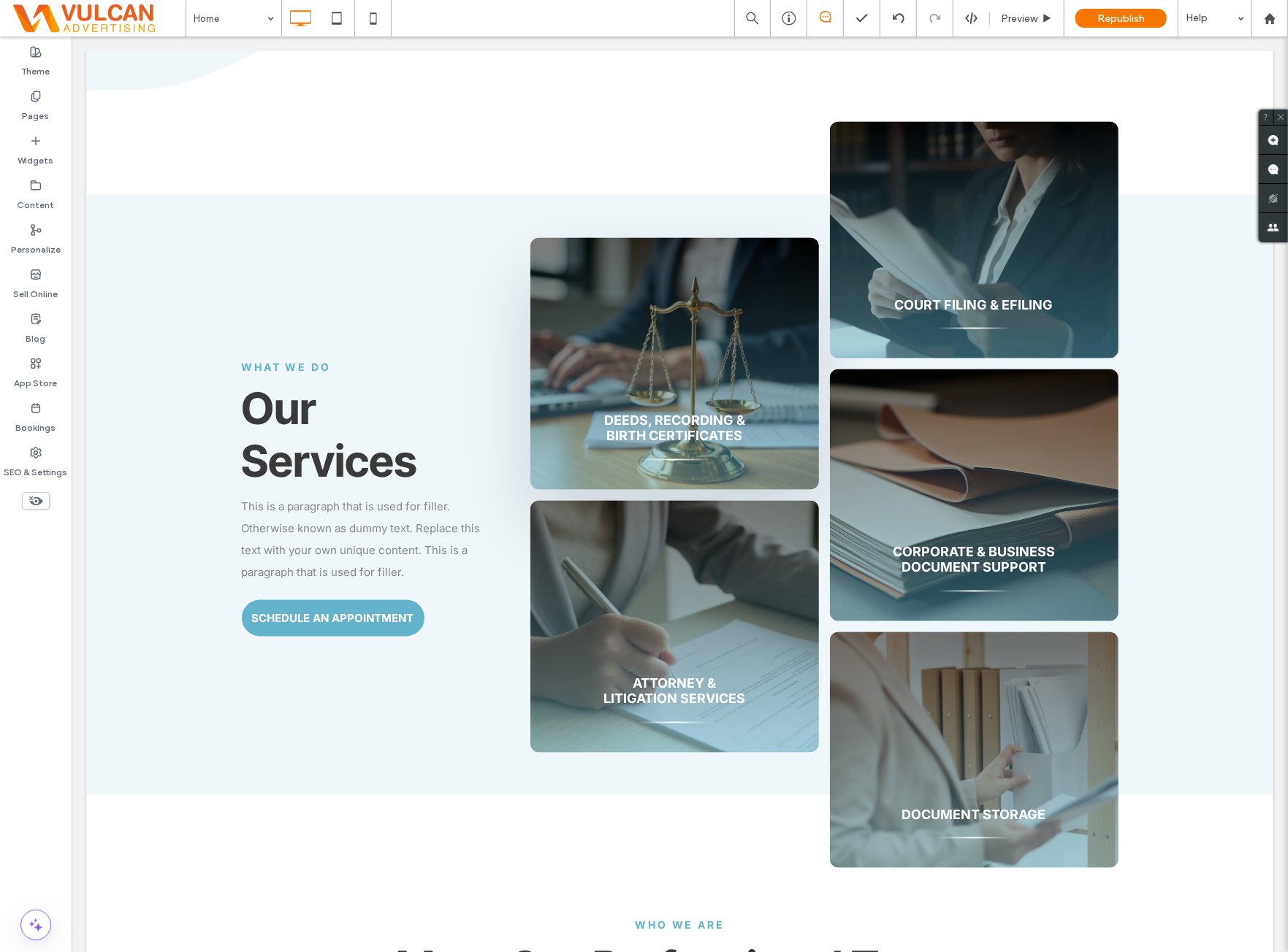
click at [46, 673] on div "Theme Pages Widgets Content Personalize Sell Online Blog App Store Bookings SEO…" at bounding box center [36, 494] width 72 height 916
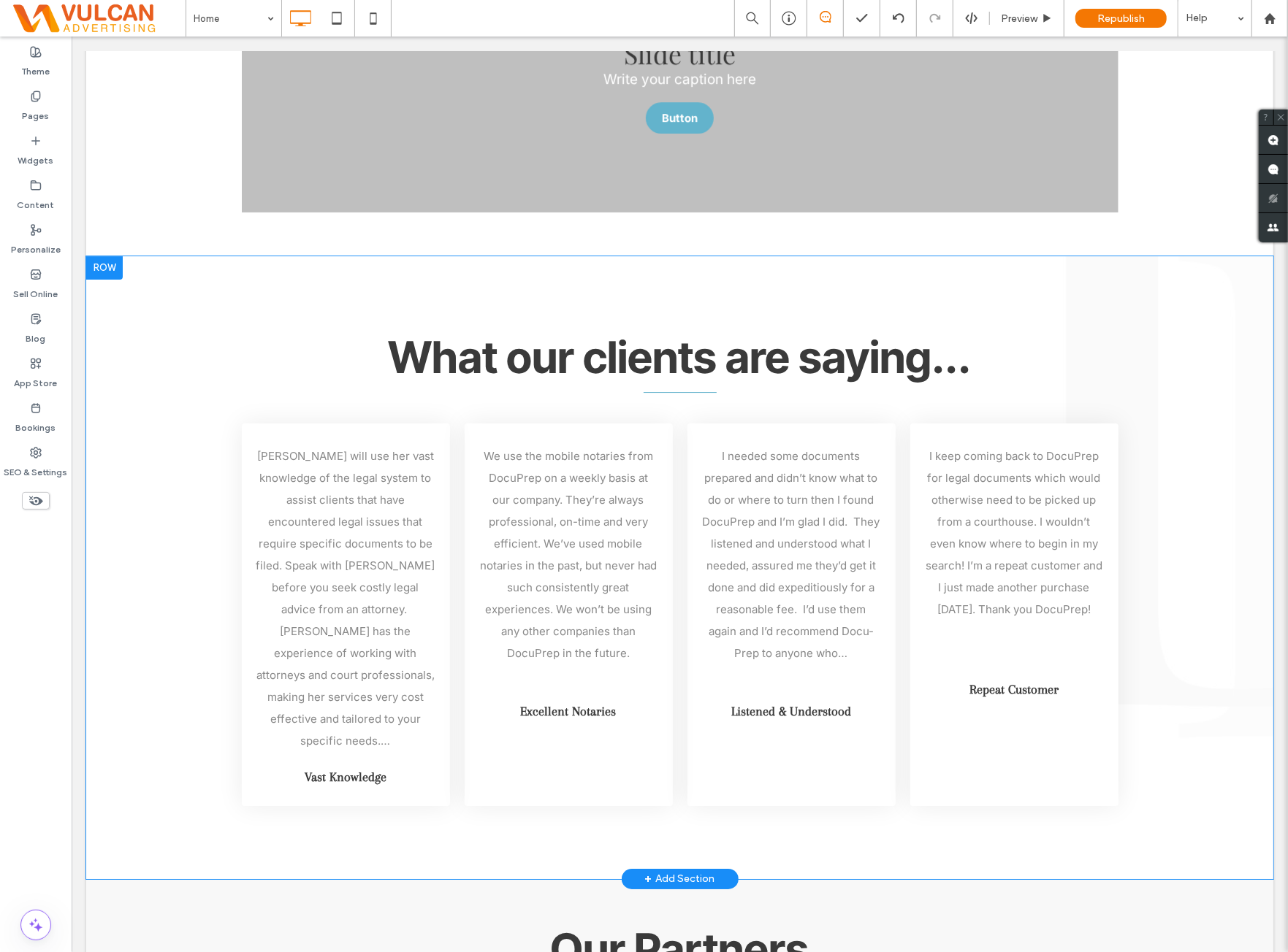
scroll to position [3165, 0]
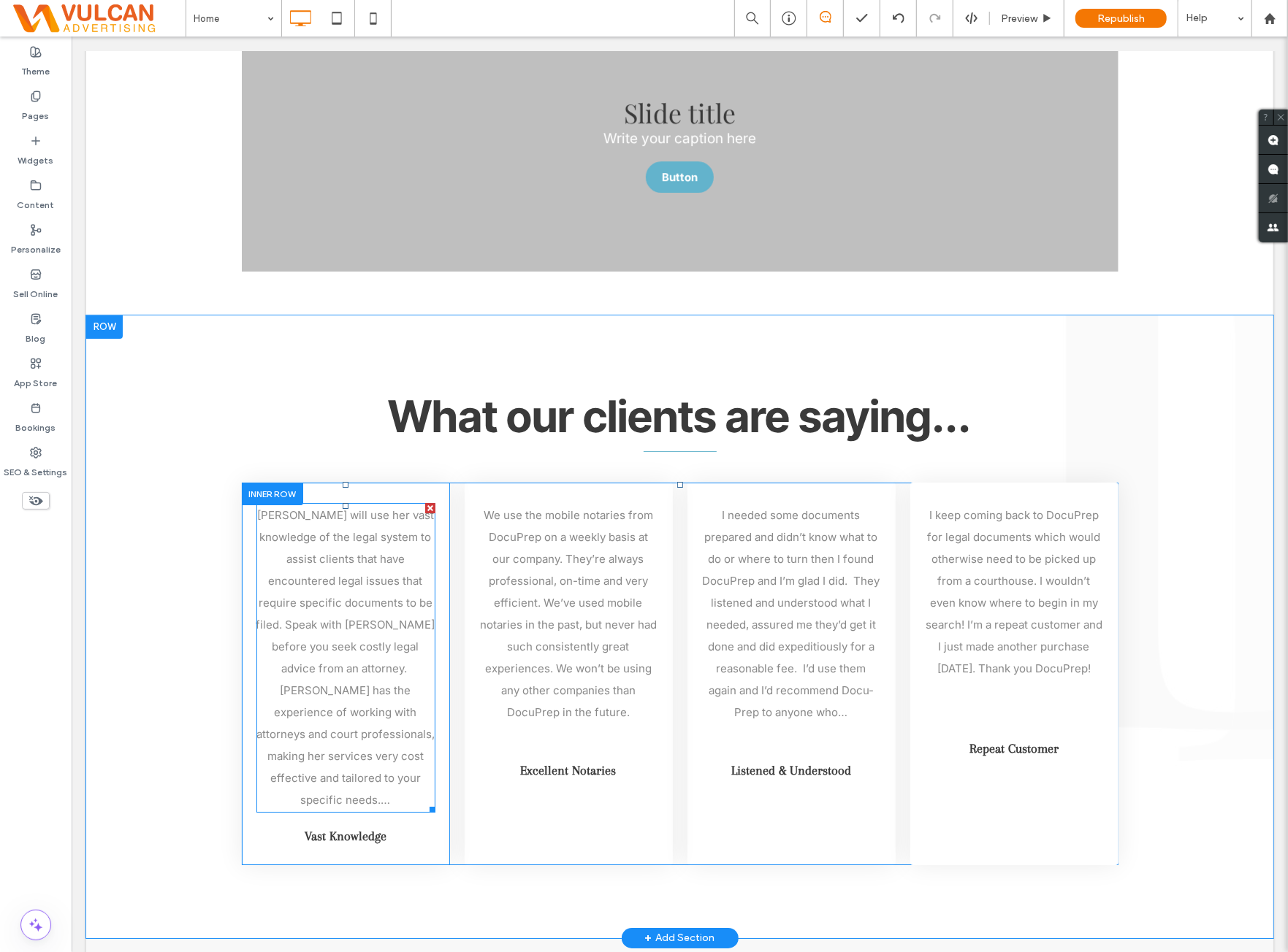
click at [366, 533] on p "[PERSON_NAME] will use her vast knowledge of the legal system to assist clients…" at bounding box center [346, 657] width 179 height 306
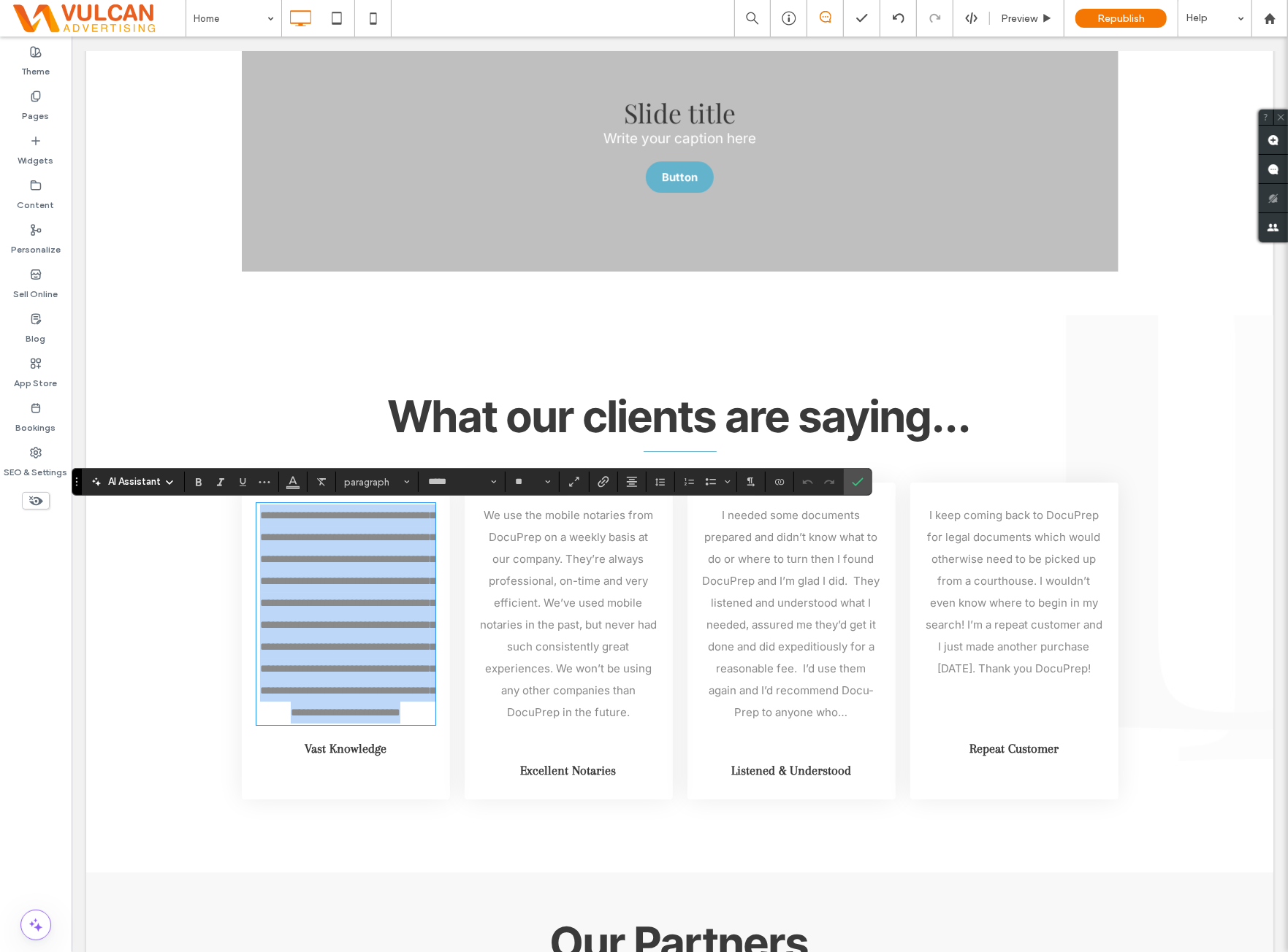
copy span "**********"
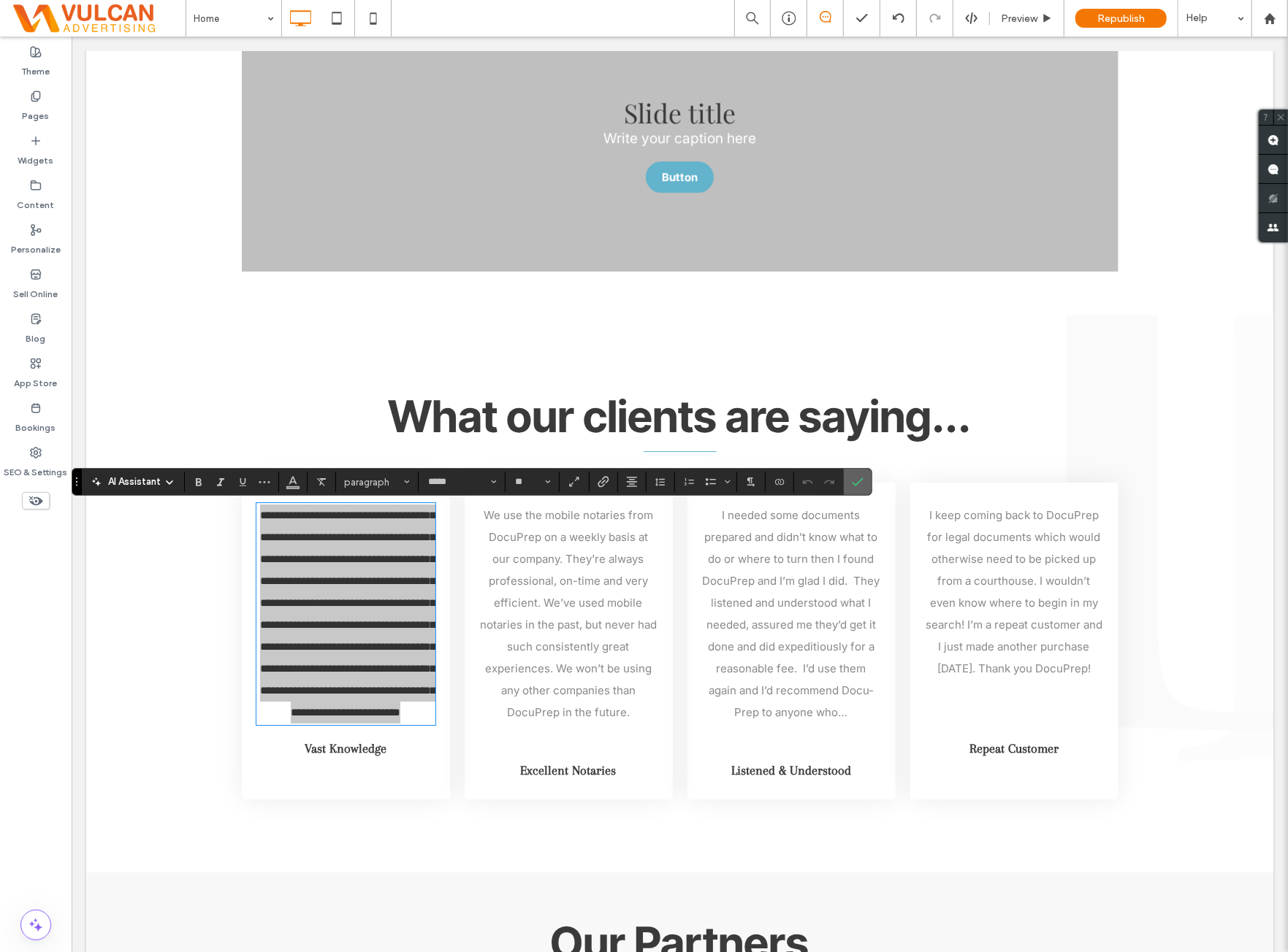
click at [856, 484] on icon "Confirm" at bounding box center [858, 482] width 12 height 12
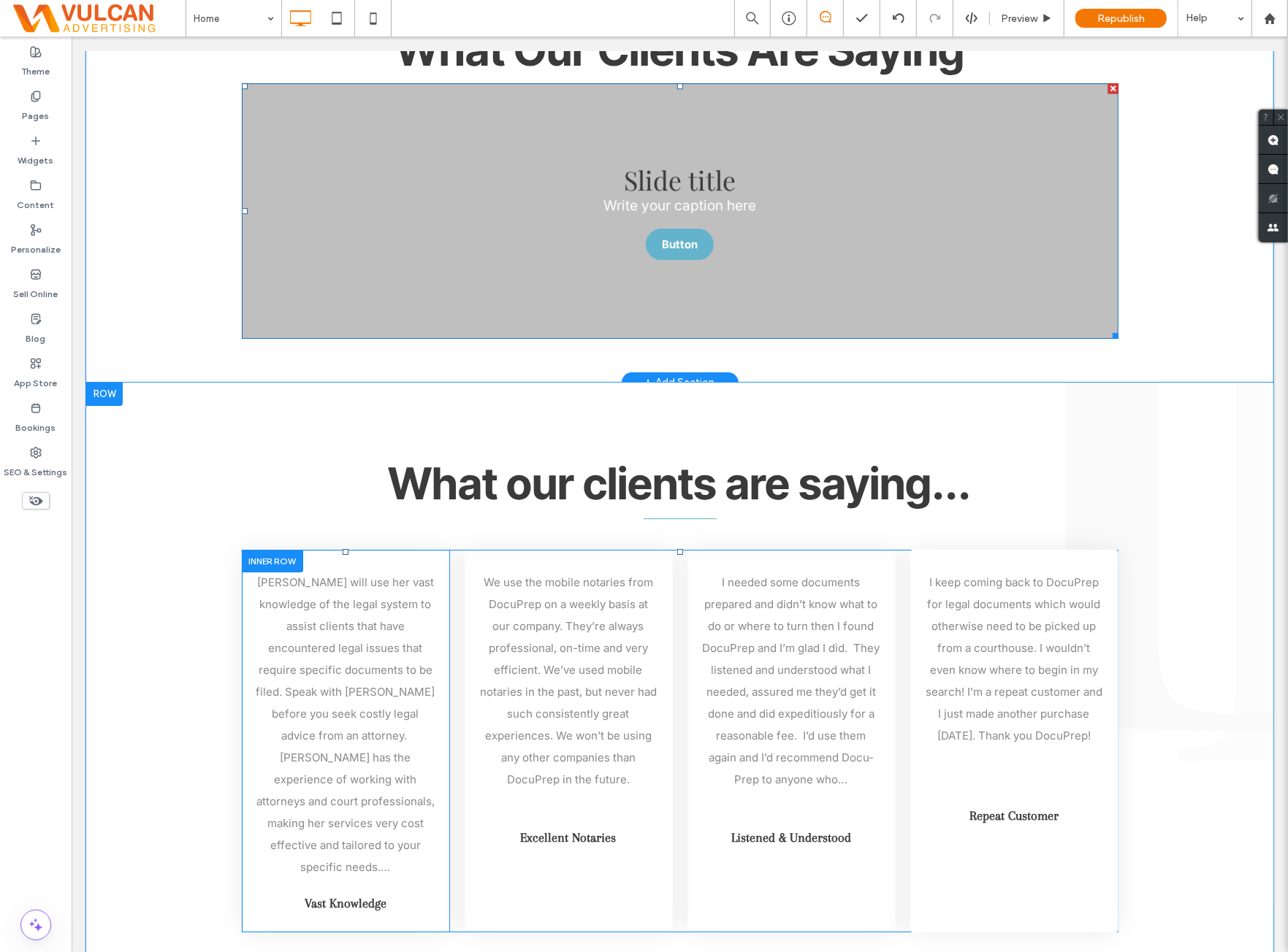
scroll to position [3043, 0]
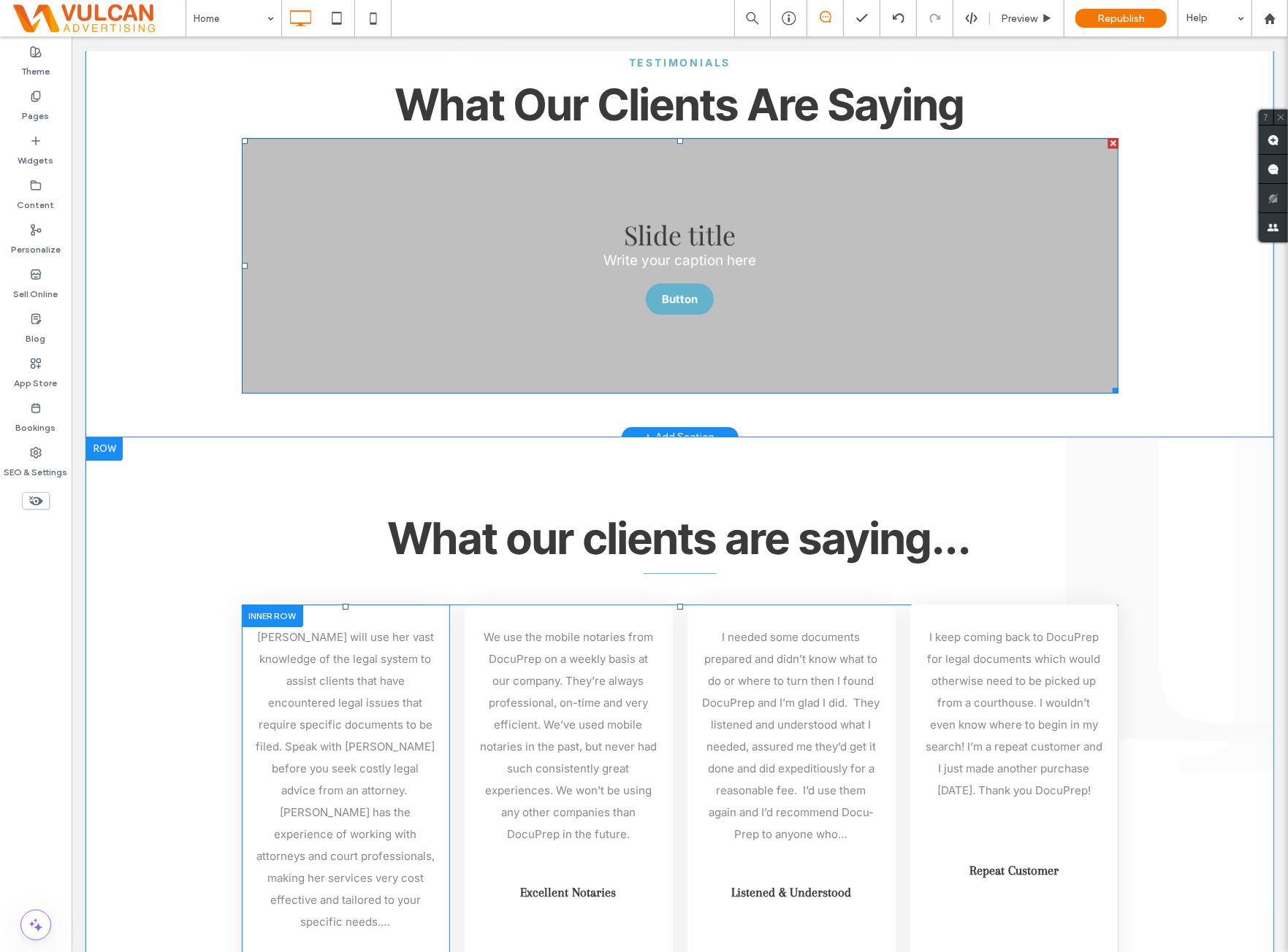
click at [648, 212] on li "Slide title Write your caption here Button" at bounding box center [680, 265] width 877 height 256
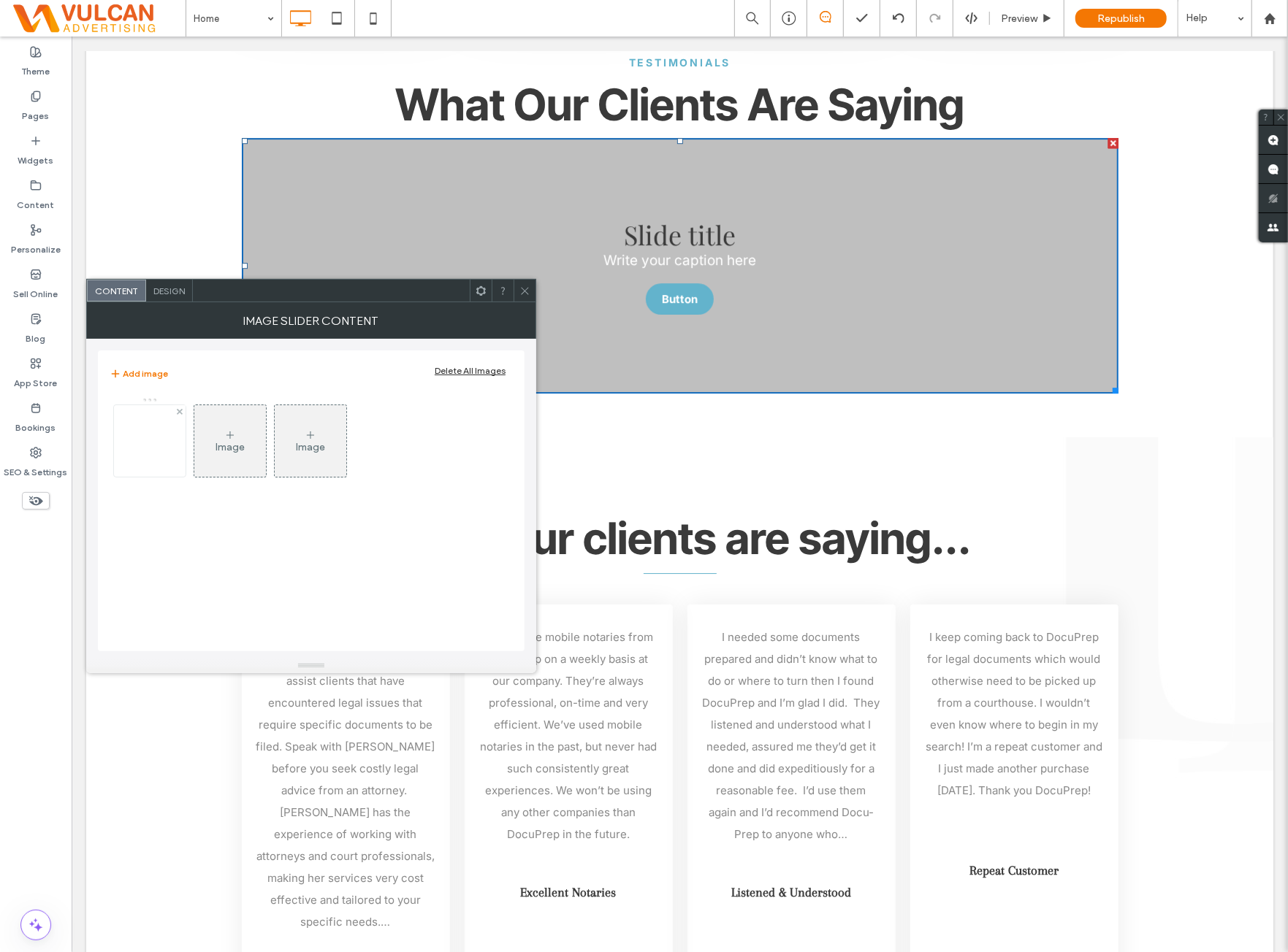
click at [149, 458] on img at bounding box center [150, 441] width 72 height 72
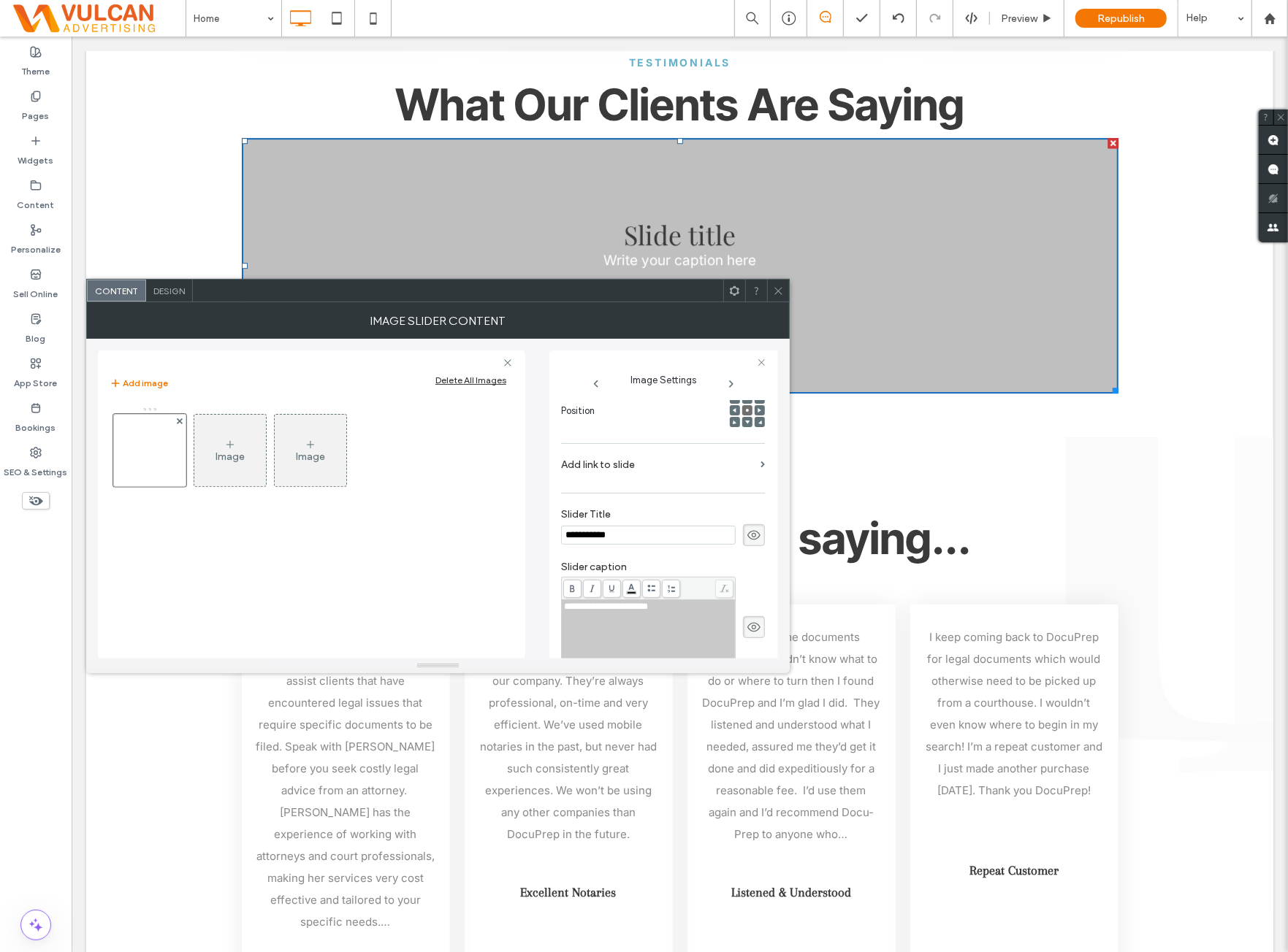
scroll to position [0, 0]
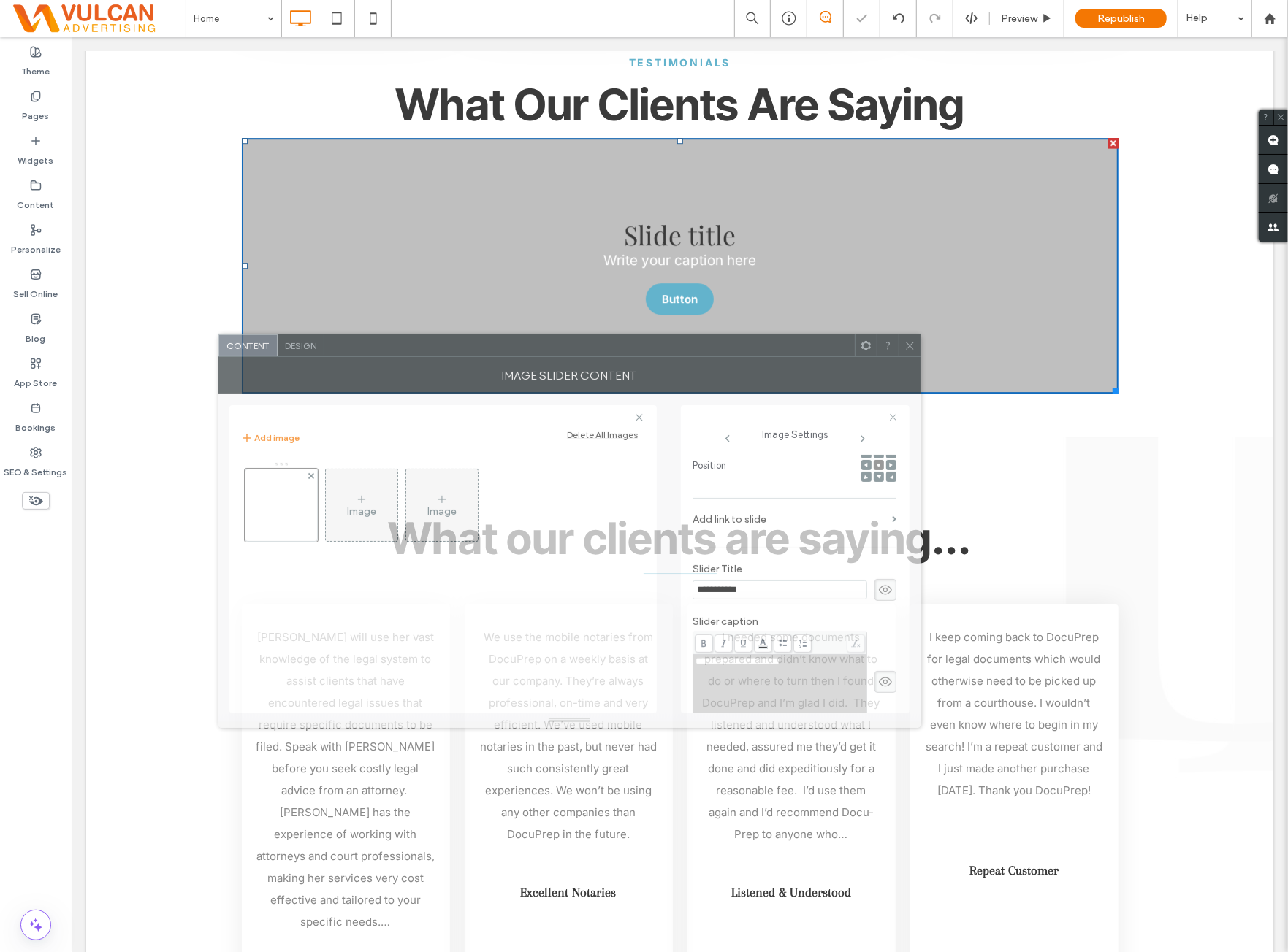
drag, startPoint x: 671, startPoint y: 286, endPoint x: 803, endPoint y: 340, distance: 142.6
click at [803, 340] on div at bounding box center [590, 345] width 531 height 21
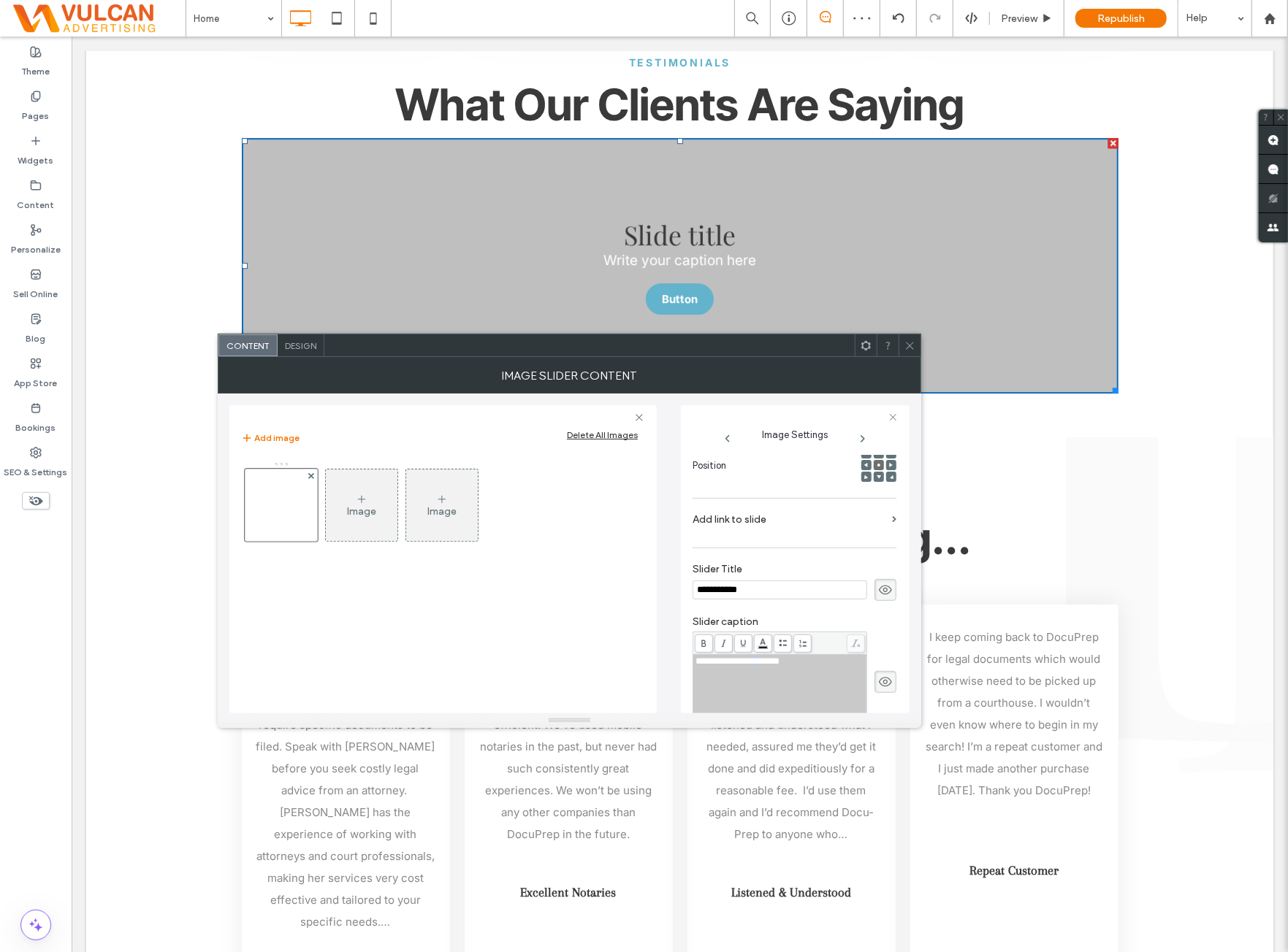
click at [768, 674] on div "**********" at bounding box center [780, 693] width 169 height 73
click at [811, 610] on div "**********" at bounding box center [794, 683] width 204 height 149
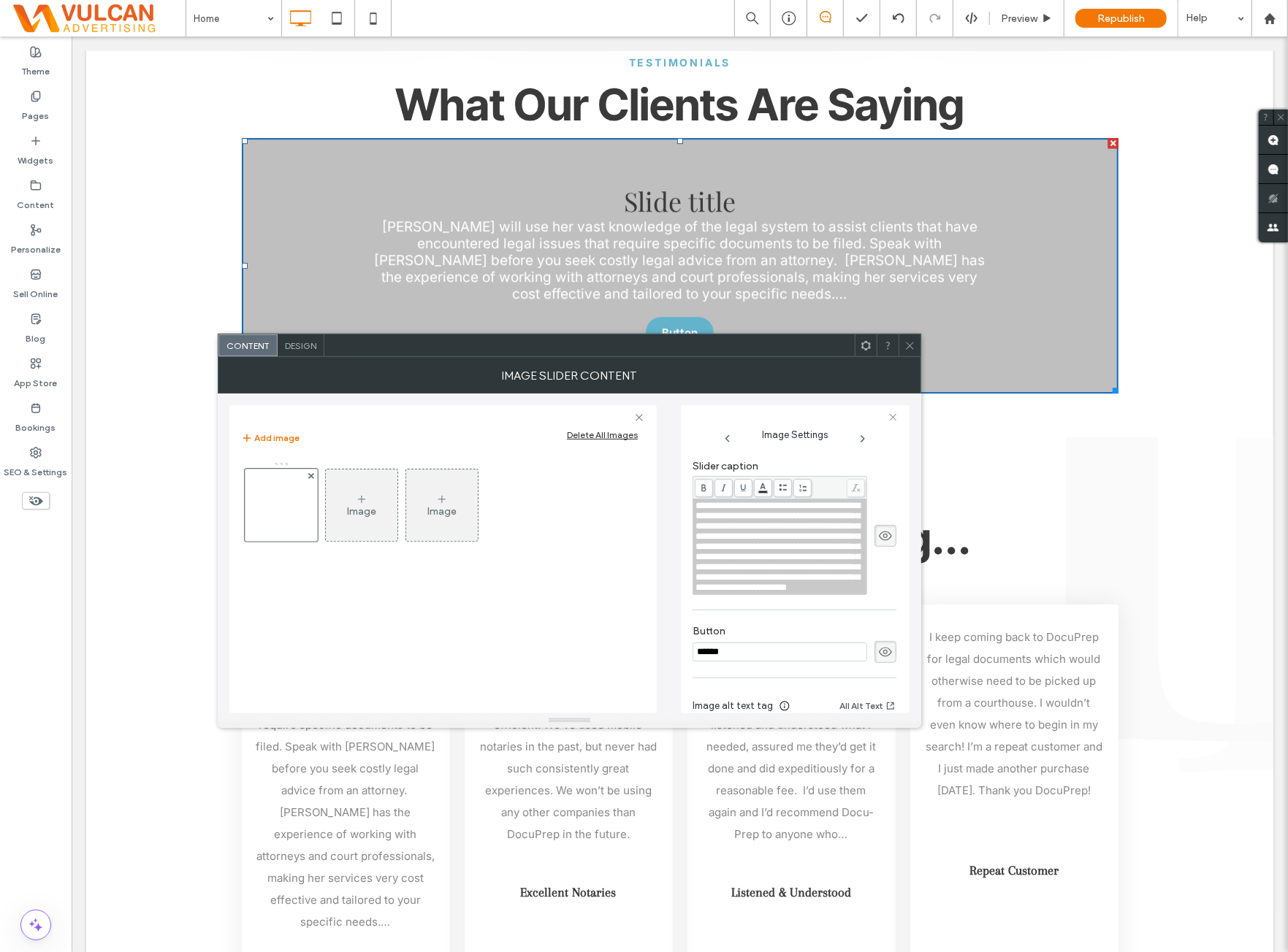
scroll to position [457, 0]
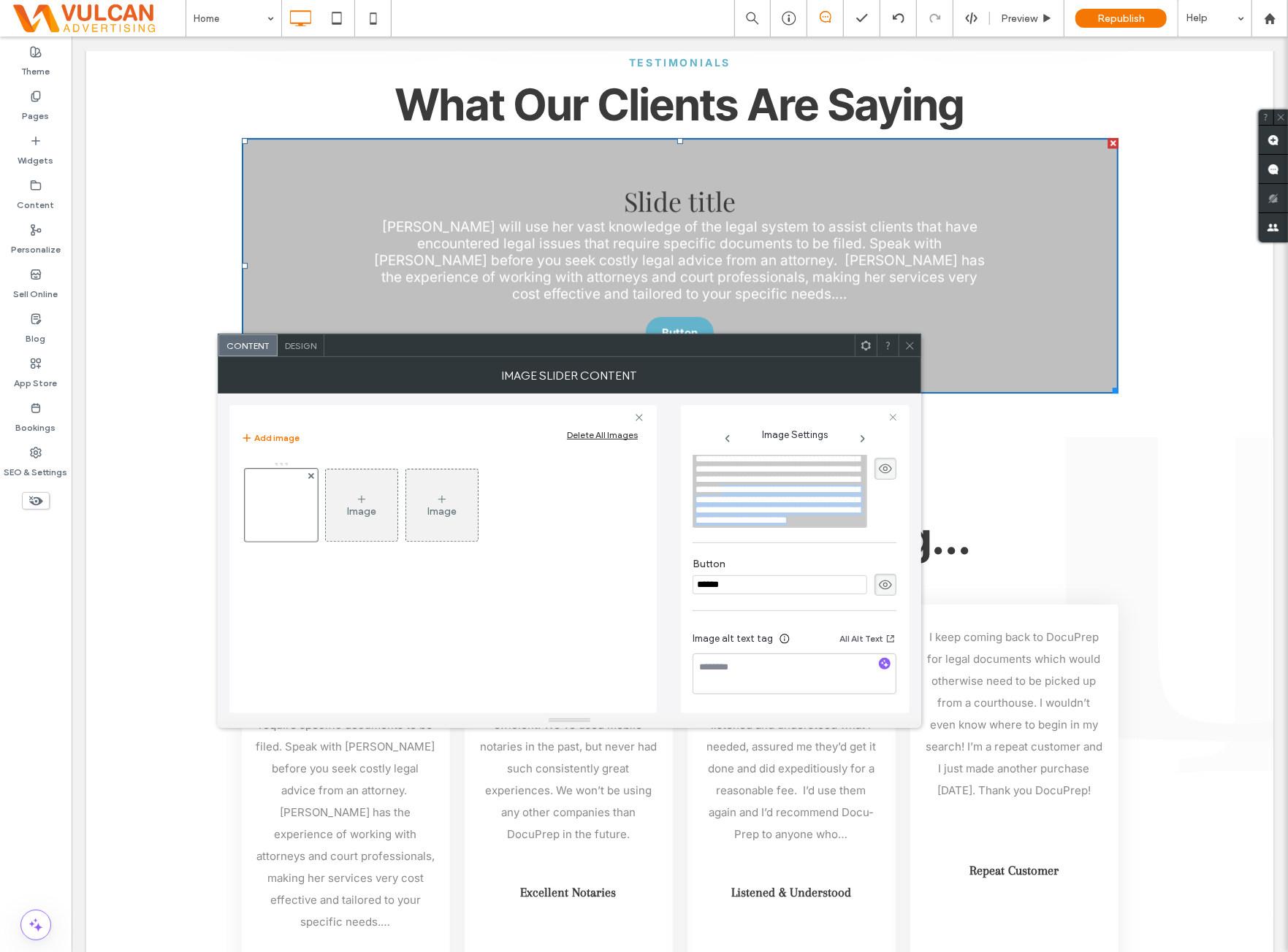
drag, startPoint x: 809, startPoint y: 487, endPoint x: 816, endPoint y: 582, distance: 95.3
click at [816, 582] on div "**********" at bounding box center [794, 365] width 204 height 693
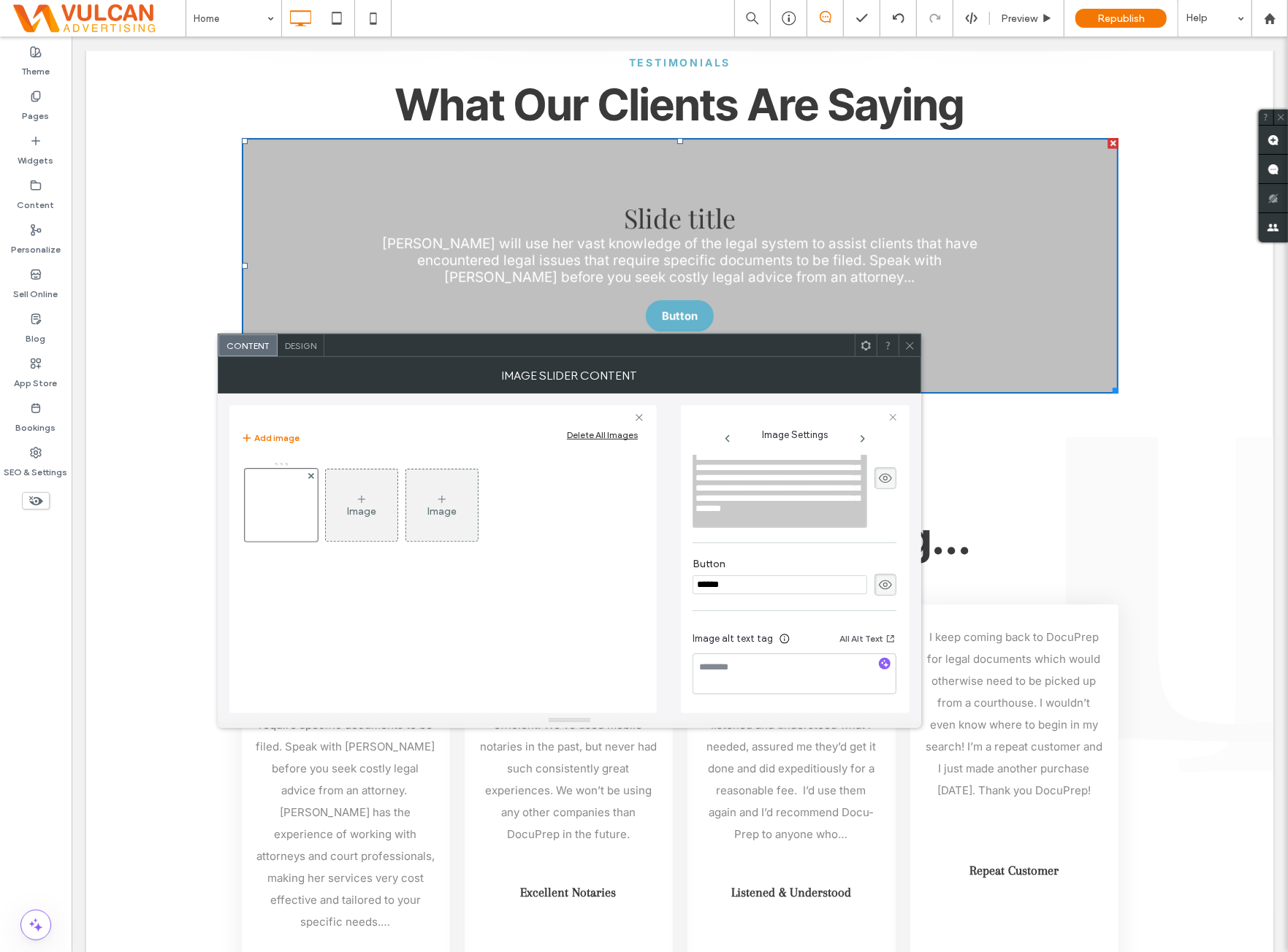
click at [812, 554] on div "Button ******" at bounding box center [794, 576] width 204 height 52
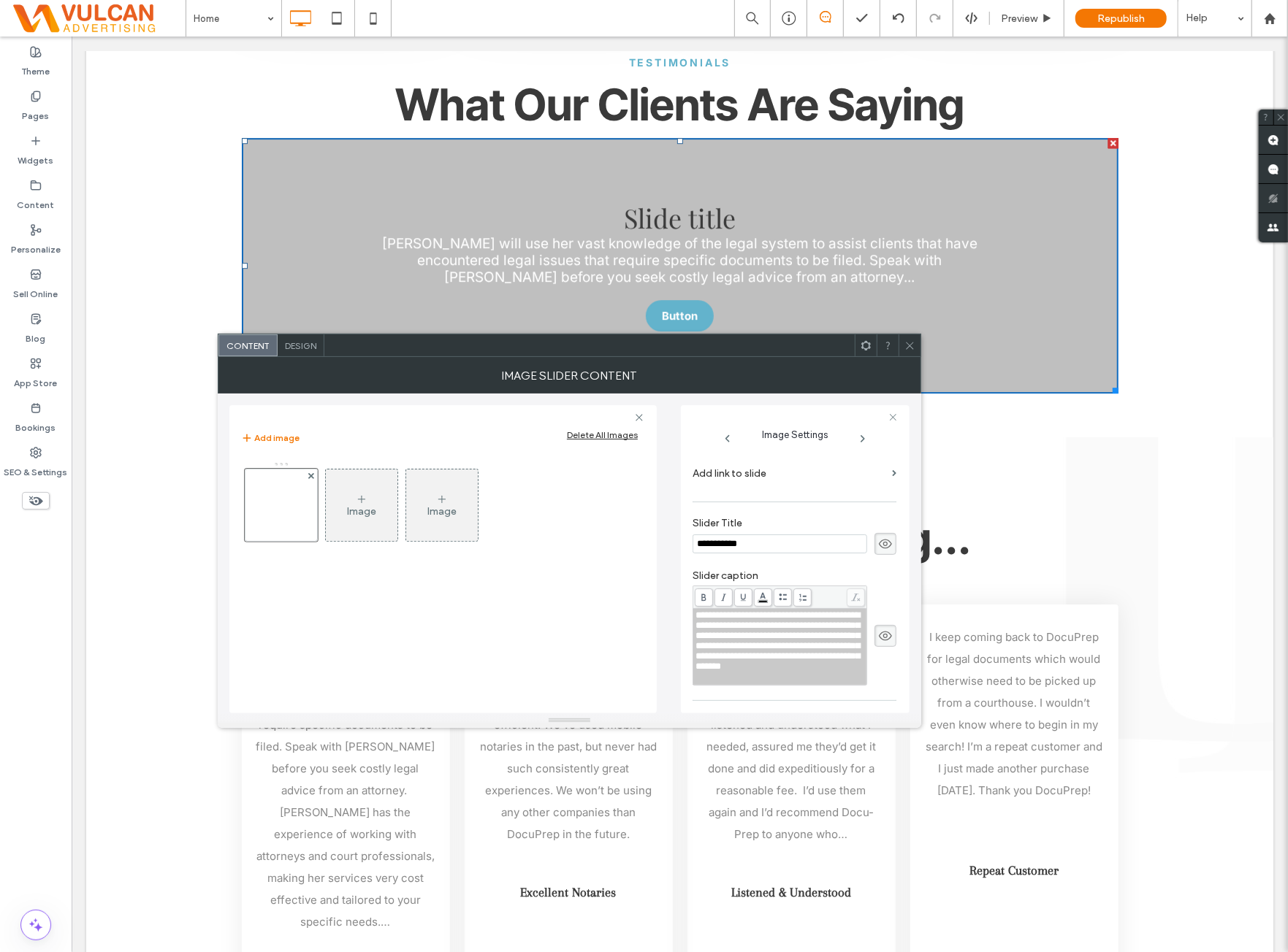
scroll to position [179, 0]
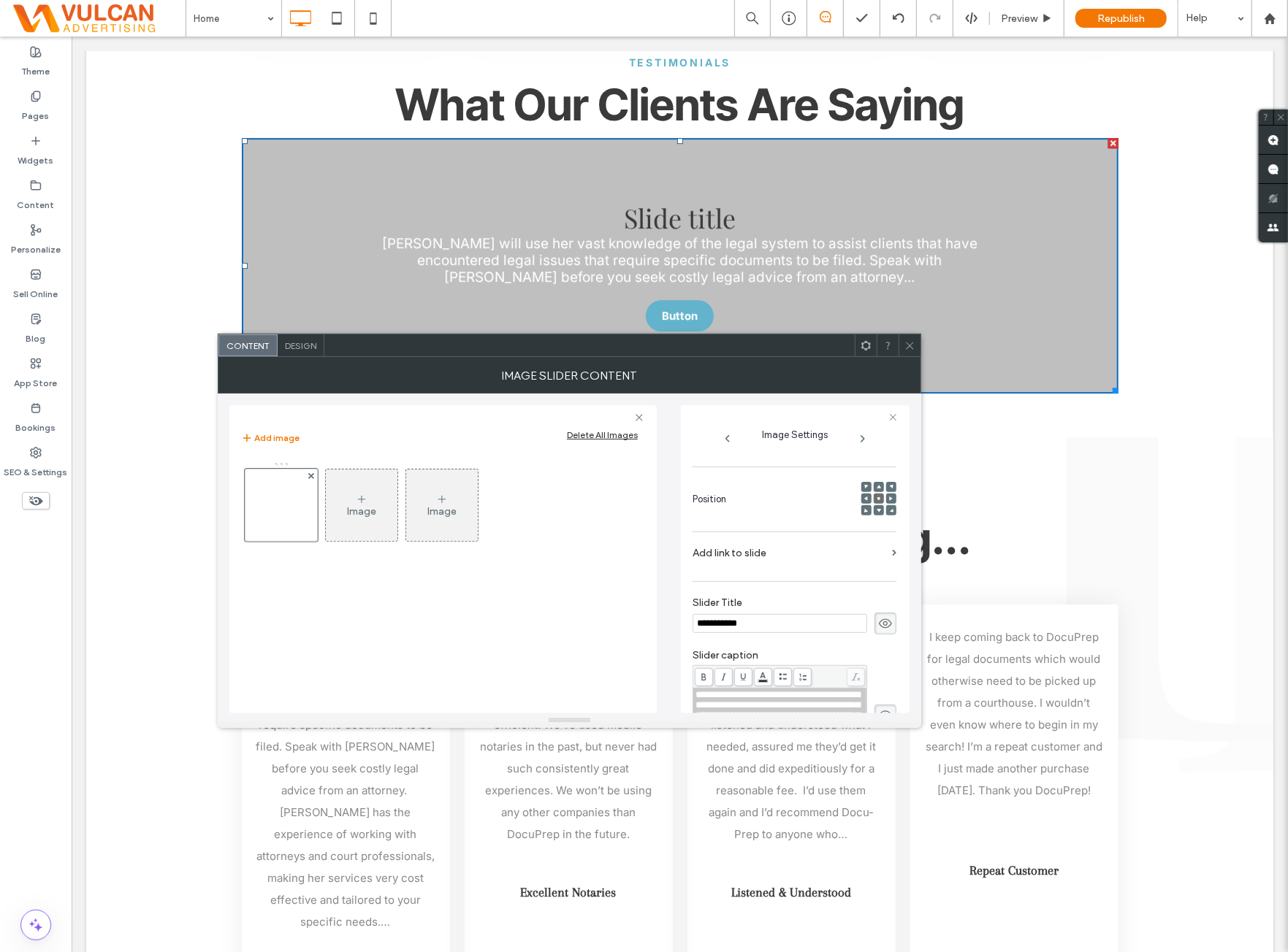
click at [785, 613] on div "**********" at bounding box center [794, 623] width 204 height 21
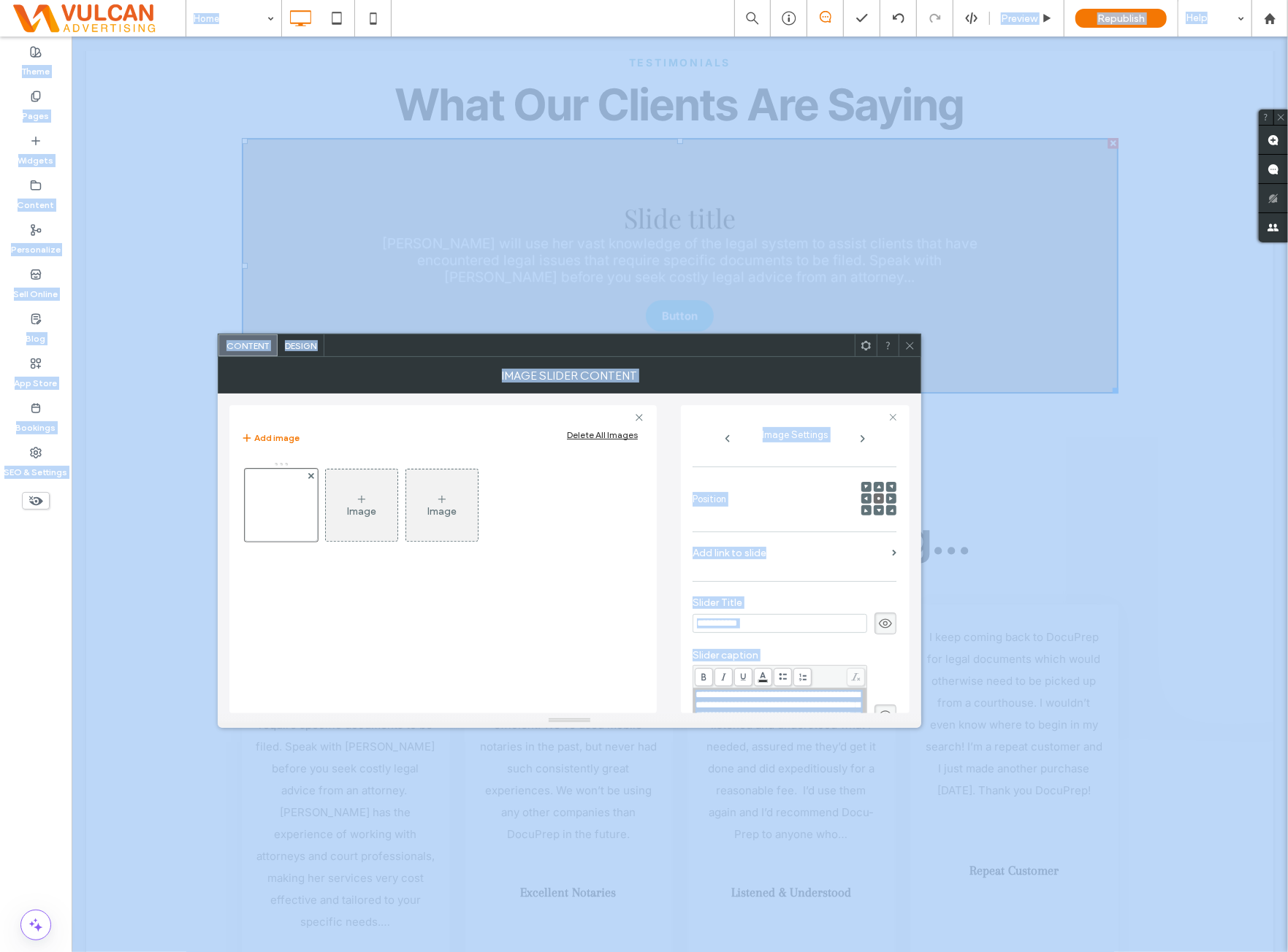
click at [776, 628] on input "**********" at bounding box center [780, 624] width 175 height 19
click at [780, 621] on input "**********" at bounding box center [780, 624] width 175 height 19
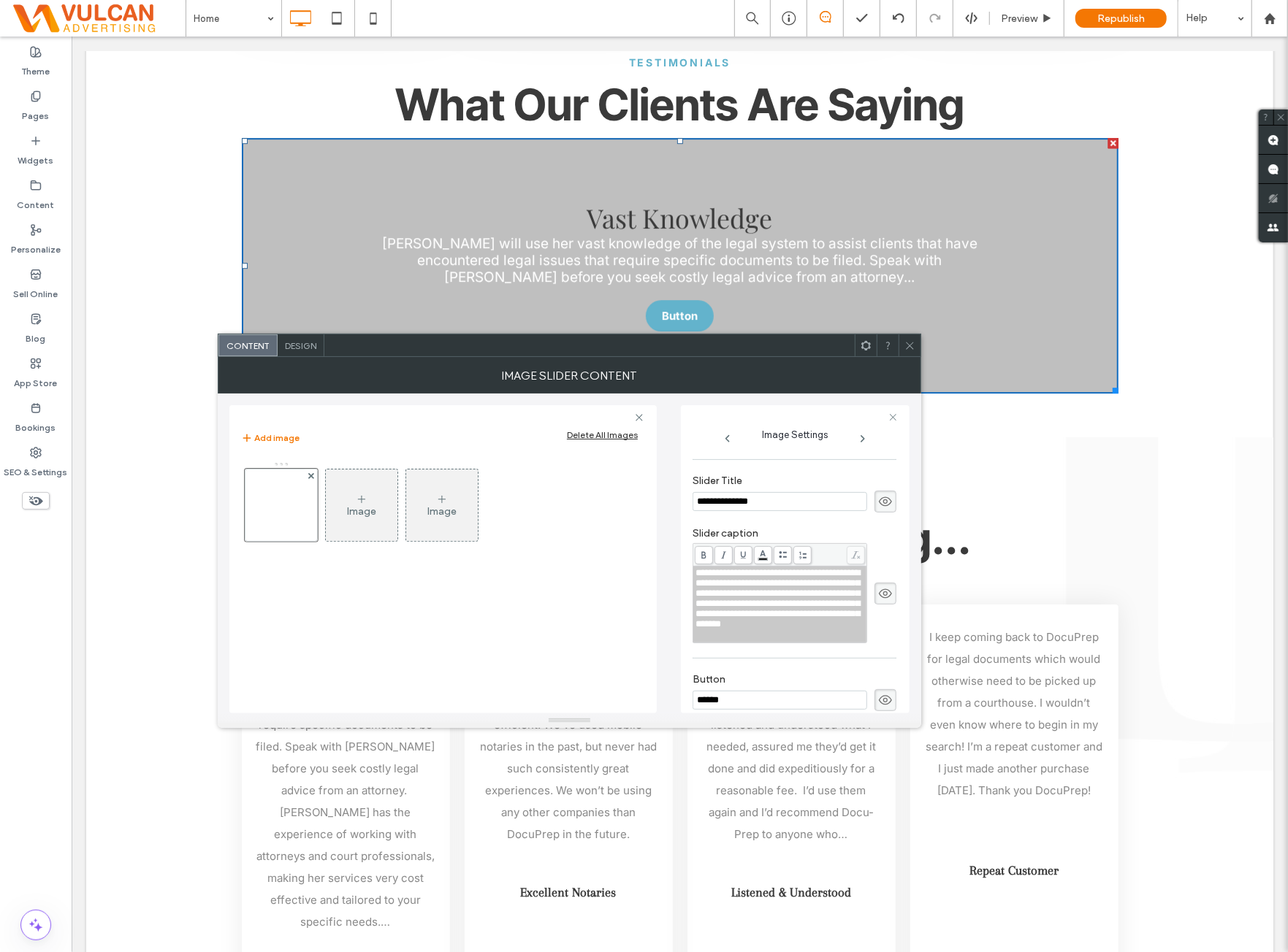
type input "**********"
click at [782, 680] on label "Button" at bounding box center [794, 681] width 204 height 16
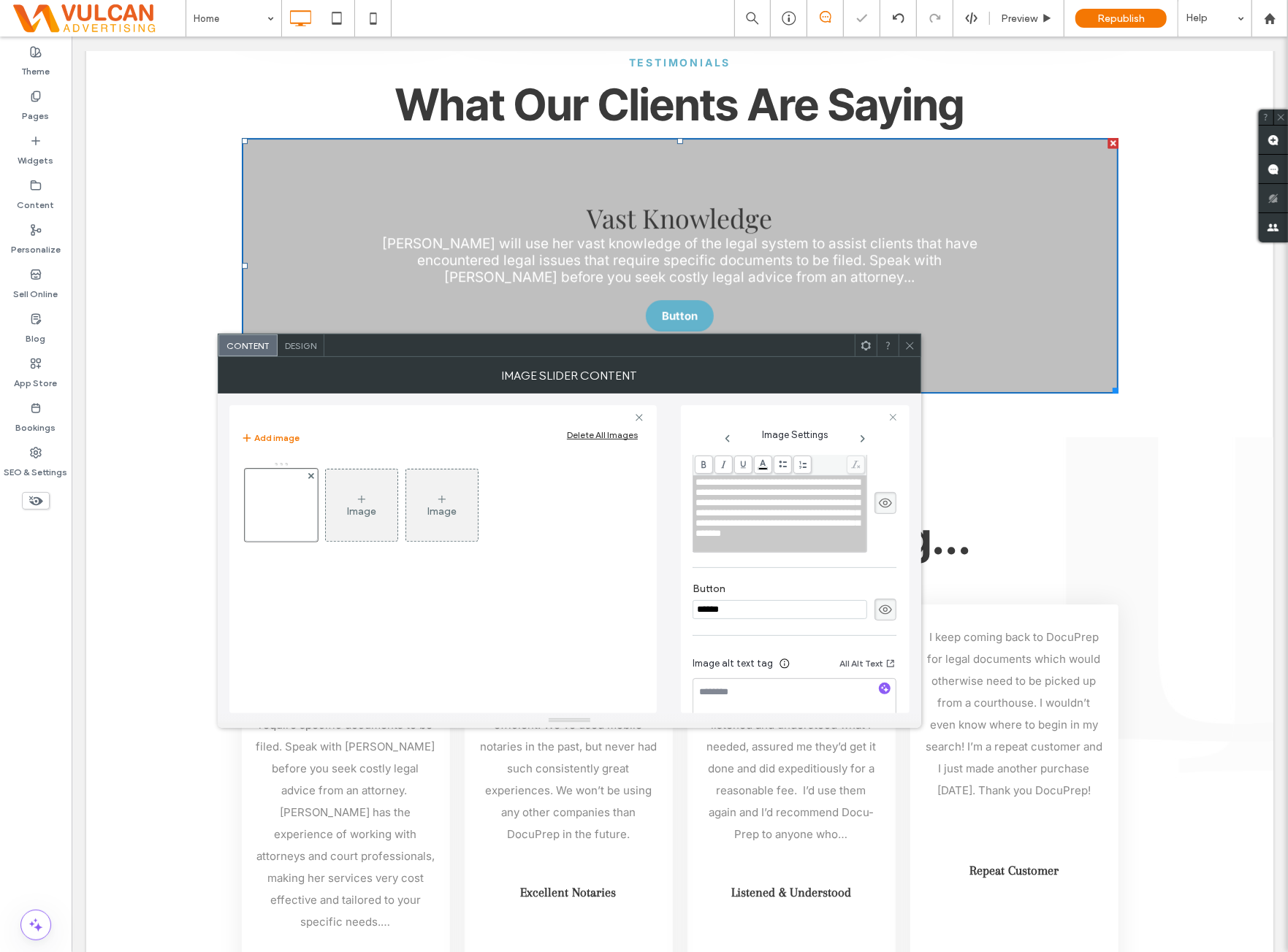
scroll to position [423, 0]
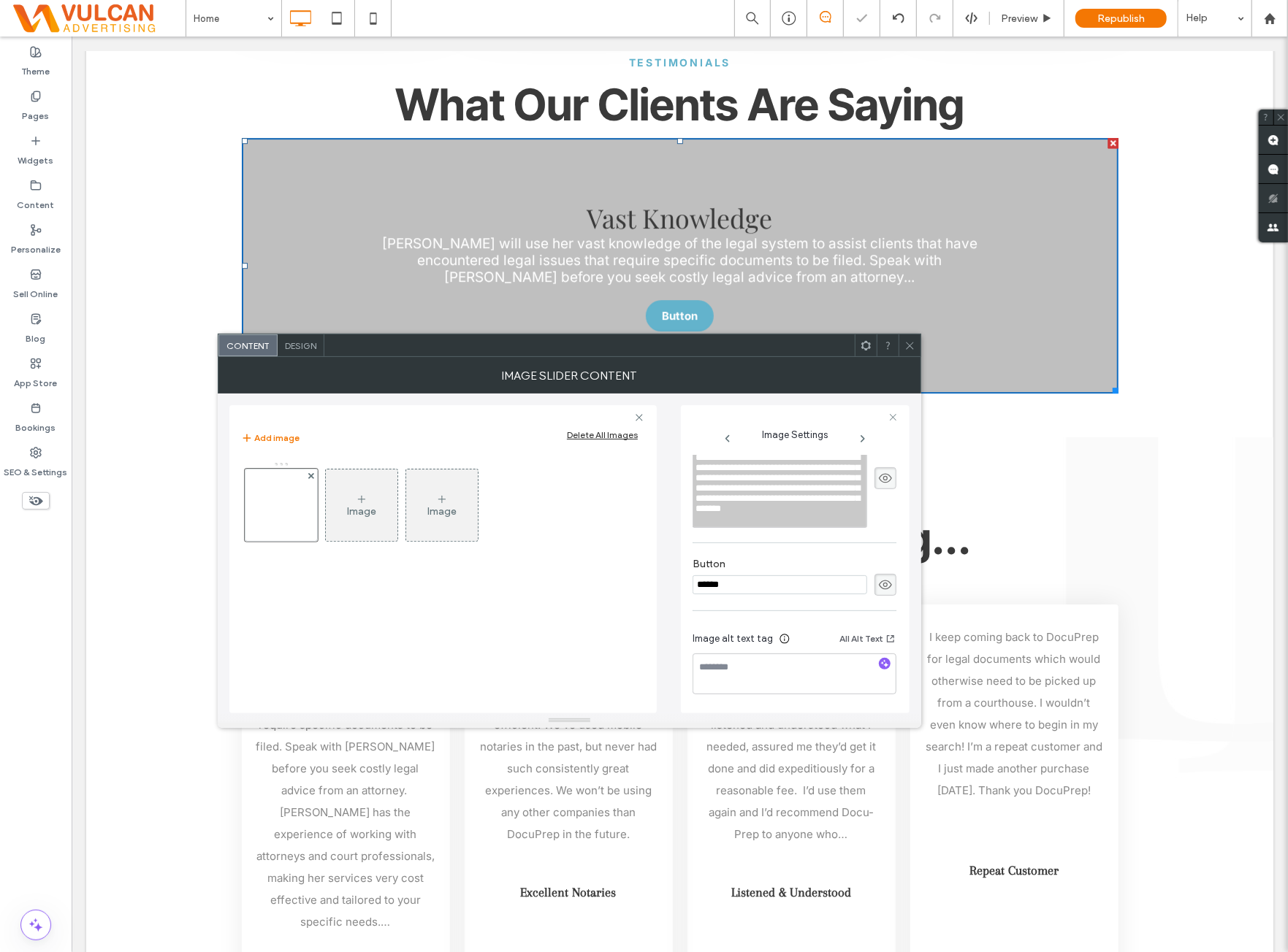
click at [912, 348] on use at bounding box center [909, 346] width 7 height 7
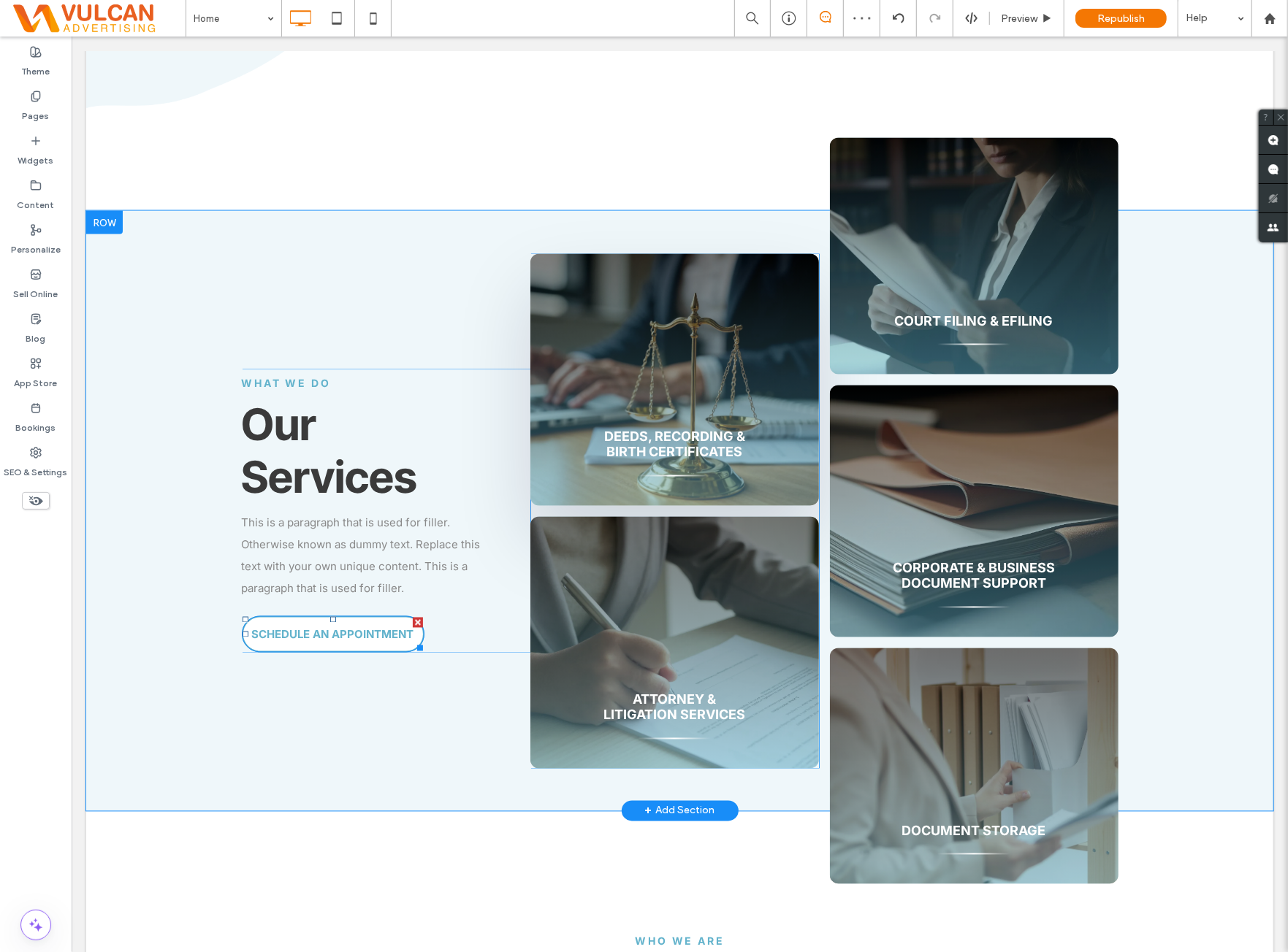
scroll to position [1702, 0]
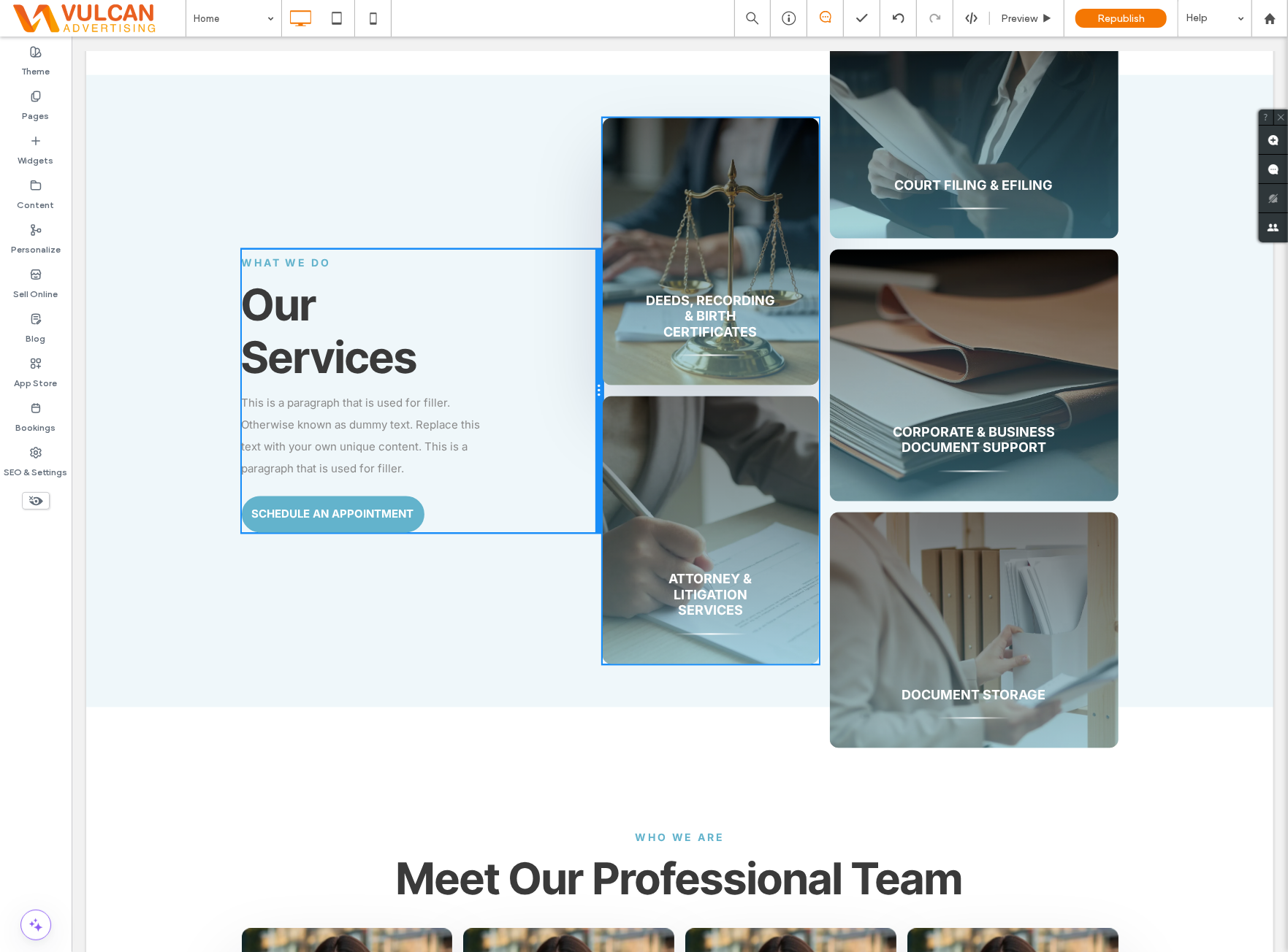
drag, startPoint x: 522, startPoint y: 366, endPoint x: 576, endPoint y: 361, distance: 54.2
click at [576, 361] on div "What We Do Our Services This is a paragraph that is used for filler. Otherwise …" at bounding box center [422, 391] width 361 height 283
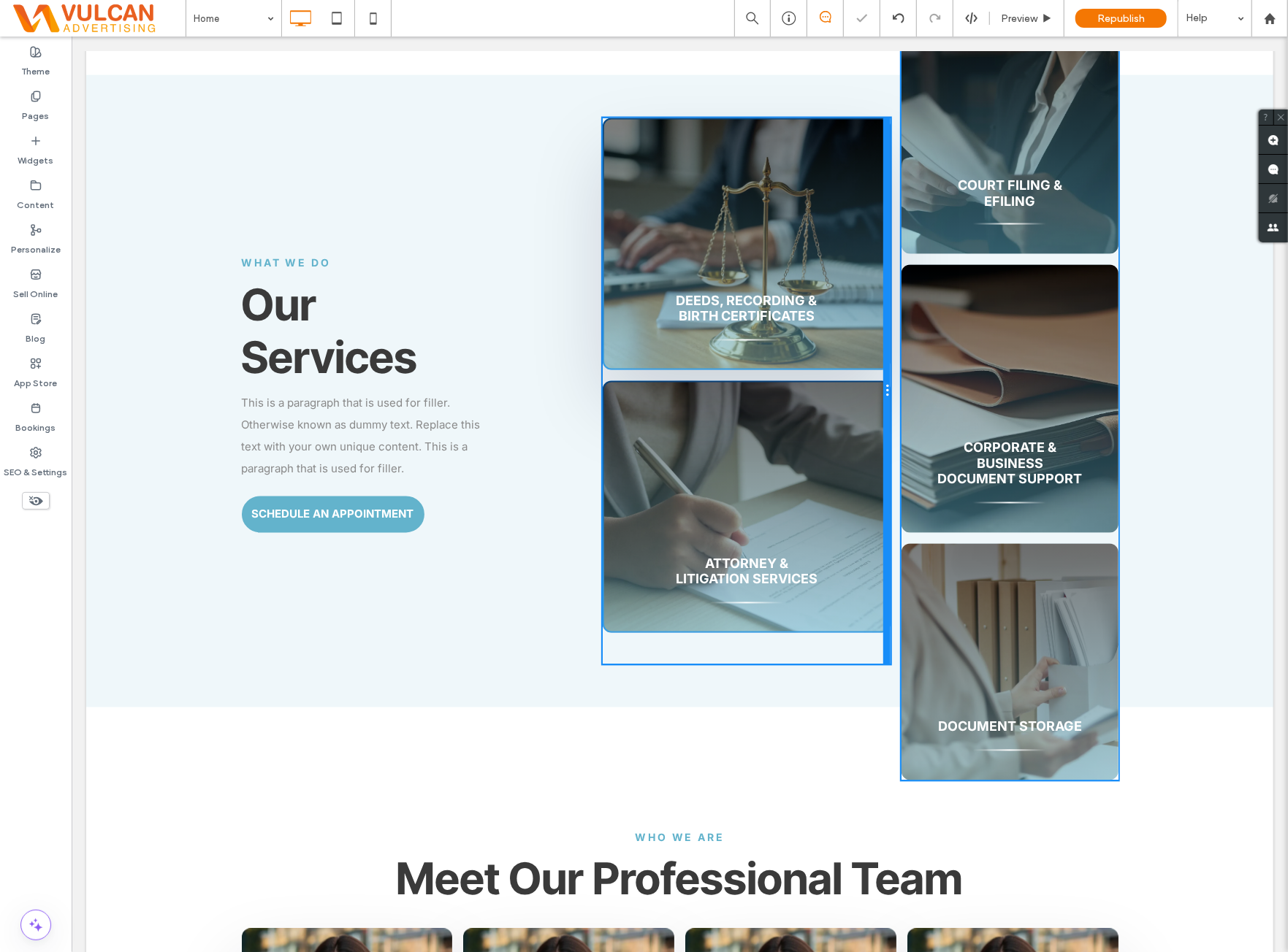
drag, startPoint x: 809, startPoint y: 363, endPoint x: 815, endPoint y: 410, distance: 47.4
click at [852, 362] on div "Deeds, Recording & Birth Certificates Click To Paste Attorney & Litigation Serv…" at bounding box center [746, 391] width 289 height 547
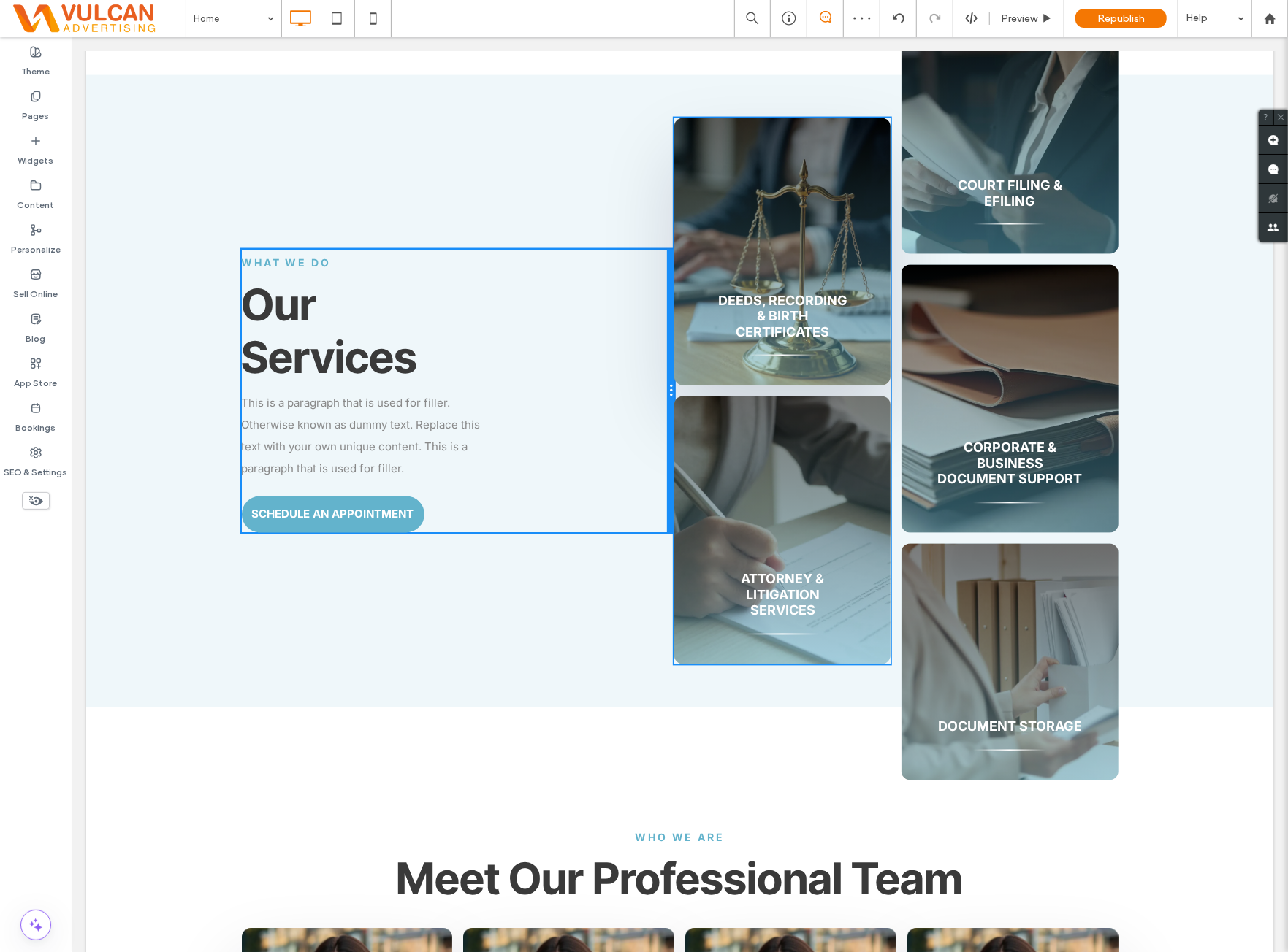
drag, startPoint x: 594, startPoint y: 354, endPoint x: 651, endPoint y: 360, distance: 57.3
click at [651, 360] on div "What We Do Our Services This is a paragraph that is used for filler. Otherwise …" at bounding box center [458, 391] width 434 height 283
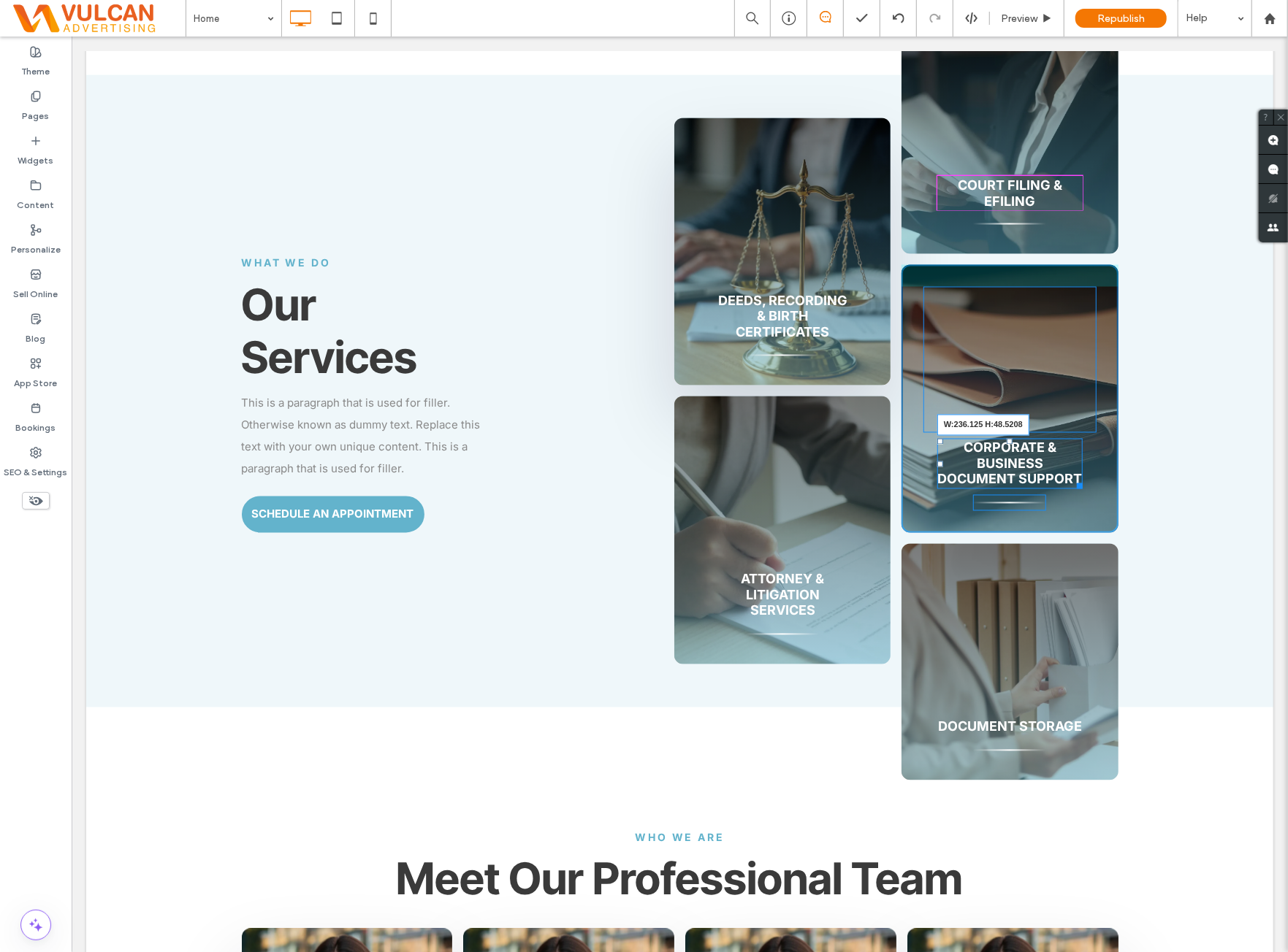
drag, startPoint x: 1073, startPoint y: 487, endPoint x: 1246, endPoint y: 475, distance: 173.4
click at [1174, 438] on div "What We Do Our Services This is a paragraph that is used for filler. Otherwise …" at bounding box center [679, 391] width 1187 height 632
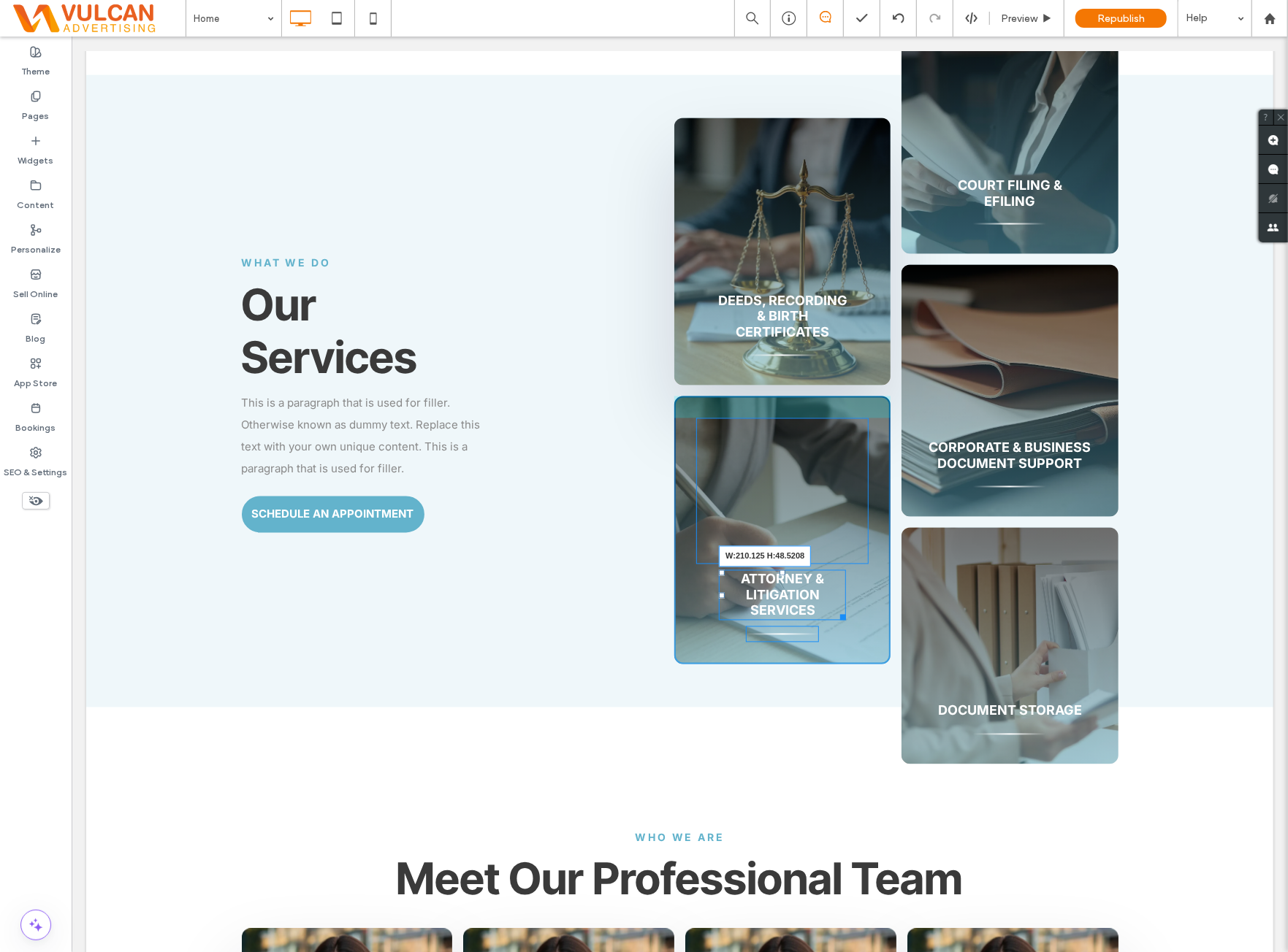
drag, startPoint x: 863, startPoint y: 613, endPoint x: 915, endPoint y: 634, distance: 56.1
click at [844, 609] on div at bounding box center [840, 615] width 11 height 11
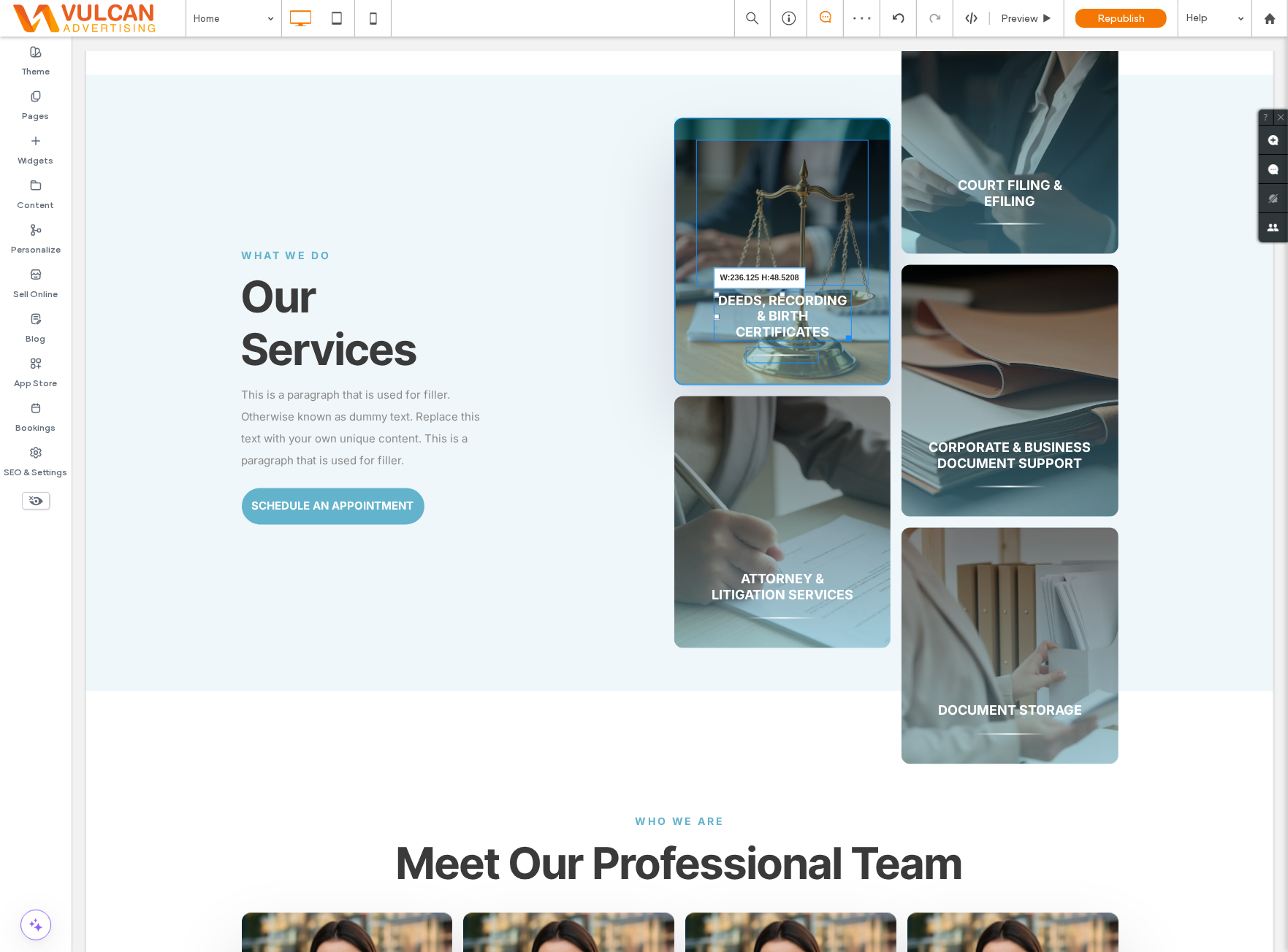
drag, startPoint x: 873, startPoint y: 334, endPoint x: 1234, endPoint y: 307, distance: 362.0
click at [1234, 307] on div "What We Do Our Services This is a paragraph that is used for filler. Otherwise …" at bounding box center [679, 383] width 1187 height 617
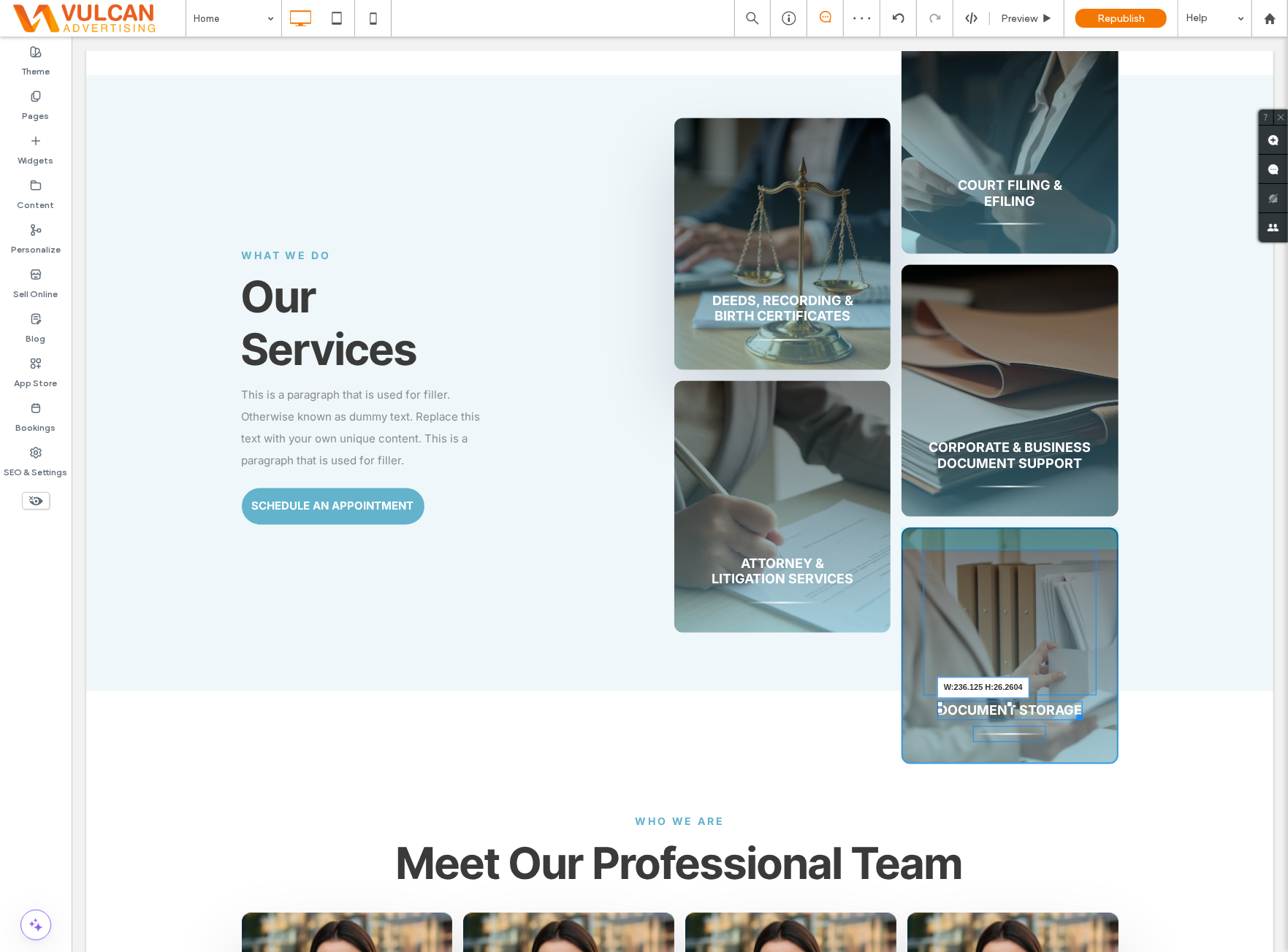
drag, startPoint x: 1072, startPoint y: 720, endPoint x: 1214, endPoint y: 717, distance: 142.0
click at [1214, 717] on div "Welcome to DocuPrep Managing, preserving, and organizing your documents. Litiga…" at bounding box center [679, 601] width 1187 height 4360
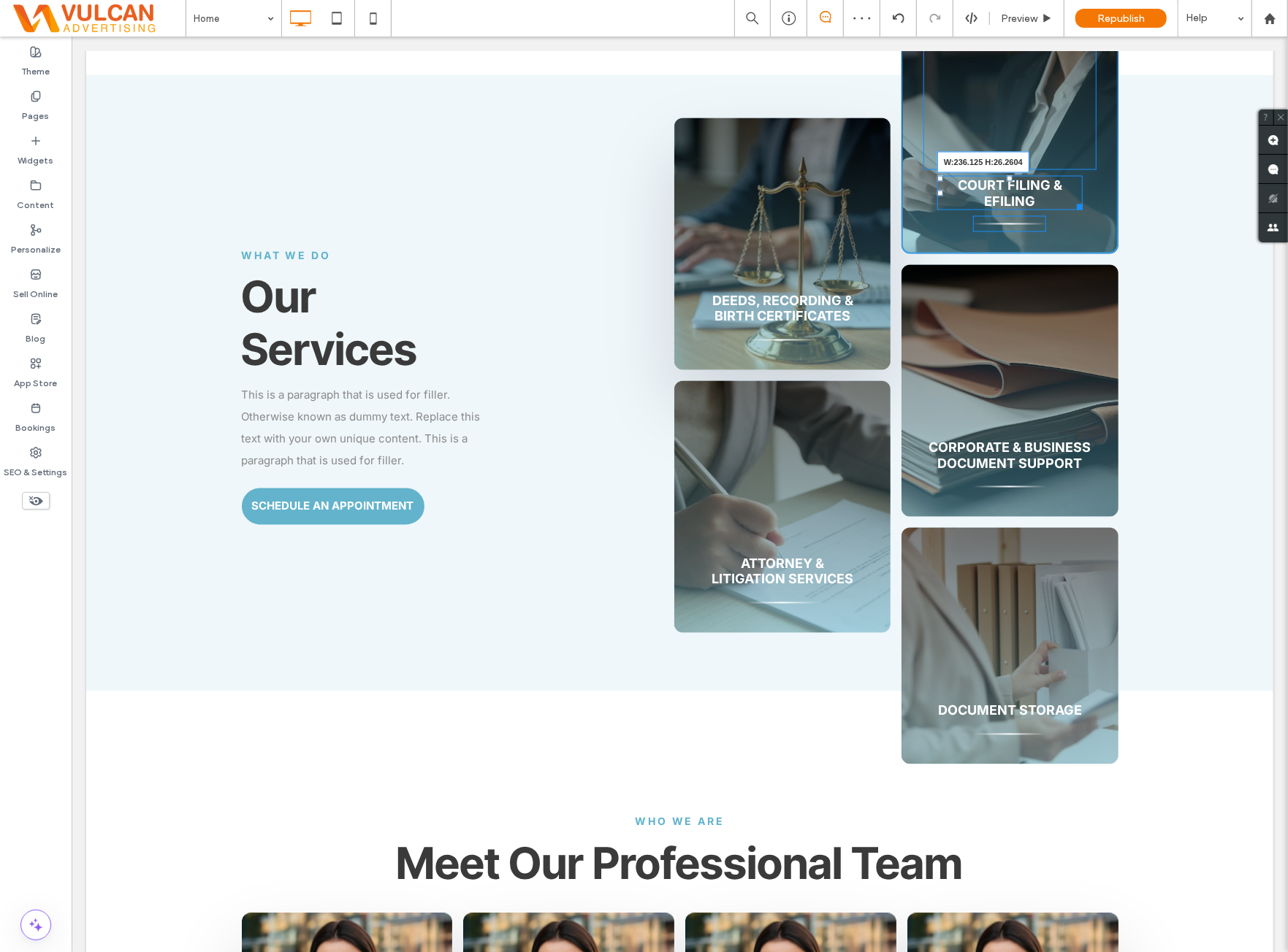
drag, startPoint x: 1070, startPoint y: 204, endPoint x: 1305, endPoint y: 265, distance: 242.8
click at [1233, 228] on div "What We Do Our Services This is a paragraph that is used for filler. Otherwise …" at bounding box center [679, 383] width 1187 height 617
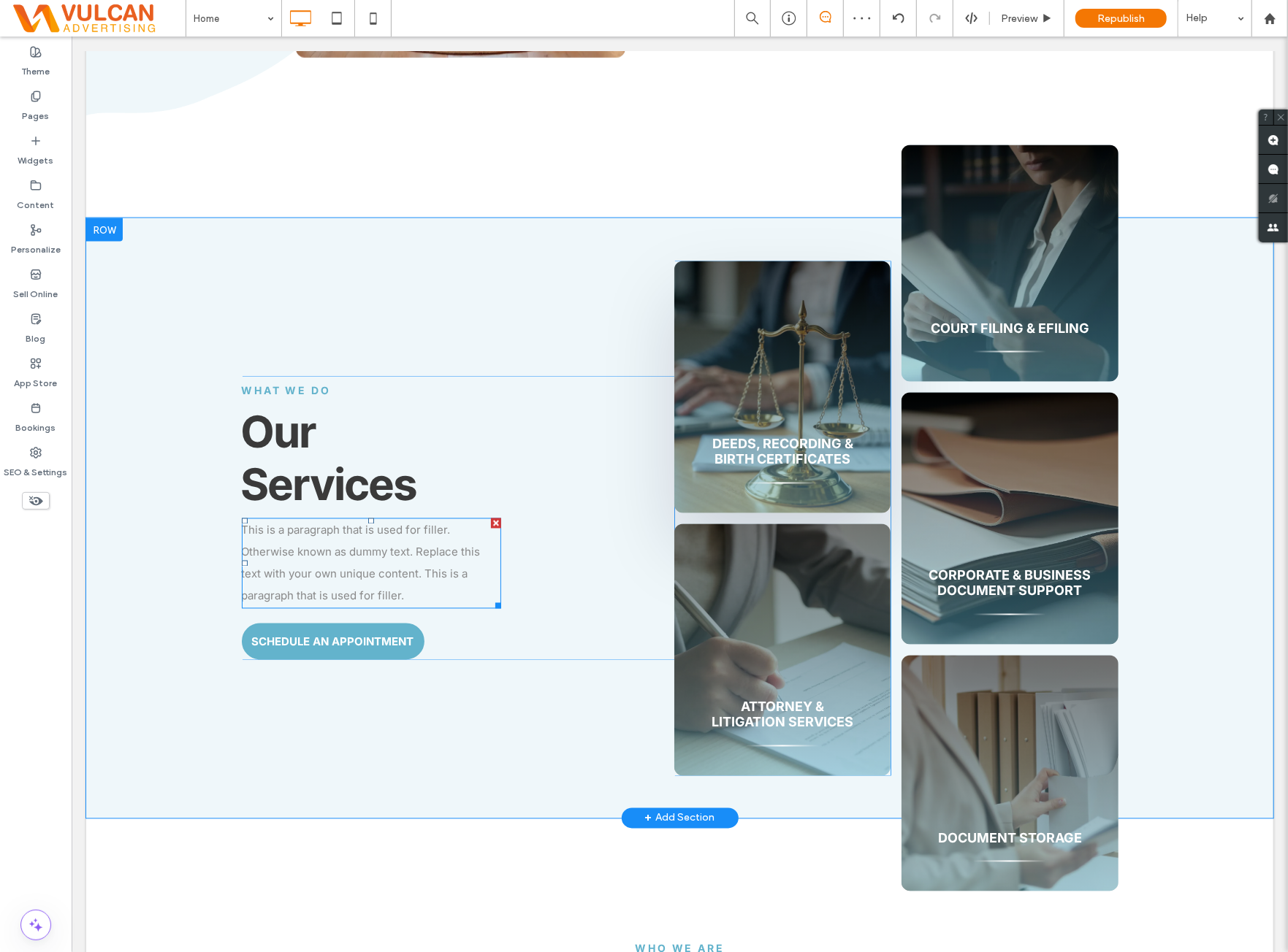
scroll to position [1580, 0]
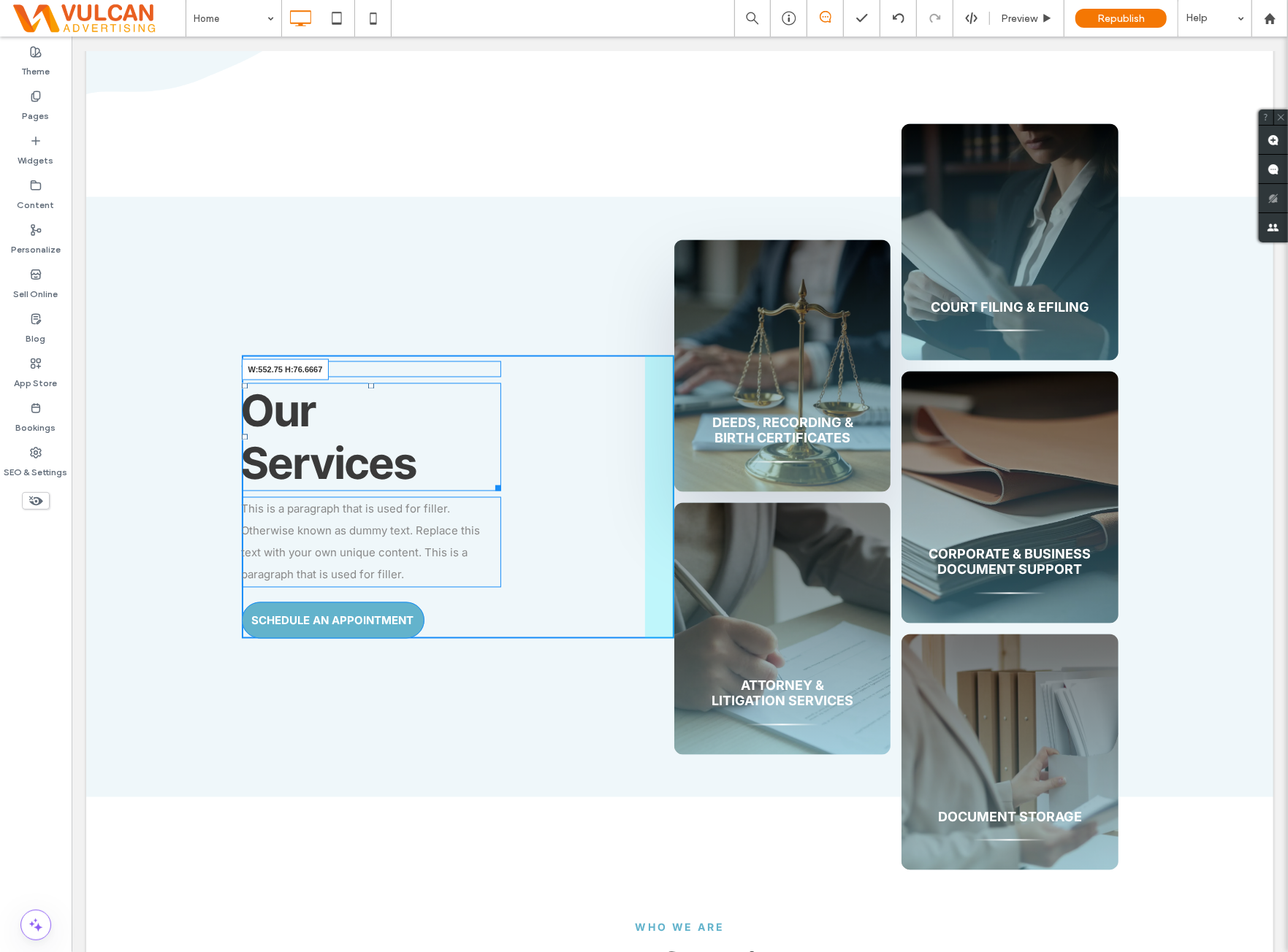
drag, startPoint x: 486, startPoint y: 490, endPoint x: 719, endPoint y: 417, distance: 244.2
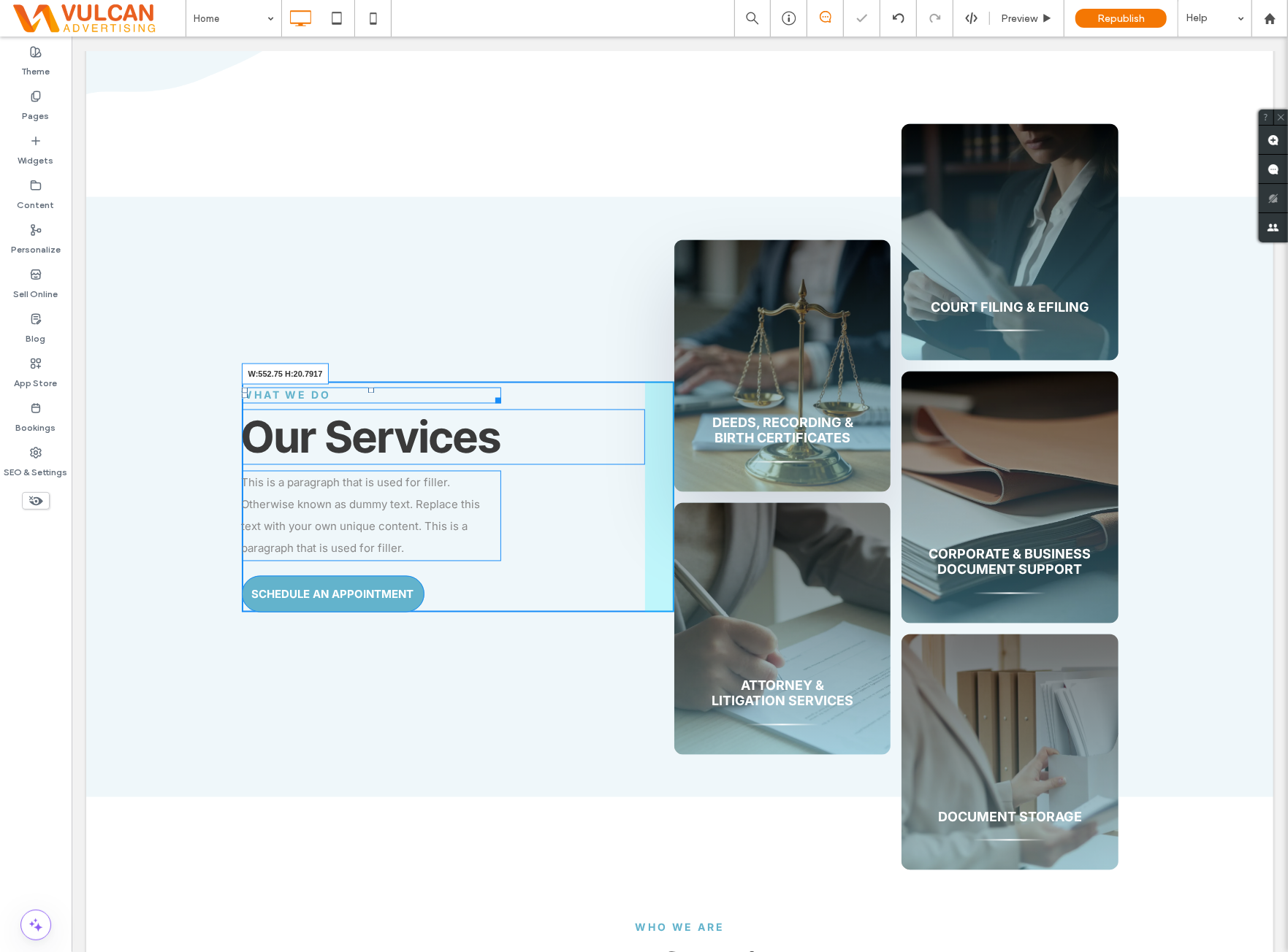
drag, startPoint x: 489, startPoint y: 400, endPoint x: 1135, endPoint y: 474, distance: 650.2
click at [1135, 474] on div "What We Do W:552.75 H:20.7917 Our Services This is a paragraph that is used for…" at bounding box center [679, 496] width 1187 height 601
drag, startPoint x: 521, startPoint y: 554, endPoint x: 624, endPoint y: 569, distance: 104.1
click at [501, 533] on div "This is a paragraph that is used for filler. Otherwise known as dummy text. Rep…" at bounding box center [371, 515] width 260 height 91
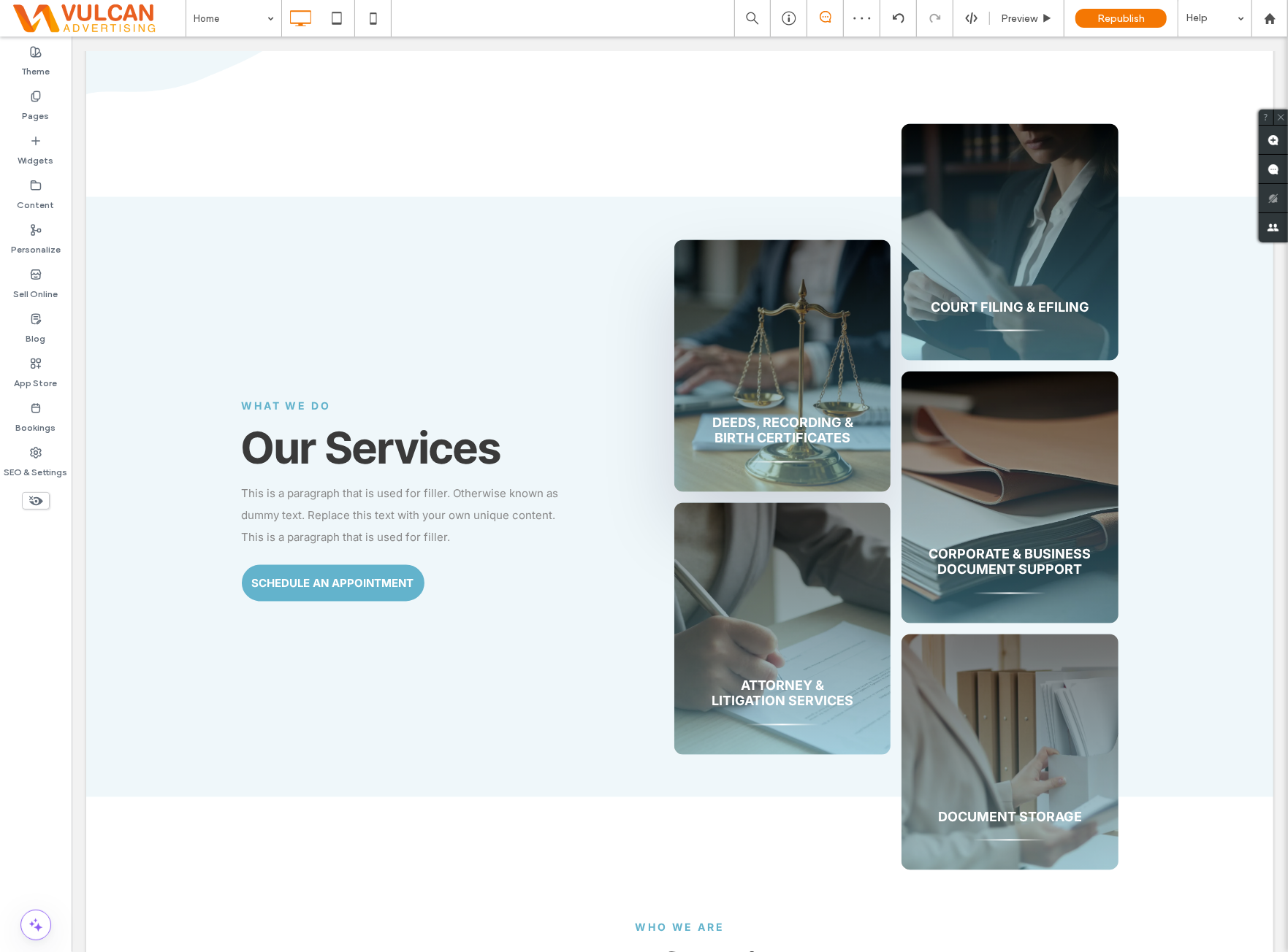
drag, startPoint x: 60, startPoint y: 666, endPoint x: 47, endPoint y: 670, distance: 13.6
click at [59, 666] on div "Theme Pages Widgets Content Personalize Sell Online Blog App Store Bookings SEO…" at bounding box center [36, 494] width 72 height 916
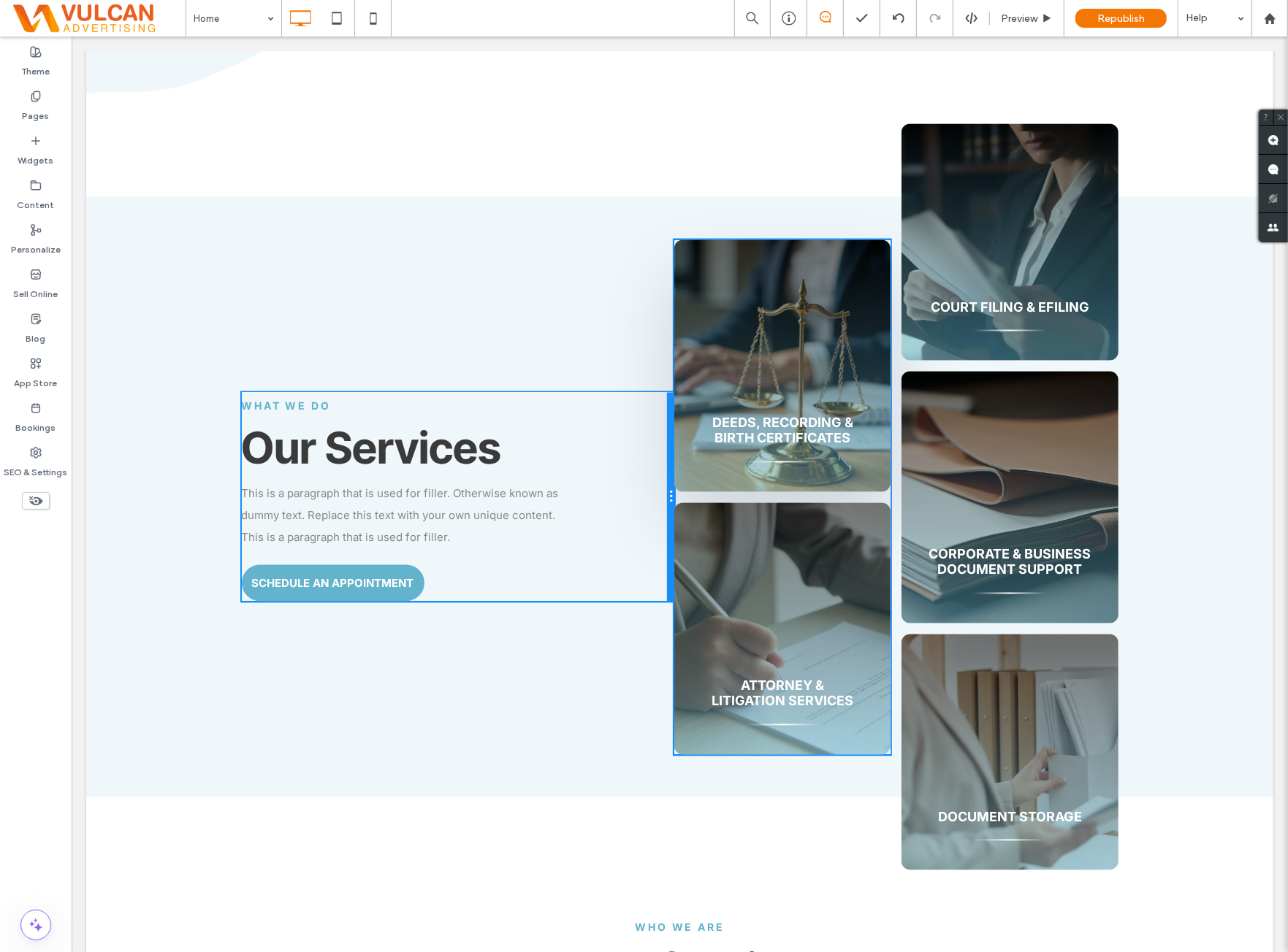
drag, startPoint x: 665, startPoint y: 475, endPoint x: 645, endPoint y: 490, distance: 25.0
click at [645, 490] on div "What We Do Our Services This is a paragraph that is used for filler. Otherwise …" at bounding box center [458, 497] width 434 height 209
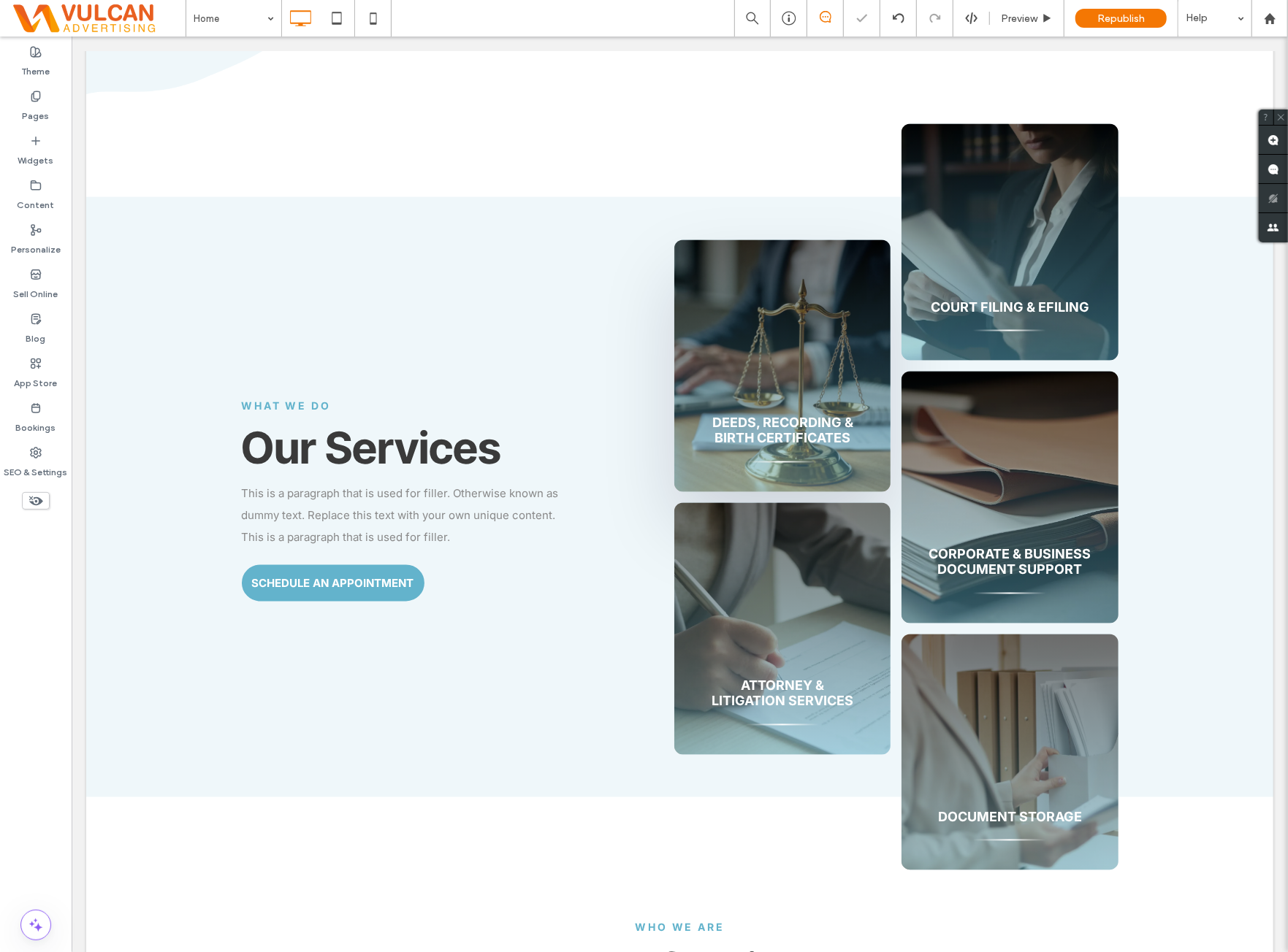
click at [25, 626] on div "Theme Pages Widgets Content Personalize Sell Online Blog App Store Bookings SEO…" at bounding box center [36, 494] width 72 height 916
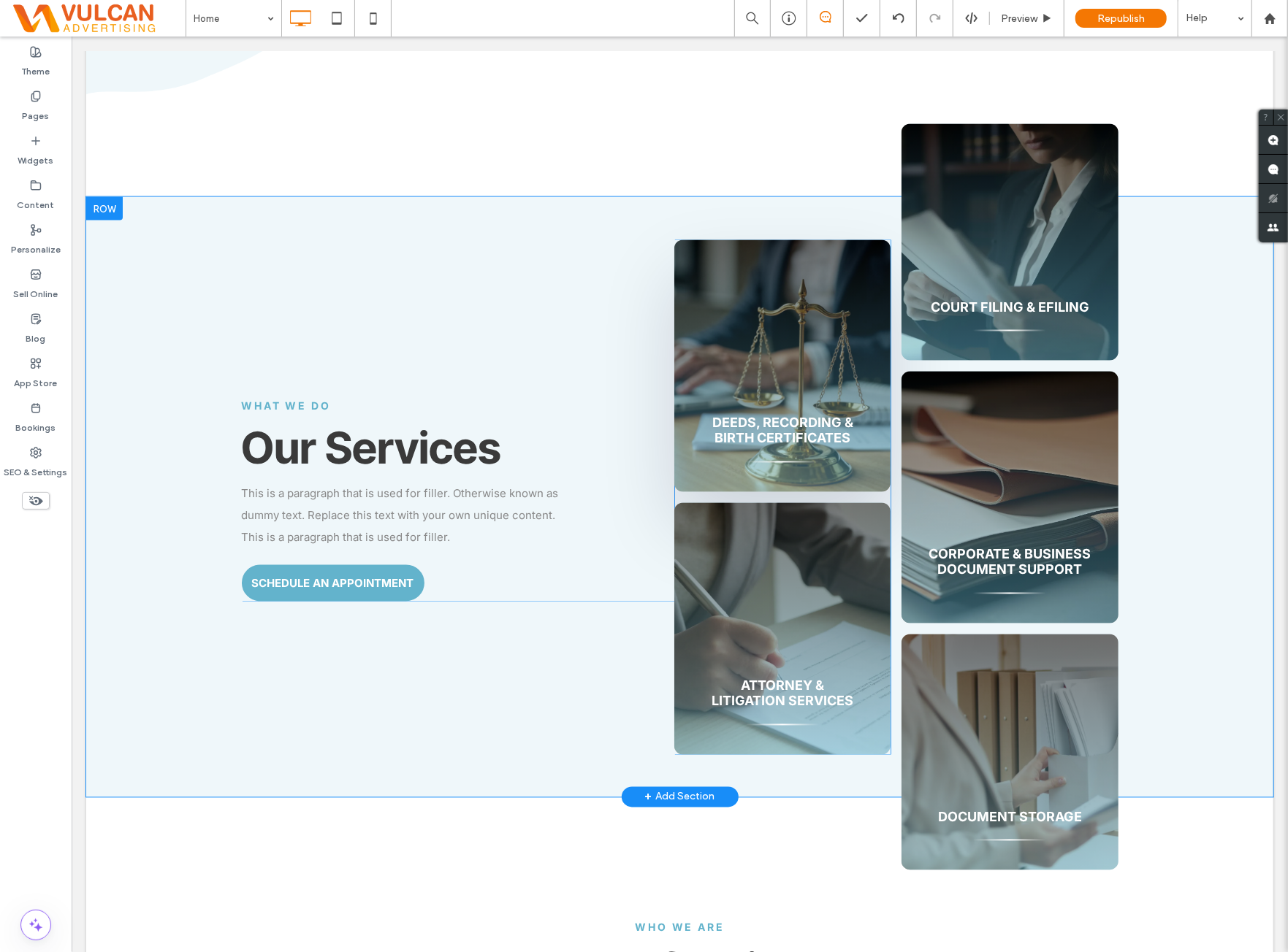
click at [811, 240] on div "What We Do Our Services This is a paragraph that is used for filler. Otherwise …" at bounding box center [680, 496] width 877 height 601
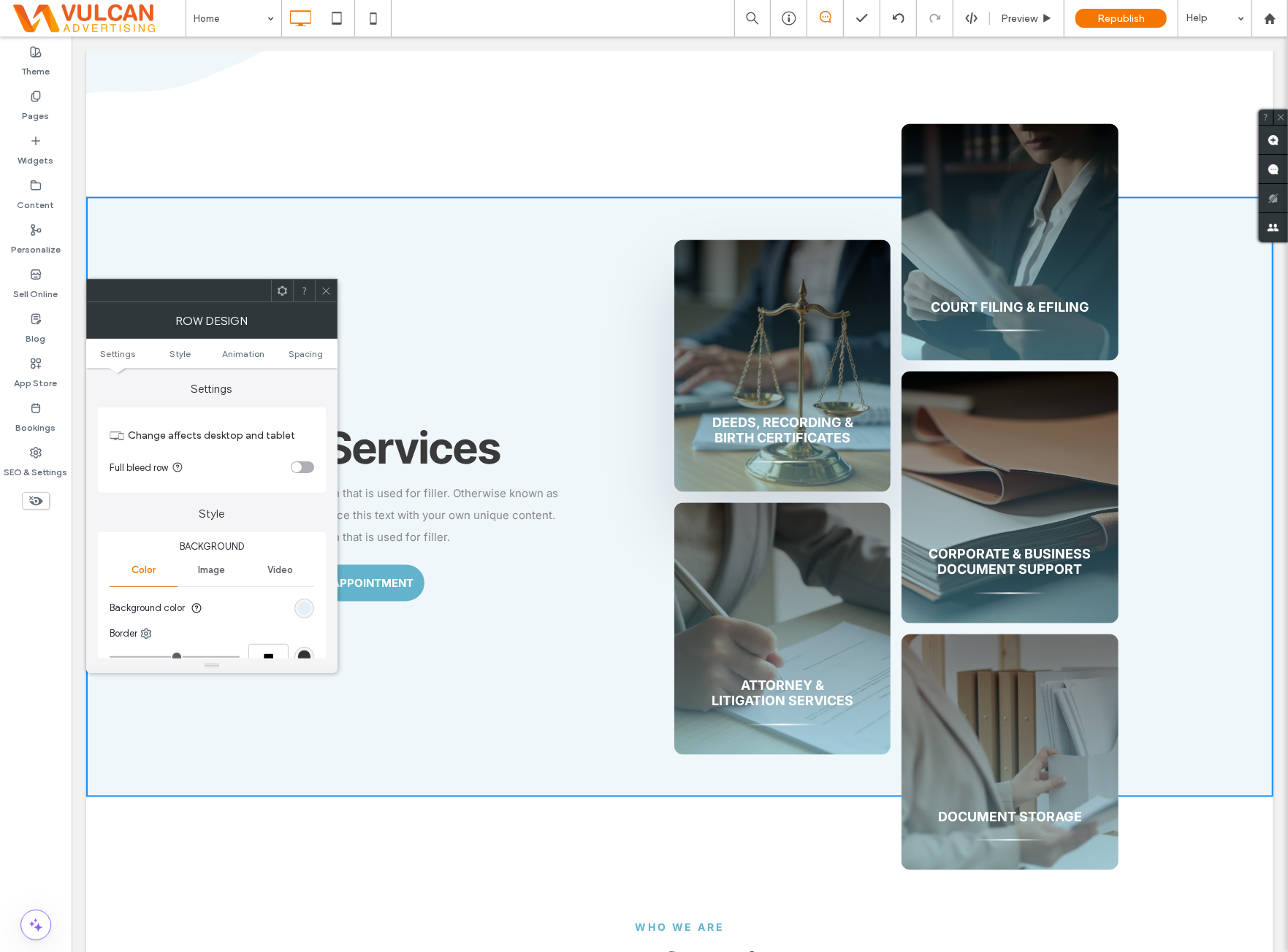
click at [329, 293] on use at bounding box center [326, 291] width 7 height 7
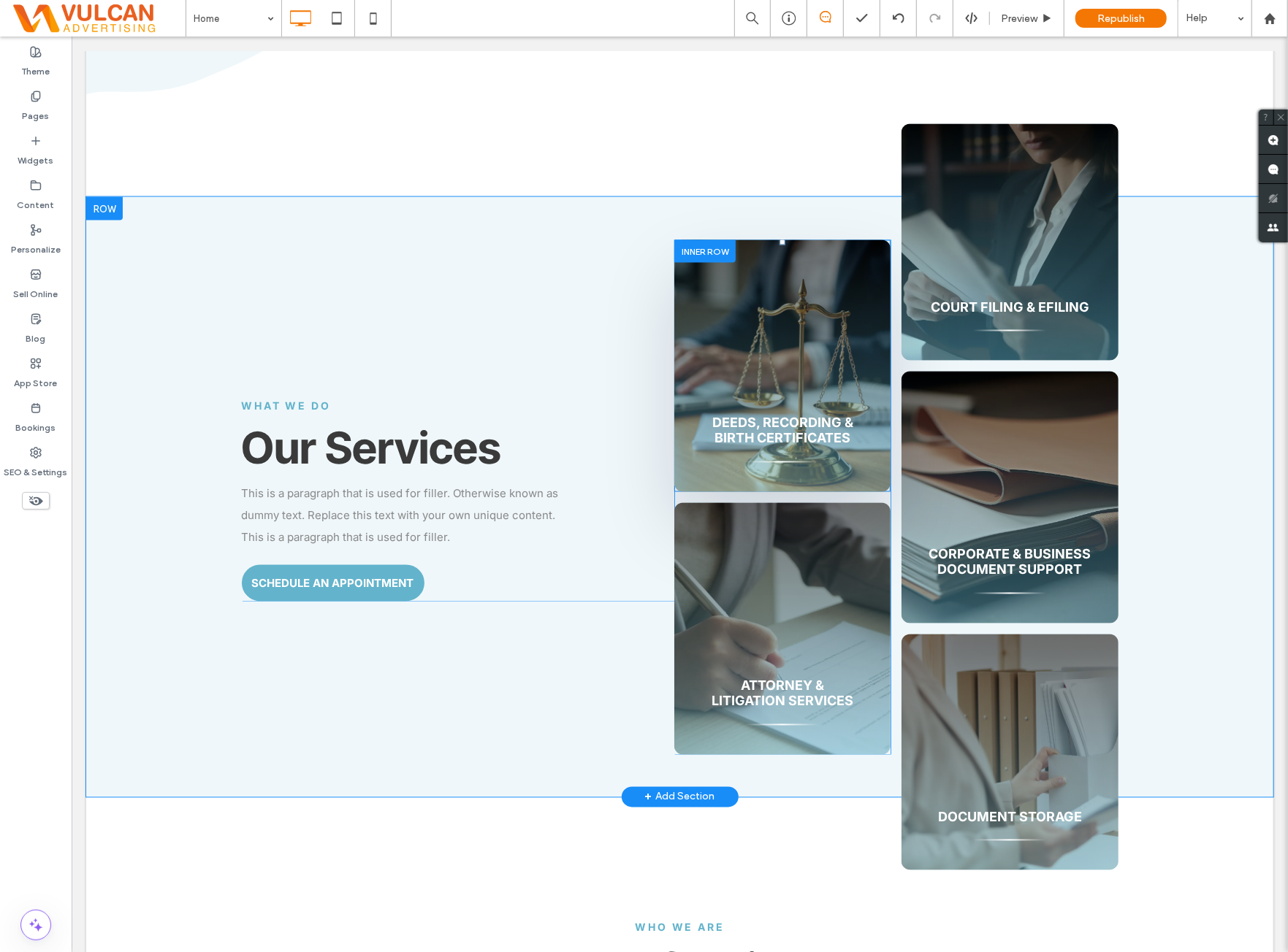
click at [799, 249] on div "Deeds, Recording & Birth Certificates Click To Paste" at bounding box center [781, 365] width 216 height 252
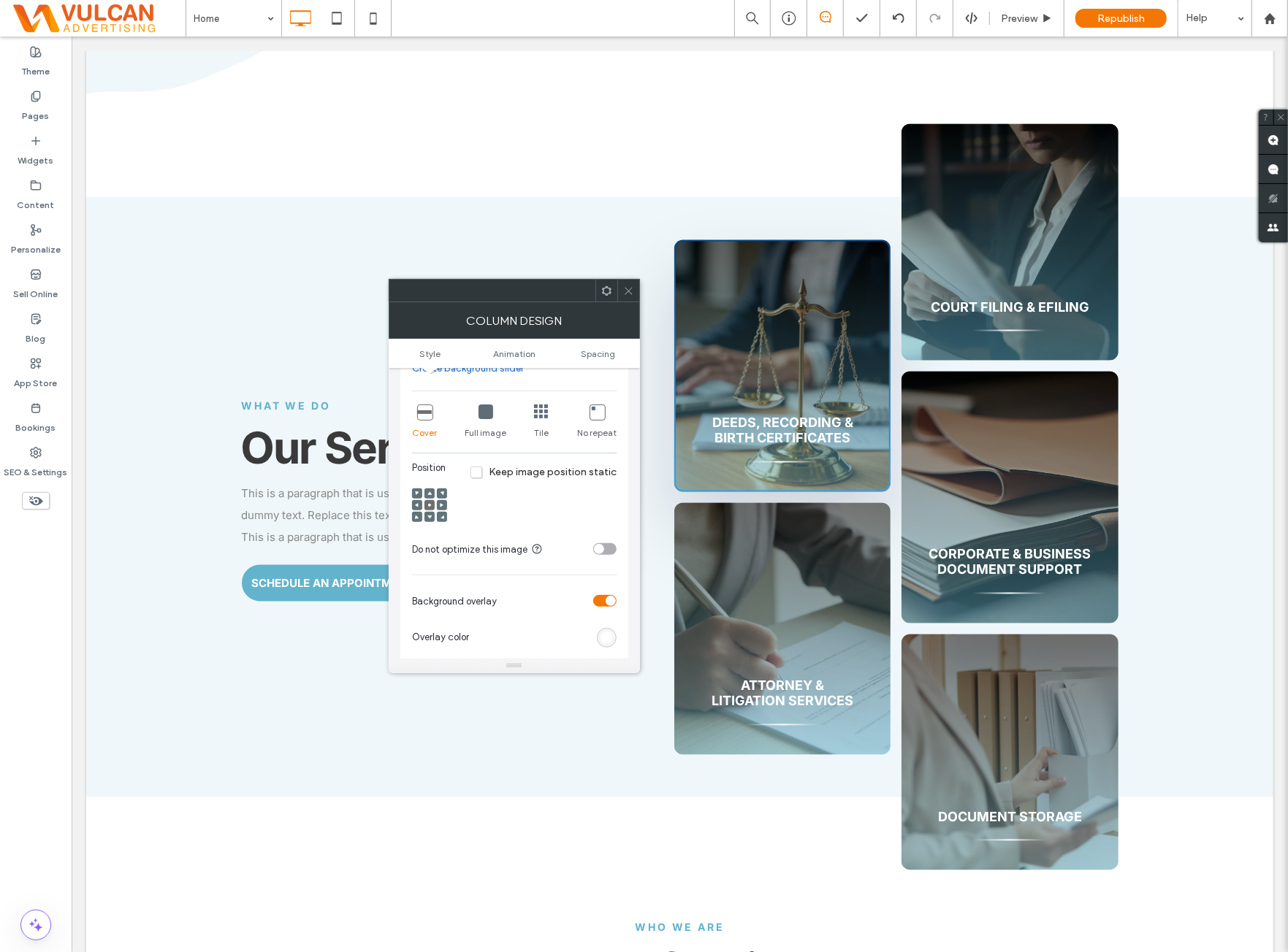
scroll to position [487, 0]
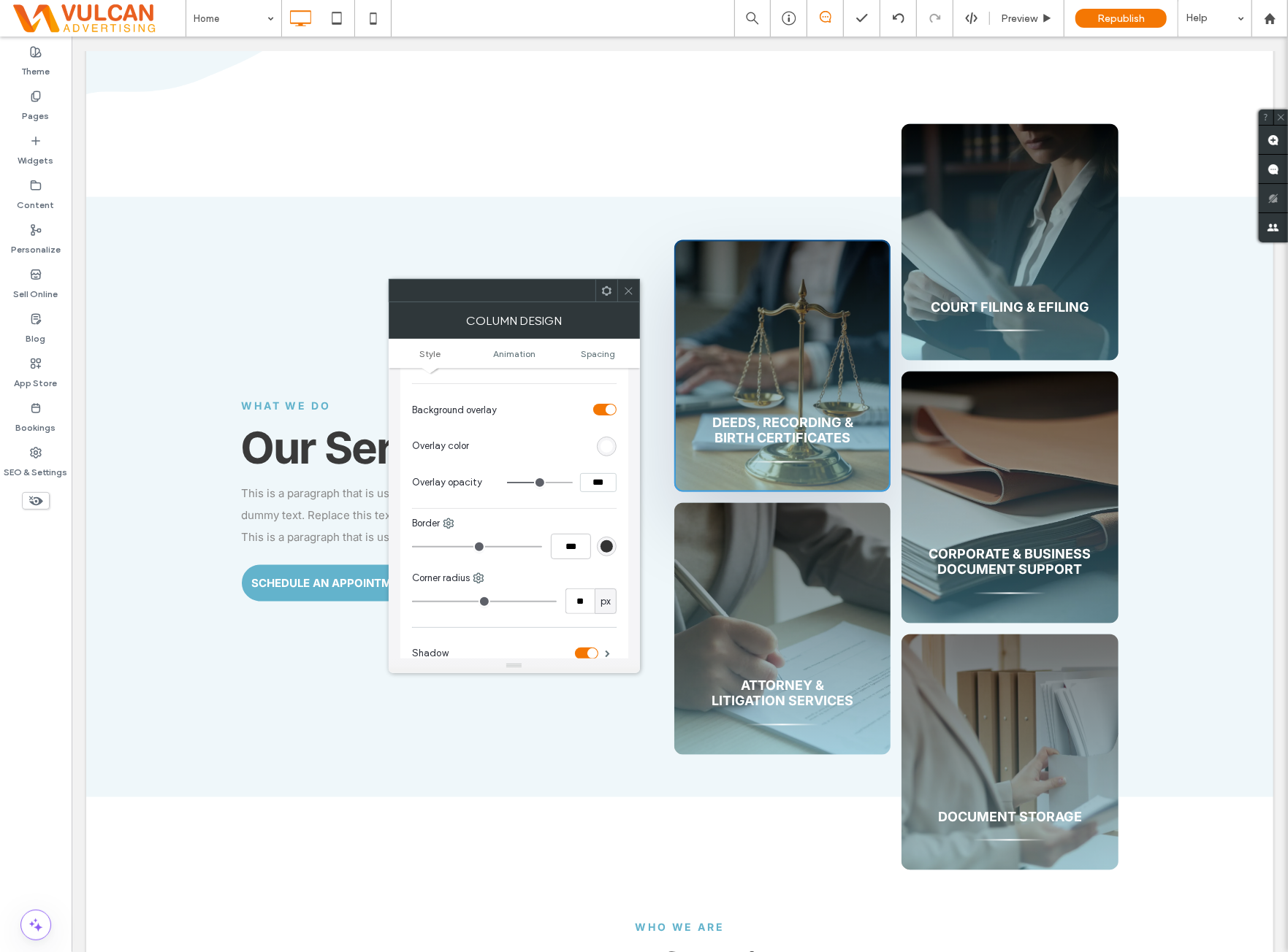
click at [594, 486] on input "***" at bounding box center [598, 483] width 36 height 19
type input "**"
type input "***"
click at [588, 501] on div "Background Color Image Video Name: dp0010.webp Size: 2000x1500 Replace Create b…" at bounding box center [514, 247] width 205 height 637
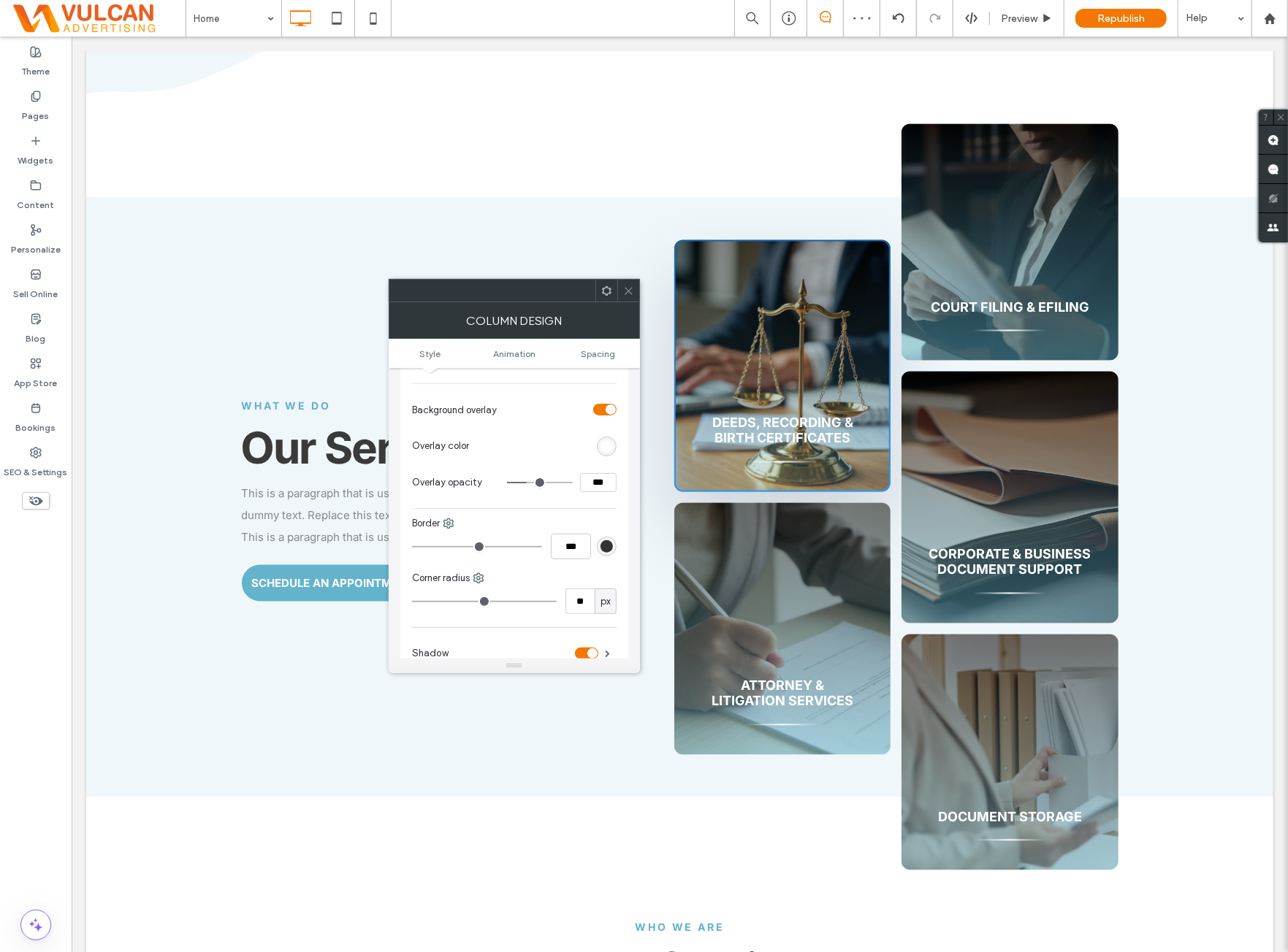
drag, startPoint x: 628, startPoint y: 289, endPoint x: 510, endPoint y: 340, distance: 128.5
click at [625, 290] on icon at bounding box center [629, 291] width 11 height 11
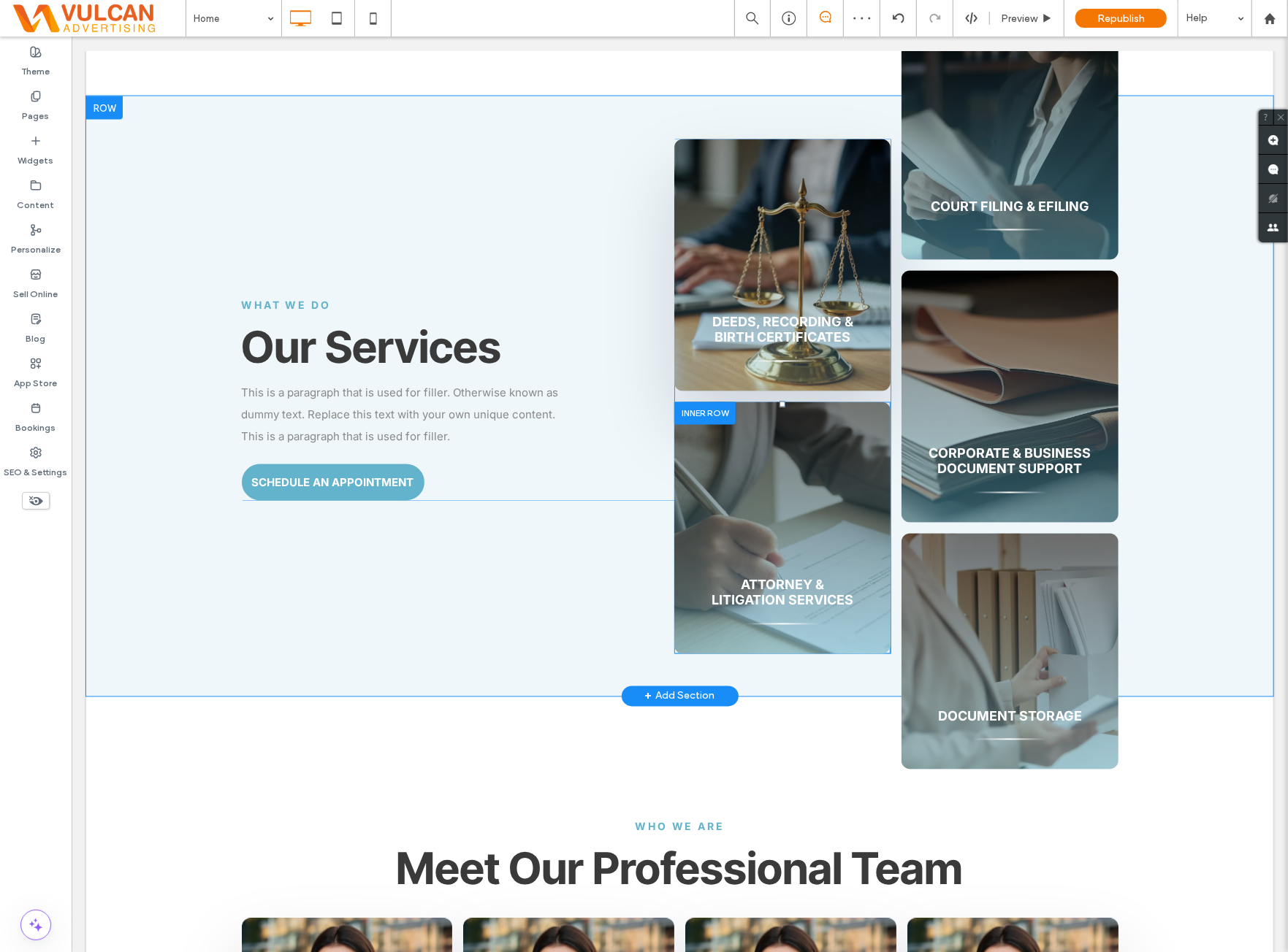
scroll to position [1702, 0]
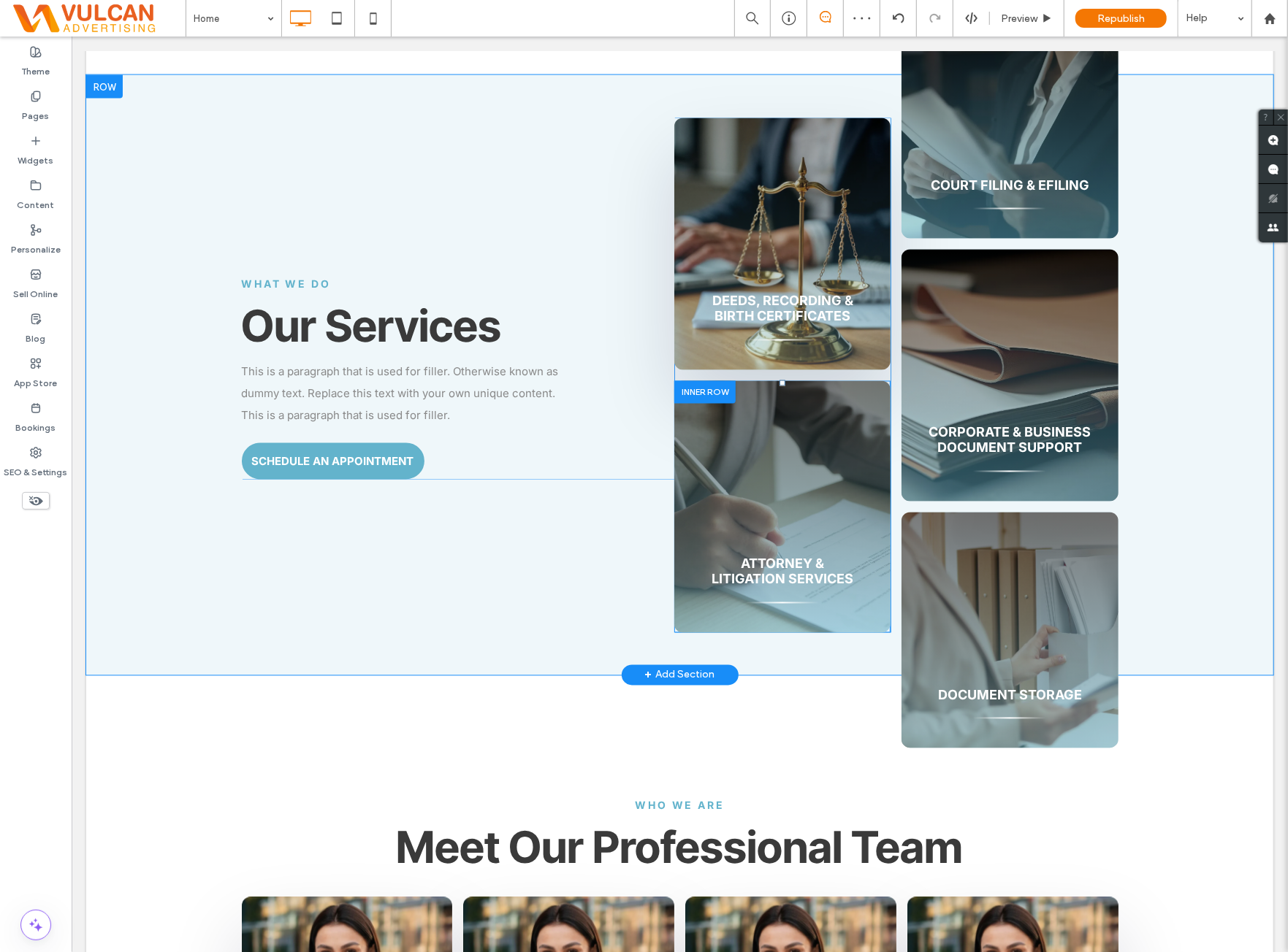
click at [794, 390] on div "Attorney & Litigation Services Click To Paste" at bounding box center [781, 506] width 216 height 252
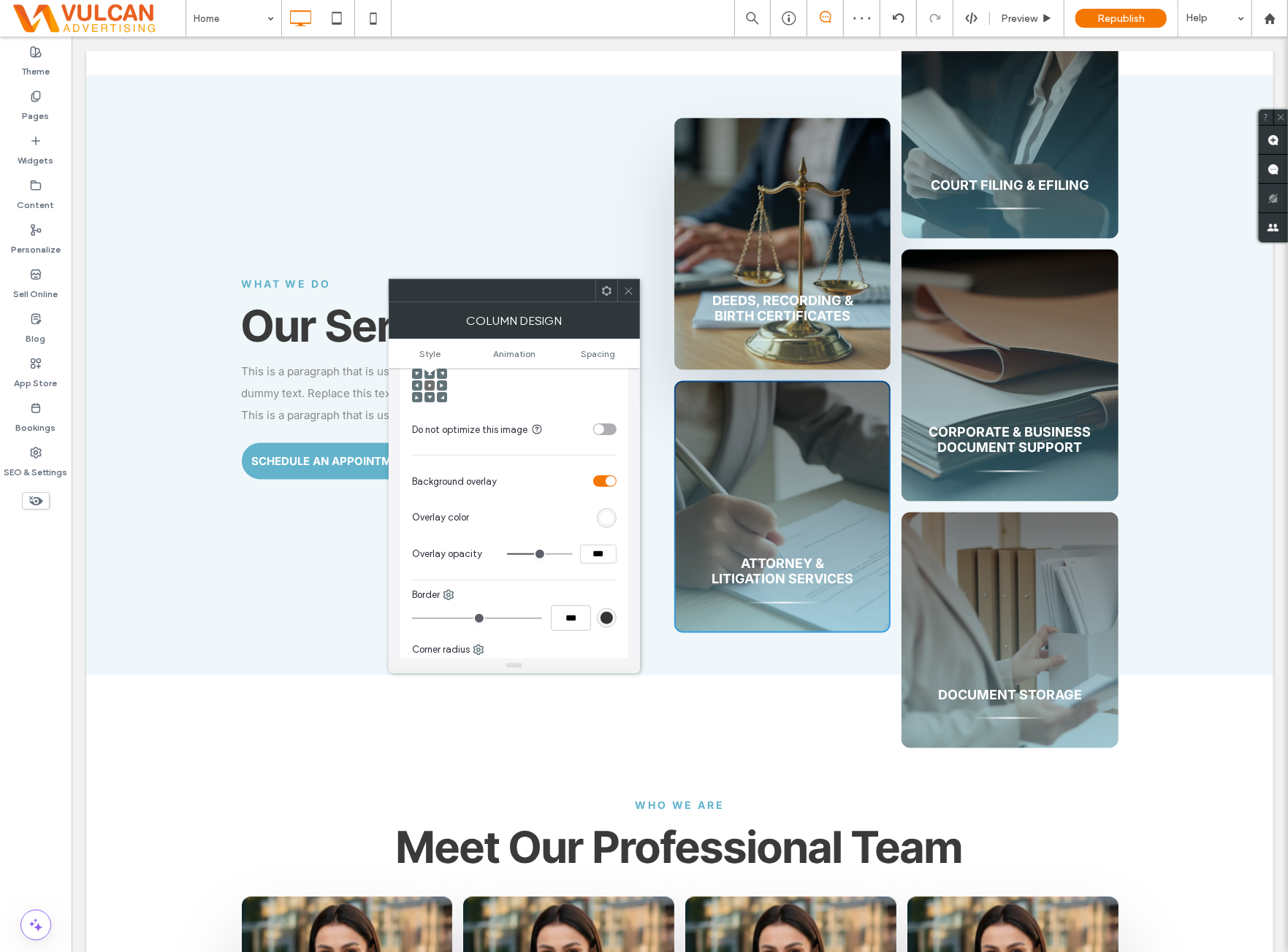
scroll to position [487, 0]
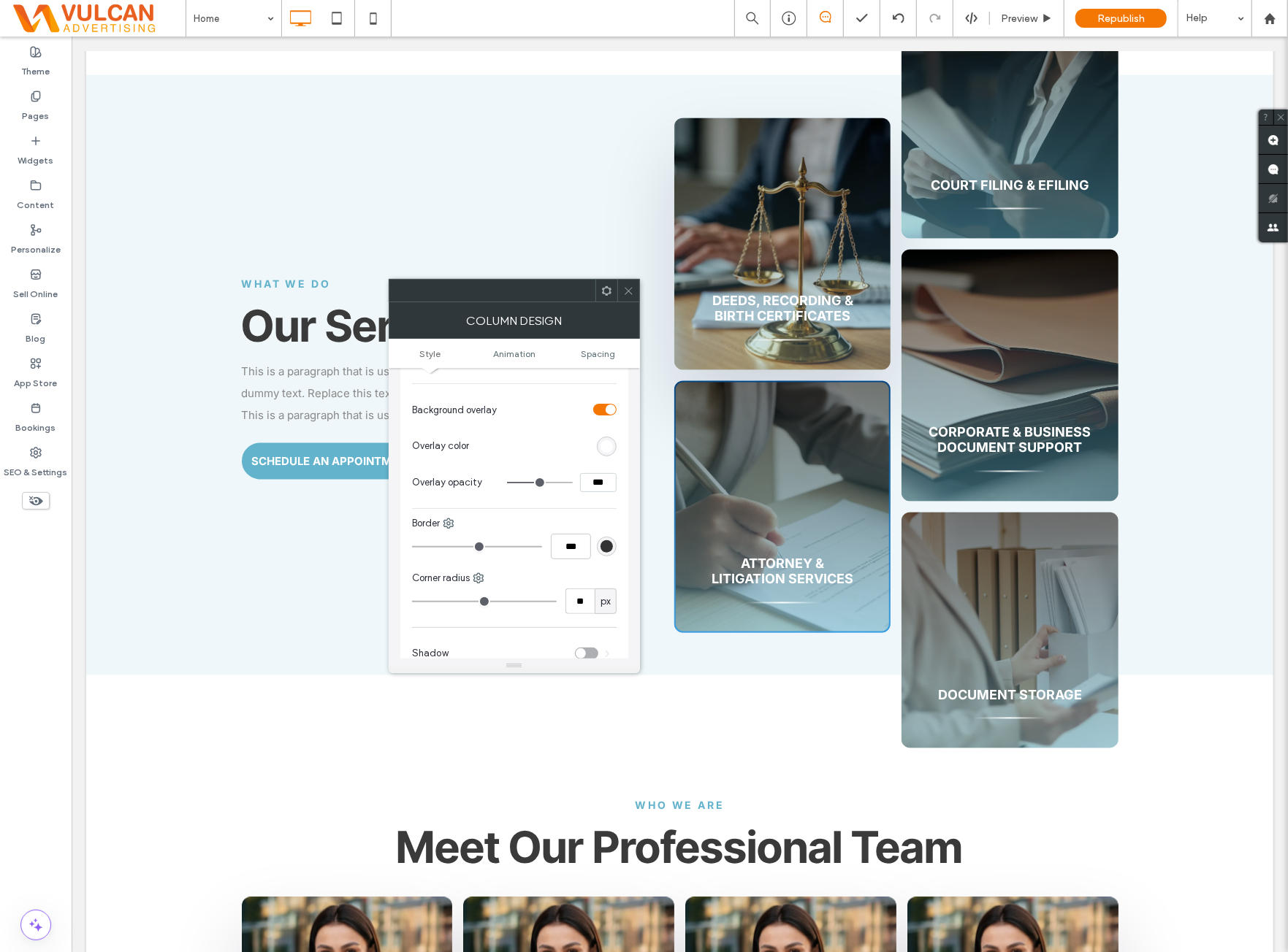
drag, startPoint x: 593, startPoint y: 483, endPoint x: 590, endPoint y: 499, distance: 16.3
click at [593, 483] on input "***" at bounding box center [598, 483] width 36 height 19
paste input
type input "**"
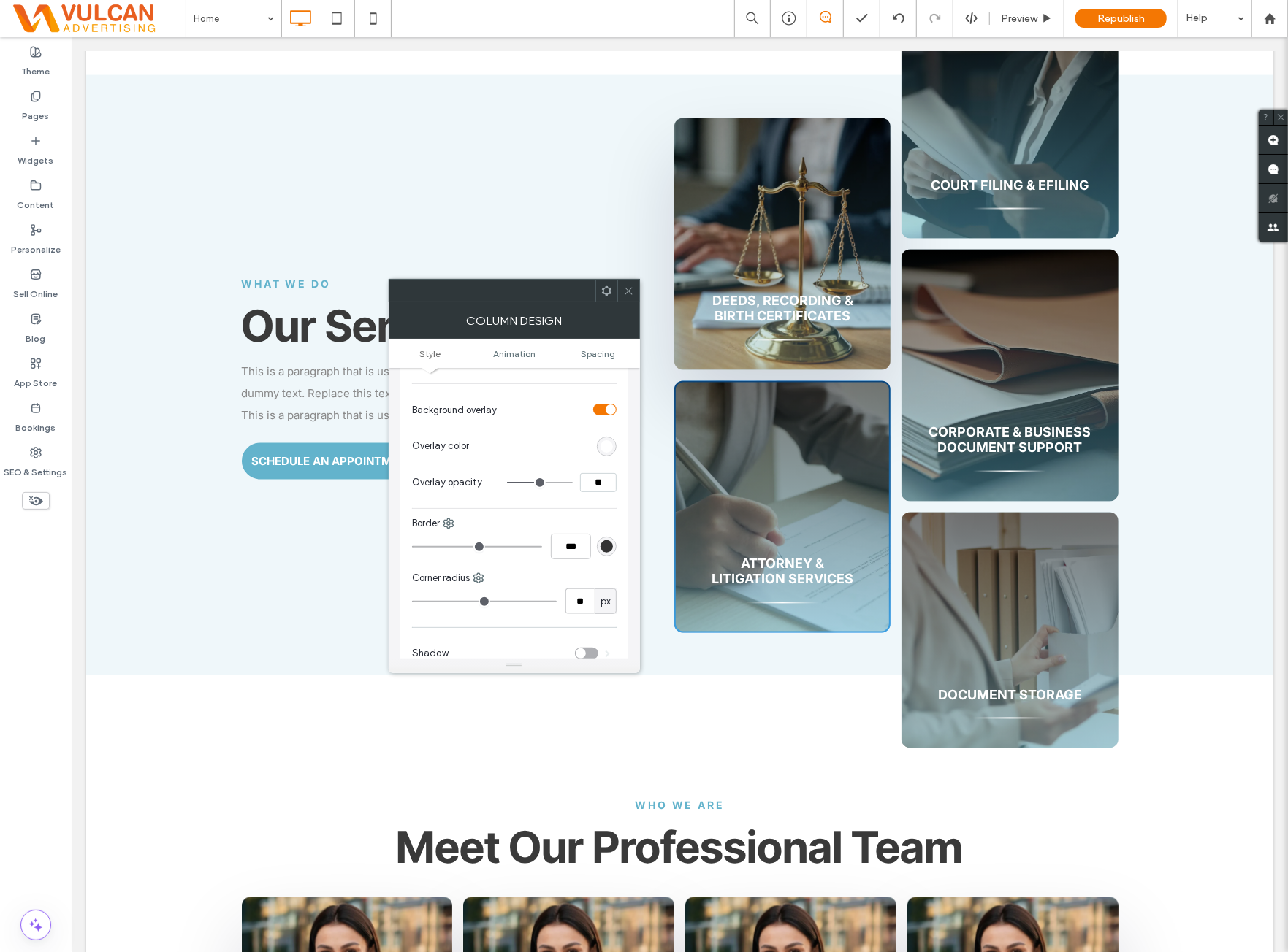
type input "***"
click at [589, 499] on section "Overlay opacity ***" at bounding box center [514, 482] width 205 height 36
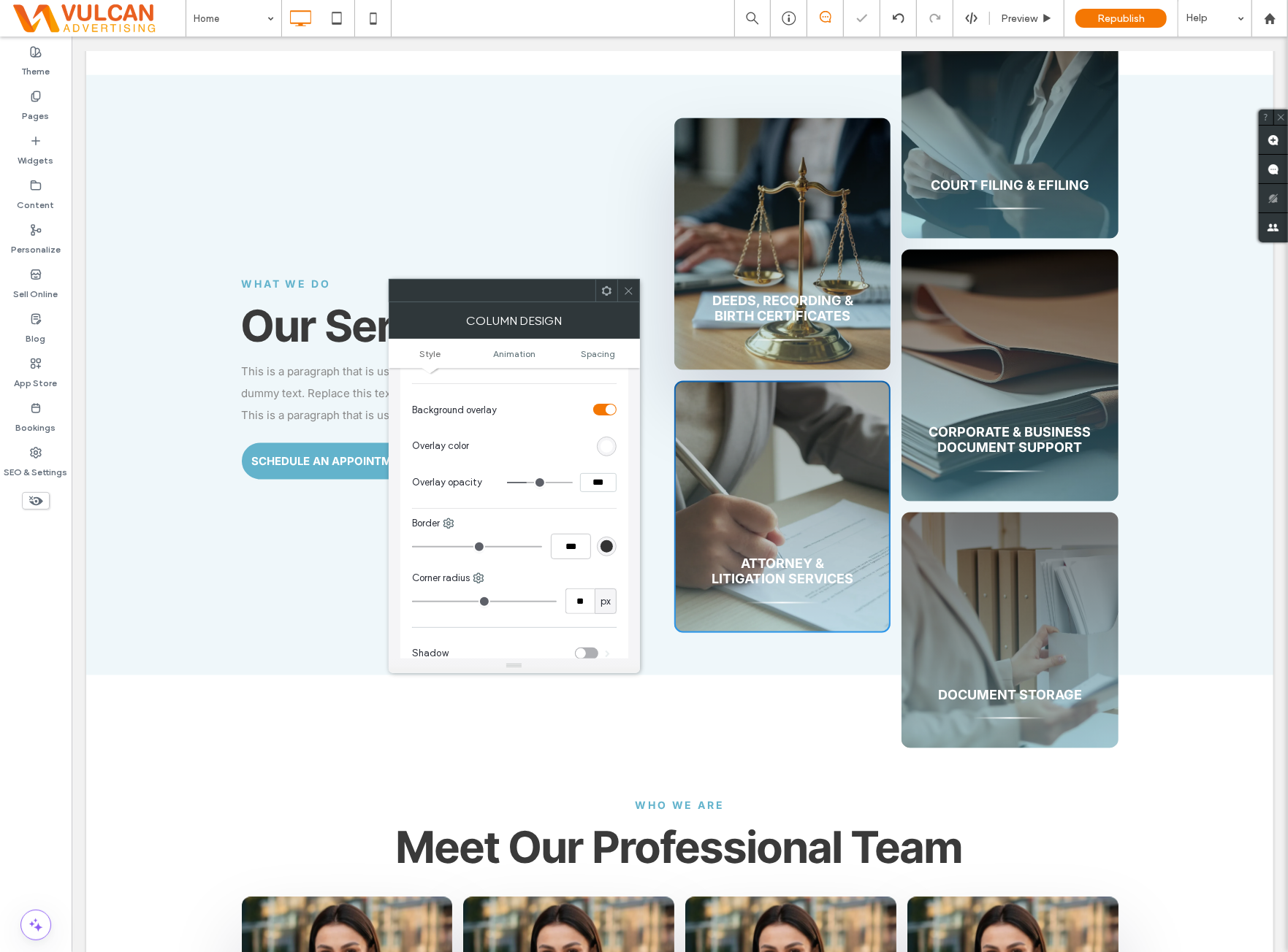
drag, startPoint x: 622, startPoint y: 287, endPoint x: 513, endPoint y: 360, distance: 131.2
click at [622, 287] on div at bounding box center [628, 290] width 21 height 21
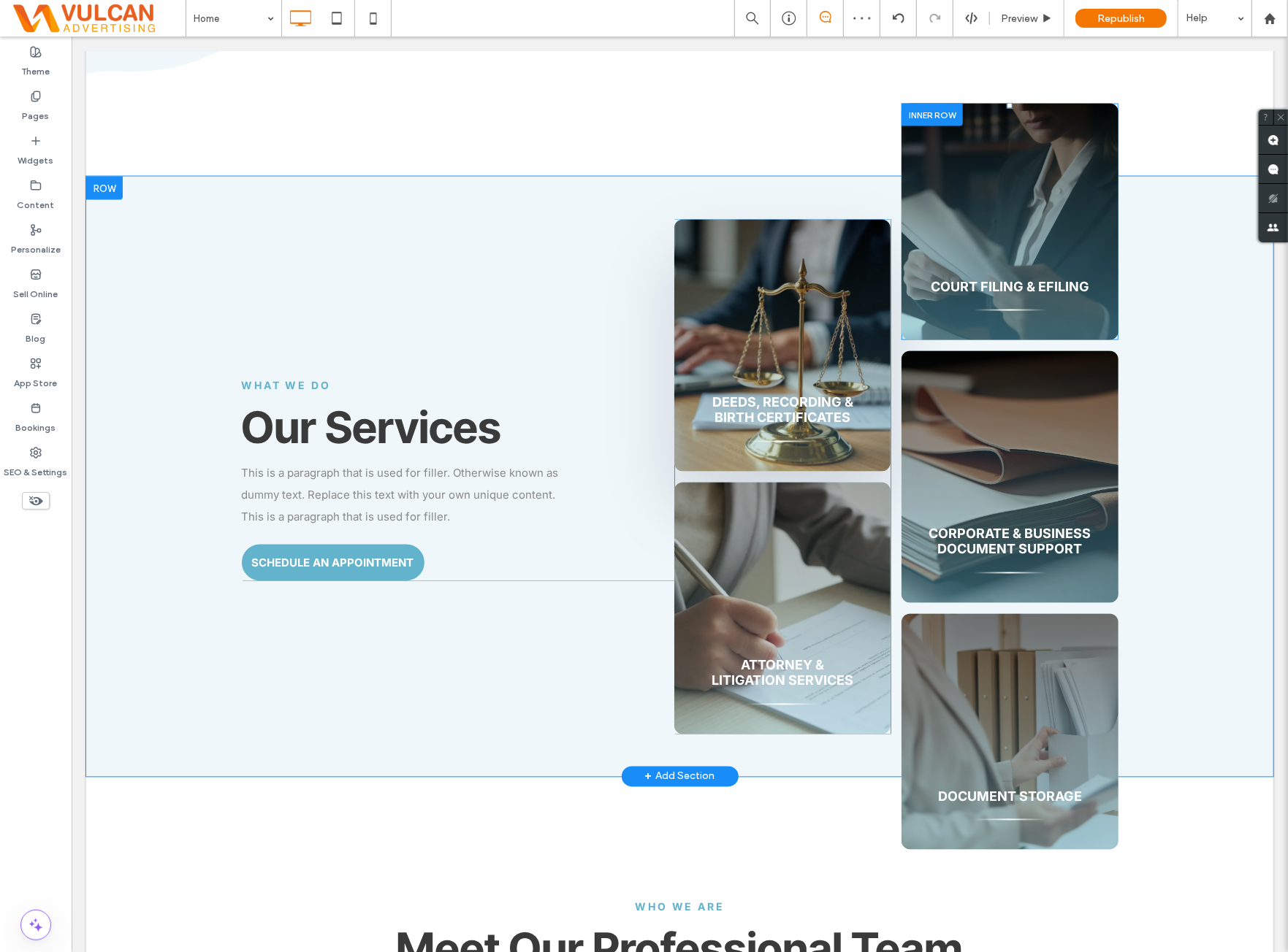
scroll to position [1580, 0]
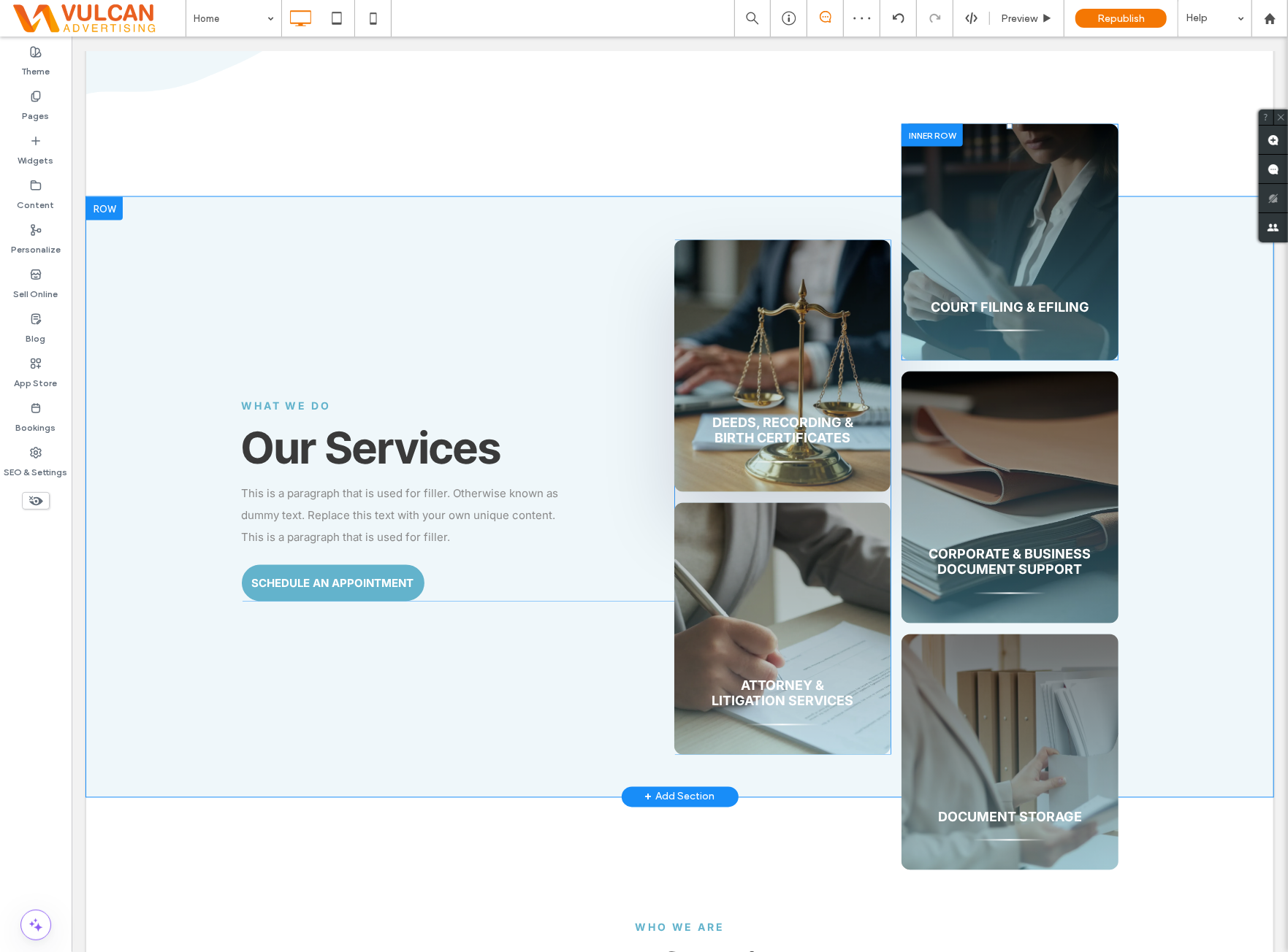
click at [1020, 135] on div "Court Filing & eFiling Click To Paste" at bounding box center [1009, 241] width 216 height 236
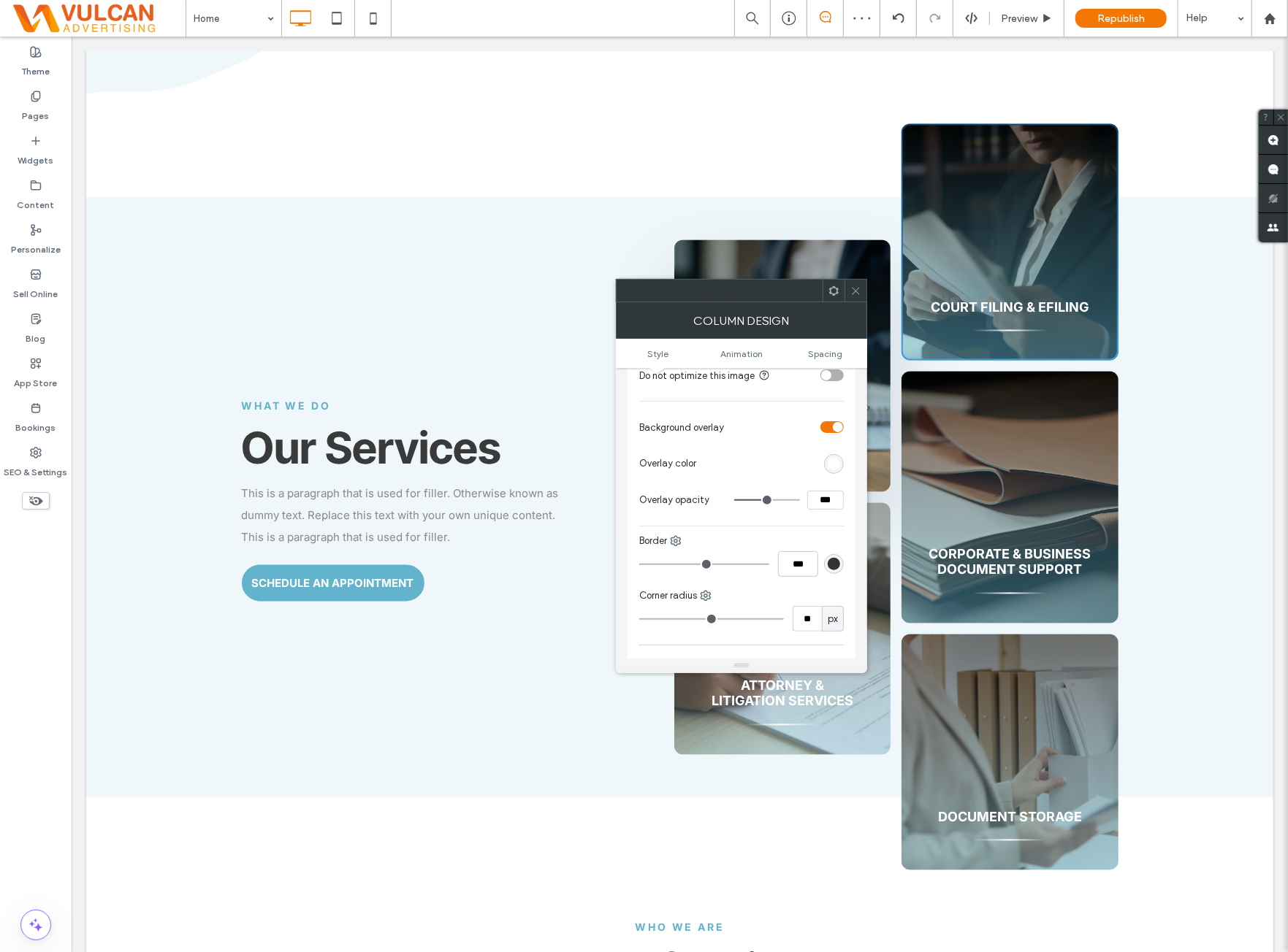
scroll to position [487, 0]
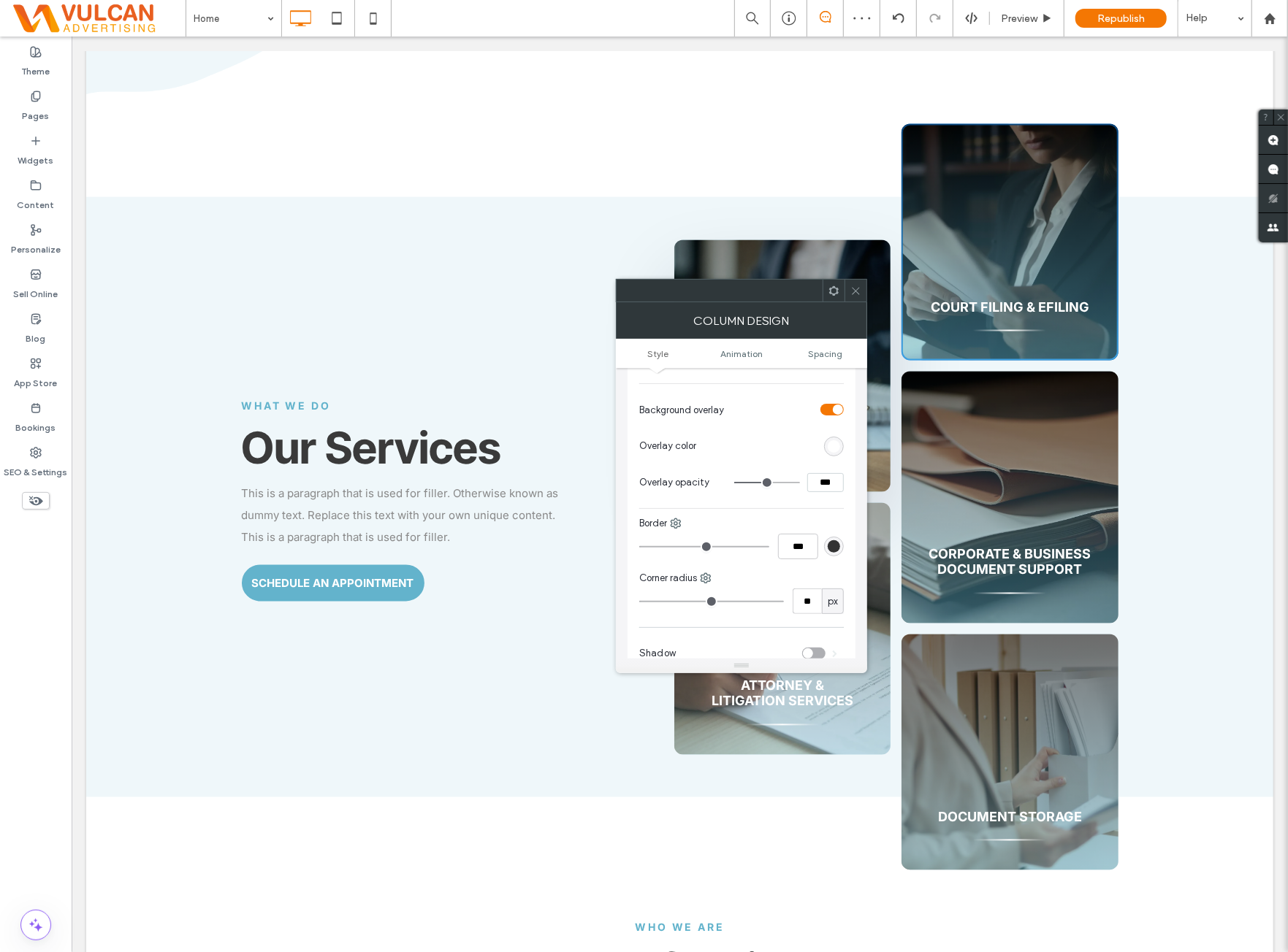
click at [812, 490] on input "***" at bounding box center [825, 483] width 36 height 19
paste input
type input "**"
type input "***"
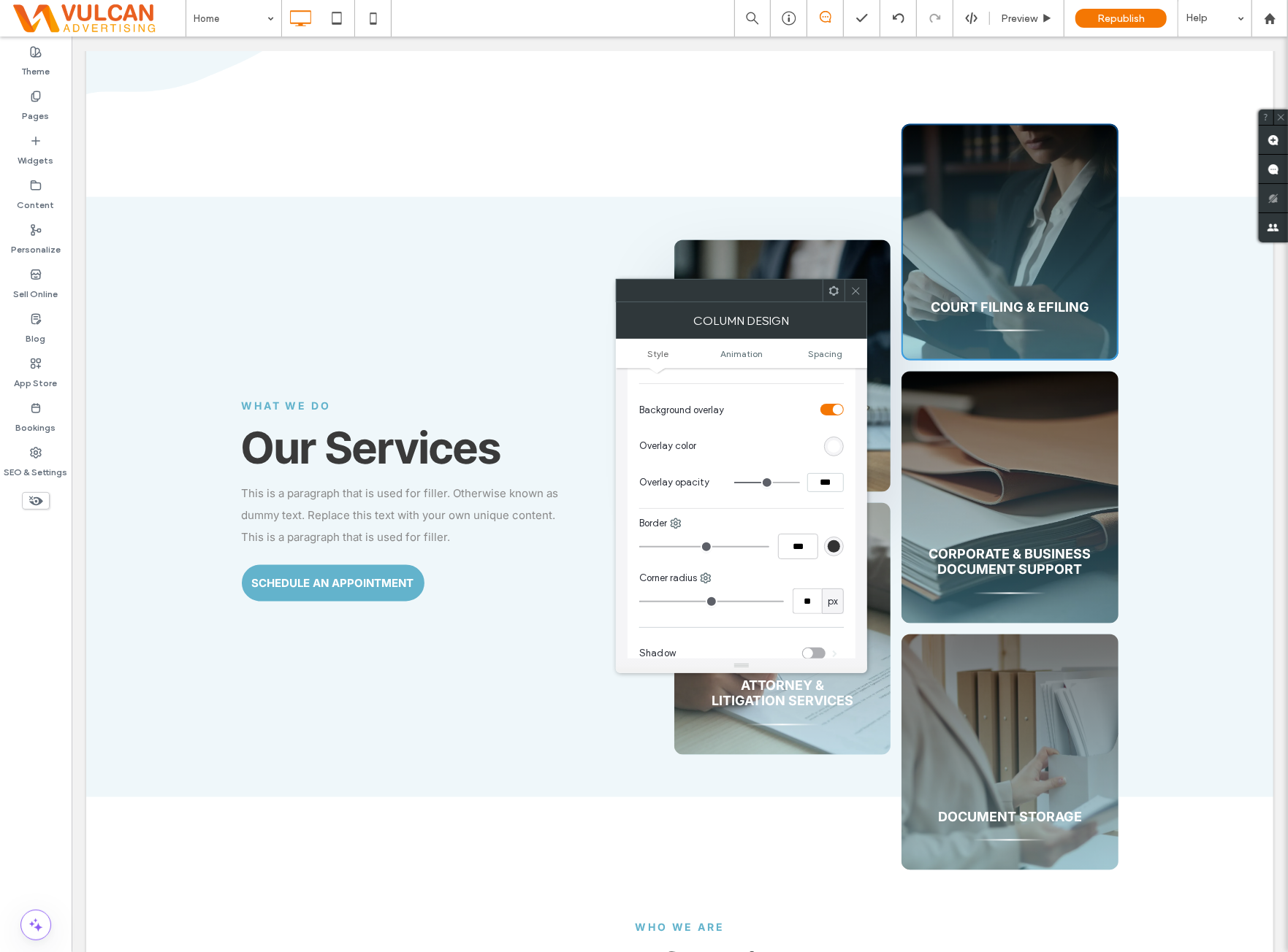
click at [812, 497] on section "Overlay opacity ***" at bounding box center [741, 482] width 205 height 36
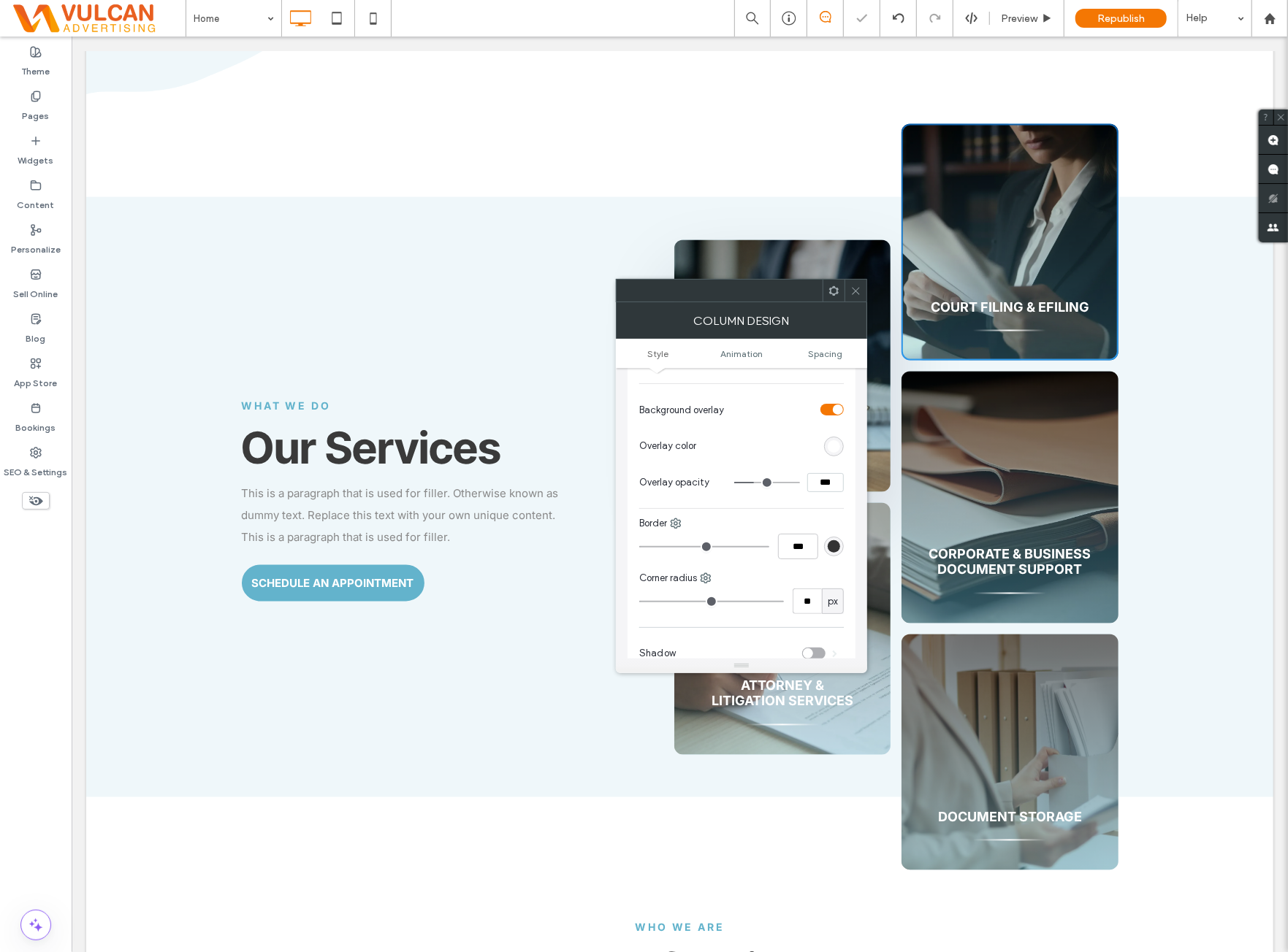
click at [852, 287] on use at bounding box center [856, 291] width 7 height 7
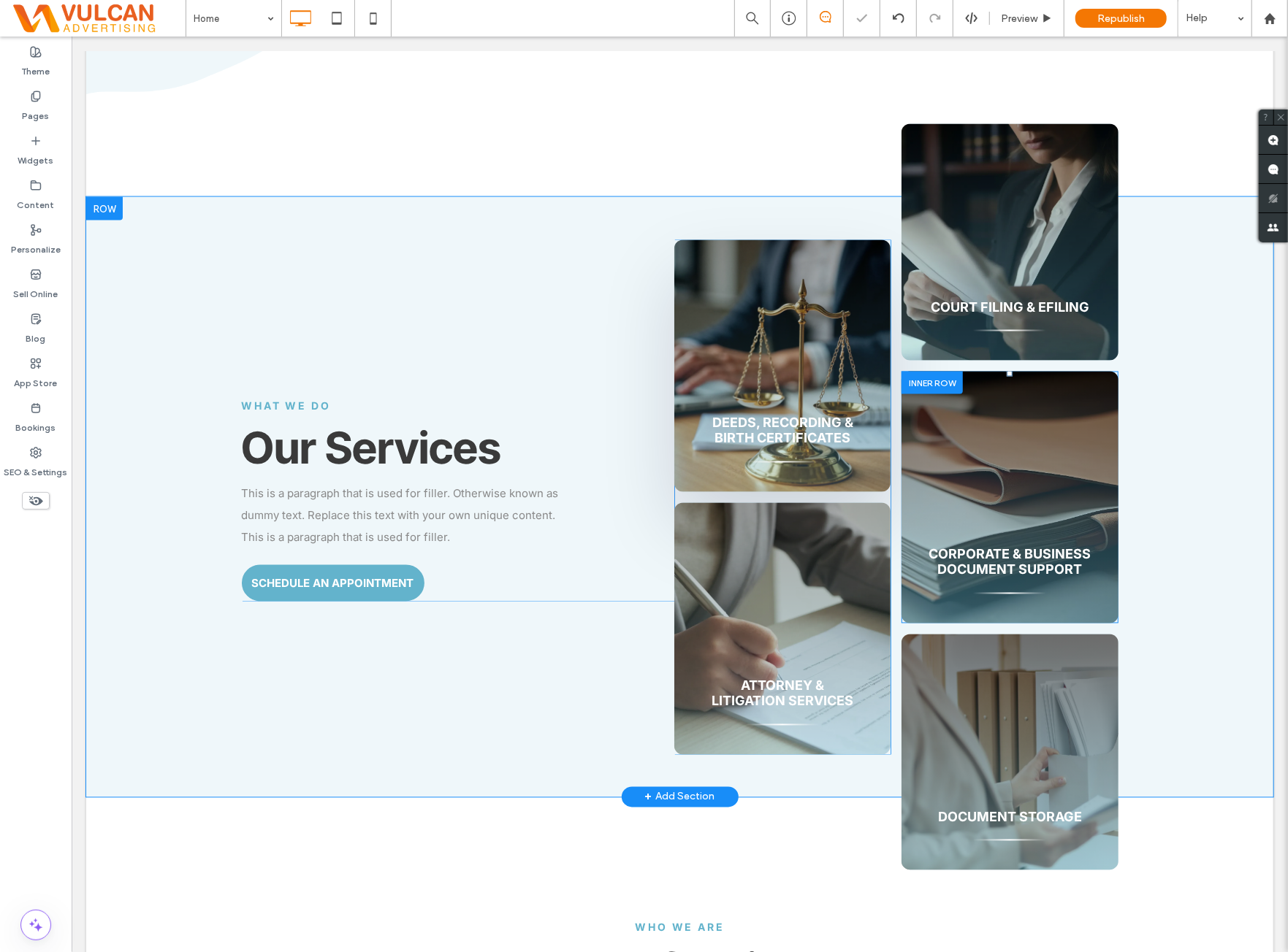
click at [975, 386] on div "Corporate & Business Document Support Click To Paste" at bounding box center [1009, 497] width 216 height 252
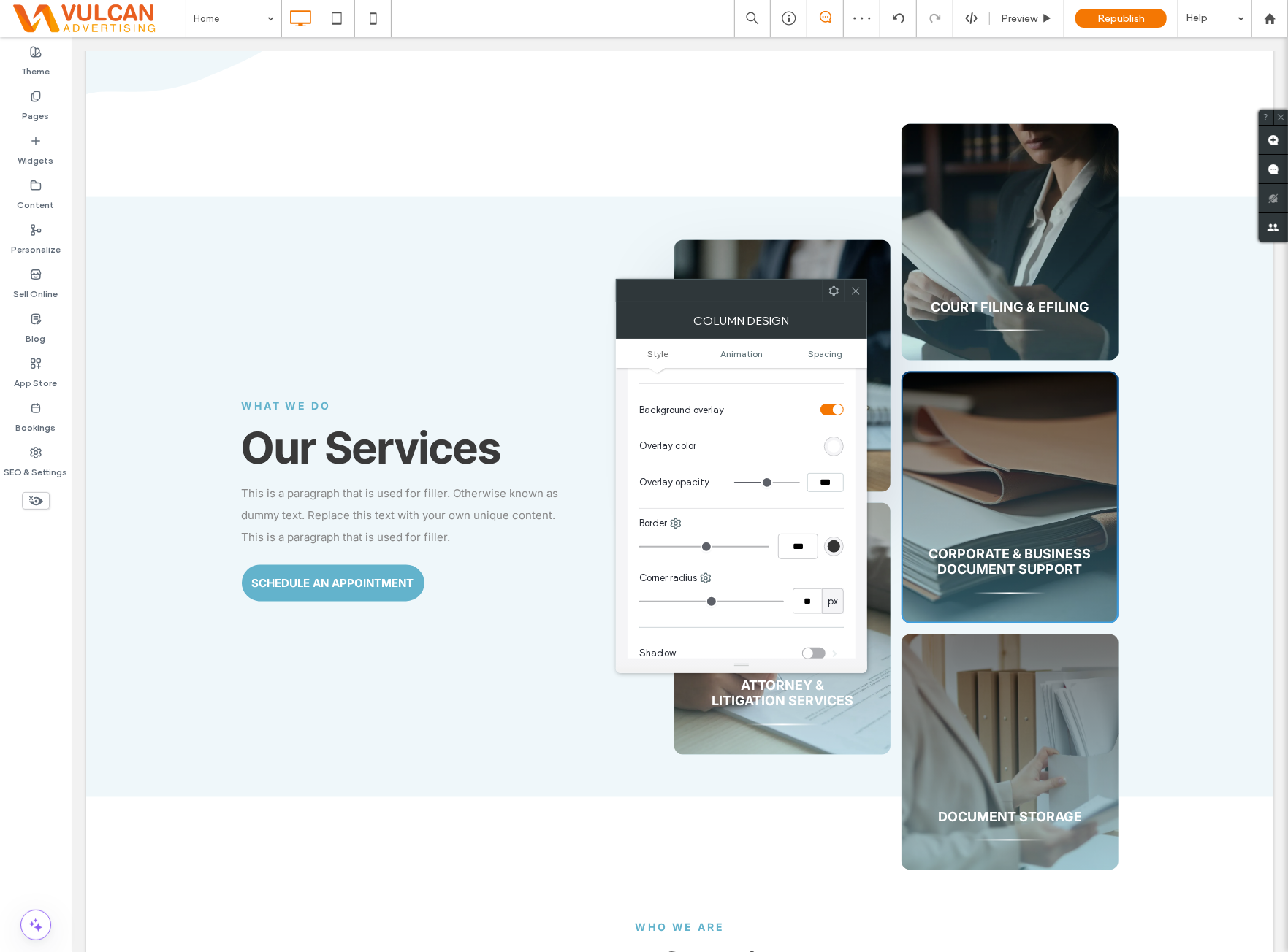
click at [827, 487] on input "***" at bounding box center [825, 483] width 36 height 19
paste input
type input "**"
type input "***"
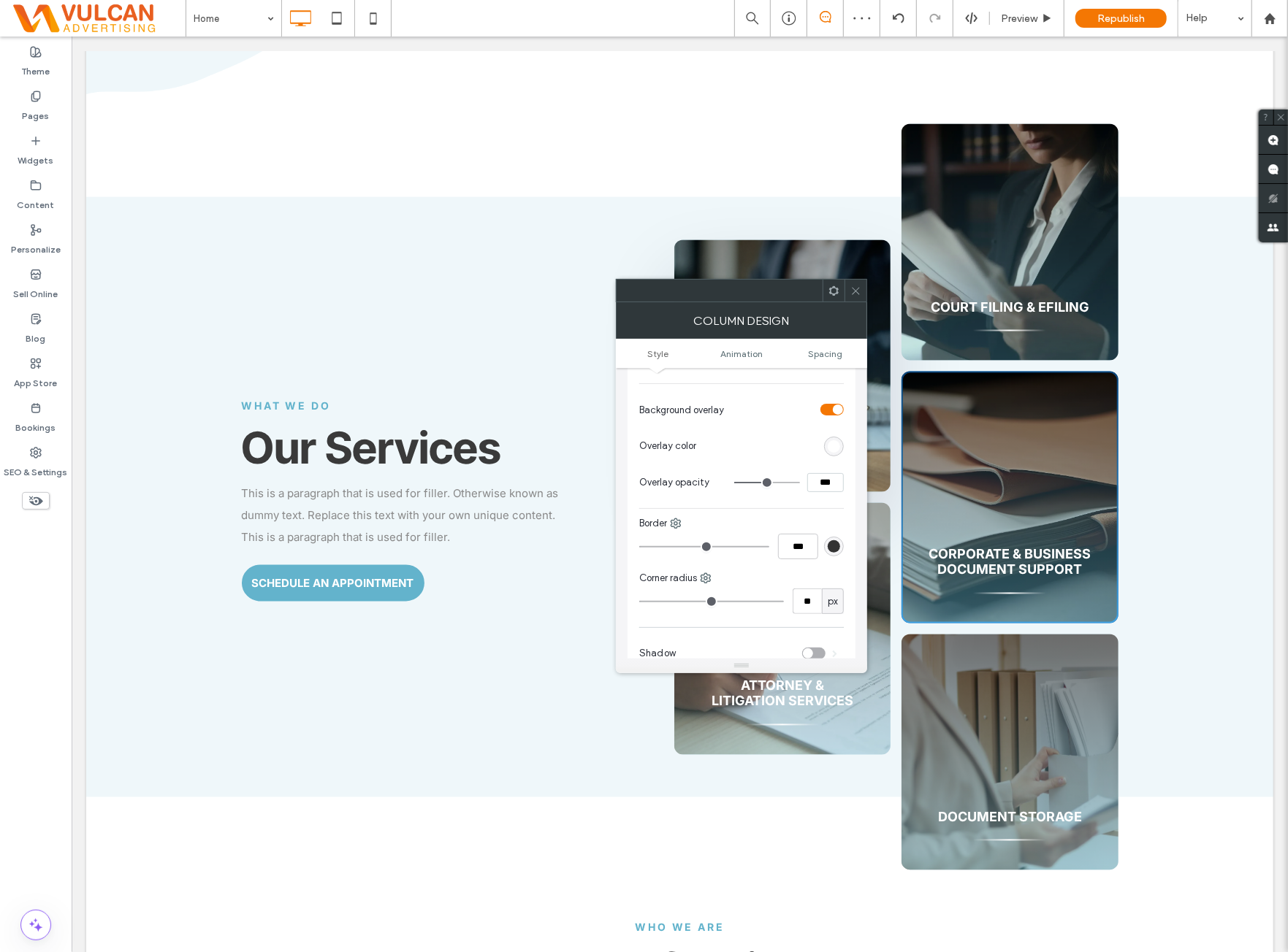
click at [802, 504] on div "Background Color Image Video Name: dp007.webp Size: 2000x1143 Replace Create ba…" at bounding box center [741, 247] width 205 height 637
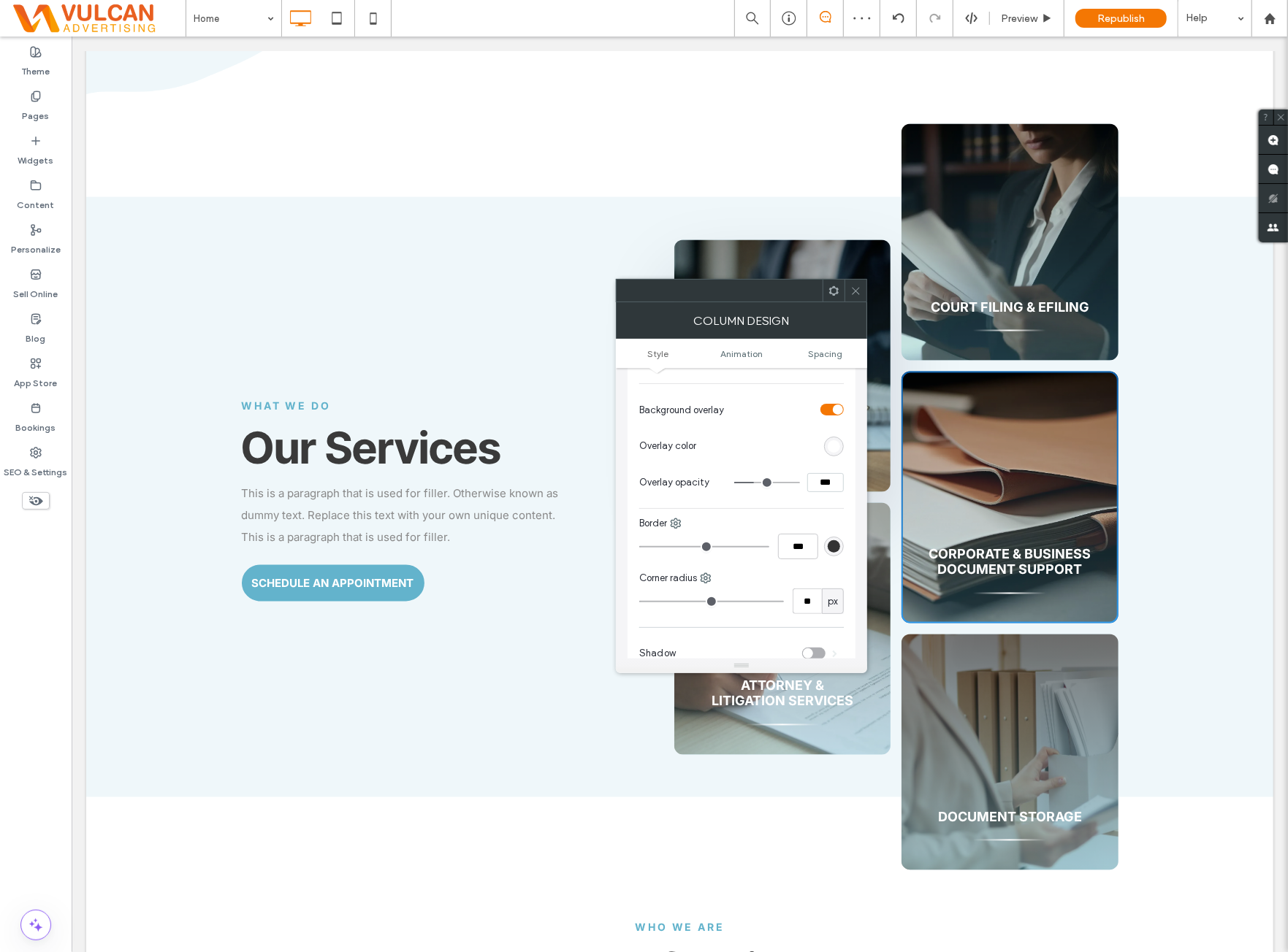
click at [859, 297] on span at bounding box center [856, 290] width 11 height 21
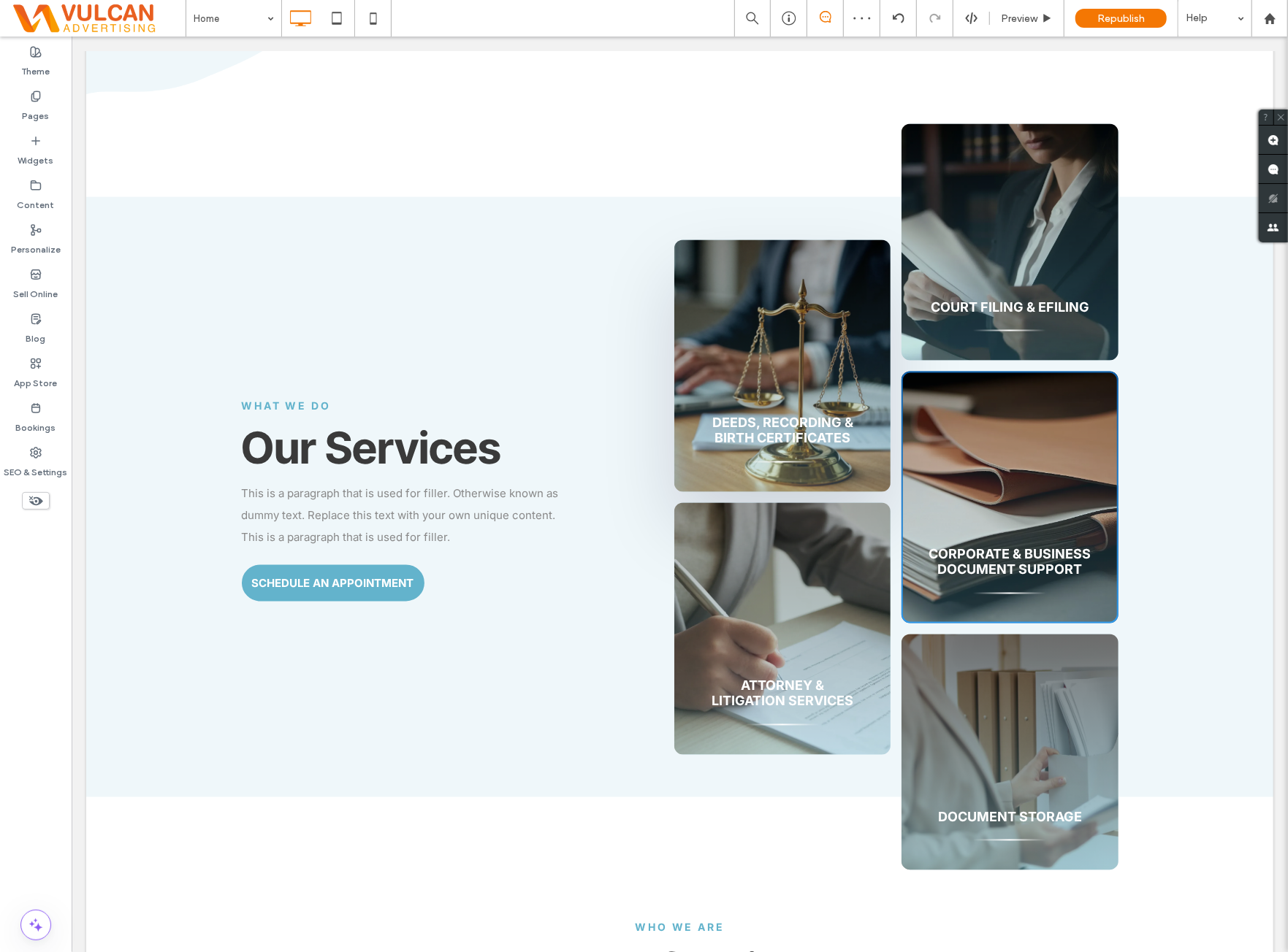
scroll to position [1823, 0]
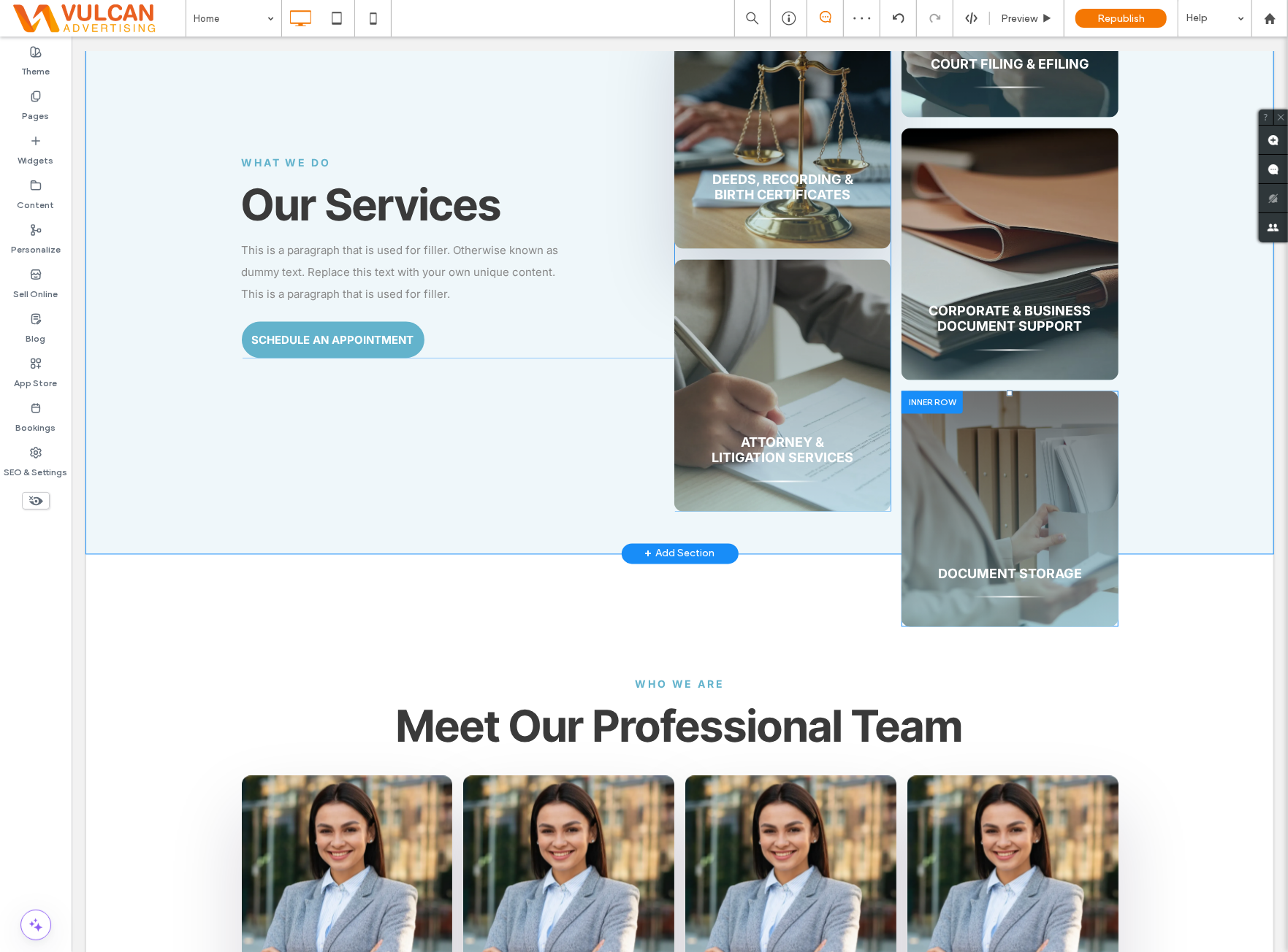
click at [1011, 399] on div "Document Storage Click To Paste" at bounding box center [1009, 508] width 216 height 236
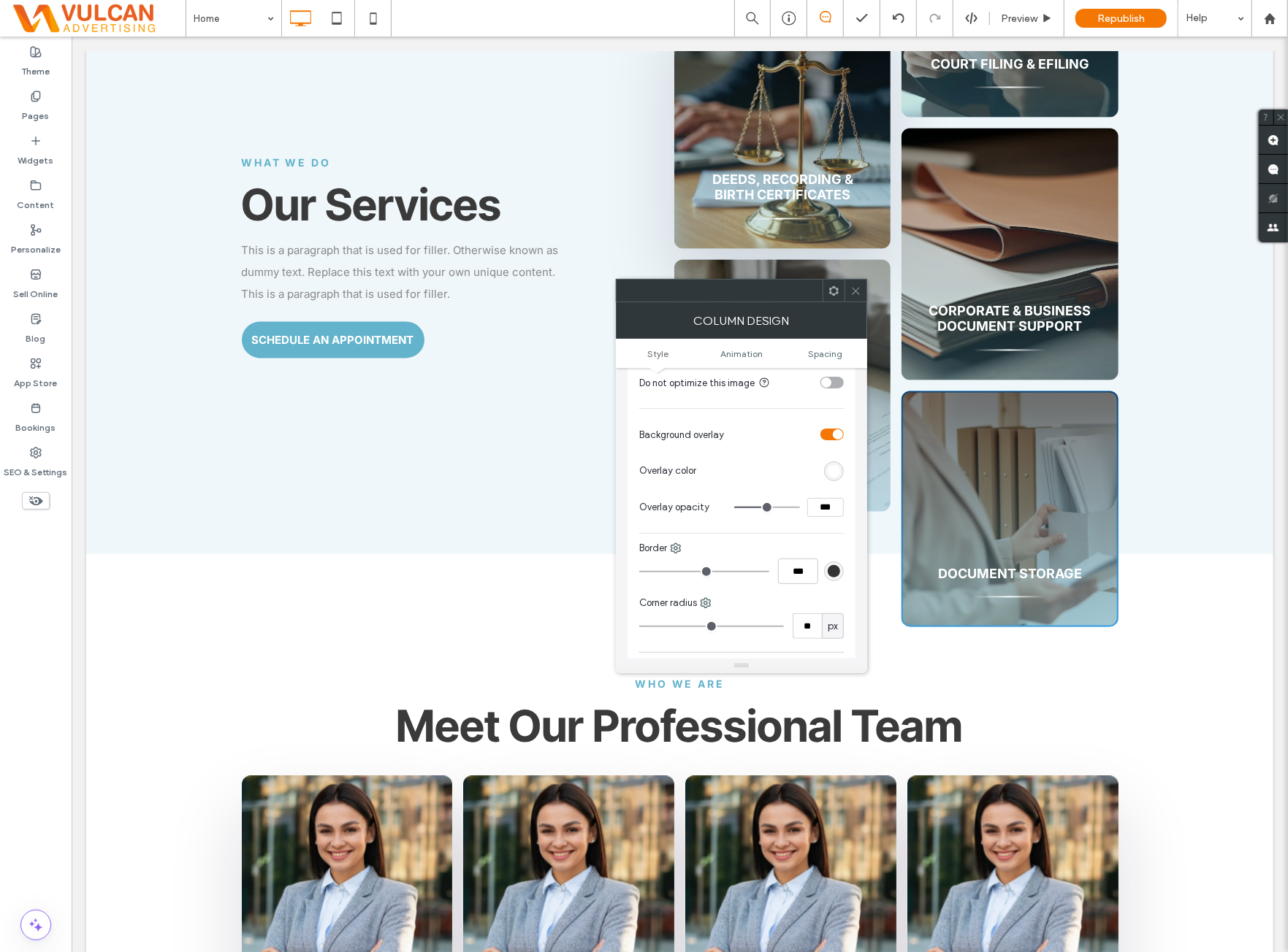
scroll to position [487, 0]
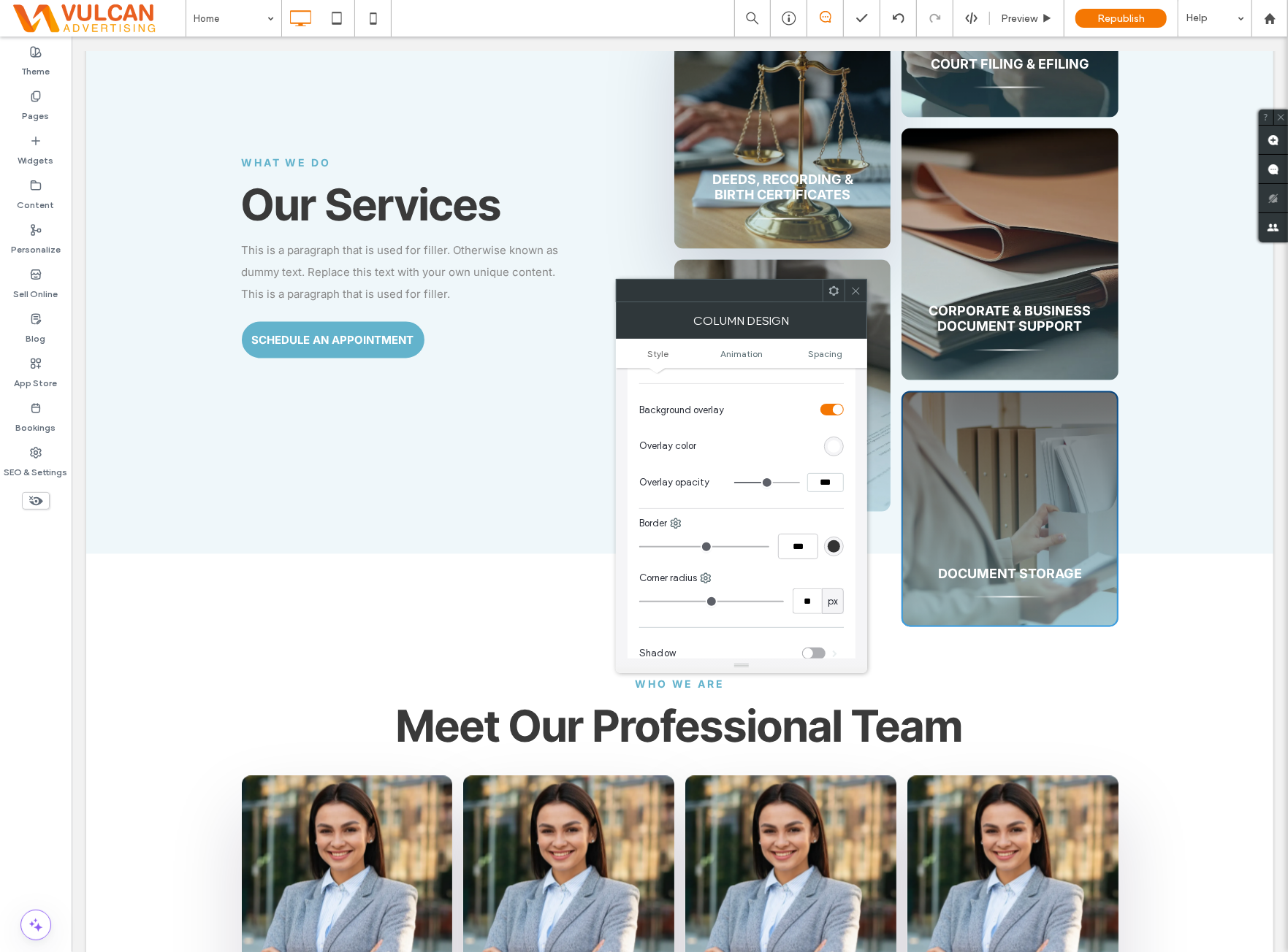
click at [811, 483] on input "***" at bounding box center [825, 483] width 36 height 19
paste input
type input "**"
type input "***"
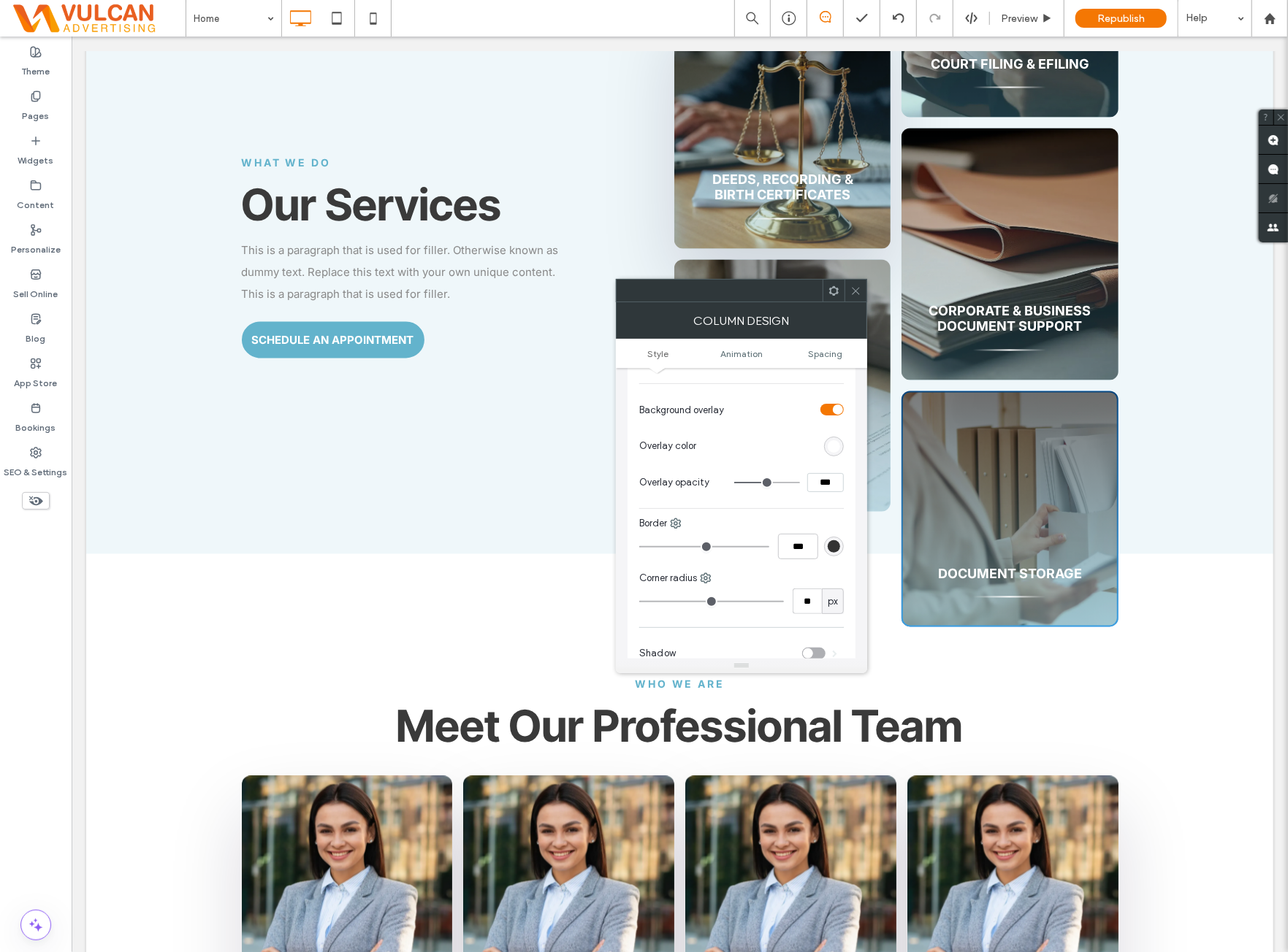
click at [810, 502] on div "Background Color Image Video Name: dp008.webp Size: 2000x1428 Replace Create ba…" at bounding box center [741, 247] width 205 height 637
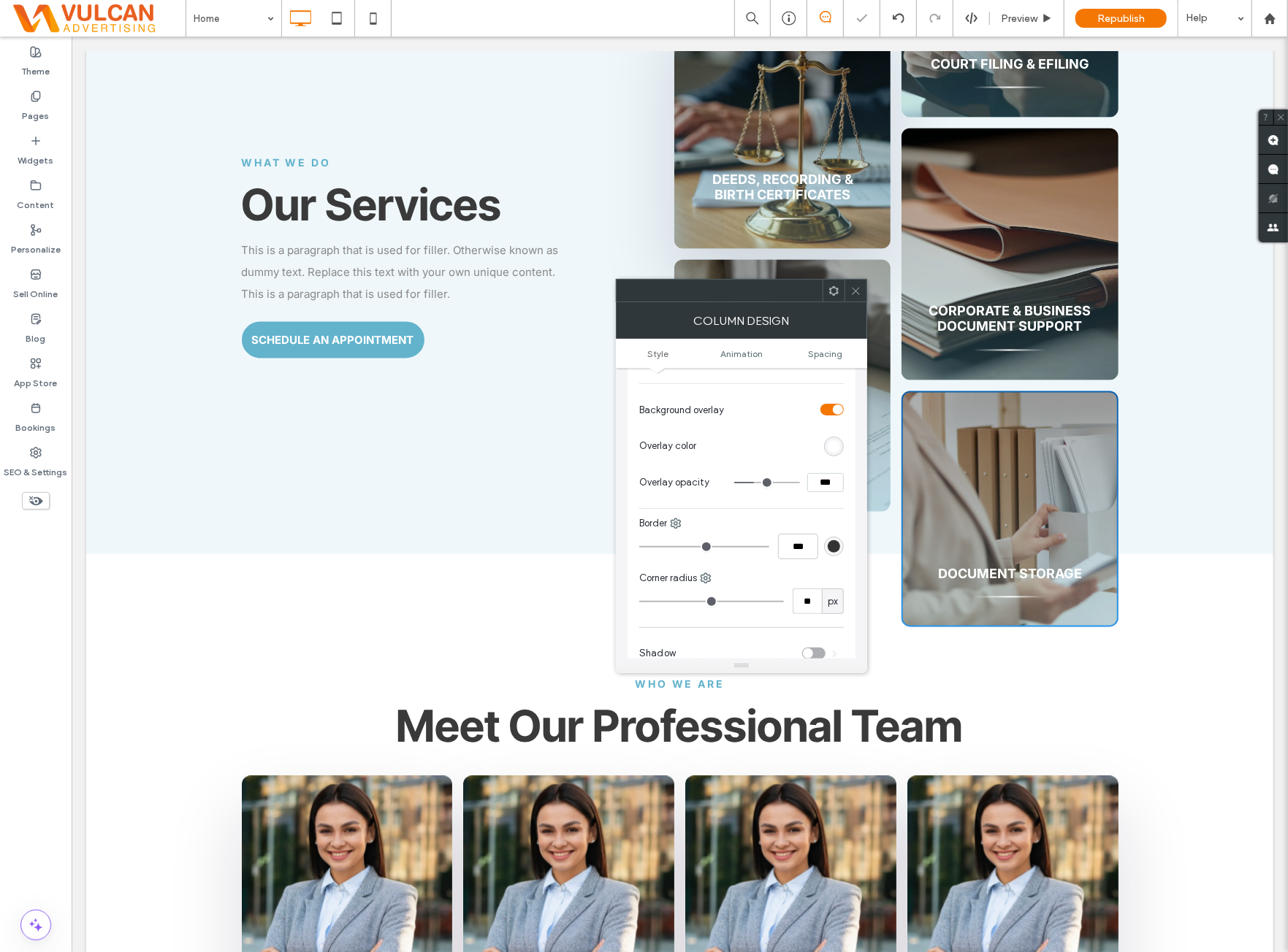
drag, startPoint x: 853, startPoint y: 292, endPoint x: 762, endPoint y: 334, distance: 100.2
click at [853, 292] on icon at bounding box center [856, 291] width 11 height 11
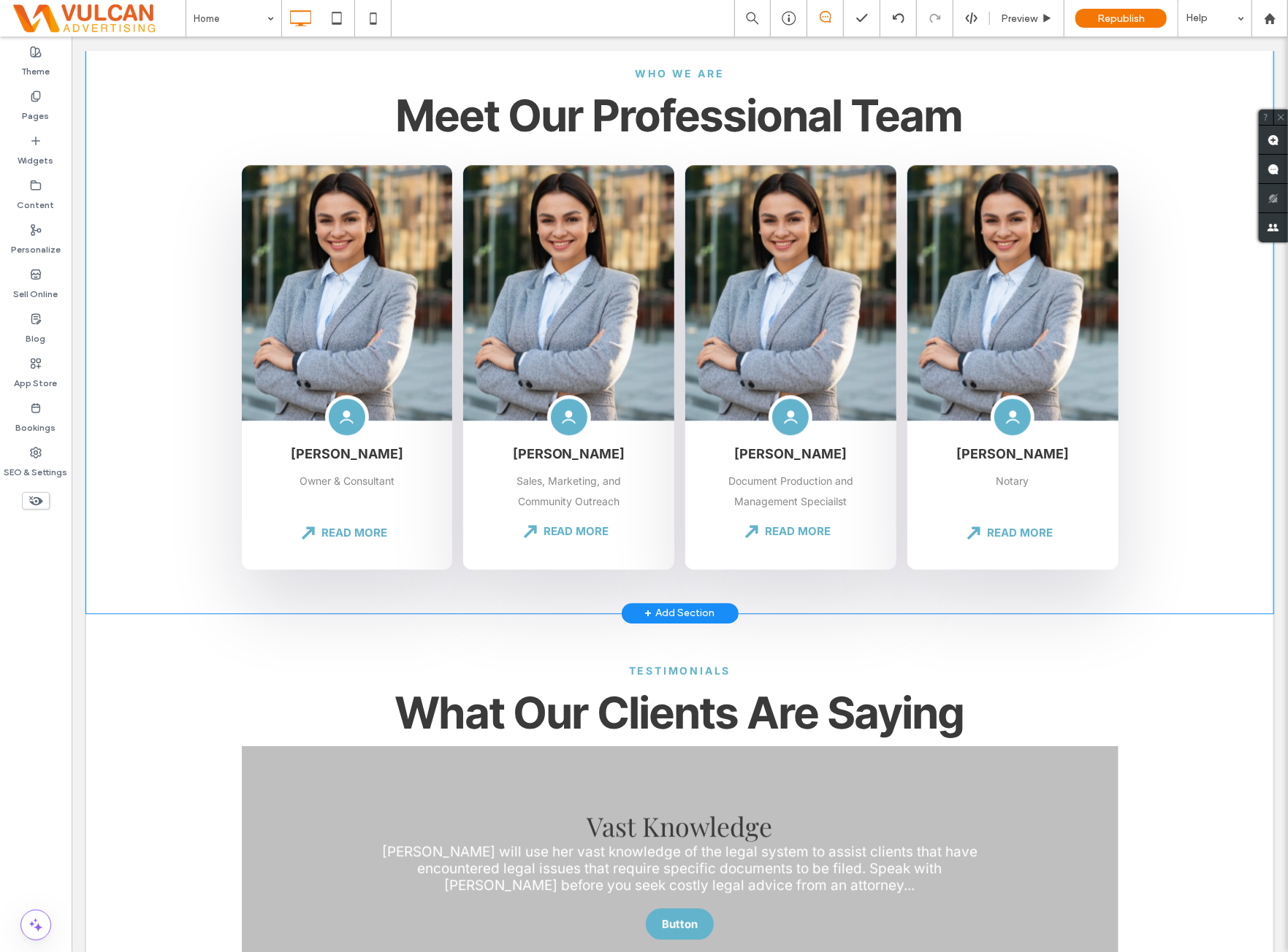
scroll to position [2800, 0]
